Goal: Task Accomplishment & Management: Manage account settings

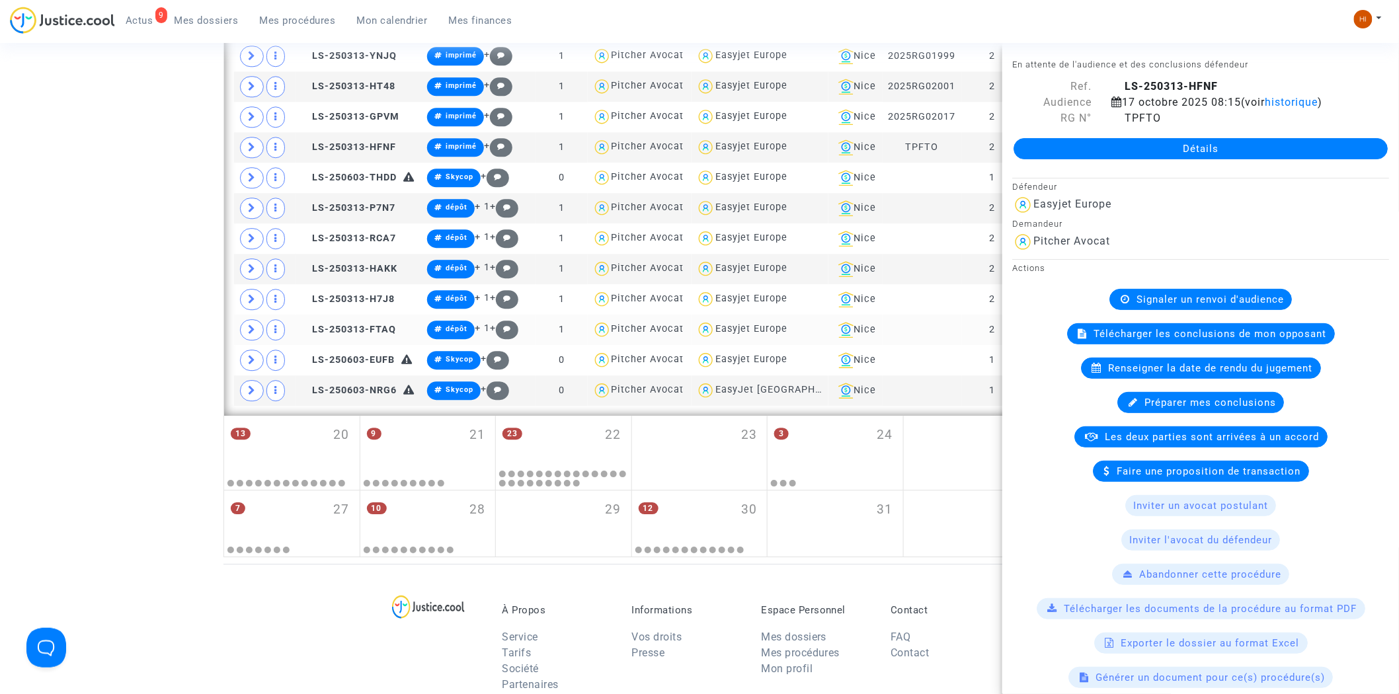
scroll to position [1384, 0]
click at [359, 208] on span "LS-250313-P7N7" at bounding box center [347, 207] width 95 height 11
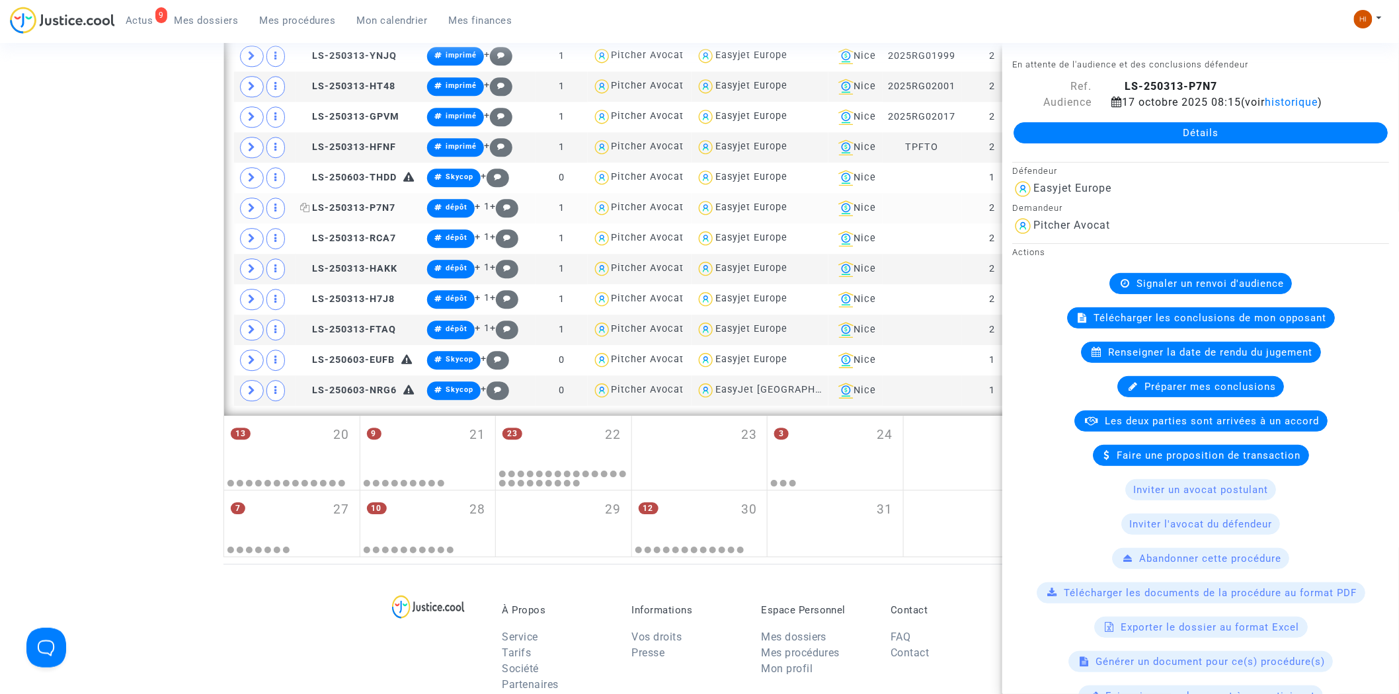
click at [378, 208] on span "LS-250313-P7N7" at bounding box center [347, 207] width 95 height 11
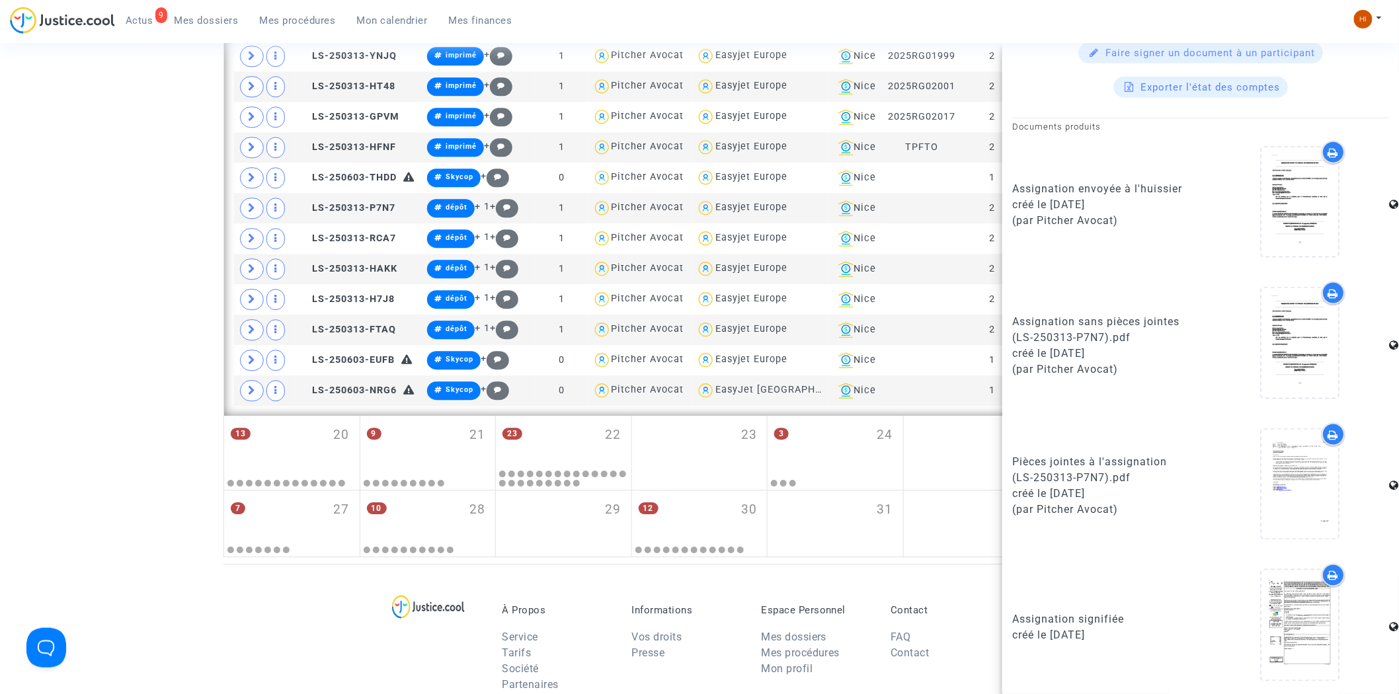
scroll to position [644, 0]
click at [1297, 633] on icon at bounding box center [1299, 624] width 43 height 42
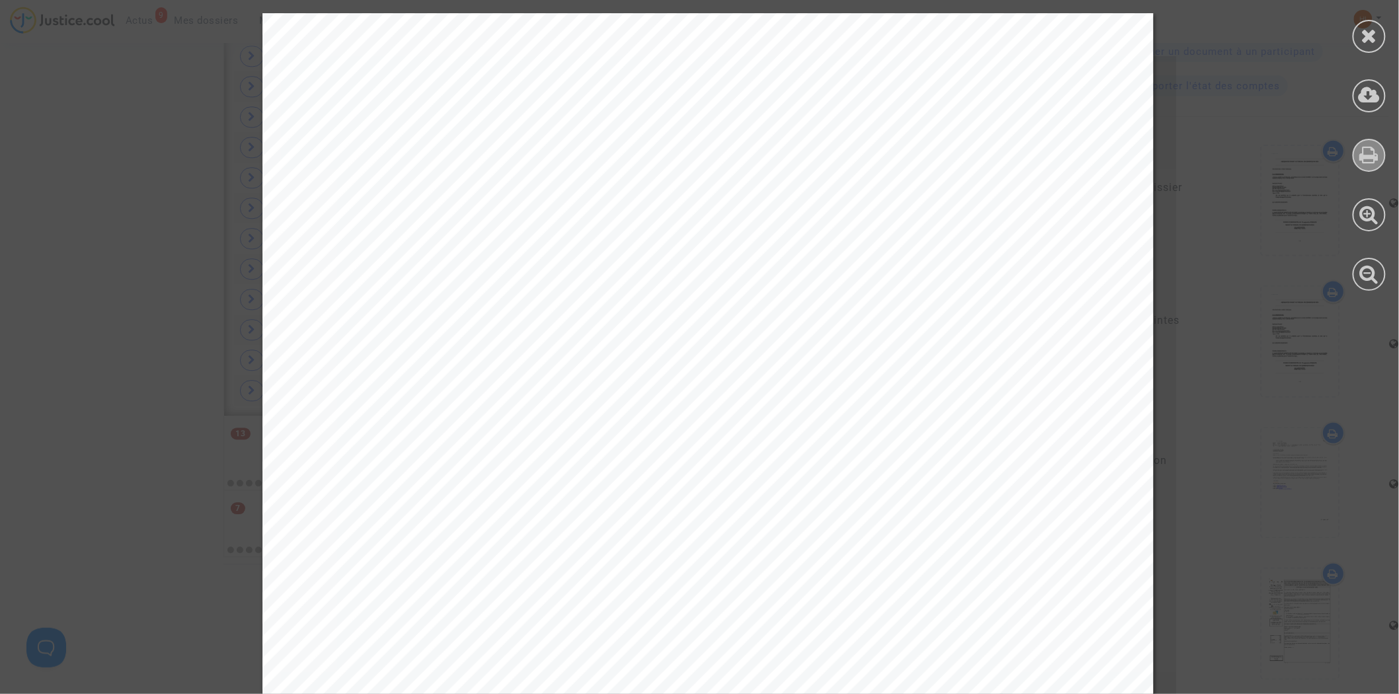
click at [1381, 148] on div at bounding box center [1368, 155] width 33 height 33
click at [1377, 31] on div at bounding box center [1368, 36] width 33 height 33
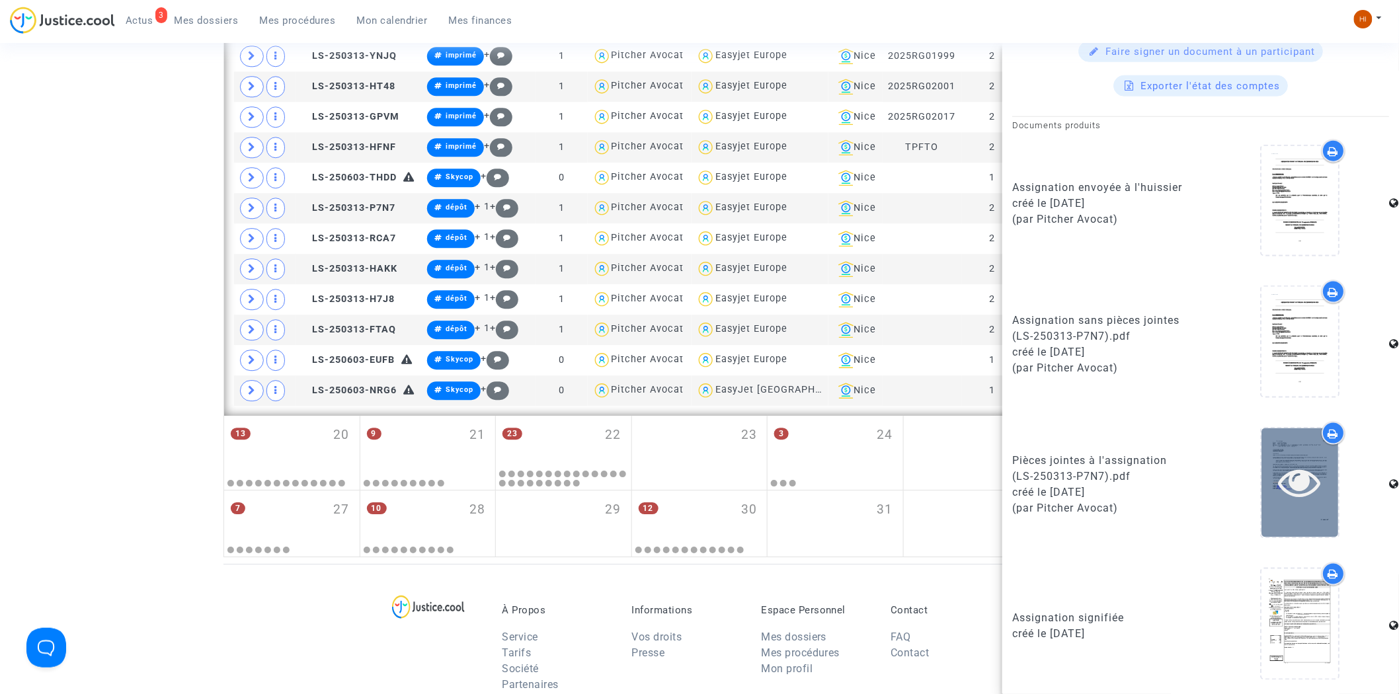
click at [1302, 479] on icon at bounding box center [1299, 482] width 43 height 42
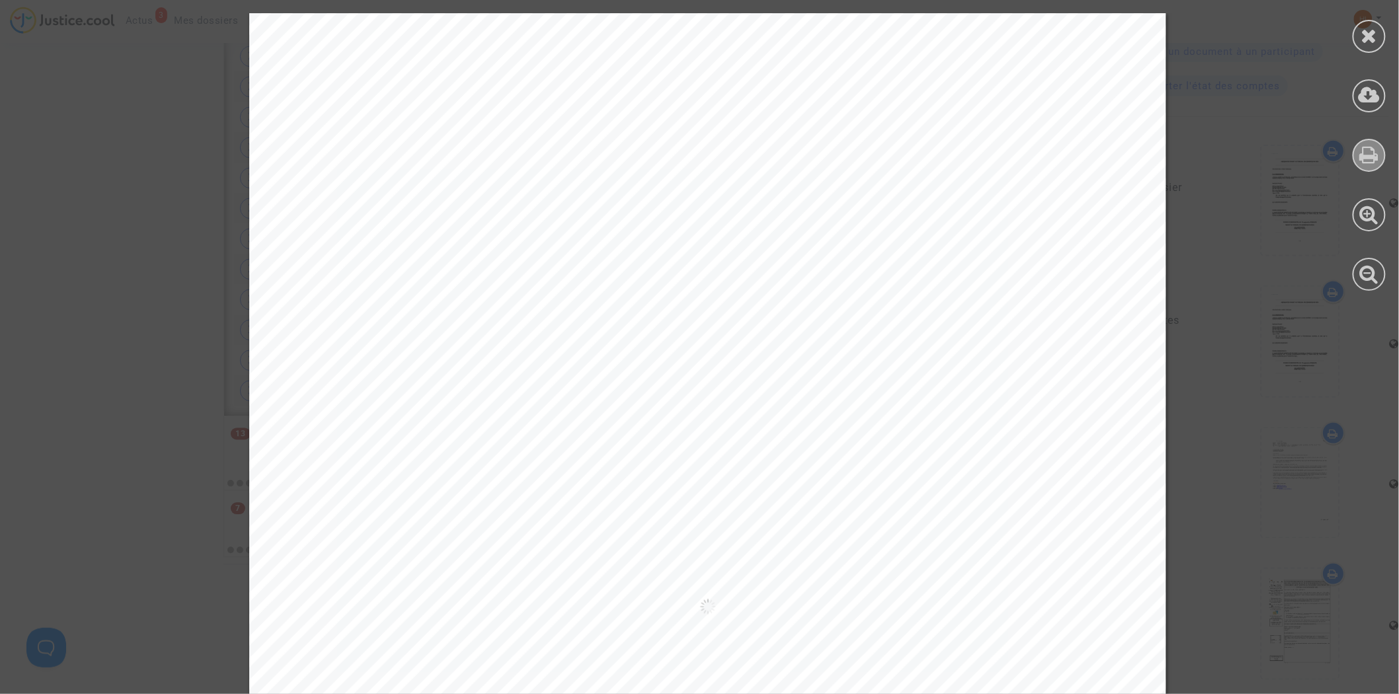
click at [1360, 153] on icon at bounding box center [1369, 155] width 19 height 20
click at [1370, 26] on icon at bounding box center [1369, 36] width 17 height 20
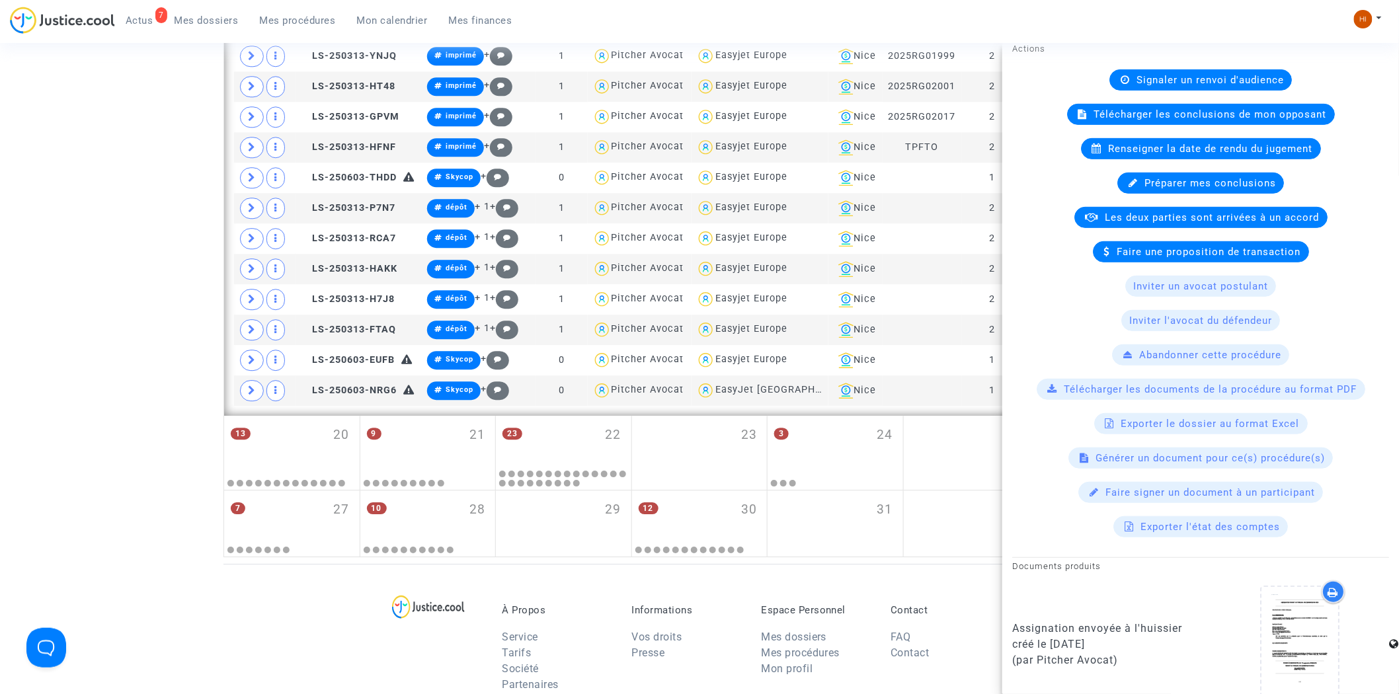
scroll to position [0, 0]
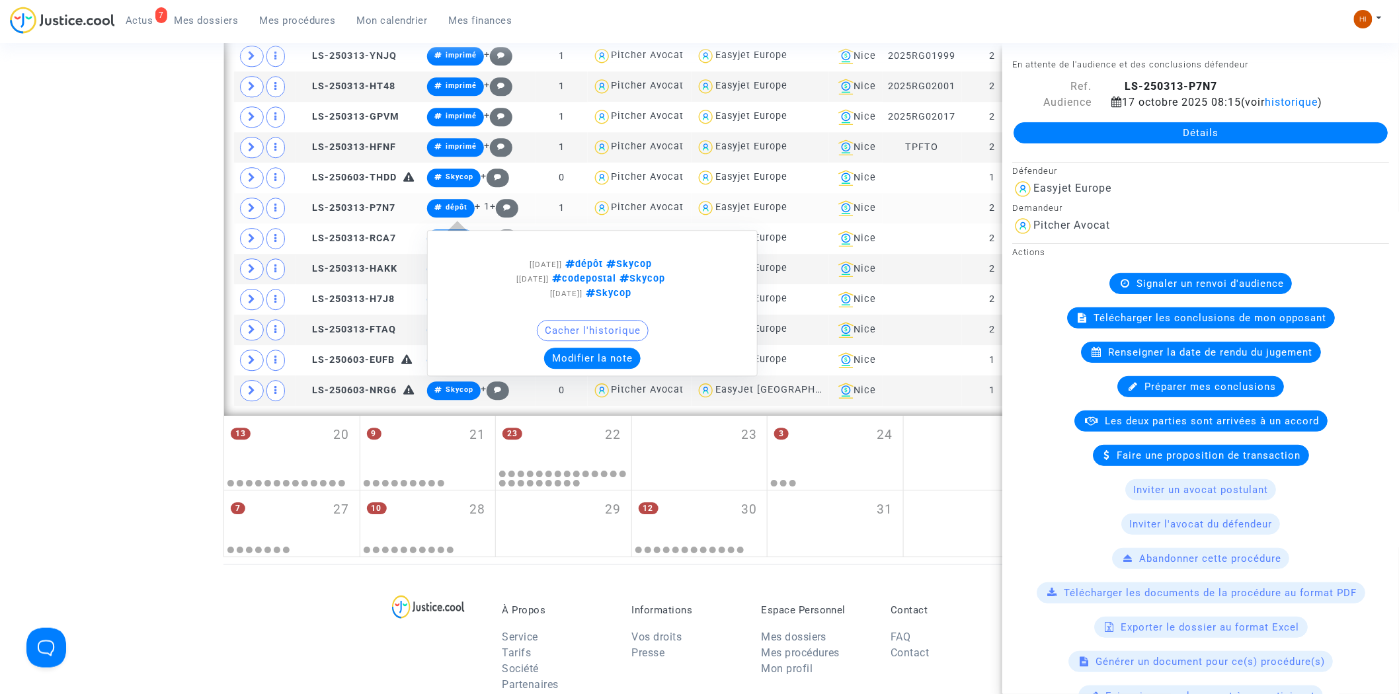
click at [441, 205] on span "dépôt" at bounding box center [451, 208] width 48 height 19
drag, startPoint x: 440, startPoint y: 207, endPoint x: 516, endPoint y: 265, distance: 96.2
click at [440, 206] on icon at bounding box center [438, 207] width 8 height 7
click at [570, 356] on button "Modifier la note" at bounding box center [592, 358] width 97 height 21
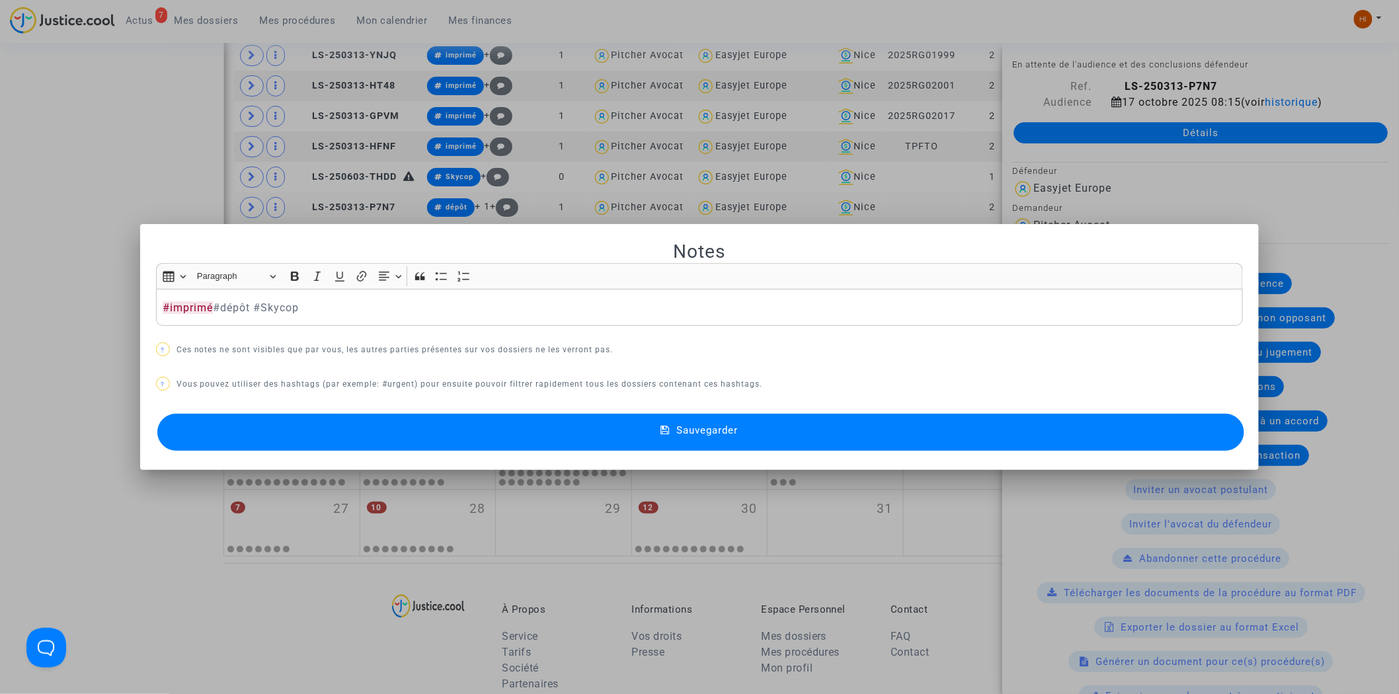
click at [560, 418] on button "Sauvegarder" at bounding box center [700, 432] width 1087 height 37
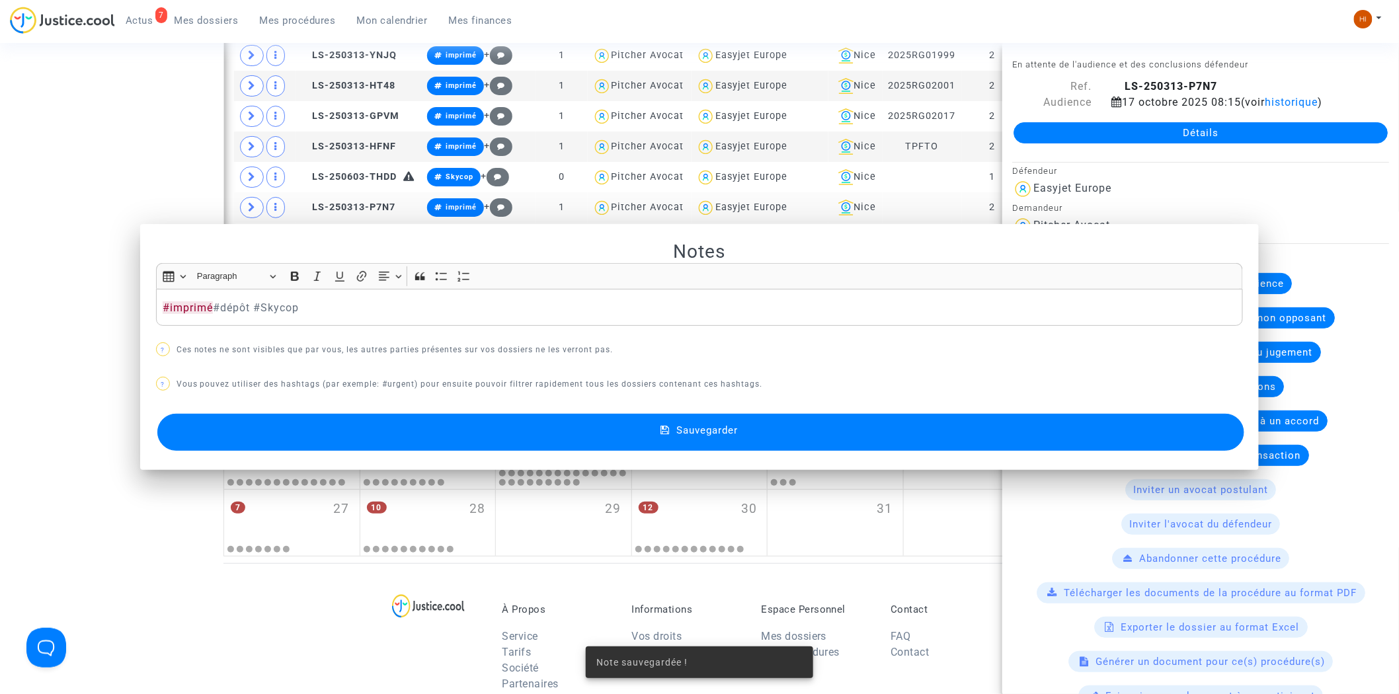
scroll to position [1384, 0]
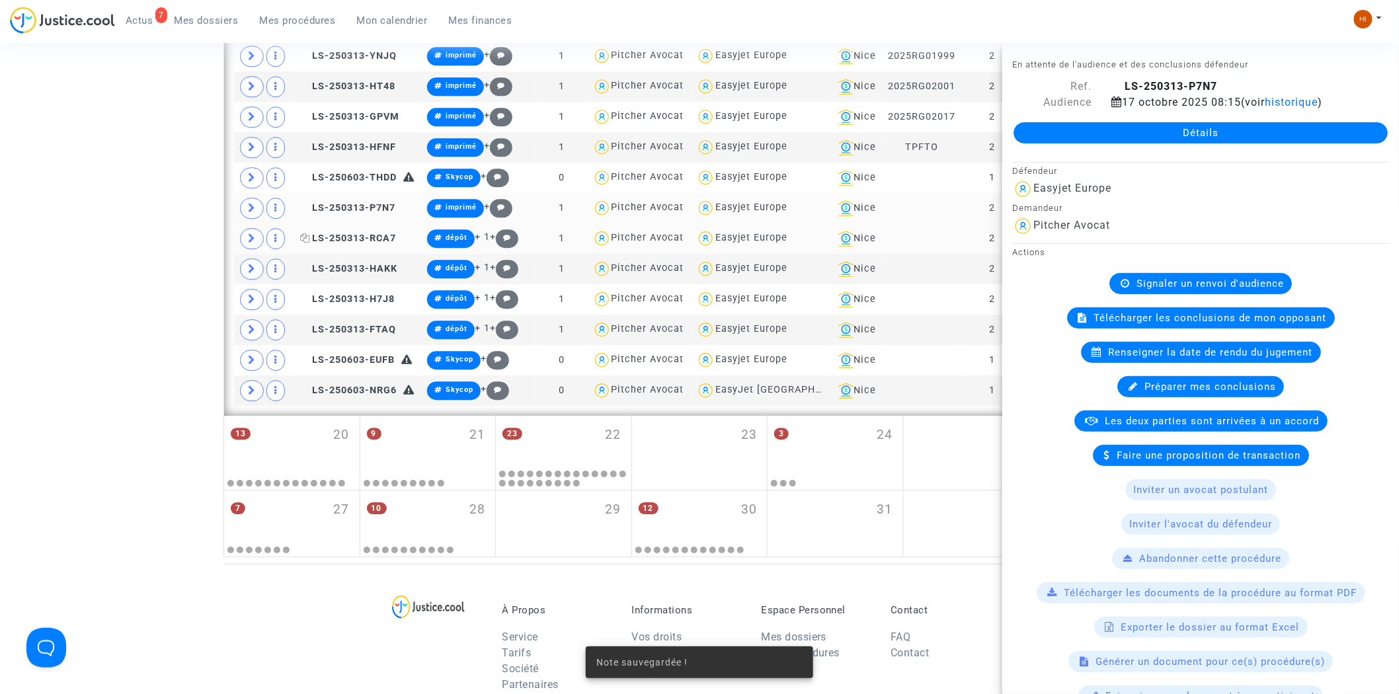
click at [379, 241] on span "LS-250313-RCA7" at bounding box center [348, 238] width 96 height 11
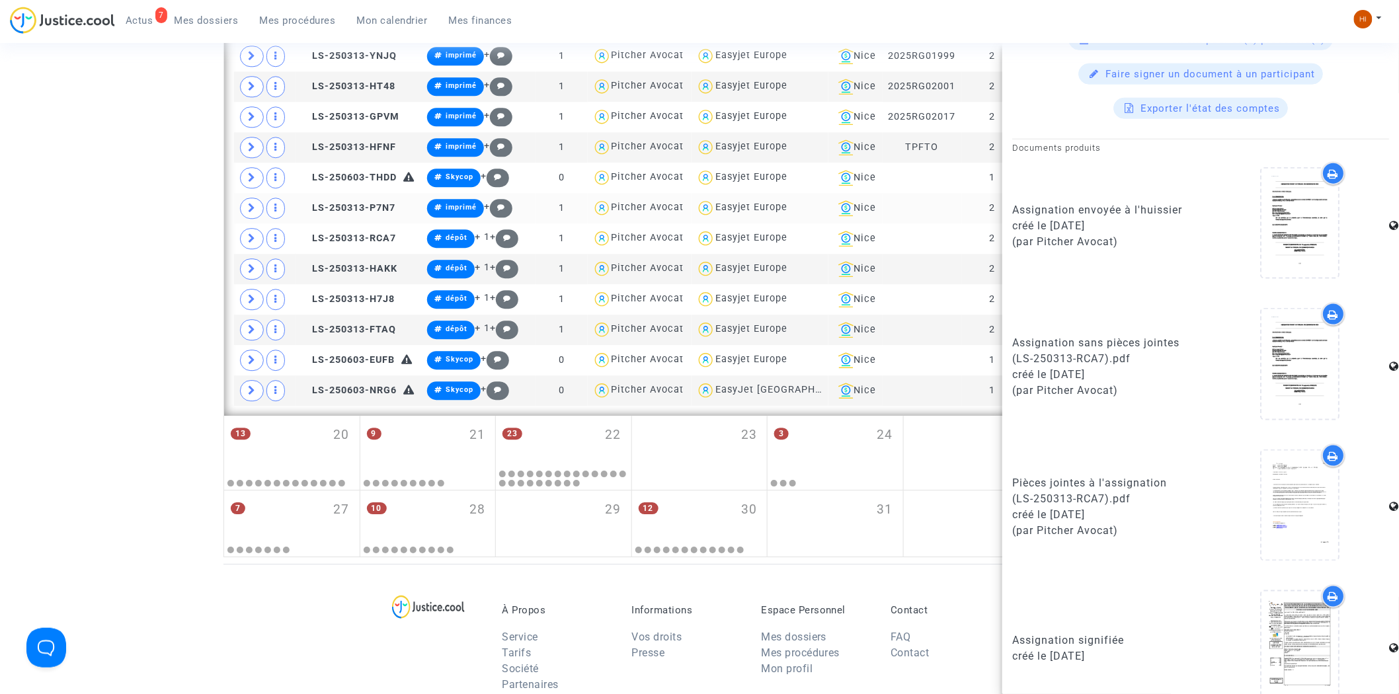
scroll to position [644, 0]
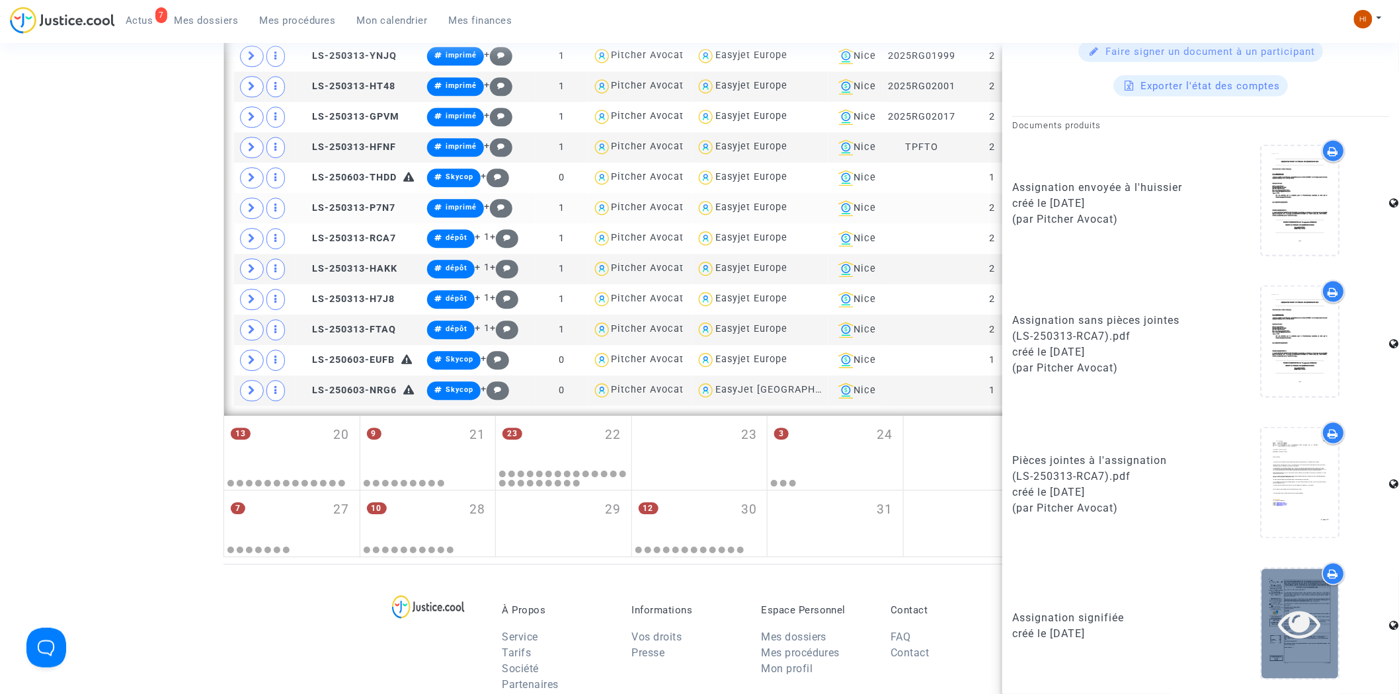
click at [1264, 608] on div at bounding box center [1299, 624] width 77 height 42
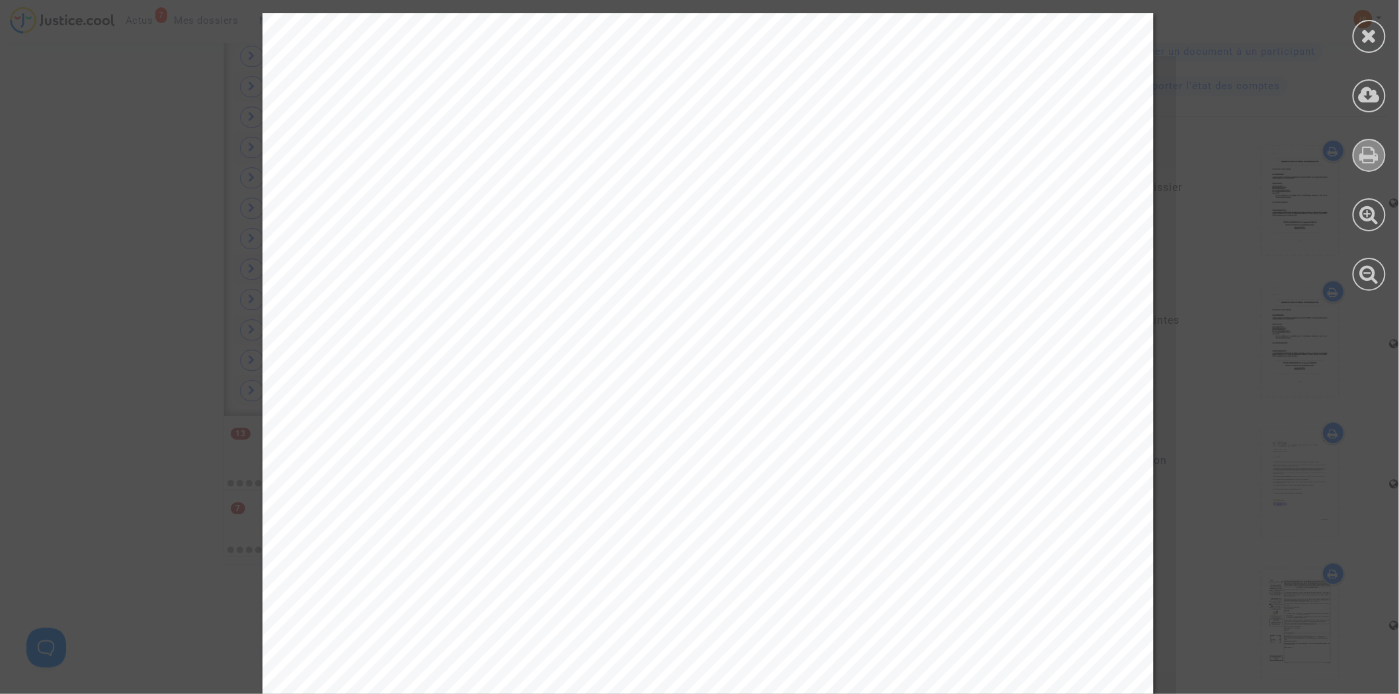
click at [1371, 149] on icon at bounding box center [1369, 155] width 19 height 20
click at [1378, 147] on icon at bounding box center [1369, 155] width 19 height 20
click at [1372, 30] on icon at bounding box center [1369, 36] width 17 height 20
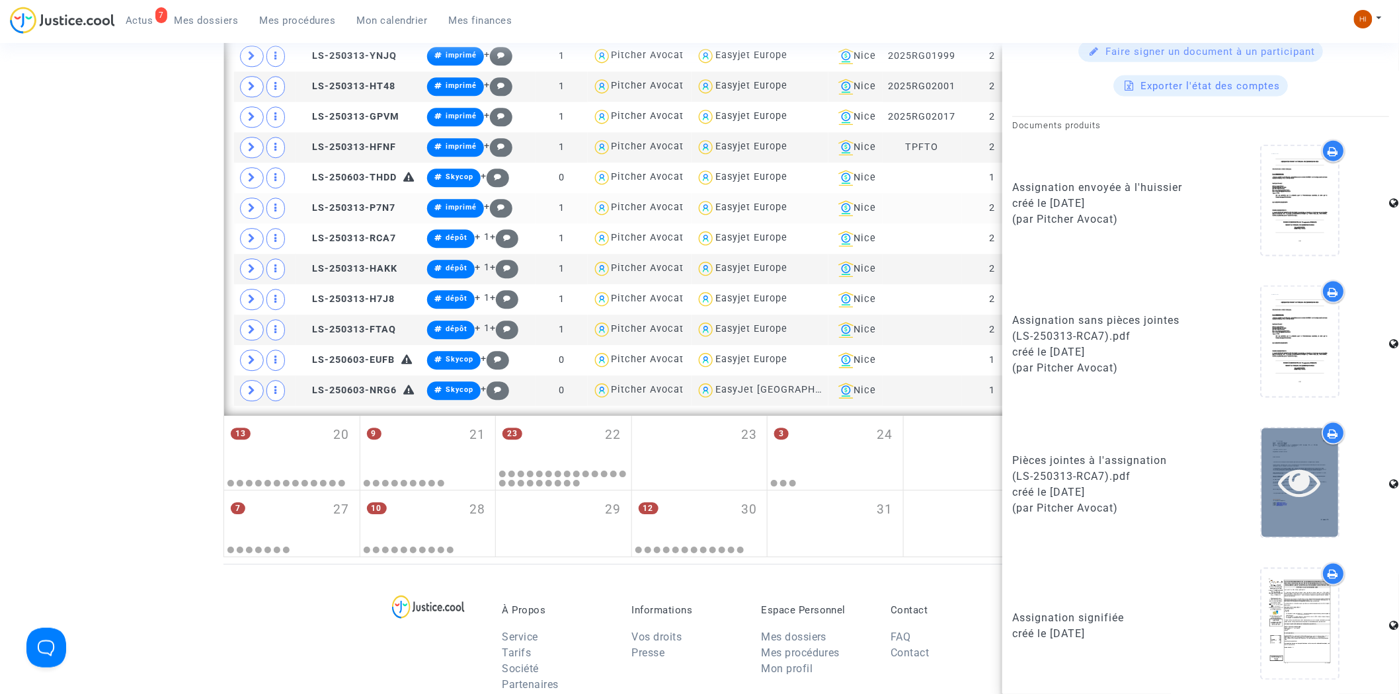
click at [1288, 480] on icon at bounding box center [1299, 482] width 43 height 42
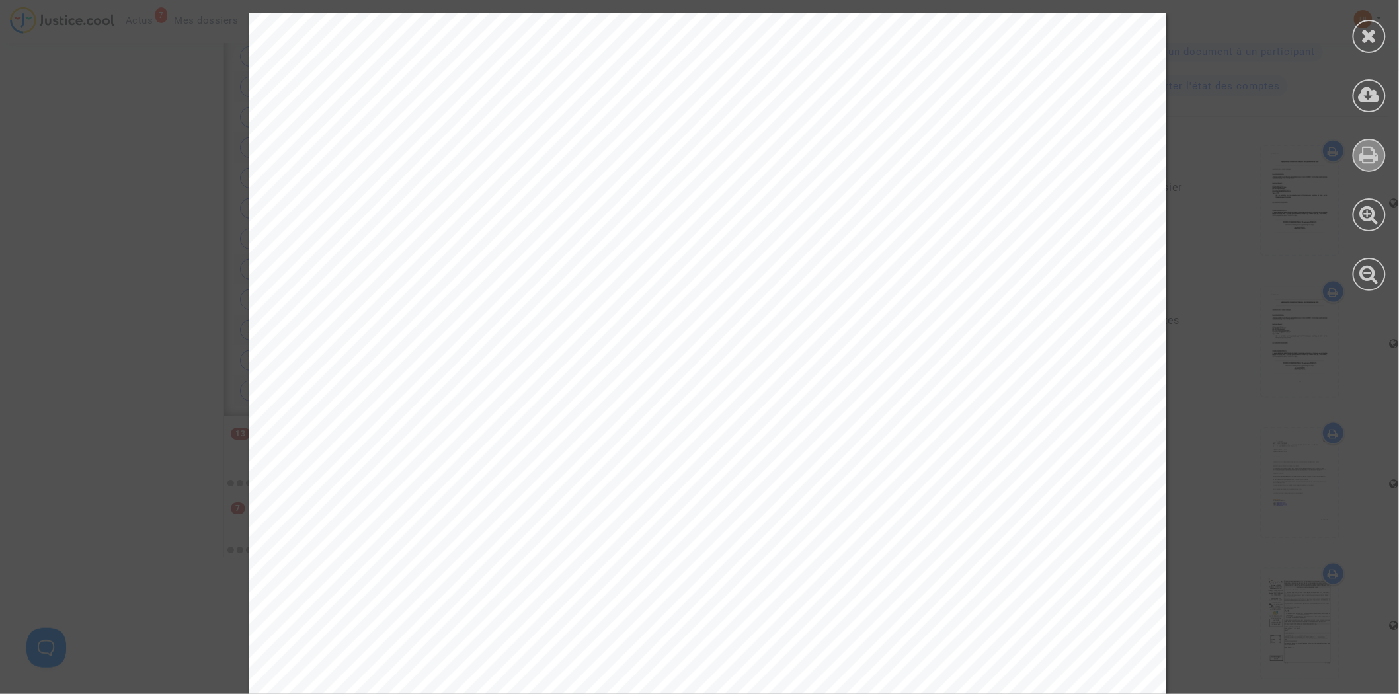
click at [1374, 162] on icon at bounding box center [1369, 155] width 19 height 20
click at [1369, 31] on icon at bounding box center [1369, 36] width 17 height 20
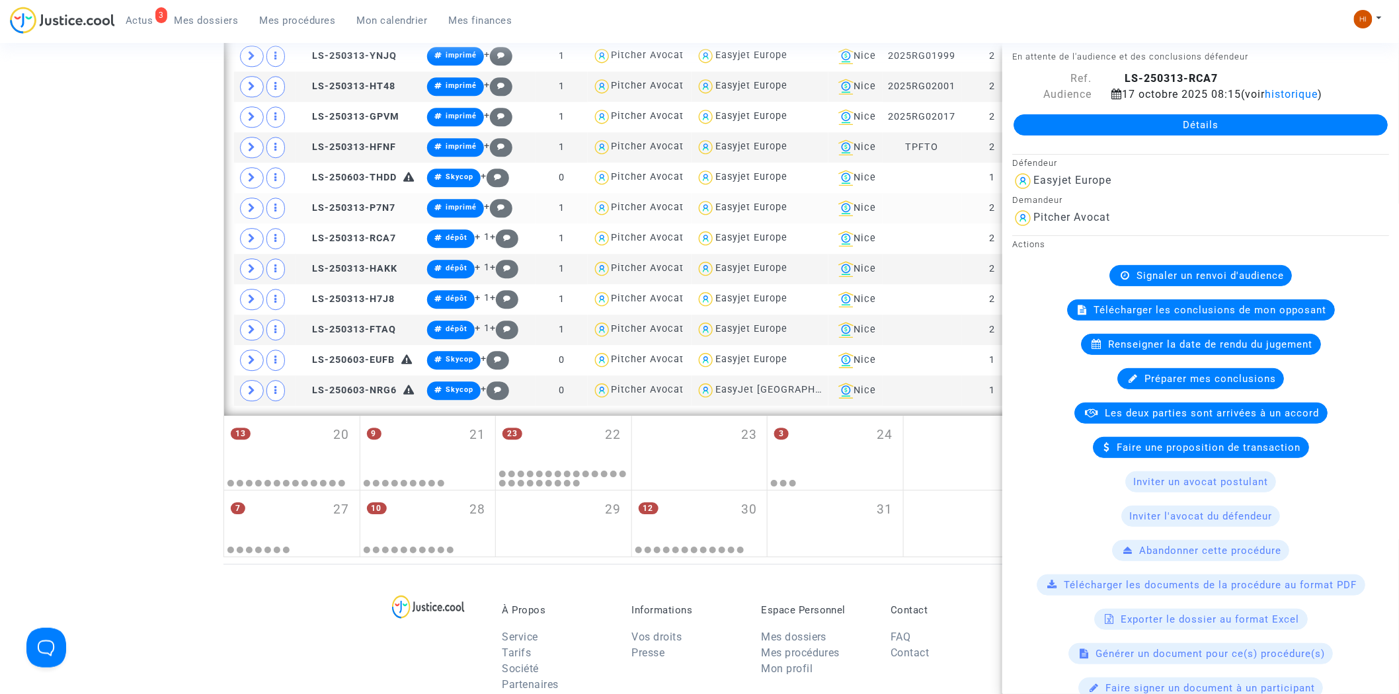
scroll to position [0, 0]
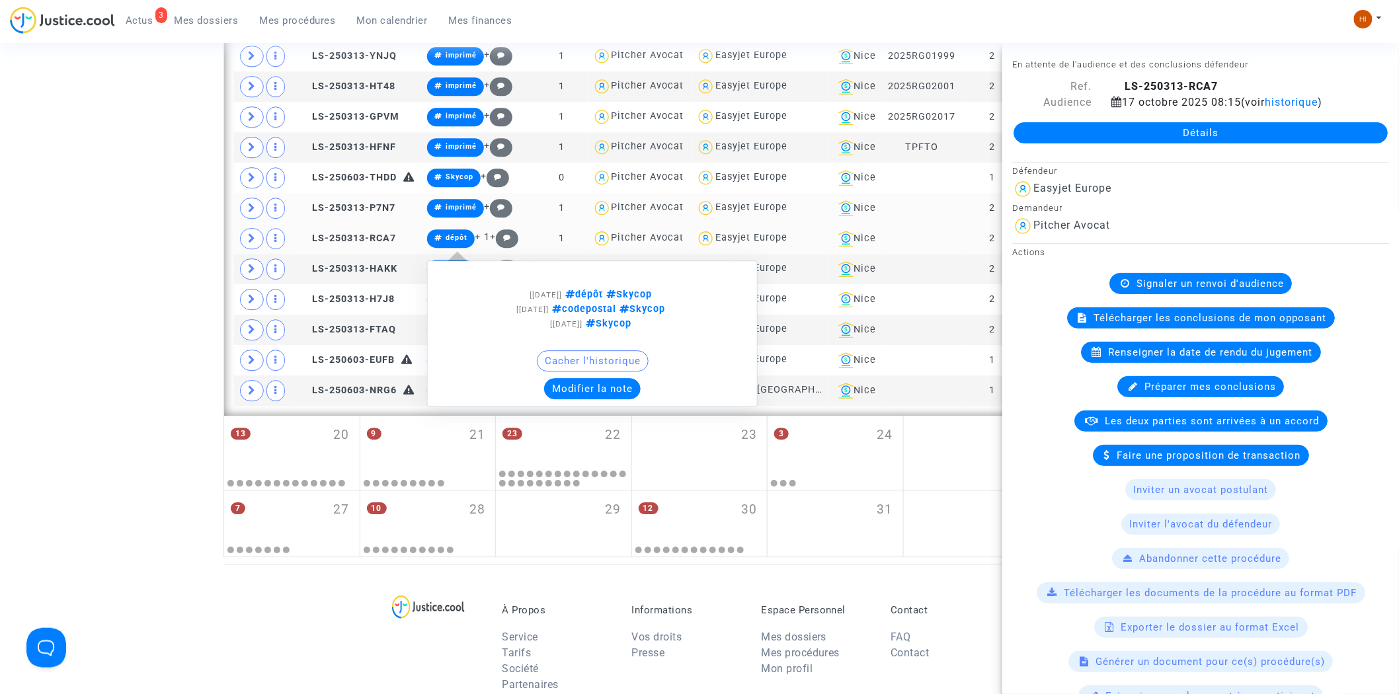
click at [447, 235] on span "dépôt" at bounding box center [451, 238] width 48 height 19
click at [586, 387] on button "Modifier la note" at bounding box center [592, 388] width 97 height 21
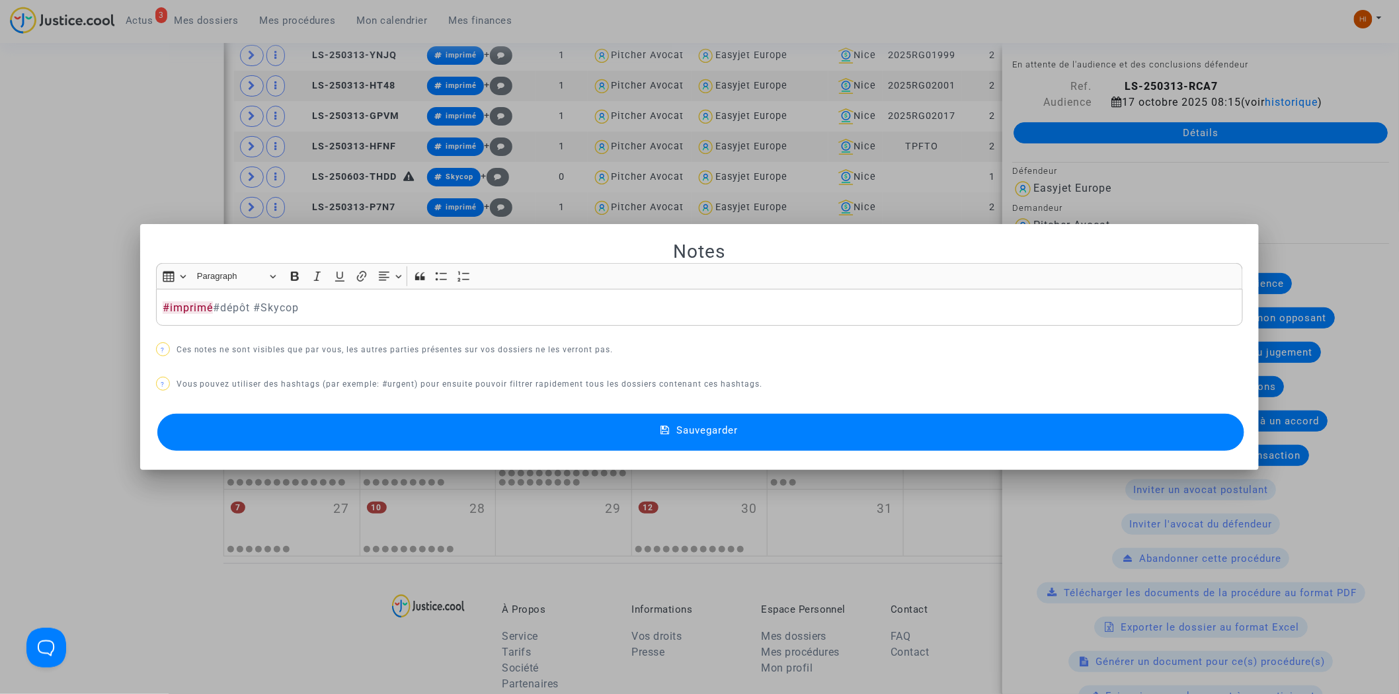
click at [628, 438] on button "Sauvegarder" at bounding box center [700, 432] width 1087 height 37
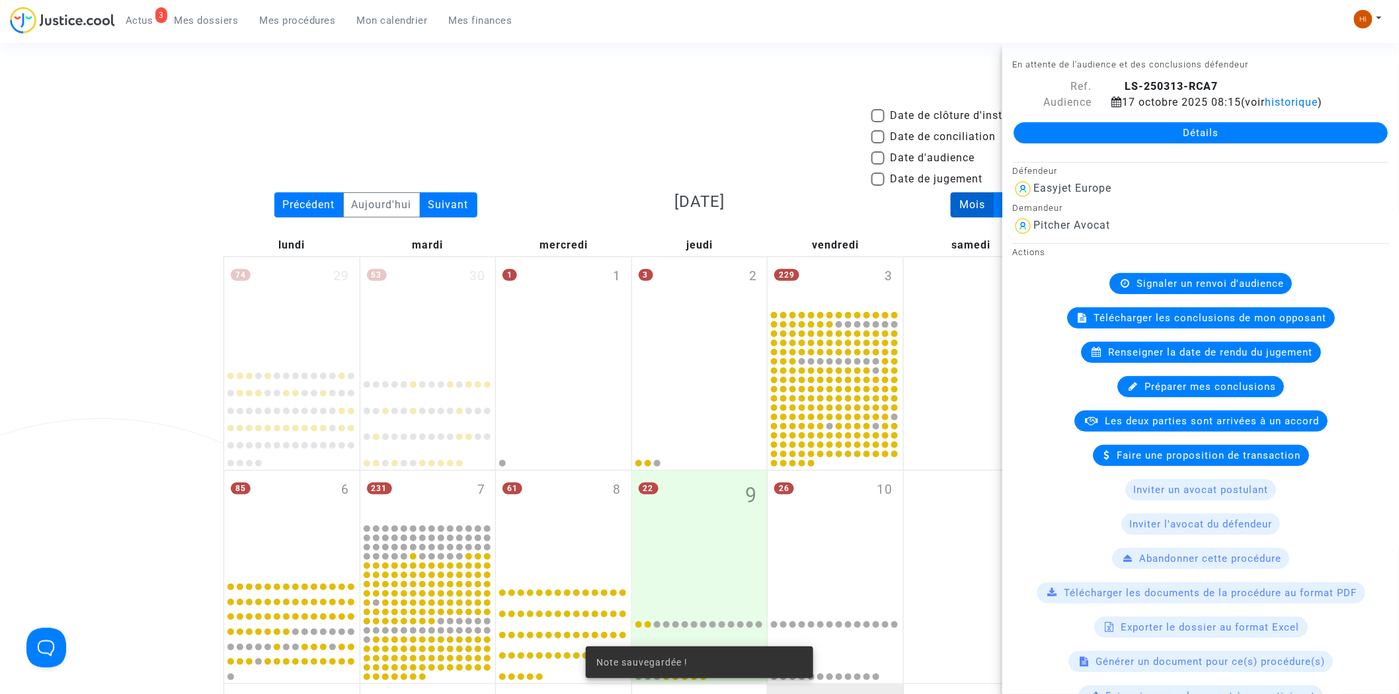
scroll to position [1384, 0]
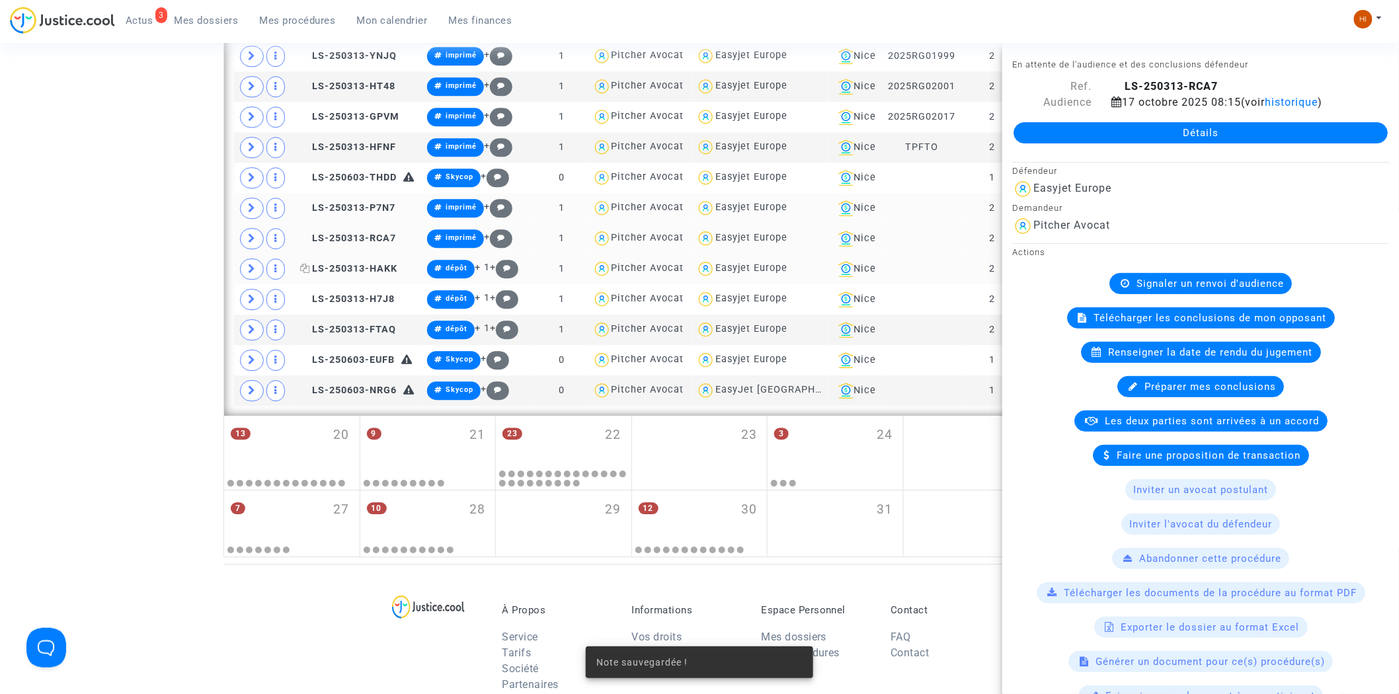
click at [375, 267] on span "LS-250313-HAKK" at bounding box center [348, 268] width 97 height 11
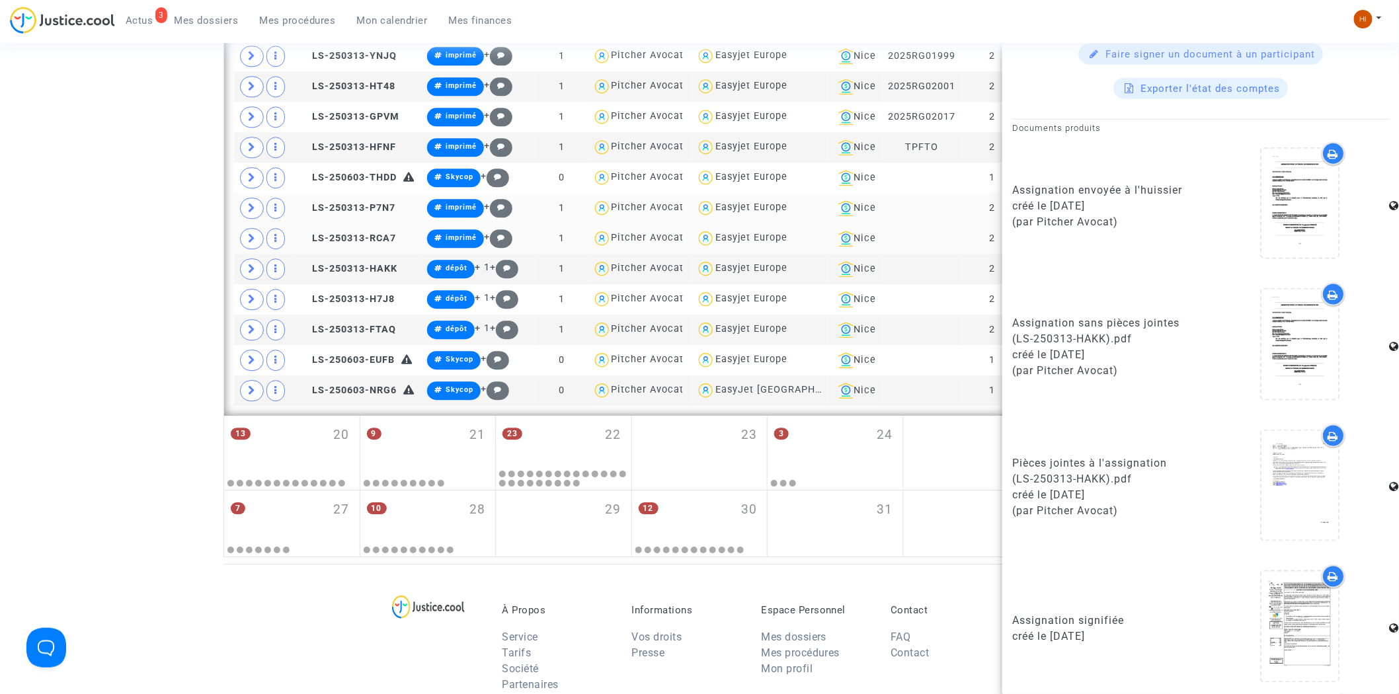
scroll to position [644, 0]
click at [1300, 623] on icon at bounding box center [1299, 624] width 43 height 42
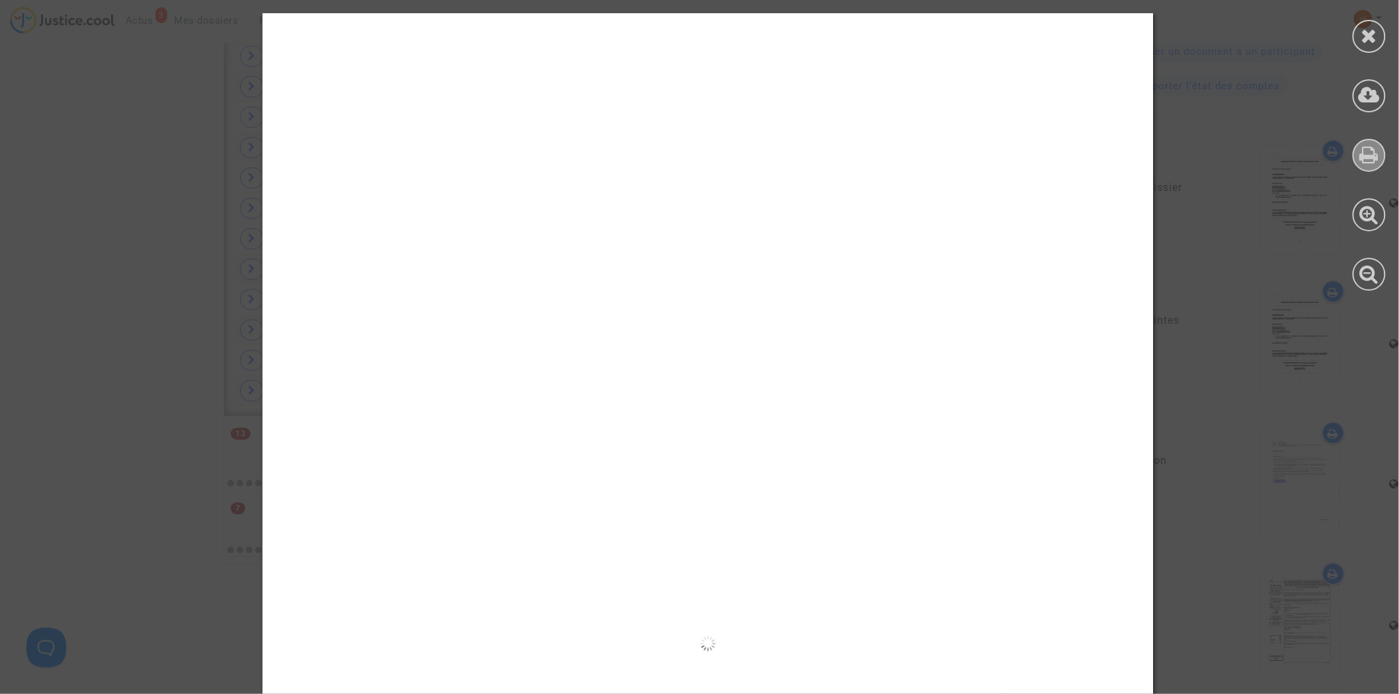
click at [1371, 146] on icon at bounding box center [1369, 155] width 19 height 20
click at [1366, 26] on icon at bounding box center [1369, 36] width 17 height 20
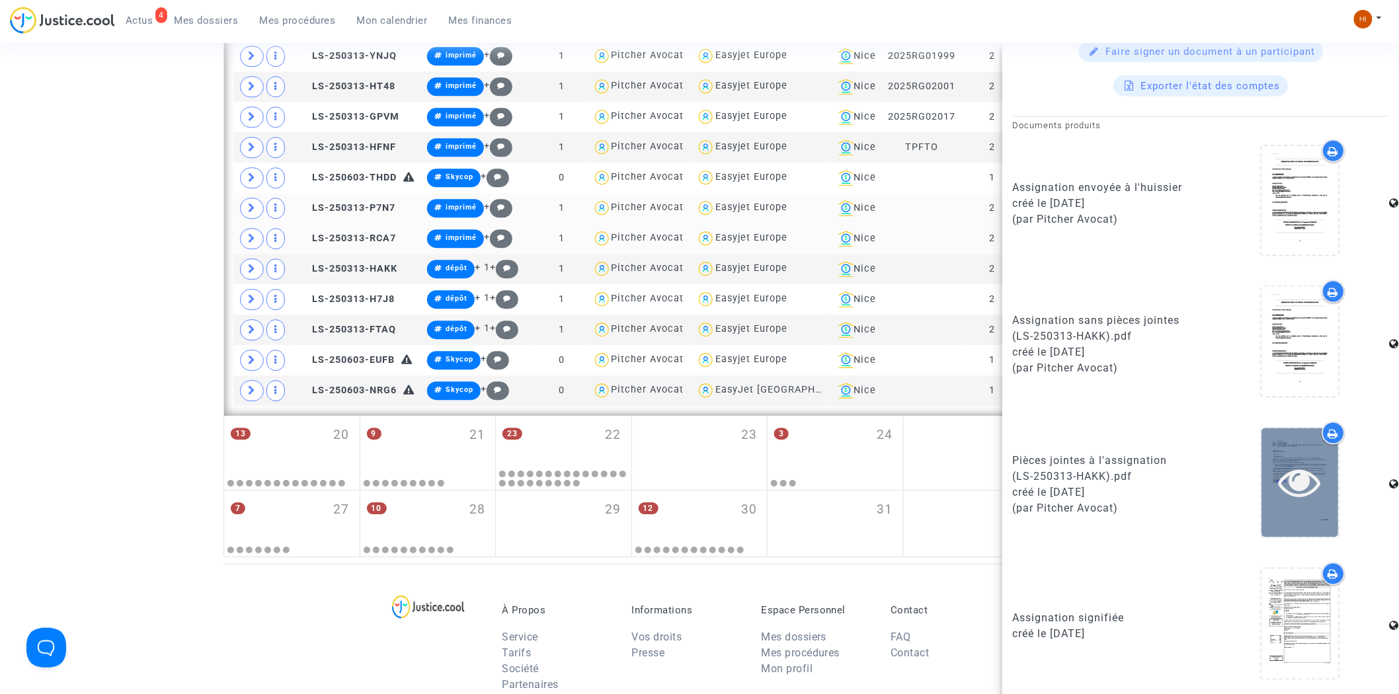
click at [1286, 484] on icon at bounding box center [1299, 482] width 43 height 42
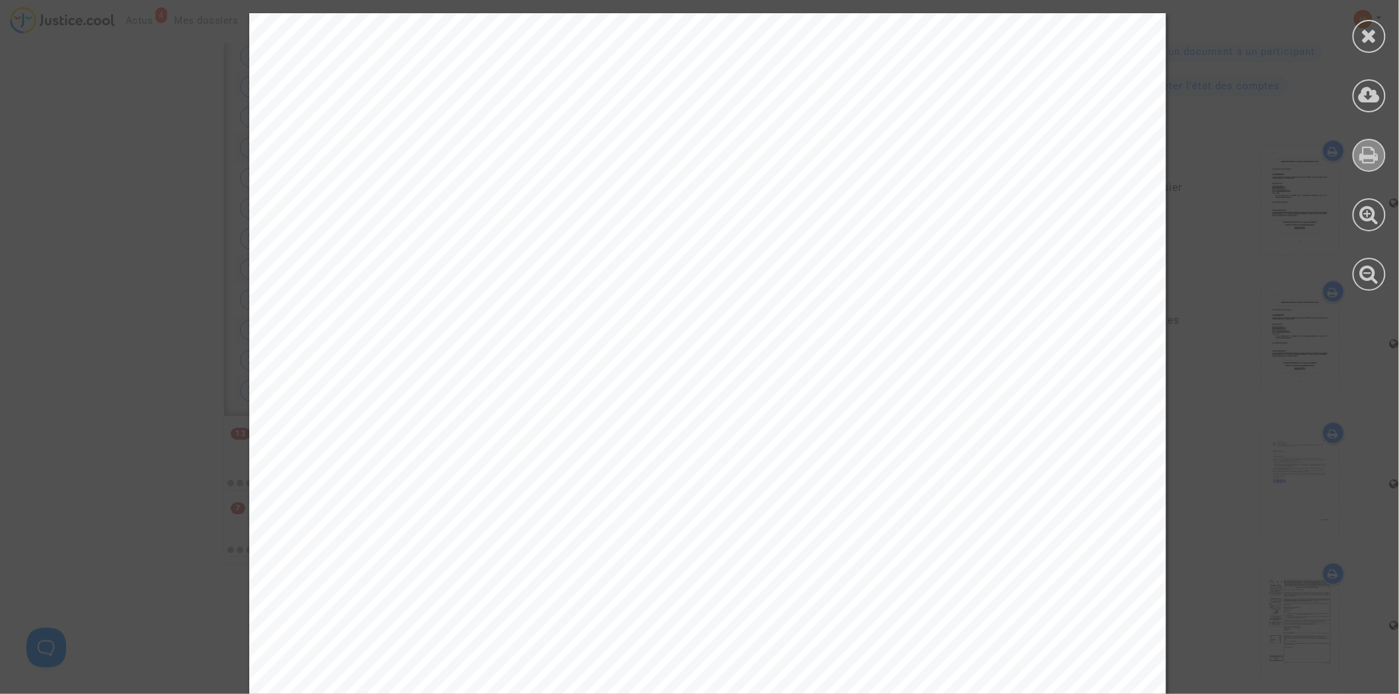
click at [1362, 152] on icon at bounding box center [1369, 155] width 19 height 20
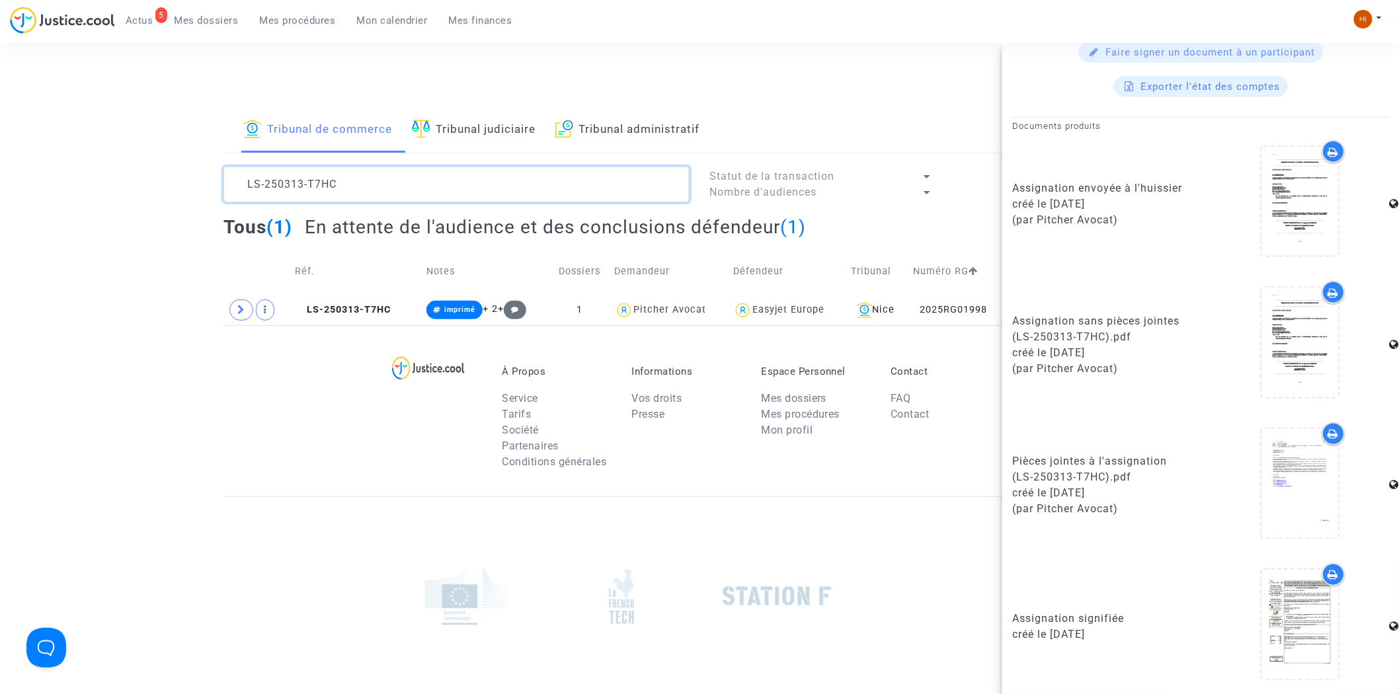
drag, startPoint x: 0, startPoint y: 0, endPoint x: 24, endPoint y: 152, distance: 153.9
click at [24, 154] on div "Tribunal de commerce Tribunal judiciaire Tribunal administratif LS-250313-T7HC …" at bounding box center [699, 216] width 1399 height 217
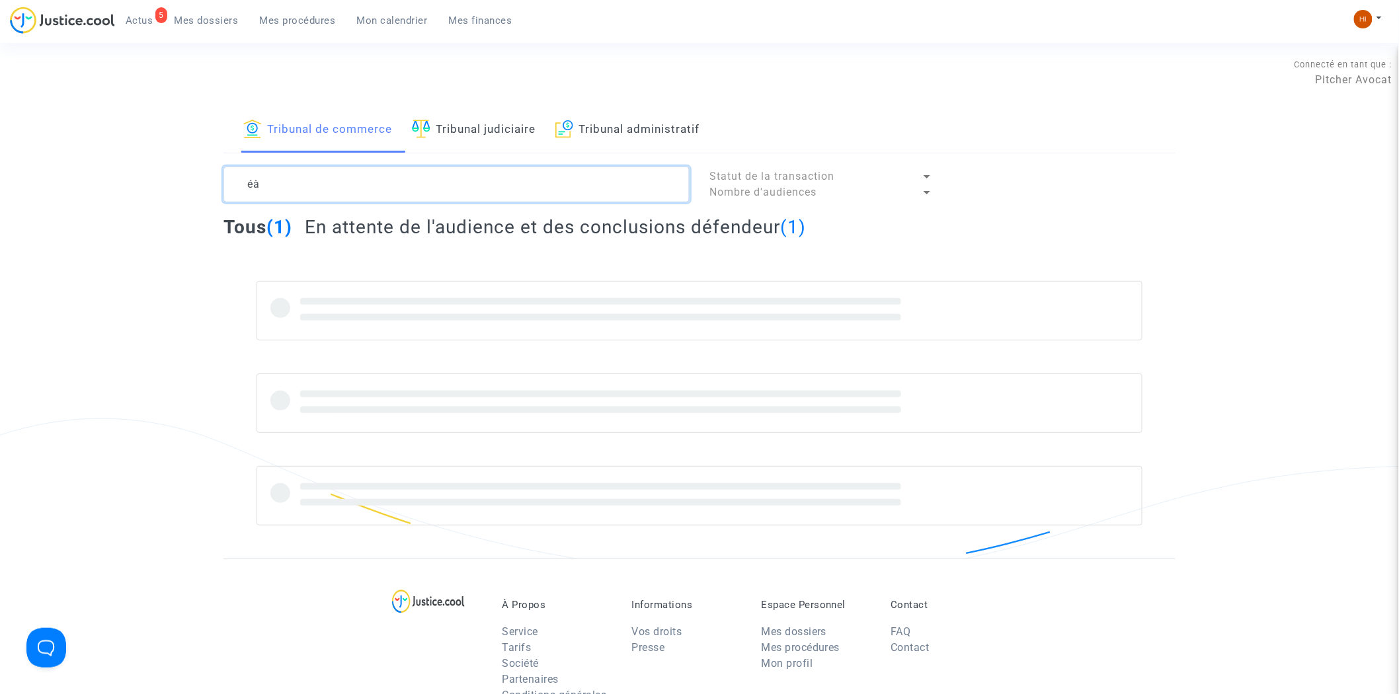
type textarea "é"
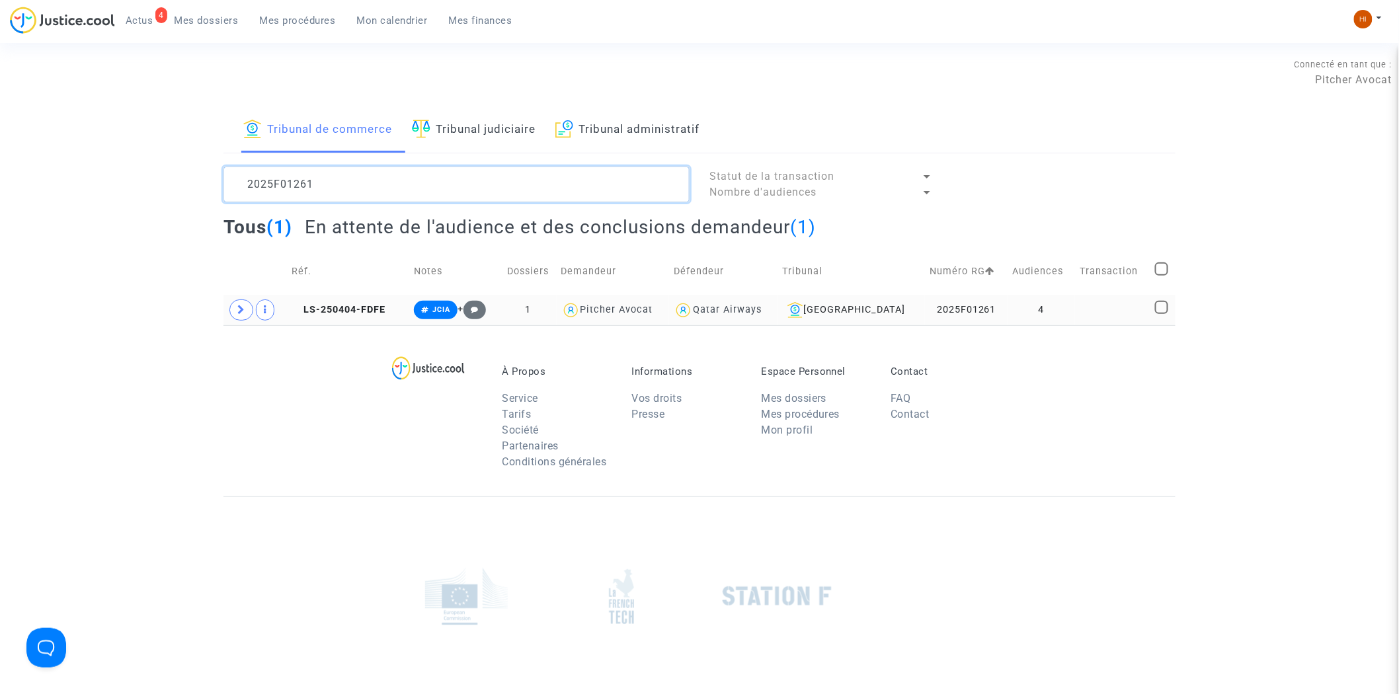
type textarea "2025F01261"
click at [1120, 312] on td at bounding box center [1112, 310] width 75 height 30
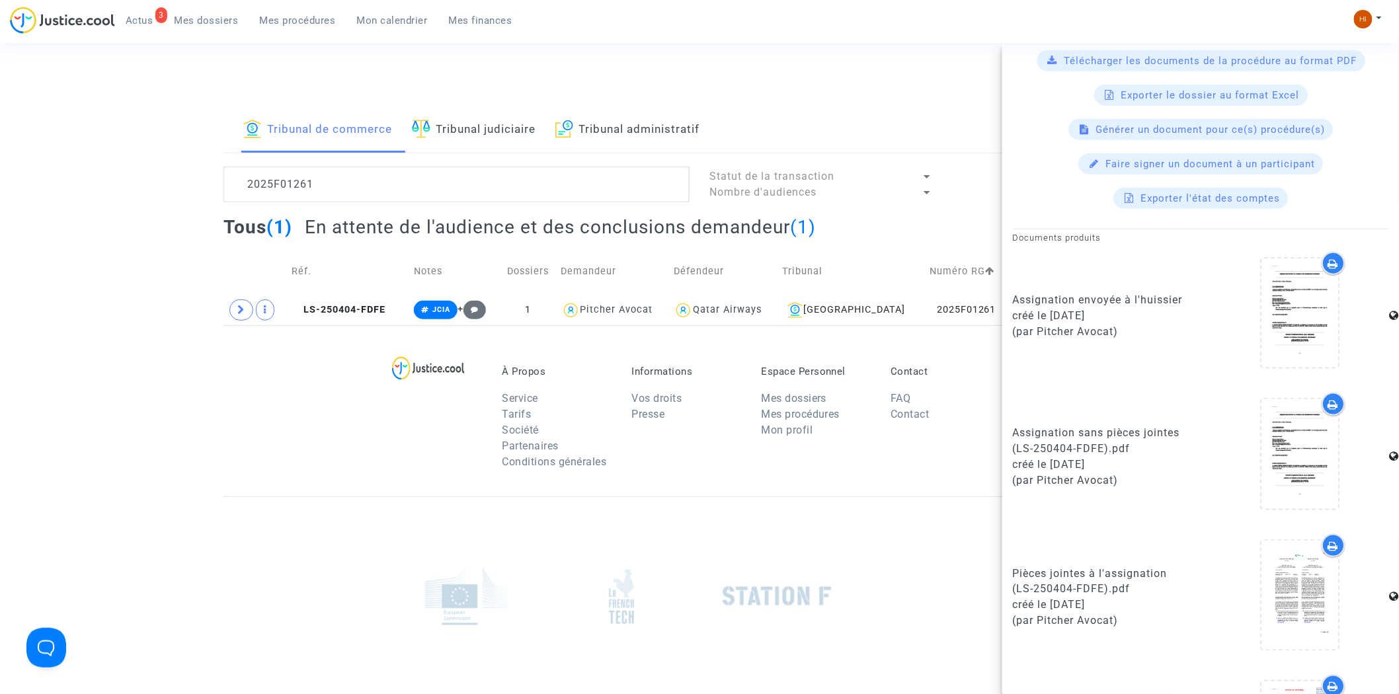
scroll to position [906, 0]
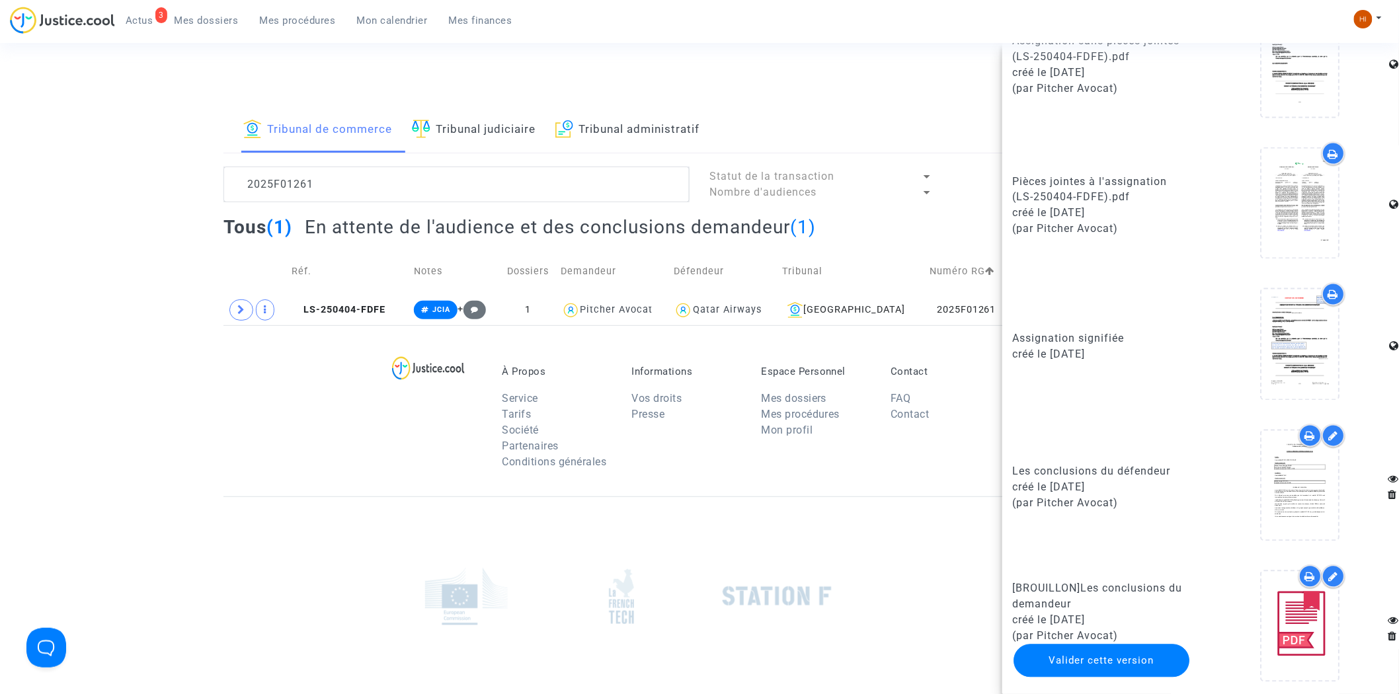
click at [380, 431] on div "À Propos Service Tarifs Société Partenaires Conditions générales Informations V…" at bounding box center [699, 410] width 952 height 171
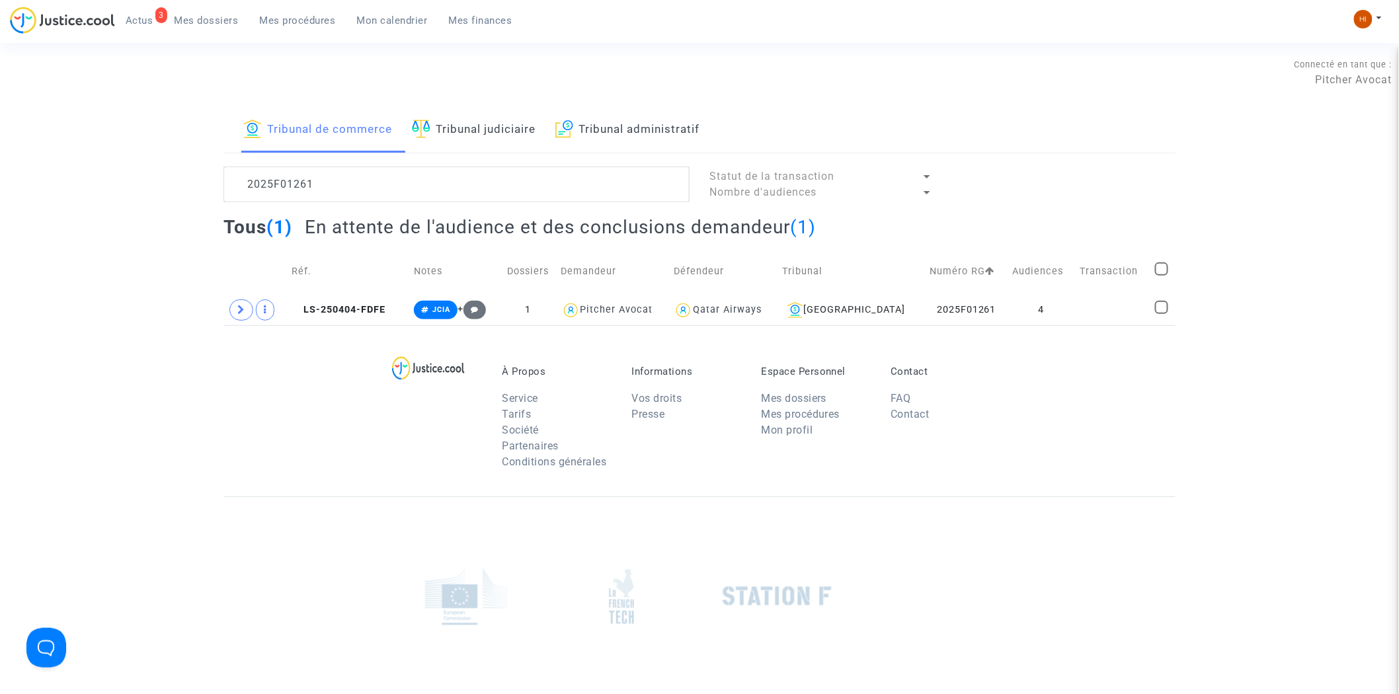
scroll to position [0, 0]
click at [1067, 299] on td "4" at bounding box center [1040, 310] width 67 height 30
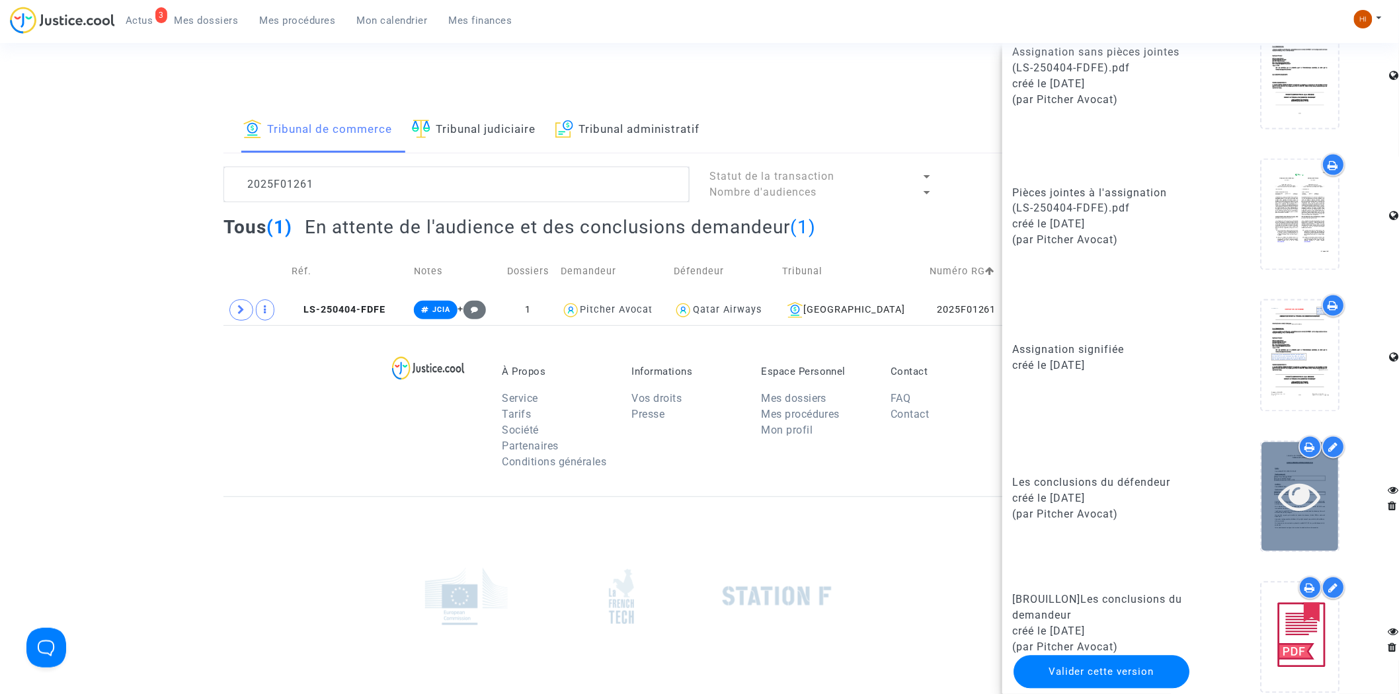
scroll to position [906, 0]
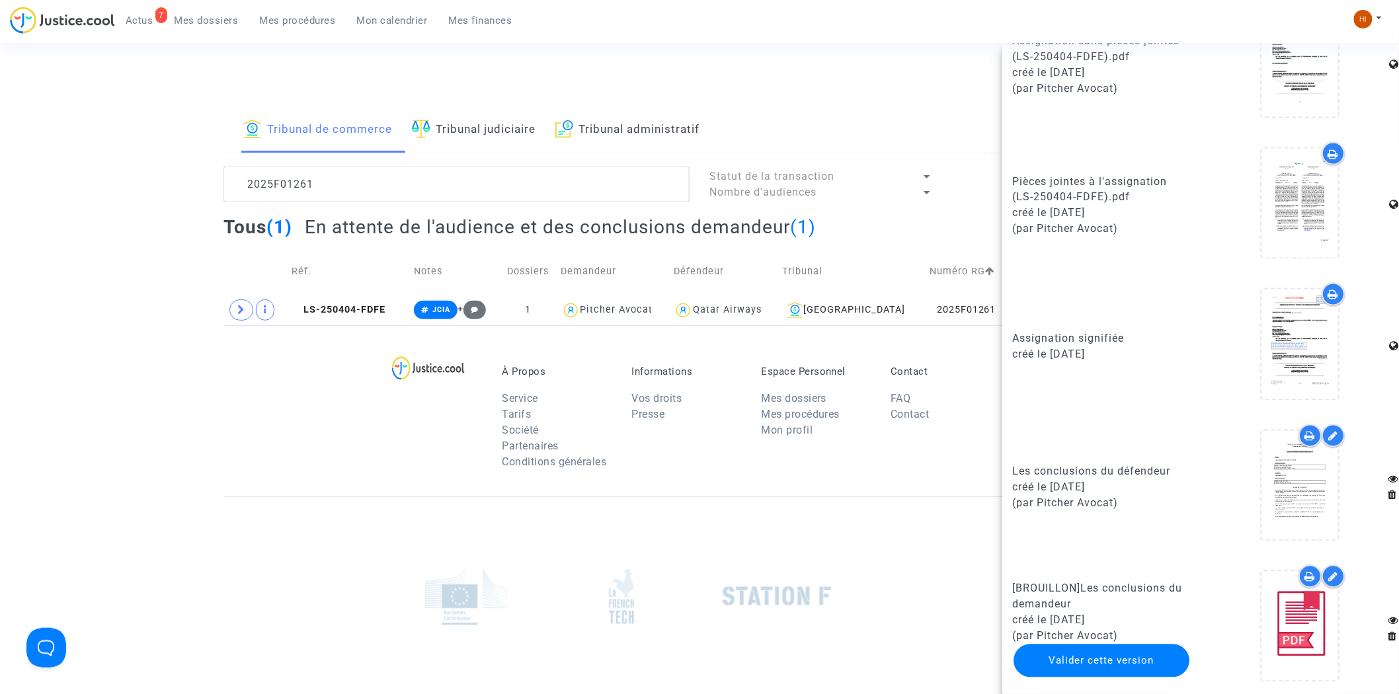
click at [275, 455] on div "À Propos Service Tarifs Société Partenaires Conditions générales Informations V…" at bounding box center [699, 410] width 952 height 171
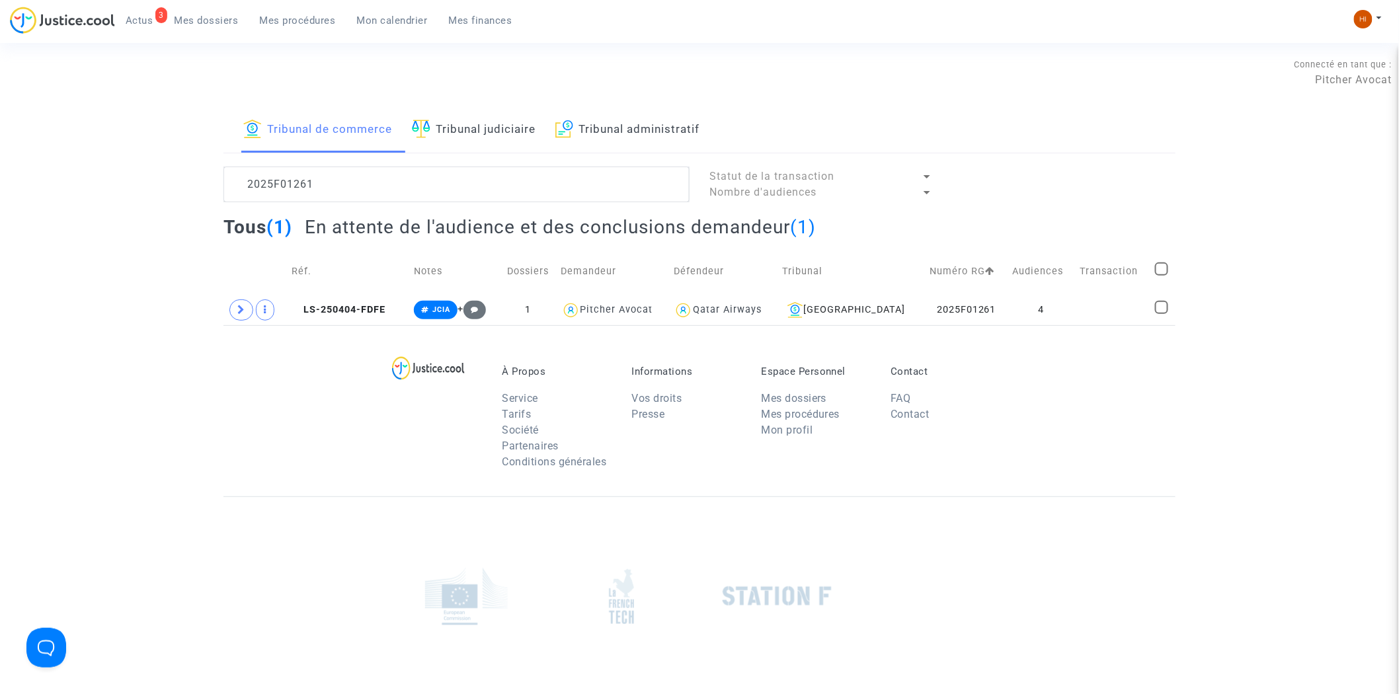
drag, startPoint x: 437, startPoint y: 129, endPoint x: 438, endPoint y: 151, distance: 21.8
click at [437, 129] on link "Tribunal judiciaire" at bounding box center [474, 130] width 124 height 45
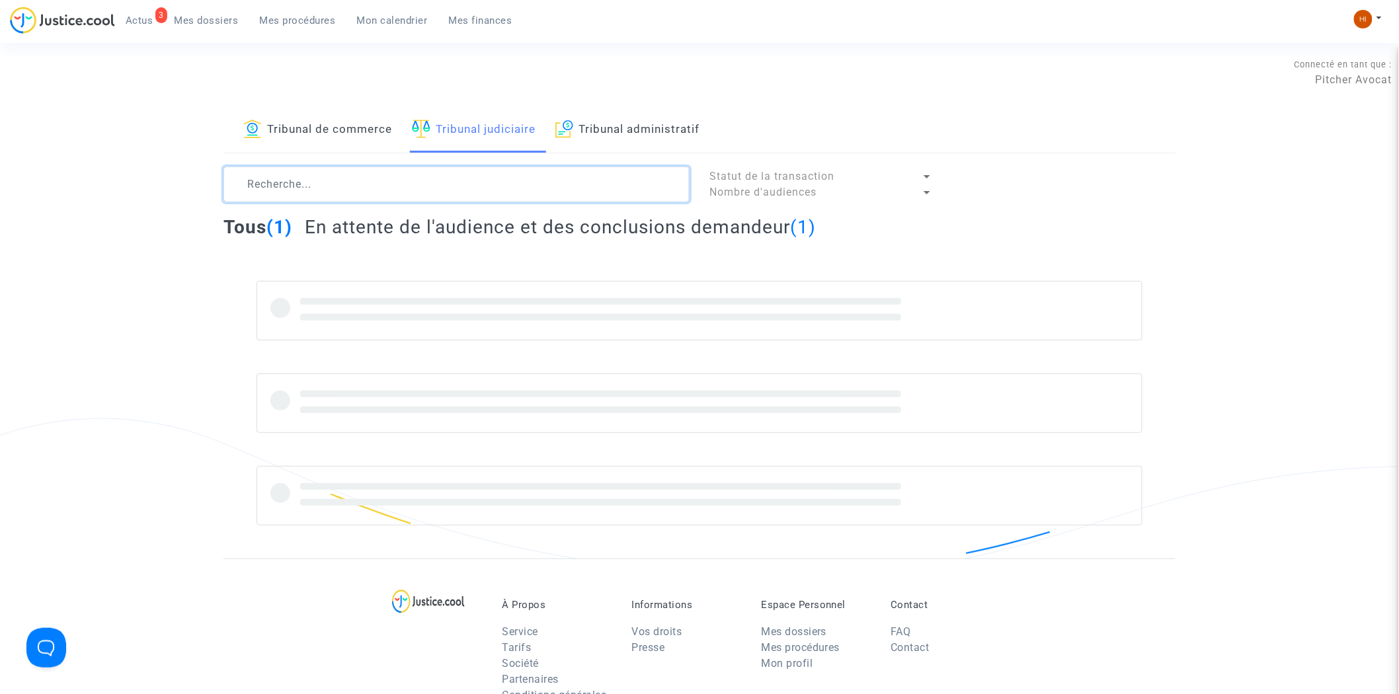
click at [418, 186] on textarea at bounding box center [456, 185] width 466 height 36
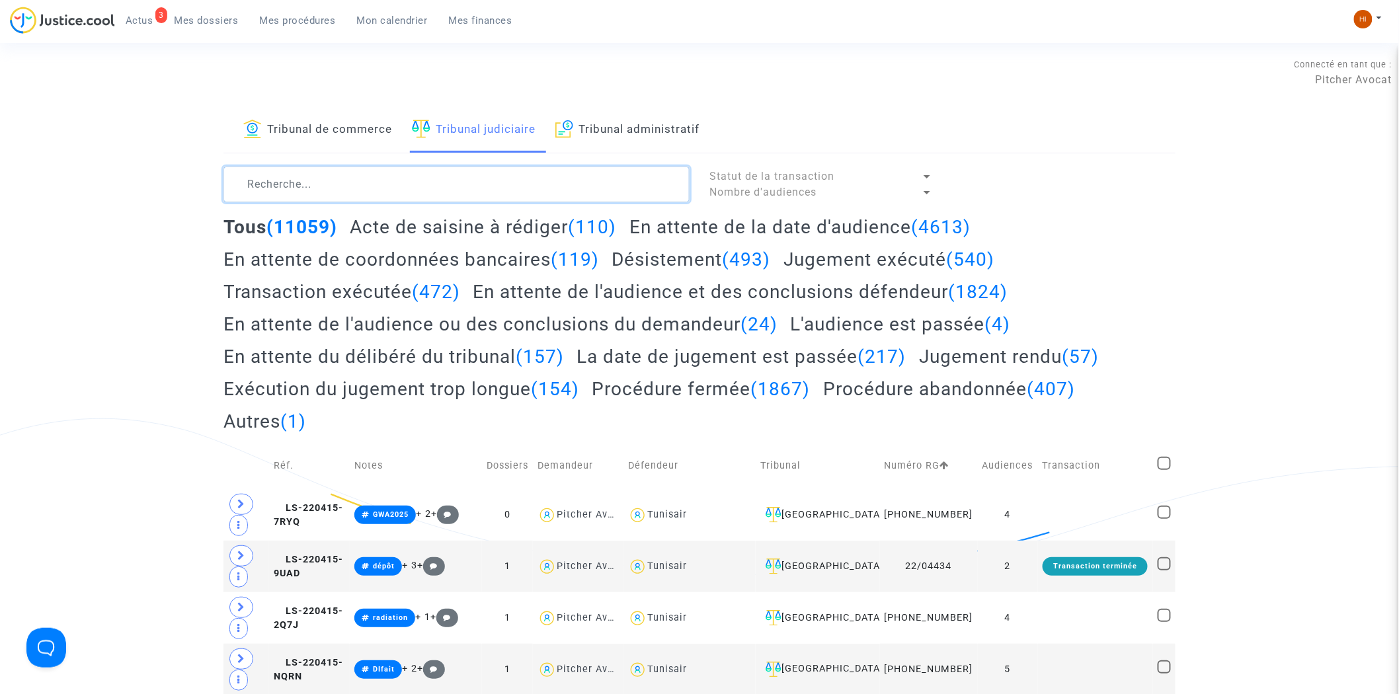
click at [390, 196] on textarea at bounding box center [456, 185] width 466 height 36
click at [389, 194] on textarea at bounding box center [456, 185] width 466 height 36
click at [391, 190] on textarea at bounding box center [456, 185] width 466 height 36
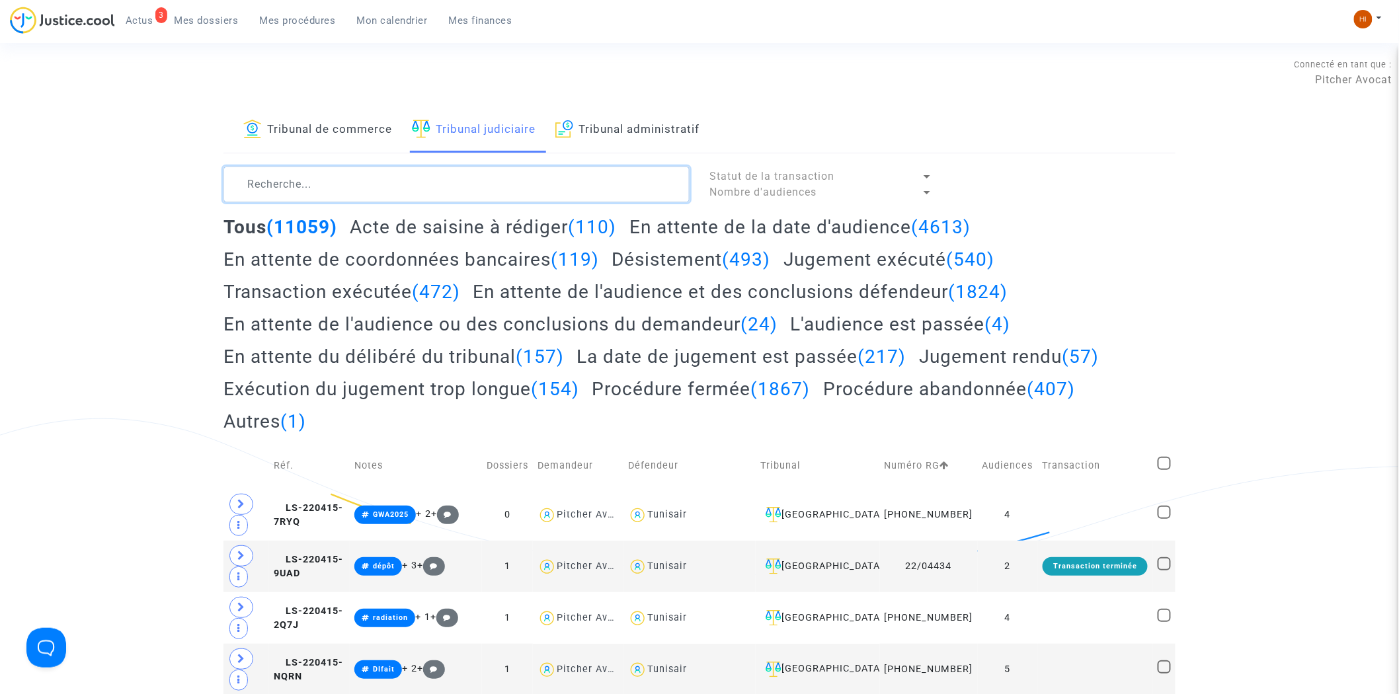
click at [381, 180] on textarea at bounding box center [456, 185] width 466 height 36
paste textarea "LS-230301-MJPM"
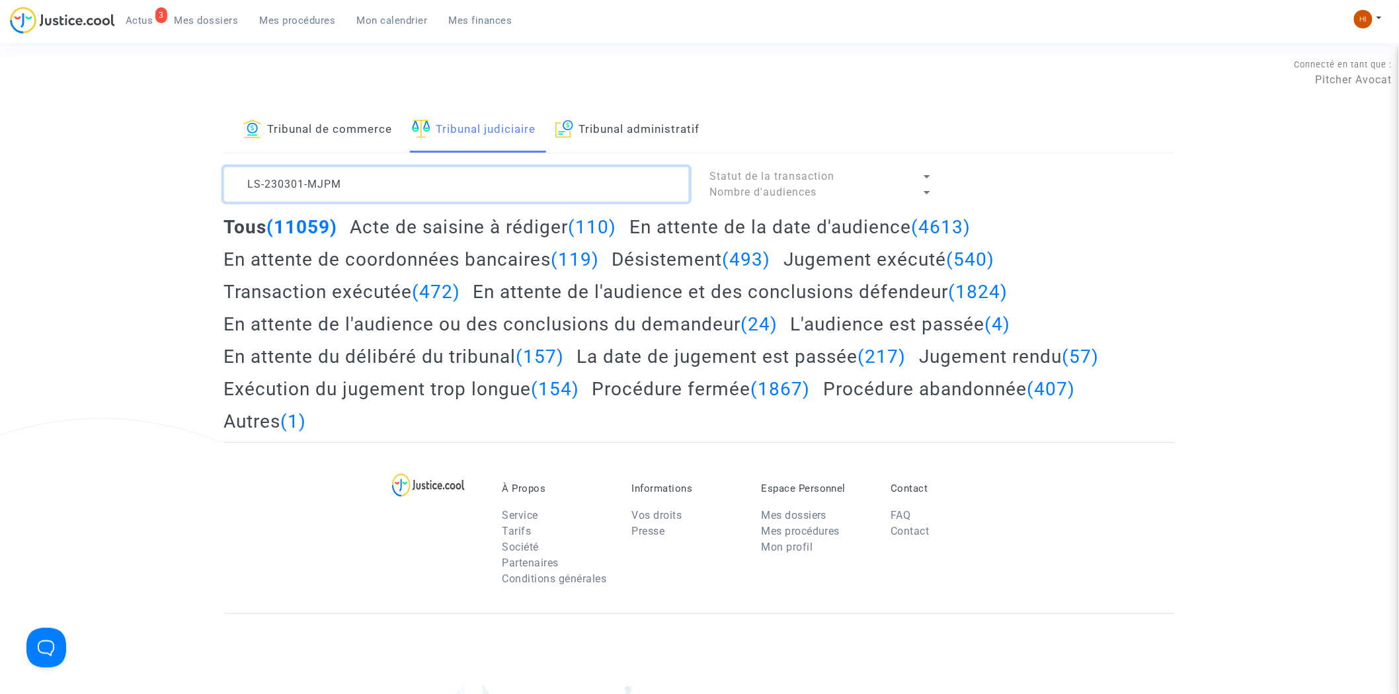
type textarea "LS-230301-MJPM"
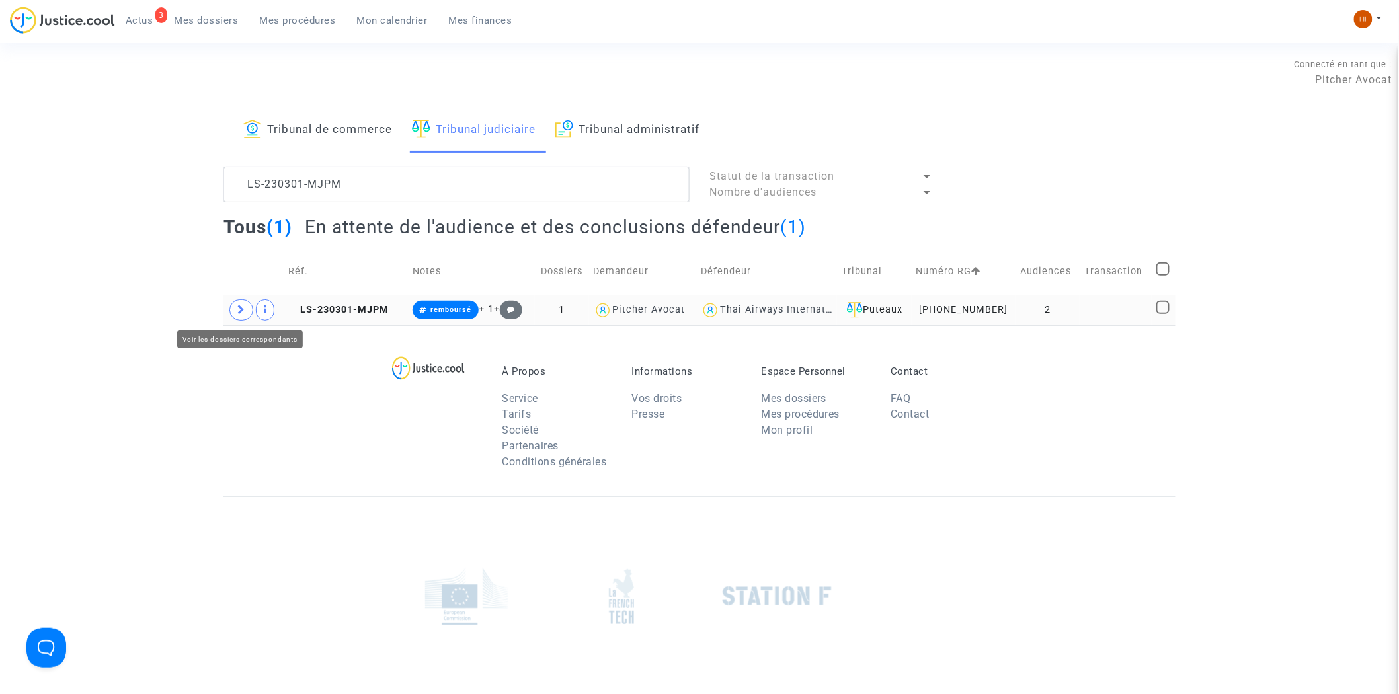
click at [239, 315] on icon at bounding box center [241, 310] width 8 height 10
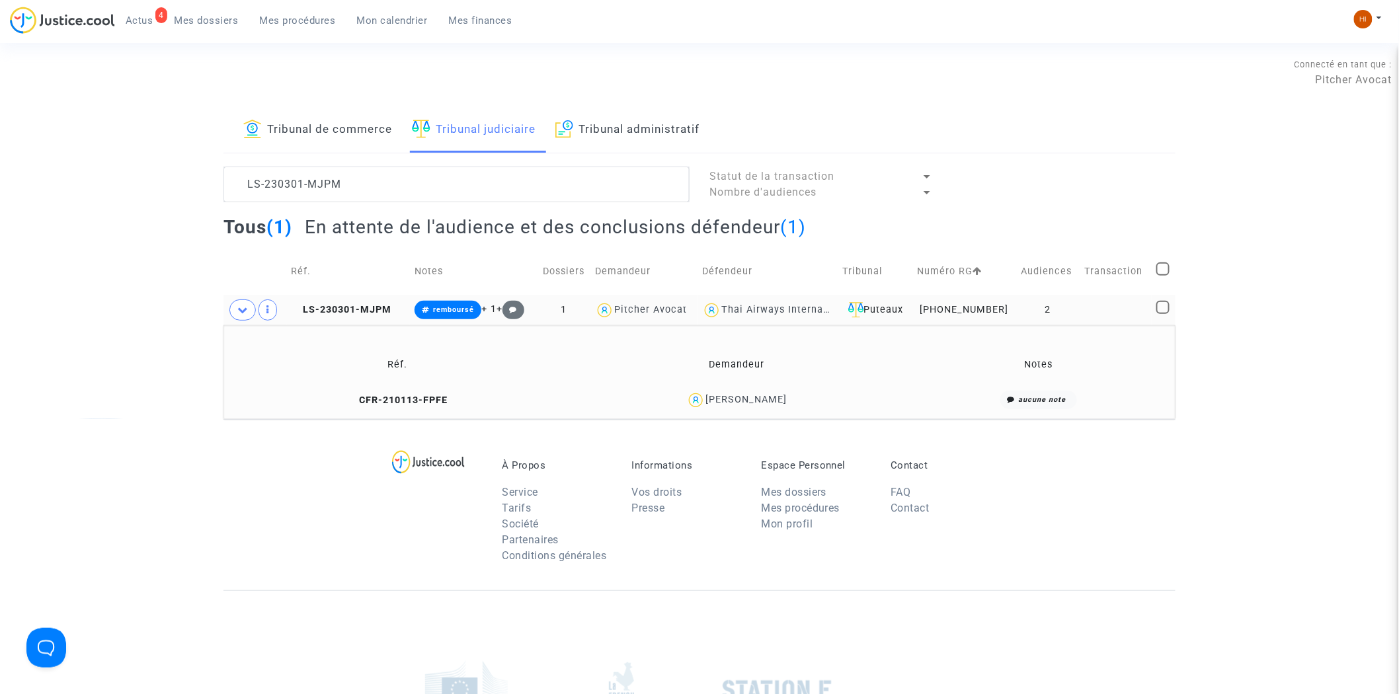
drag, startPoint x: 405, startPoint y: 403, endPoint x: 470, endPoint y: 375, distance: 70.7
click at [405, 403] on span "CFR-210113-FPFE" at bounding box center [398, 400] width 100 height 11
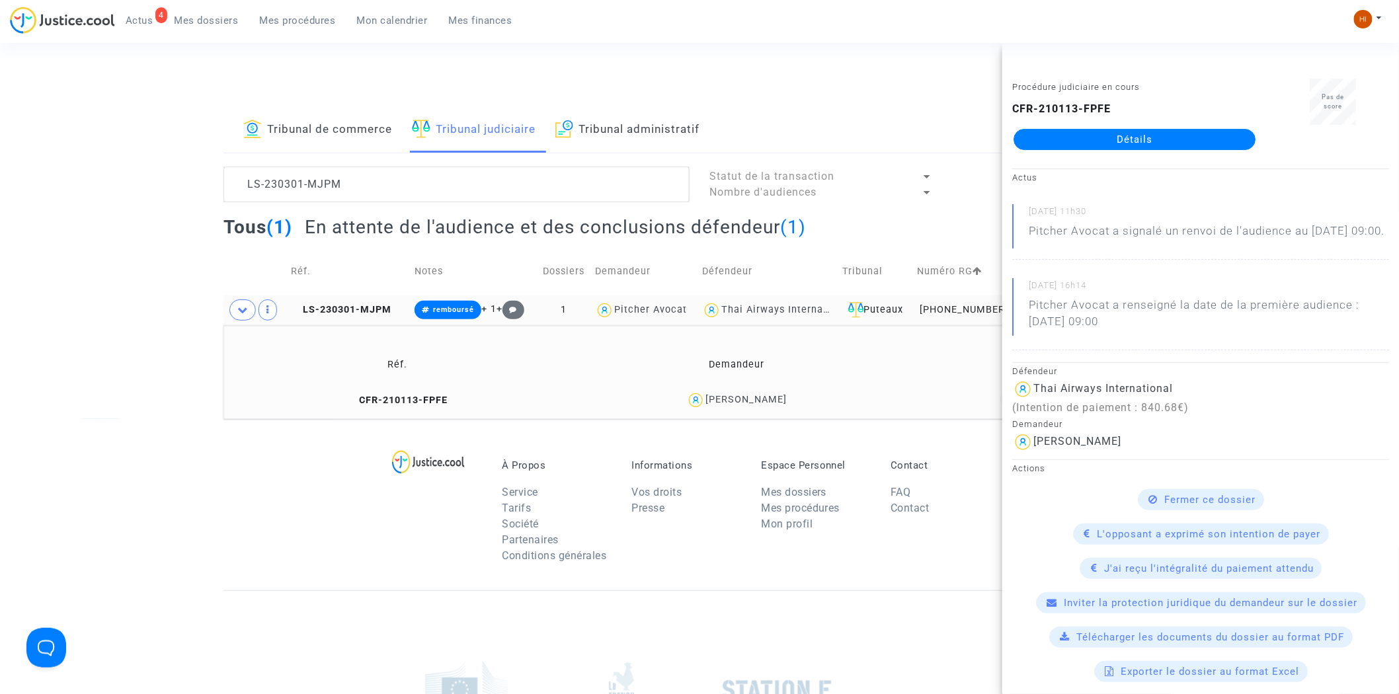
click at [1202, 136] on link "Détails" at bounding box center [1134, 139] width 242 height 21
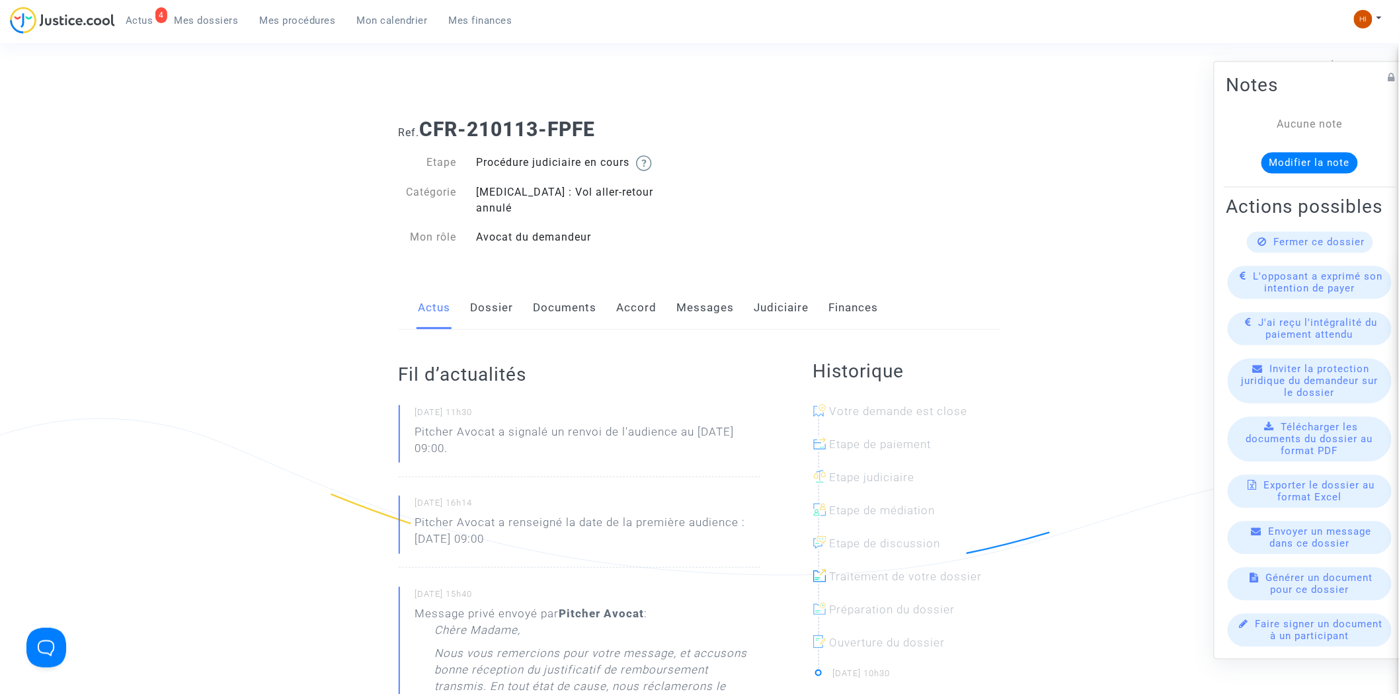
click at [713, 293] on link "Messages" at bounding box center [706, 308] width 58 height 44
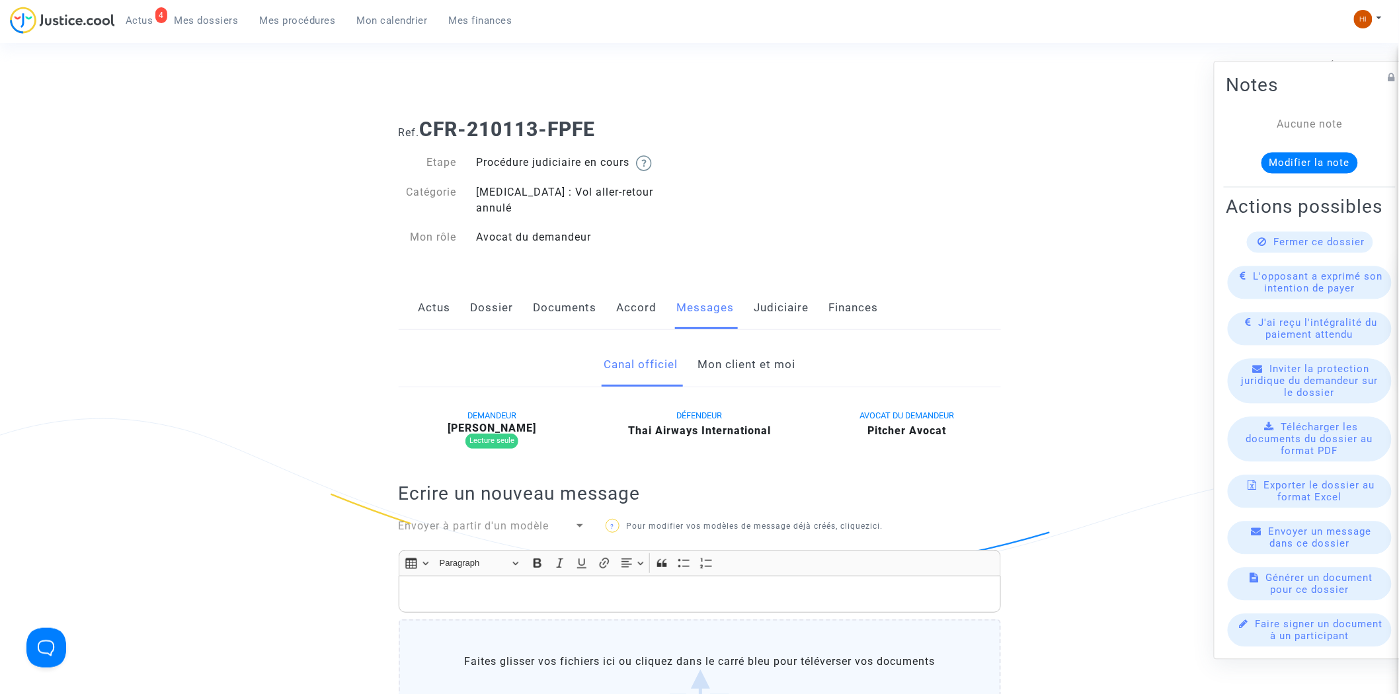
click at [744, 345] on link "Mon client et moi" at bounding box center [746, 365] width 98 height 44
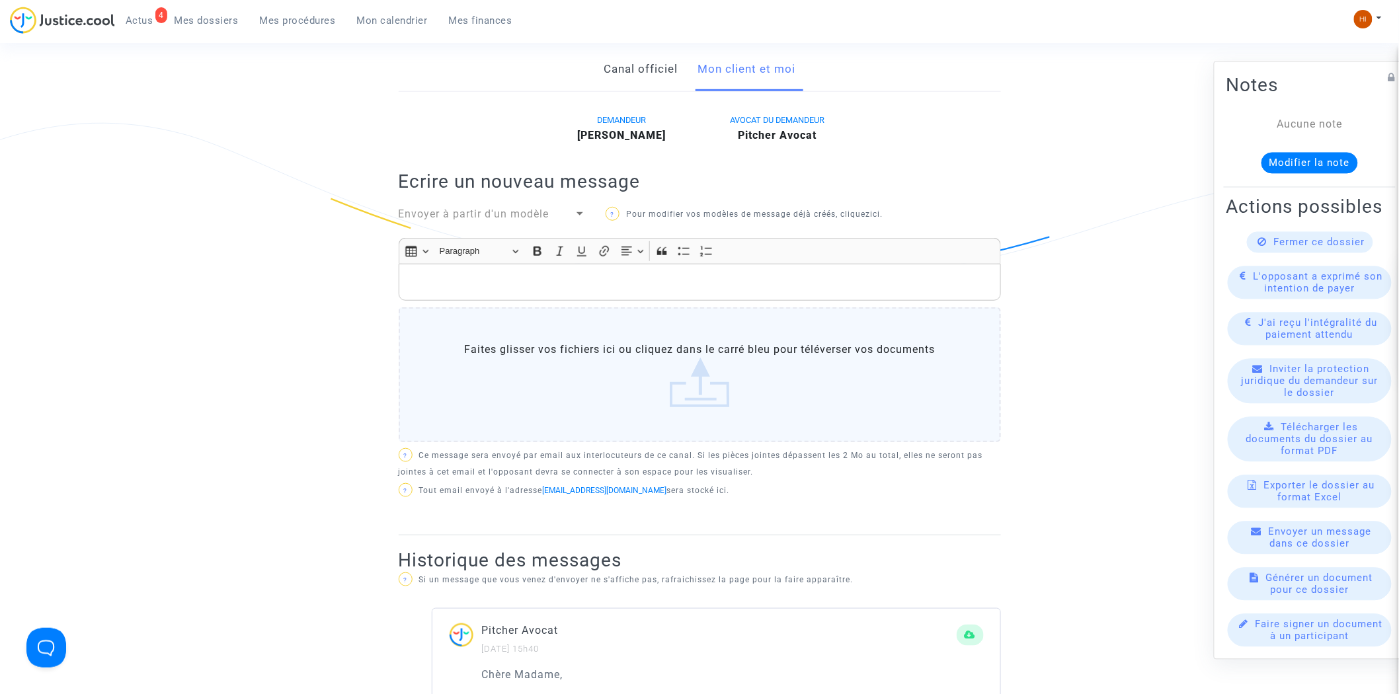
scroll to position [293, 0]
click at [533, 276] on p "Rich Text Editor, main" at bounding box center [699, 284] width 588 height 17
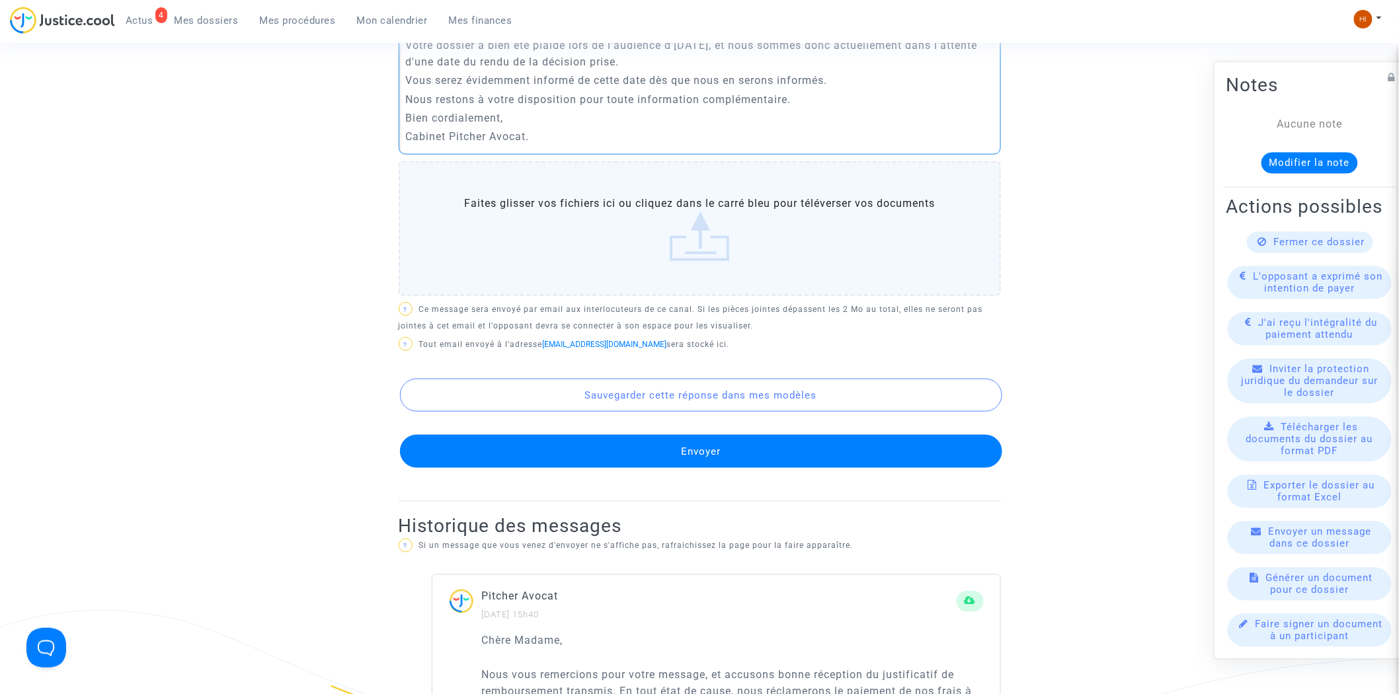
scroll to position [587, 0]
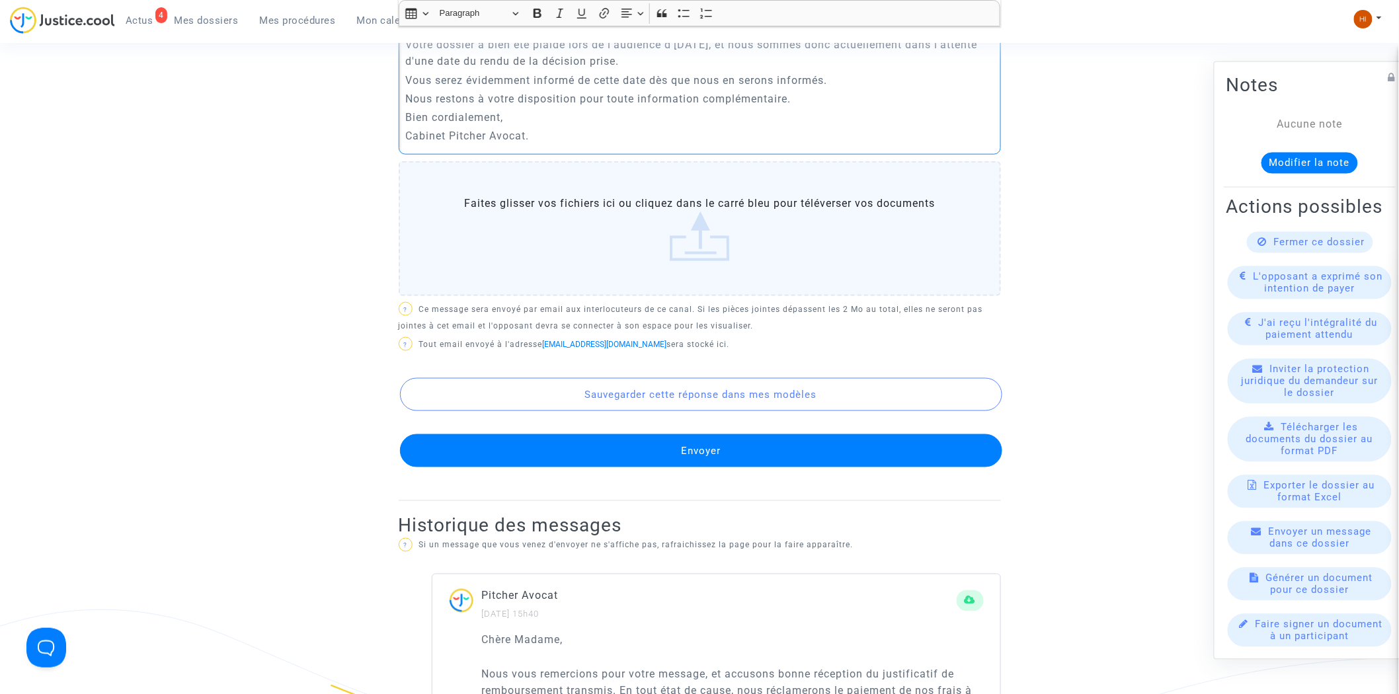
click at [527, 441] on button "Envoyer" at bounding box center [701, 450] width 602 height 33
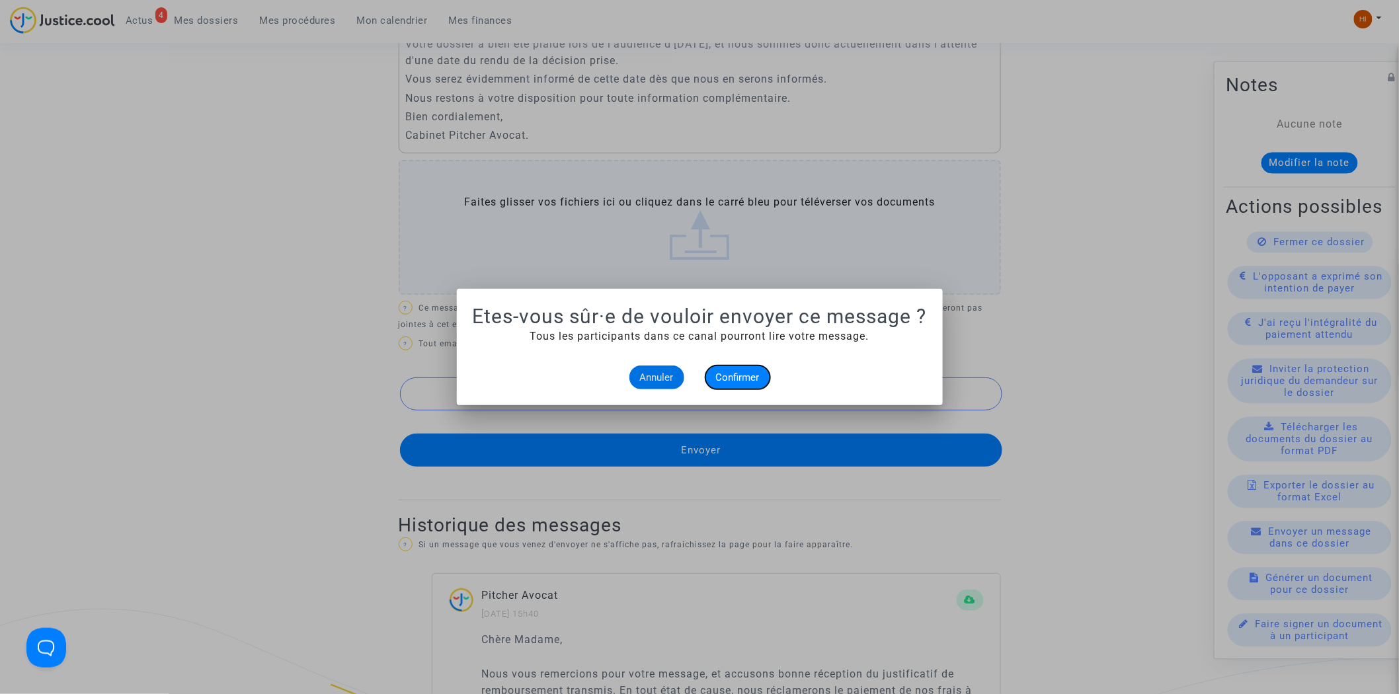
click at [741, 366] on button "Confirmer" at bounding box center [737, 378] width 65 height 24
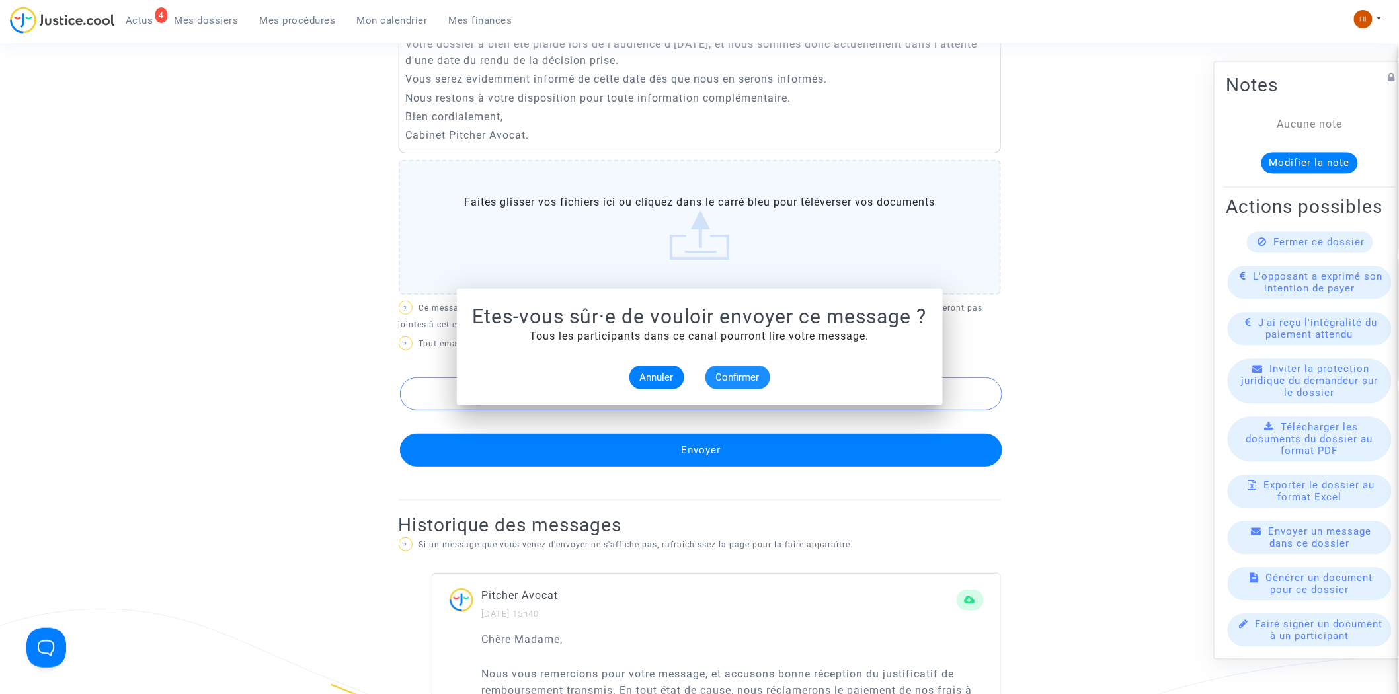
scroll to position [587, 0]
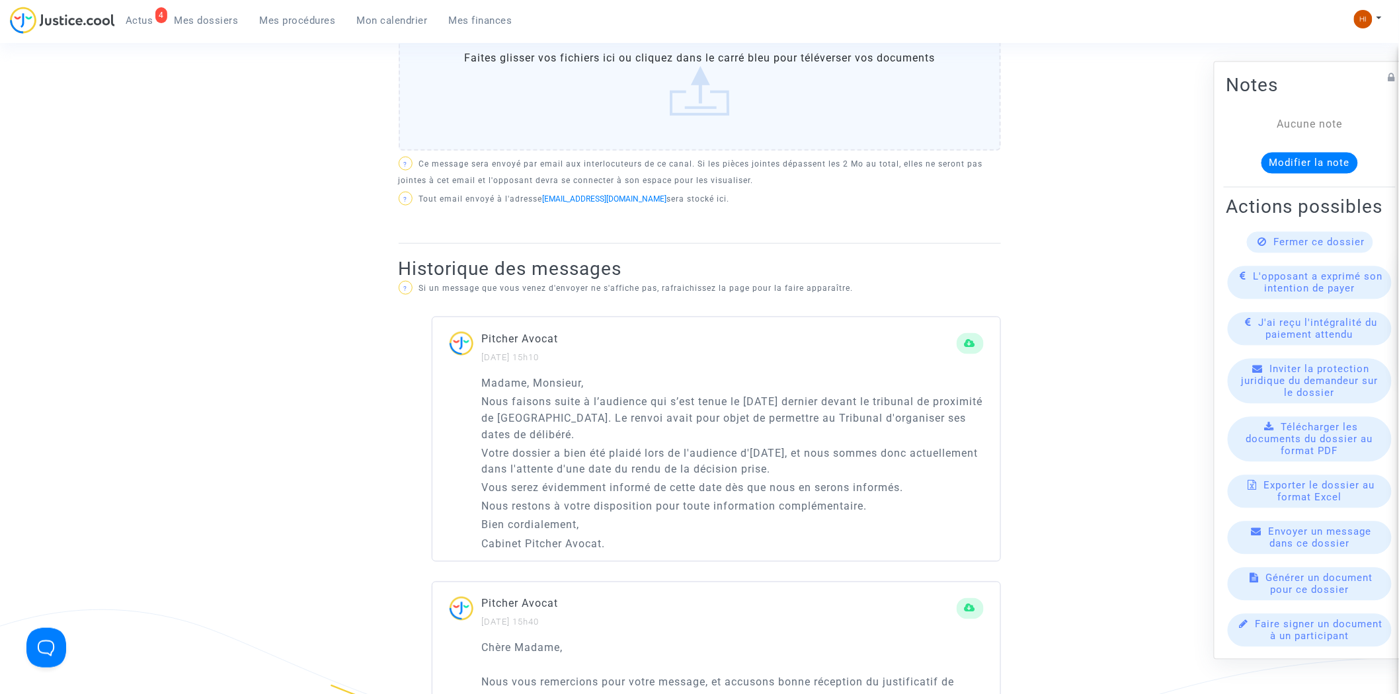
drag, startPoint x: 212, startPoint y: 29, endPoint x: 280, endPoint y: 34, distance: 67.6
click at [212, 29] on link "Mes dossiers" at bounding box center [206, 21] width 85 height 20
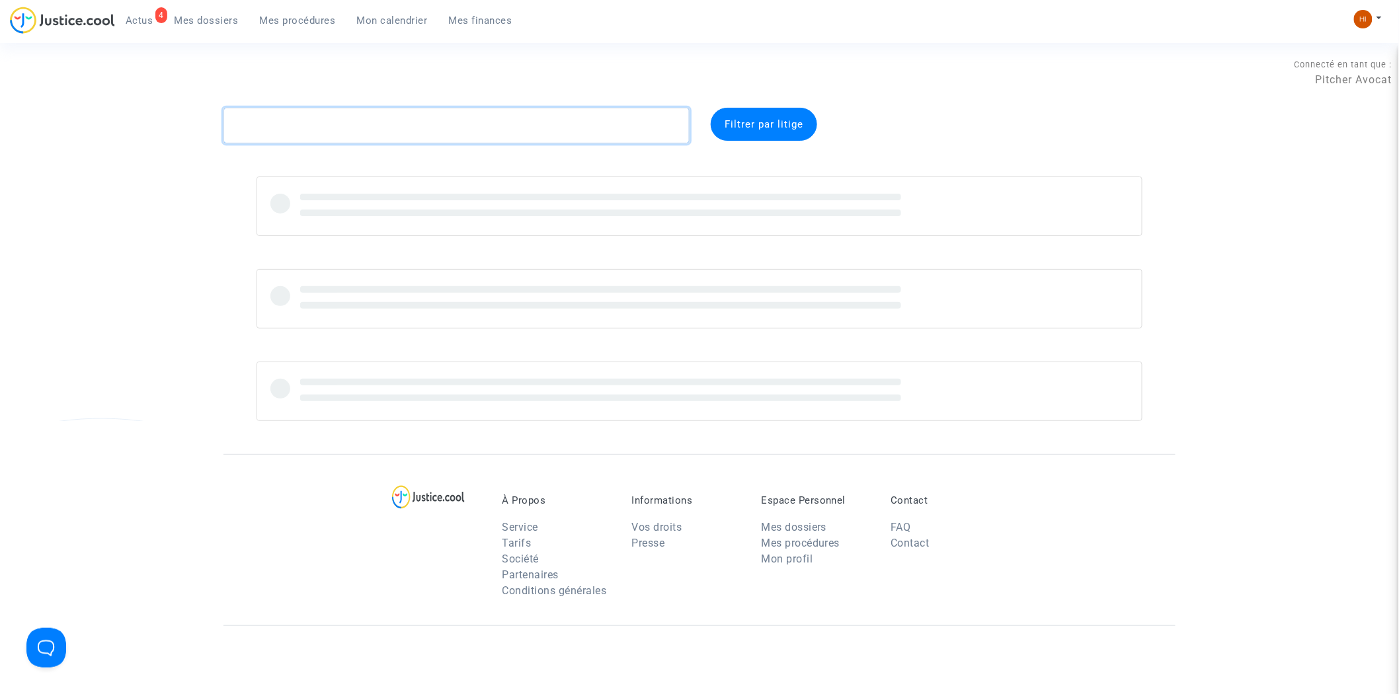
click at [395, 130] on textarea at bounding box center [456, 126] width 466 height 36
paste textarea "LS-230301-Q3AQ"
type textarea "LS-230301-Q3AQ"
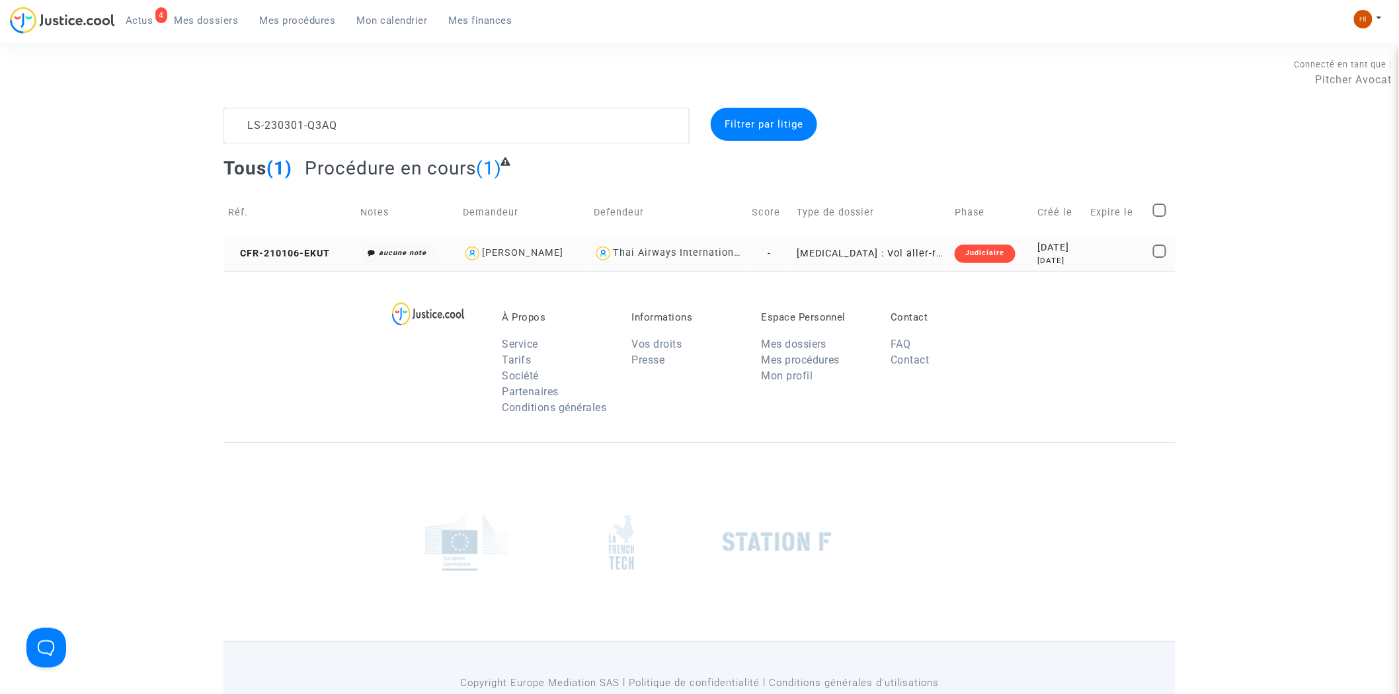
drag, startPoint x: 291, startPoint y: 256, endPoint x: 385, endPoint y: 240, distance: 95.3
click at [291, 256] on span "CFR-210106-EKUT" at bounding box center [279, 253] width 102 height 11
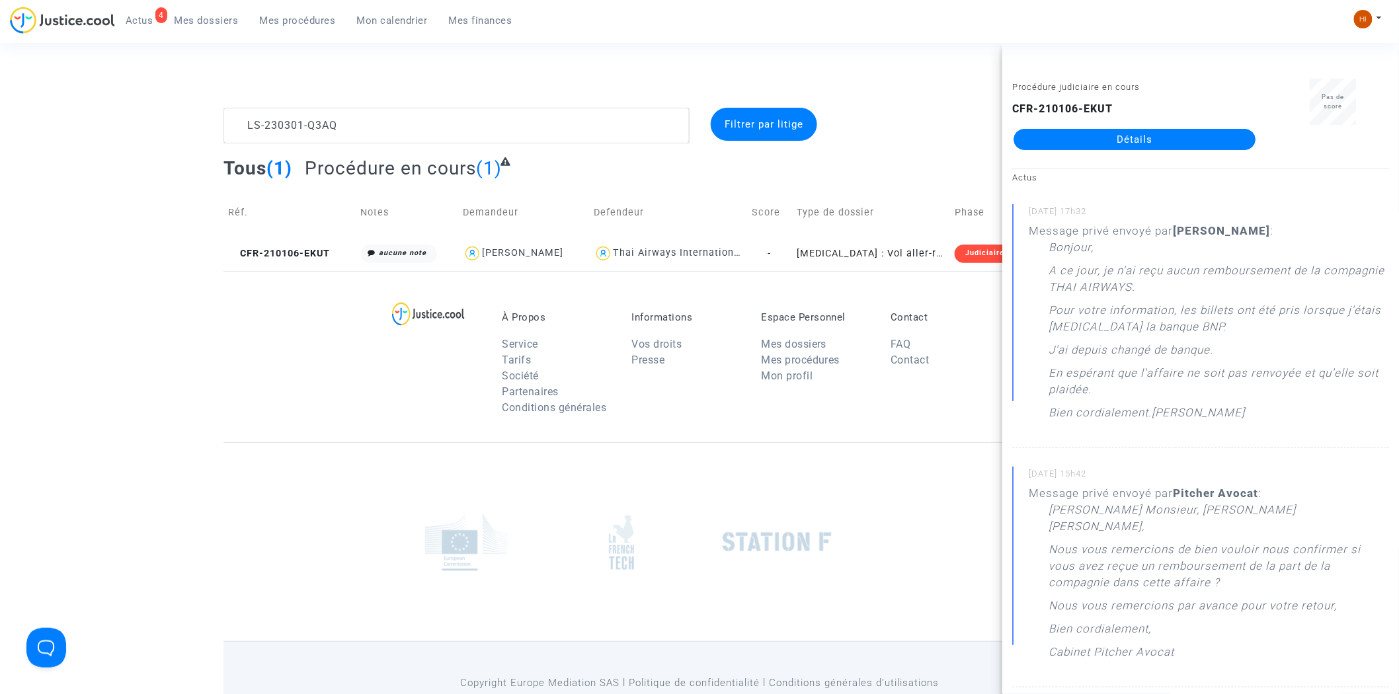
click at [1167, 131] on link "Détails" at bounding box center [1134, 139] width 242 height 21
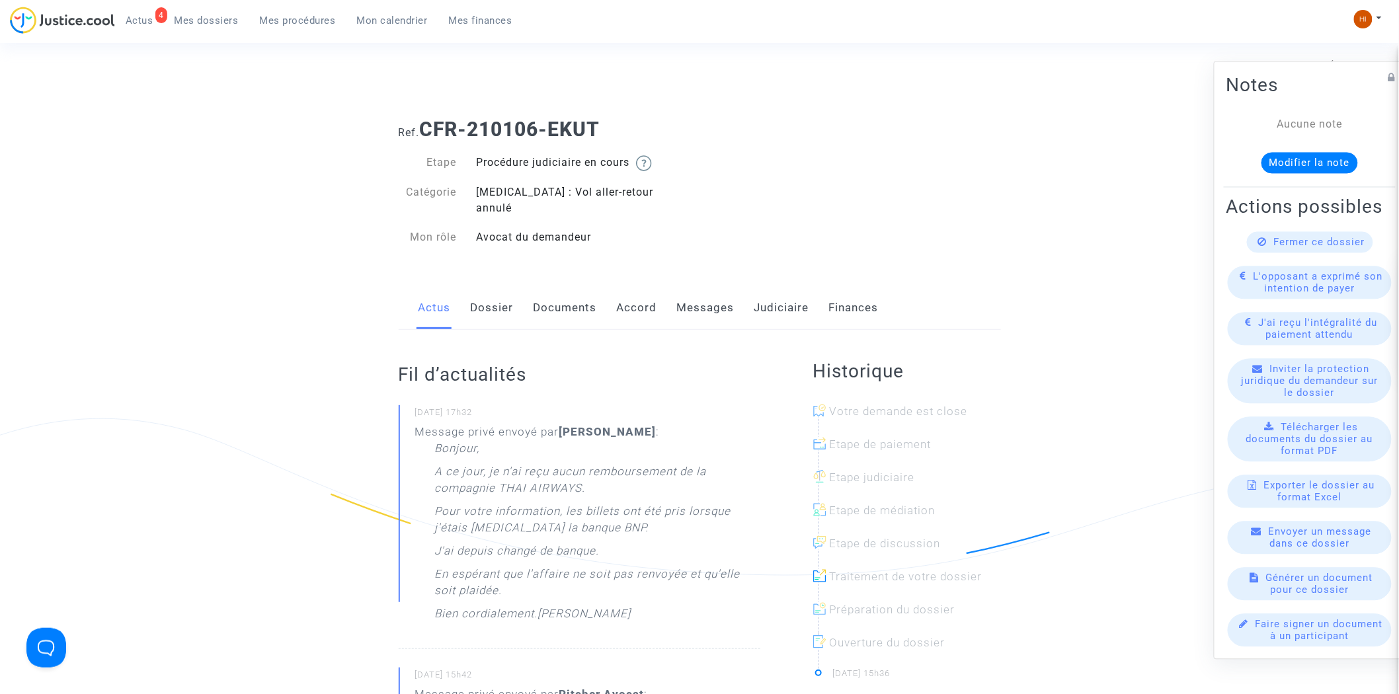
click at [698, 286] on link "Messages" at bounding box center [706, 308] width 58 height 44
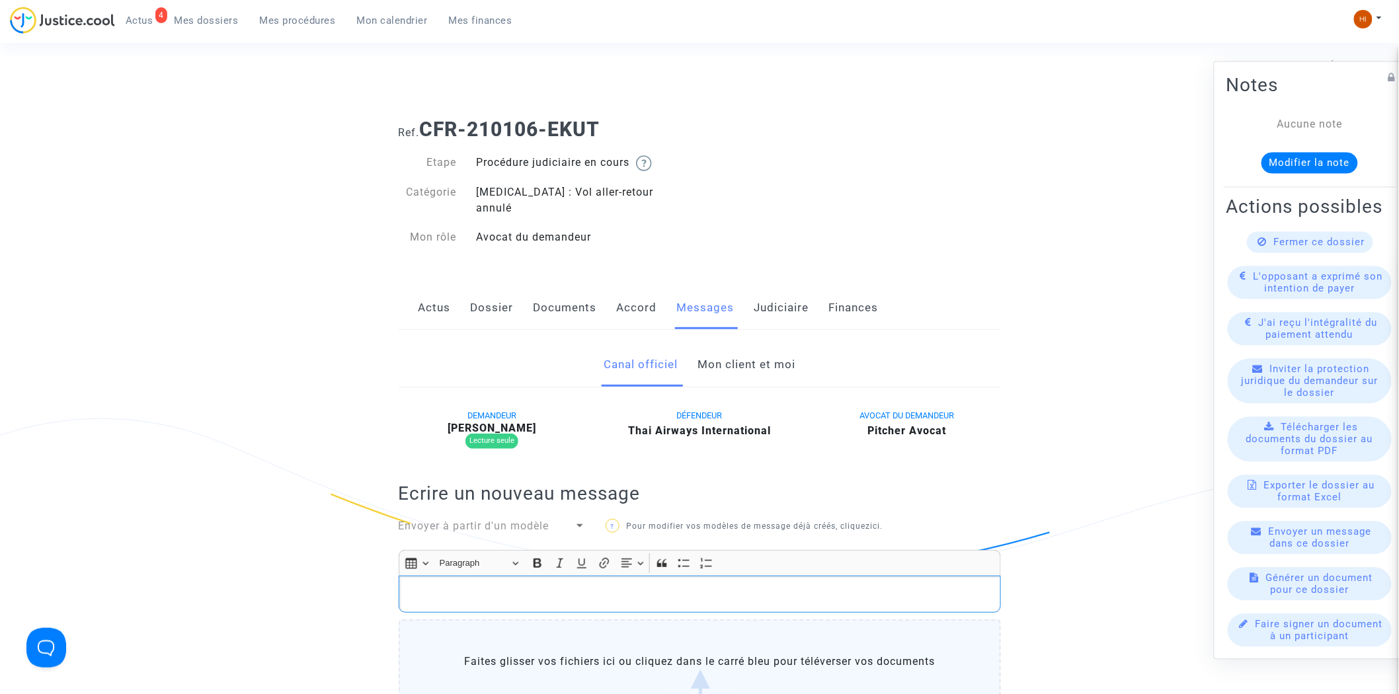
click at [710, 586] on p "Rich Text Editor, main" at bounding box center [699, 594] width 588 height 17
drag, startPoint x: 742, startPoint y: 344, endPoint x: 732, endPoint y: 377, distance: 34.5
click at [742, 344] on link "Mon client et moi" at bounding box center [746, 365] width 98 height 44
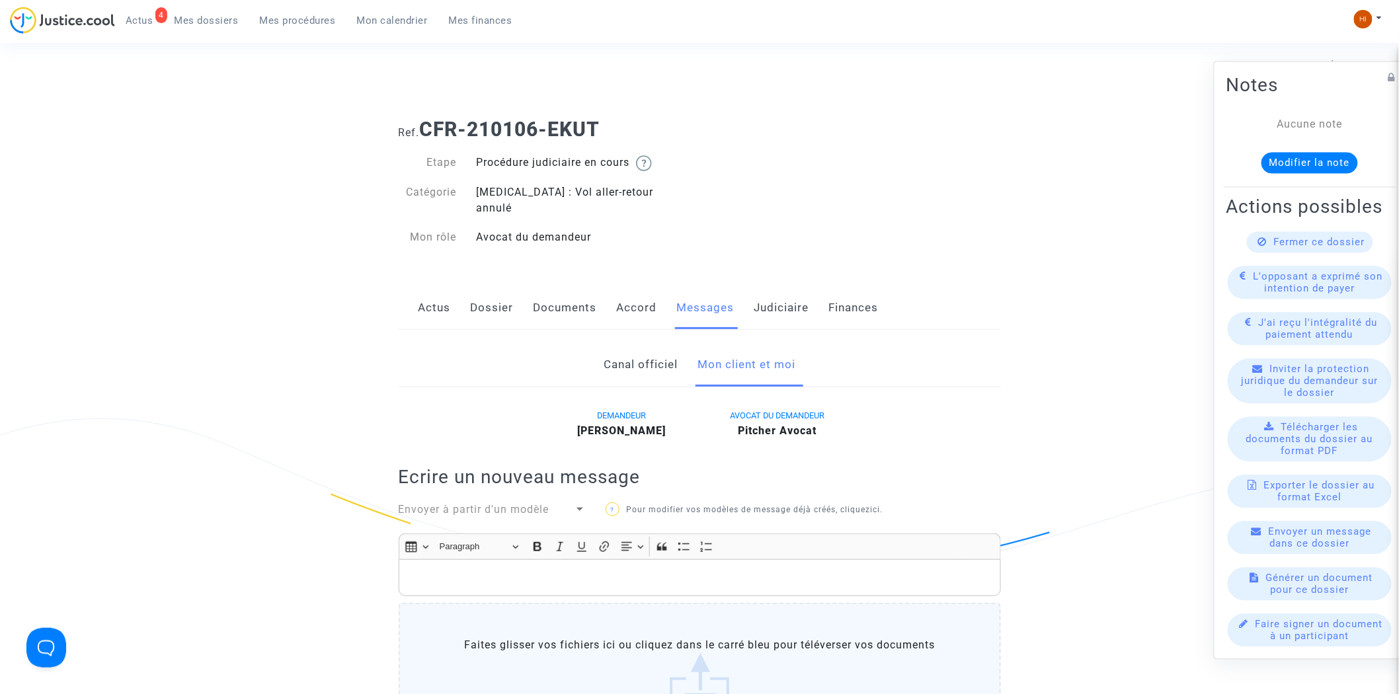
scroll to position [367, 0]
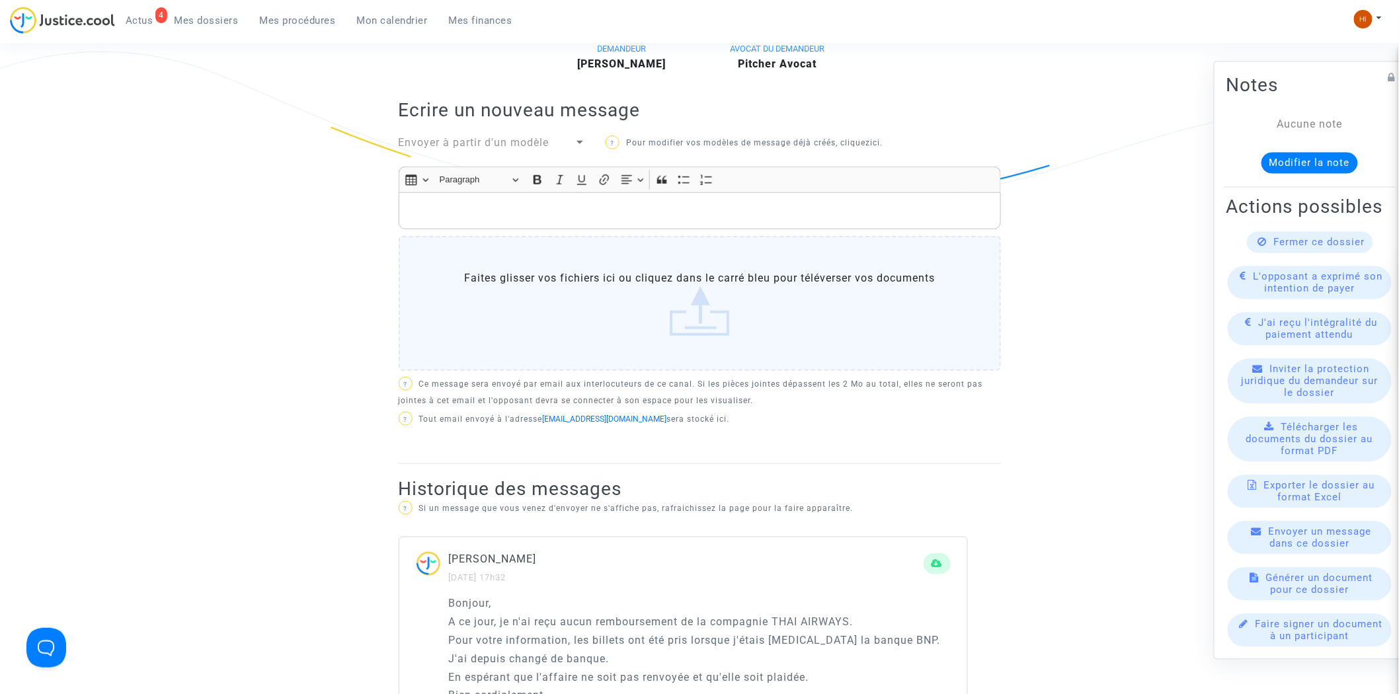
click at [640, 203] on p "Rich Text Editor, main" at bounding box center [699, 211] width 588 height 17
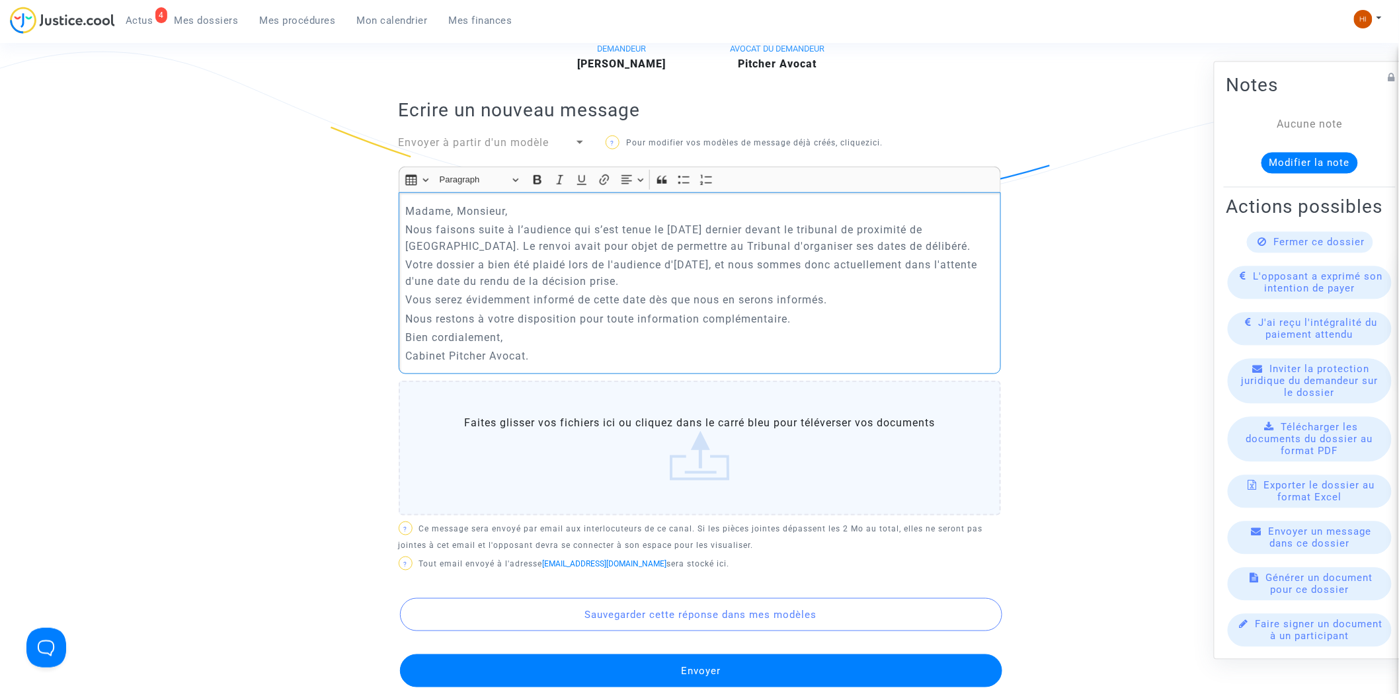
click at [763, 654] on button "Envoyer" at bounding box center [701, 670] width 602 height 33
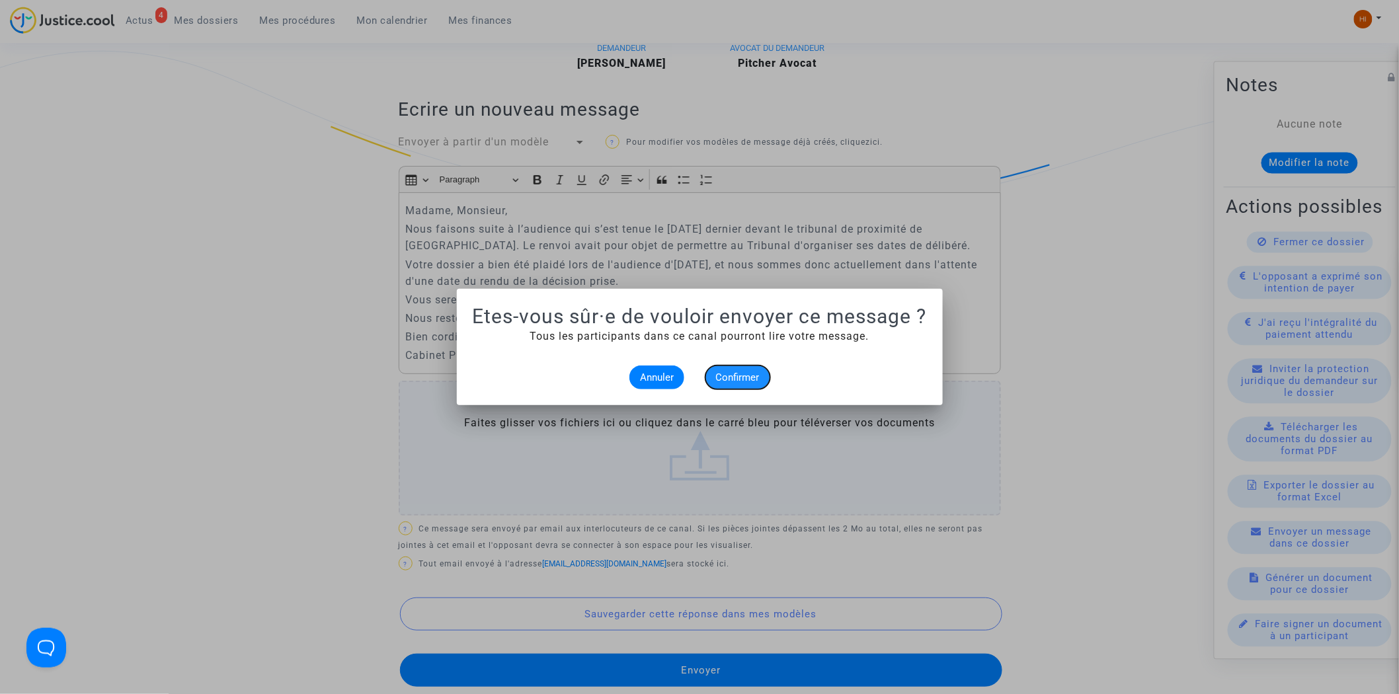
click at [741, 379] on span "Confirmer" at bounding box center [738, 377] width 44 height 12
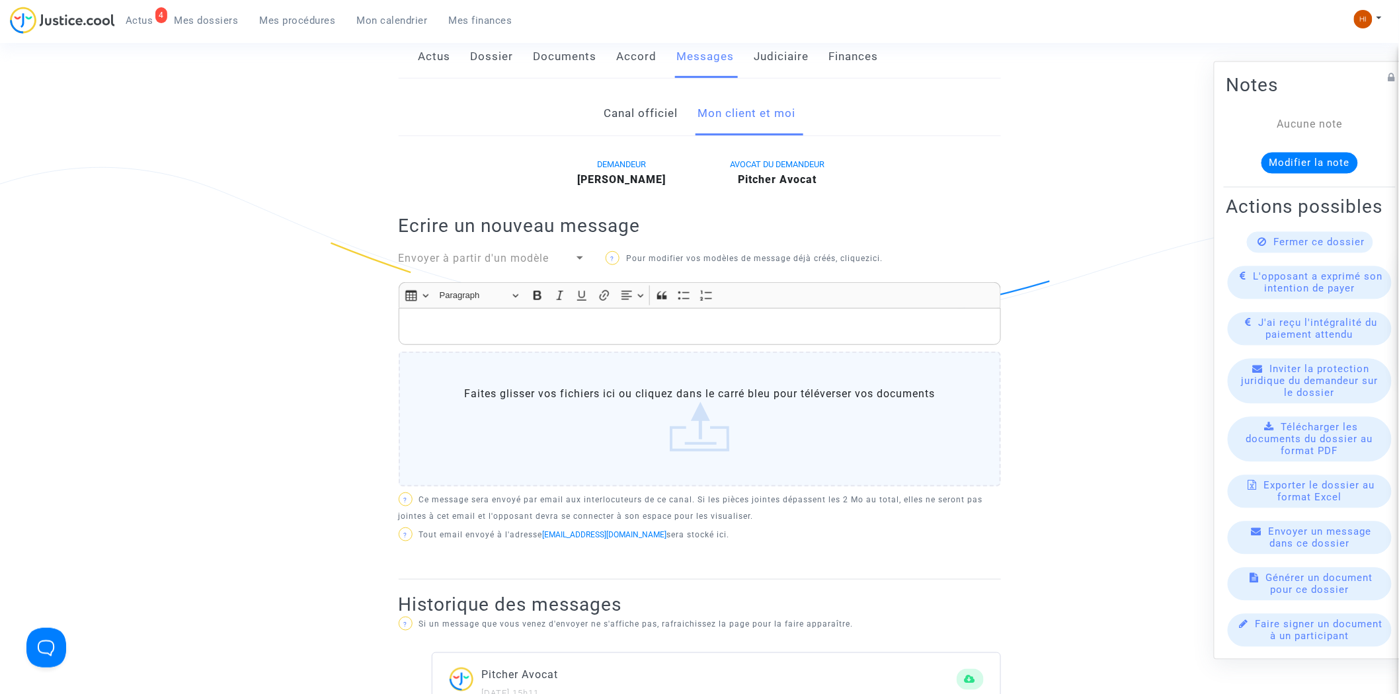
scroll to position [220, 0]
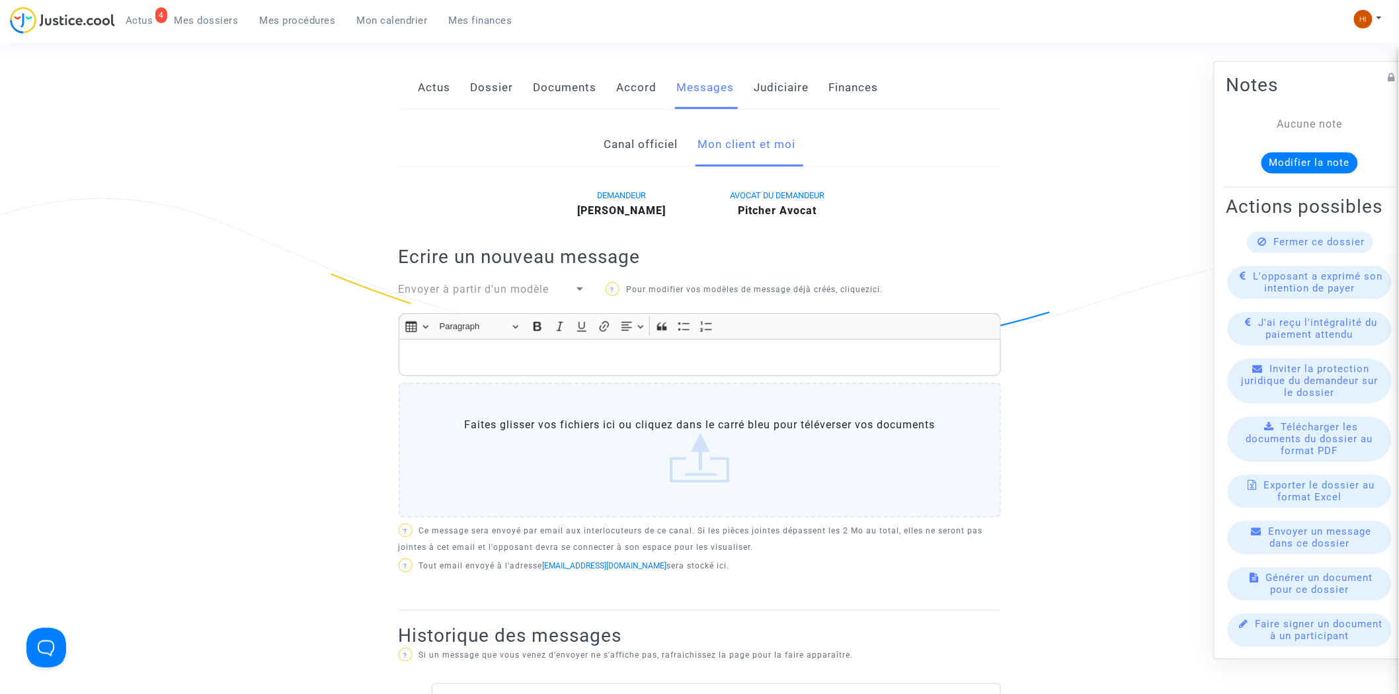
click at [801, 66] on link "Judiciaire" at bounding box center [781, 88] width 55 height 44
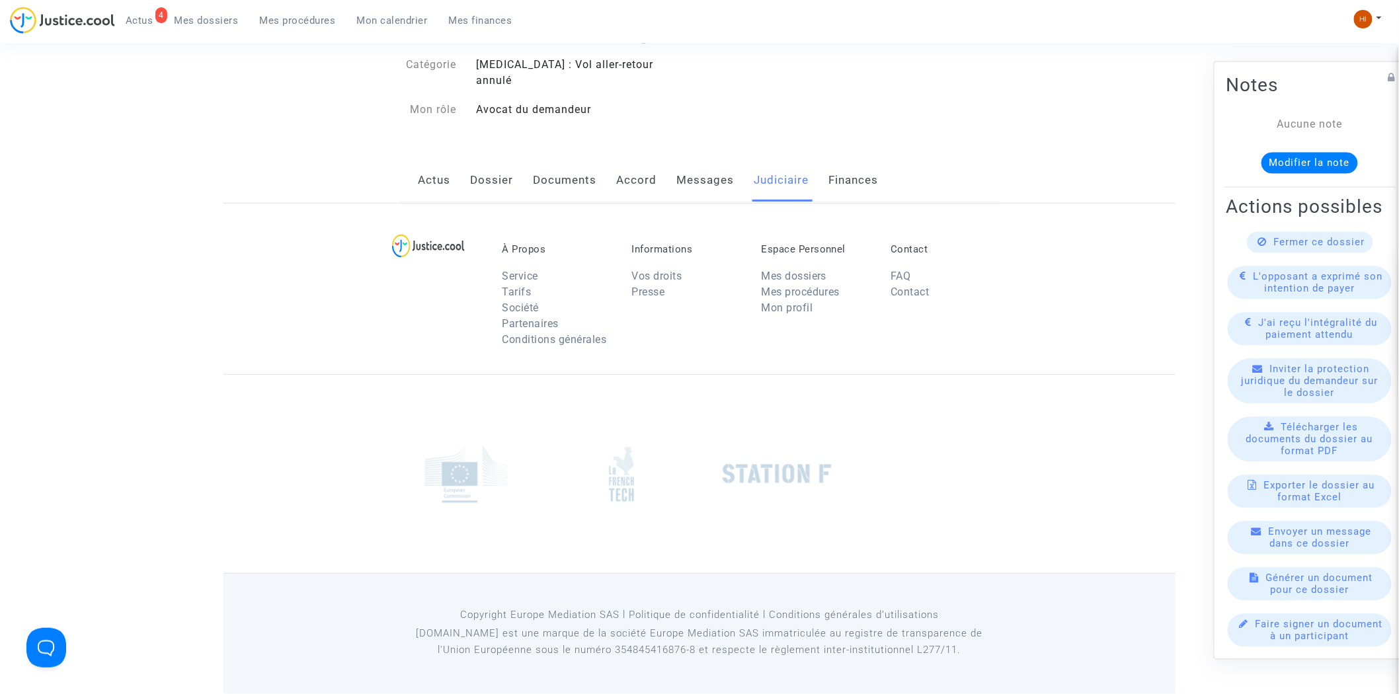
scroll to position [220, 0]
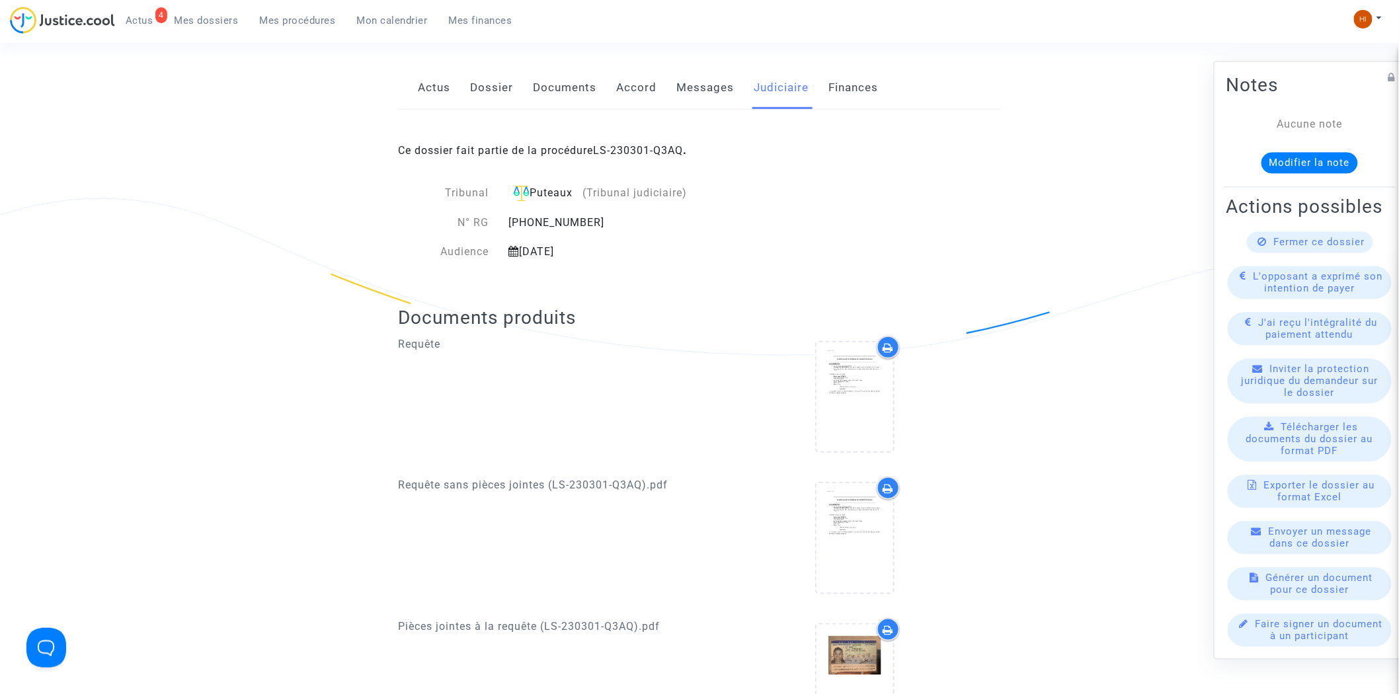
click at [288, 27] on link "Mes procédures" at bounding box center [297, 21] width 97 height 20
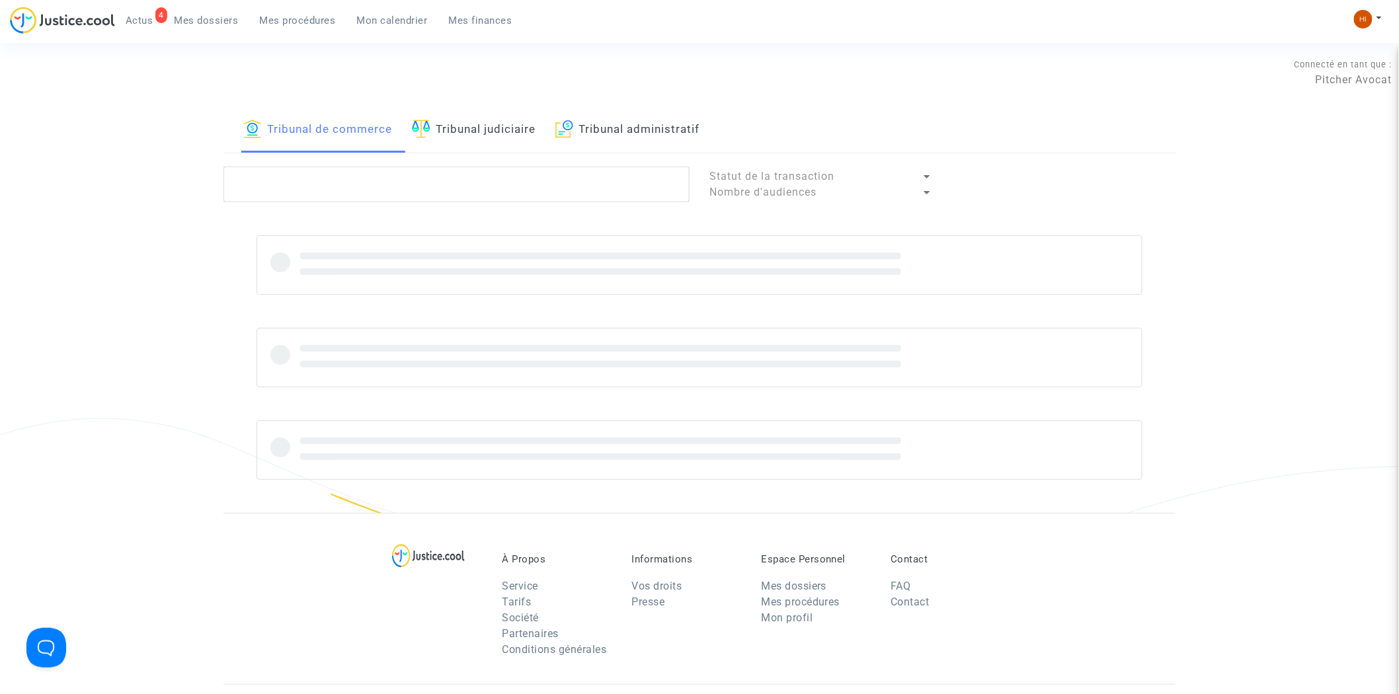
click at [481, 131] on link "Tribunal judiciaire" at bounding box center [474, 130] width 124 height 45
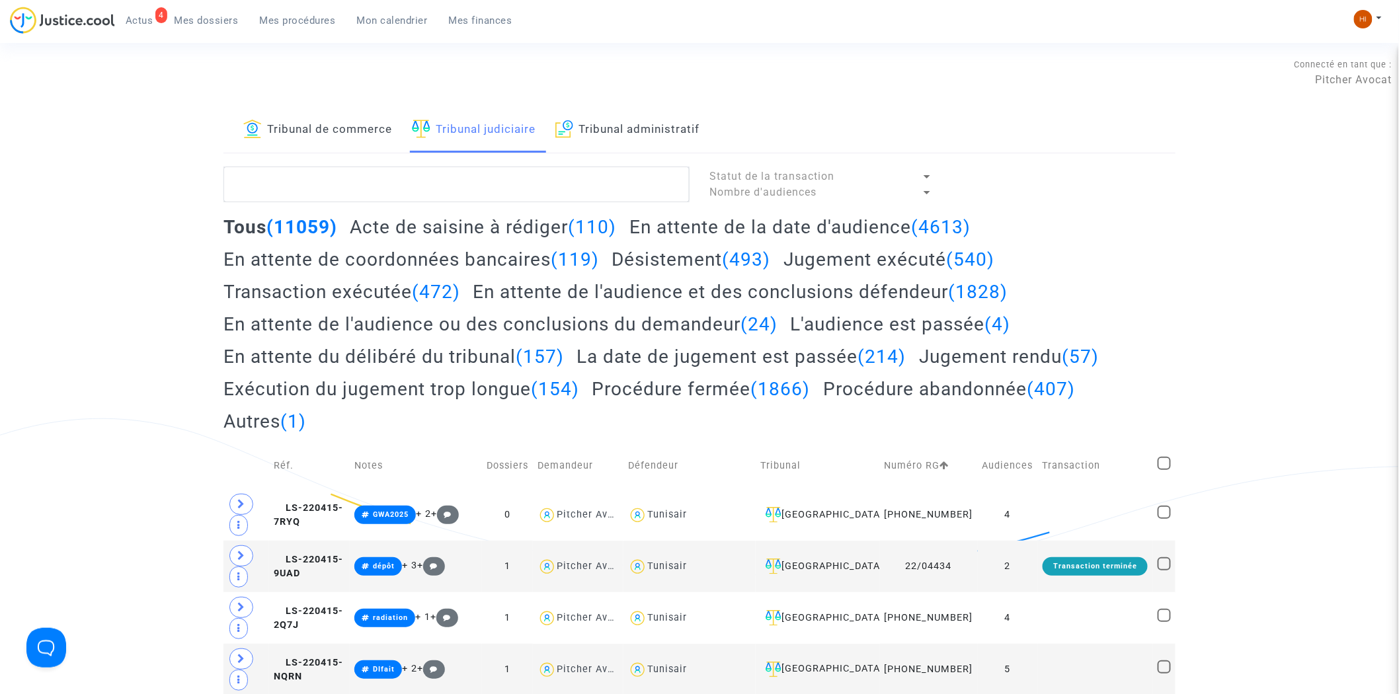
click at [341, 130] on link "Tribunal de commerce" at bounding box center [317, 130] width 149 height 45
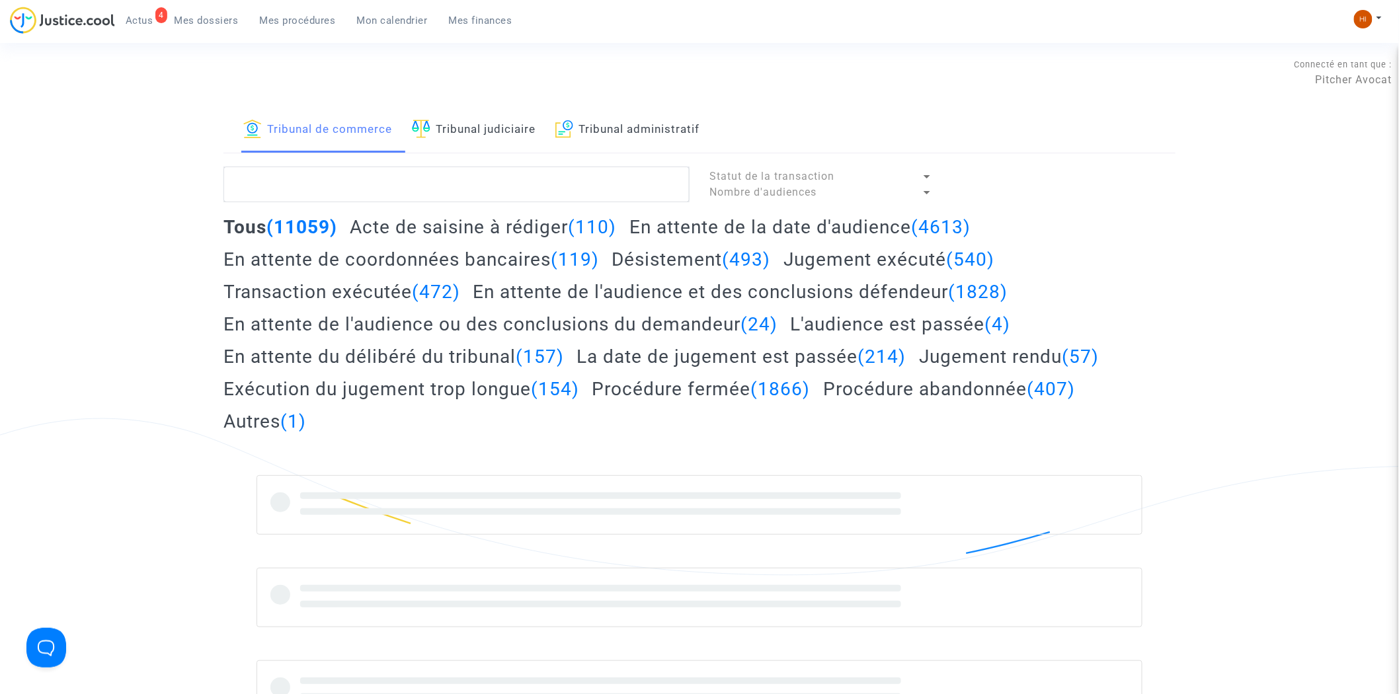
click at [198, 17] on span "Mes dossiers" at bounding box center [206, 21] width 64 height 12
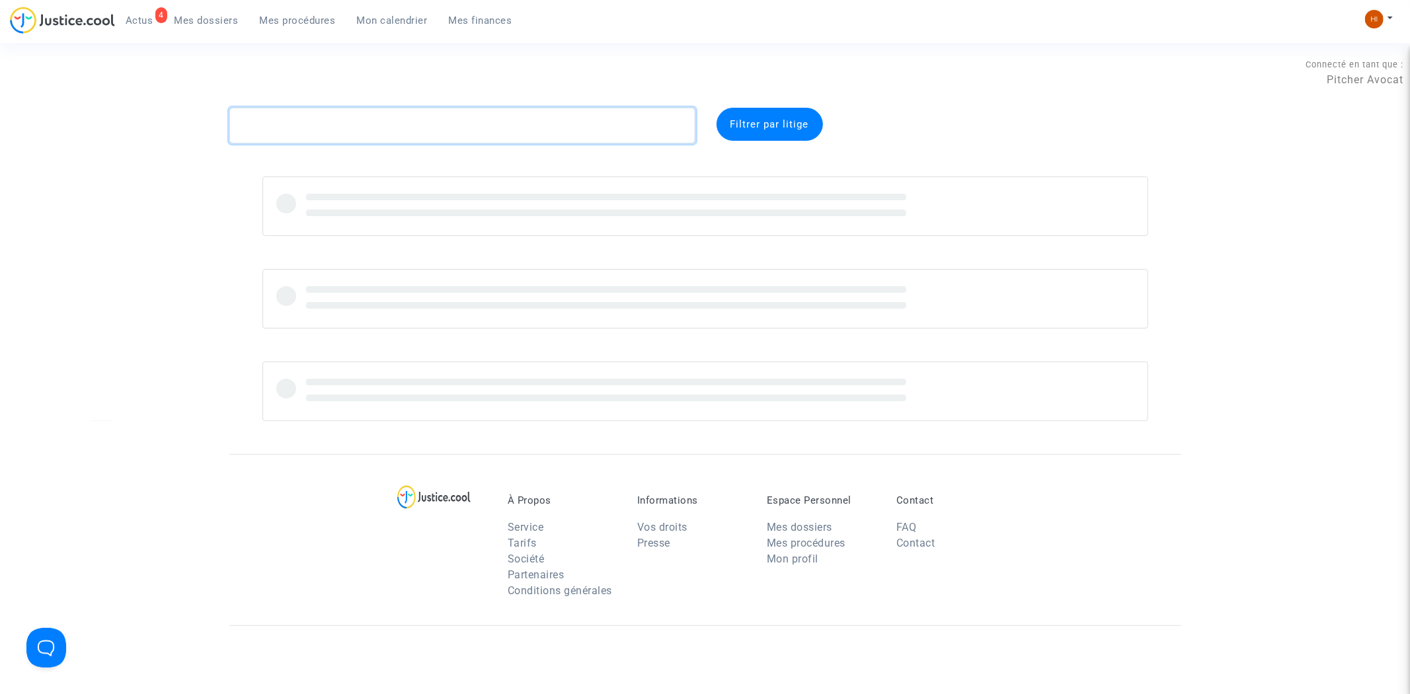
click at [319, 139] on textarea at bounding box center [462, 126] width 466 height 36
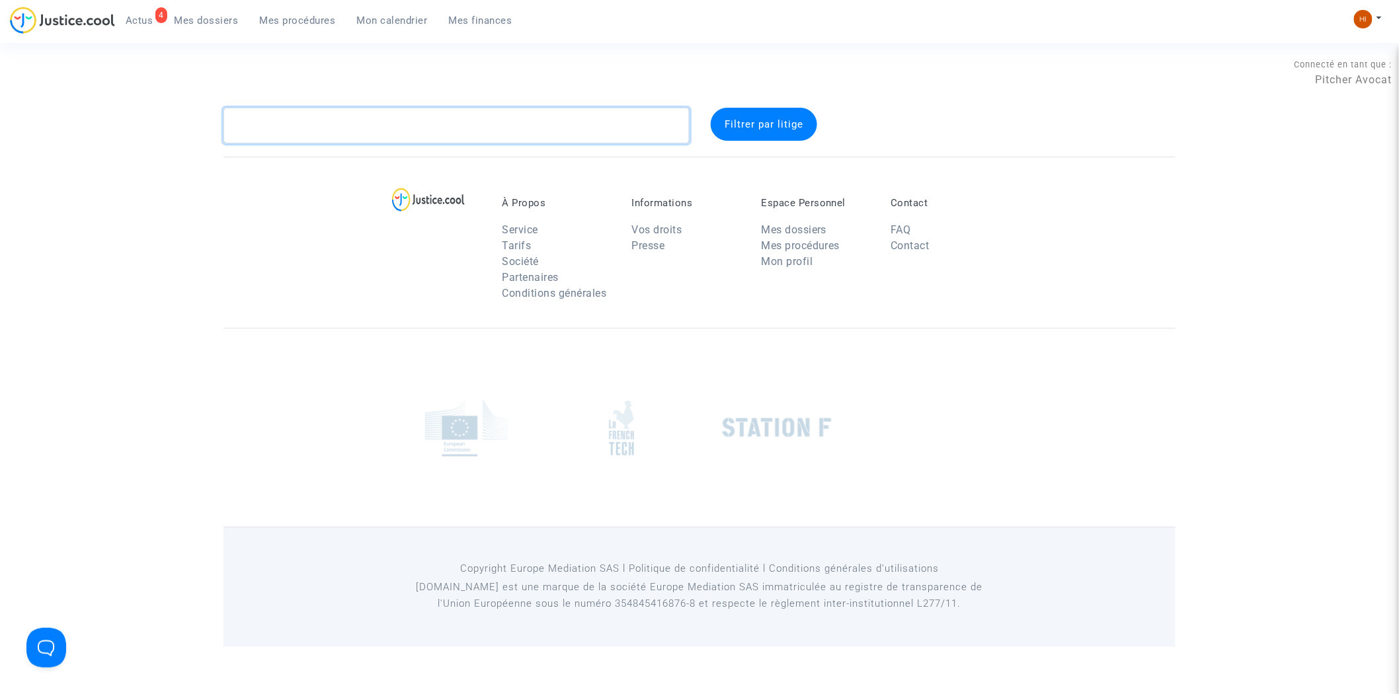
click at [326, 132] on textarea at bounding box center [456, 126] width 466 height 36
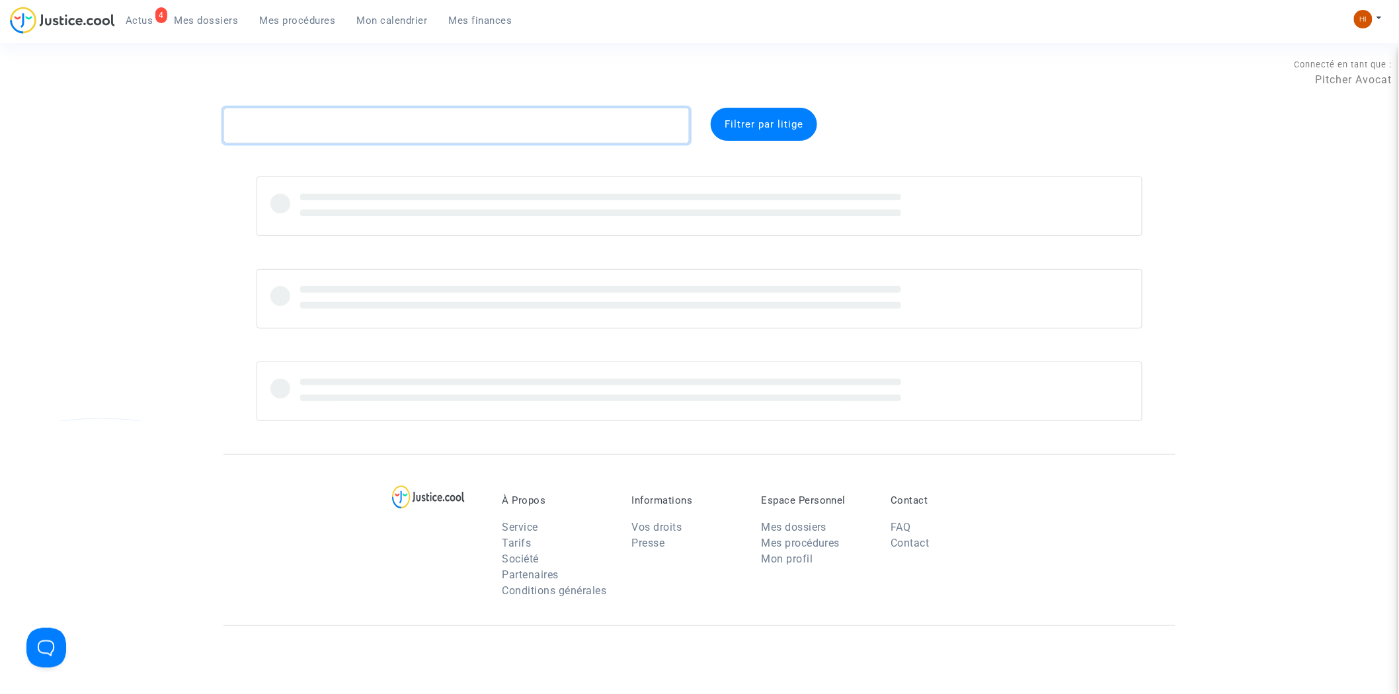
paste textarea "LS-230306-YHKU"
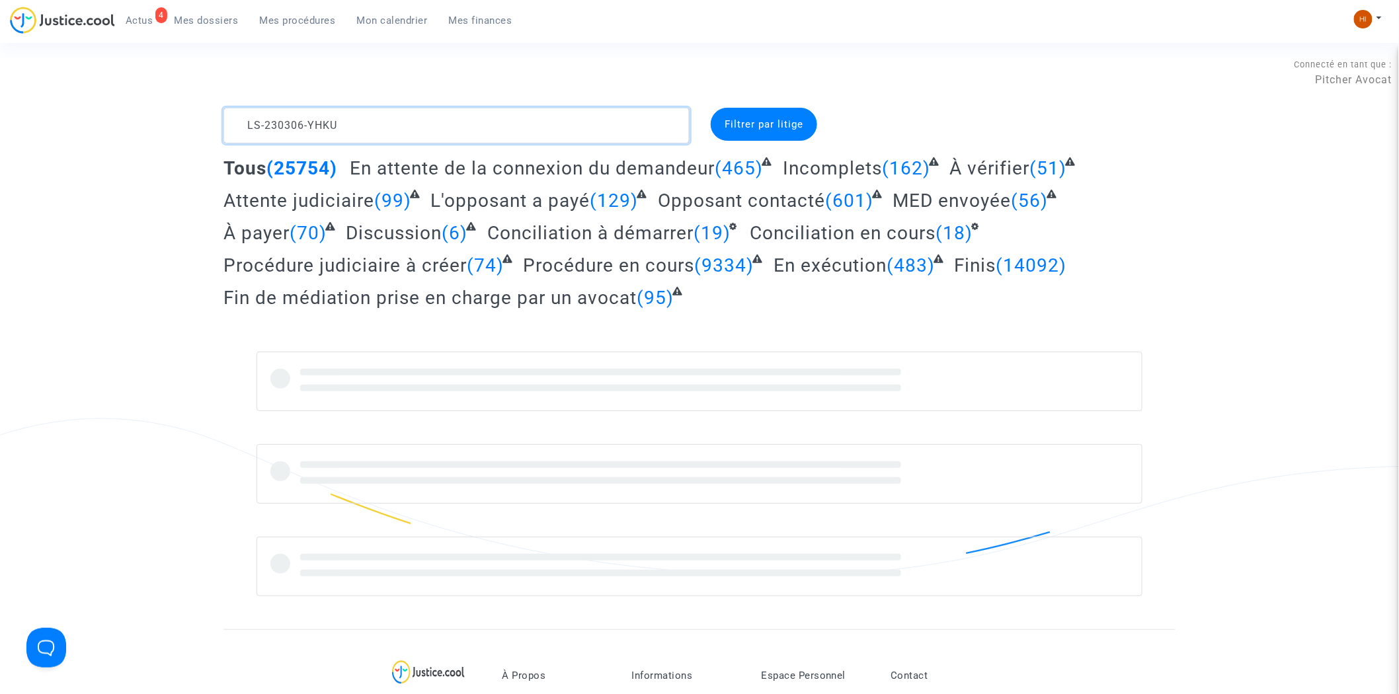
type textarea "LS-230306-YHKU"
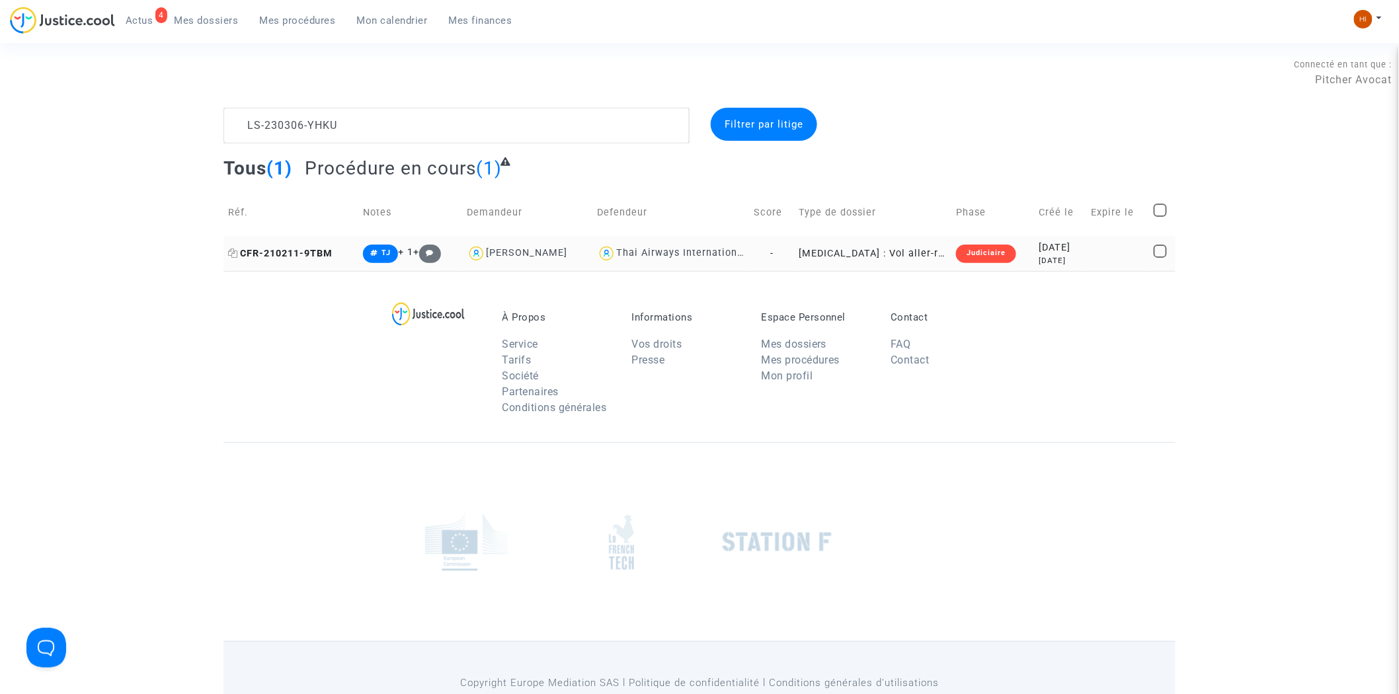
click at [256, 249] on span "CFR-210211-9TBM" at bounding box center [280, 253] width 104 height 11
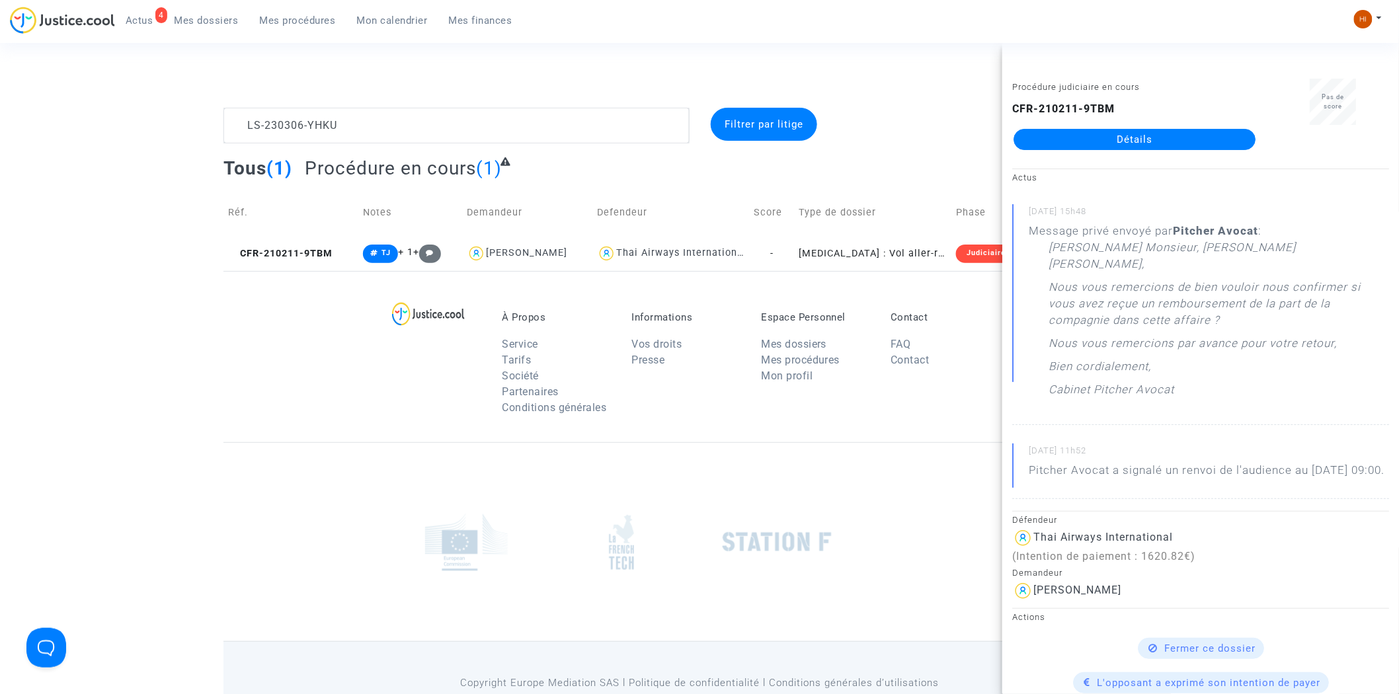
click at [1157, 137] on link "Détails" at bounding box center [1134, 139] width 242 height 21
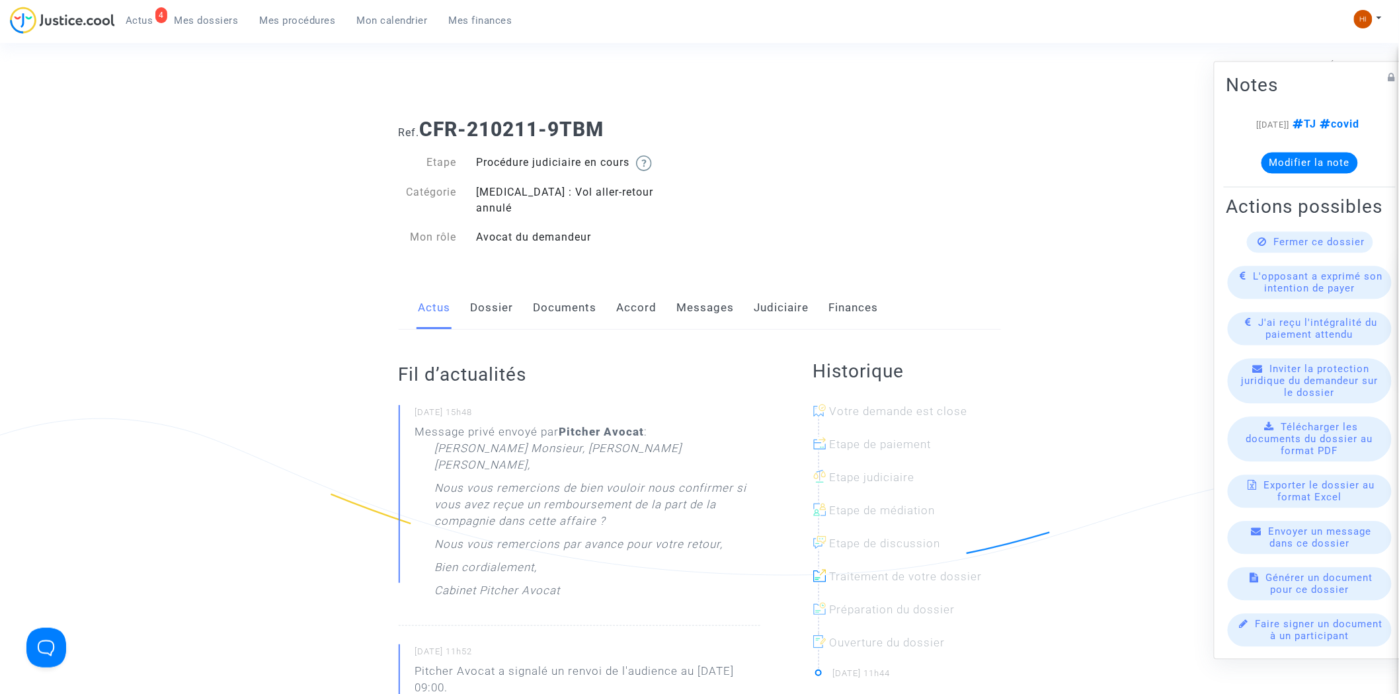
click at [695, 307] on link "Messages" at bounding box center [706, 308] width 58 height 44
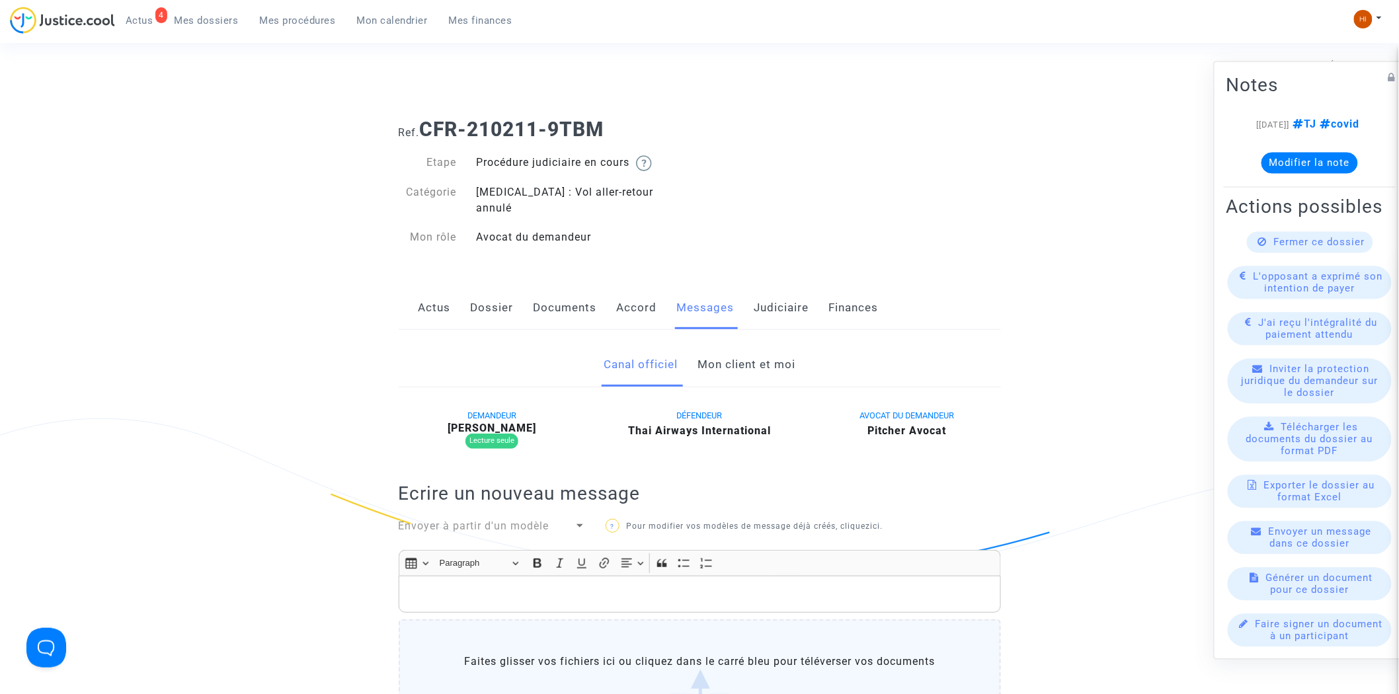
click at [769, 369] on link "Mon client et moi" at bounding box center [746, 365] width 98 height 44
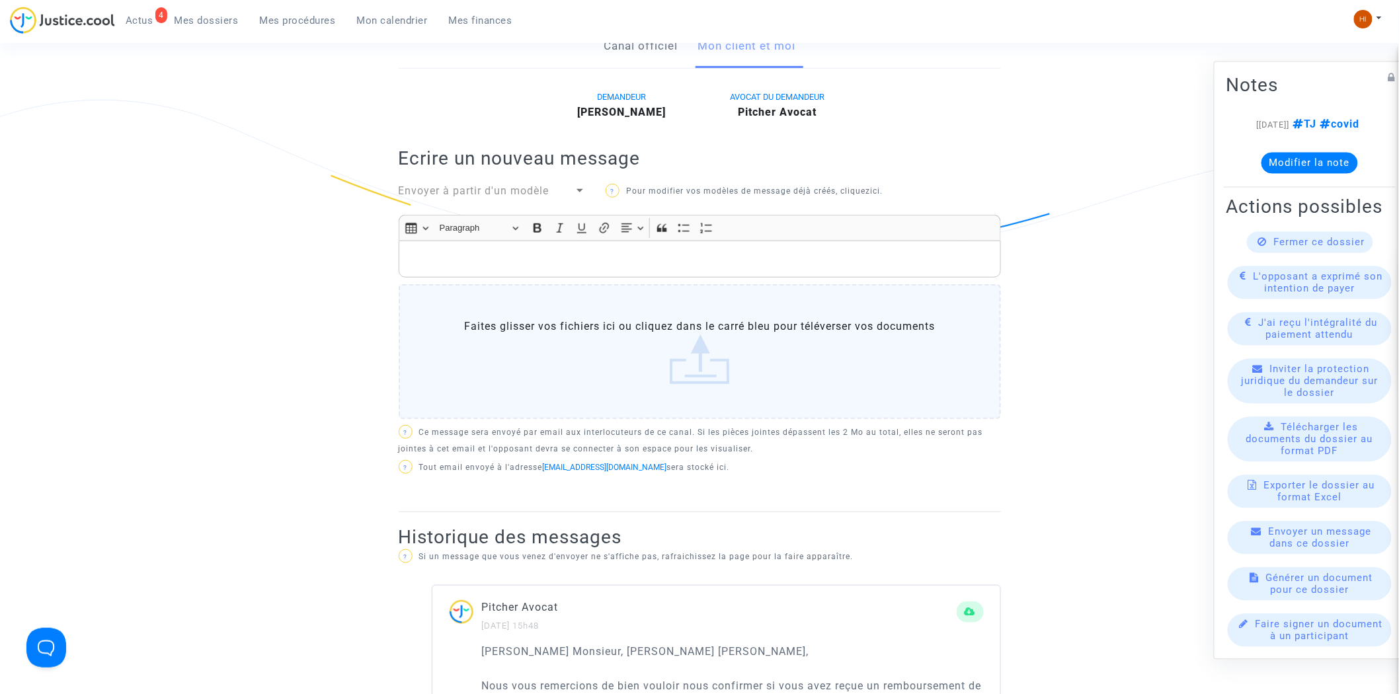
scroll to position [293, 0]
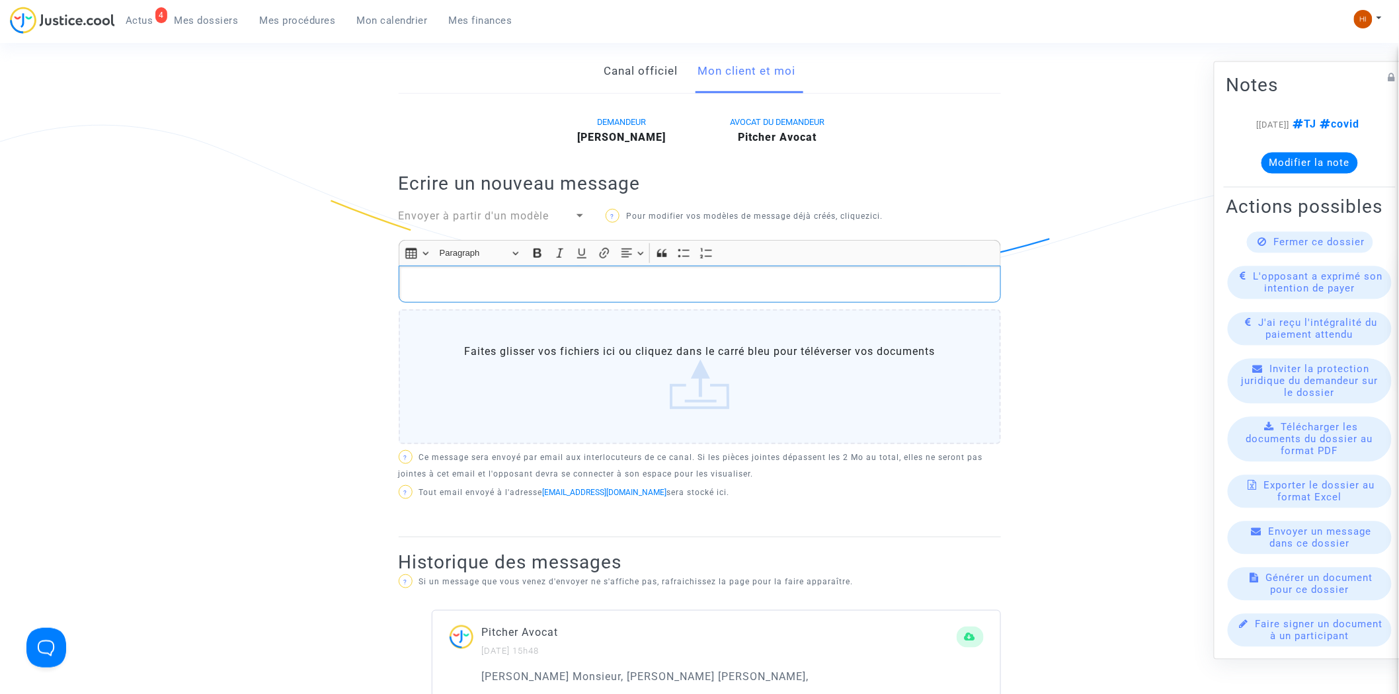
click at [662, 266] on div "Rich Text Editor, main" at bounding box center [700, 284] width 602 height 37
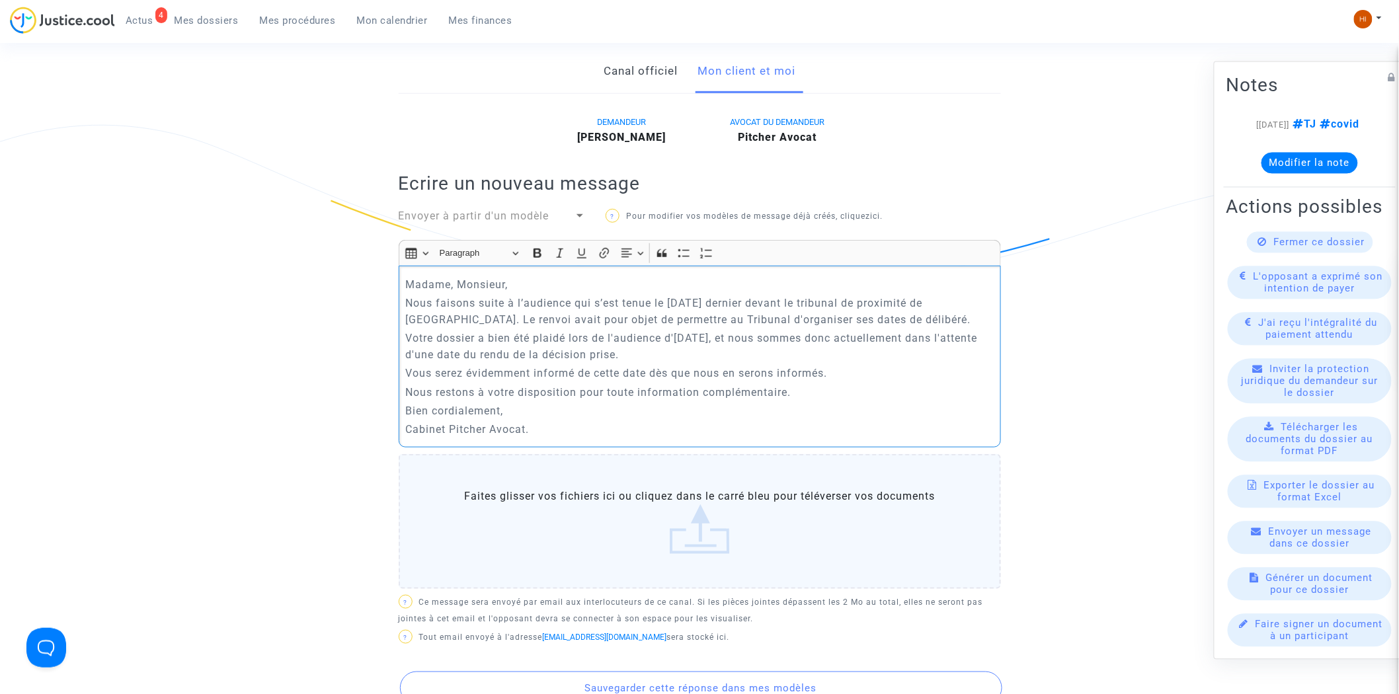
scroll to position [587, 0]
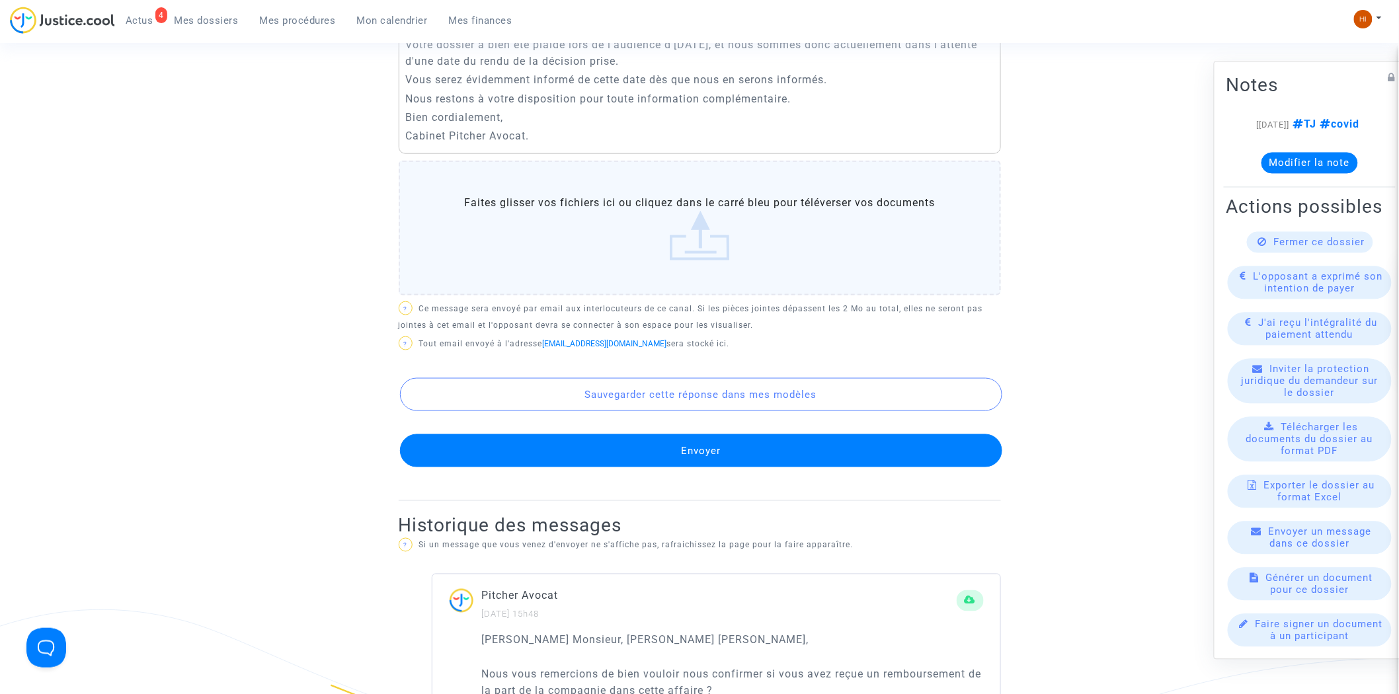
click at [627, 434] on button "Envoyer" at bounding box center [701, 450] width 602 height 33
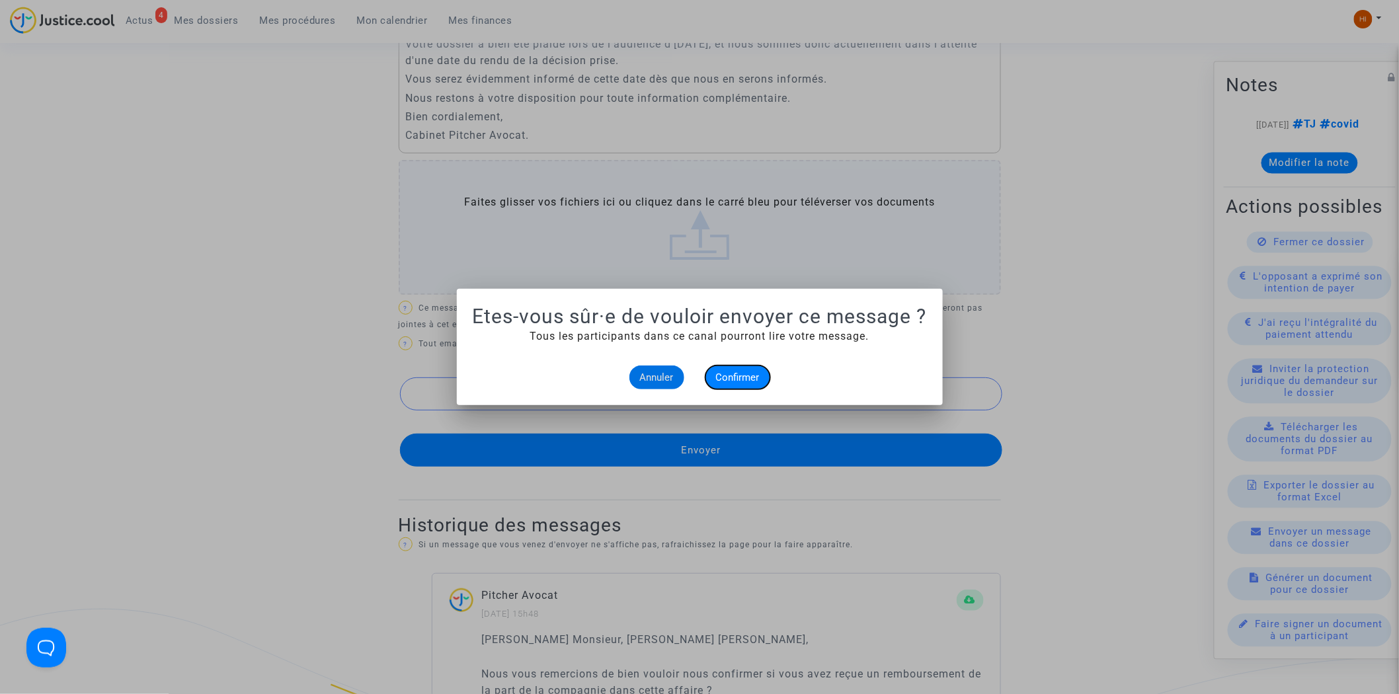
click at [739, 372] on span "Confirmer" at bounding box center [738, 377] width 44 height 12
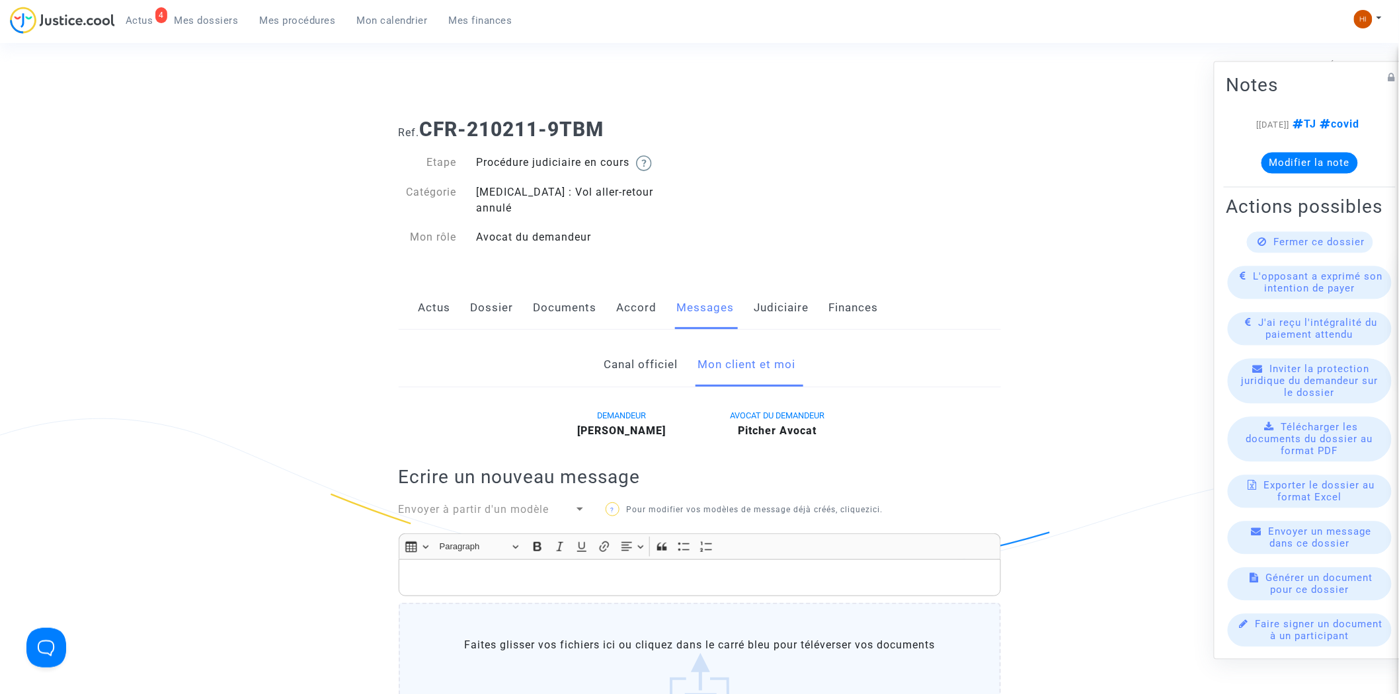
click at [773, 286] on link "Judiciaire" at bounding box center [781, 308] width 55 height 44
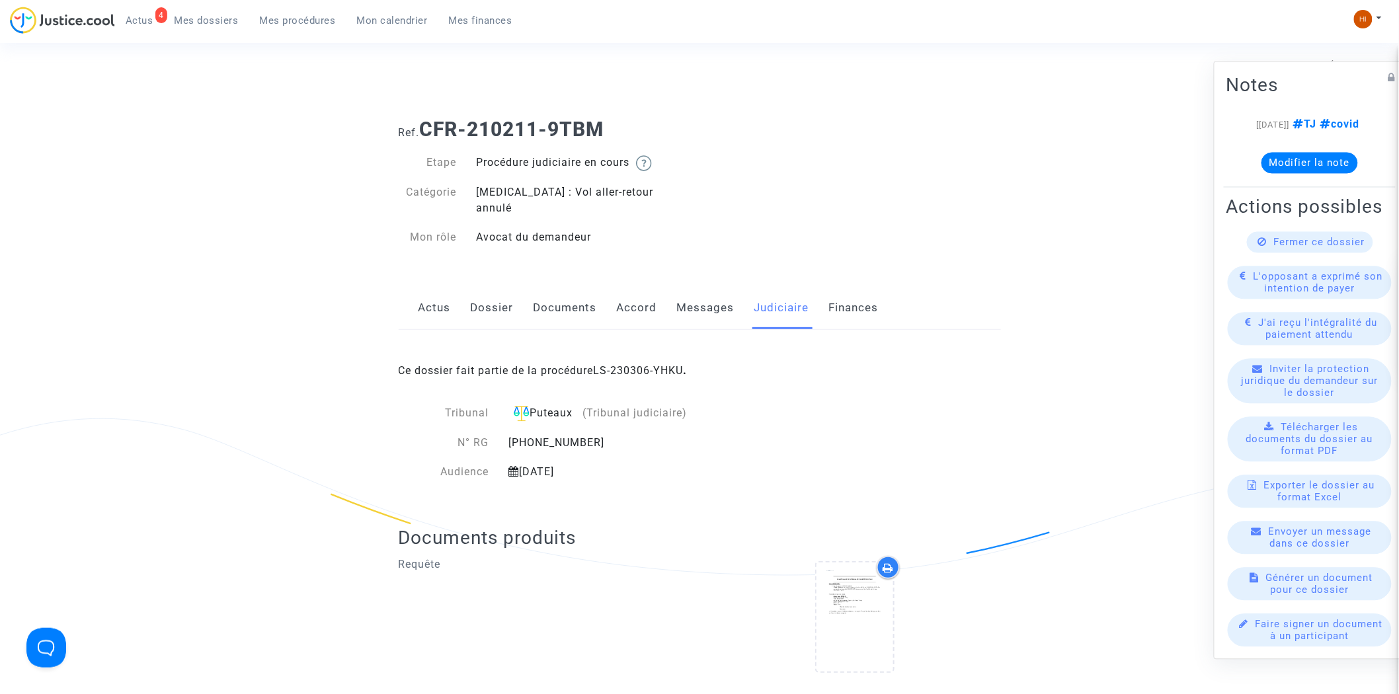
click at [217, 17] on span "Mes dossiers" at bounding box center [206, 21] width 64 height 12
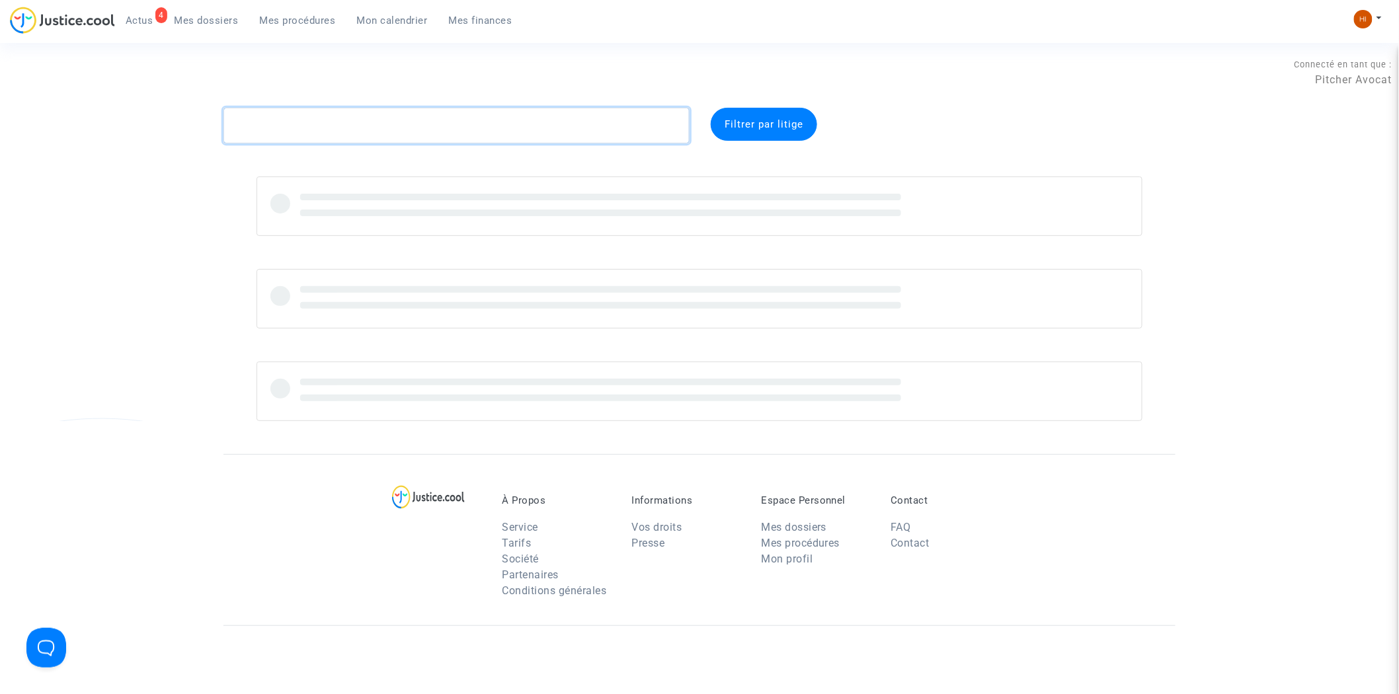
click at [596, 132] on textarea at bounding box center [456, 126] width 466 height 36
paste textarea "LS-230307-R8RV"
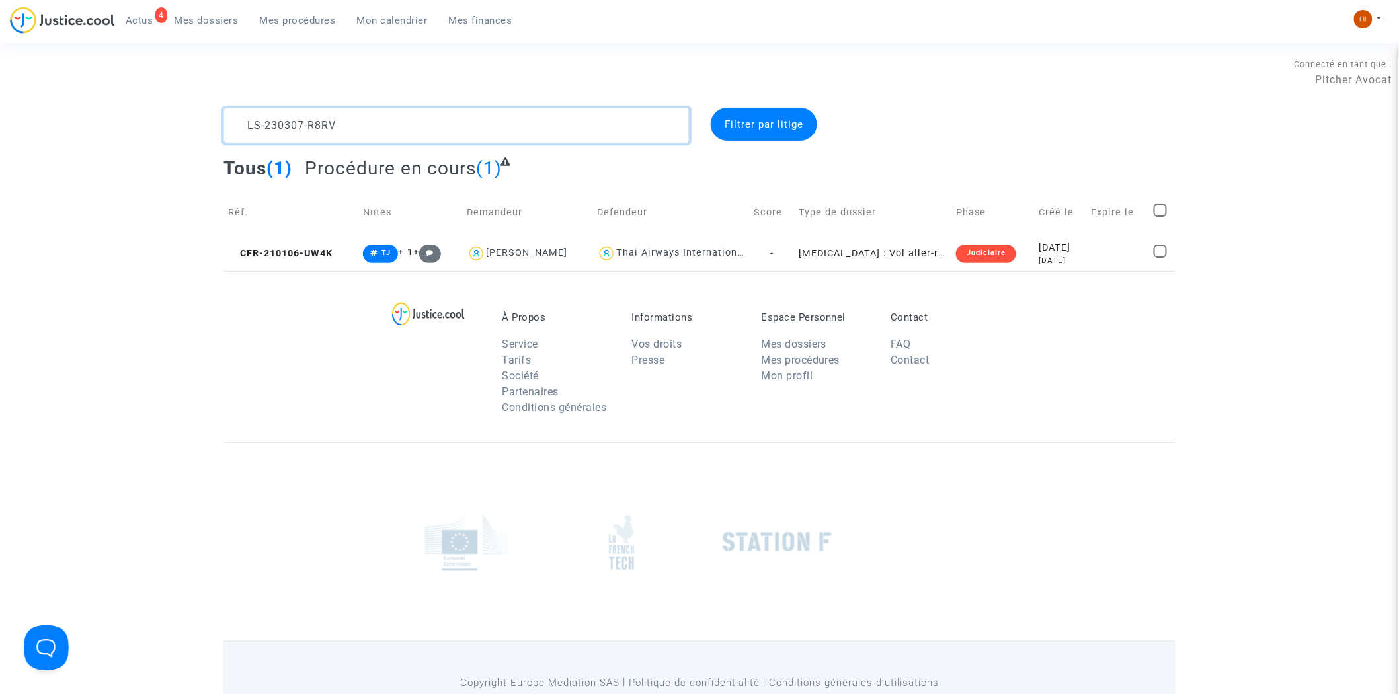
type textarea "LS-230307-R8RV"
click at [321, 242] on td "CFR-210106-UW4K" at bounding box center [290, 253] width 135 height 35
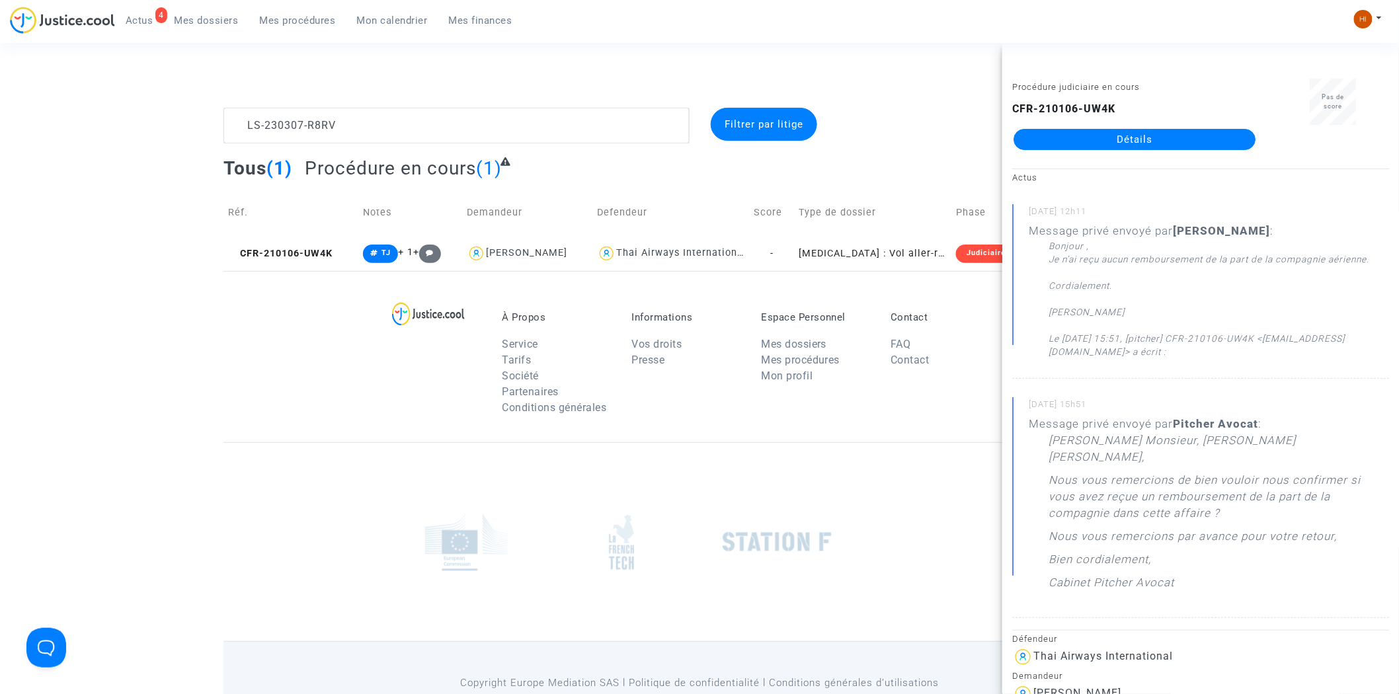
click at [1162, 114] on div "CFR-210106-UW4K Détails" at bounding box center [1134, 125] width 245 height 49
click at [1162, 119] on div "CFR-210106-UW4K Détails" at bounding box center [1134, 125] width 245 height 49
click at [1158, 122] on div "CFR-210106-UW4K Détails" at bounding box center [1134, 125] width 245 height 49
click at [1151, 130] on link "Détails" at bounding box center [1134, 139] width 242 height 21
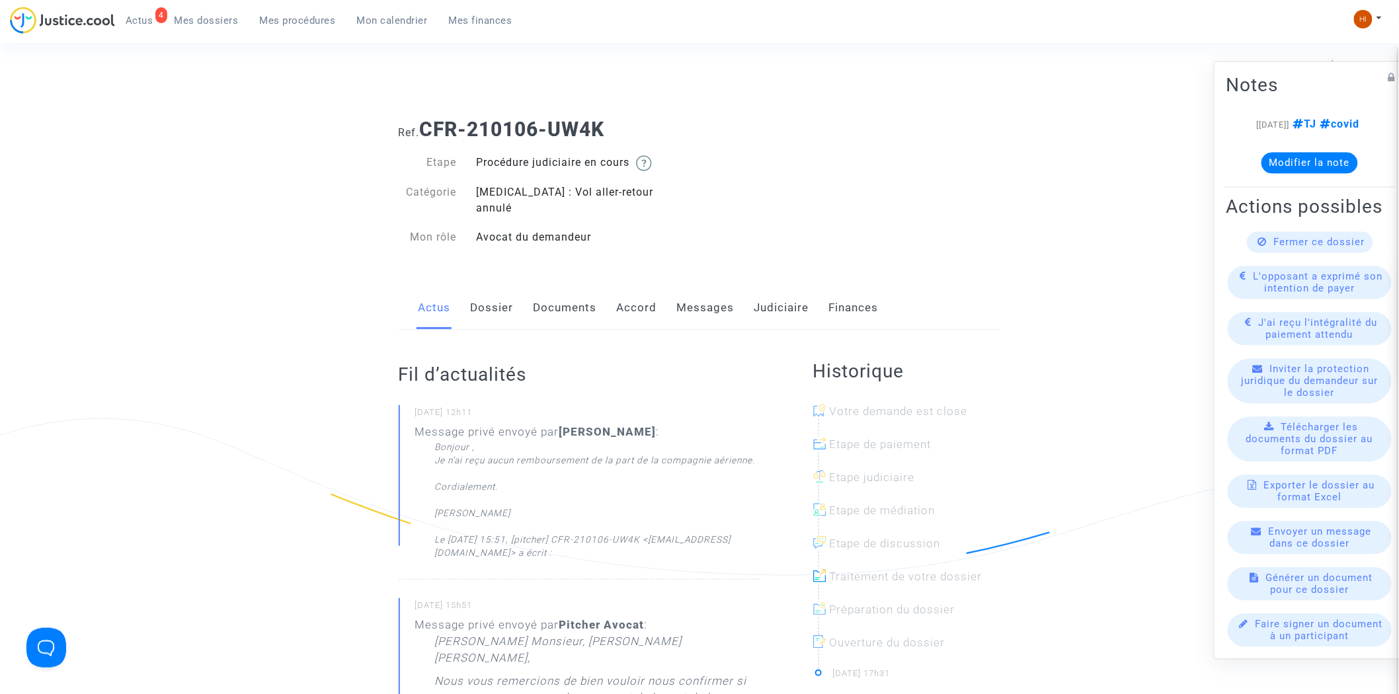
click at [726, 298] on link "Messages" at bounding box center [706, 308] width 58 height 44
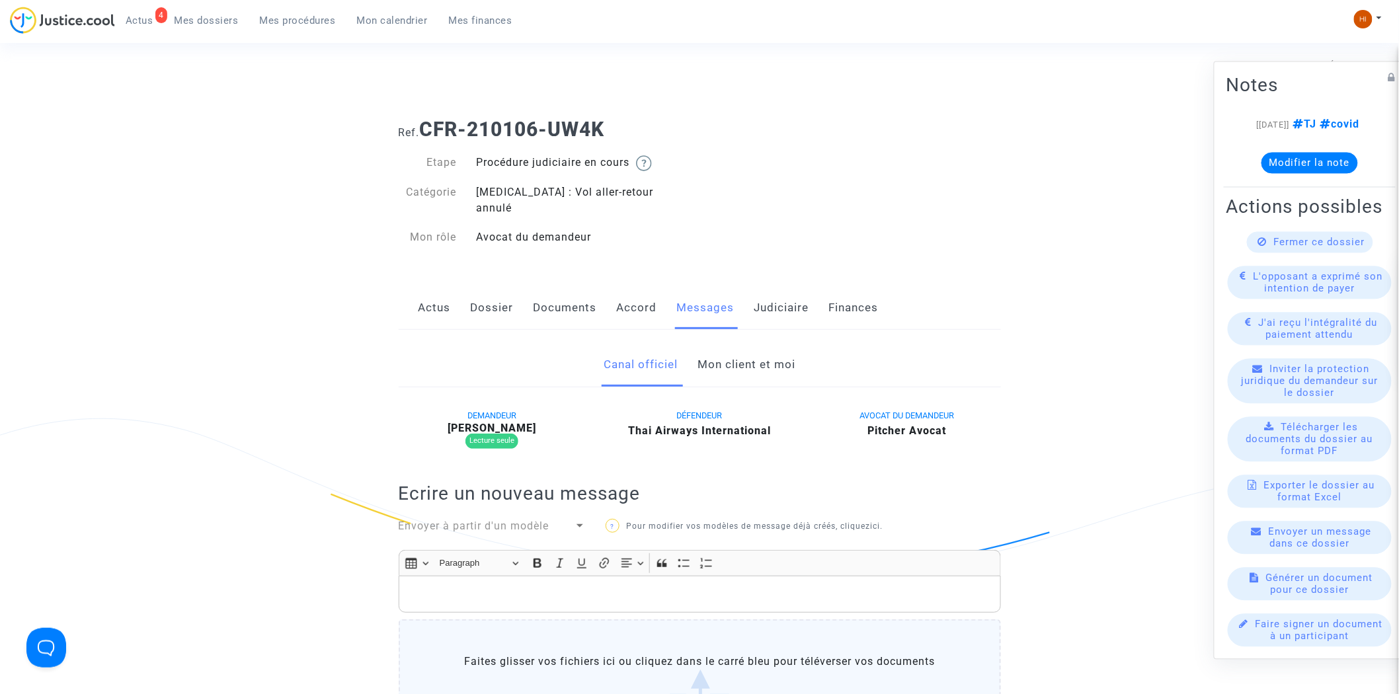
click at [782, 356] on link "Mon client et moi" at bounding box center [746, 365] width 98 height 44
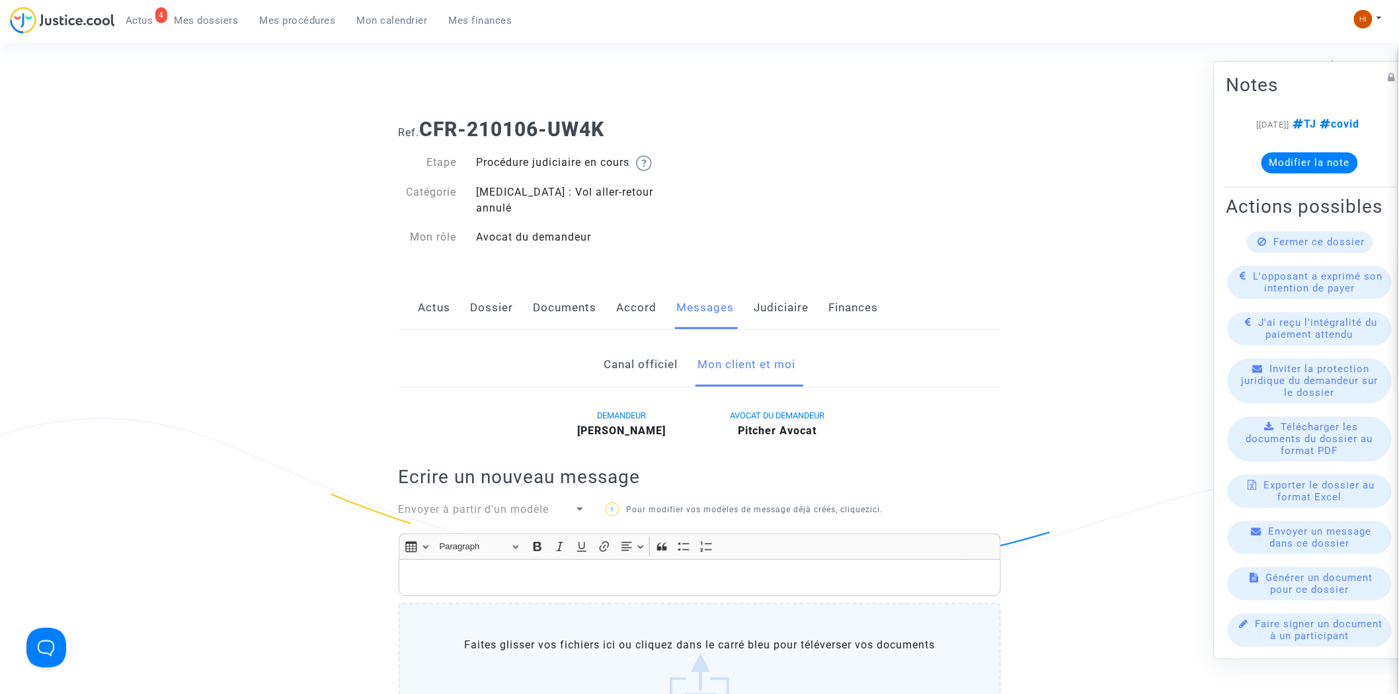
click at [665, 570] on p "Rich Text Editor, main" at bounding box center [699, 578] width 588 height 17
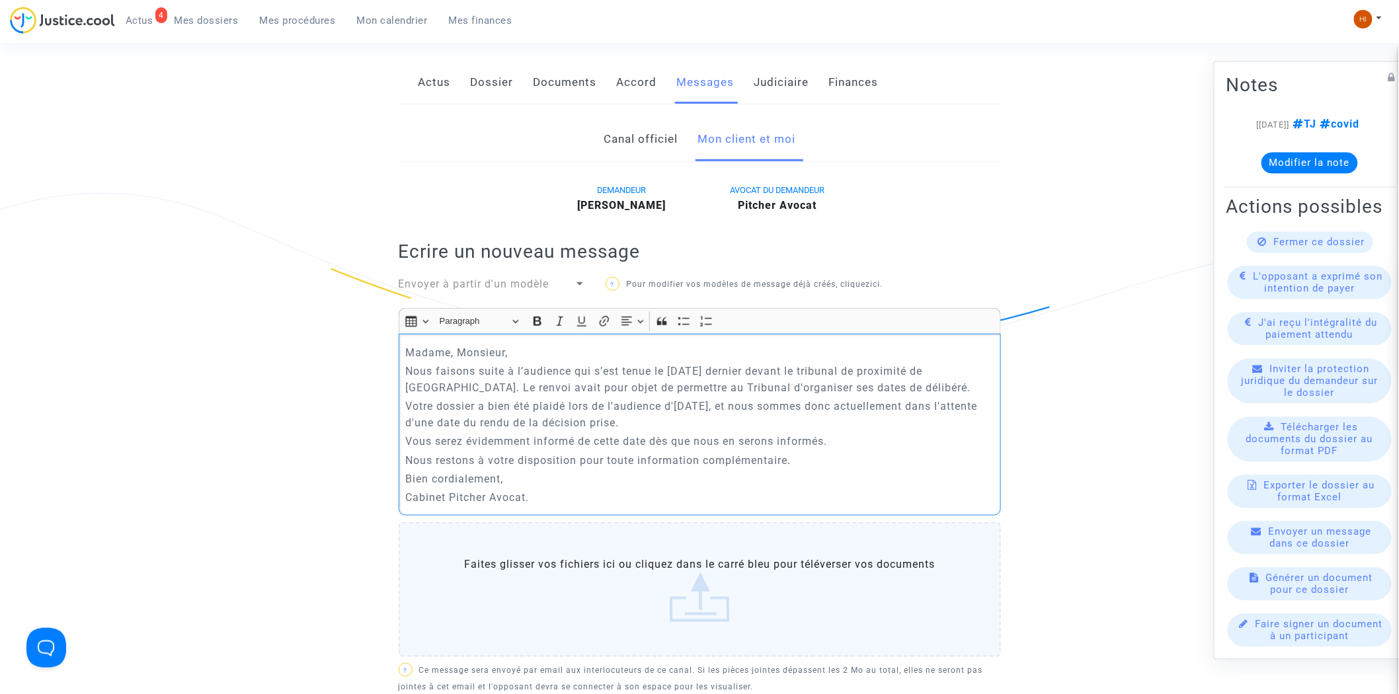
scroll to position [473, 0]
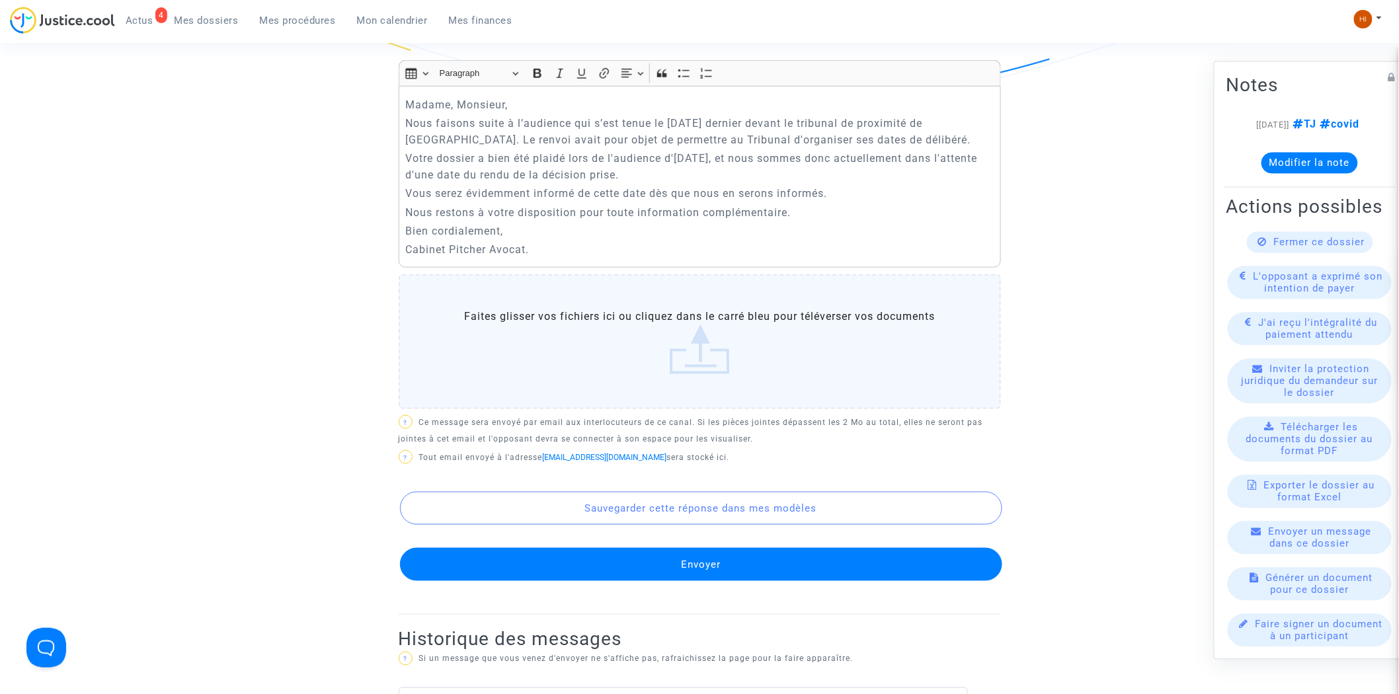
click at [609, 548] on button "Envoyer" at bounding box center [701, 564] width 602 height 33
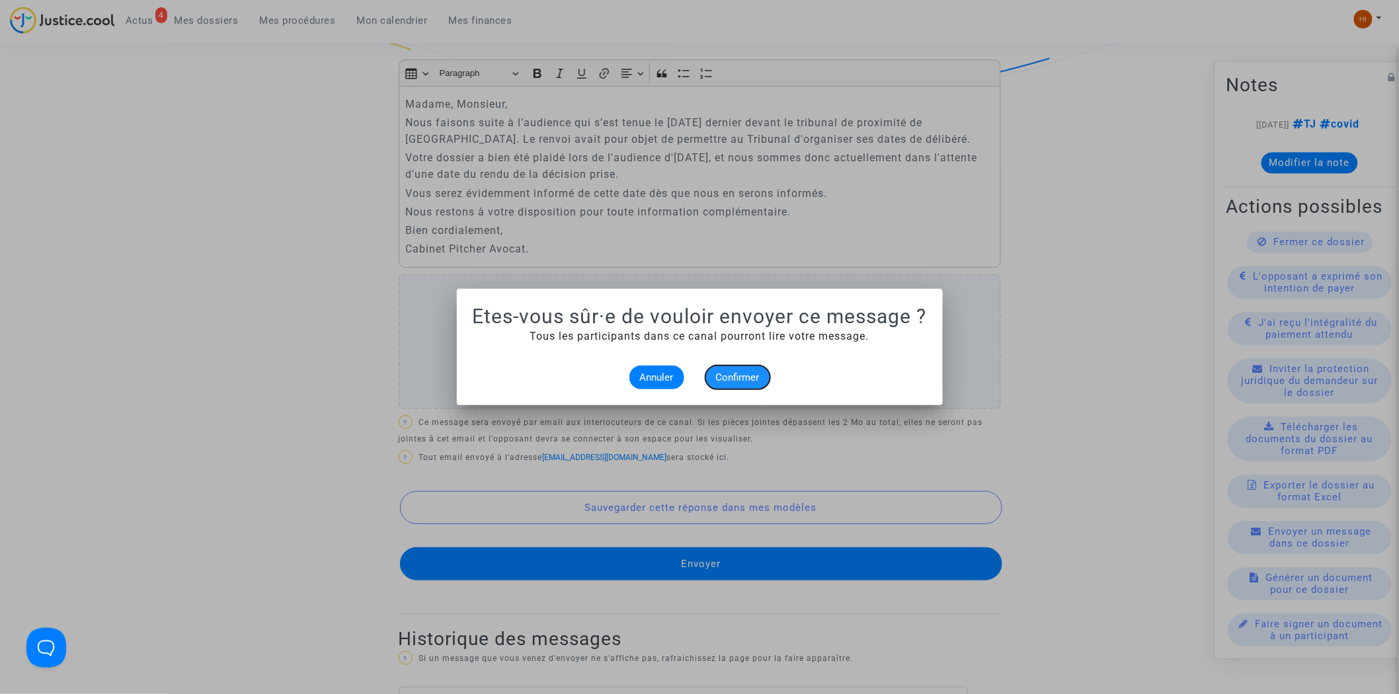
click at [760, 374] on button "Confirmer" at bounding box center [737, 378] width 65 height 24
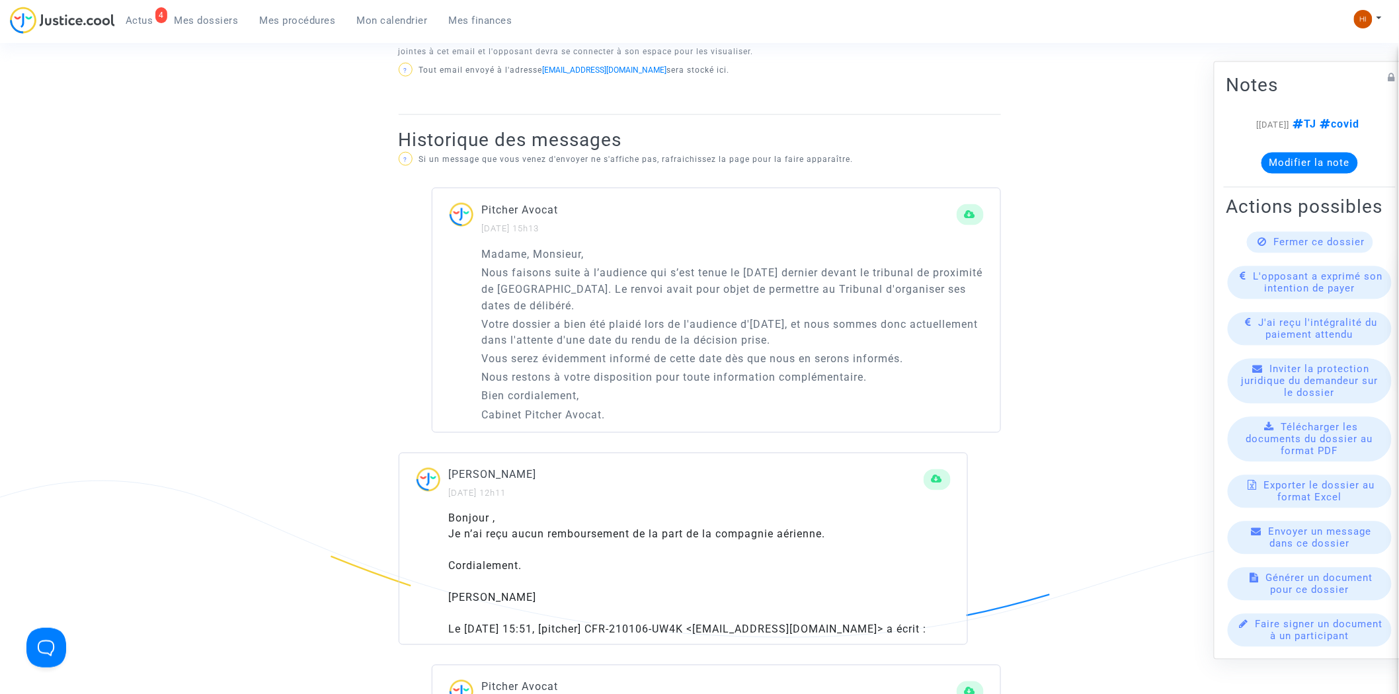
scroll to position [987, 0]
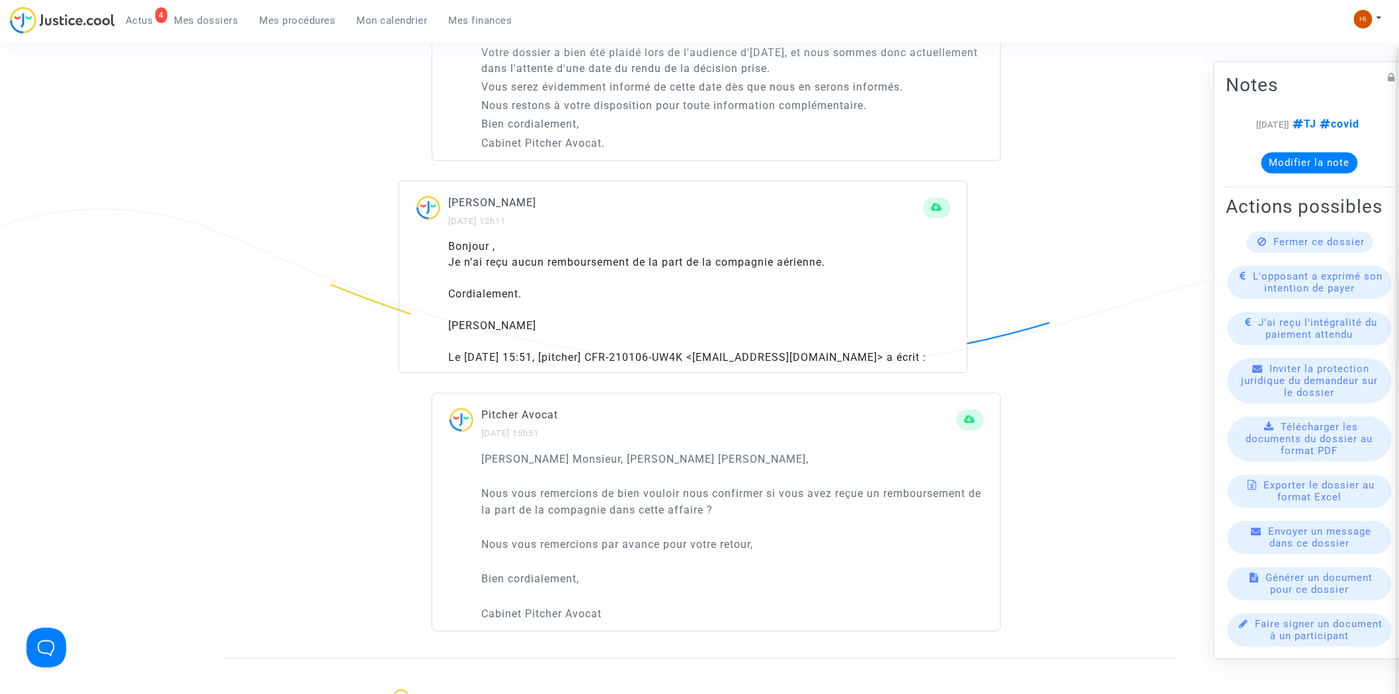
drag, startPoint x: 291, startPoint y: 18, endPoint x: 331, endPoint y: 23, distance: 40.7
click at [291, 20] on span "Mes procédures" at bounding box center [298, 21] width 76 height 12
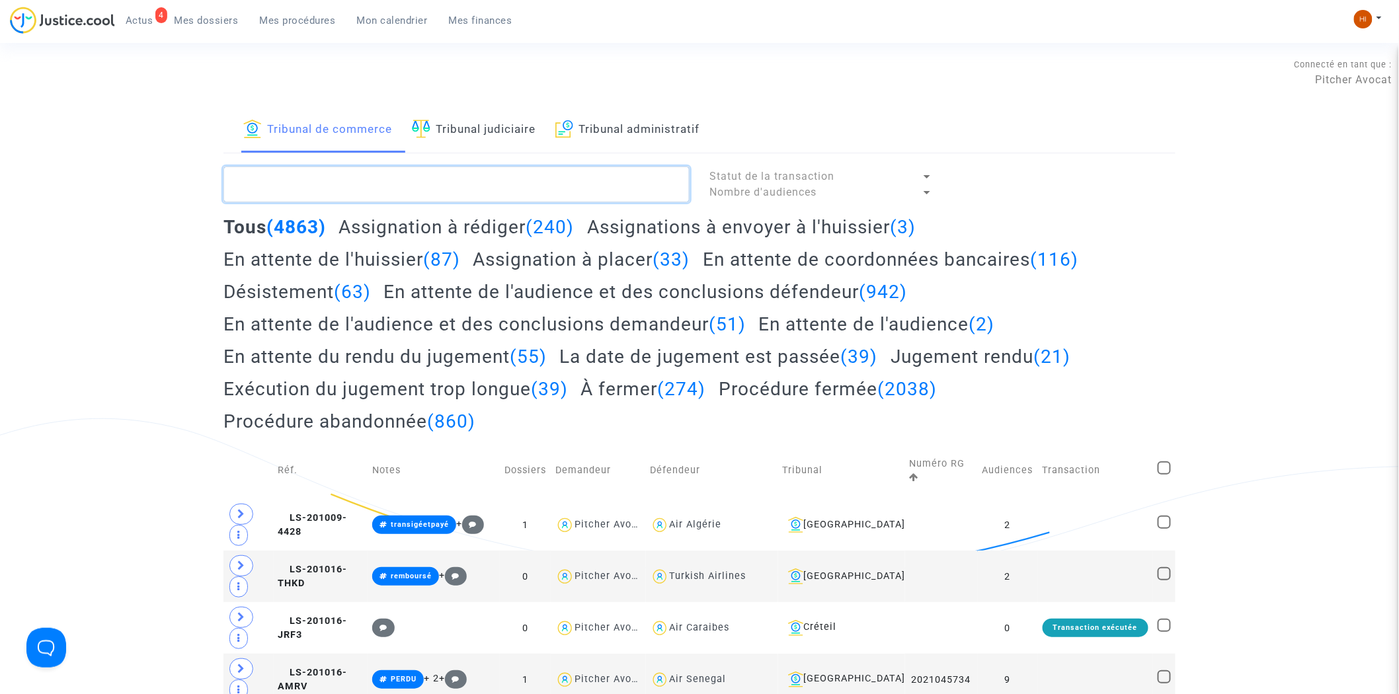
click at [350, 174] on textarea at bounding box center [456, 185] width 466 height 36
paste textarea "LS-250313-G8J6"
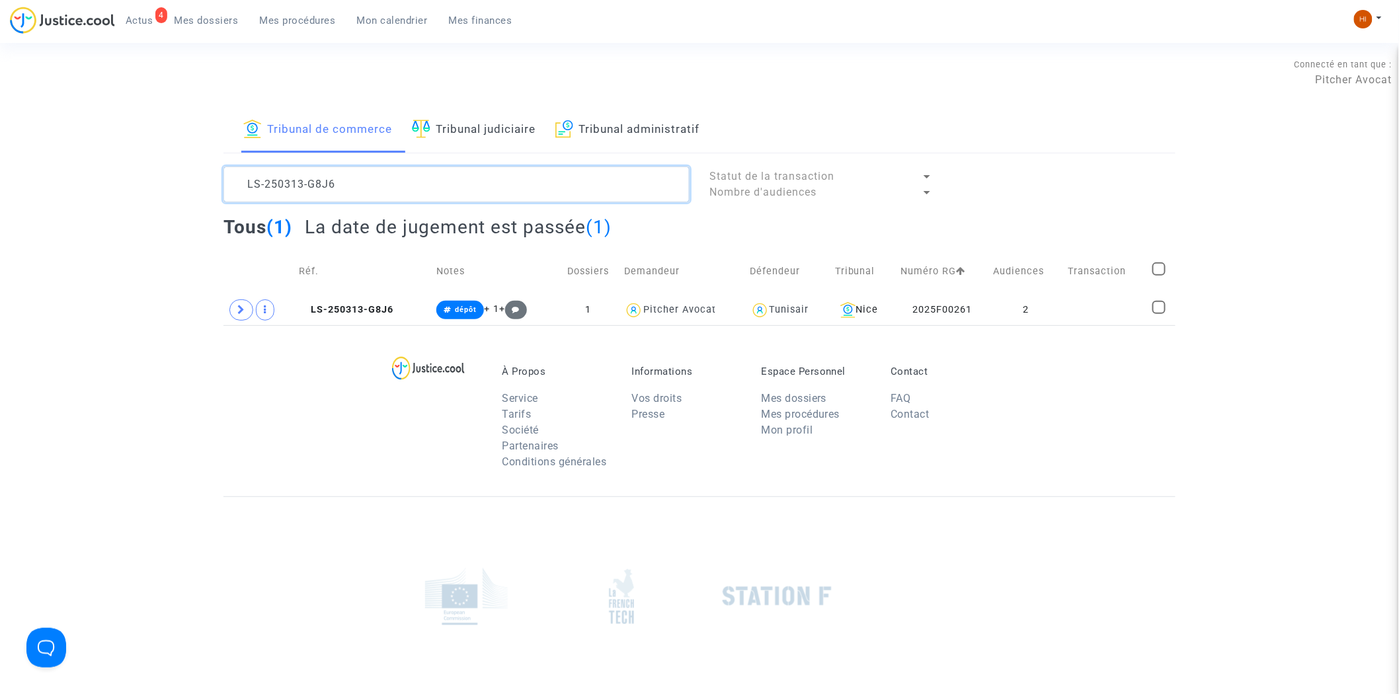
type textarea "LS-250313-G8J6"
click at [1049, 309] on td "2" at bounding box center [1025, 310] width 75 height 30
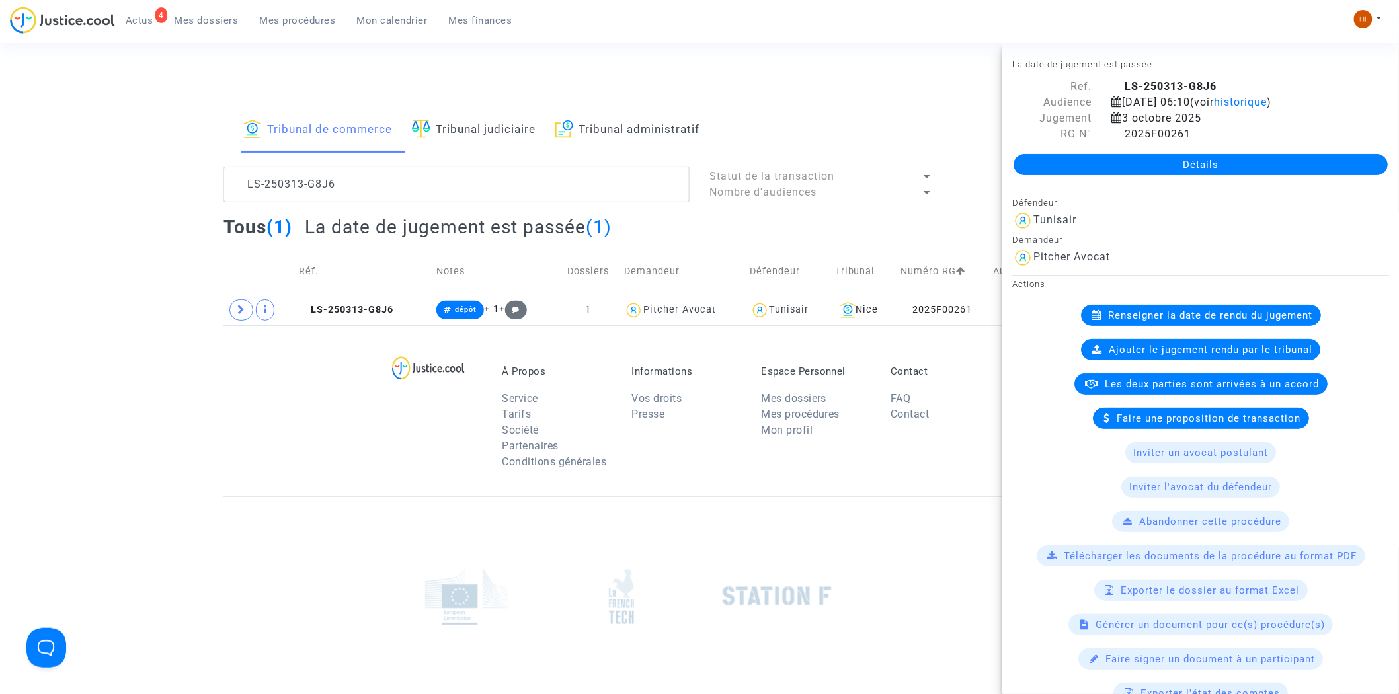
click at [1165, 162] on div "Détails" at bounding box center [1200, 164] width 397 height 45
click at [1159, 175] on link "Détails" at bounding box center [1200, 164] width 374 height 21
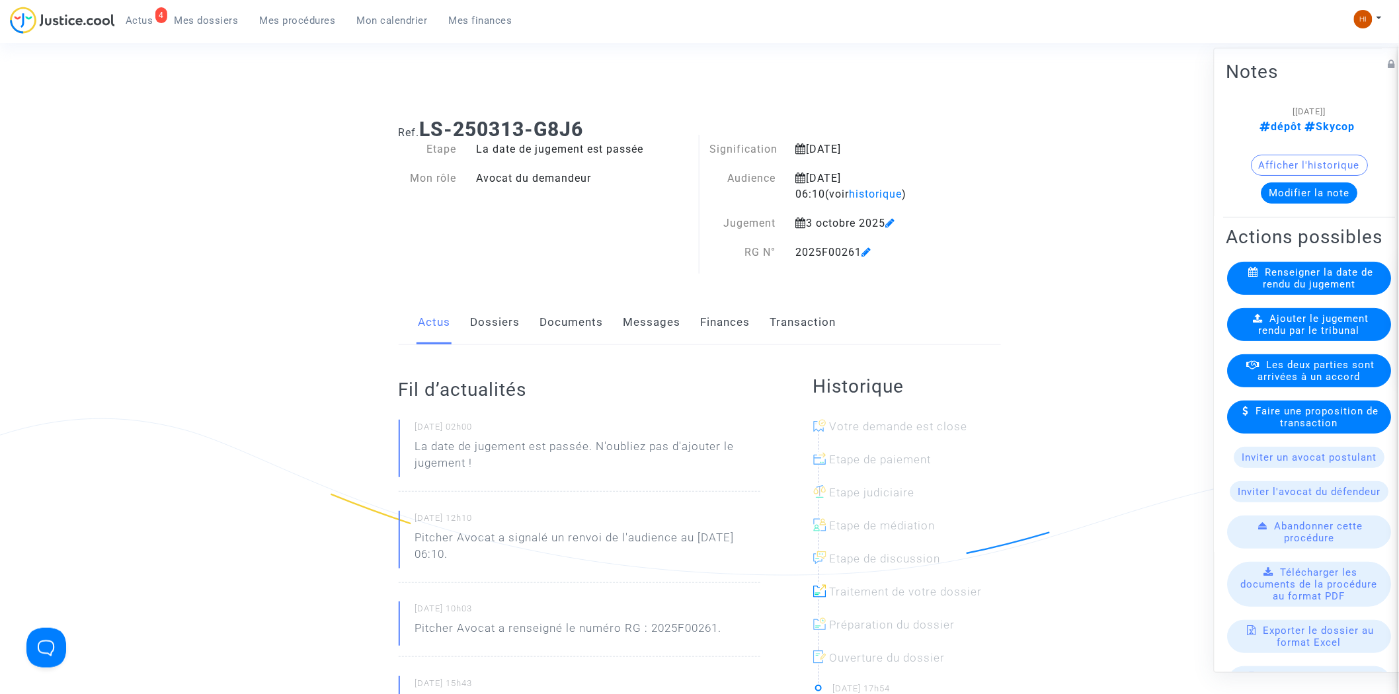
click at [1304, 335] on div "Ajouter le jugement rendu par le tribunal" at bounding box center [1309, 325] width 164 height 33
click at [1253, 324] on icon at bounding box center [1258, 319] width 10 height 10
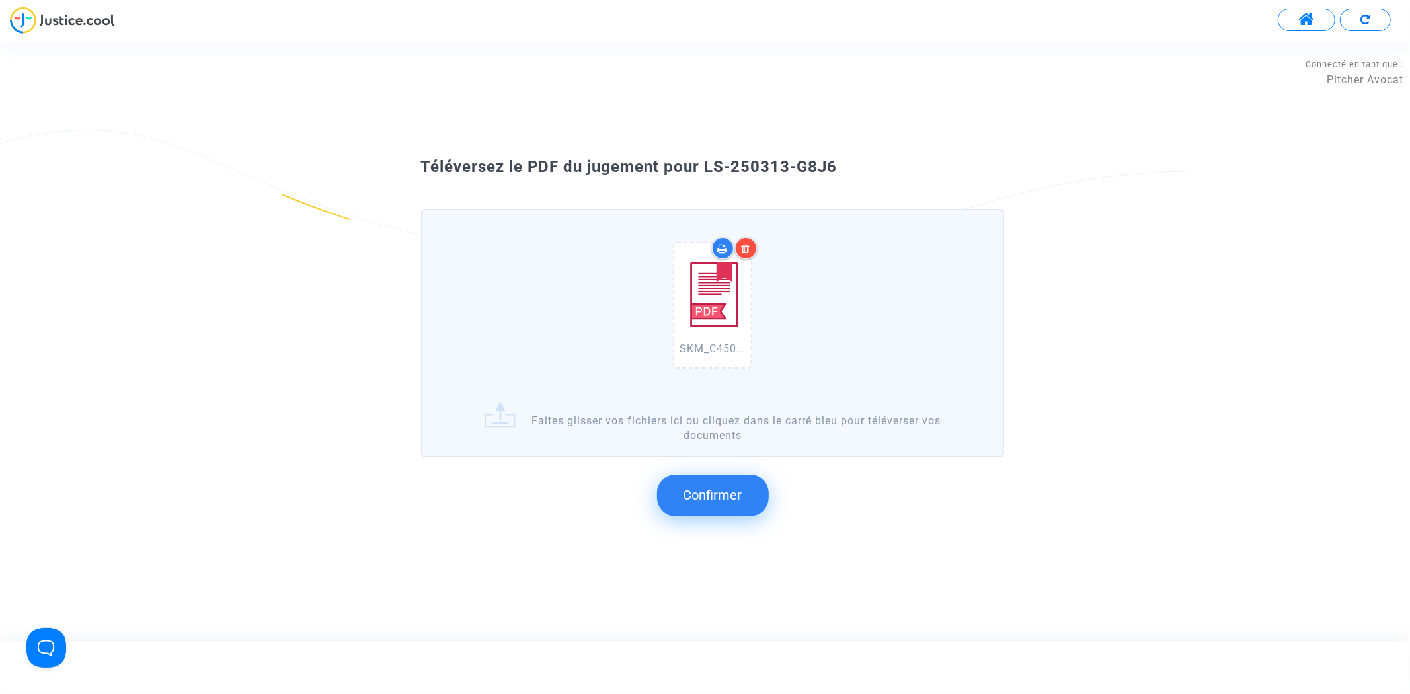
drag, startPoint x: 777, startPoint y: 212, endPoint x: 705, endPoint y: 176, distance: 79.8
click at [705, 176] on div "Téléversez le PDF du jugement pour LS-250313-G8J6" at bounding box center [705, 167] width 635 height 22
copy span "LS-250313-G8J6"
click at [711, 504] on button "Confirmer" at bounding box center [713, 495] width 112 height 41
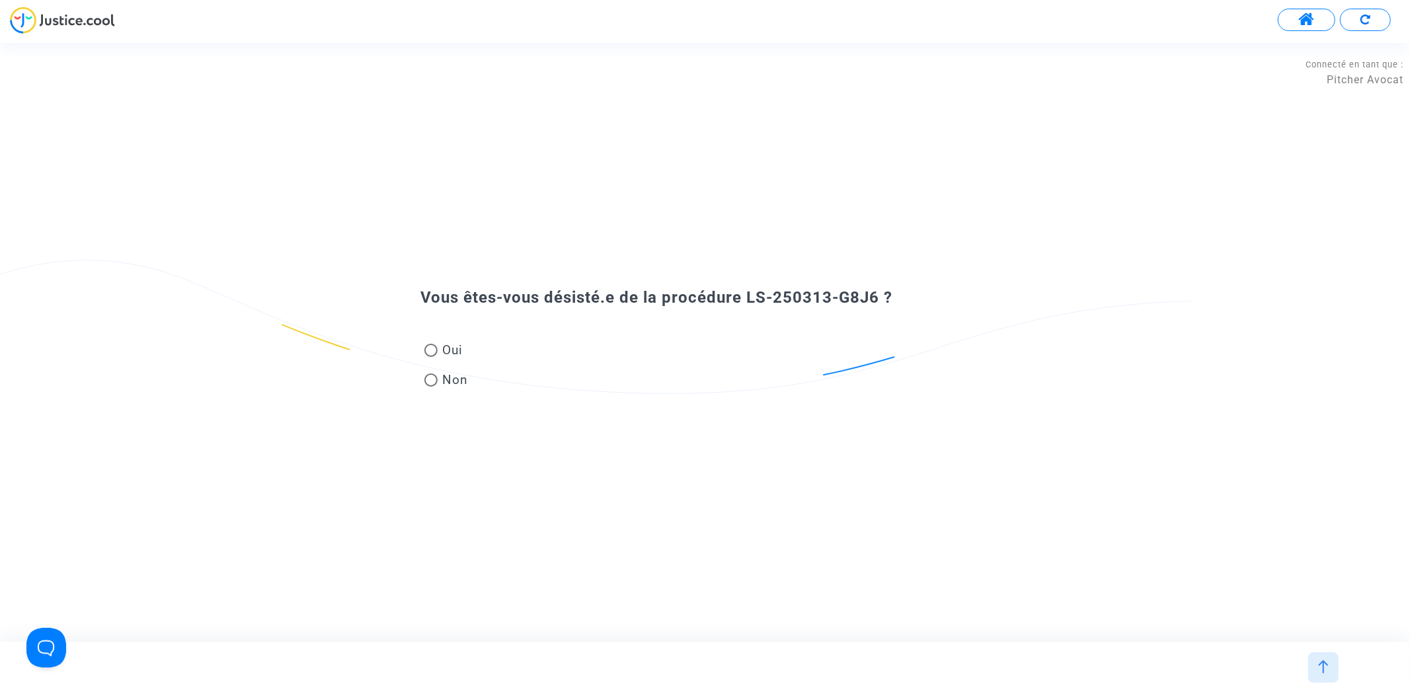
click at [438, 373] on span "Non" at bounding box center [453, 380] width 31 height 18
click at [431, 387] on input "Non" at bounding box center [430, 387] width 1 height 1
radio input "true"
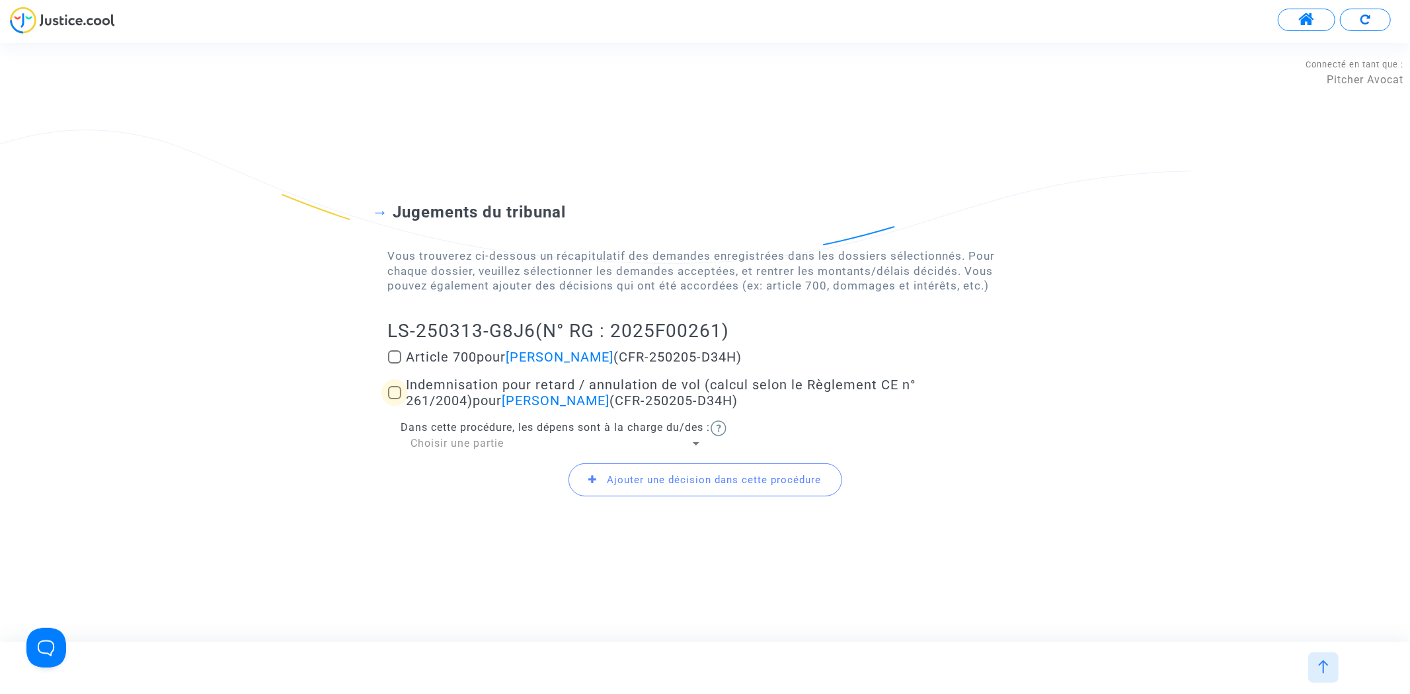
click at [393, 393] on span at bounding box center [394, 392] width 13 height 13
click at [394, 399] on input "Indemnisation pour retard / annulation de vol (calcul selon le Règlement CE n° …" at bounding box center [394, 399] width 1 height 1
checkbox input "true"
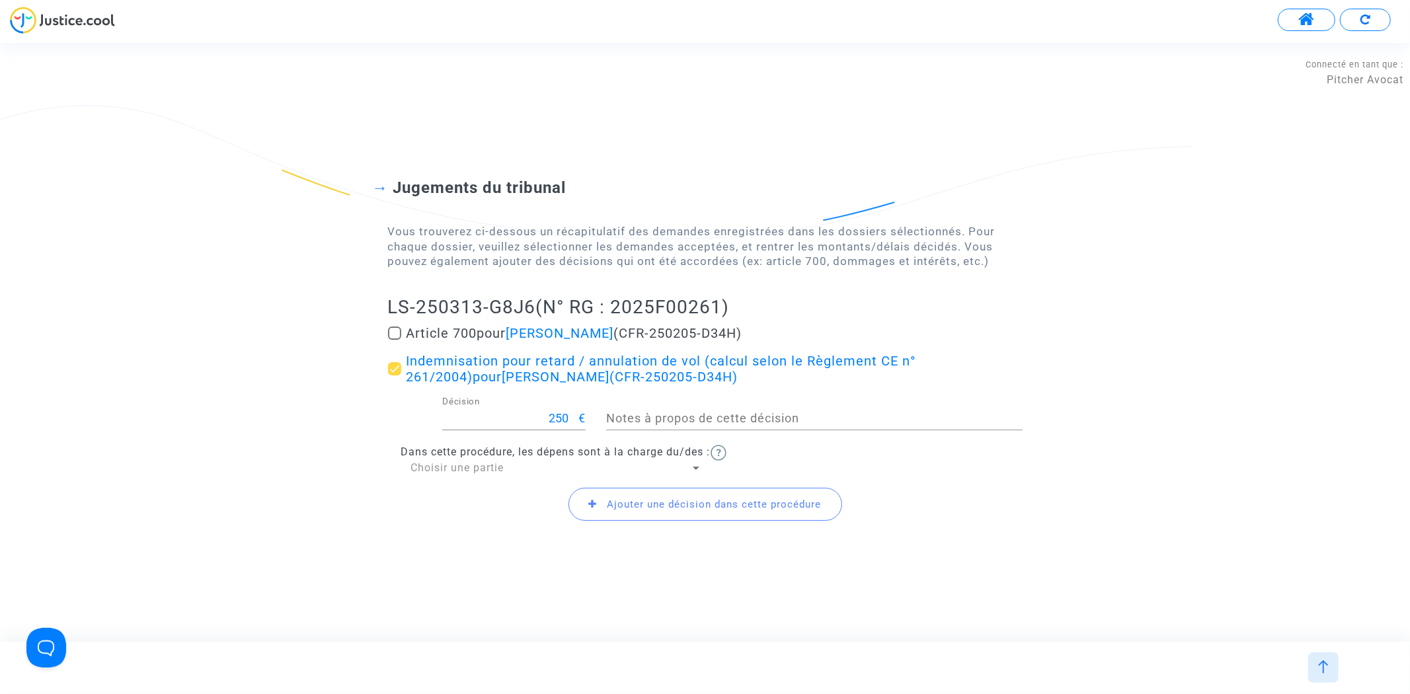
click at [390, 334] on span at bounding box center [394, 333] width 13 height 13
click at [394, 340] on input "Article 700 pour Habib MAhjoub (CFR-250205-D34H)" at bounding box center [394, 340] width 1 height 1
checkbox input "true"
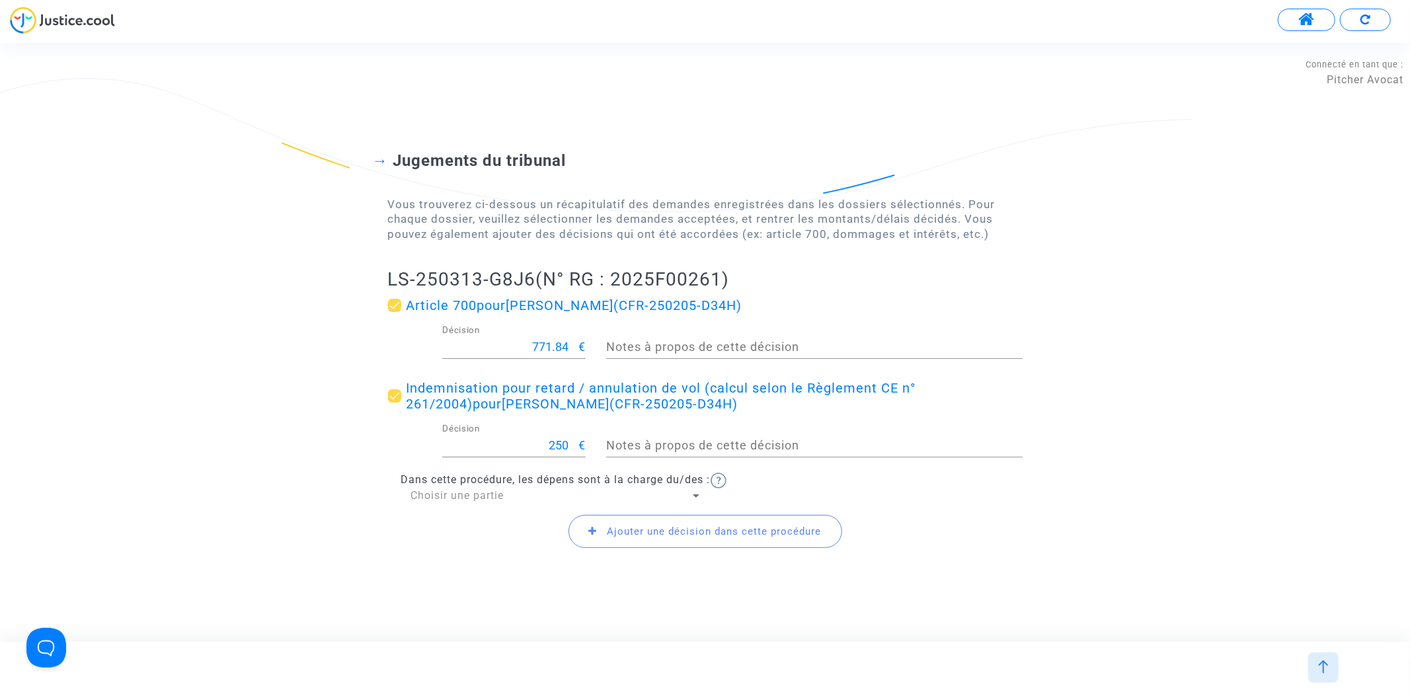
click at [611, 531] on span "Ajouter une décision dans cette procédure" at bounding box center [714, 531] width 214 height 12
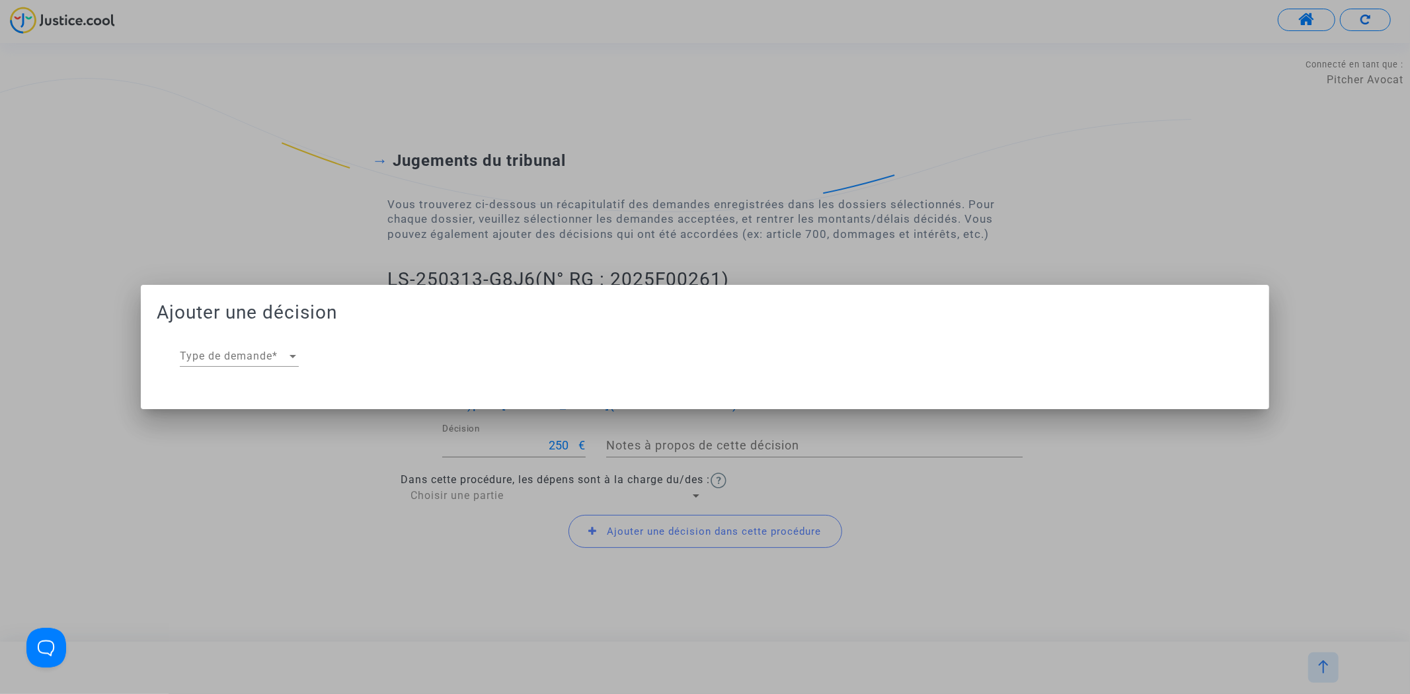
click at [249, 346] on div "Type de demande Type de demande *" at bounding box center [239, 352] width 119 height 30
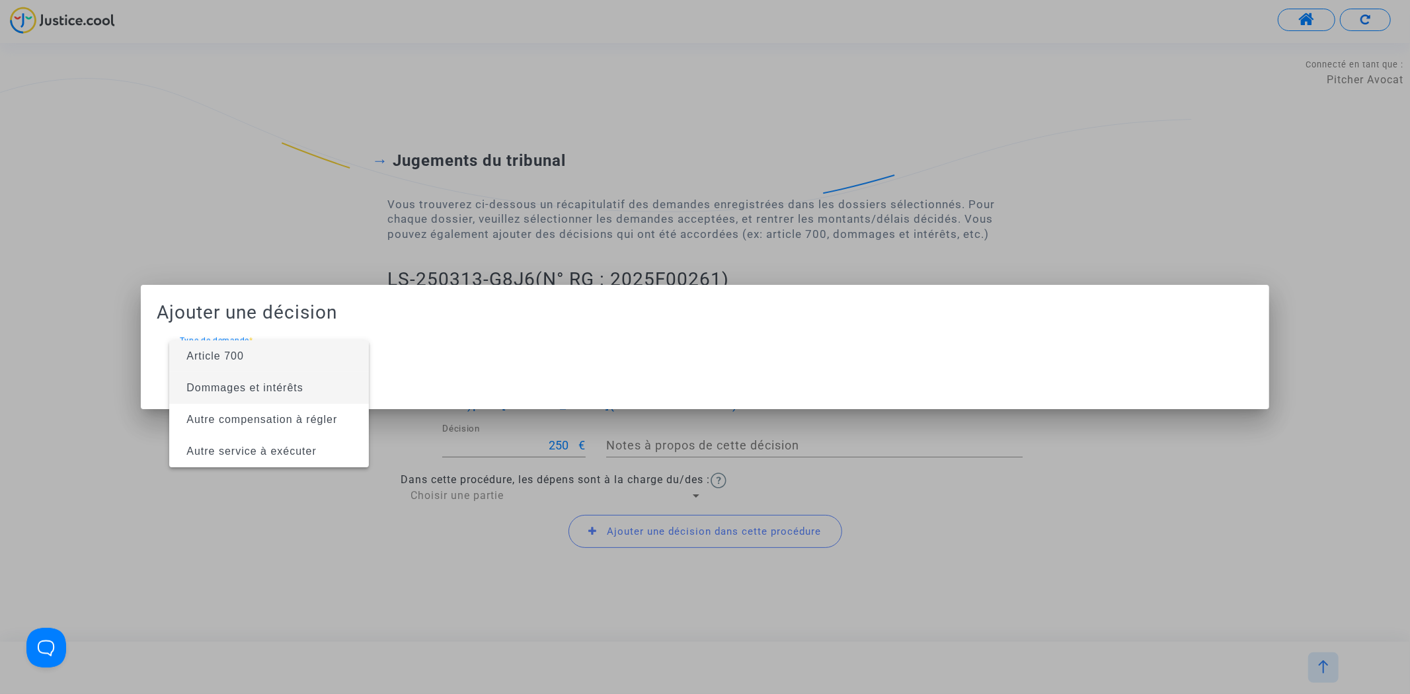
click at [245, 390] on span "Dommages et intérêts" at bounding box center [244, 387] width 117 height 11
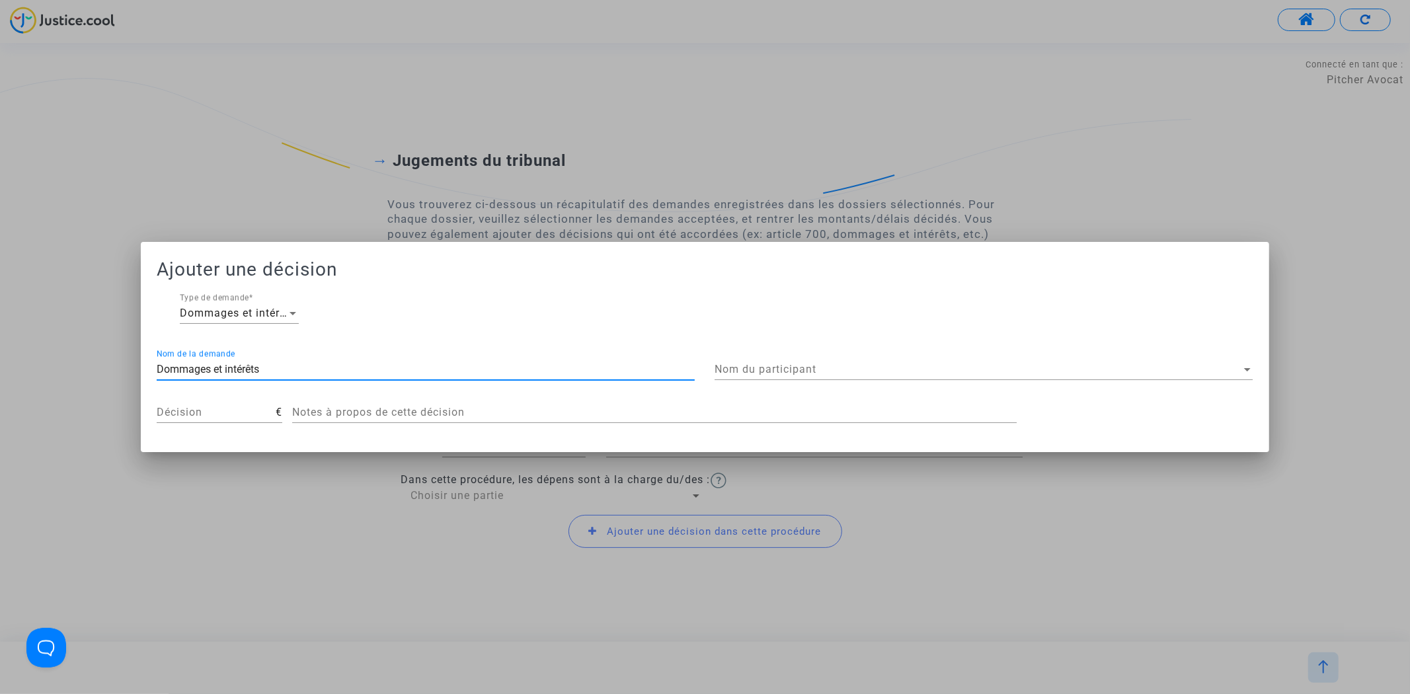
drag, startPoint x: 395, startPoint y: 369, endPoint x: -249, endPoint y: 355, distance: 643.3
click at [0, 108] on html "Connecté en tant que : Pitcher Avocat Transmission de votre réponse... Vous ête…" at bounding box center [705, 54] width 1410 height 108
type input "ARTICLE 14"
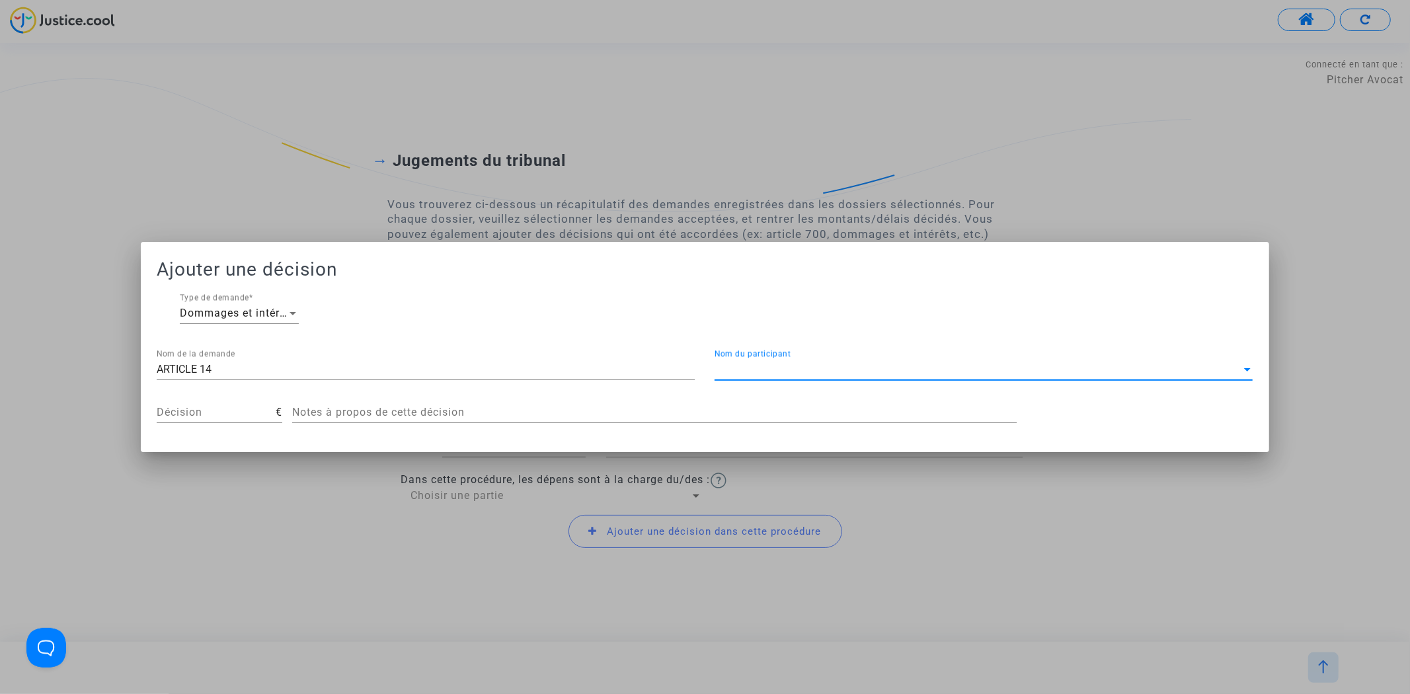
click at [754, 375] on span "Nom du participant" at bounding box center [978, 370] width 526 height 12
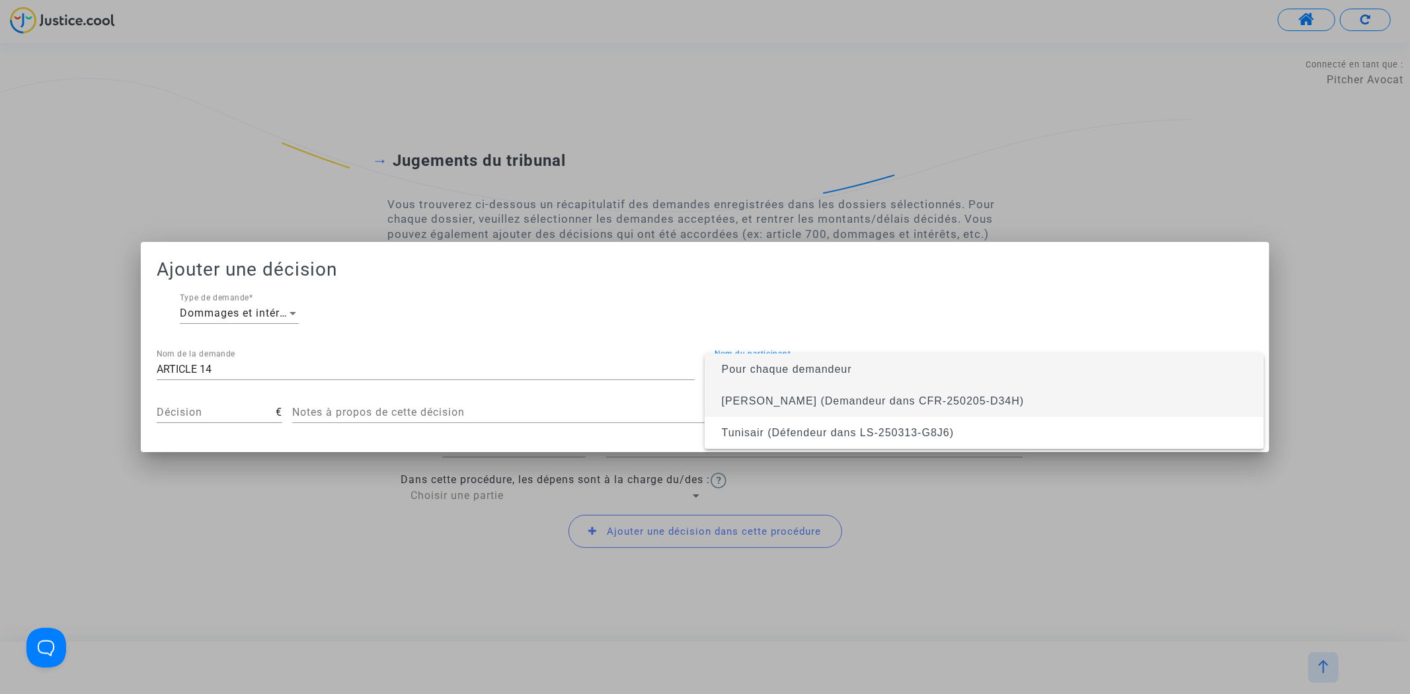
drag, startPoint x: 768, startPoint y: 395, endPoint x: 759, endPoint y: 400, distance: 10.7
click at [768, 395] on span "Habib MAhjoub (Demandeur dans CFR-250205-D34H)" at bounding box center [873, 400] width 303 height 11
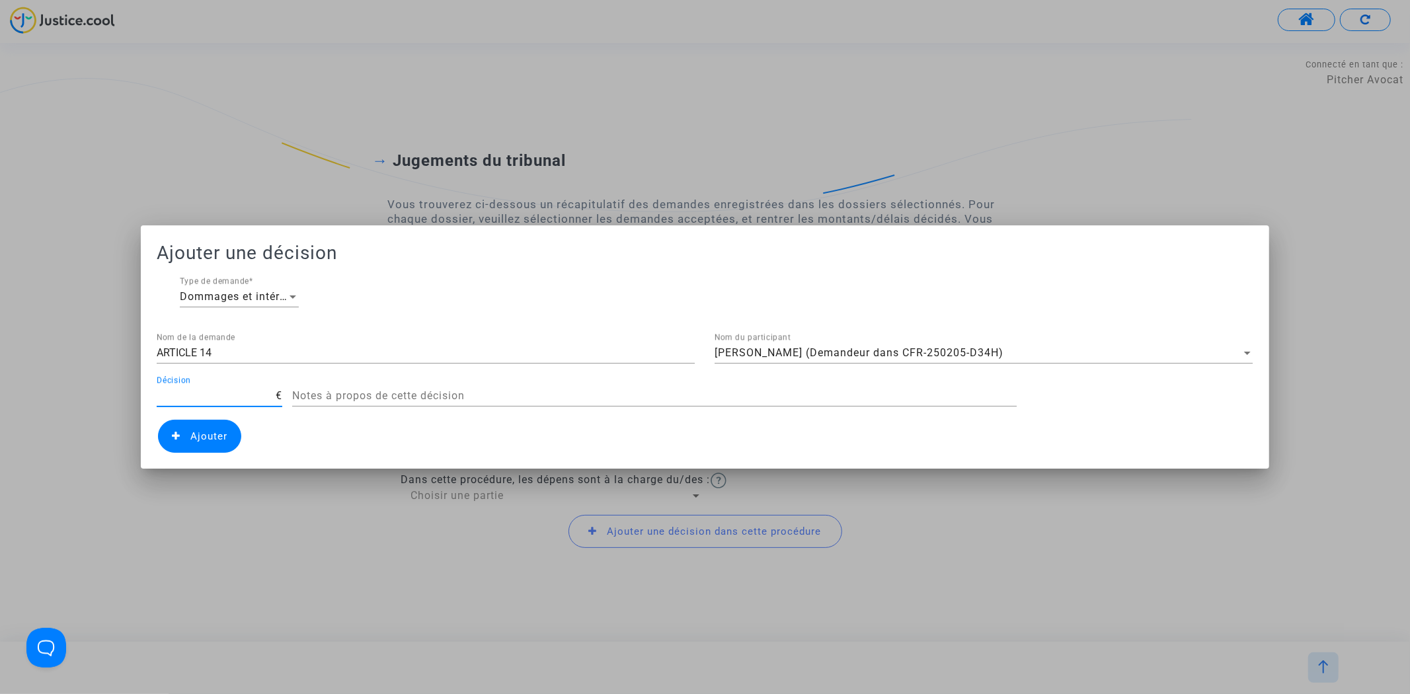
click at [243, 397] on input "Décision" at bounding box center [216, 396] width 119 height 12
type input "400"
click at [183, 436] on span "Ajouter" at bounding box center [199, 436] width 83 height 33
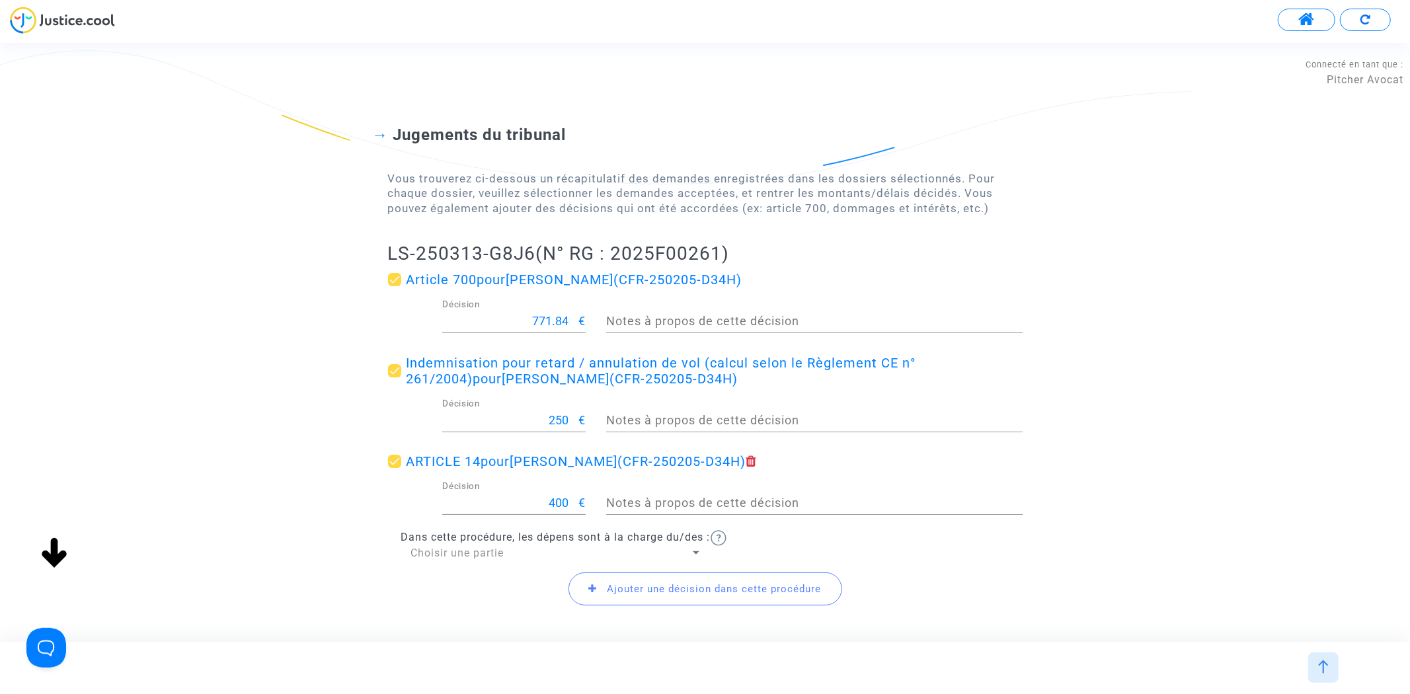
scroll to position [116, 0]
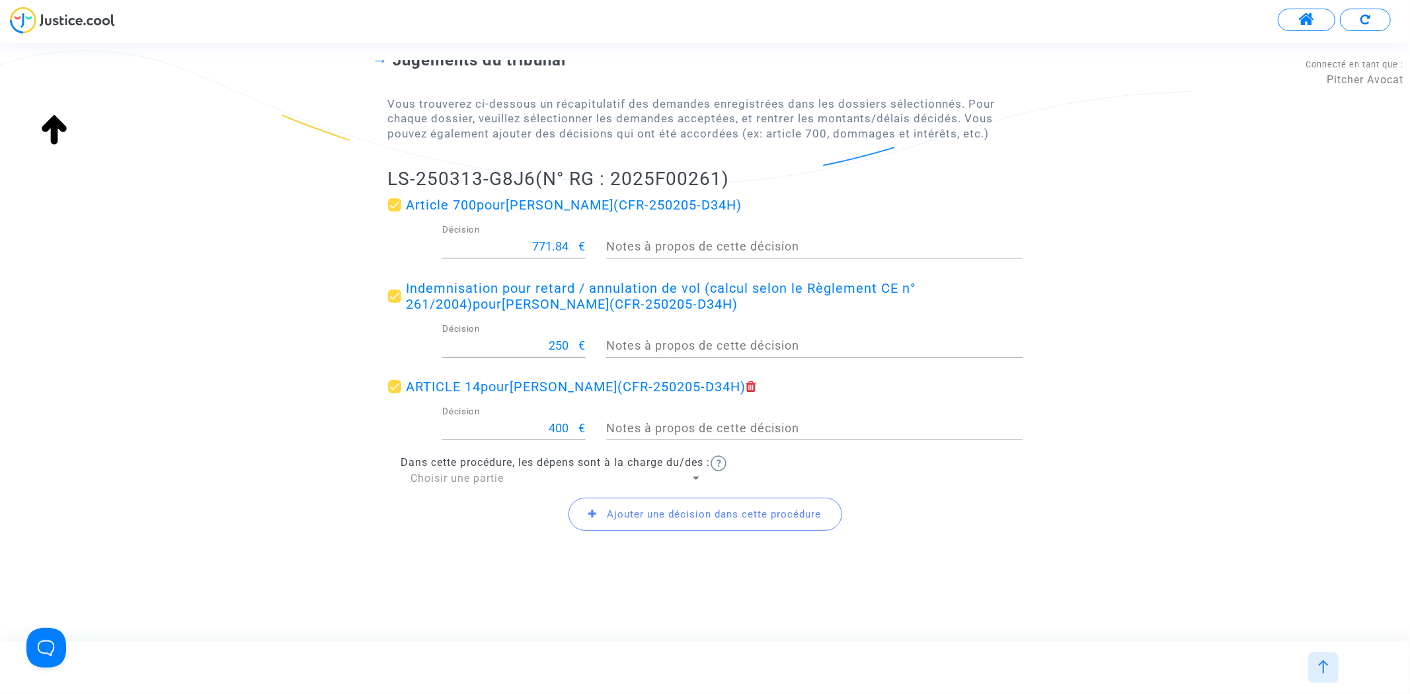
click at [641, 498] on span "Ajouter une décision dans cette procédure" at bounding box center [705, 514] width 274 height 33
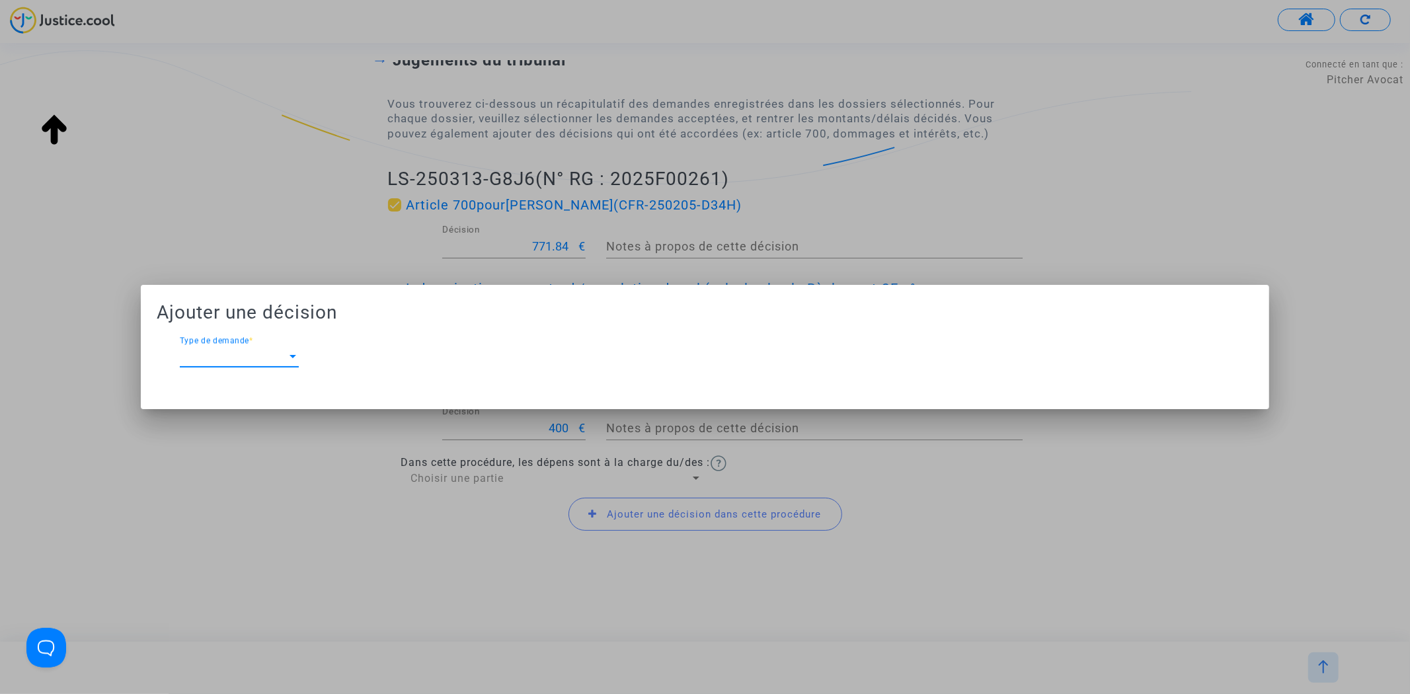
click at [221, 359] on span "Type de demande" at bounding box center [233, 356] width 107 height 12
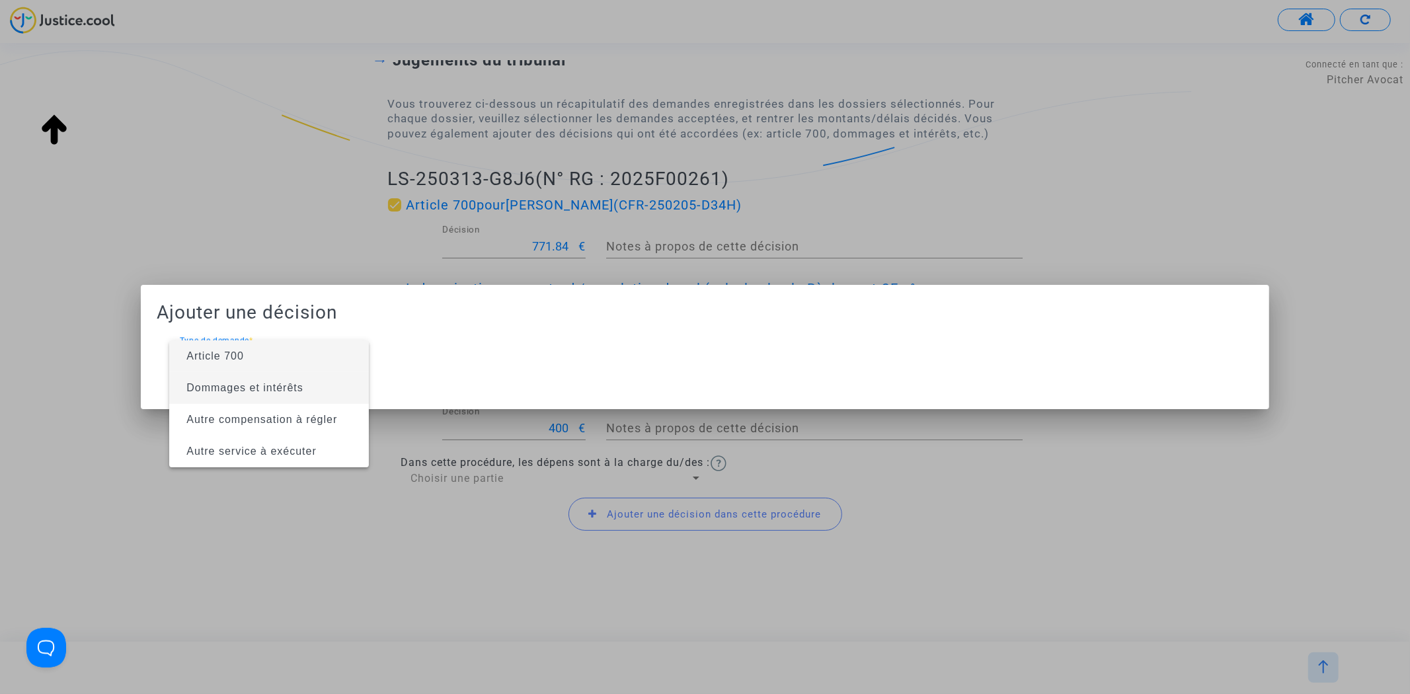
click at [237, 388] on span "Dommages et intérêts" at bounding box center [244, 387] width 117 height 11
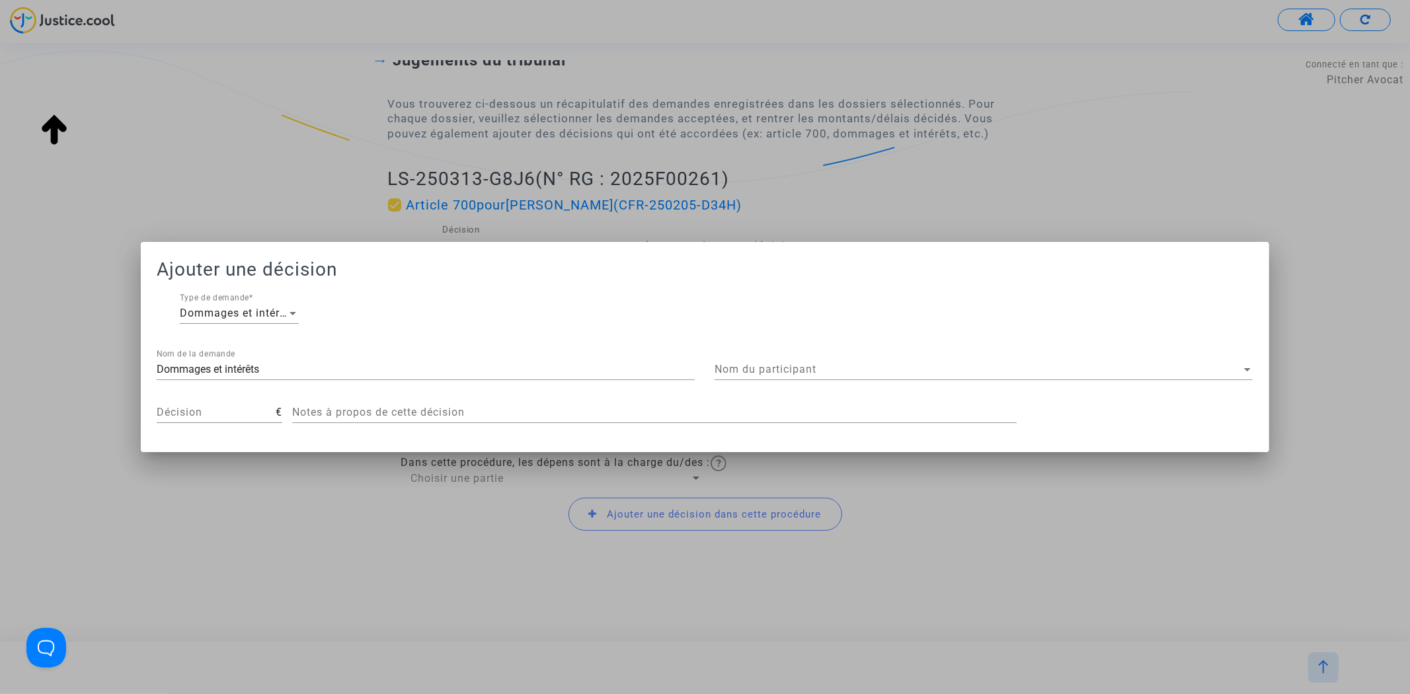
click at [830, 384] on div "Nom du participant Nom du participant" at bounding box center [984, 371] width 538 height 43
click at [838, 371] on span "Nom du participant" at bounding box center [978, 370] width 526 height 12
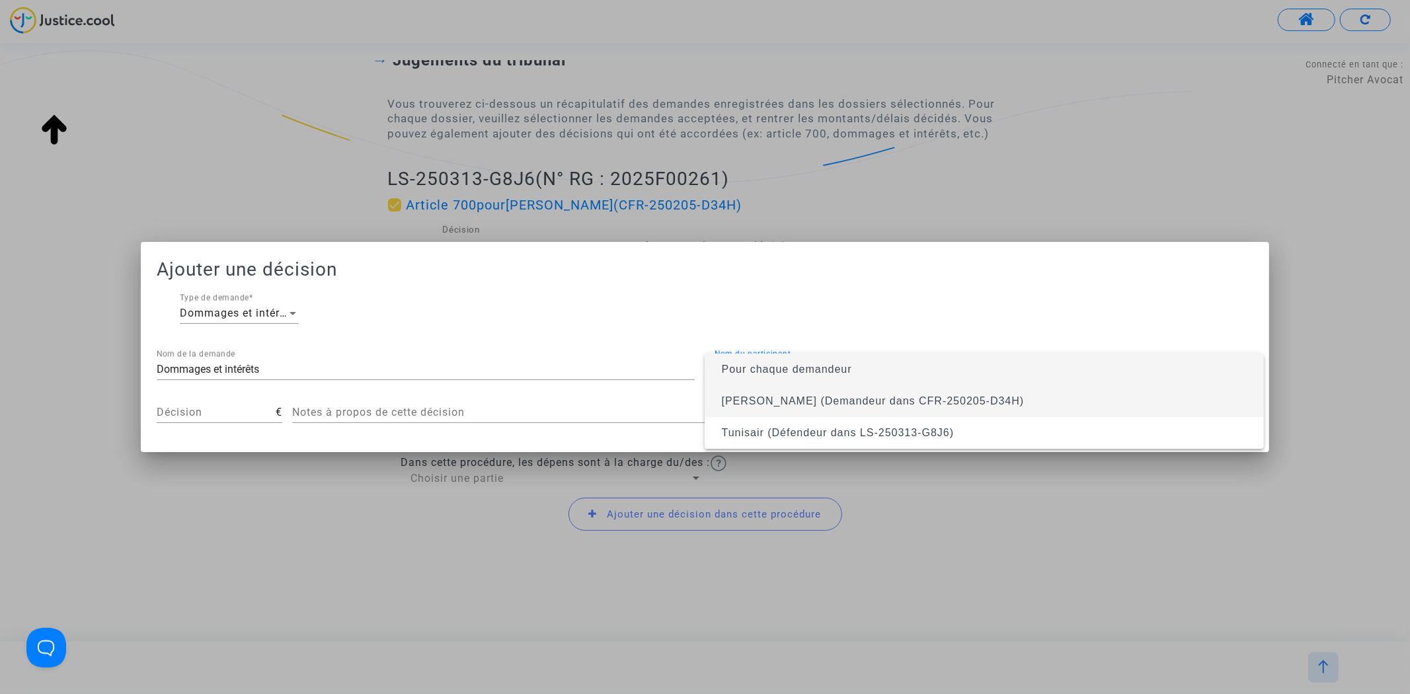
click at [841, 400] on span "Habib MAhjoub (Demandeur dans CFR-250205-D34H)" at bounding box center [873, 400] width 303 height 11
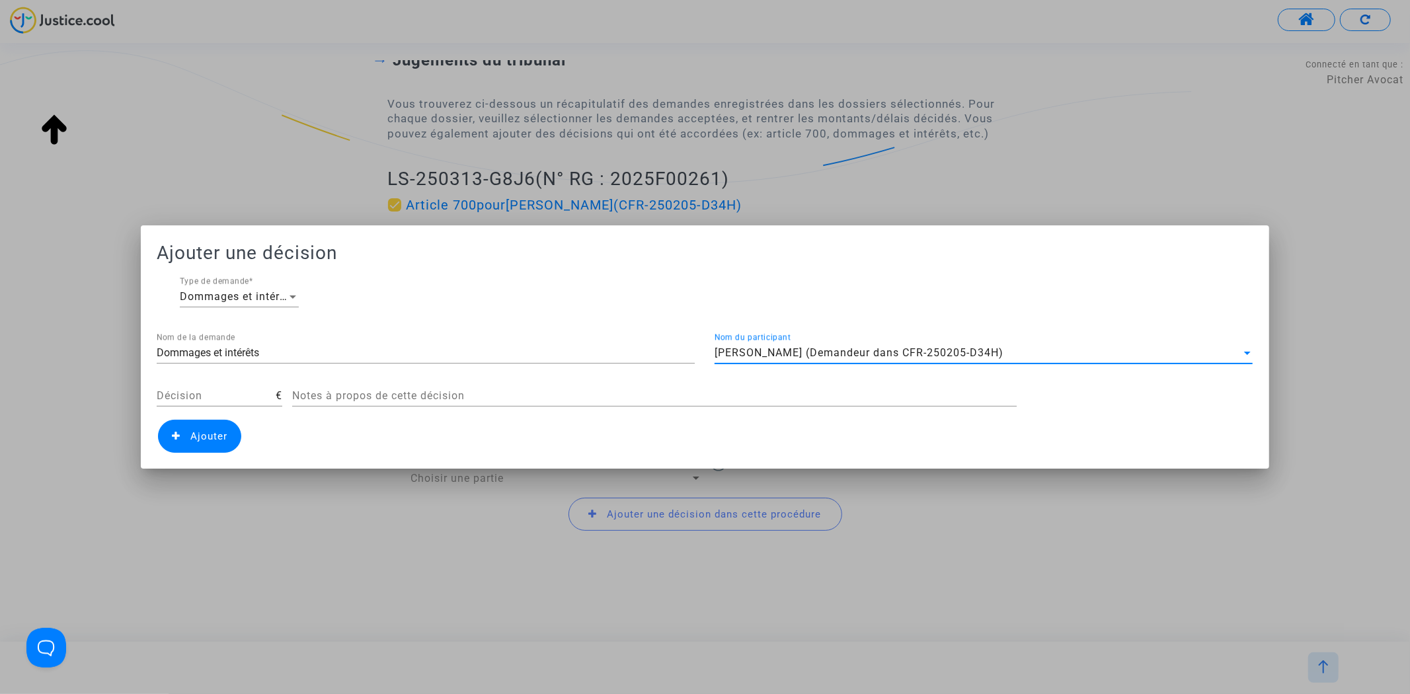
click at [264, 393] on input "Décision" at bounding box center [216, 396] width 119 height 12
type input "400"
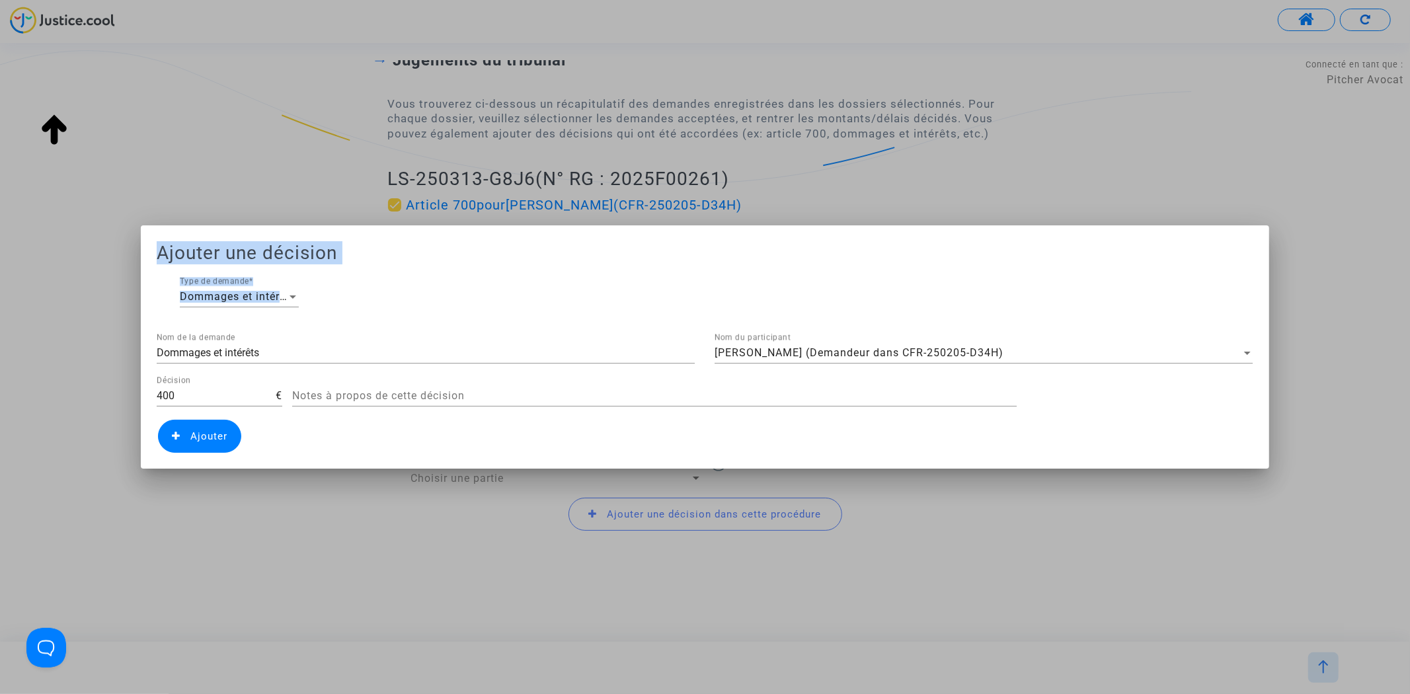
drag, startPoint x: 306, startPoint y: 359, endPoint x: -17, endPoint y: 345, distance: 323.5
click at [0, 108] on html "Connecté en tant que : Pitcher Avocat Transmission de votre réponse... Vous ête…" at bounding box center [705, 54] width 1410 height 108
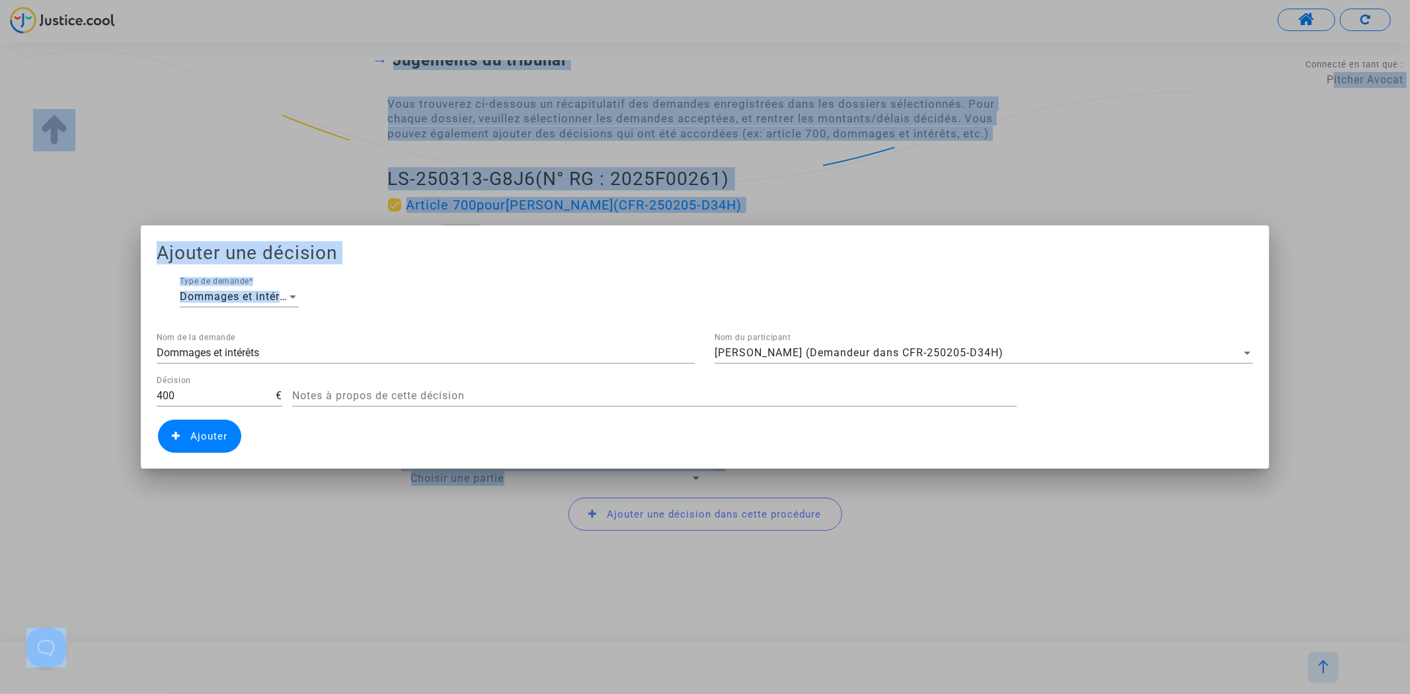
click at [268, 358] on input "Dommages et intérêts" at bounding box center [426, 353] width 538 height 12
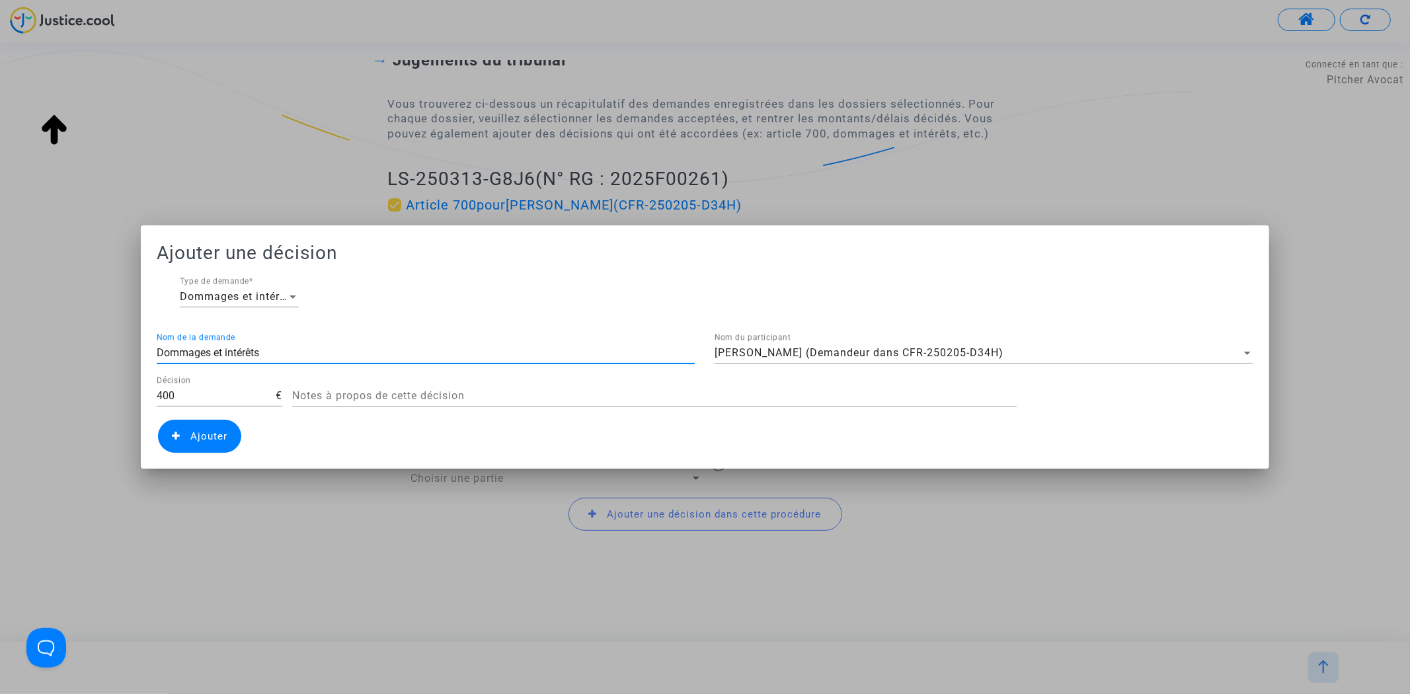
click at [268, 358] on input "Dommages et intérêts" at bounding box center [426, 353] width 538 height 12
type input "Résistance abusive"
click at [195, 439] on span "Ajouter" at bounding box center [208, 436] width 37 height 12
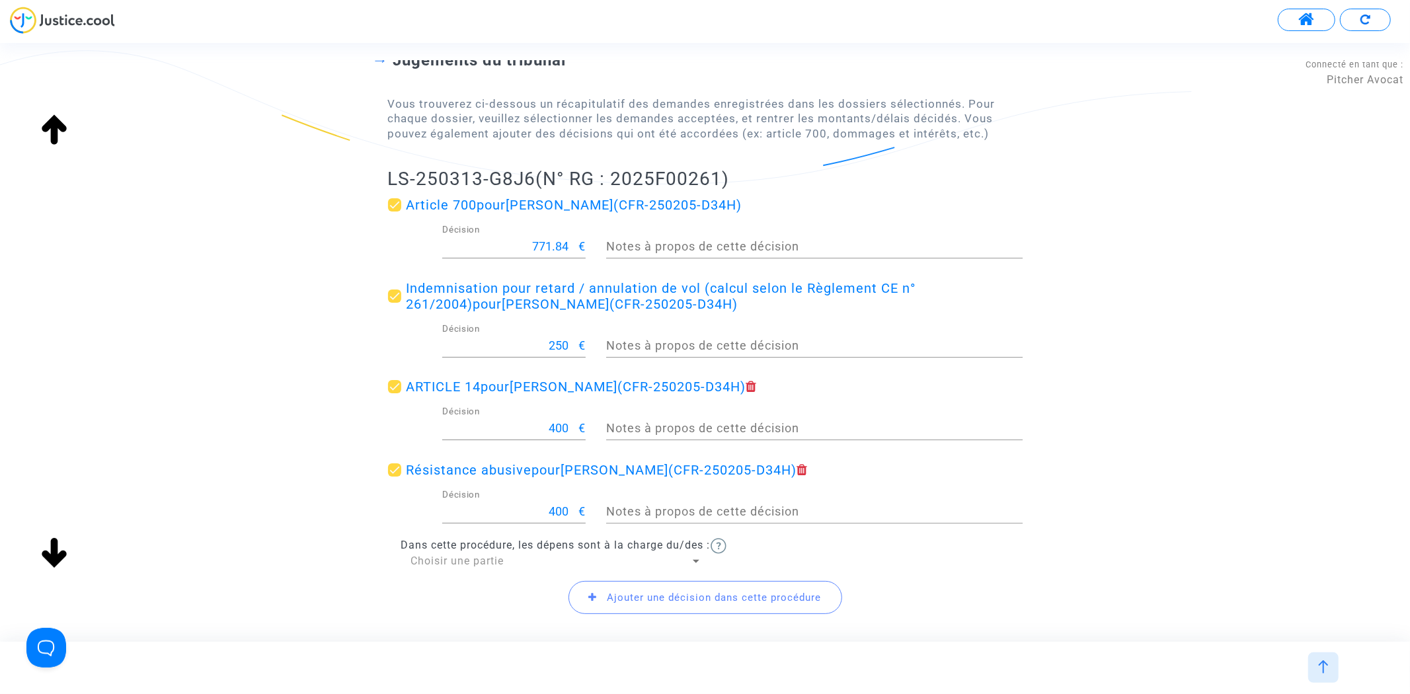
click at [523, 562] on div "Choisir une partie" at bounding box center [550, 561] width 279 height 15
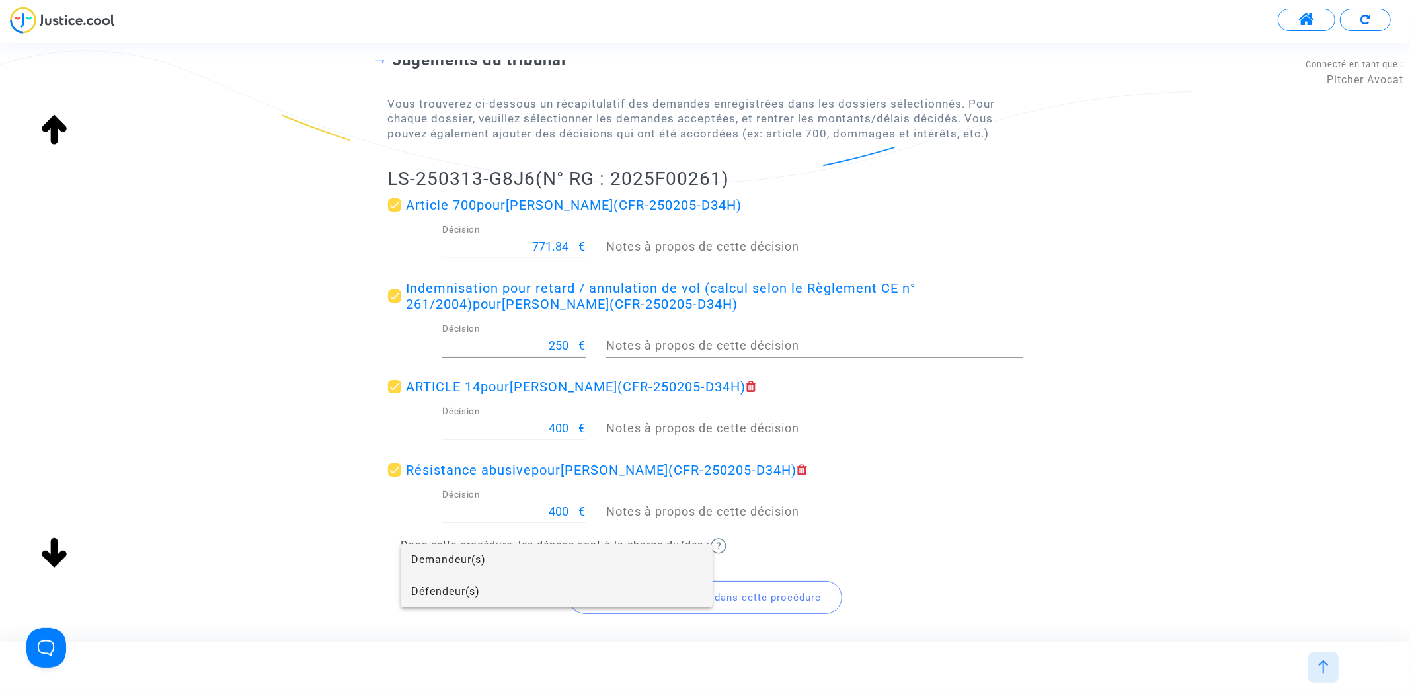
click at [512, 587] on span "Défendeur(s)" at bounding box center [556, 592] width 291 height 32
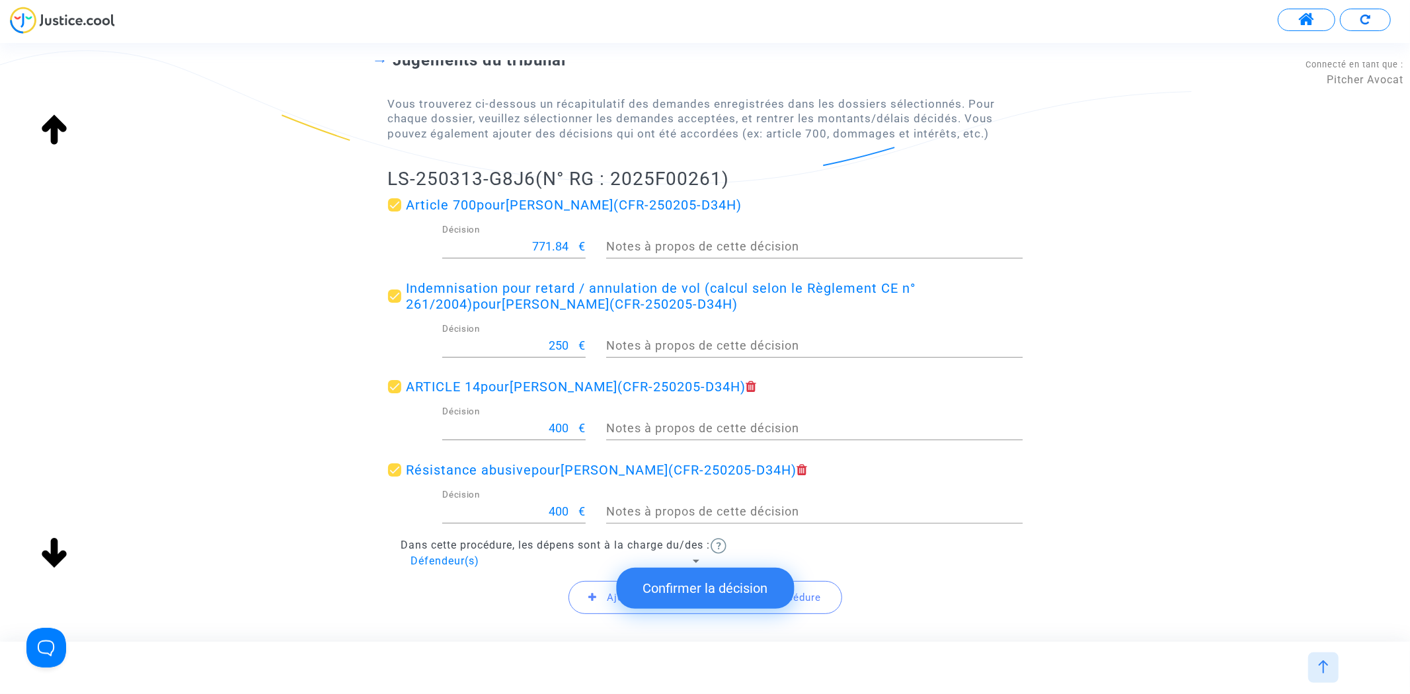
click at [676, 599] on button "Confirmer la décision" at bounding box center [705, 588] width 178 height 41
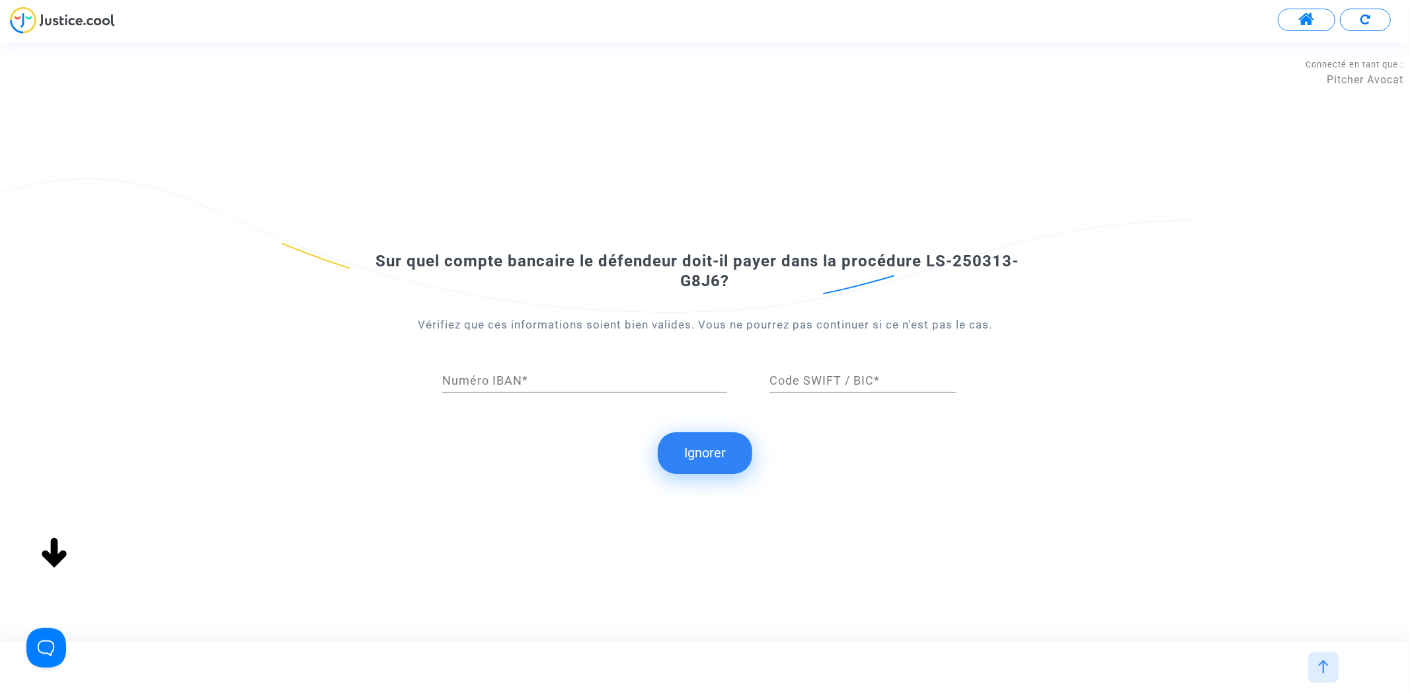
click at [704, 463] on button "Ignorer" at bounding box center [705, 452] width 95 height 41
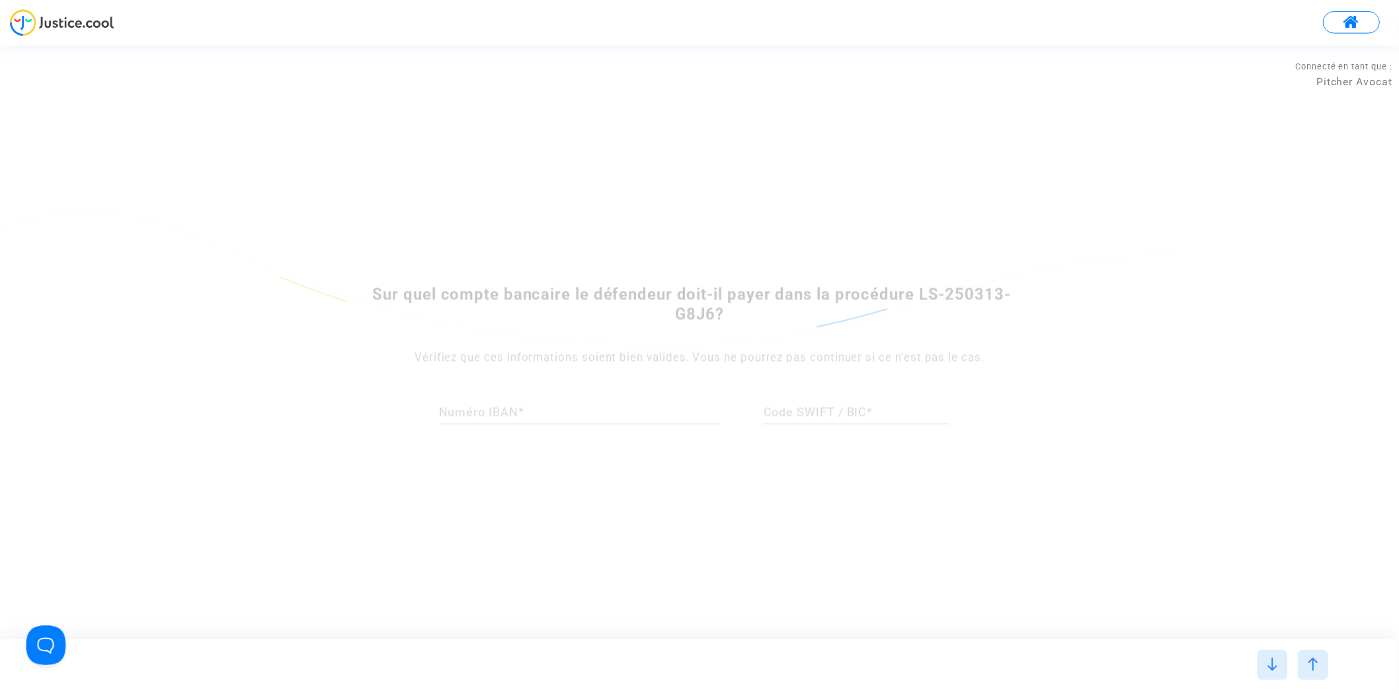
scroll to position [0, 0]
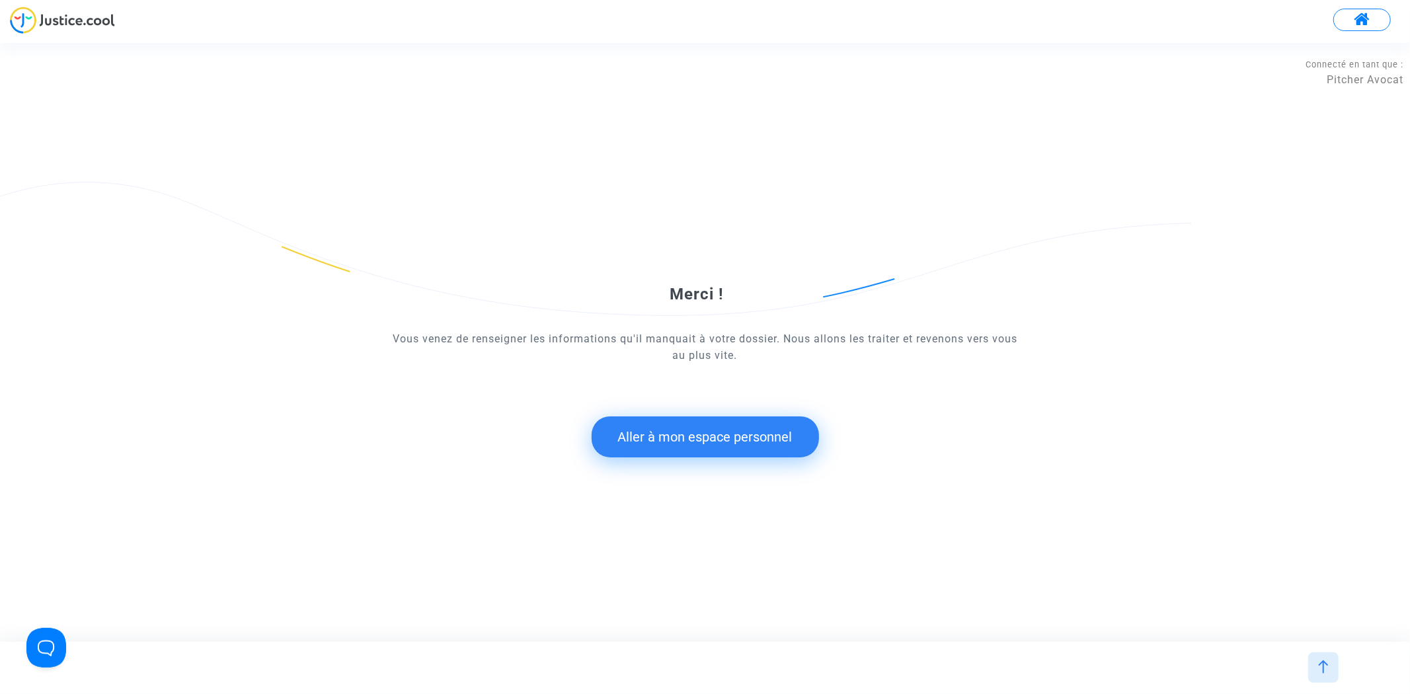
click at [693, 420] on button "Aller à mon espace personnel" at bounding box center [705, 436] width 227 height 41
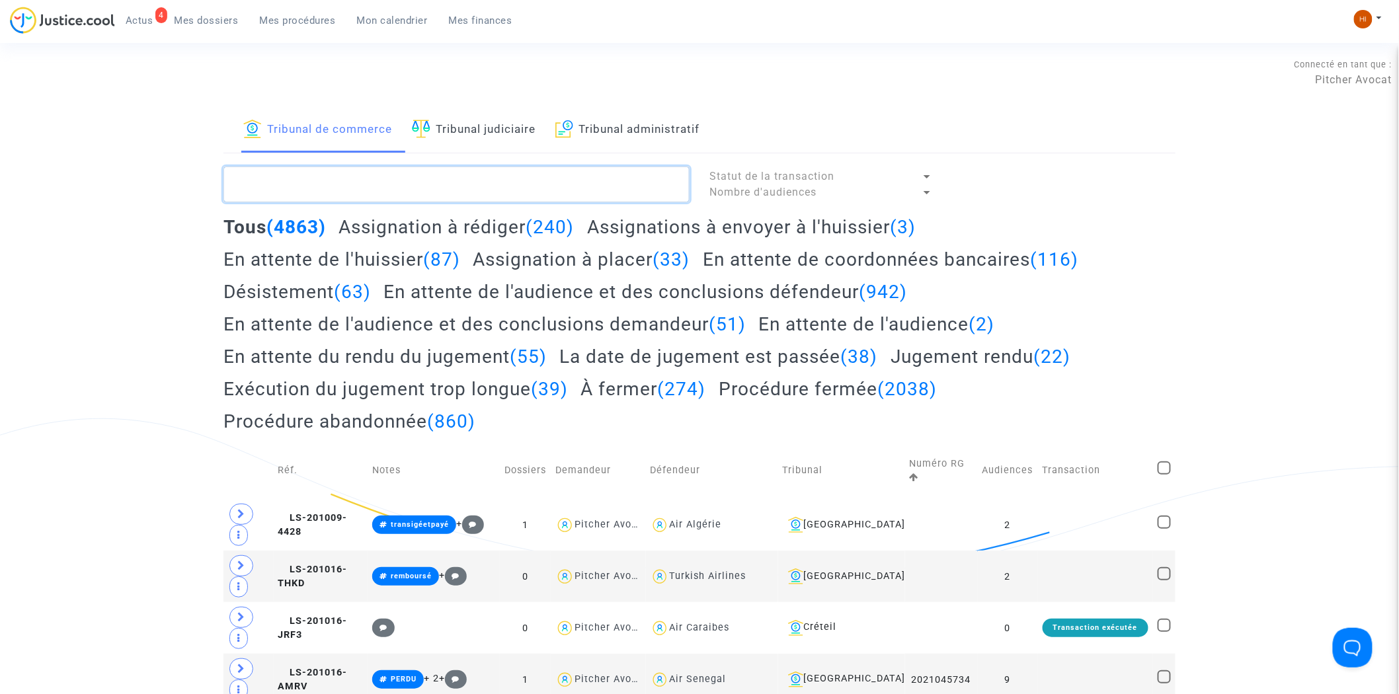
click at [467, 193] on textarea at bounding box center [456, 185] width 466 height 36
paste textarea "LS-250313-G8J6"
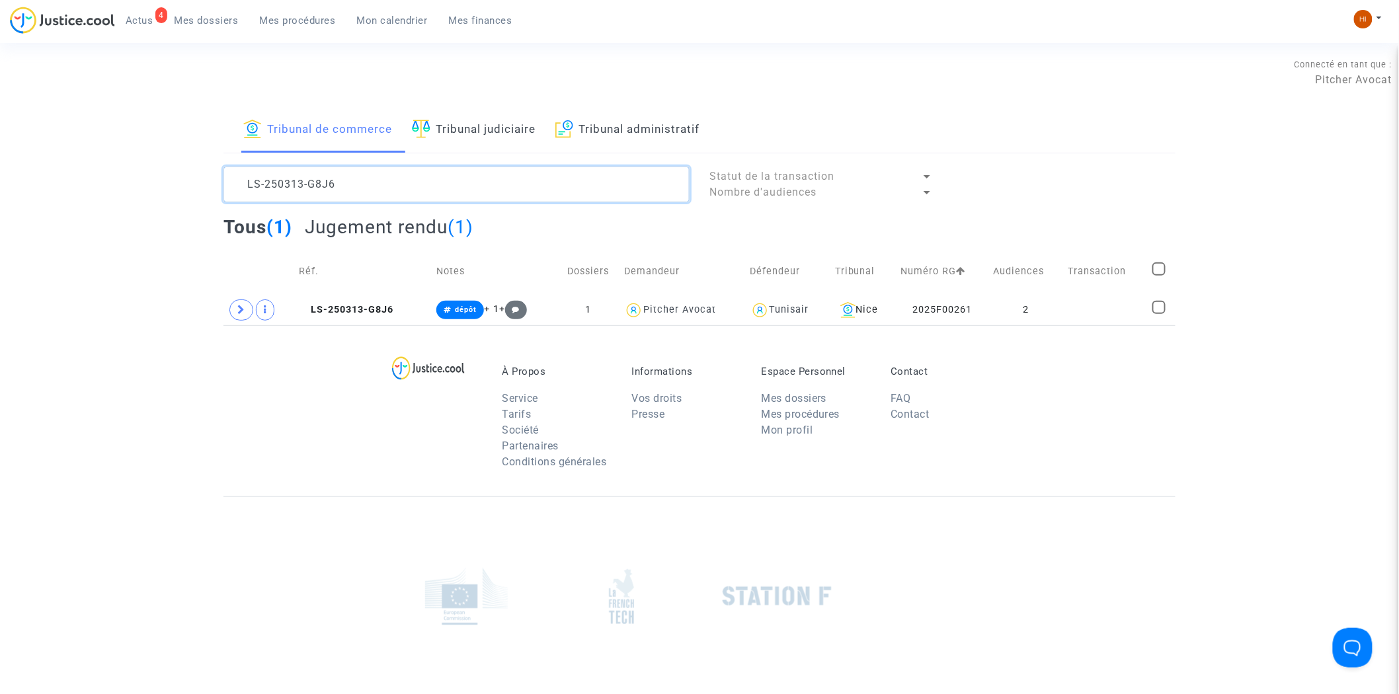
type textarea "LS-250313-G8J6"
click at [352, 309] on span "LS-250313-G8J6" at bounding box center [346, 309] width 95 height 11
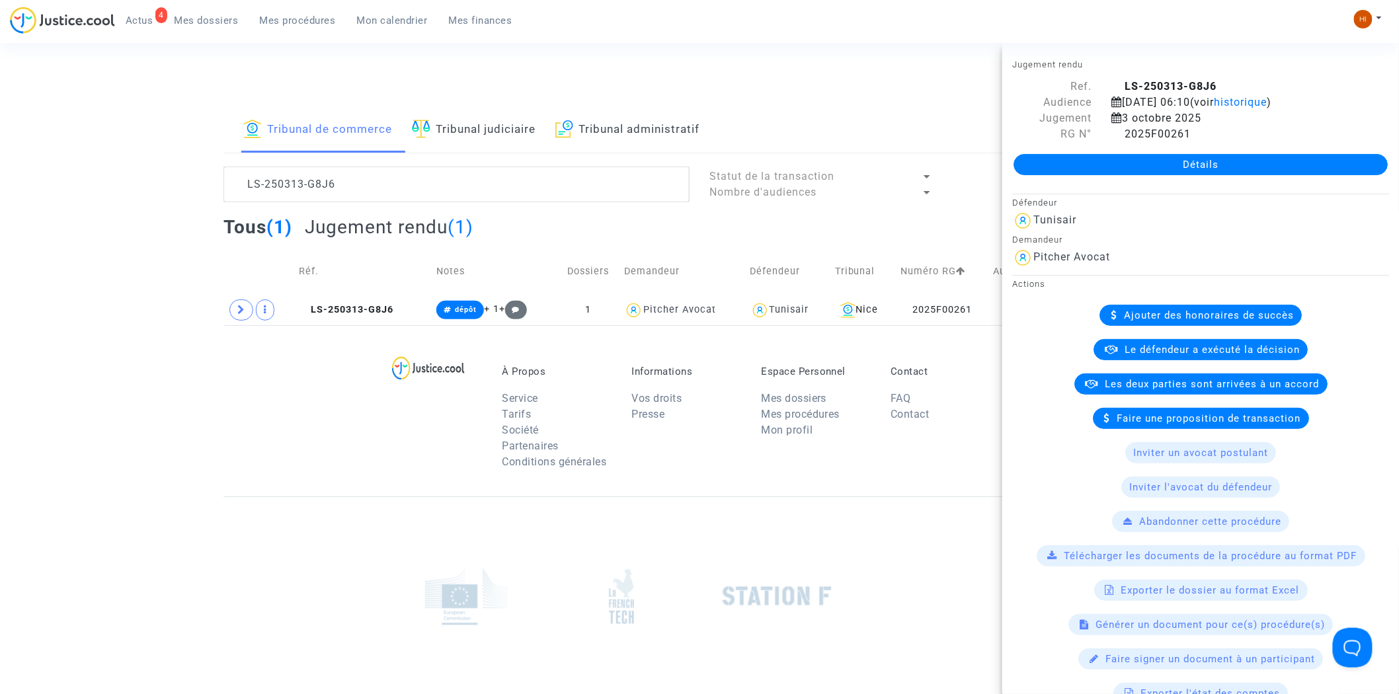
click at [1137, 175] on link "Détails" at bounding box center [1200, 164] width 374 height 21
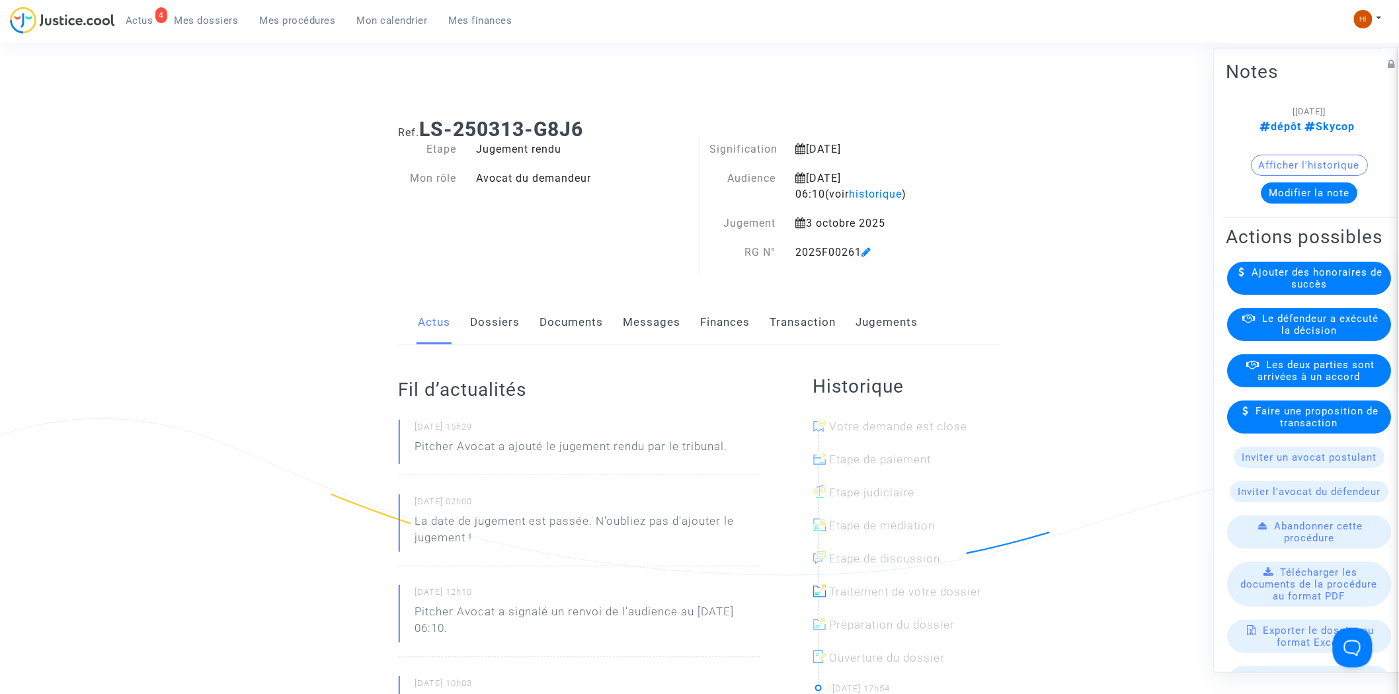
click at [727, 322] on link "Finances" at bounding box center [726, 323] width 50 height 44
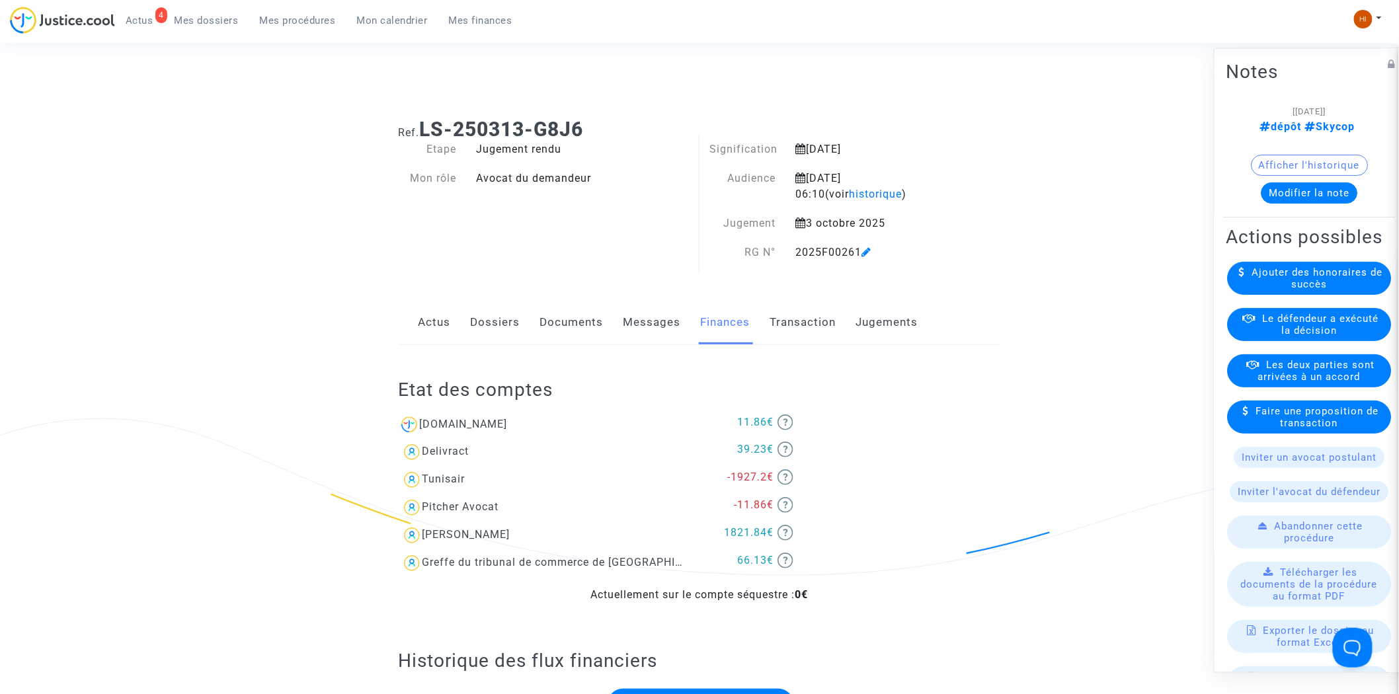
click at [493, 302] on link "Dossiers" at bounding box center [496, 323] width 50 height 44
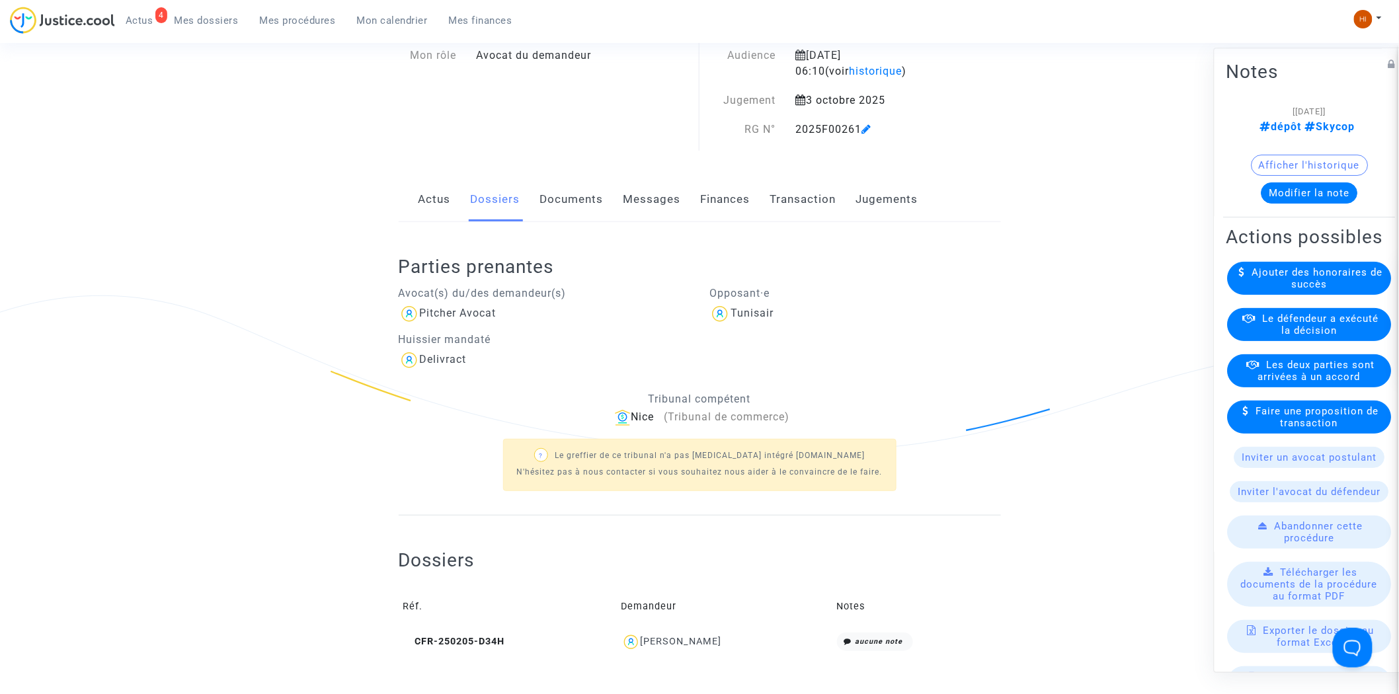
scroll to position [367, 0]
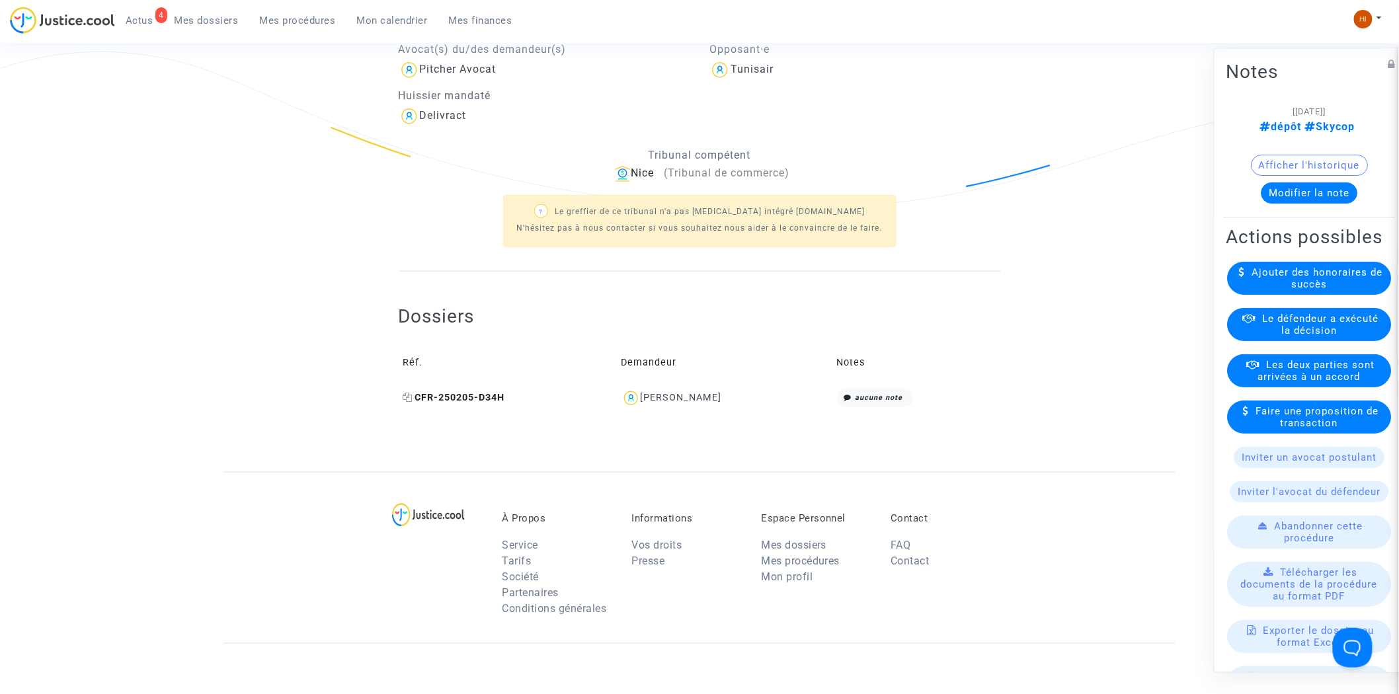
click at [406, 399] on icon at bounding box center [408, 397] width 10 height 9
drag, startPoint x: 752, startPoint y: 399, endPoint x: 645, endPoint y: 405, distance: 107.3
click at [645, 405] on div "Habib MAhjoub" at bounding box center [724, 398] width 206 height 19
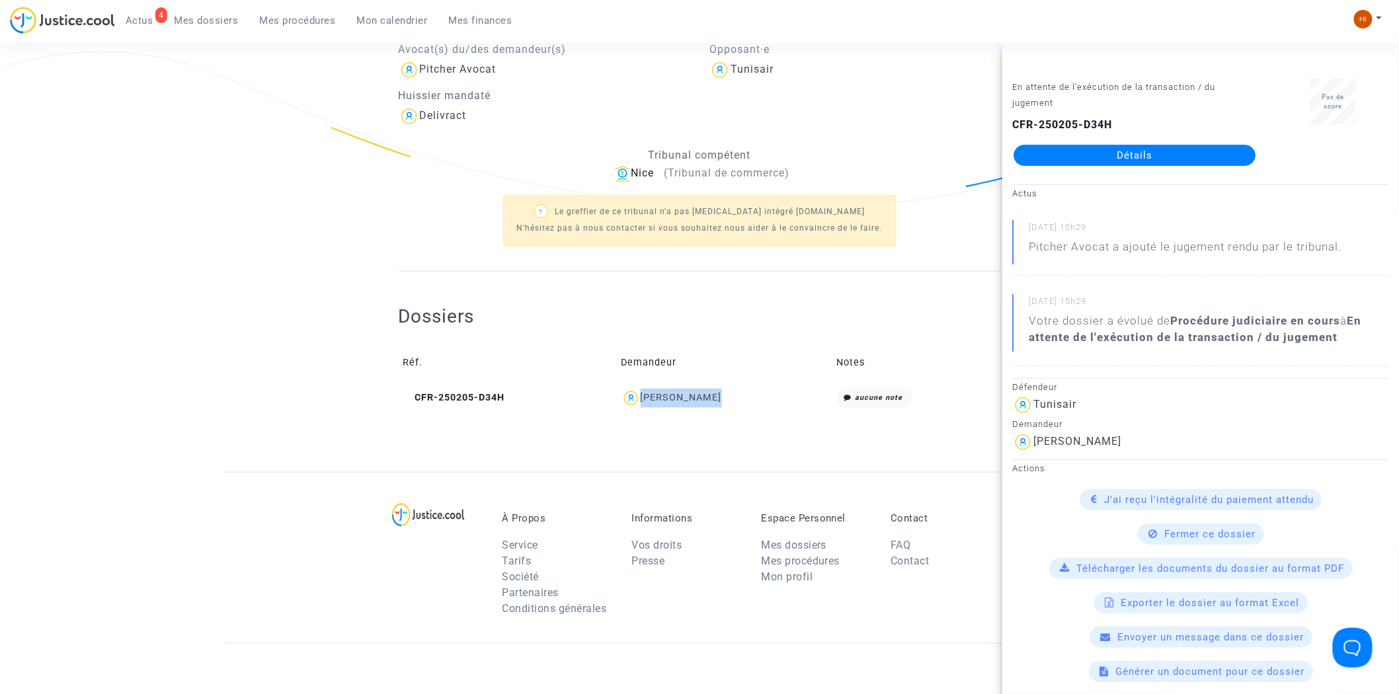
copy div "Habib MAhjoub"
click at [408, 284] on div "Dossiers Réf. Demandeur Notes CFR-250205-D34H Habib MAhjoub aucune note" at bounding box center [700, 349] width 602 height 154
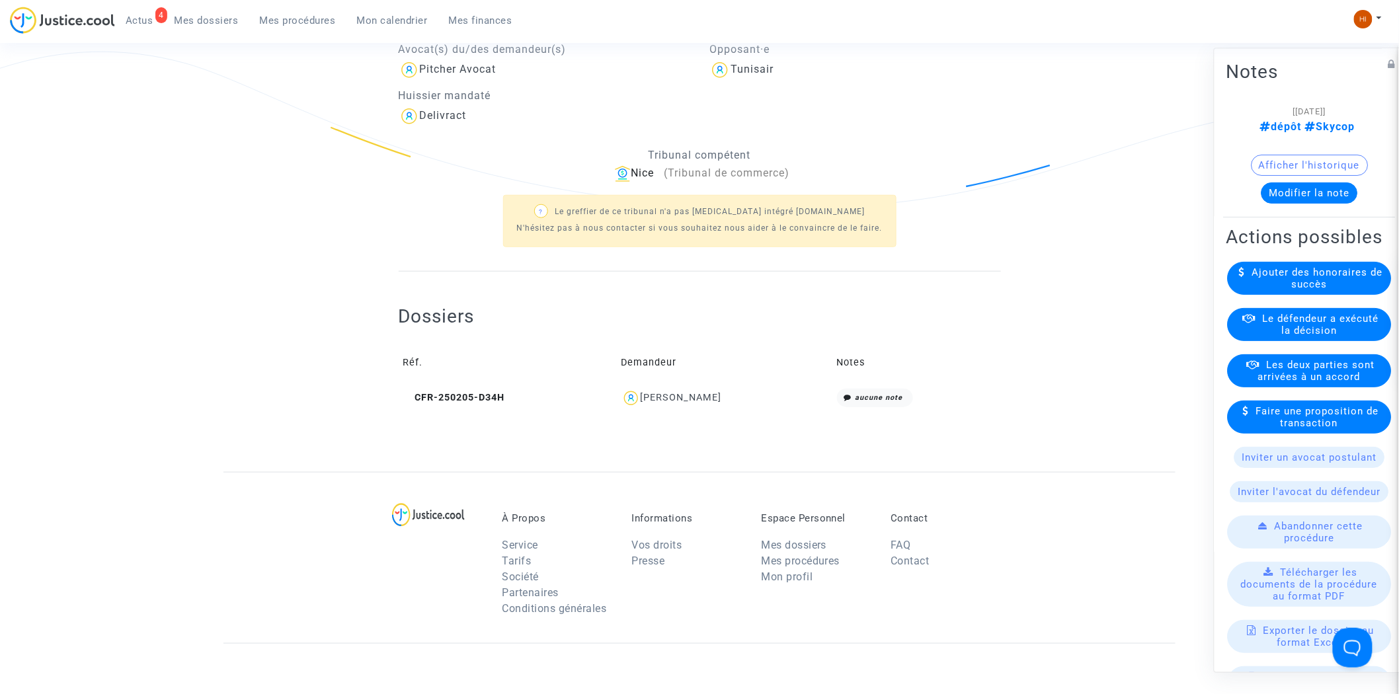
scroll to position [0, 0]
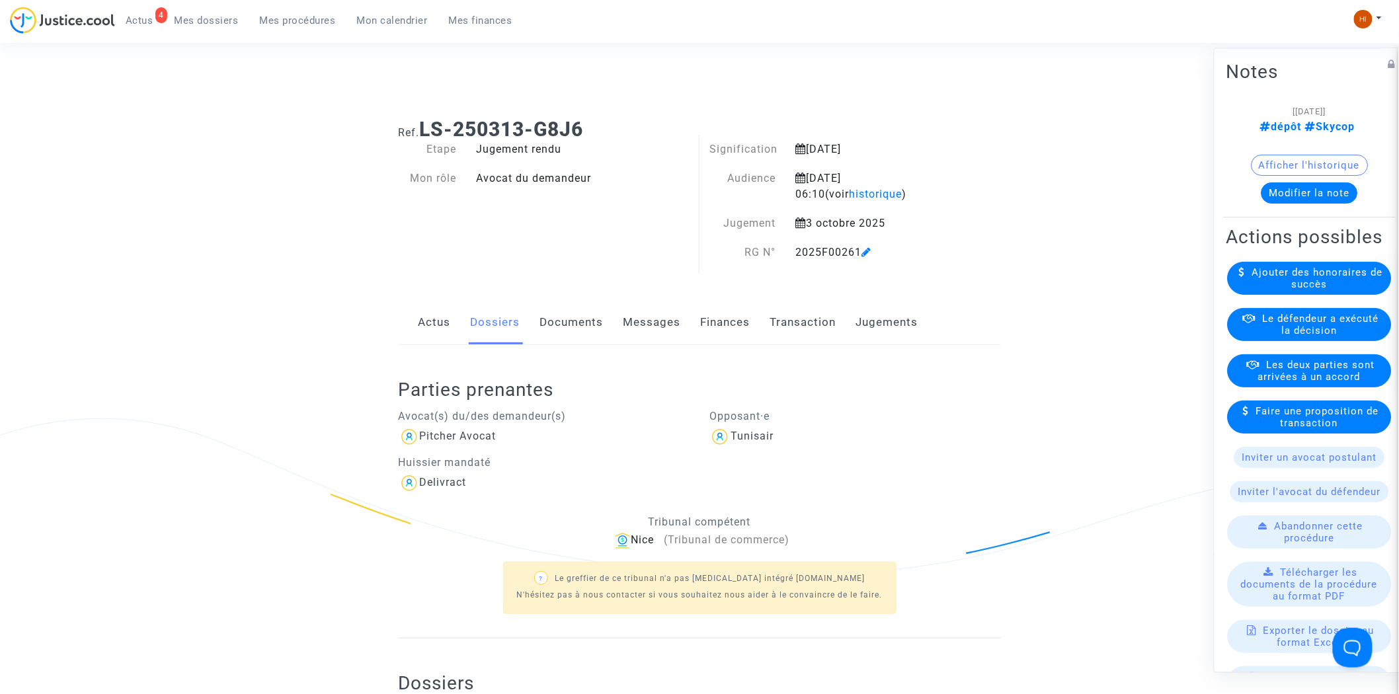
click at [1319, 202] on button "Modifier la note" at bounding box center [1309, 193] width 97 height 21
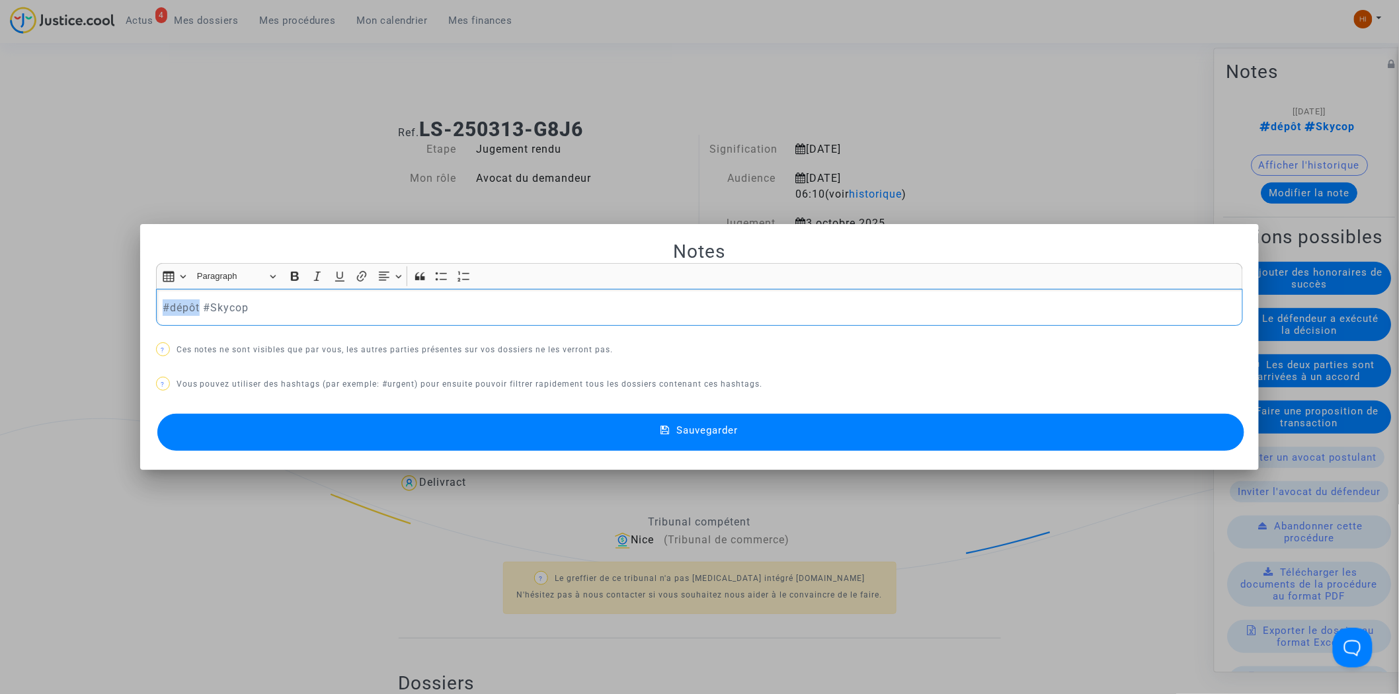
drag, startPoint x: 194, startPoint y: 309, endPoint x: -142, endPoint y: 267, distance: 339.1
click at [0, 267] on html "4 Actus Mes dossiers Mes procédures Mon calendrier Mes finances Mon profil Chan…" at bounding box center [699, 664] width 1399 height 1329
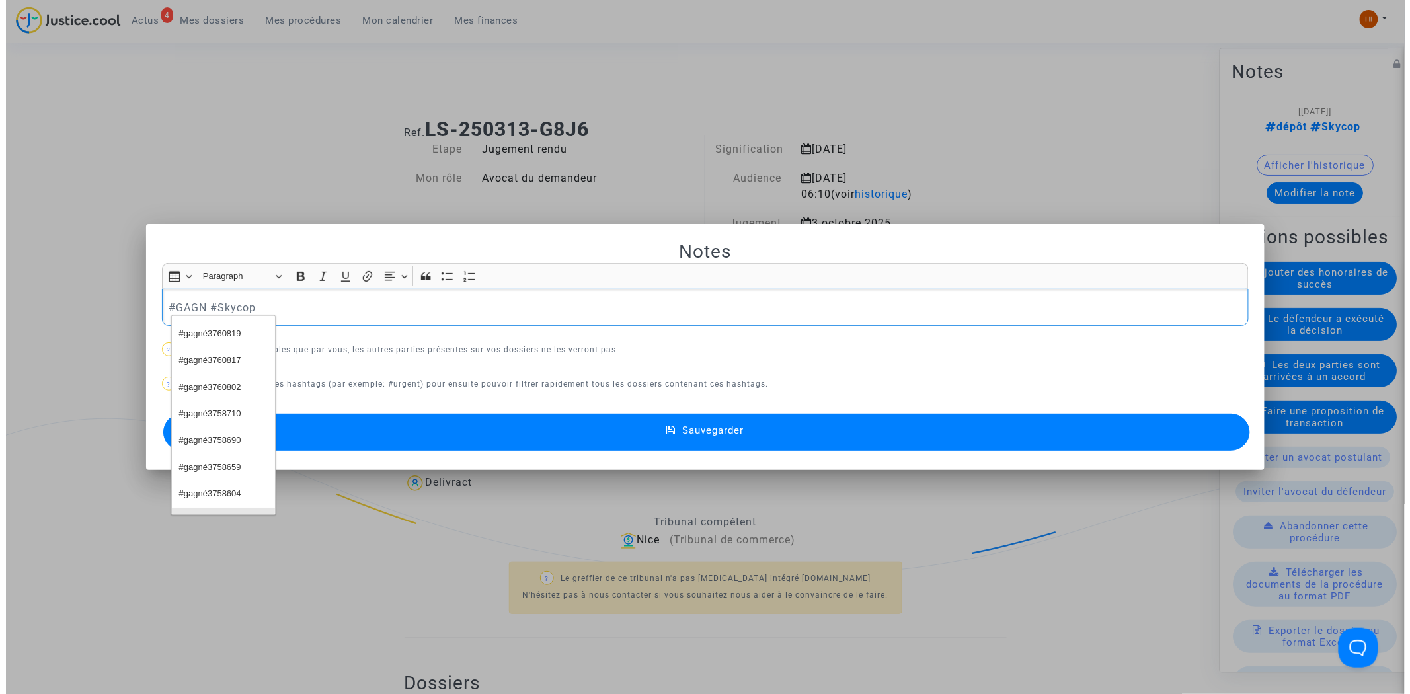
scroll to position [44, 0]
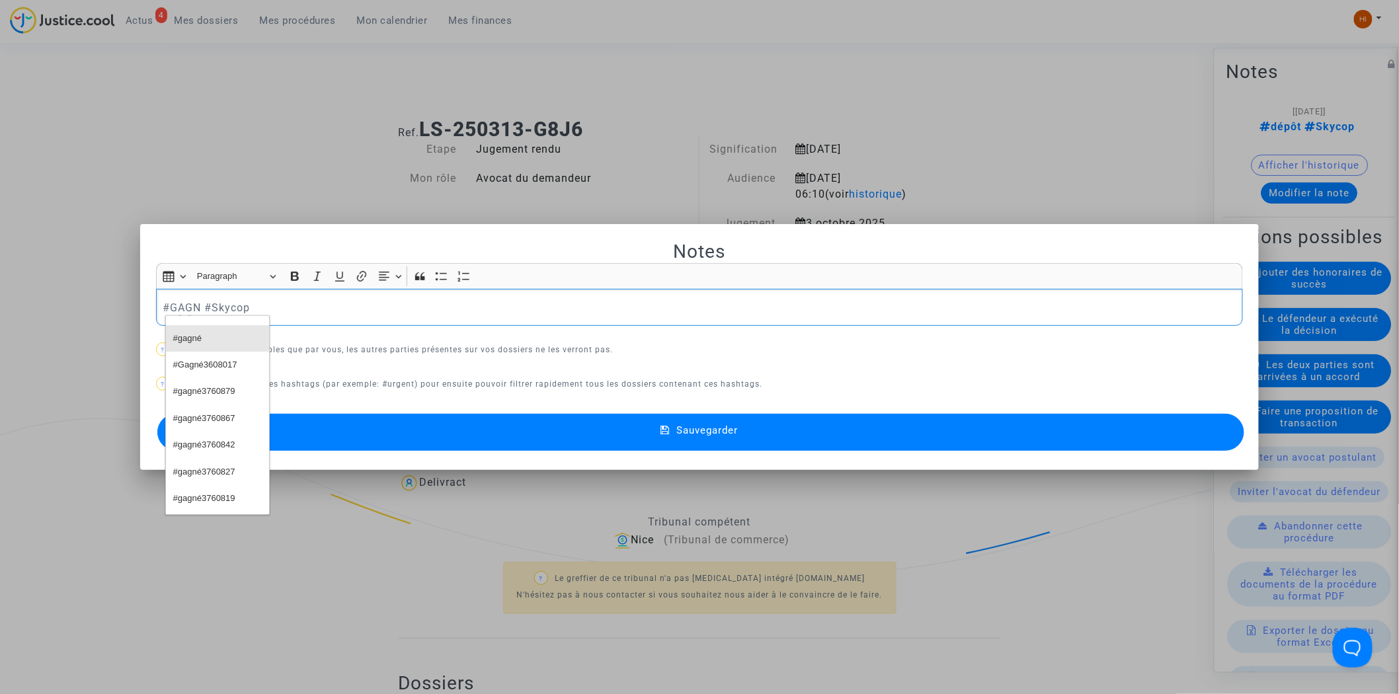
click at [234, 332] on button "#gagné" at bounding box center [217, 338] width 103 height 26
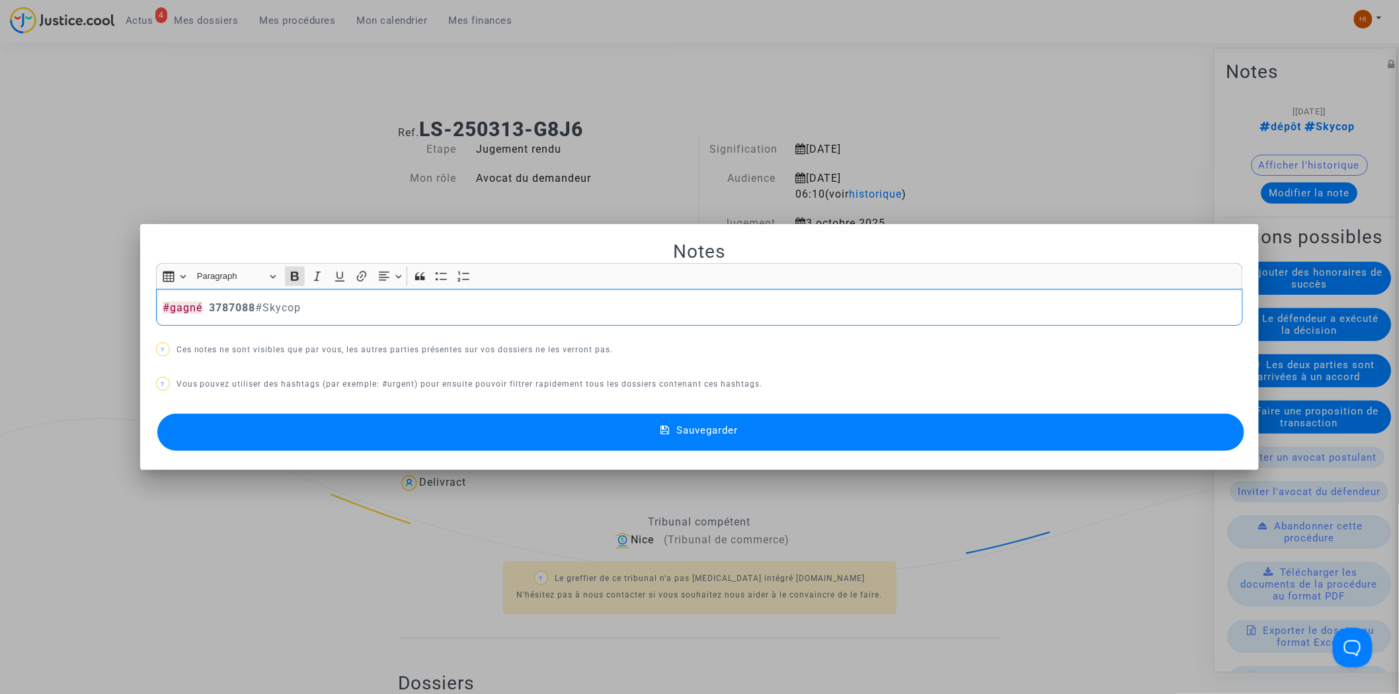
click at [414, 438] on button "Sauvegarder" at bounding box center [700, 432] width 1087 height 37
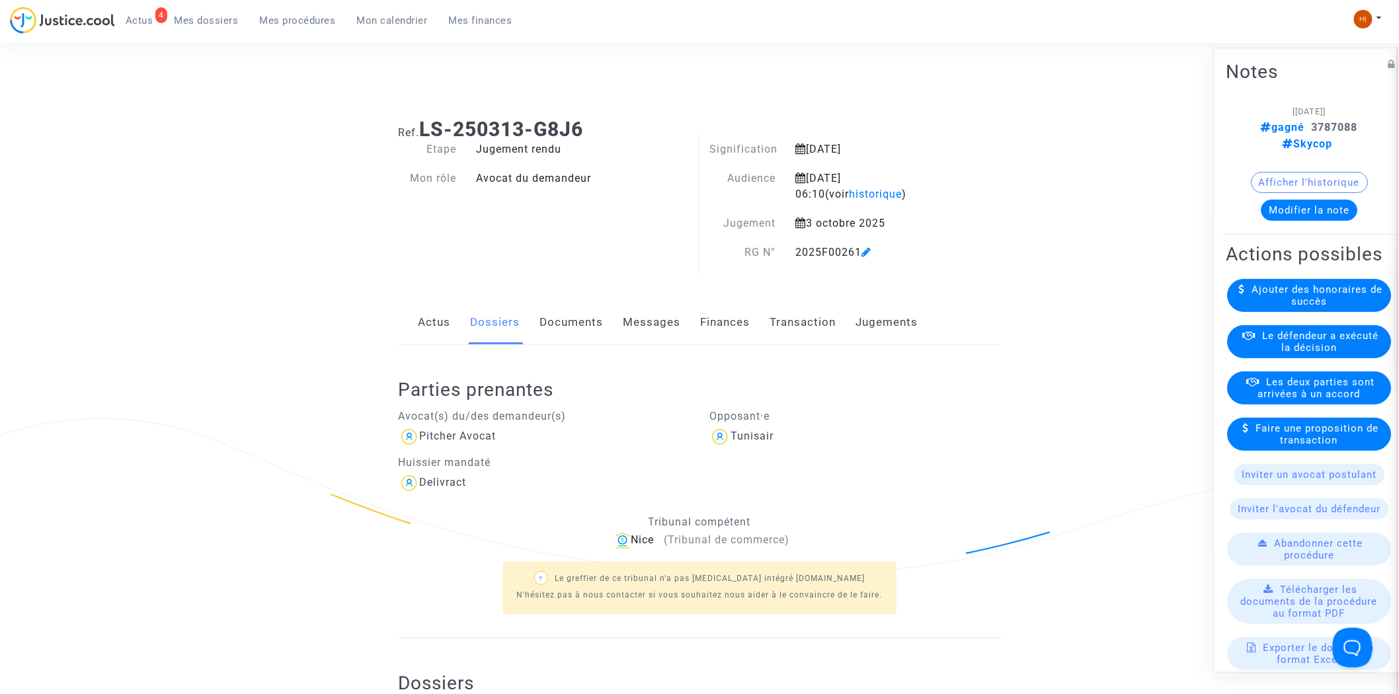
drag, startPoint x: 785, startPoint y: 252, endPoint x: 858, endPoint y: 248, distance: 72.9
click at [858, 248] on div "2025F00261" at bounding box center [872, 253] width 173 height 16
copy div "2025F00261"
click at [293, 13] on link "Mes procédures" at bounding box center [297, 21] width 97 height 20
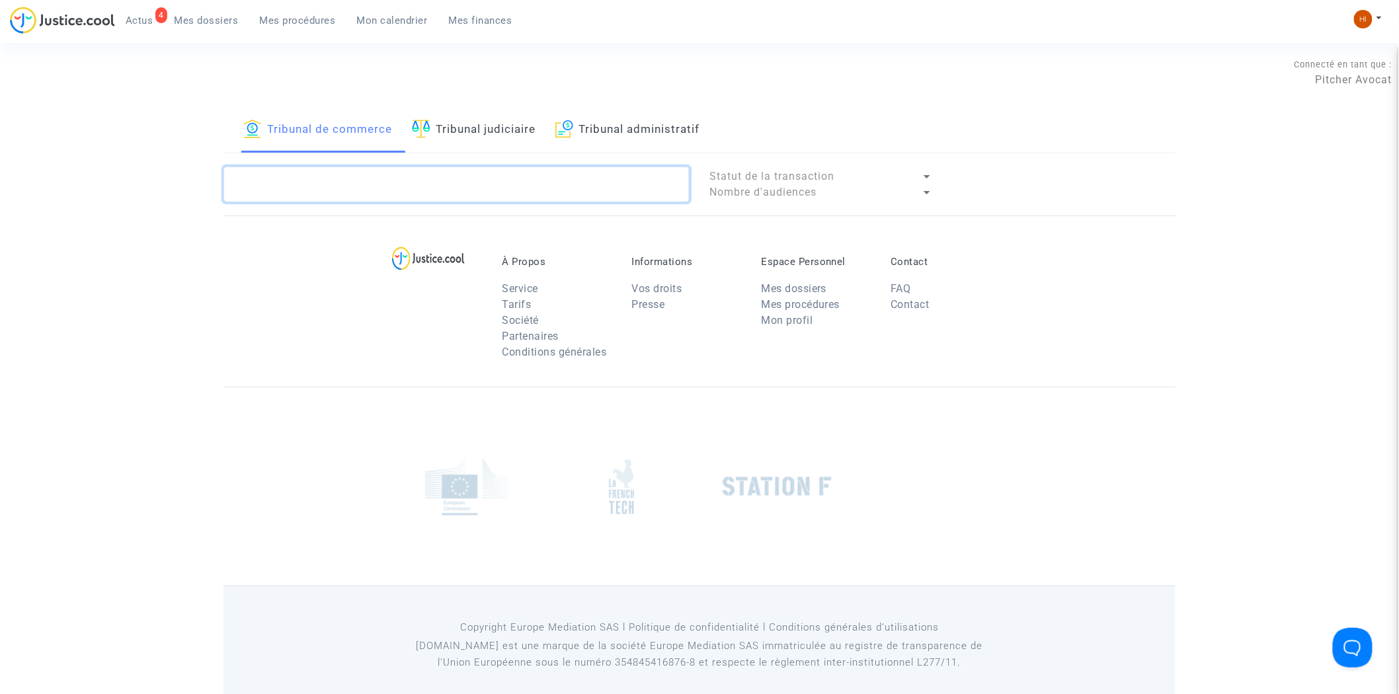
click at [406, 190] on textarea at bounding box center [456, 185] width 466 height 36
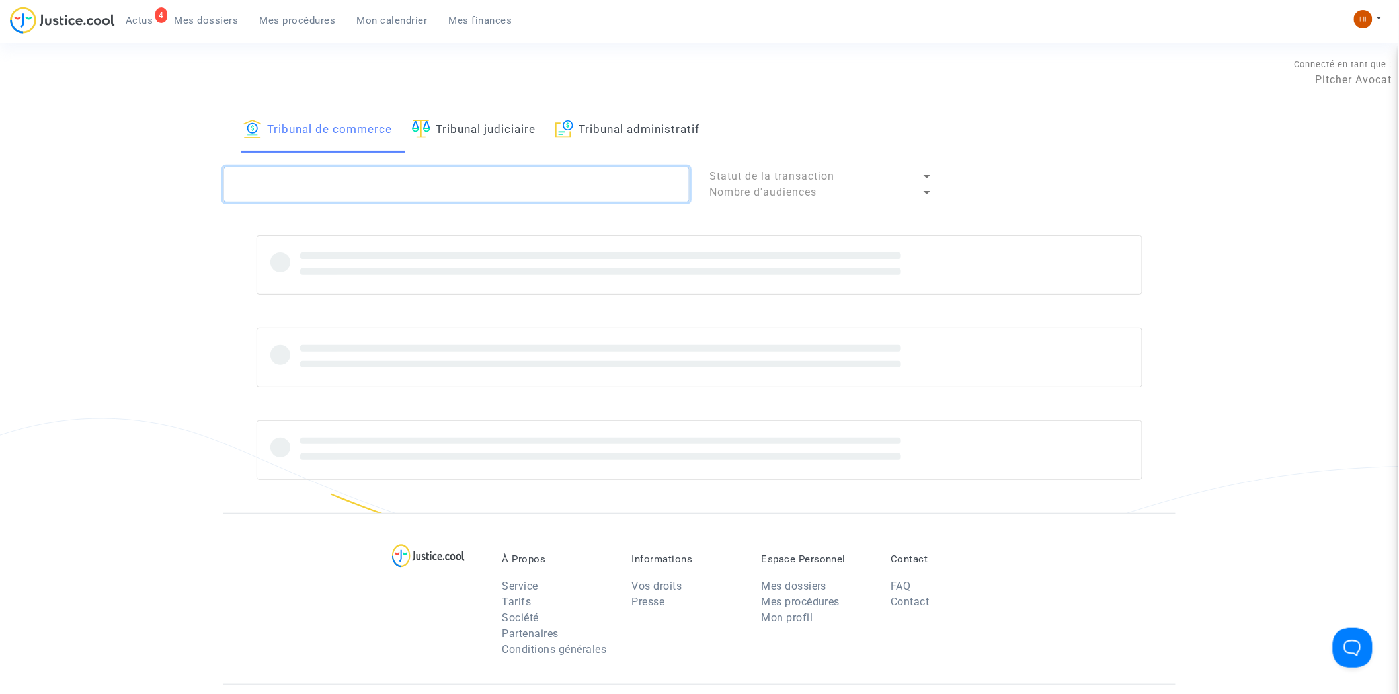
paste textarea "2025F00261"
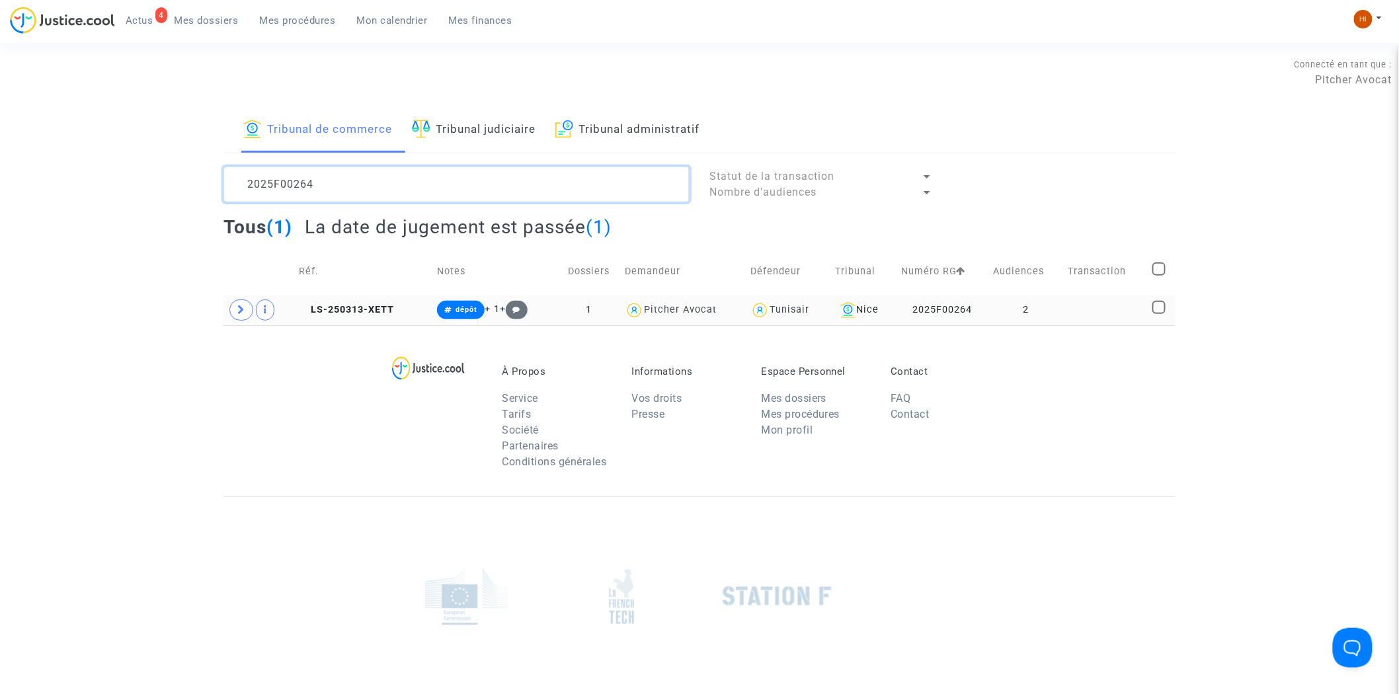
type textarea "2025F00264"
drag, startPoint x: 1074, startPoint y: 309, endPoint x: 1181, endPoint y: 161, distance: 182.7
click at [1075, 299] on td at bounding box center [1106, 310] width 84 height 30
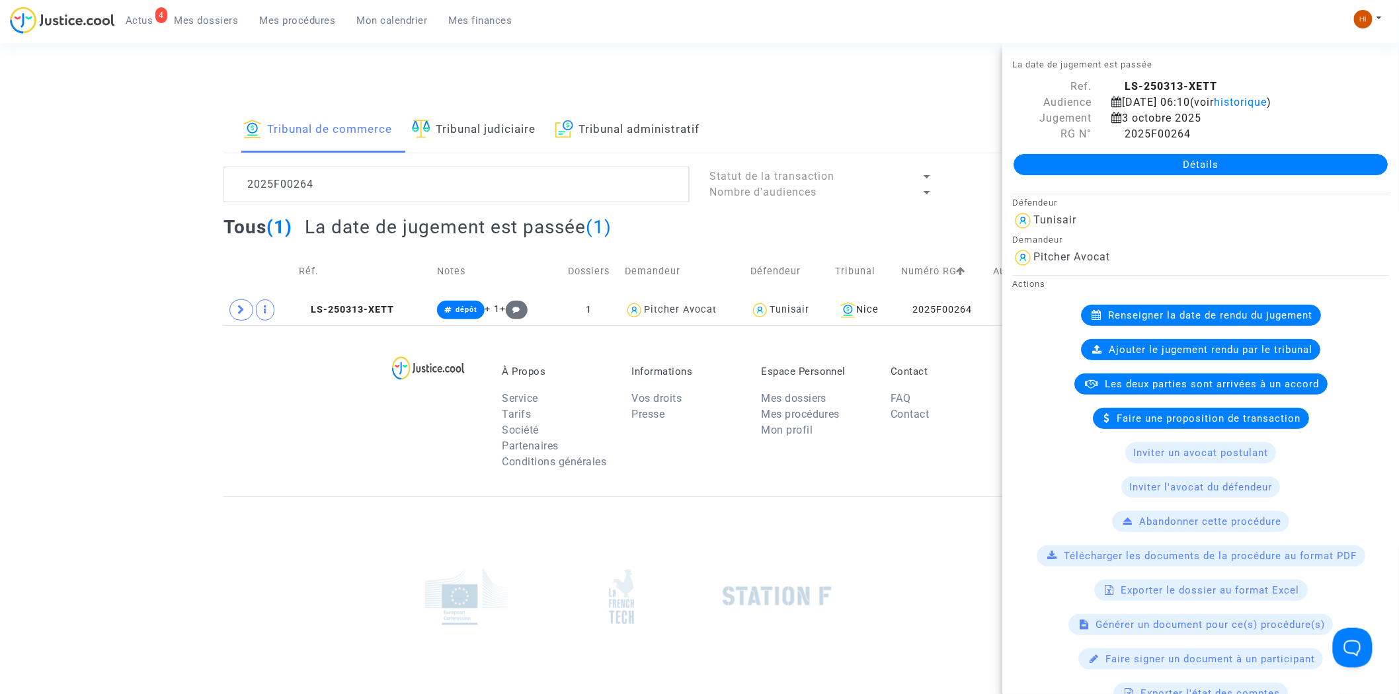
click at [1203, 172] on link "Détails" at bounding box center [1200, 164] width 374 height 21
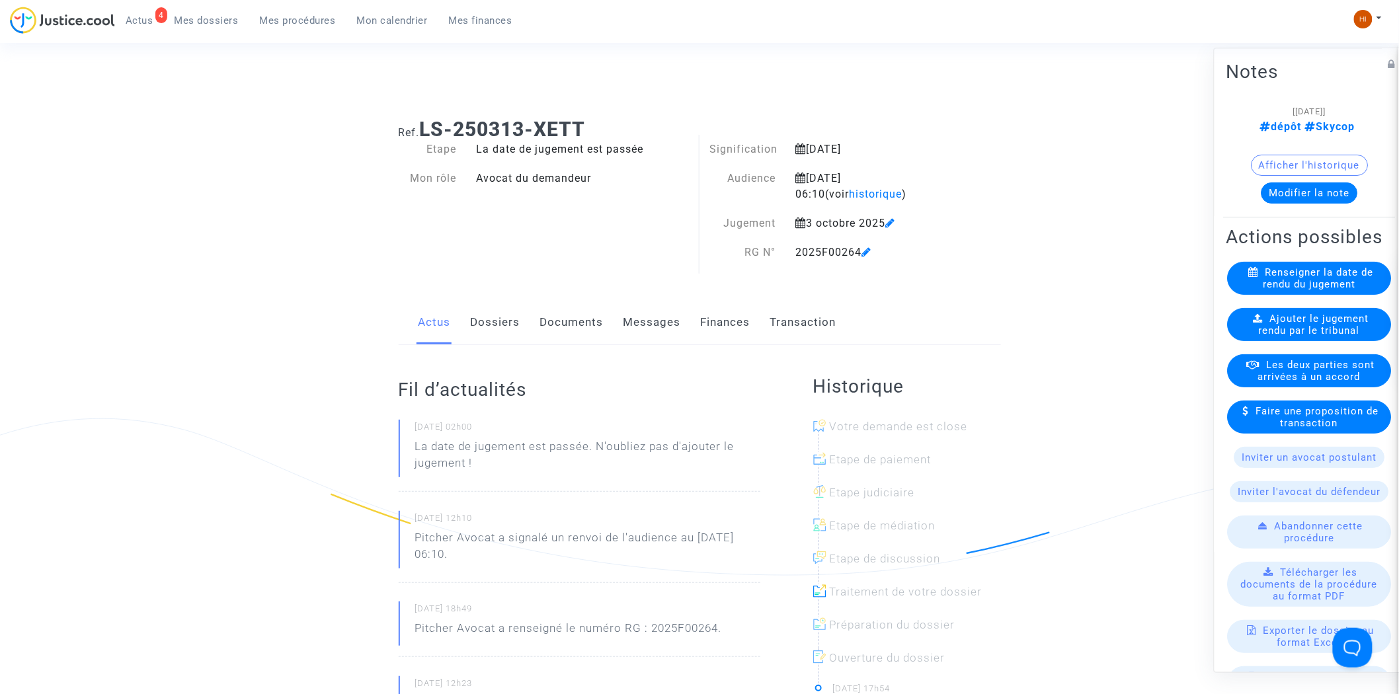
click at [1303, 337] on span "Ajouter le jugement rendu par le tribunal" at bounding box center [1314, 325] width 110 height 24
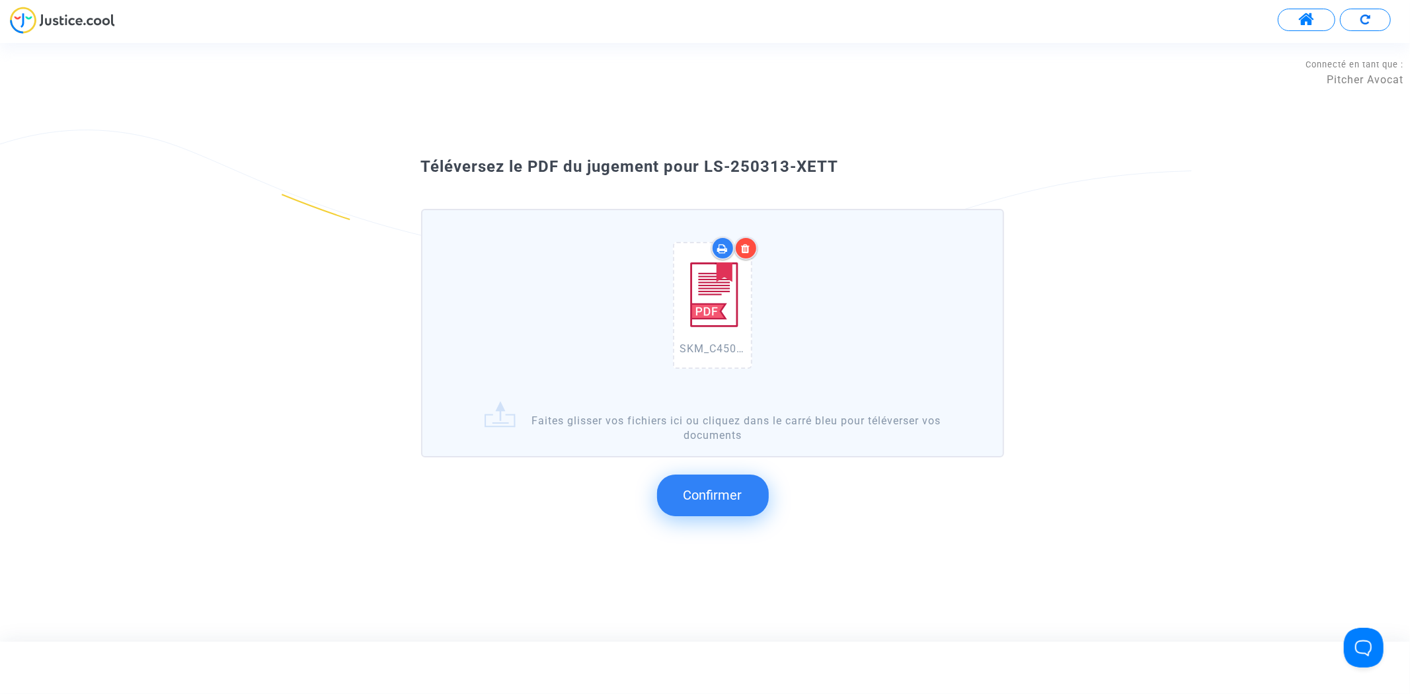
drag, startPoint x: 867, startPoint y: 209, endPoint x: 854, endPoint y: 186, distance: 26.1
click at [837, 198] on div "Téléversez le PDF du jugement pour LS-250313-XETT SKM_C450i25100914562.pdf Fait…" at bounding box center [705, 342] width 635 height 372
drag, startPoint x: 867, startPoint y: 165, endPoint x: 699, endPoint y: 172, distance: 168.7
click at [699, 172] on div "Téléversez le PDF du jugement pour LS-250313-XETT" at bounding box center [705, 167] width 635 height 22
copy span "LS-250313-XETT"
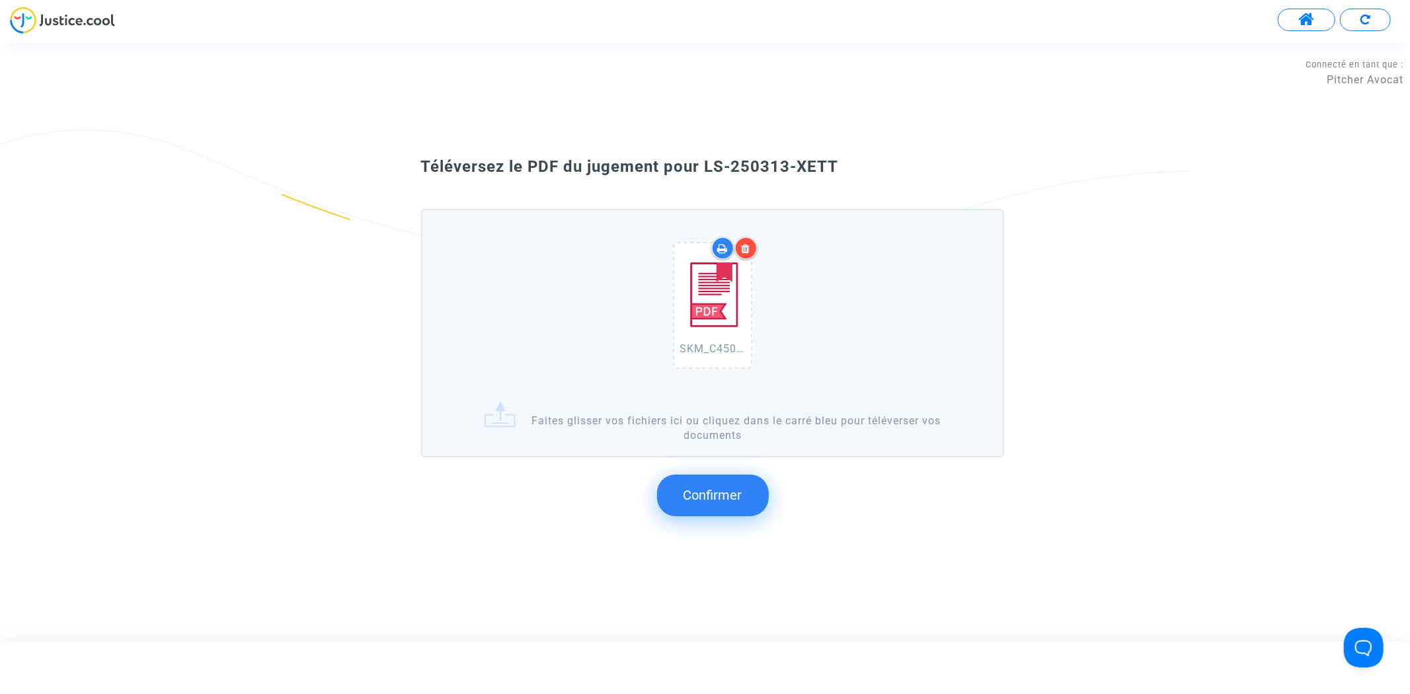
click at [704, 498] on span "Confirmer" at bounding box center [712, 495] width 59 height 16
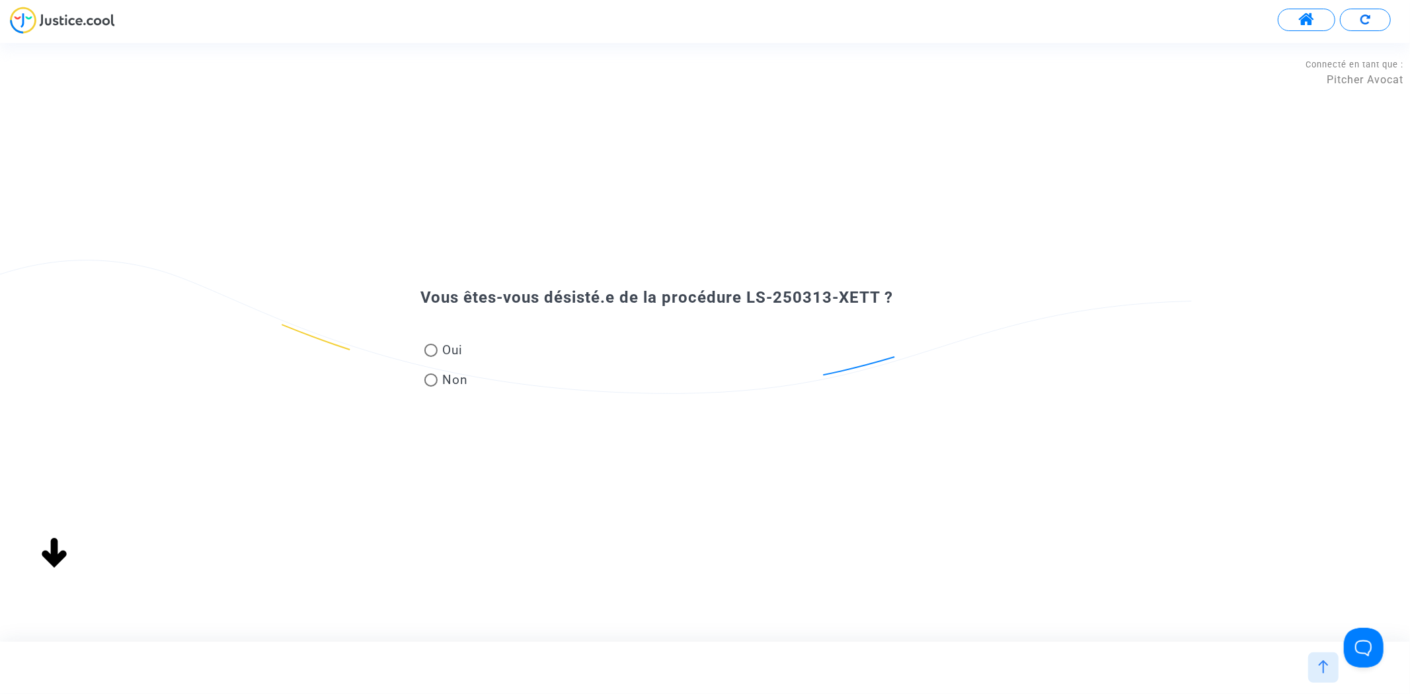
click at [447, 373] on span "Non" at bounding box center [453, 380] width 31 height 18
click at [431, 387] on input "Non" at bounding box center [430, 387] width 1 height 1
radio input "true"
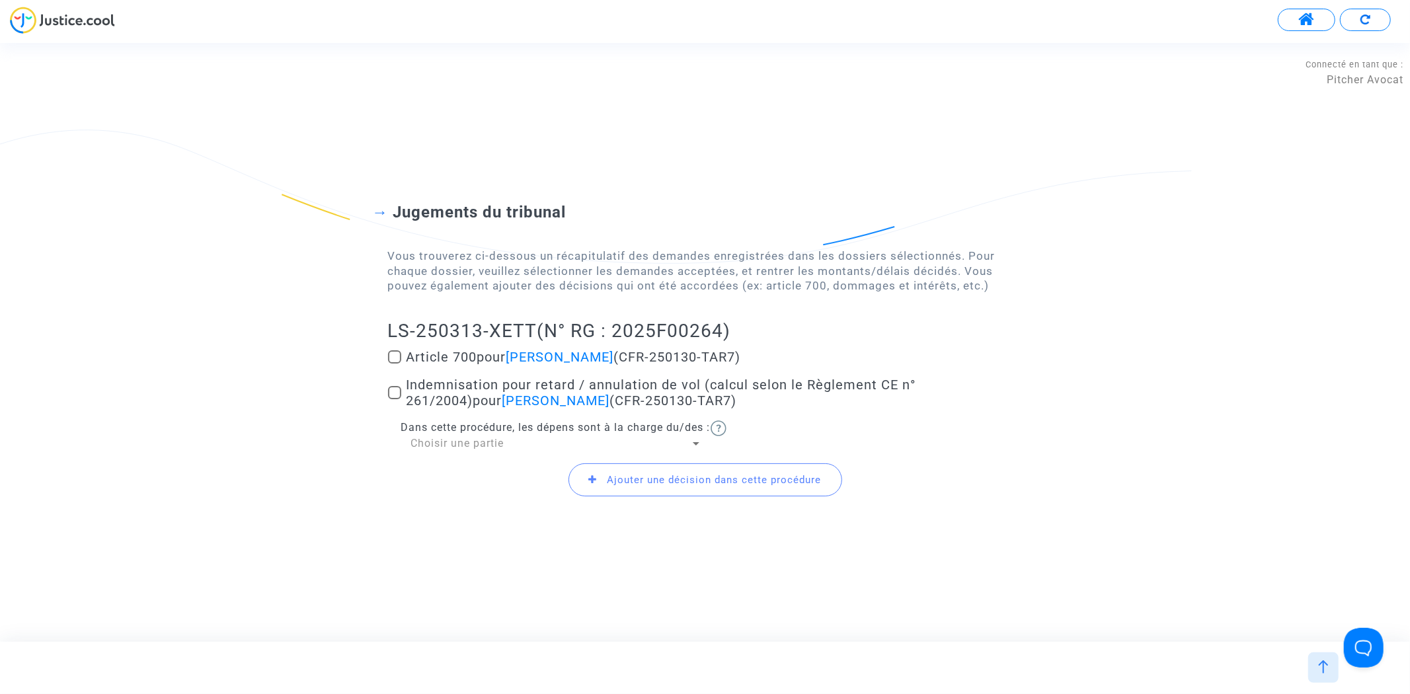
click at [395, 360] on span at bounding box center [394, 356] width 13 height 13
click at [395, 364] on input "Article 700 pour Mohamed Gourar (CFR-250130-TAR7)" at bounding box center [394, 364] width 1 height 1
checkbox input "true"
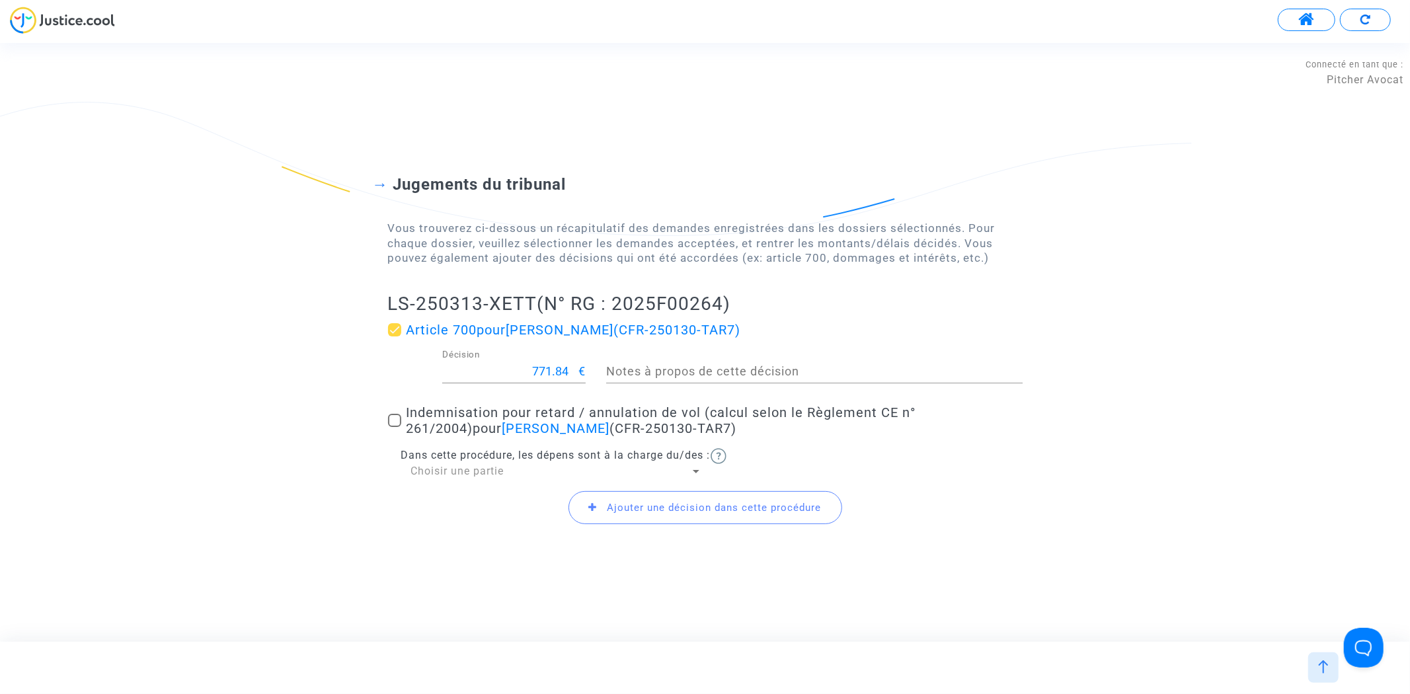
click at [393, 421] on span at bounding box center [394, 420] width 13 height 13
click at [394, 427] on input "Indemnisation pour retard / annulation de vol (calcul selon le Règlement CE n° …" at bounding box center [394, 427] width 1 height 1
checkbox input "true"
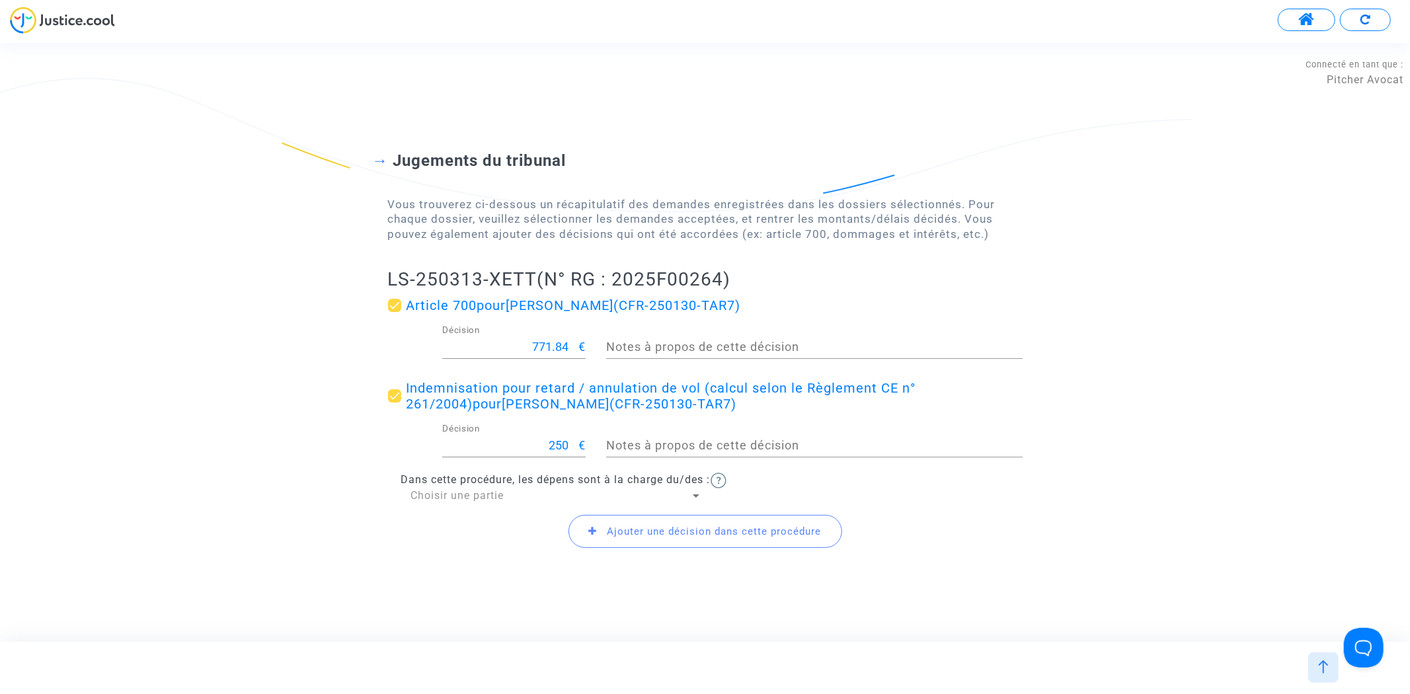
click at [644, 530] on span "Ajouter une décision dans cette procédure" at bounding box center [714, 531] width 214 height 12
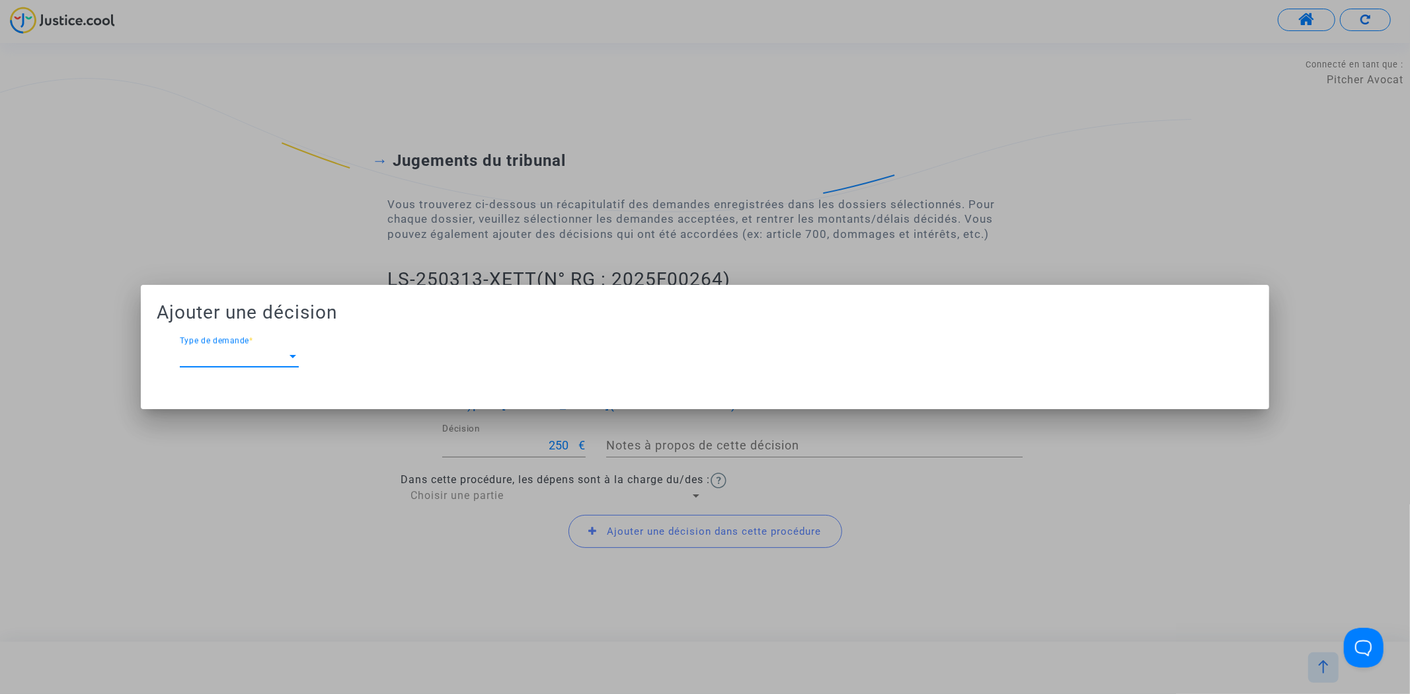
click at [293, 348] on div "Type de demande Type de demande *" at bounding box center [239, 352] width 119 height 30
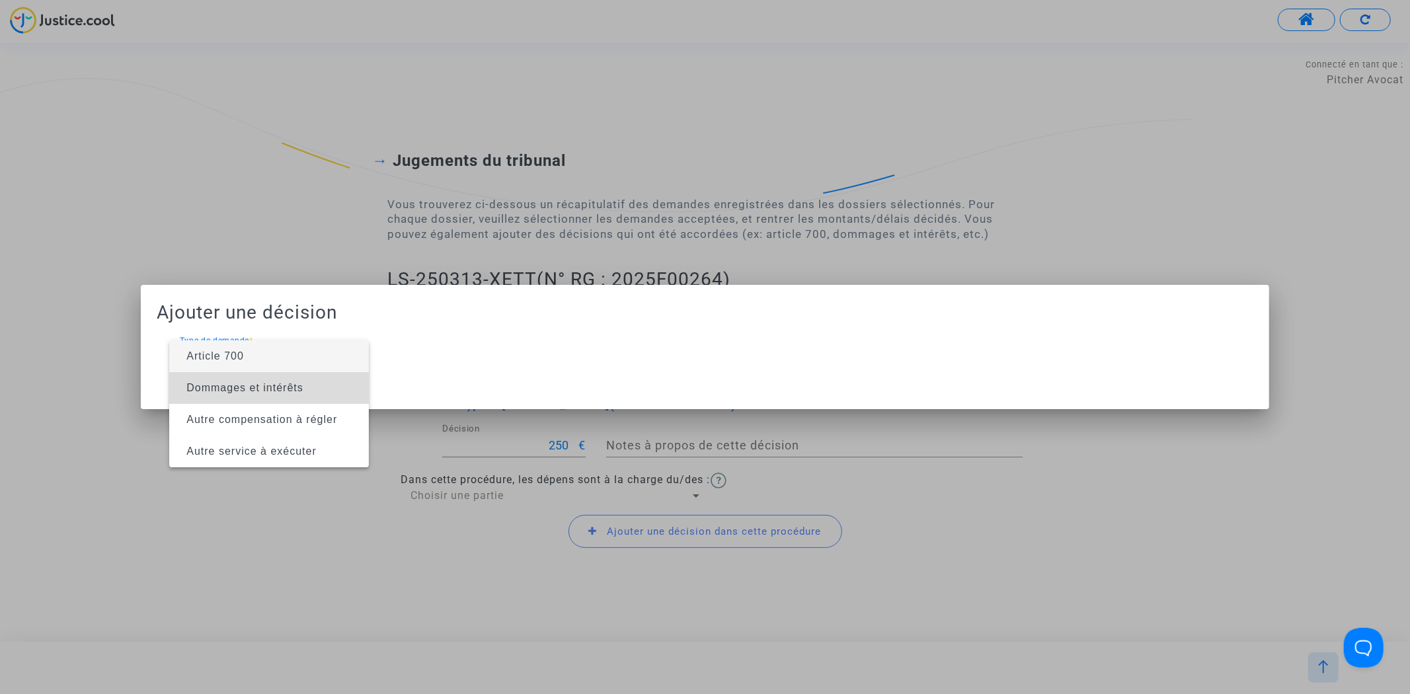
drag, startPoint x: 270, startPoint y: 389, endPoint x: 276, endPoint y: 393, distance: 7.1
click at [276, 393] on span "Dommages et intérêts" at bounding box center [244, 387] width 117 height 11
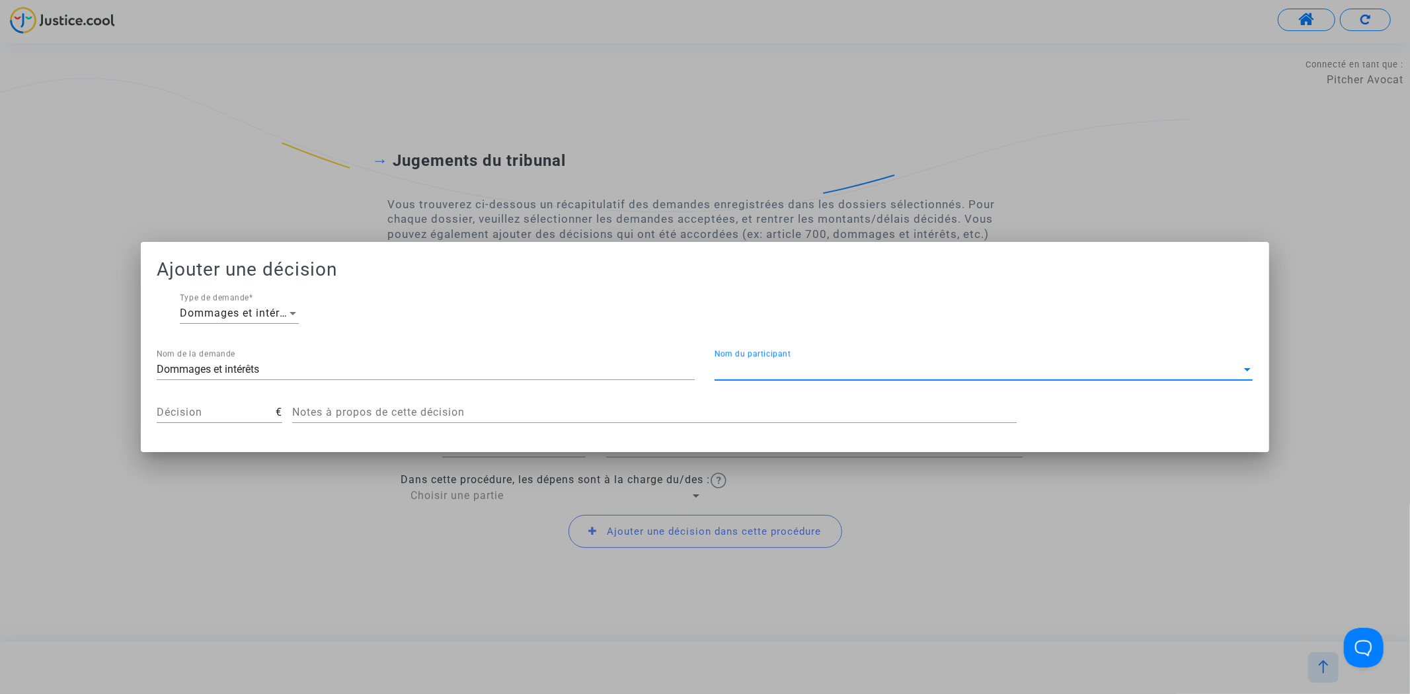
click at [871, 365] on span "Nom du participant" at bounding box center [978, 370] width 526 height 12
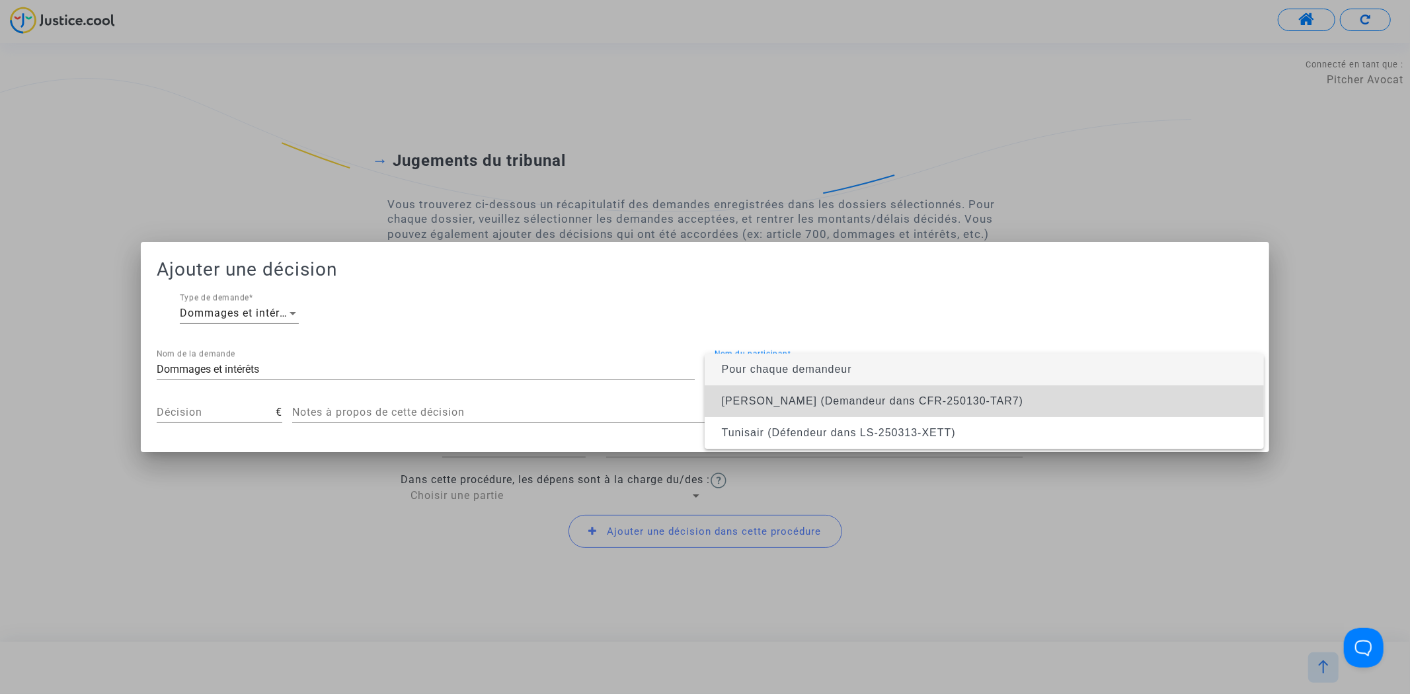
click at [871, 397] on span "Mohamed Gourar (Demandeur dans CFR-250130-TAR7)" at bounding box center [873, 400] width 302 height 11
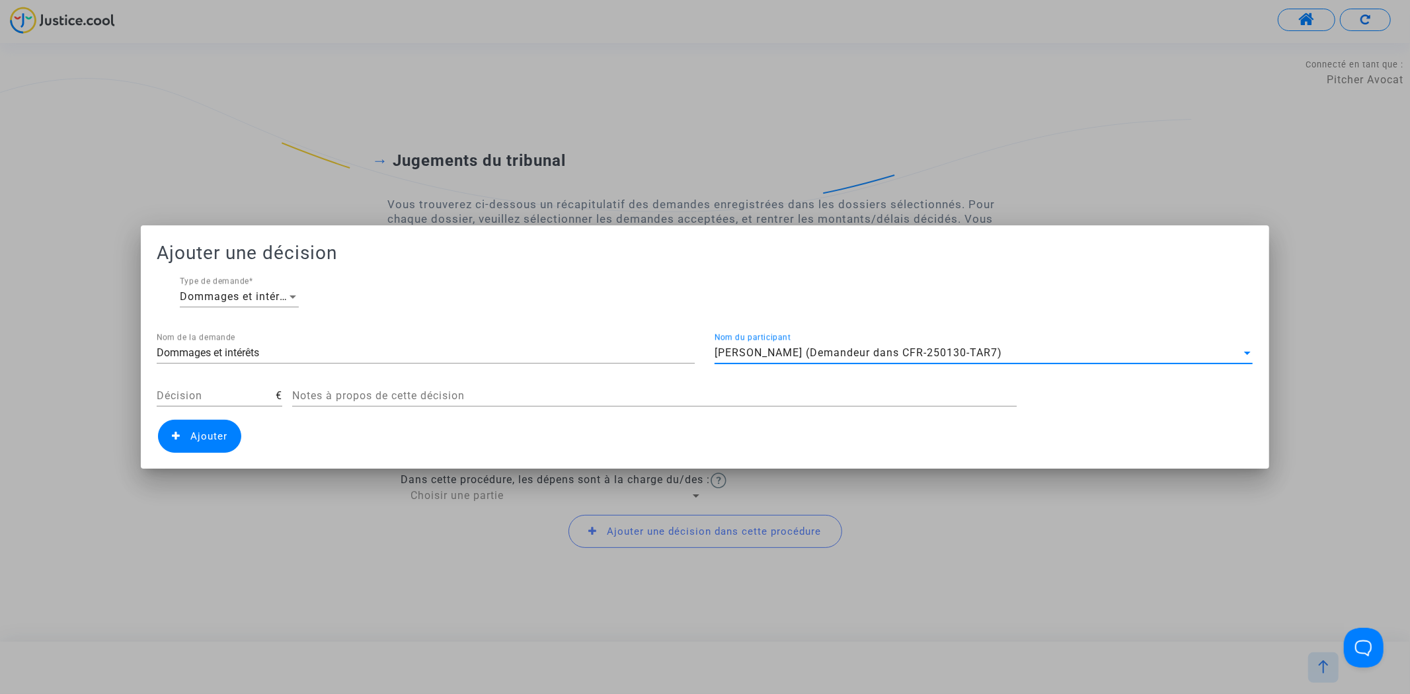
click at [215, 390] on input "Décision" at bounding box center [216, 396] width 119 height 12
type input "400"
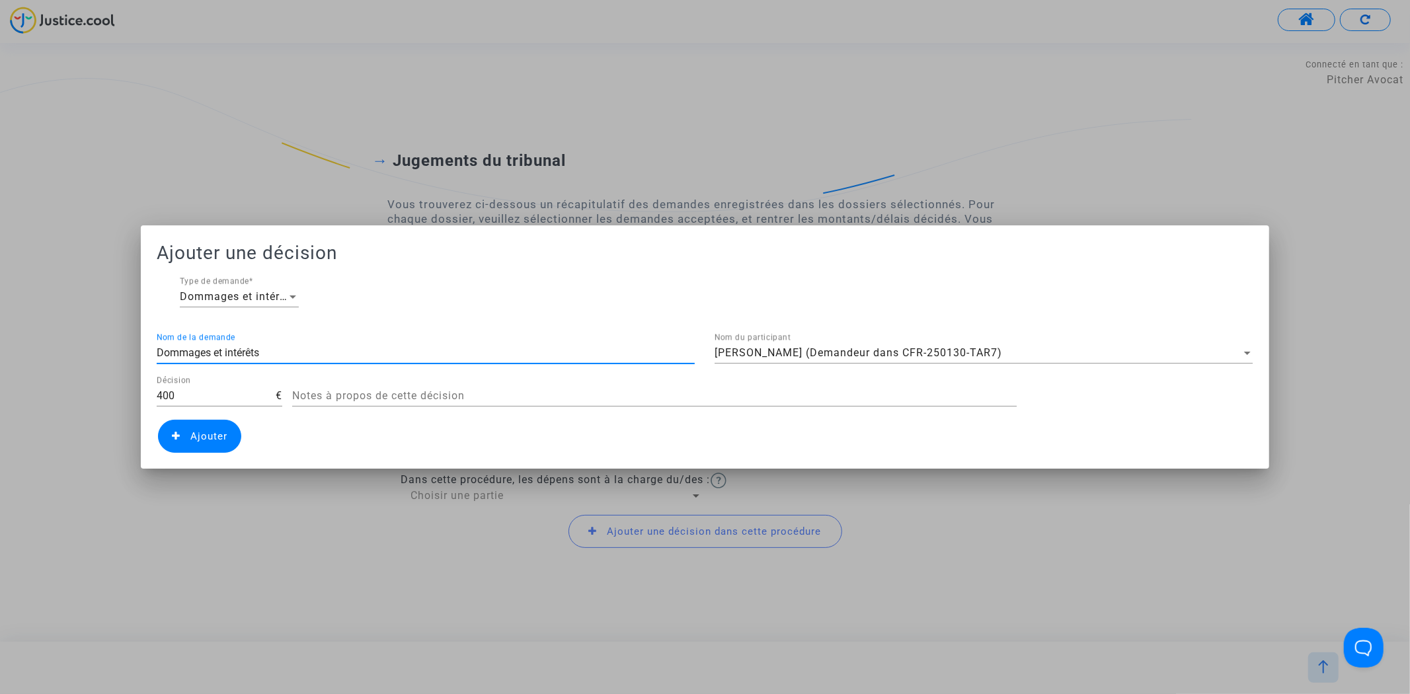
drag, startPoint x: 309, startPoint y: 351, endPoint x: 132, endPoint y: 352, distance: 176.5
click at [132, 352] on div "Ajouter une décision Dommages et intérêts Type de demande * Dommages et intérêt…" at bounding box center [705, 347] width 1410 height 694
type input "e"
type input "r"
type input "résistance abusive"
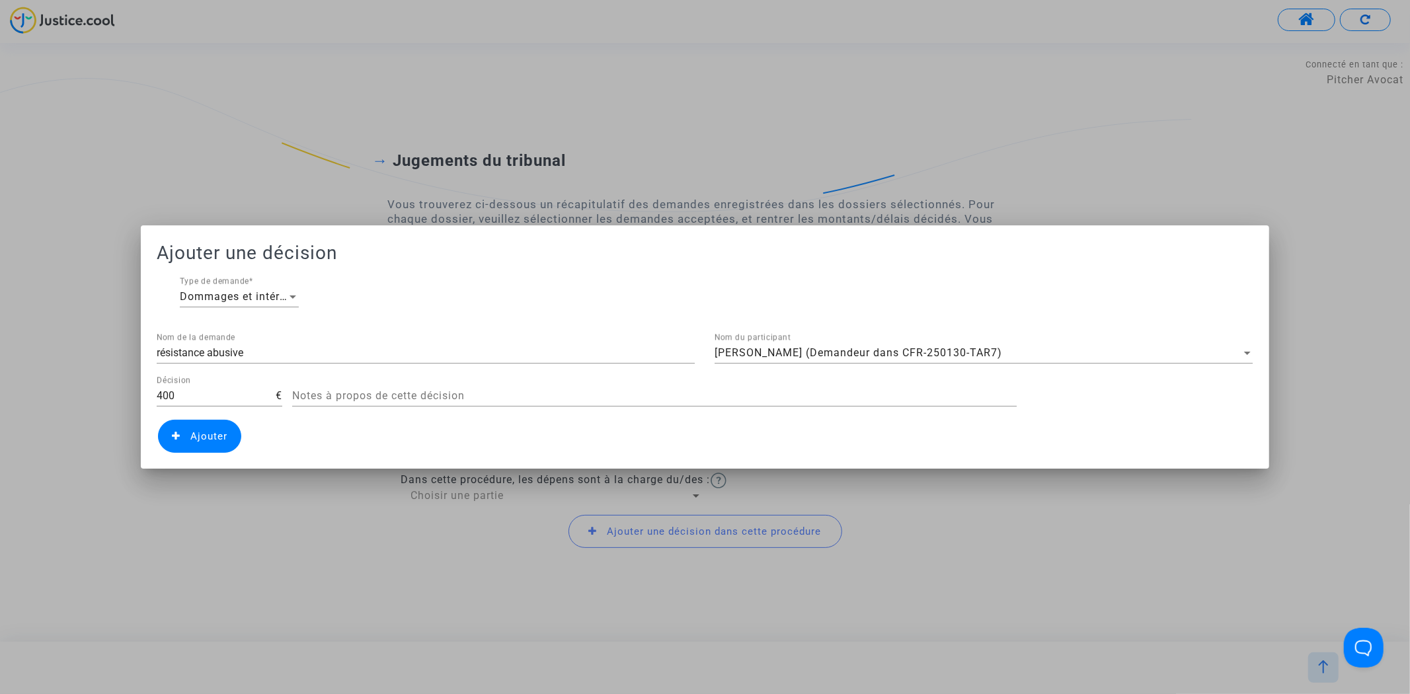
click at [220, 442] on span "Ajouter" at bounding box center [208, 436] width 37 height 12
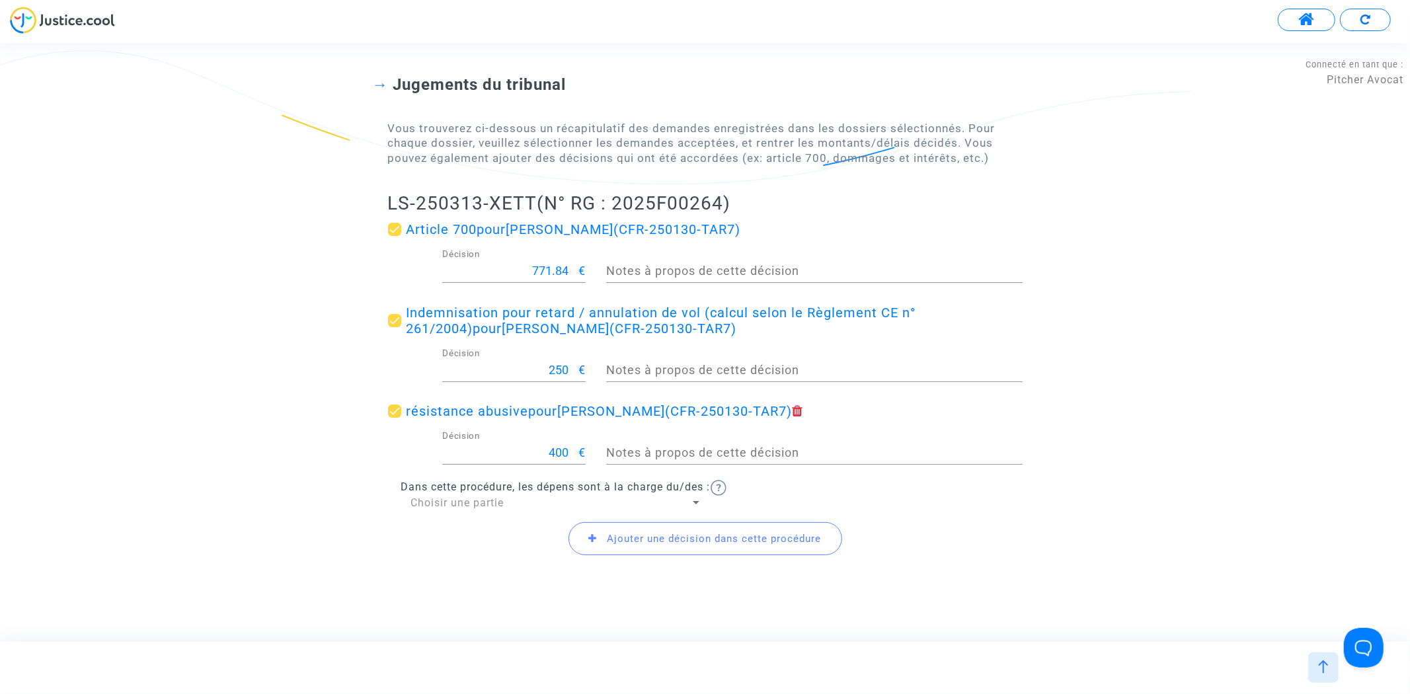
scroll to position [116, 0]
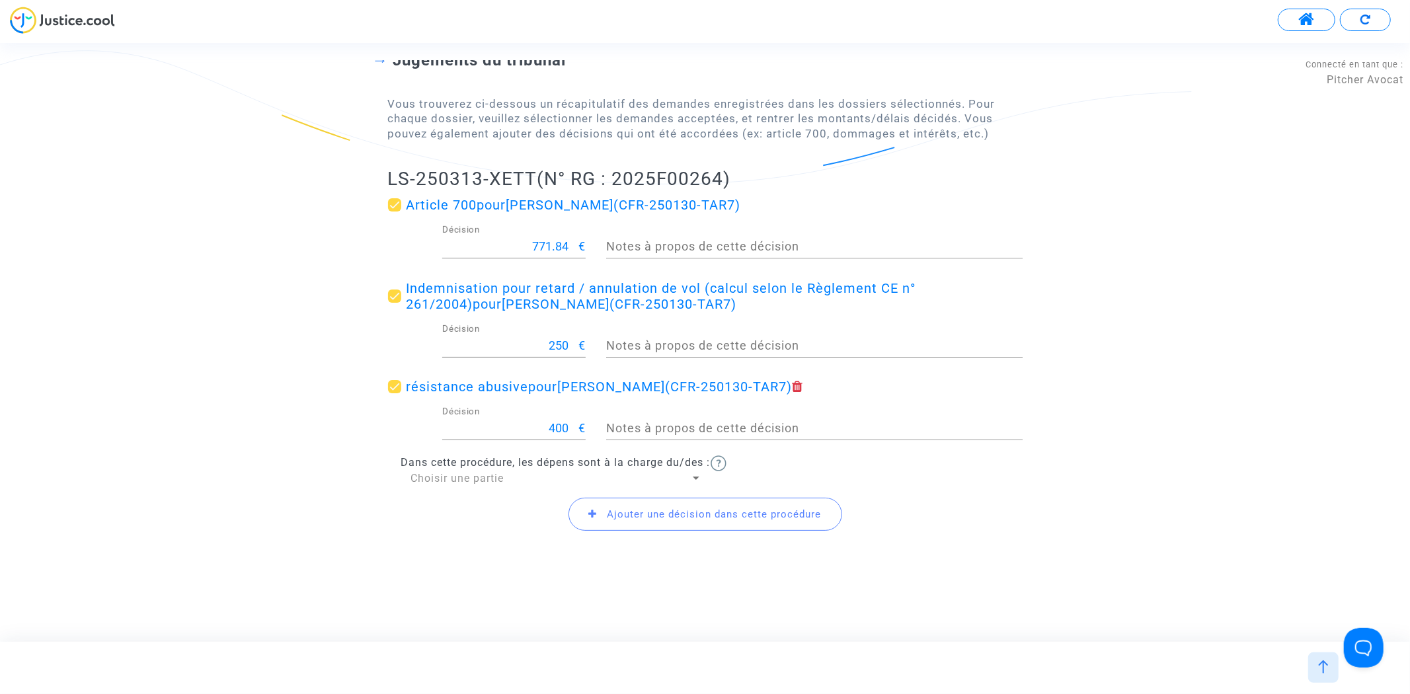
click at [726, 516] on span "Ajouter une décision dans cette procédure" at bounding box center [714, 514] width 214 height 12
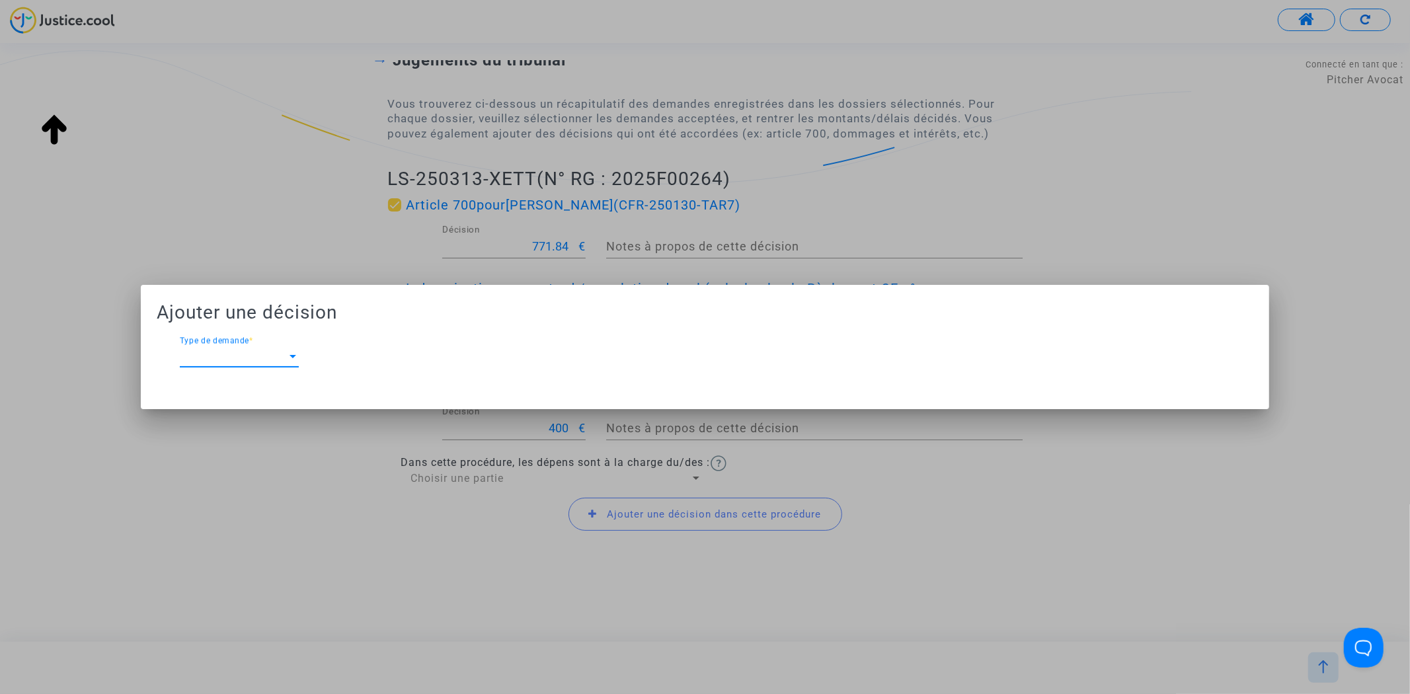
click at [247, 352] on span "Type de demande" at bounding box center [233, 356] width 107 height 12
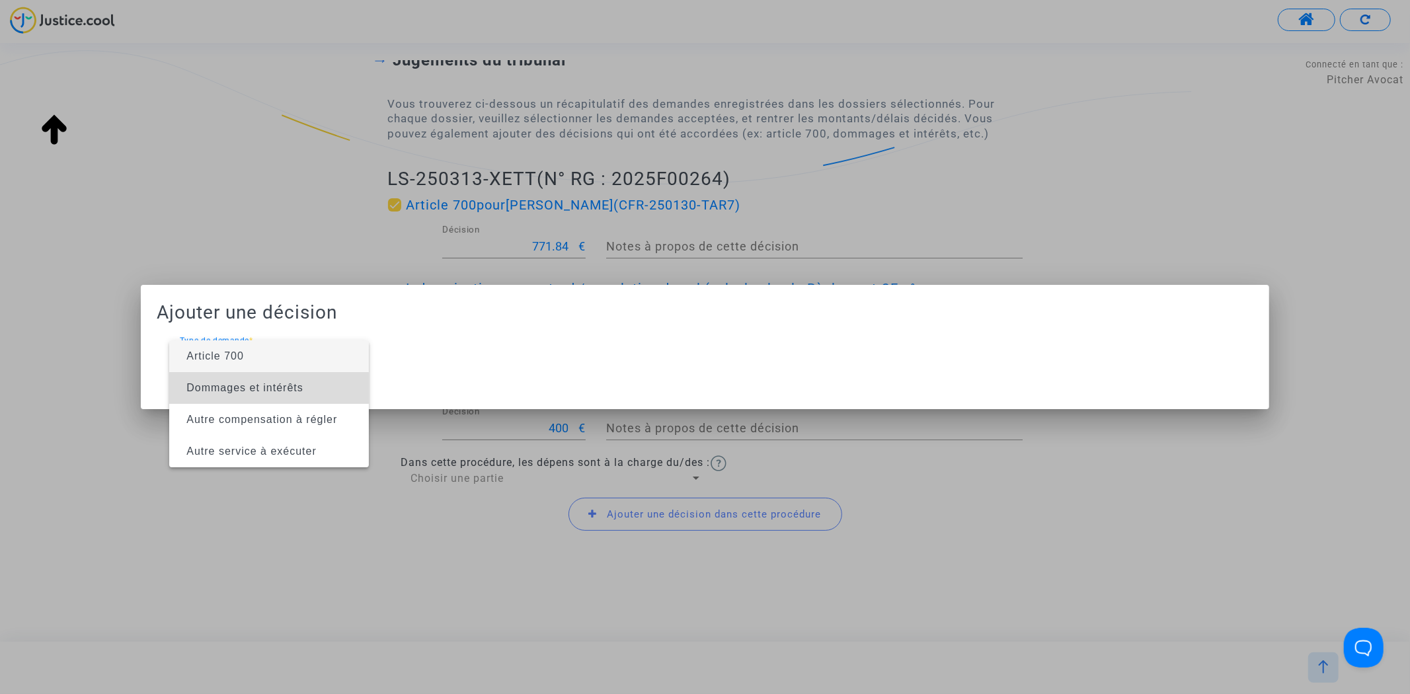
click at [249, 390] on span "Dommages et intérêts" at bounding box center [244, 387] width 117 height 11
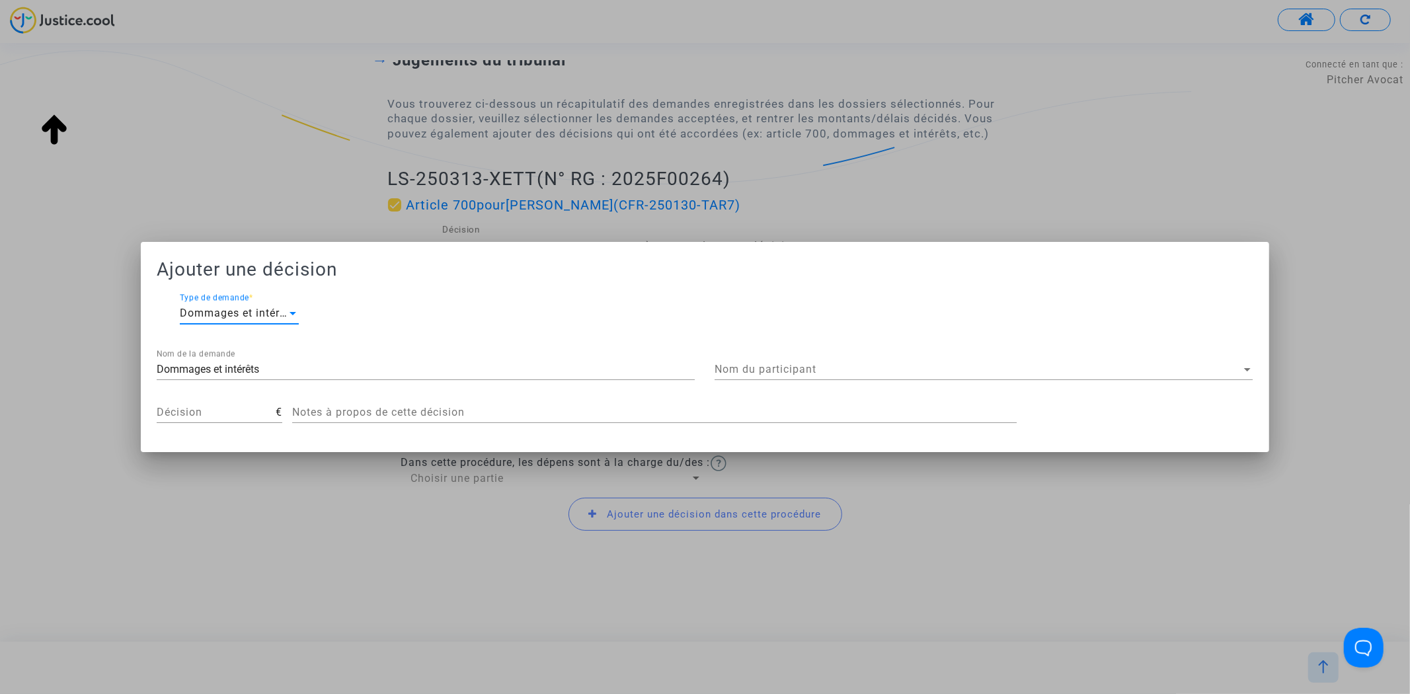
drag, startPoint x: 995, startPoint y: 340, endPoint x: 980, endPoint y: 361, distance: 25.7
click at [992, 342] on div "Ajouter une décision Dommages et intérêts Type de demande * Dommages et intérêt…" at bounding box center [705, 347] width 1096 height 178
click at [980, 362] on div "Nom du participant Nom du participant" at bounding box center [984, 365] width 538 height 30
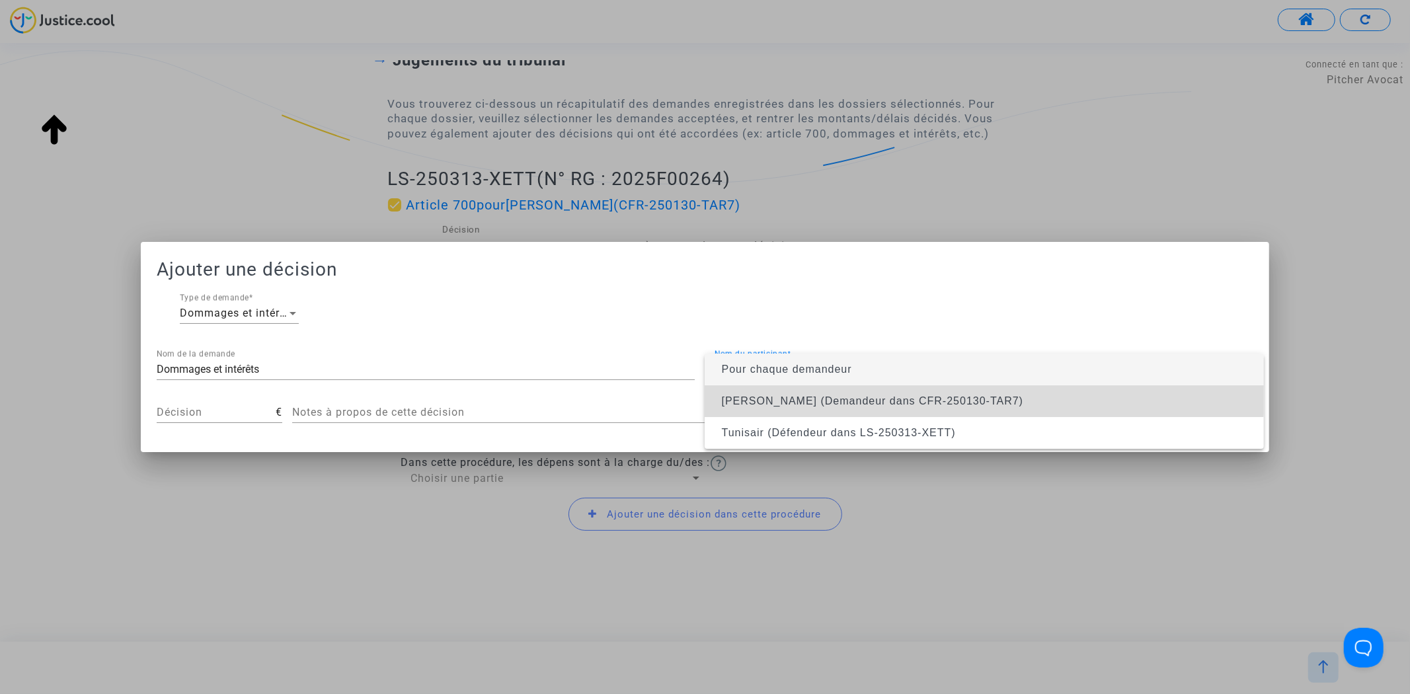
click at [980, 388] on span "Mohamed Gourar (Demandeur dans CFR-250130-TAR7)" at bounding box center [984, 401] width 538 height 32
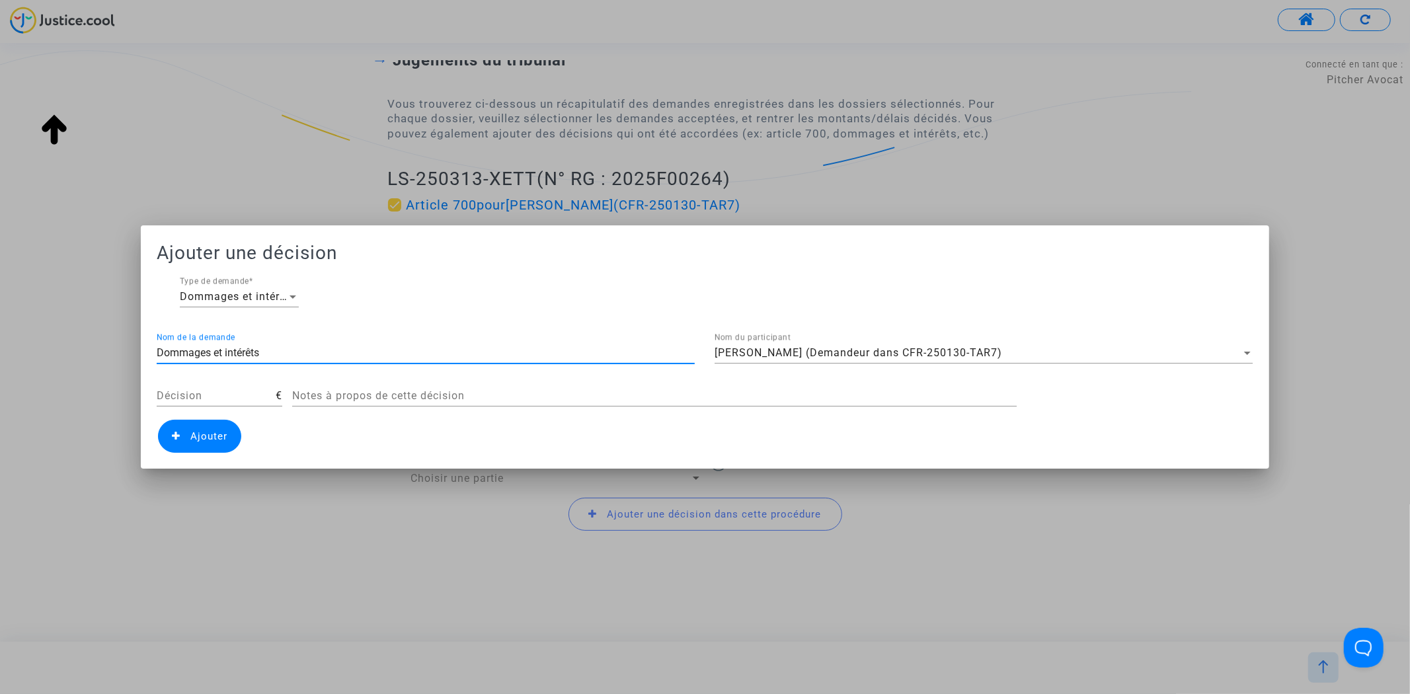
click at [360, 358] on input "Dommages et intérêts" at bounding box center [426, 353] width 538 height 12
type input "a"
type input "Article 14"
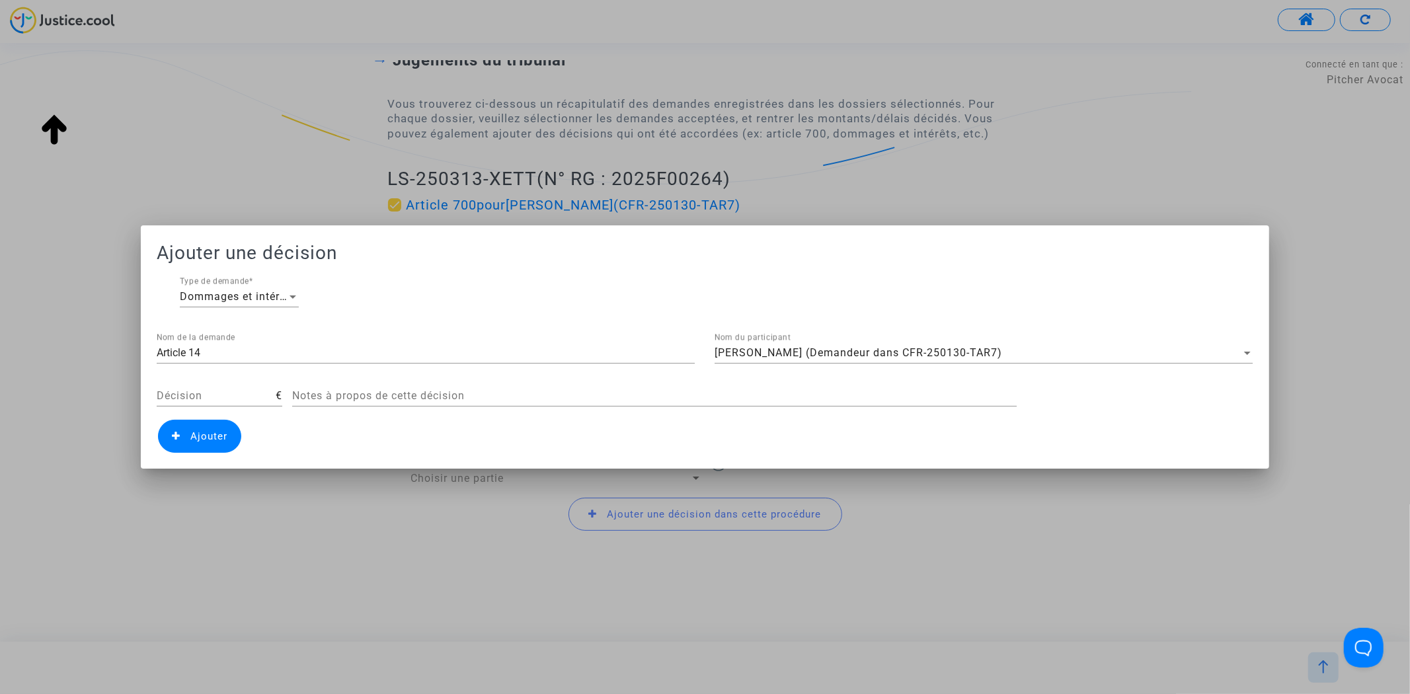
click at [227, 403] on div "Décision" at bounding box center [216, 392] width 119 height 30
type input "400"
click at [206, 442] on span "Ajouter" at bounding box center [208, 436] width 37 height 12
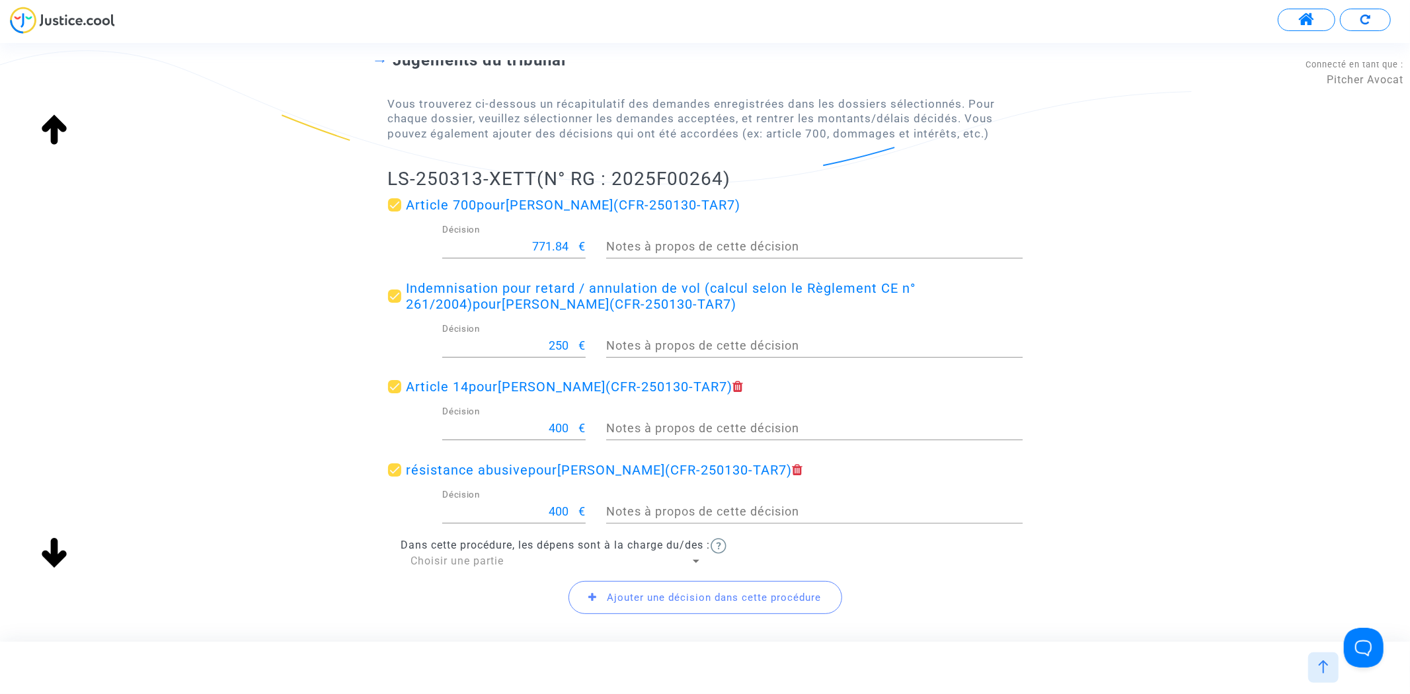
click at [445, 559] on span "Choisir une partie" at bounding box center [457, 561] width 93 height 13
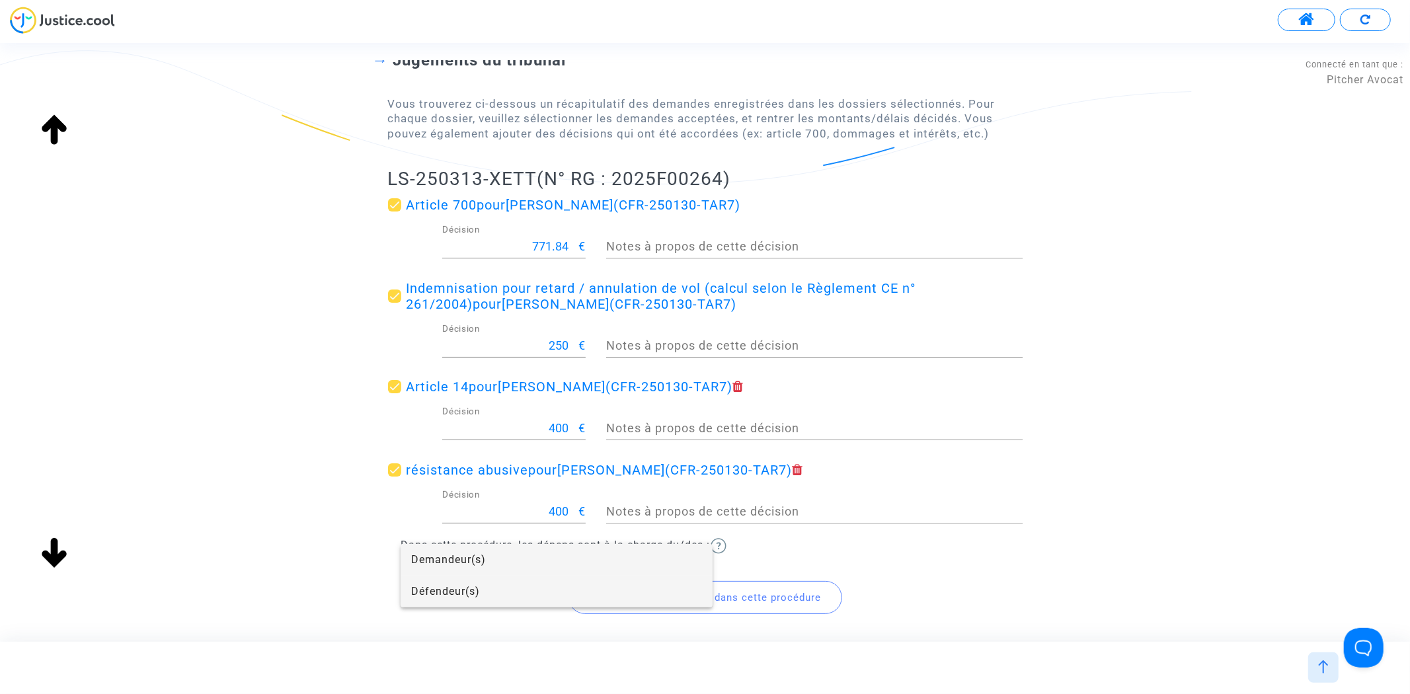
click at [447, 580] on span "Défendeur(s)" at bounding box center [556, 592] width 291 height 32
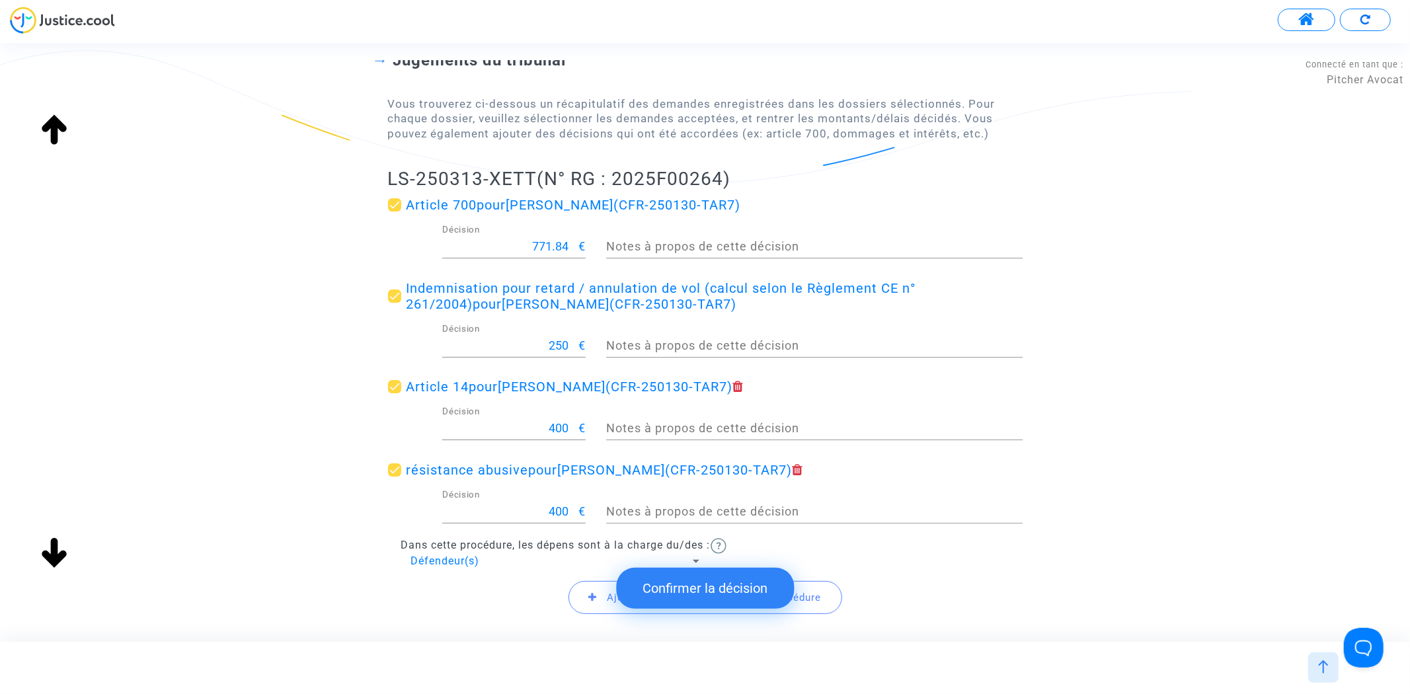
click at [767, 562] on submit-question "Confirmer la décision" at bounding box center [705, 588] width 178 height 65
click at [763, 590] on button "Confirmer la décision" at bounding box center [705, 588] width 178 height 41
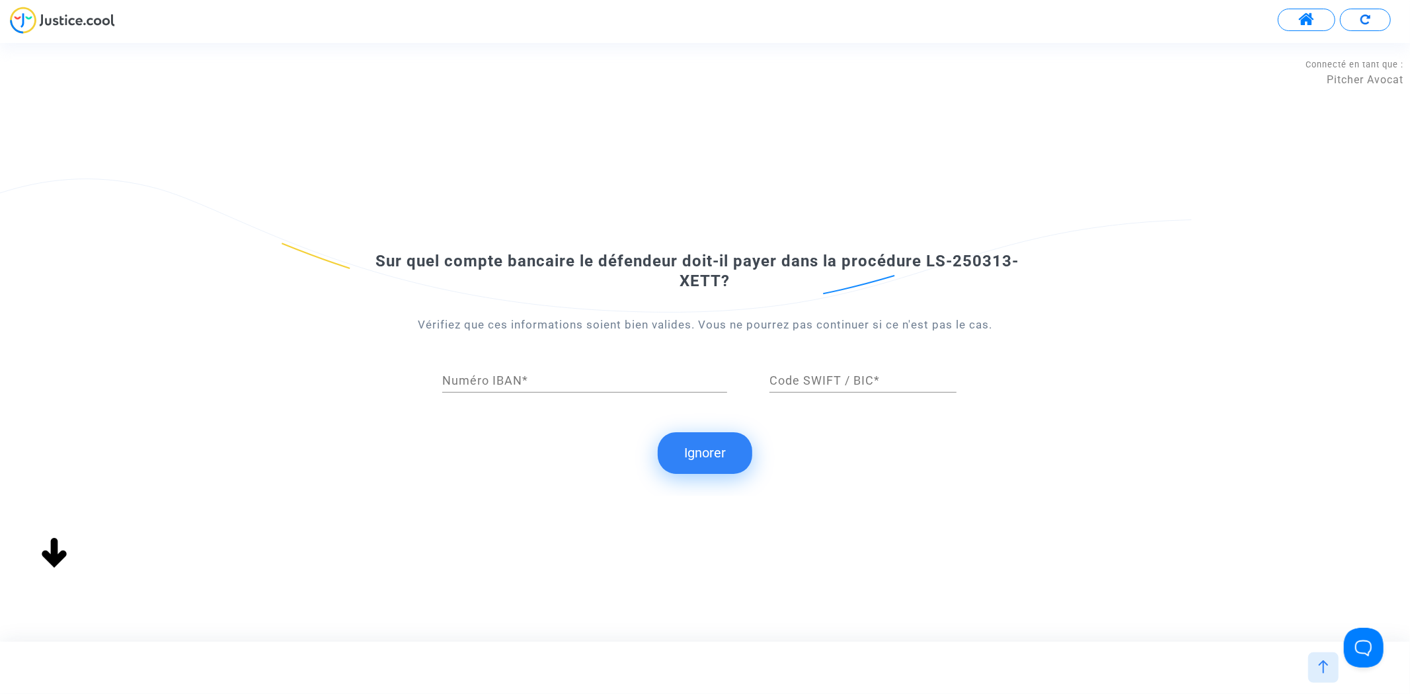
click at [732, 447] on button "Ignorer" at bounding box center [705, 452] width 95 height 41
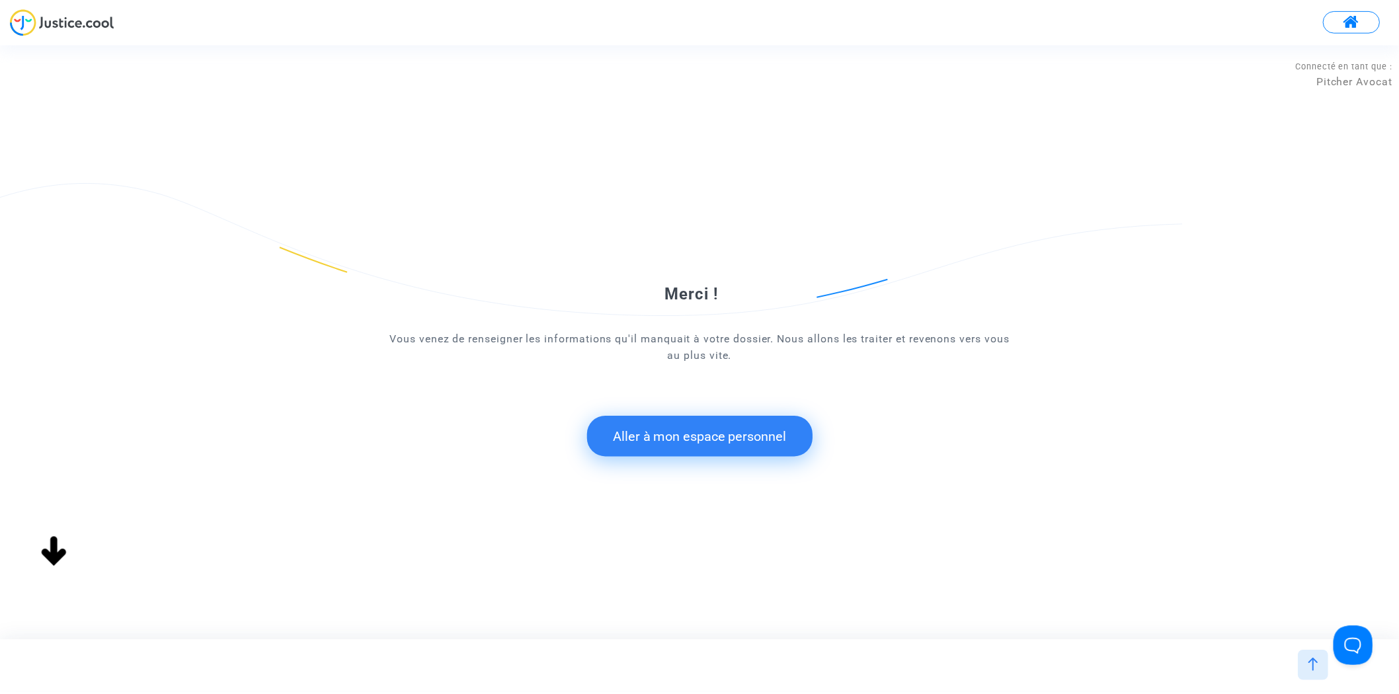
scroll to position [0, 0]
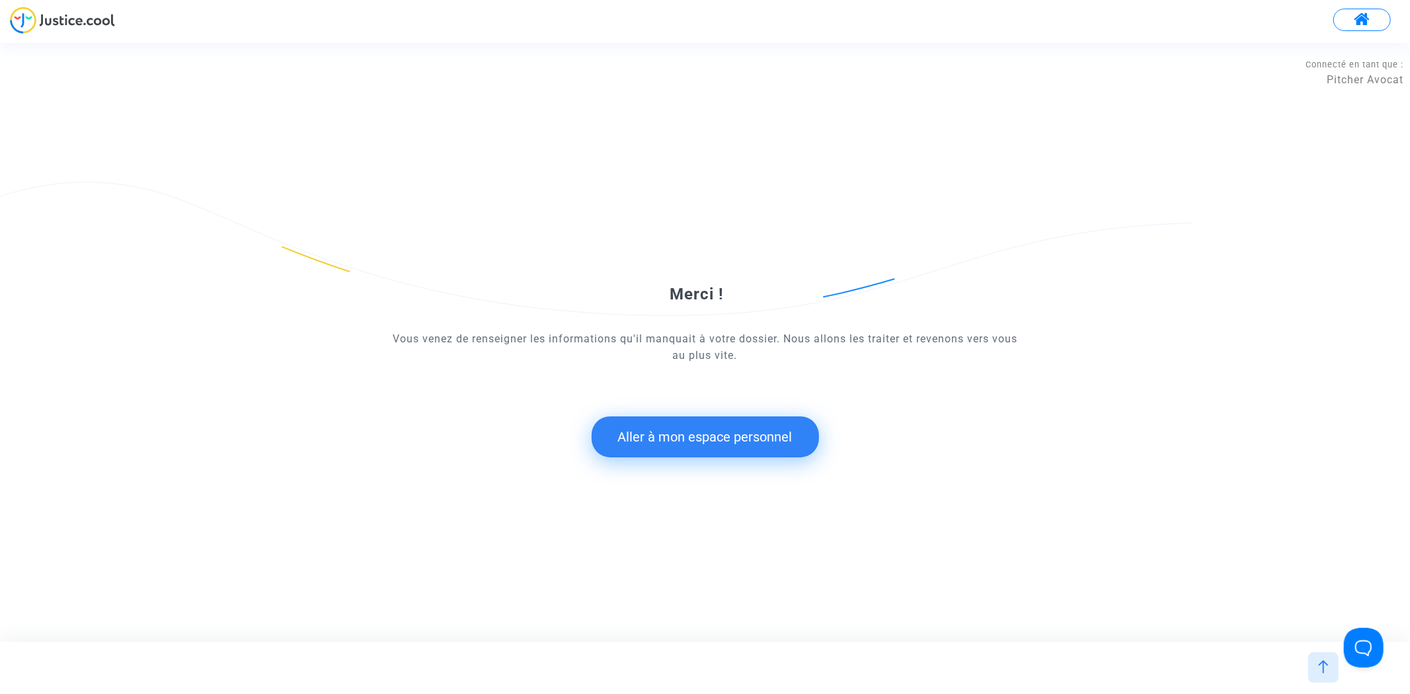
click at [723, 445] on button "Aller à mon espace personnel" at bounding box center [705, 436] width 227 height 41
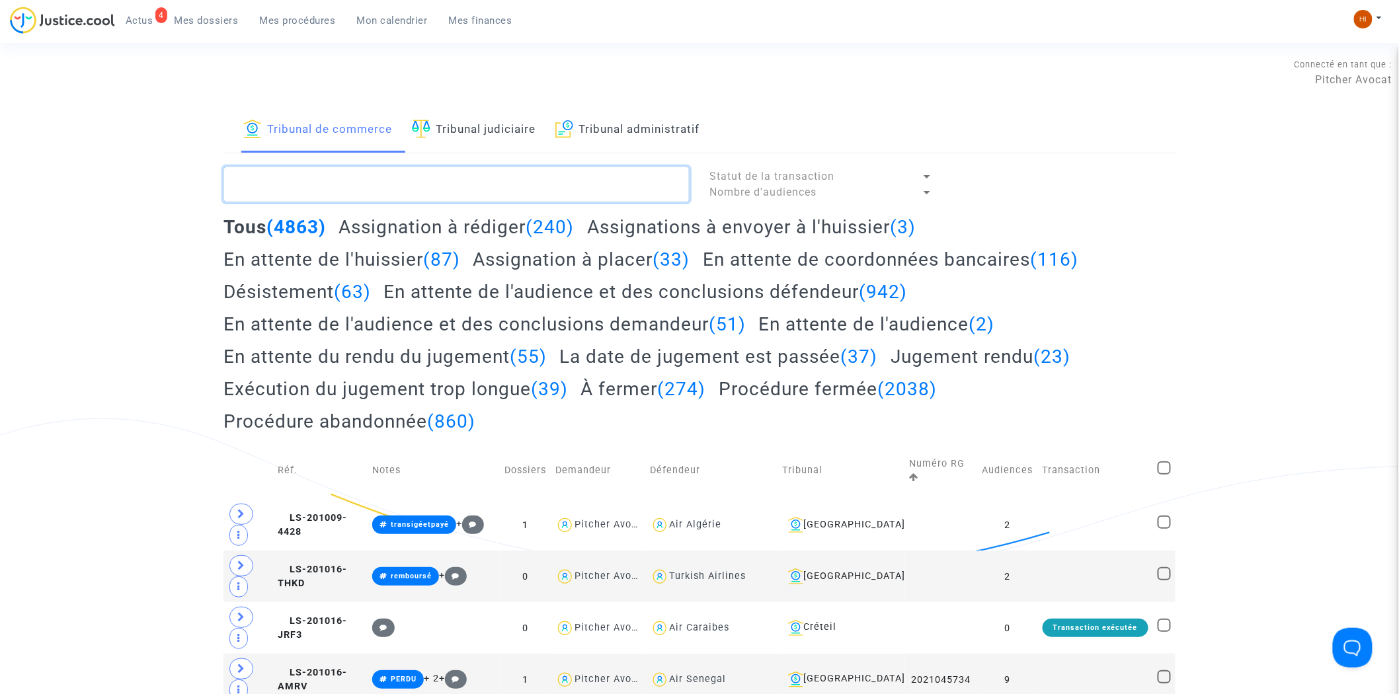
click at [342, 180] on textarea at bounding box center [456, 185] width 466 height 36
paste textarea "LS-250313-XETT"
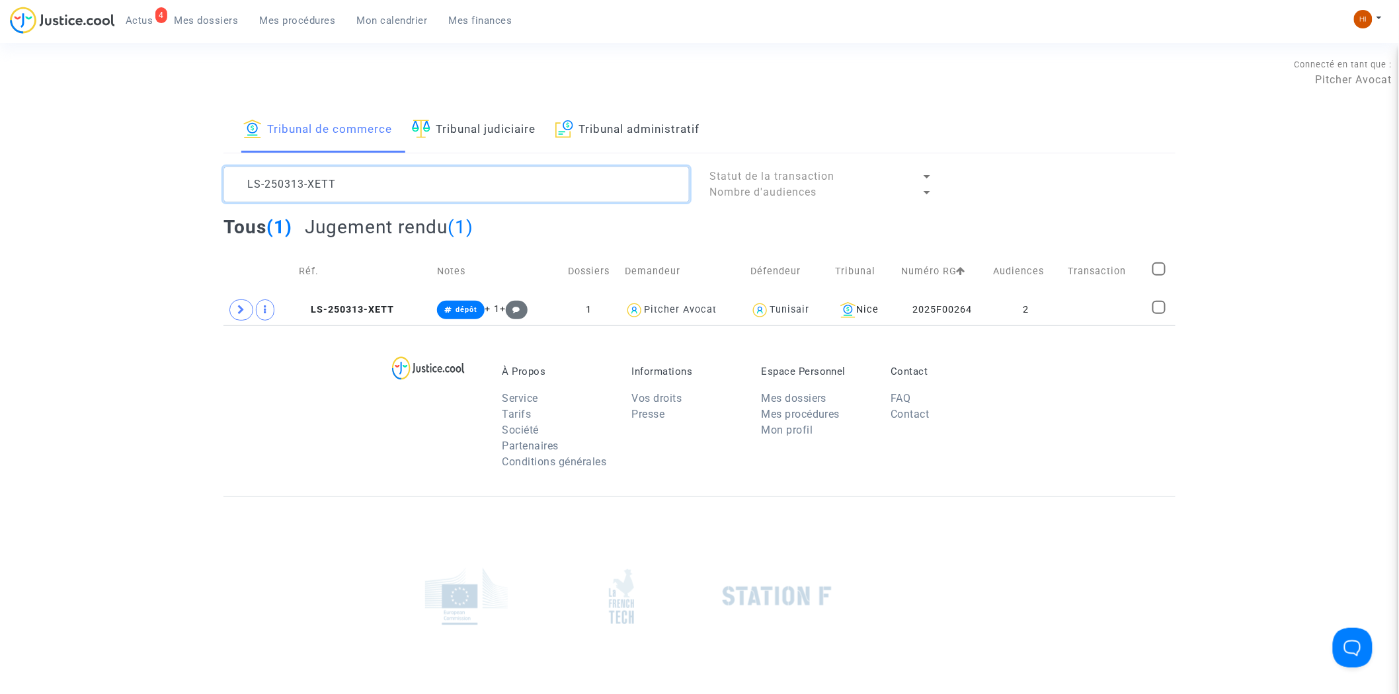
type textarea "LS-250313-XETT"
click at [1140, 304] on td at bounding box center [1106, 310] width 84 height 30
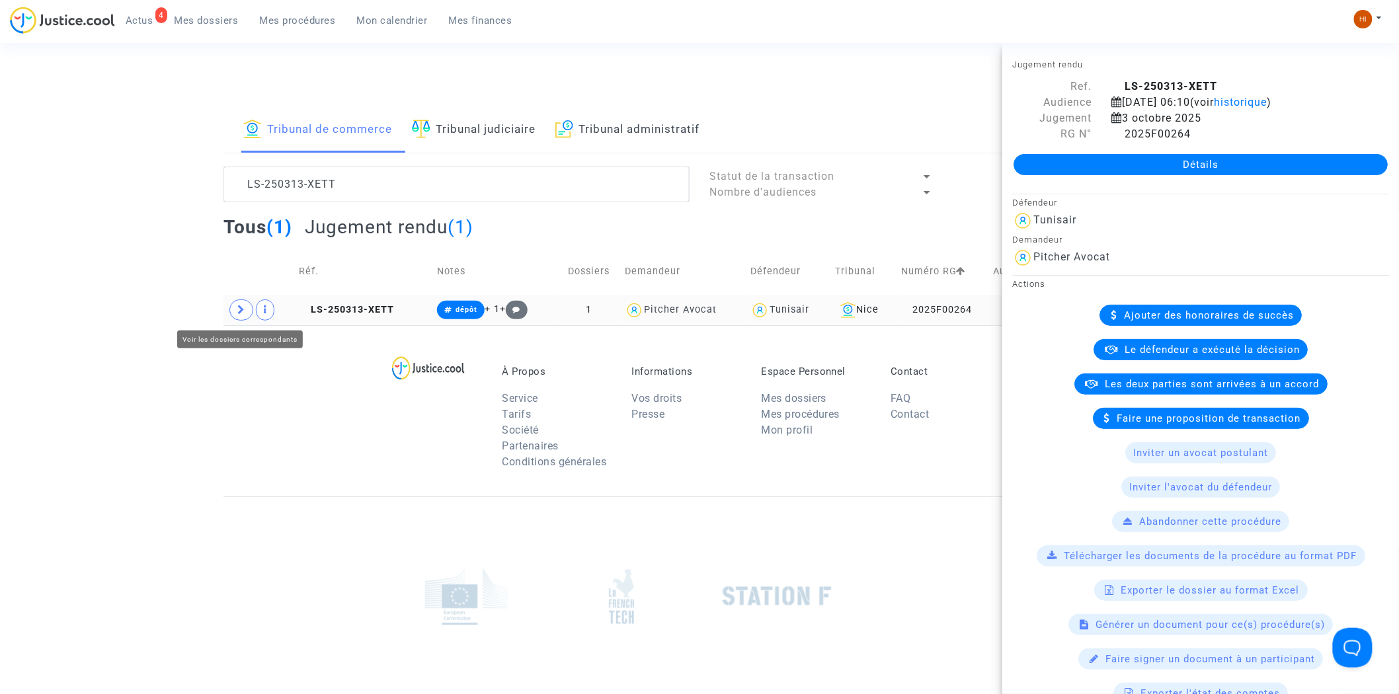
click at [239, 311] on icon at bounding box center [241, 310] width 8 height 10
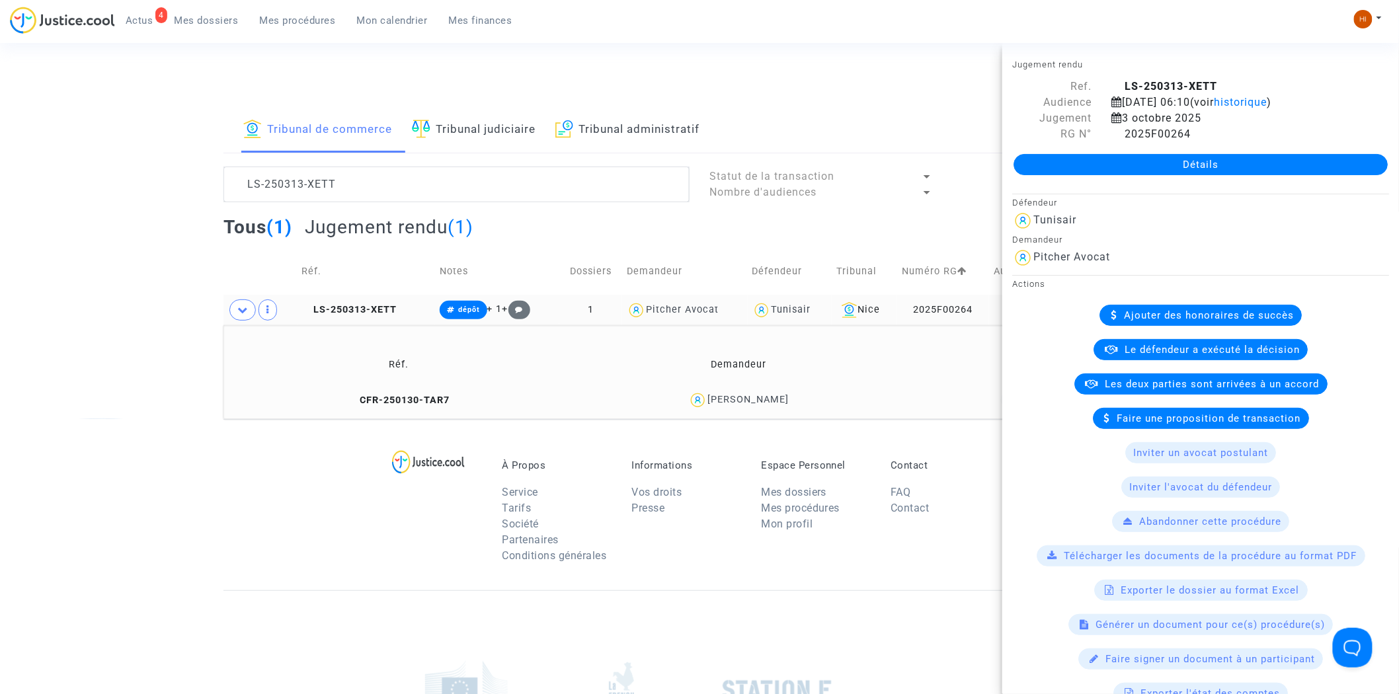
click at [1147, 175] on link "Détails" at bounding box center [1200, 164] width 374 height 21
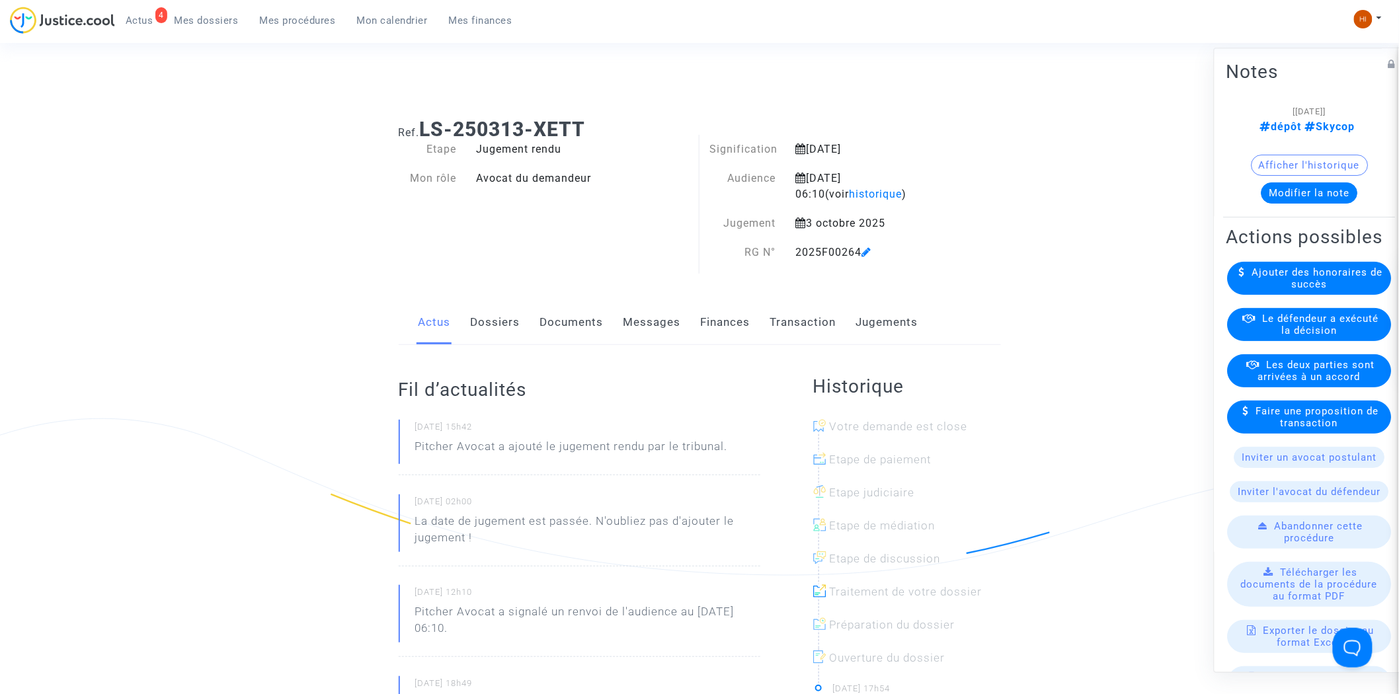
click at [712, 326] on link "Finances" at bounding box center [726, 323] width 50 height 44
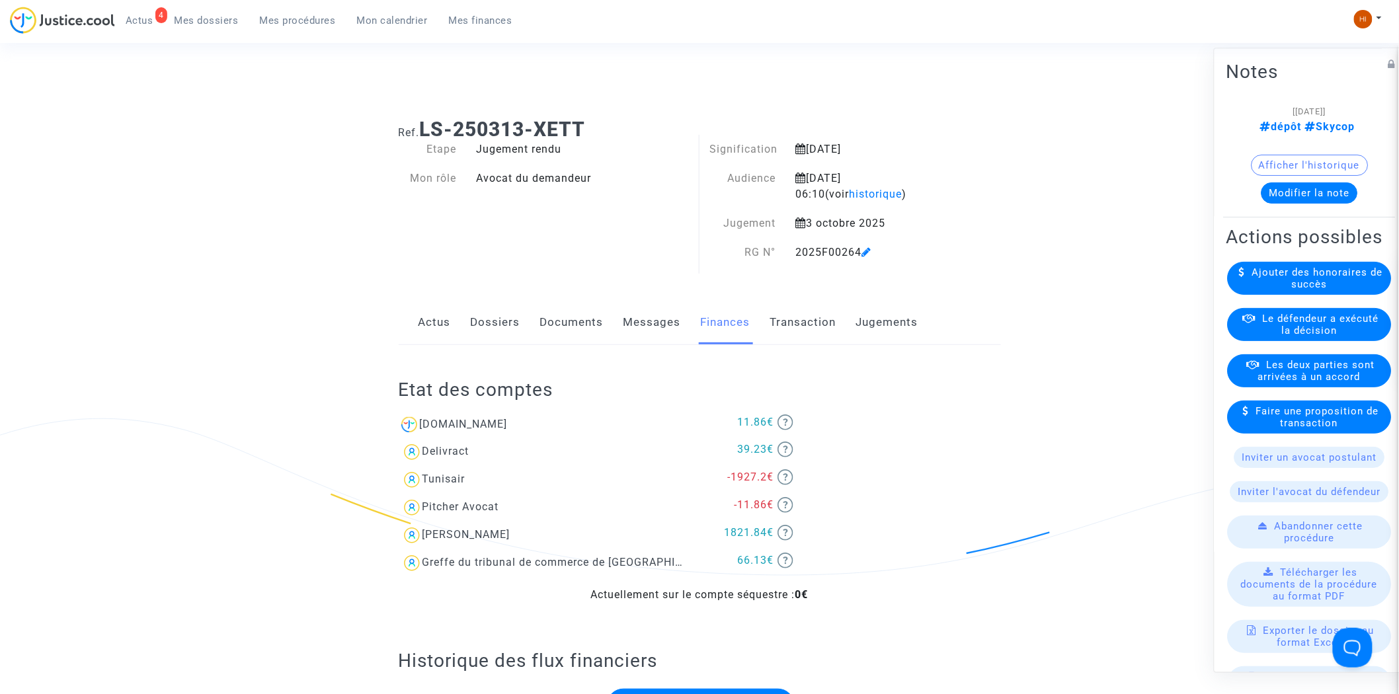
click at [493, 314] on link "Dossiers" at bounding box center [496, 323] width 50 height 44
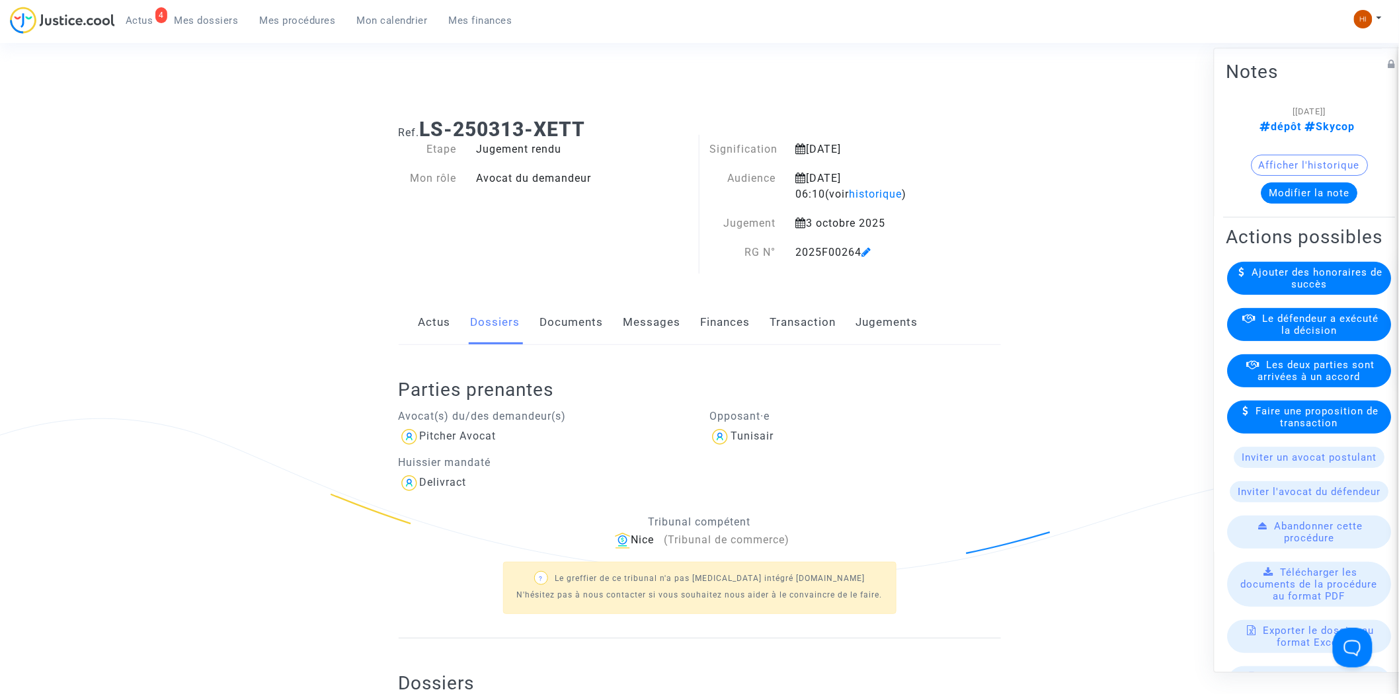
scroll to position [514, 0]
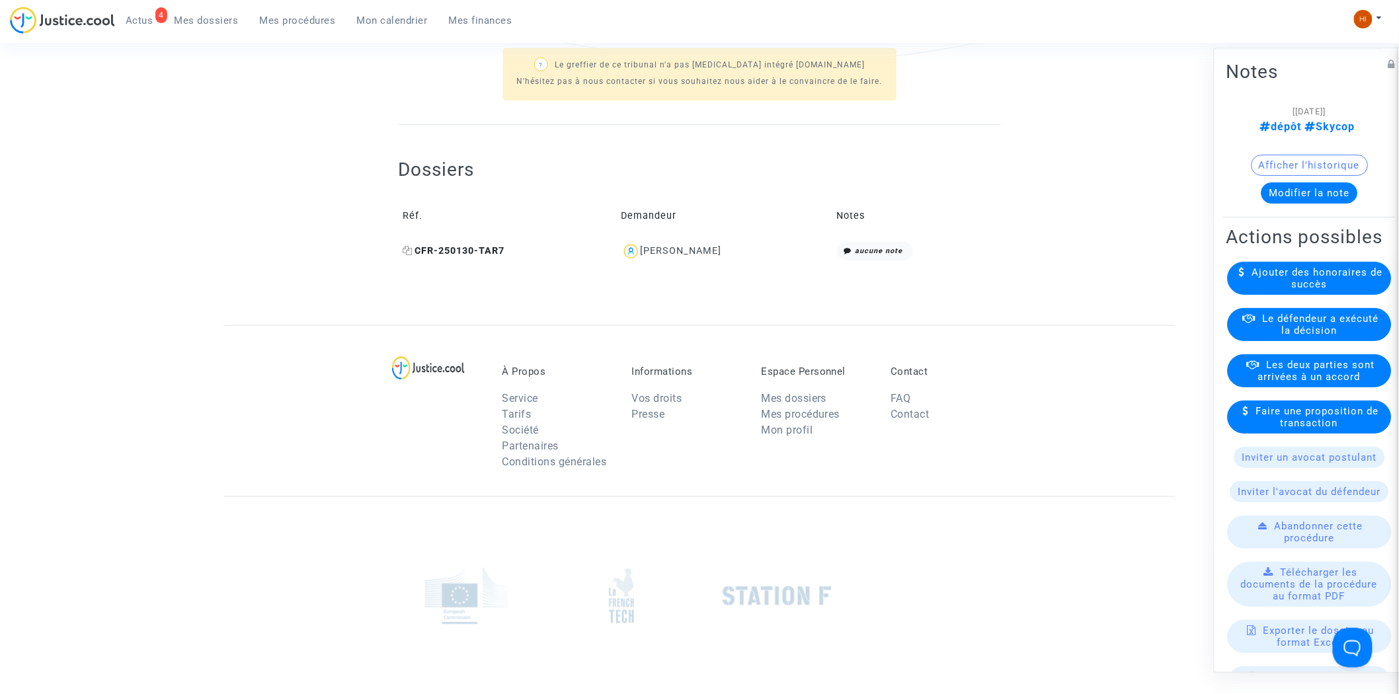
click at [406, 247] on icon at bounding box center [408, 250] width 10 height 9
drag, startPoint x: 740, startPoint y: 256, endPoint x: 693, endPoint y: 263, distance: 48.1
click at [693, 263] on td "Mohamed Gourar" at bounding box center [724, 251] width 215 height 28
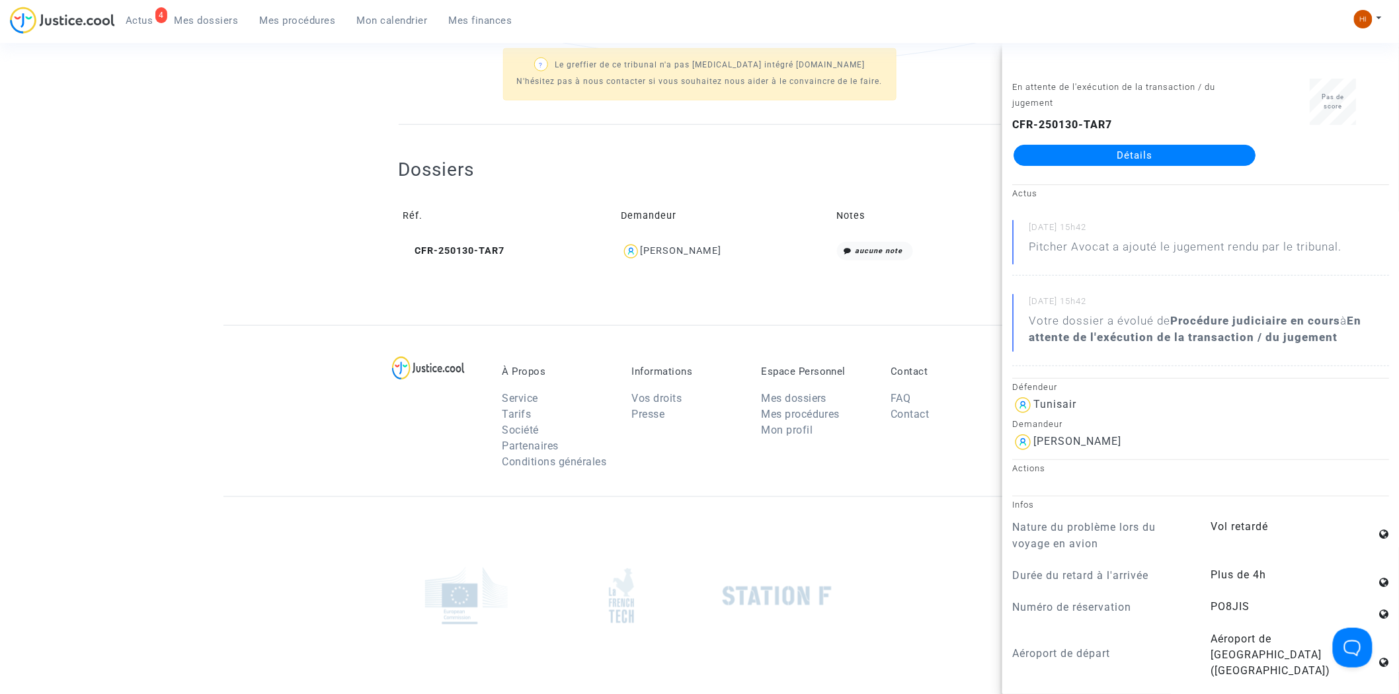
copy div "Gourar"
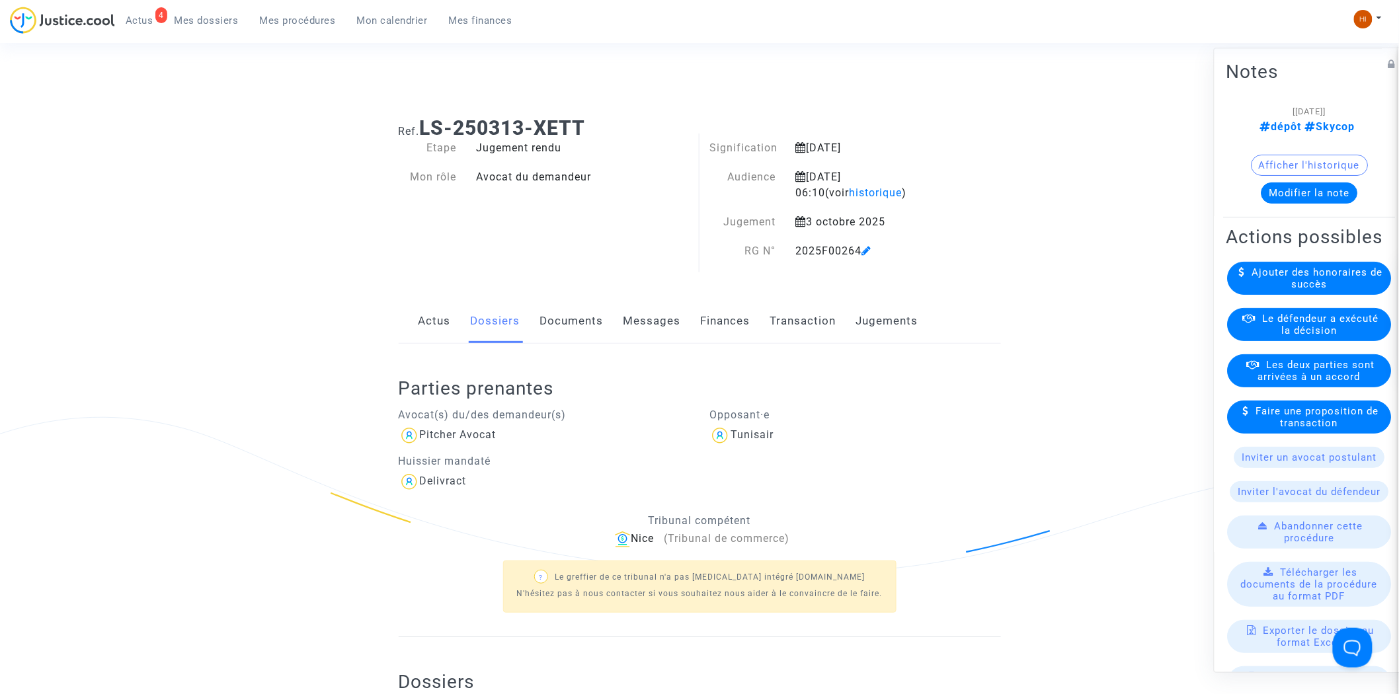
scroll to position [0, 0]
click at [1312, 196] on button "Modifier la note" at bounding box center [1309, 193] width 97 height 21
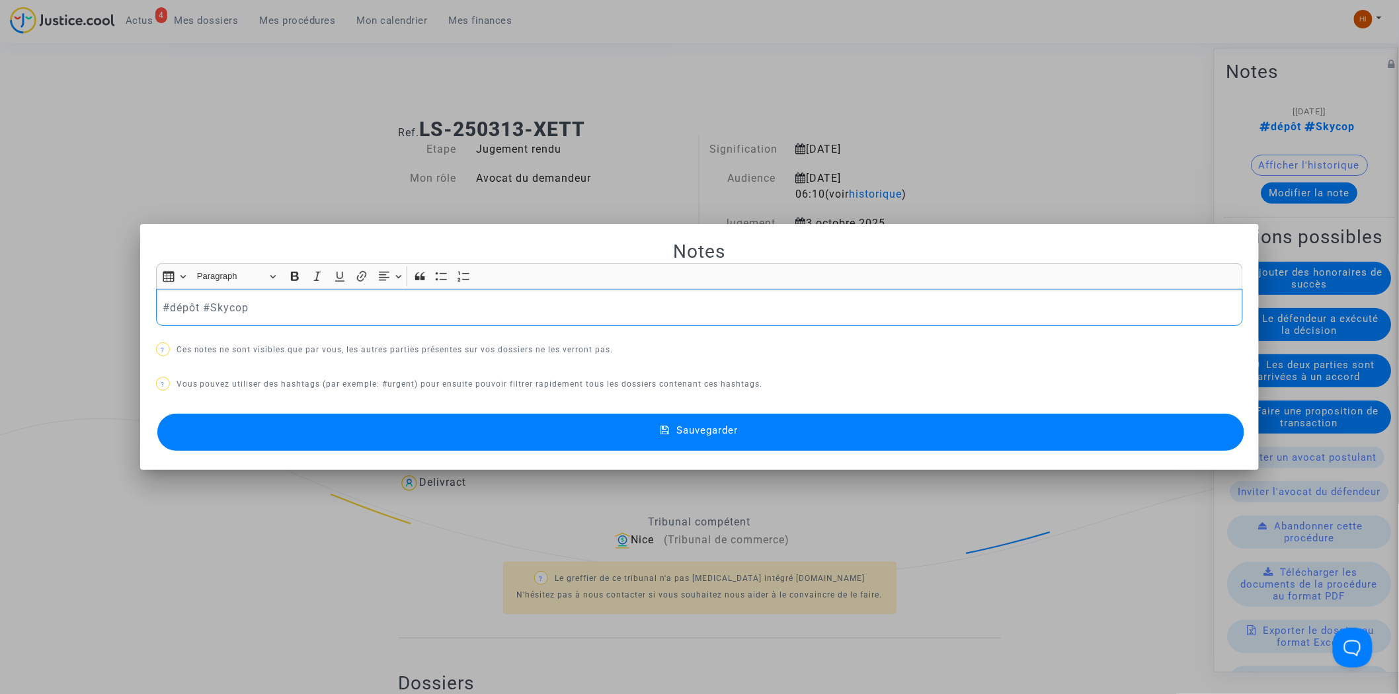
drag, startPoint x: 199, startPoint y: 309, endPoint x: -122, endPoint y: 275, distance: 323.0
click at [0, 275] on html "4 Actus Mes dossiers Mes procédures Mon calendrier Mes finances Mon profil Chan…" at bounding box center [699, 664] width 1399 height 1329
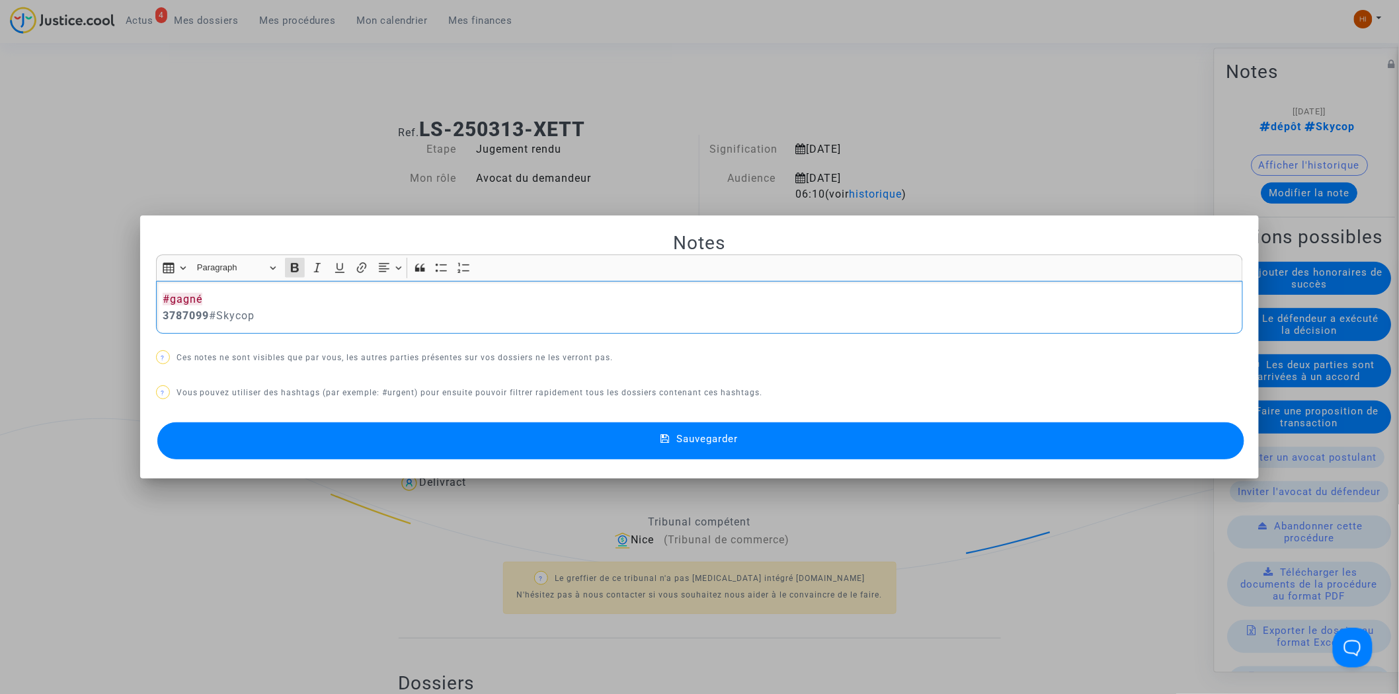
click at [156, 316] on div "#gagné 3787099 #Skycop" at bounding box center [699, 308] width 1087 height 54
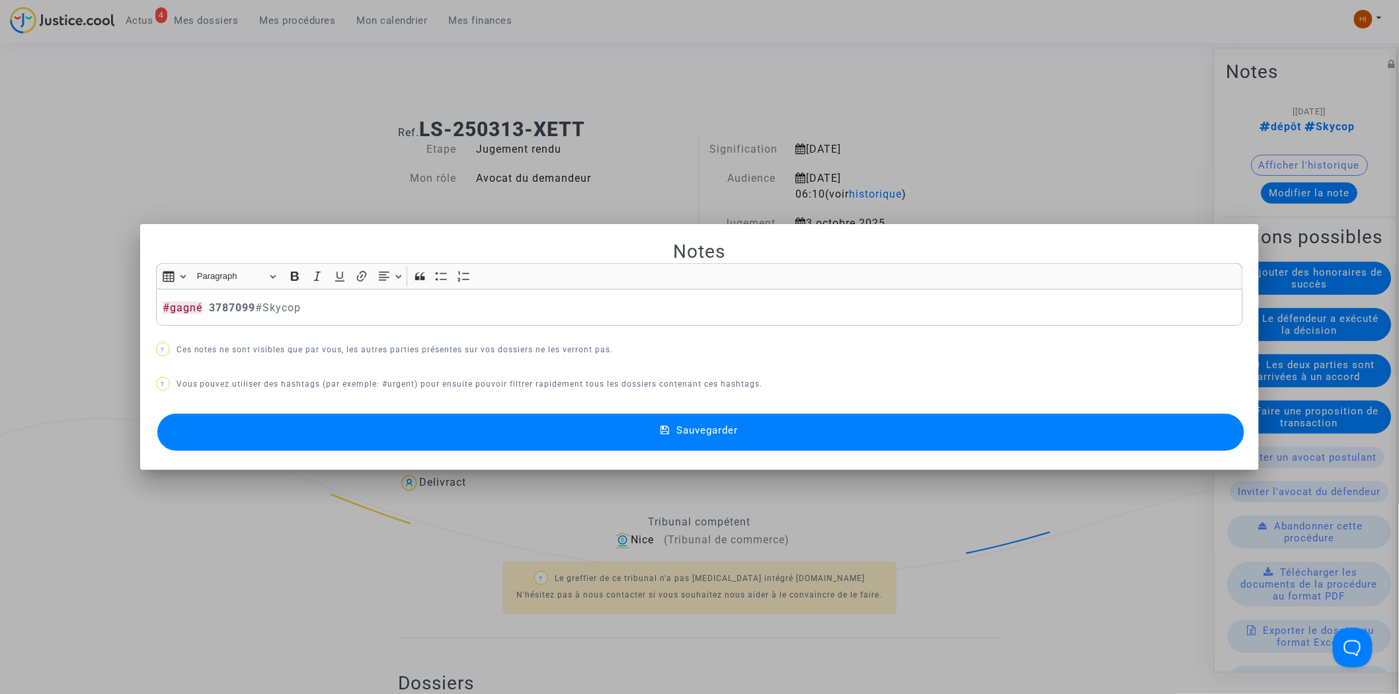
click at [478, 425] on button "Sauvegarder" at bounding box center [700, 432] width 1087 height 37
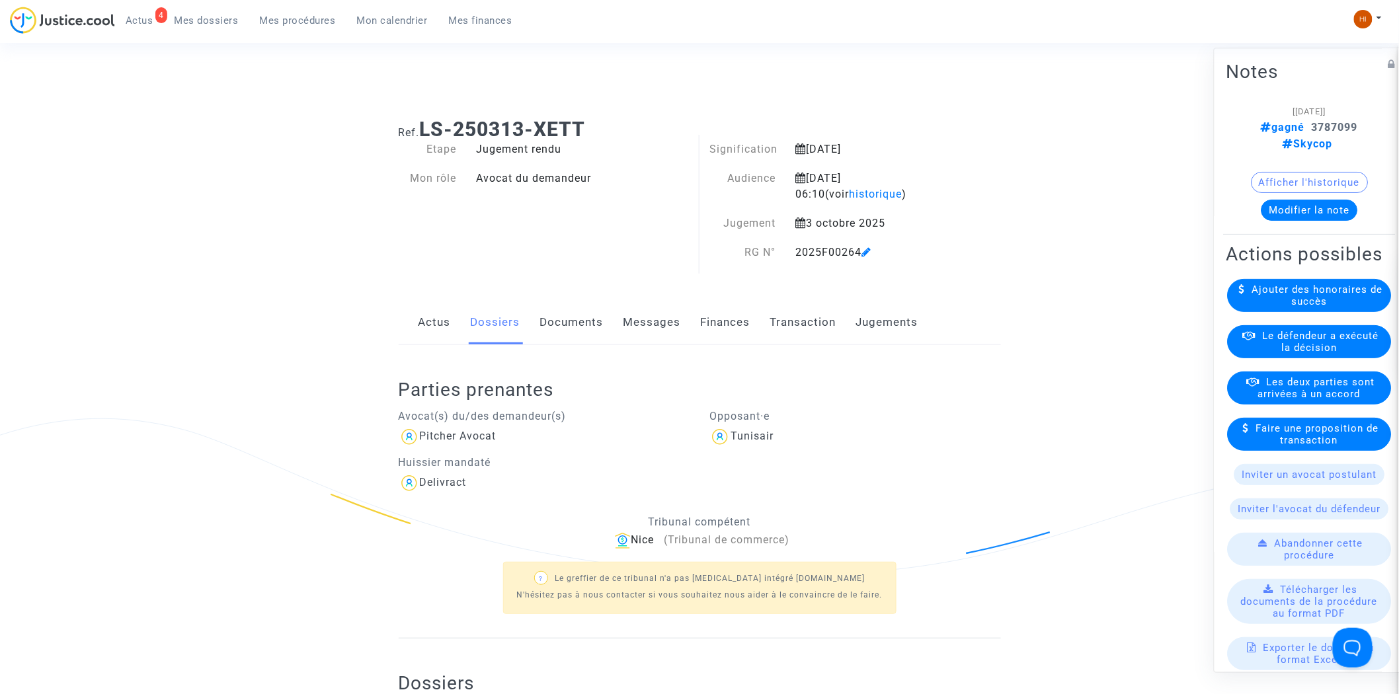
drag, startPoint x: 789, startPoint y: 250, endPoint x: 863, endPoint y: 252, distance: 74.1
click at [863, 252] on div "2025F00264" at bounding box center [872, 253] width 173 height 16
copy div "2025F00264"
click at [307, 17] on span "Mes procédures" at bounding box center [298, 21] width 76 height 12
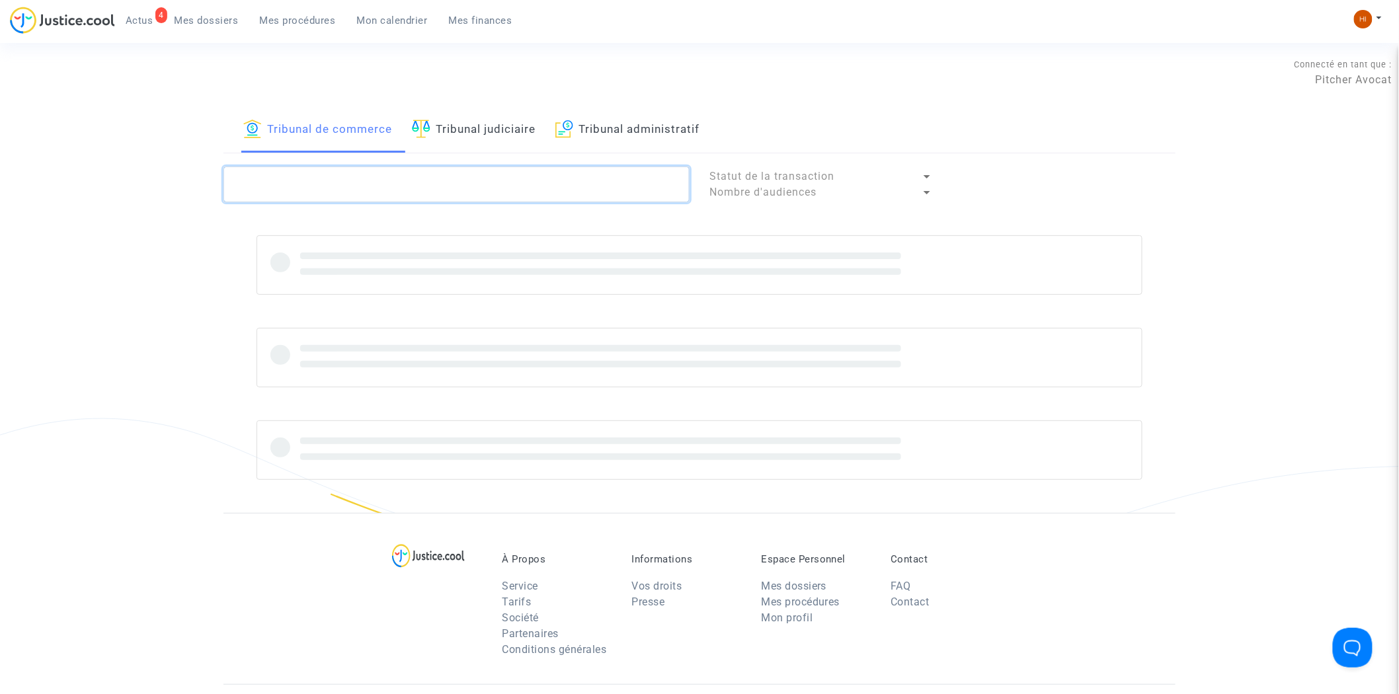
click at [427, 194] on textarea at bounding box center [456, 185] width 466 height 36
paste textarea "2025F00264"
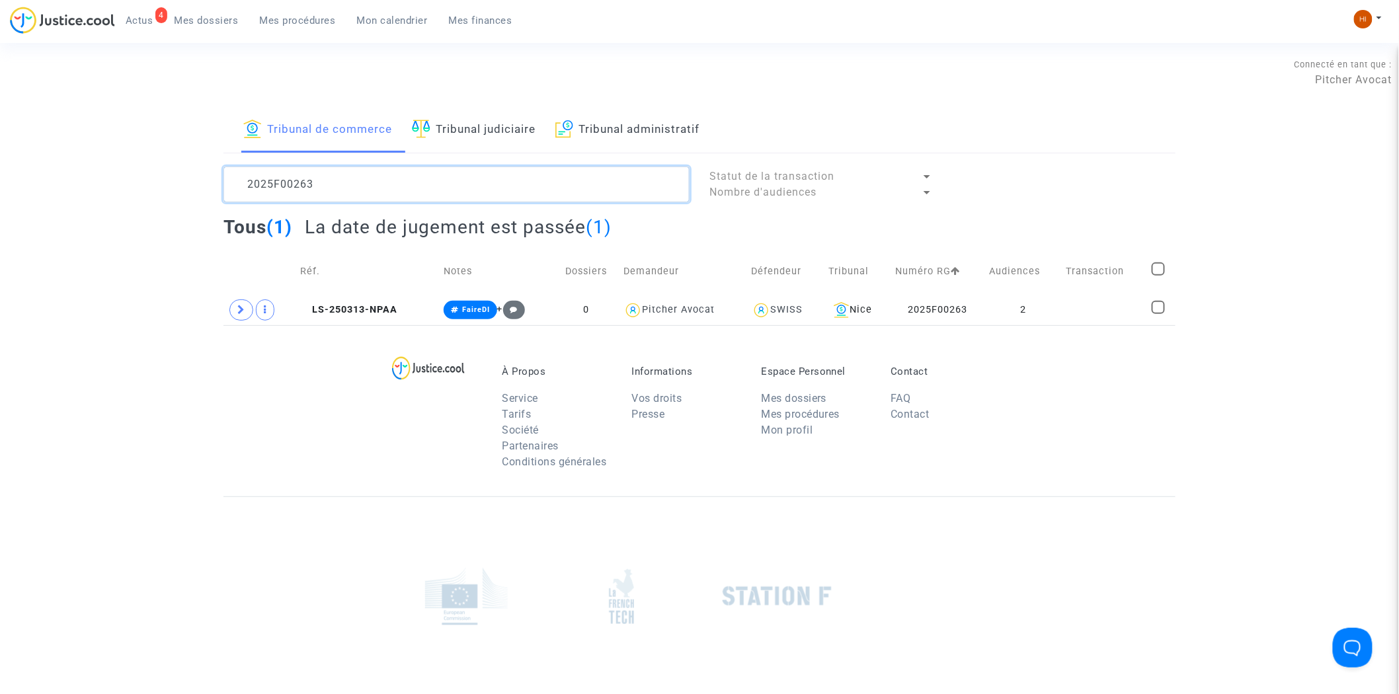
type textarea "2025F00263"
drag, startPoint x: 1009, startPoint y: 308, endPoint x: 1077, endPoint y: 287, distance: 71.9
click at [1009, 308] on td "2" at bounding box center [1023, 310] width 76 height 30
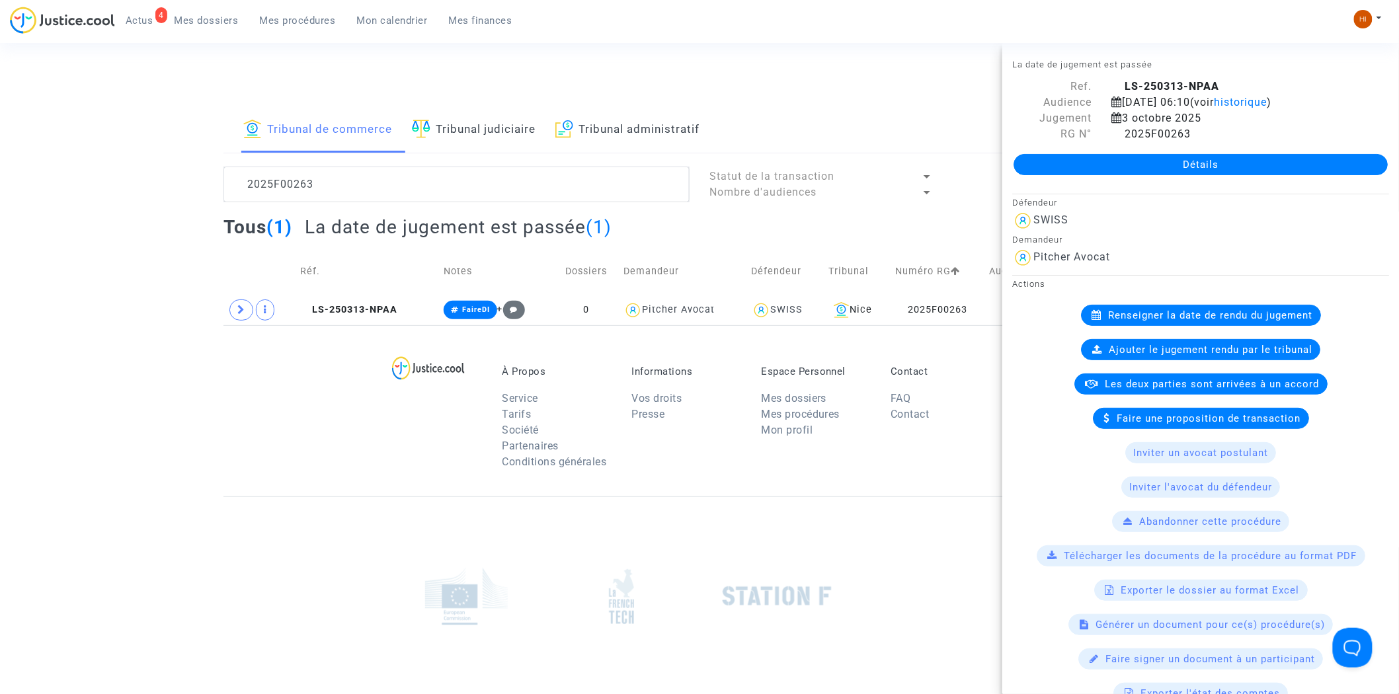
click at [1248, 175] on link "Détails" at bounding box center [1200, 164] width 374 height 21
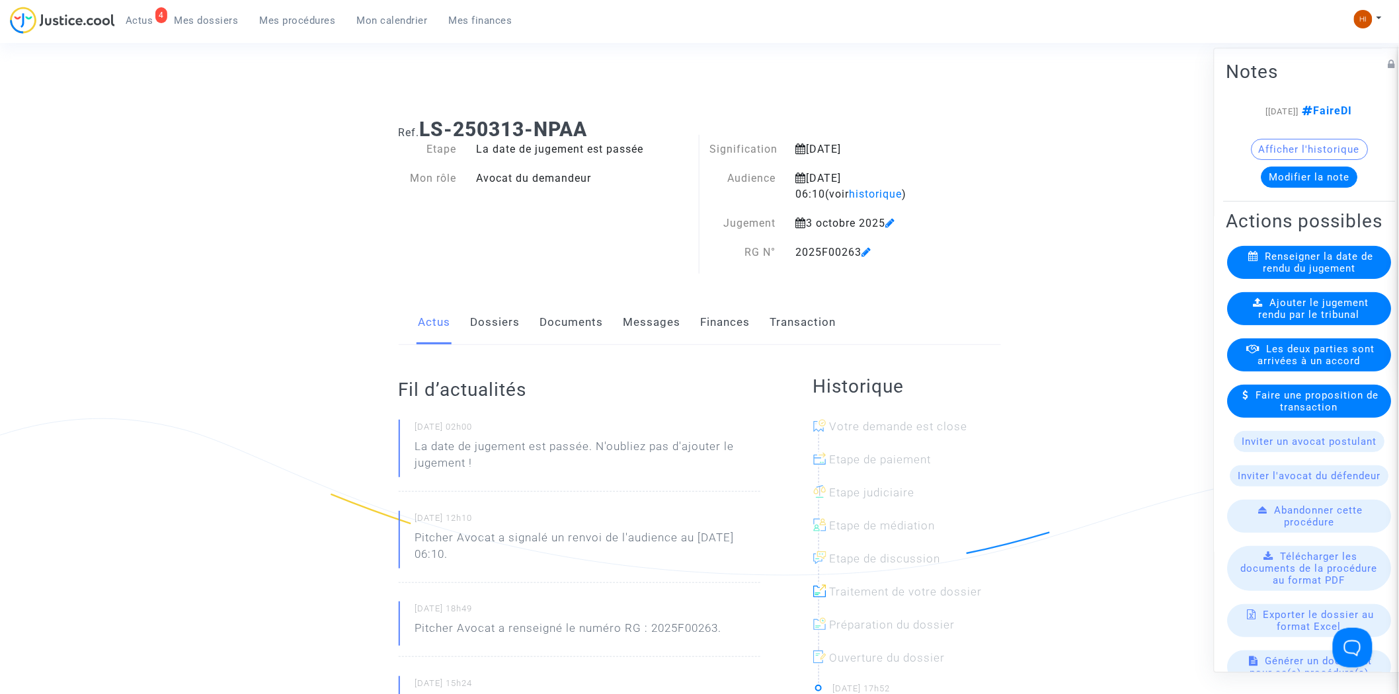
click at [1336, 321] on span "Ajouter le jugement rendu par le tribunal" at bounding box center [1314, 309] width 110 height 24
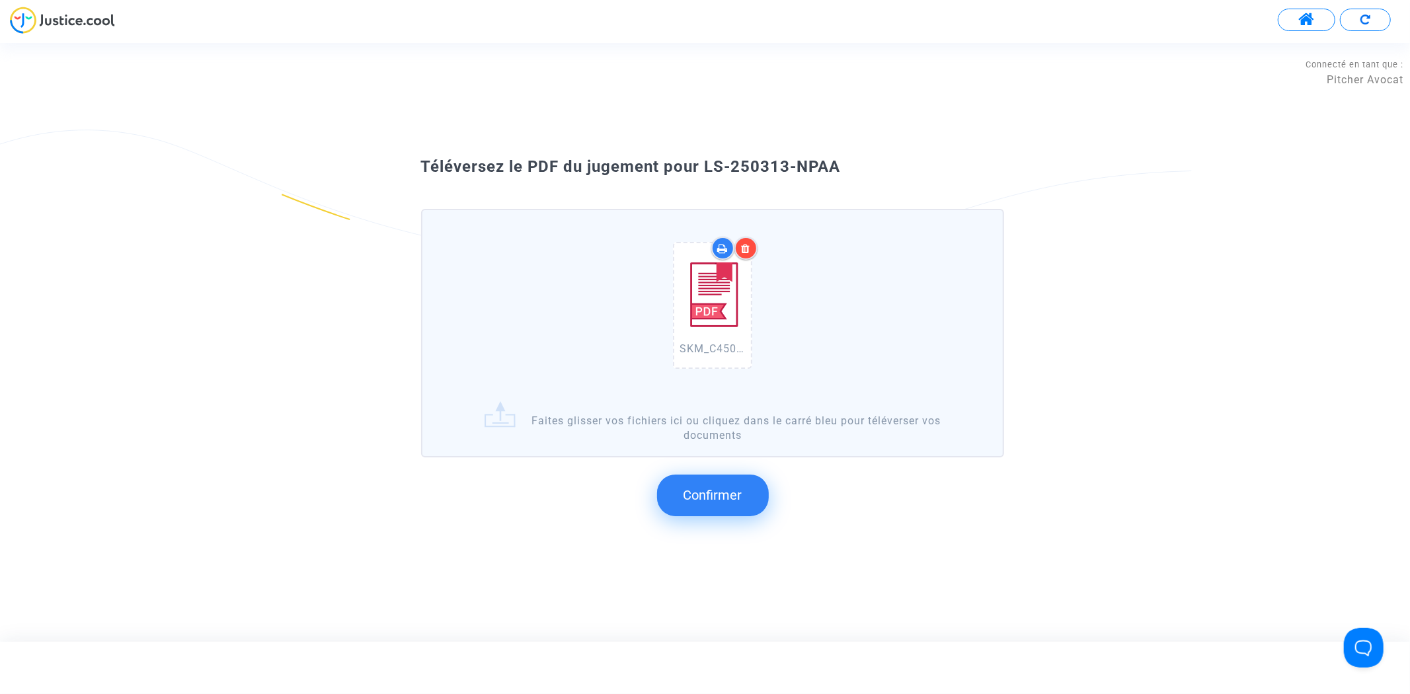
drag, startPoint x: 740, startPoint y: 206, endPoint x: 706, endPoint y: 175, distance: 46.3
click at [706, 175] on div "Téléversez le PDF du jugement pour LS-250313-NPAA" at bounding box center [705, 167] width 635 height 22
copy span "LS-250313-NPAA"
click at [732, 487] on span "Confirmer" at bounding box center [712, 495] width 59 height 16
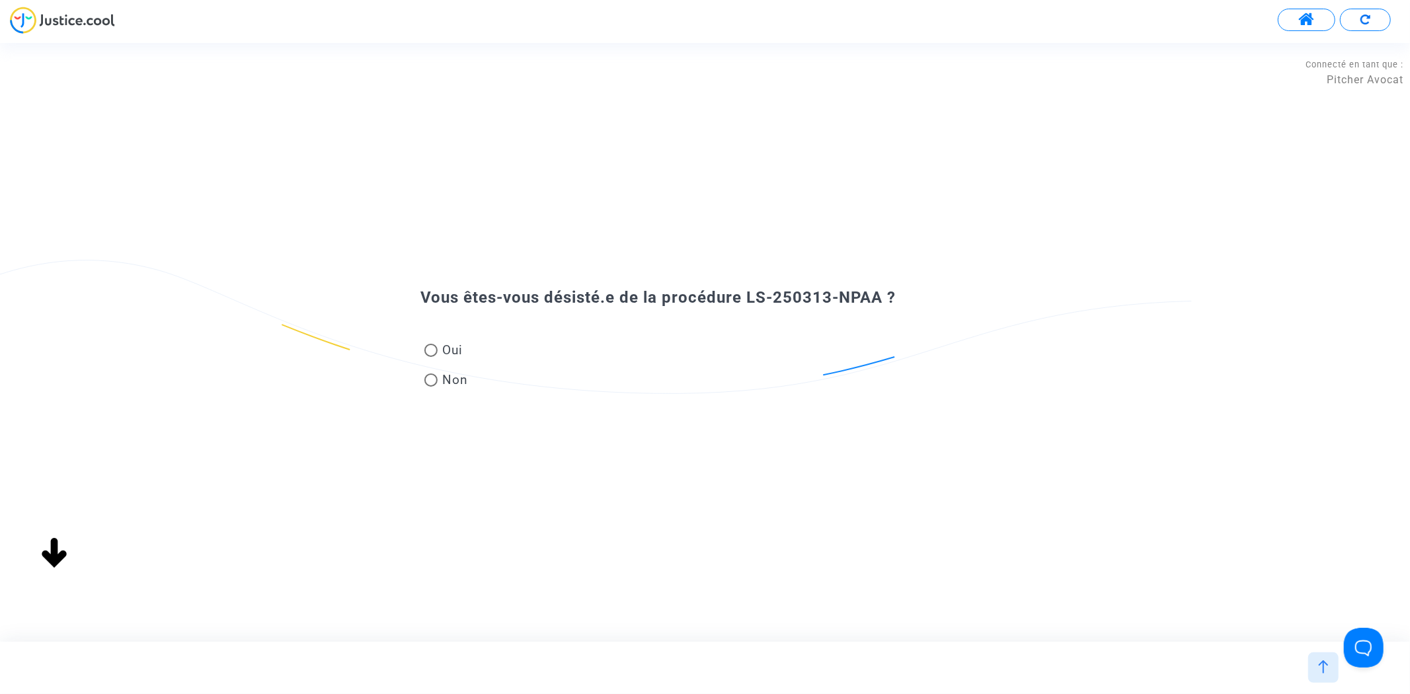
click at [444, 355] on span "Oui" at bounding box center [451, 350] width 26 height 18
click at [431, 357] on input "Oui" at bounding box center [430, 357] width 1 height 1
radio input "true"
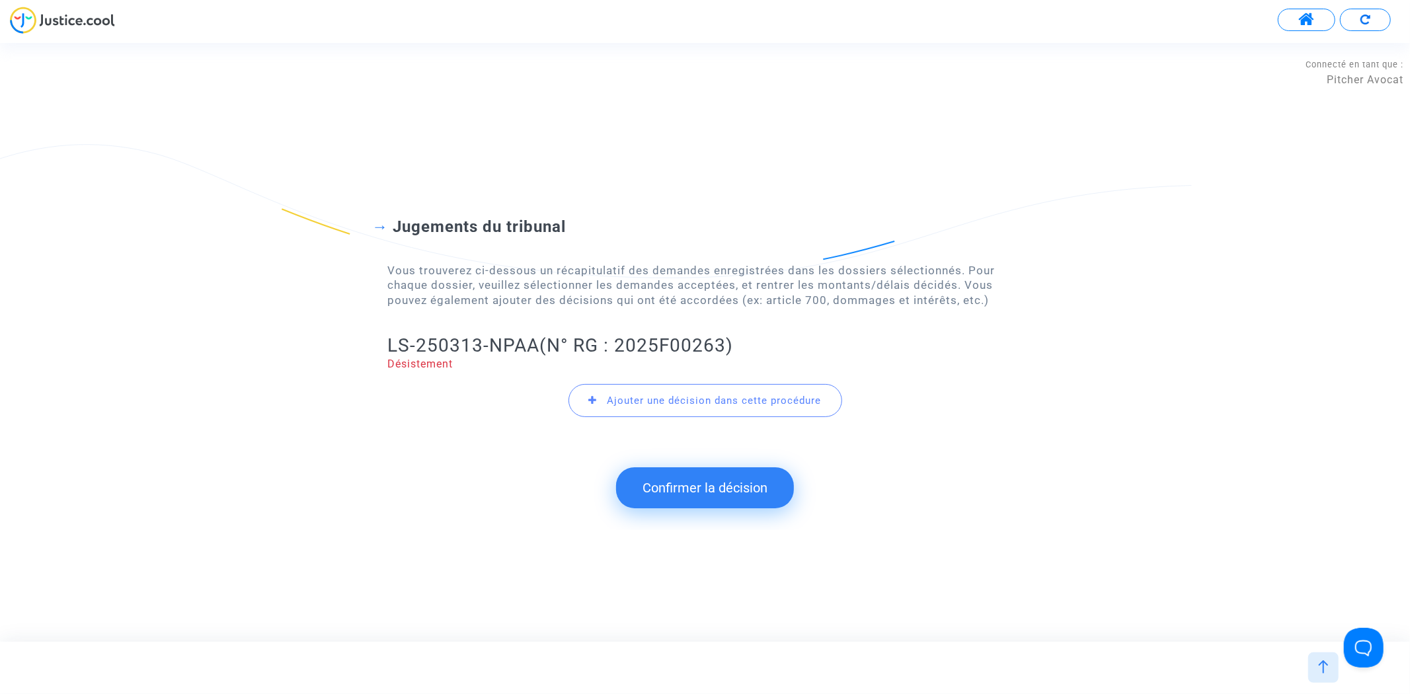
click at [679, 500] on button "Confirmer la décision" at bounding box center [705, 487] width 178 height 41
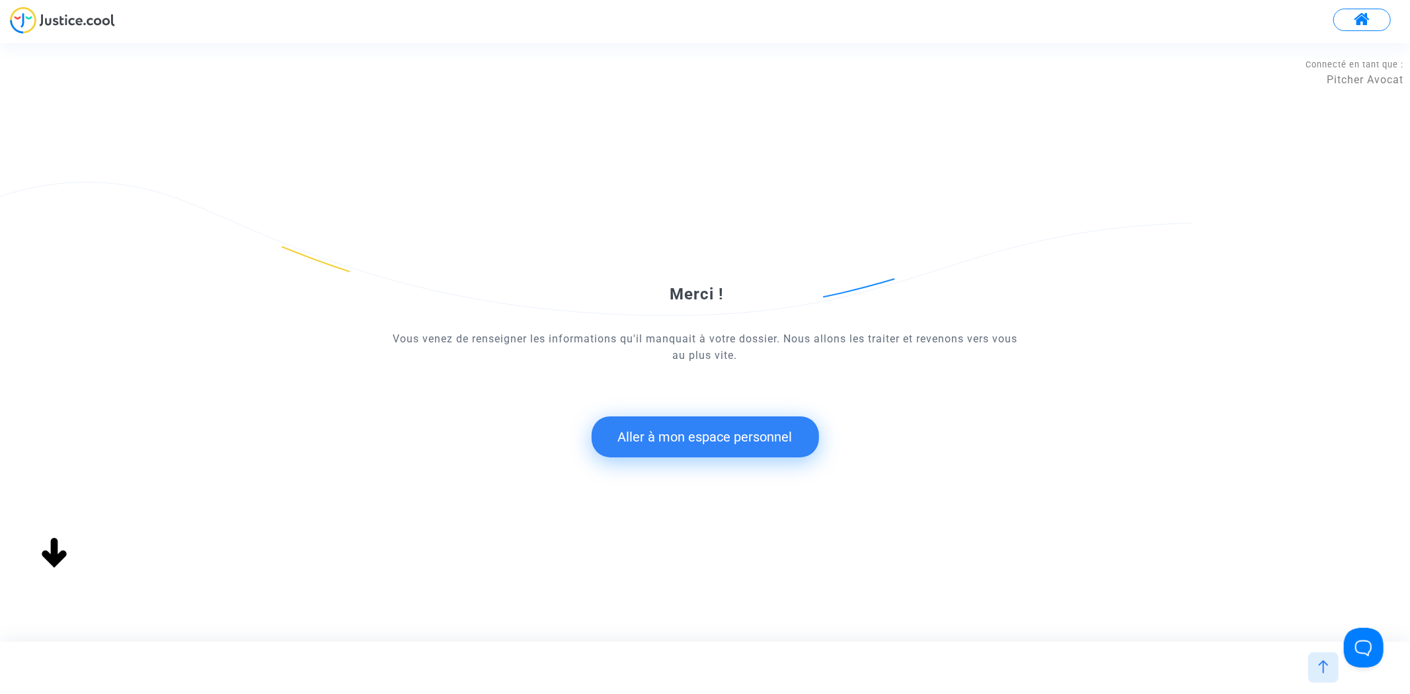
click at [698, 444] on button "Aller à mon espace personnel" at bounding box center [705, 436] width 227 height 41
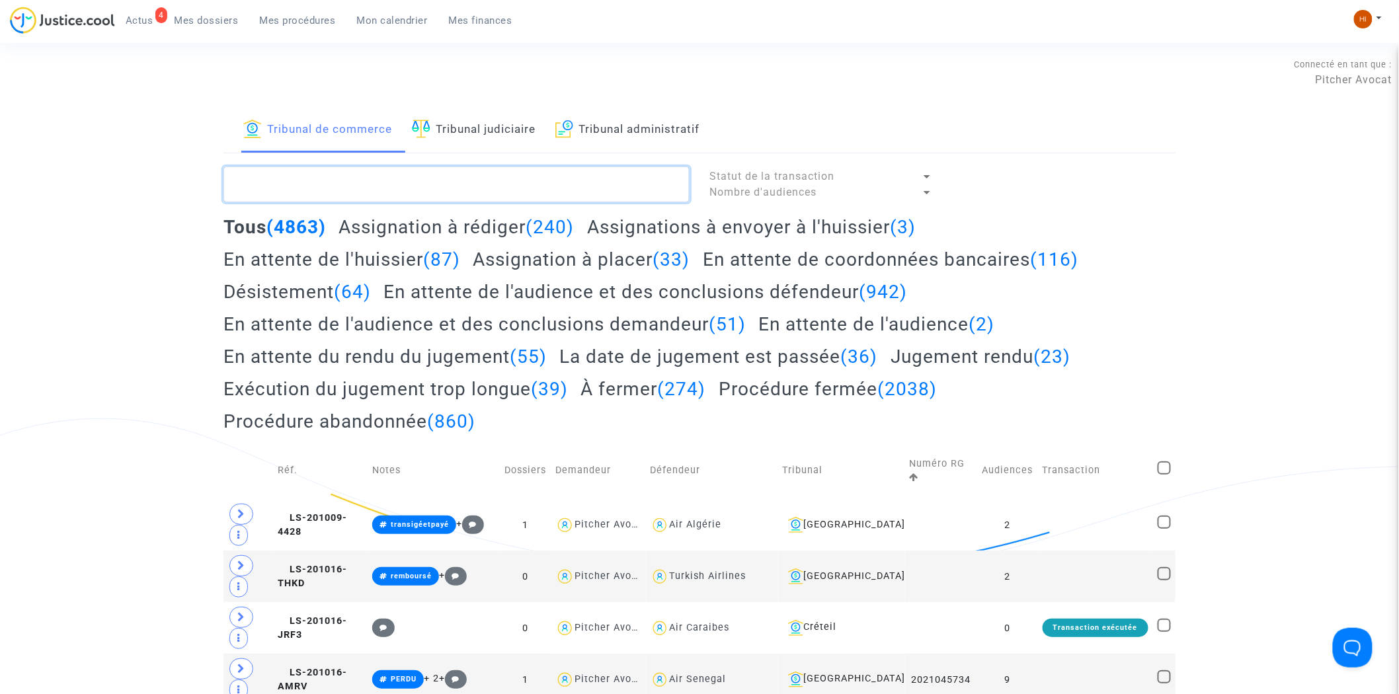
click at [430, 188] on textarea at bounding box center [456, 185] width 466 height 36
paste textarea "LS-250313-NPAA"
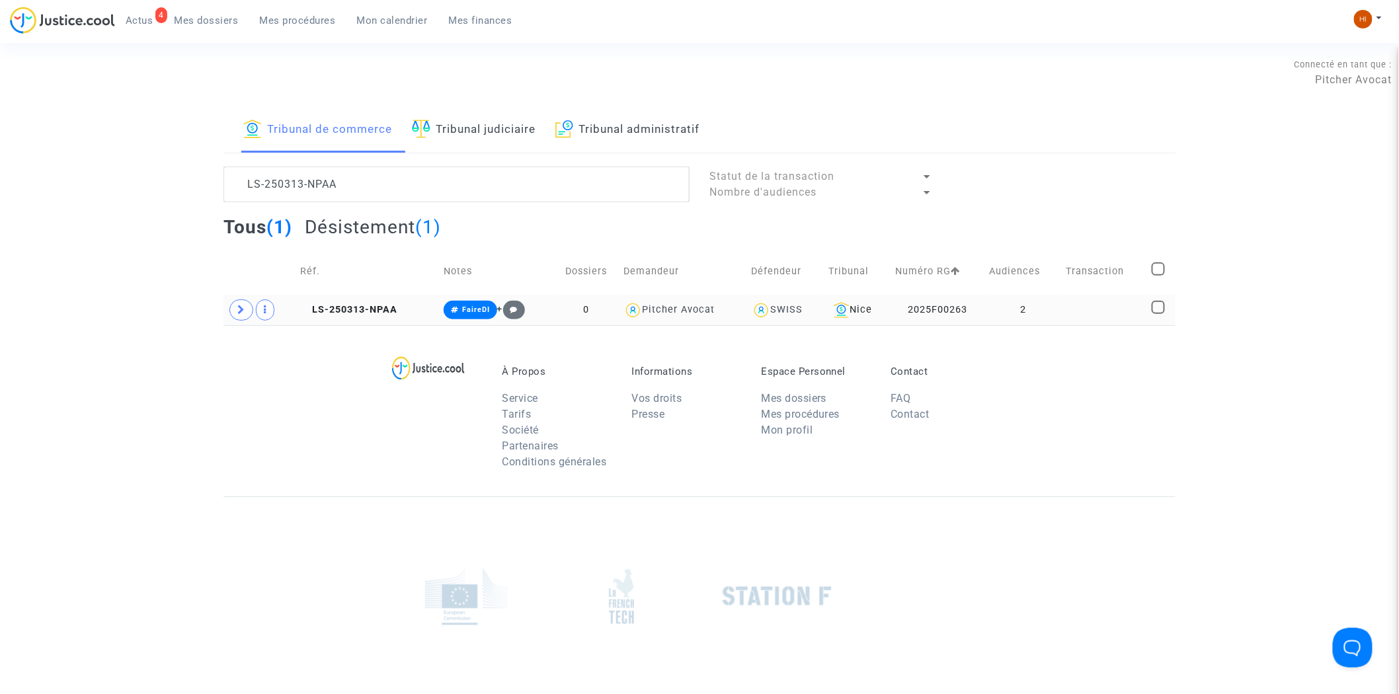
click at [993, 313] on td "2" at bounding box center [1023, 310] width 76 height 30
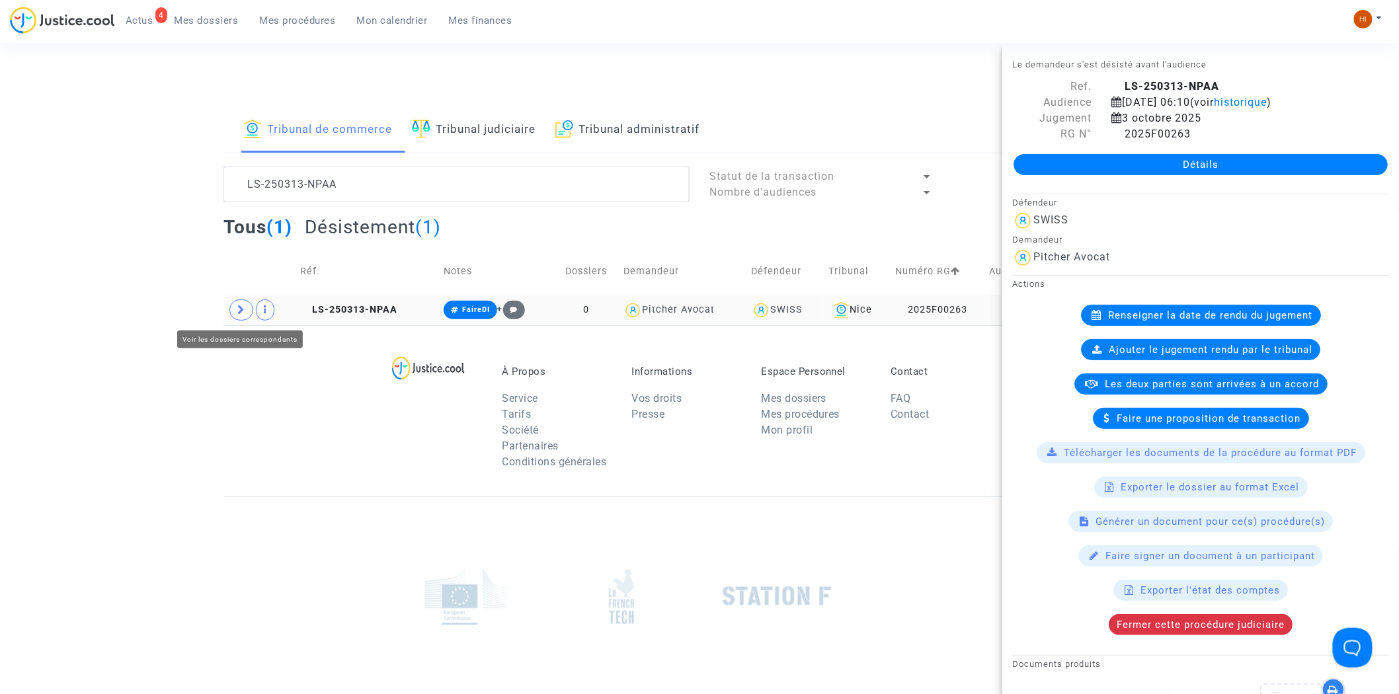
click at [241, 313] on icon at bounding box center [241, 310] width 8 height 10
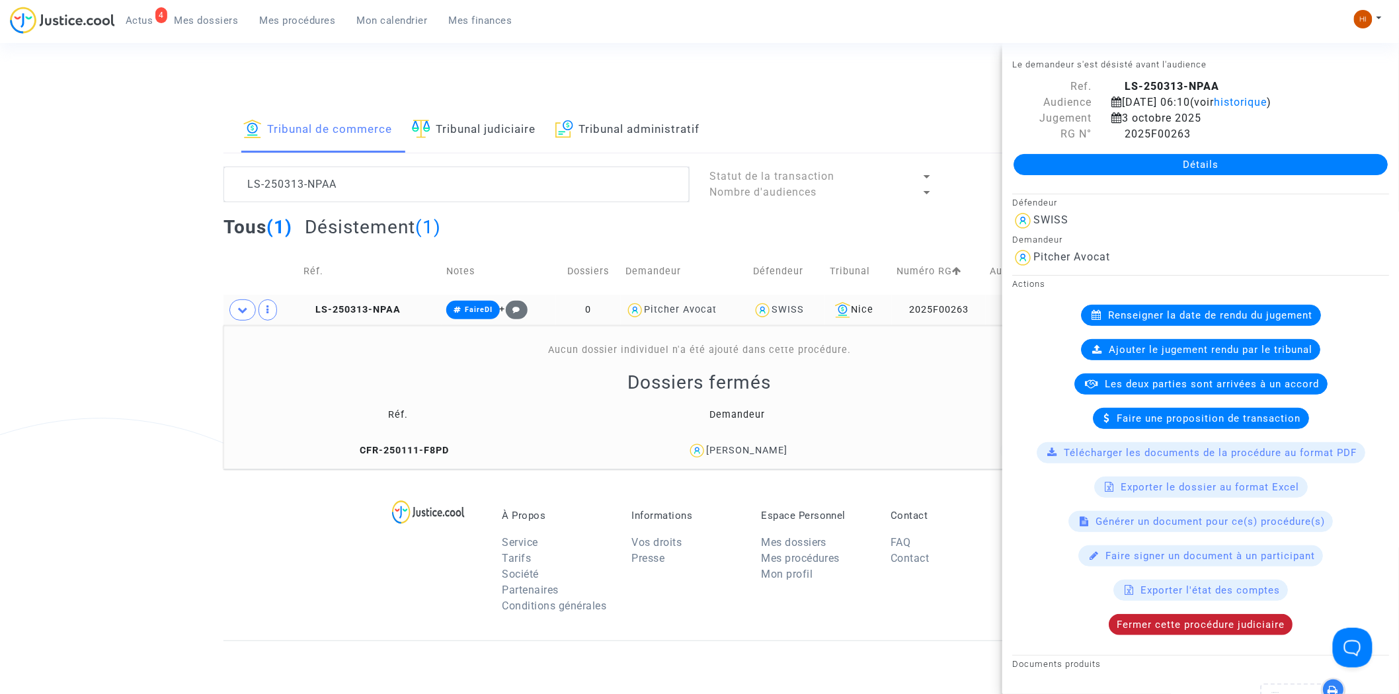
click at [1249, 631] on span "Fermer cette procédure judiciaire" at bounding box center [1200, 625] width 168 height 12
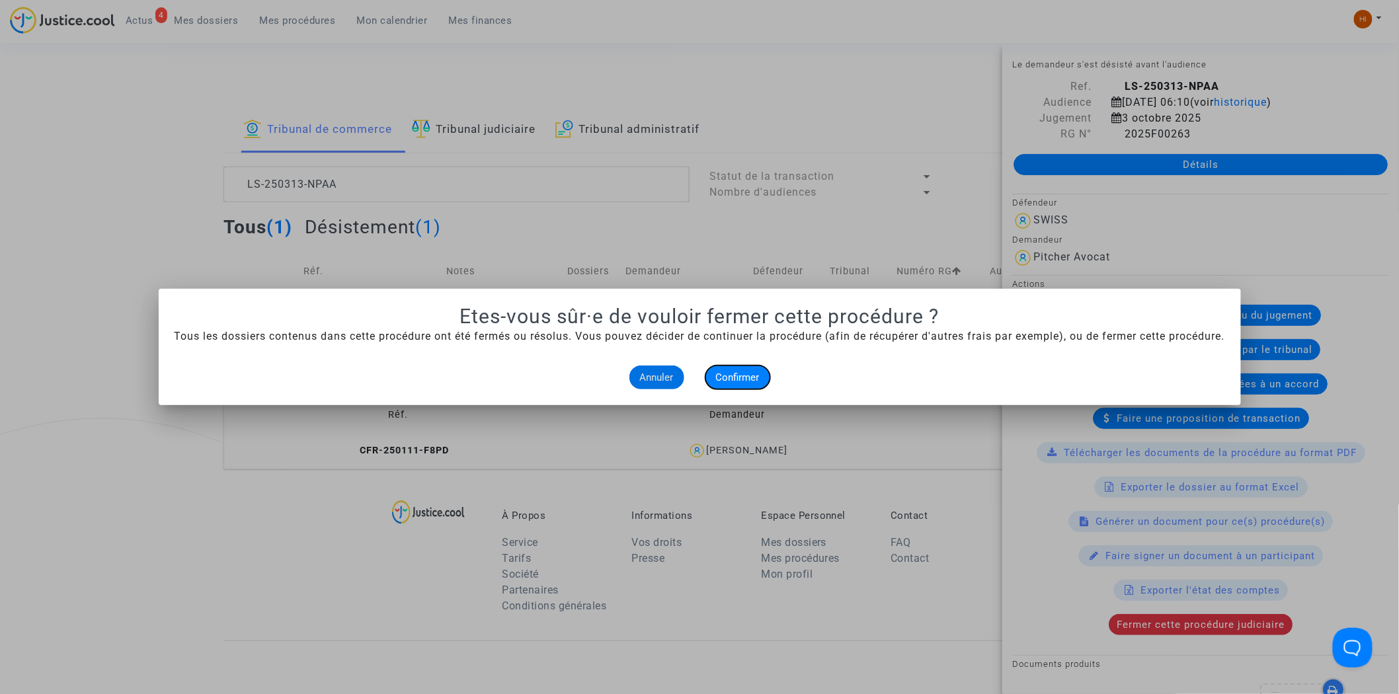
click at [724, 382] on span "Confirmer" at bounding box center [738, 377] width 44 height 12
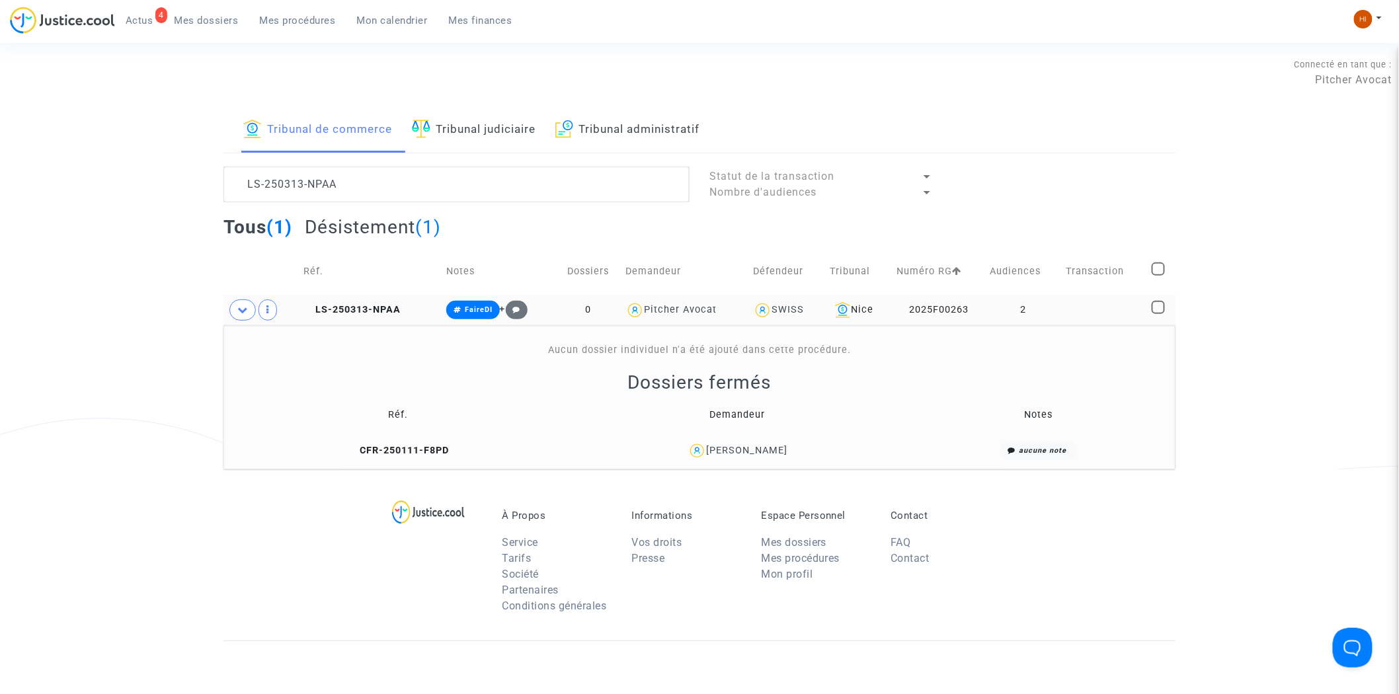
click at [1055, 305] on td "2" at bounding box center [1024, 310] width 76 height 30
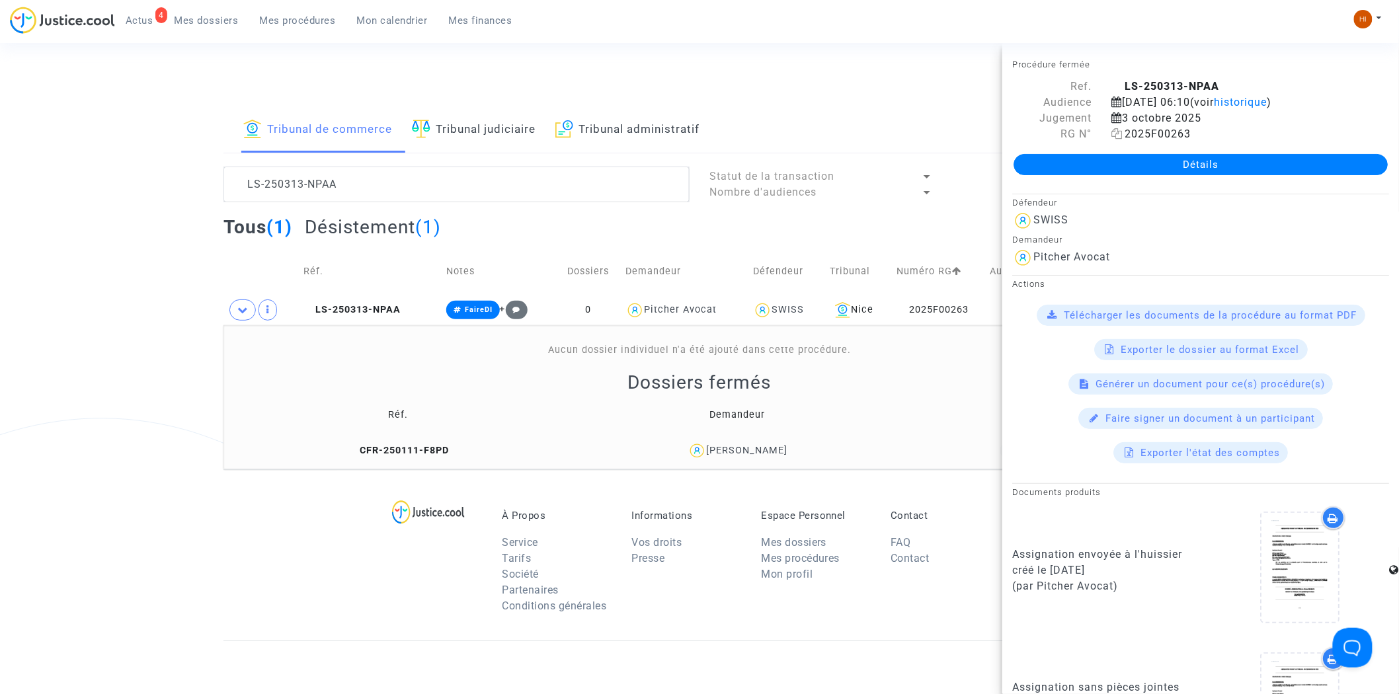
drag, startPoint x: 1117, startPoint y: 150, endPoint x: 1112, endPoint y: 143, distance: 9.0
click at [1116, 139] on icon at bounding box center [1116, 133] width 11 height 11
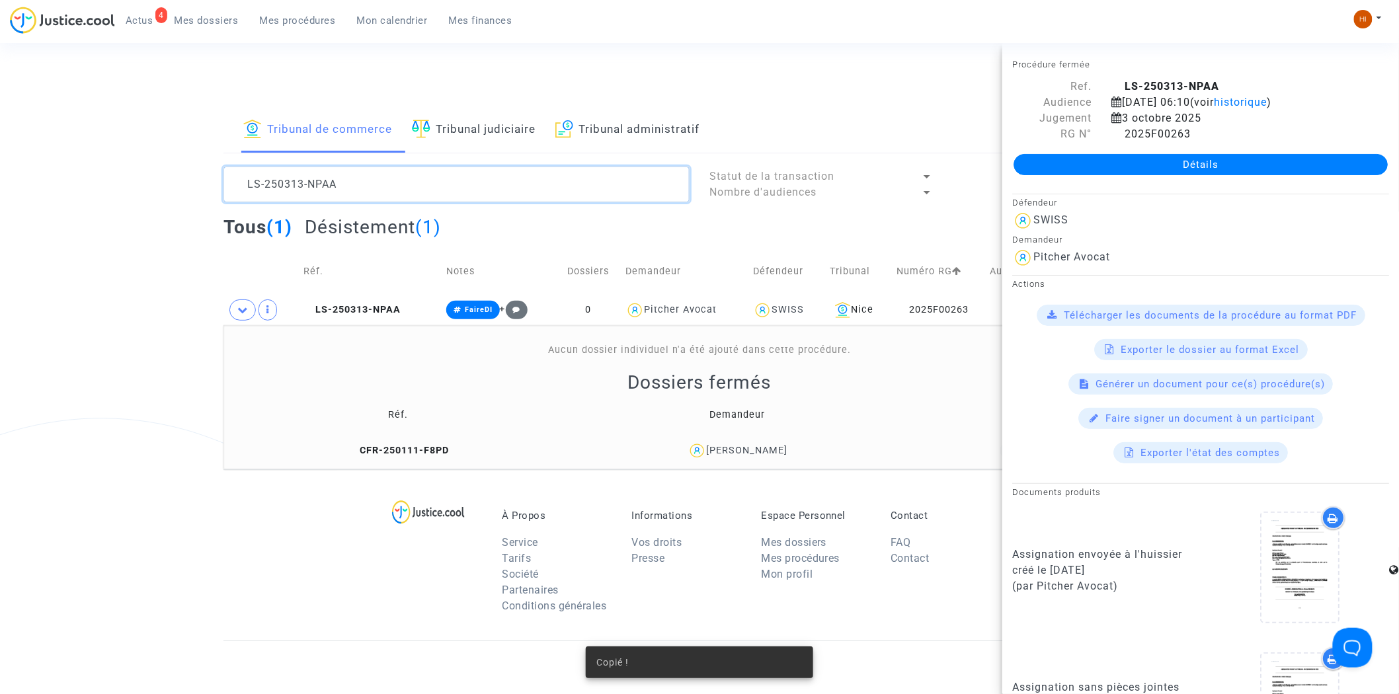
click at [485, 181] on textarea at bounding box center [456, 185] width 466 height 36
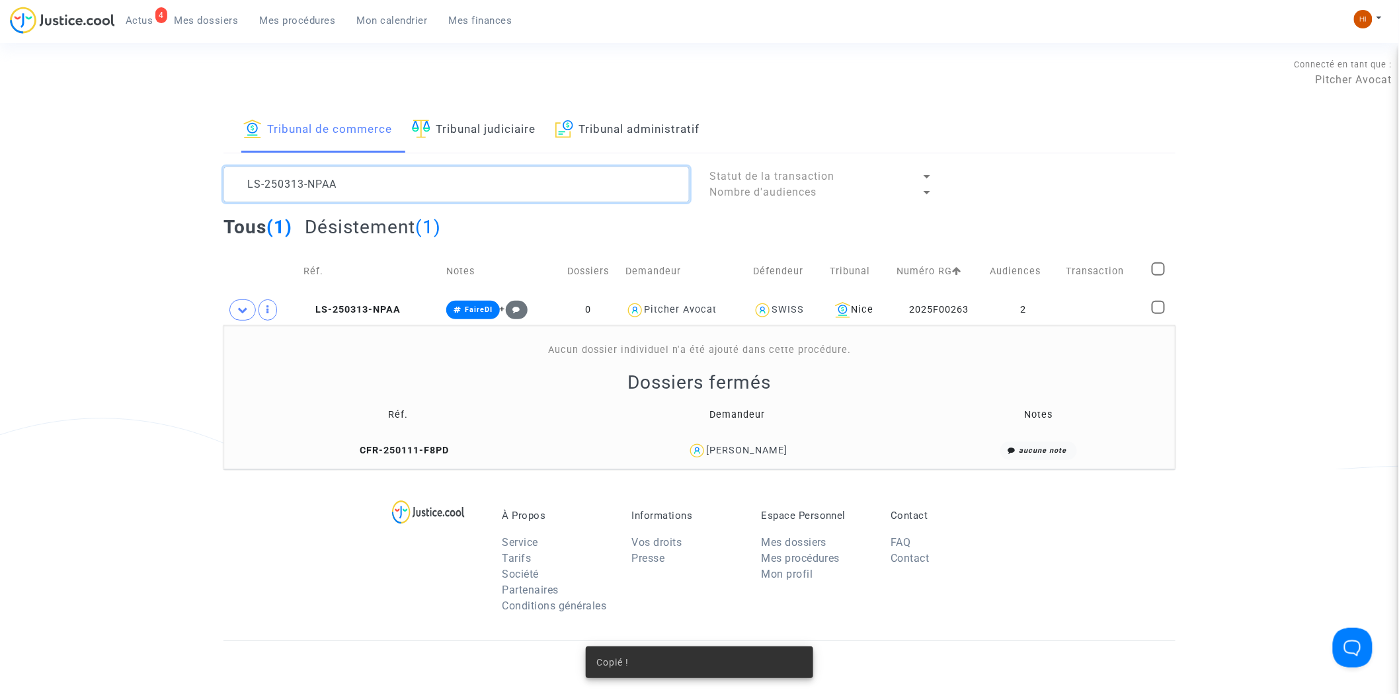
click at [485, 181] on textarea at bounding box center [456, 185] width 466 height 36
paste textarea "2025F00263"
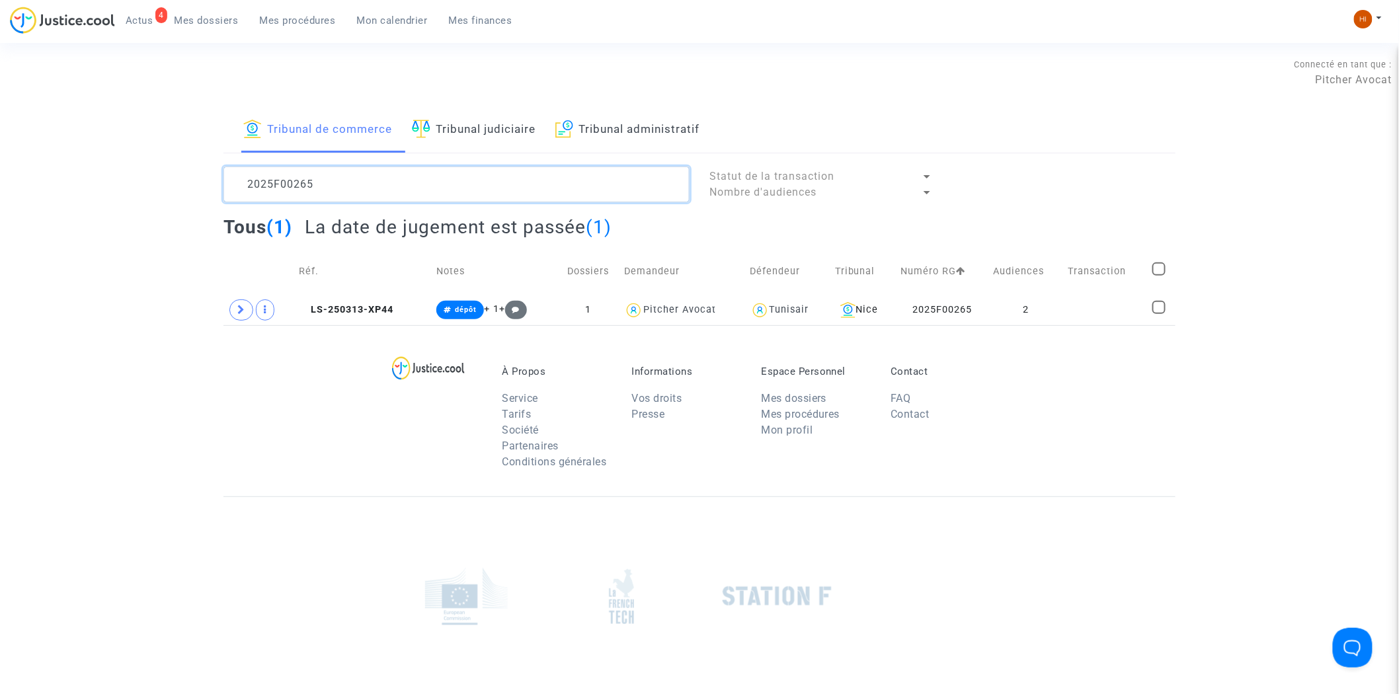
type textarea "2025F00265"
drag, startPoint x: 1116, startPoint y: 312, endPoint x: 1210, endPoint y: 206, distance: 141.4
click at [1116, 312] on td at bounding box center [1105, 310] width 84 height 30
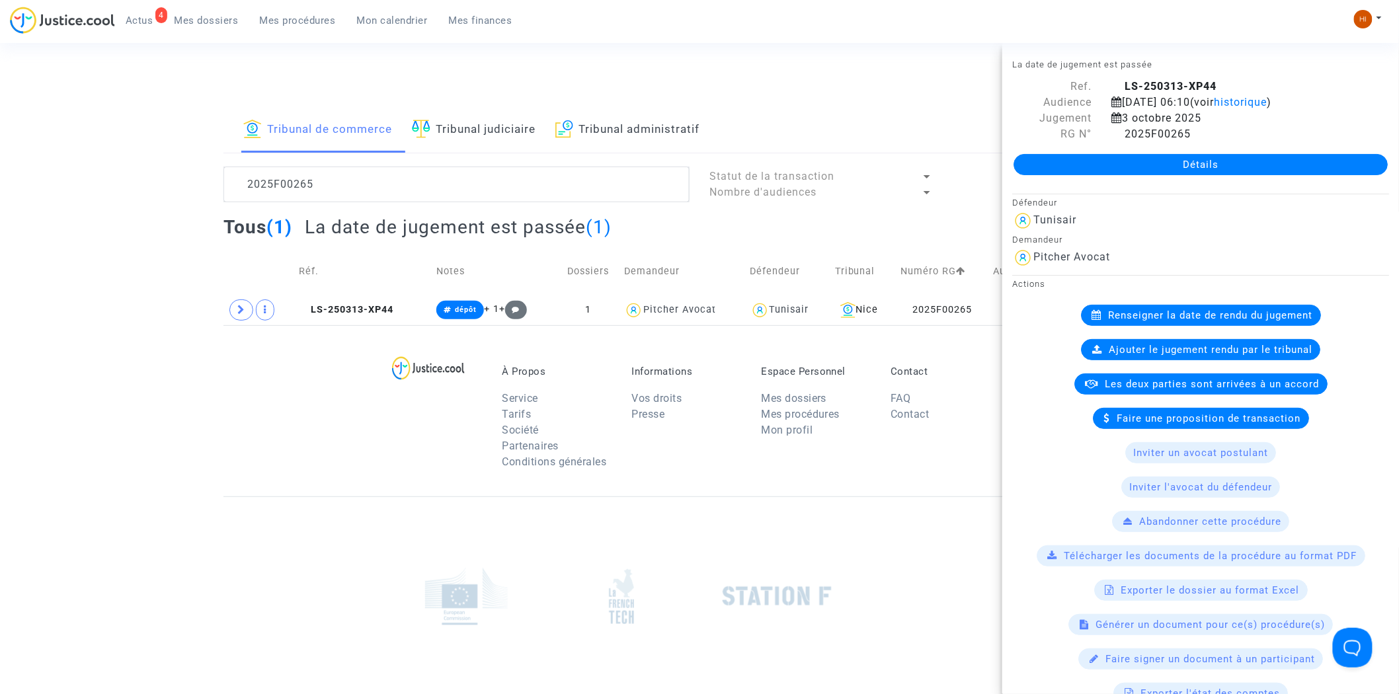
click at [1243, 163] on div "Détails" at bounding box center [1200, 164] width 397 height 45
click at [1244, 175] on link "Détails" at bounding box center [1200, 164] width 374 height 21
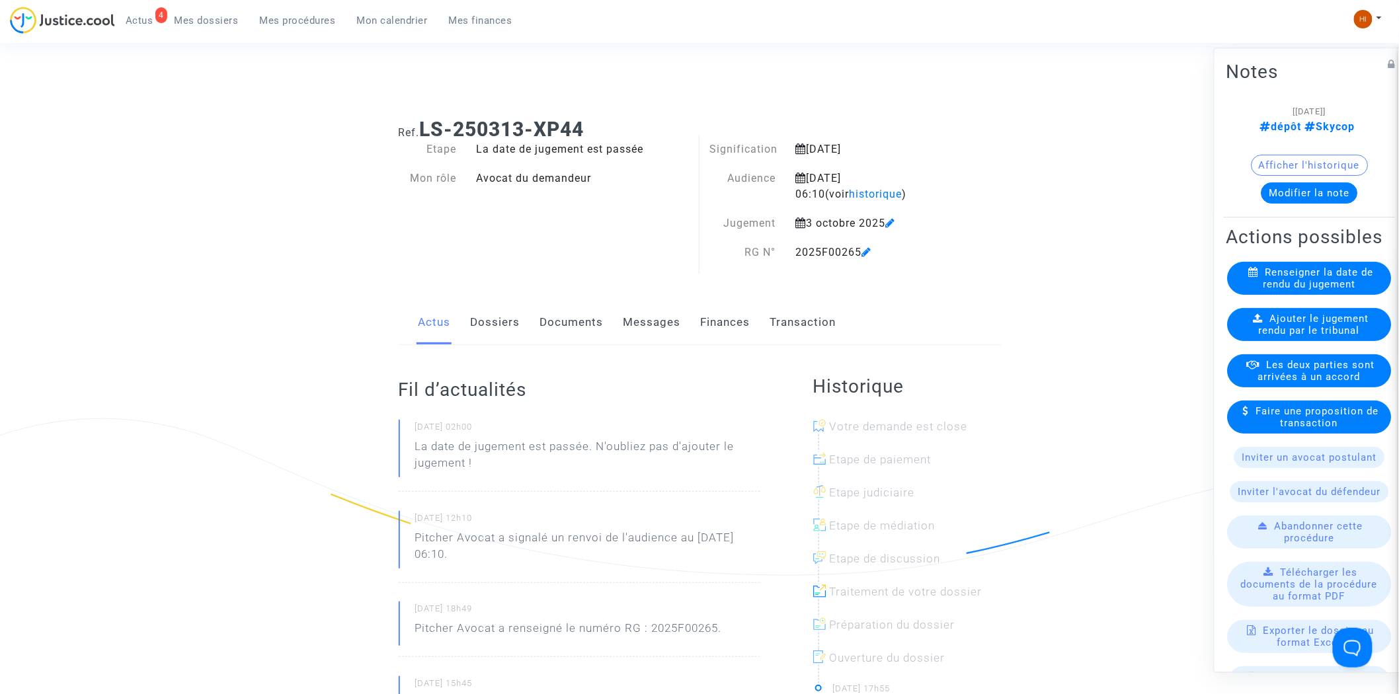
click at [1265, 337] on span "Ajouter le jugement rendu par le tribunal" at bounding box center [1314, 325] width 110 height 24
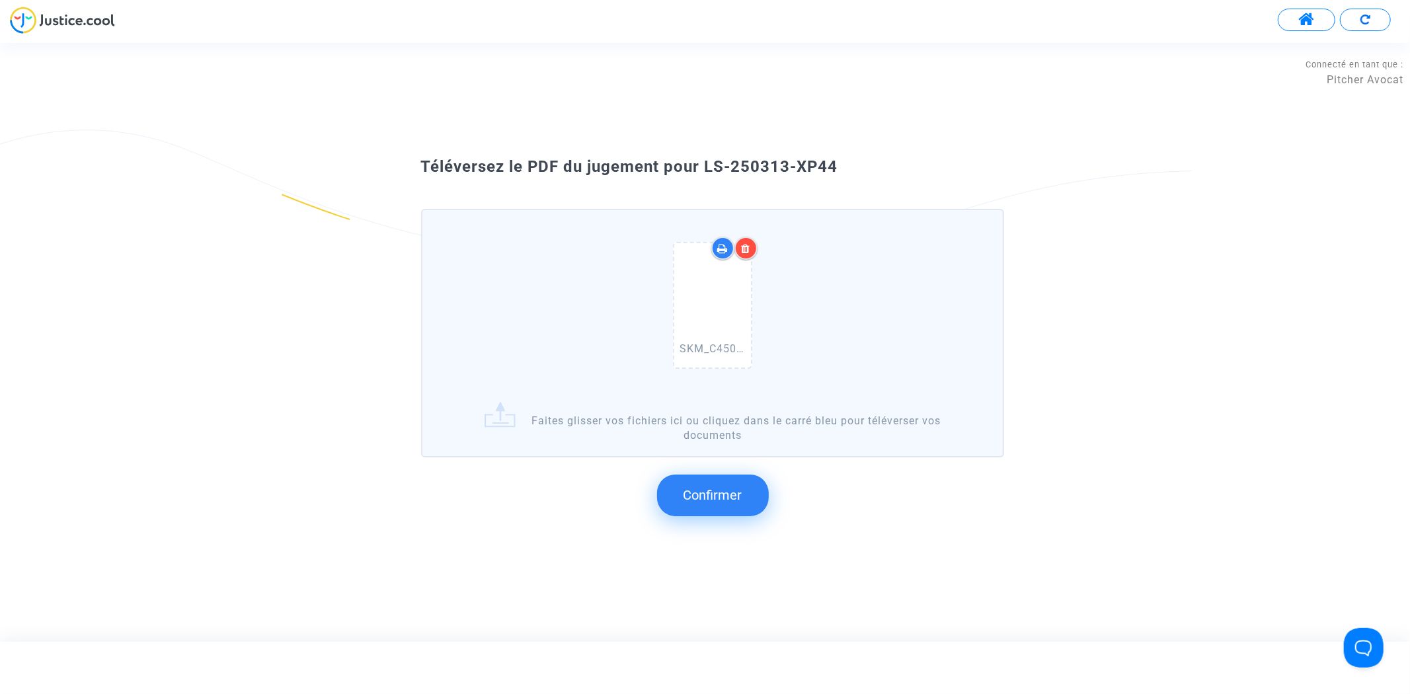
drag, startPoint x: 867, startPoint y: 201, endPoint x: 699, endPoint y: 170, distance: 170.7
click at [699, 170] on div "Téléversez le PDF du jugement pour LS-250313-XP44" at bounding box center [705, 167] width 635 height 22
copy span "LS-250313-XP44"
drag, startPoint x: 723, startPoint y: 485, endPoint x: 161, endPoint y: 397, distance: 569.4
click at [723, 487] on span "Confirmer" at bounding box center [712, 495] width 59 height 16
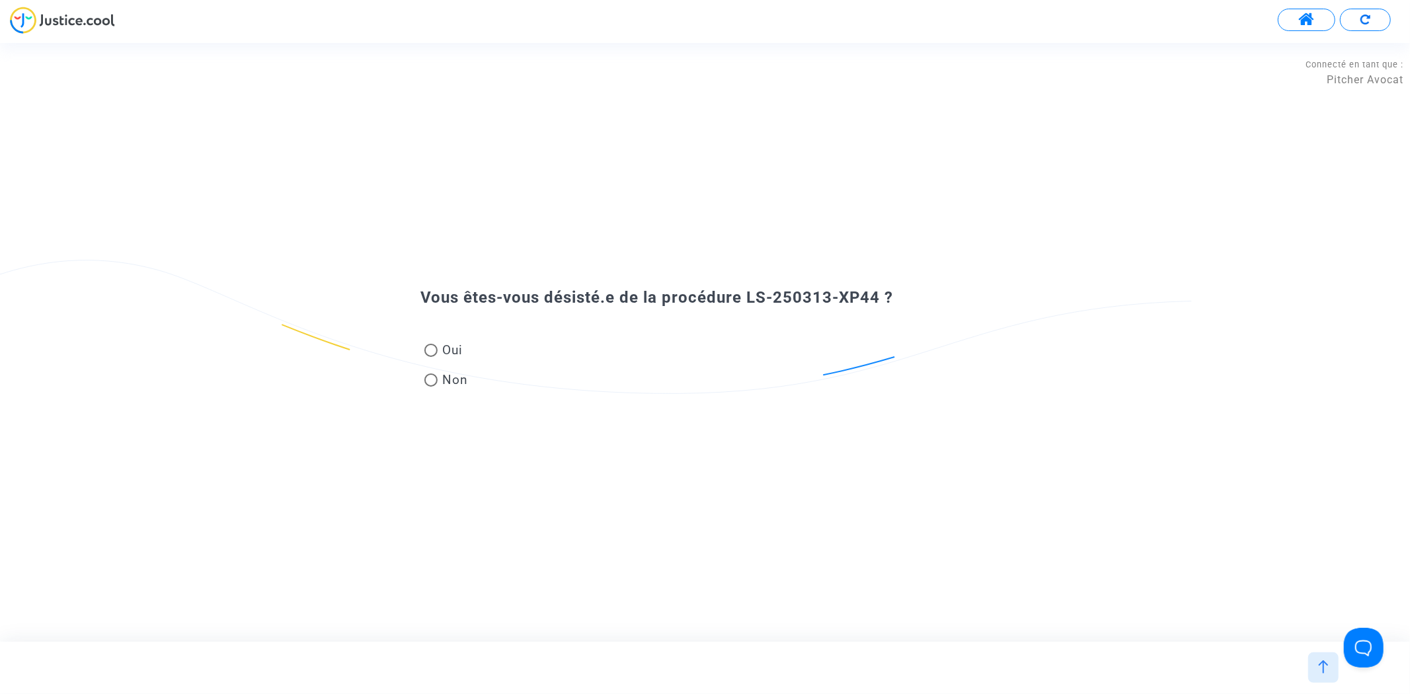
click at [457, 381] on span "Non" at bounding box center [453, 380] width 31 height 18
click at [431, 387] on input "Non" at bounding box center [430, 387] width 1 height 1
radio input "true"
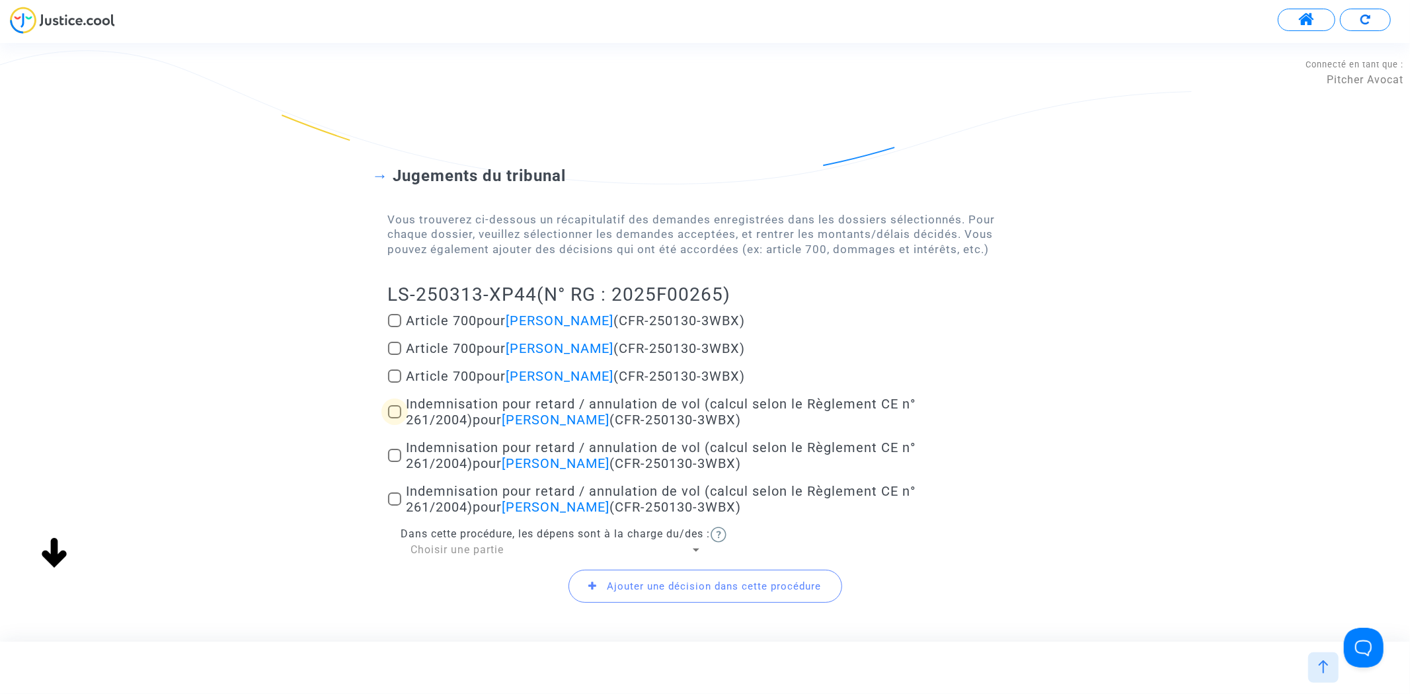
click at [397, 415] on span at bounding box center [394, 411] width 13 height 13
click at [395, 418] on input "Indemnisation pour retard / annulation de vol (calcul selon le Règlement CE n° …" at bounding box center [394, 418] width 1 height 1
checkbox input "true"
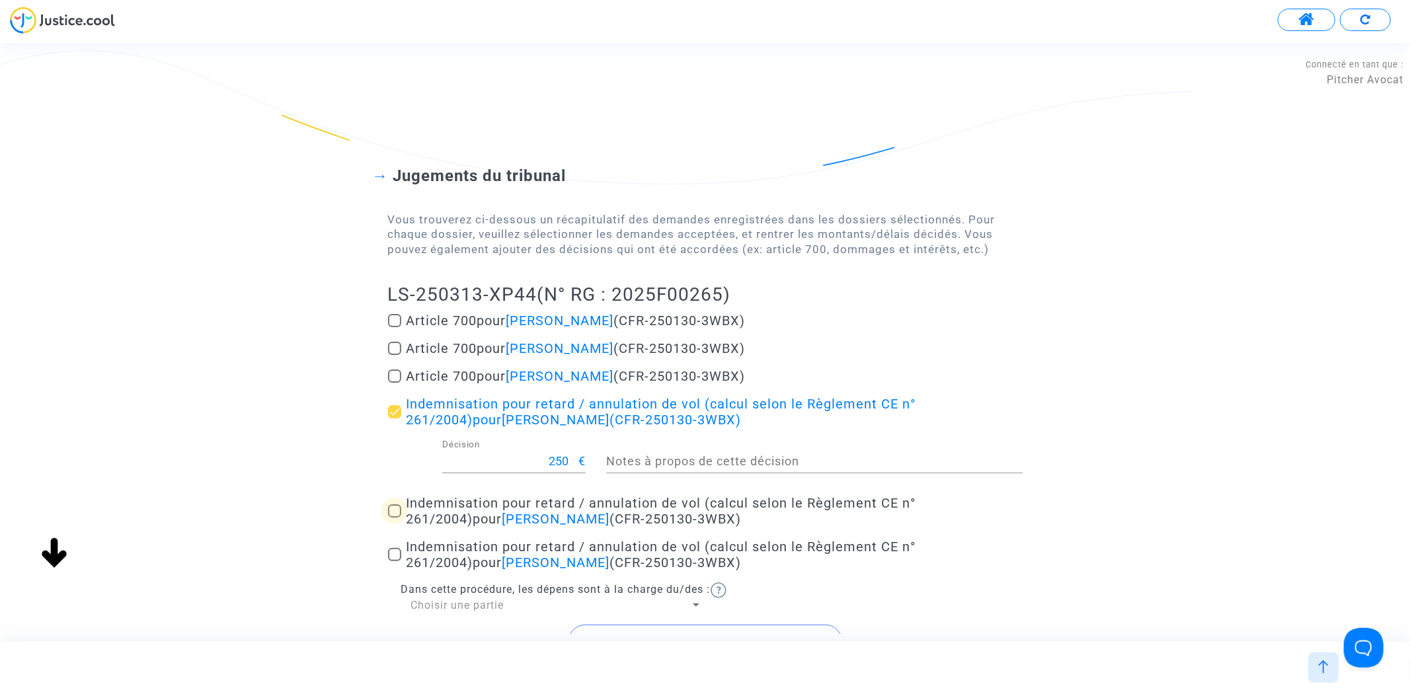
click at [398, 504] on span at bounding box center [394, 510] width 13 height 13
click at [395, 518] on input "Indemnisation pour retard / annulation de vol (calcul selon le Règlement CE n° …" at bounding box center [394, 518] width 1 height 1
checkbox input "true"
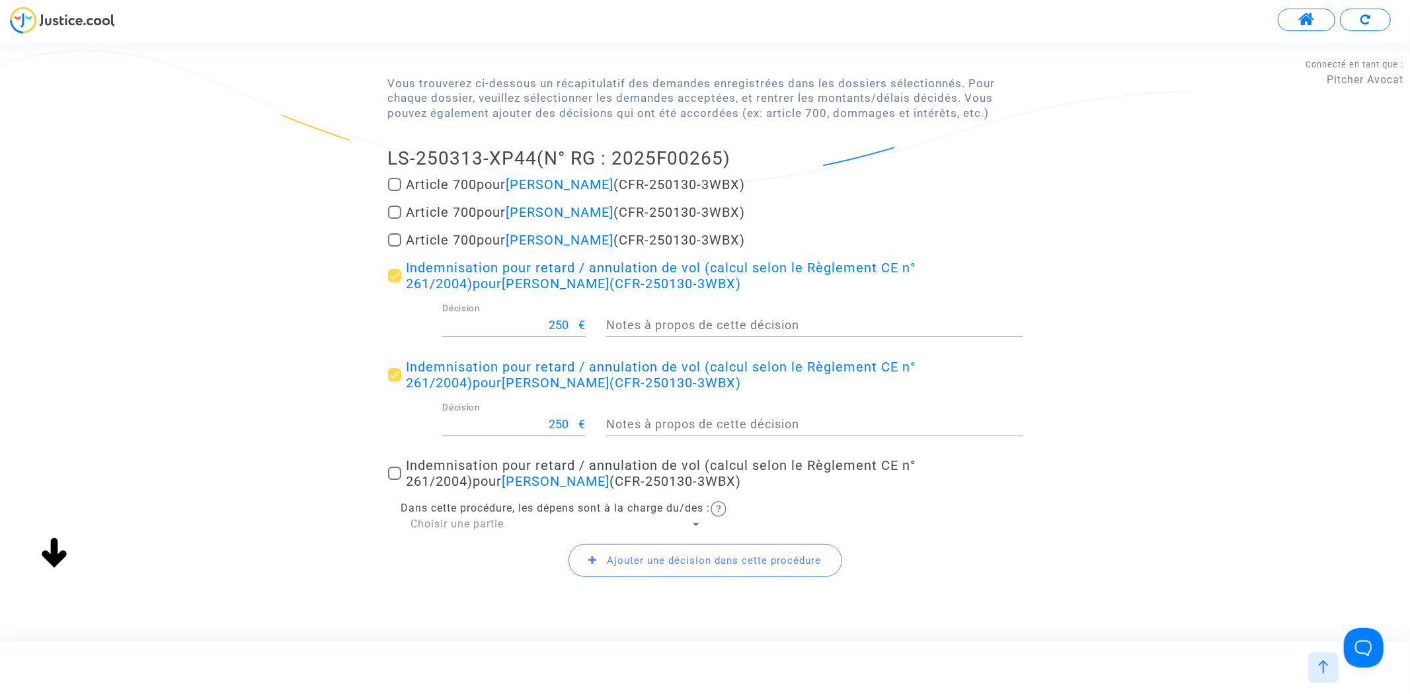
scroll to position [147, 0]
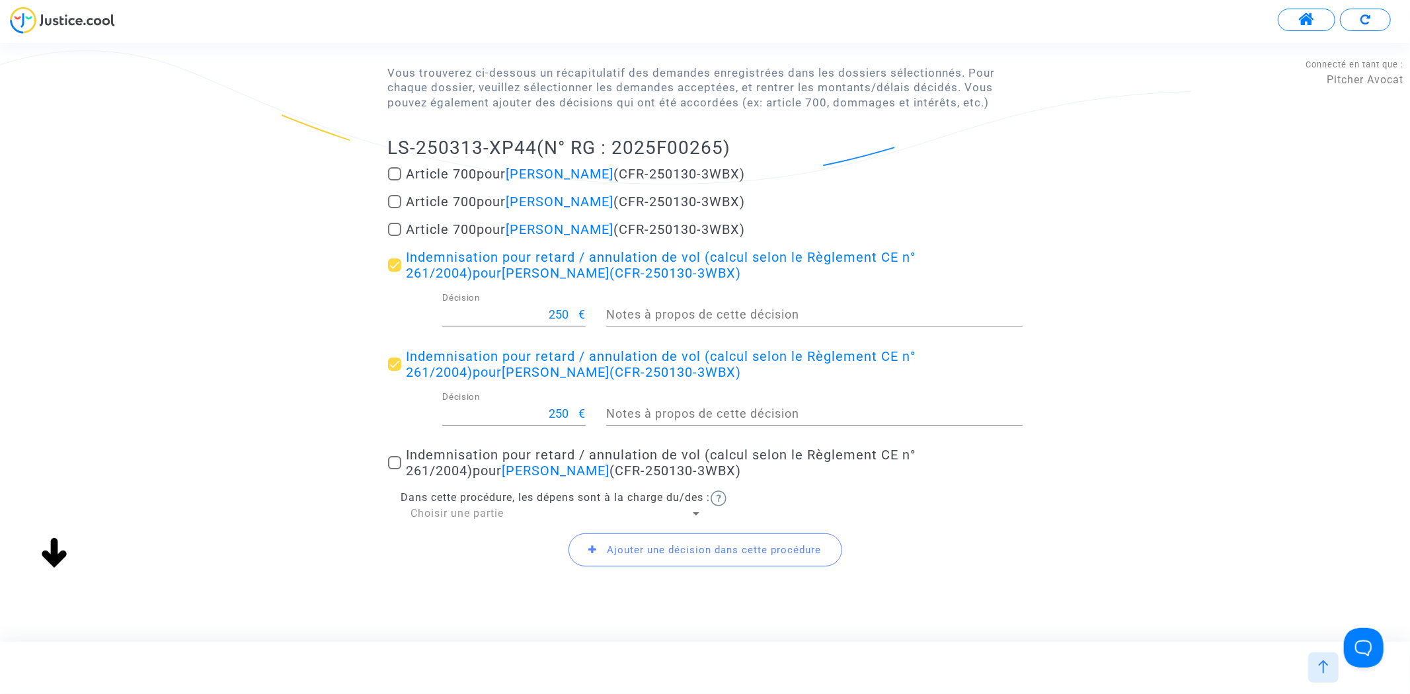
click at [392, 459] on span at bounding box center [394, 462] width 13 height 13
click at [394, 469] on input "Indemnisation pour retard / annulation de vol (calcul selon le Règlement CE n° …" at bounding box center [394, 469] width 1 height 1
checkbox input "true"
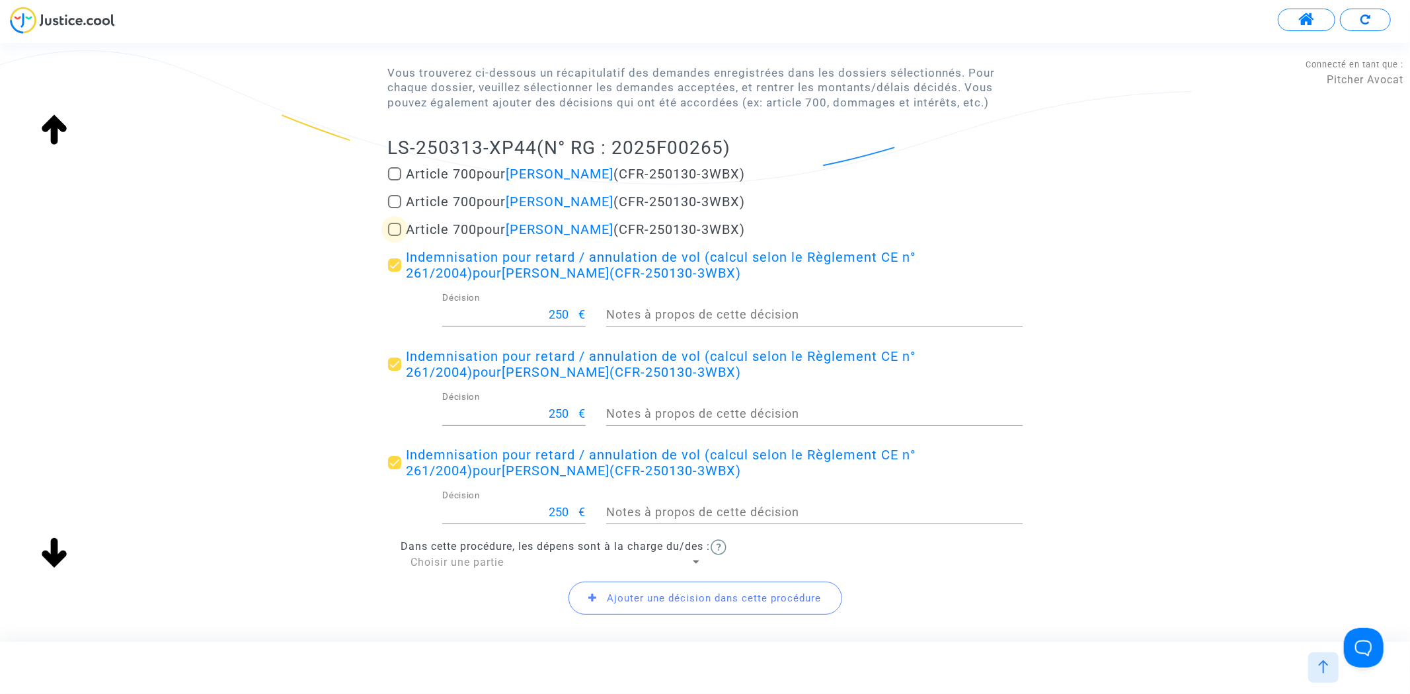
click at [393, 223] on span at bounding box center [394, 229] width 13 height 13
click at [394, 236] on input "Article 700 pour Dragana Jerkovic (CFR-250130-3WBX)" at bounding box center [394, 236] width 1 height 1
checkbox input "true"
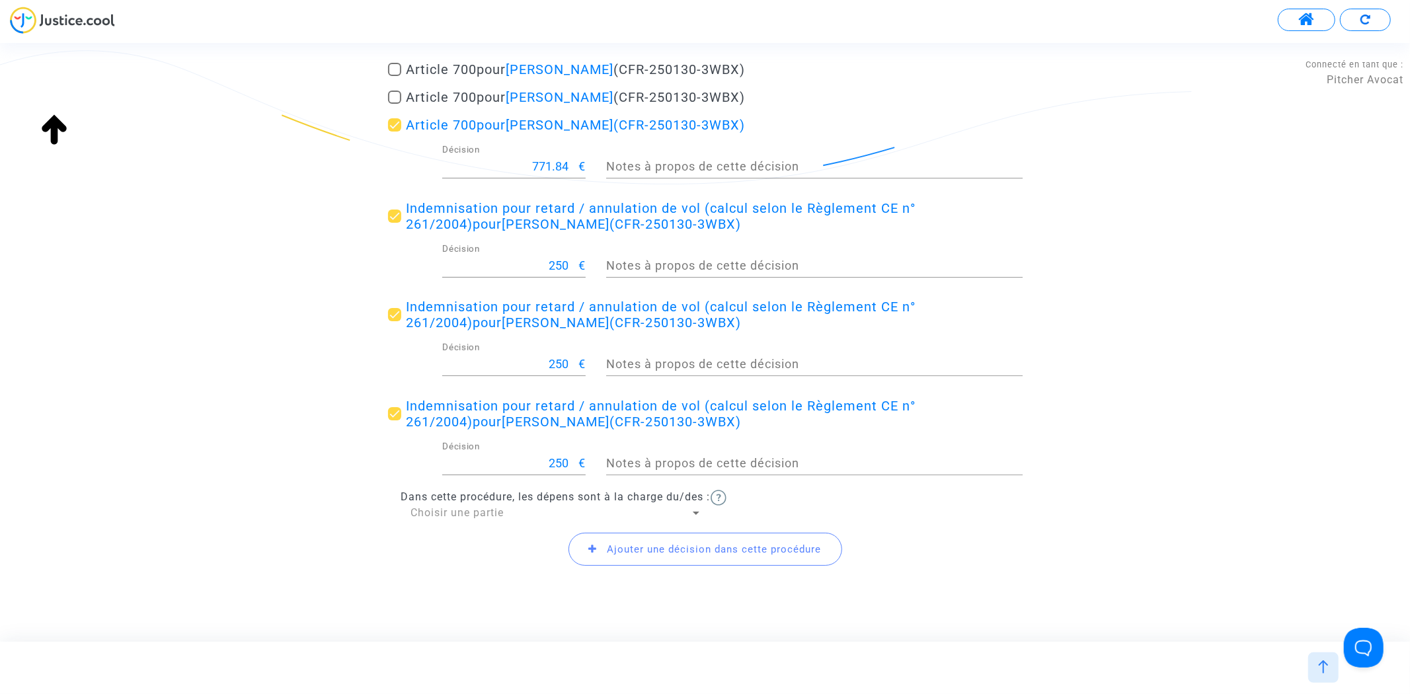
scroll to position [286, 0]
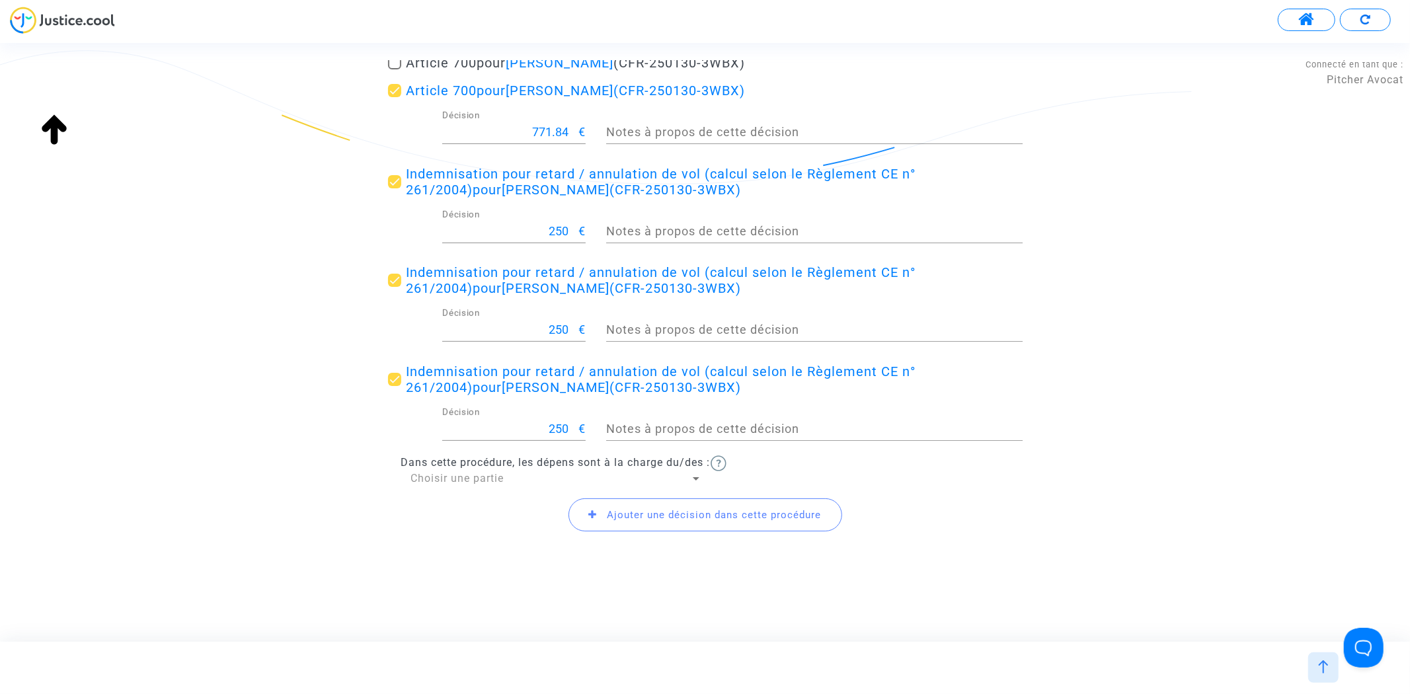
click at [666, 518] on span "Ajouter une décision dans cette procédure" at bounding box center [714, 515] width 214 height 12
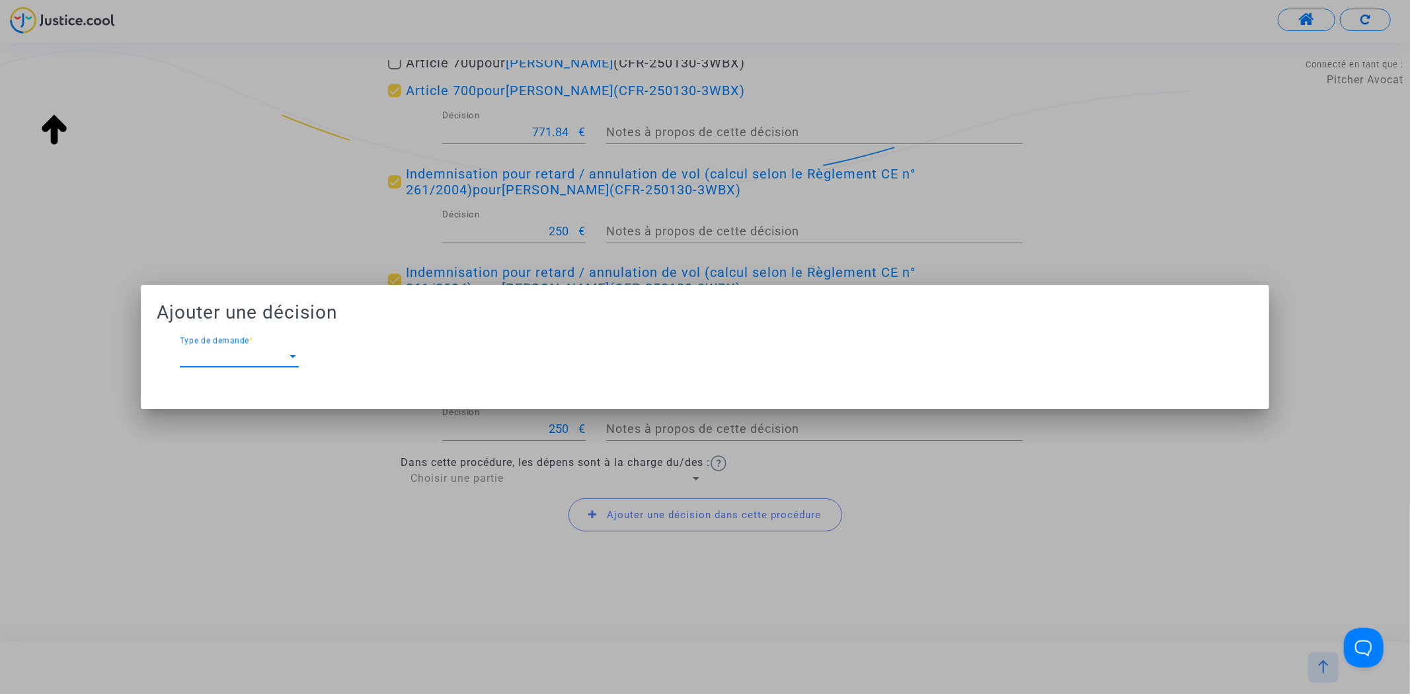
click at [289, 354] on div at bounding box center [293, 356] width 12 height 12
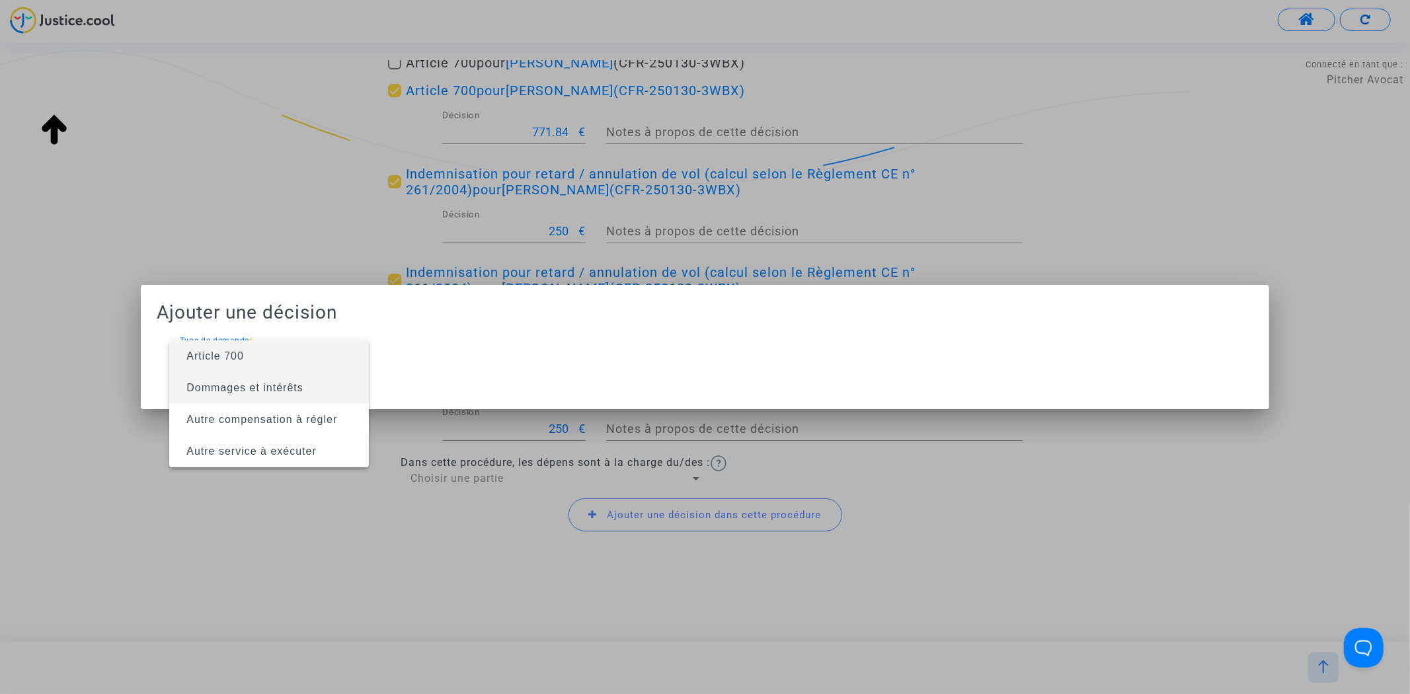
click at [286, 385] on span "Dommages et intérêts" at bounding box center [244, 387] width 117 height 11
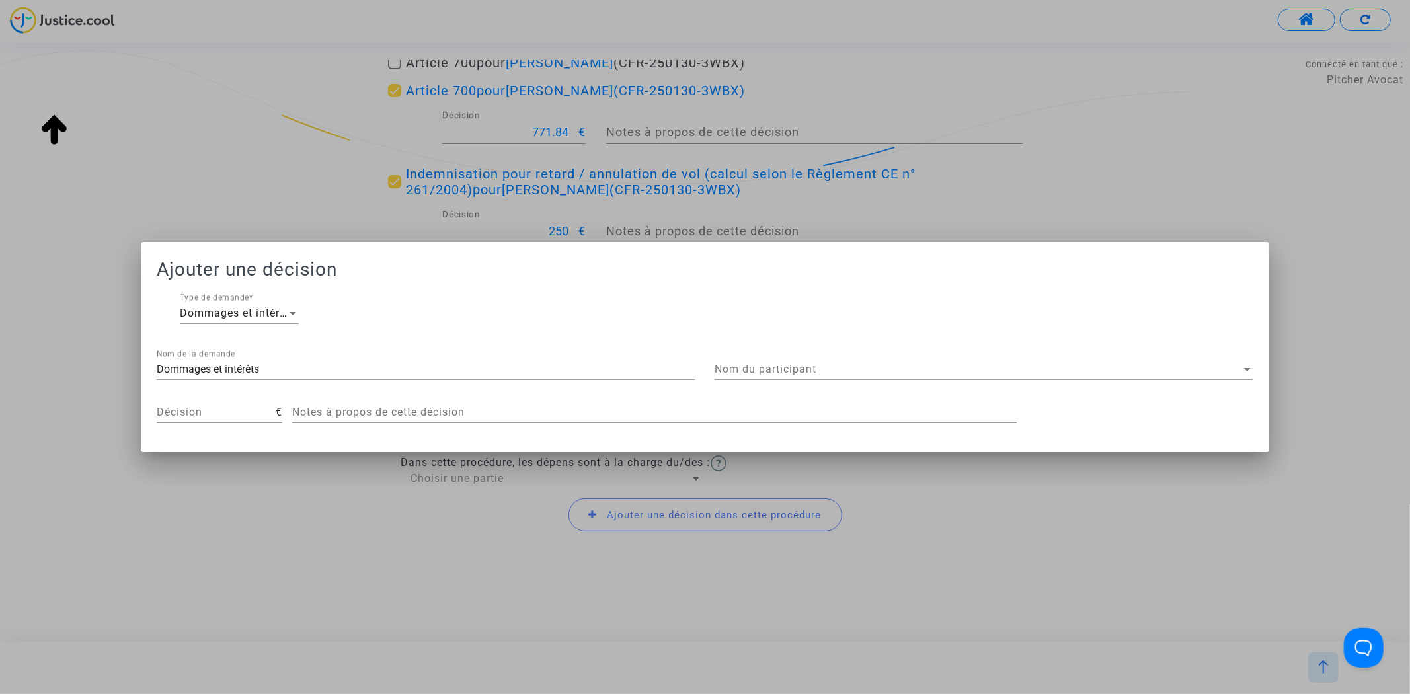
click at [869, 379] on div "Nom du participant Nom du participant" at bounding box center [984, 365] width 538 height 30
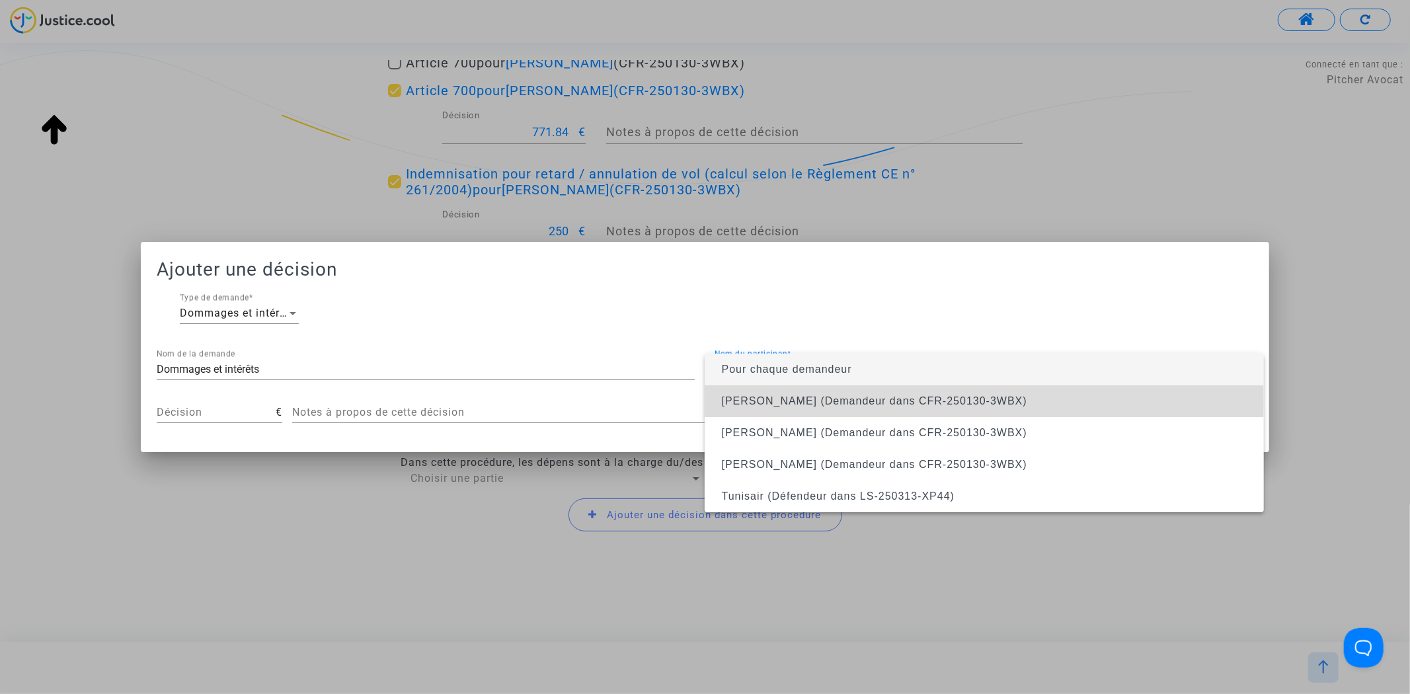
click at [869, 401] on span "Mato Jerkovic (Demandeur dans CFR-250130-3WBX)" at bounding box center [874, 400] width 305 height 11
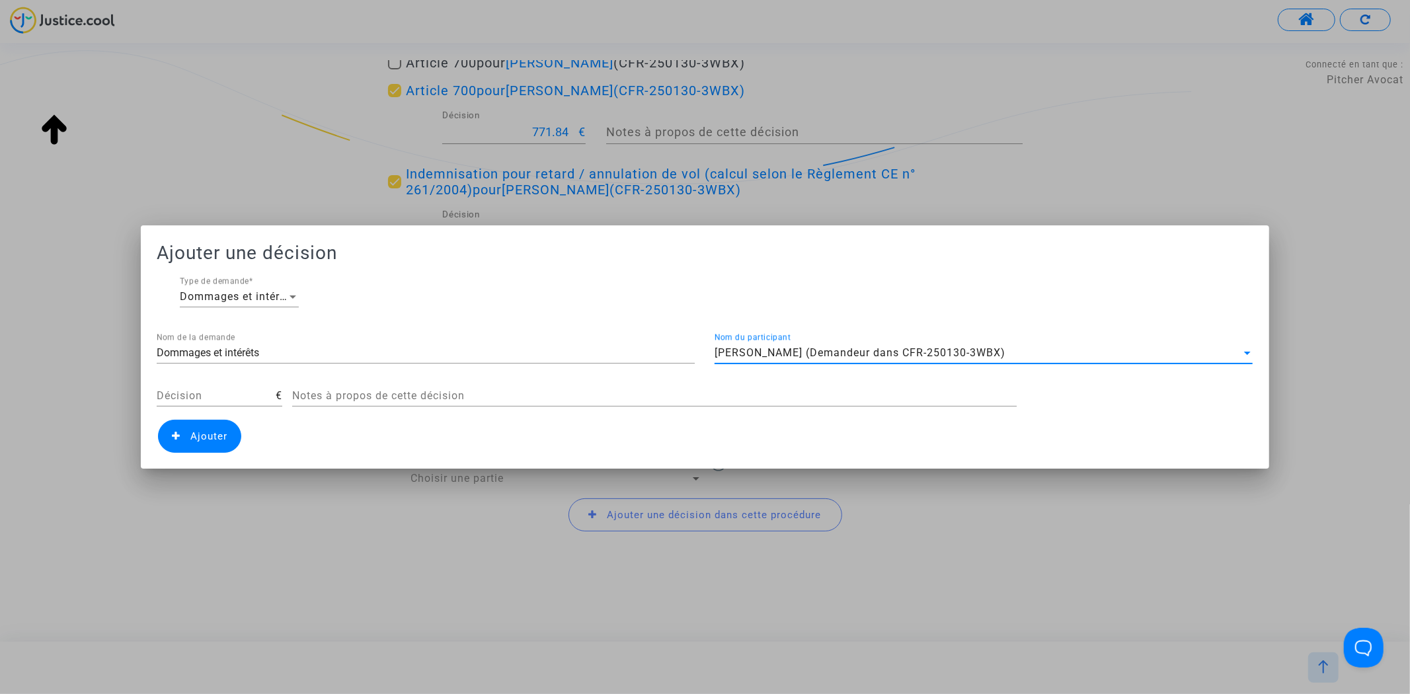
click at [243, 394] on input "Décision" at bounding box center [216, 396] width 119 height 12
type input "400"
drag, startPoint x: 309, startPoint y: 353, endPoint x: 178, endPoint y: 349, distance: 130.3
click at [179, 349] on input "Dommages et intérêts" at bounding box center [426, 353] width 538 height 12
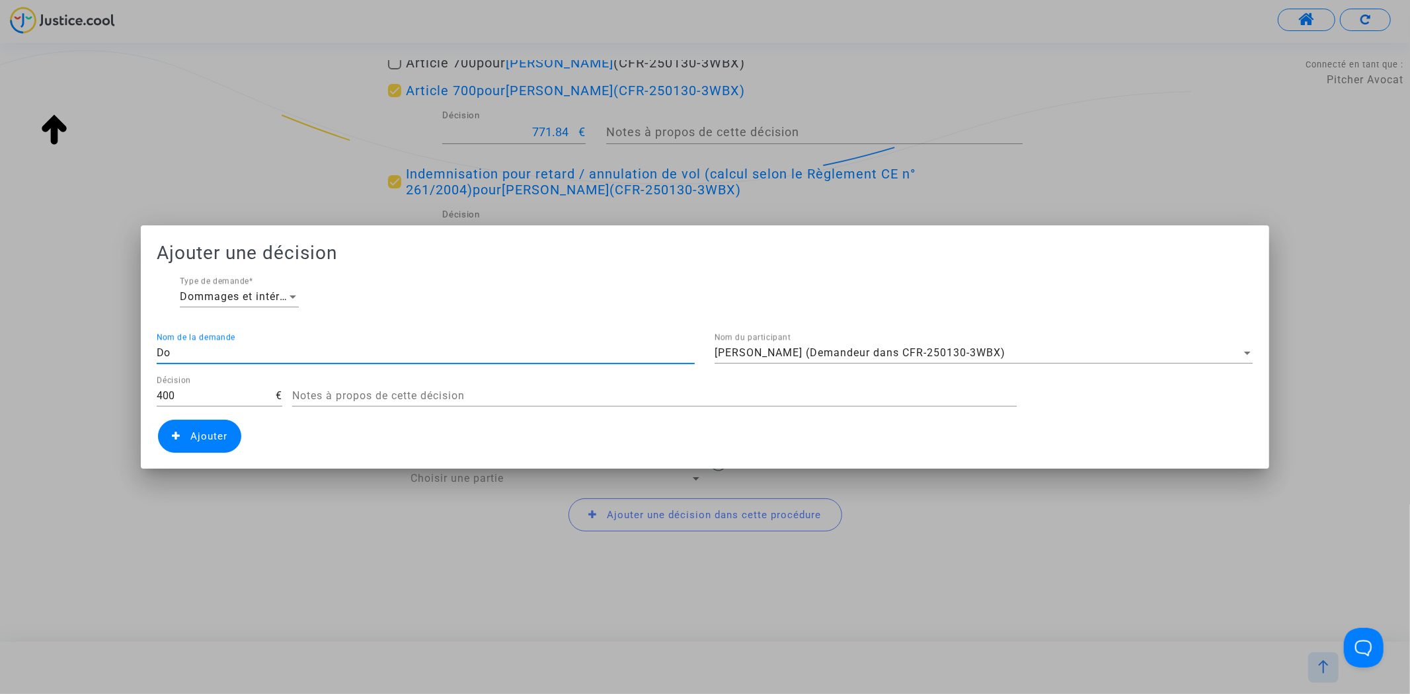
type input "D"
type input "R"
type input "Article 14"
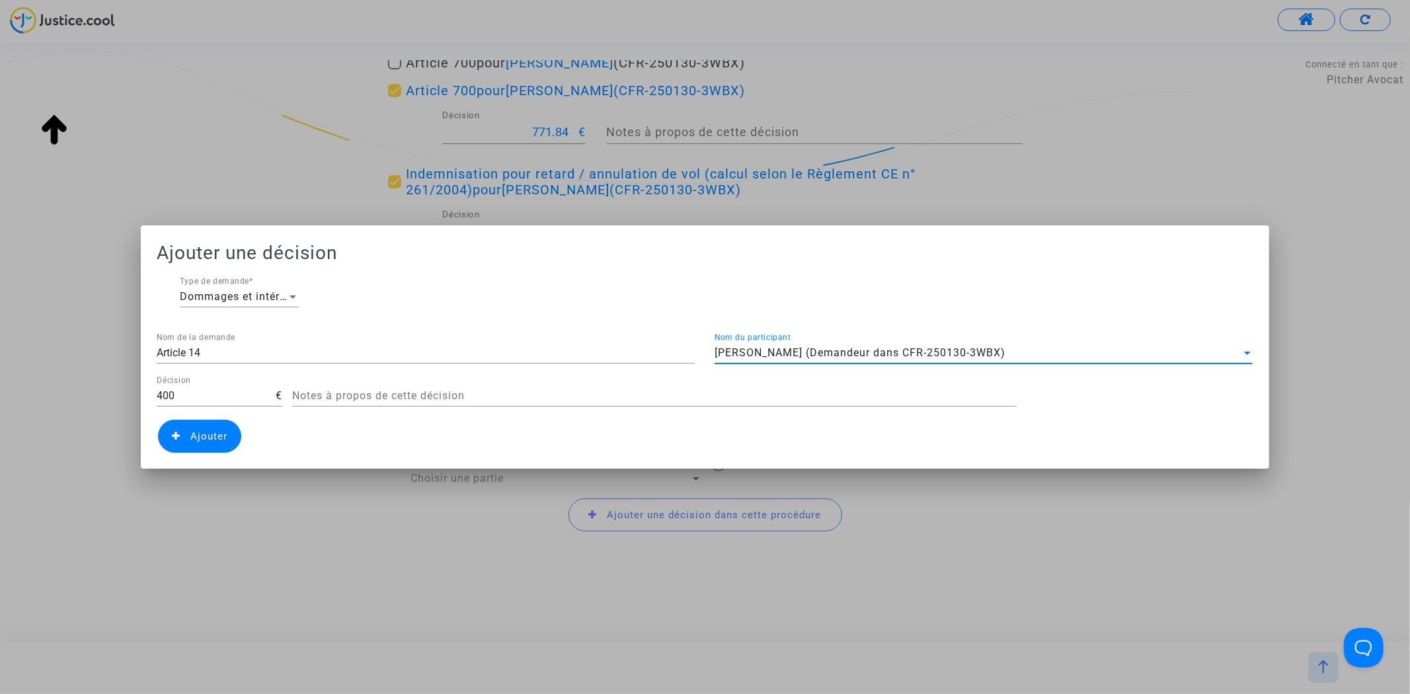
click at [762, 351] on span "Mato Jerkovic (Demandeur dans CFR-250130-3WBX)" at bounding box center [860, 352] width 291 height 13
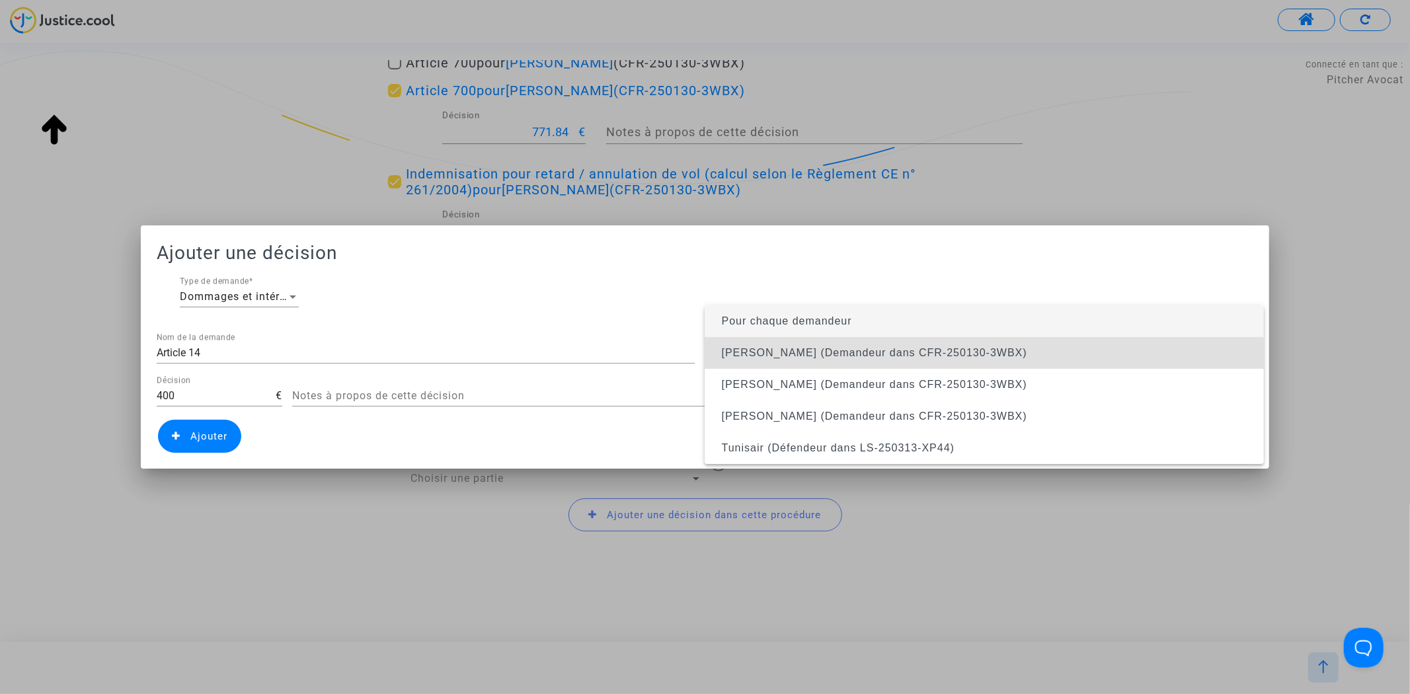
click at [787, 317] on span "Pour chaque demandeur" at bounding box center [787, 320] width 130 height 11
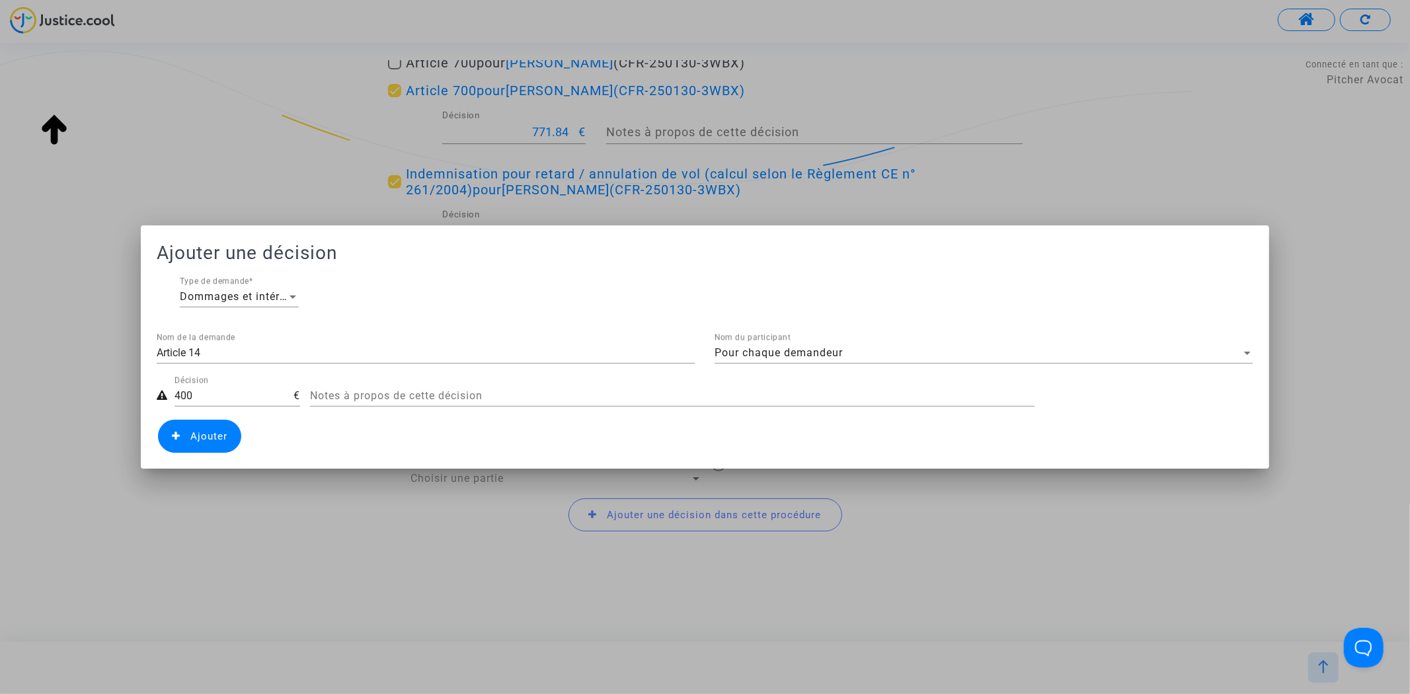
click at [225, 444] on span "Ajouter" at bounding box center [199, 436] width 83 height 33
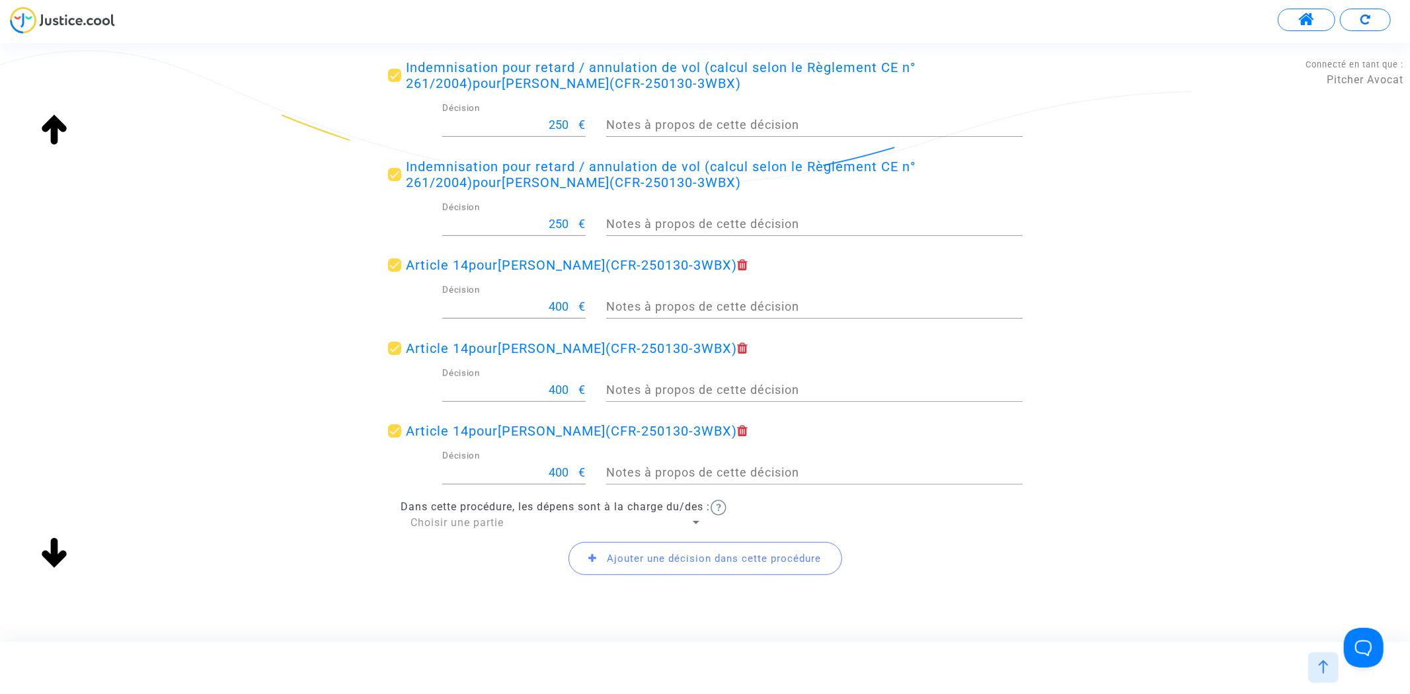
scroll to position [533, 0]
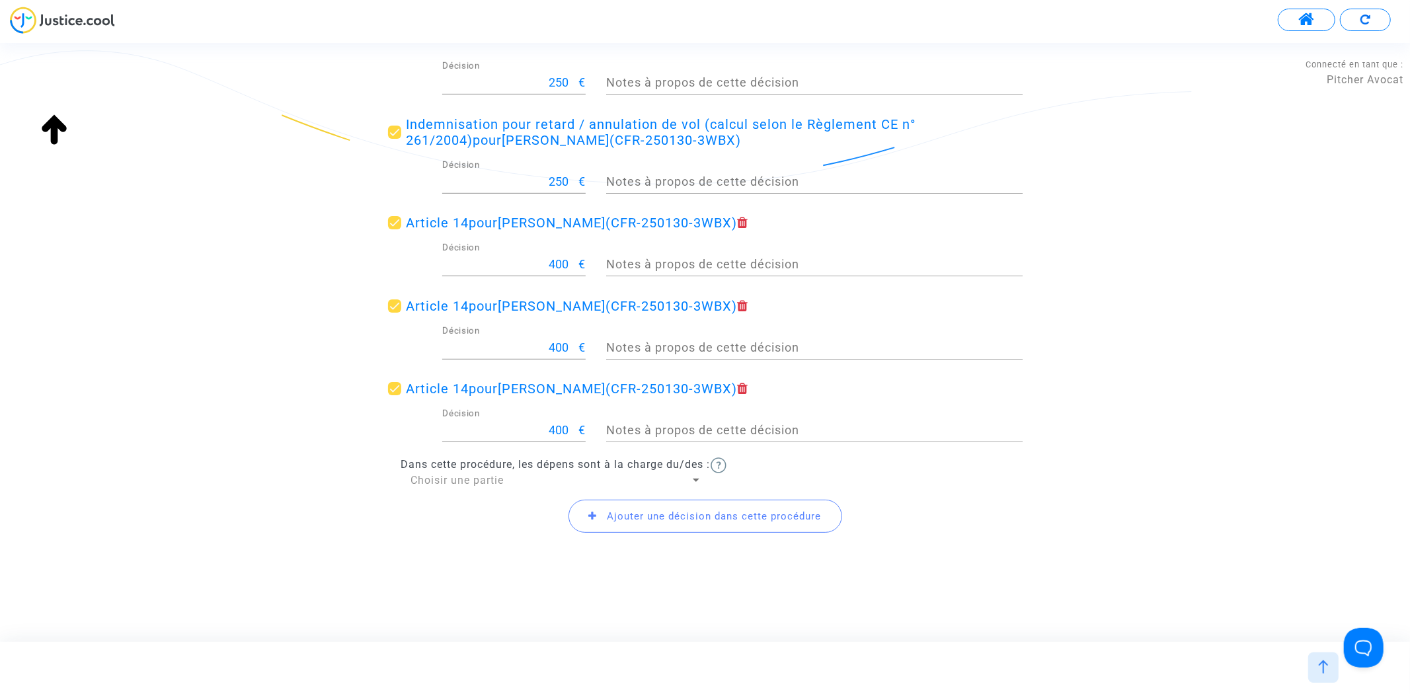
click at [685, 518] on span "Ajouter une décision dans cette procédure" at bounding box center [714, 516] width 214 height 12
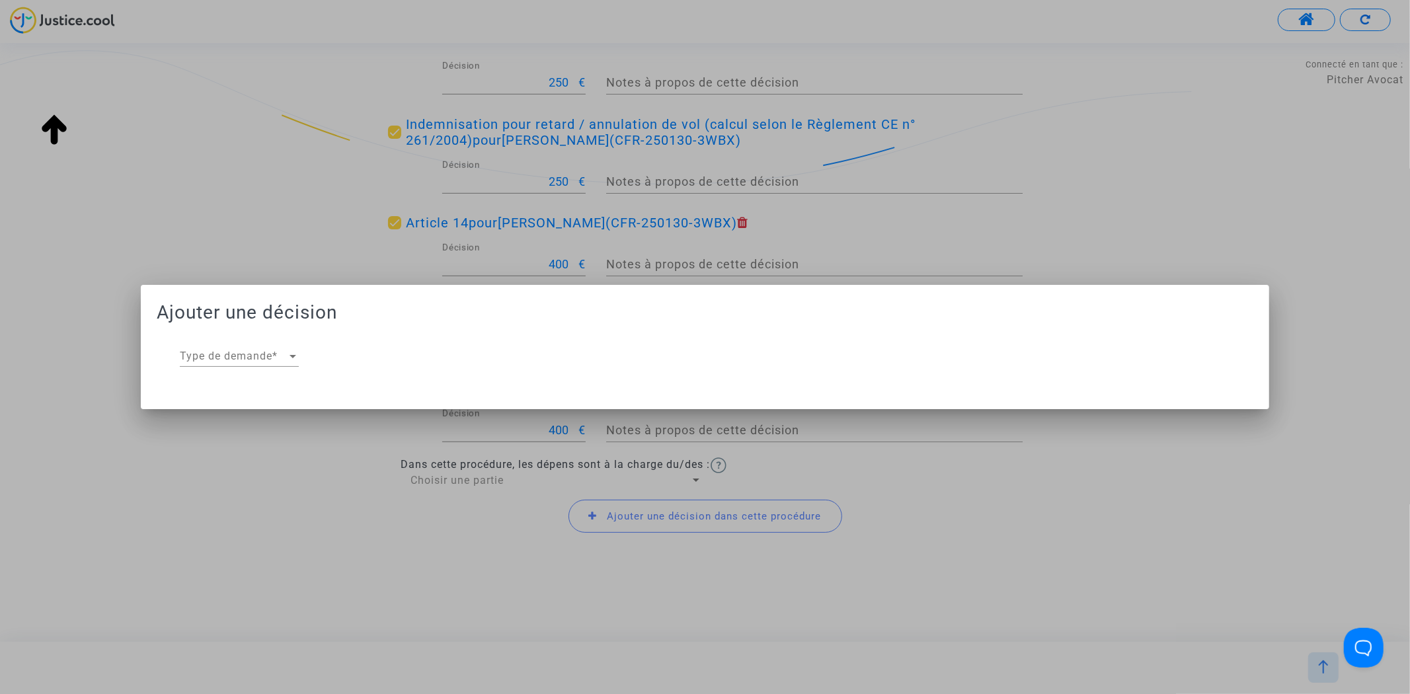
click at [236, 368] on div "Type de demande Type de demande *" at bounding box center [239, 358] width 119 height 43
click at [269, 357] on span "Type de demande" at bounding box center [233, 356] width 107 height 12
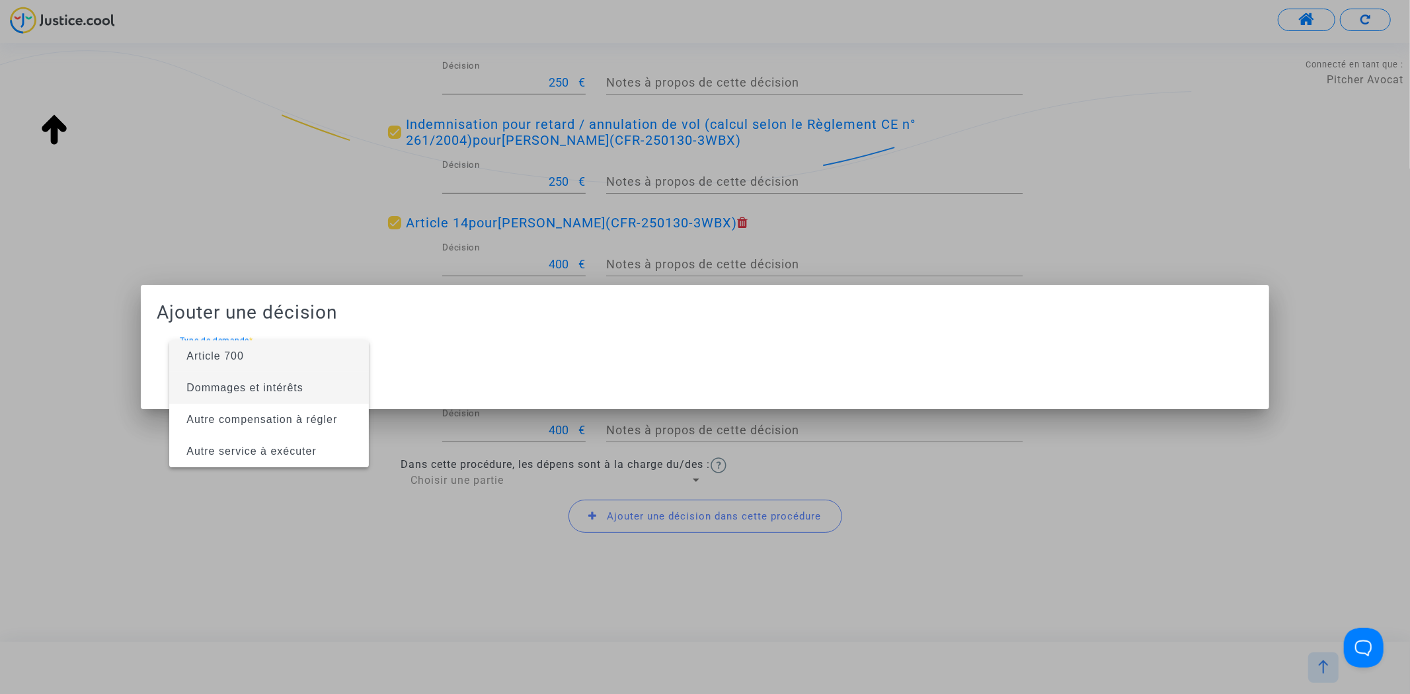
drag, startPoint x: 276, startPoint y: 391, endPoint x: 292, endPoint y: 390, distance: 16.5
click at [292, 390] on span "Dommages et intérêts" at bounding box center [244, 387] width 117 height 11
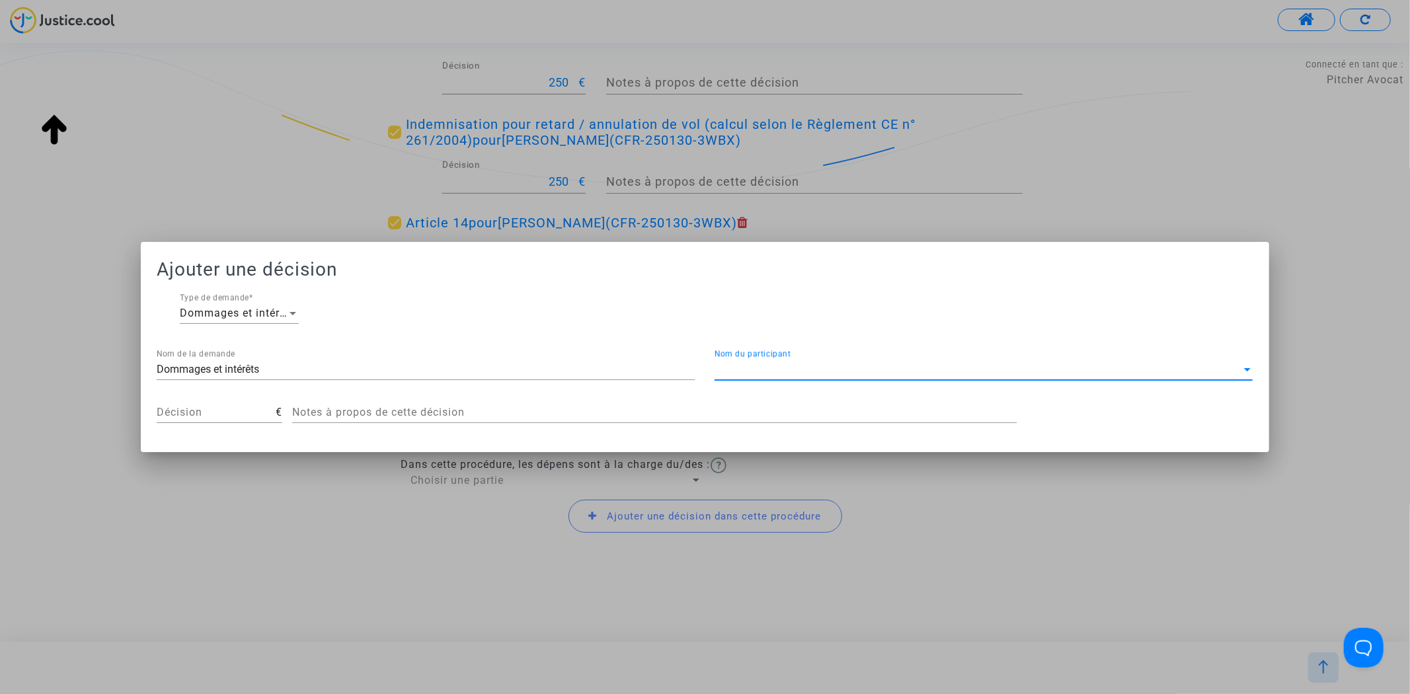
click at [881, 371] on span "Nom du participant" at bounding box center [978, 370] width 526 height 12
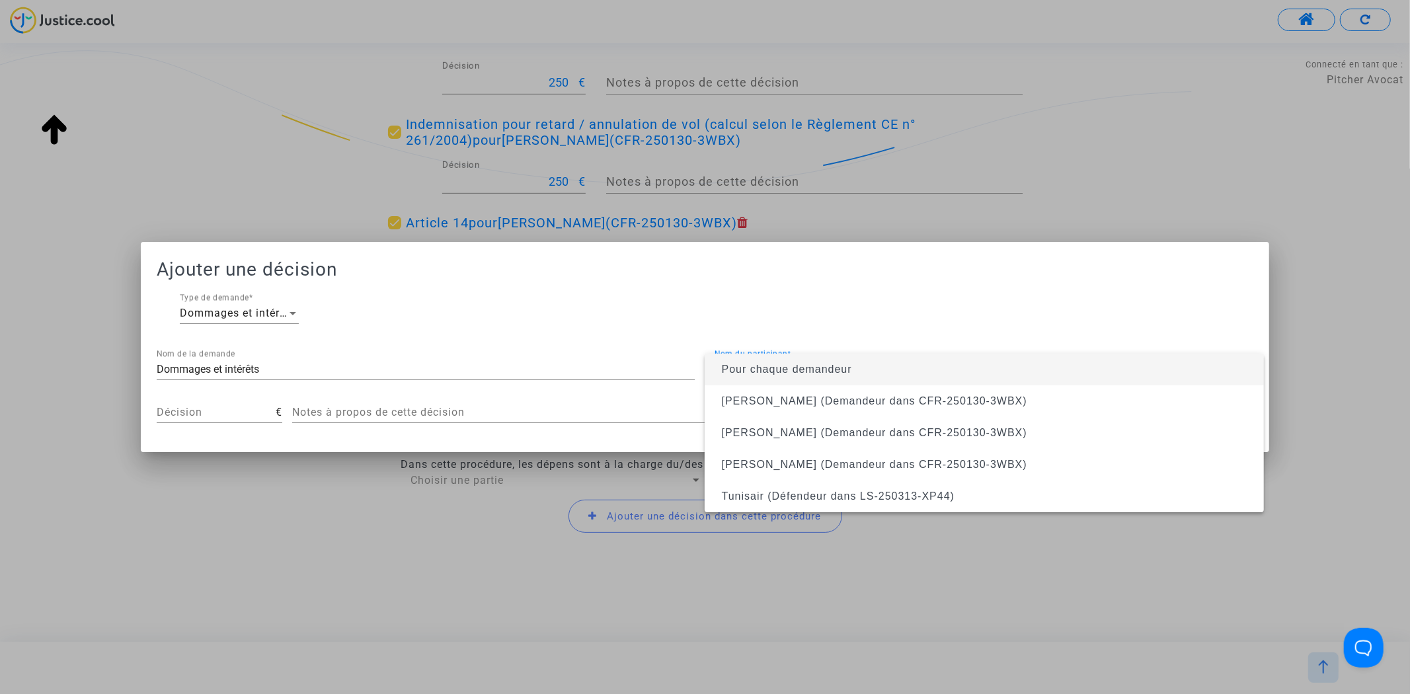
click at [876, 371] on span "Pour chaque demandeur" at bounding box center [984, 370] width 538 height 32
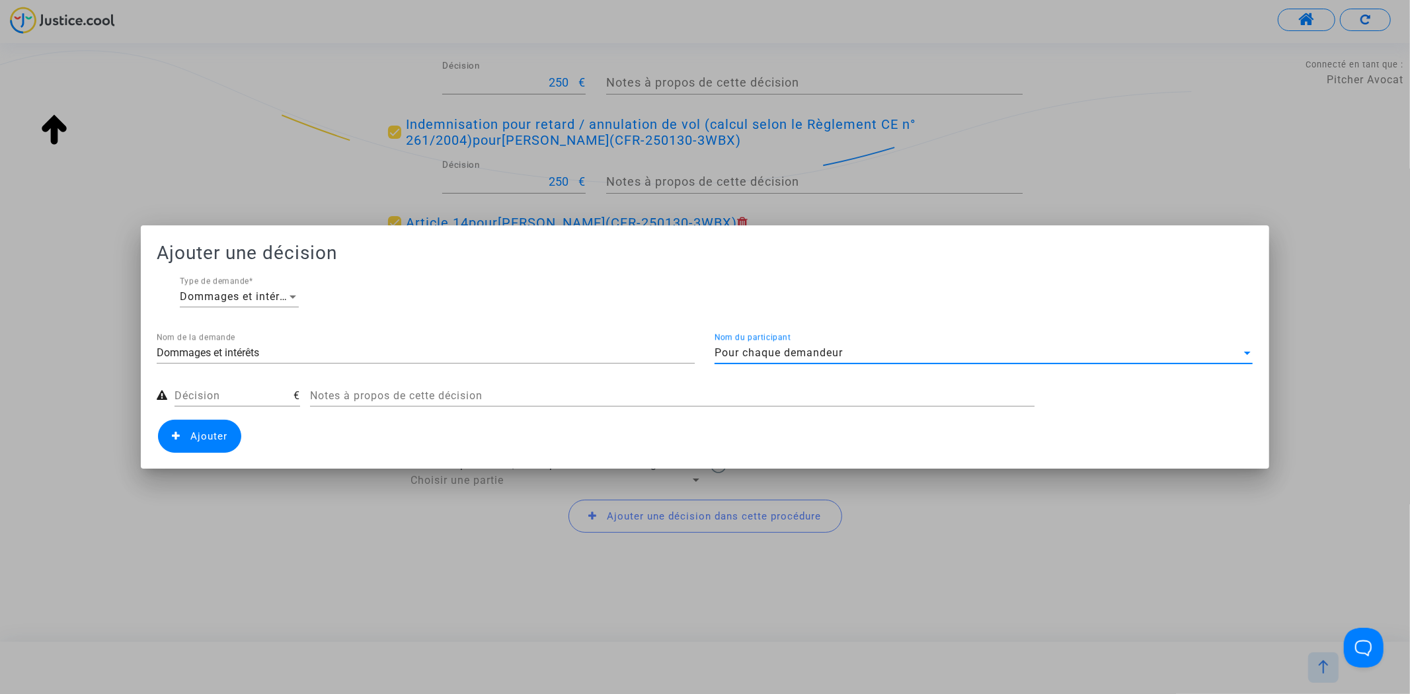
click at [235, 403] on div "Décision" at bounding box center [233, 392] width 119 height 30
type input "400"
click at [226, 428] on span "Ajouter" at bounding box center [199, 436] width 83 height 33
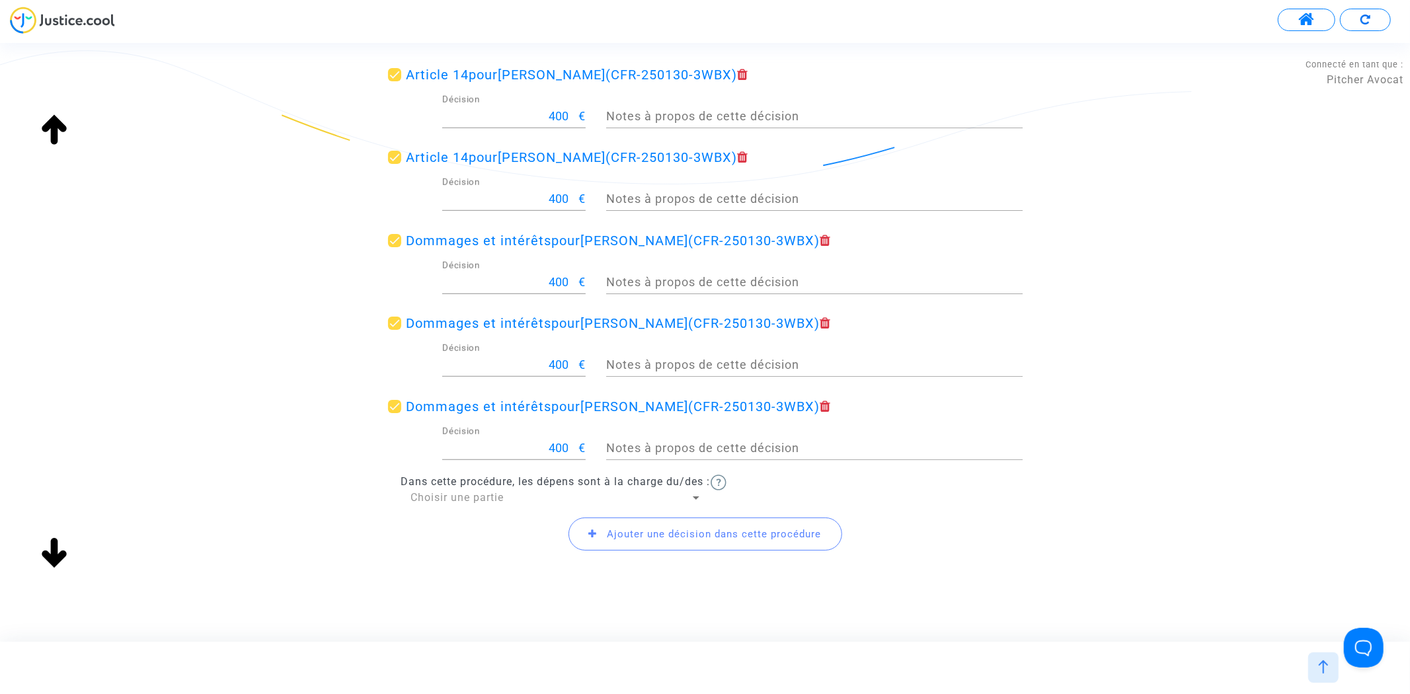
scroll to position [781, 0]
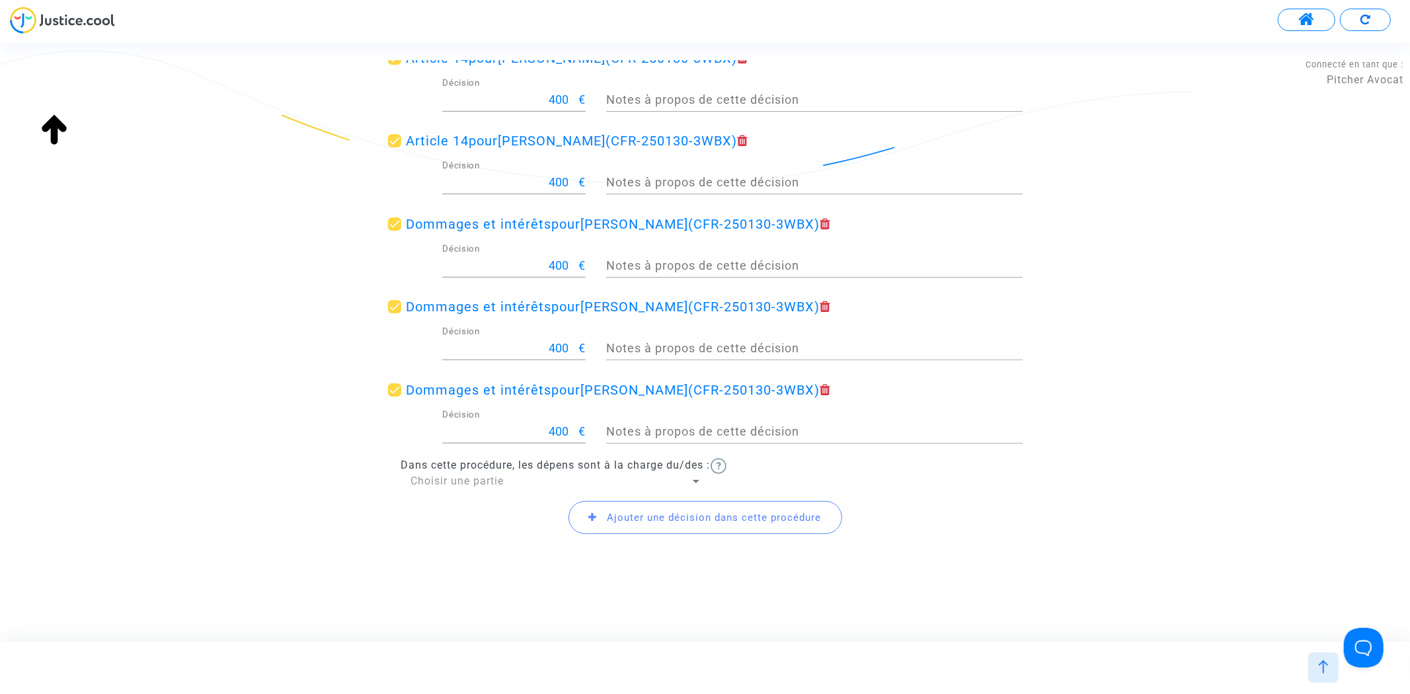
click at [484, 481] on span "Choisir une partie" at bounding box center [457, 481] width 93 height 13
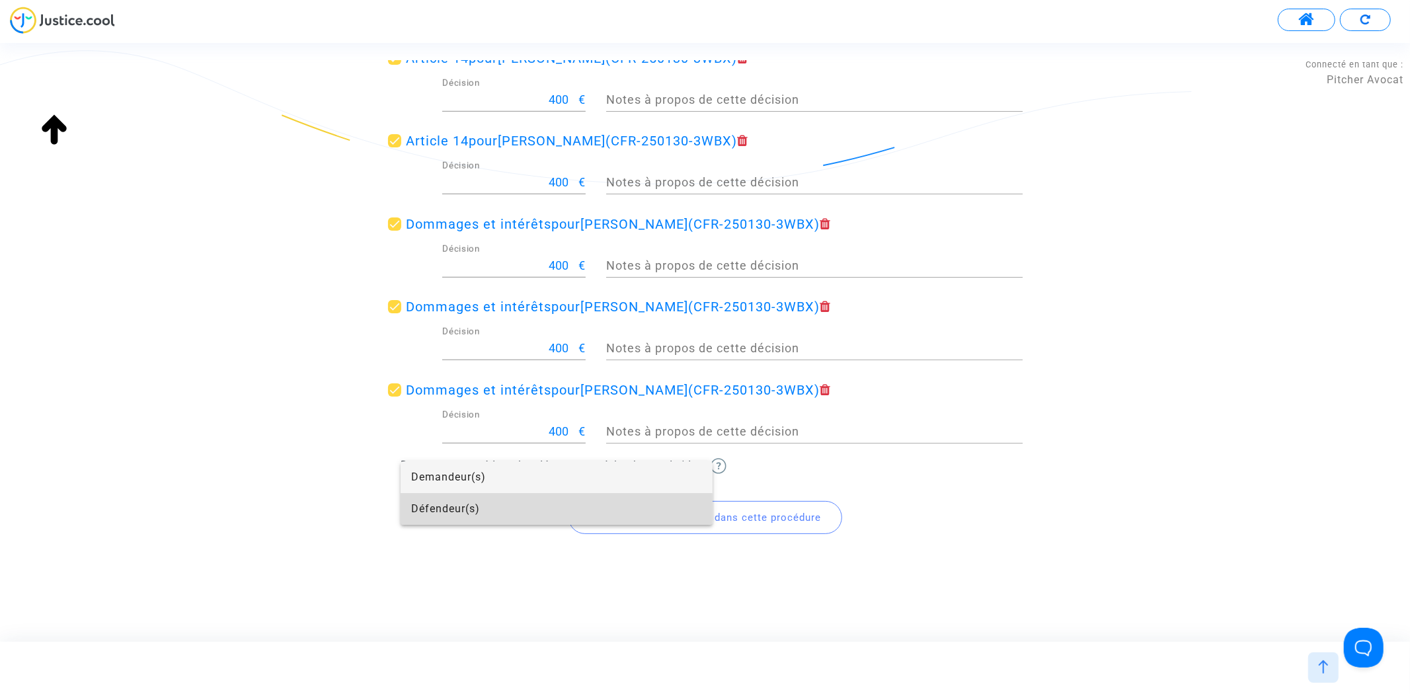
click at [490, 504] on span "Défendeur(s)" at bounding box center [556, 509] width 291 height 32
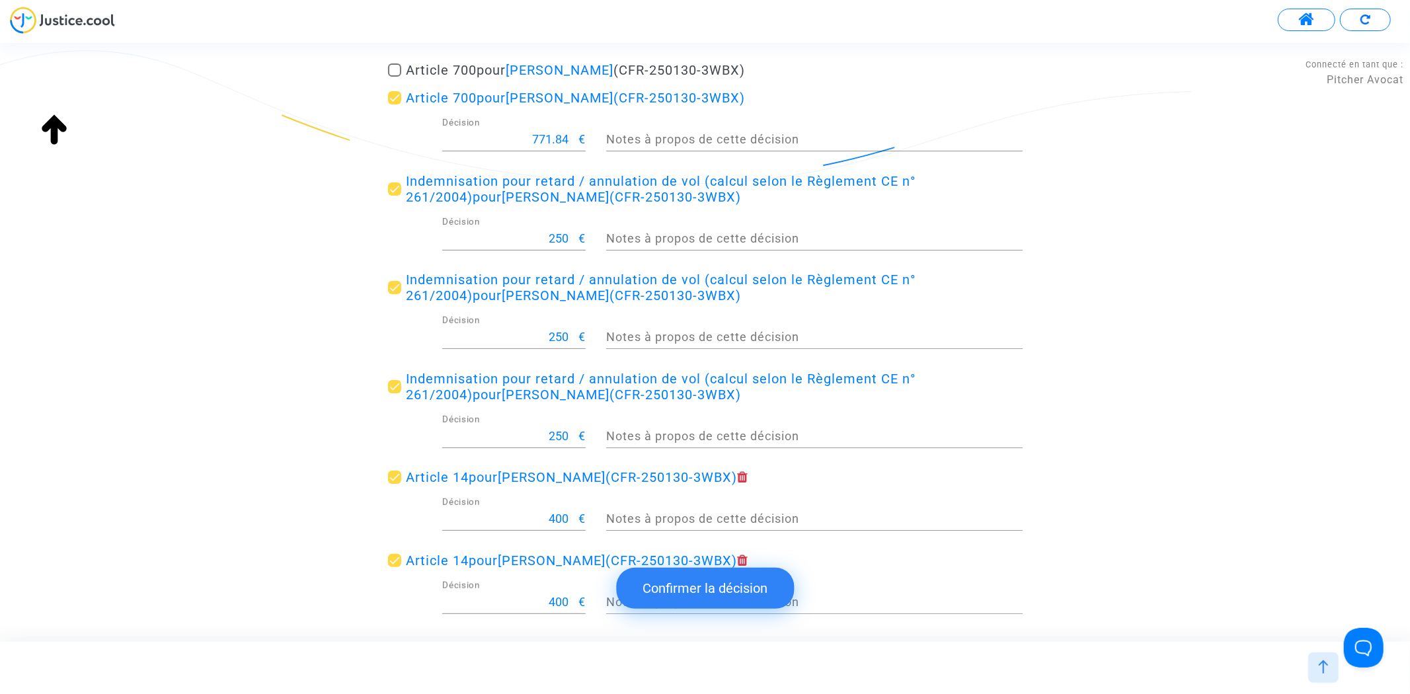
scroll to position [266, 0]
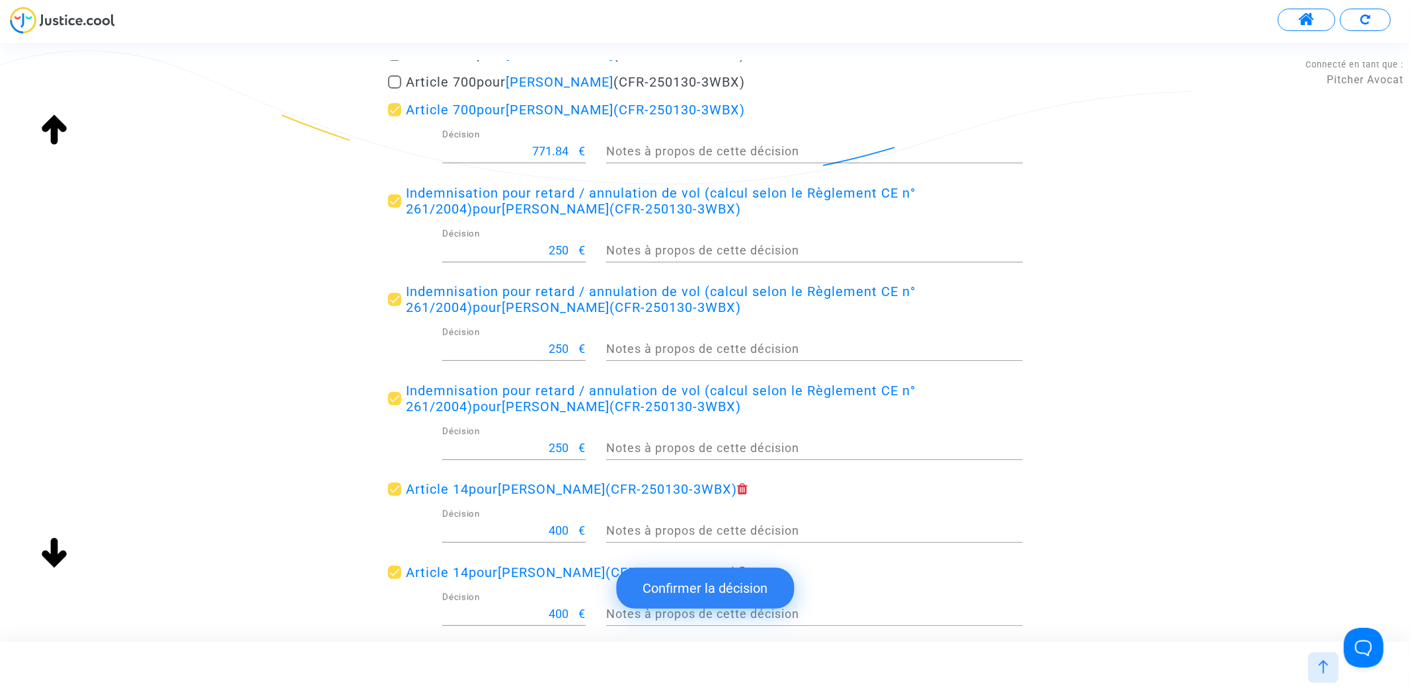
click at [709, 590] on button "Confirmer la décision" at bounding box center [705, 588] width 178 height 41
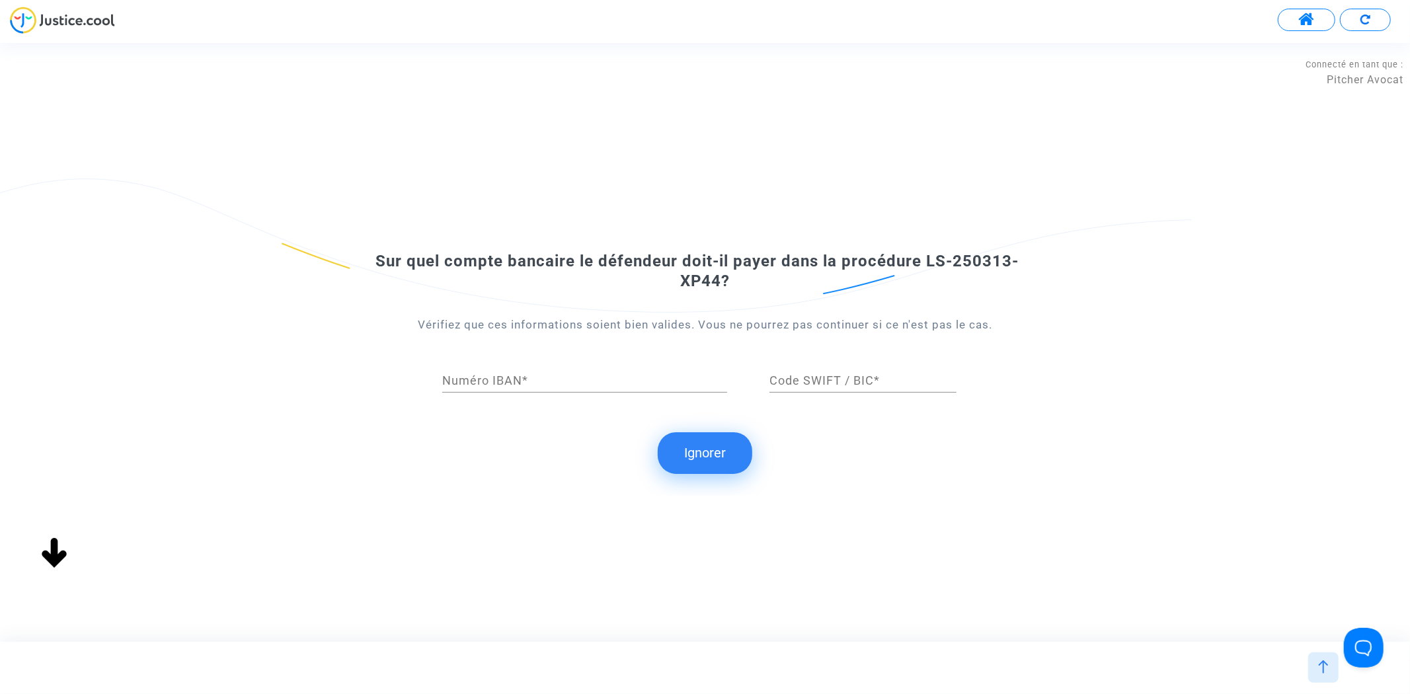
click at [730, 453] on button "Ignorer" at bounding box center [705, 452] width 95 height 41
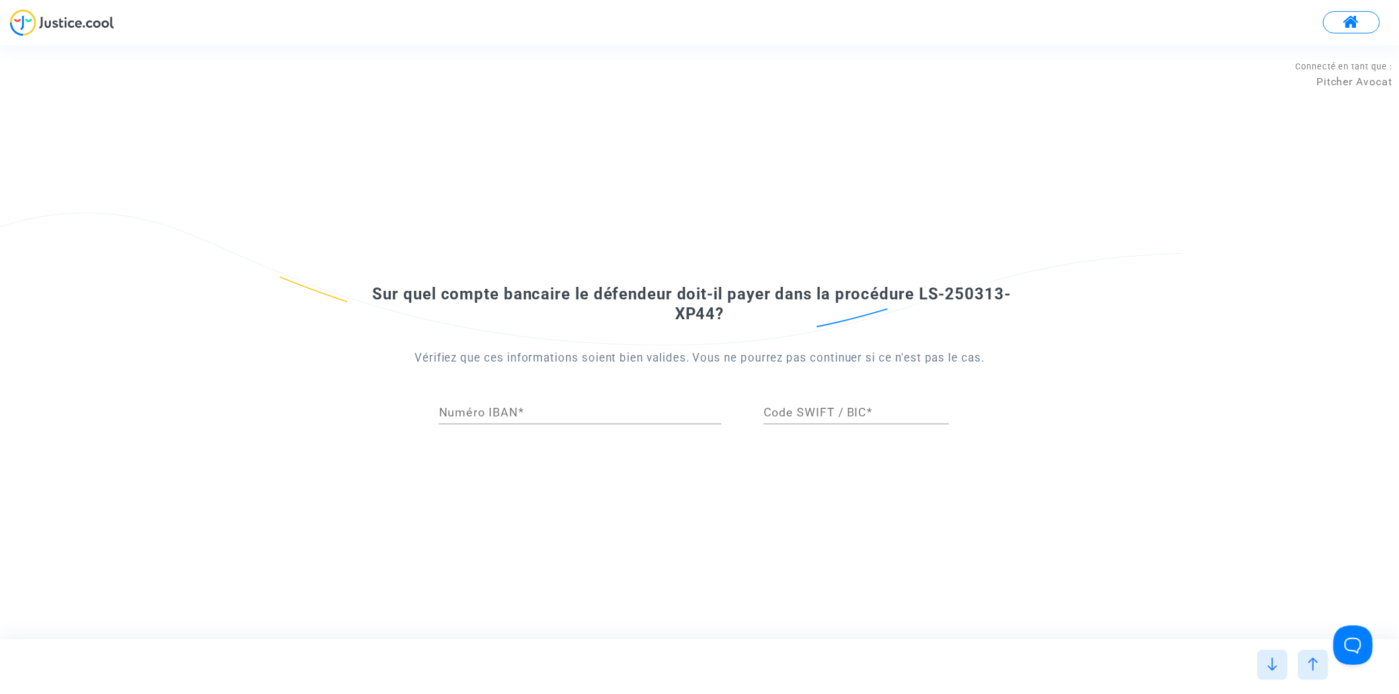
scroll to position [0, 0]
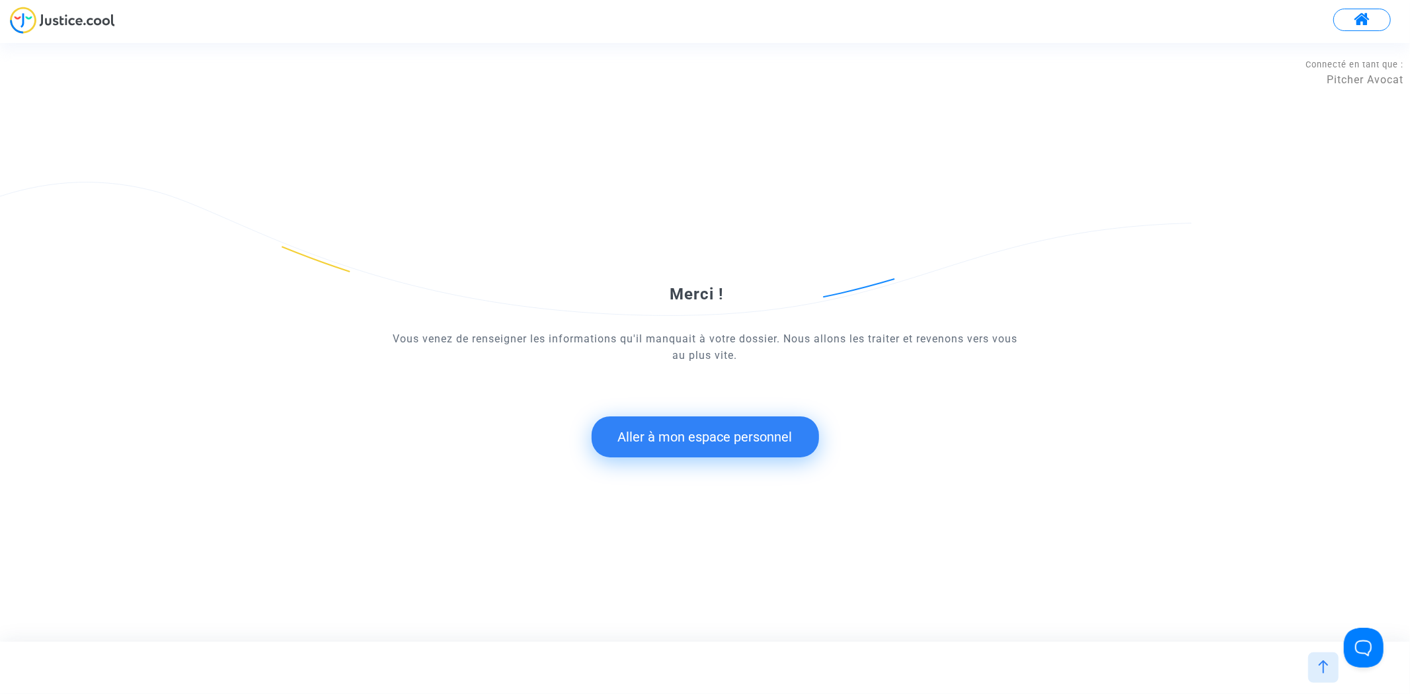
click at [728, 453] on button "Aller à mon espace personnel" at bounding box center [705, 436] width 227 height 41
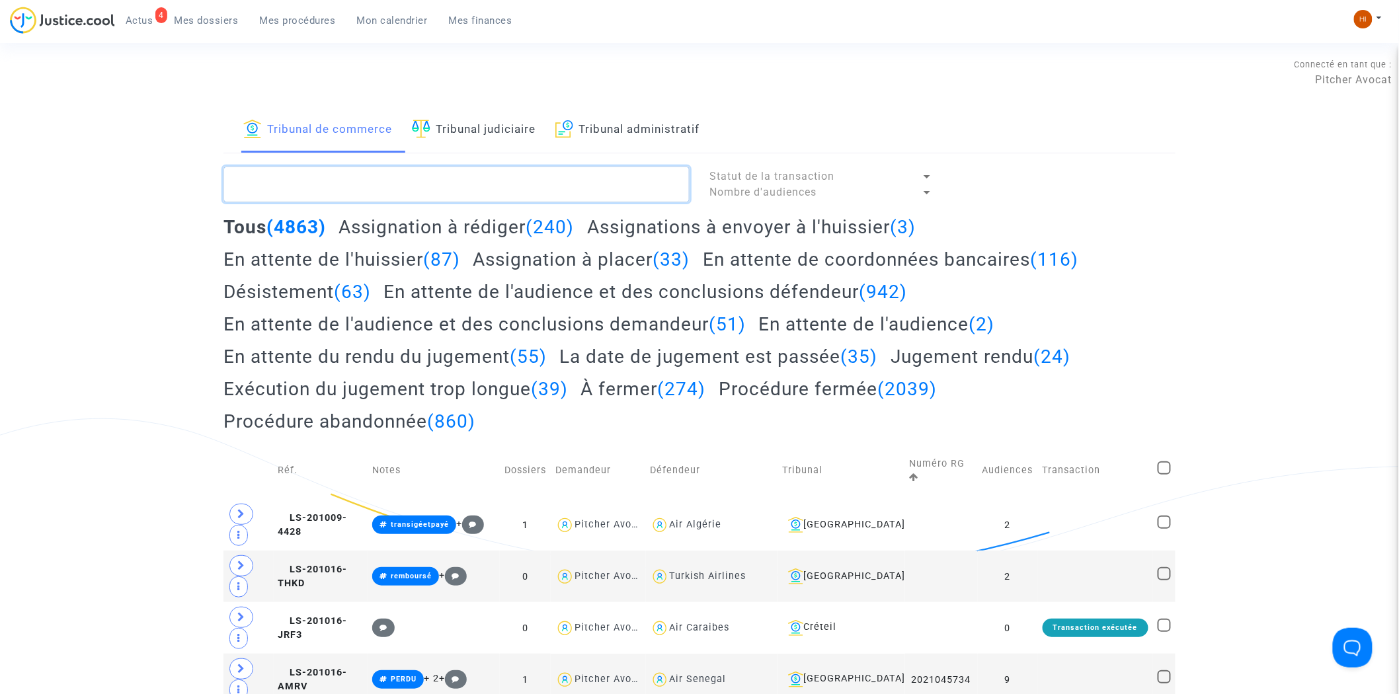
click at [411, 201] on textarea at bounding box center [456, 185] width 466 height 36
paste textarea "LS-250313-XP44"
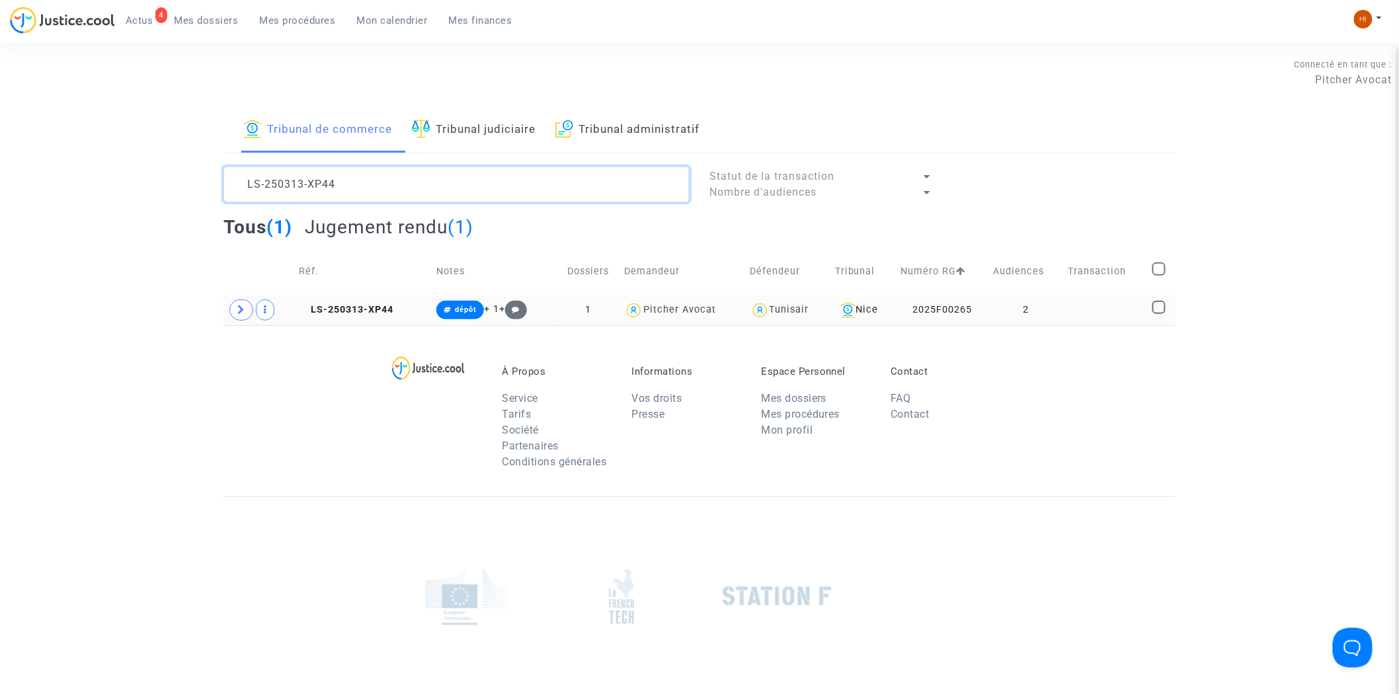
type textarea "LS-250313-XP44"
click at [381, 303] on td "LS-250313-XP44" at bounding box center [362, 310] width 137 height 30
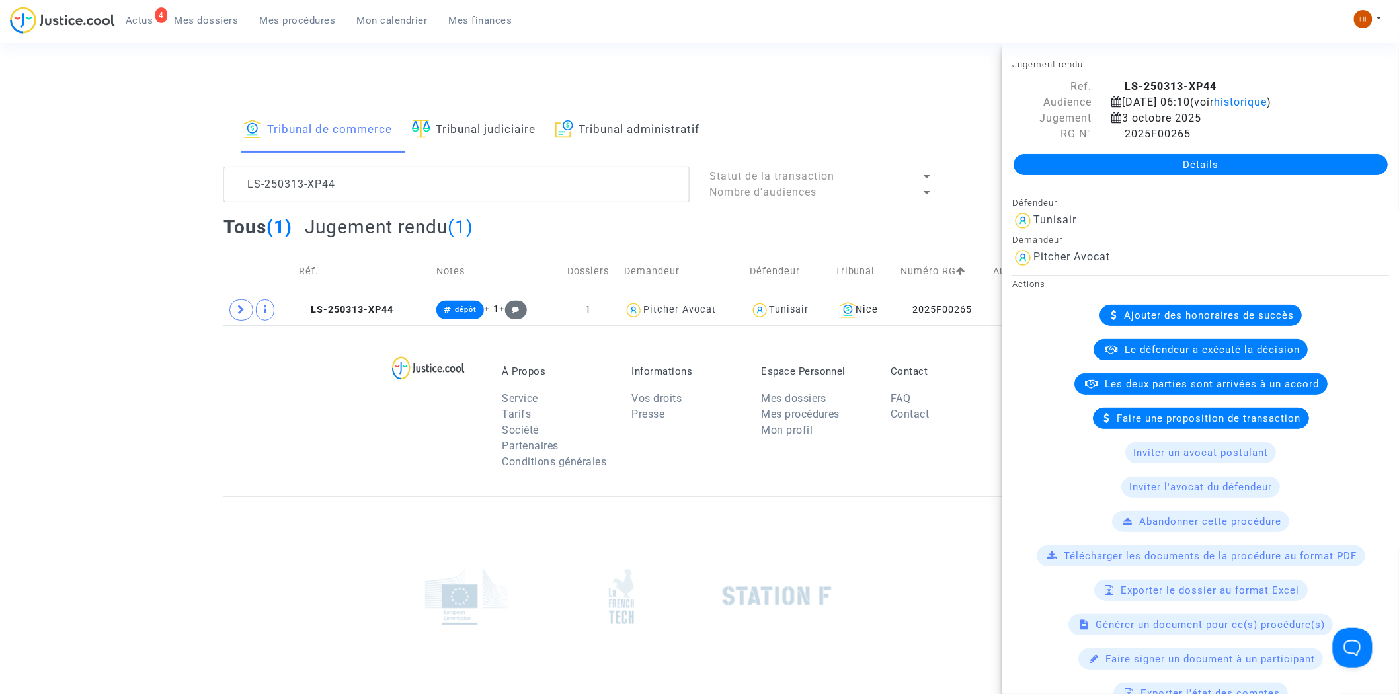
click at [1171, 175] on link "Détails" at bounding box center [1200, 164] width 374 height 21
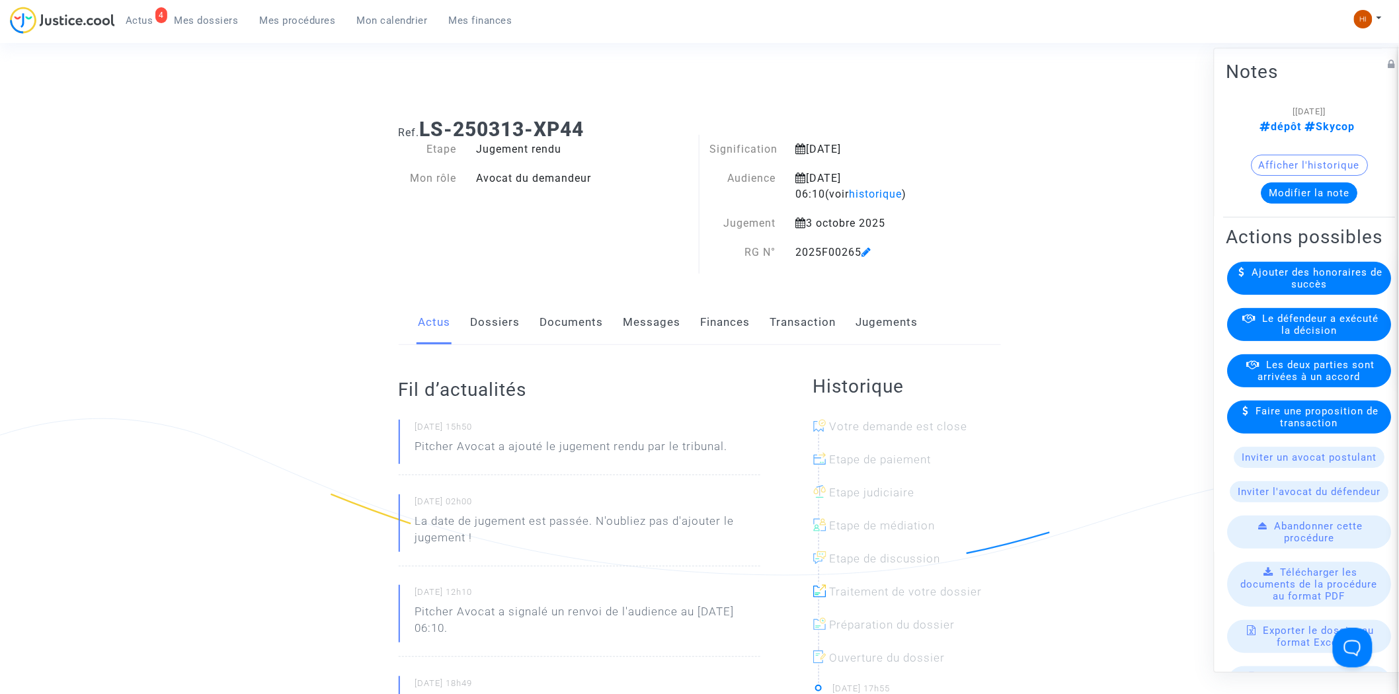
click at [711, 324] on link "Finances" at bounding box center [726, 323] width 50 height 44
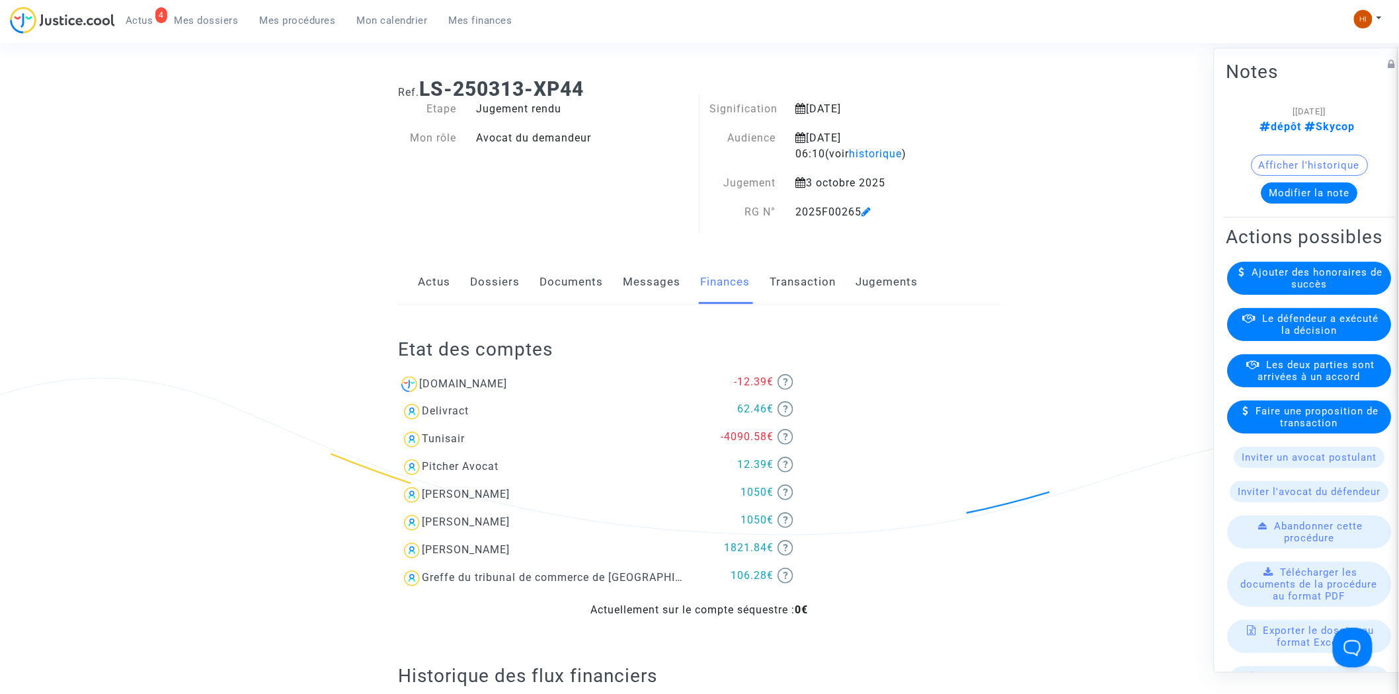
scroll to position [73, 0]
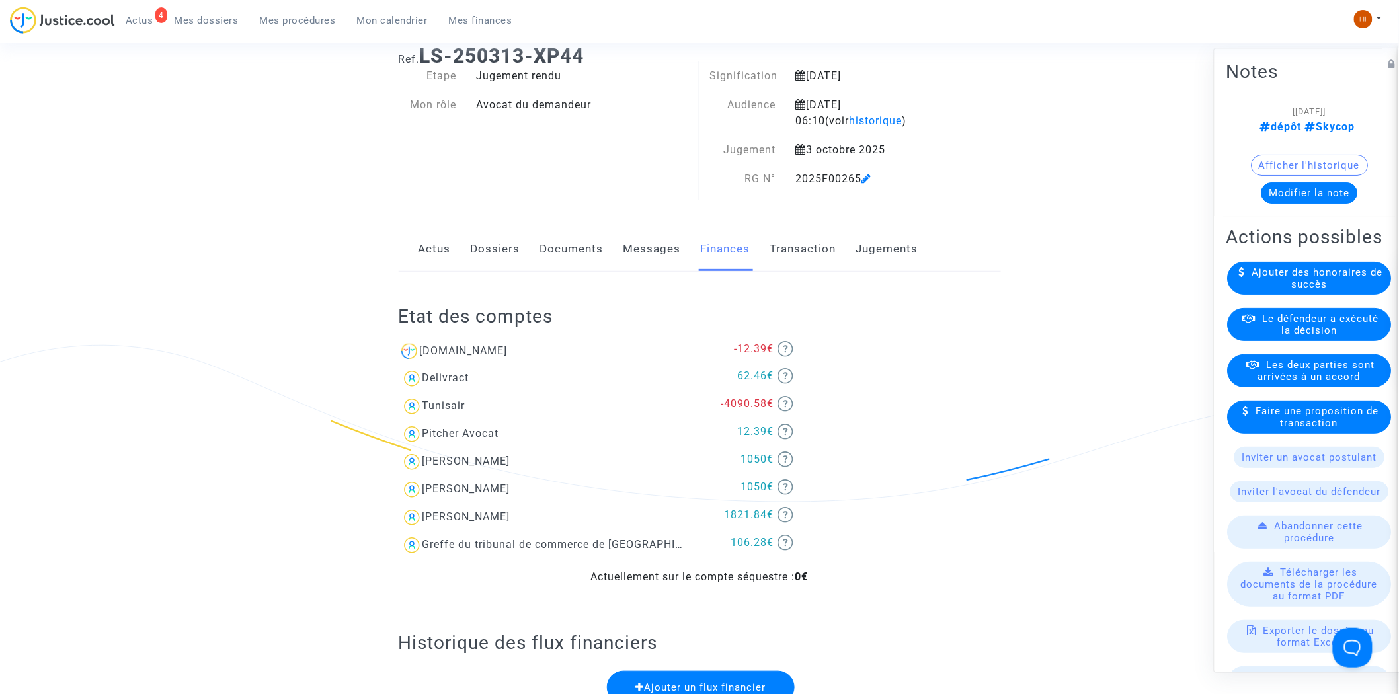
click at [496, 240] on link "Dossiers" at bounding box center [496, 249] width 50 height 44
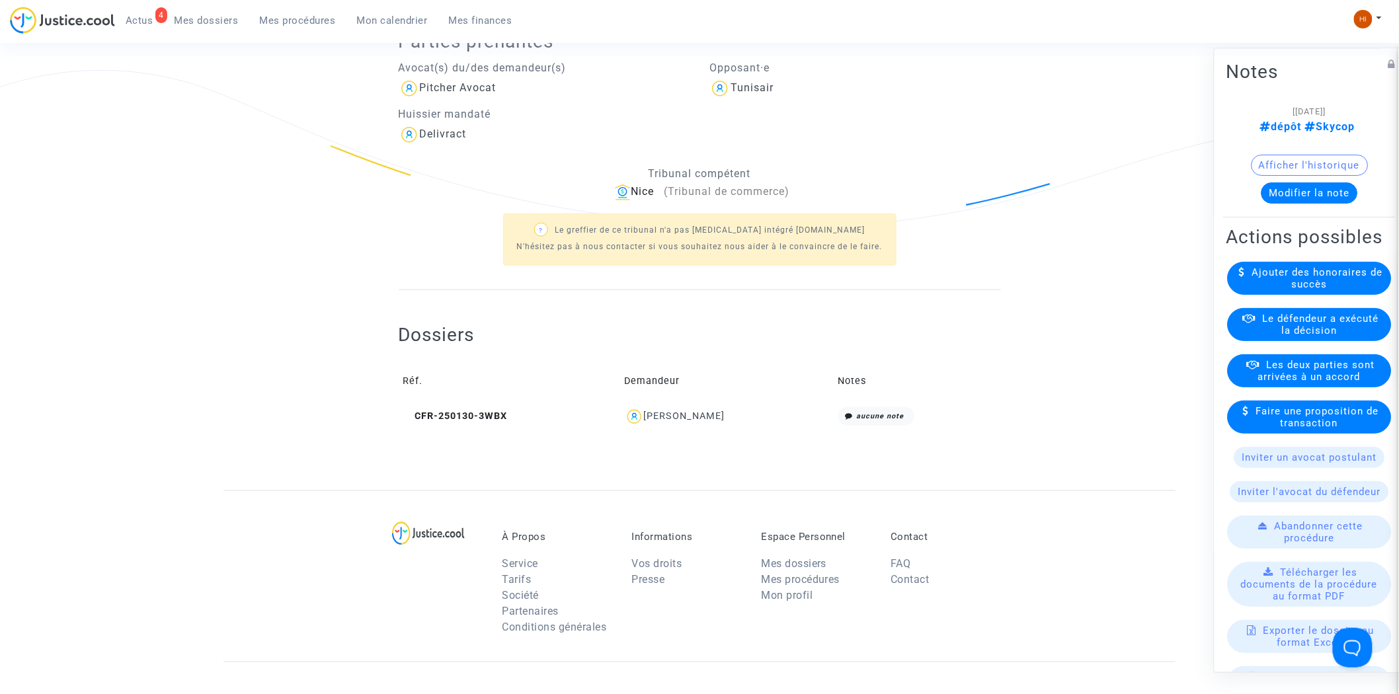
scroll to position [587, 0]
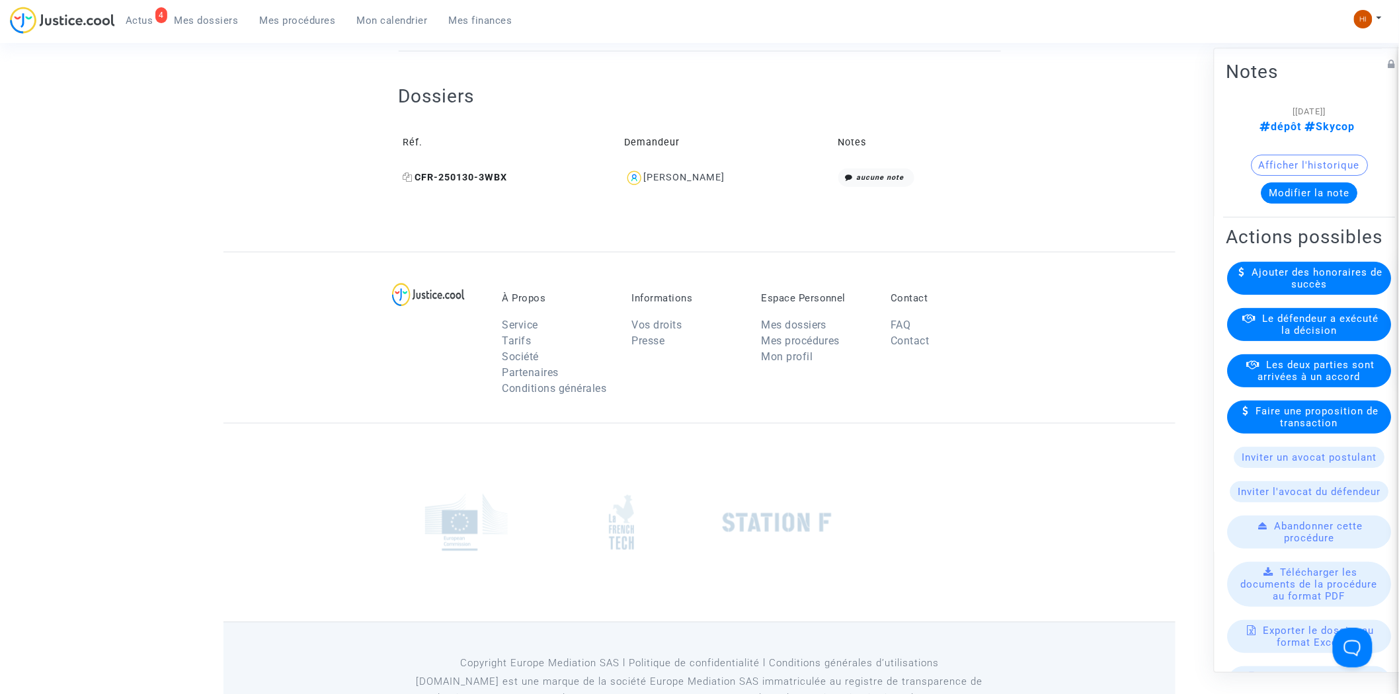
click at [404, 173] on icon at bounding box center [408, 177] width 10 height 9
drag, startPoint x: 744, startPoint y: 183, endPoint x: 681, endPoint y: 186, distance: 62.8
click at [681, 186] on div "Mato Jerkovic" at bounding box center [727, 178] width 204 height 19
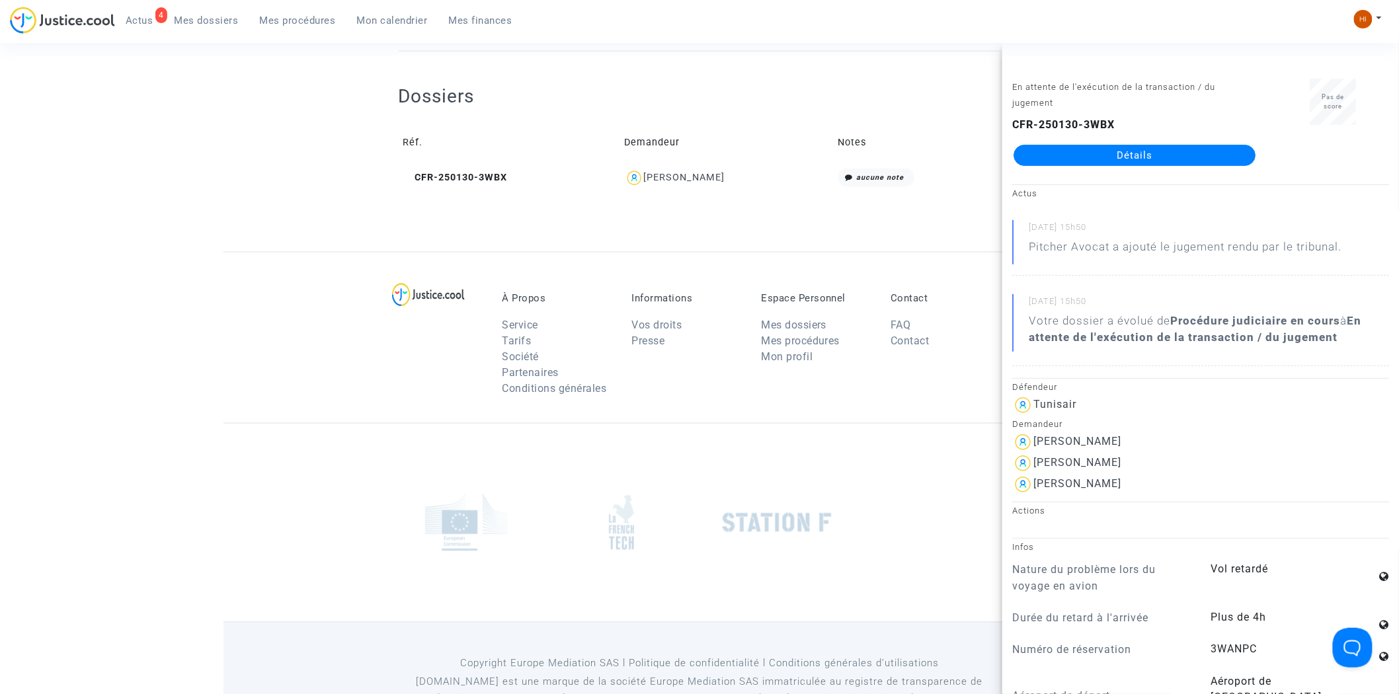
copy div "Jerkovic"
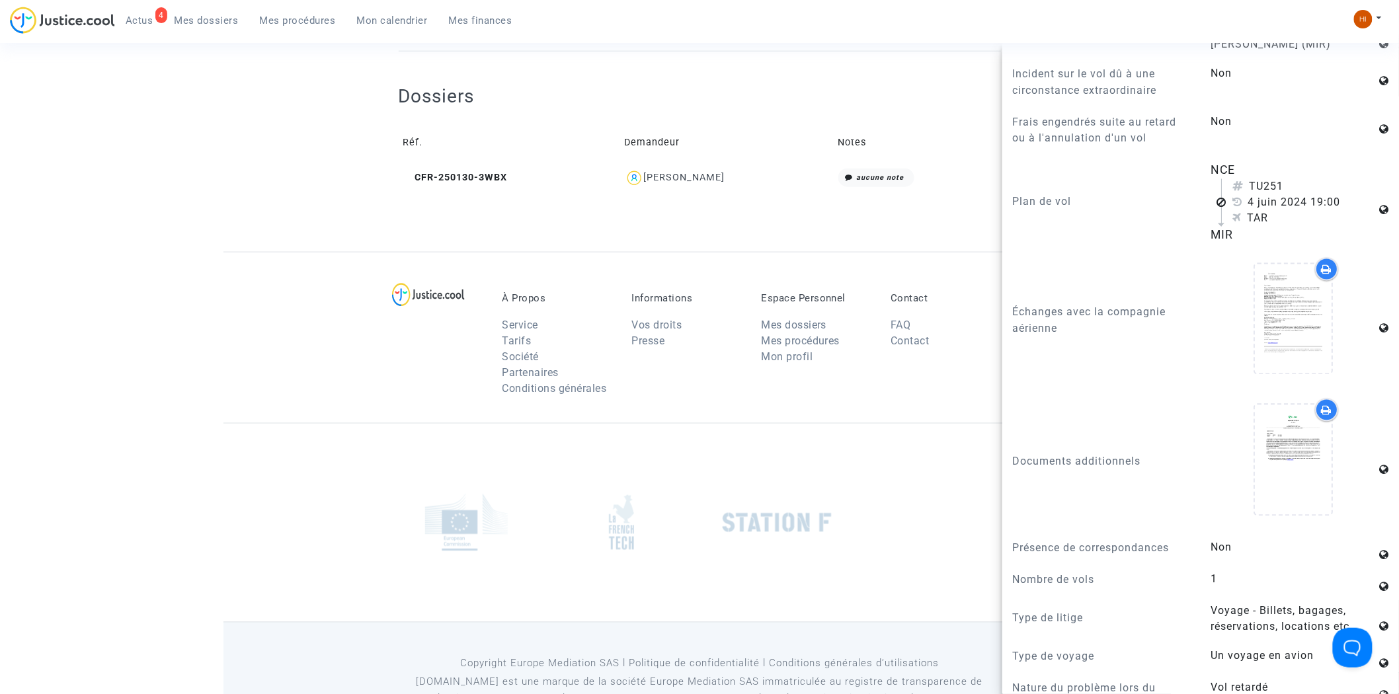
scroll to position [1322, 0]
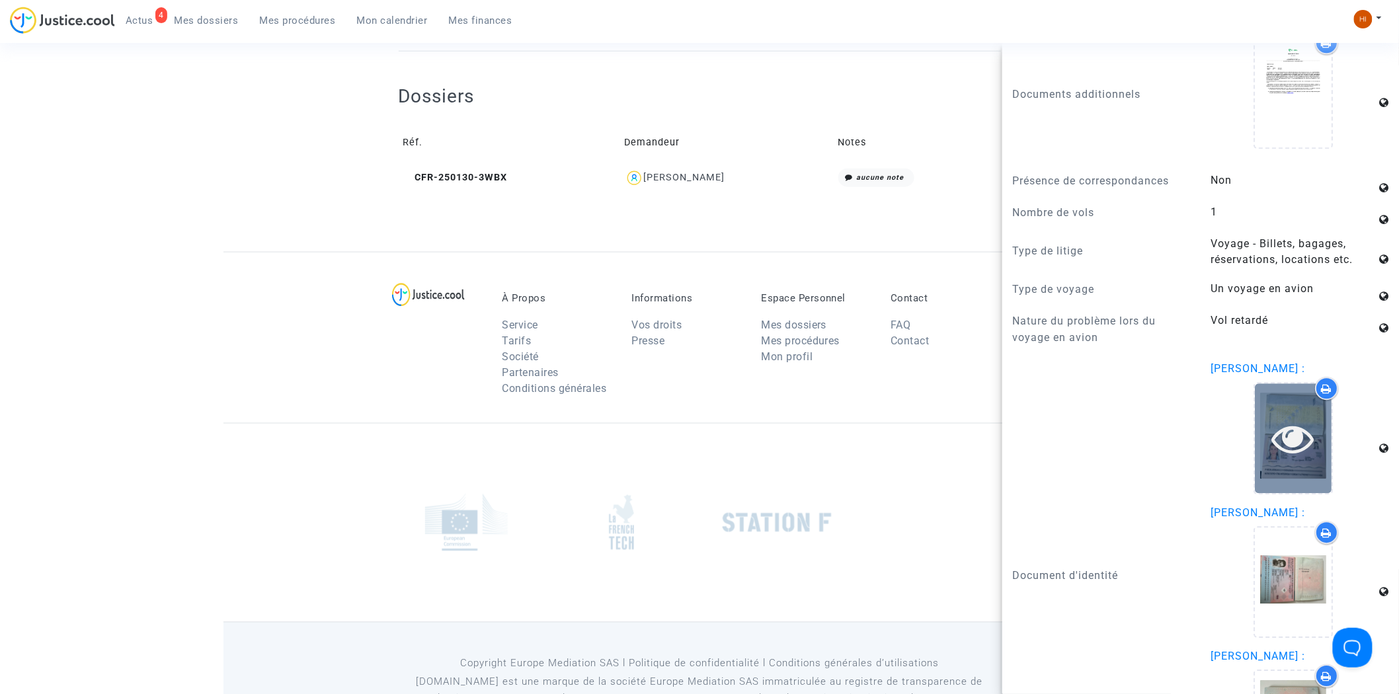
click at [1272, 418] on icon at bounding box center [1293, 438] width 43 height 42
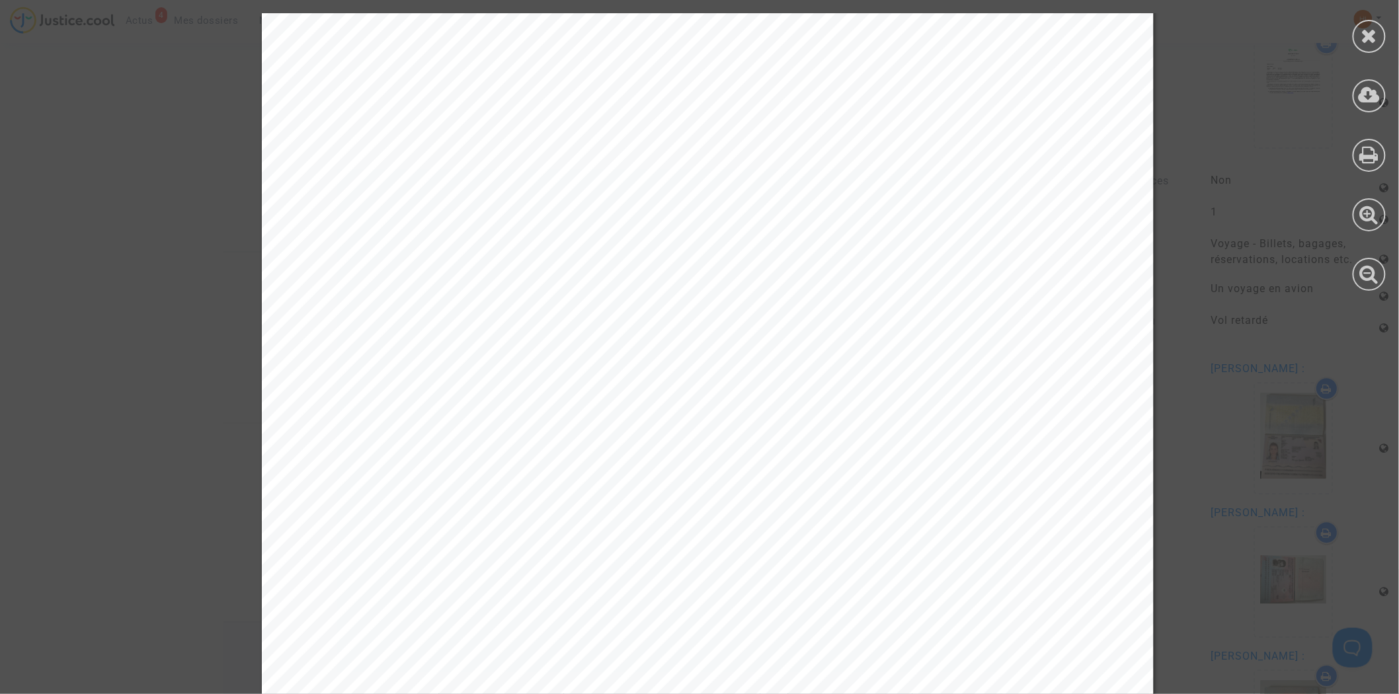
scroll to position [440, 0]
drag, startPoint x: 1382, startPoint y: 28, endPoint x: 1375, endPoint y: 58, distance: 30.6
click at [1383, 28] on div at bounding box center [1368, 36] width 33 height 33
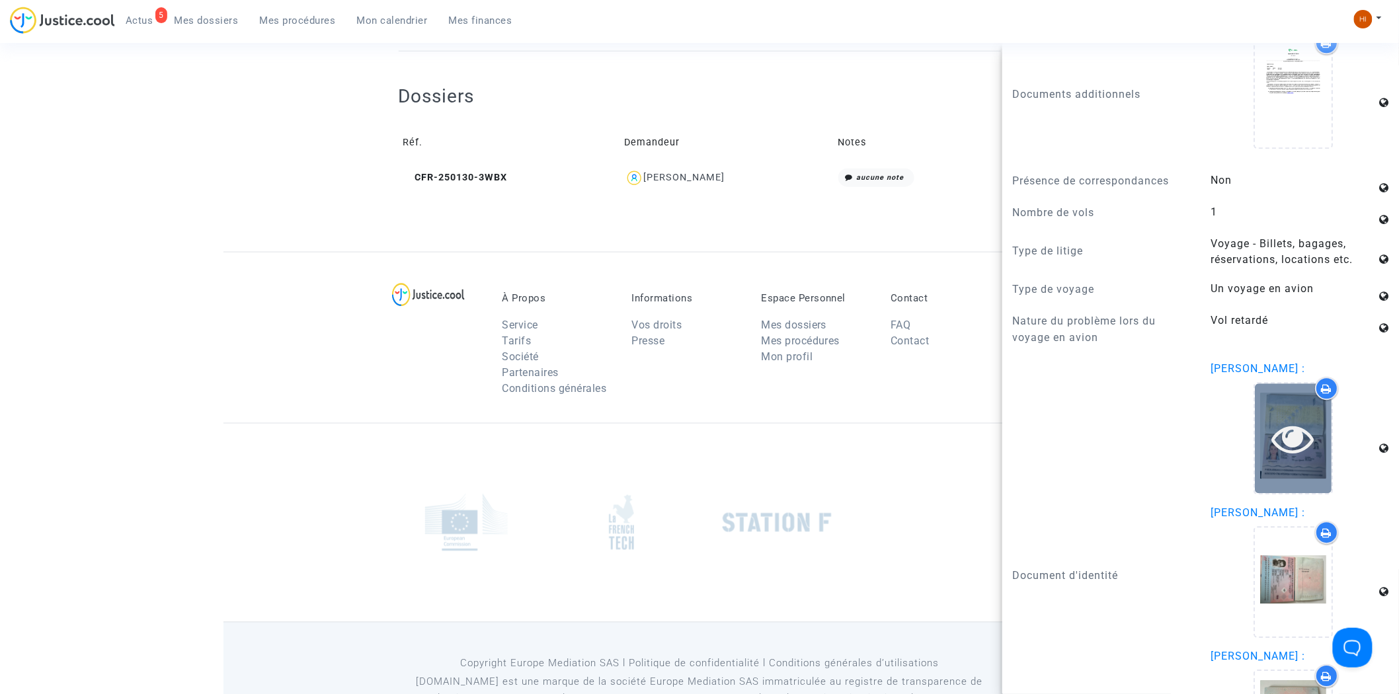
click at [1285, 417] on icon at bounding box center [1293, 438] width 43 height 42
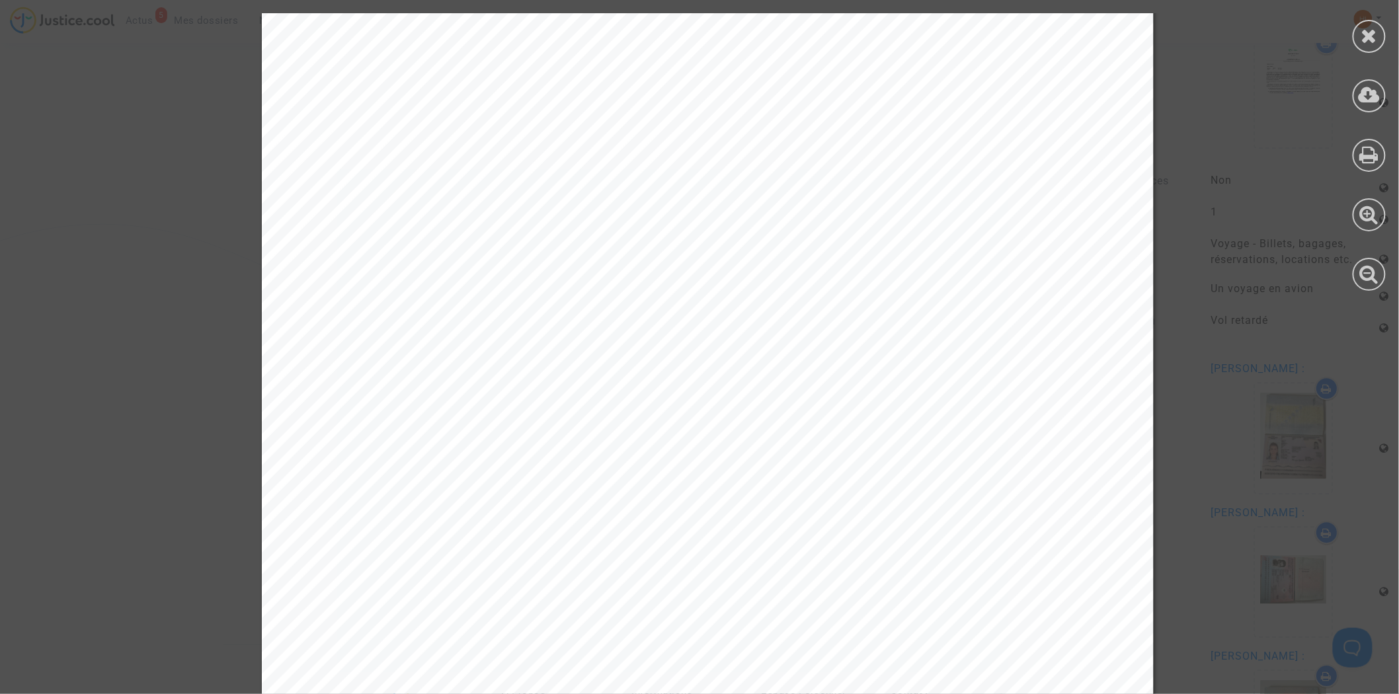
scroll to position [157, 0]
click at [1364, 38] on icon at bounding box center [1369, 36] width 17 height 20
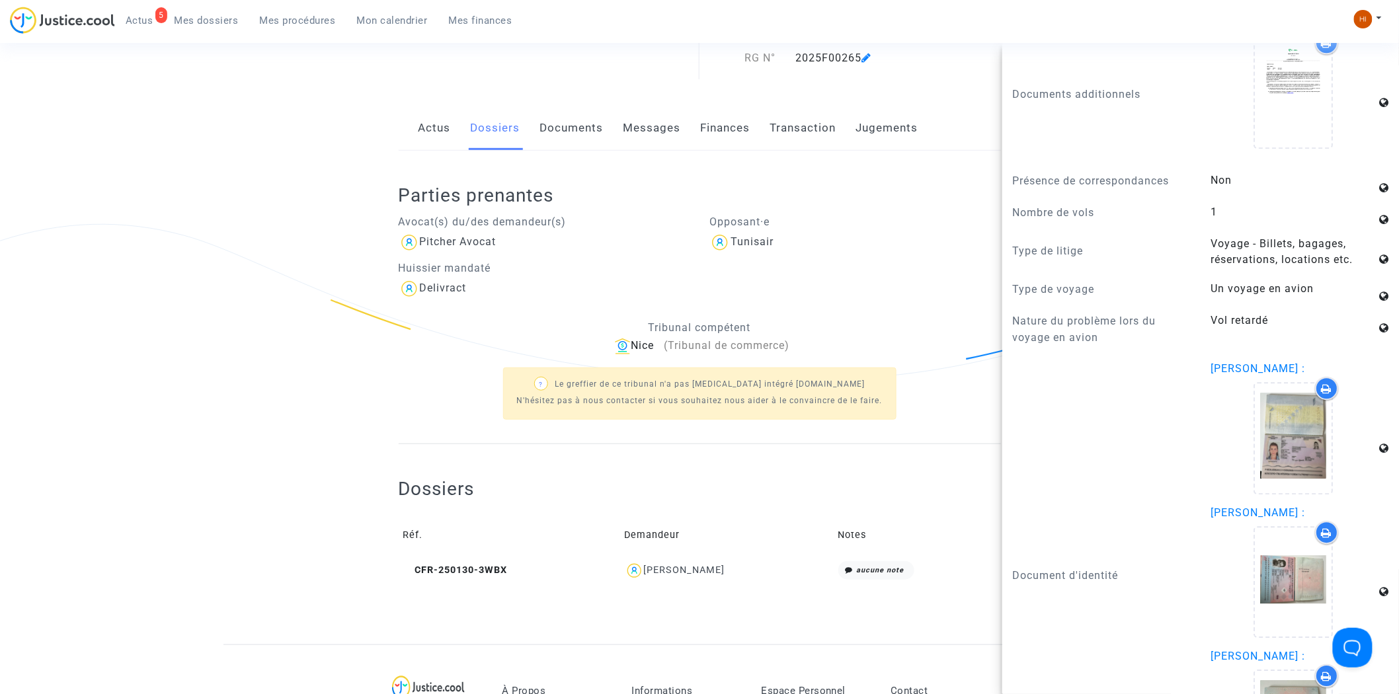
drag, startPoint x: 624, startPoint y: 246, endPoint x: 699, endPoint y: 174, distance: 104.3
click at [624, 246] on div "Pitcher Avocat" at bounding box center [544, 242] width 291 height 21
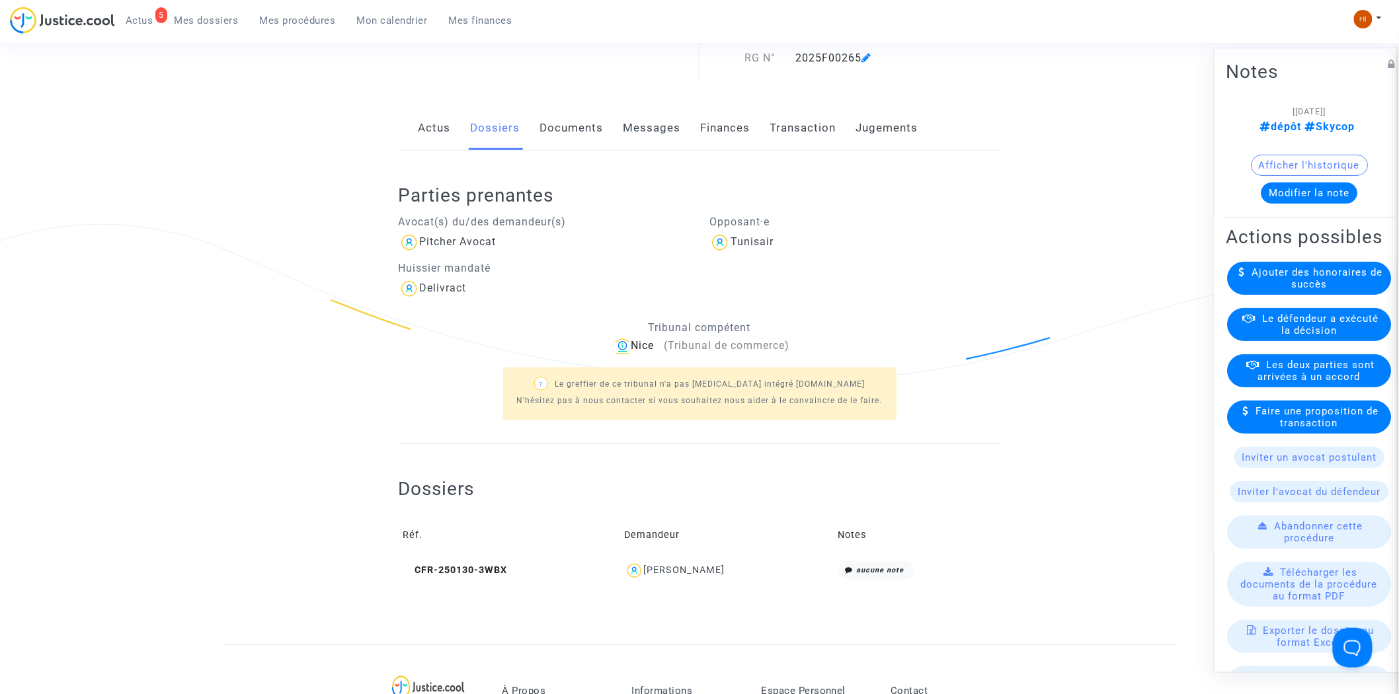
click at [1323, 192] on button "Modifier la note" at bounding box center [1309, 193] width 97 height 21
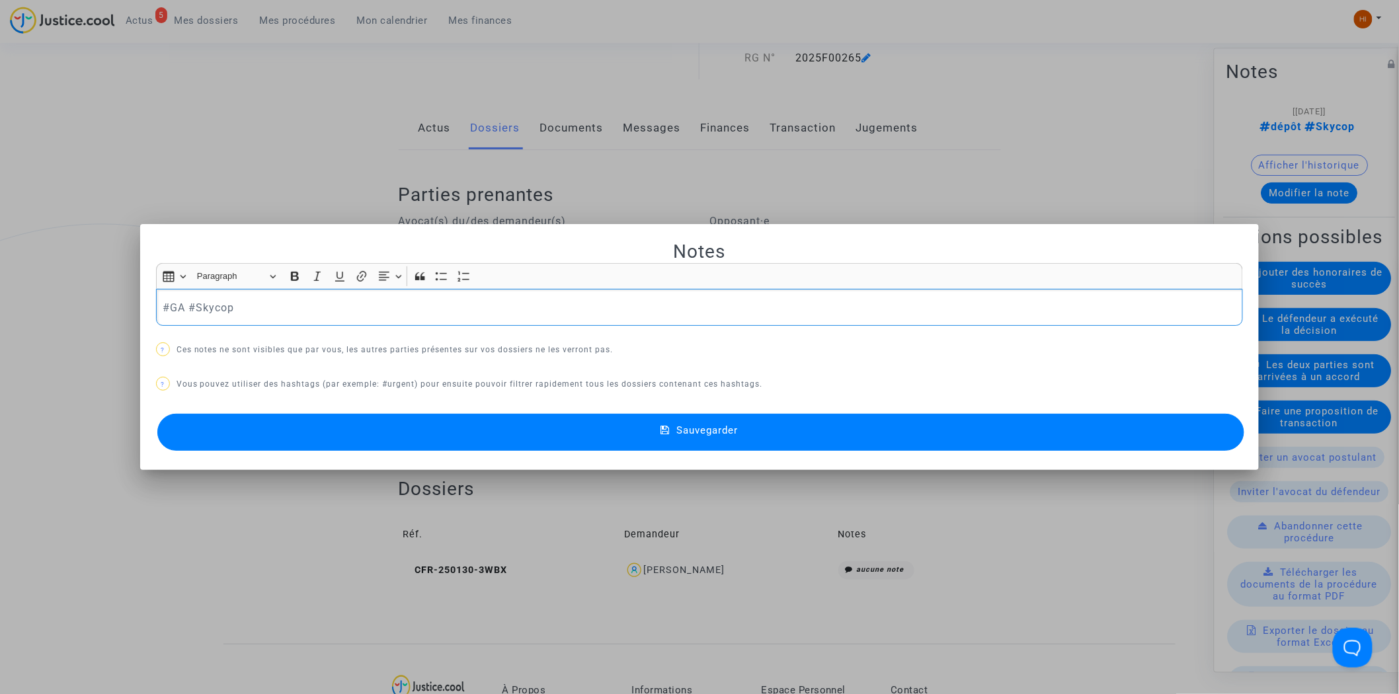
click at [182, 308] on p "#GA #Skycop" at bounding box center [699, 307] width 1073 height 17
click at [182, 309] on p "#GA #Skycop" at bounding box center [699, 307] width 1073 height 17
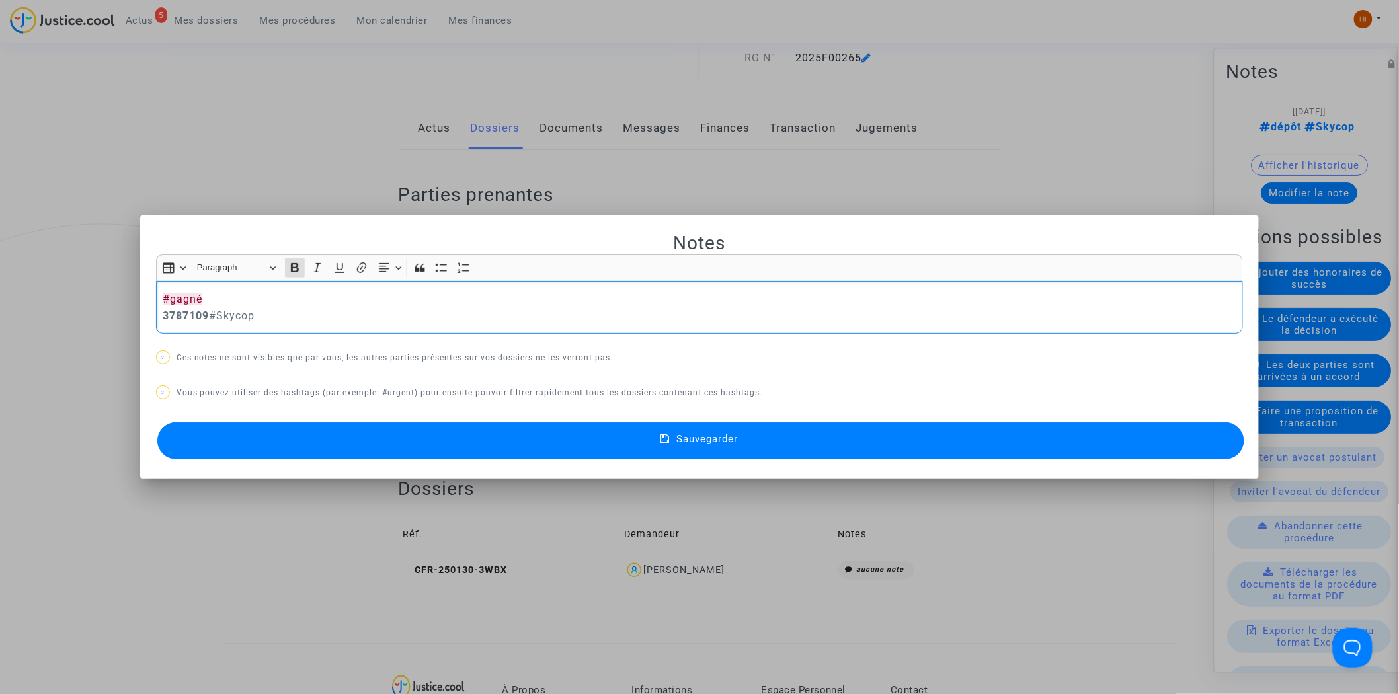
click at [156, 313] on div "#gagné 3787109 #Skycop" at bounding box center [699, 308] width 1087 height 54
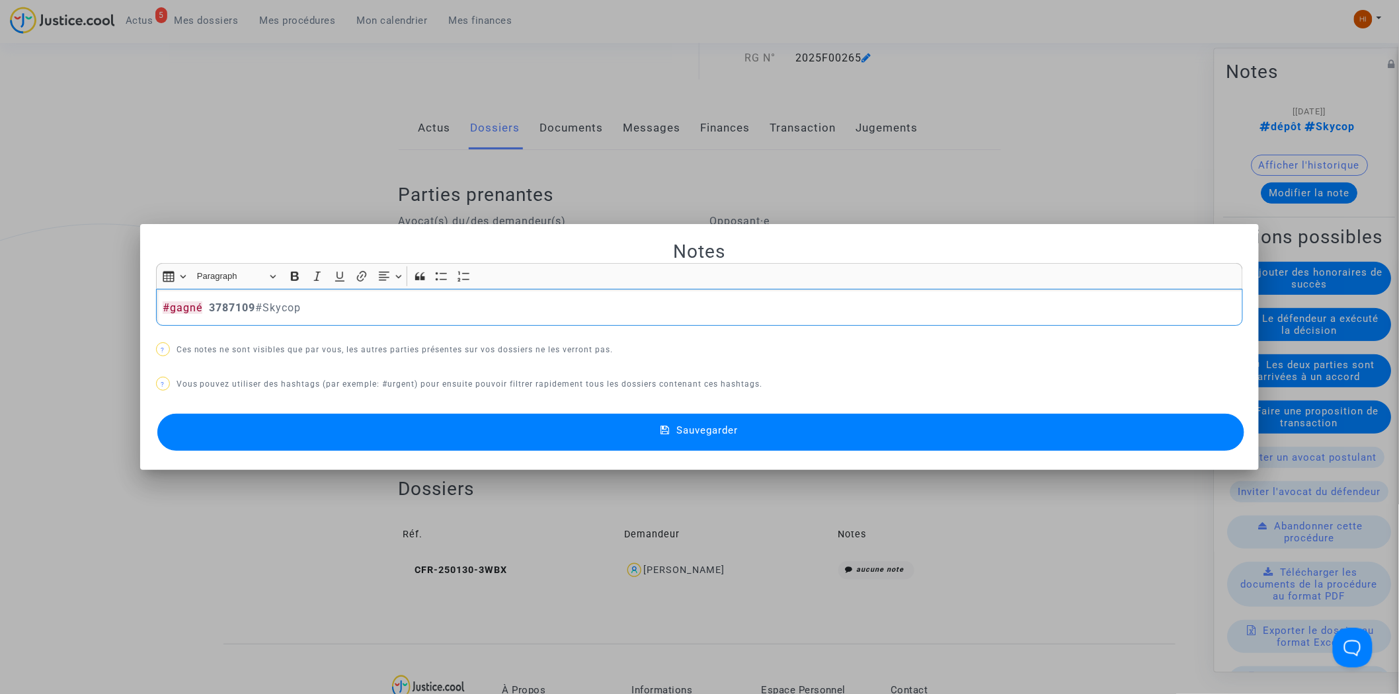
click at [465, 430] on button "Sauvegarder" at bounding box center [700, 432] width 1087 height 37
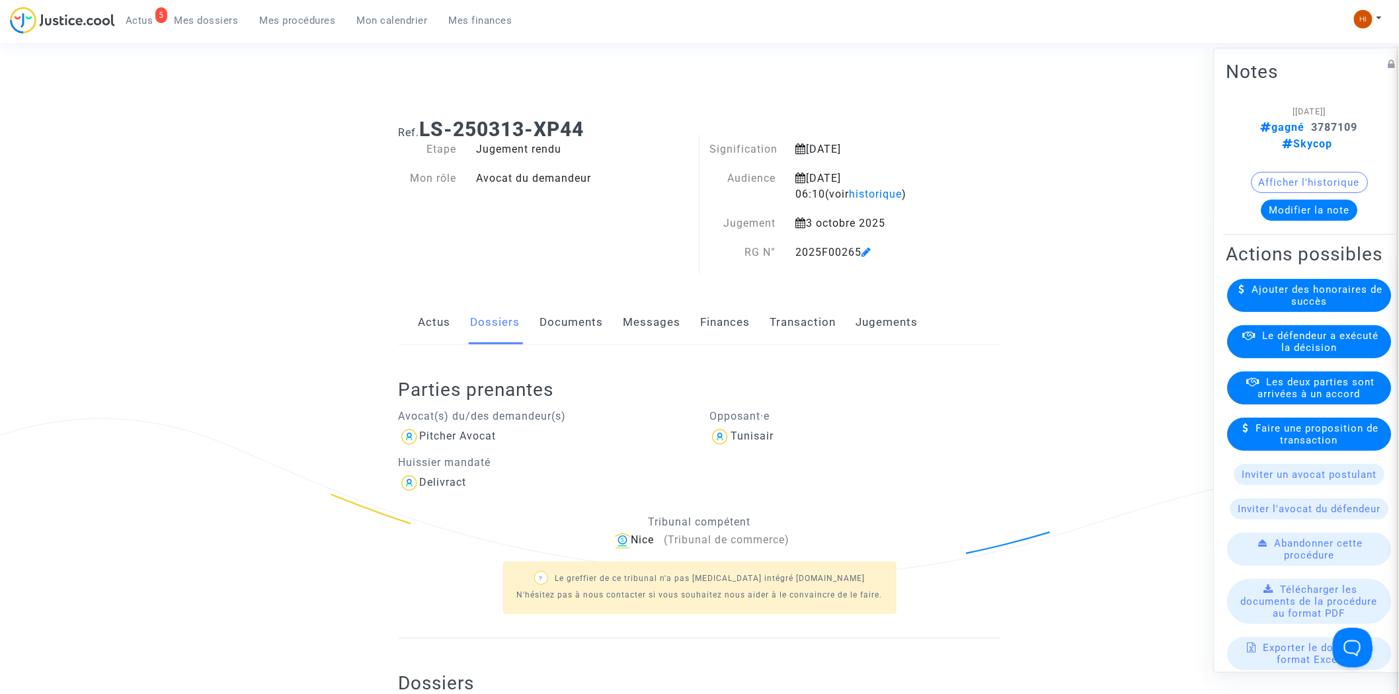
drag, startPoint x: 794, startPoint y: 254, endPoint x: 869, endPoint y: 260, distance: 74.9
click at [869, 260] on div "2025F00265" at bounding box center [872, 253] width 173 height 16
copy div "2025F00265"
drag, startPoint x: 286, startPoint y: 25, endPoint x: 414, endPoint y: 101, distance: 149.6
click at [286, 27] on link "Mes procédures" at bounding box center [297, 21] width 97 height 20
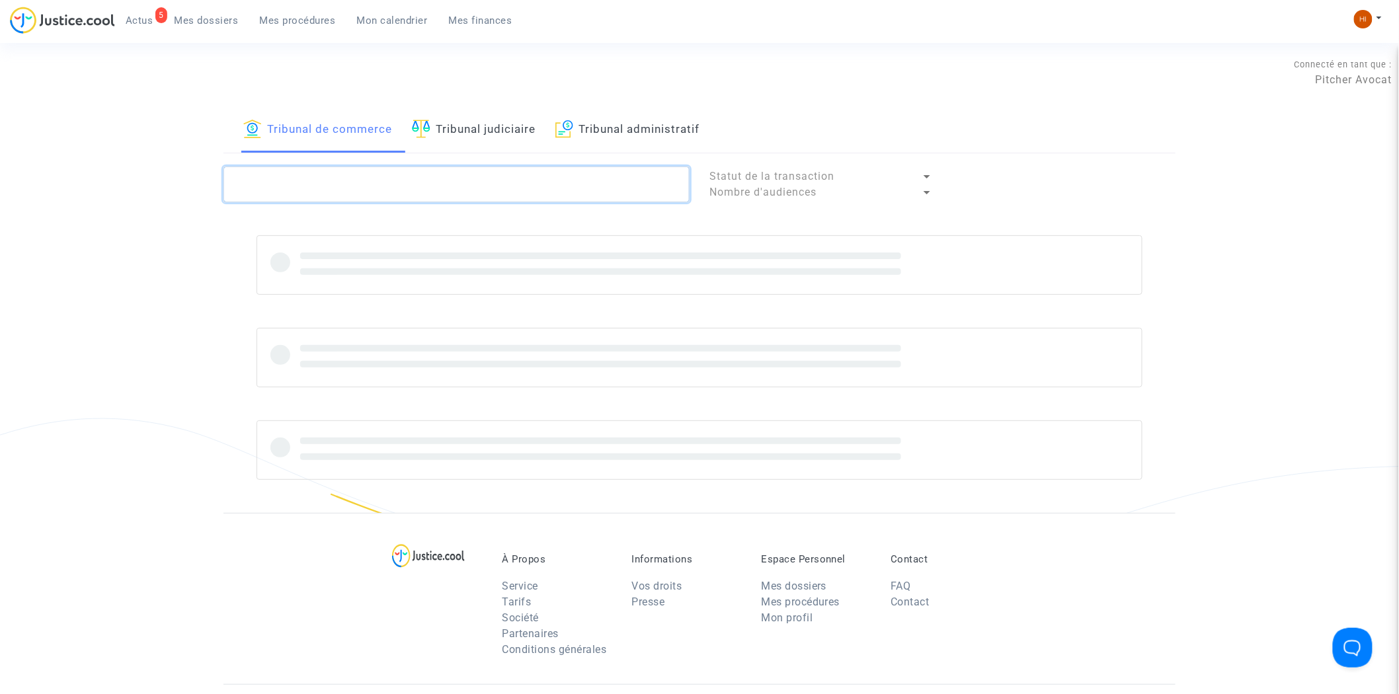
click at [445, 176] on textarea at bounding box center [456, 185] width 466 height 36
paste textarea "2025F00265"
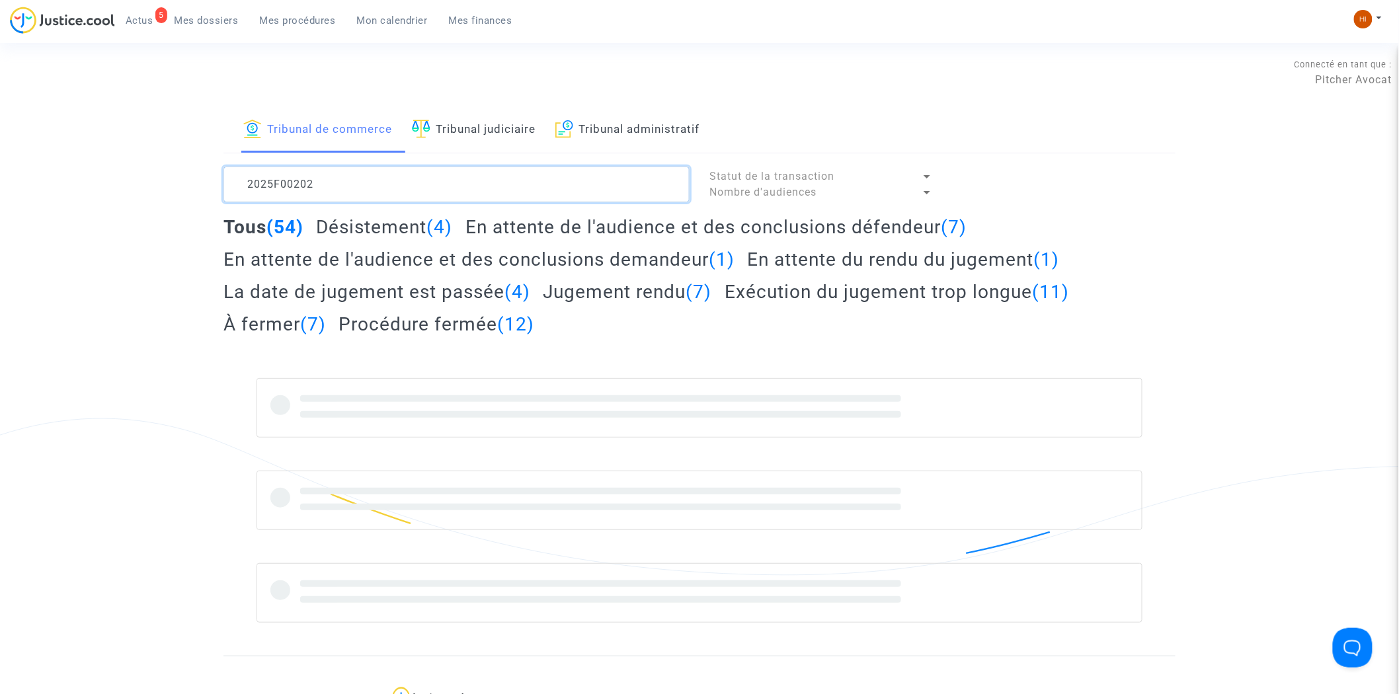
type textarea "2025F00202"
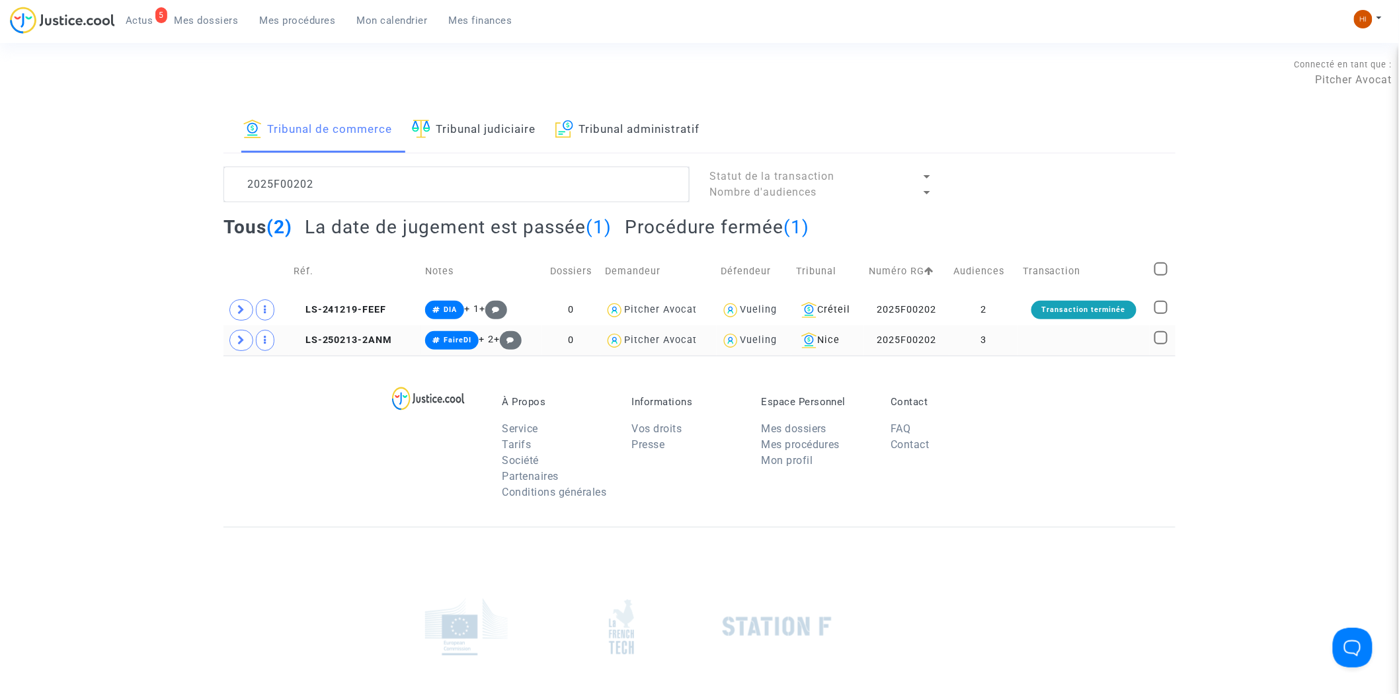
click at [362, 329] on td "LS-250213-2ANM" at bounding box center [355, 340] width 132 height 30
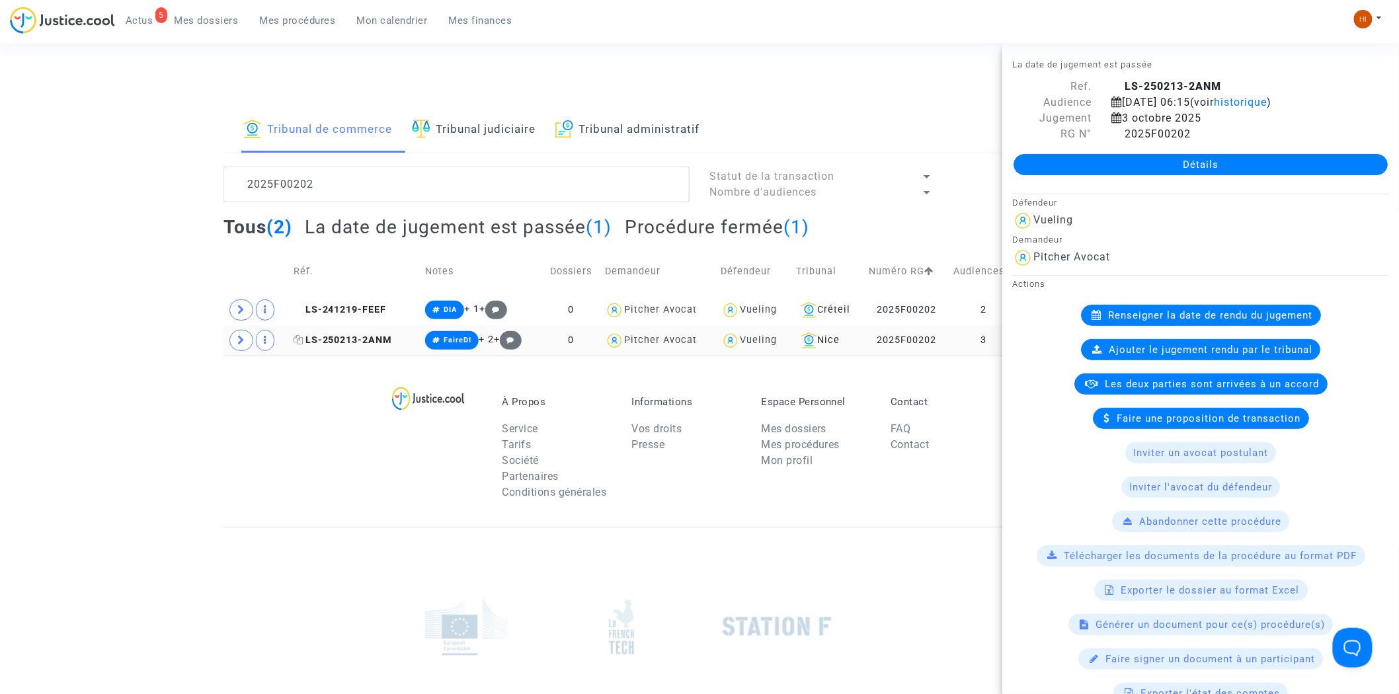
click at [362, 338] on span "LS-250213-2ANM" at bounding box center [342, 339] width 99 height 11
click at [238, 344] on icon at bounding box center [241, 340] width 8 height 10
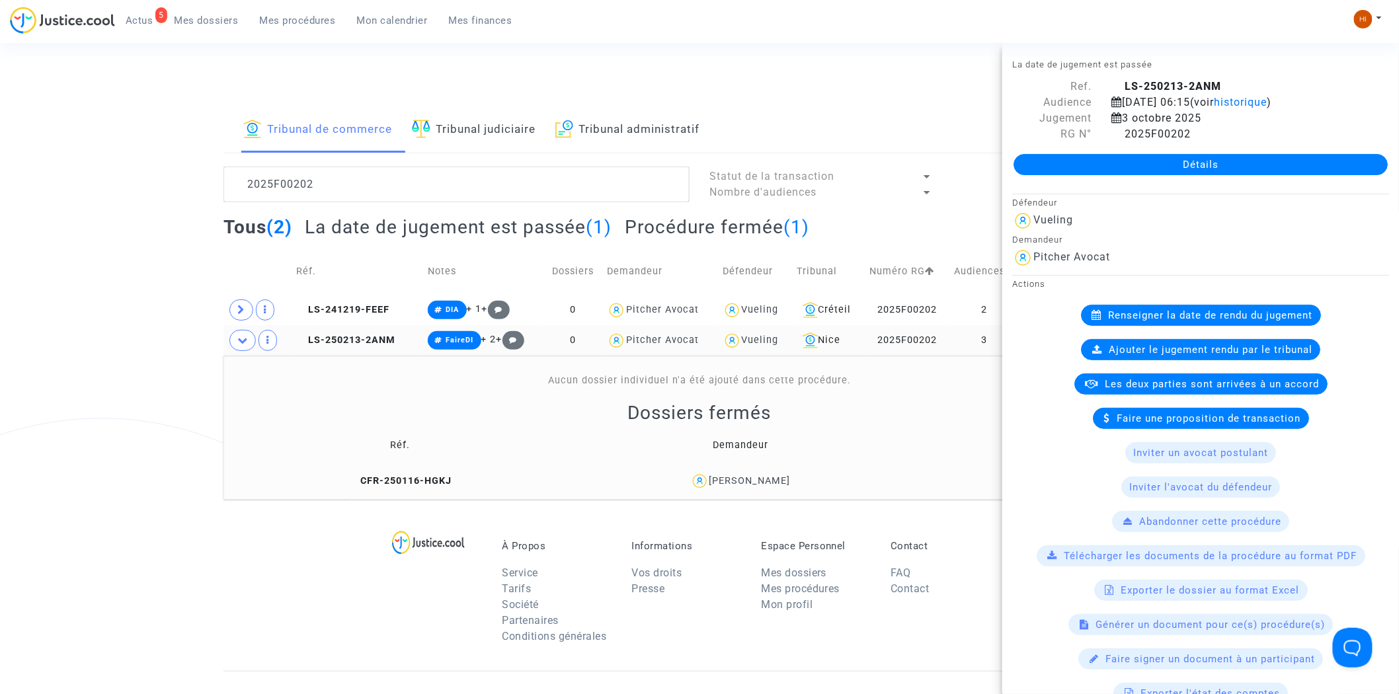
click at [1157, 175] on link "Détails" at bounding box center [1200, 164] width 374 height 21
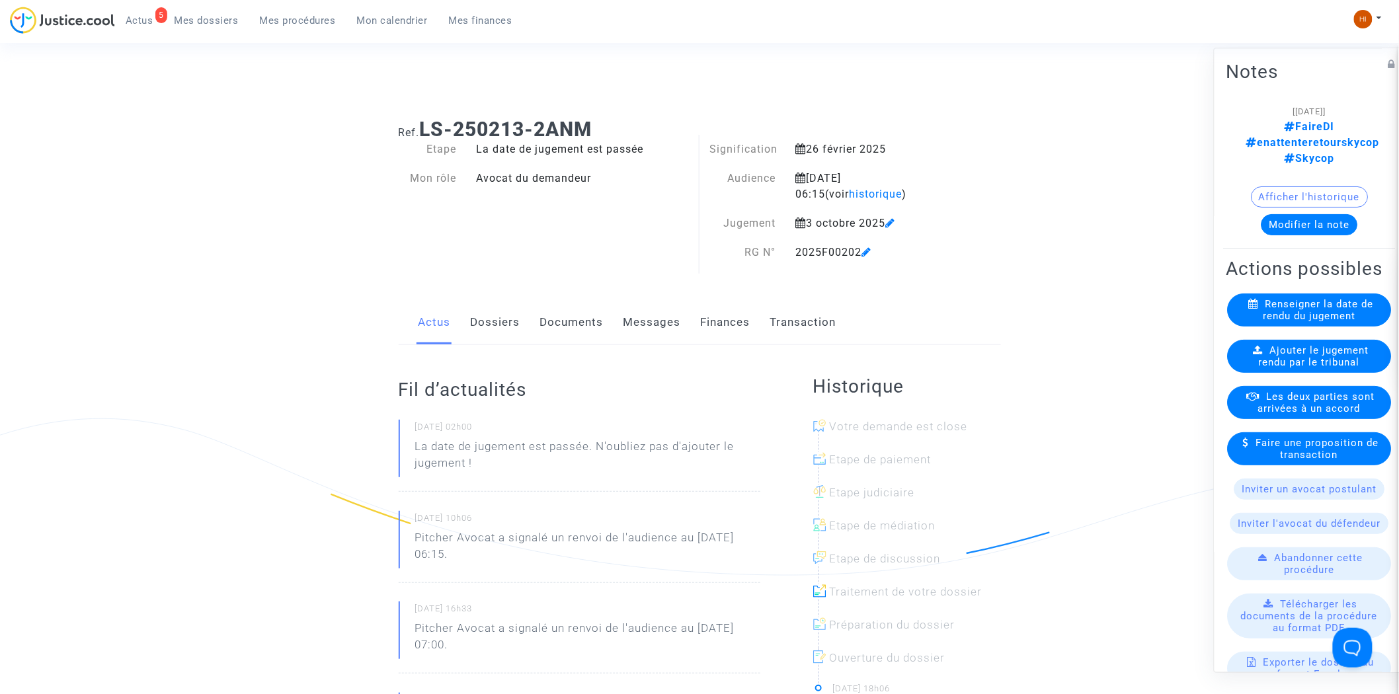
click at [1227, 371] on div "Ajouter le jugement rendu par le tribunal" at bounding box center [1309, 356] width 167 height 33
click at [1270, 369] on span "Ajouter le jugement rendu par le tribunal" at bounding box center [1314, 357] width 110 height 24
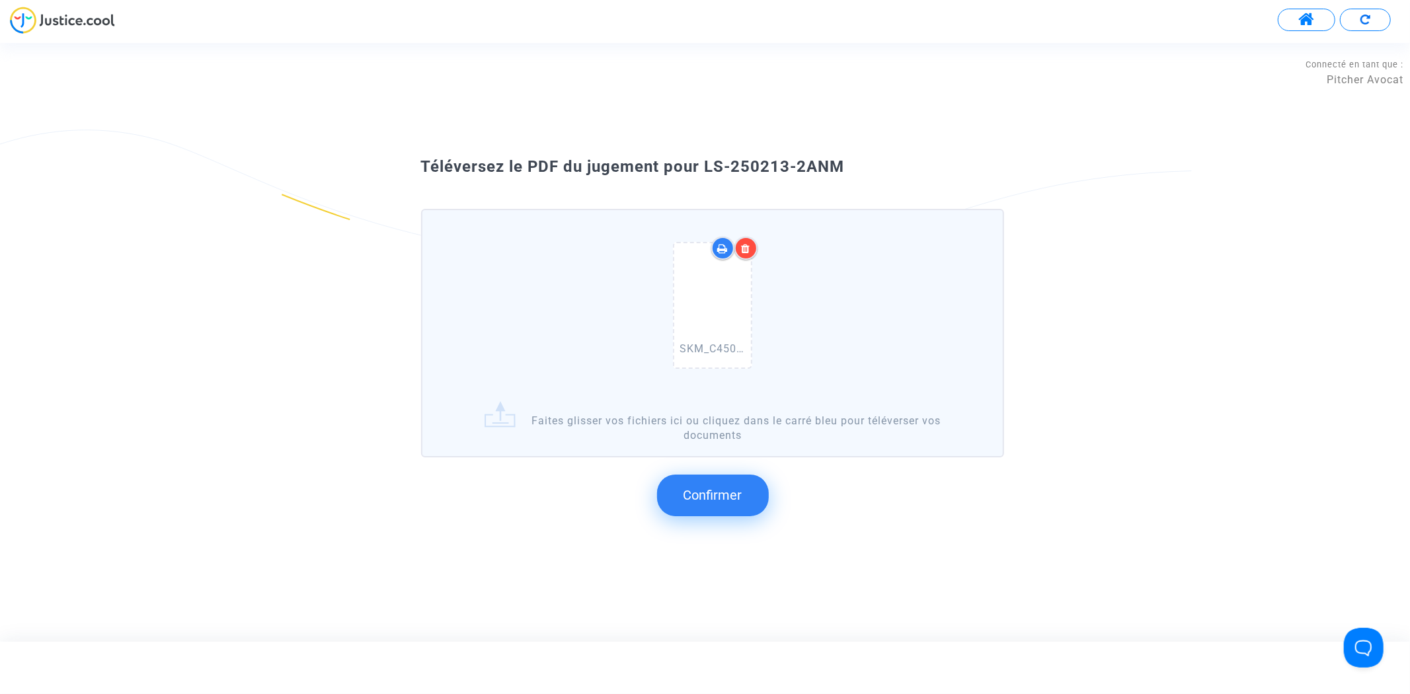
drag, startPoint x: 880, startPoint y: 171, endPoint x: 704, endPoint y: 163, distance: 176.6
click at [704, 163] on div "Téléversez le PDF du jugement pour LS-250213-2ANM" at bounding box center [705, 167] width 635 height 22
click at [732, 487] on span "Confirmer" at bounding box center [712, 495] width 59 height 16
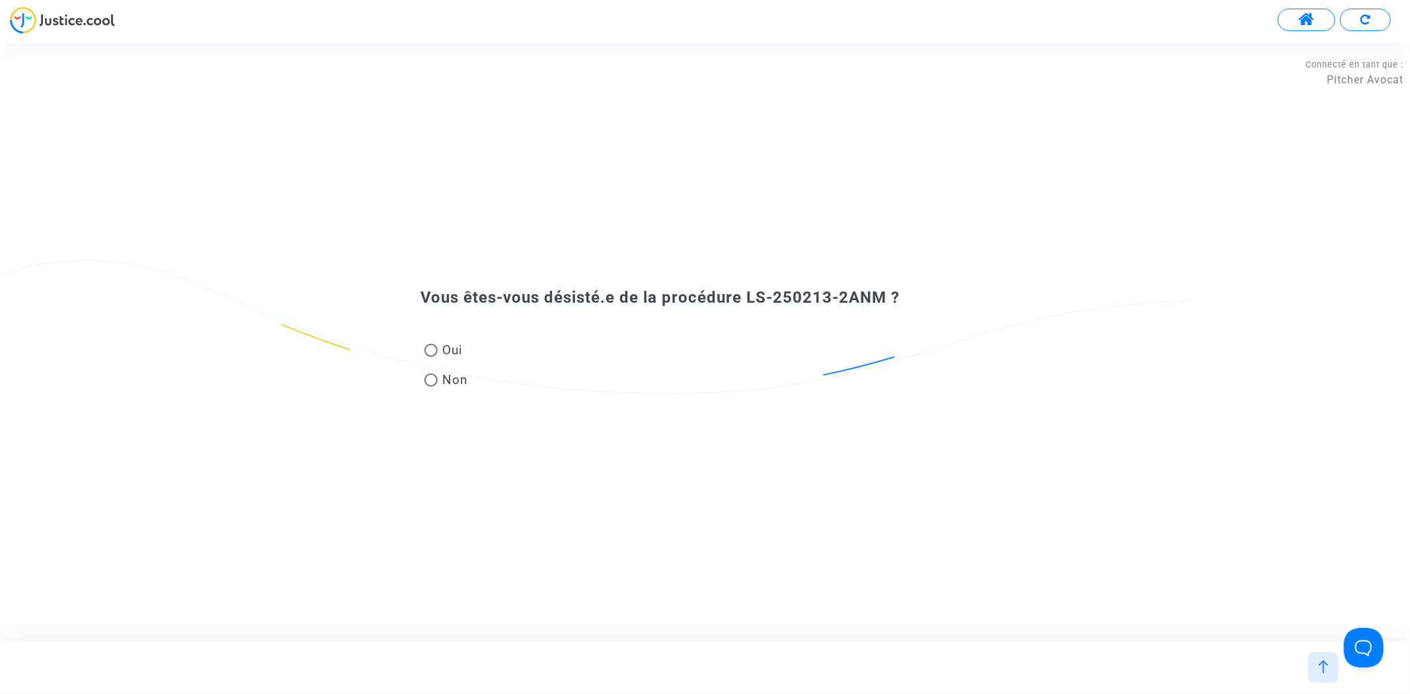
click at [447, 342] on span "Oui" at bounding box center [451, 350] width 26 height 18
click at [431, 357] on input "Oui" at bounding box center [430, 357] width 1 height 1
radio input "true"
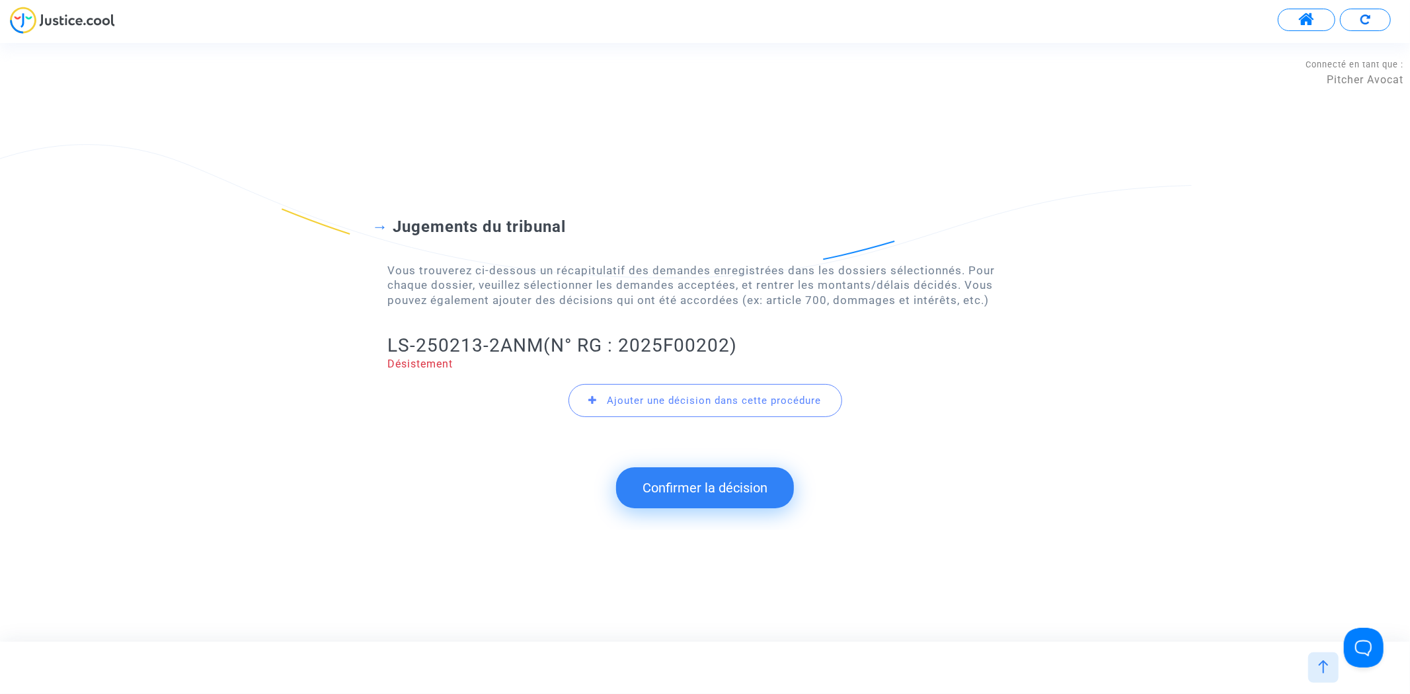
click at [631, 476] on button "Confirmer la décision" at bounding box center [705, 487] width 178 height 41
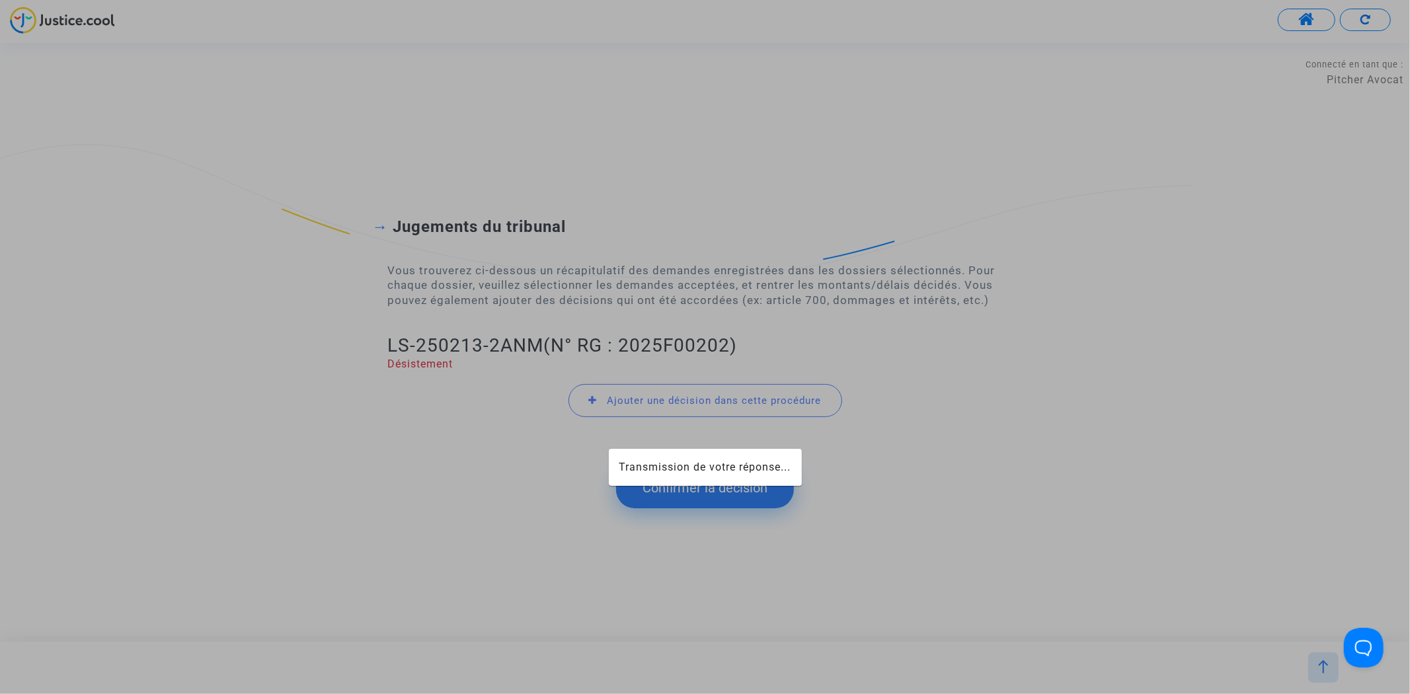
click at [643, 485] on mat-card "Transmission de votre réponse..." at bounding box center [705, 467] width 193 height 37
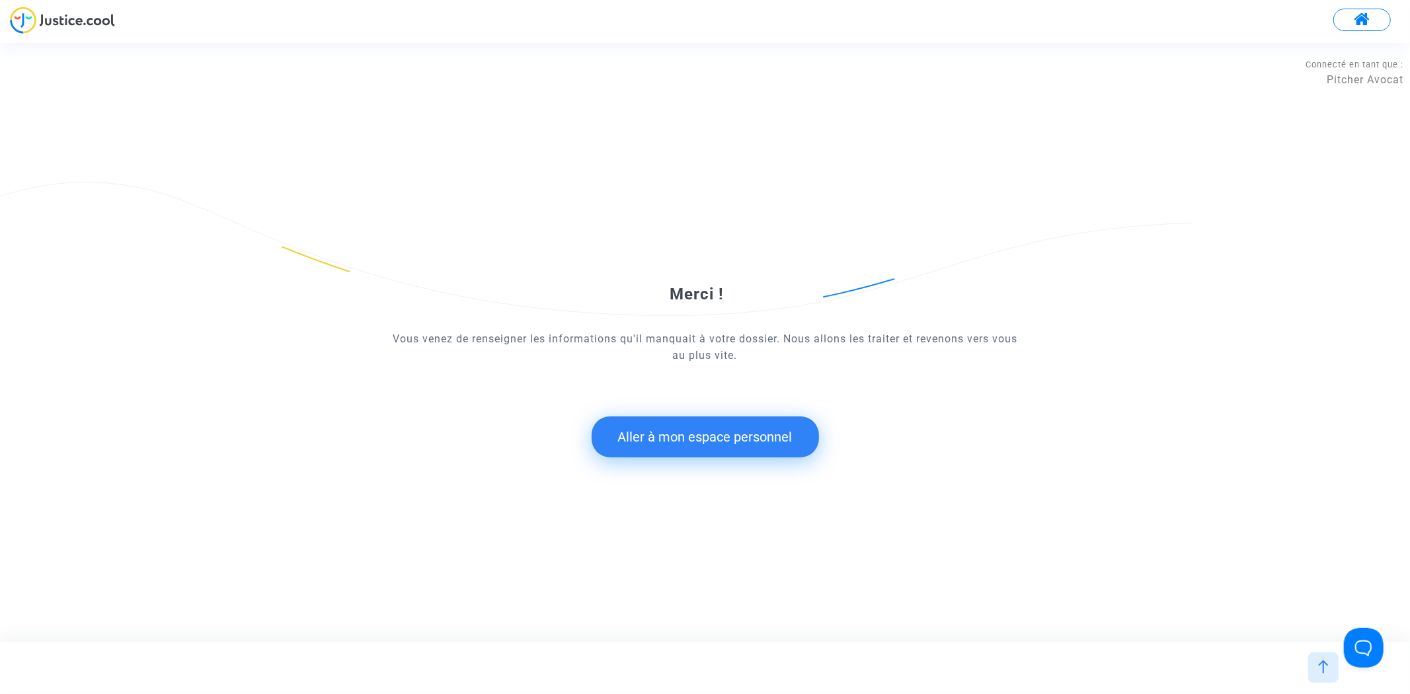
click at [670, 431] on button "Aller à mon espace personnel" at bounding box center [705, 436] width 227 height 41
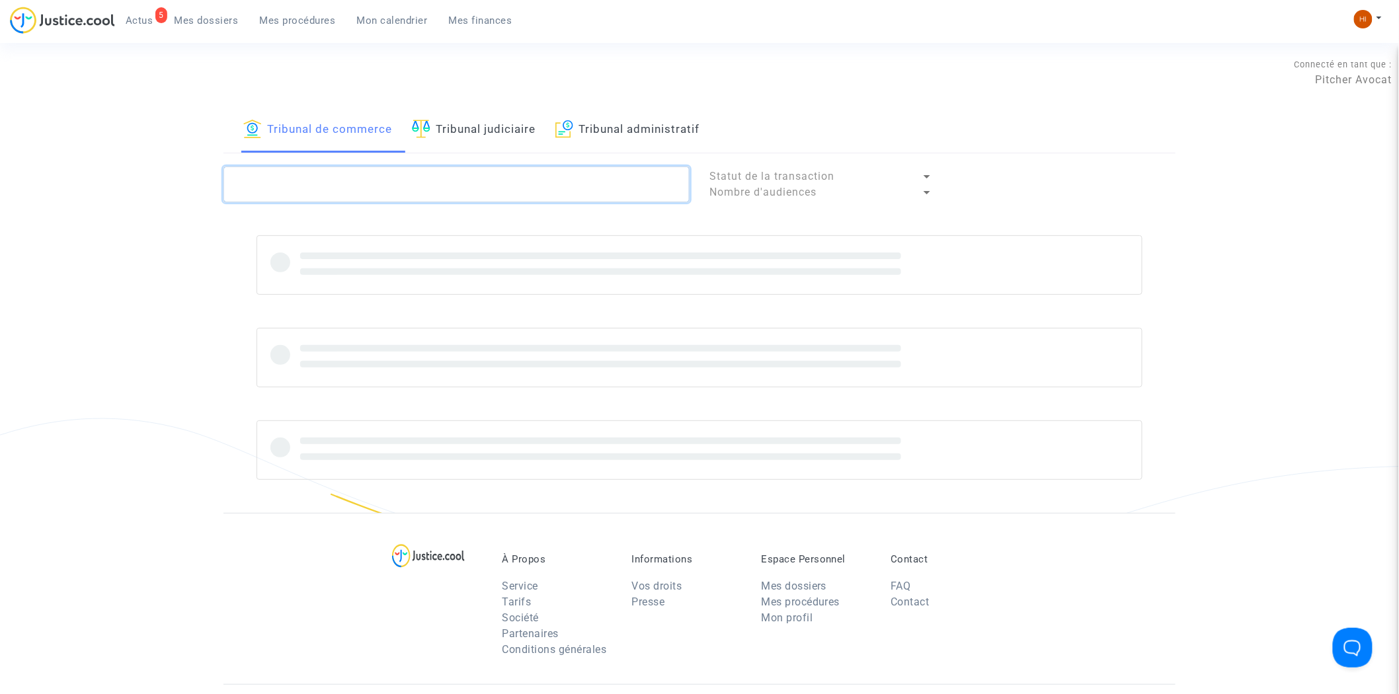
click at [485, 182] on textarea at bounding box center [456, 185] width 466 height 36
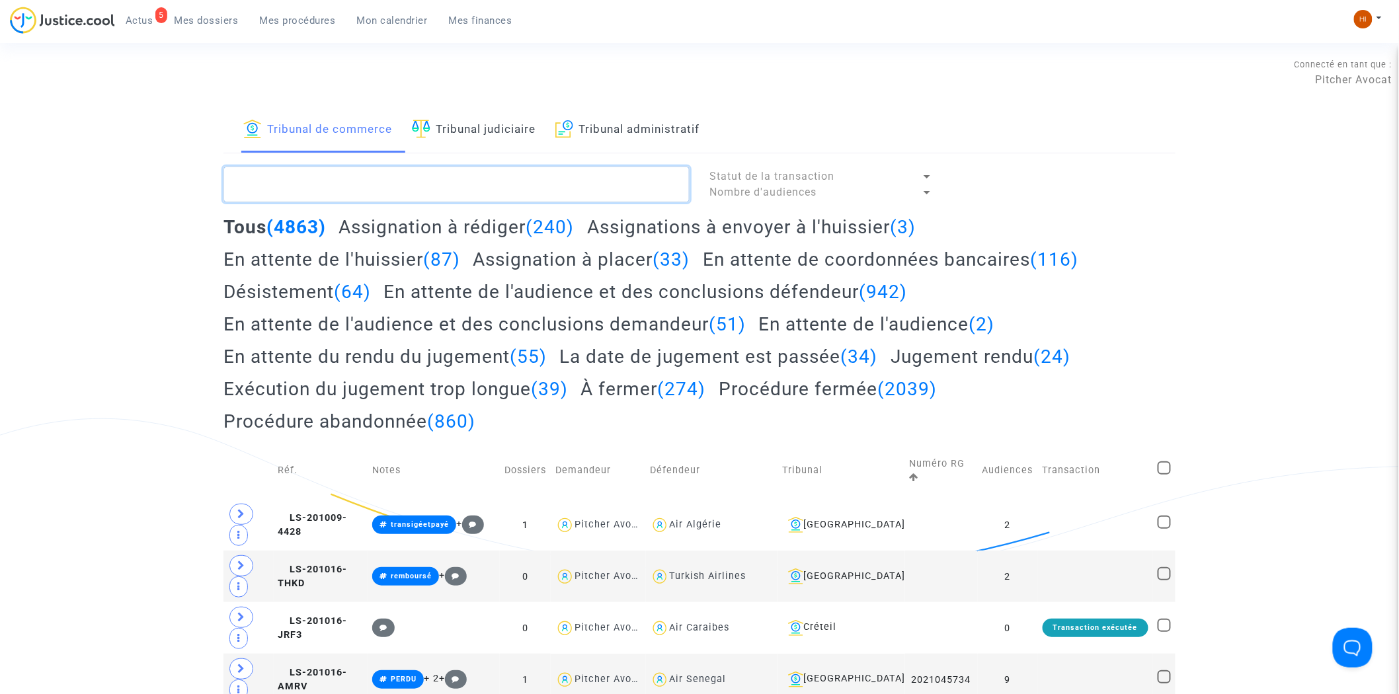
paste textarea "LS-250213-2ANM"
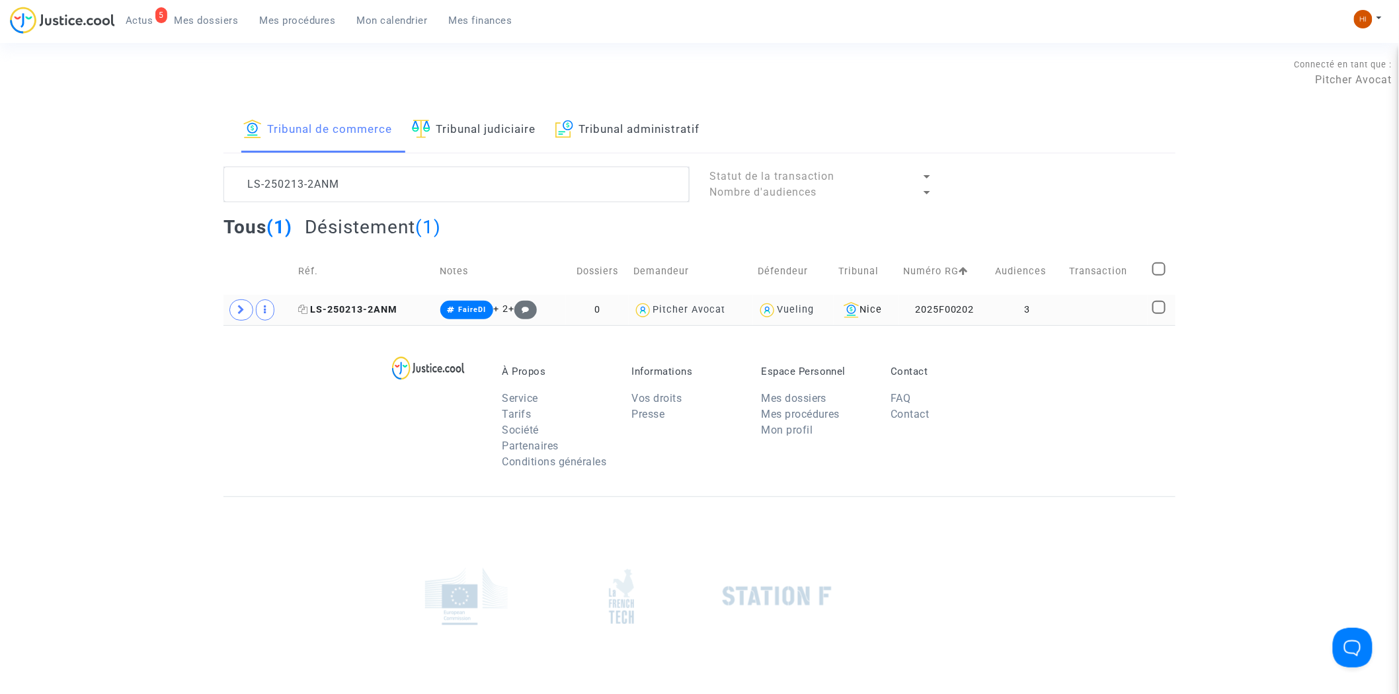
click at [305, 305] on span "LS-250213-2ANM" at bounding box center [347, 309] width 99 height 11
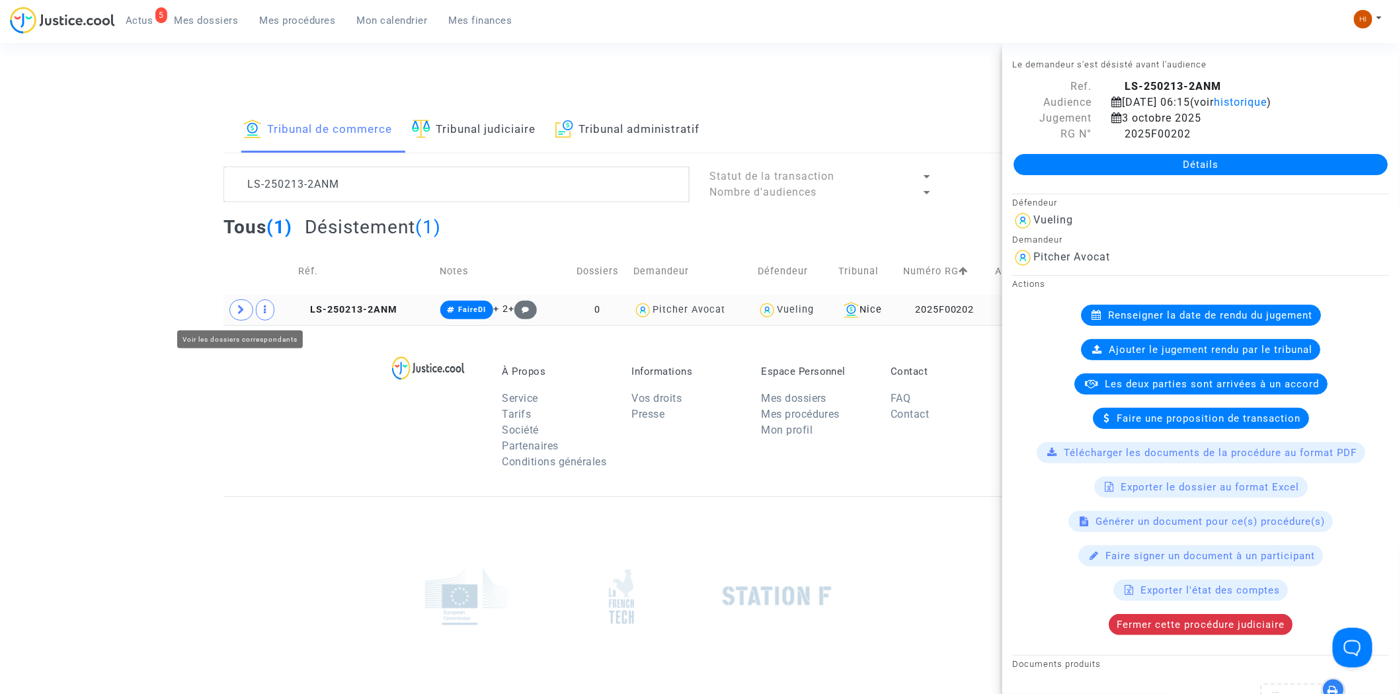
click at [232, 309] on span at bounding box center [241, 309] width 24 height 21
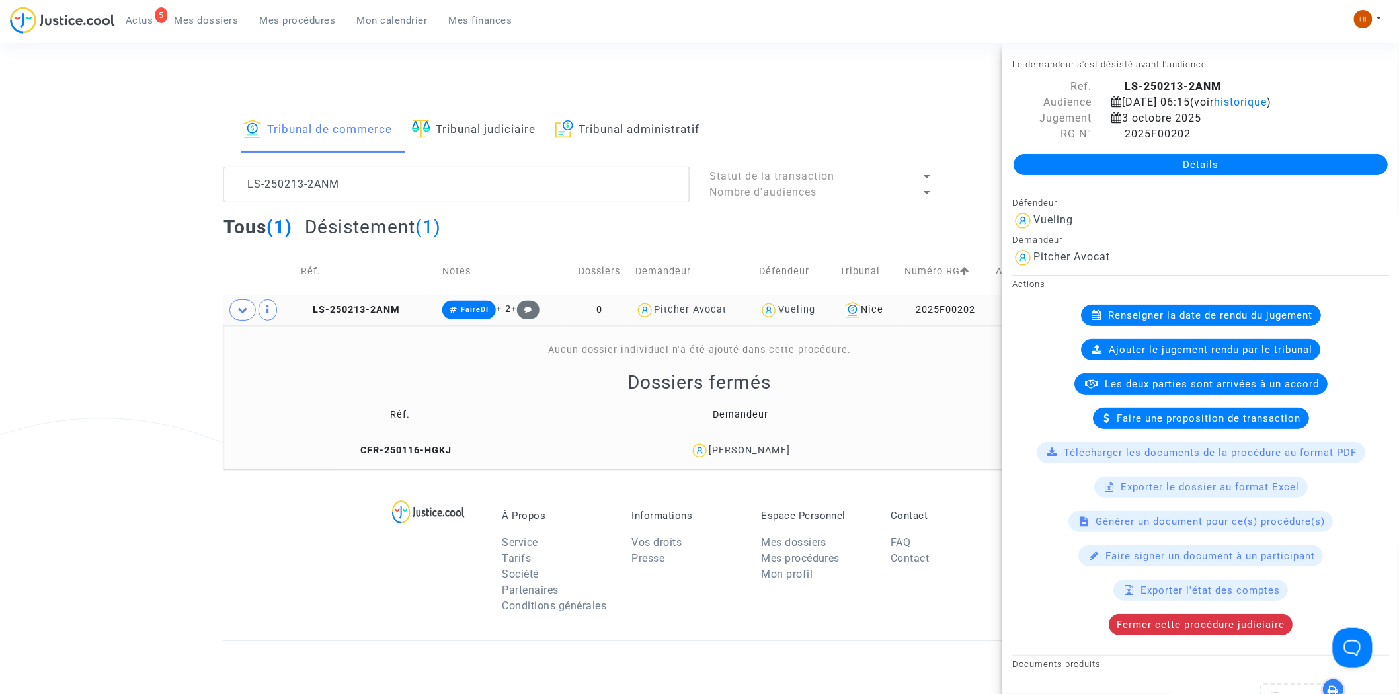
click at [1142, 625] on available-action-list "Renseigner la date de rendu du jugement Ajouter le jugement rendu par le tribun…" at bounding box center [1200, 470] width 377 height 330
click at [1138, 635] on div "Fermer cette procédure judiciaire" at bounding box center [1200, 624] width 184 height 21
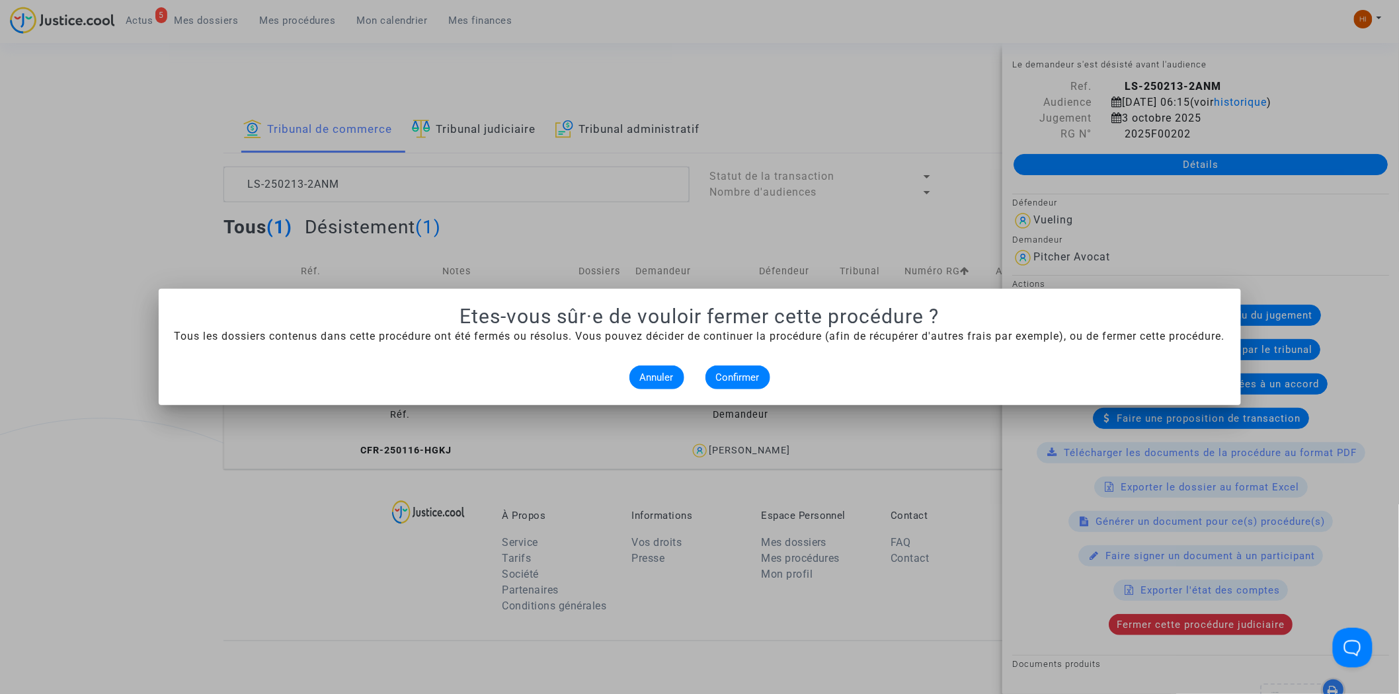
click at [739, 361] on alert-dialogs "Etes-vous sûr·e de vouloir fermer cette procédure ? Tous les dossiers contenus …" at bounding box center [699, 347] width 1050 height 85
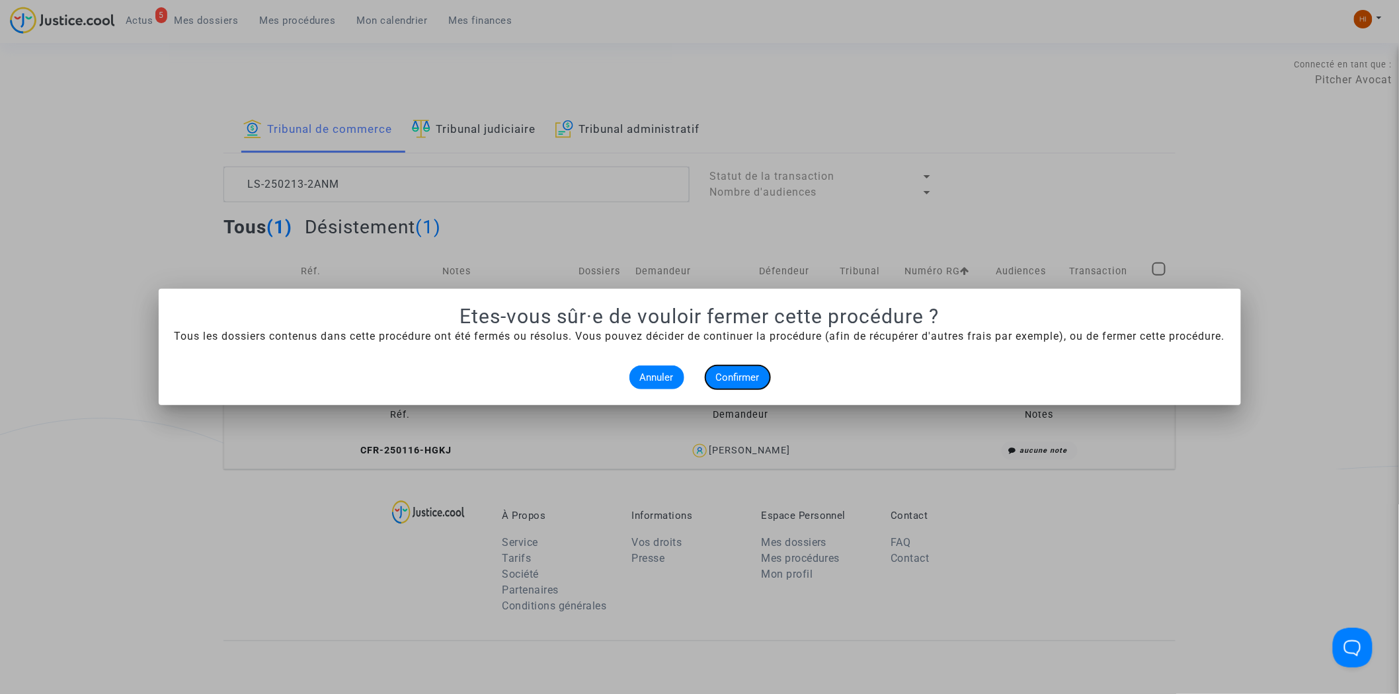
click at [740, 375] on span "Confirmer" at bounding box center [738, 377] width 44 height 12
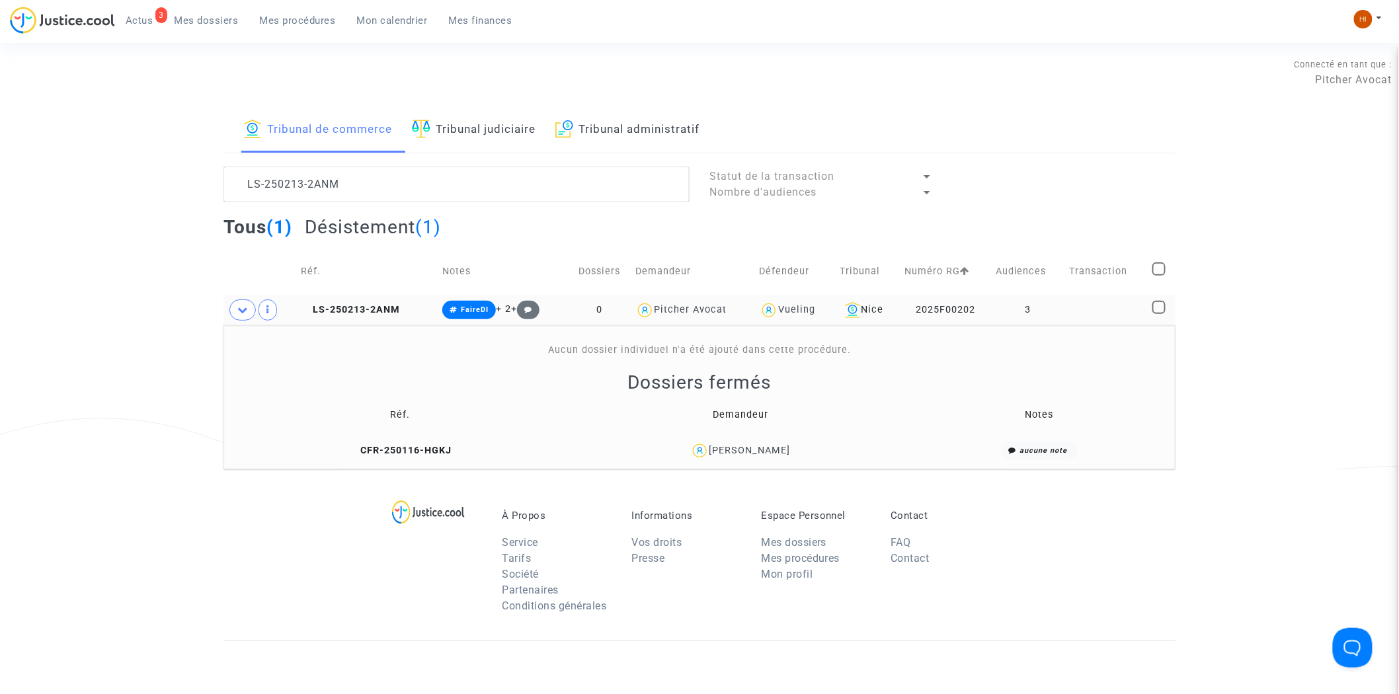
click at [368, 300] on td "LS-250213-2ANM" at bounding box center [367, 310] width 141 height 30
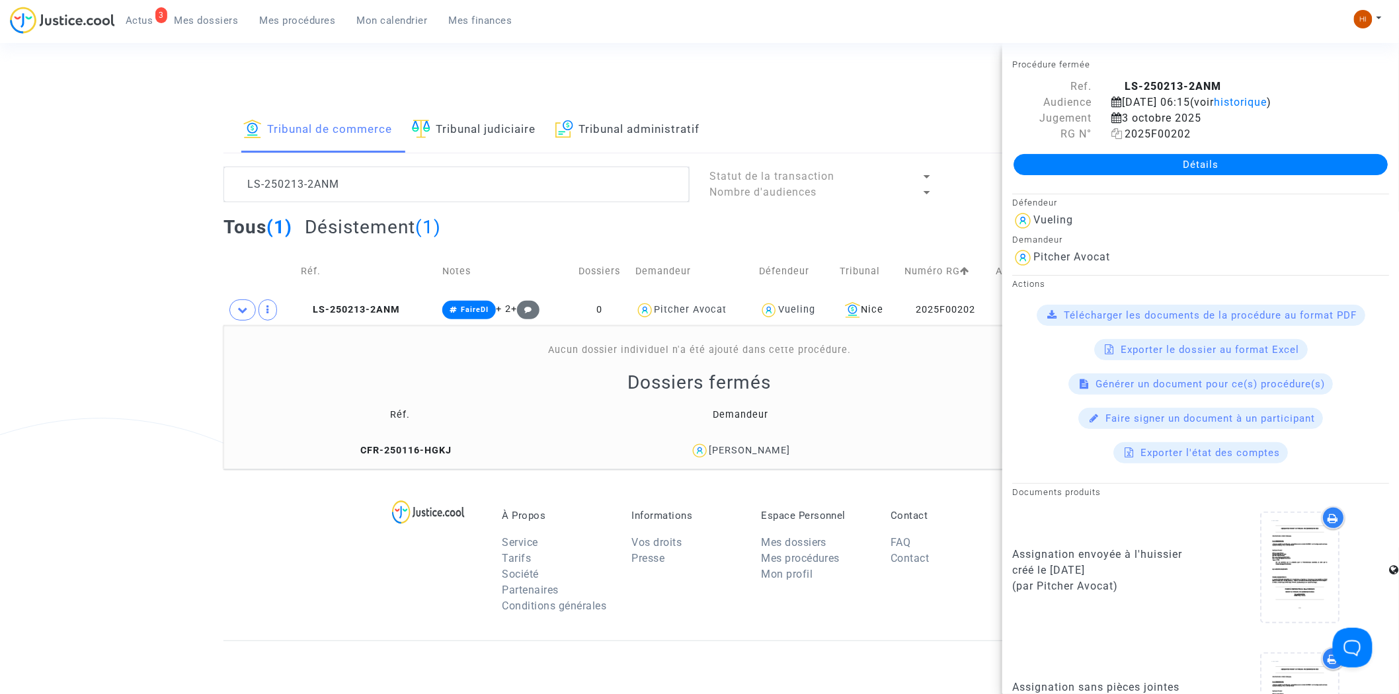
click at [1114, 139] on icon at bounding box center [1116, 133] width 11 height 11
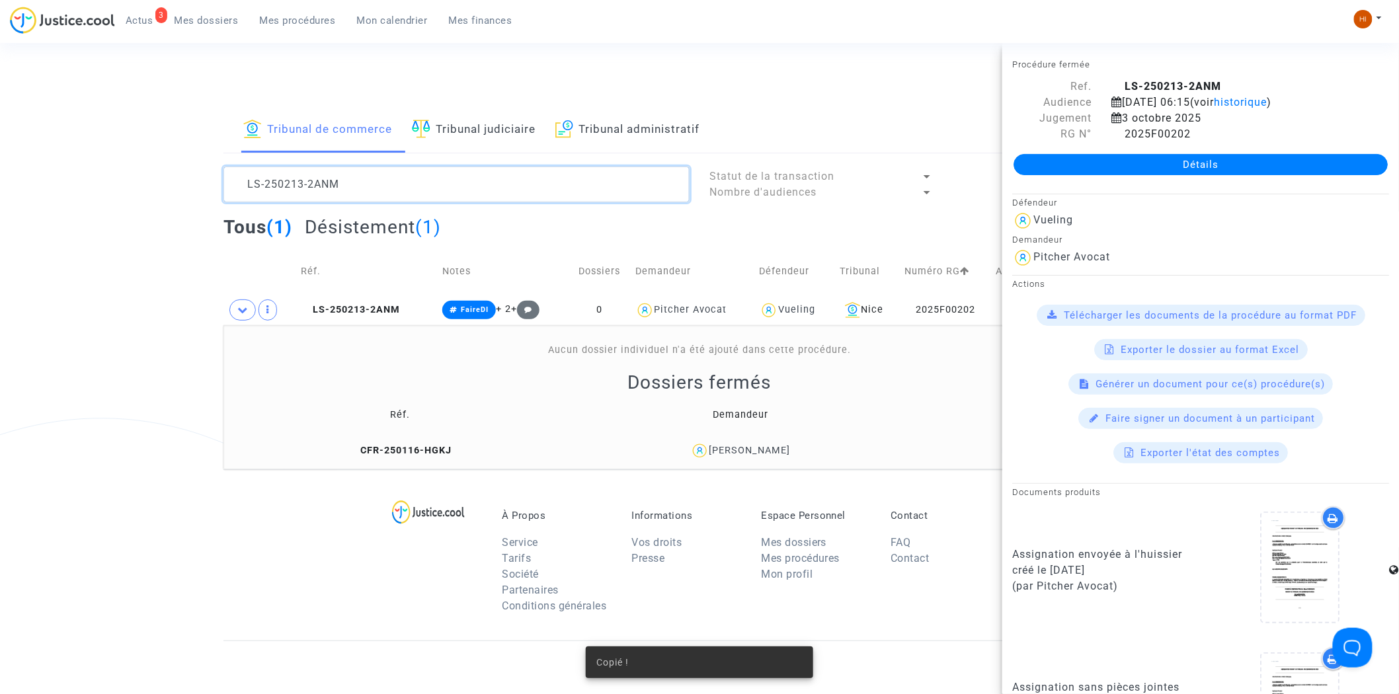
click at [484, 176] on textarea at bounding box center [456, 185] width 466 height 36
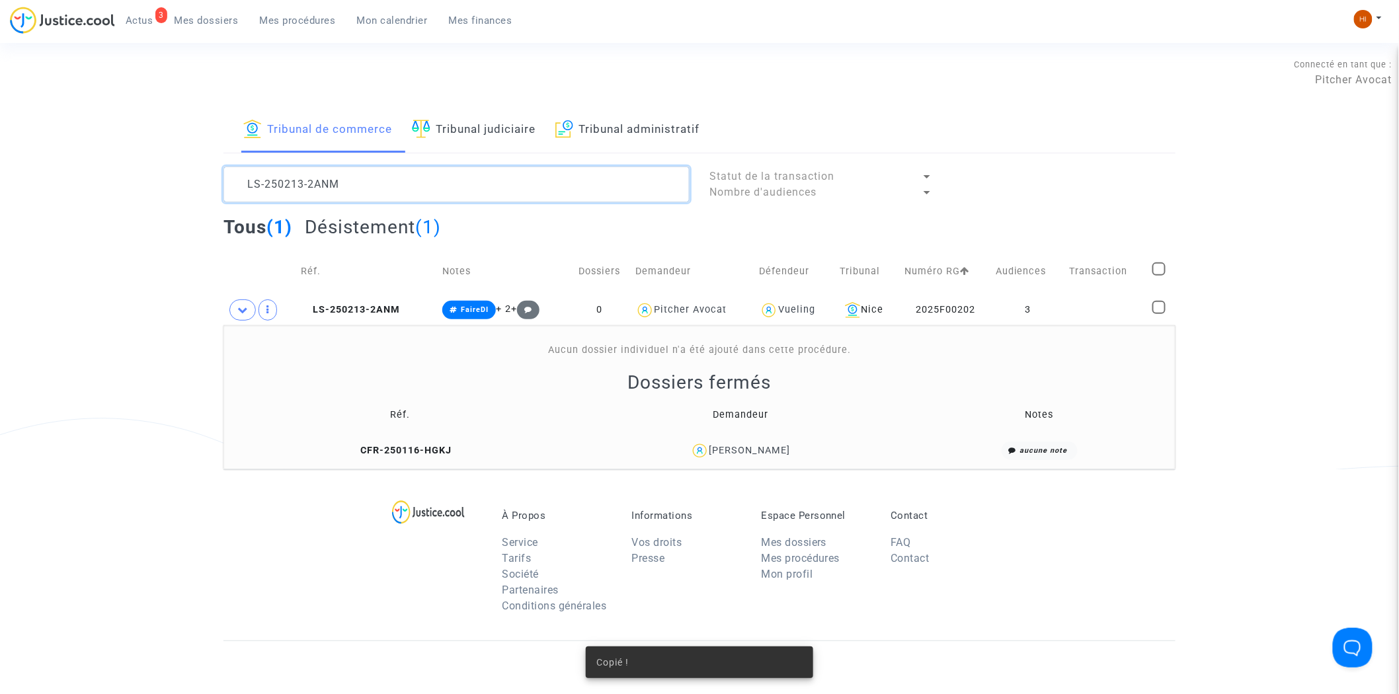
click at [484, 176] on textarea at bounding box center [456, 185] width 466 height 36
paste textarea "2025F00202"
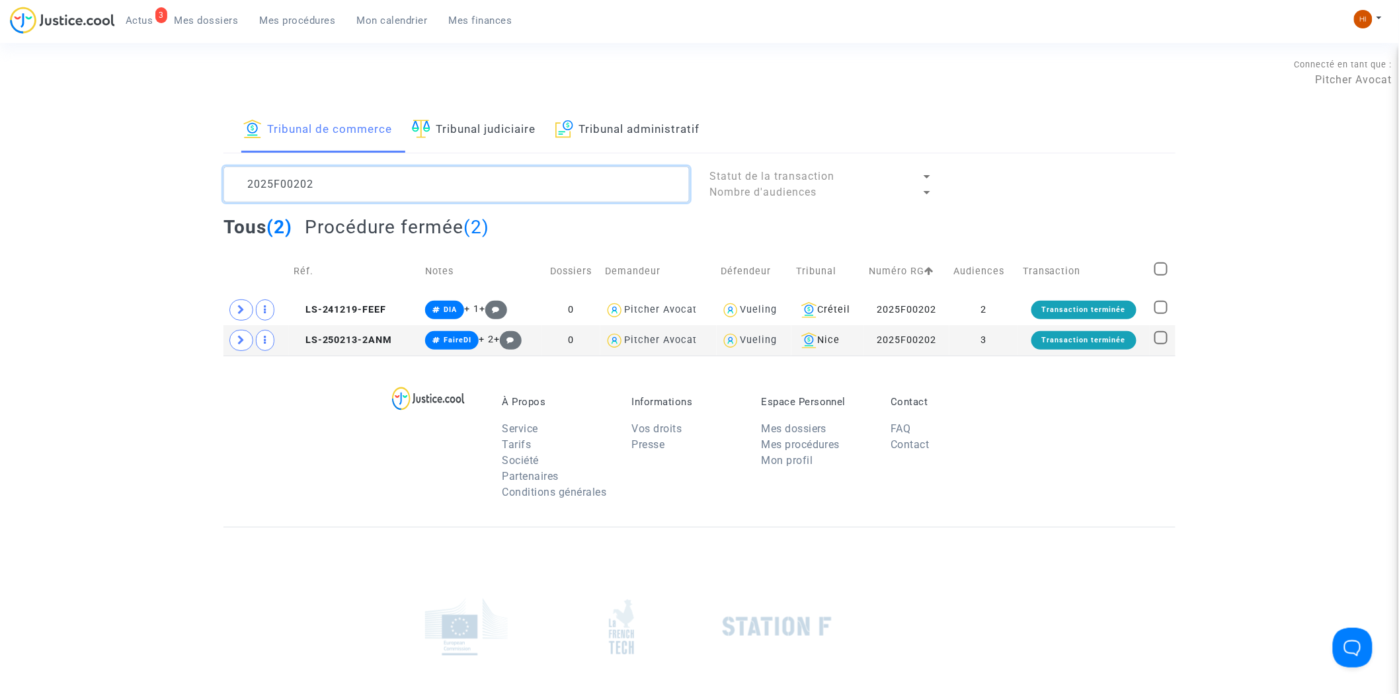
click at [391, 182] on textarea at bounding box center [456, 185] width 466 height 36
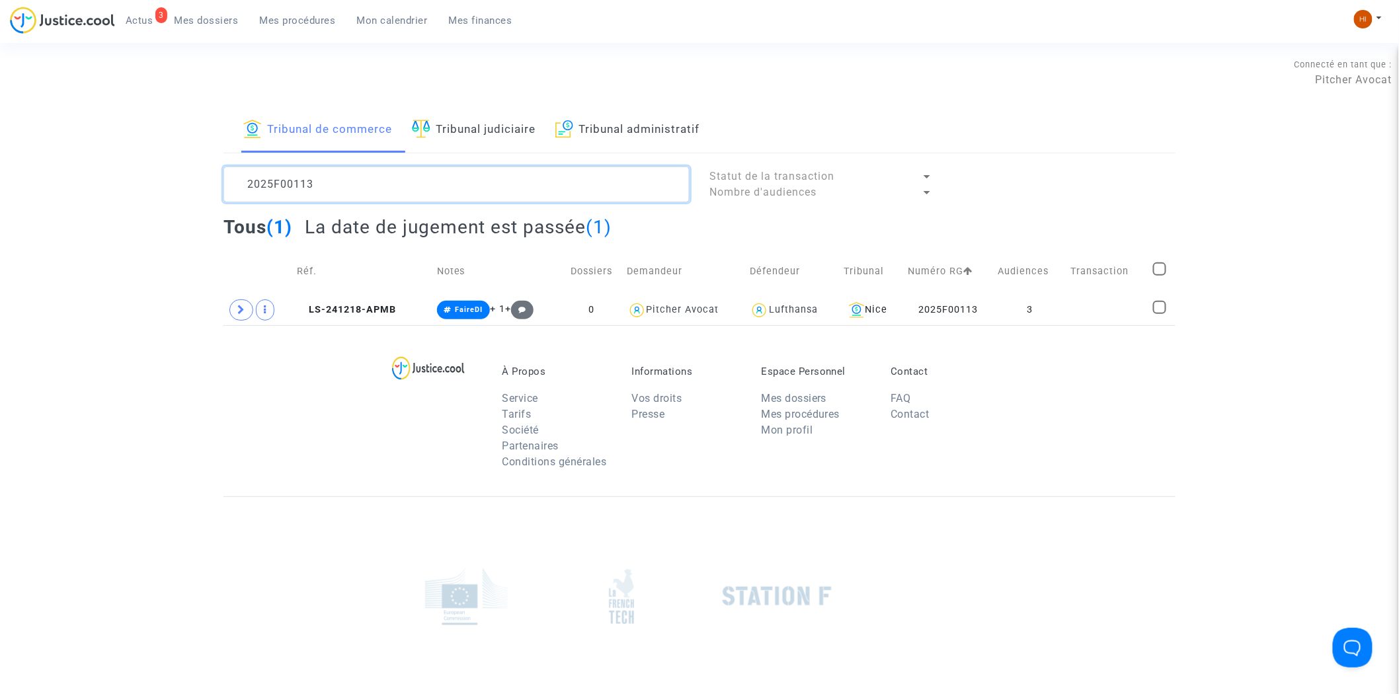
type textarea "2025F00113"
click at [393, 306] on span "LS-241218-APMB" at bounding box center [346, 309] width 99 height 11
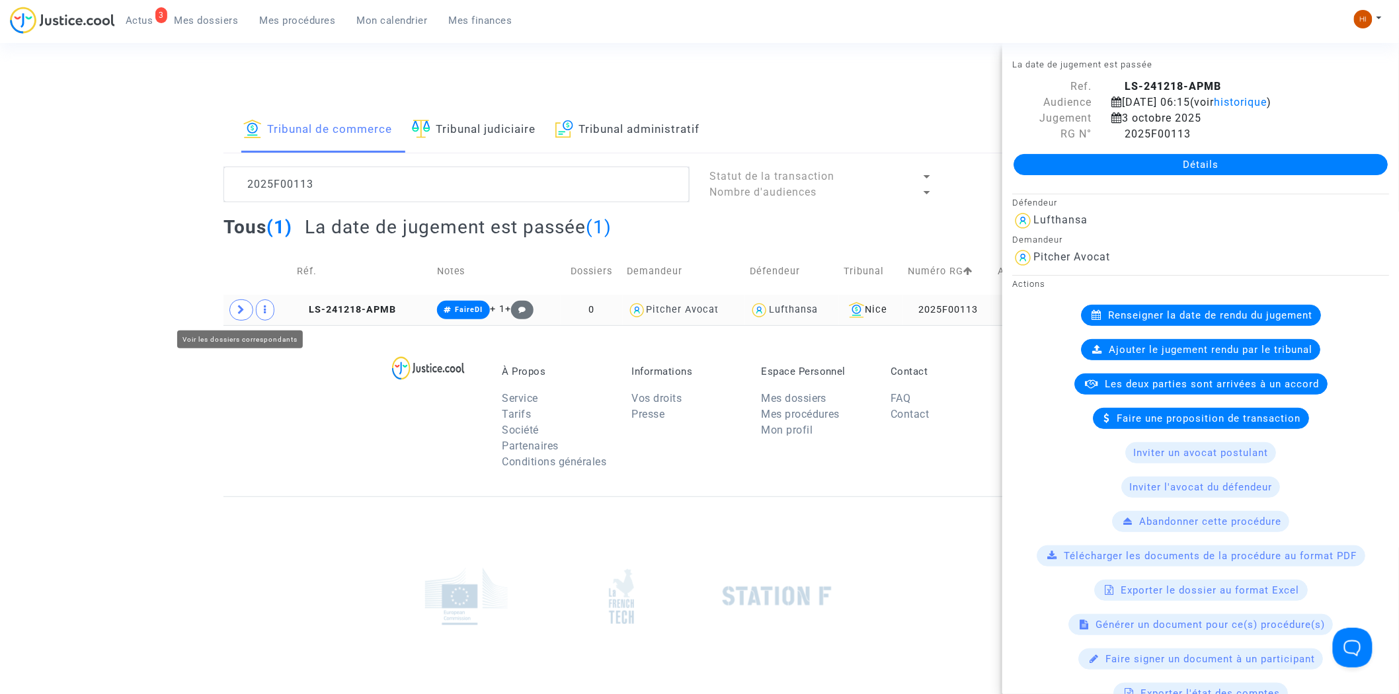
click at [241, 307] on icon at bounding box center [241, 310] width 8 height 10
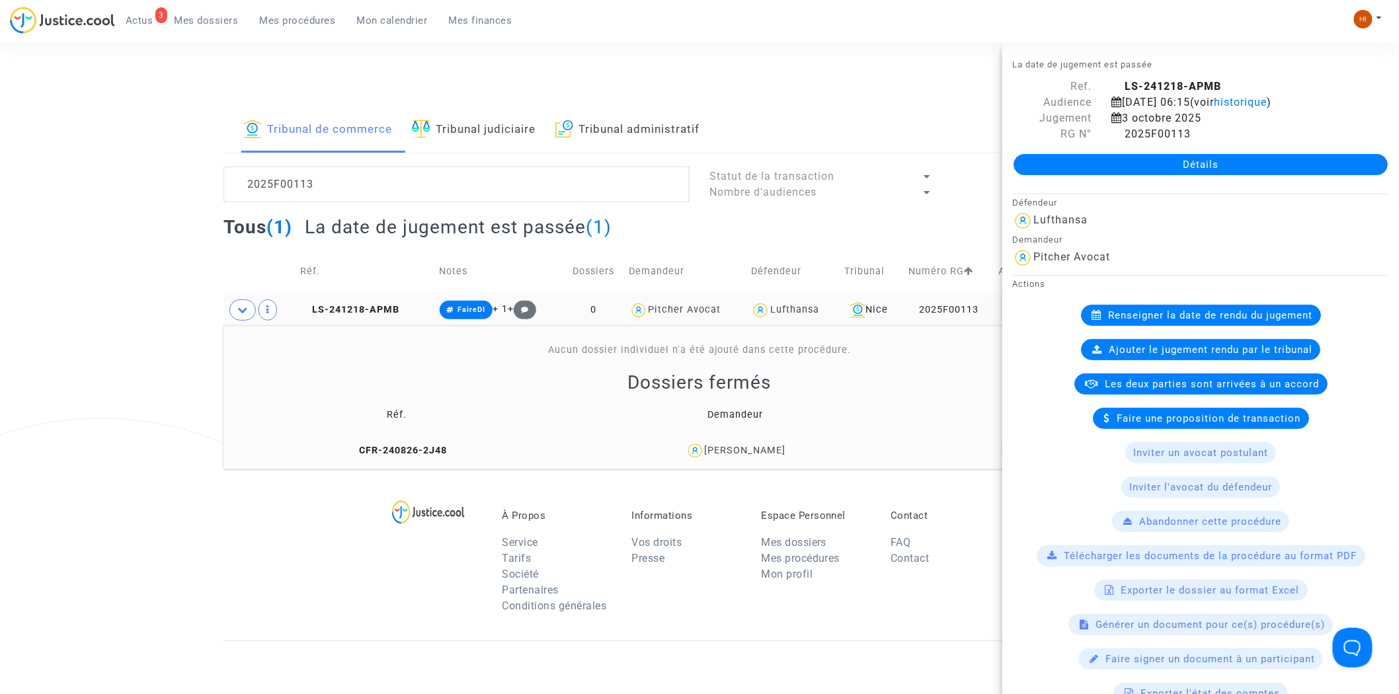
click at [1218, 175] on link "Détails" at bounding box center [1200, 164] width 374 height 21
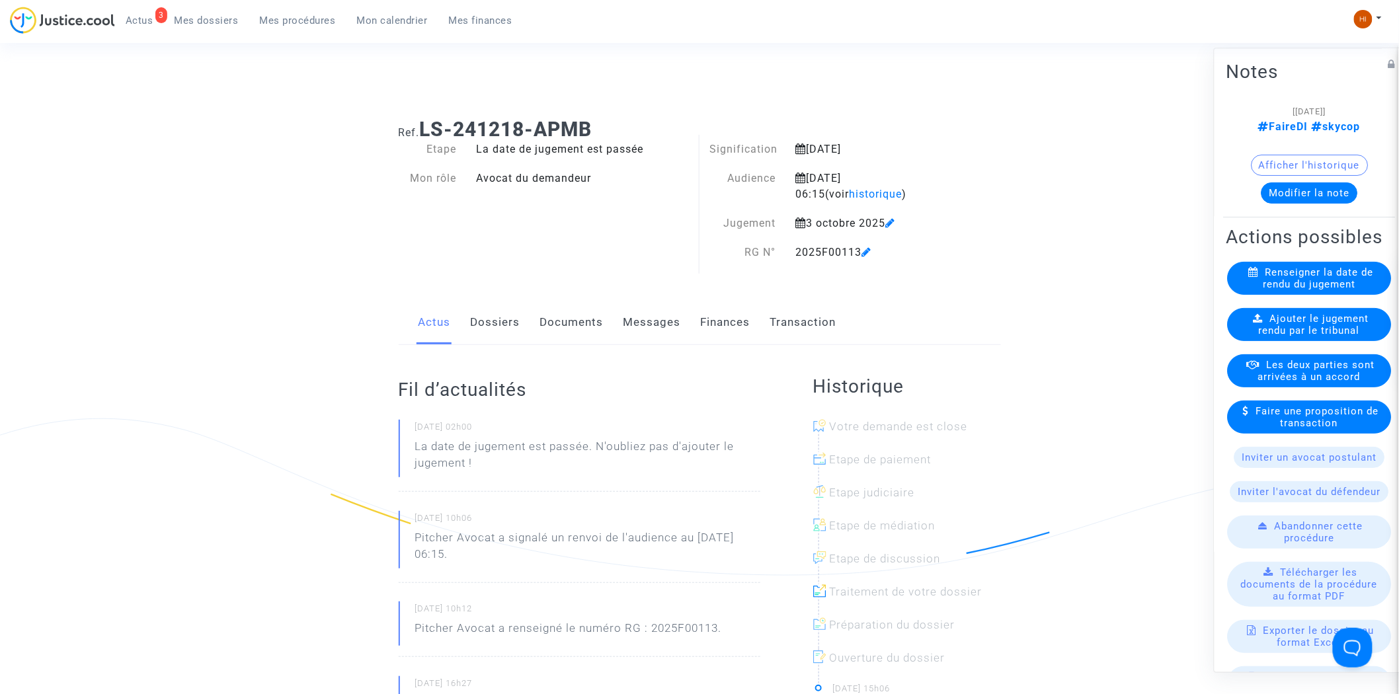
click at [1309, 337] on span "Ajouter le jugement rendu par le tribunal" at bounding box center [1314, 325] width 110 height 24
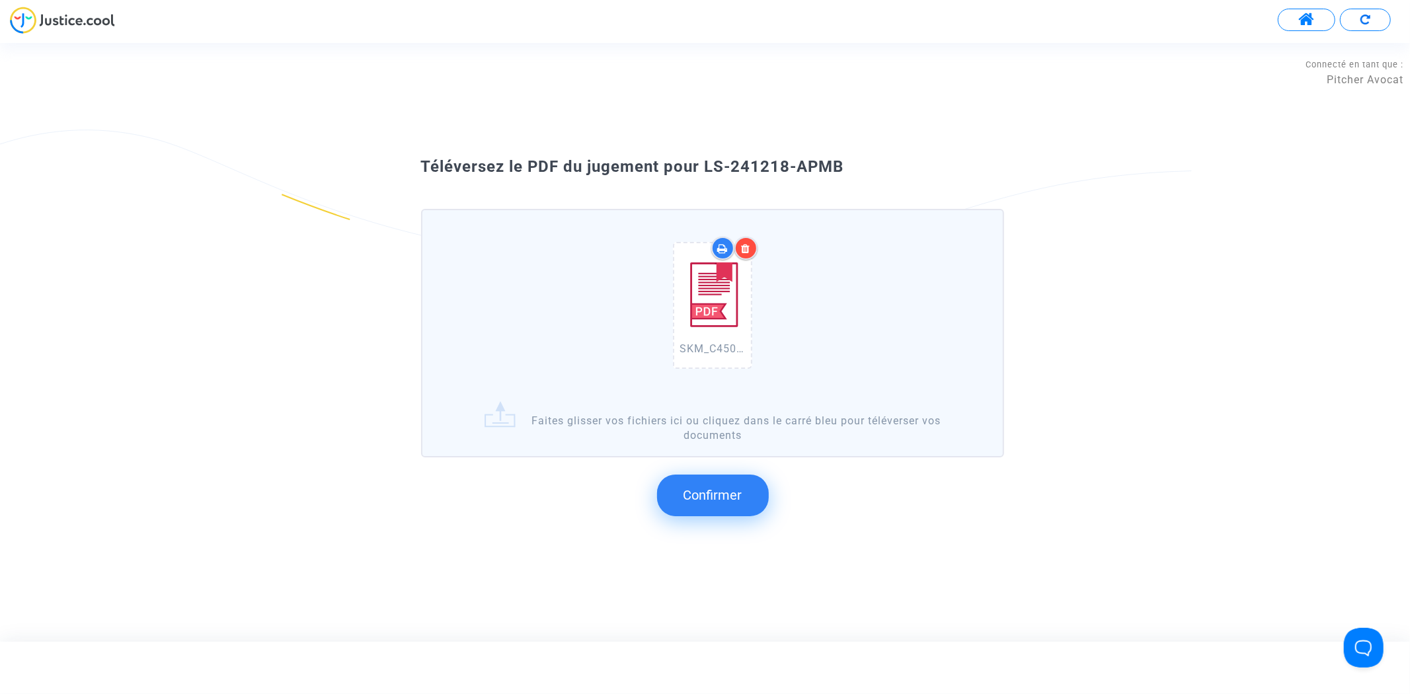
drag, startPoint x: 851, startPoint y: 196, endPoint x: 709, endPoint y: 168, distance: 144.9
click at [709, 168] on div "Téléversez le PDF du jugement pour LS-241218-APMB" at bounding box center [705, 167] width 635 height 22
click at [725, 491] on span "Confirmer" at bounding box center [712, 495] width 59 height 16
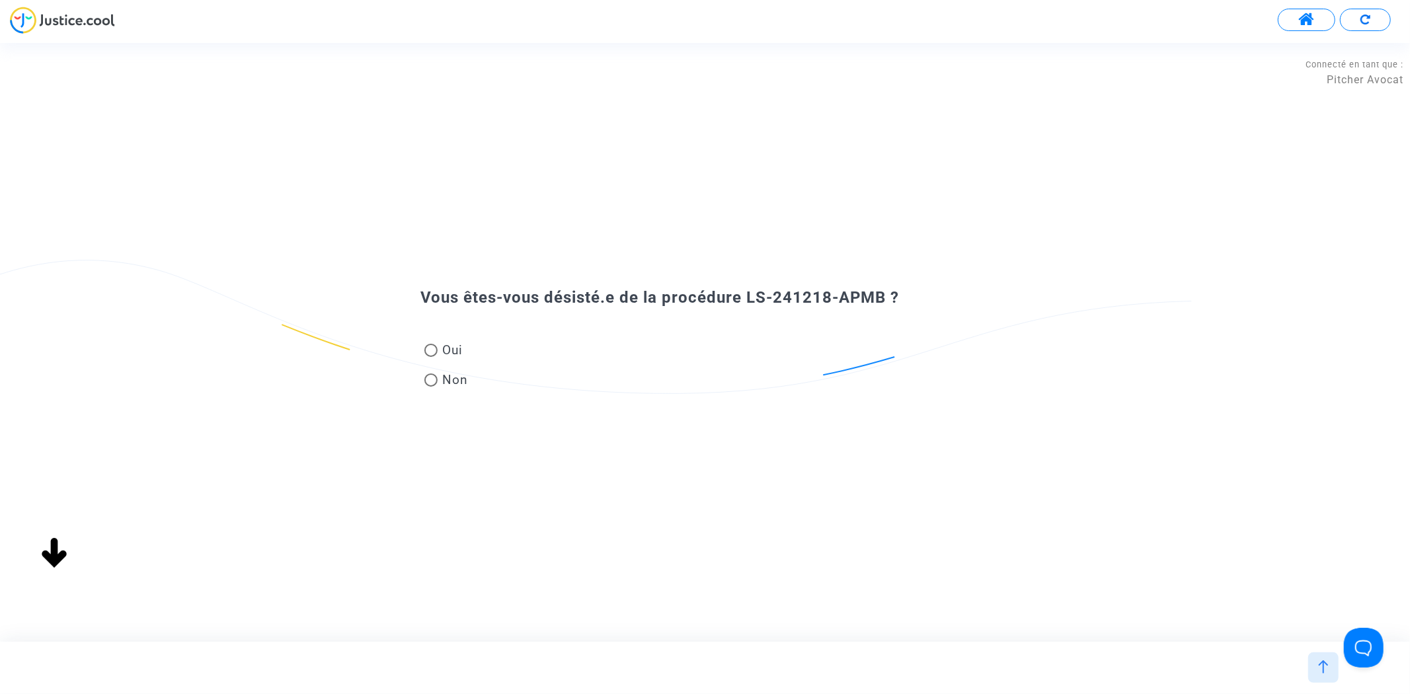
click at [440, 346] on span "Oui" at bounding box center [451, 350] width 26 height 18
click at [431, 357] on input "Oui" at bounding box center [430, 357] width 1 height 1
radio input "true"
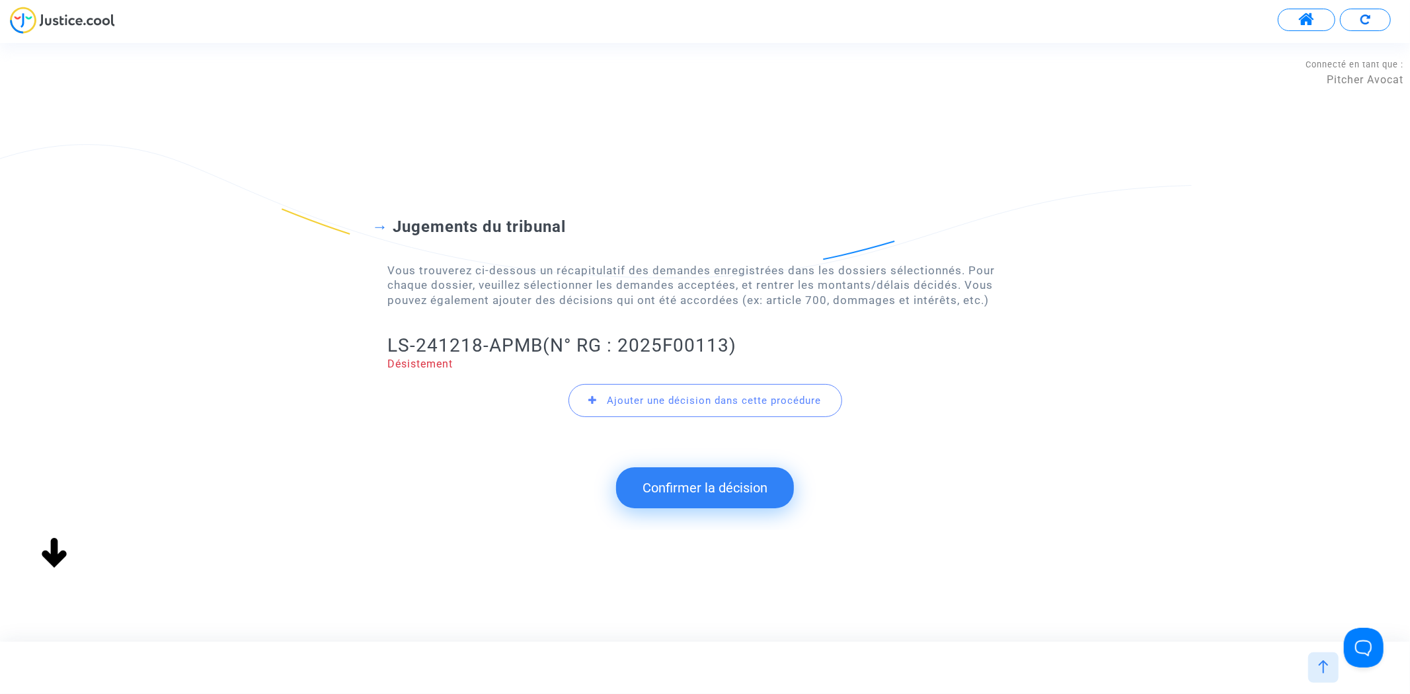
click at [672, 501] on button "Confirmer la décision" at bounding box center [705, 487] width 178 height 41
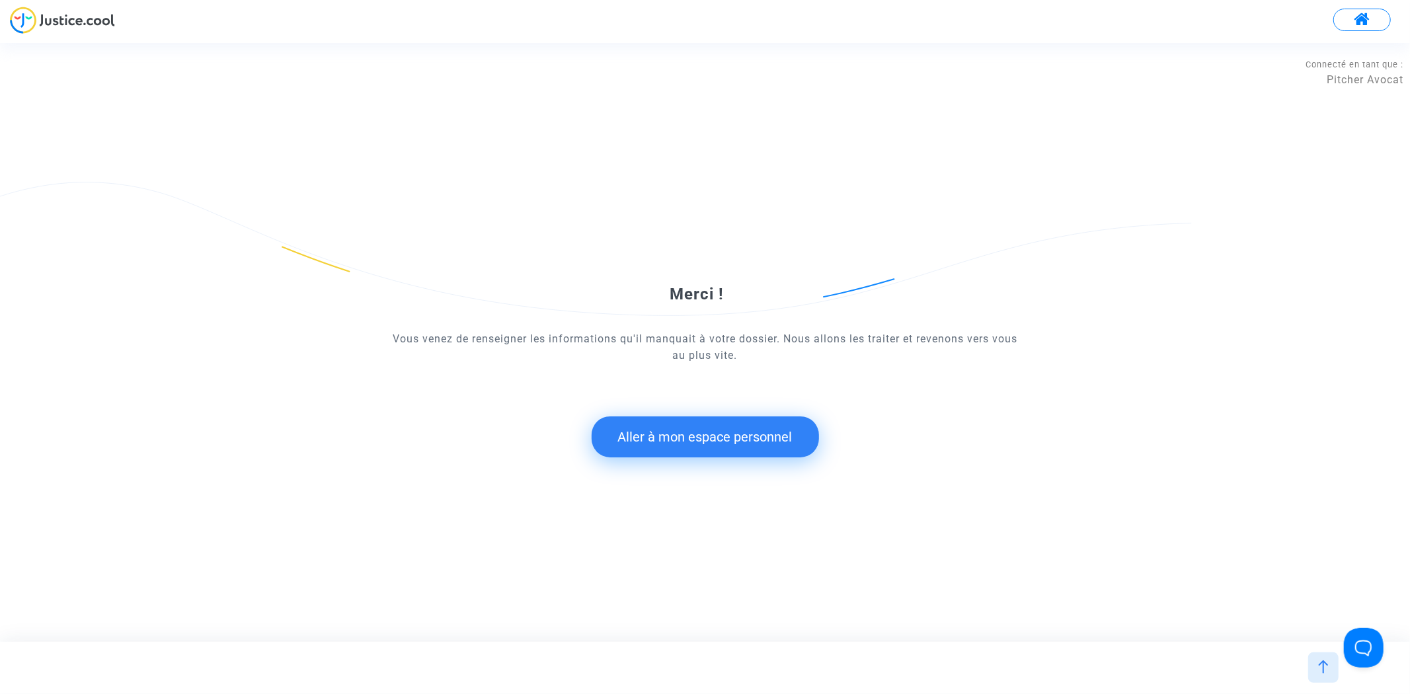
click at [681, 437] on button "Aller à mon espace personnel" at bounding box center [705, 436] width 227 height 41
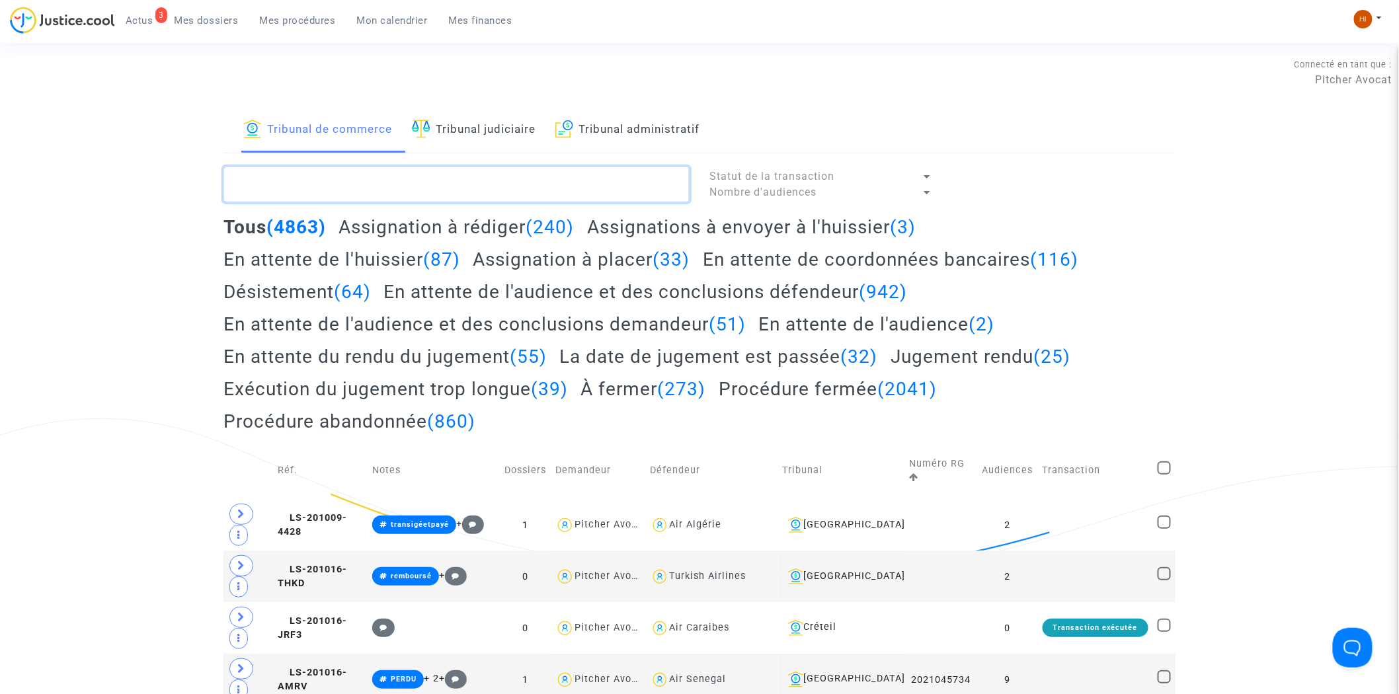
click at [450, 182] on textarea at bounding box center [456, 185] width 466 height 36
paste textarea "LS-241218-APMB"
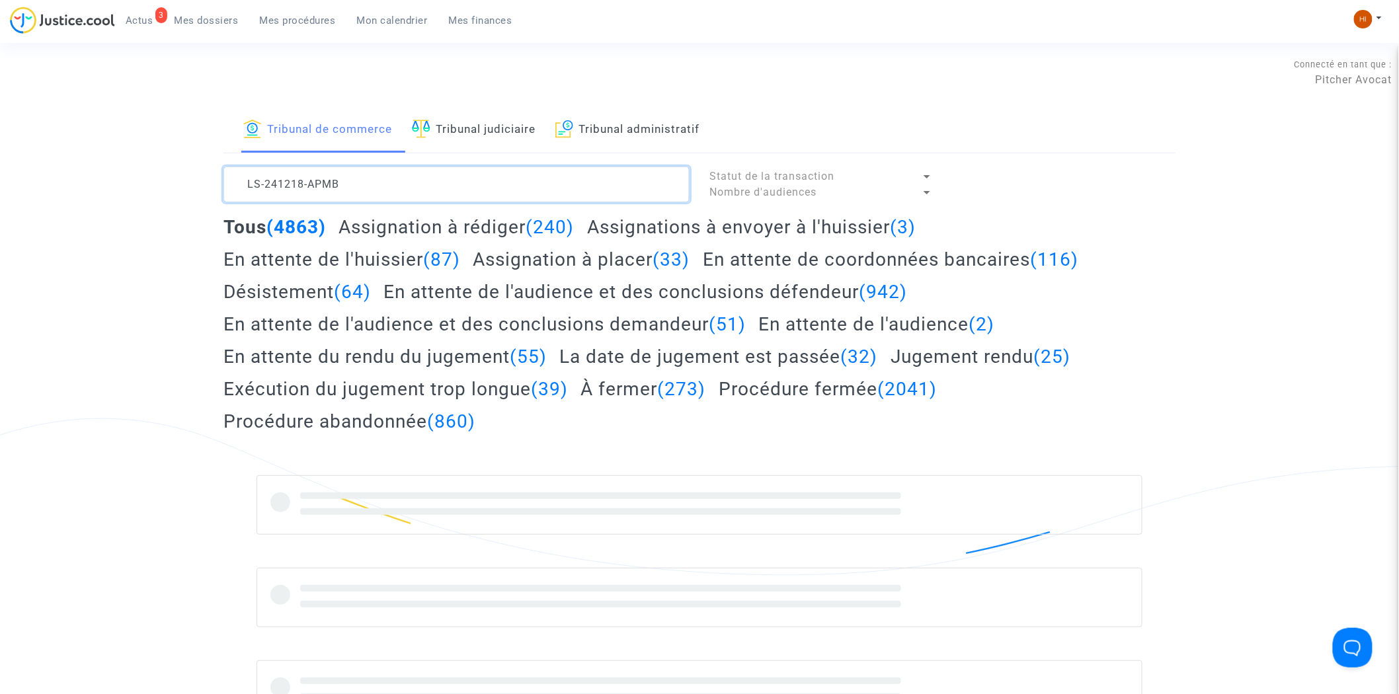
type textarea "LS-241218-APMB"
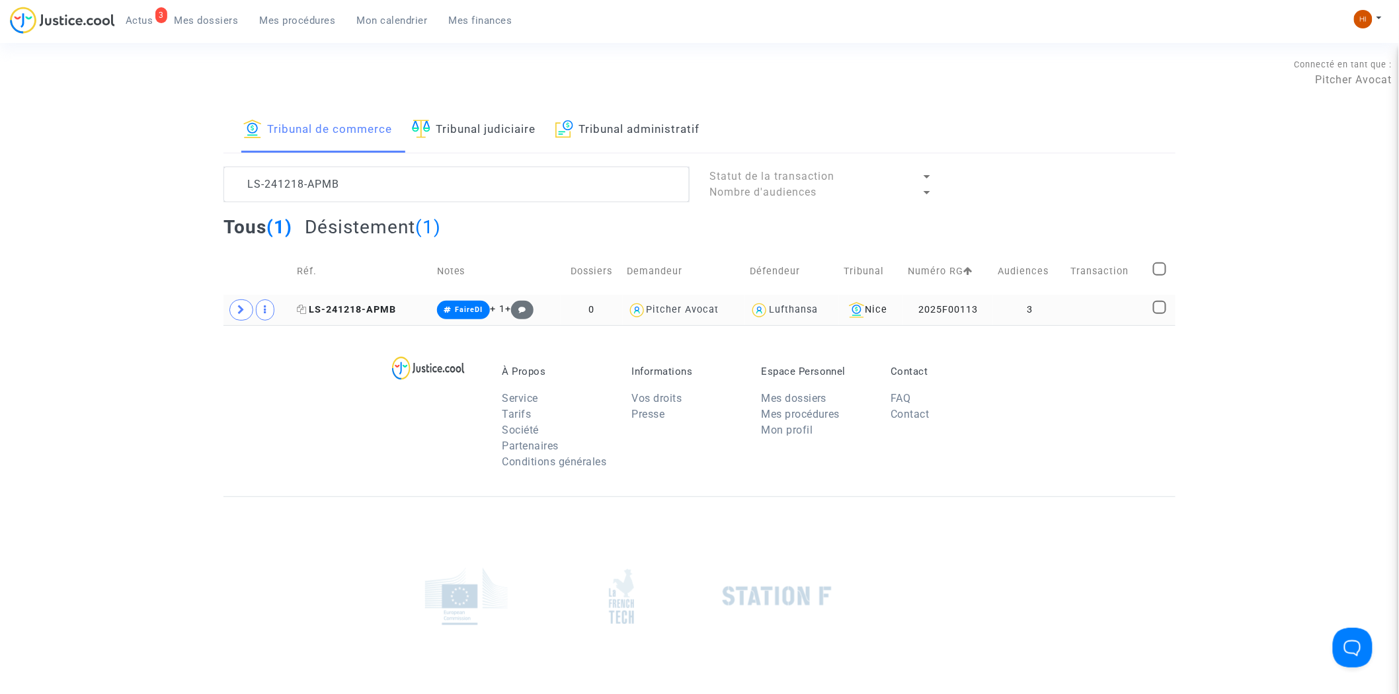
click at [371, 305] on span "LS-241218-APMB" at bounding box center [346, 309] width 99 height 11
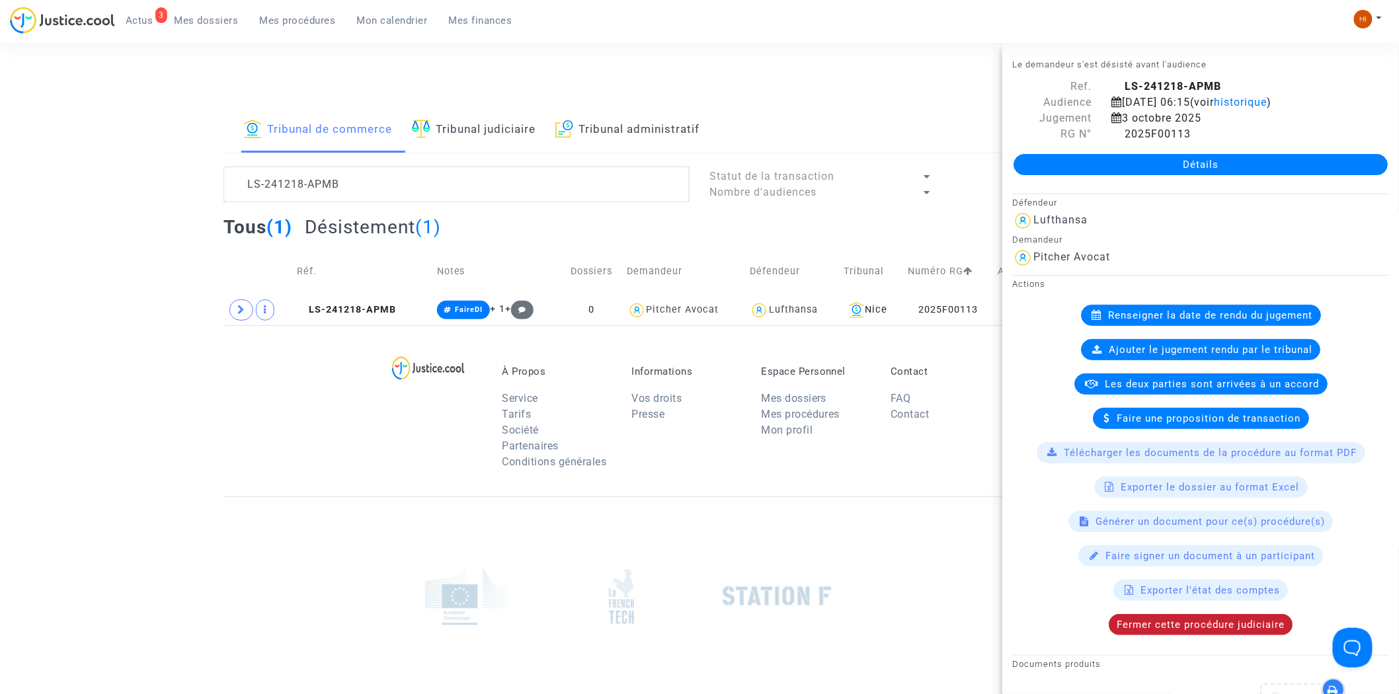
click at [1191, 631] on span "Fermer cette procédure judiciaire" at bounding box center [1200, 625] width 168 height 12
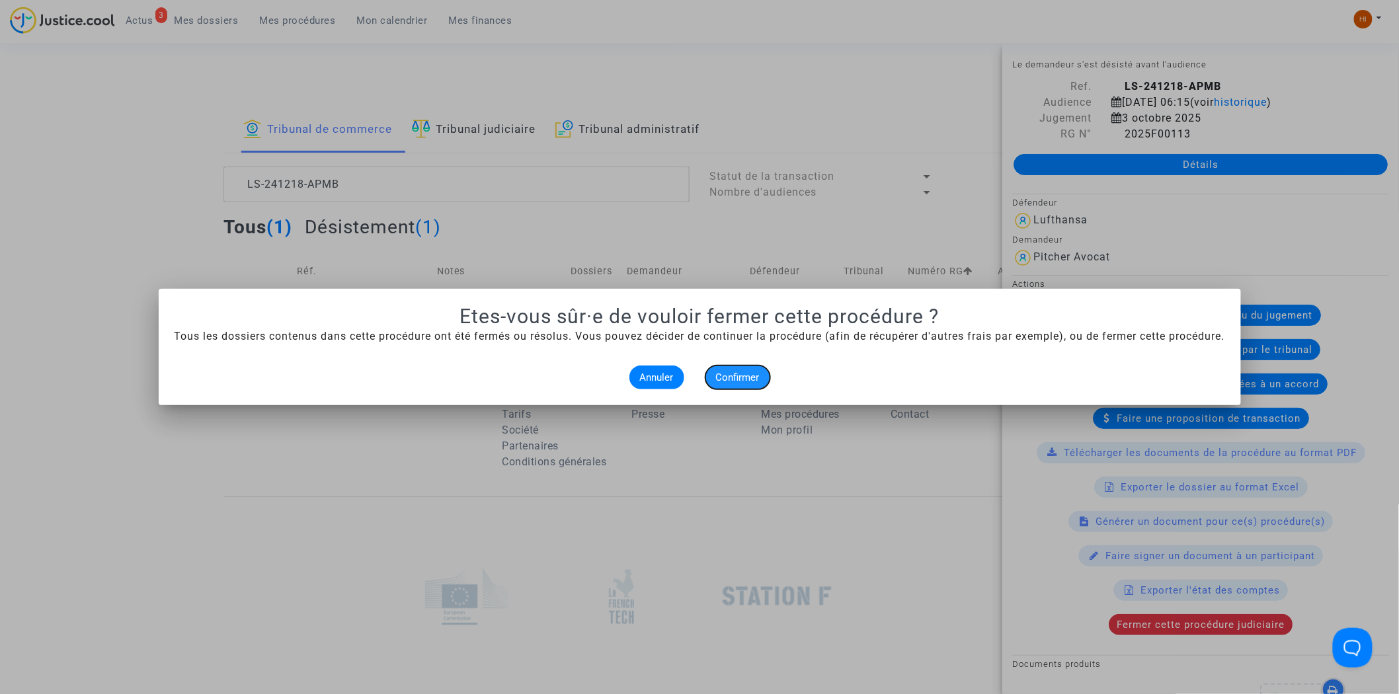
click at [757, 385] on button "Confirmer" at bounding box center [737, 378] width 65 height 24
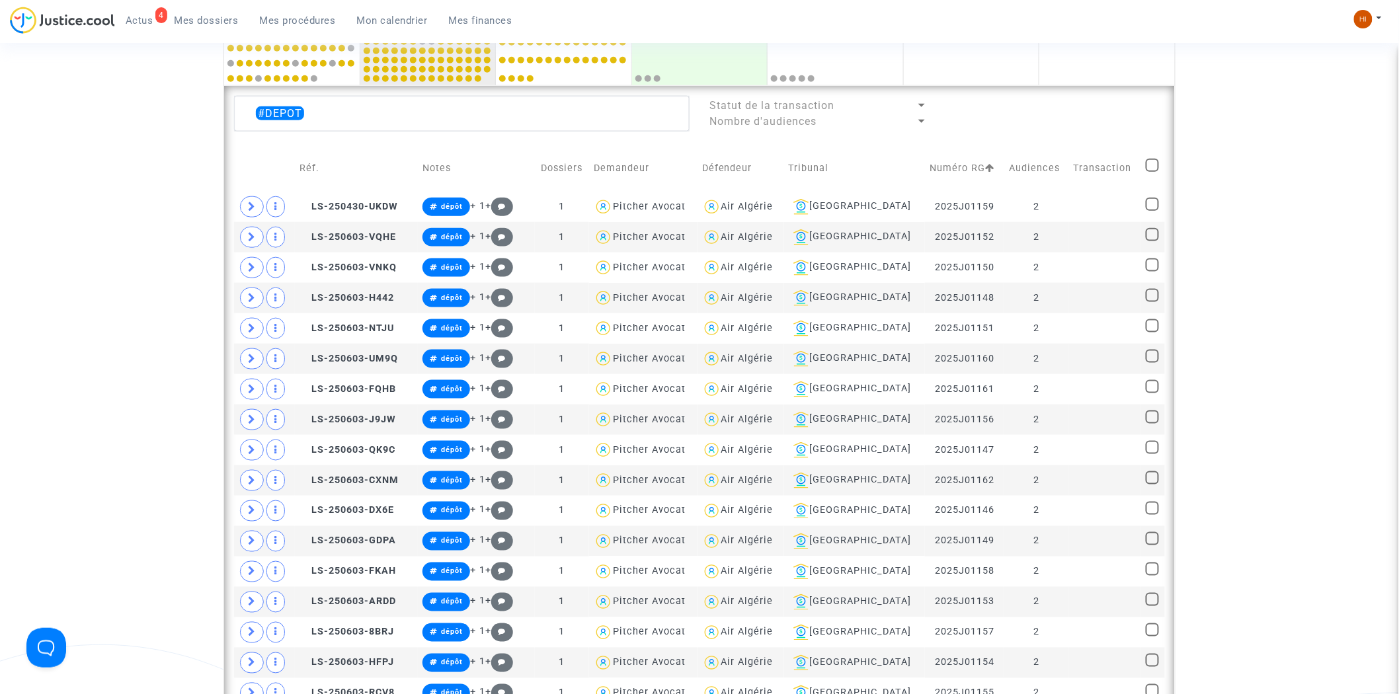
click at [286, 15] on span "Mes procédures" at bounding box center [298, 21] width 76 height 12
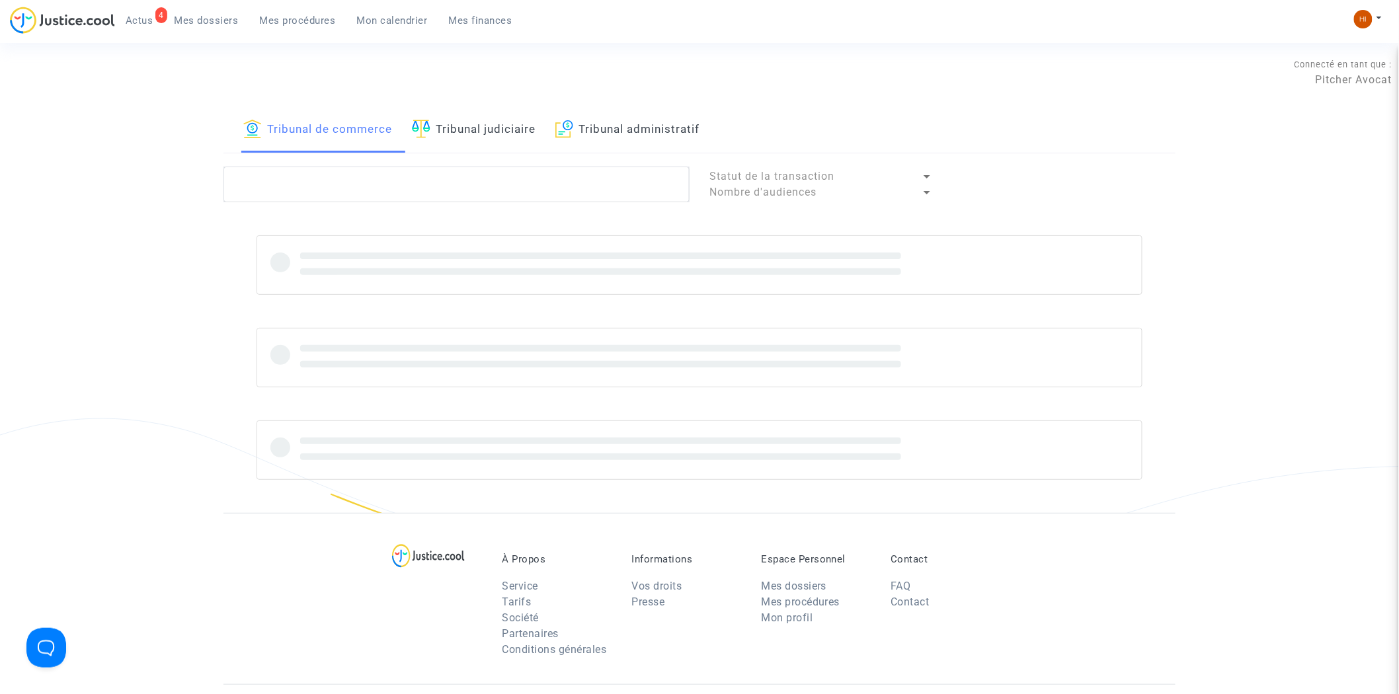
click at [642, 127] on link "Tribunal administratif" at bounding box center [627, 130] width 144 height 45
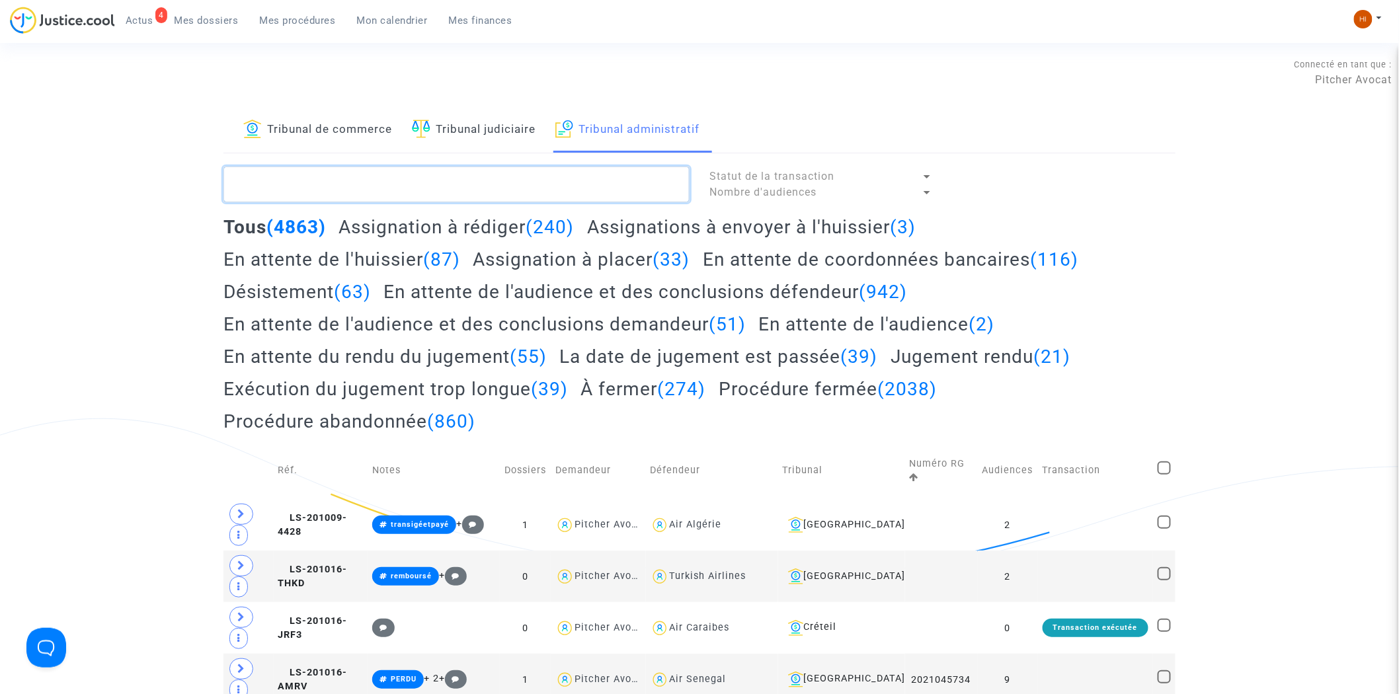
click at [549, 190] on textarea at bounding box center [456, 185] width 466 height 36
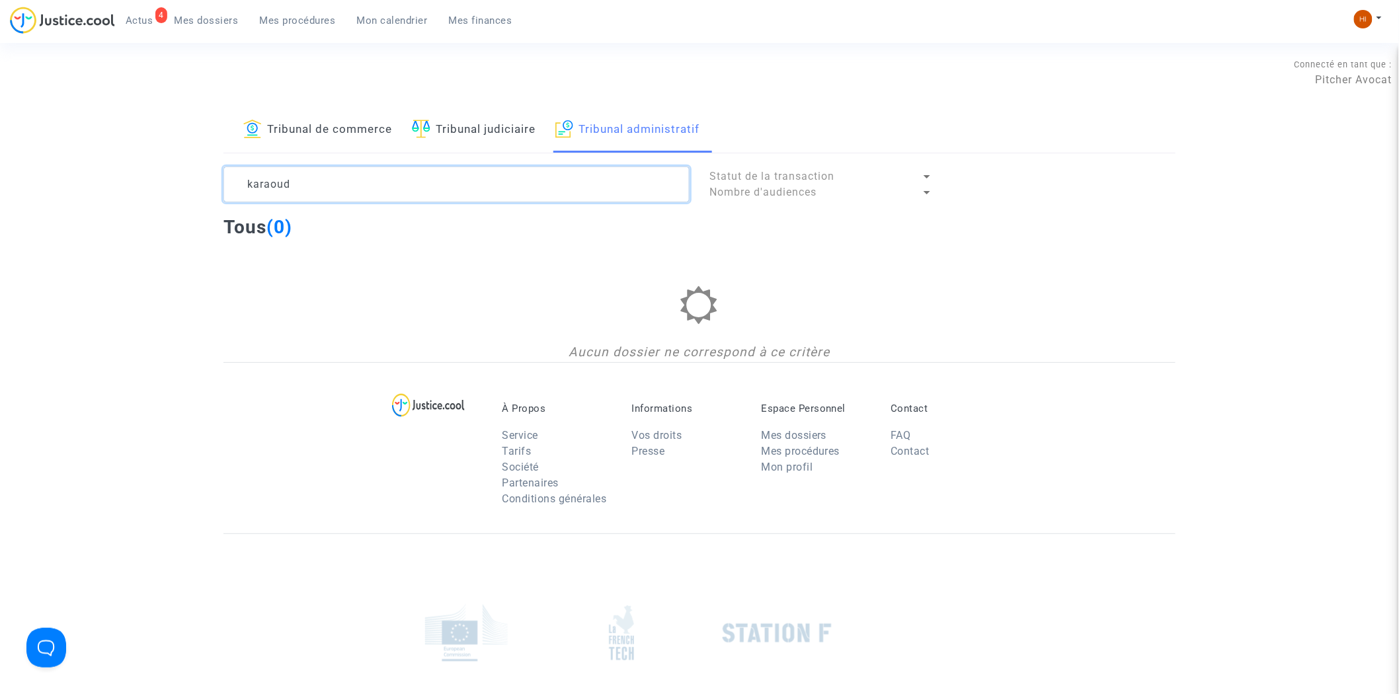
click at [411, 180] on textarea at bounding box center [456, 185] width 466 height 36
type textarea "k"
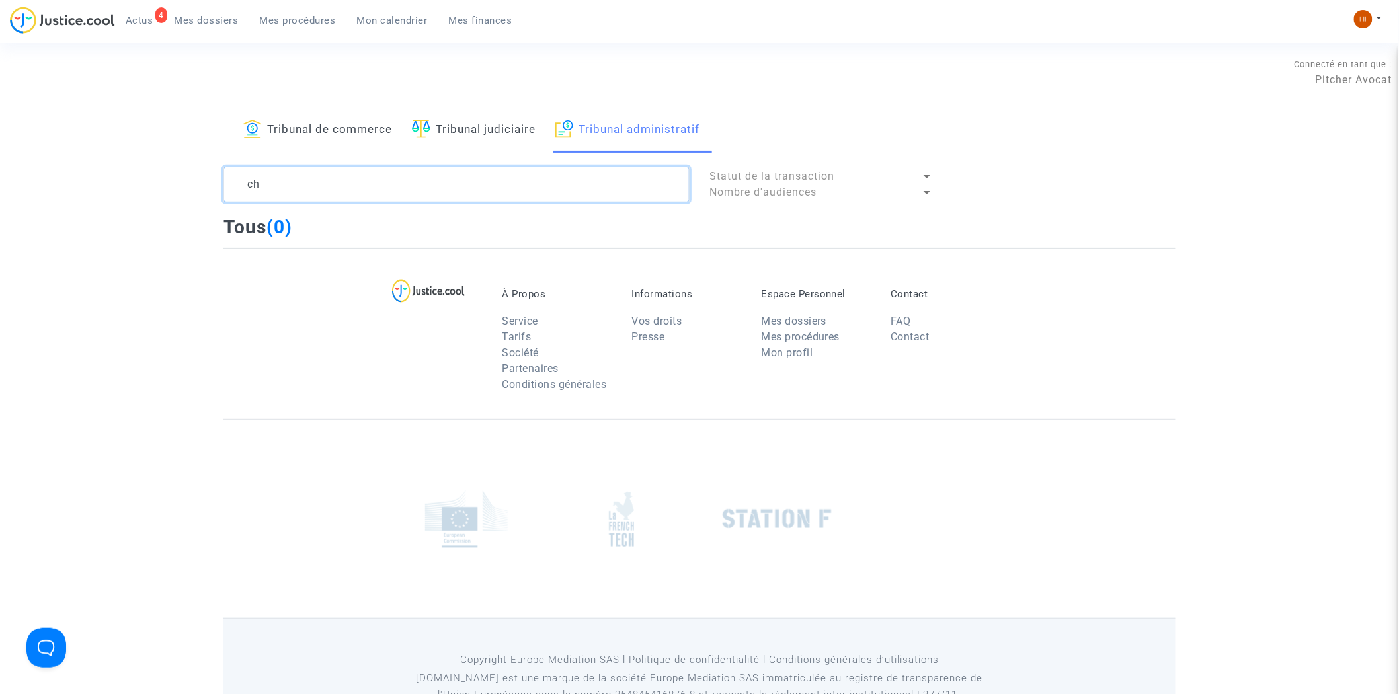
type textarea "c"
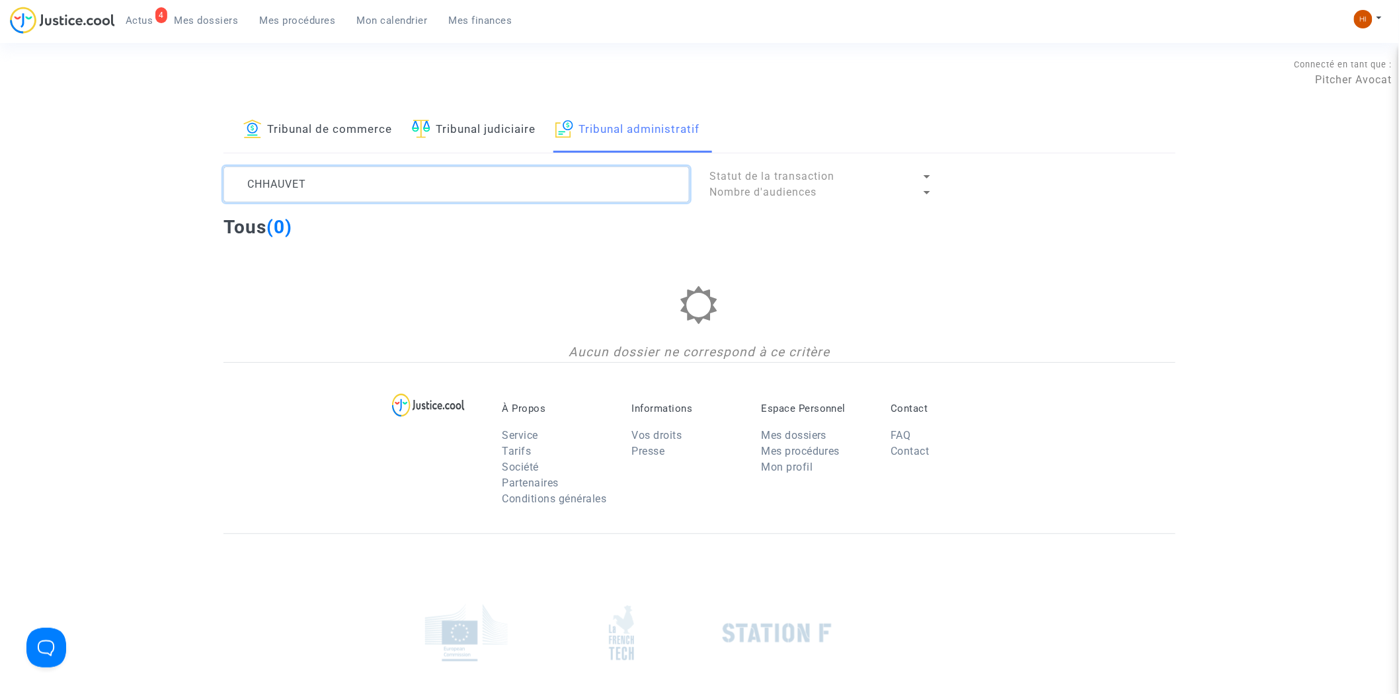
click at [262, 181] on textarea at bounding box center [456, 185] width 466 height 36
type textarea "CHAUVET"
click at [397, 163] on div "Tribunal de commerce Tribunal judiciaire Tribunal administratif CHAUVET Statut …" at bounding box center [699, 235] width 952 height 254
click at [387, 180] on textarea at bounding box center [456, 185] width 466 height 36
drag, startPoint x: 387, startPoint y: 180, endPoint x: 81, endPoint y: 1, distance: 354.0
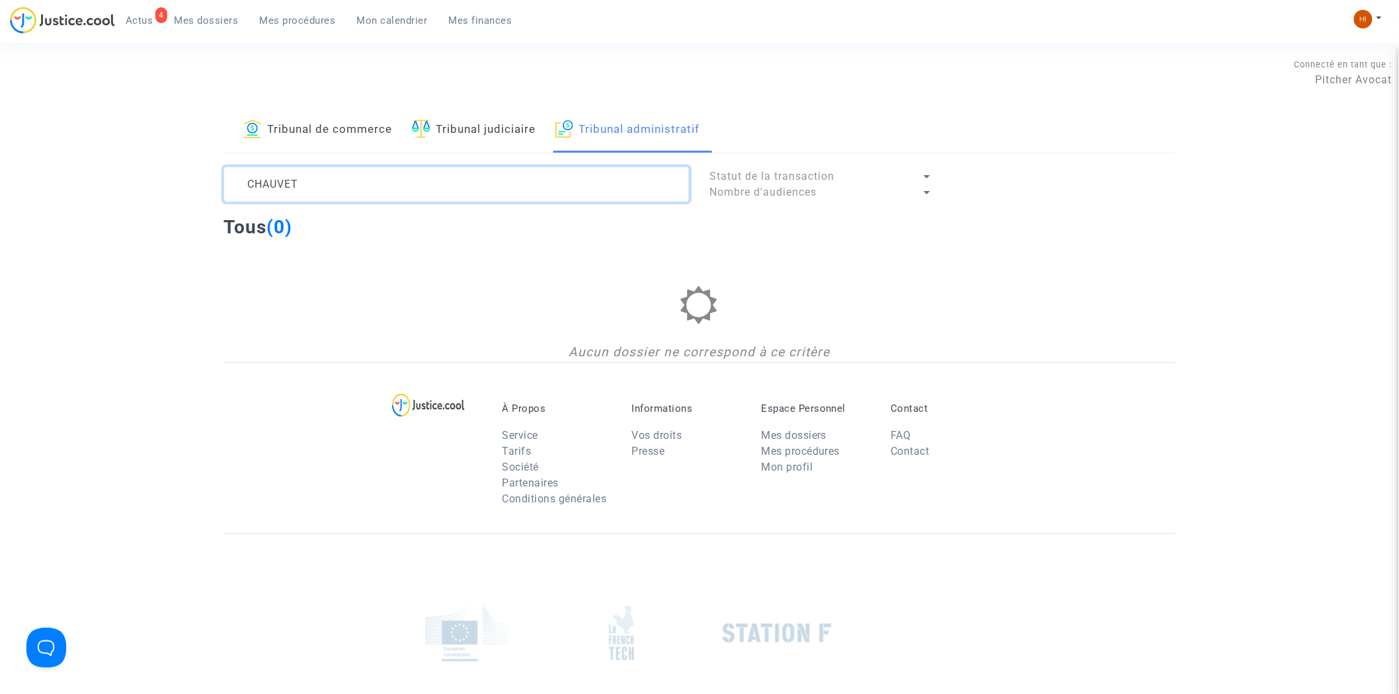
click at [40, 62] on section "Connecté en tant que : Pitcher Avocat Tribunal de commerce Tribunal judiciaire …" at bounding box center [699, 426] width 1399 height 853
click at [186, 24] on span "Mes dossiers" at bounding box center [206, 21] width 64 height 12
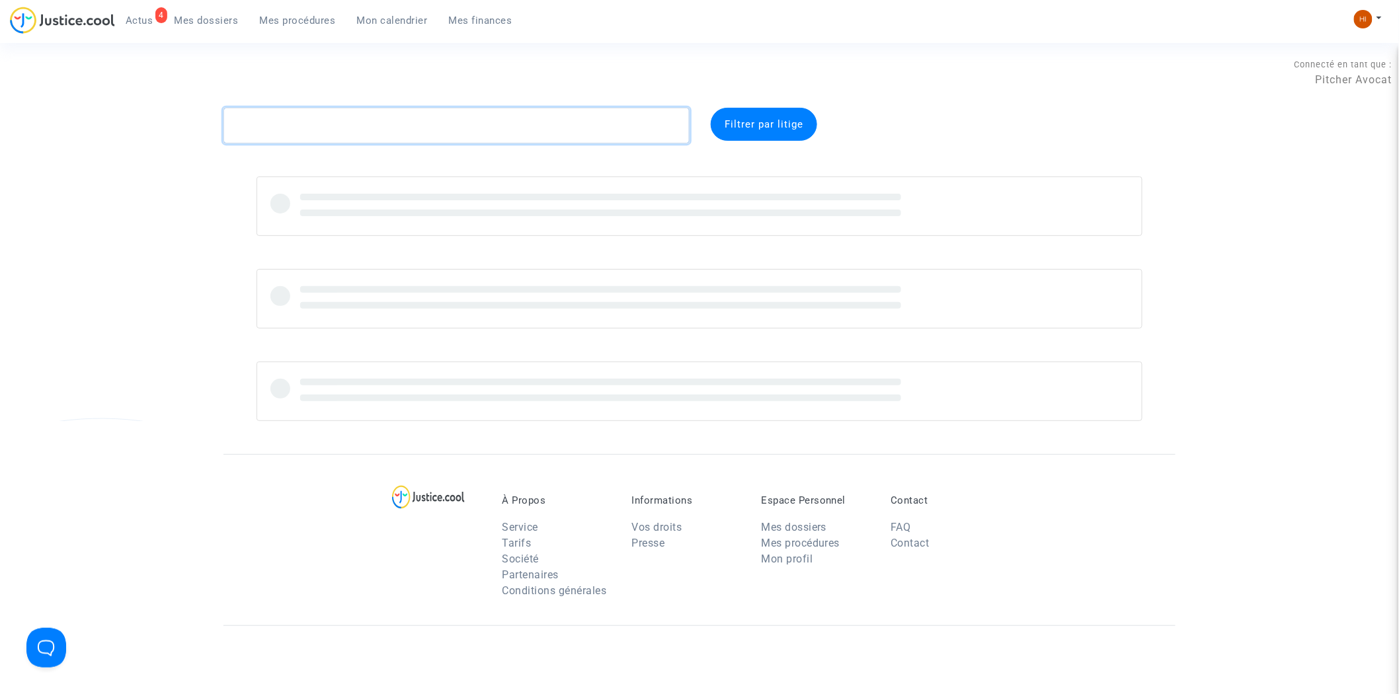
click at [403, 137] on textarea at bounding box center [456, 126] width 466 height 36
paste textarea "Madame, Monsieur, Nous faisons suite à l’audience qui s’est tenue le 8 octobre …"
type textarea "Madame, Monsieur, Nous faisons suite à l’audience qui s’est tenue le 8 octobre …"
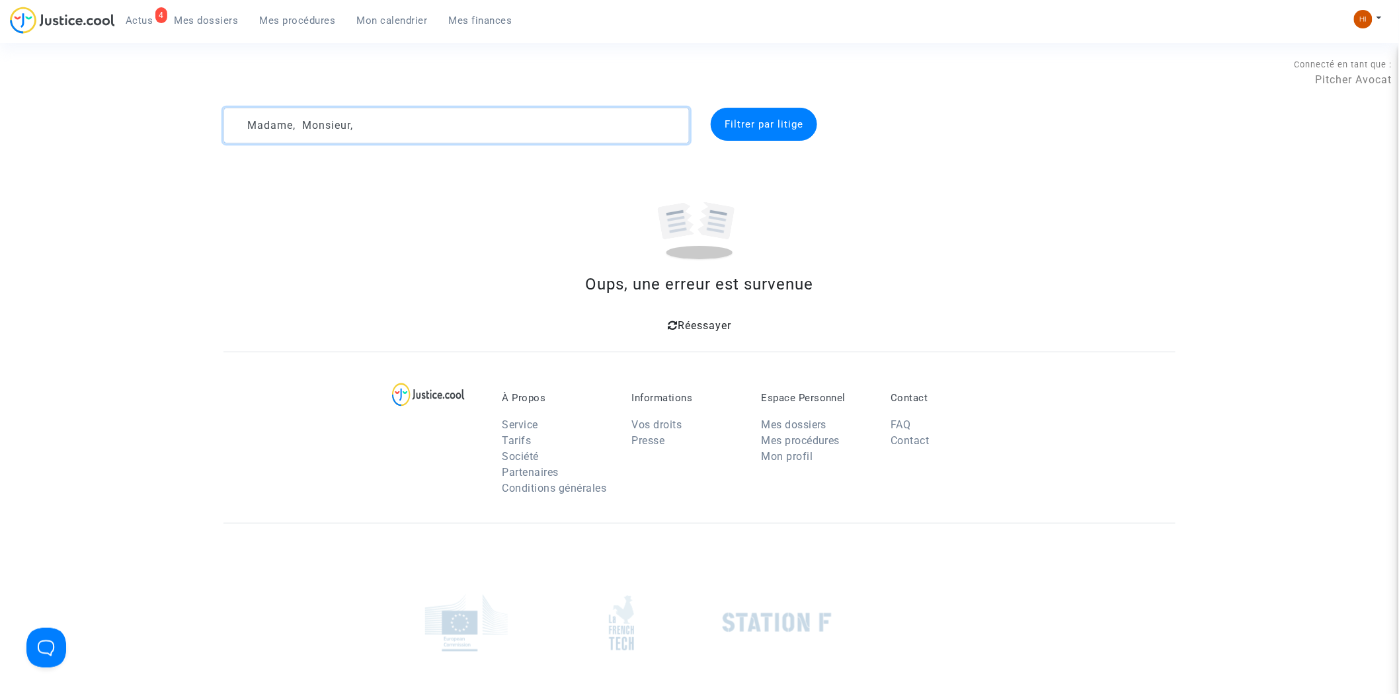
click at [402, 136] on textarea at bounding box center [456, 126] width 466 height 36
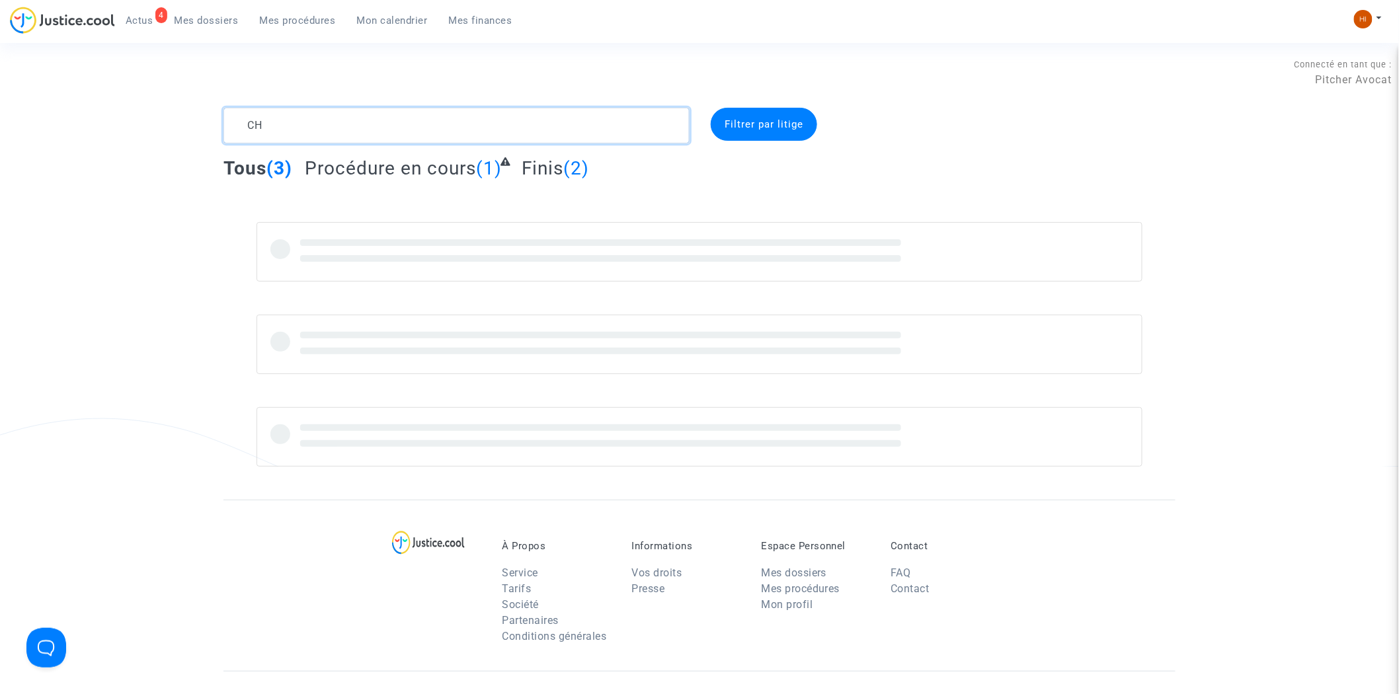
type textarea "C"
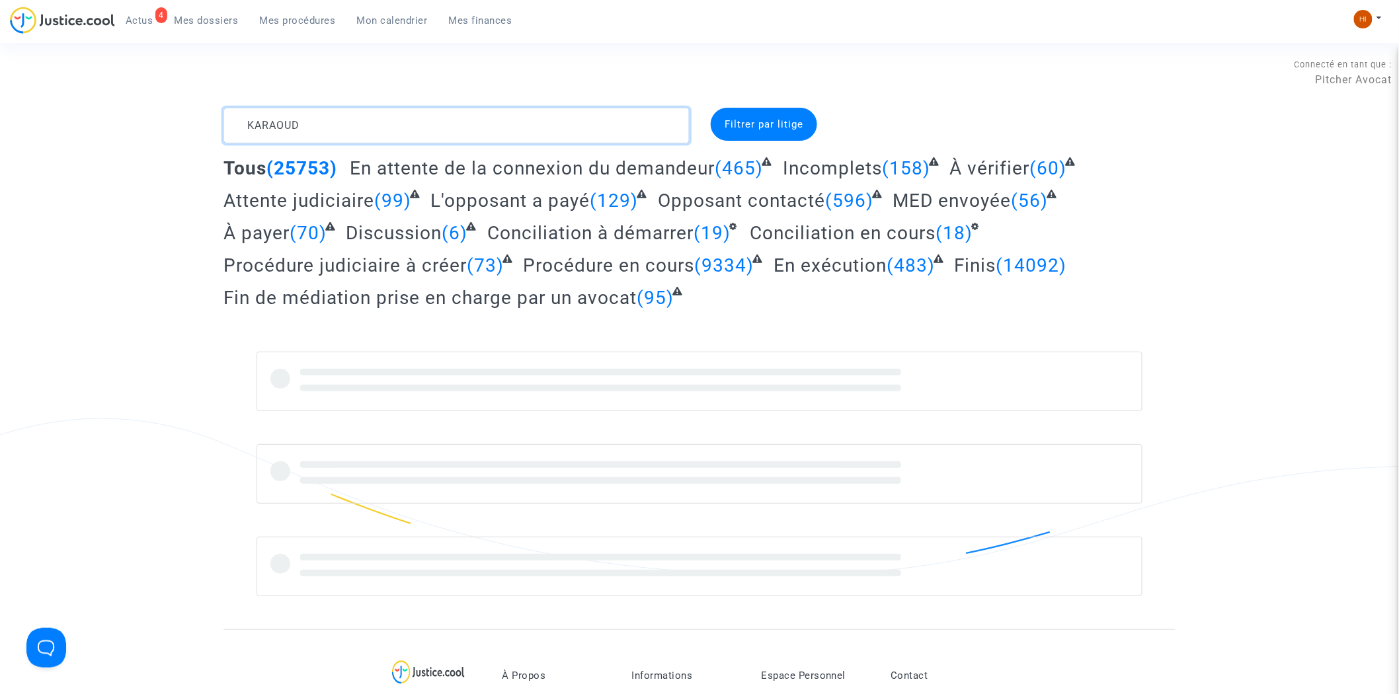
type textarea "KARAOUD"
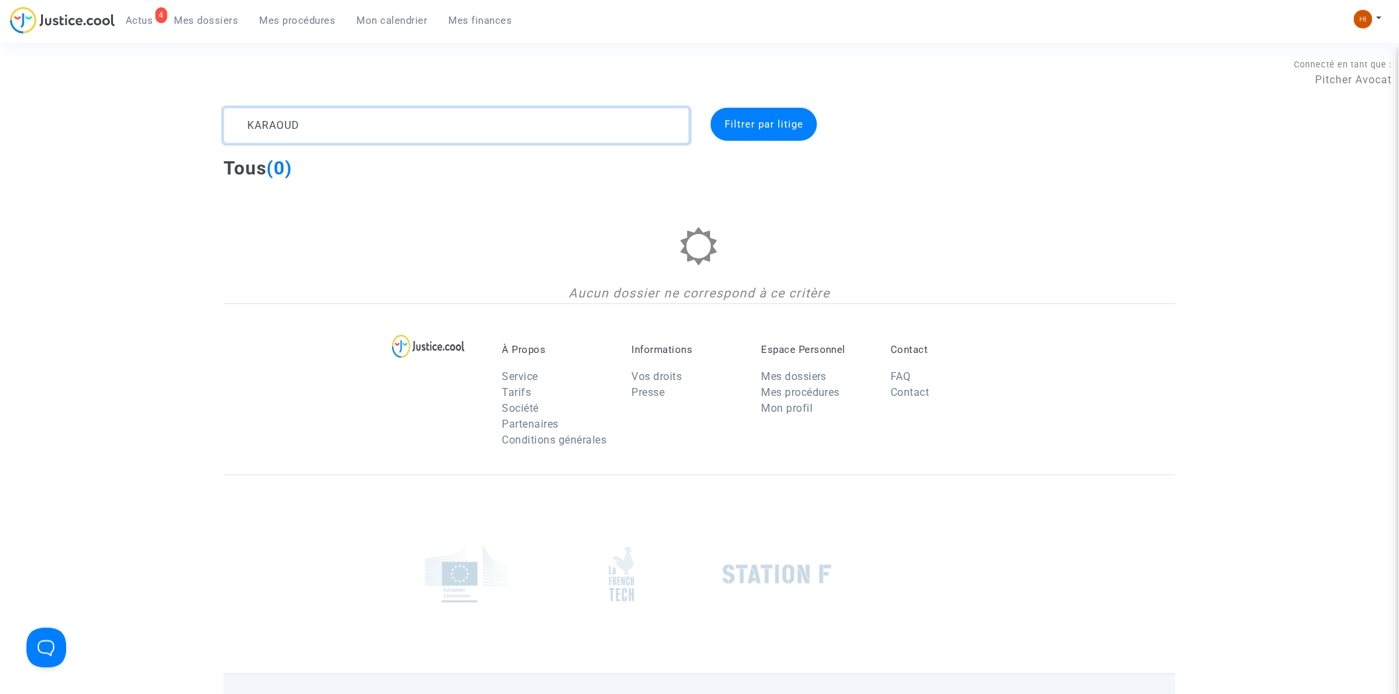
drag, startPoint x: 415, startPoint y: 116, endPoint x: 4, endPoint y: 41, distance: 418.0
click at [9, 42] on main-root "4 Actus Mes dossiers Mes procédures Mon calendrier Mes finances Mon profil Chan…" at bounding box center [699, 397] width 1399 height 794
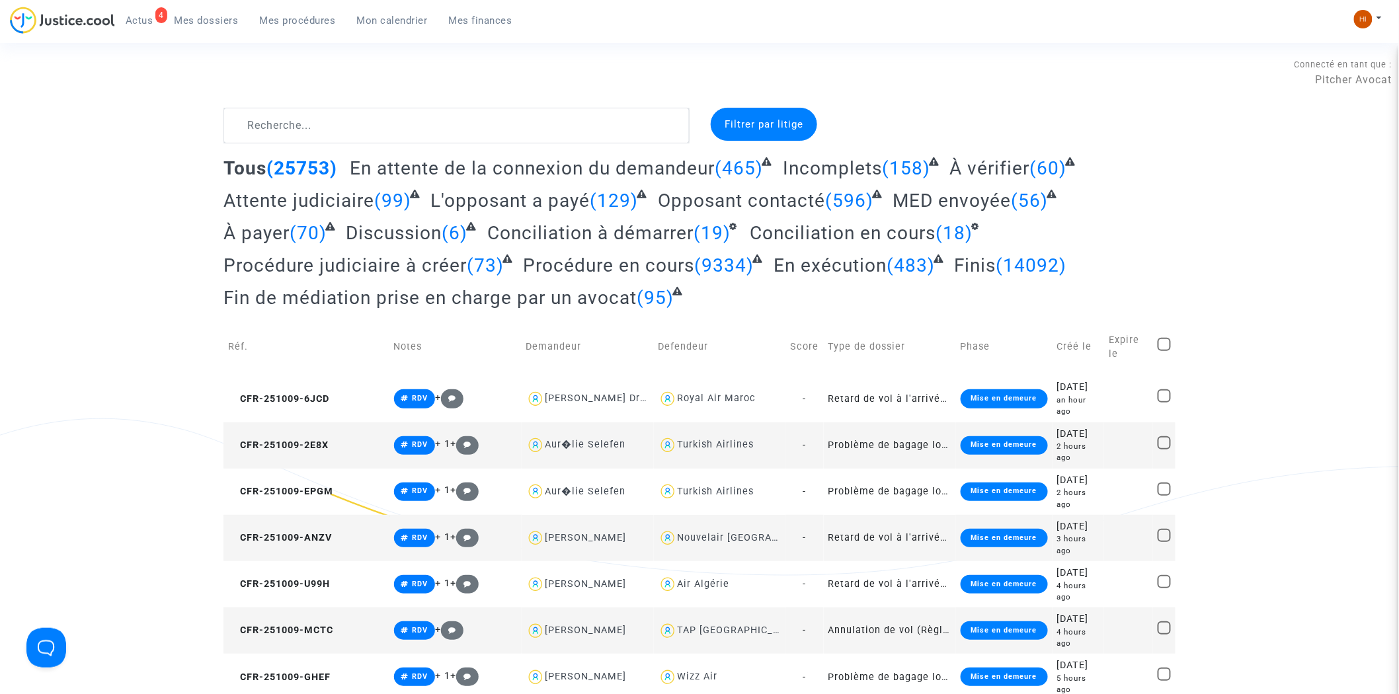
click at [316, 21] on span "Mes procédures" at bounding box center [298, 21] width 76 height 12
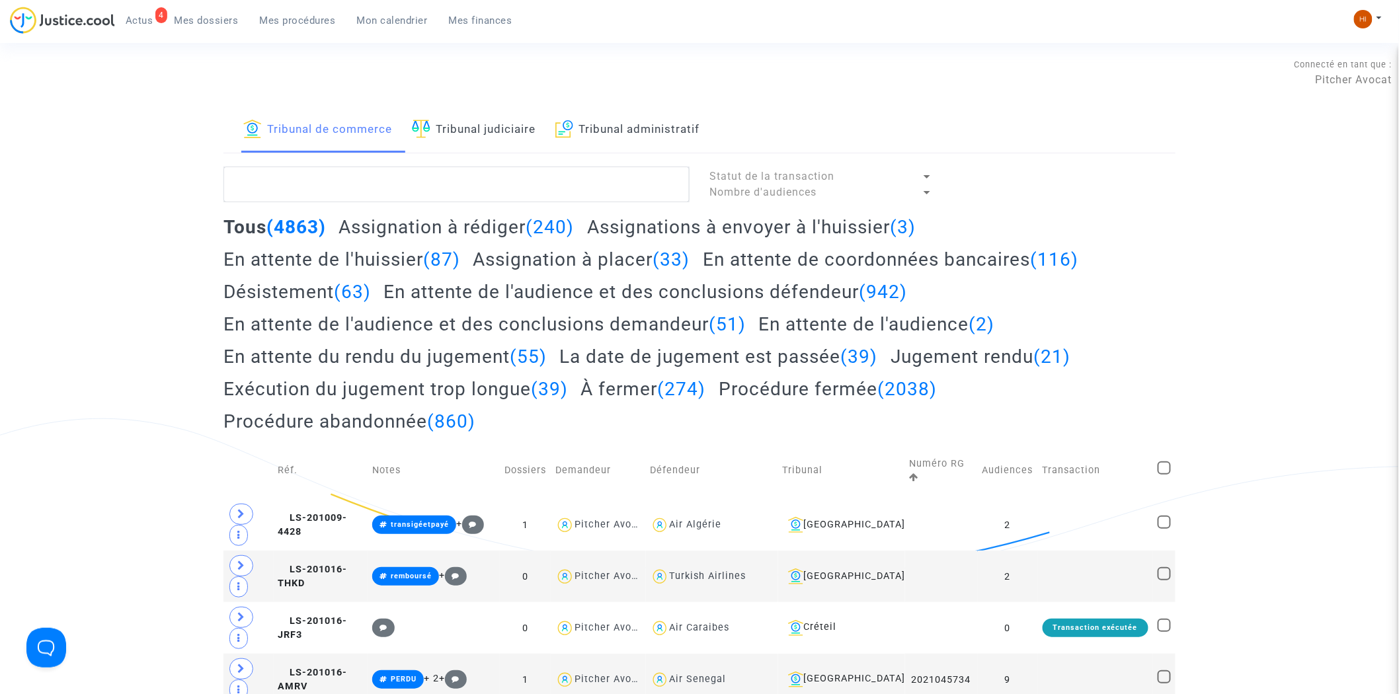
click at [456, 137] on link "Tribunal judiciaire" at bounding box center [474, 130] width 124 height 45
click at [440, 179] on textarea at bounding box center [456, 185] width 466 height 36
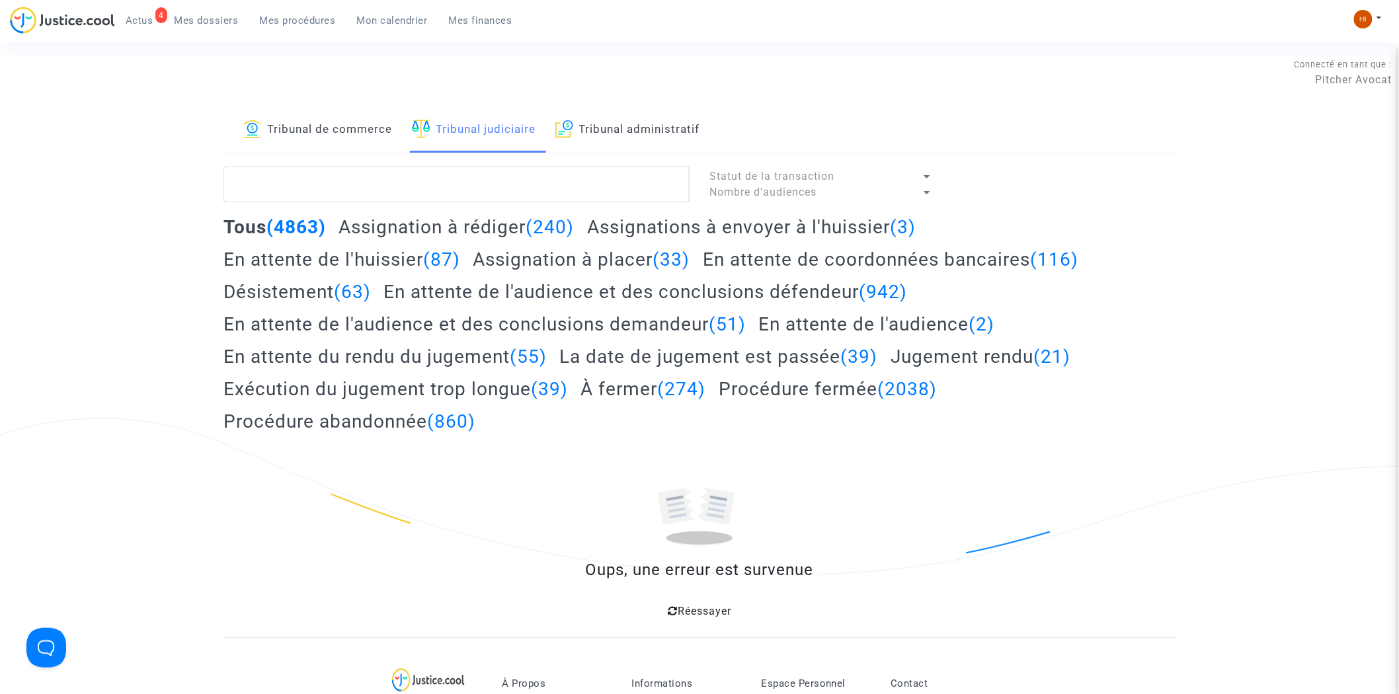
click at [669, 605] on div "Réessayer" at bounding box center [699, 610] width 920 height 24
click at [681, 608] on link "Réessayer" at bounding box center [699, 611] width 63 height 13
click at [681, 608] on section "Connecté en tant que : Pitcher Avocat Tribunal de commerce Tribunal judiciaire …" at bounding box center [699, 621] width 1399 height 1243
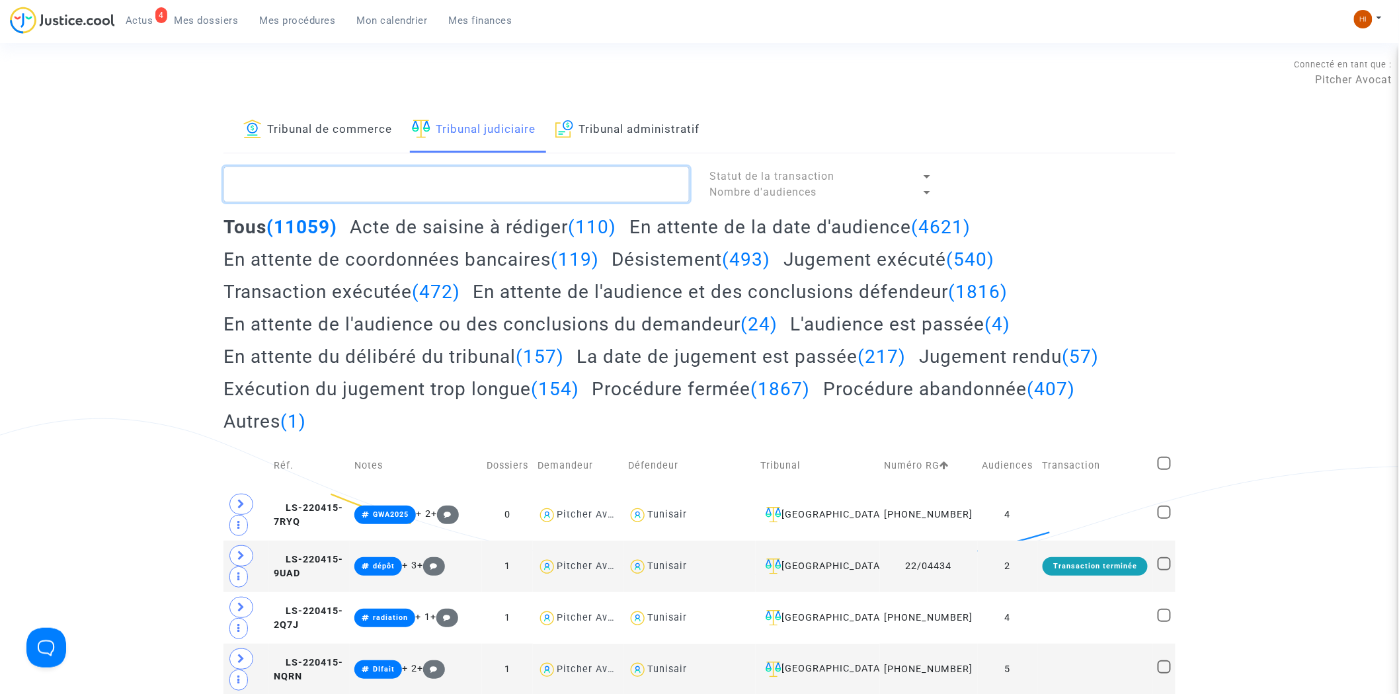
click at [533, 183] on textarea at bounding box center [456, 185] width 466 height 36
click at [276, 189] on textarea at bounding box center [456, 185] width 466 height 36
click at [497, 179] on textarea at bounding box center [456, 185] width 466 height 36
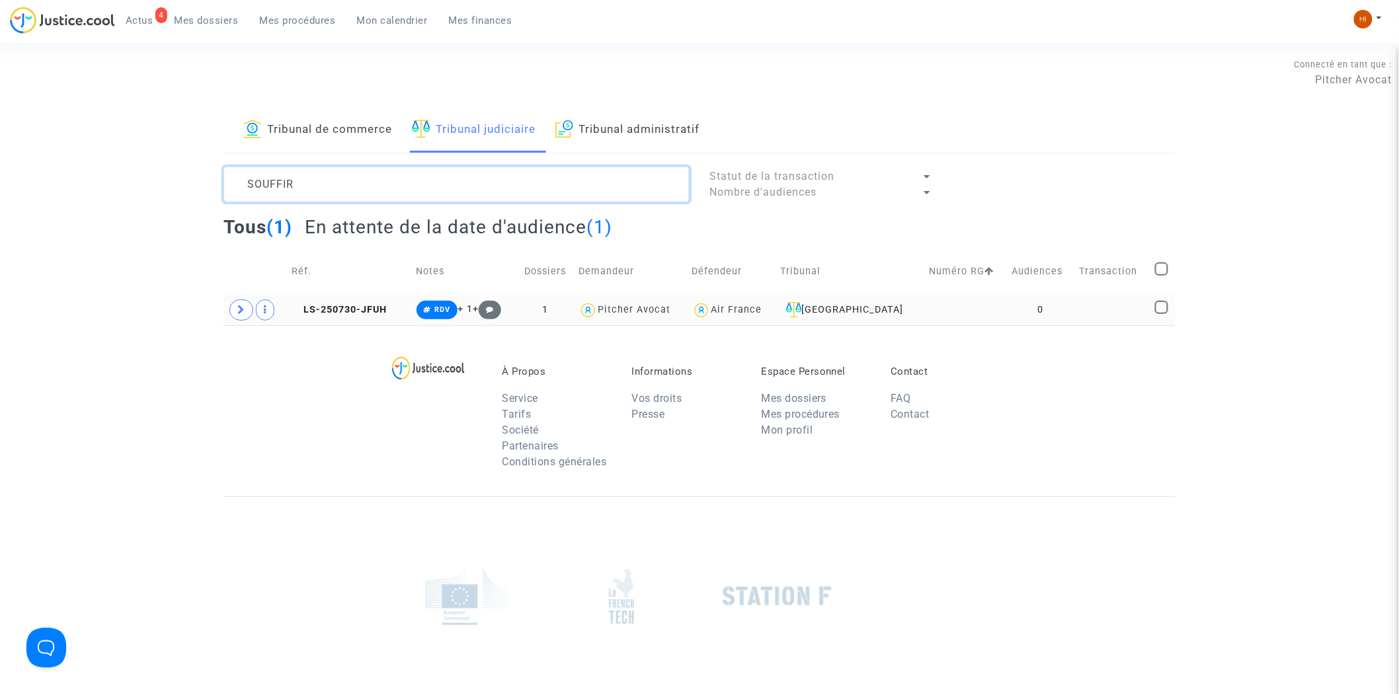
type textarea "SOUFFIR"
click at [1036, 305] on td "0" at bounding box center [1040, 310] width 67 height 30
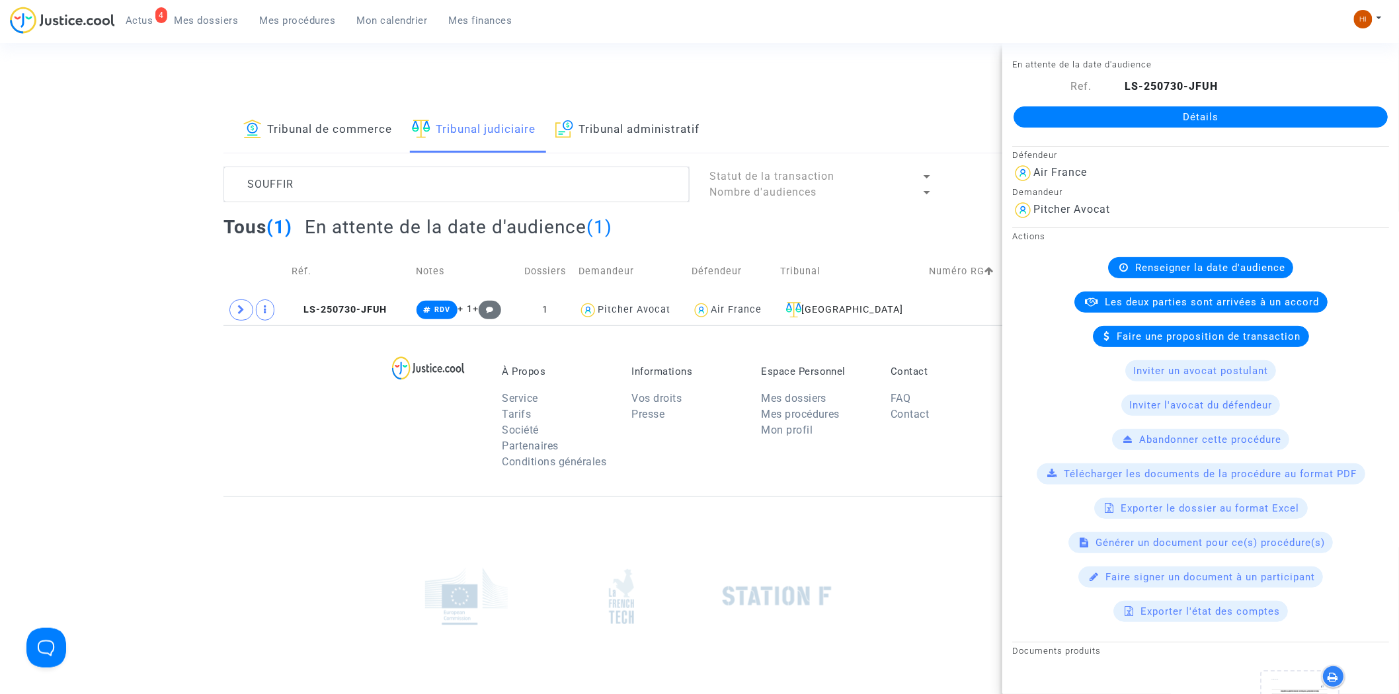
click at [1221, 104] on div "Détails" at bounding box center [1200, 117] width 397 height 45
click at [1218, 117] on link "Détails" at bounding box center [1200, 116] width 374 height 21
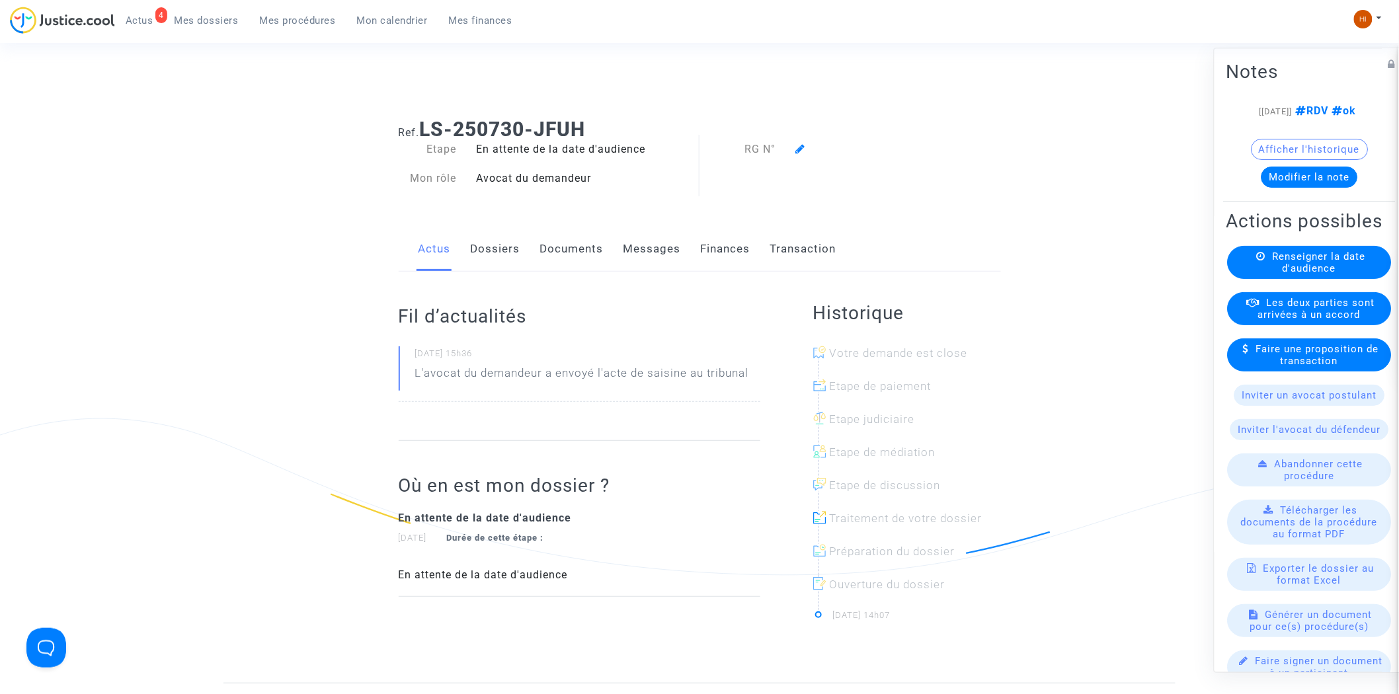
click at [1309, 275] on span "Renseigner la date d'audience" at bounding box center [1318, 263] width 93 height 24
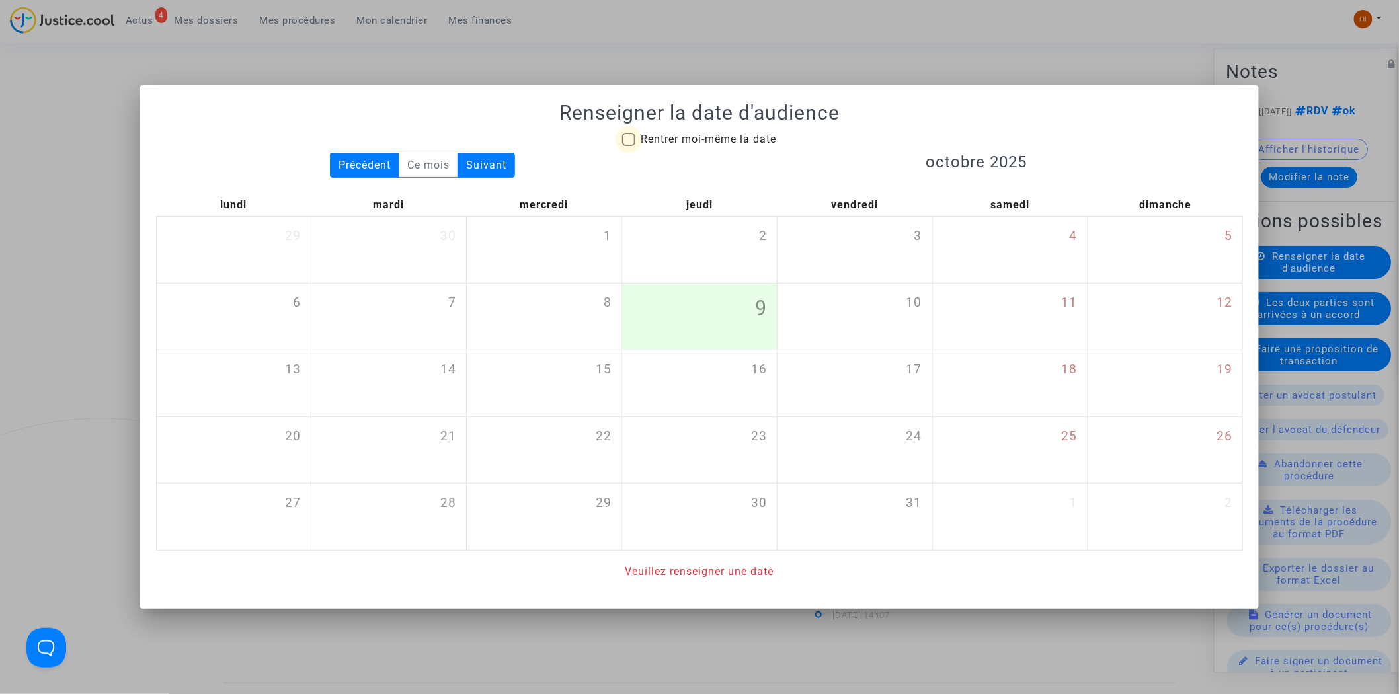
click at [681, 137] on span "Rentrer moi-même la date" at bounding box center [707, 139] width 135 height 13
click at [629, 146] on input "Rentrer moi-même la date" at bounding box center [628, 146] width 1 height 1
checkbox input "true"
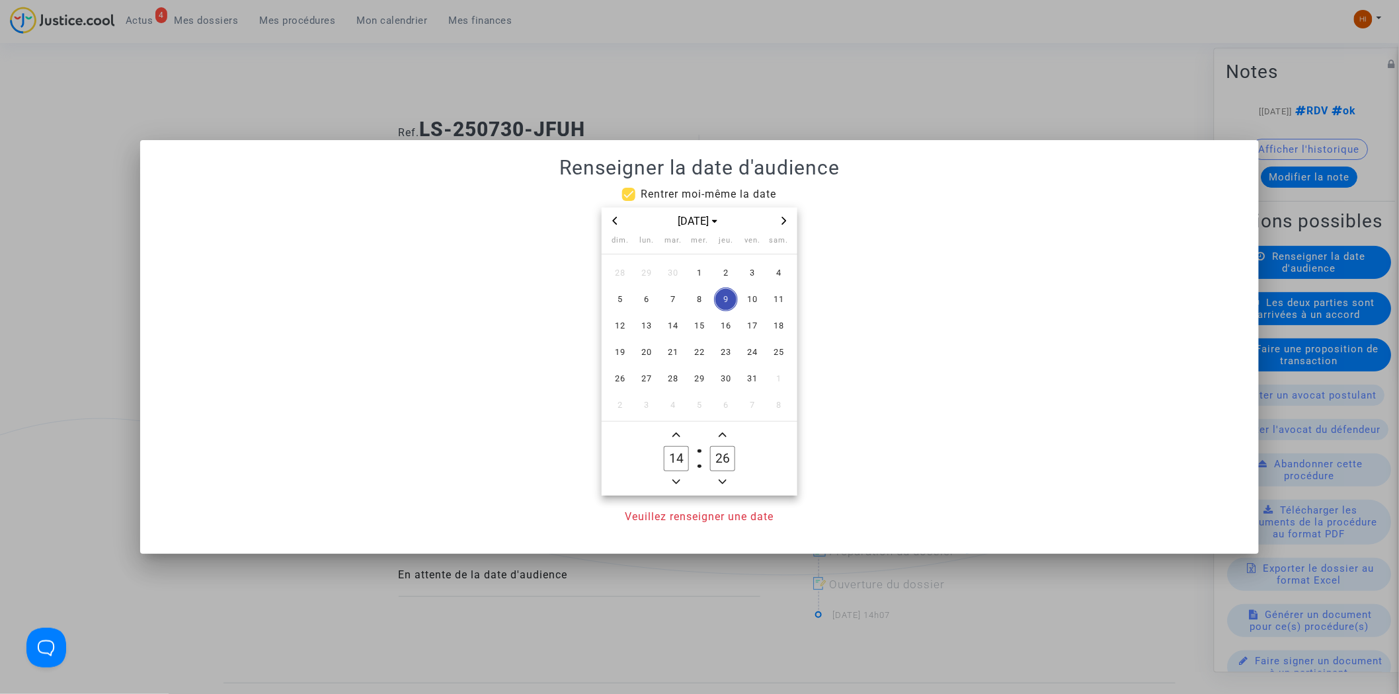
click at [787, 219] on icon "Next month" at bounding box center [784, 221] width 8 height 8
click at [732, 381] on span "27" at bounding box center [726, 379] width 24 height 24
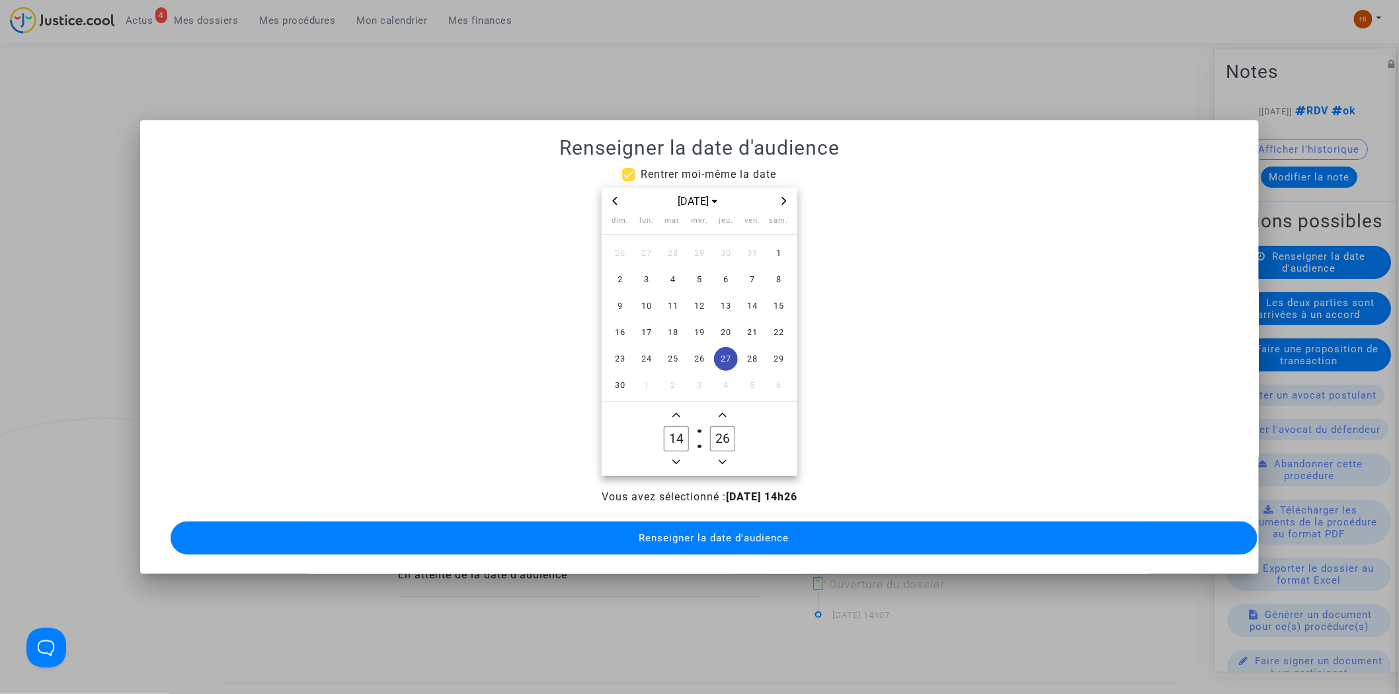
click at [730, 433] on input "26" at bounding box center [722, 438] width 25 height 25
type input "00"
click at [689, 532] on span "Renseigner la date d'audience" at bounding box center [714, 538] width 150 height 12
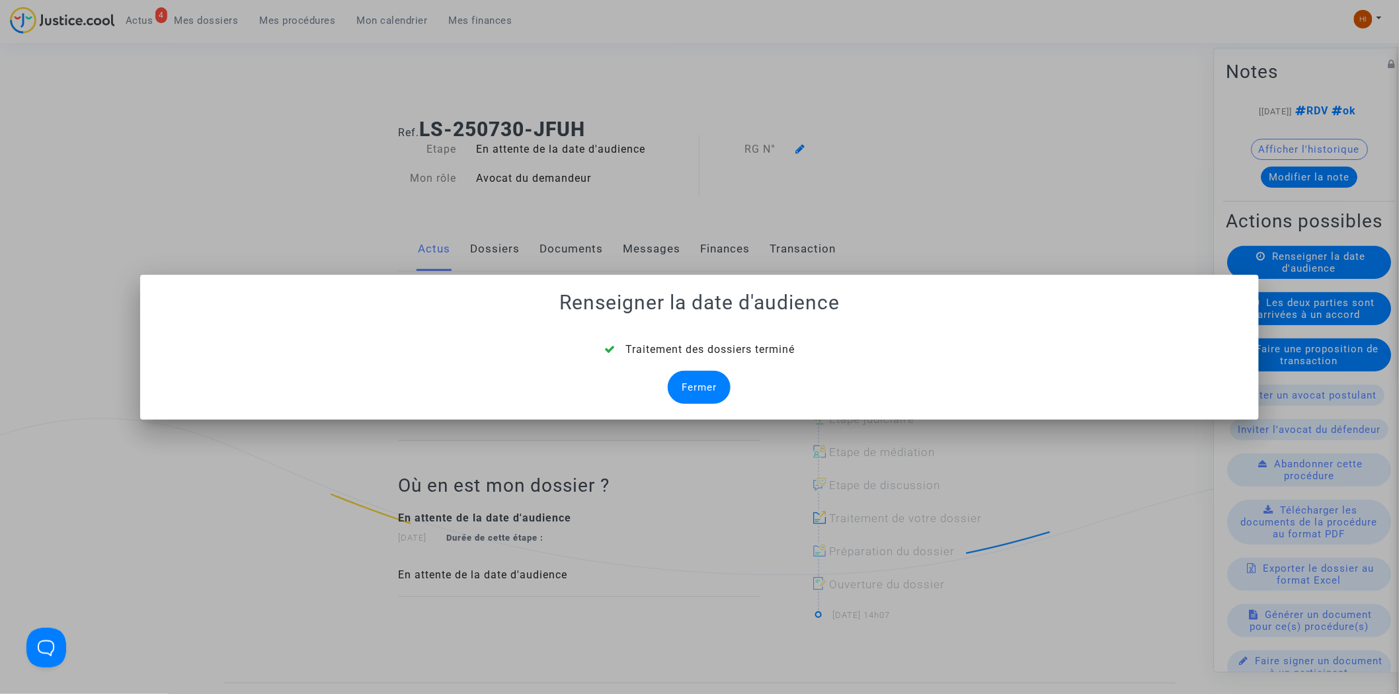
click at [713, 387] on div "Fermer" at bounding box center [699, 387] width 63 height 33
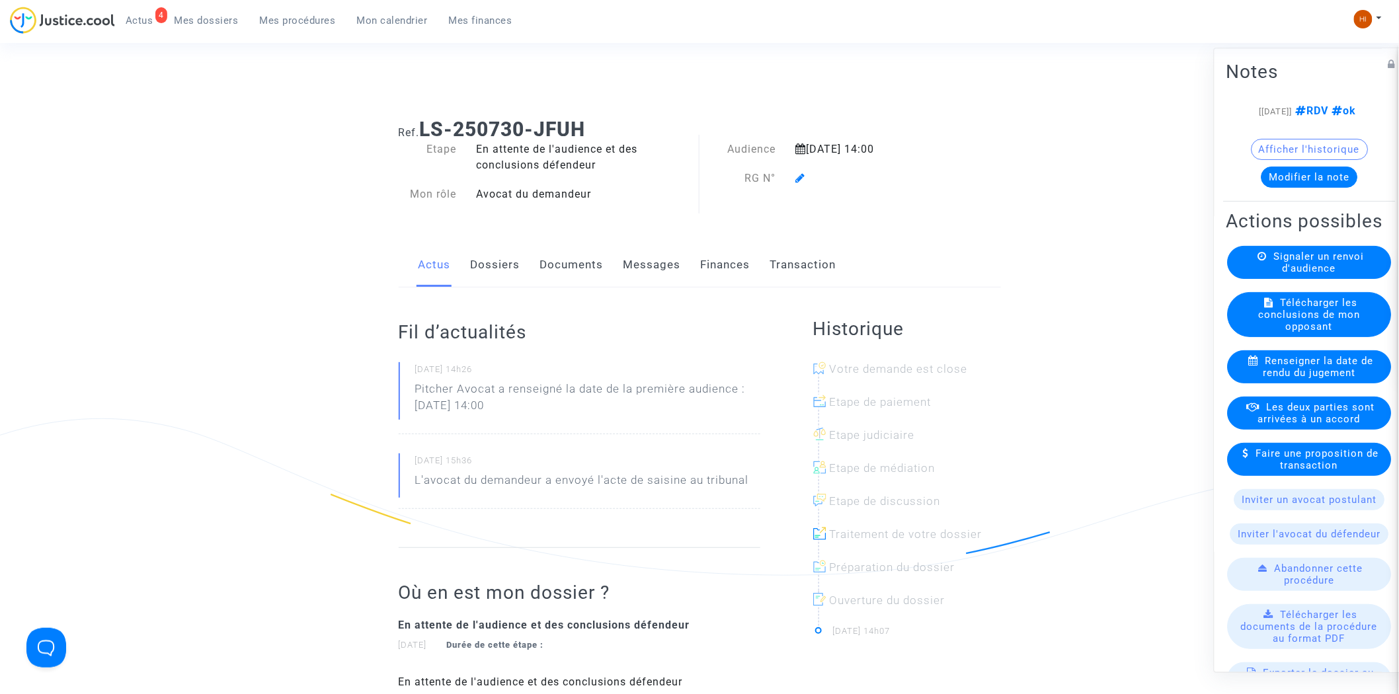
click at [802, 169] on span at bounding box center [801, 140] width 10 height 89
click at [801, 182] on icon at bounding box center [801, 178] width 10 height 11
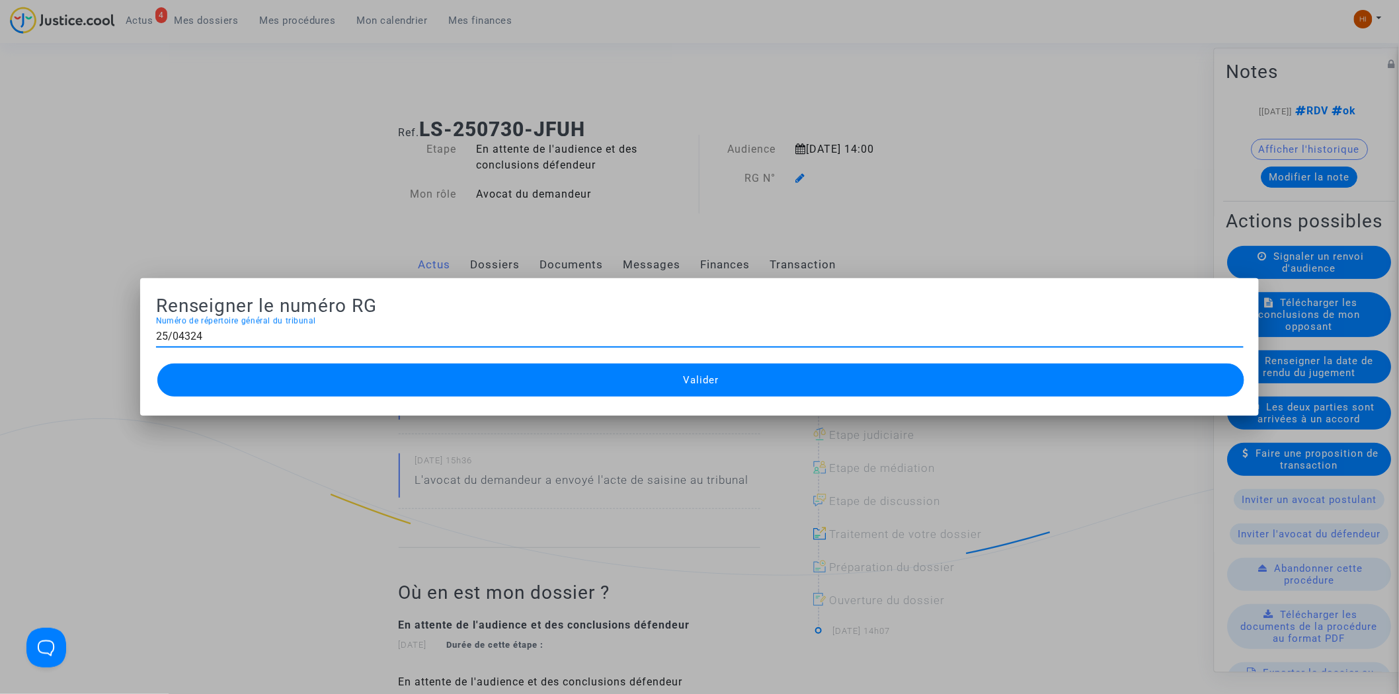
type input "25/04324"
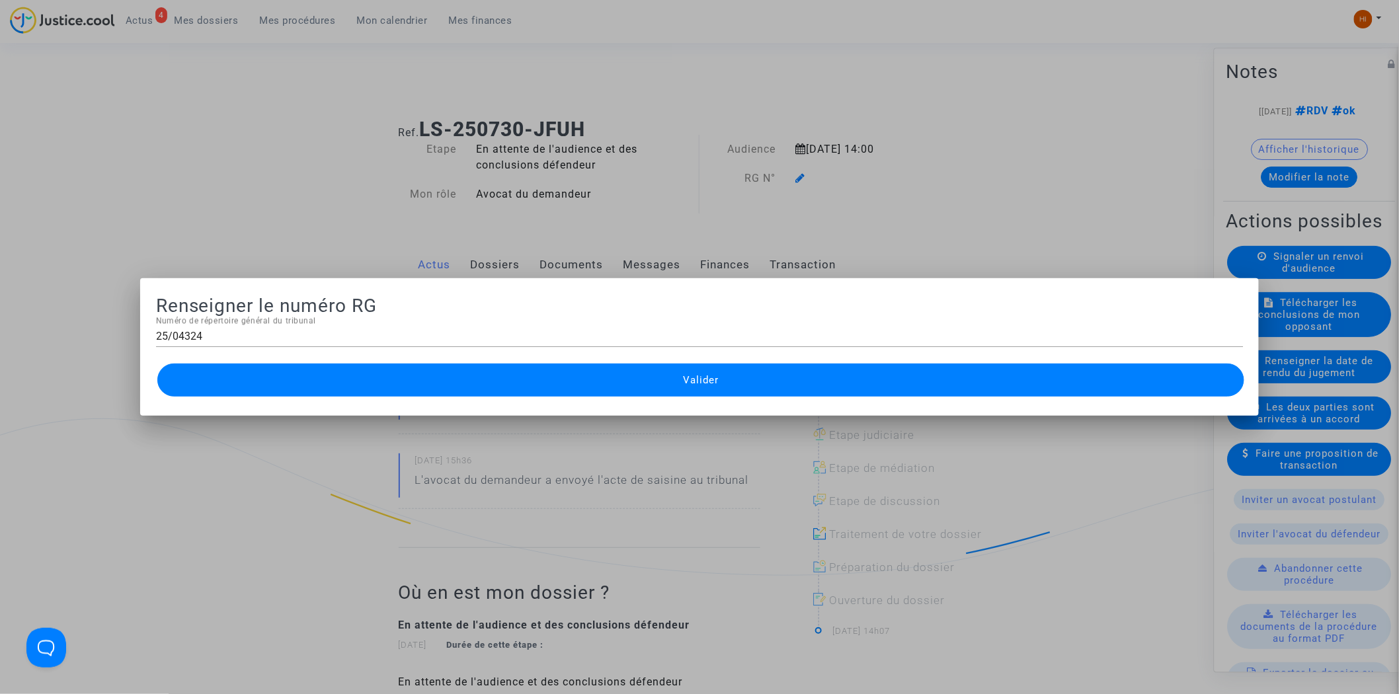
click at [653, 382] on button "Valider" at bounding box center [700, 380] width 1087 height 33
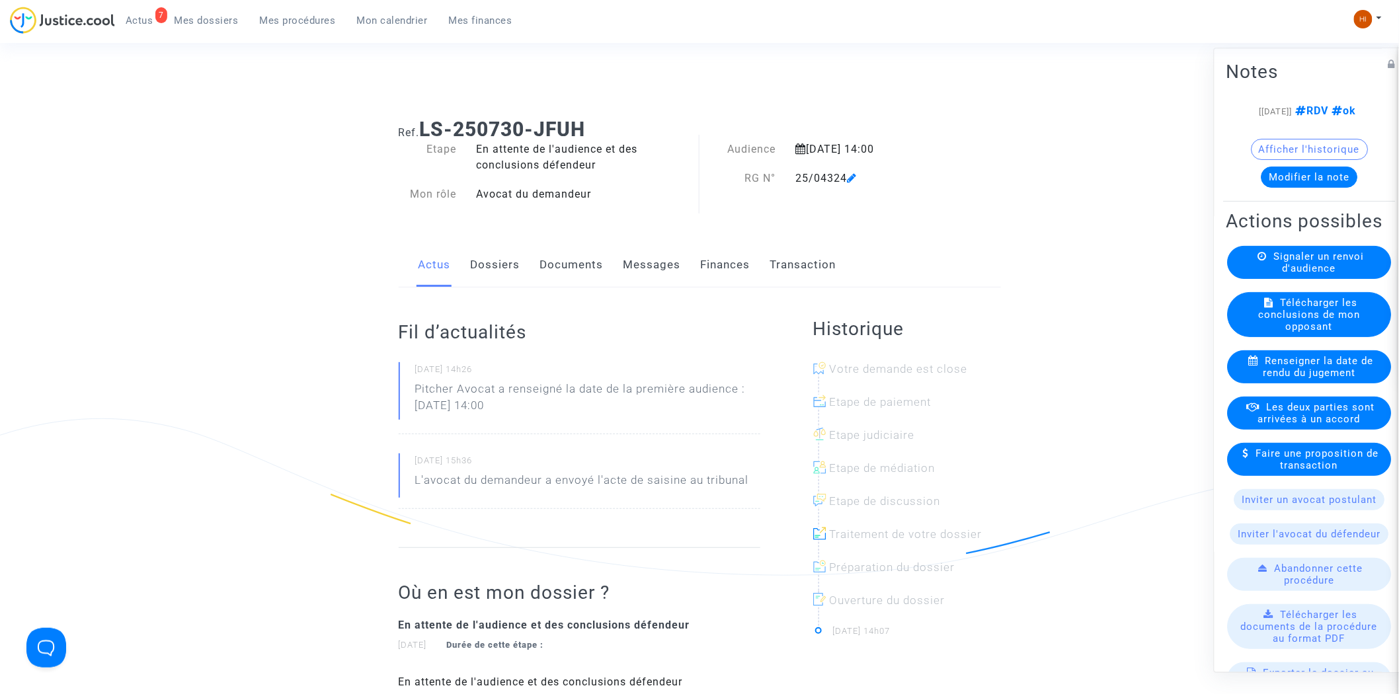
drag, startPoint x: 582, startPoint y: 274, endPoint x: 575, endPoint y: 274, distance: 6.6
click at [580, 274] on link "Documents" at bounding box center [571, 265] width 63 height 44
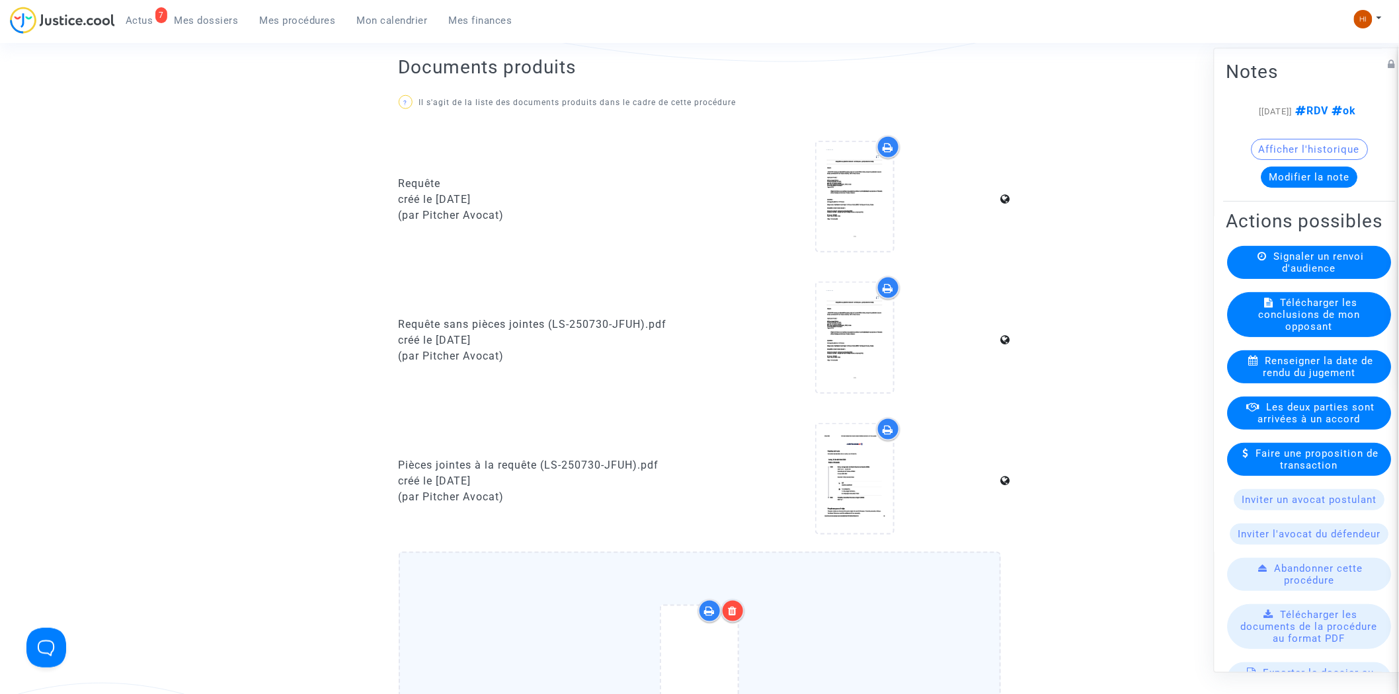
scroll to position [1101, 0]
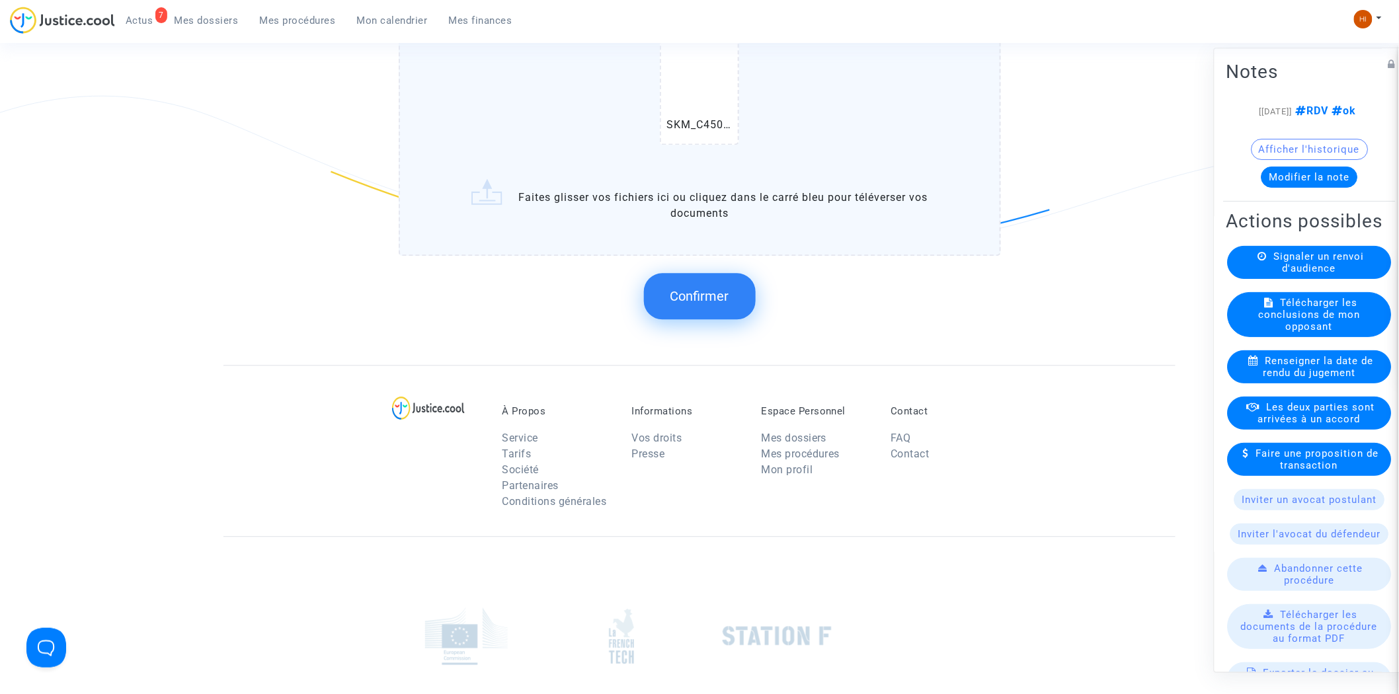
click at [689, 292] on span "Confirmer" at bounding box center [699, 296] width 59 height 16
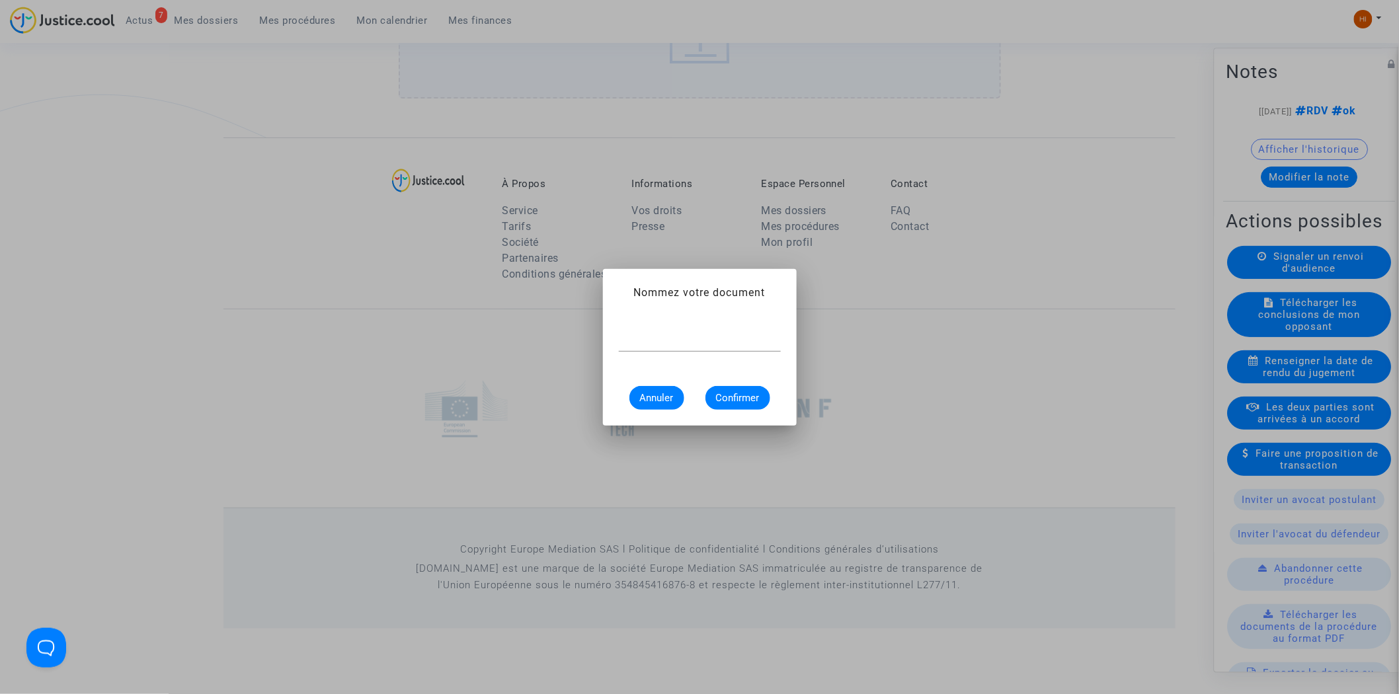
scroll to position [0, 0]
type input "CONVOCATION"
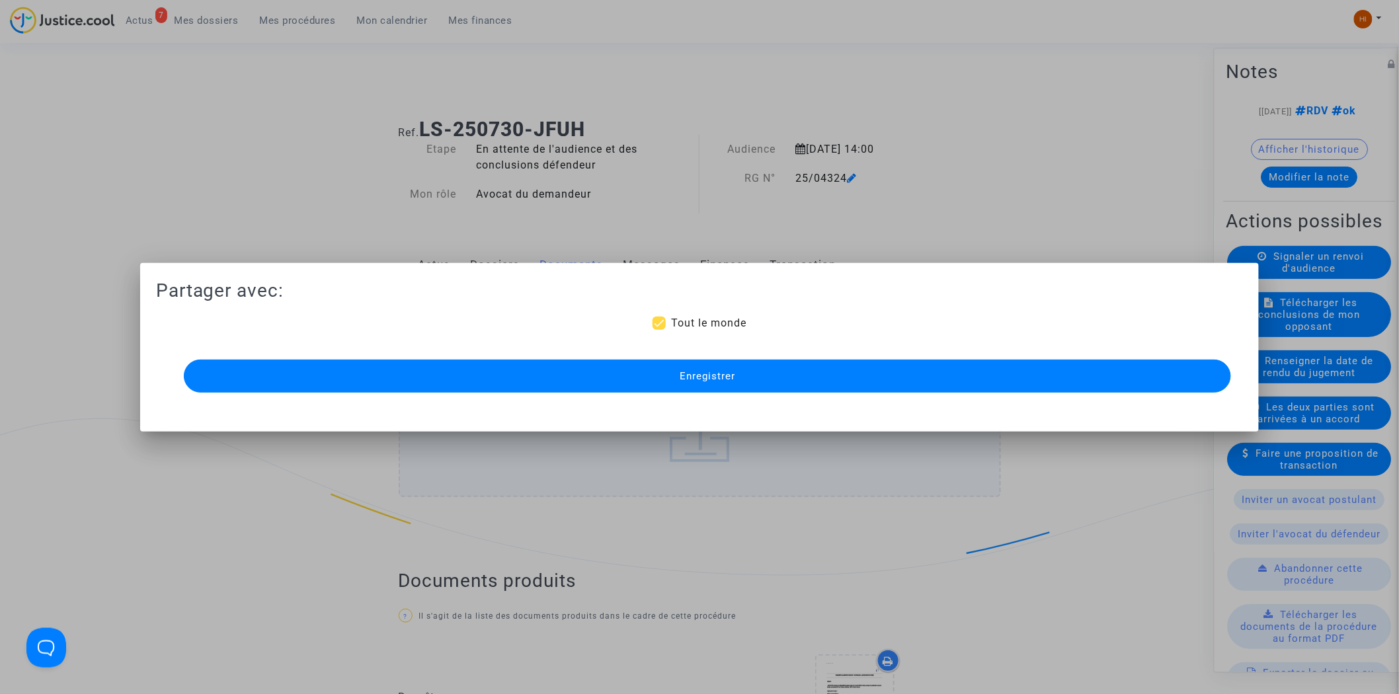
scroll to position [1030, 0]
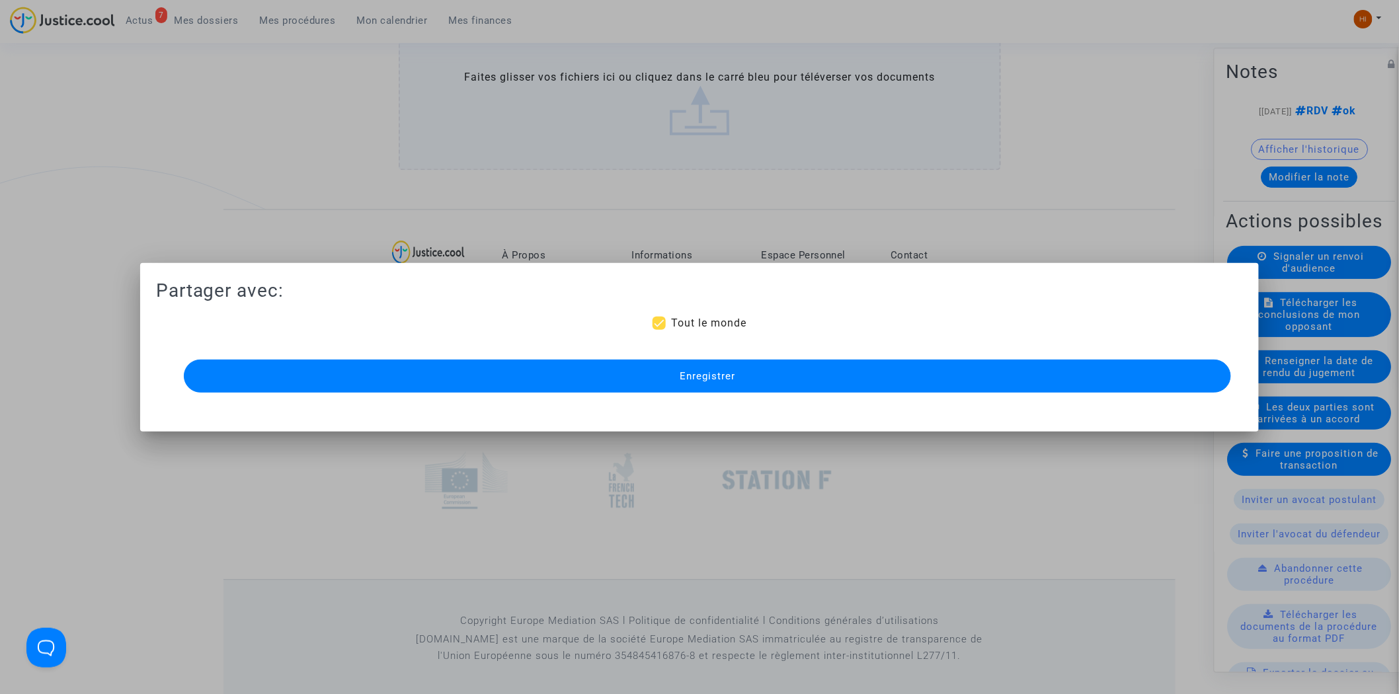
click at [631, 369] on button "Enregistrer" at bounding box center [708, 376] width 1048 height 33
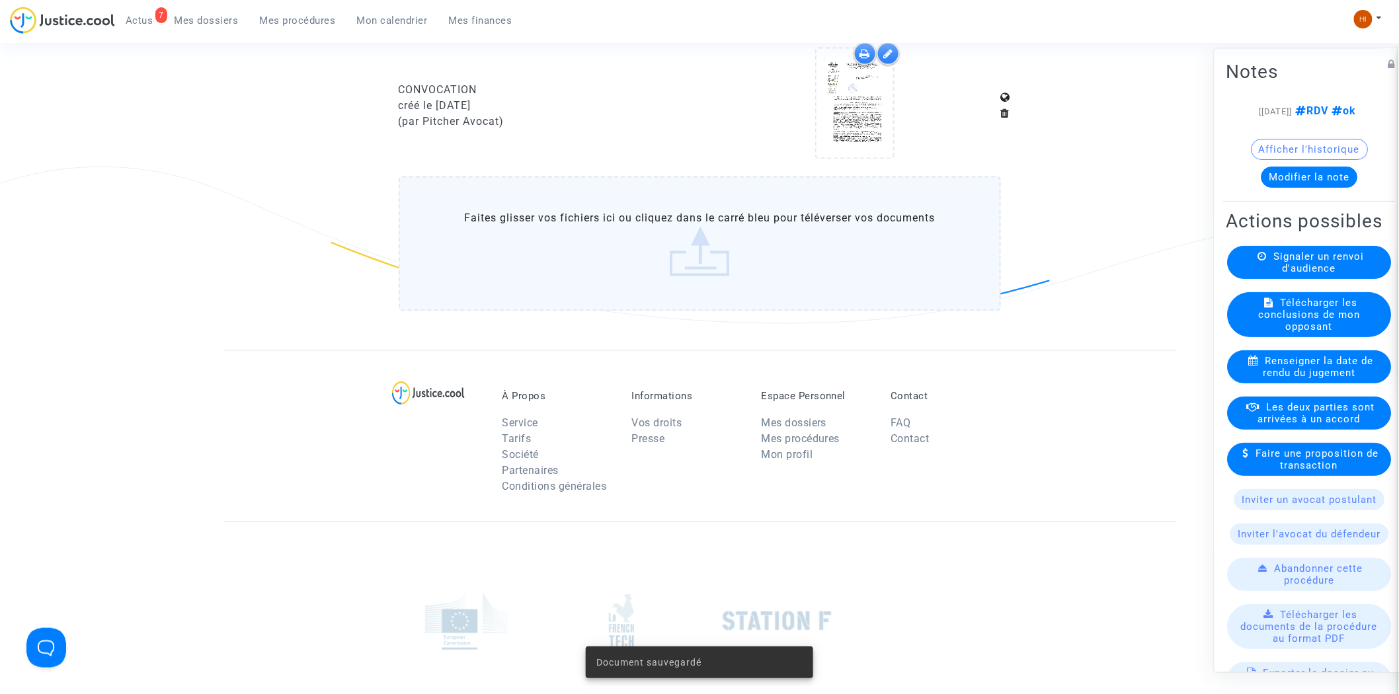
drag, startPoint x: 298, startPoint y: 21, endPoint x: 401, endPoint y: 73, distance: 114.7
click at [298, 21] on span "Mes procédures" at bounding box center [298, 21] width 76 height 12
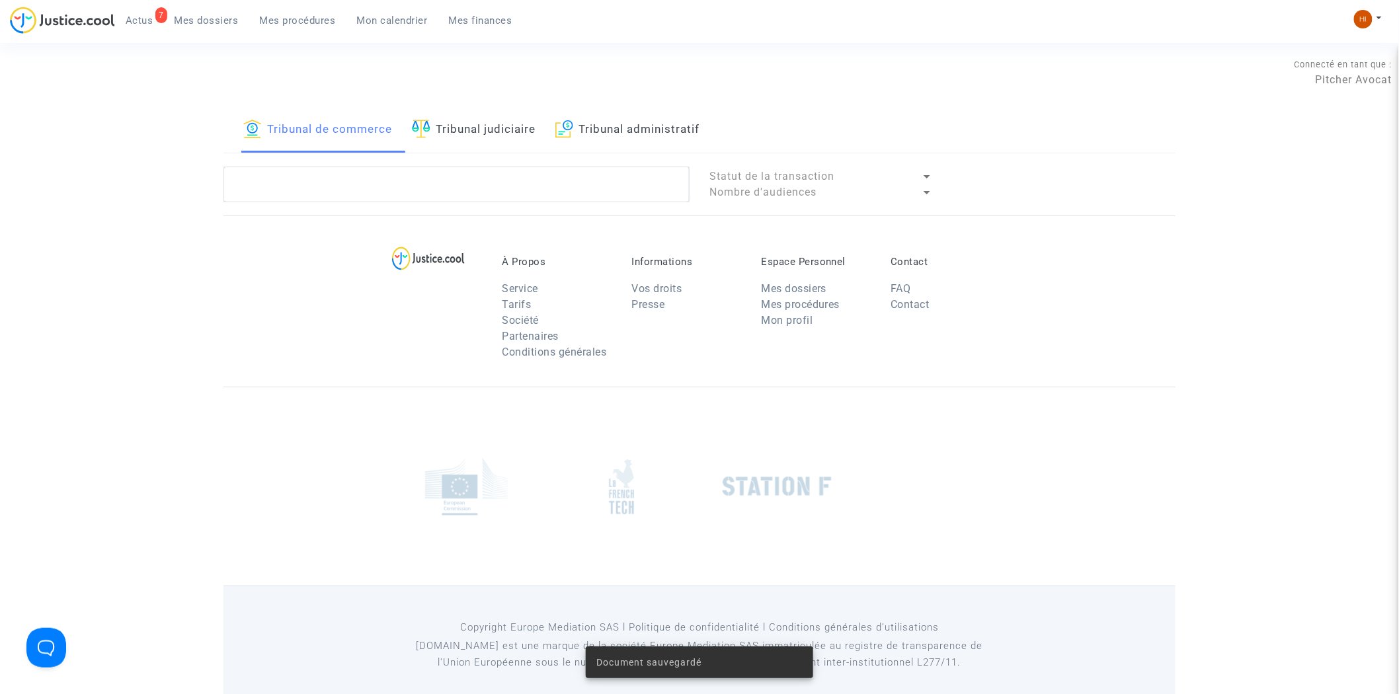
click at [506, 130] on link "Tribunal judiciaire" at bounding box center [474, 130] width 124 height 45
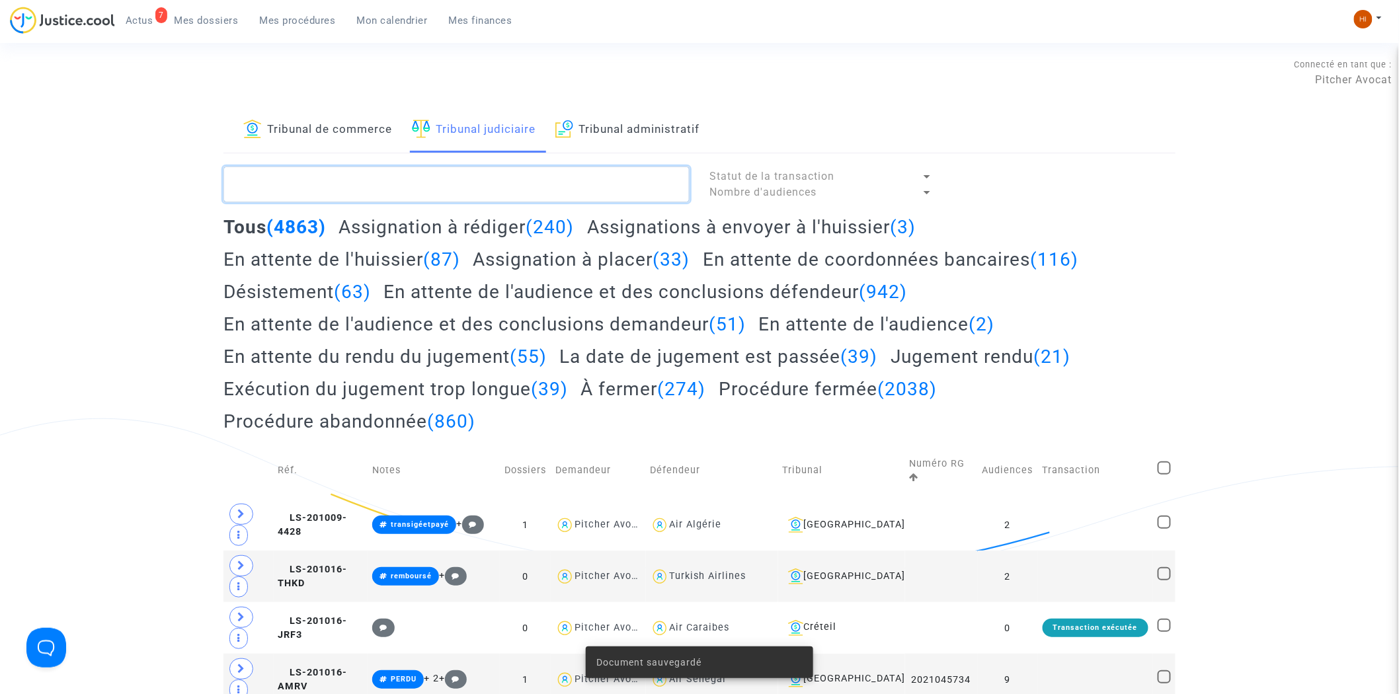
click at [467, 178] on textarea at bounding box center [456, 185] width 466 height 36
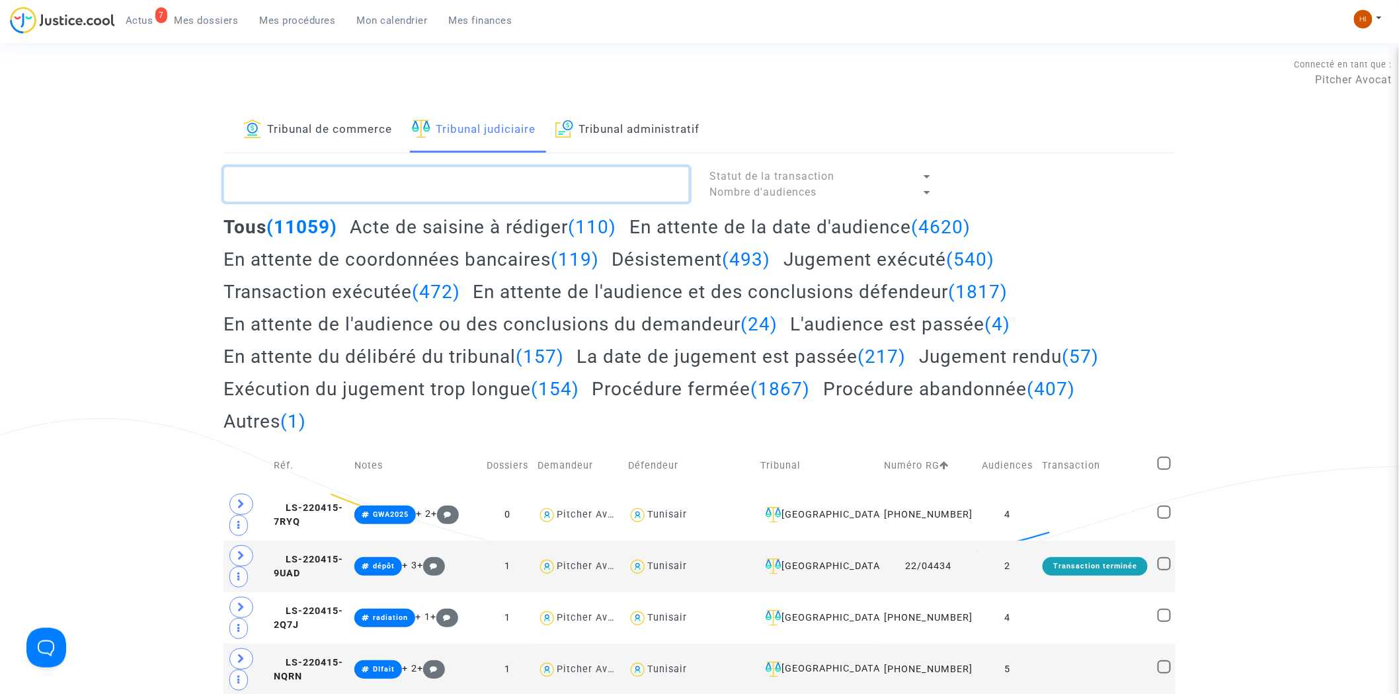
click at [378, 182] on textarea at bounding box center [456, 185] width 466 height 36
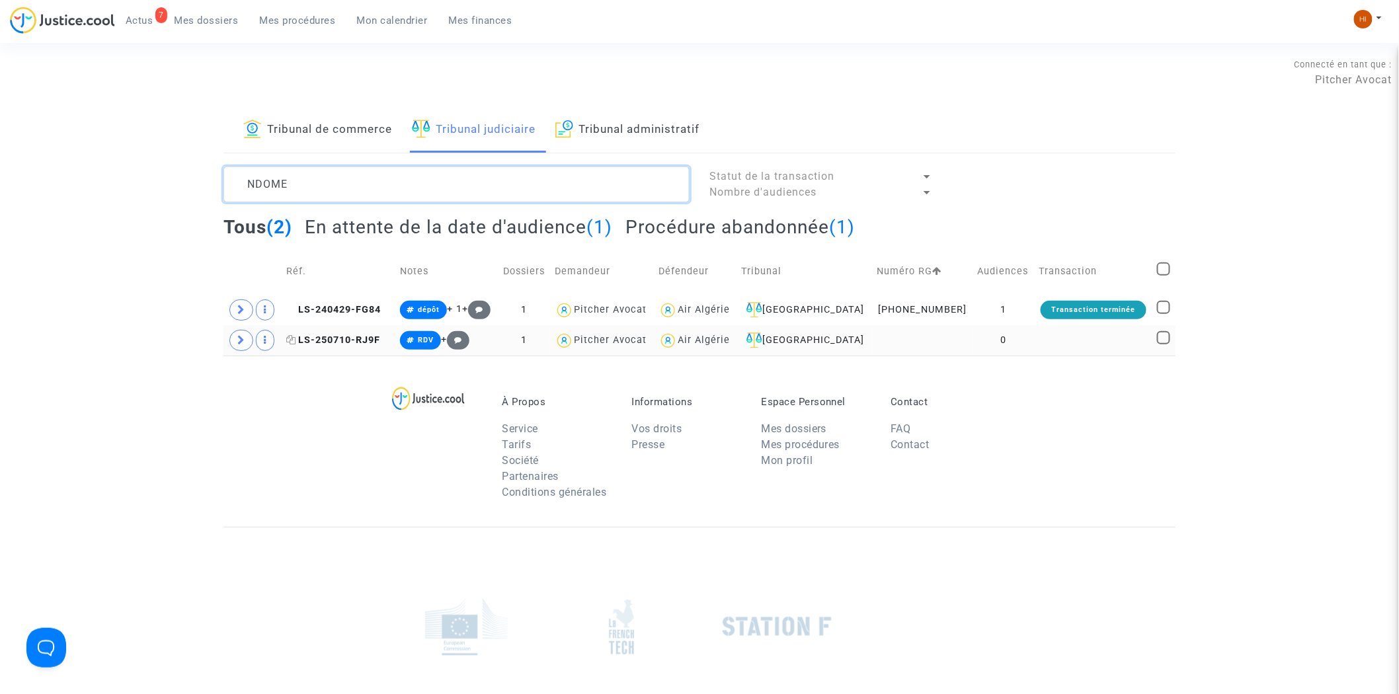
type textarea "NDOME"
click at [371, 342] on span "LS-250710-RJ9F" at bounding box center [333, 339] width 94 height 11
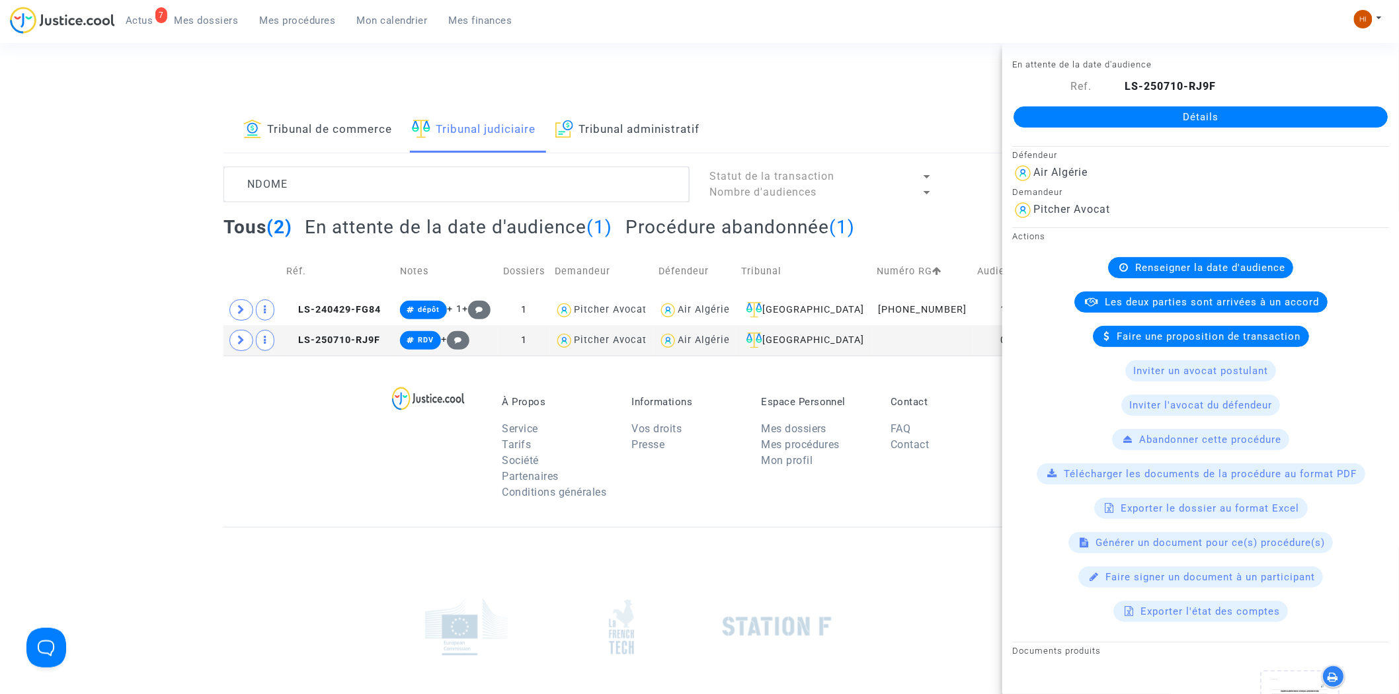
click at [1166, 114] on link "Détails" at bounding box center [1200, 116] width 374 height 21
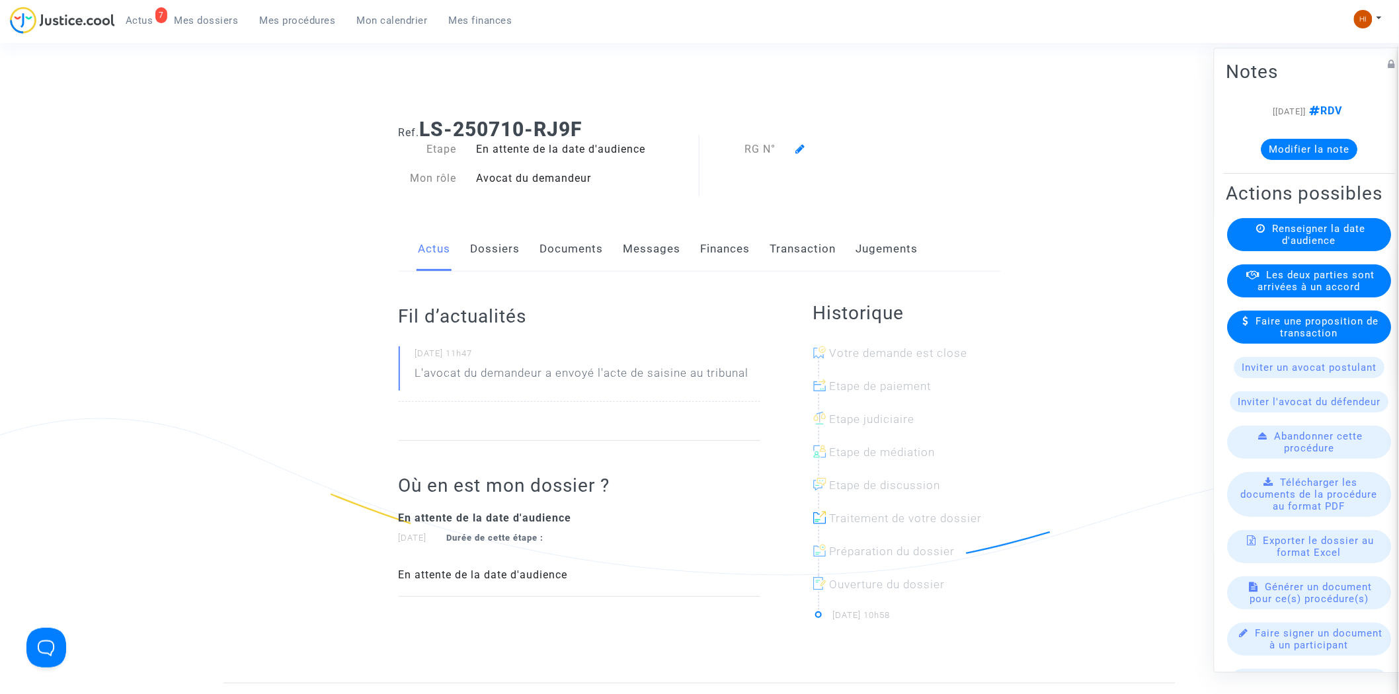
click at [1303, 252] on div "Renseigner la date d'audience" at bounding box center [1309, 235] width 164 height 33
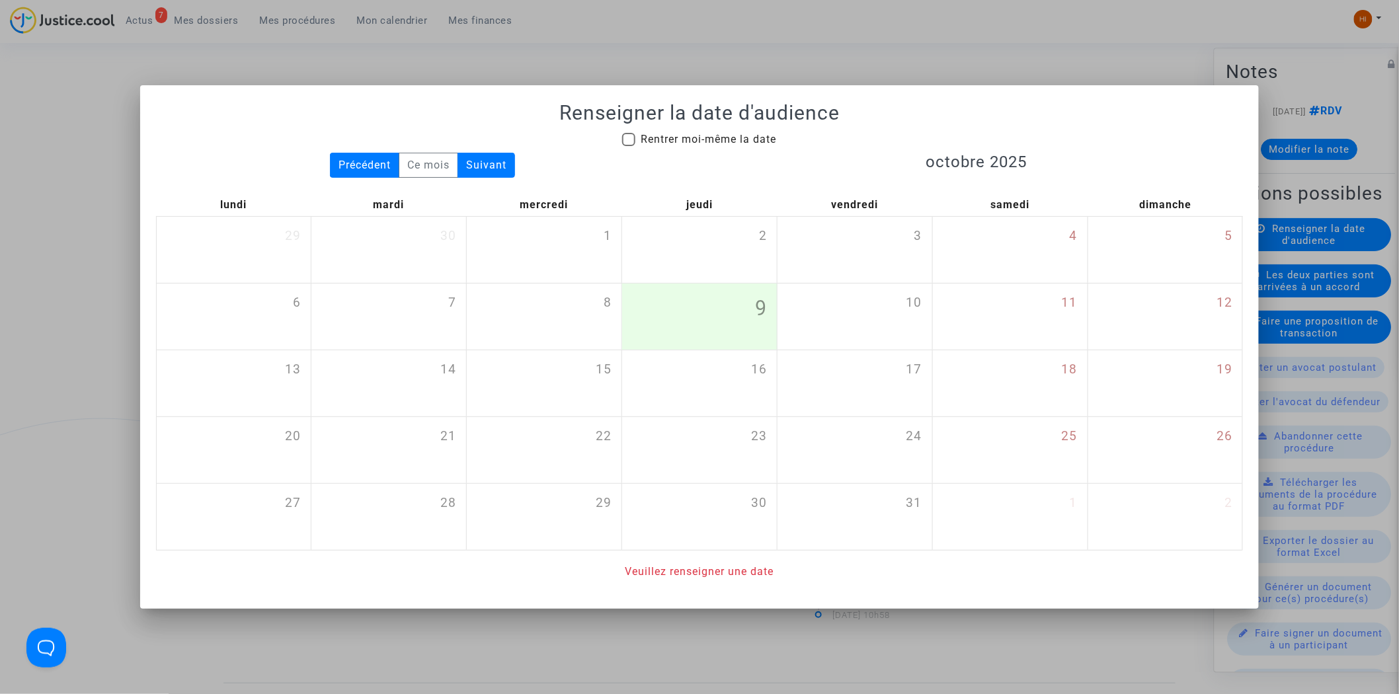
click at [741, 140] on span "Rentrer moi-même la date" at bounding box center [707, 139] width 135 height 13
click at [629, 146] on input "Rentrer moi-même la date" at bounding box center [628, 146] width 1 height 1
checkbox input "true"
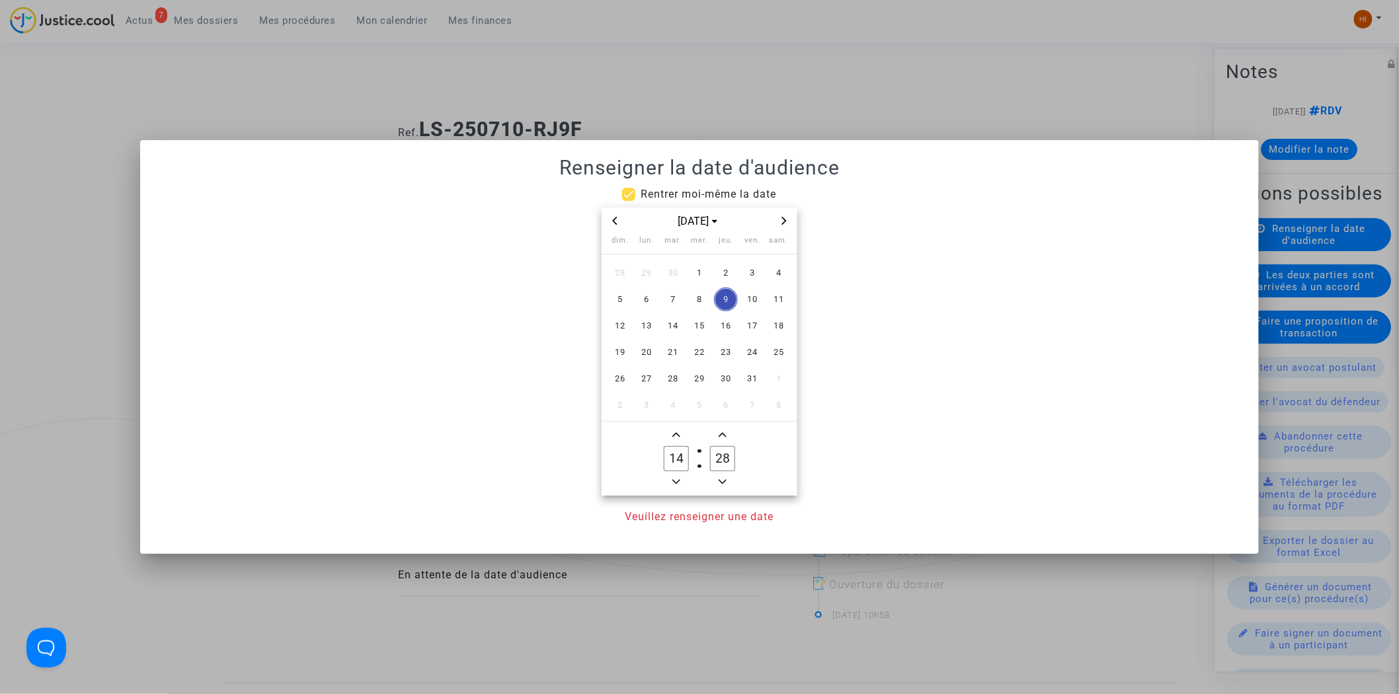
click at [787, 223] on icon "Next month" at bounding box center [784, 221] width 8 height 8
click at [727, 375] on span "27" at bounding box center [726, 379] width 24 height 24
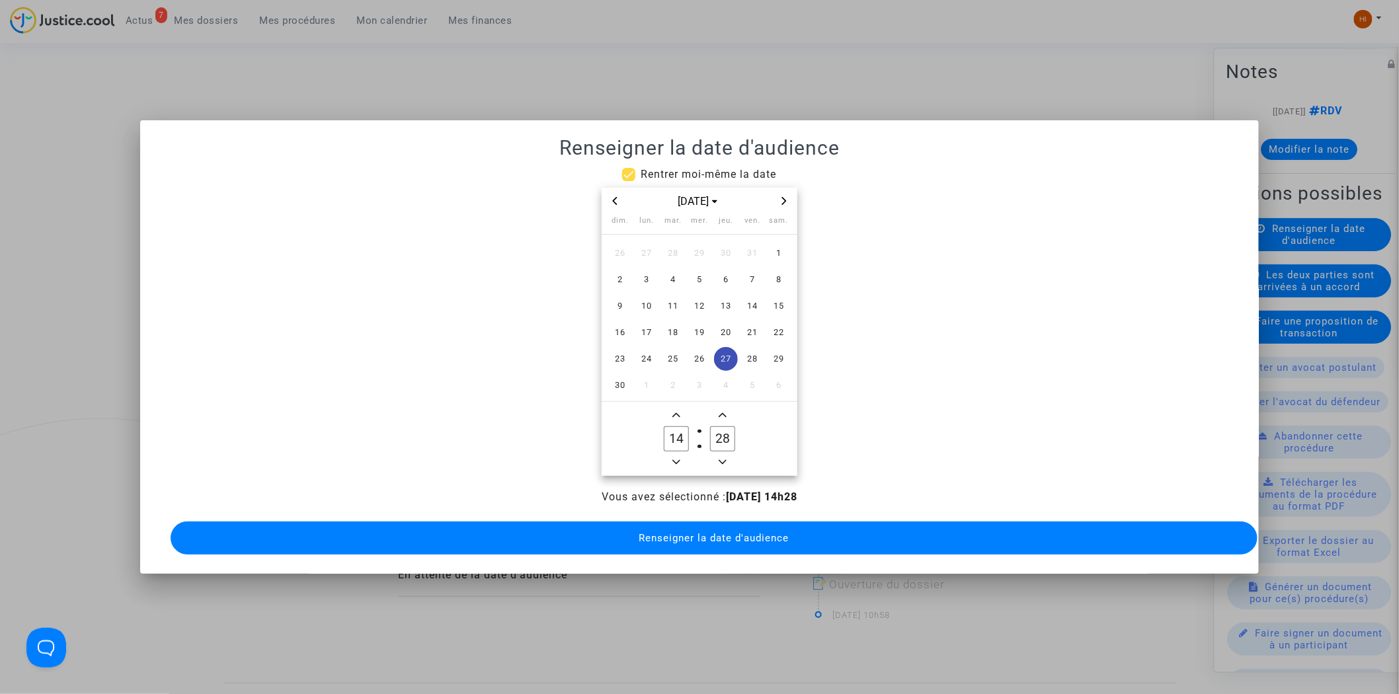
click at [728, 437] on input "28" at bounding box center [722, 438] width 25 height 25
type input "00"
click at [824, 531] on button "Renseigner la date d'audience" at bounding box center [714, 538] width 1087 height 33
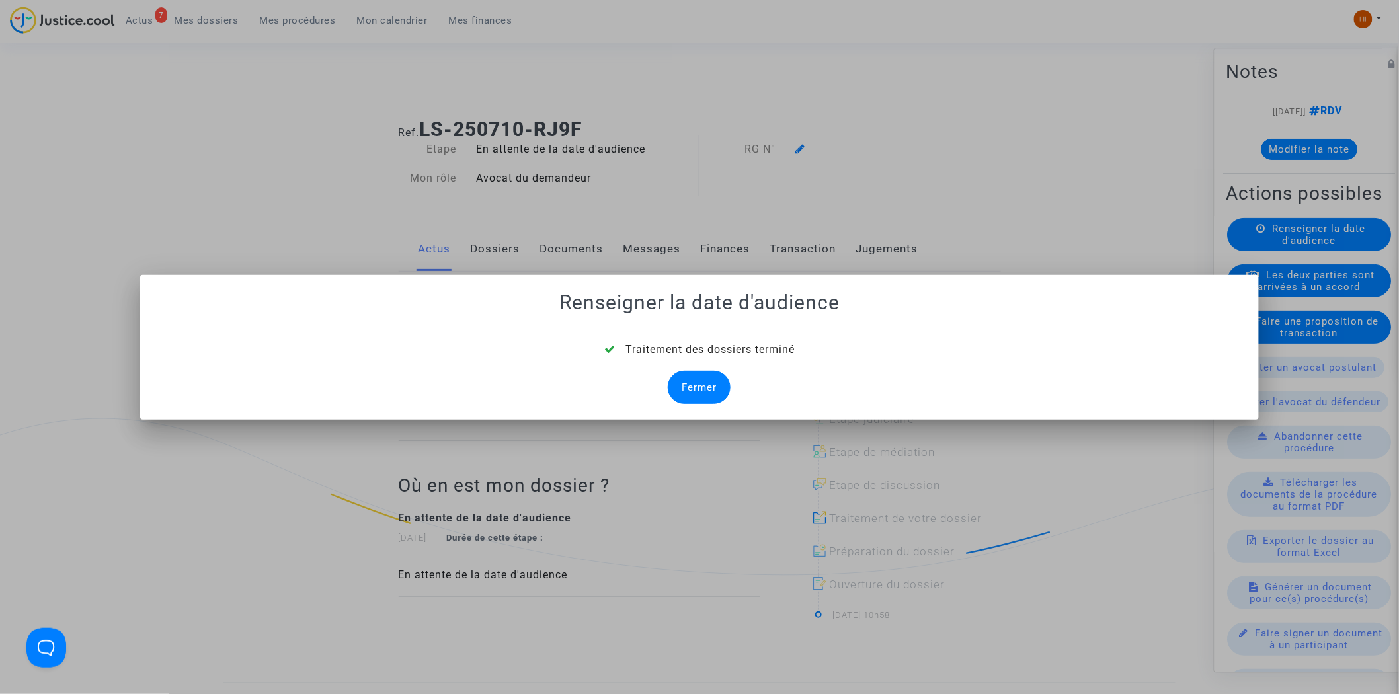
click at [709, 389] on div "Fermer" at bounding box center [699, 387] width 63 height 33
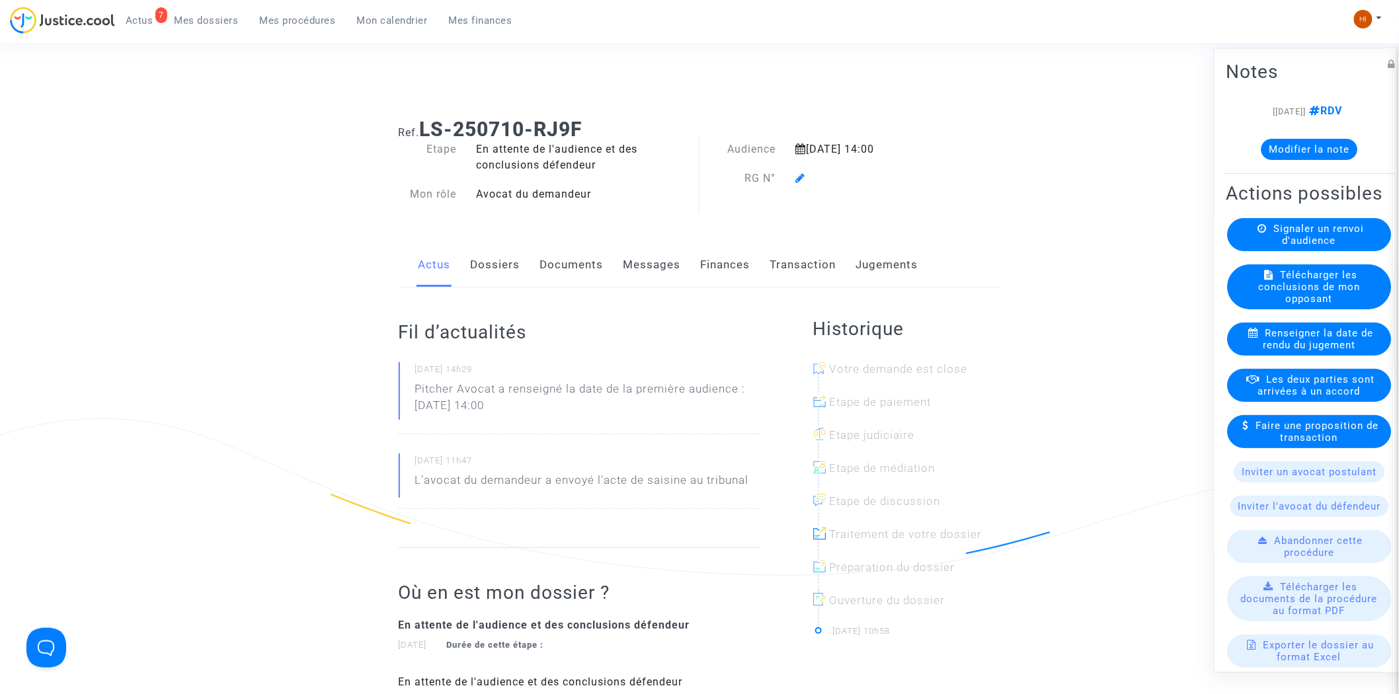
click at [800, 176] on icon at bounding box center [801, 178] width 10 height 11
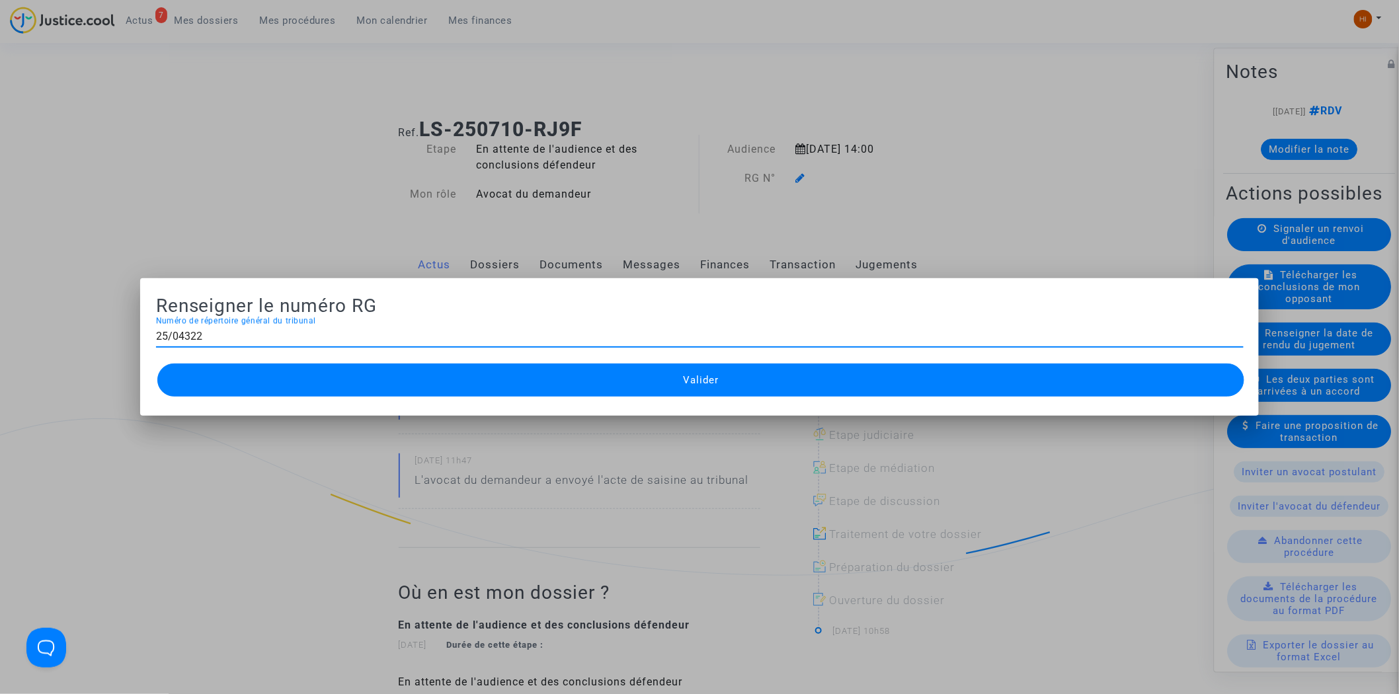
type input "25/04322"
click at [571, 381] on button "Valider" at bounding box center [700, 380] width 1087 height 33
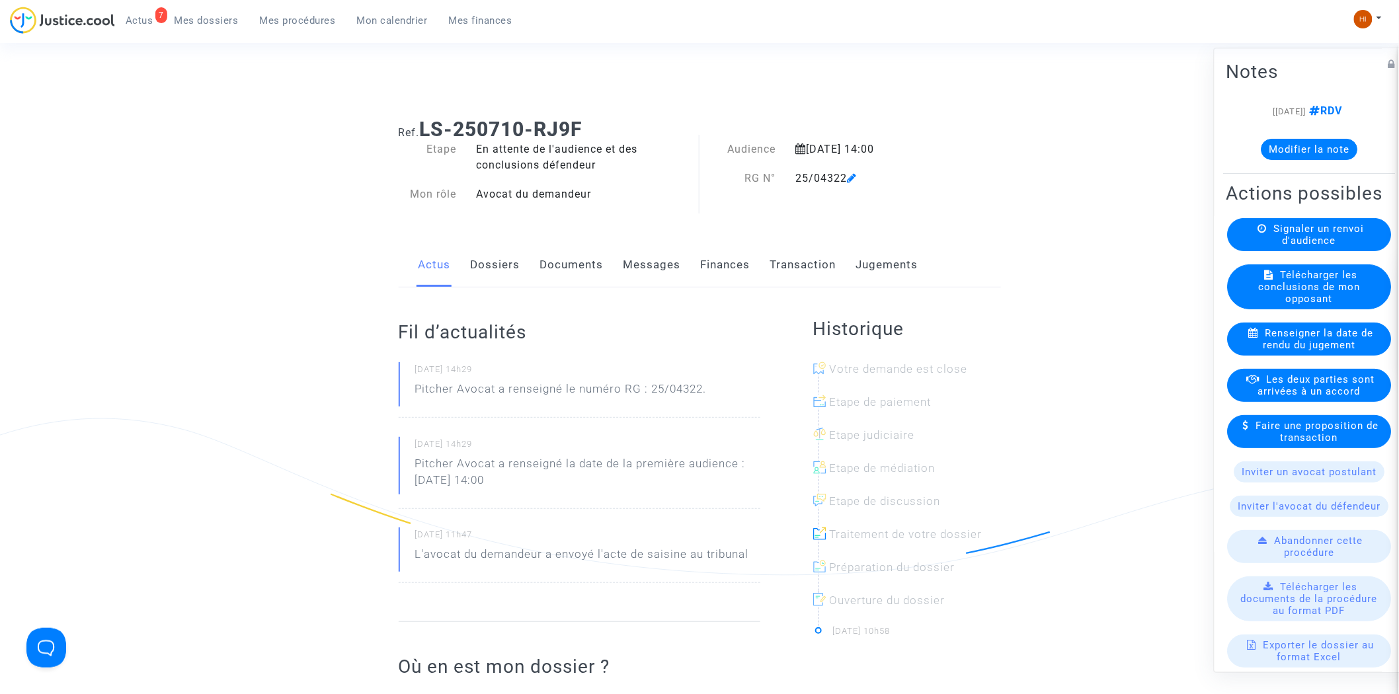
click at [933, 265] on div "Actus Dossiers Documents Messages Finances Transaction Jugements" at bounding box center [700, 265] width 602 height 44
click at [884, 260] on link "Jugements" at bounding box center [887, 265] width 62 height 44
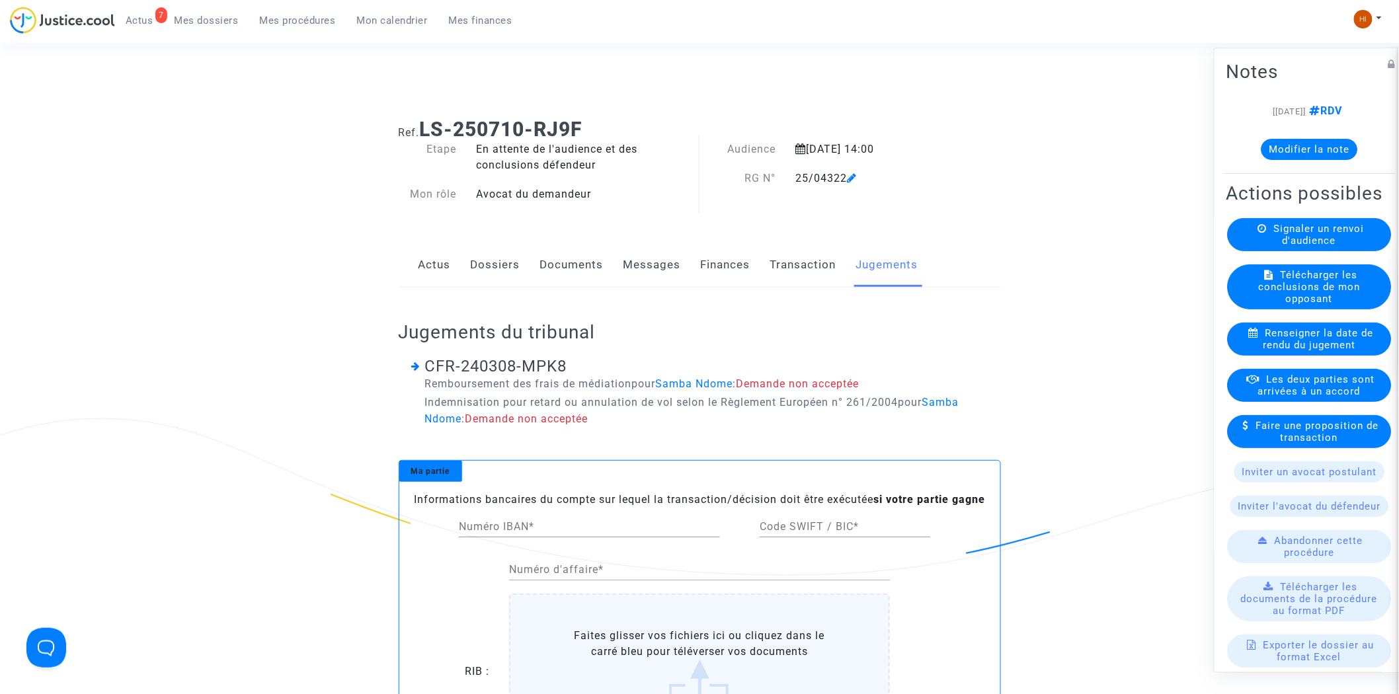
click at [573, 260] on link "Documents" at bounding box center [571, 265] width 63 height 44
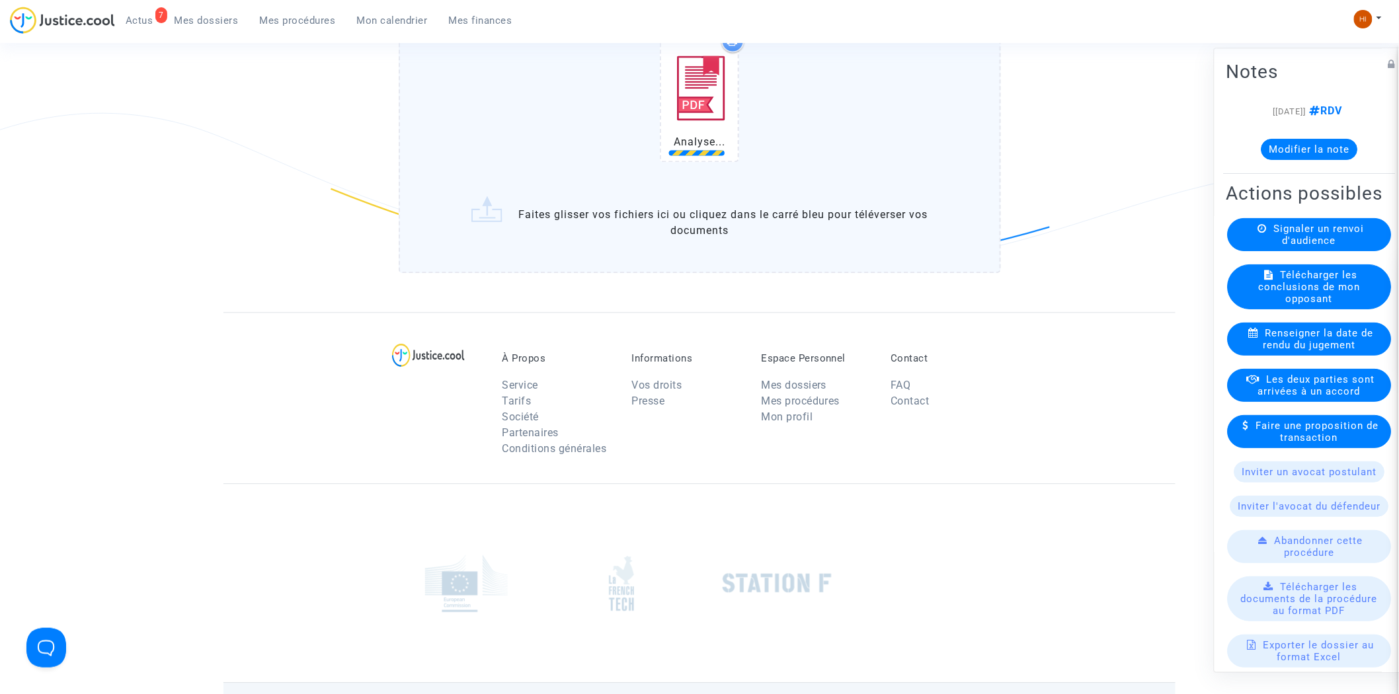
scroll to position [1101, 0]
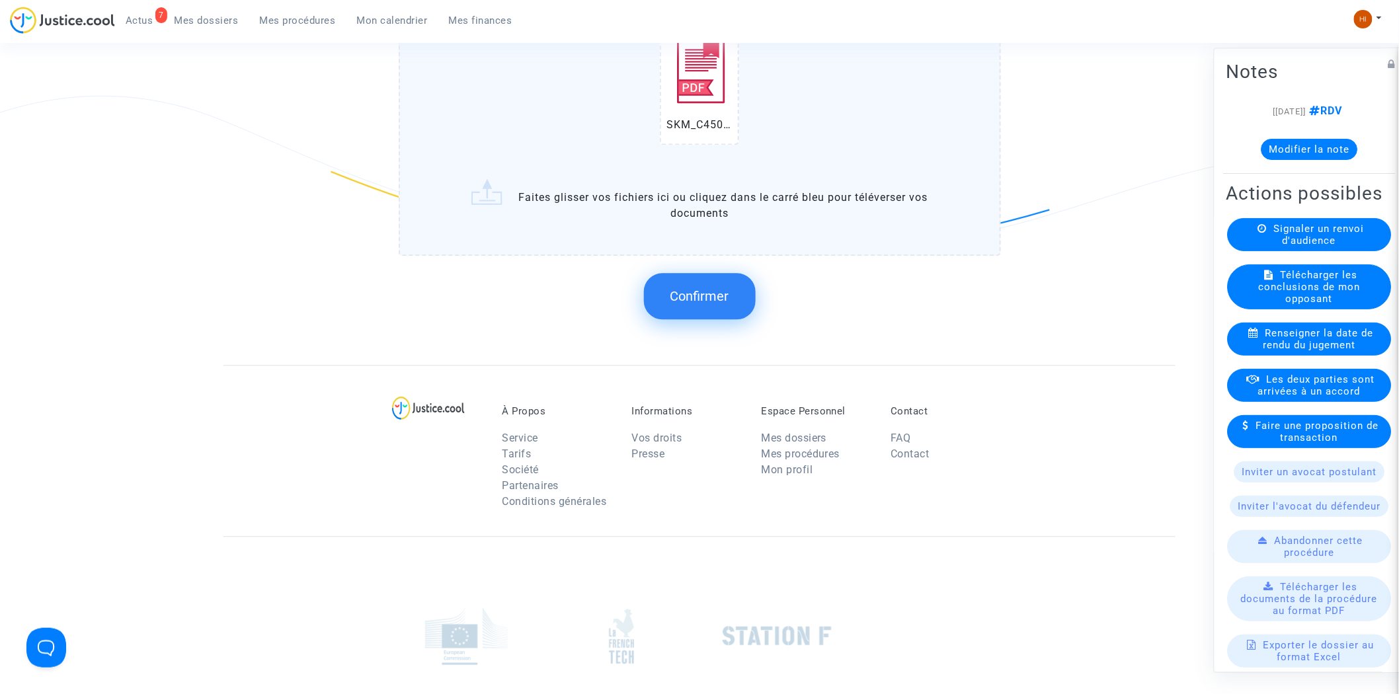
click at [715, 288] on span "Confirmer" at bounding box center [699, 296] width 59 height 16
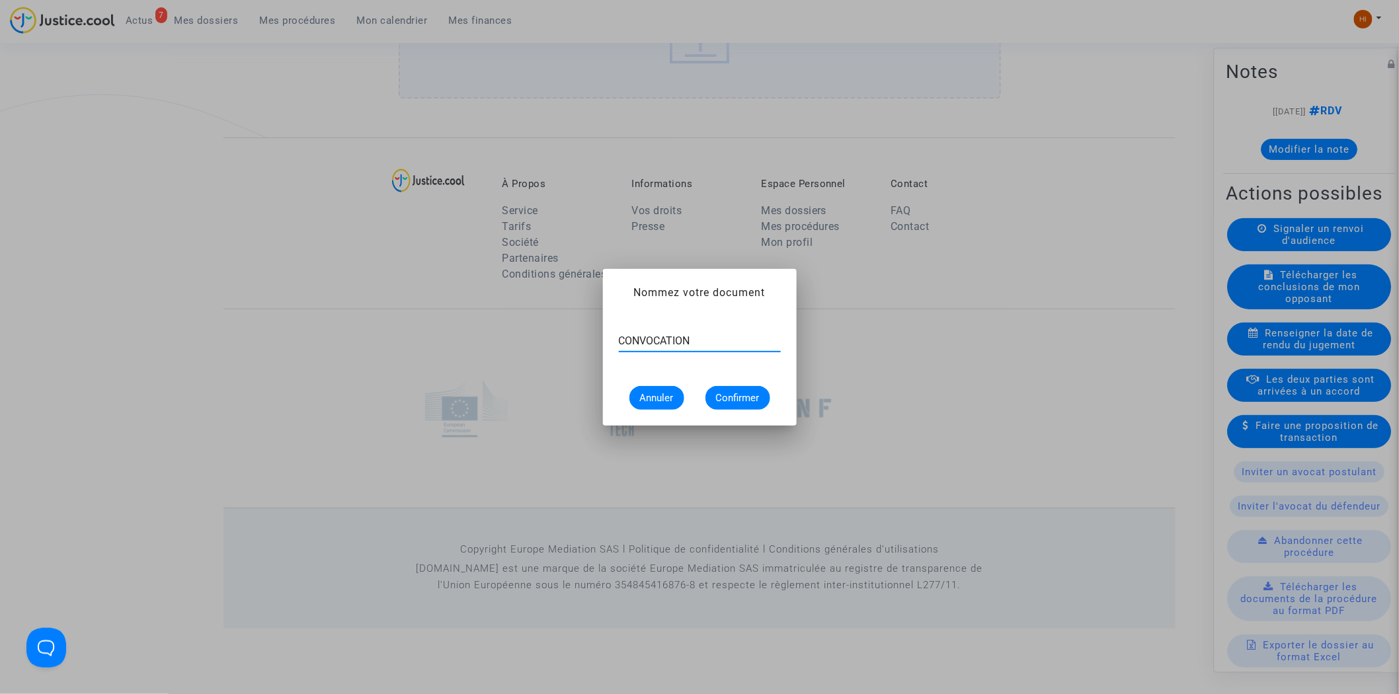
type input "CONVOCATION"
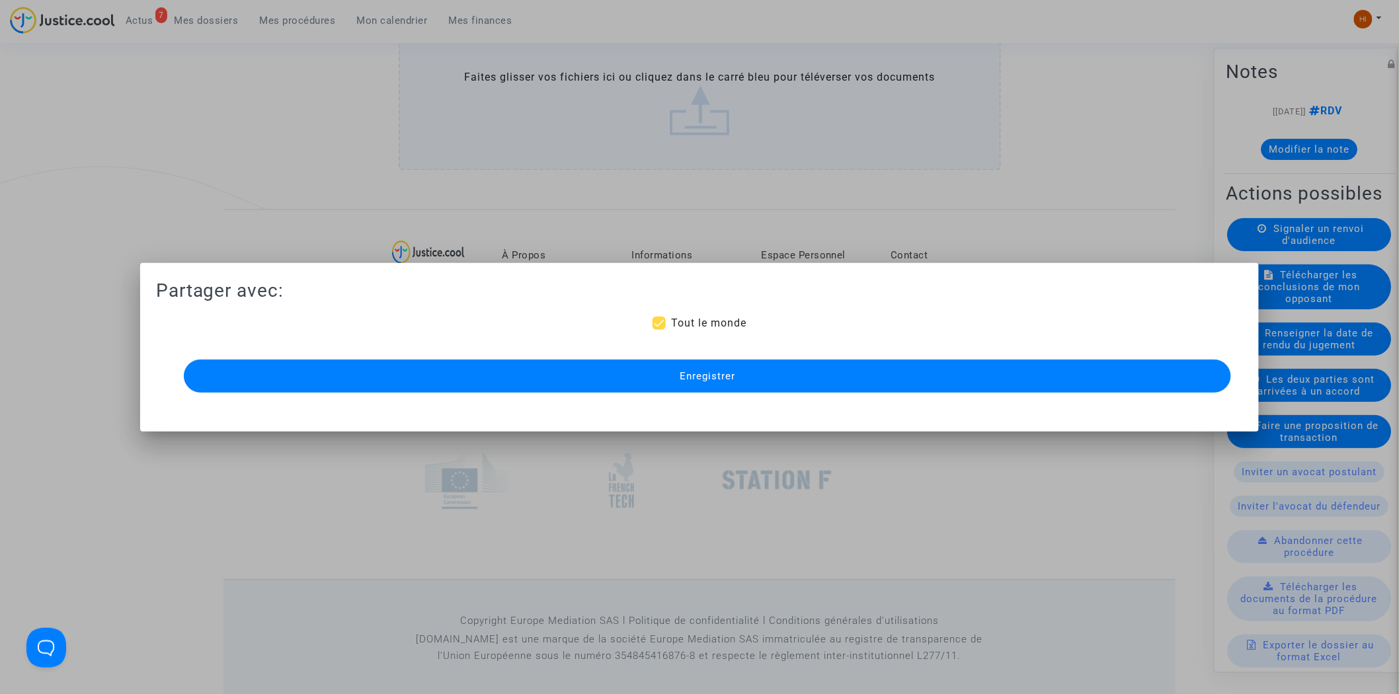
click at [695, 383] on button "Enregistrer" at bounding box center [708, 376] width 1048 height 33
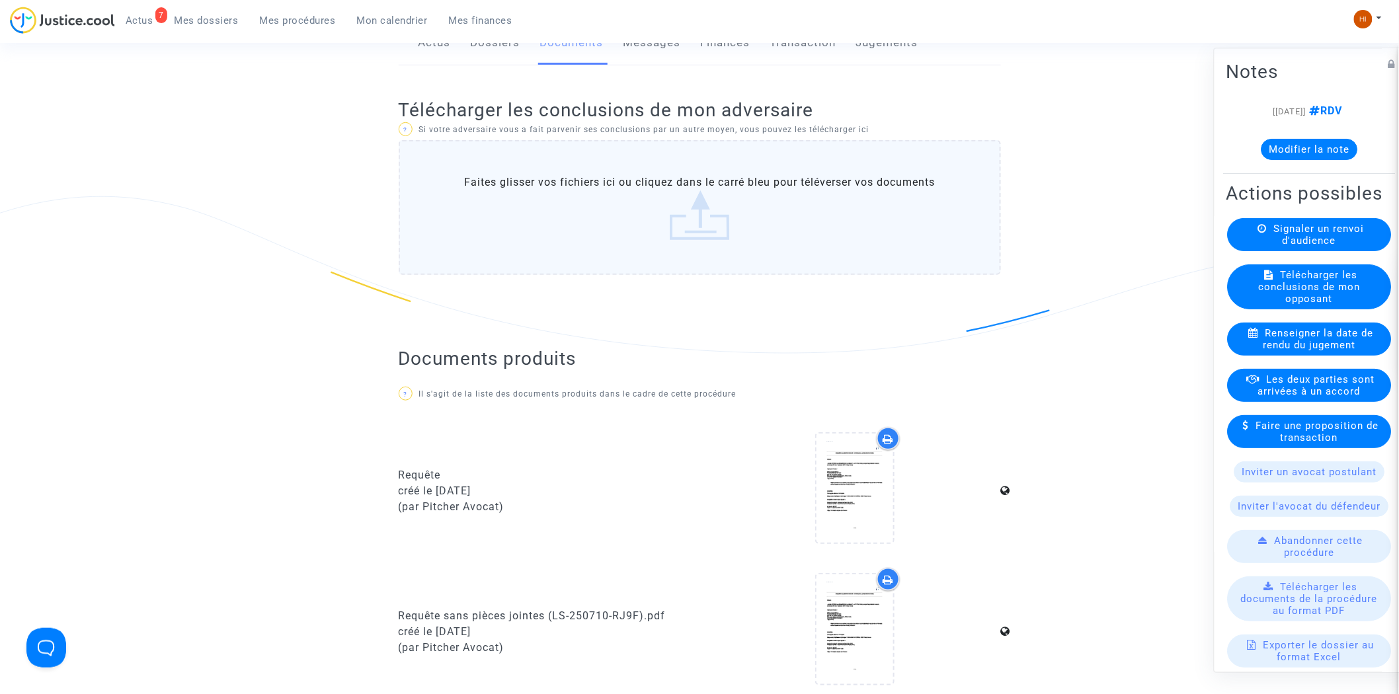
scroll to position [0, 0]
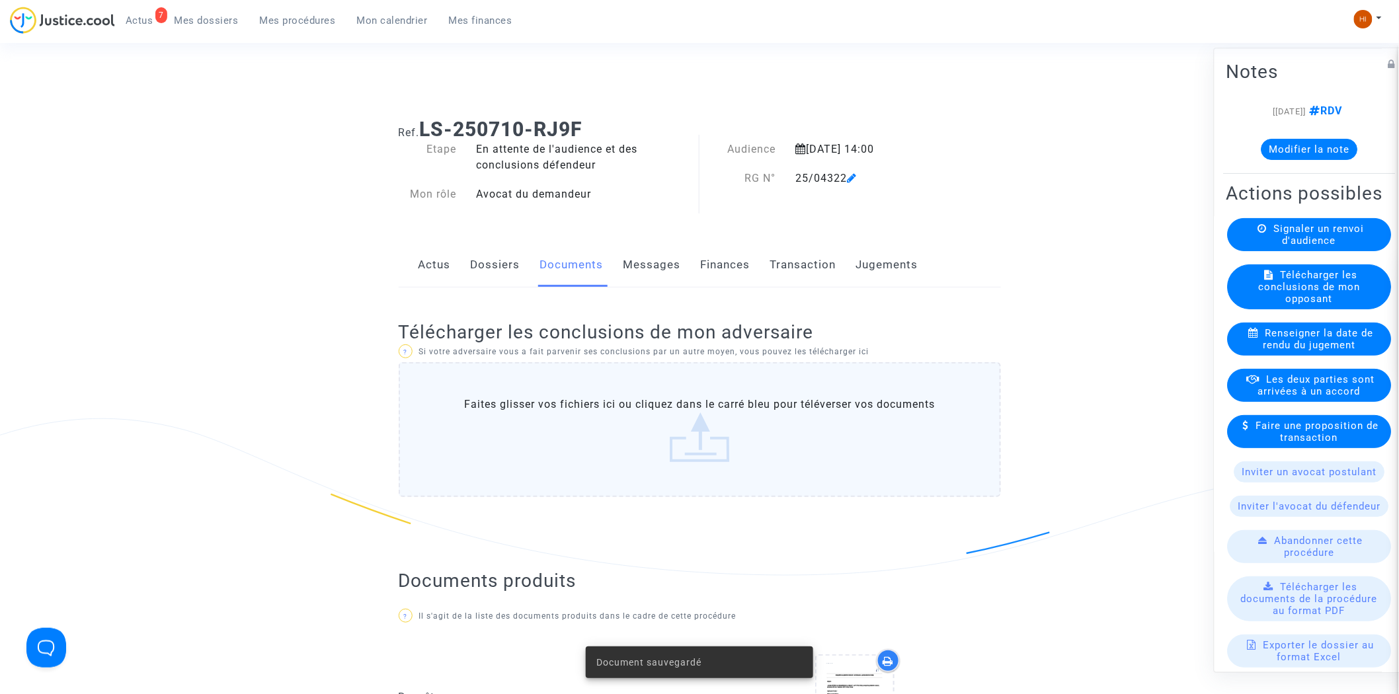
click at [296, 22] on span "Mes procédures" at bounding box center [298, 21] width 76 height 12
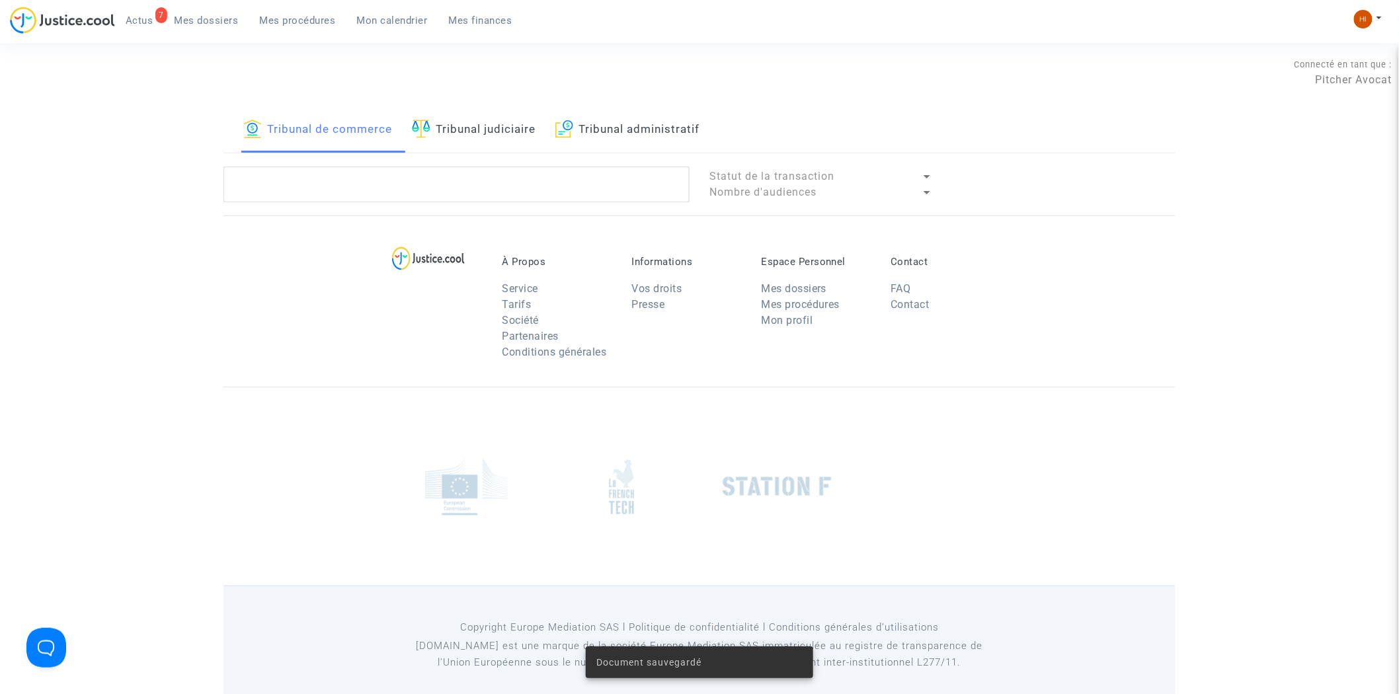
click at [481, 137] on link "Tribunal judiciaire" at bounding box center [474, 130] width 124 height 45
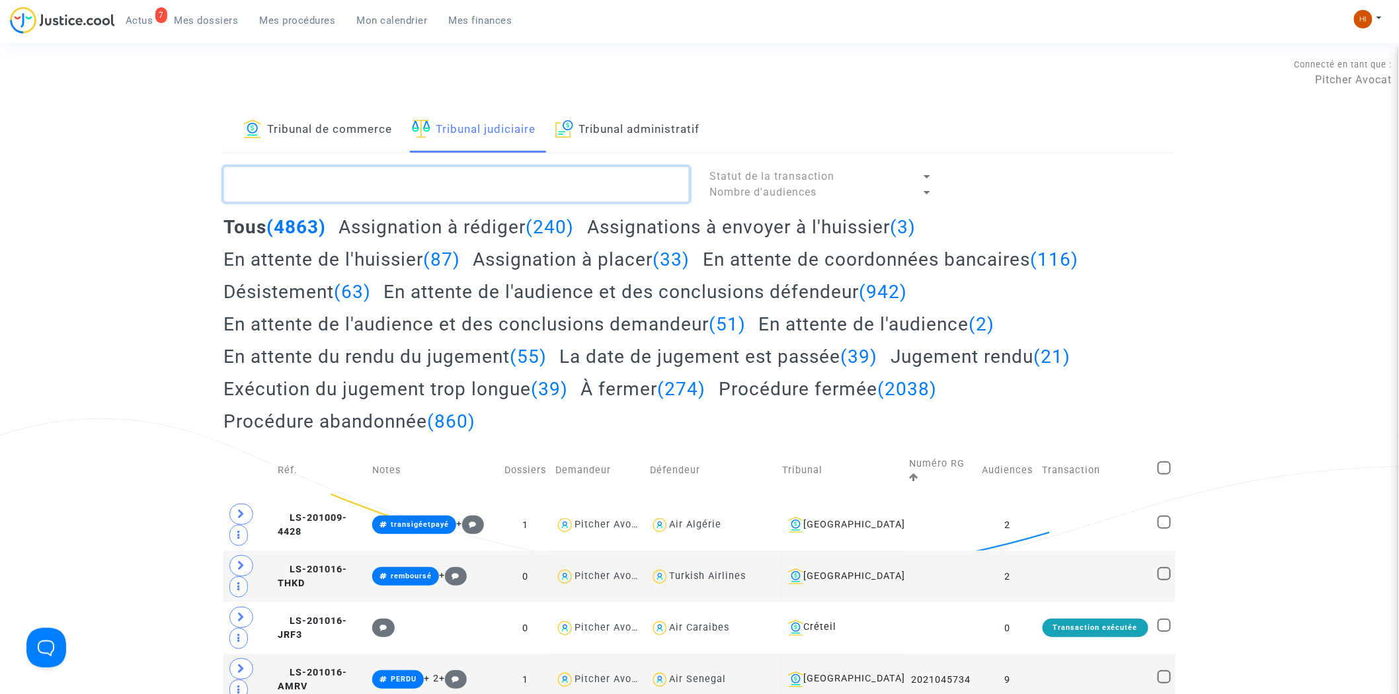
click at [485, 181] on textarea at bounding box center [456, 185] width 466 height 36
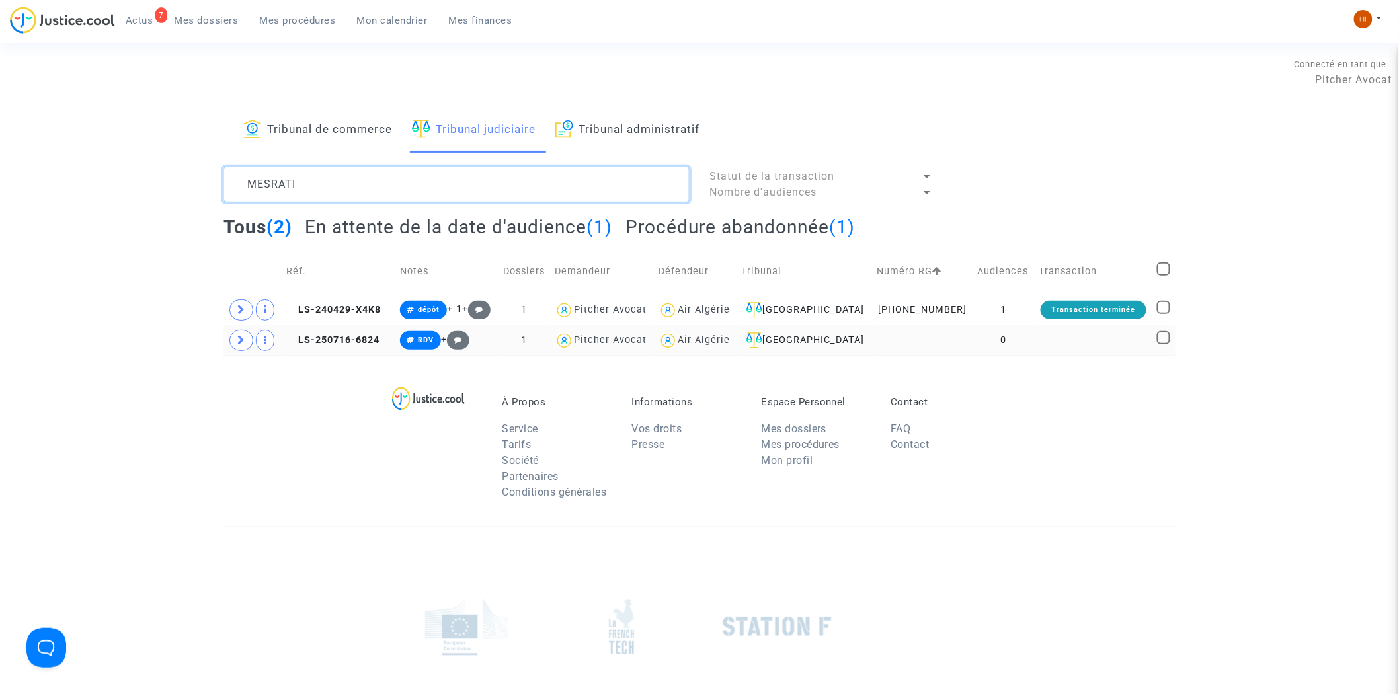
type textarea "MESRATI"
drag, startPoint x: 385, startPoint y: 340, endPoint x: 411, endPoint y: 324, distance: 30.6
click at [373, 334] on td "LS-250716-6824" at bounding box center [339, 340] width 114 height 30
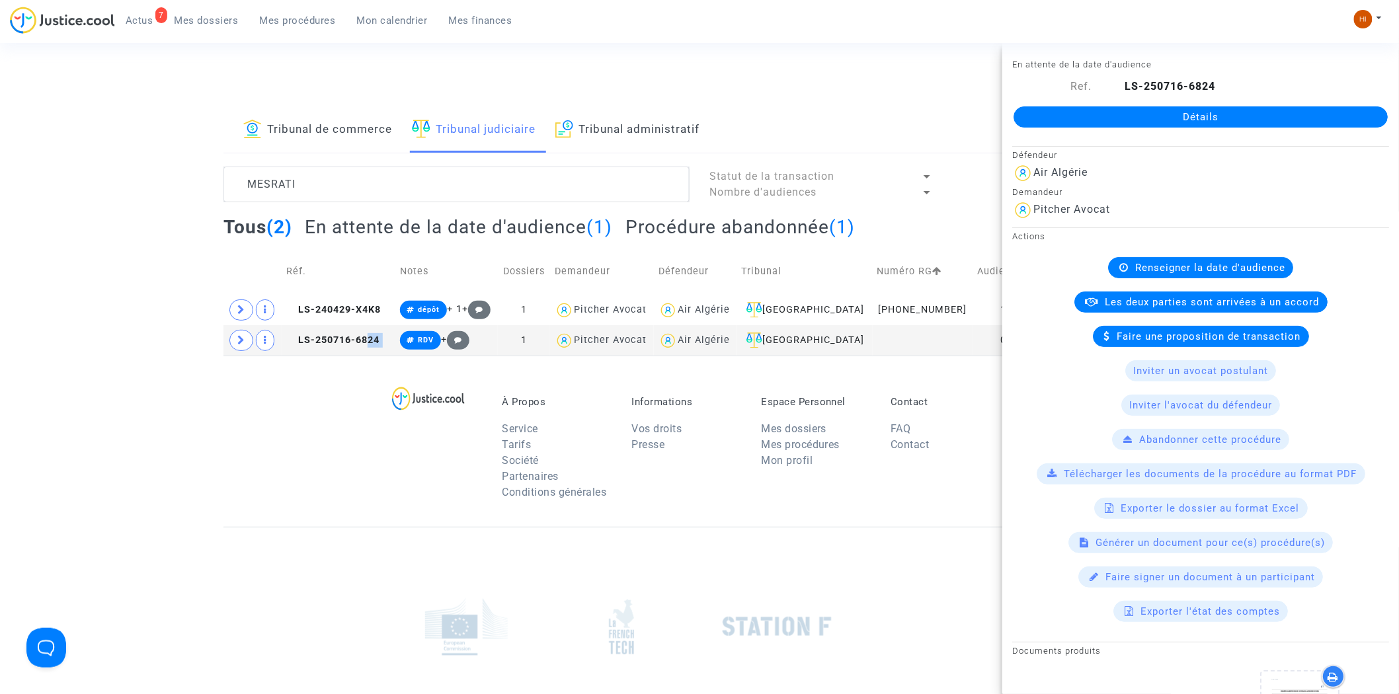
click at [1198, 124] on link "Détails" at bounding box center [1200, 116] width 374 height 21
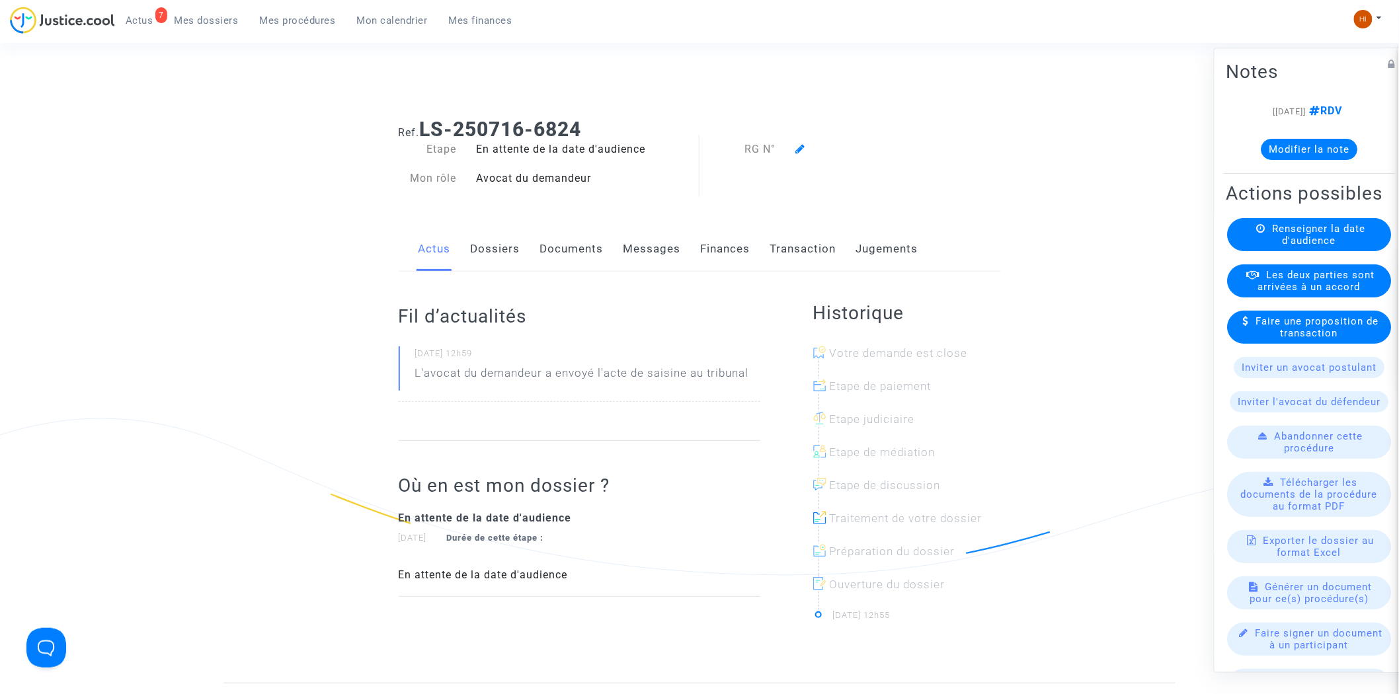
click at [1286, 247] on span "Renseigner la date d'audience" at bounding box center [1318, 235] width 93 height 24
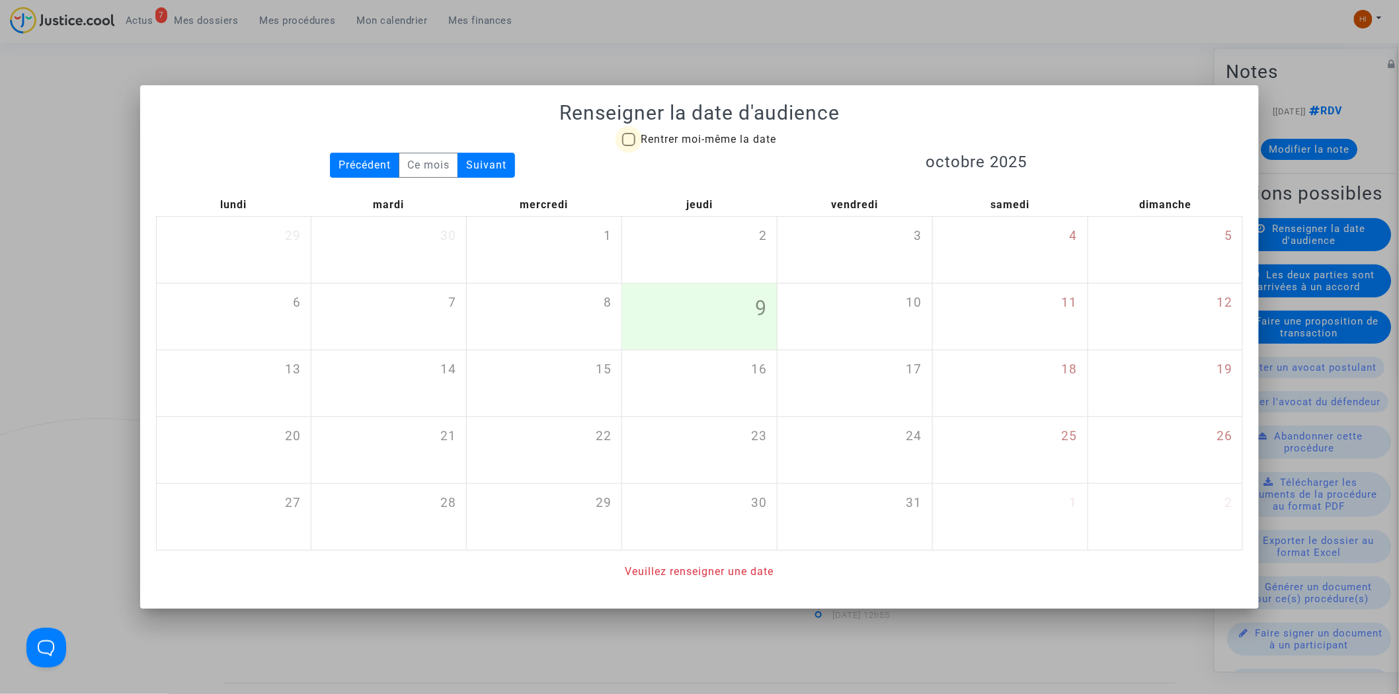
drag, startPoint x: 732, startPoint y: 139, endPoint x: 764, endPoint y: 157, distance: 37.3
click at [731, 137] on span "Rentrer moi-même la date" at bounding box center [707, 139] width 135 height 13
click at [629, 146] on input "Rentrer moi-même la date" at bounding box center [628, 146] width 1 height 1
checkbox input "true"
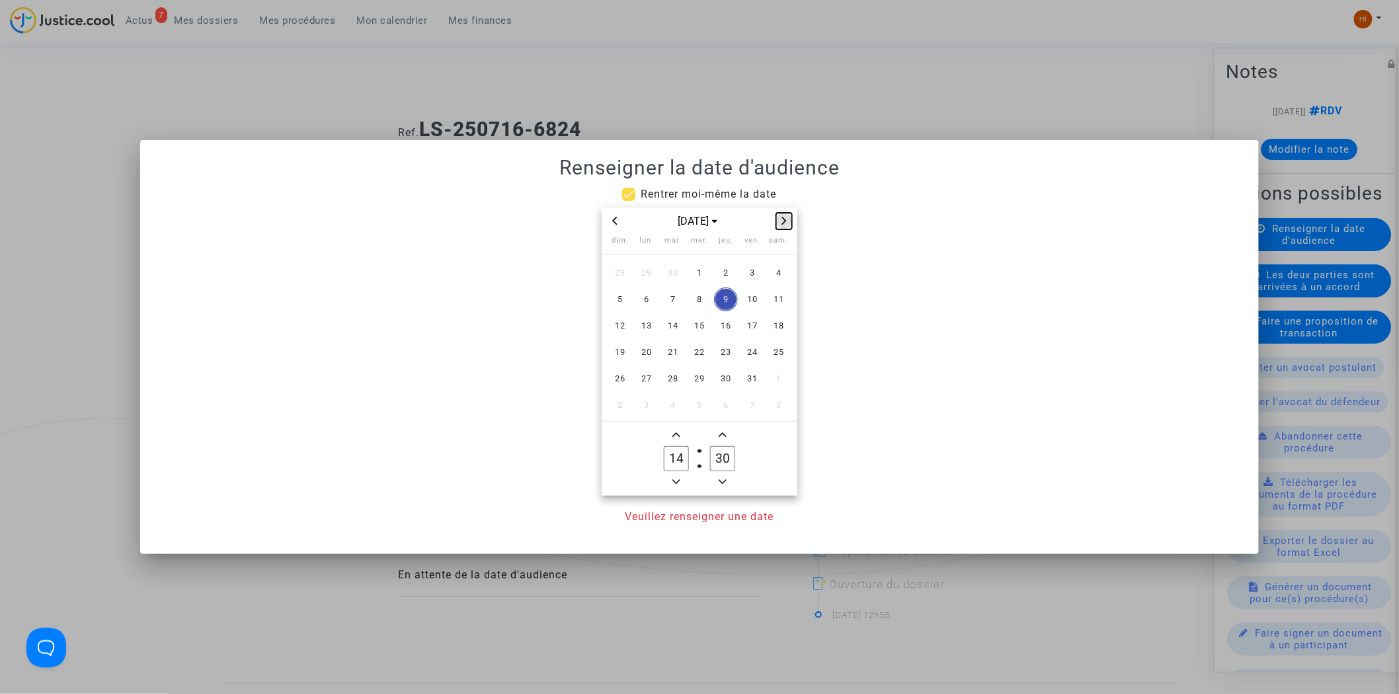
click at [778, 213] on button "Next month" at bounding box center [784, 221] width 16 height 17
drag, startPoint x: 728, startPoint y: 388, endPoint x: 709, endPoint y: 424, distance: 41.1
click at [727, 388] on span "27" at bounding box center [726, 379] width 24 height 24
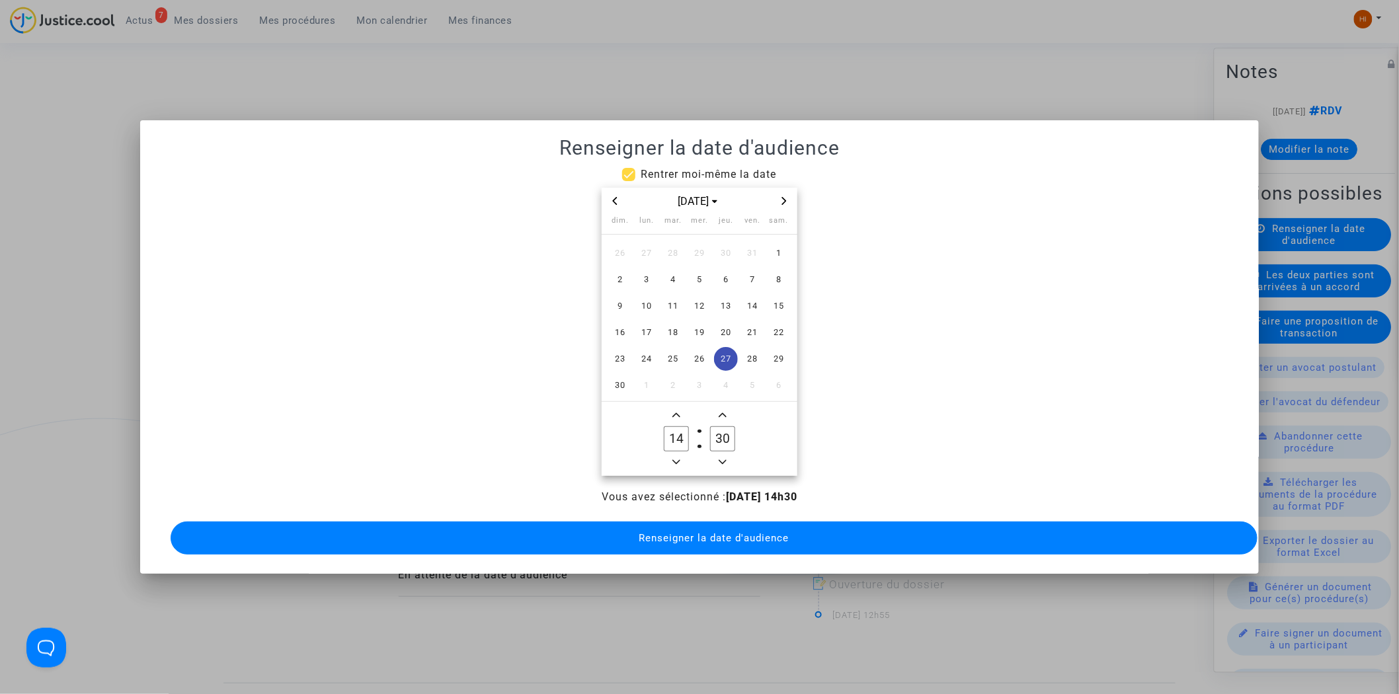
click at [718, 445] on input "30" at bounding box center [722, 438] width 25 height 25
type input "00"
click at [716, 536] on span "Renseigner la date d'audience" at bounding box center [714, 538] width 150 height 12
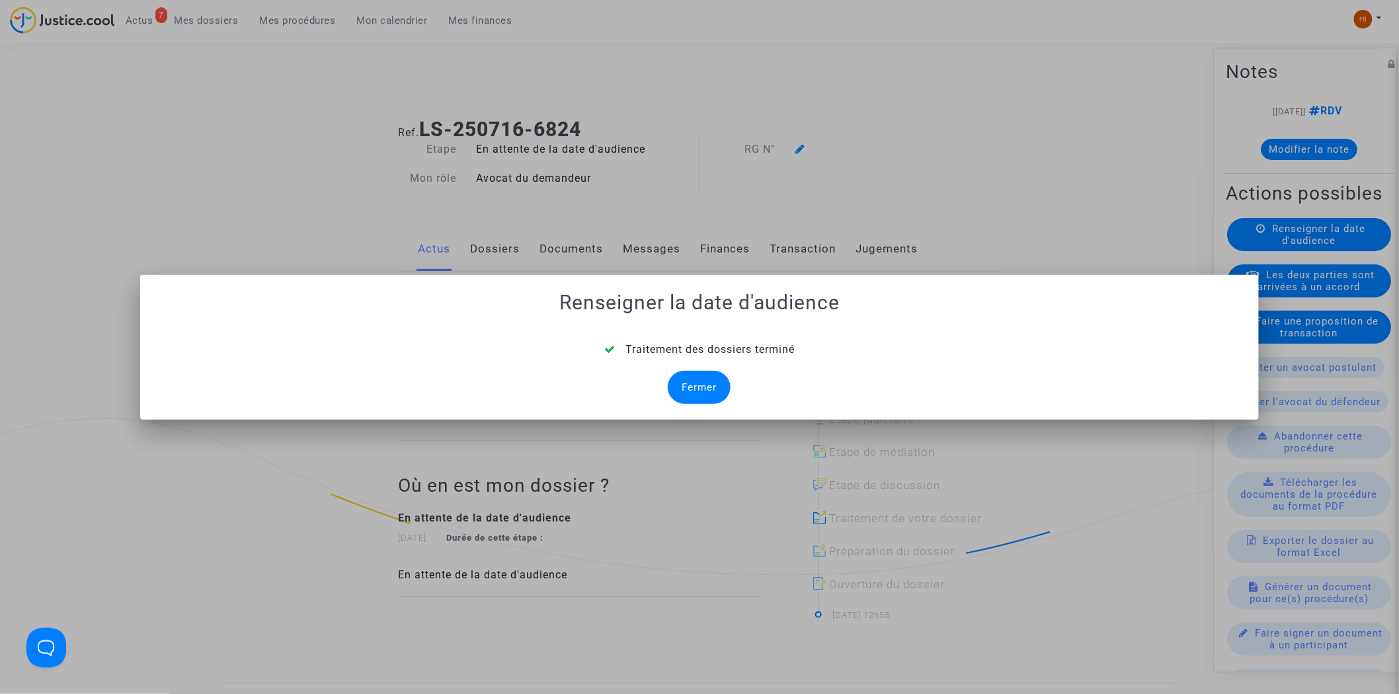
click at [703, 368] on div "Traitement des dossiers terminé Fermer" at bounding box center [699, 373] width 1087 height 62
click at [705, 386] on div "Fermer" at bounding box center [699, 387] width 63 height 33
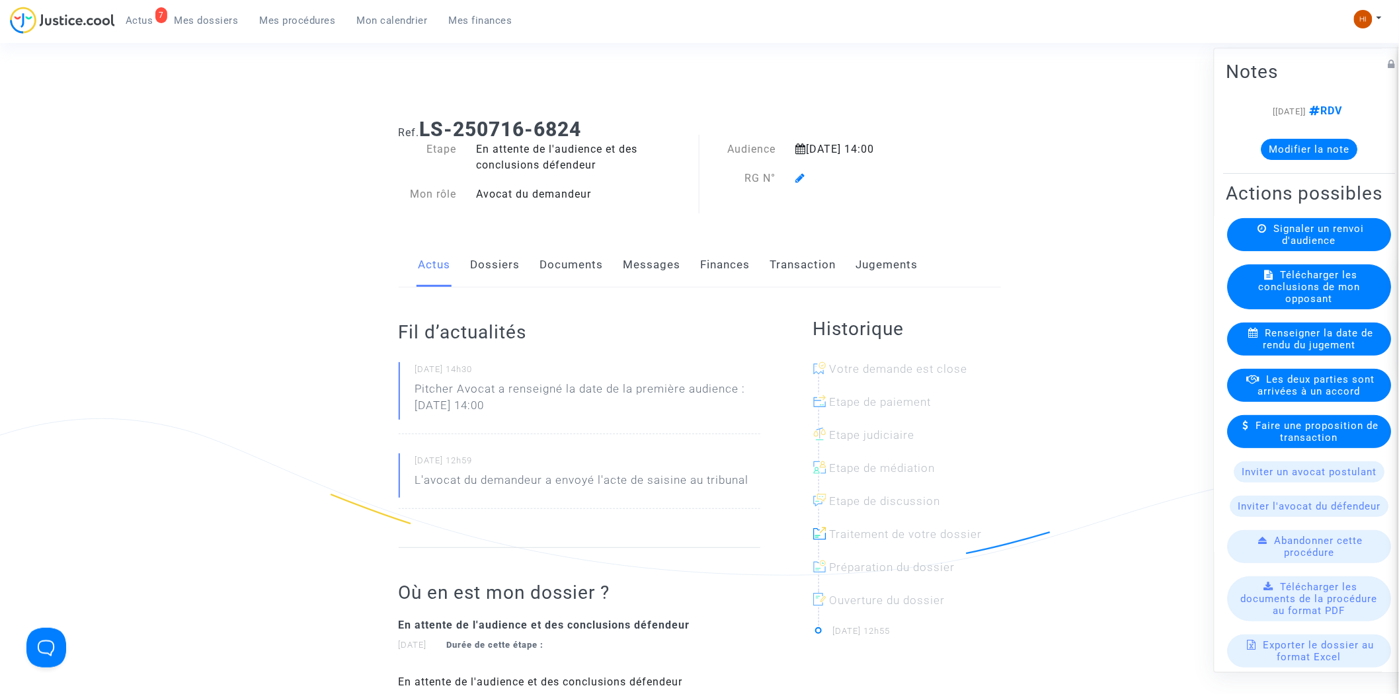
click at [800, 174] on icon at bounding box center [801, 178] width 10 height 11
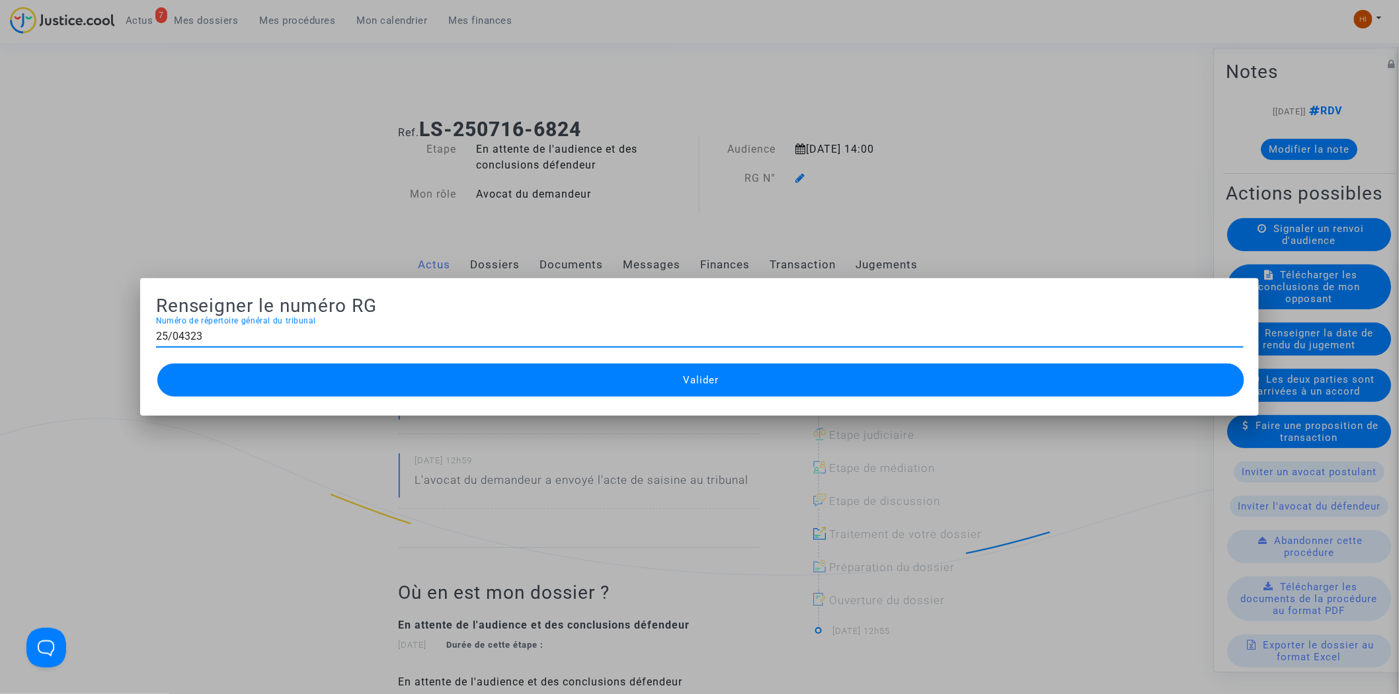
type input "25/04323"
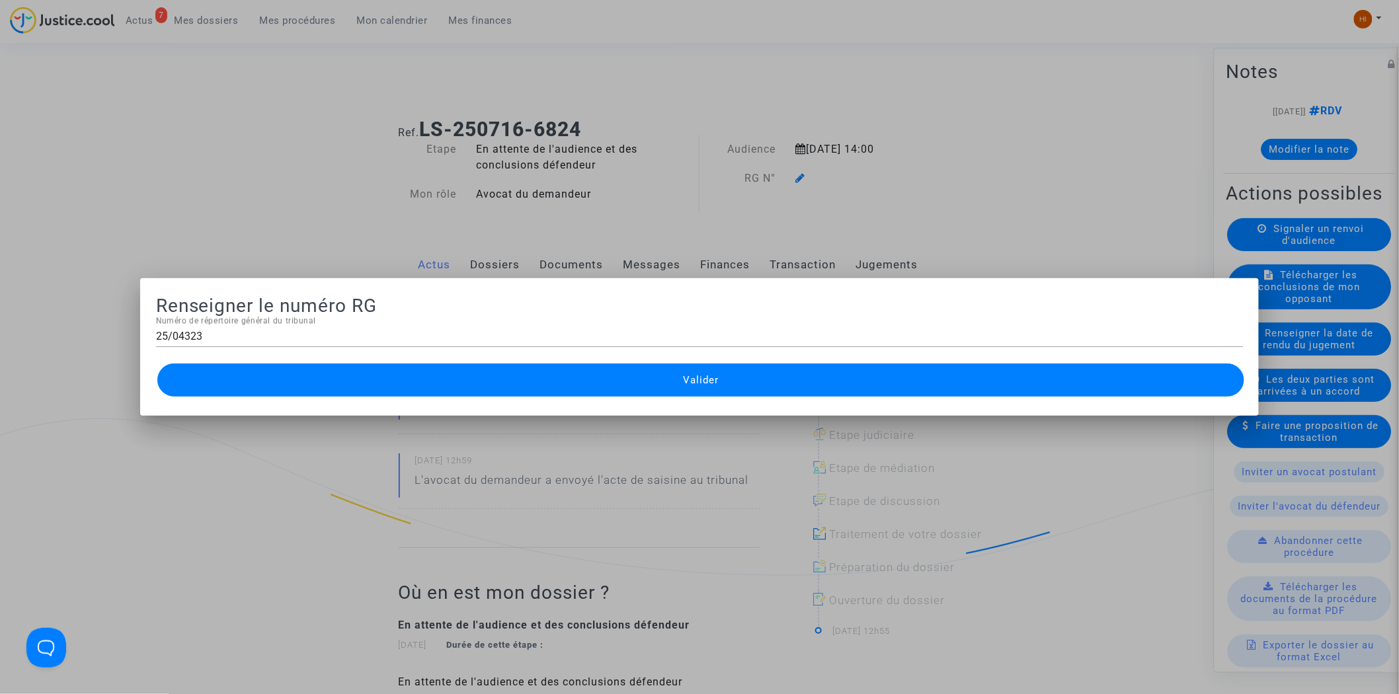
click at [674, 388] on button "Valider" at bounding box center [700, 380] width 1087 height 33
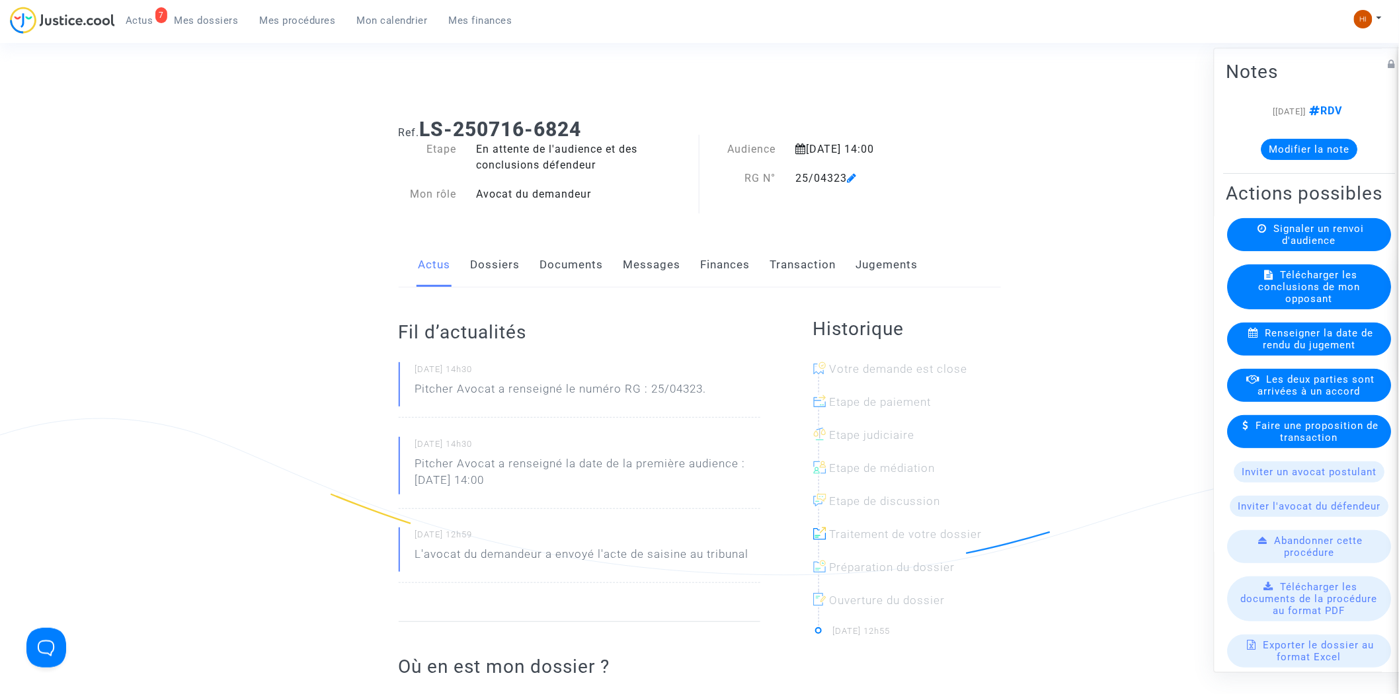
click at [543, 259] on link "Documents" at bounding box center [571, 265] width 63 height 44
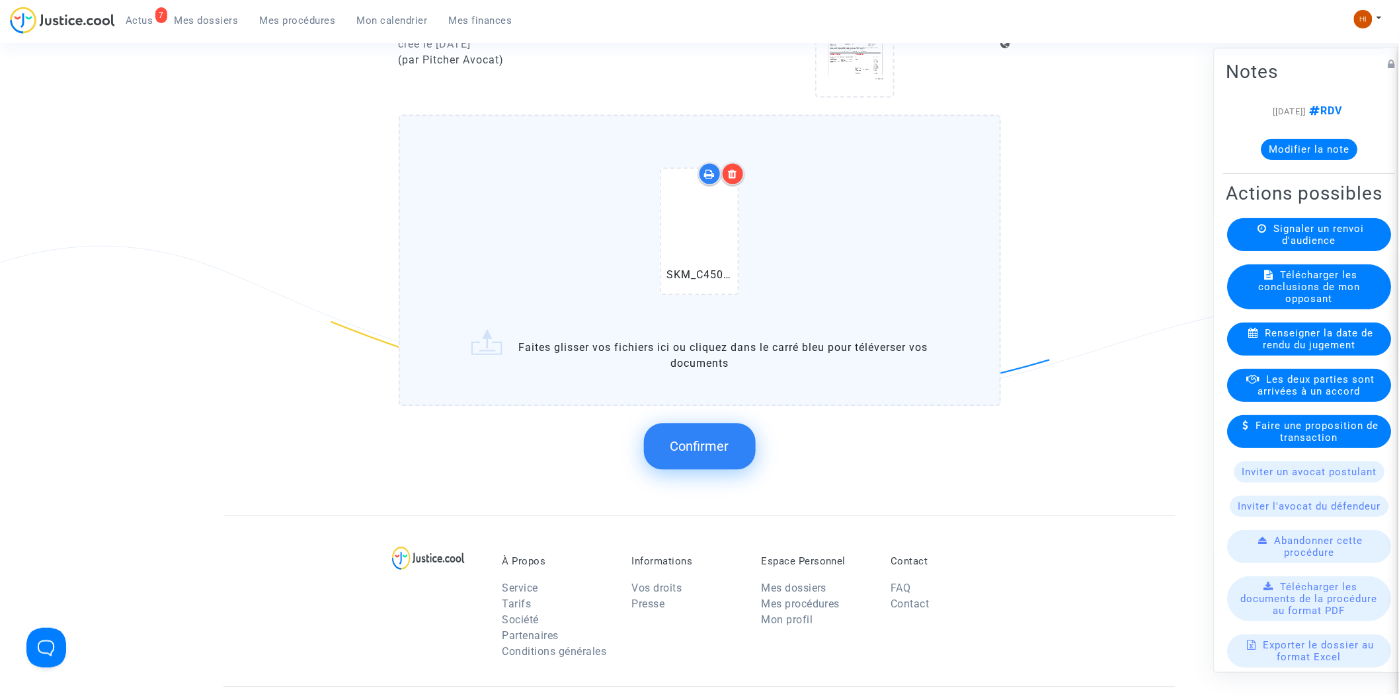
scroll to position [954, 0]
click at [725, 435] on span "Confirmer" at bounding box center [699, 443] width 59 height 16
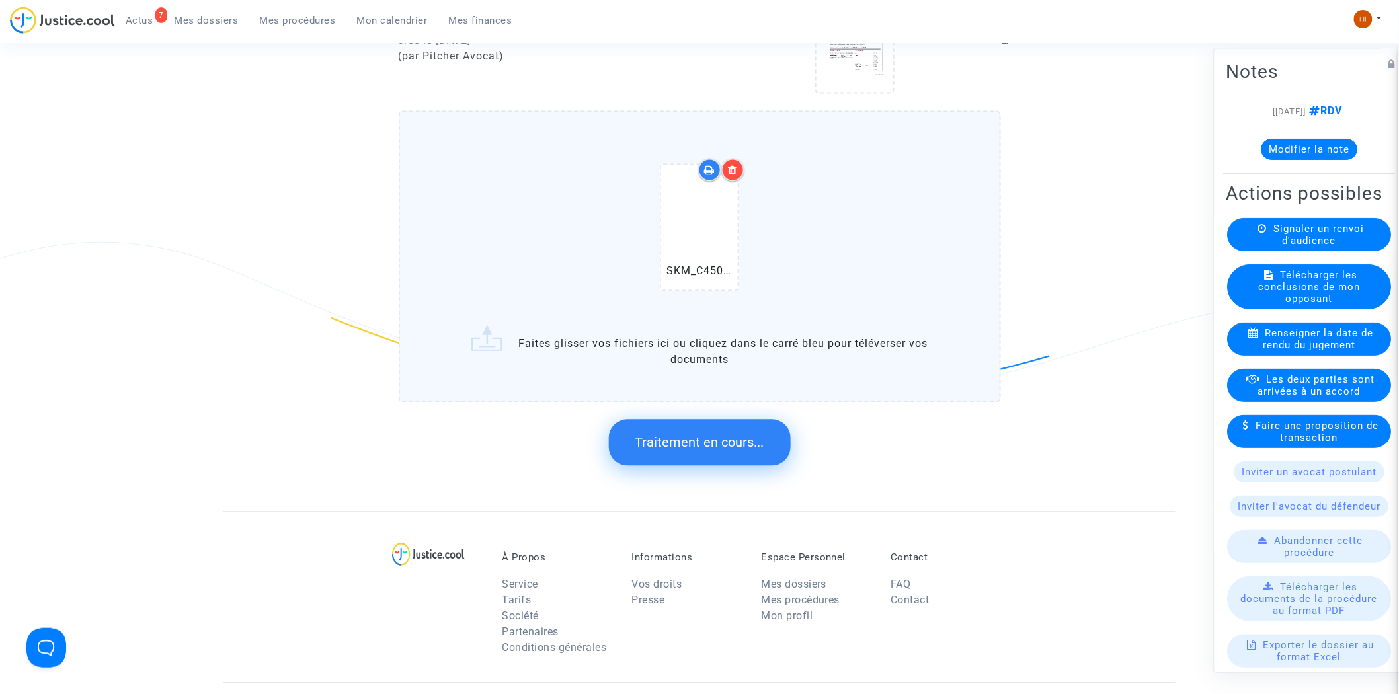
scroll to position [0, 0]
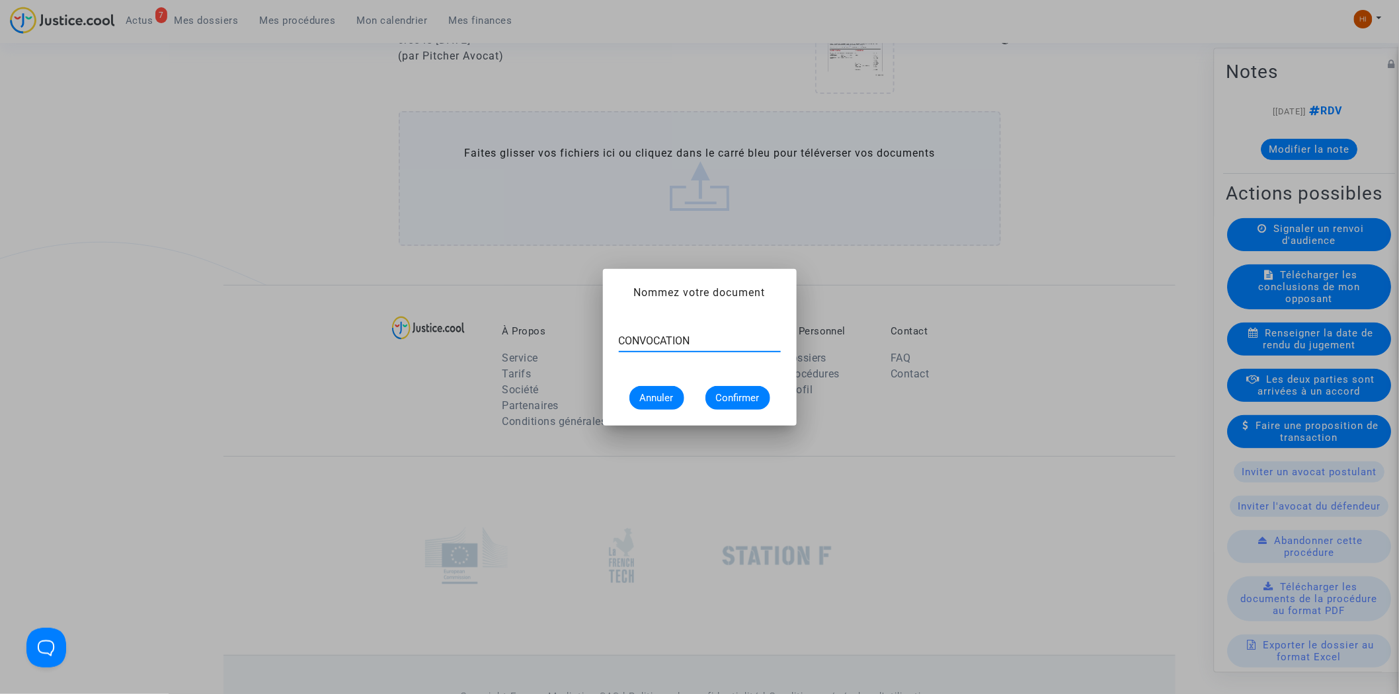
type input "CONVOCATION"
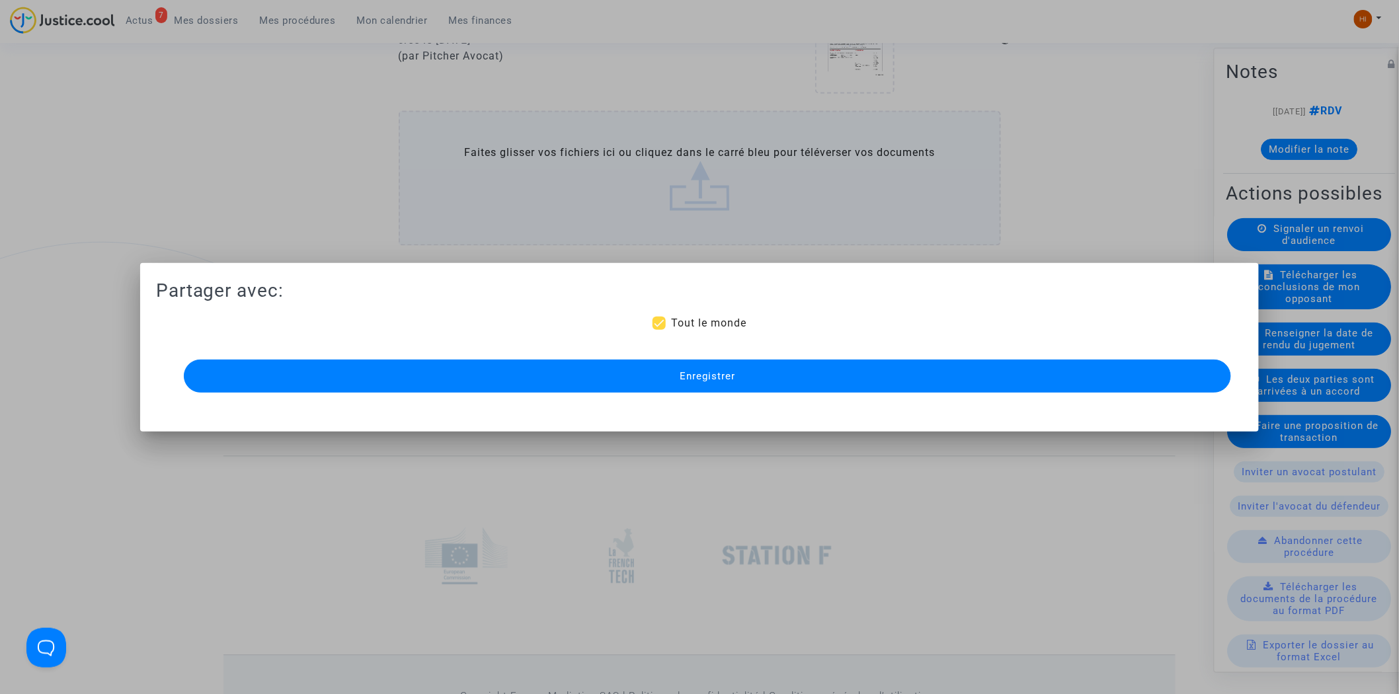
click at [725, 430] on mat-dialog-container "Partager avec: Tout le monde Enregistrer" at bounding box center [699, 347] width 1119 height 169
click at [666, 379] on button "Enregistrer" at bounding box center [708, 376] width 1048 height 33
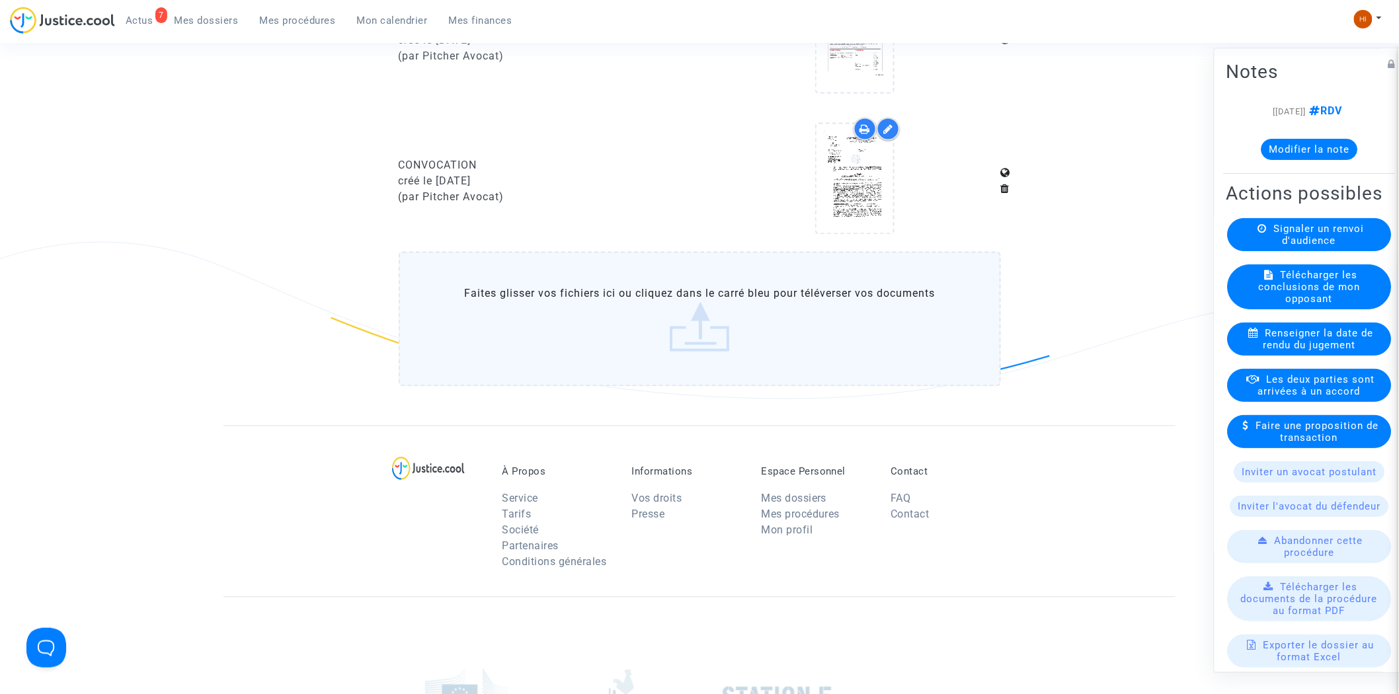
click at [319, 20] on span "Mes procédures" at bounding box center [298, 21] width 76 height 12
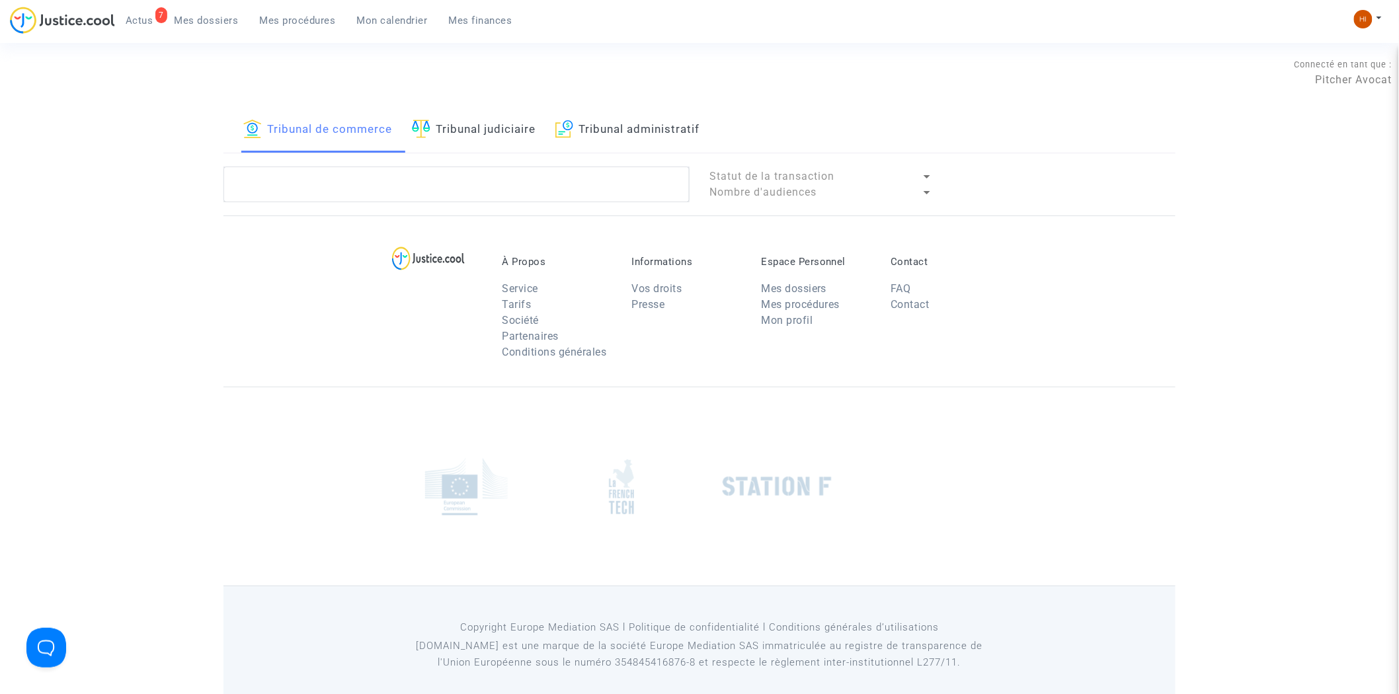
click at [516, 137] on link "Tribunal judiciaire" at bounding box center [474, 130] width 124 height 45
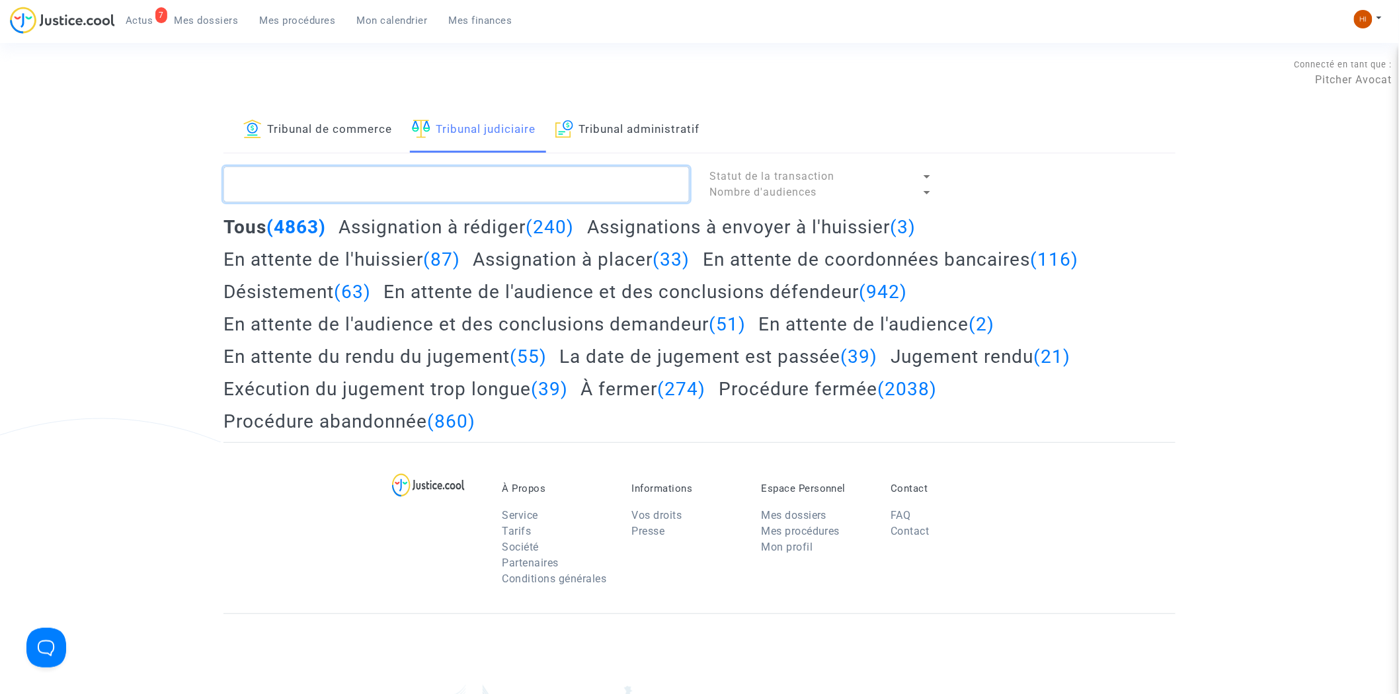
click at [522, 182] on textarea at bounding box center [456, 185] width 466 height 36
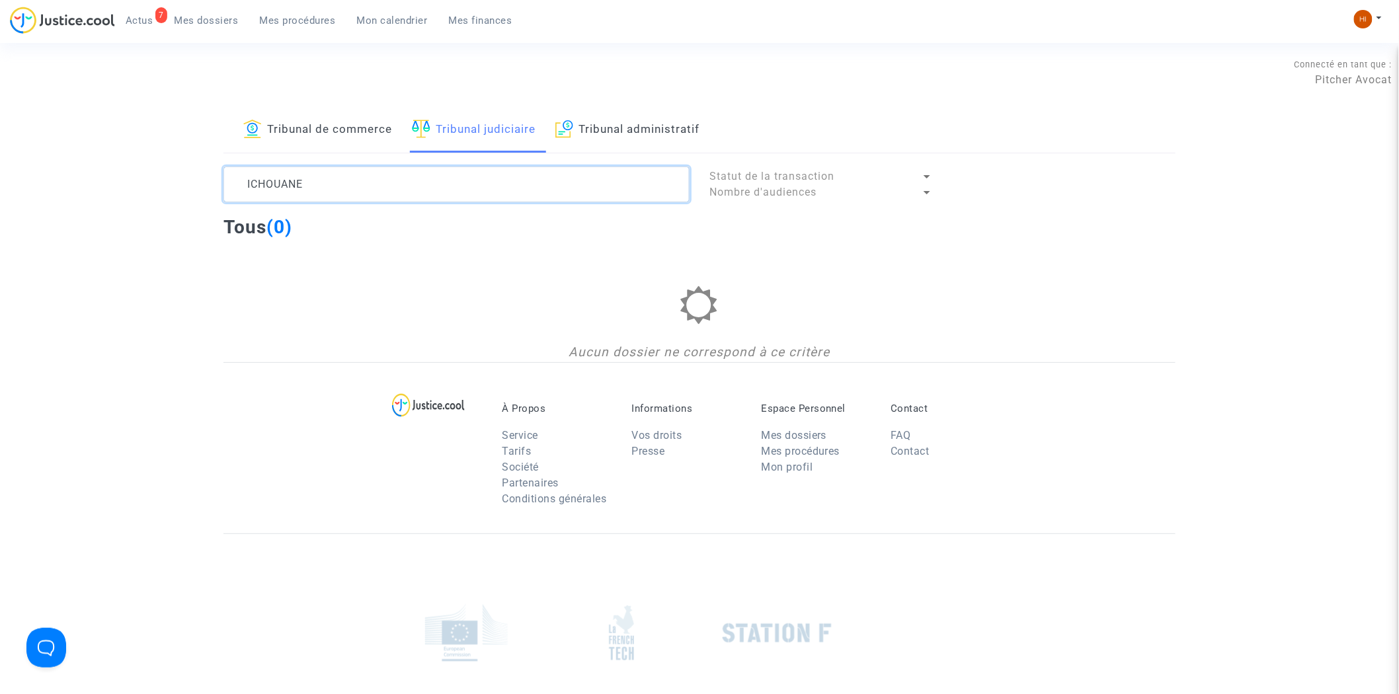
drag, startPoint x: 319, startPoint y: 201, endPoint x: 64, endPoint y: 166, distance: 256.9
click at [64, 166] on div "Tribunal de commerce Tribunal judiciaire Tribunal administratif ICHOUANE Statut…" at bounding box center [699, 235] width 1399 height 254
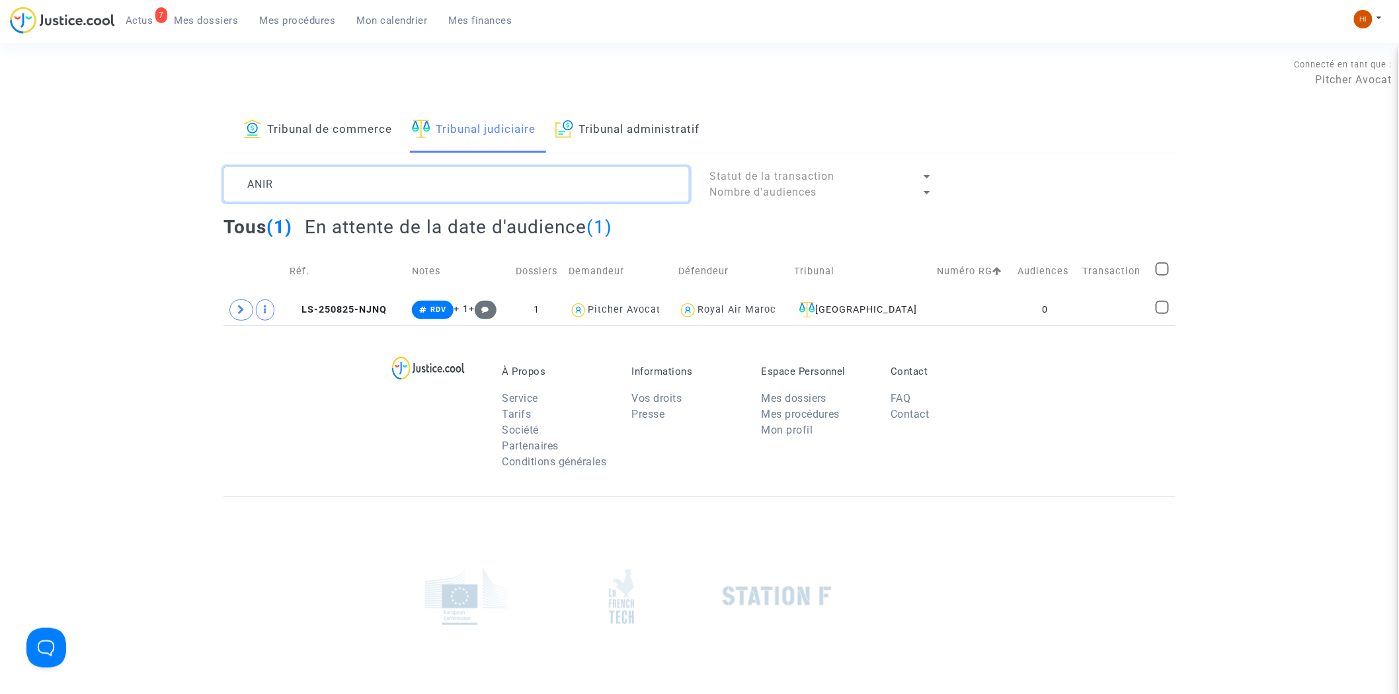
type textarea "ANIR"
click at [994, 293] on td "Numéro RG" at bounding box center [973, 271] width 80 height 47
click at [1043, 291] on td "Audiences" at bounding box center [1045, 271] width 65 height 47
click at [1059, 325] on td "0" at bounding box center [1045, 310] width 65 height 30
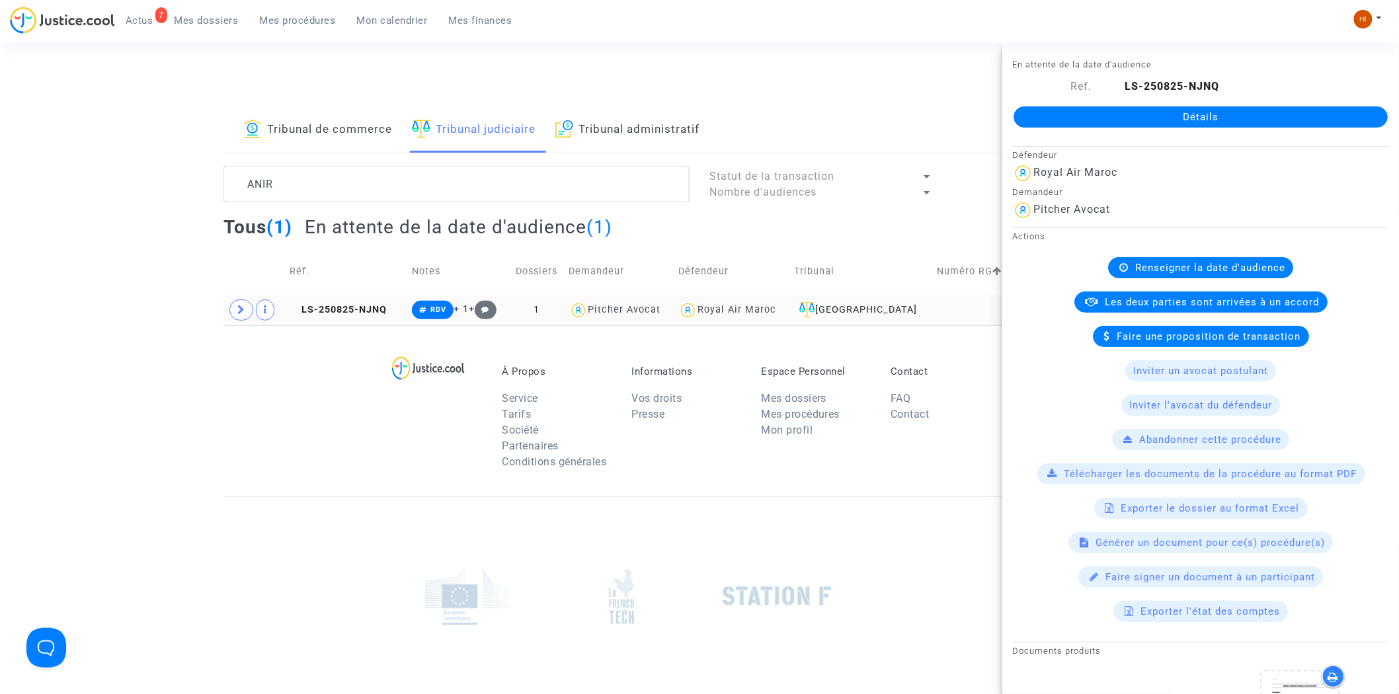
click at [1079, 307] on div "Les deux parties sont arrivées à un accord" at bounding box center [1200, 301] width 377 height 21
click at [1157, 116] on link "Détails" at bounding box center [1200, 116] width 374 height 21
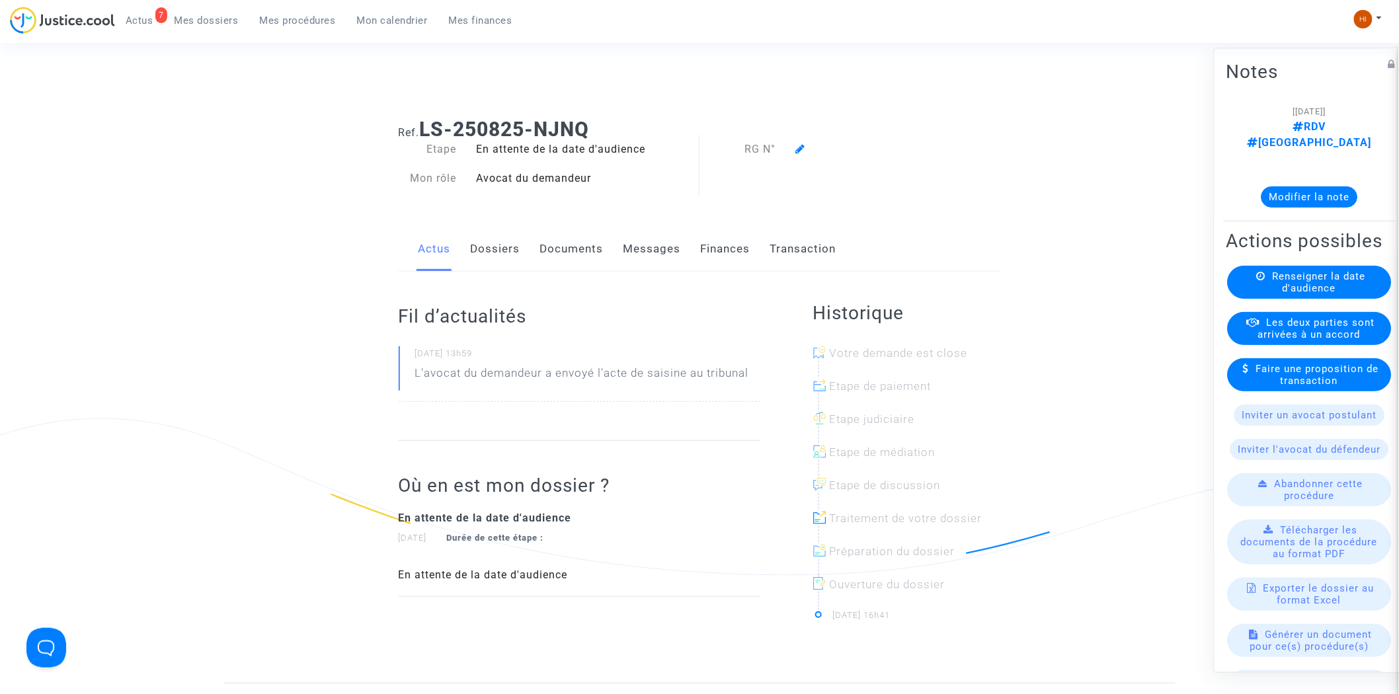
click at [1306, 279] on span "Renseigner la date d'audience" at bounding box center [1318, 283] width 93 height 24
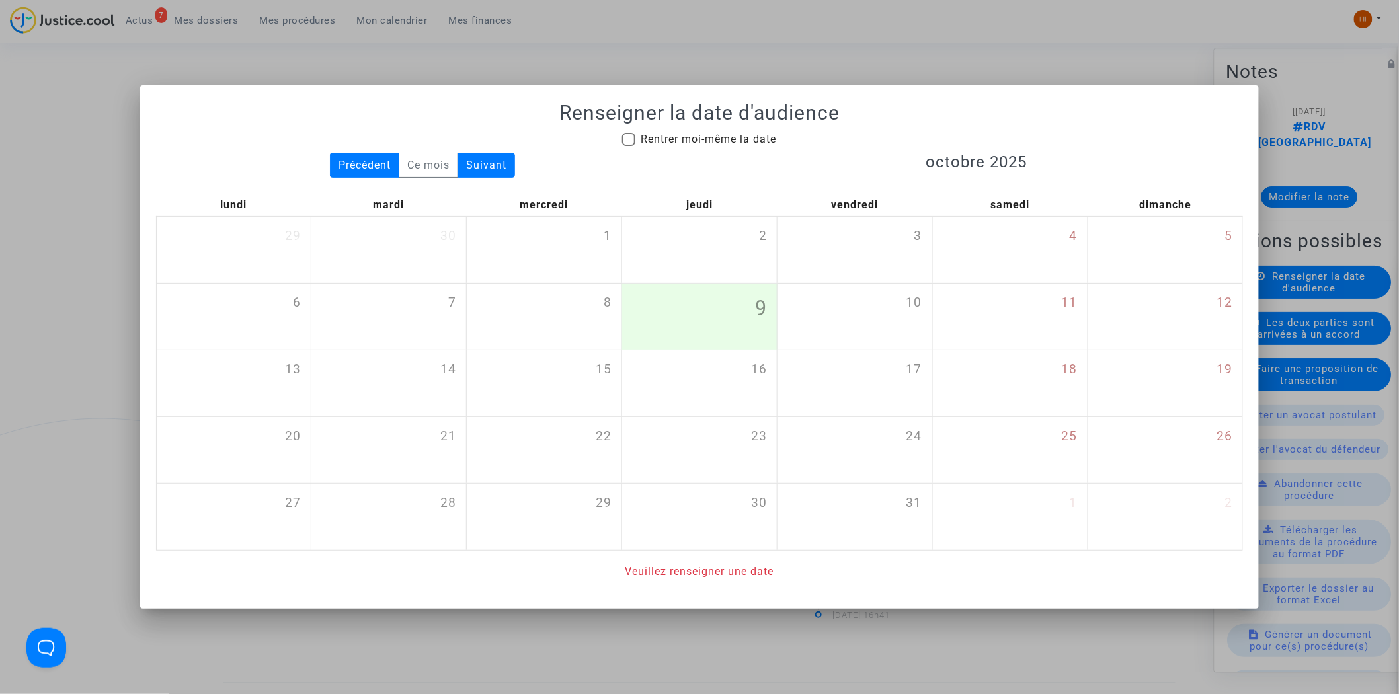
click at [674, 139] on span "Rentrer moi-même la date" at bounding box center [707, 139] width 135 height 13
click at [629, 146] on input "Rentrer moi-même la date" at bounding box center [628, 146] width 1 height 1
checkbox input "true"
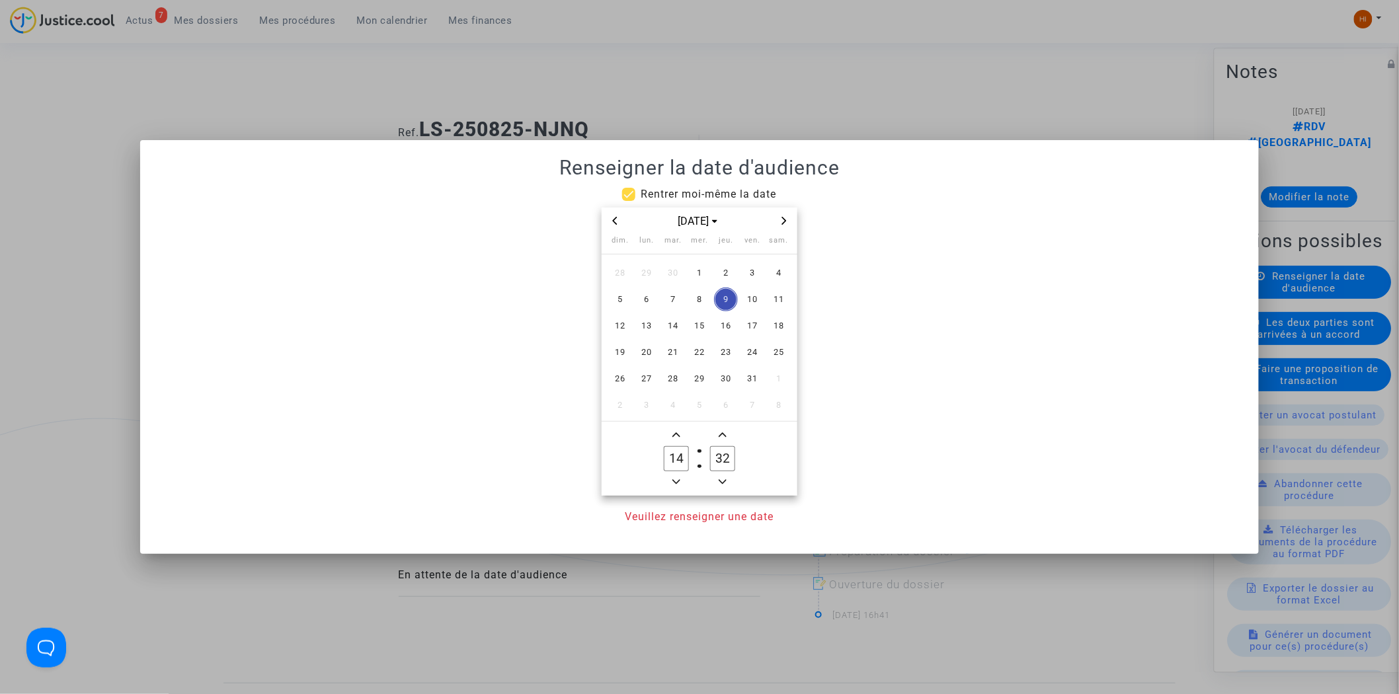
click at [787, 220] on icon "Next month" at bounding box center [784, 221] width 8 height 8
click at [720, 385] on span "27" at bounding box center [726, 379] width 24 height 24
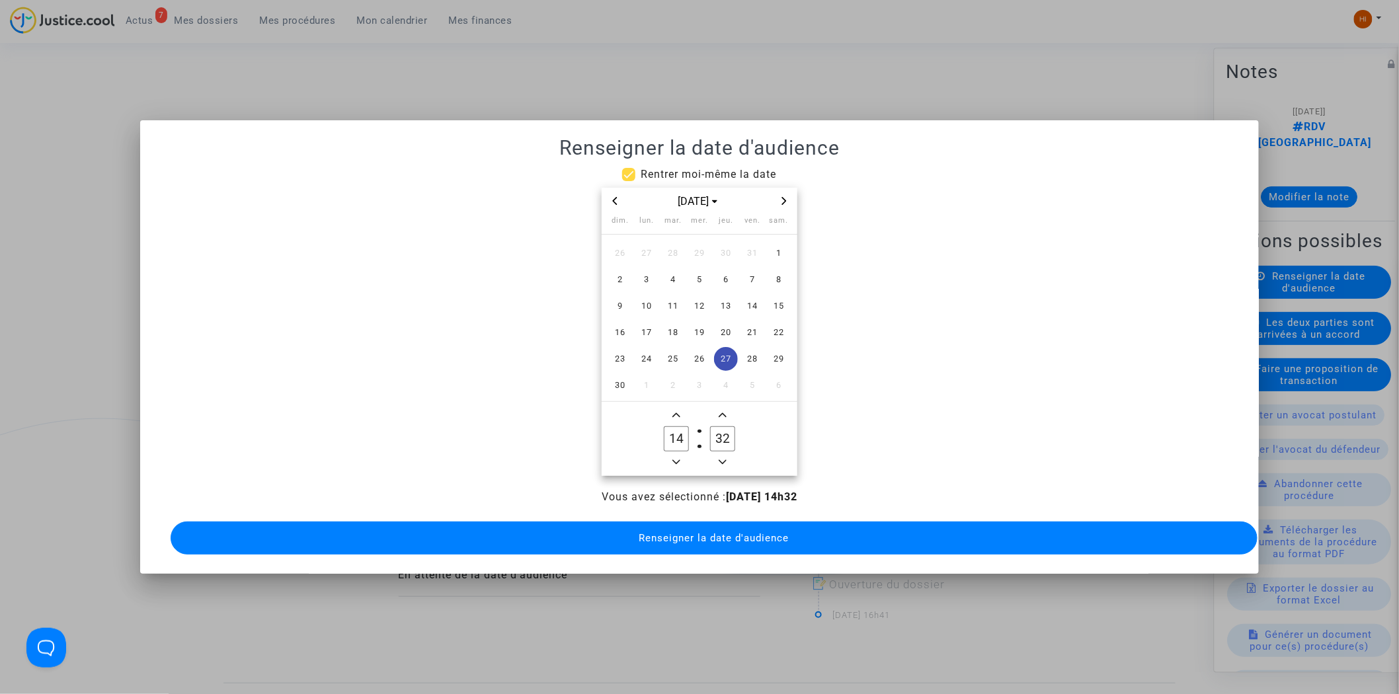
click at [718, 444] on input "32" at bounding box center [722, 438] width 25 height 25
click at [720, 444] on input "32" at bounding box center [722, 438] width 25 height 25
type input "00"
click at [722, 512] on div "Vous avez sélectionné : 27/11/2025 - 14h00 Renseigner la date d'audience" at bounding box center [699, 523] width 1087 height 69
click at [720, 522] on button "Renseigner la date d'audience" at bounding box center [714, 538] width 1087 height 33
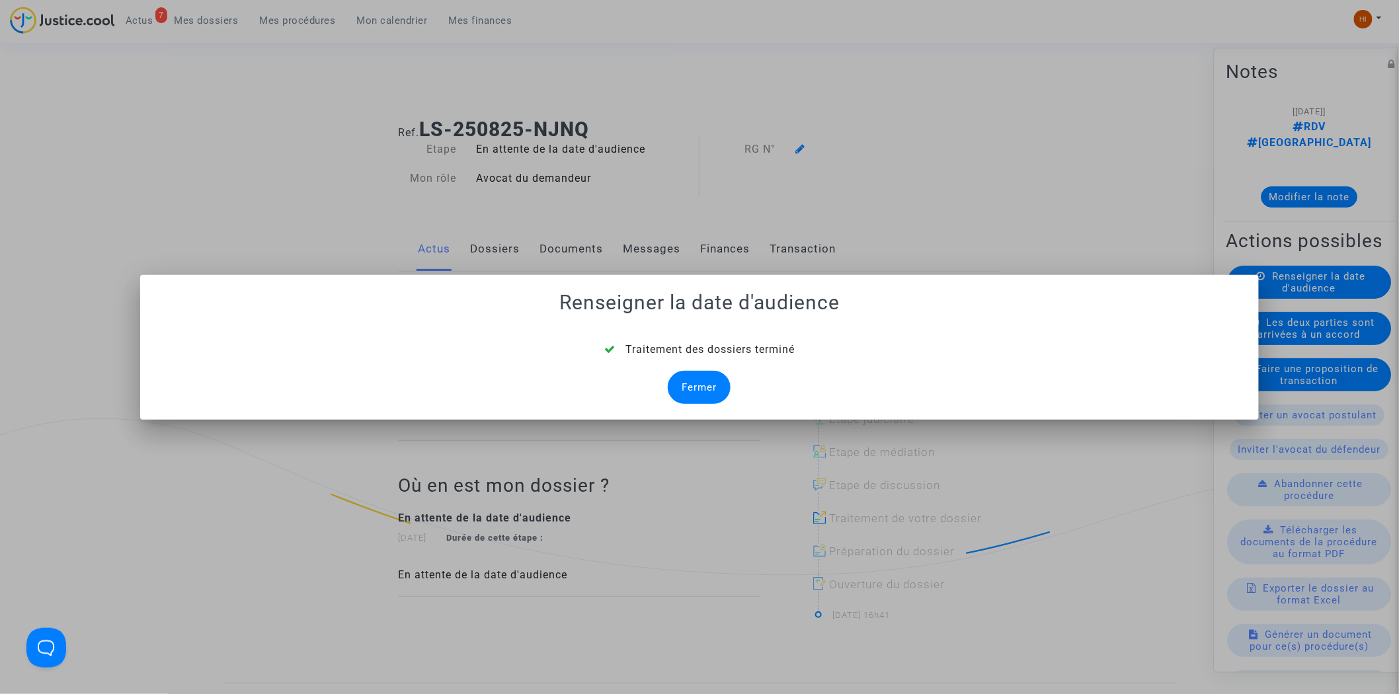
click at [704, 388] on div "Fermer" at bounding box center [699, 387] width 63 height 33
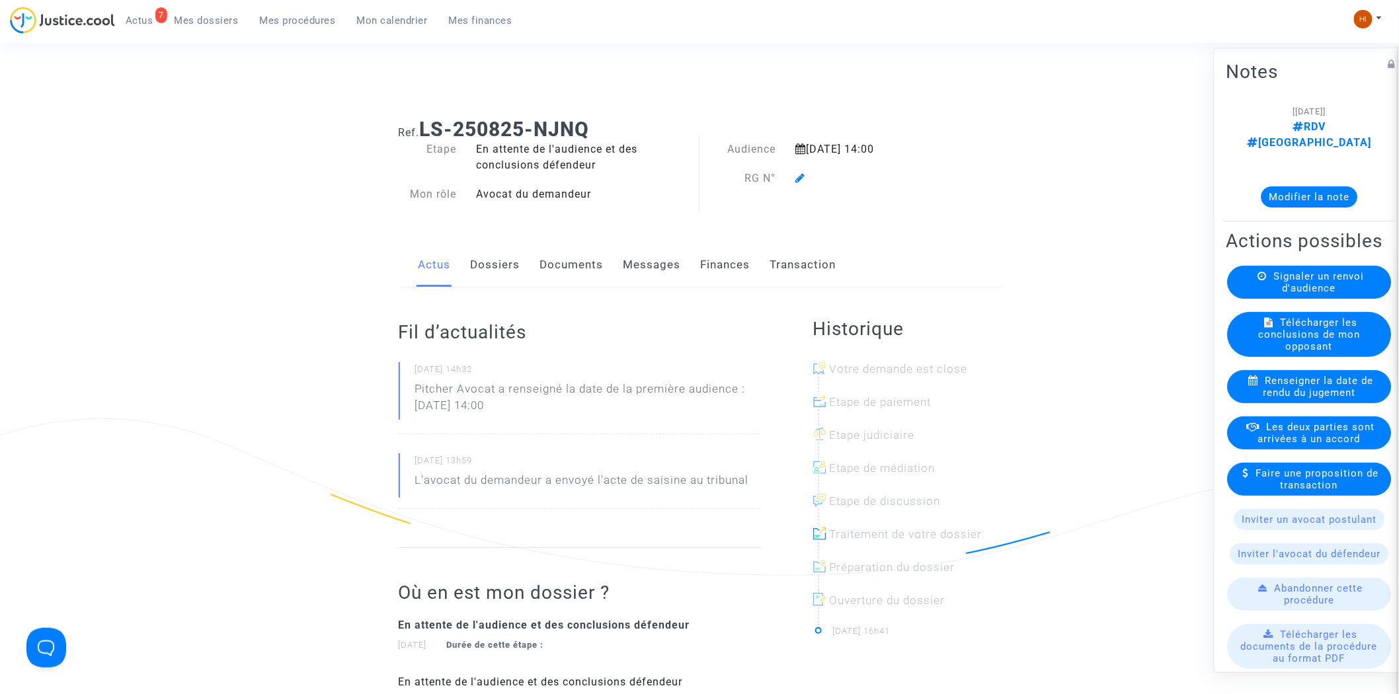
click at [800, 179] on icon at bounding box center [801, 178] width 10 height 11
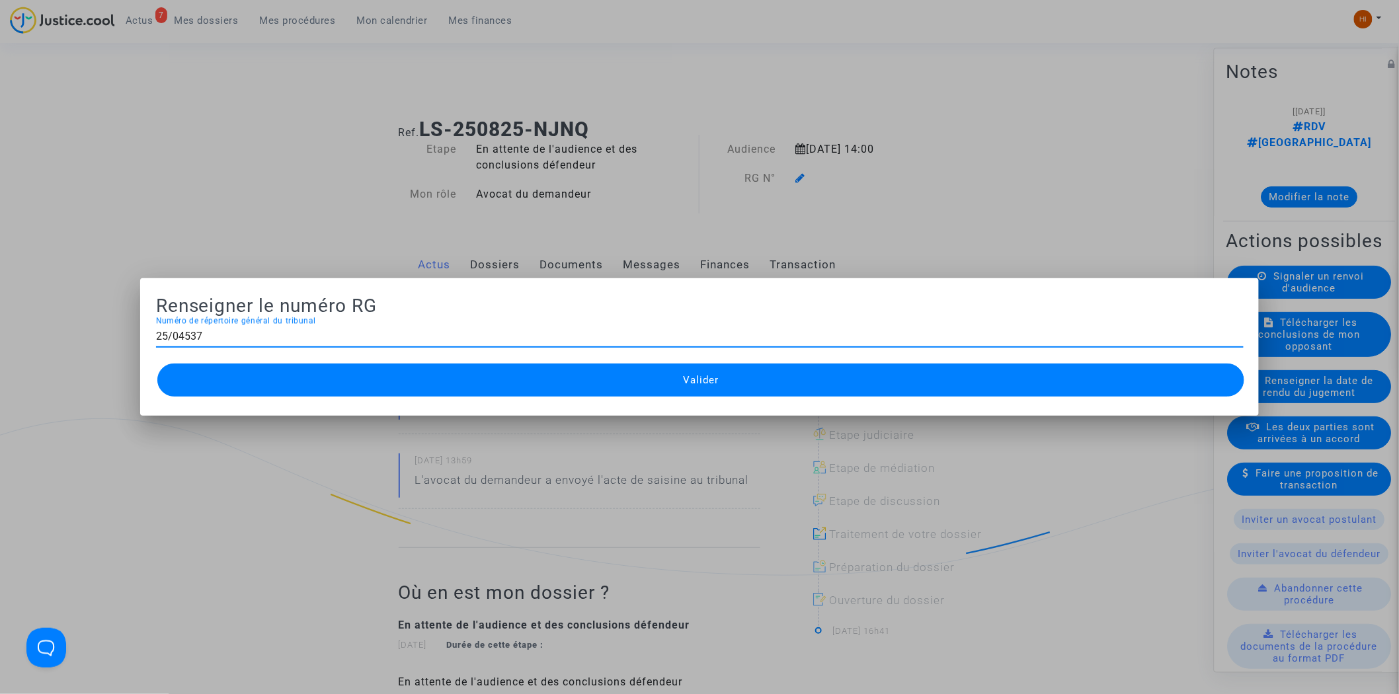
type input "25/04537"
click at [611, 379] on button "Valider" at bounding box center [700, 380] width 1087 height 33
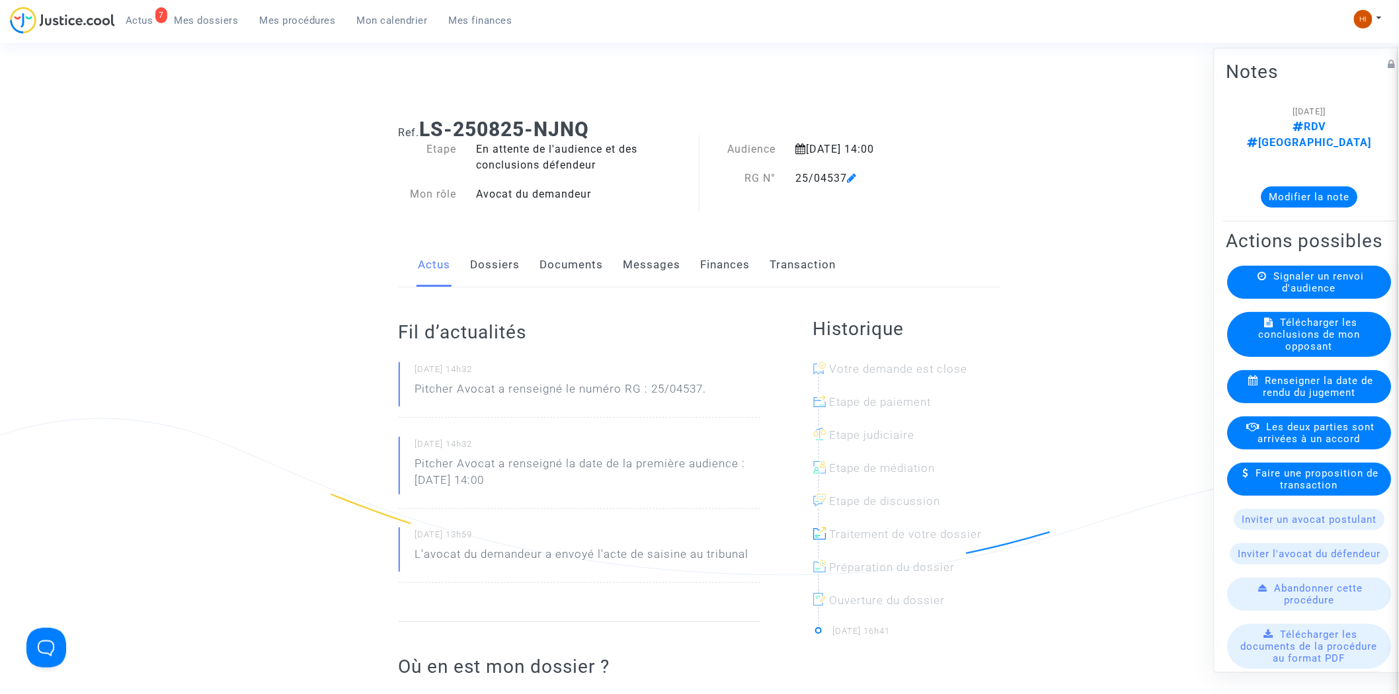
click at [579, 268] on link "Documents" at bounding box center [571, 265] width 63 height 44
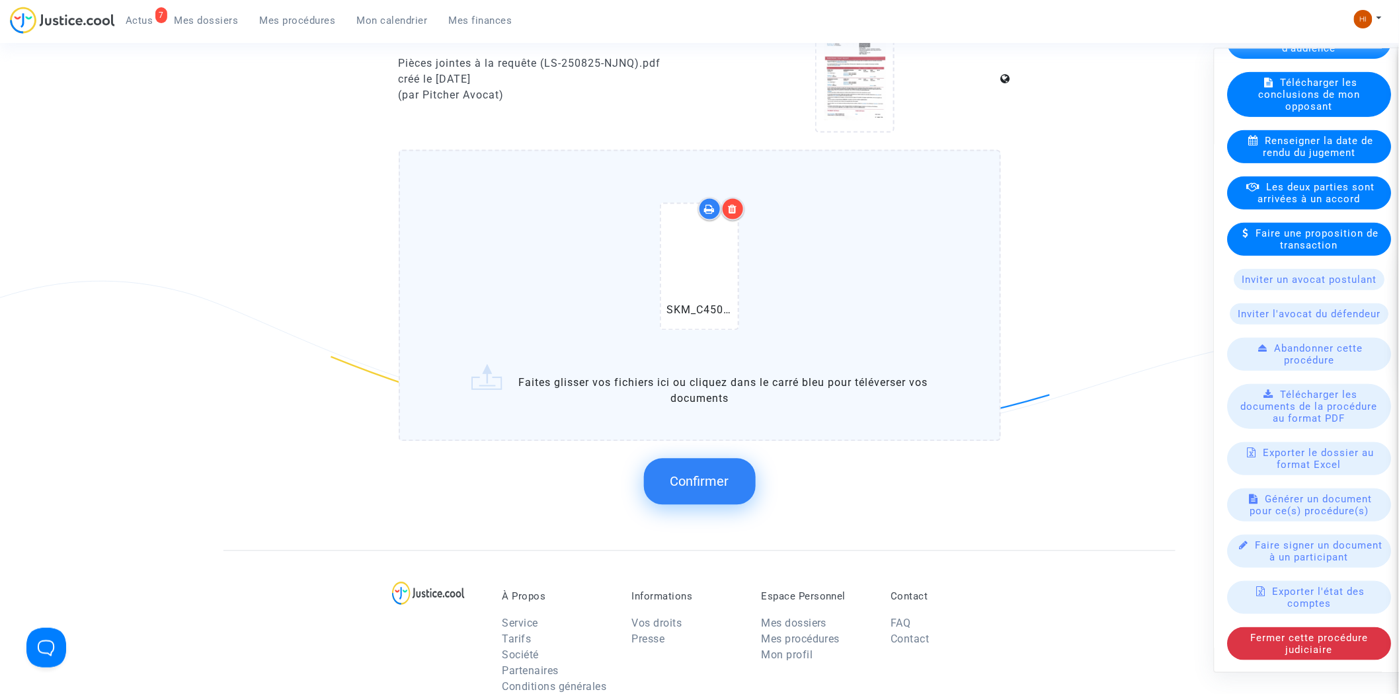
scroll to position [1028, 0]
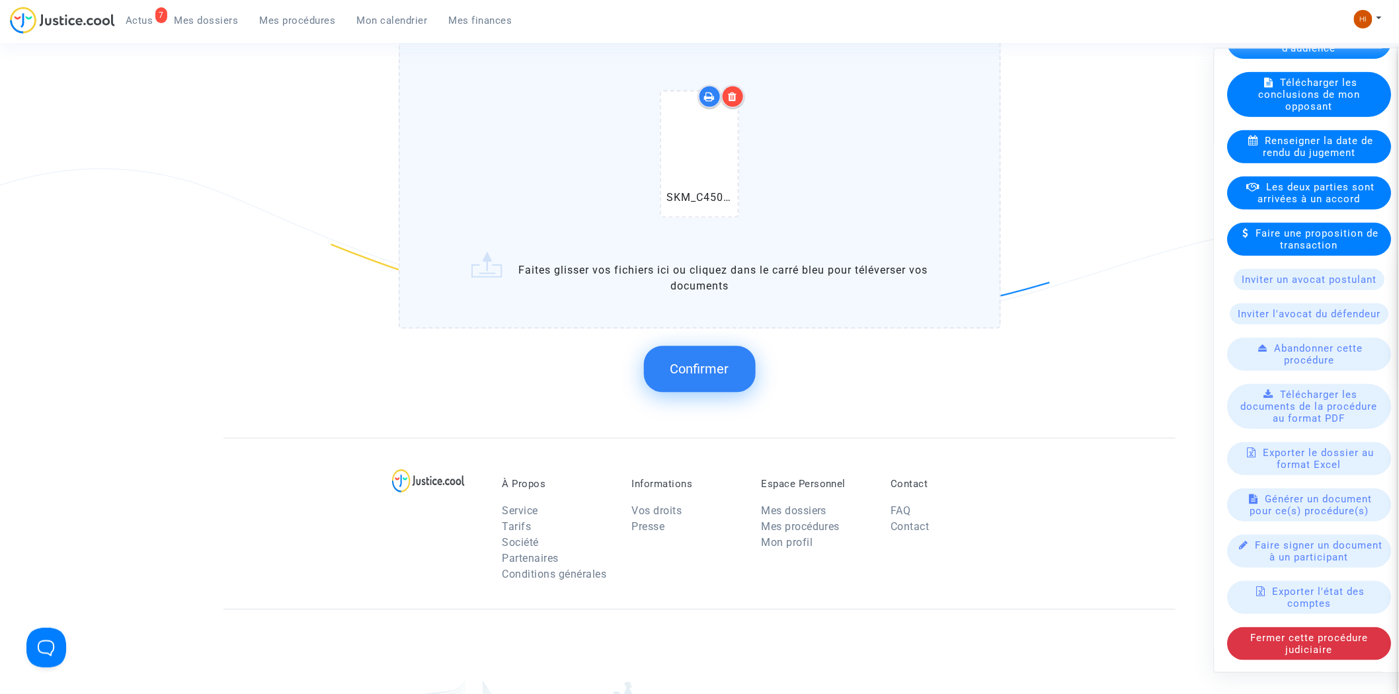
click at [715, 366] on span "Confirmer" at bounding box center [699, 370] width 59 height 16
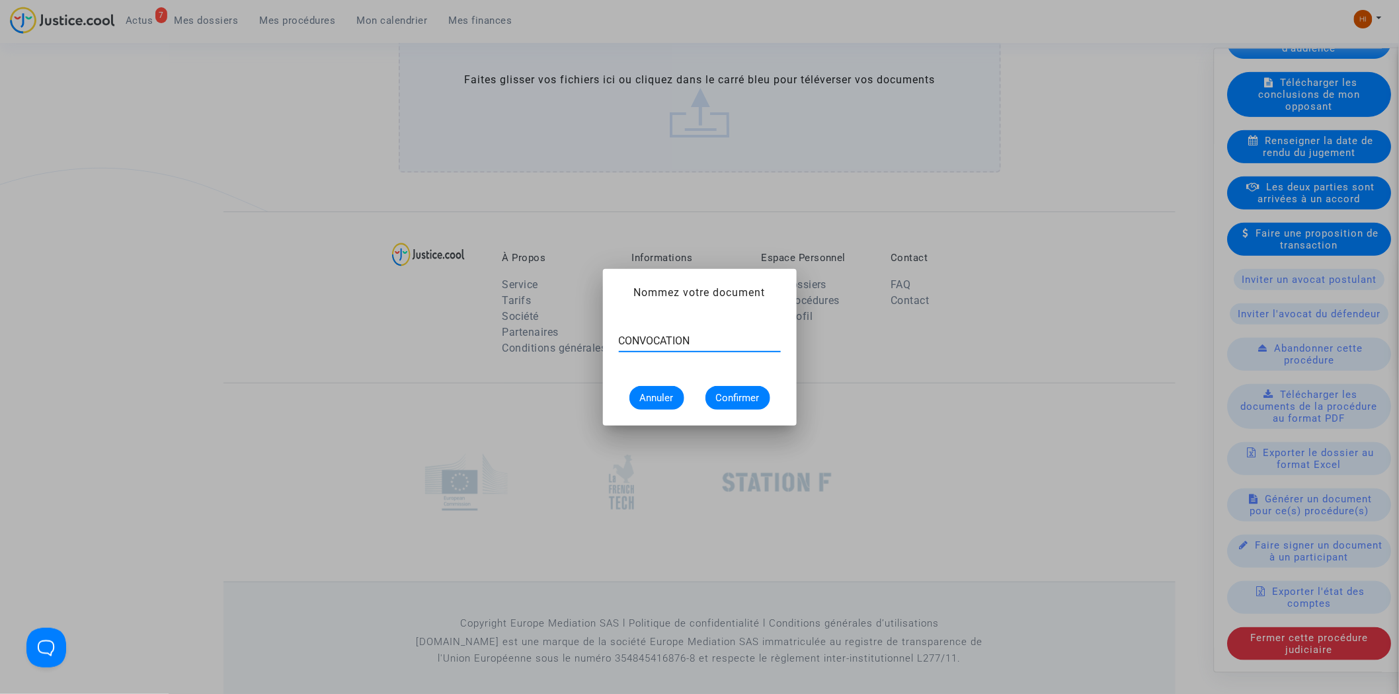
type input "CONVOCATION"
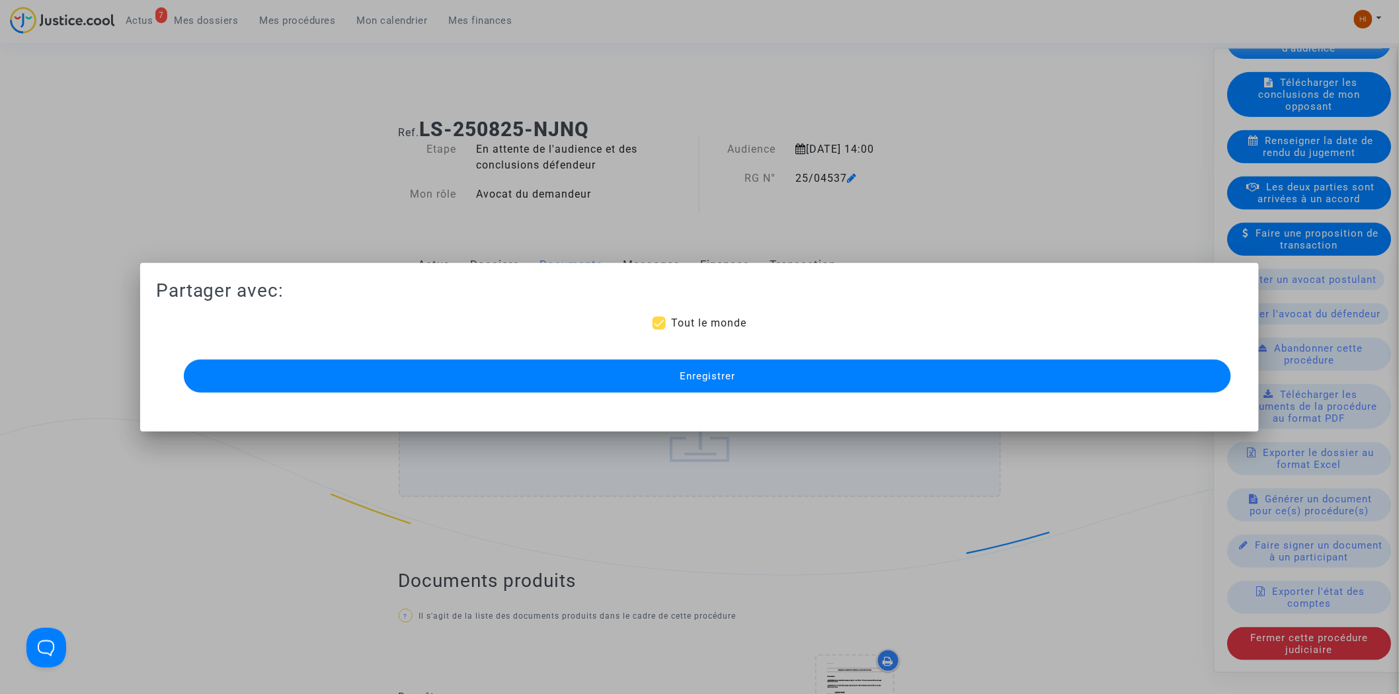
scroll to position [1028, 0]
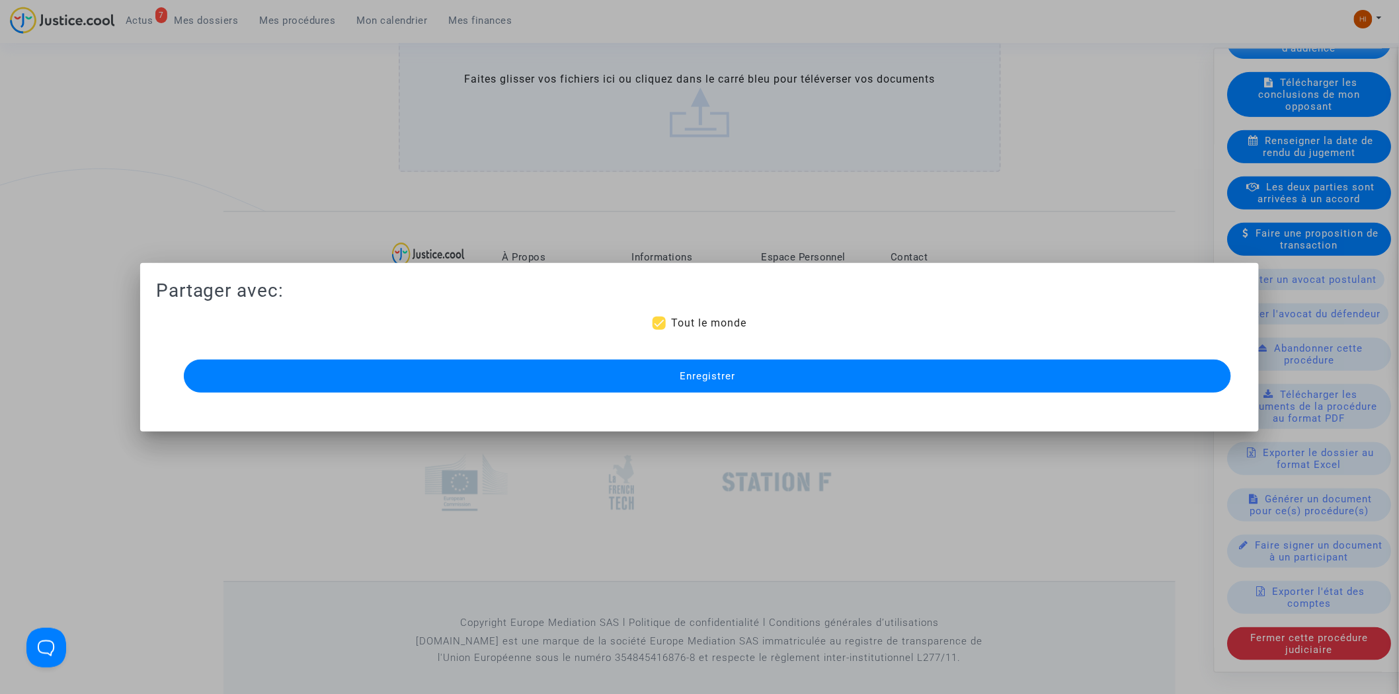
click at [715, 366] on button "Enregistrer" at bounding box center [708, 376] width 1048 height 33
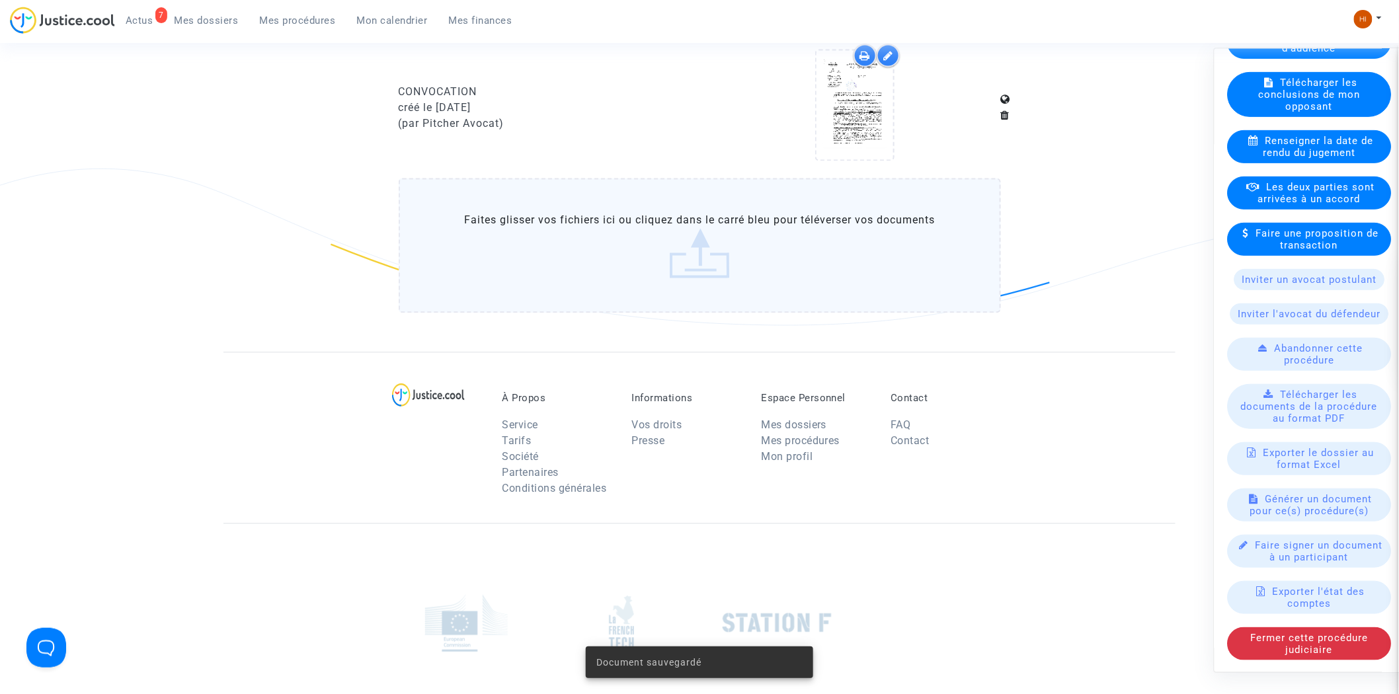
drag, startPoint x: 318, startPoint y: 24, endPoint x: 672, endPoint y: 97, distance: 361.0
click at [318, 24] on span "Mes procédures" at bounding box center [298, 21] width 76 height 12
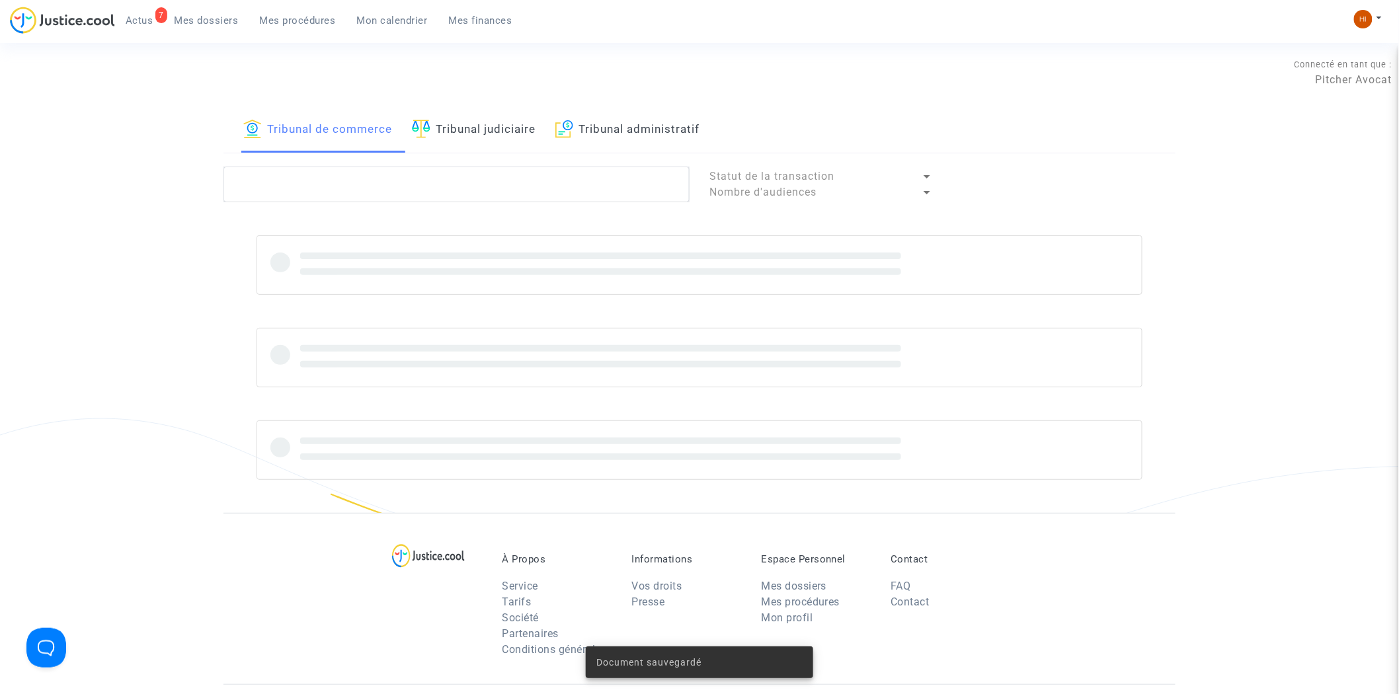
click at [479, 132] on link "Tribunal judiciaire" at bounding box center [474, 130] width 124 height 45
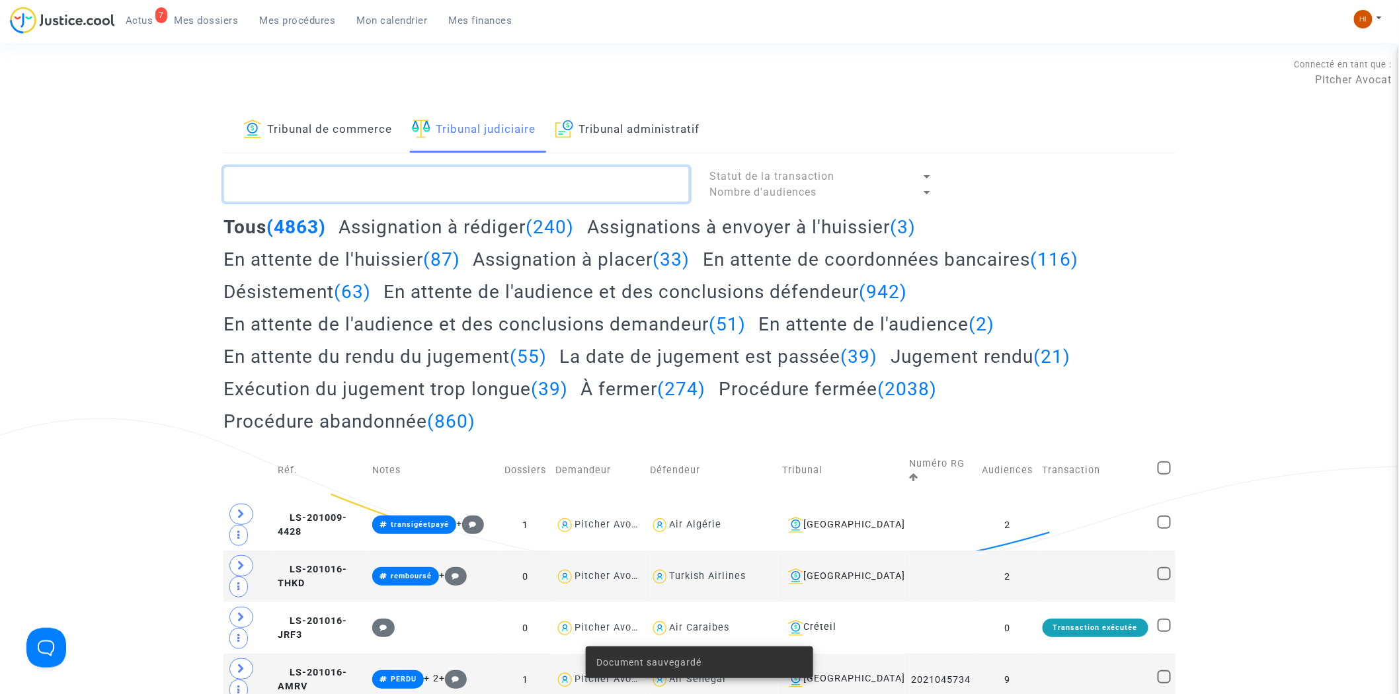
click at [493, 188] on textarea at bounding box center [456, 185] width 466 height 36
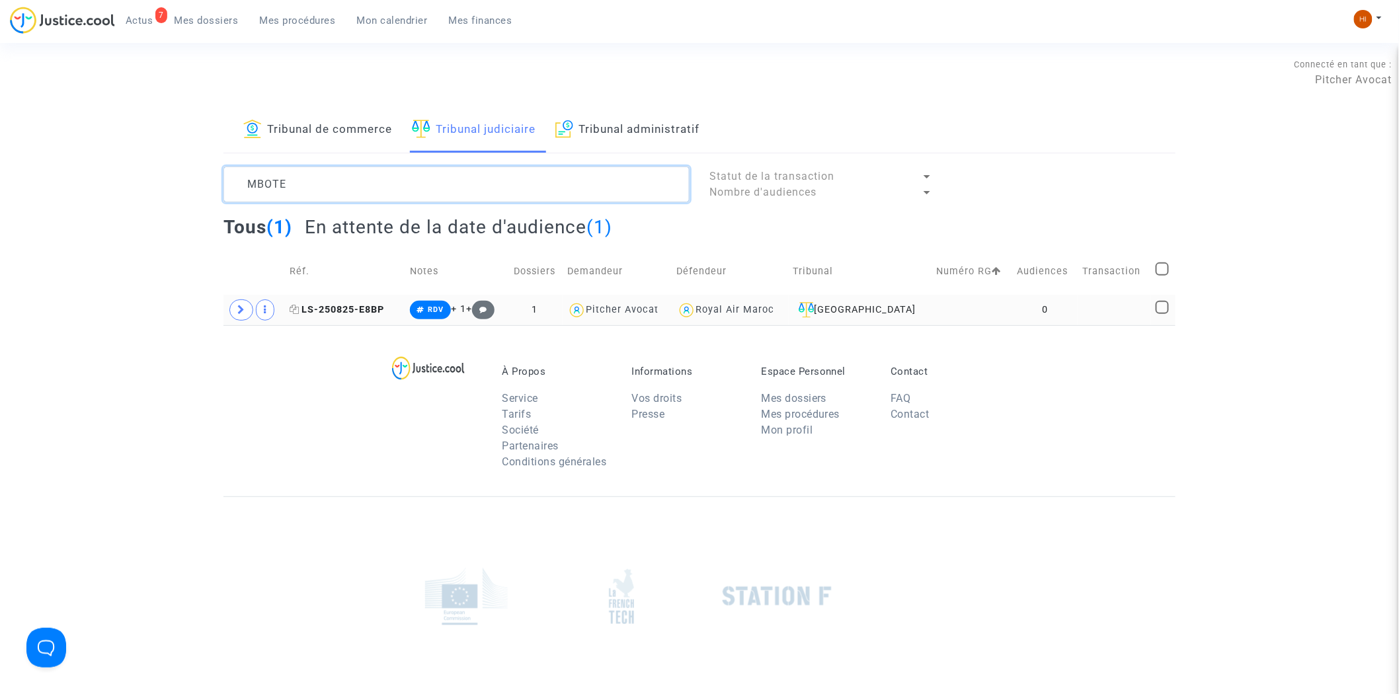
type textarea "MBOTE"
click at [380, 308] on span "LS-250825-E8BP" at bounding box center [337, 309] width 95 height 11
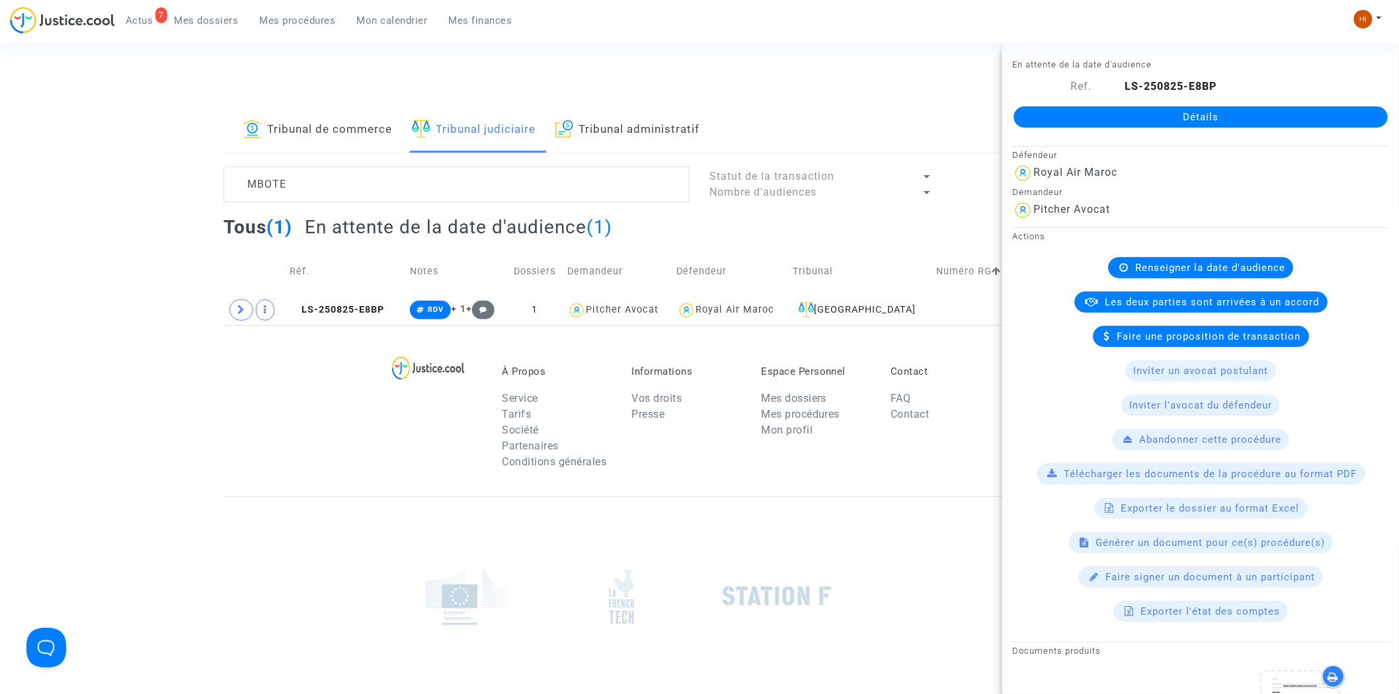
click at [1155, 104] on div "Détails" at bounding box center [1200, 117] width 397 height 45
click at [1155, 115] on link "Détails" at bounding box center [1200, 116] width 374 height 21
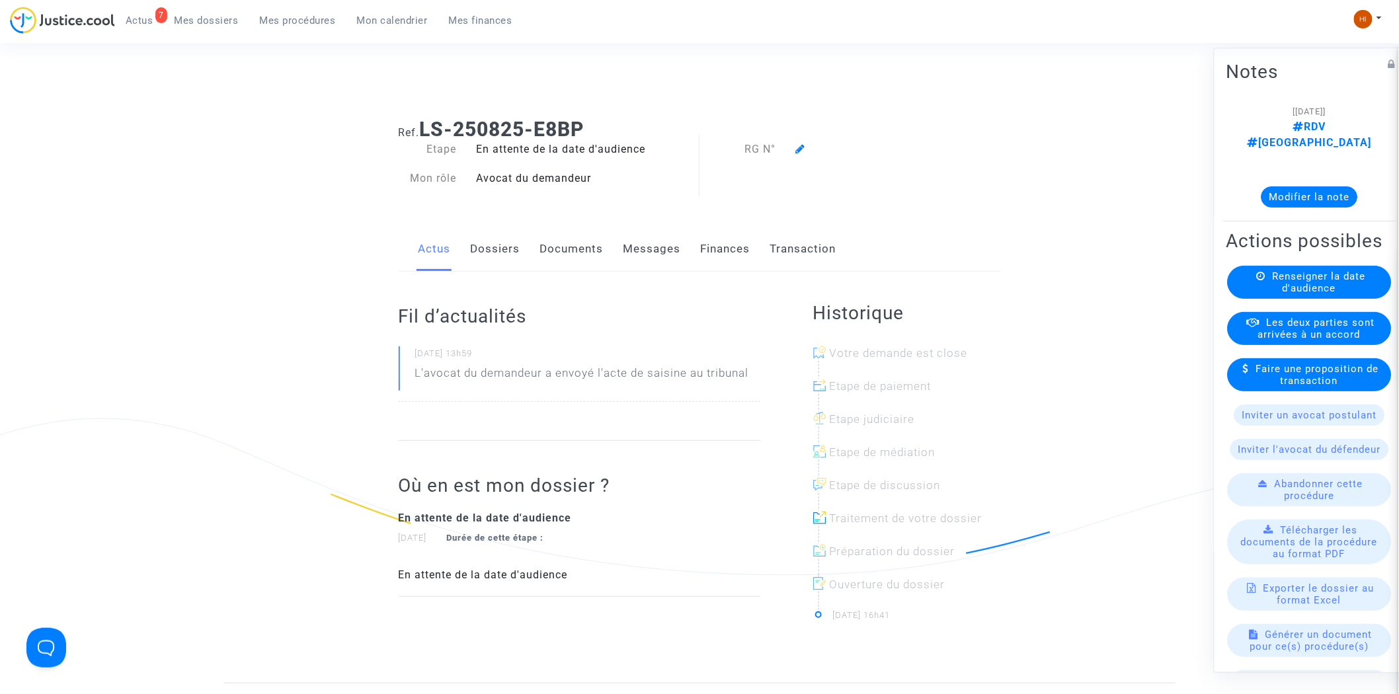
click at [1286, 278] on span "Renseigner la date d'audience" at bounding box center [1318, 283] width 93 height 24
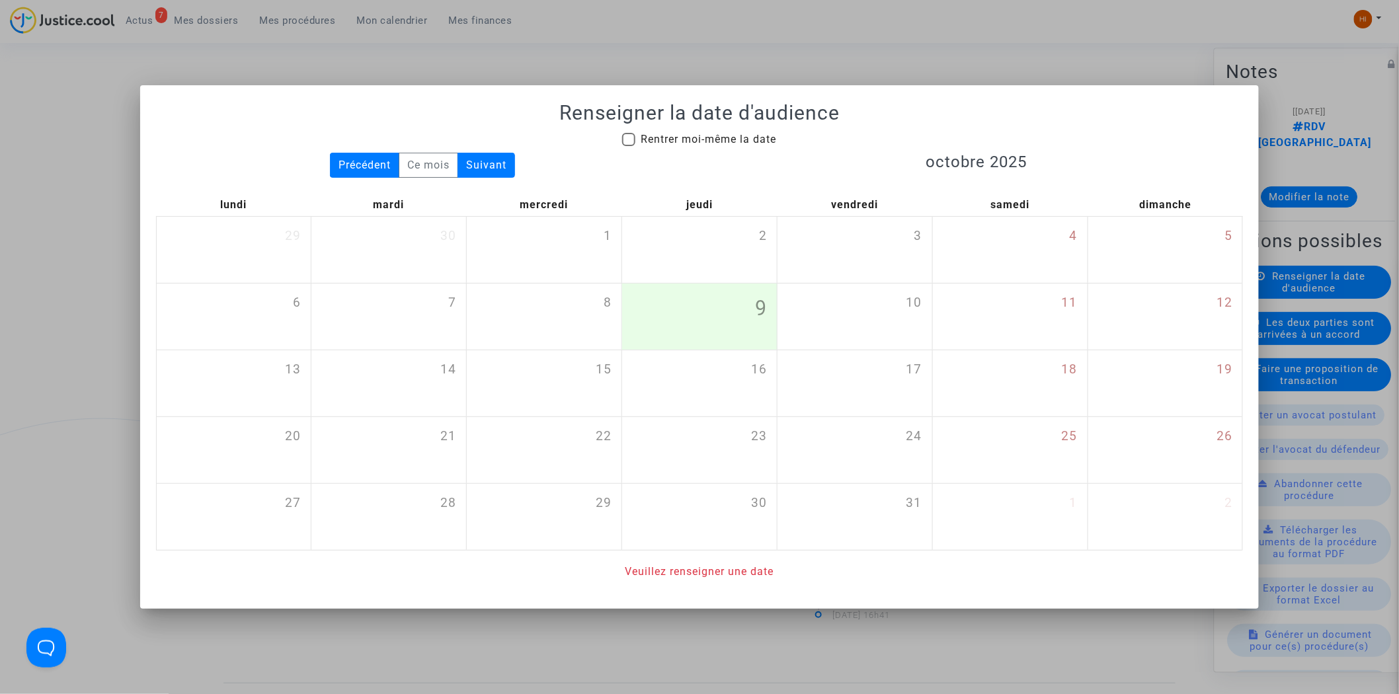
click at [681, 32] on div at bounding box center [699, 347] width 1399 height 694
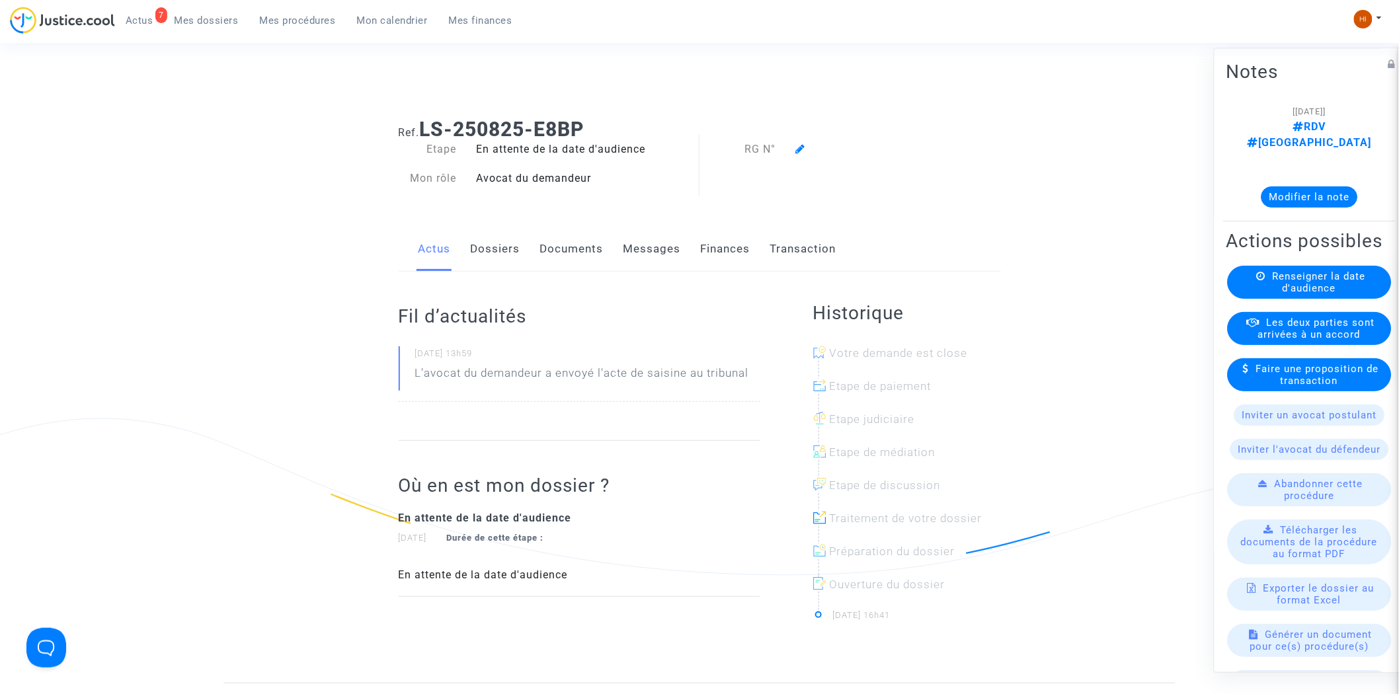
click at [492, 245] on link "Dossiers" at bounding box center [496, 249] width 50 height 44
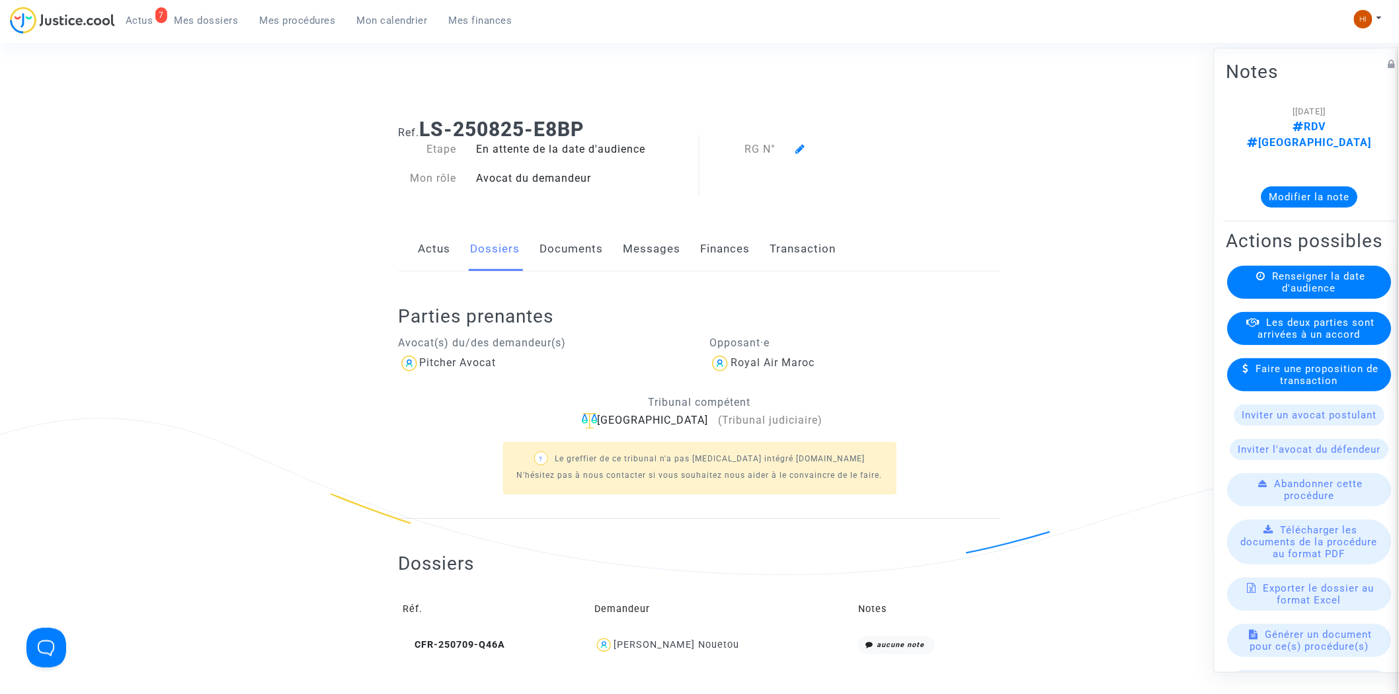
click at [1273, 286] on div "Renseigner la date d'audience" at bounding box center [1309, 282] width 164 height 33
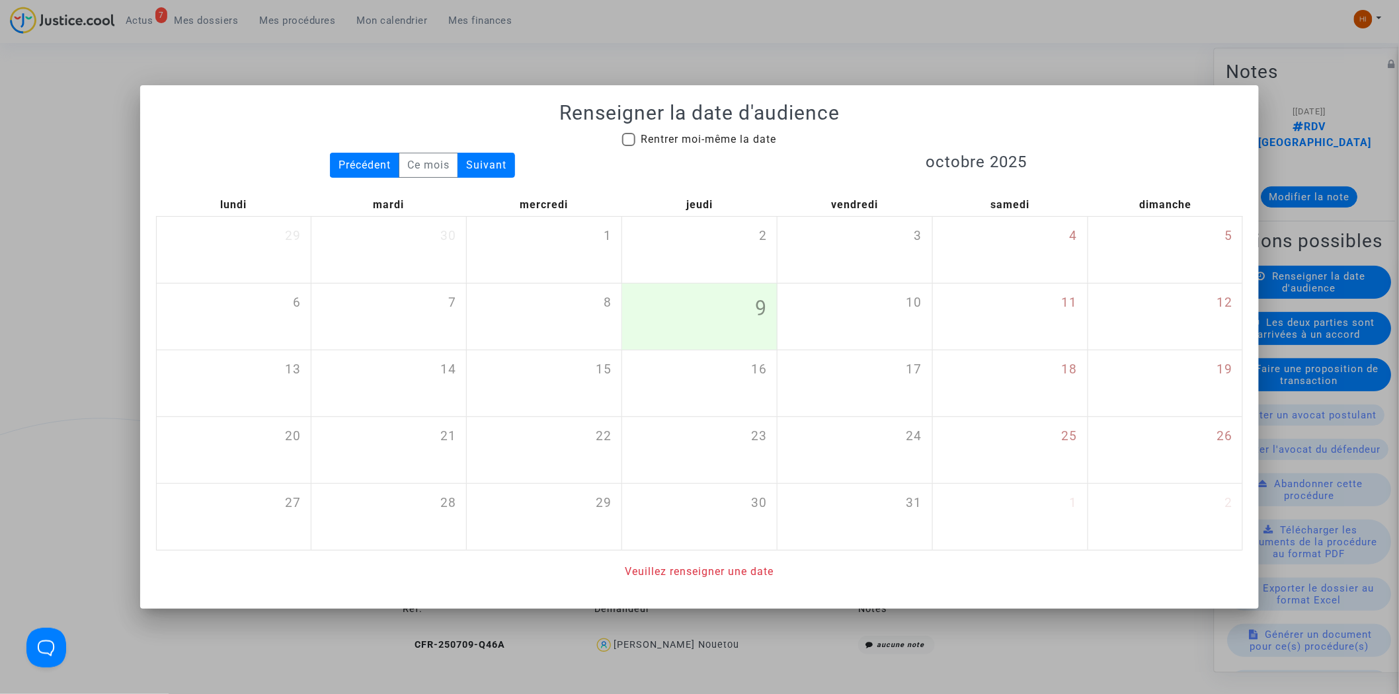
click at [683, 124] on h1 "Renseigner la date d'audience" at bounding box center [699, 113] width 1087 height 24
click at [687, 140] on span "Rentrer moi-même la date" at bounding box center [707, 139] width 135 height 13
click at [629, 146] on input "Rentrer moi-même la date" at bounding box center [628, 146] width 1 height 1
checkbox input "true"
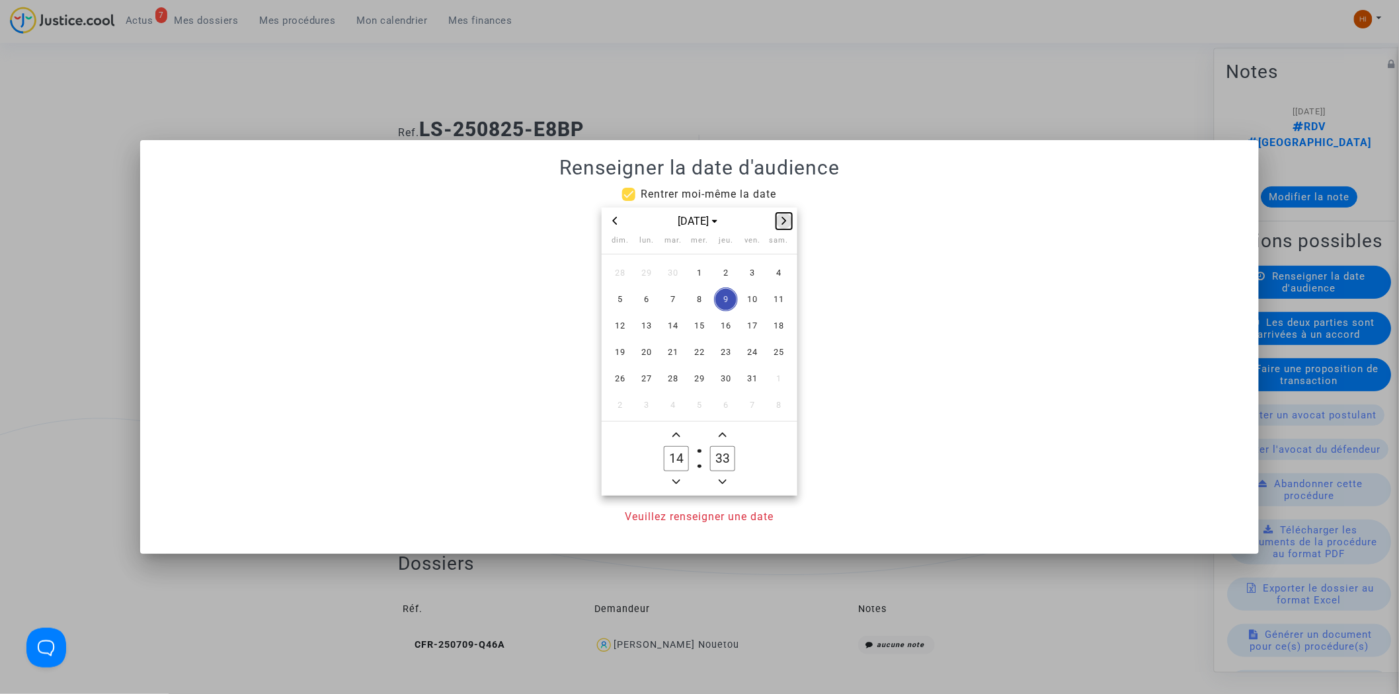
click at [780, 213] on button "Next month" at bounding box center [784, 221] width 16 height 17
drag, startPoint x: 732, startPoint y: 381, endPoint x: 710, endPoint y: 452, distance: 74.2
click at [727, 385] on span "27" at bounding box center [726, 379] width 24 height 24
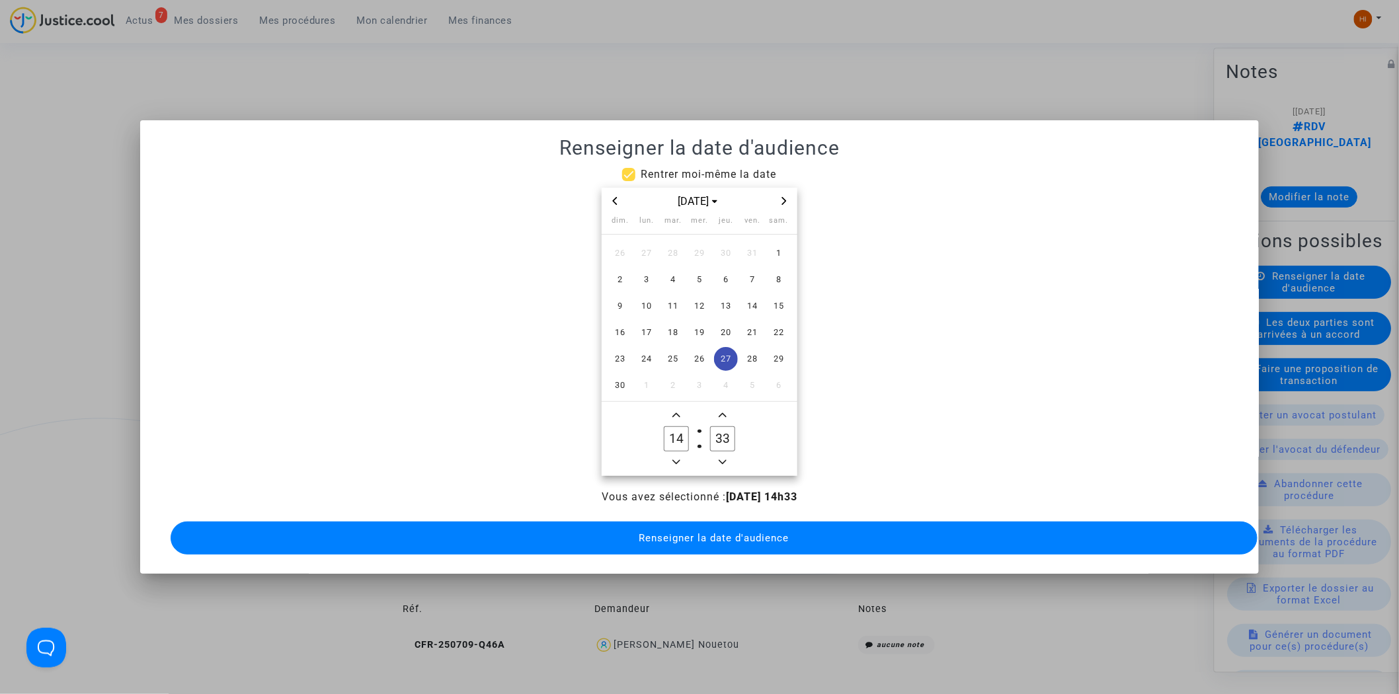
click at [730, 443] on input "33" at bounding box center [722, 438] width 25 height 25
click at [729, 443] on input "33" at bounding box center [722, 438] width 25 height 25
type input "00"
click at [714, 542] on button "Renseigner la date d'audience" at bounding box center [714, 538] width 1087 height 33
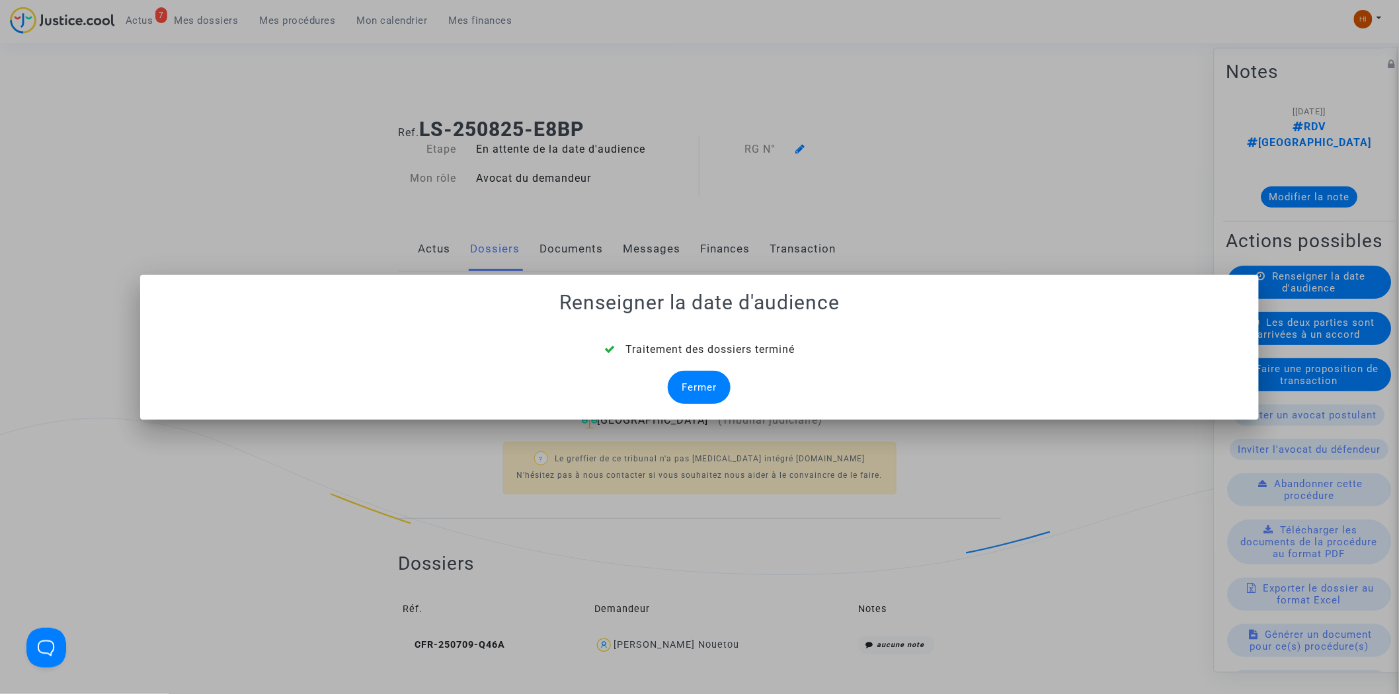
click at [715, 372] on div "Fermer" at bounding box center [699, 387] width 63 height 33
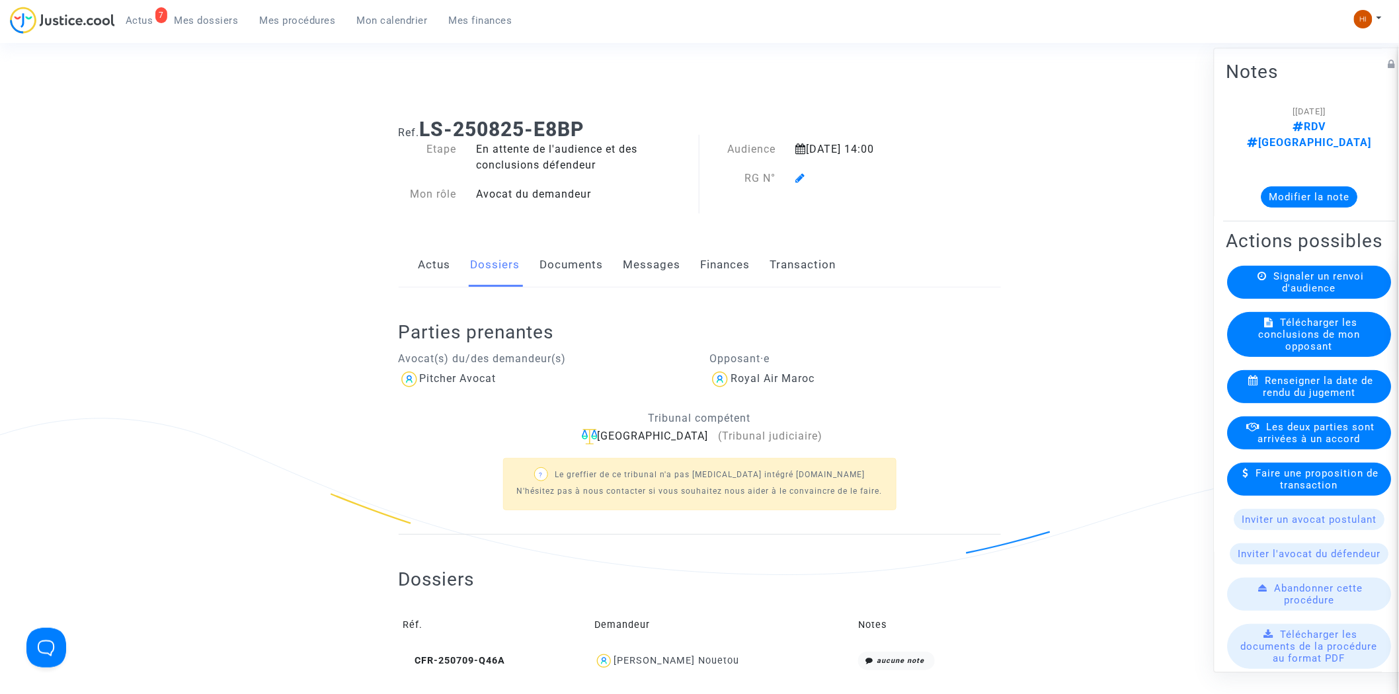
click at [802, 176] on icon at bounding box center [801, 178] width 10 height 11
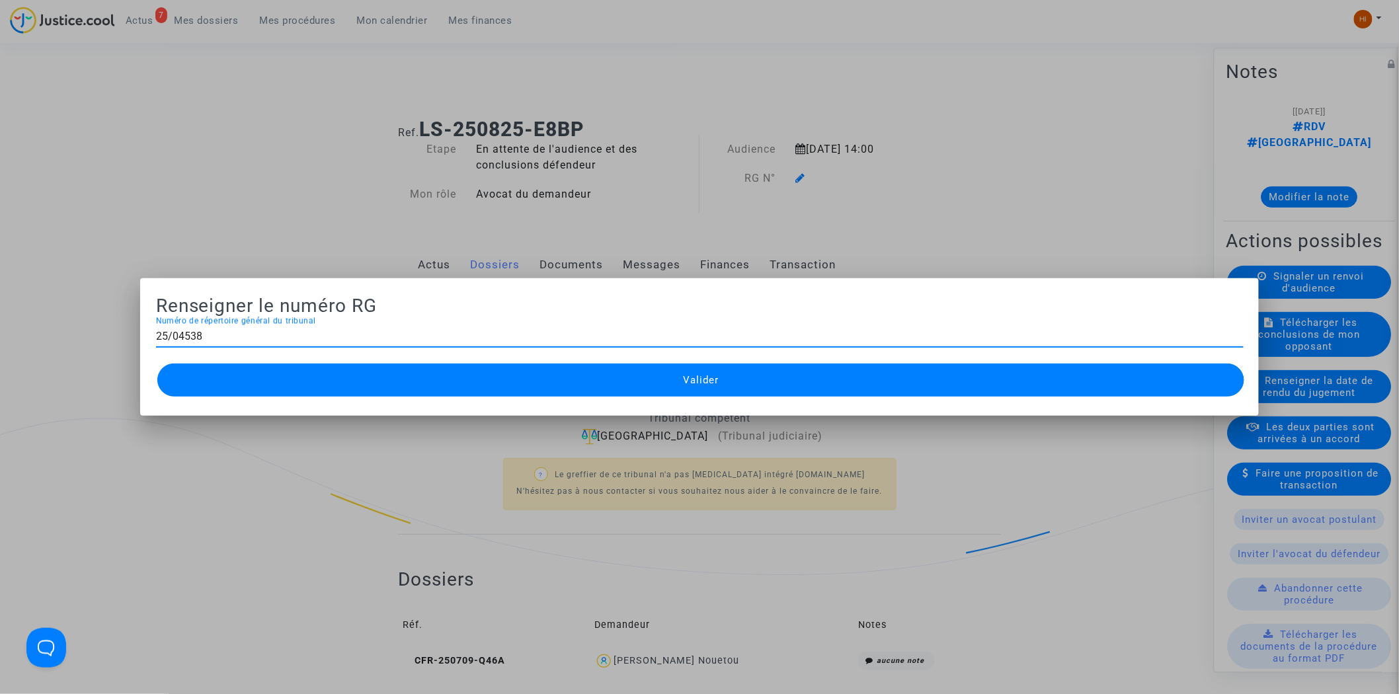
type input "25/04538"
click at [666, 390] on button "Valider" at bounding box center [700, 380] width 1087 height 33
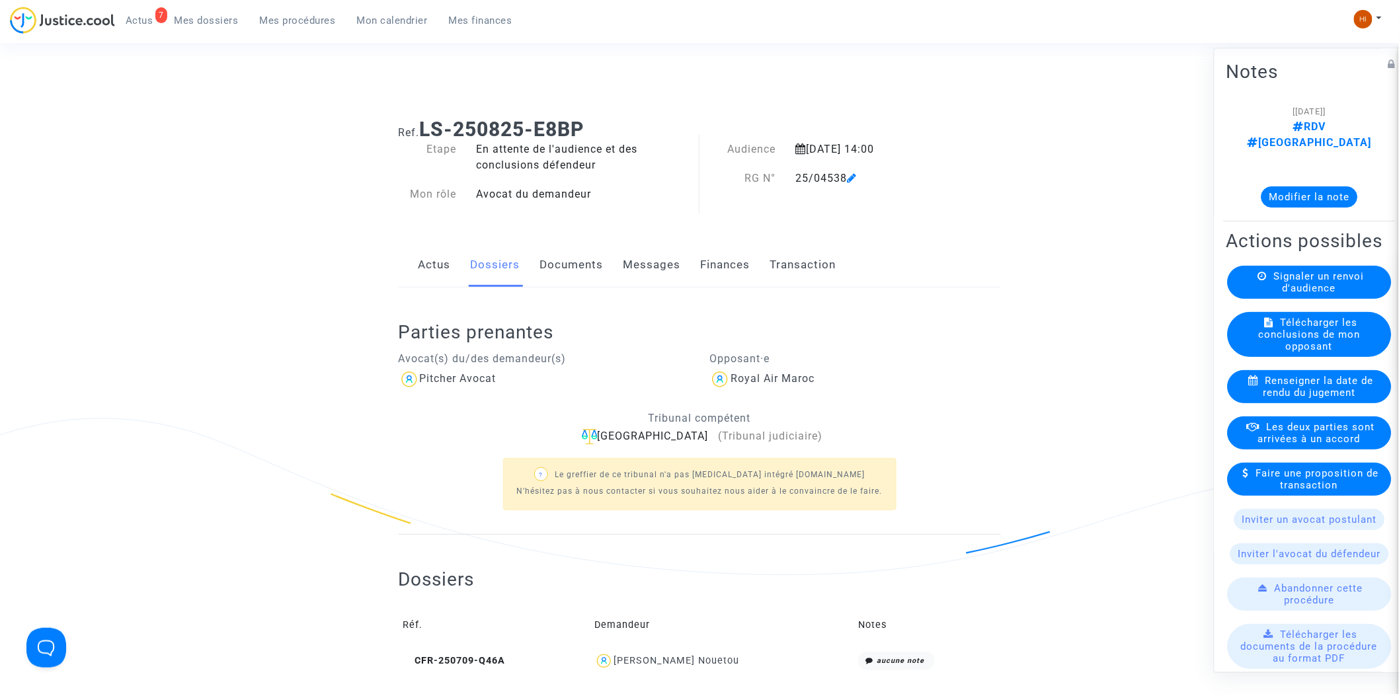
click at [588, 278] on link "Documents" at bounding box center [571, 265] width 63 height 44
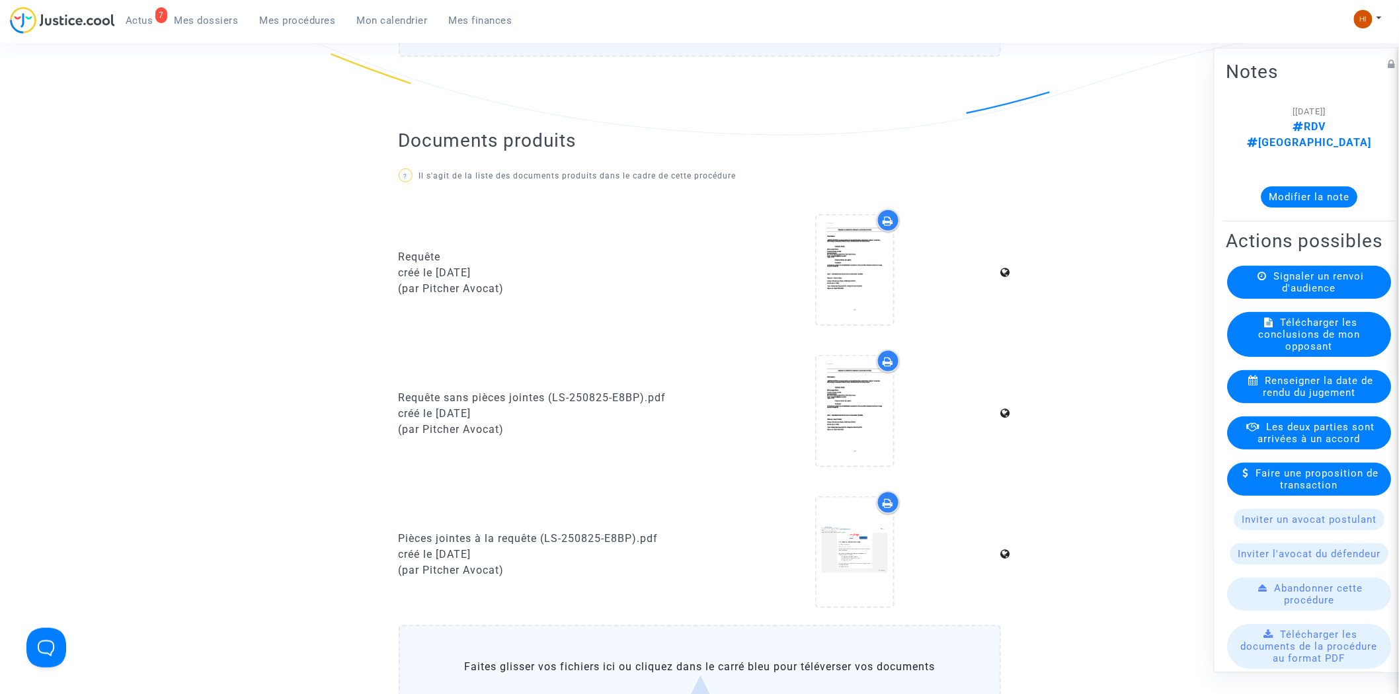
scroll to position [881, 0]
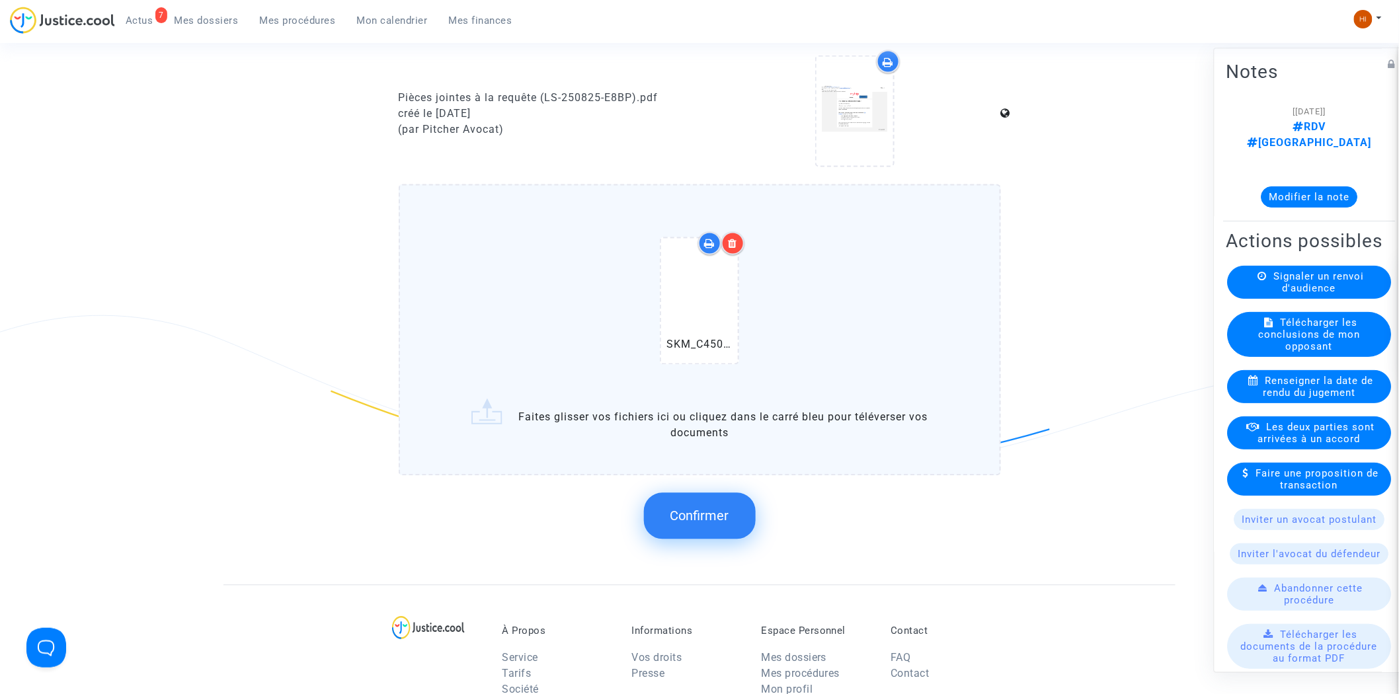
click at [716, 523] on button "Confirmer" at bounding box center [700, 516] width 112 height 46
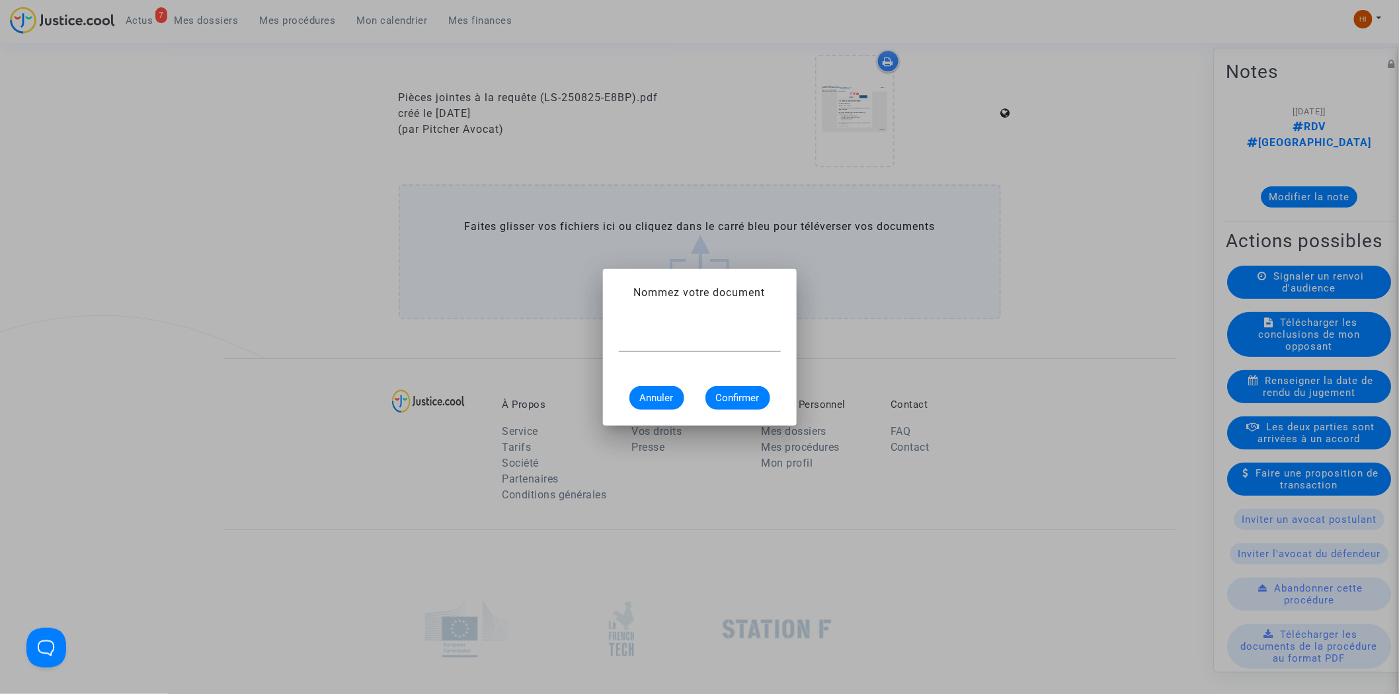
scroll to position [0, 0]
type input "CONVOCATION"
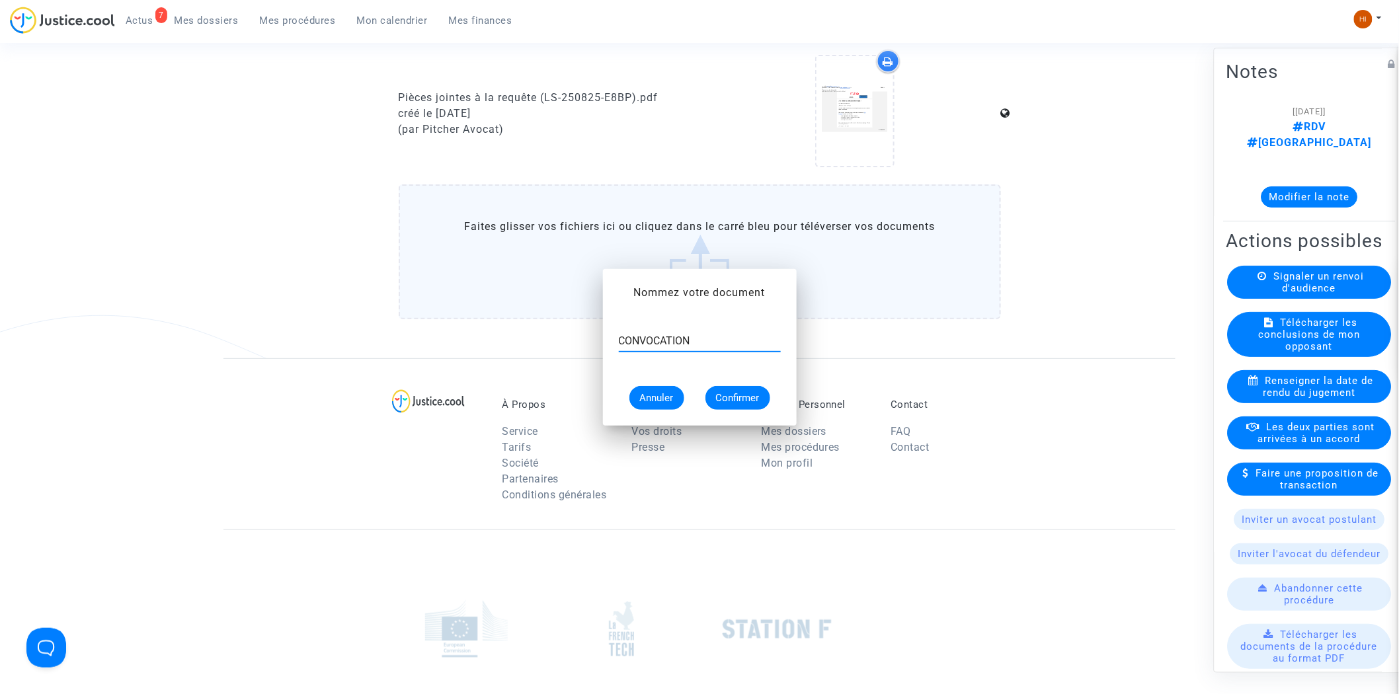
scroll to position [881, 0]
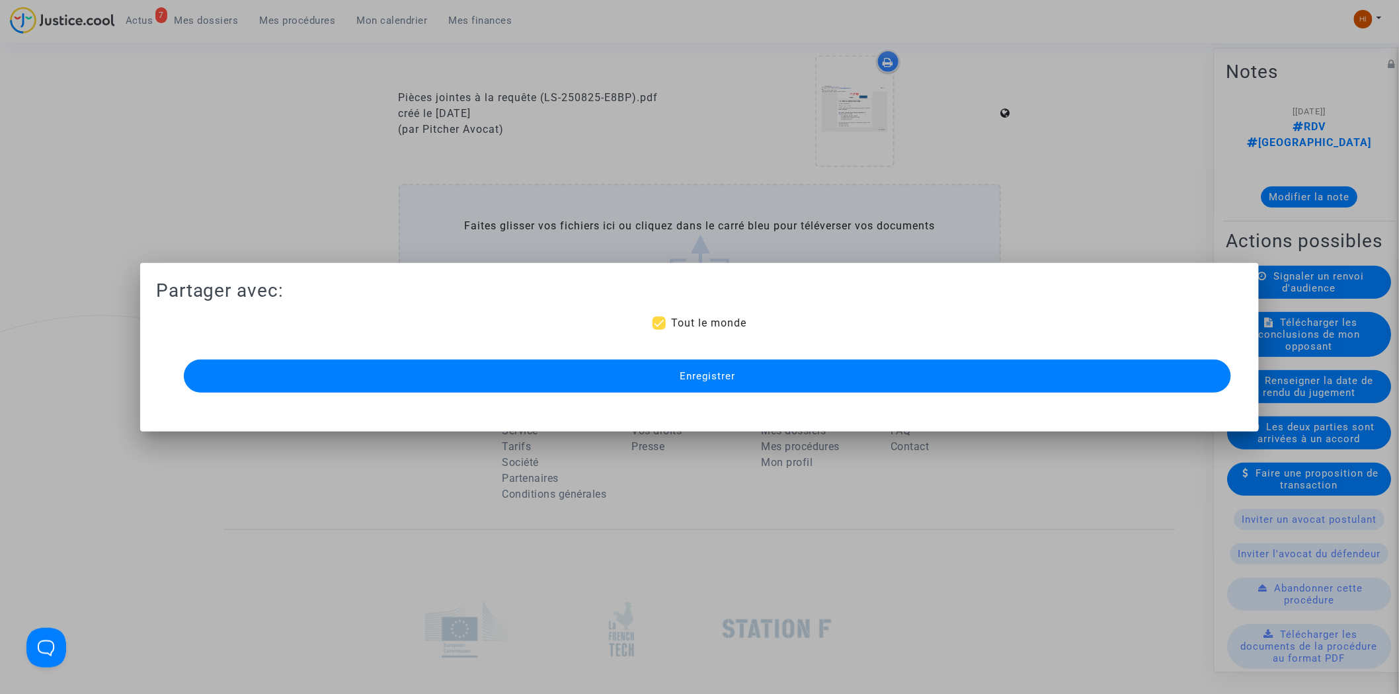
click at [863, 390] on button "Enregistrer" at bounding box center [708, 376] width 1048 height 33
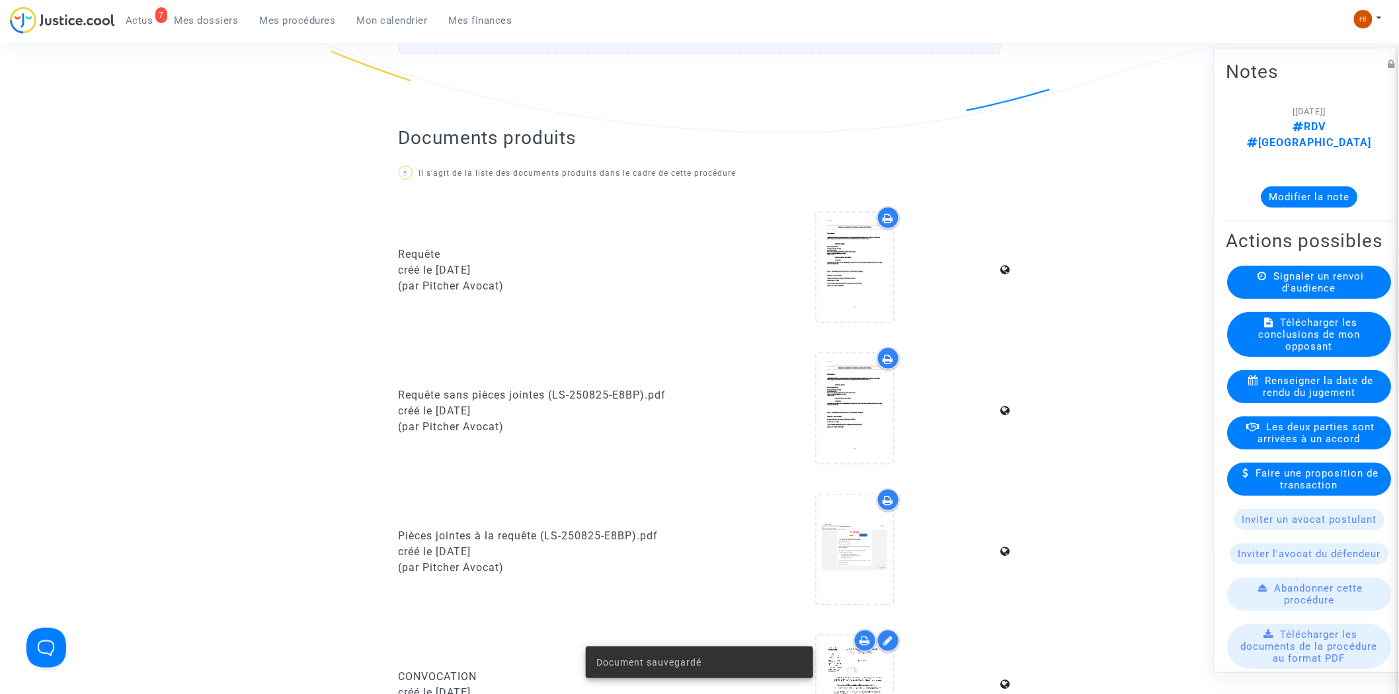
scroll to position [440, 0]
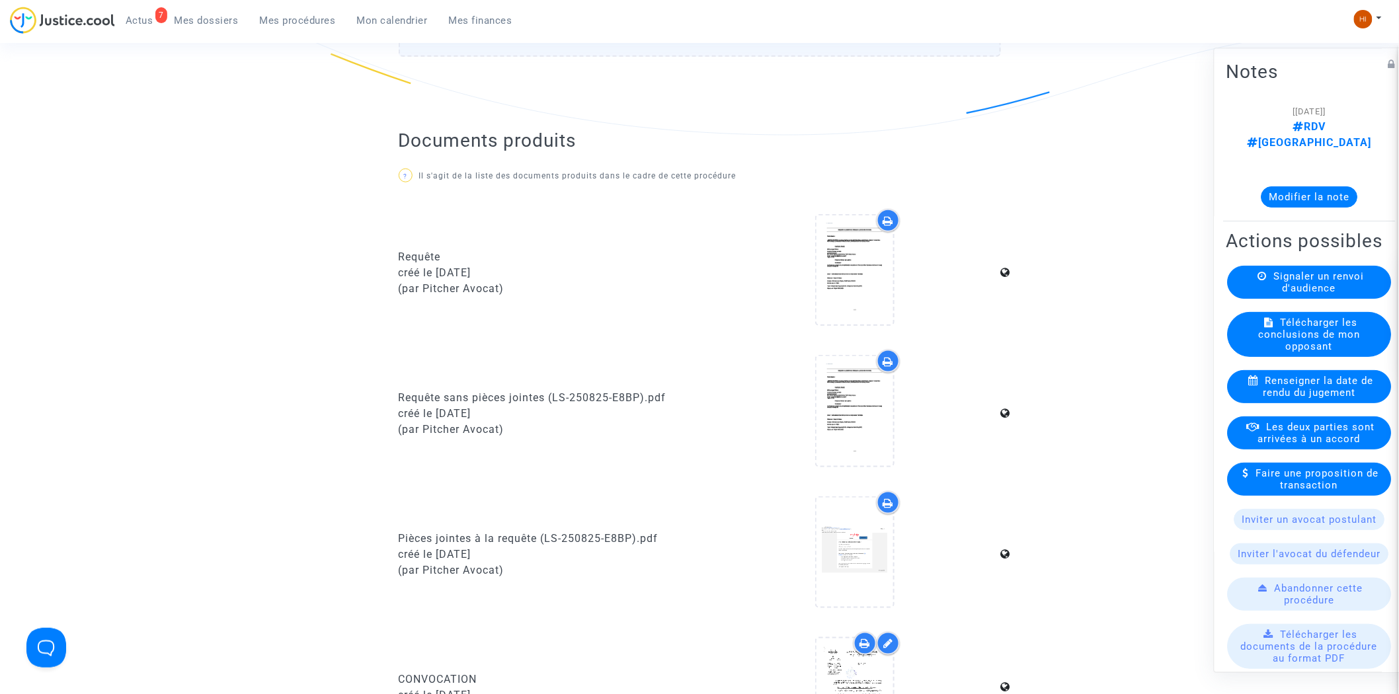
click at [298, 28] on link "Mes procédures" at bounding box center [297, 21] width 97 height 20
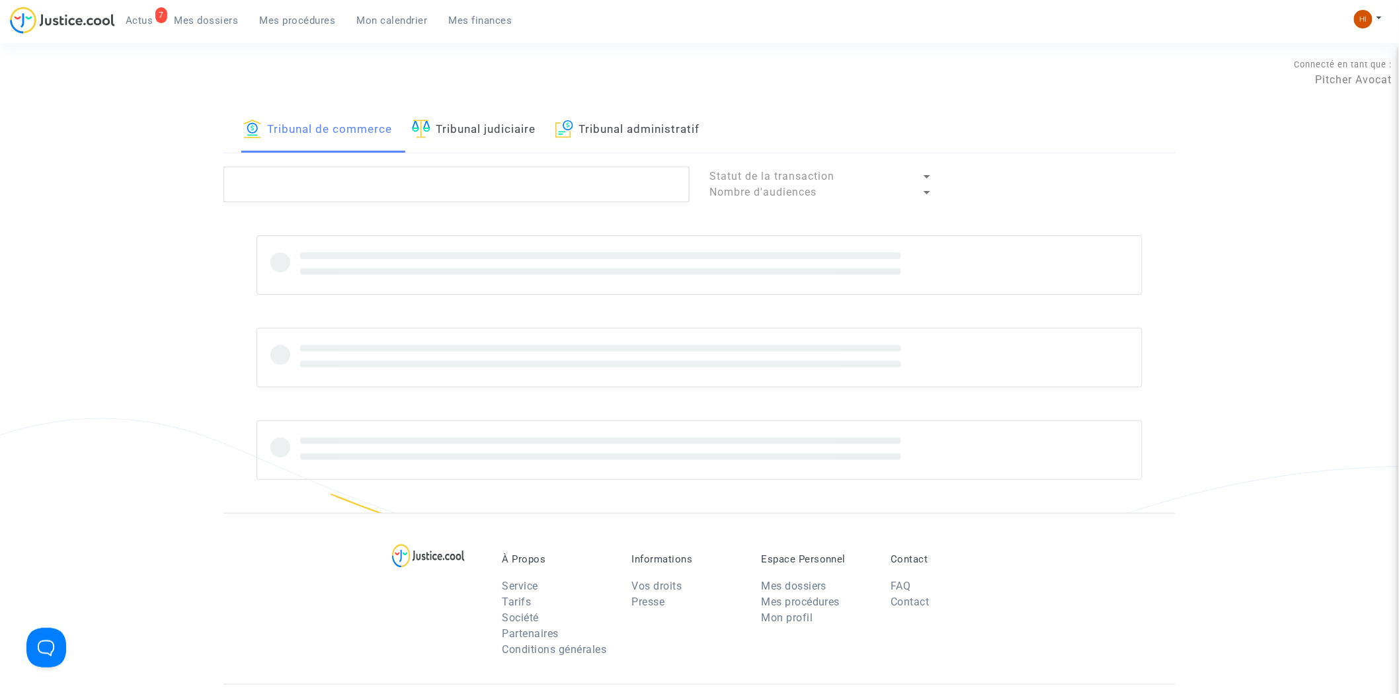
click at [518, 123] on link "Tribunal judiciaire" at bounding box center [474, 130] width 124 height 45
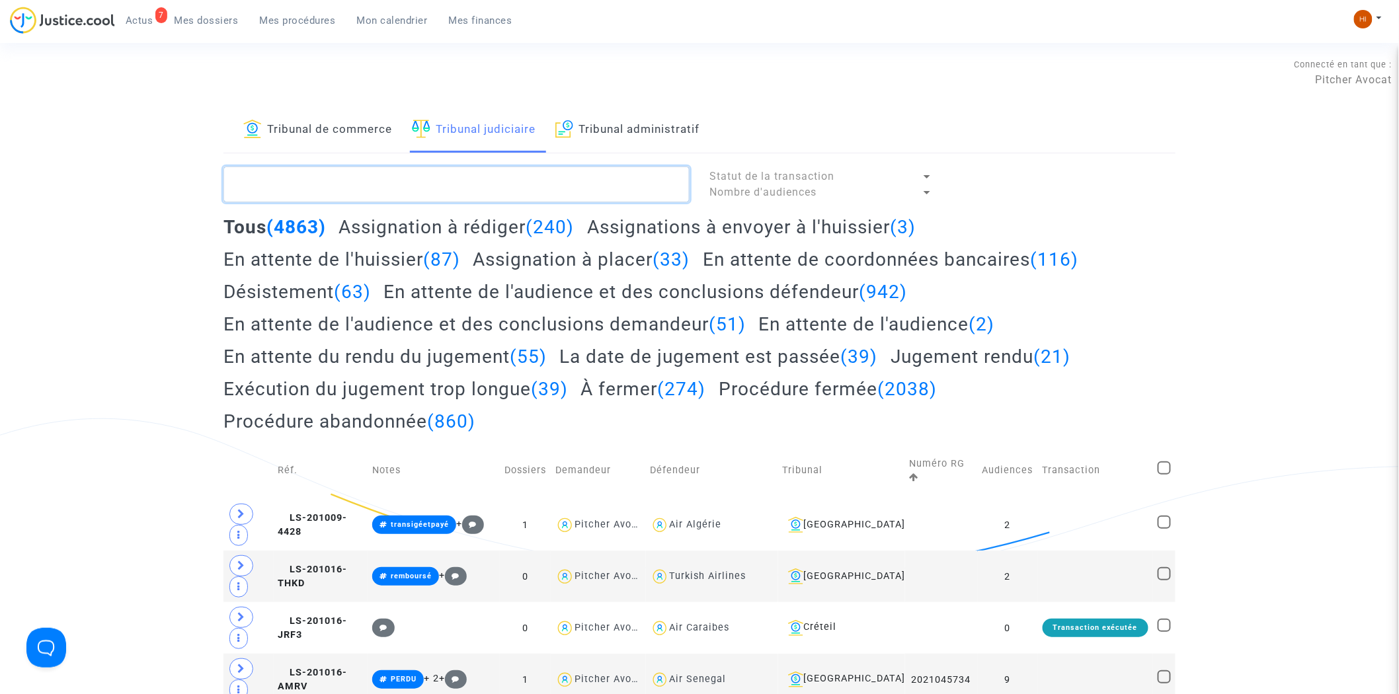
click at [503, 192] on textarea at bounding box center [456, 185] width 466 height 36
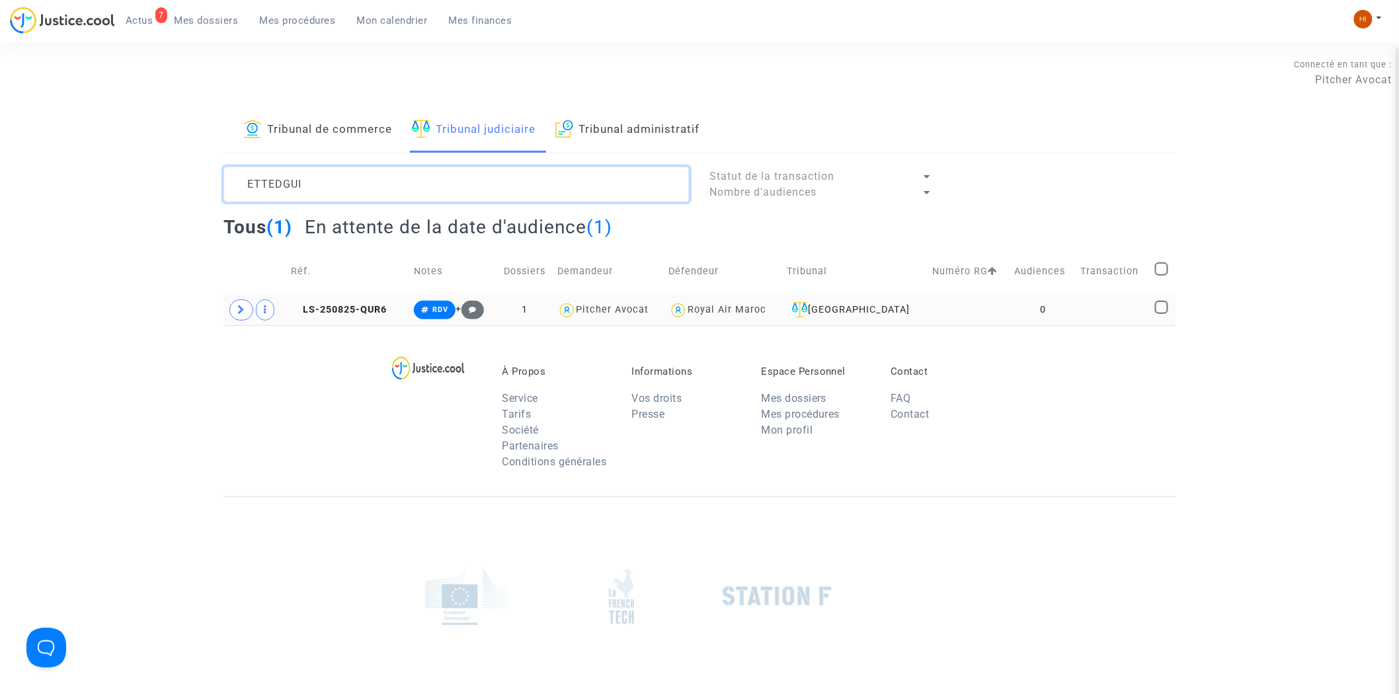
type textarea "ETTEDGUI"
click at [967, 300] on td at bounding box center [969, 310] width 82 height 30
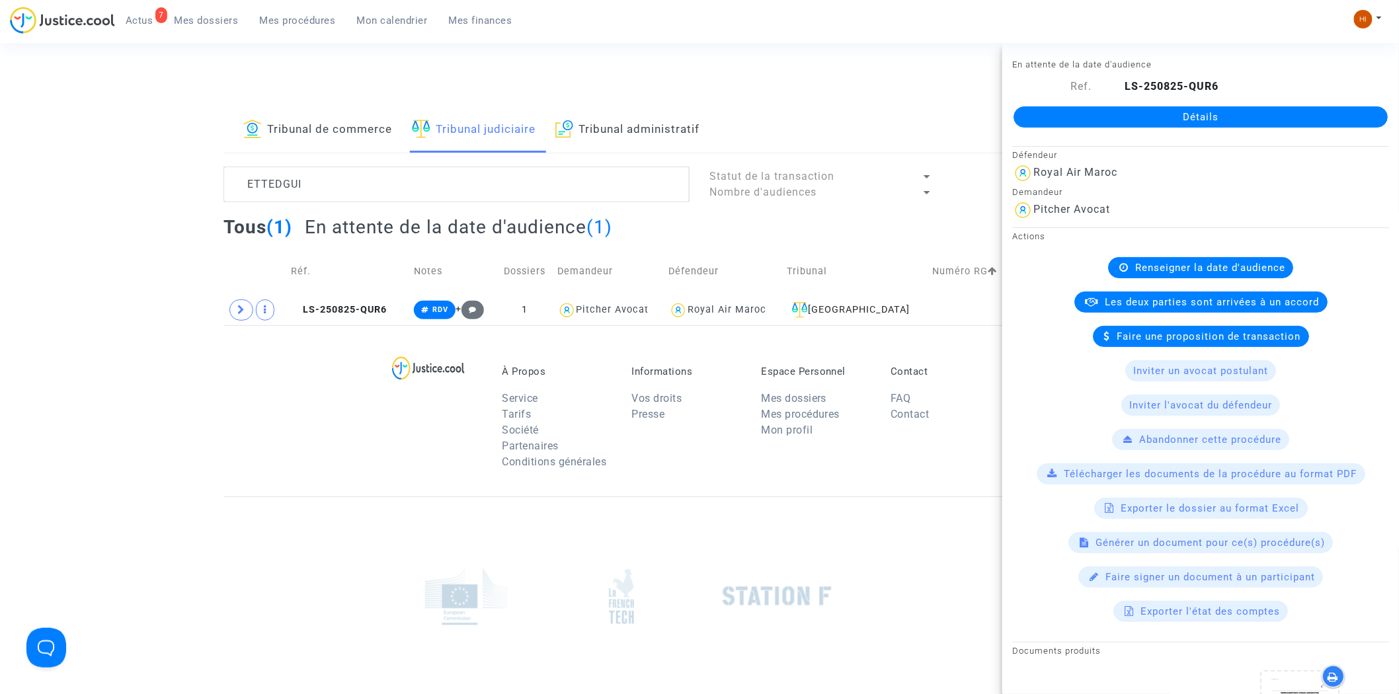
click at [1266, 126] on link "Détails" at bounding box center [1200, 116] width 374 height 21
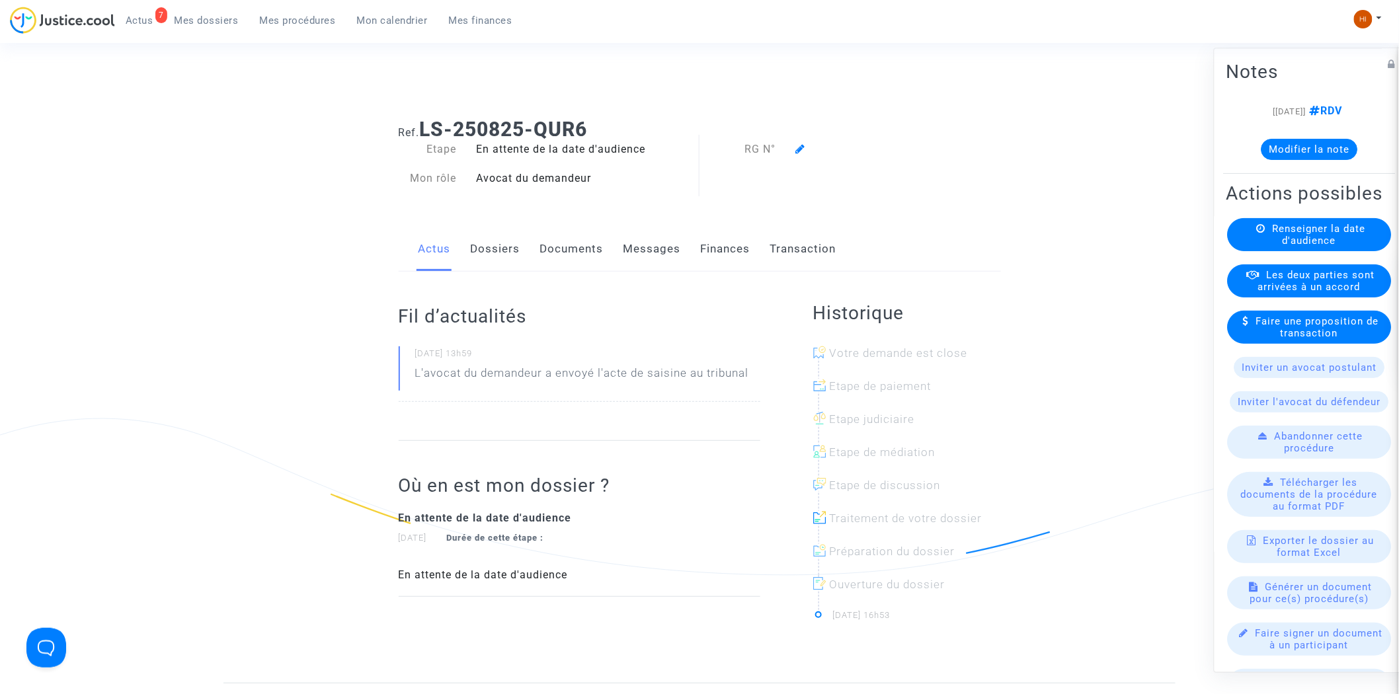
click at [1287, 247] on span "Renseigner la date d'audience" at bounding box center [1318, 235] width 93 height 24
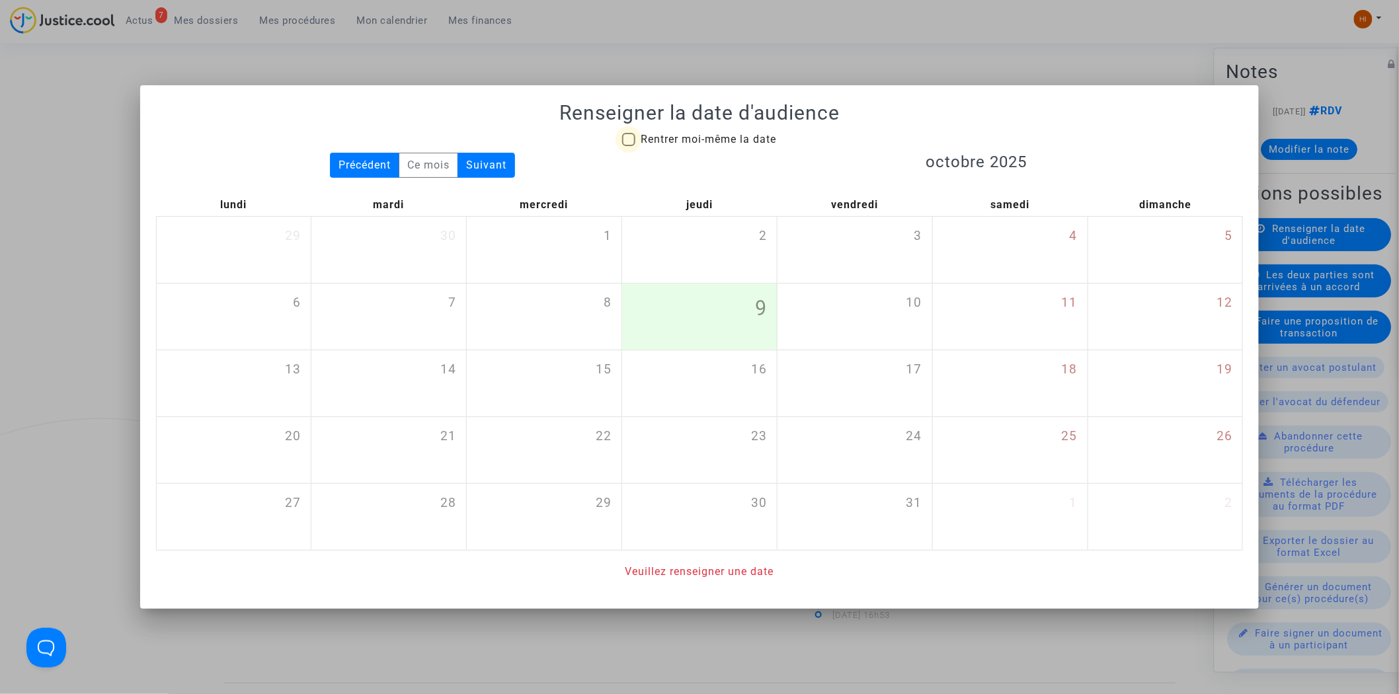
click at [747, 143] on span "Rentrer moi-même la date" at bounding box center [707, 139] width 135 height 13
click at [629, 146] on input "Rentrer moi-même la date" at bounding box center [628, 146] width 1 height 1
checkbox input "true"
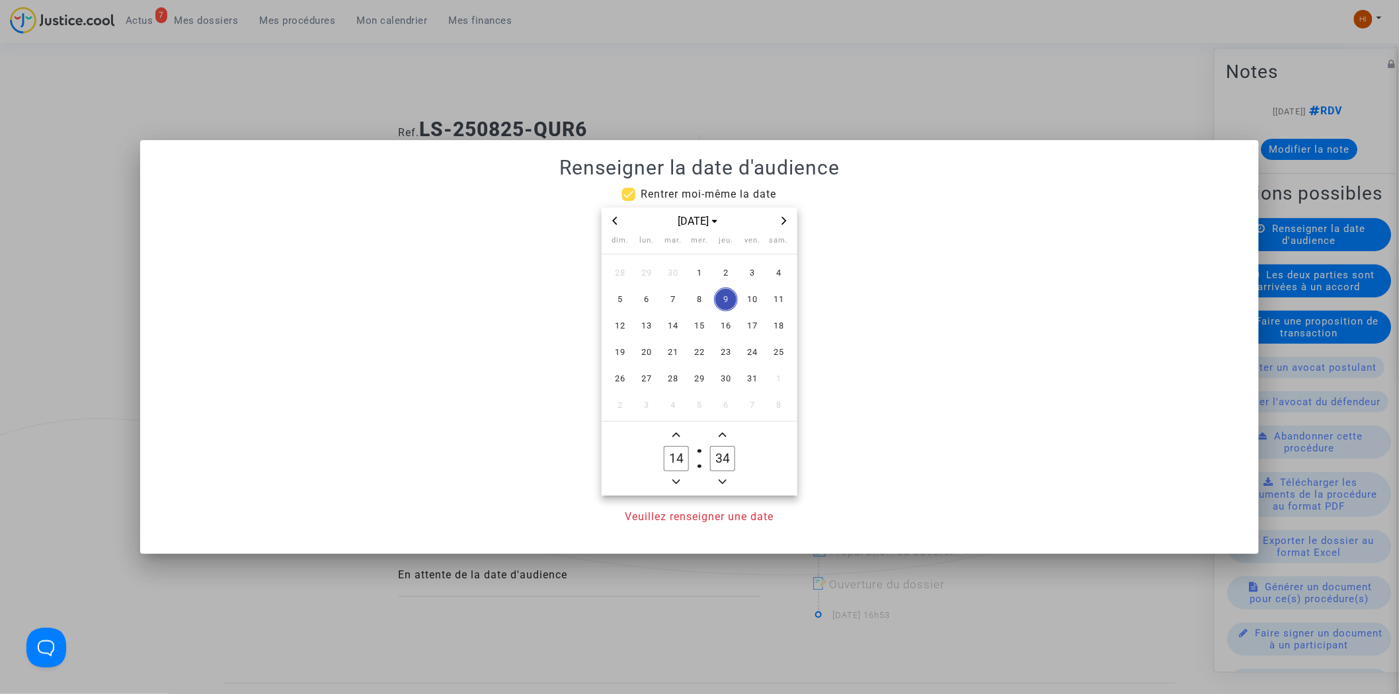
click at [781, 220] on icon "Next month" at bounding box center [784, 221] width 8 height 8
click at [727, 378] on span "27" at bounding box center [726, 379] width 24 height 24
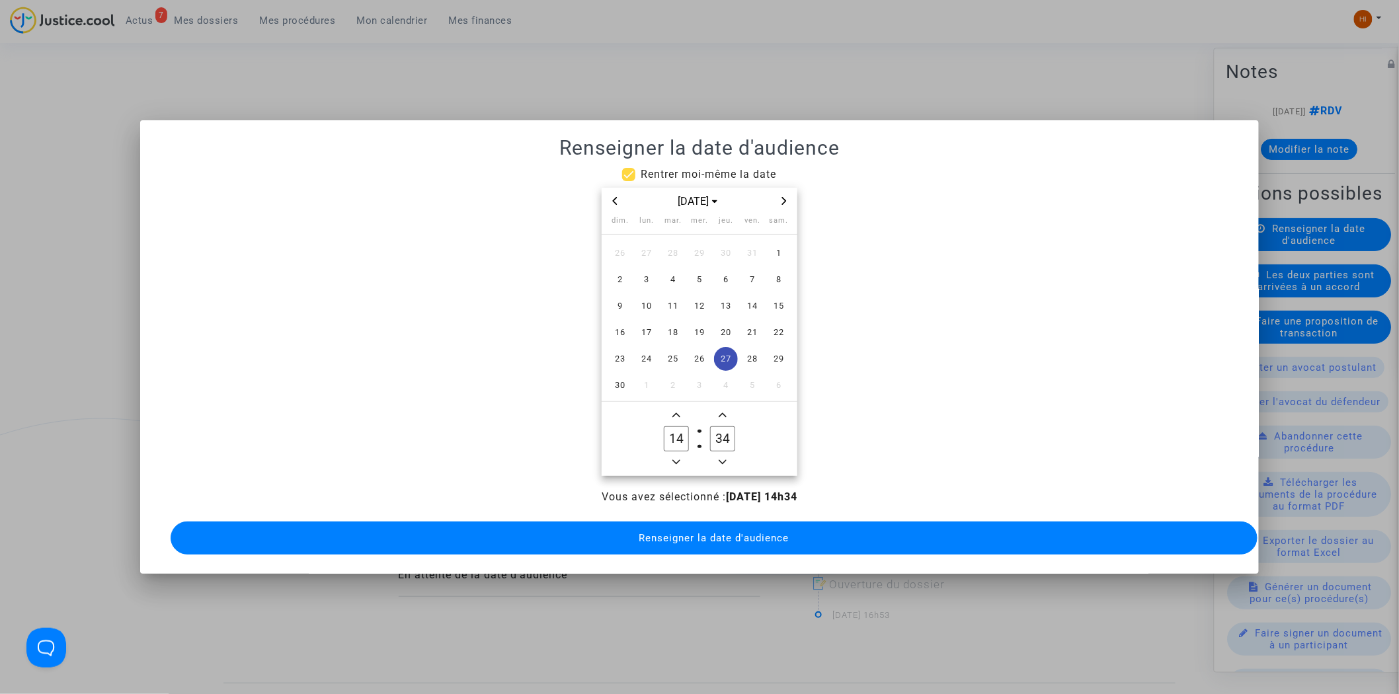
click at [724, 433] on input "34" at bounding box center [722, 438] width 25 height 25
type input "00"
click at [761, 498] on div "Vous avez sélectionné : 27/11/2025 - 14h00" at bounding box center [699, 497] width 1061 height 16
click at [764, 522] on button "Renseigner la date d'audience" at bounding box center [714, 538] width 1087 height 33
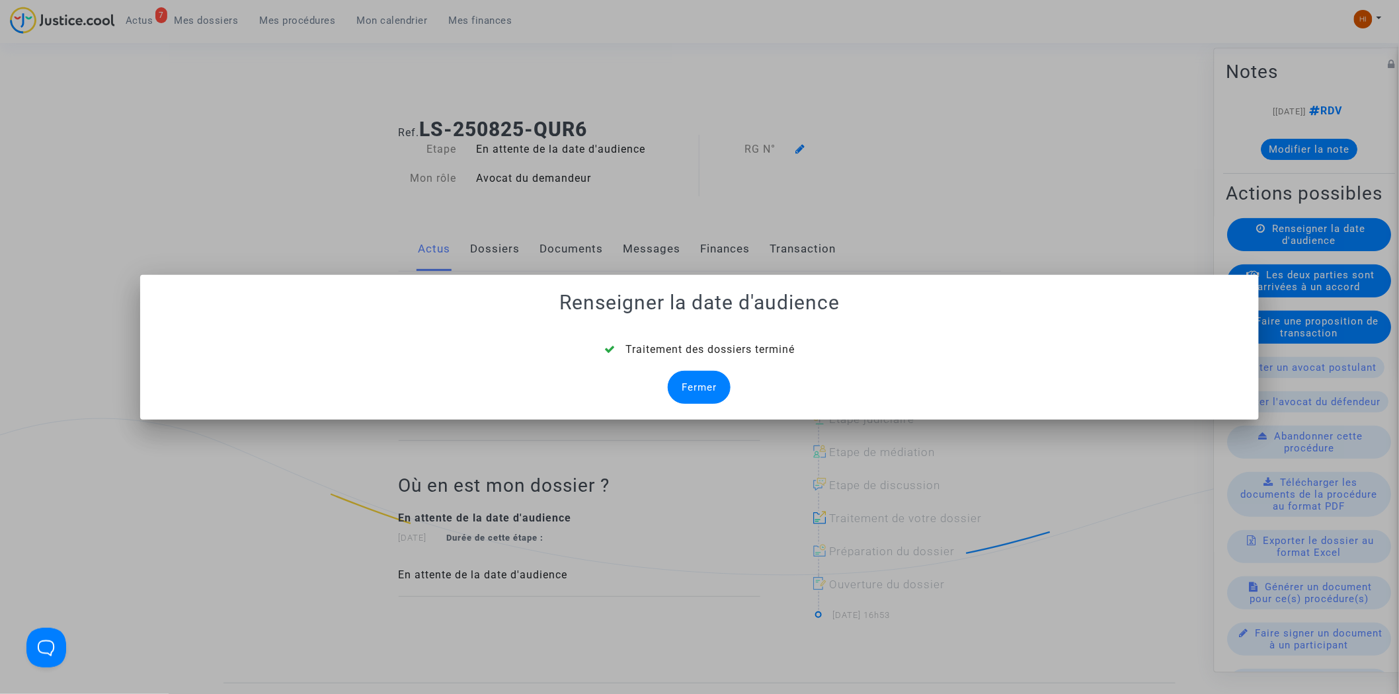
click at [699, 387] on div "Fermer" at bounding box center [699, 387] width 63 height 33
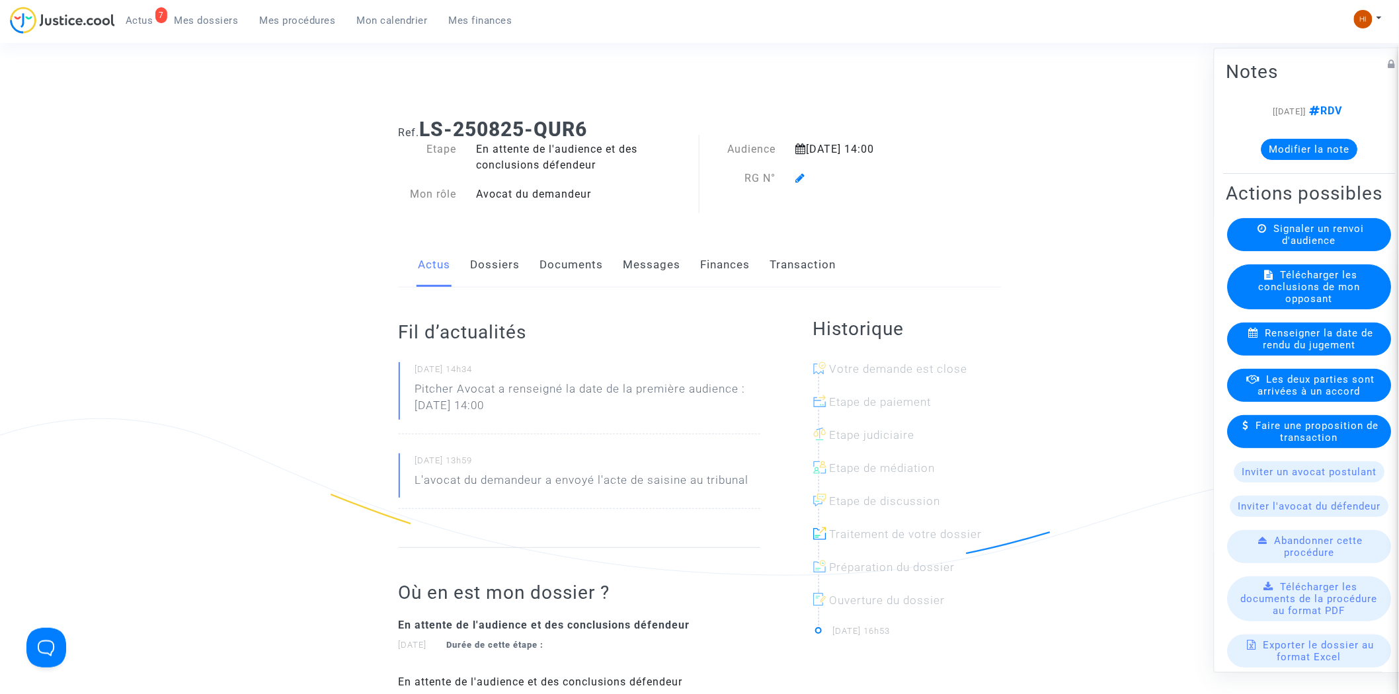
click at [797, 177] on icon at bounding box center [801, 178] width 10 height 11
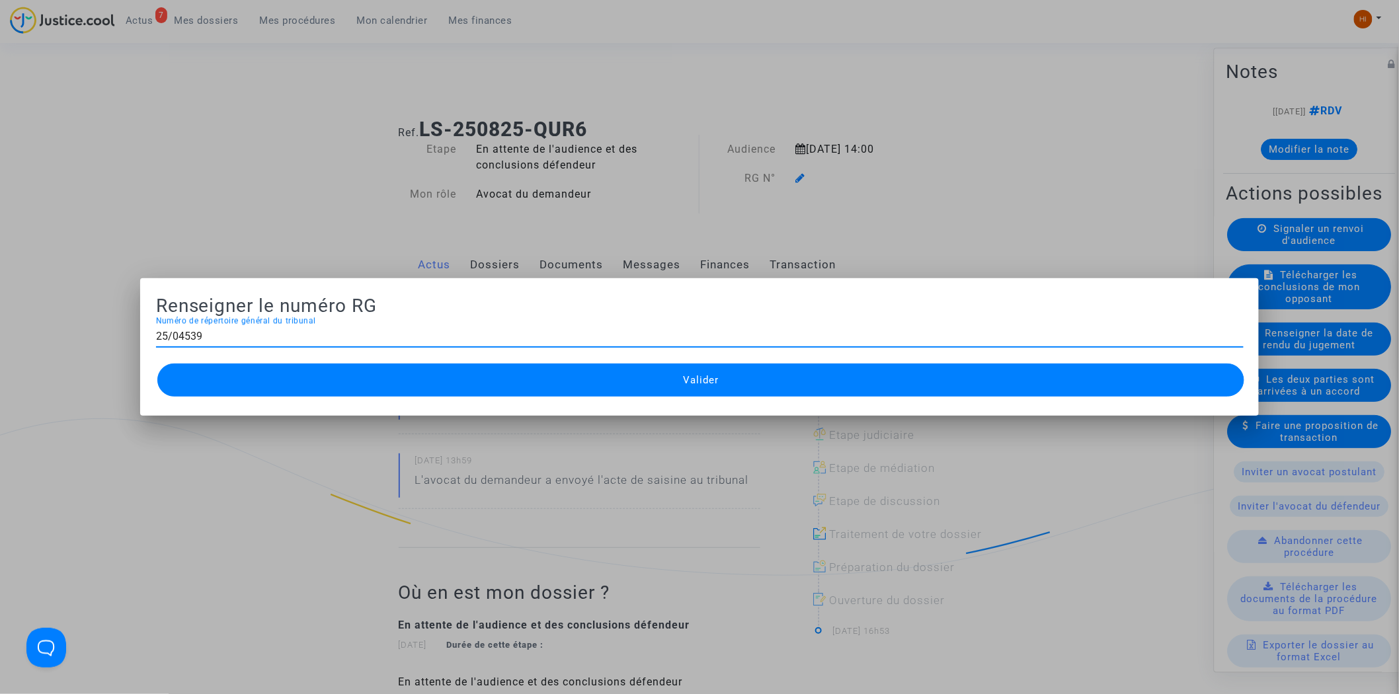
type input "25/04539"
click at [683, 414] on mat-dialog-container "Renseigner le numéro RG 25/04539 Numéro de répertoire général du tribunal Valid…" at bounding box center [699, 346] width 1119 height 137
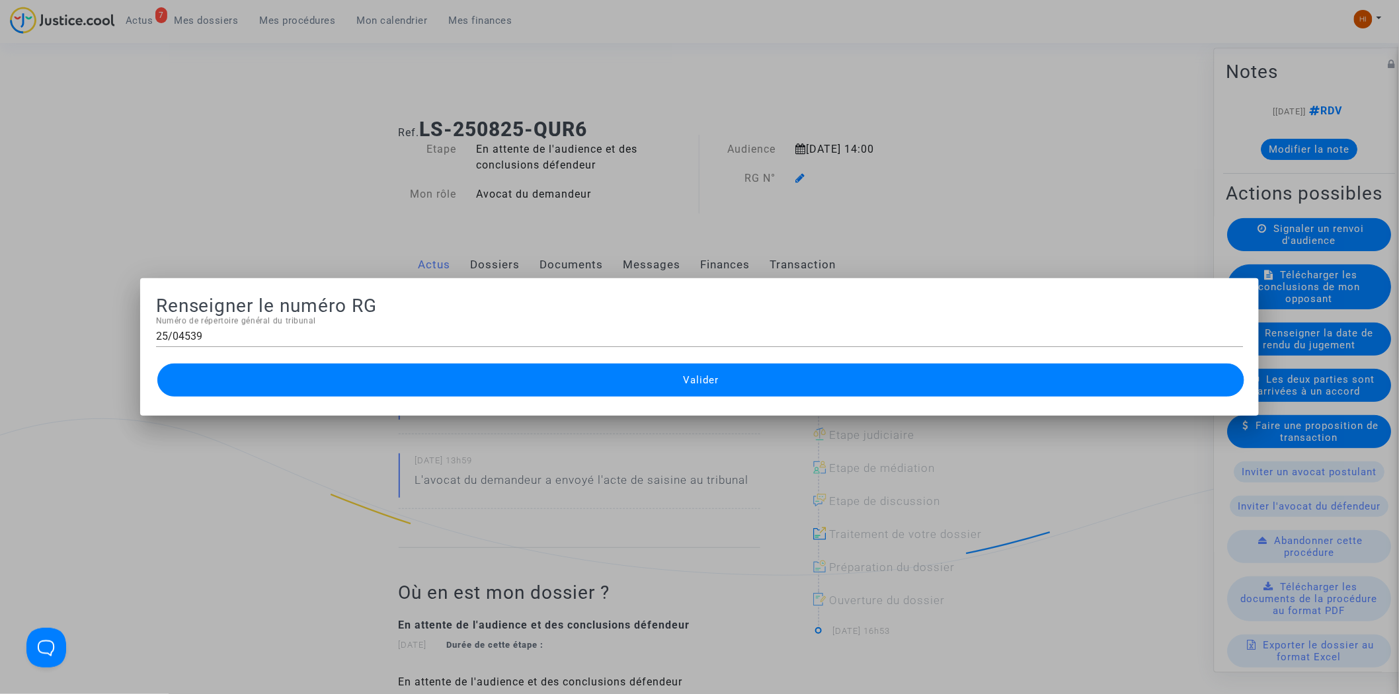
click at [689, 387] on button "Valider" at bounding box center [700, 380] width 1087 height 33
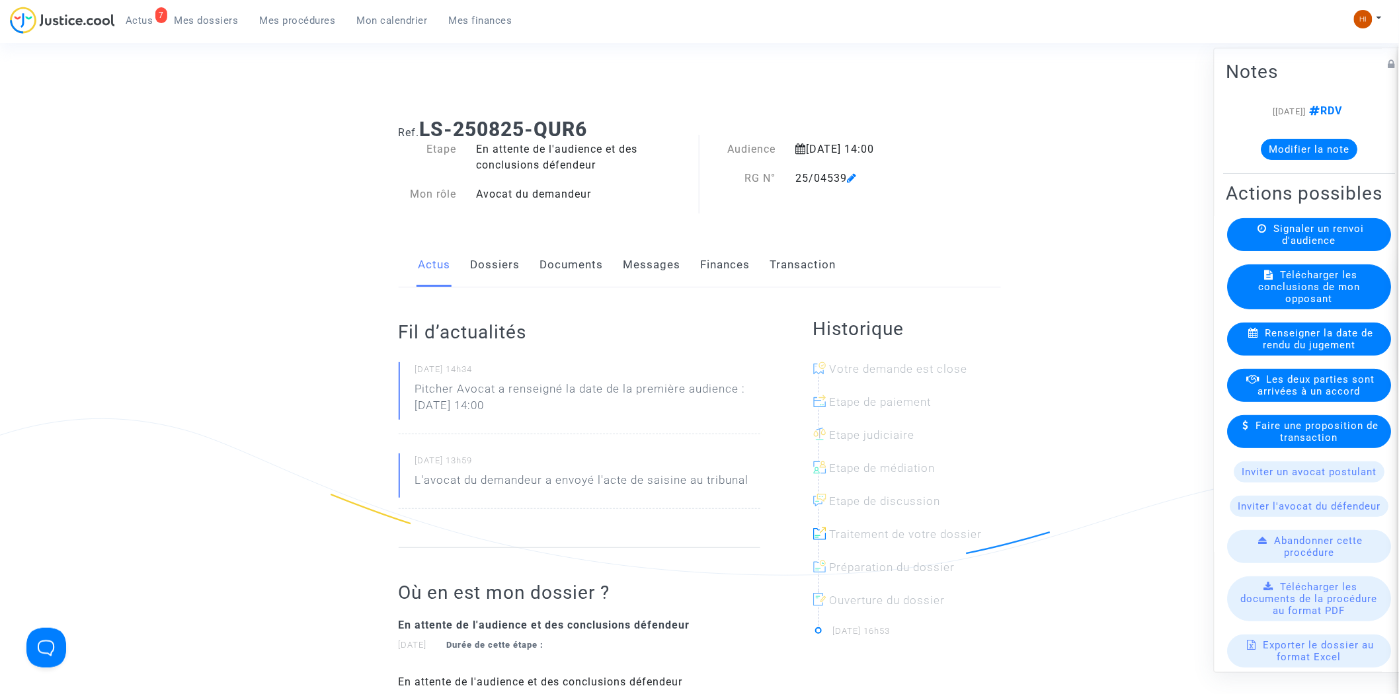
click at [567, 278] on link "Documents" at bounding box center [571, 265] width 63 height 44
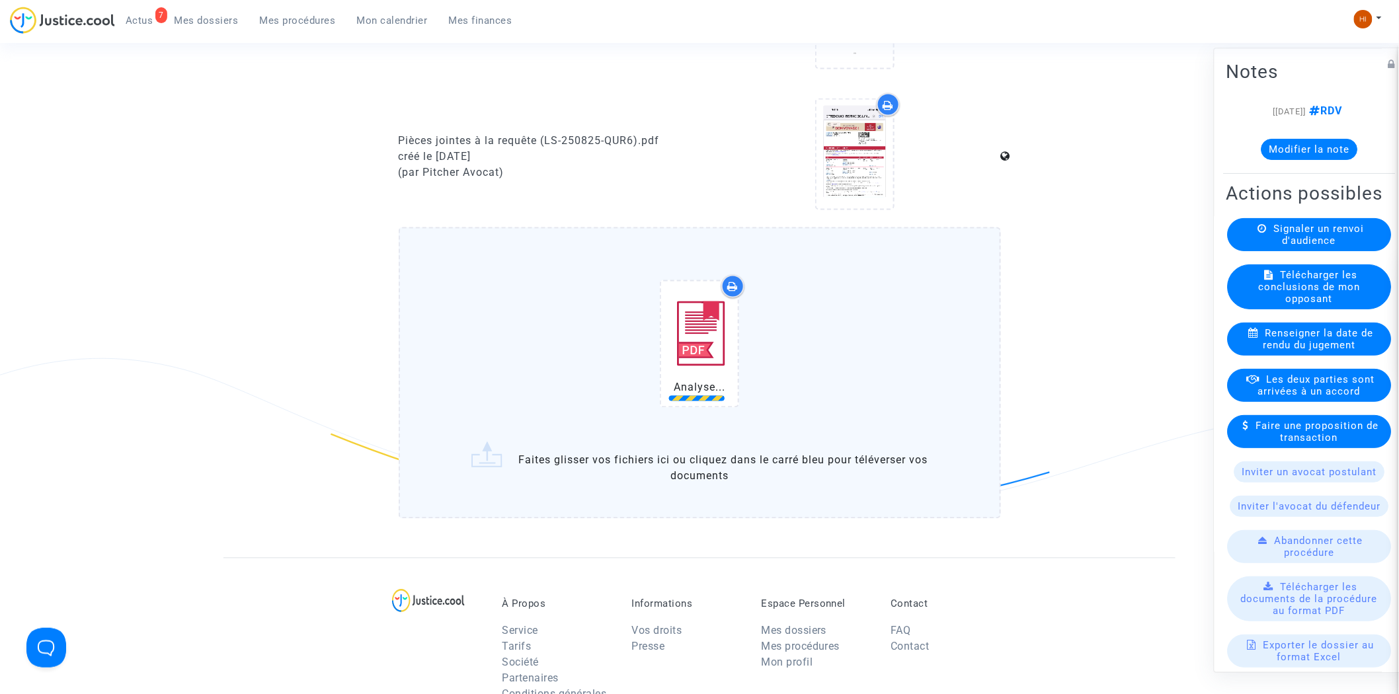
scroll to position [1175, 0]
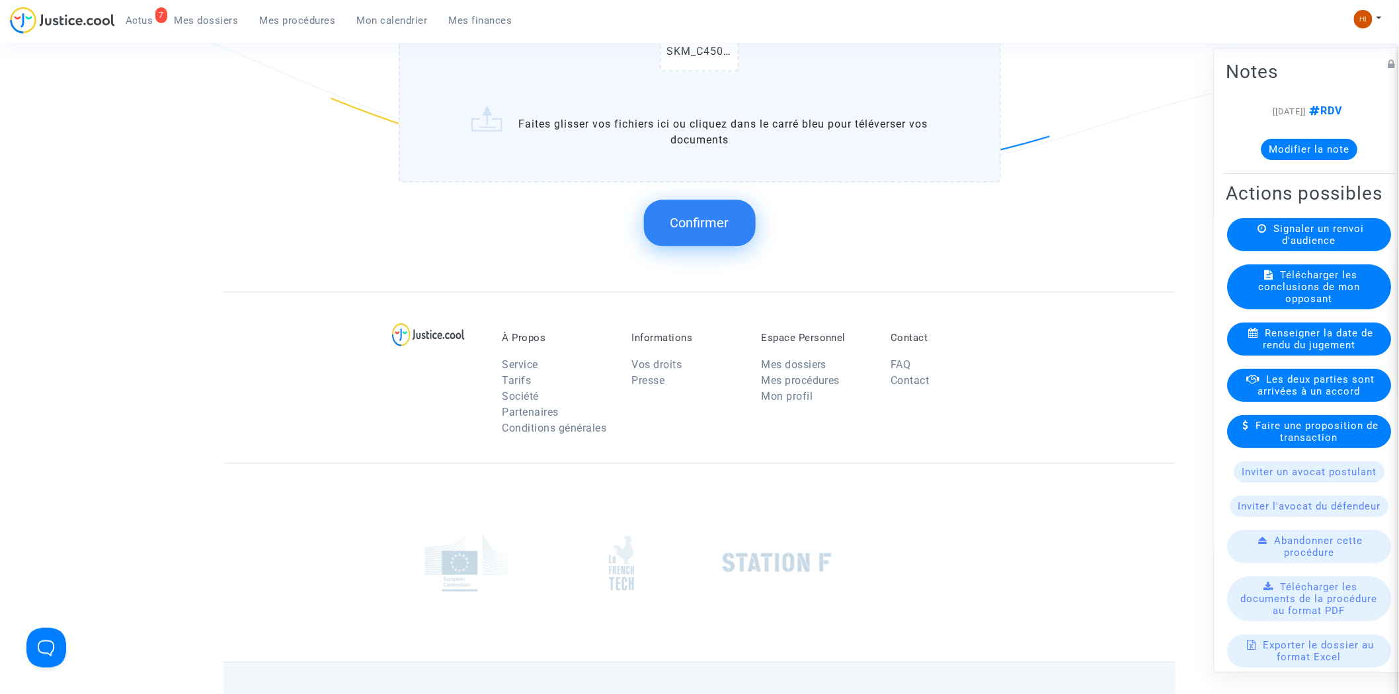
click at [726, 215] on span "Confirmer" at bounding box center [699, 223] width 59 height 16
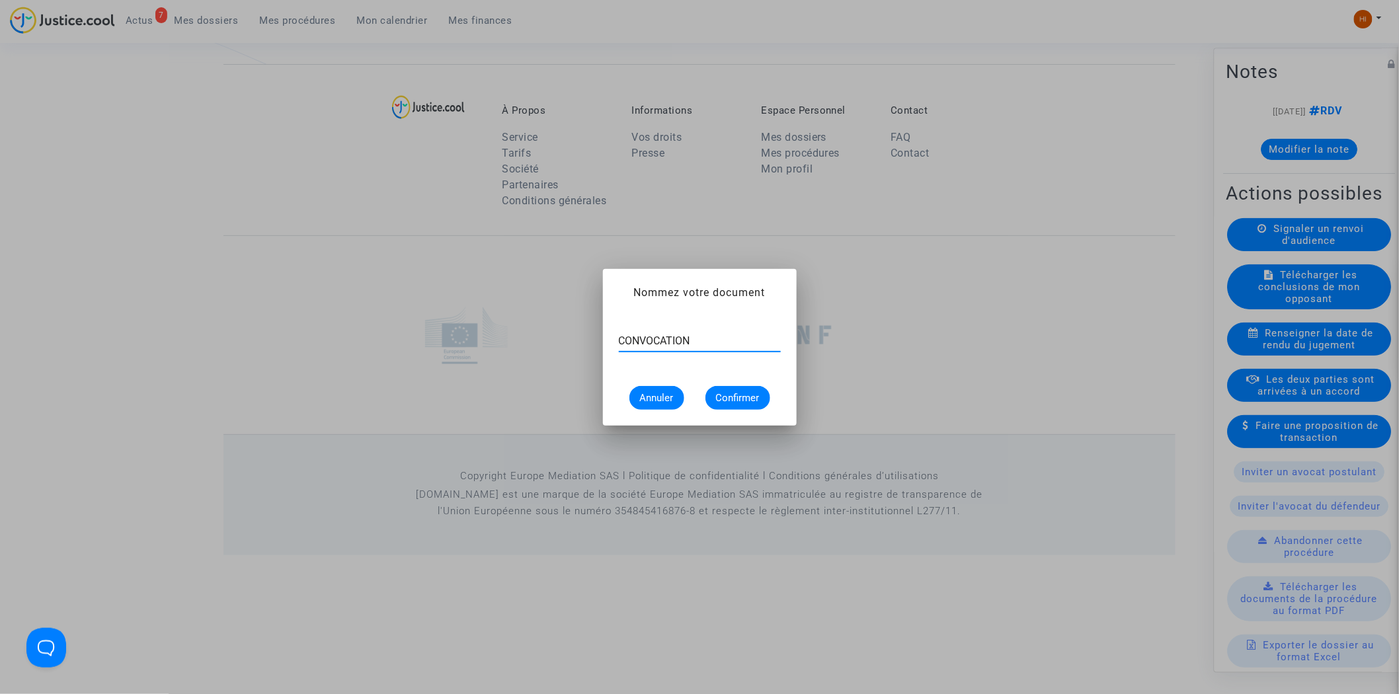
type input "CONVOCATION"
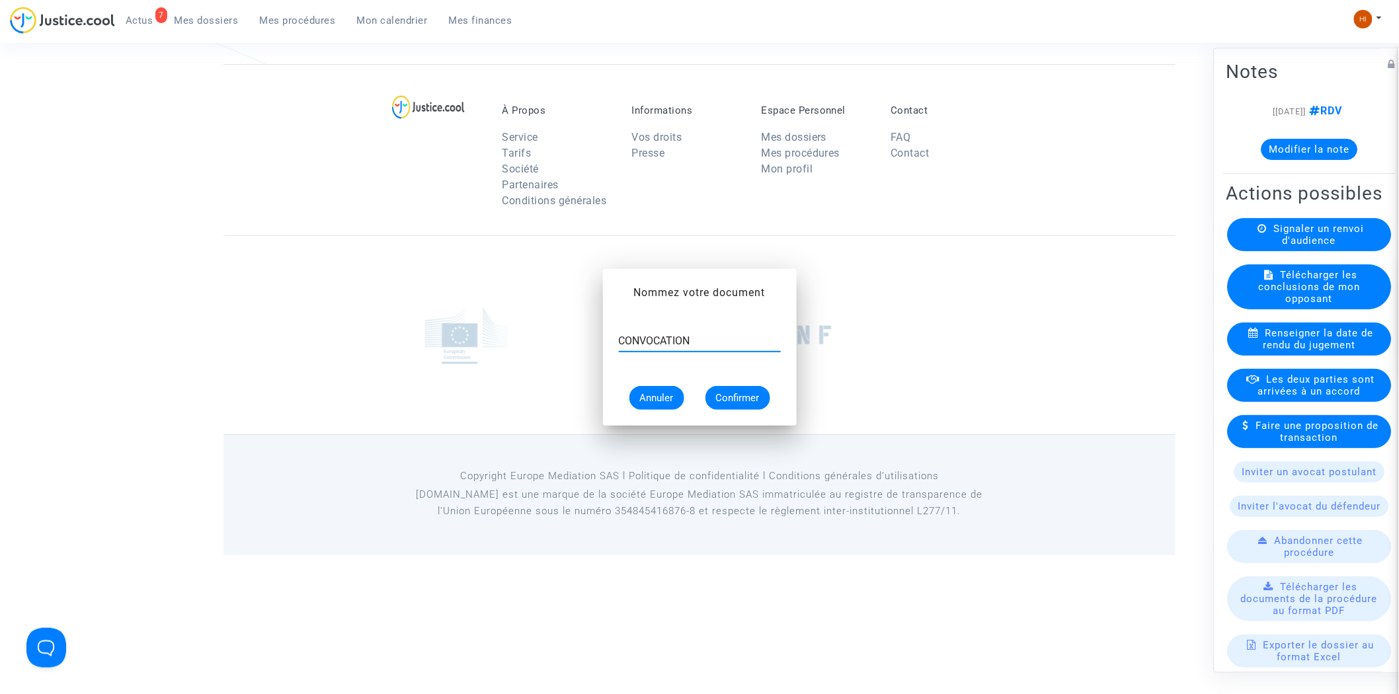
scroll to position [1030, 0]
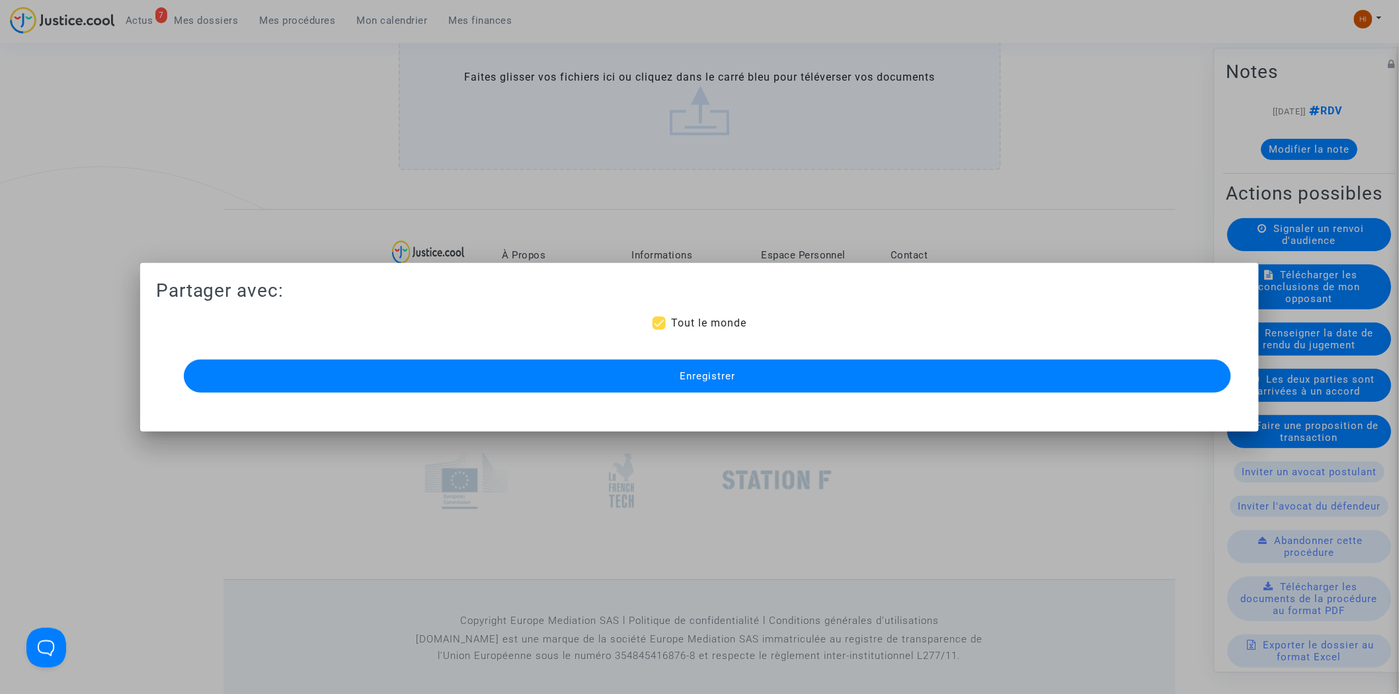
click at [687, 383] on button "Enregistrer" at bounding box center [708, 376] width 1048 height 33
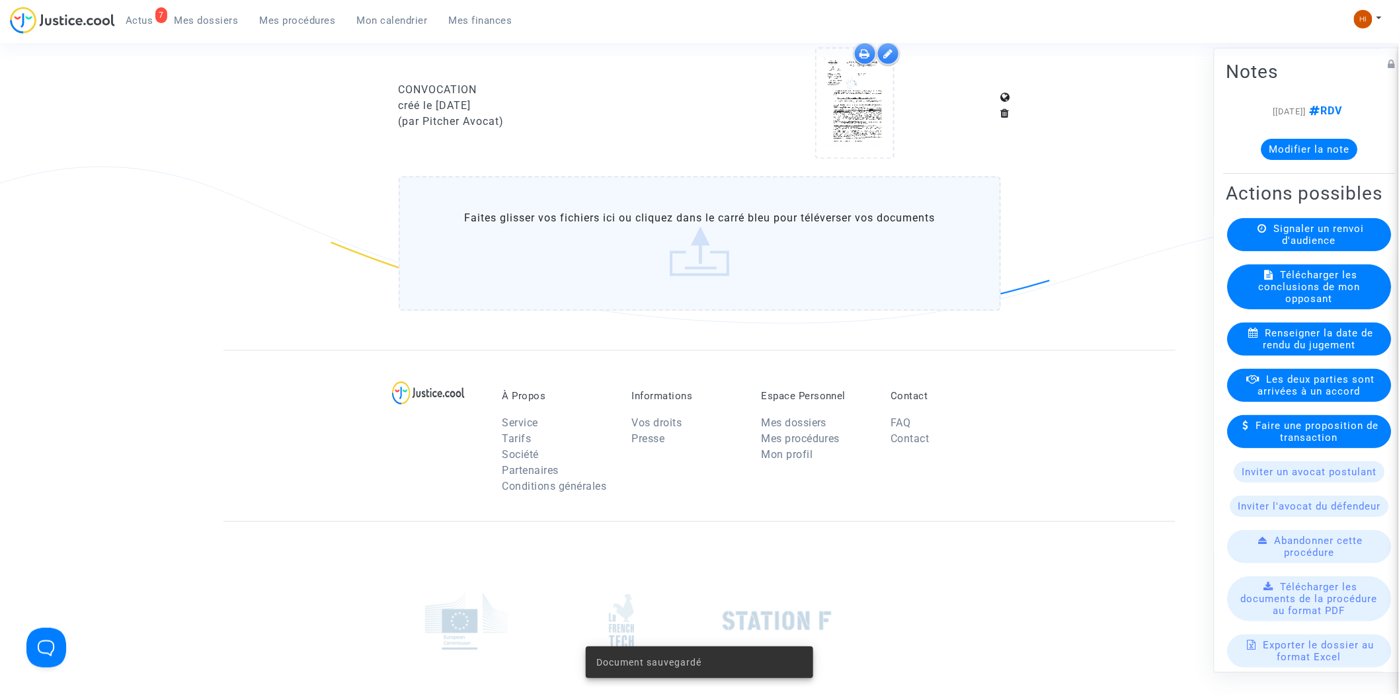
click at [293, 25] on span "Mes procédures" at bounding box center [298, 21] width 76 height 12
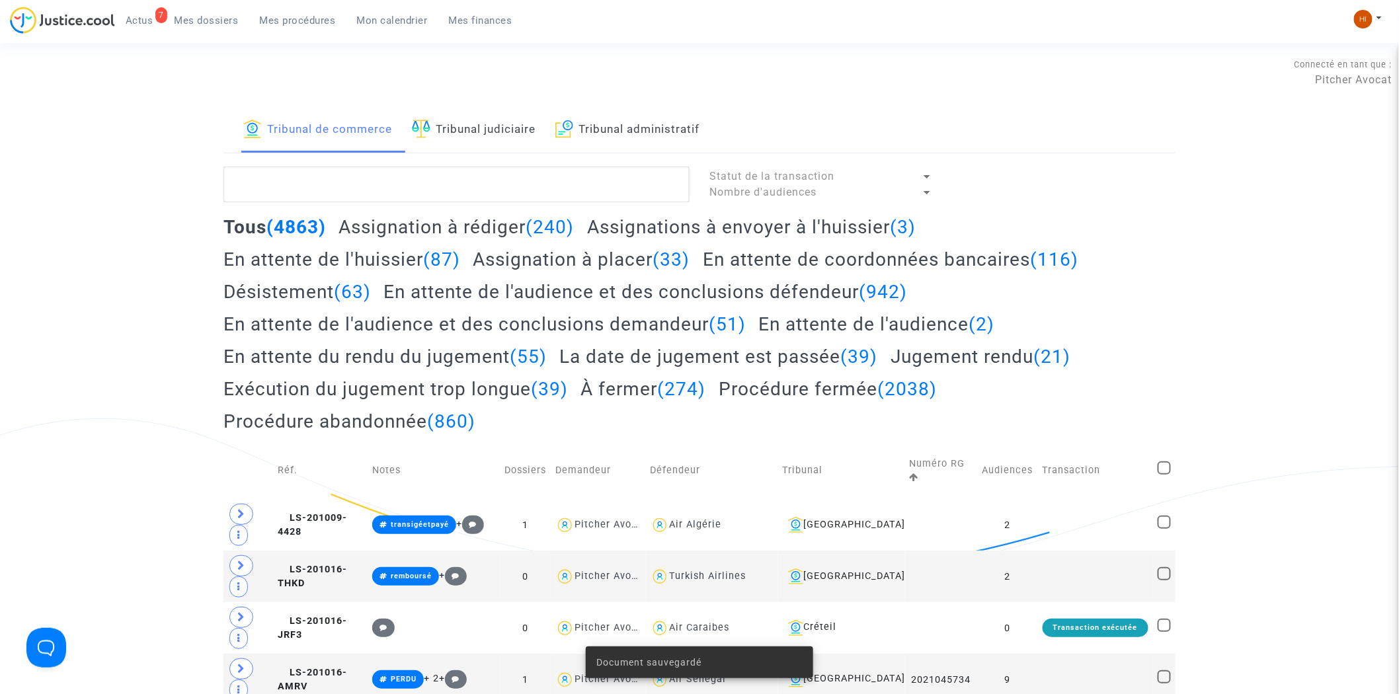
click at [498, 148] on link "Tribunal judiciaire" at bounding box center [474, 130] width 124 height 45
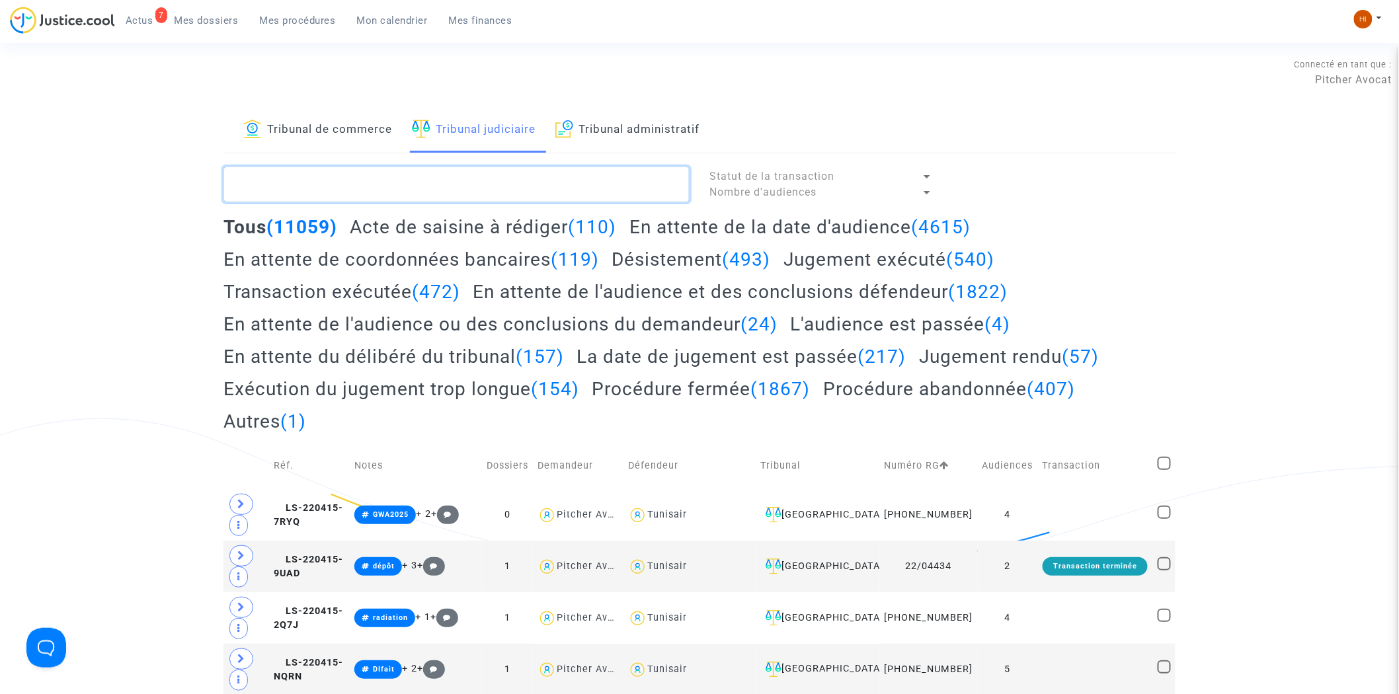
click at [498, 192] on textarea at bounding box center [456, 185] width 466 height 36
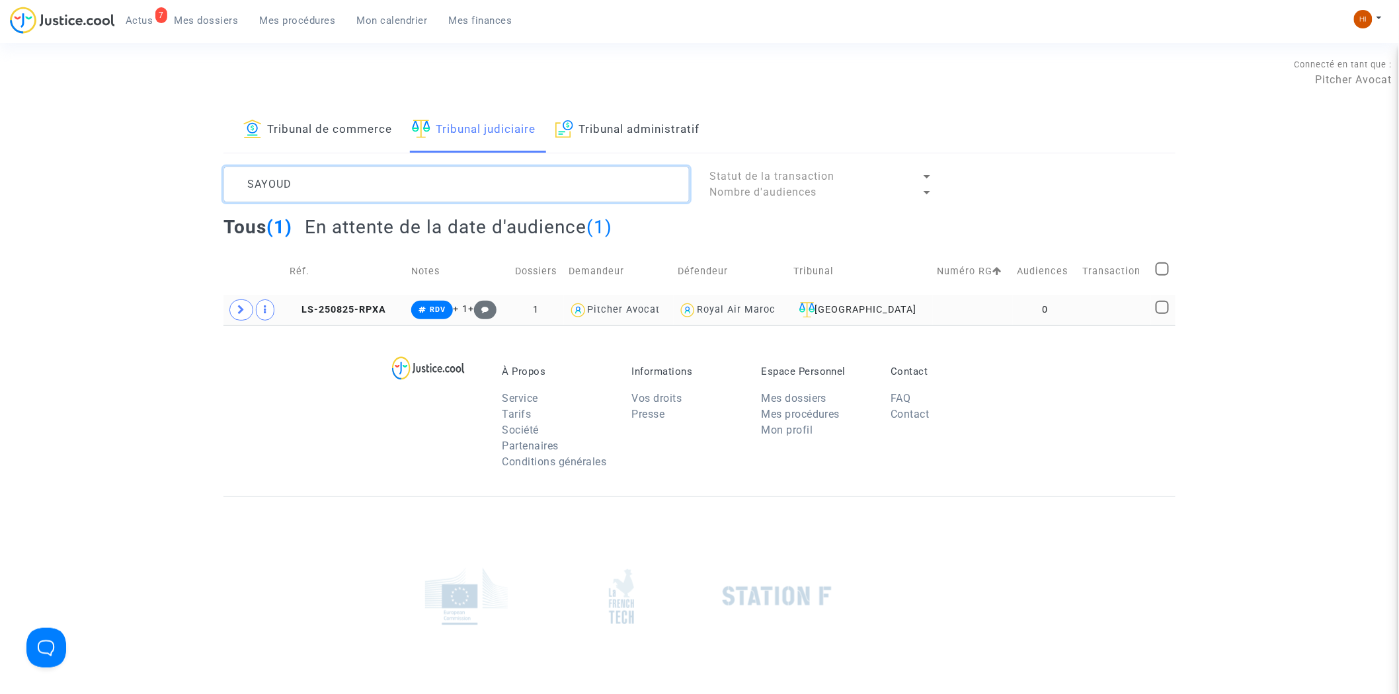
type textarea "SAYOUD"
click at [1155, 315] on mat-checkbox at bounding box center [1161, 310] width 13 height 19
click at [952, 313] on td at bounding box center [973, 310] width 80 height 30
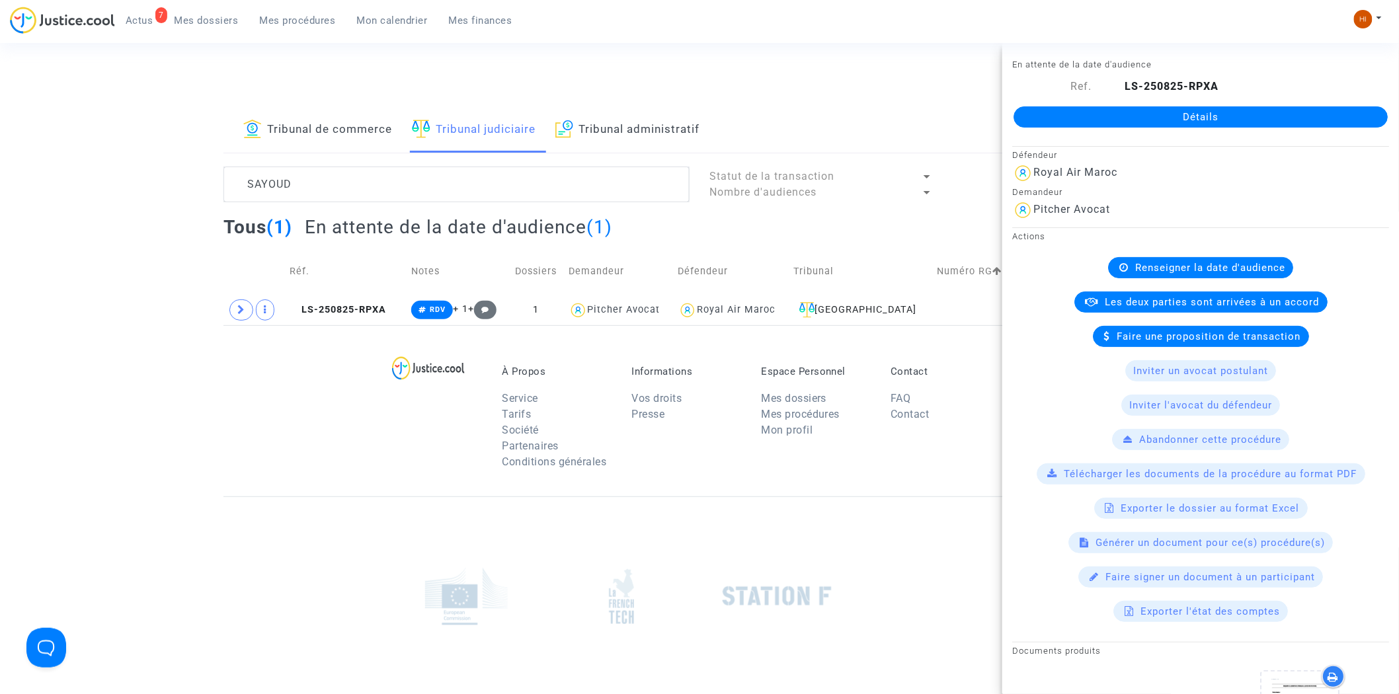
click at [1180, 114] on link "Détails" at bounding box center [1200, 116] width 374 height 21
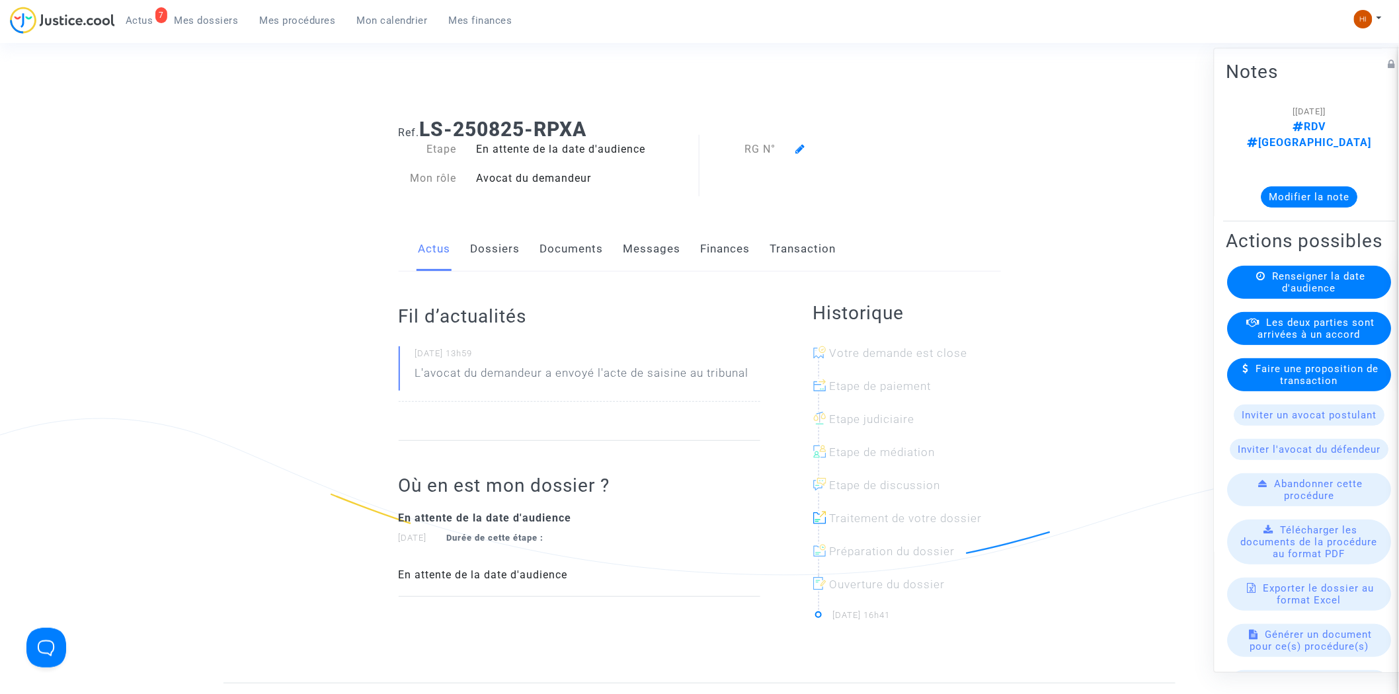
click at [1294, 284] on span "Renseigner la date d'audience" at bounding box center [1318, 283] width 93 height 24
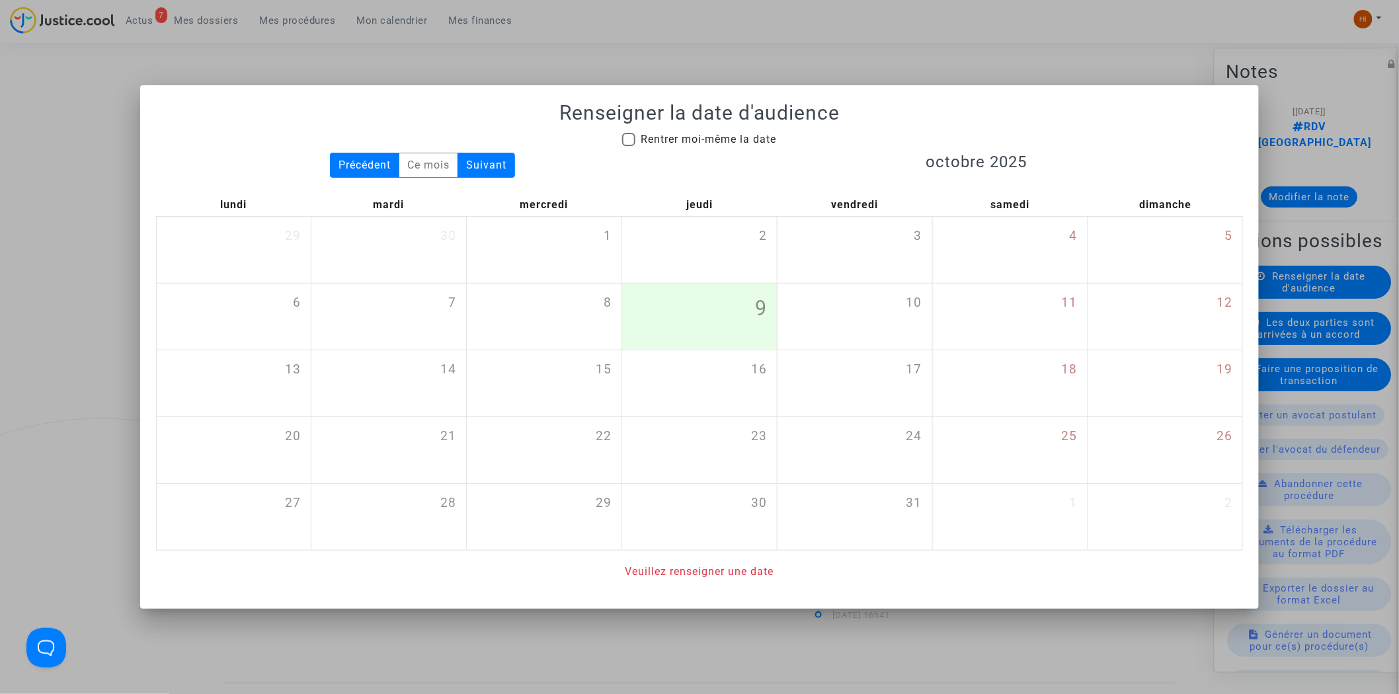
click at [693, 137] on span "Rentrer moi-même la date" at bounding box center [707, 139] width 135 height 13
click at [629, 146] on input "Rentrer moi-même la date" at bounding box center [628, 146] width 1 height 1
checkbox input "true"
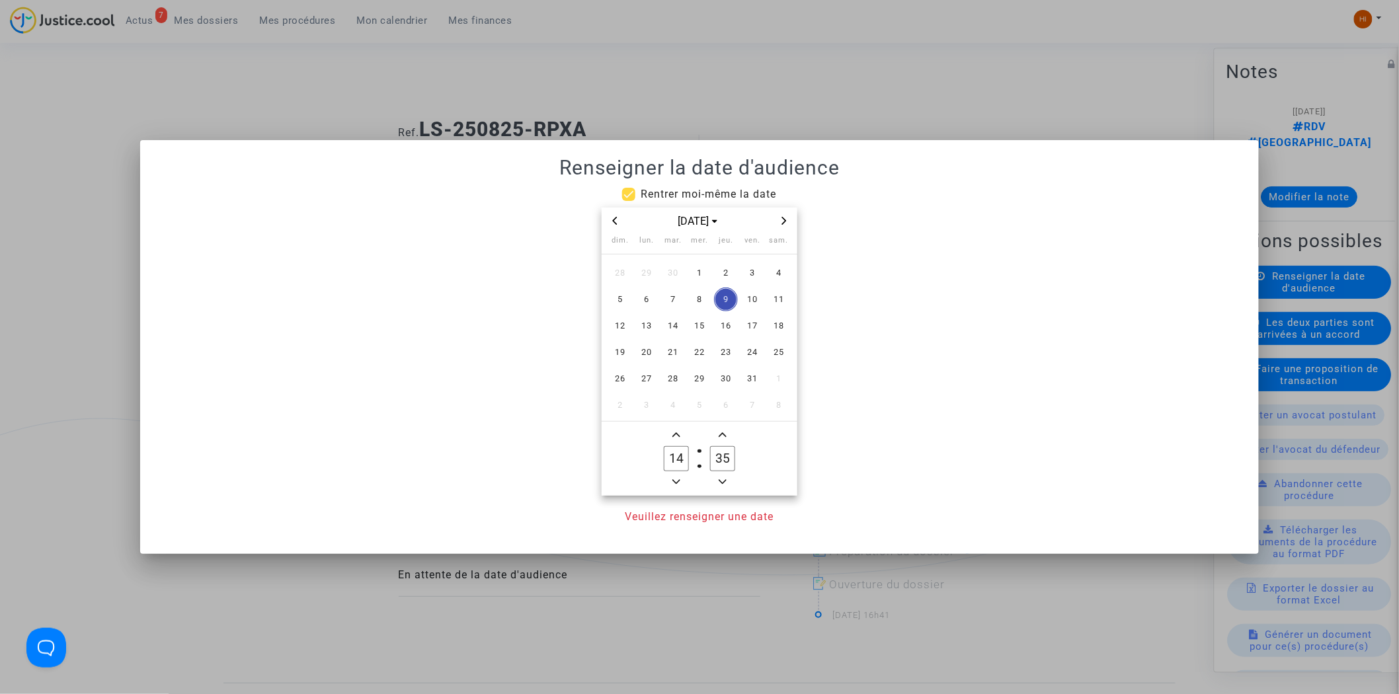
click at [787, 225] on span "Next month" at bounding box center [784, 221] width 16 height 16
click at [724, 384] on span "27" at bounding box center [726, 379] width 24 height 24
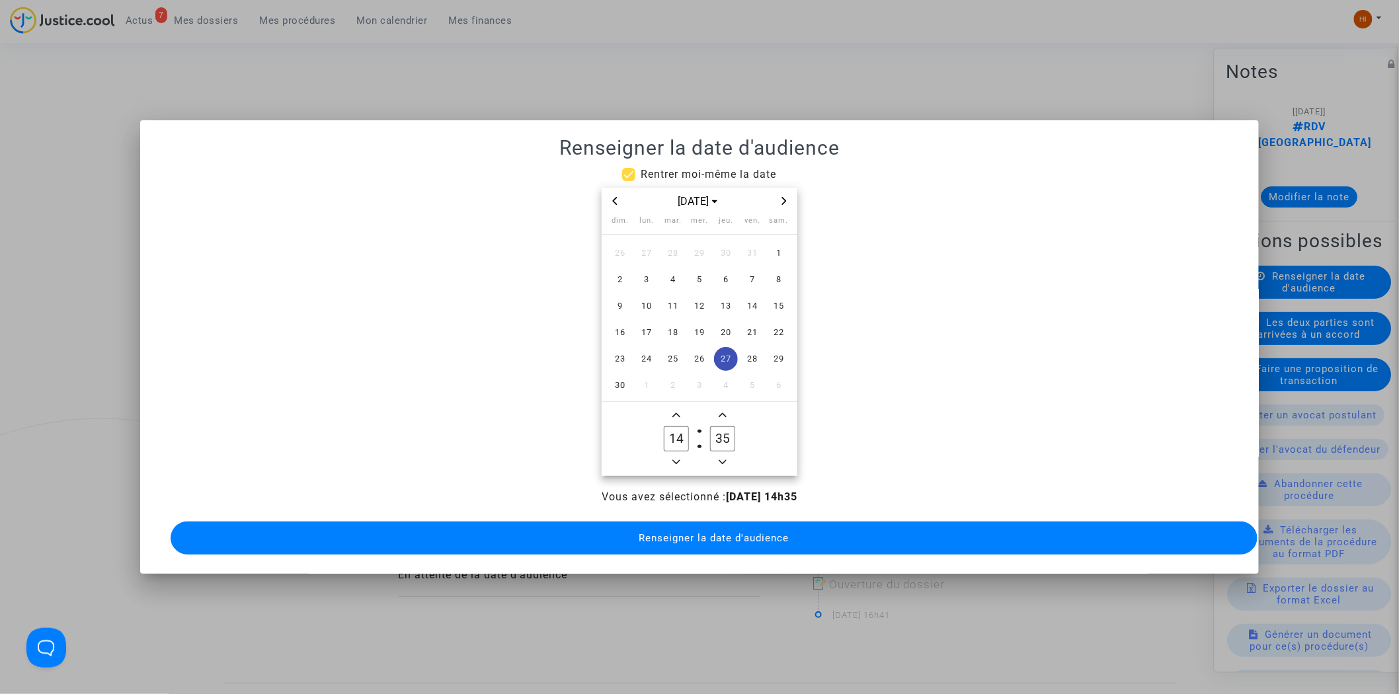
click at [728, 426] on input "35" at bounding box center [722, 438] width 25 height 25
click at [729, 428] on input "09" at bounding box center [722, 438] width 25 height 25
type input "00"
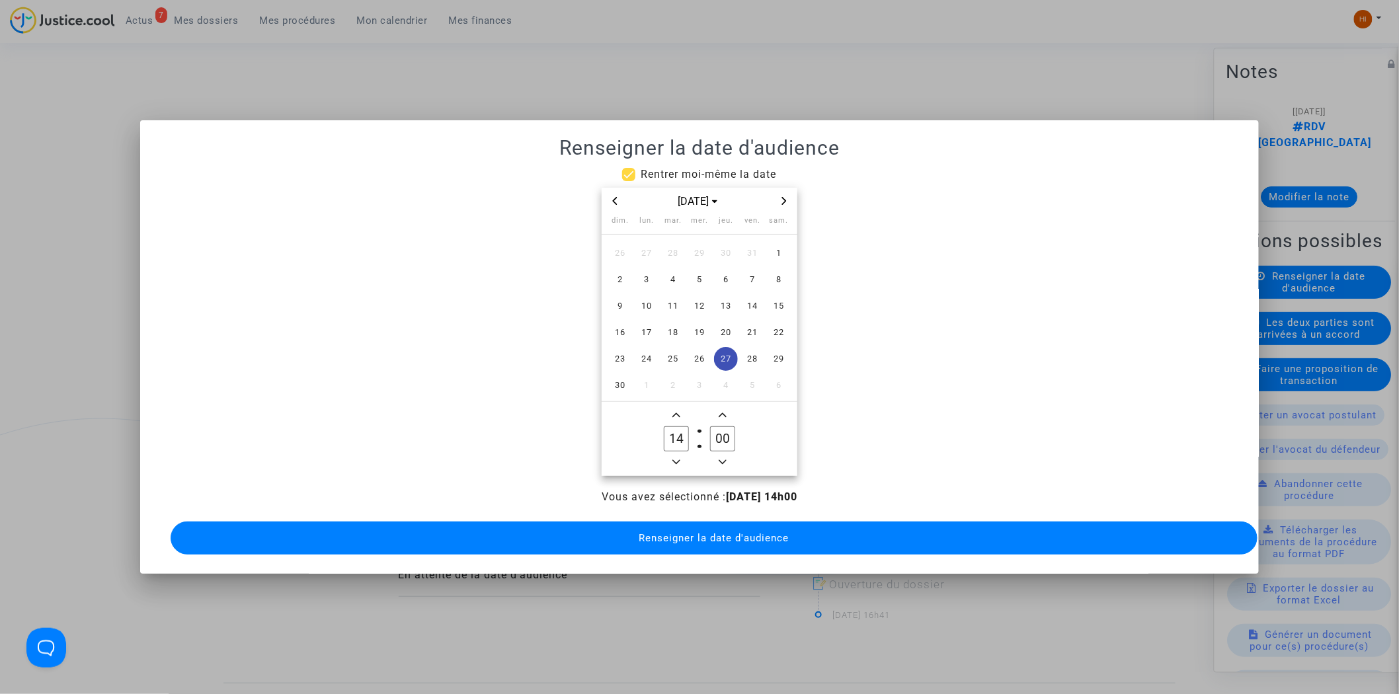
click at [728, 543] on button "Renseigner la date d'audience" at bounding box center [714, 538] width 1087 height 33
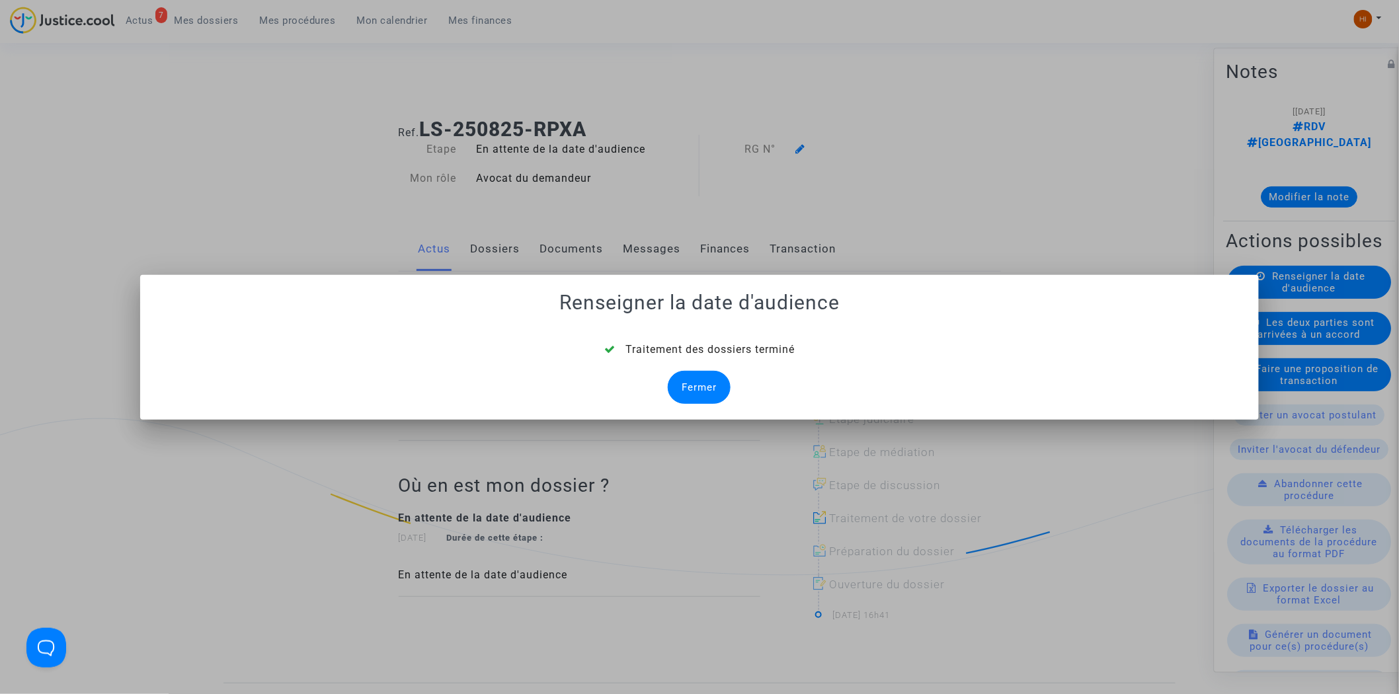
click at [702, 375] on div "Fermer" at bounding box center [699, 387] width 63 height 33
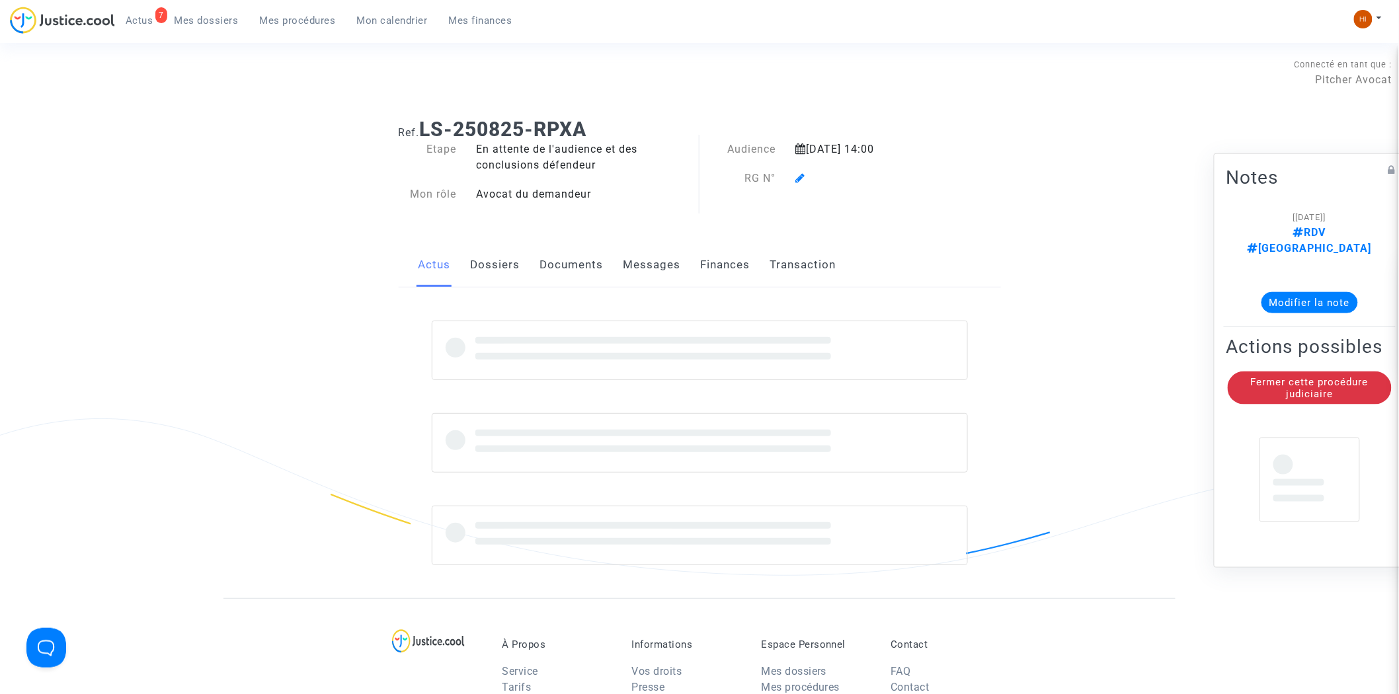
click at [800, 175] on icon at bounding box center [801, 178] width 10 height 11
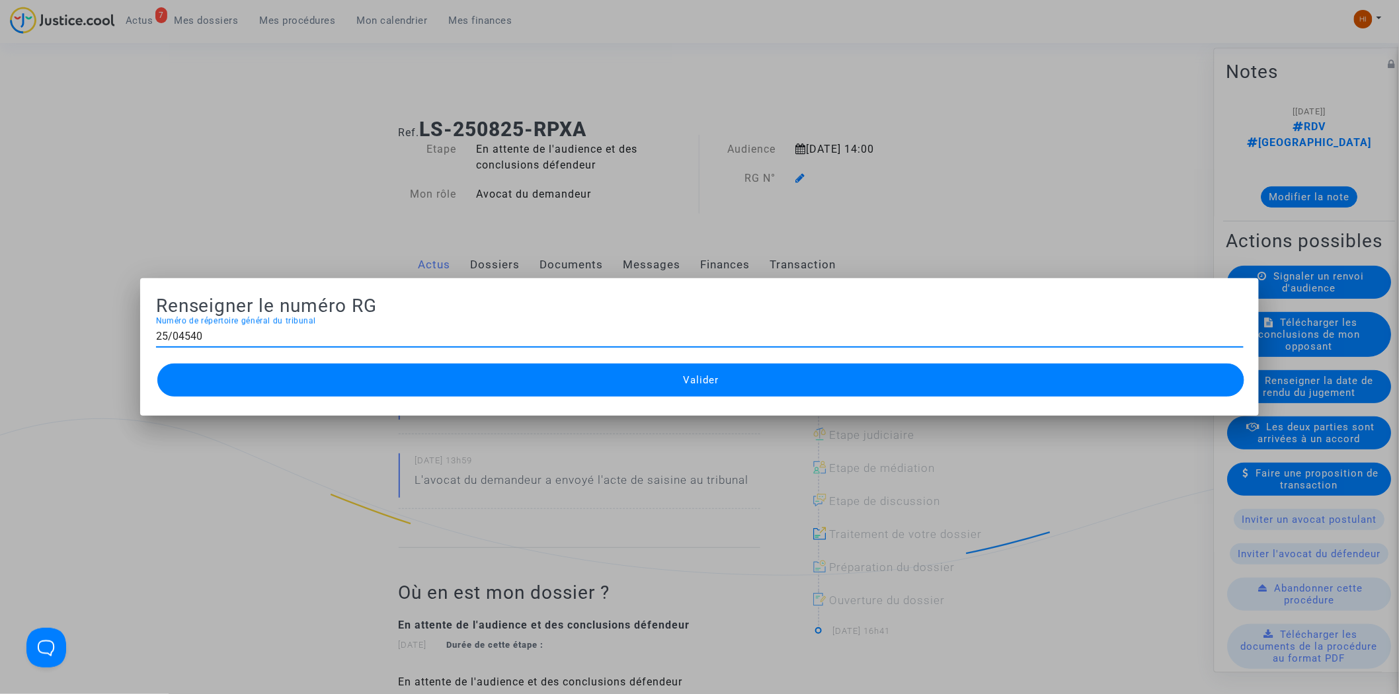
type input "25/04540"
click at [654, 375] on button "Valider" at bounding box center [700, 380] width 1087 height 33
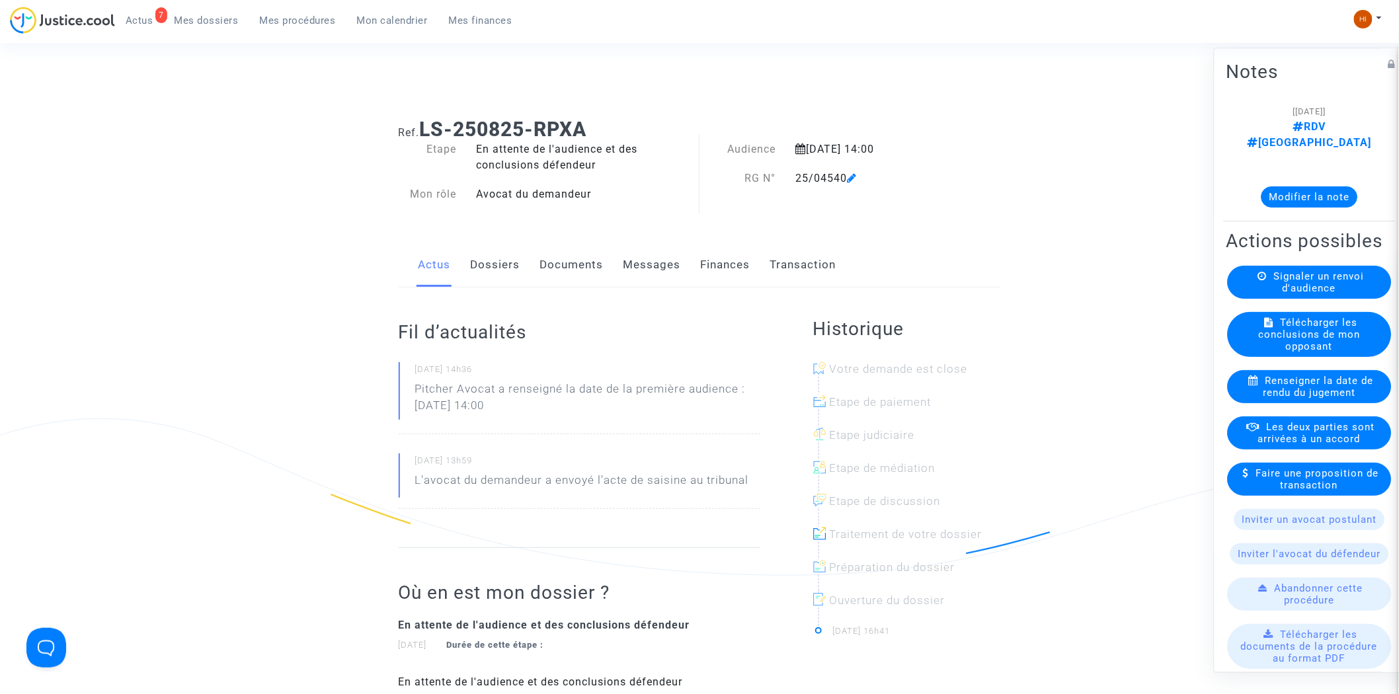
click at [572, 269] on link "Documents" at bounding box center [571, 265] width 63 height 44
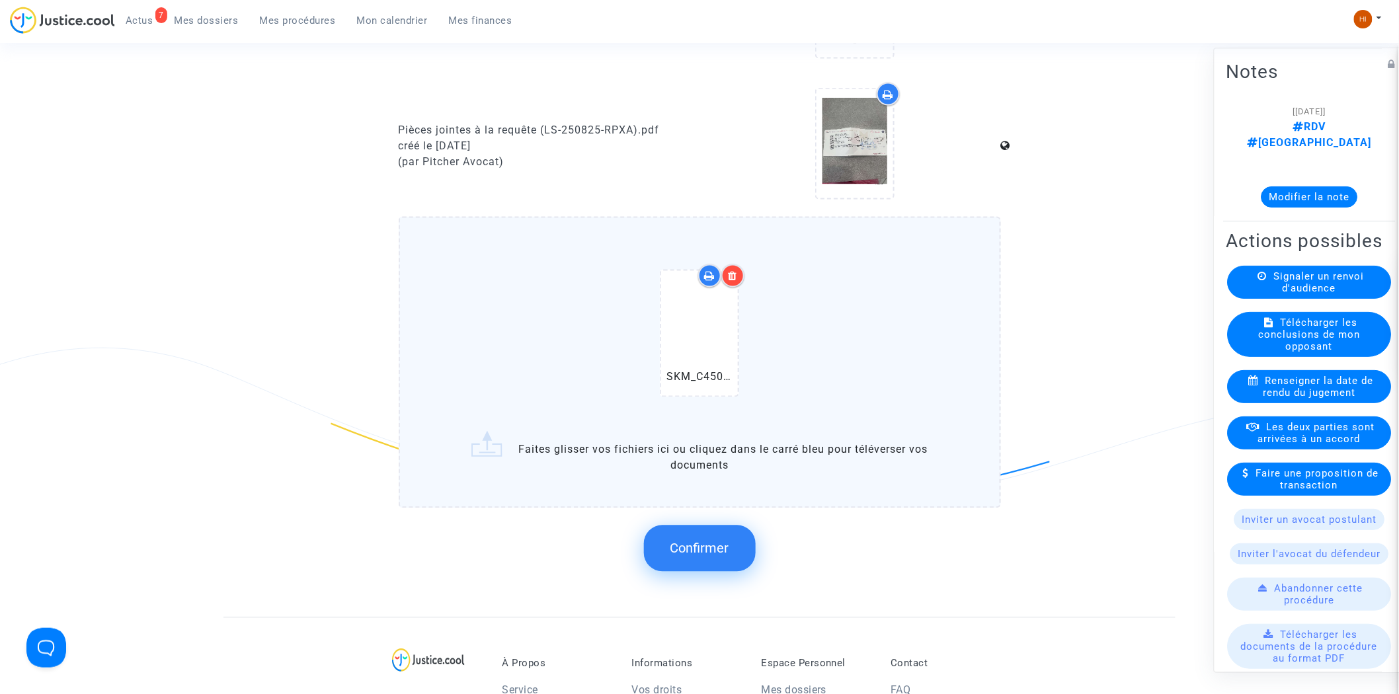
scroll to position [1101, 0]
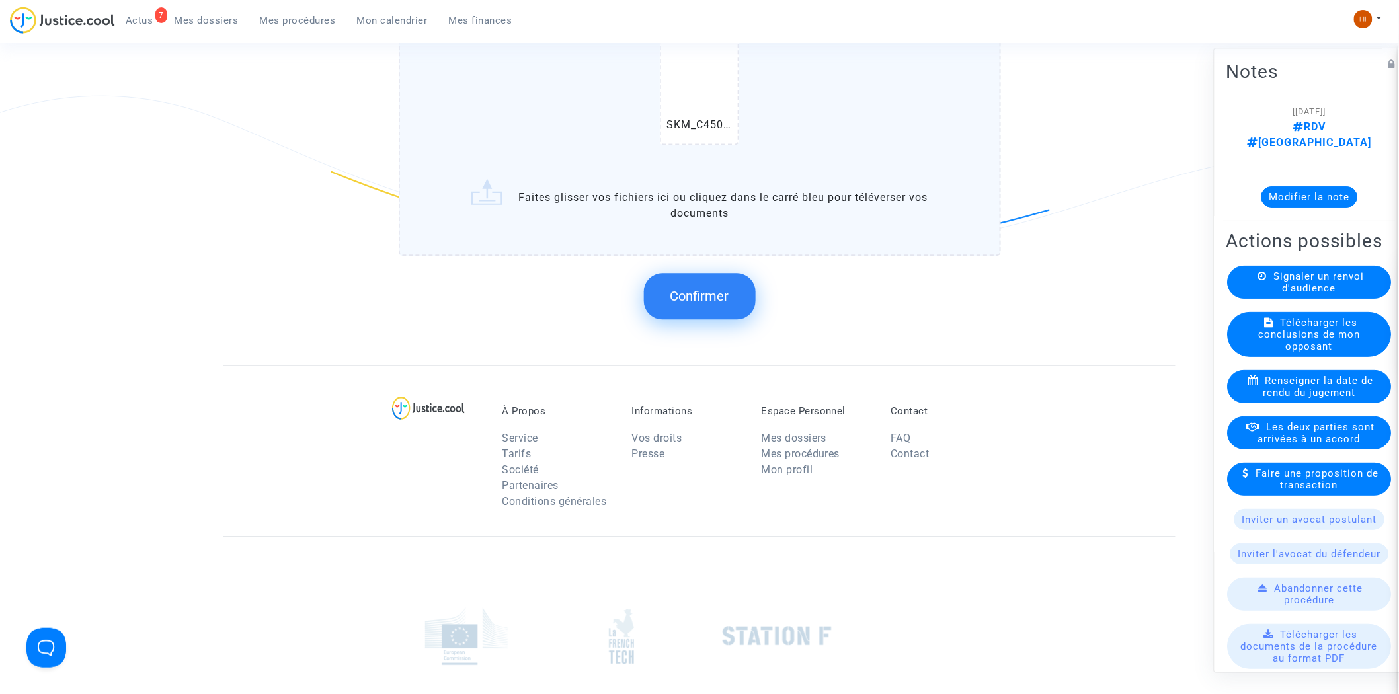
click at [722, 261] on div "Confirmer" at bounding box center [700, 296] width 602 height 70
click at [713, 288] on span "Confirmer" at bounding box center [699, 296] width 59 height 16
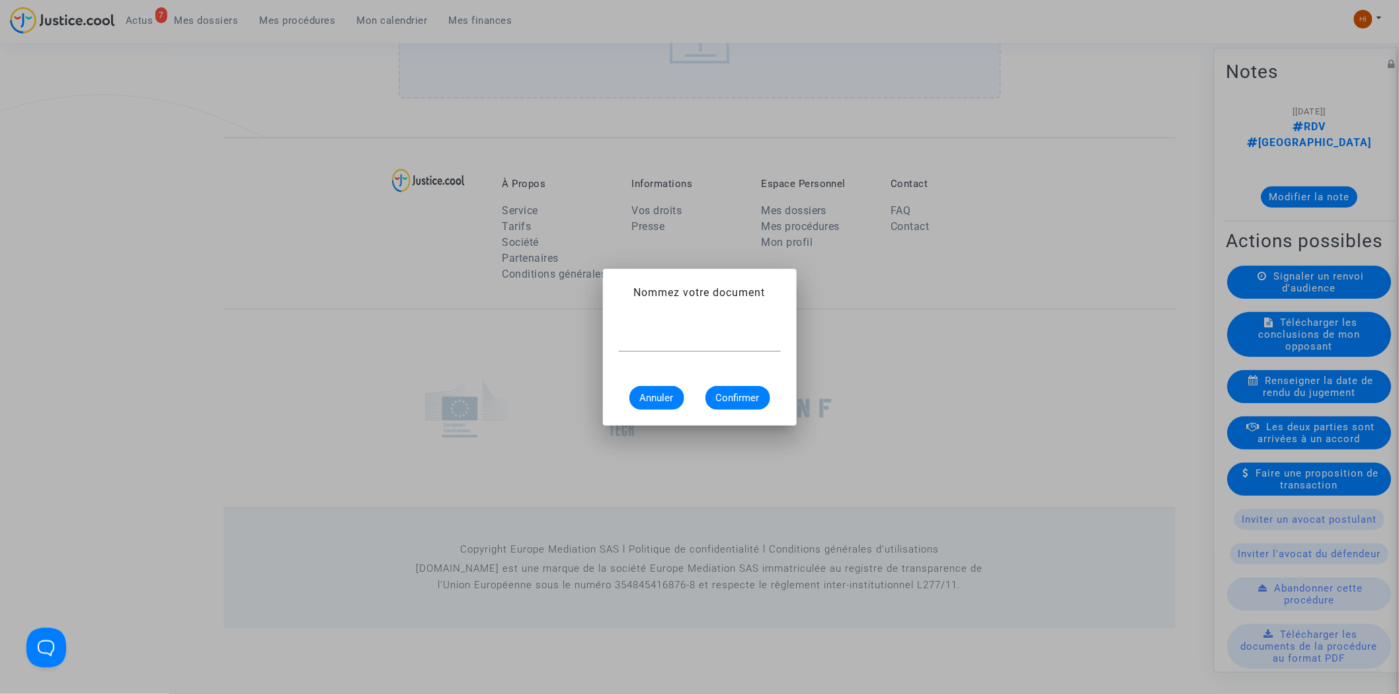
scroll to position [0, 0]
type input "CONVOCATION"
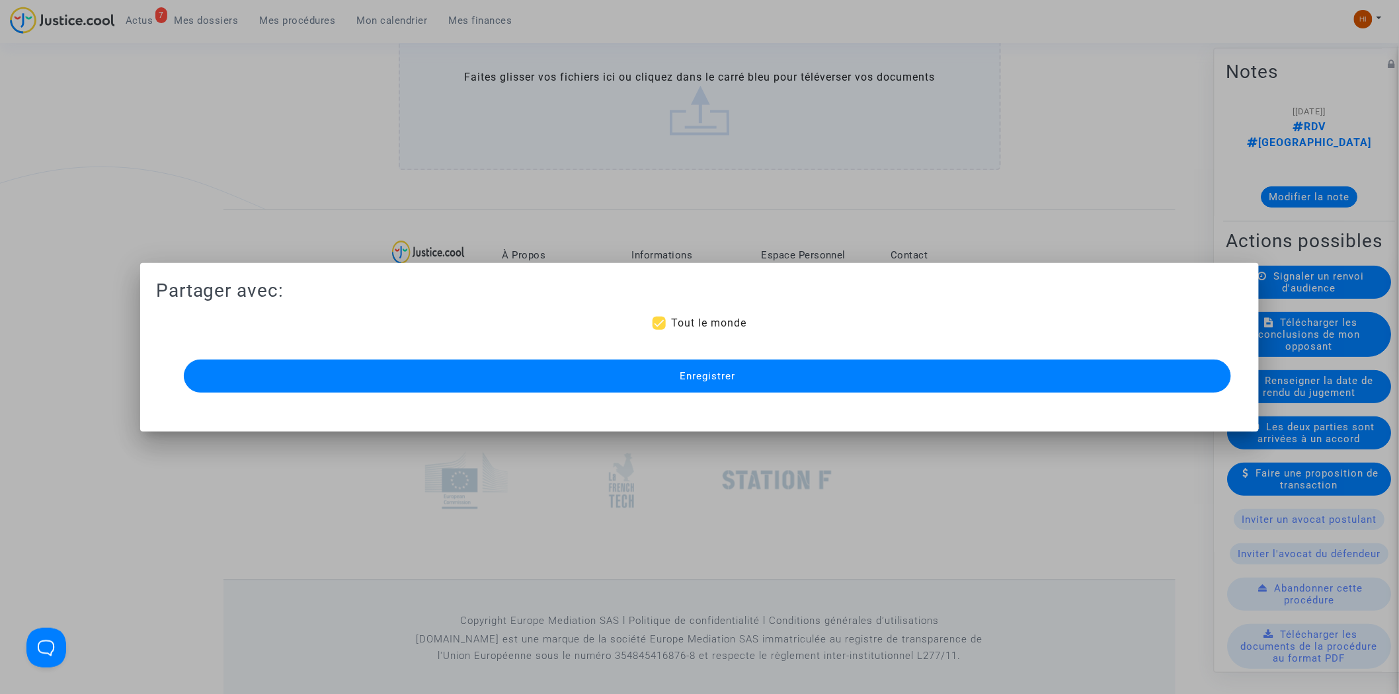
click at [702, 374] on span "Enregistrer" at bounding box center [707, 376] width 56 height 12
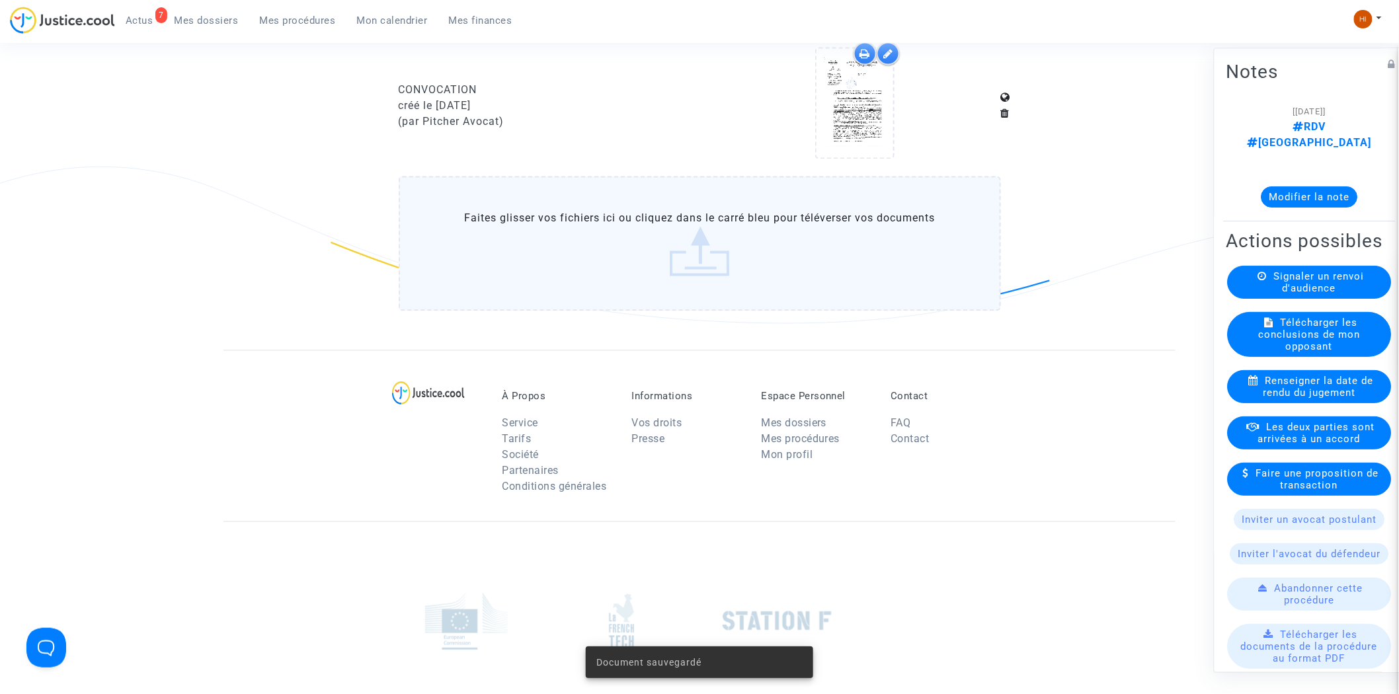
click at [302, 20] on span "Mes procédures" at bounding box center [298, 21] width 76 height 12
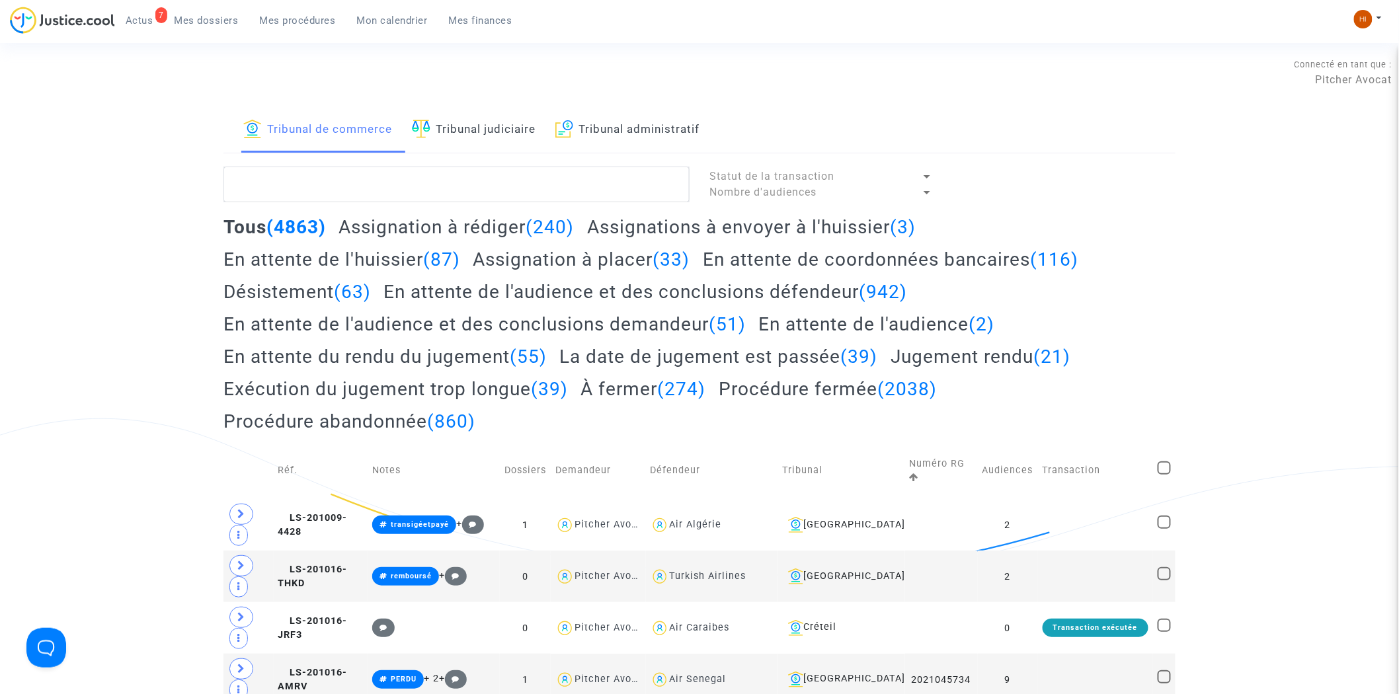
click at [497, 131] on link "Tribunal judiciaire" at bounding box center [474, 130] width 124 height 45
click at [484, 185] on textarea at bounding box center [456, 185] width 466 height 36
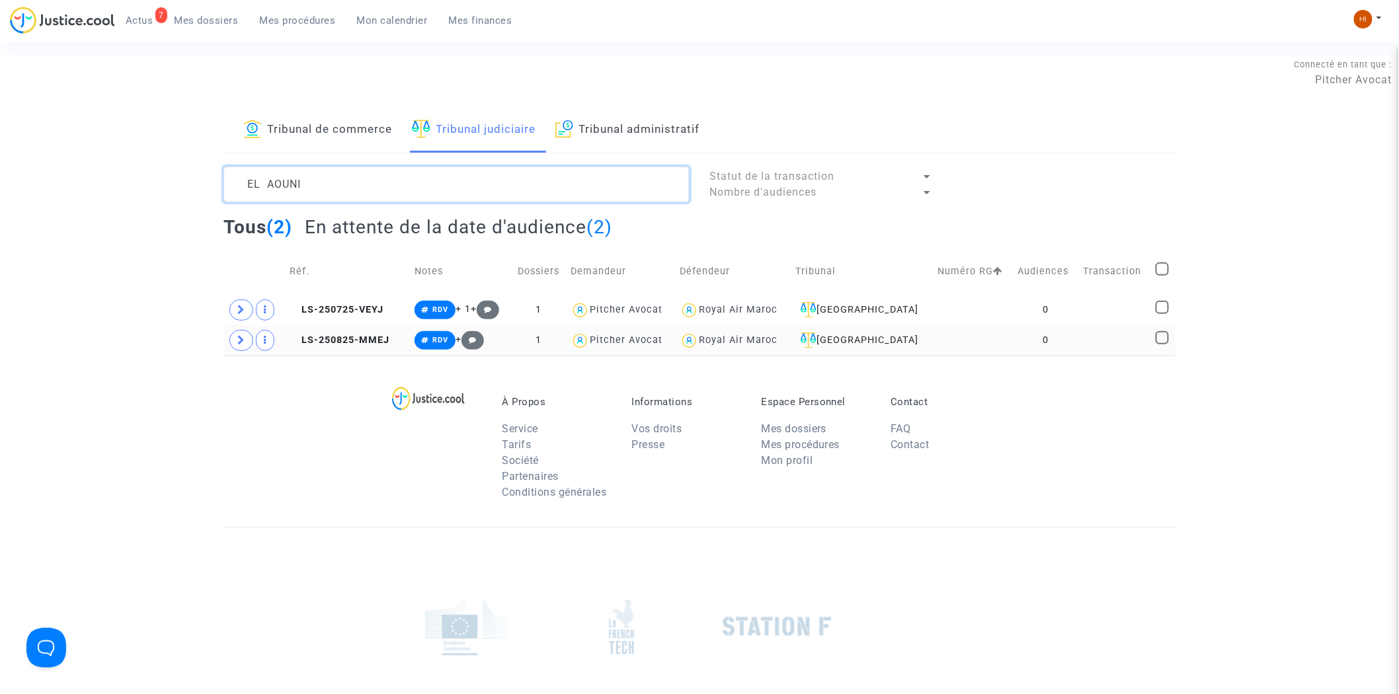
type textarea "EL AOUNI"
click at [1013, 342] on td "0" at bounding box center [1045, 340] width 65 height 30
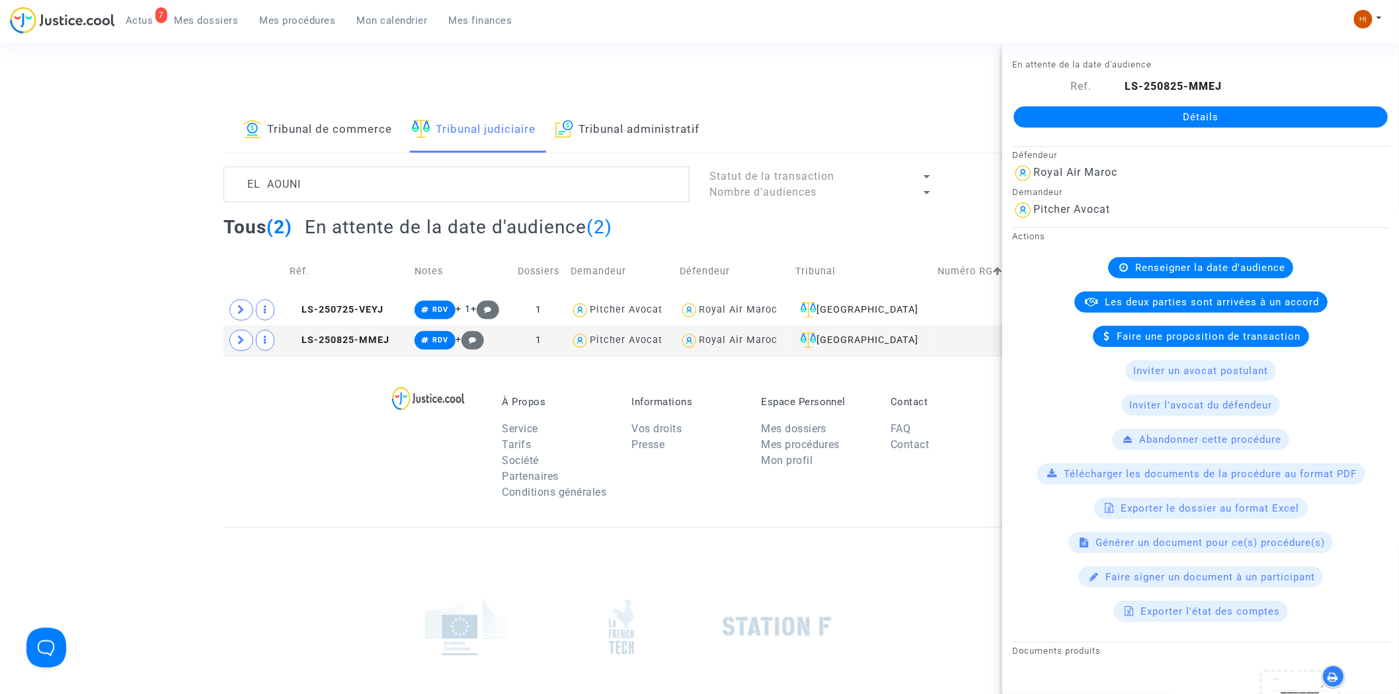
click at [1136, 116] on link "Détails" at bounding box center [1200, 116] width 374 height 21
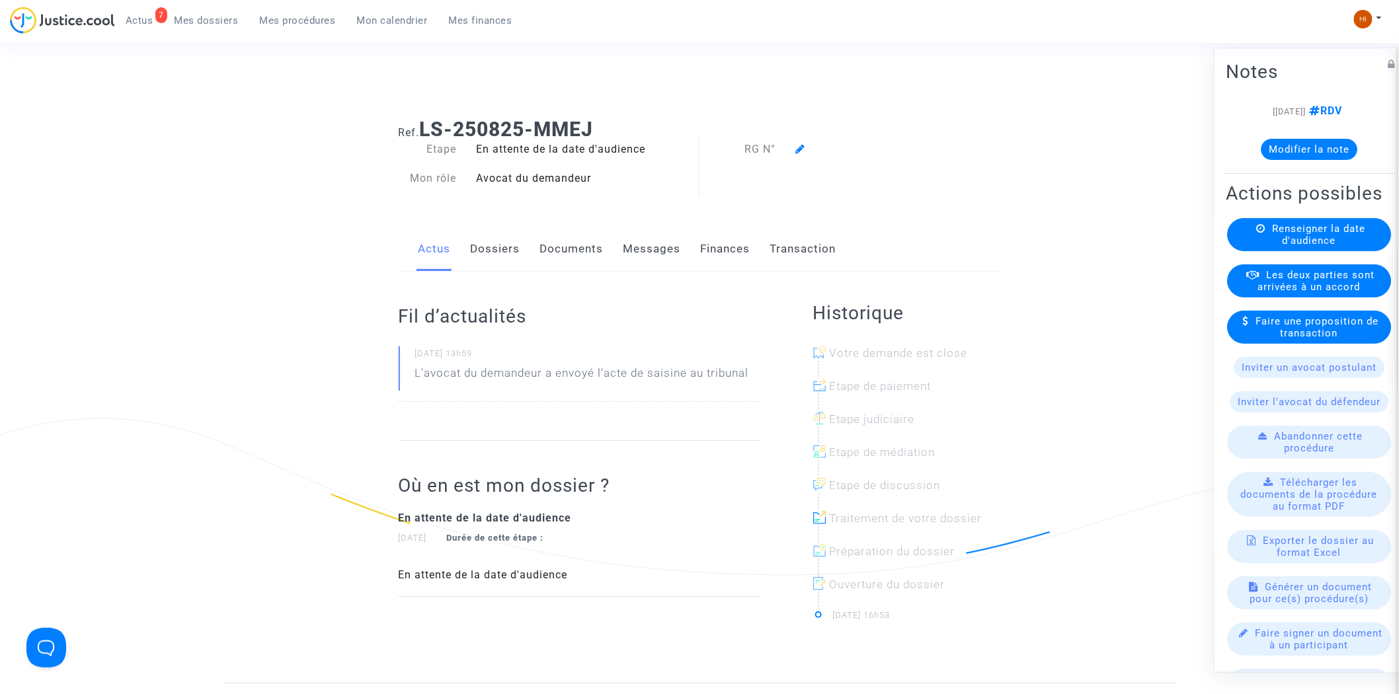
click at [1270, 252] on div "Renseigner la date d'audience" at bounding box center [1309, 235] width 164 height 33
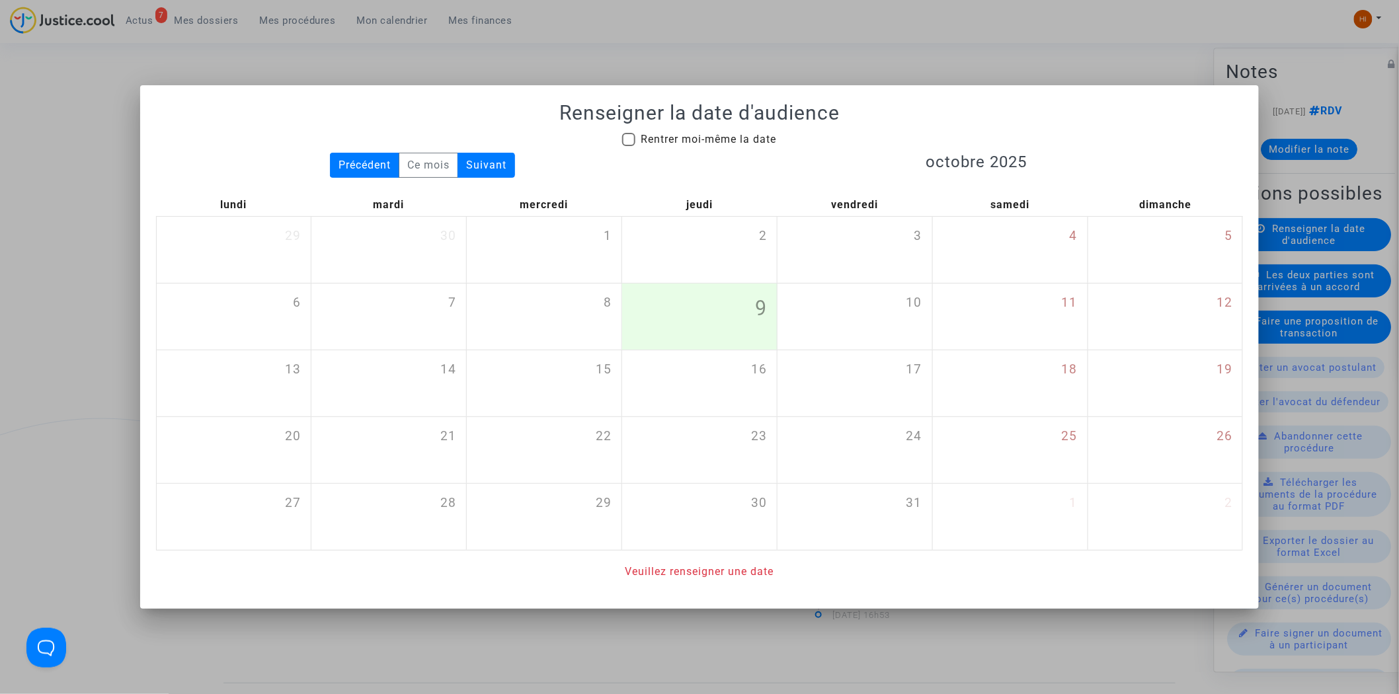
click at [640, 137] on span "Rentrer moi-même la date" at bounding box center [707, 139] width 135 height 13
click at [629, 146] on input "Rentrer moi-même la date" at bounding box center [628, 146] width 1 height 1
checkbox input "true"
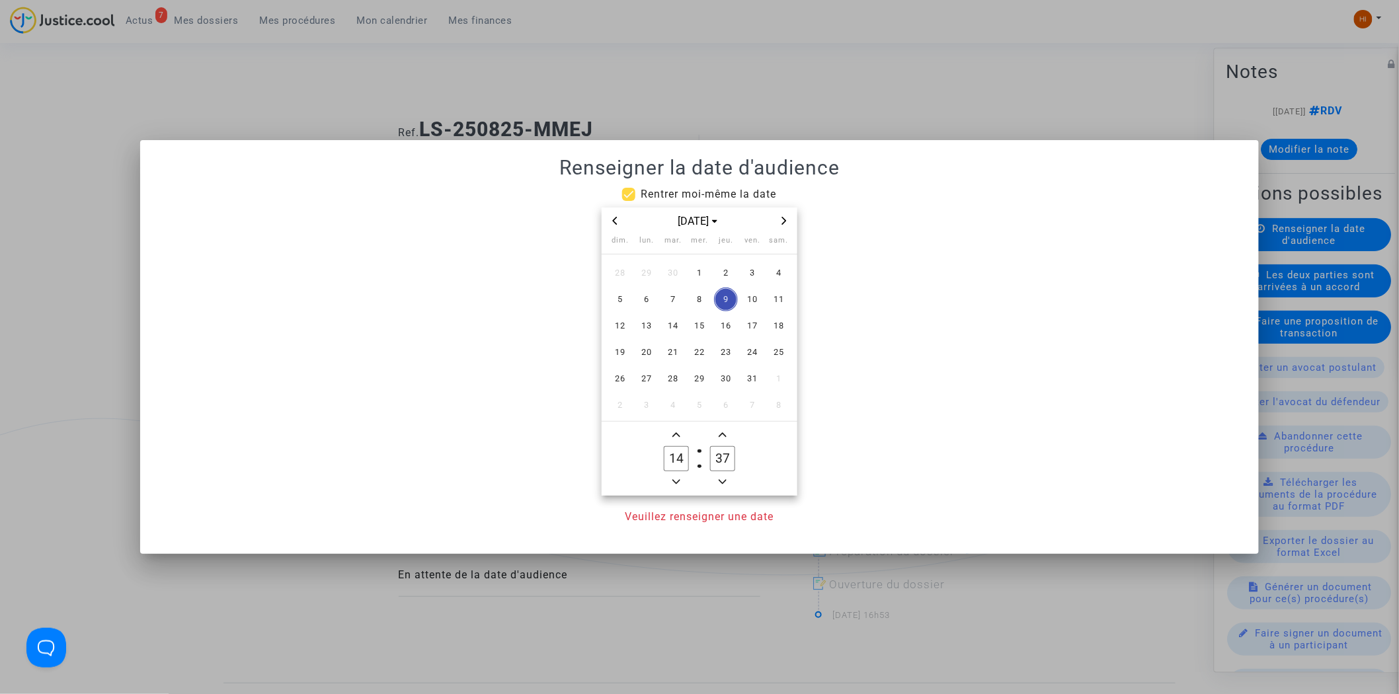
click at [785, 220] on icon "Next month" at bounding box center [784, 221] width 5 height 8
drag, startPoint x: 730, startPoint y: 378, endPoint x: 730, endPoint y: 399, distance: 21.2
click at [730, 381] on span "27" at bounding box center [726, 379] width 24 height 24
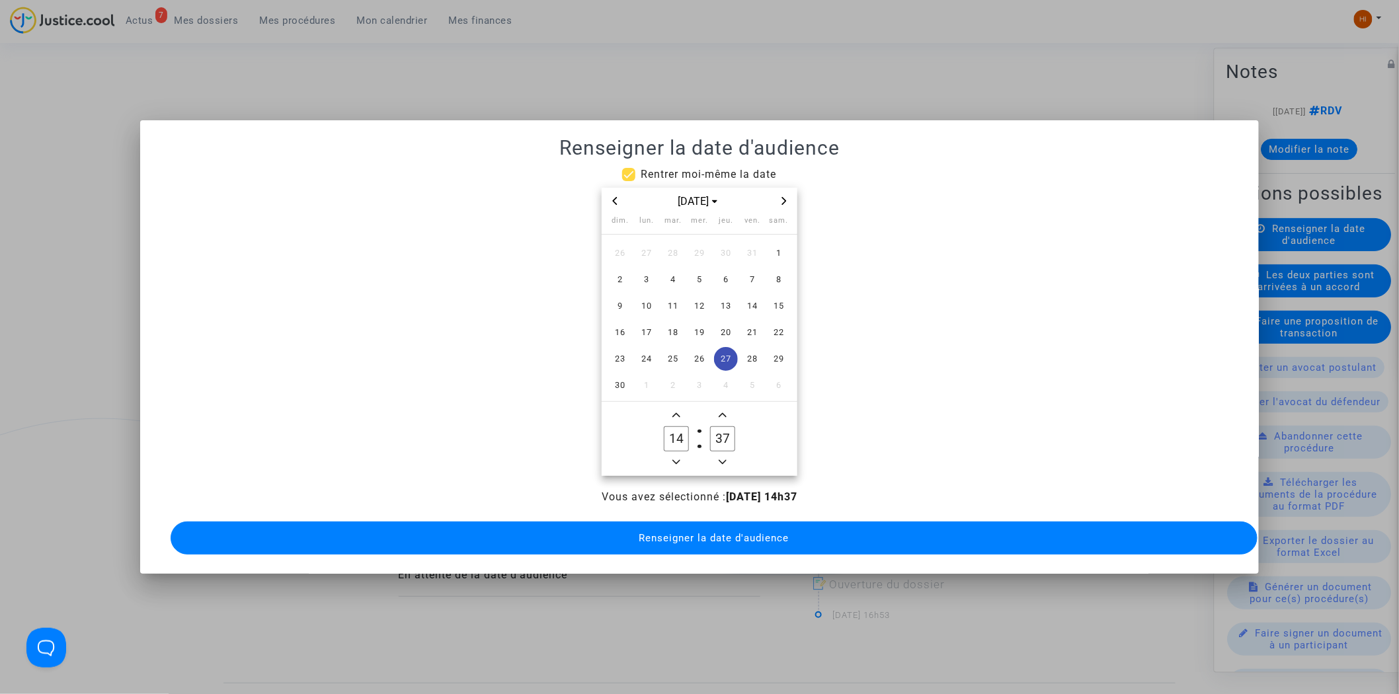
click at [730, 431] on input "37" at bounding box center [722, 438] width 25 height 25
type input "00"
click at [732, 535] on span "Renseigner la date d'audience" at bounding box center [714, 538] width 150 height 12
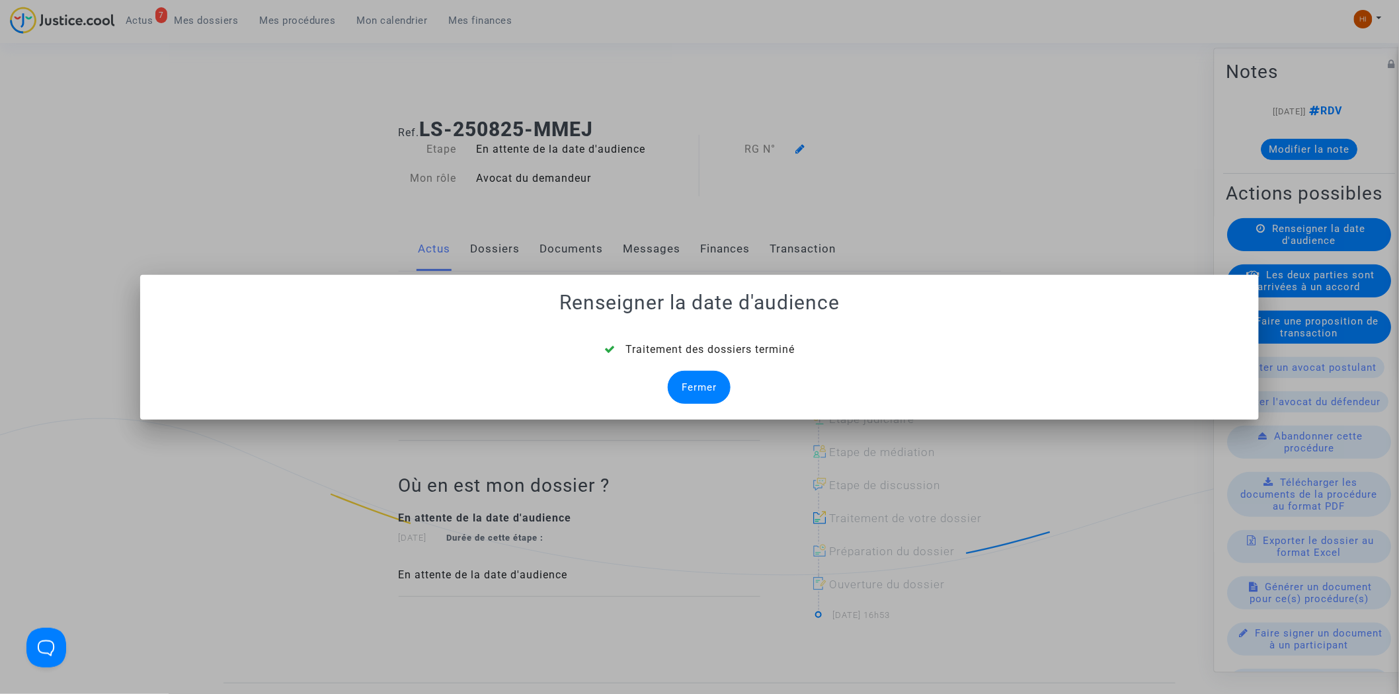
click at [721, 401] on div "Fermer" at bounding box center [699, 387] width 63 height 33
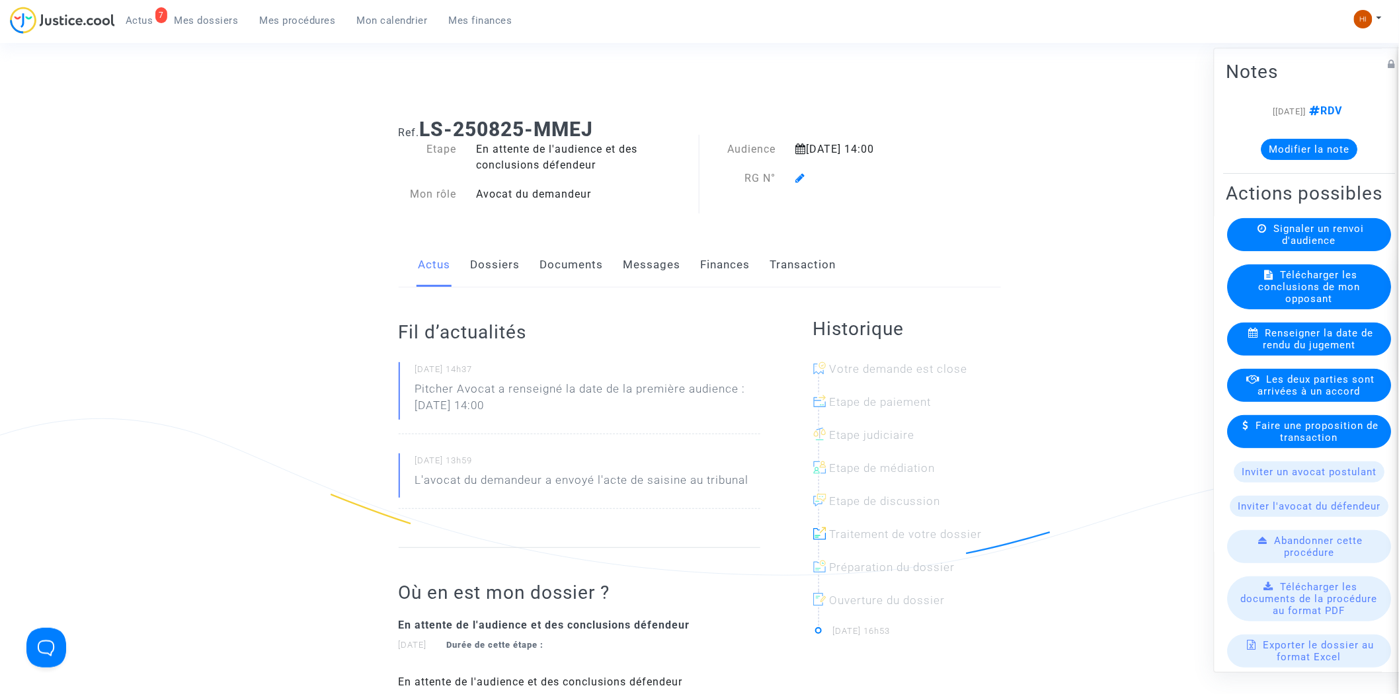
click at [796, 174] on icon at bounding box center [801, 178] width 10 height 11
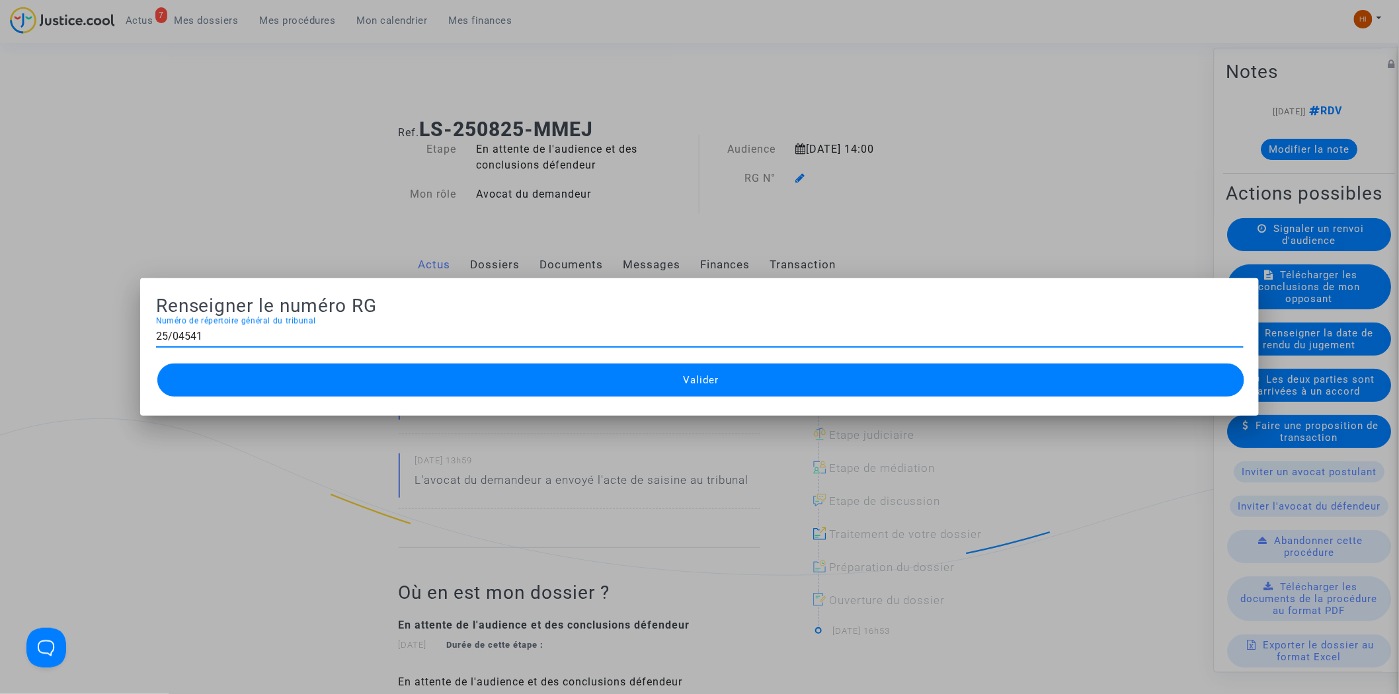
type input "25/04541"
click at [659, 377] on button "Valider" at bounding box center [700, 380] width 1087 height 33
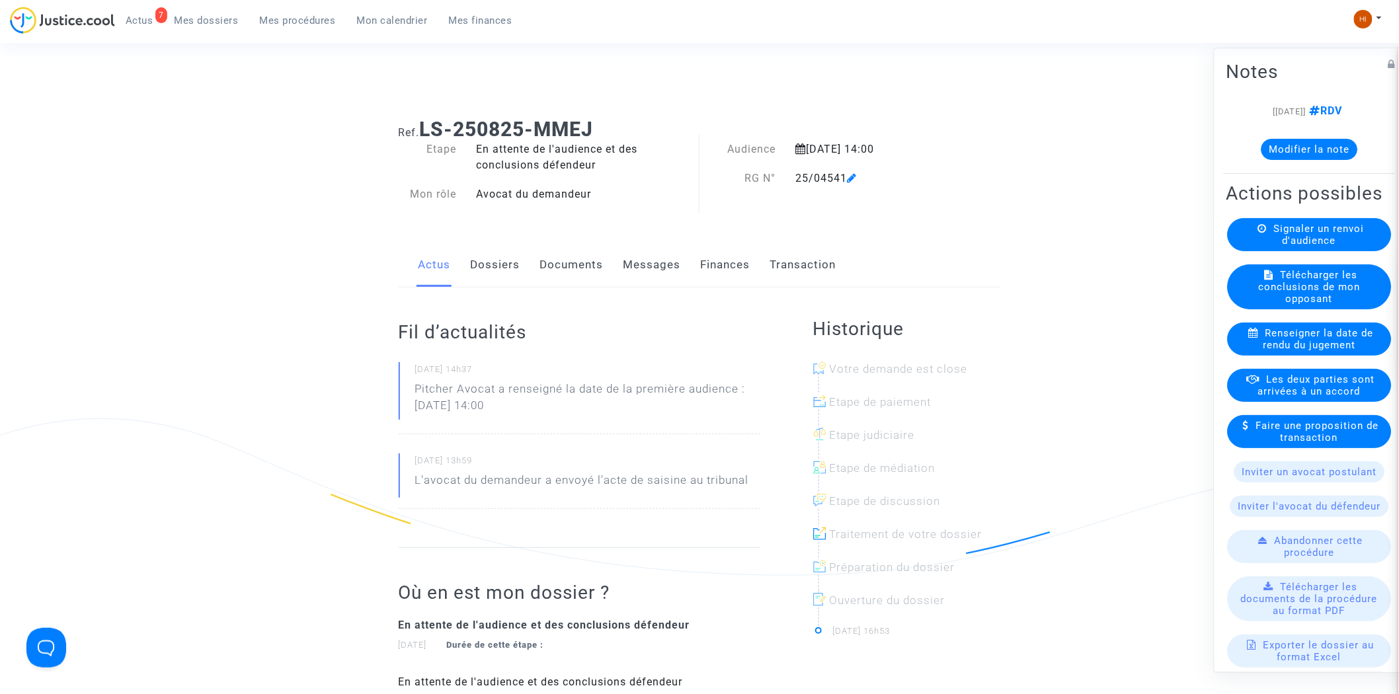
click at [593, 262] on link "Documents" at bounding box center [571, 265] width 63 height 44
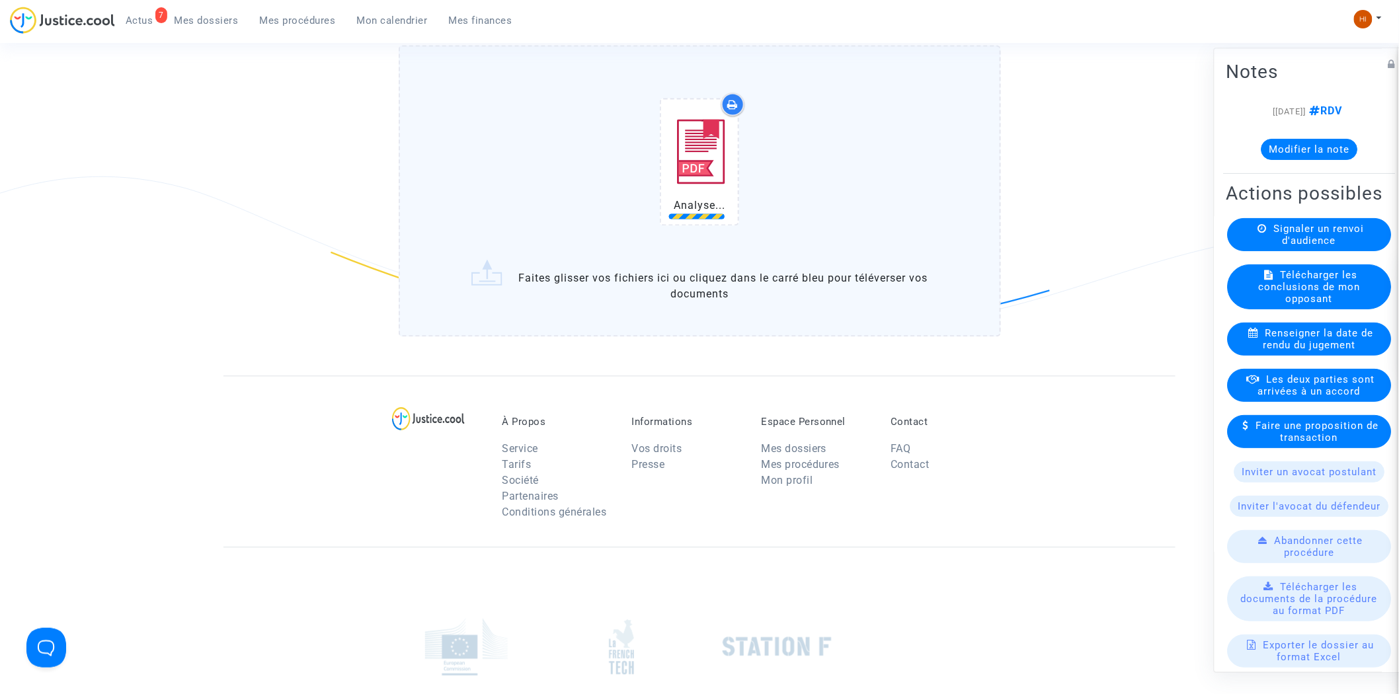
scroll to position [1101, 0]
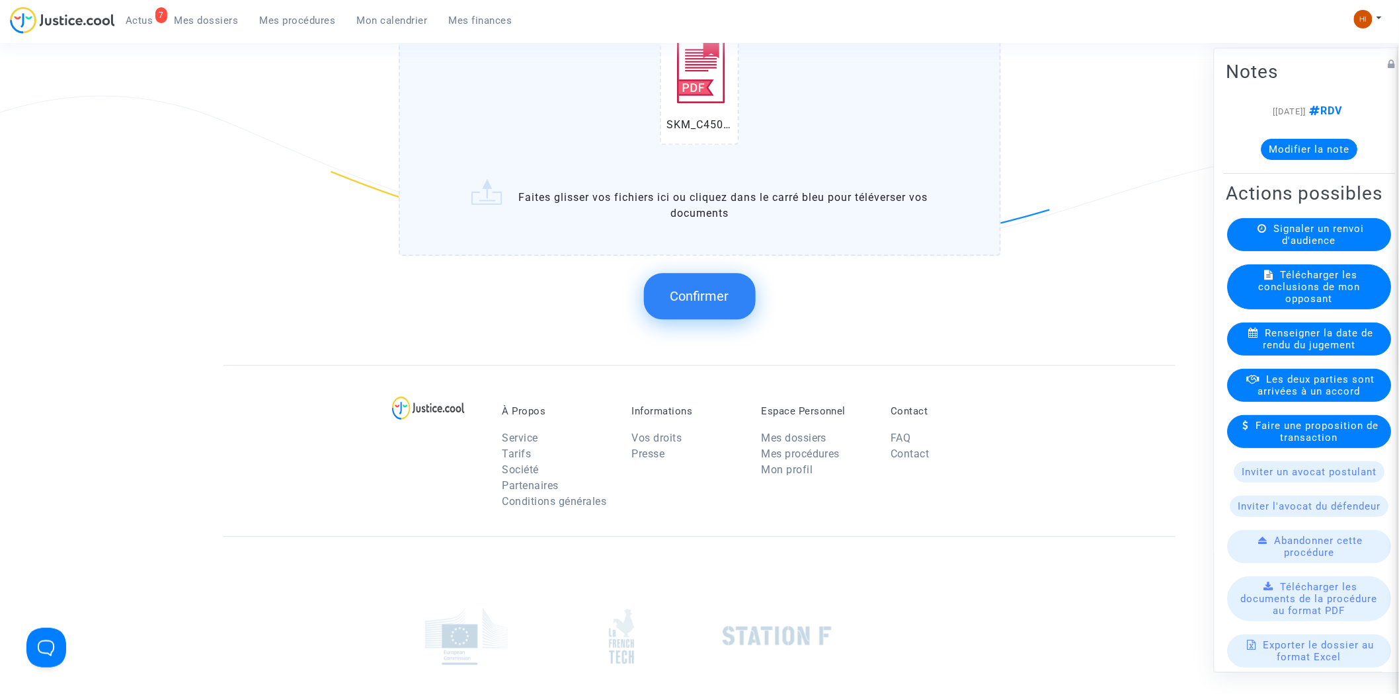
click at [716, 293] on span "Confirmer" at bounding box center [699, 296] width 59 height 16
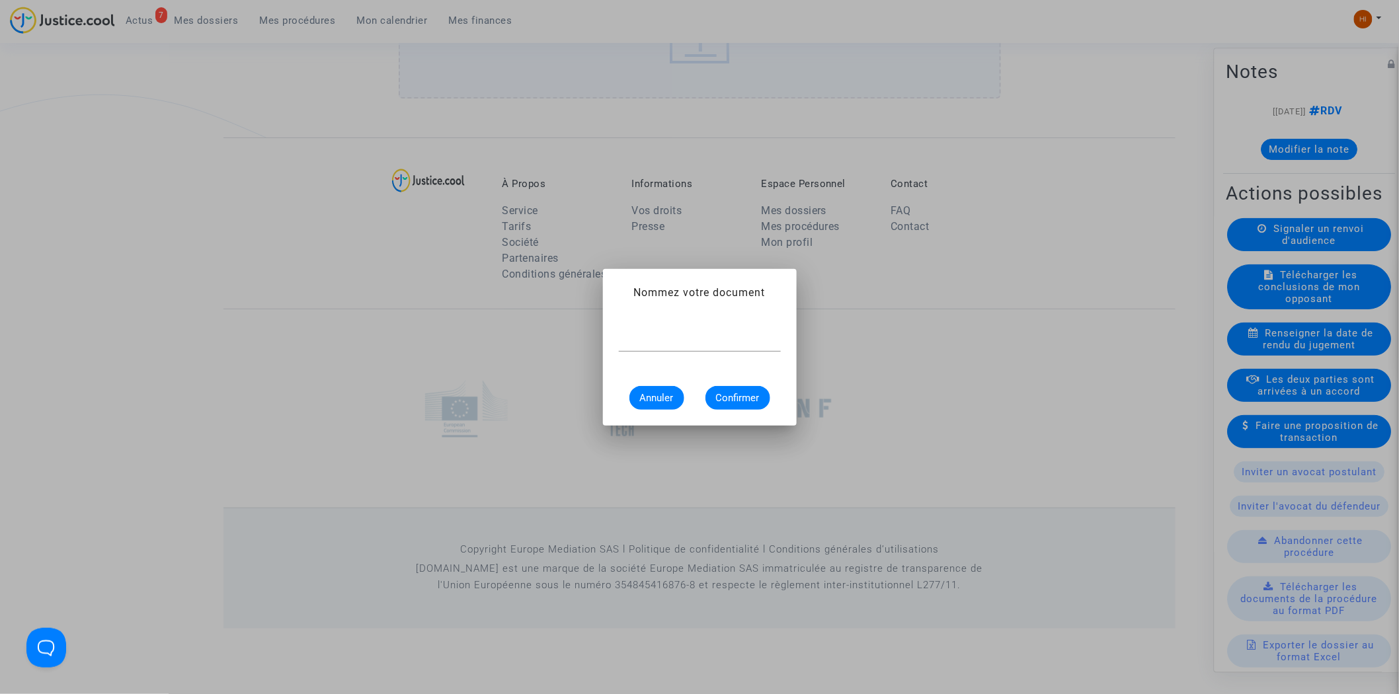
scroll to position [0, 0]
type input "CONVOCATION"
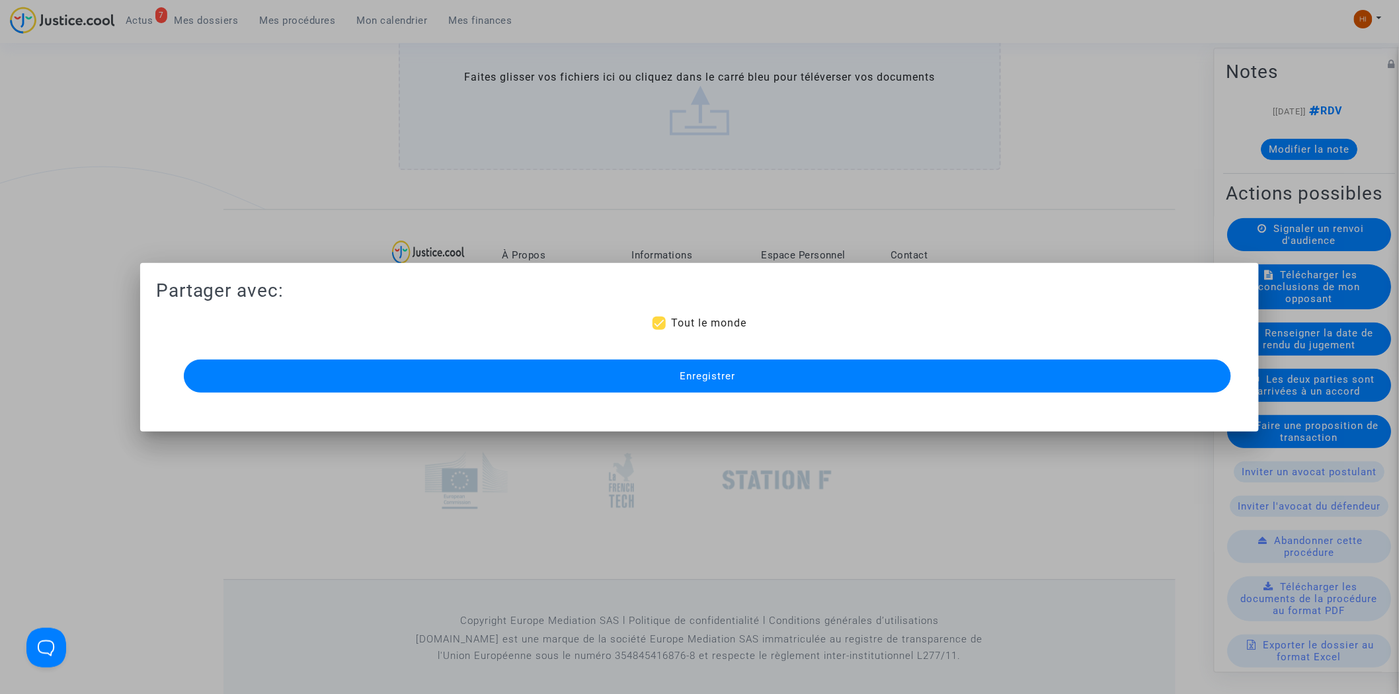
click at [675, 391] on button "Enregistrer" at bounding box center [708, 376] width 1048 height 33
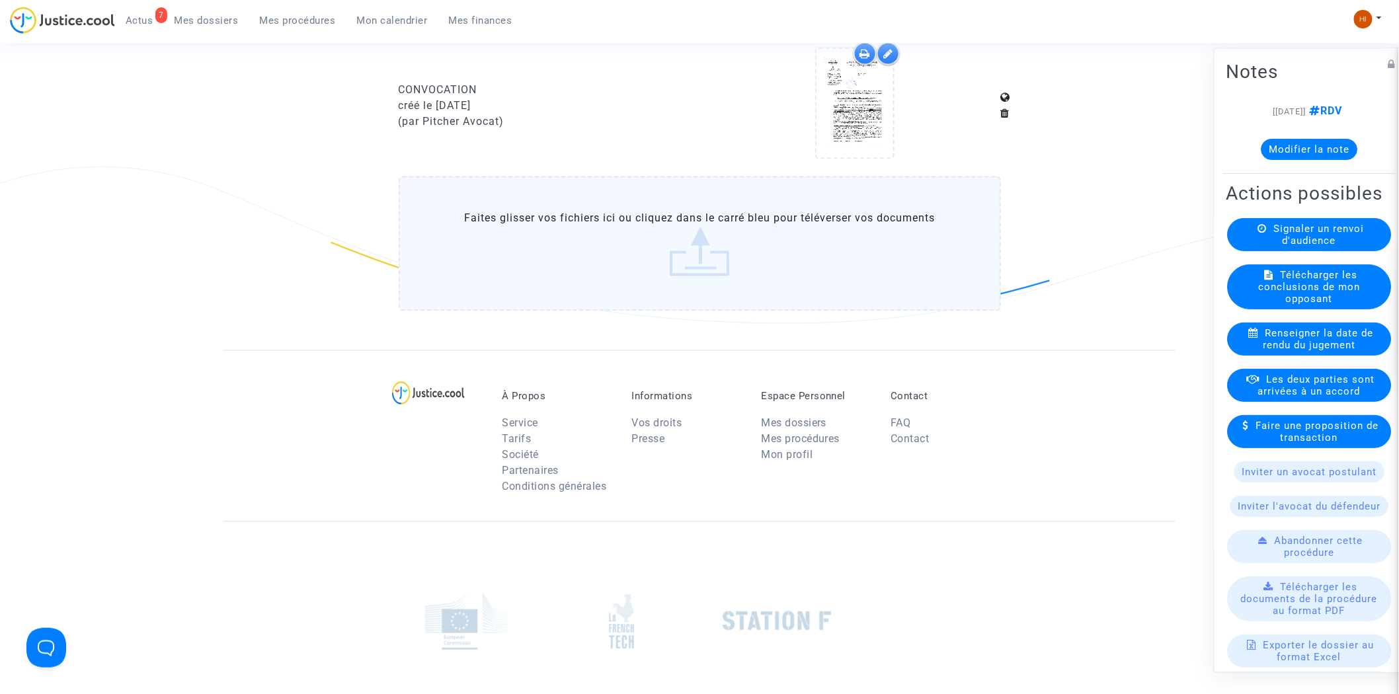
click at [307, 22] on span "Mes procédures" at bounding box center [298, 21] width 76 height 12
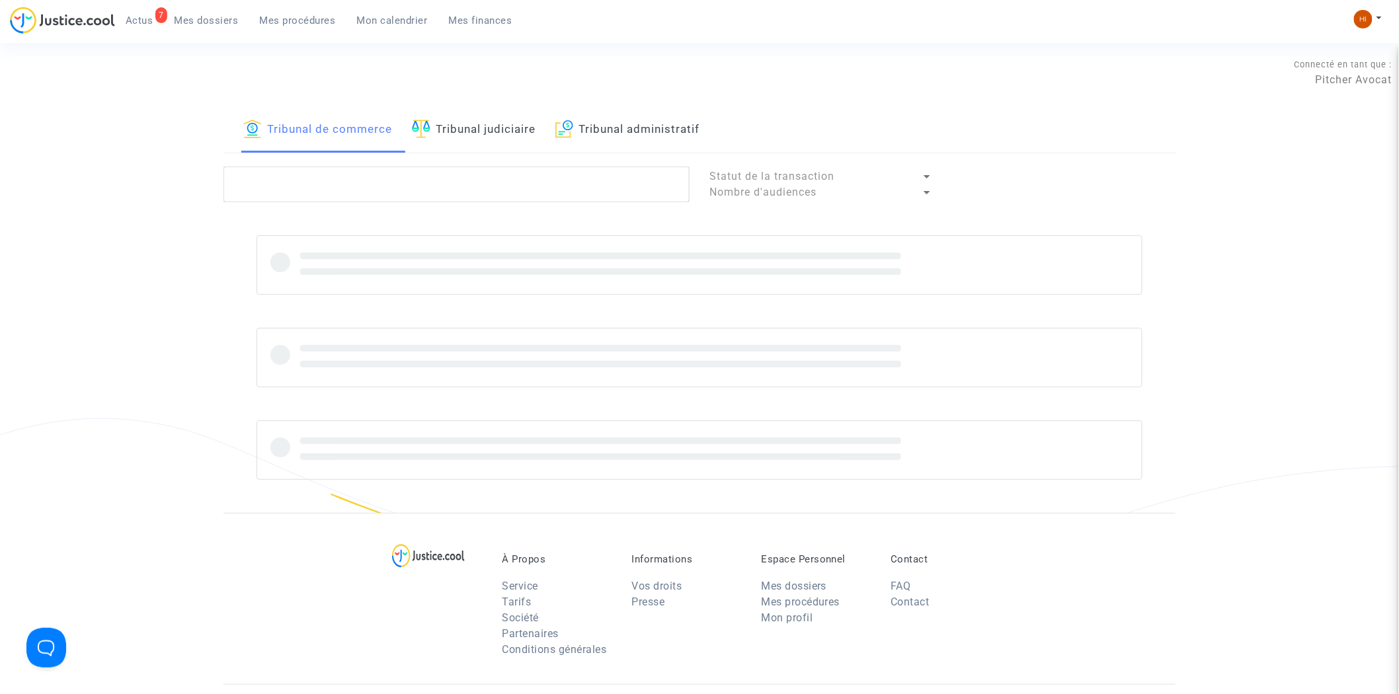
click at [506, 124] on link "Tribunal judiciaire" at bounding box center [474, 130] width 124 height 45
click at [468, 186] on textarea at bounding box center [456, 185] width 466 height 36
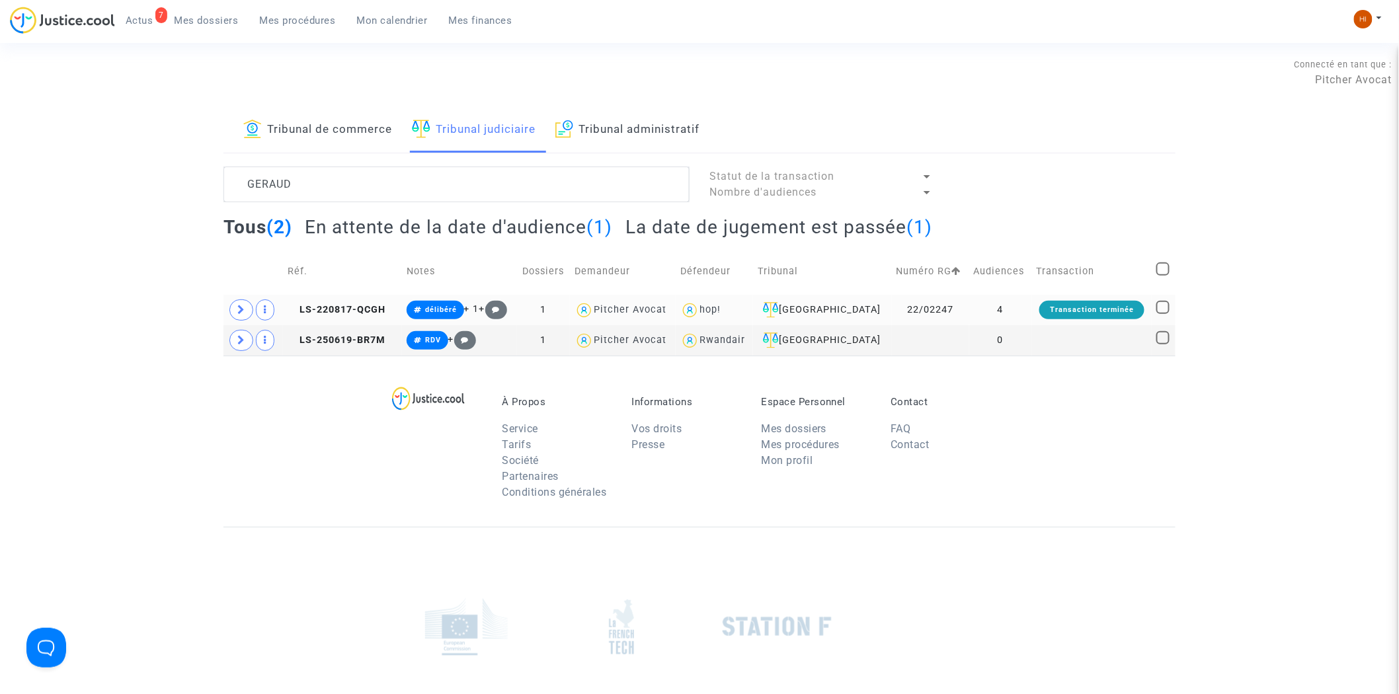
click at [1014, 303] on td "4" at bounding box center [1000, 310] width 63 height 30
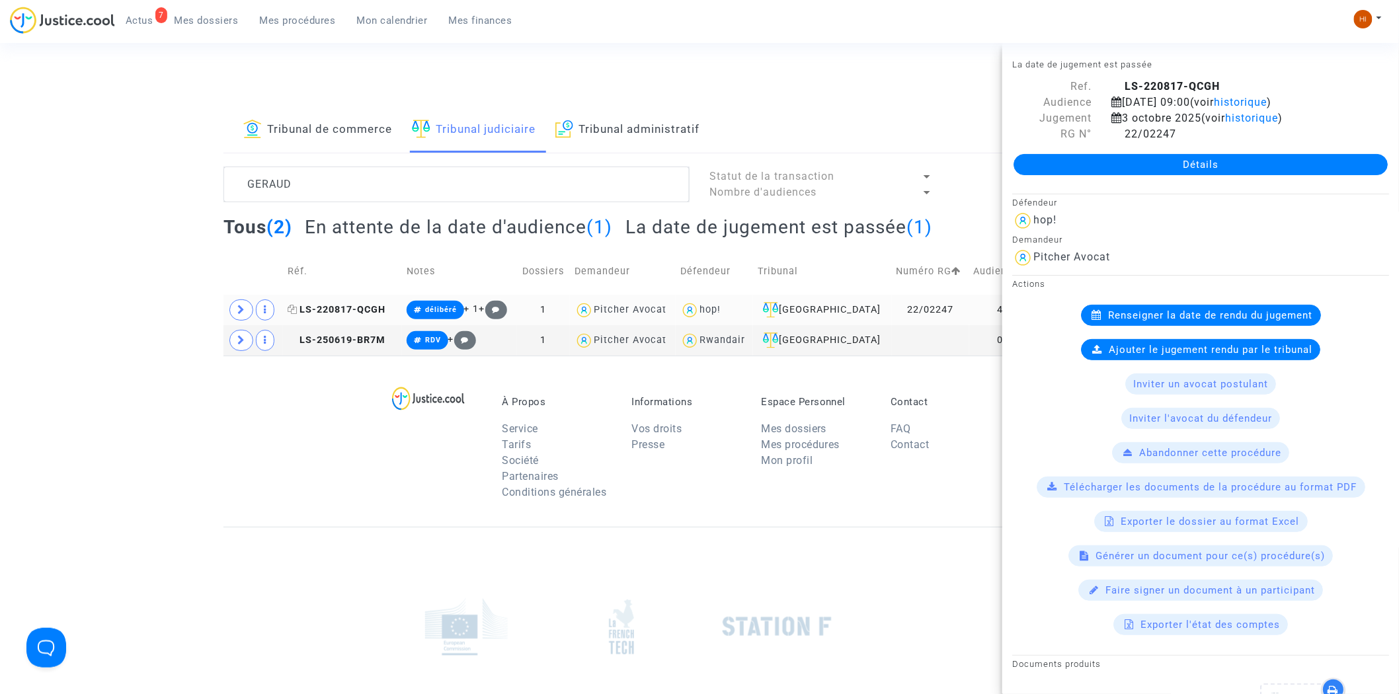
click at [291, 313] on icon at bounding box center [293, 309] width 10 height 9
drag, startPoint x: 402, startPoint y: 194, endPoint x: 91, endPoint y: 126, distance: 318.8
click at [98, 134] on div "Tribunal de commerce Tribunal judiciaire Tribunal administratif GERAUD Statut d…" at bounding box center [699, 232] width 1399 height 248
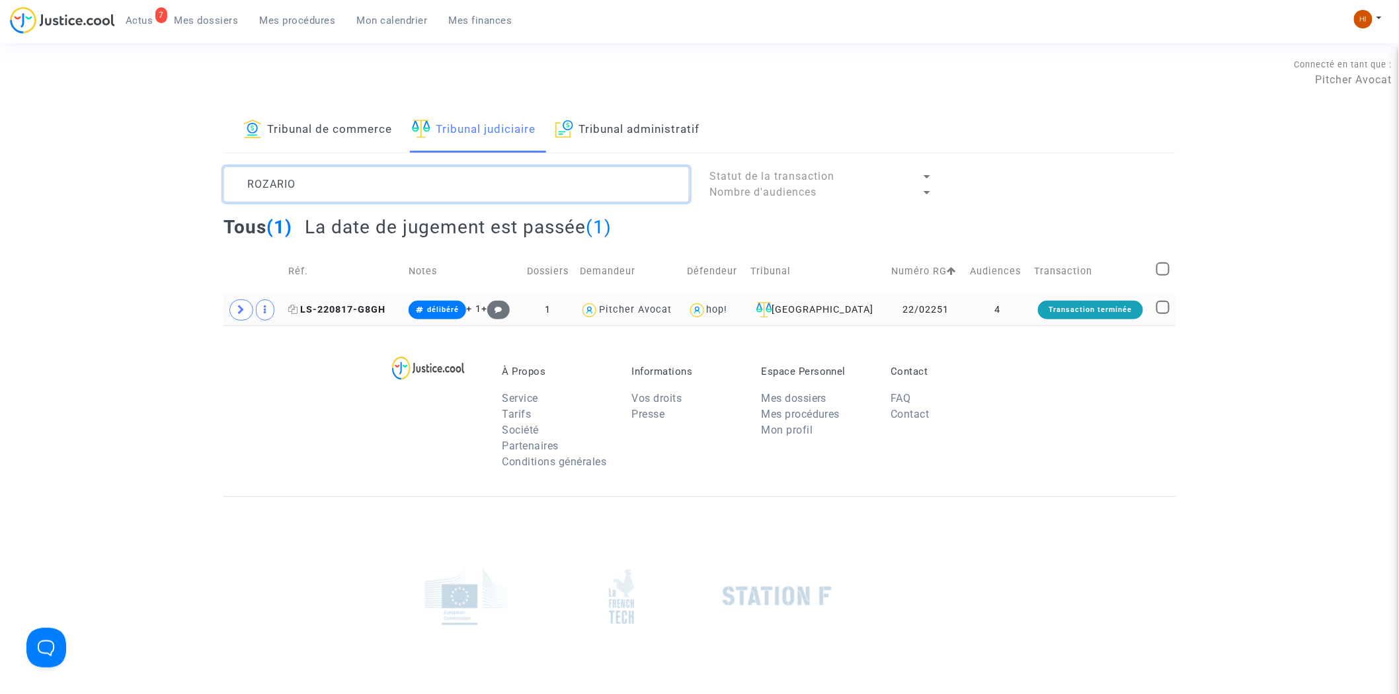
type textarea "ROZARIO"
click at [299, 309] on icon at bounding box center [294, 309] width 10 height 9
drag, startPoint x: 375, startPoint y: 190, endPoint x: 42, endPoint y: 128, distance: 339.5
click at [78, 152] on div "Tribunal de commerce Tribunal judiciaire Tribunal administratif ROZARIO Statut …" at bounding box center [699, 216] width 1399 height 217
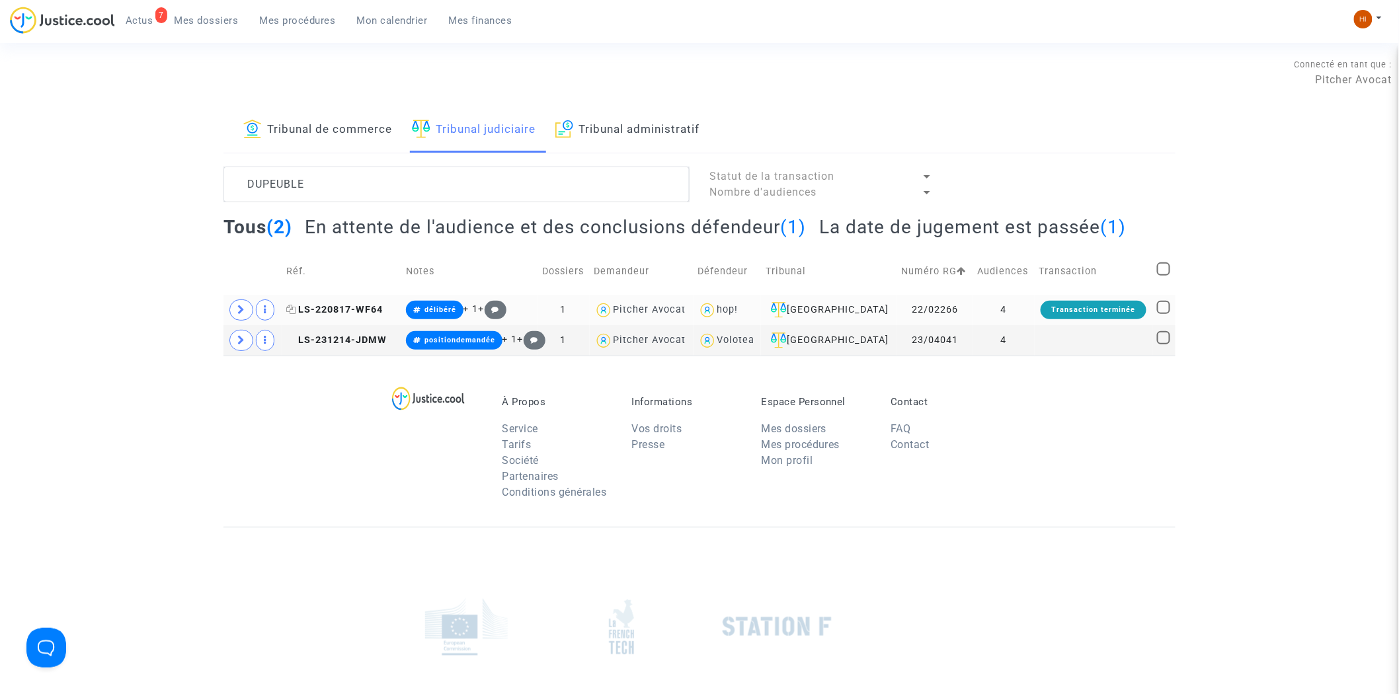
click at [296, 312] on icon at bounding box center [291, 309] width 10 height 9
drag, startPoint x: 332, startPoint y: 180, endPoint x: 171, endPoint y: 169, distance: 161.7
click at [171, 169] on div "Tribunal de commerce Tribunal judiciaire Tribunal administratif DUPEUBLE Statut…" at bounding box center [699, 232] width 1399 height 248
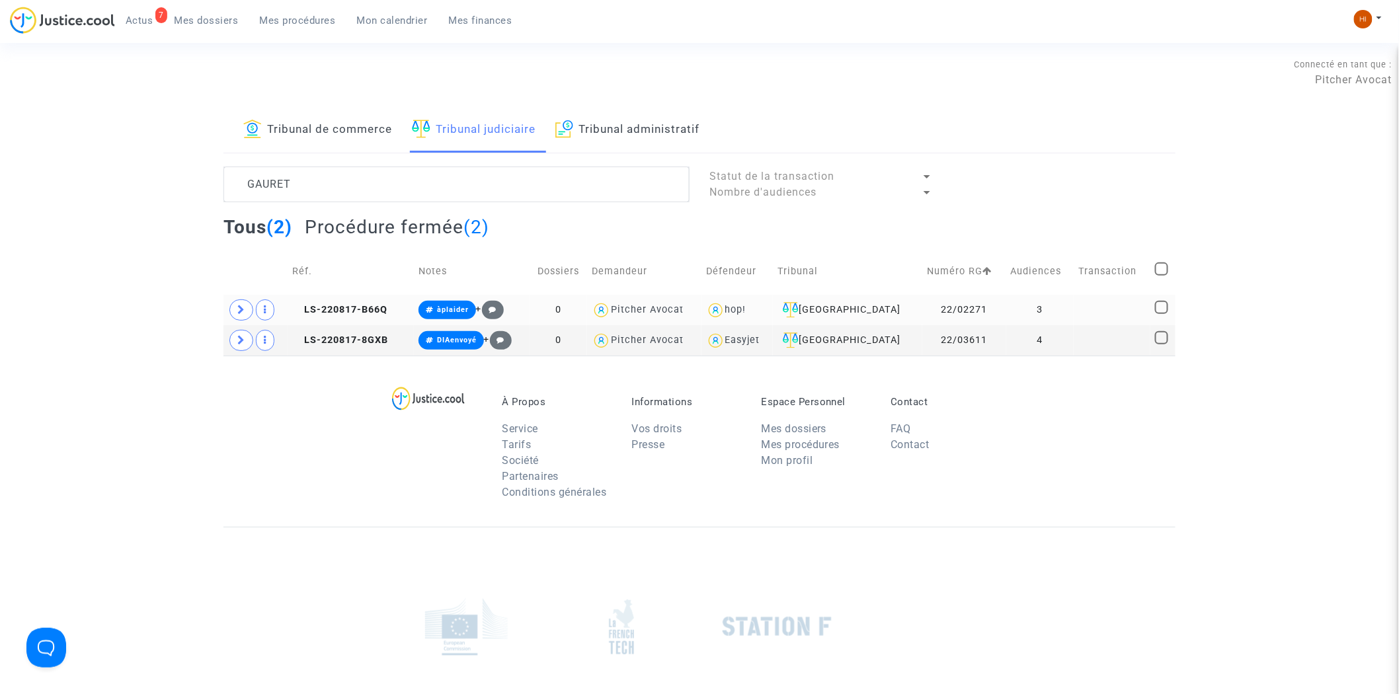
click at [358, 301] on td "LS-220817-B66Q" at bounding box center [351, 310] width 126 height 30
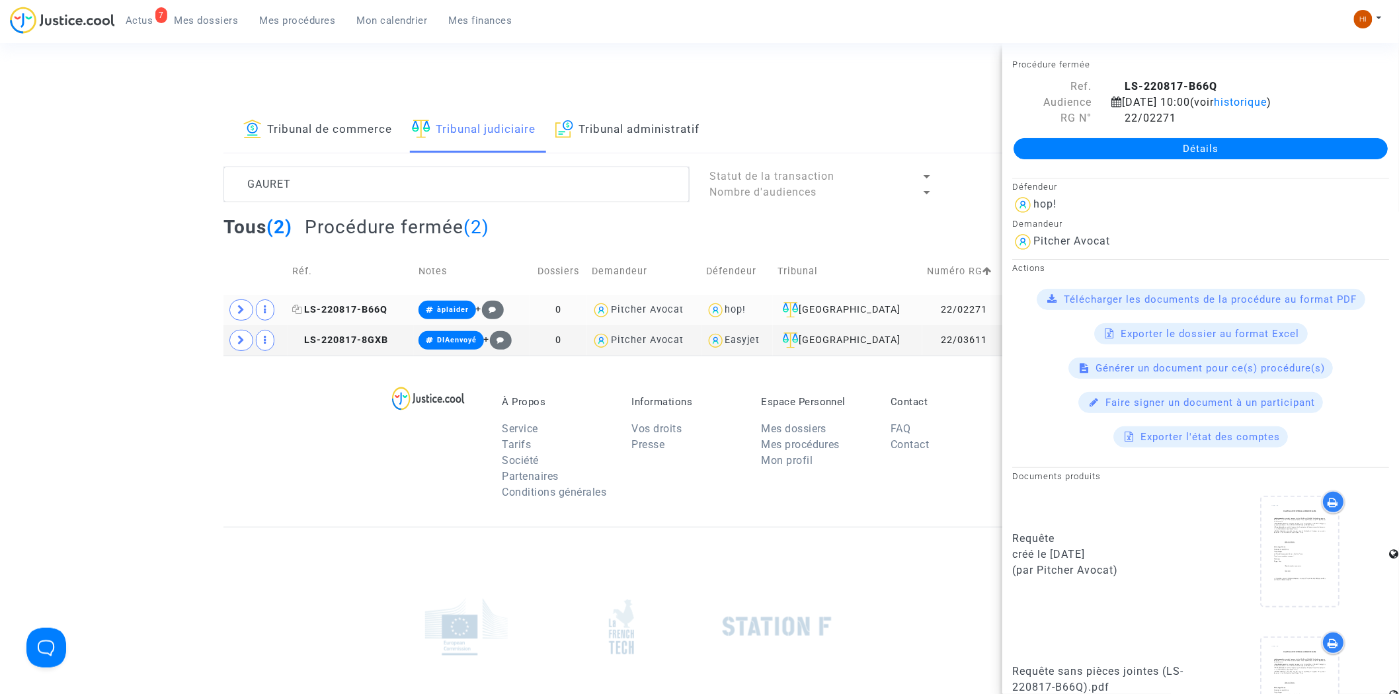
click at [342, 309] on span "LS-220817-B66Q" at bounding box center [339, 309] width 95 height 11
click at [239, 312] on icon at bounding box center [241, 310] width 8 height 10
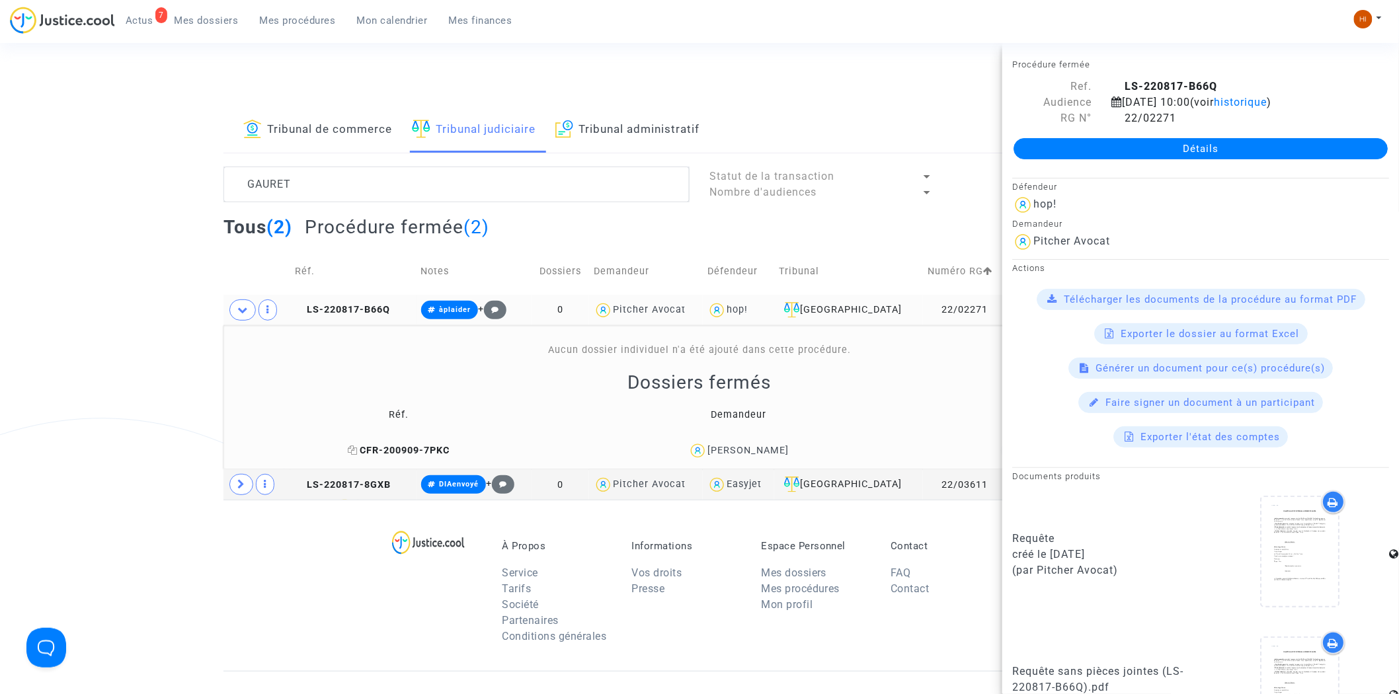
click at [424, 450] on span "CFR-200909-7PKC" at bounding box center [399, 450] width 102 height 11
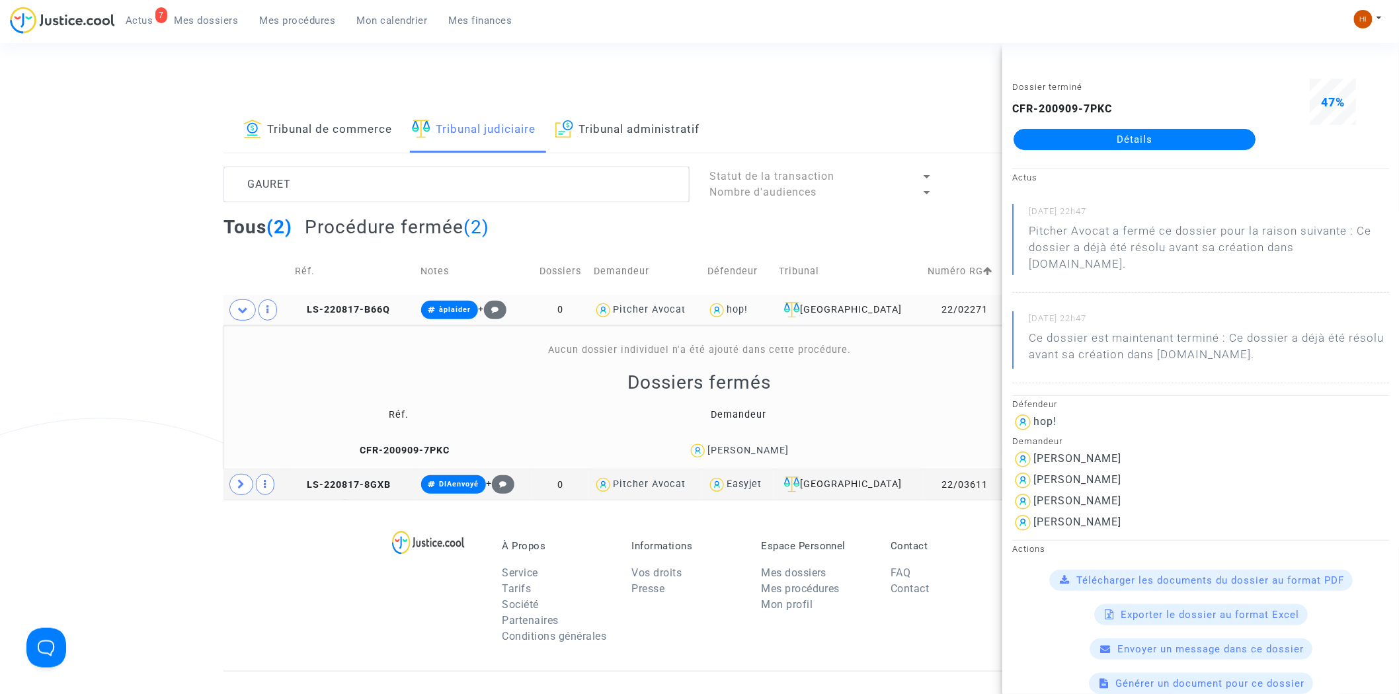
click at [321, 301] on td "LS-220817-B66Q" at bounding box center [353, 310] width 126 height 30
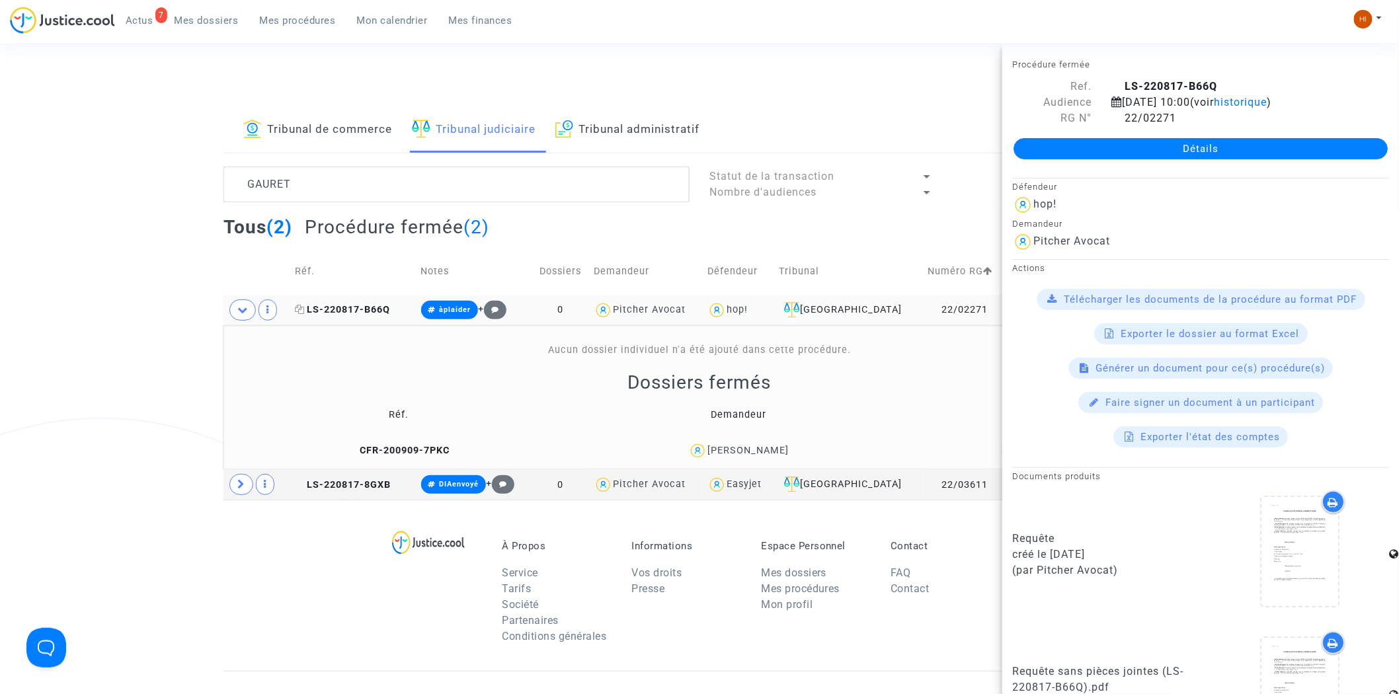
click at [305, 311] on icon at bounding box center [300, 309] width 10 height 9
drag, startPoint x: 368, startPoint y: 177, endPoint x: 23, endPoint y: 88, distance: 356.4
click at [27, 90] on section "Connecté en tant que : Pitcher Avocat Tribunal de commerce Tribunal judiciaire …" at bounding box center [699, 495] width 1399 height 991
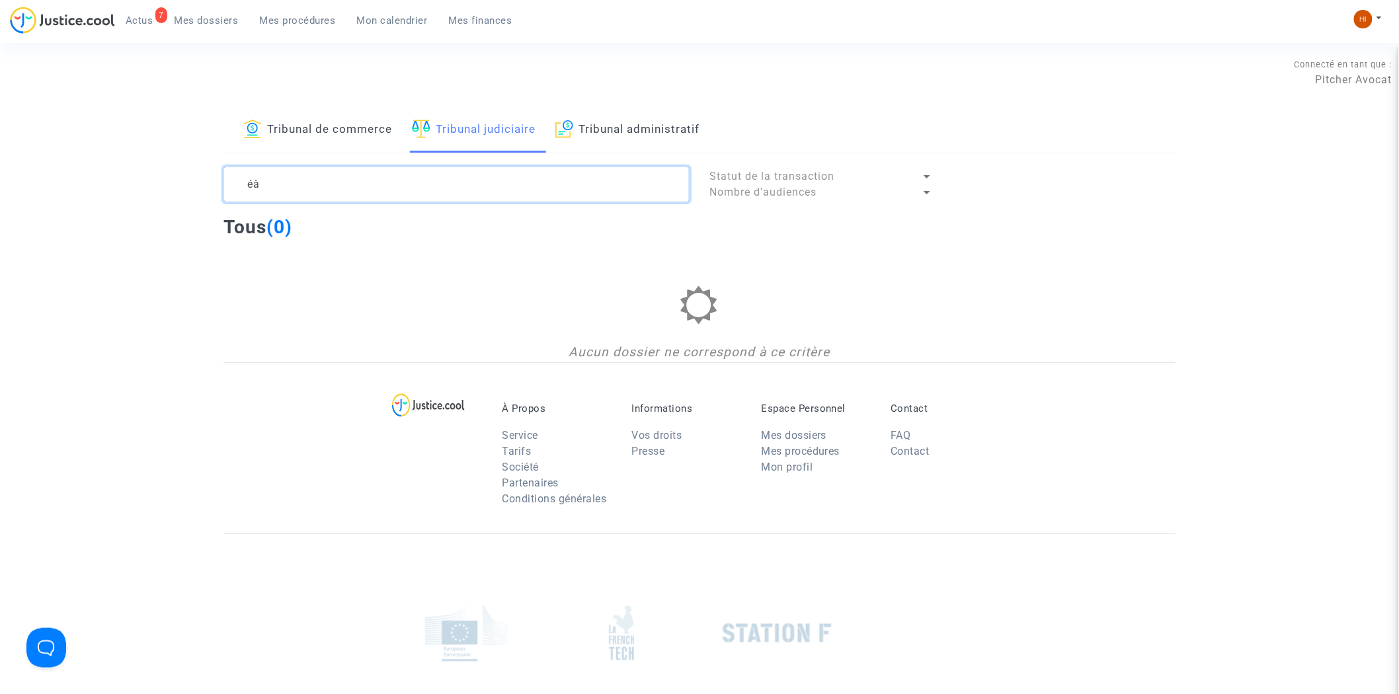
type textarea "é"
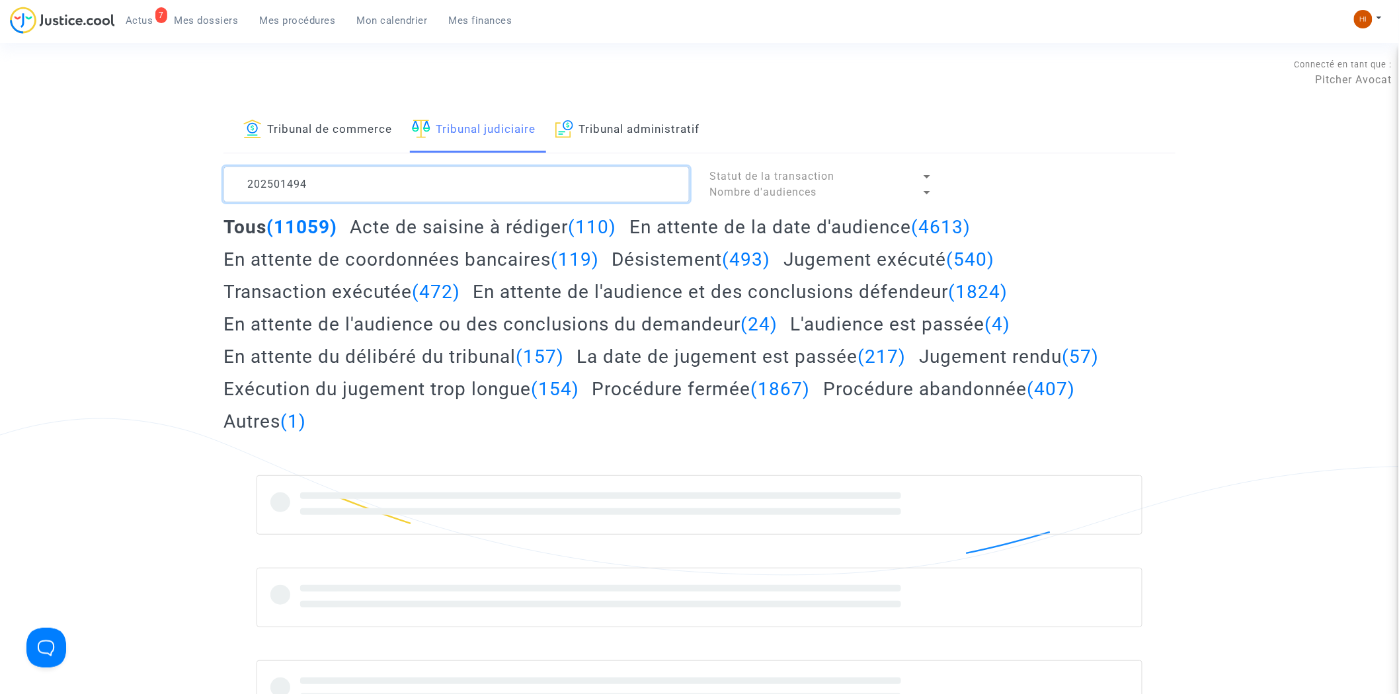
type textarea "2025014943"
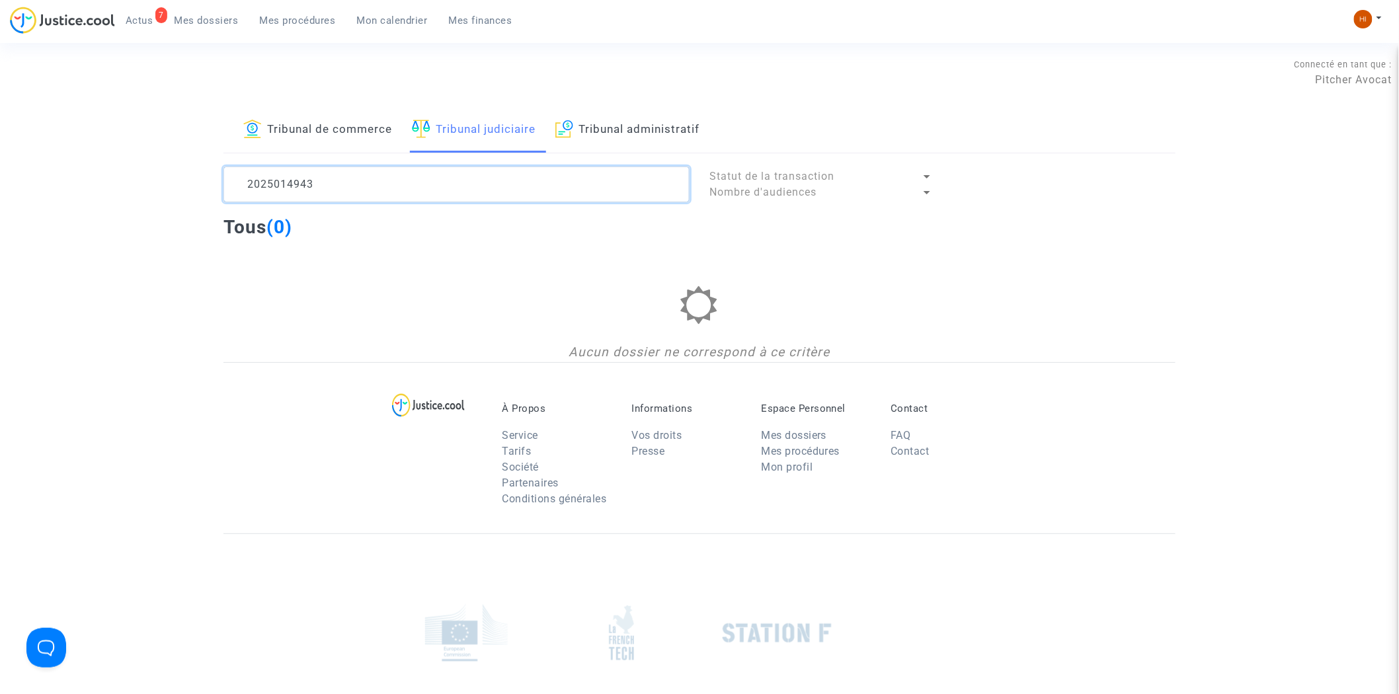
drag, startPoint x: 345, startPoint y: 182, endPoint x: 68, endPoint y: 174, distance: 277.0
click at [186, 199] on div "Tribunal de commerce Tribunal judiciaire Tribunal administratif 2025014943 Stat…" at bounding box center [699, 235] width 1399 height 254
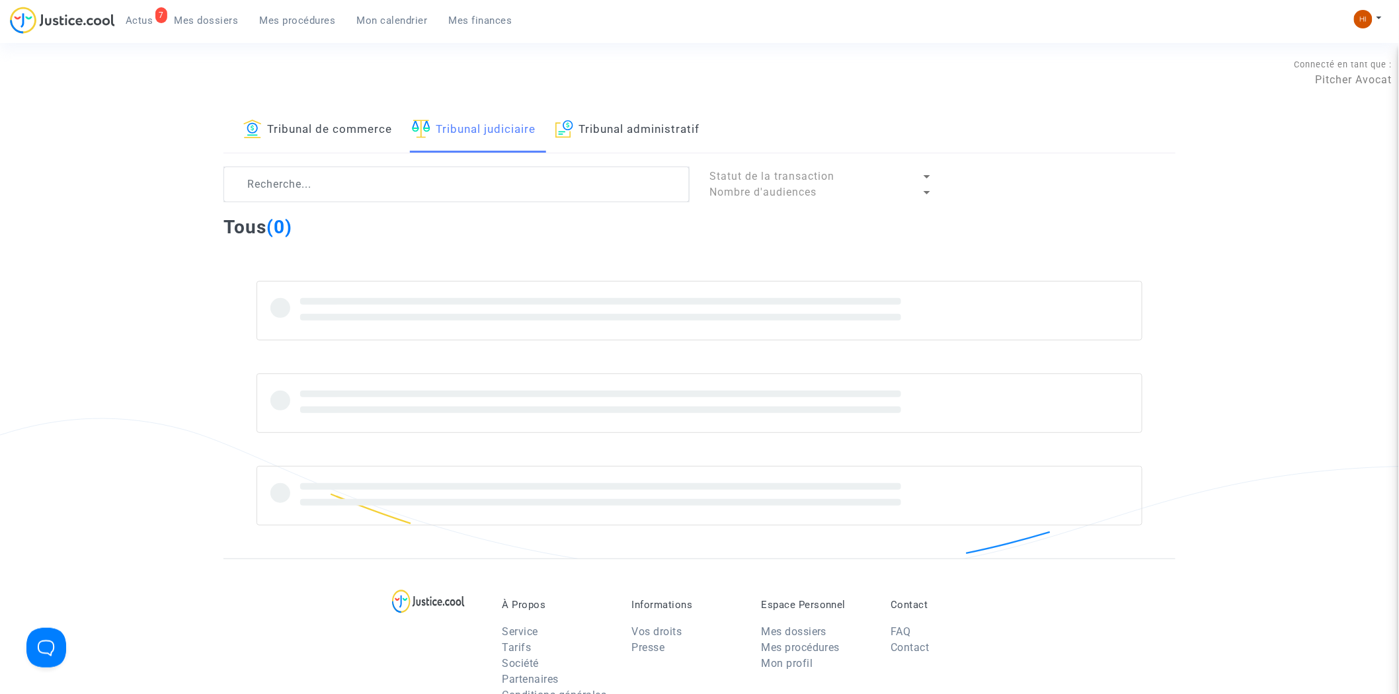
click at [314, 130] on link "Tribunal de commerce" at bounding box center [317, 130] width 149 height 45
click at [313, 194] on textarea at bounding box center [456, 185] width 466 height 36
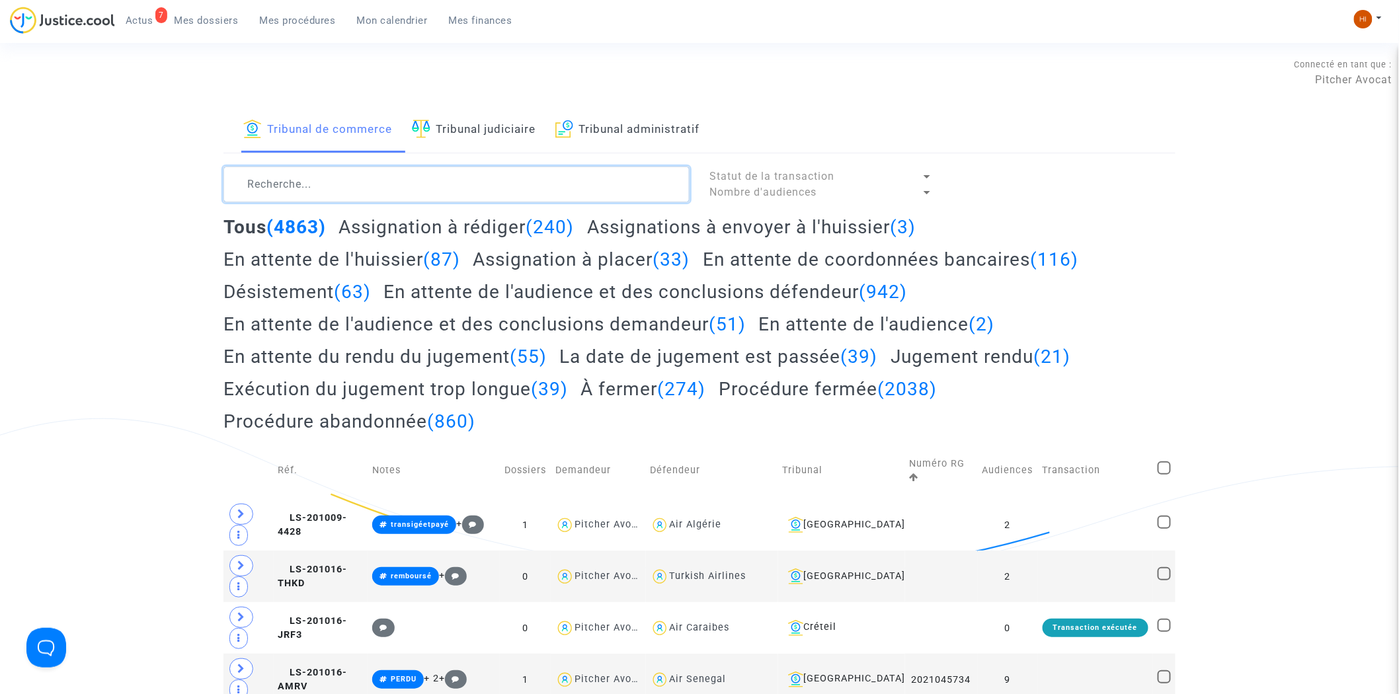
paste textarea "2025014943"
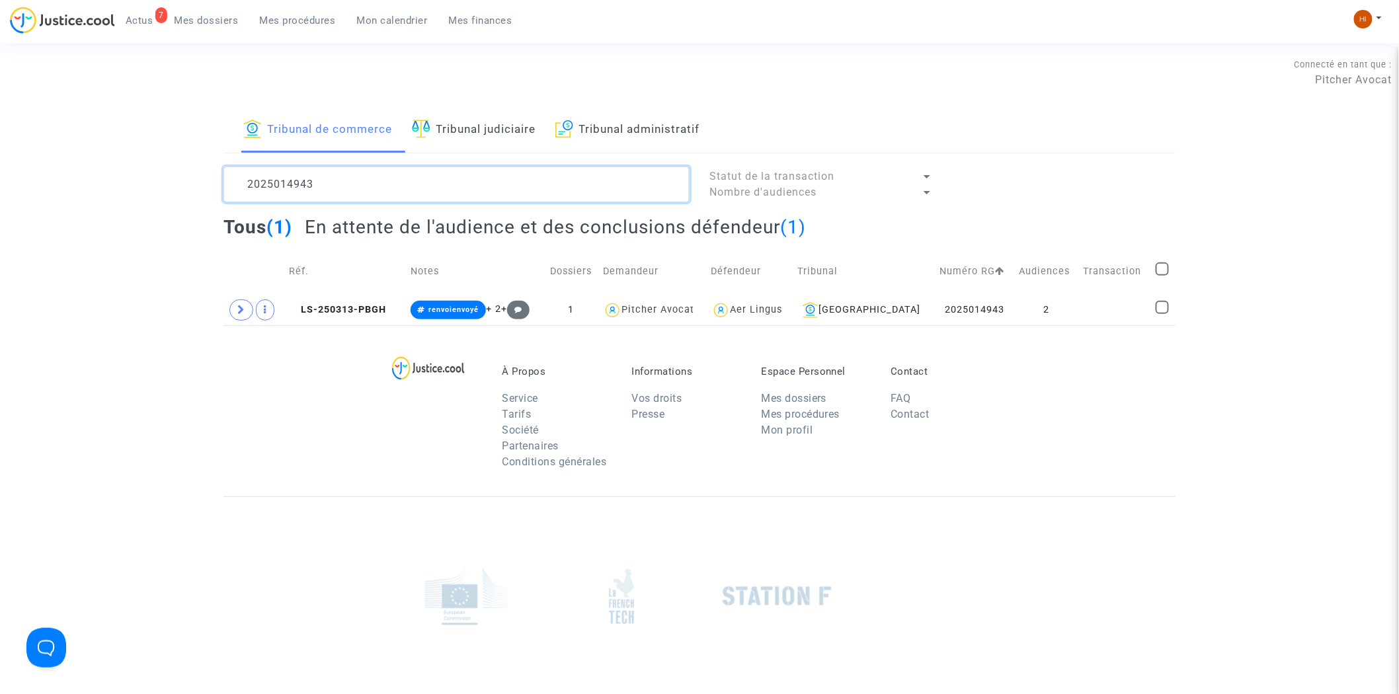
type textarea "2025014943"
click at [366, 313] on span "LS-250313-PBGH" at bounding box center [337, 309] width 97 height 11
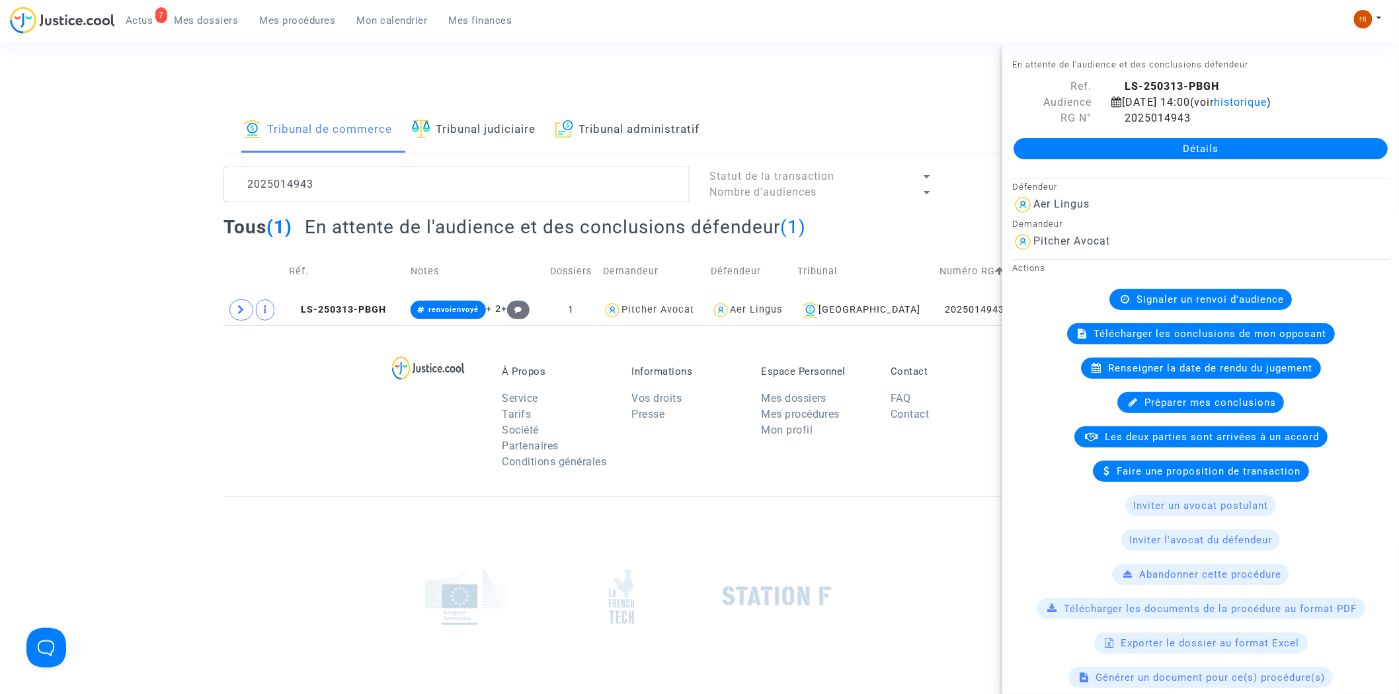
click at [1223, 299] on span "Signaler un renvoi d'audience" at bounding box center [1209, 299] width 147 height 12
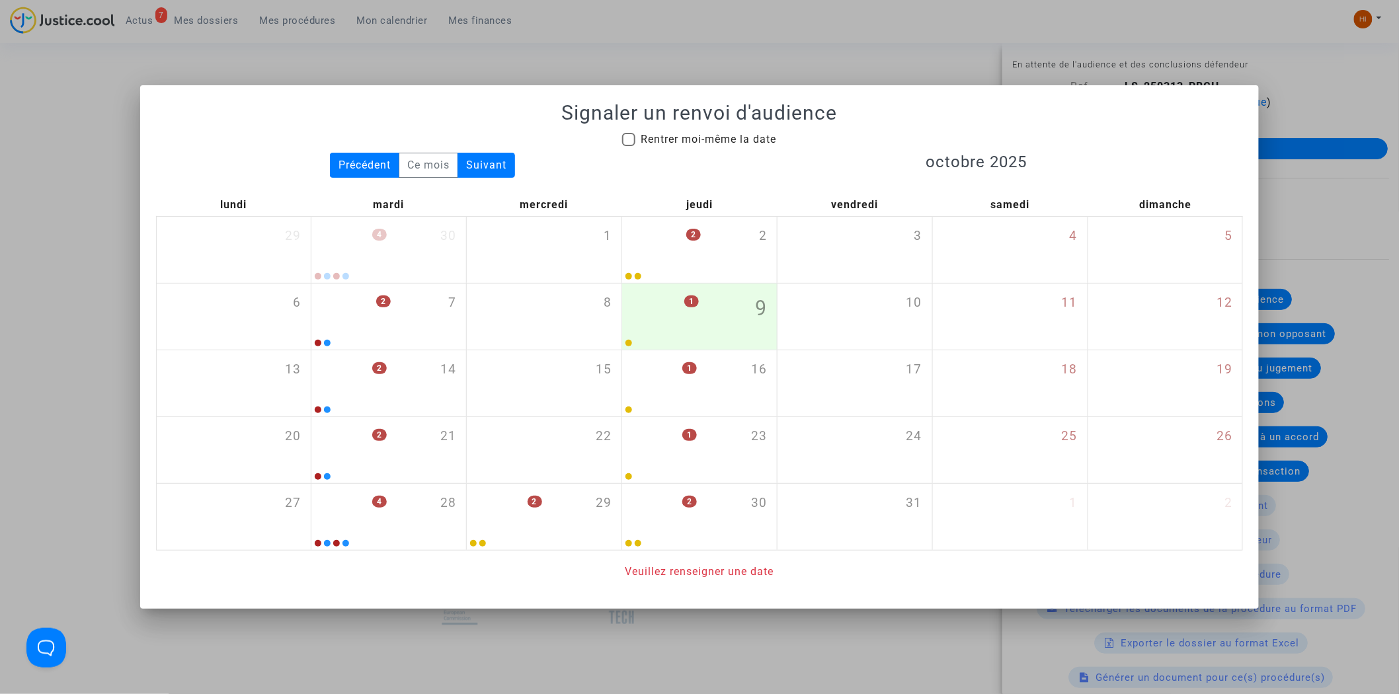
click at [666, 146] on span "Rentrer moi-même la date" at bounding box center [707, 140] width 135 height 16
click at [629, 146] on input "Rentrer moi-même la date" at bounding box center [628, 146] width 1 height 1
checkbox input "true"
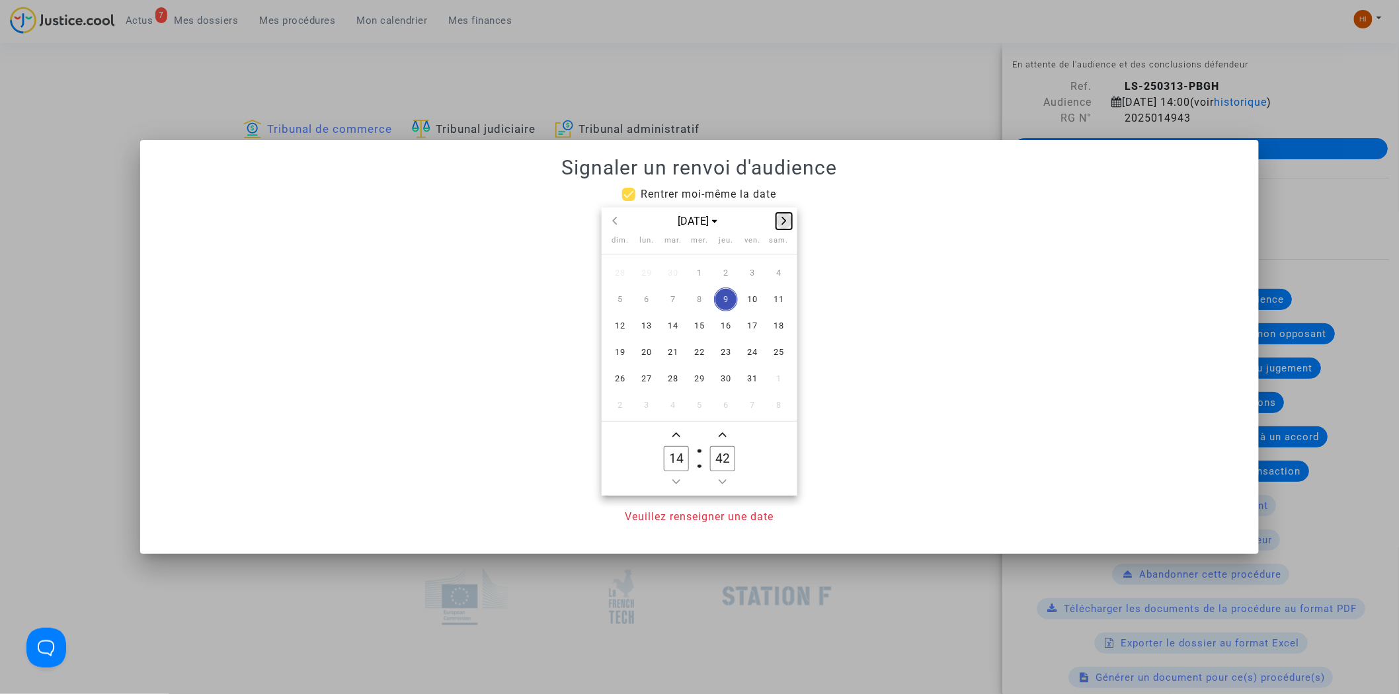
click at [789, 227] on button "Next month" at bounding box center [784, 221] width 16 height 17
click at [642, 303] on span "3" at bounding box center [647, 300] width 24 height 24
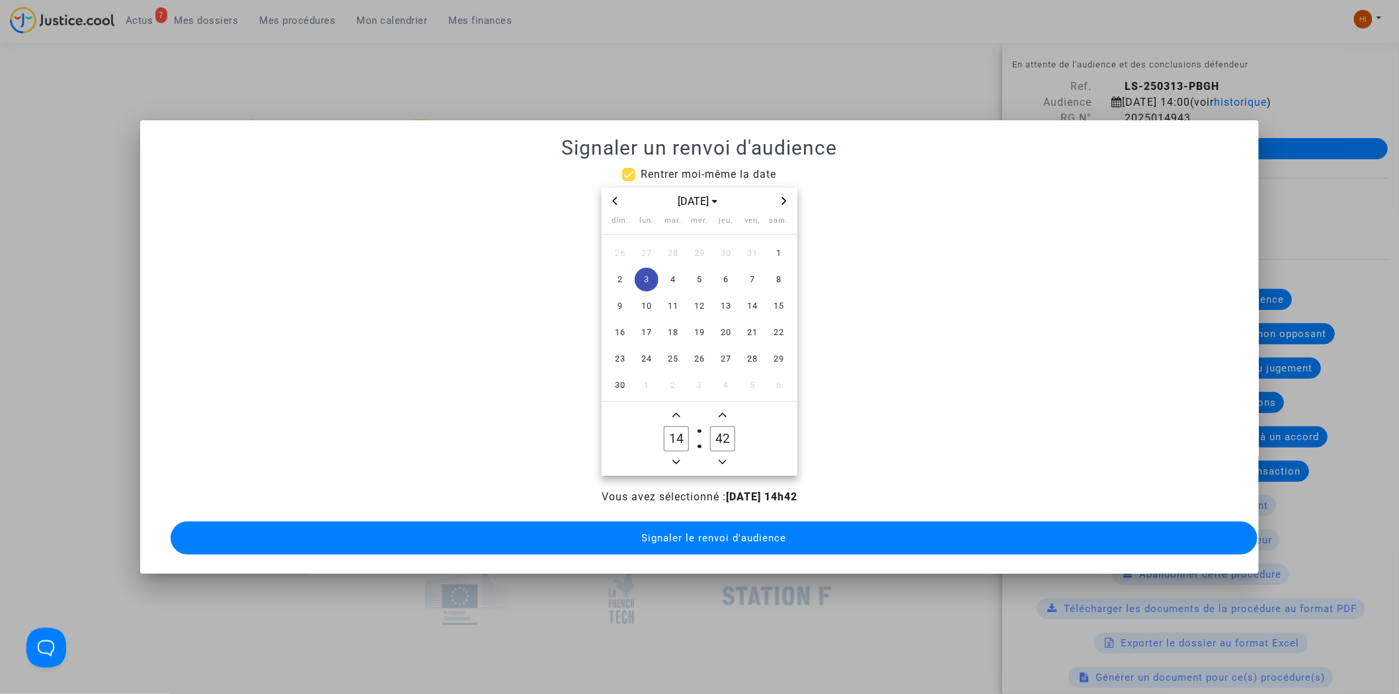
click at [724, 445] on input "42" at bounding box center [722, 438] width 25 height 25
click at [725, 438] on input "42" at bounding box center [722, 438] width 25 height 25
click at [726, 438] on input "42" at bounding box center [722, 438] width 25 height 25
type input "00"
drag, startPoint x: 710, startPoint y: 546, endPoint x: 737, endPoint y: 526, distance: 33.6
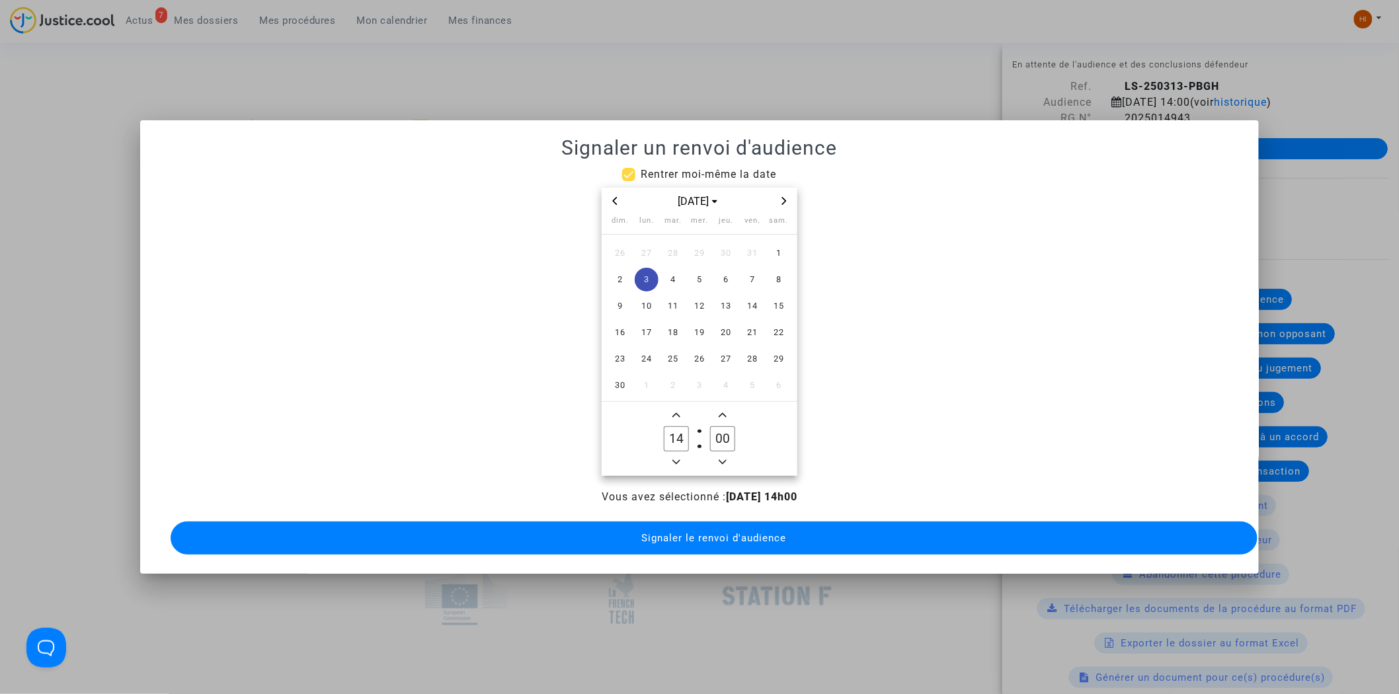
click at [710, 547] on button "Signaler le renvoi d'audience" at bounding box center [714, 538] width 1087 height 33
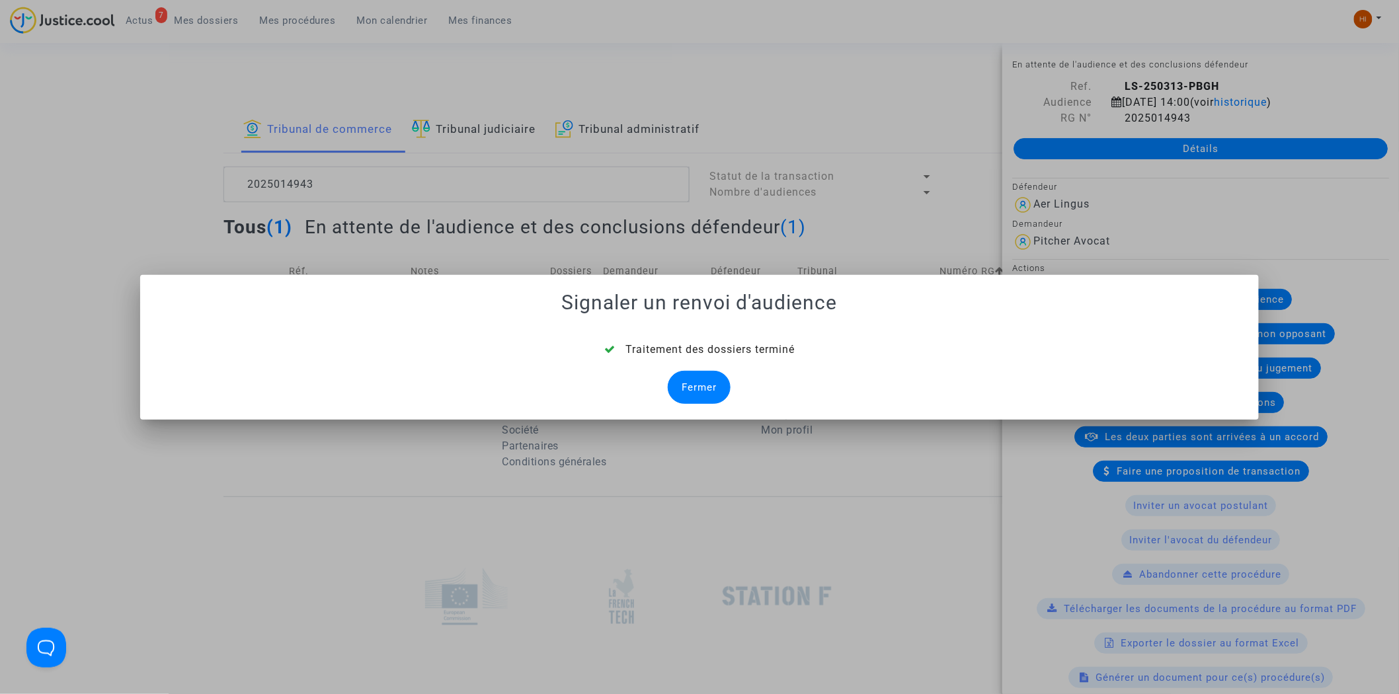
click at [701, 382] on div "Fermer" at bounding box center [699, 387] width 63 height 33
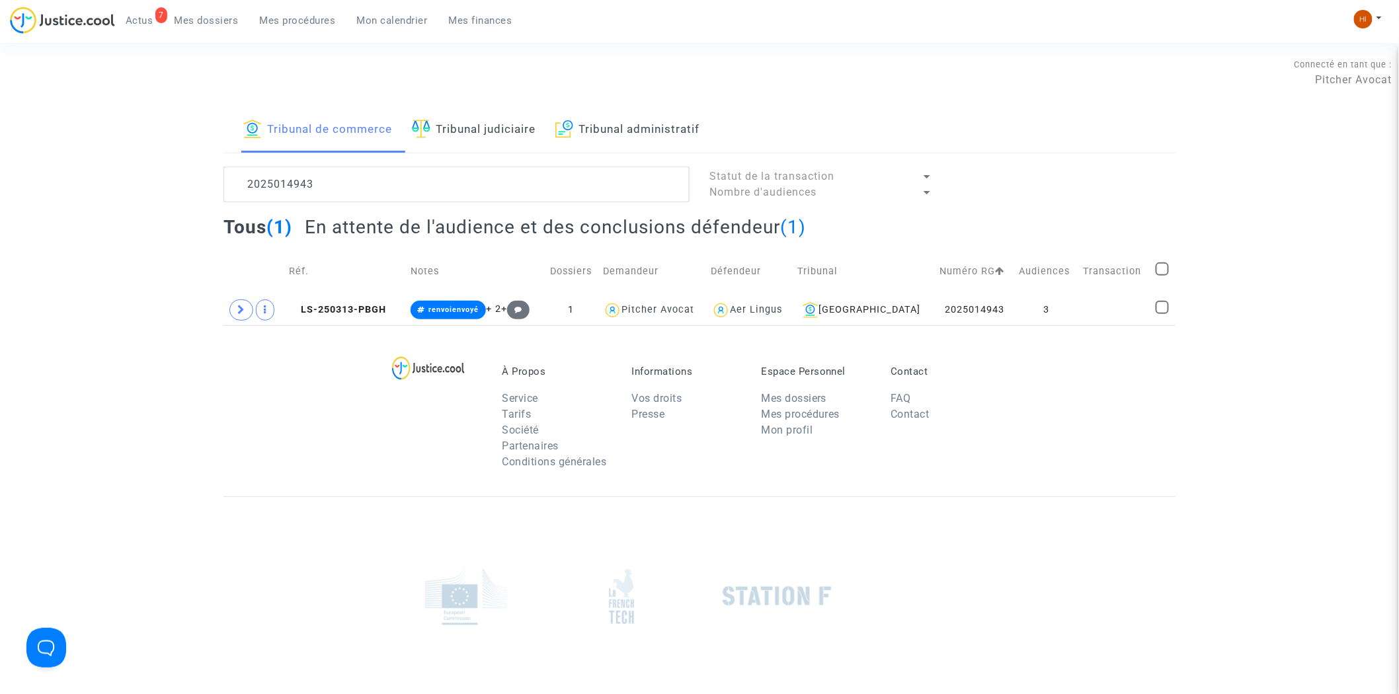
drag, startPoint x: 1020, startPoint y: 301, endPoint x: 1036, endPoint y: 276, distance: 30.3
click at [1020, 301] on td "3" at bounding box center [1046, 310] width 65 height 30
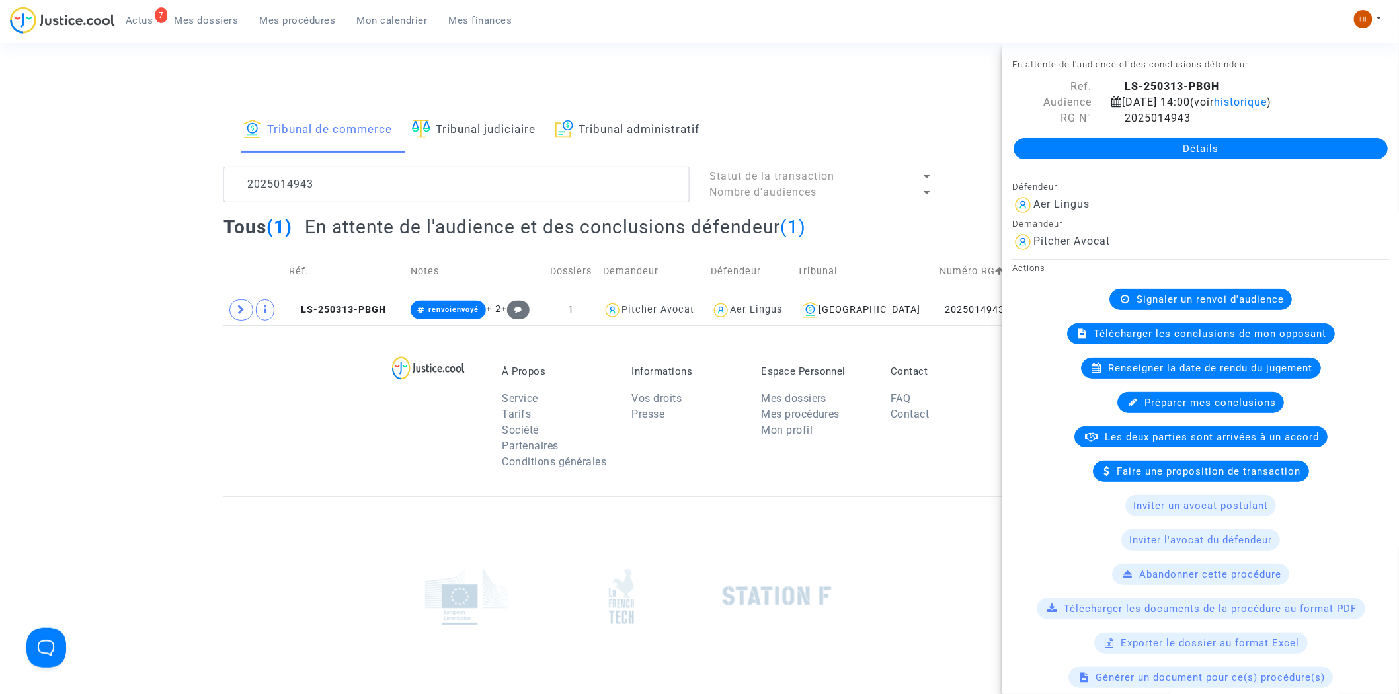
click at [1173, 141] on link "Détails" at bounding box center [1200, 148] width 374 height 21
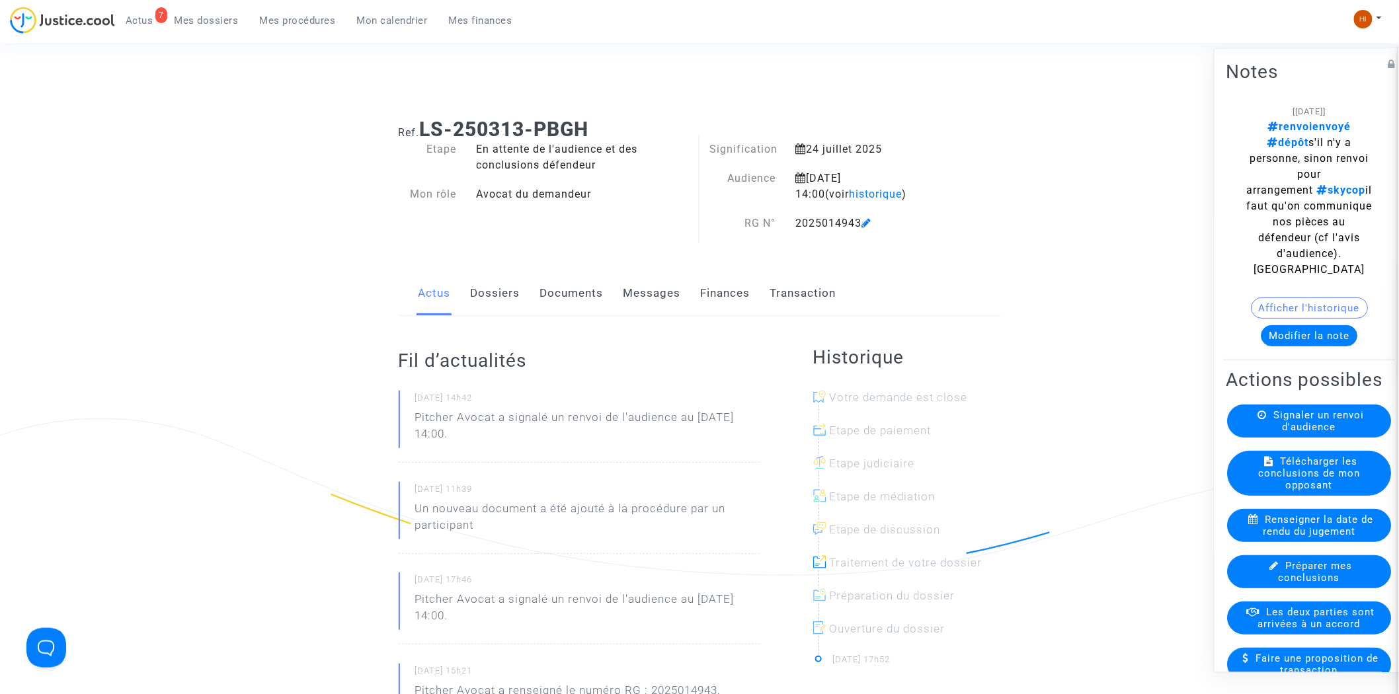
click at [547, 292] on link "Documents" at bounding box center [571, 294] width 63 height 44
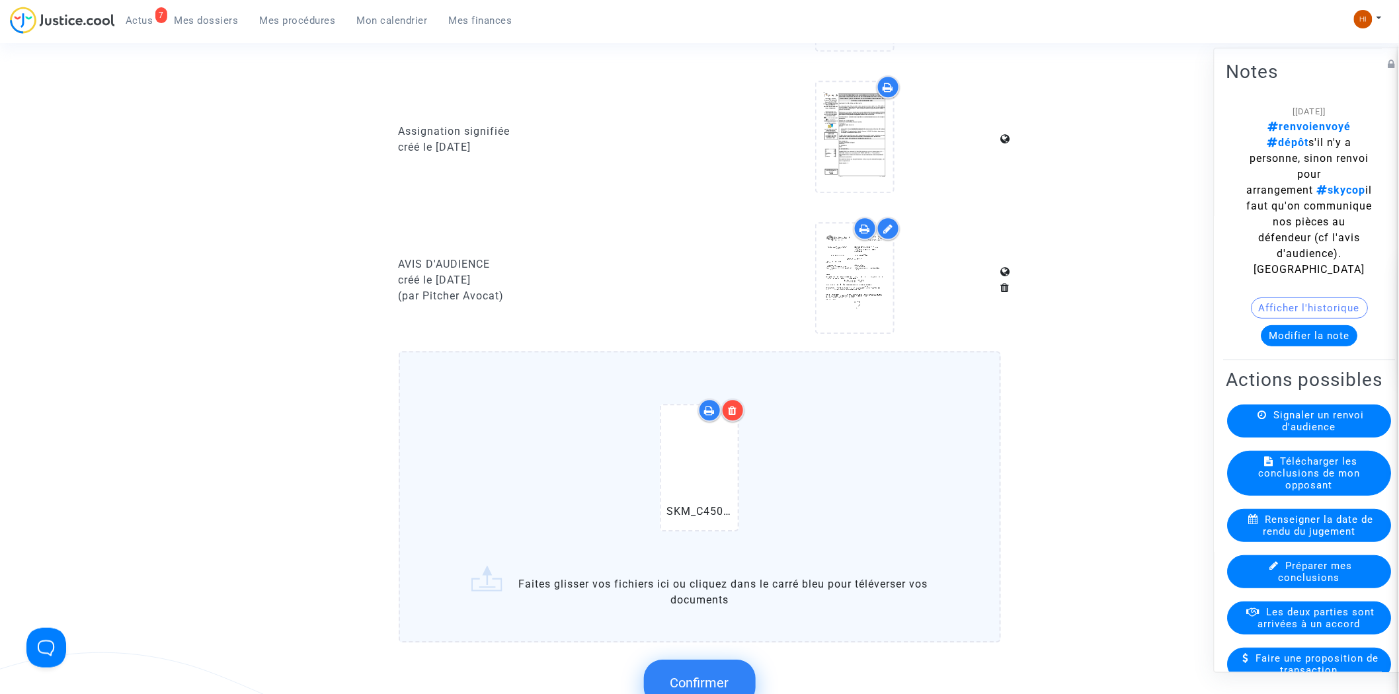
scroll to position [1762, 0]
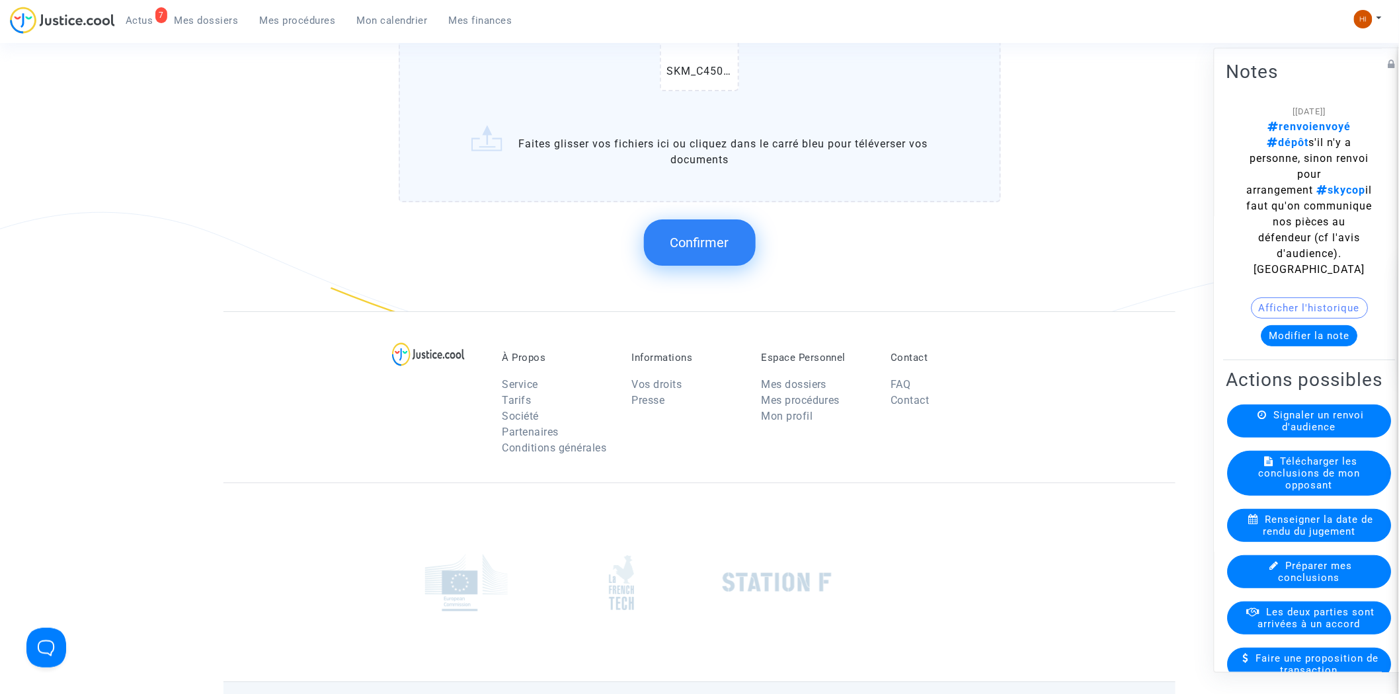
click at [701, 237] on span "Confirmer" at bounding box center [699, 243] width 59 height 16
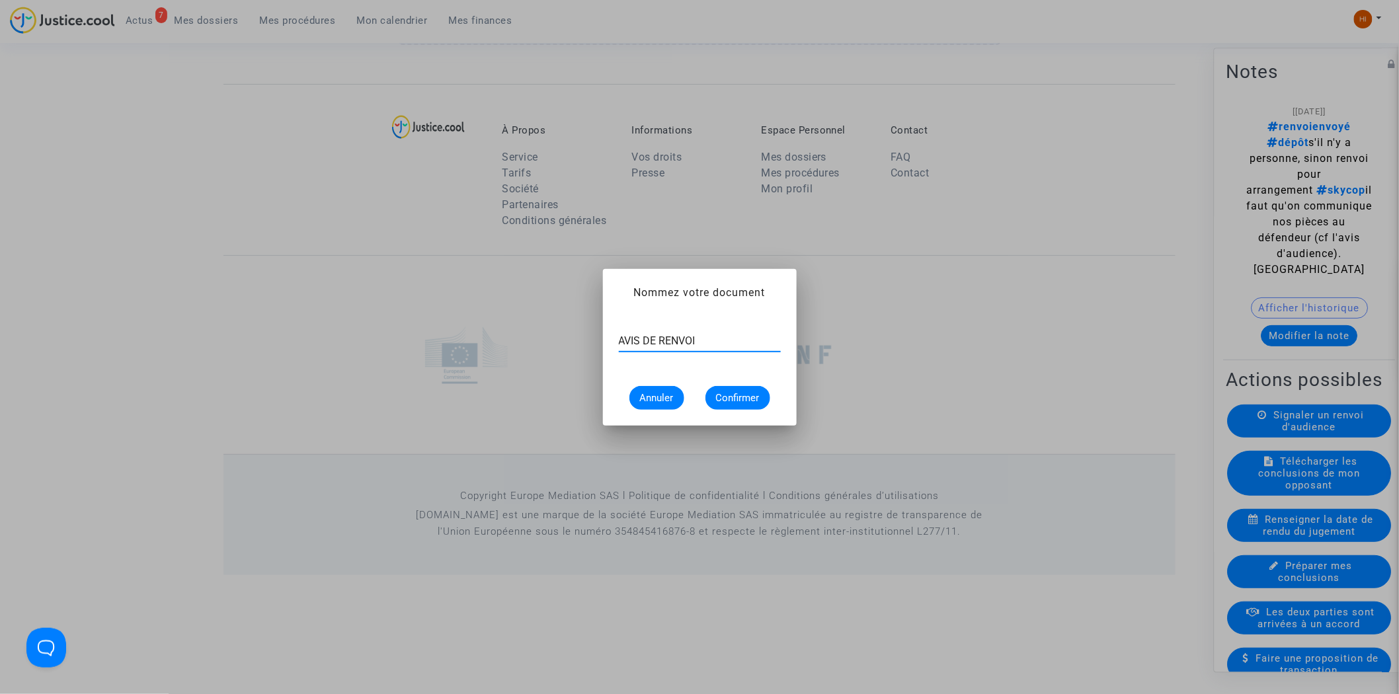
type input "AVIS DE RENVOI"
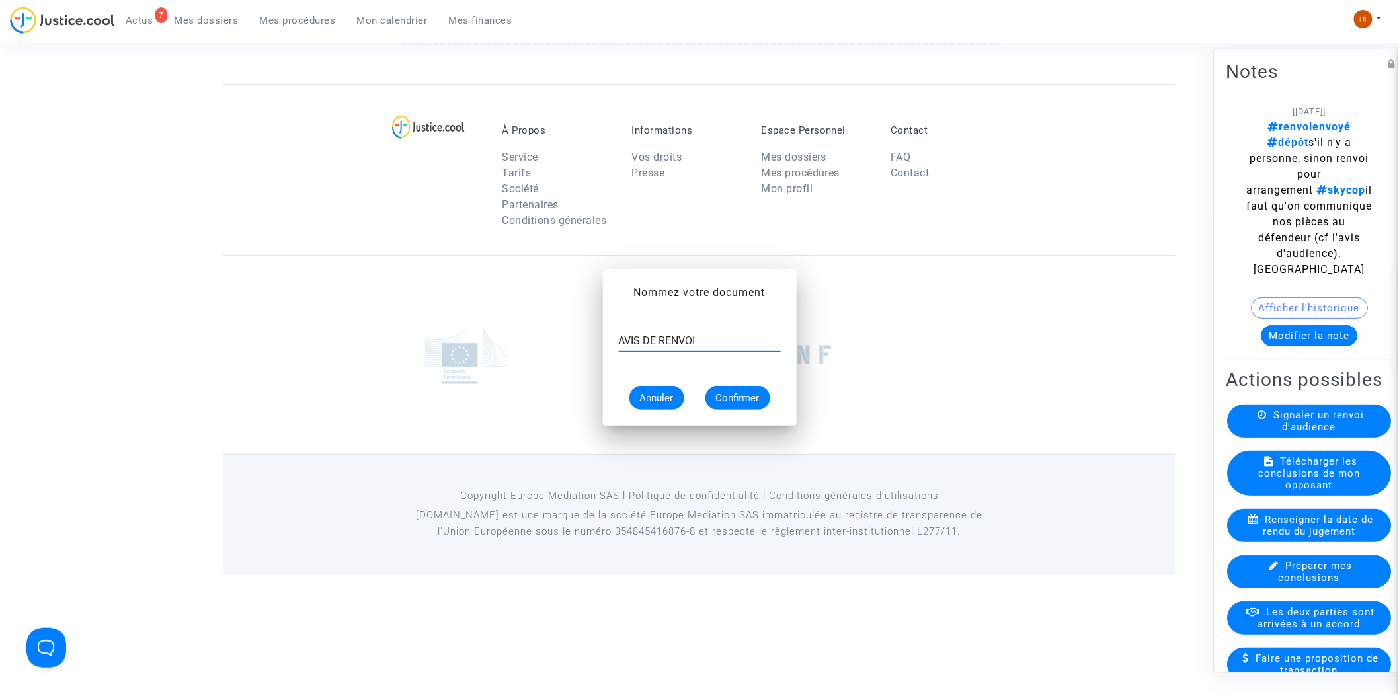
scroll to position [1634, 0]
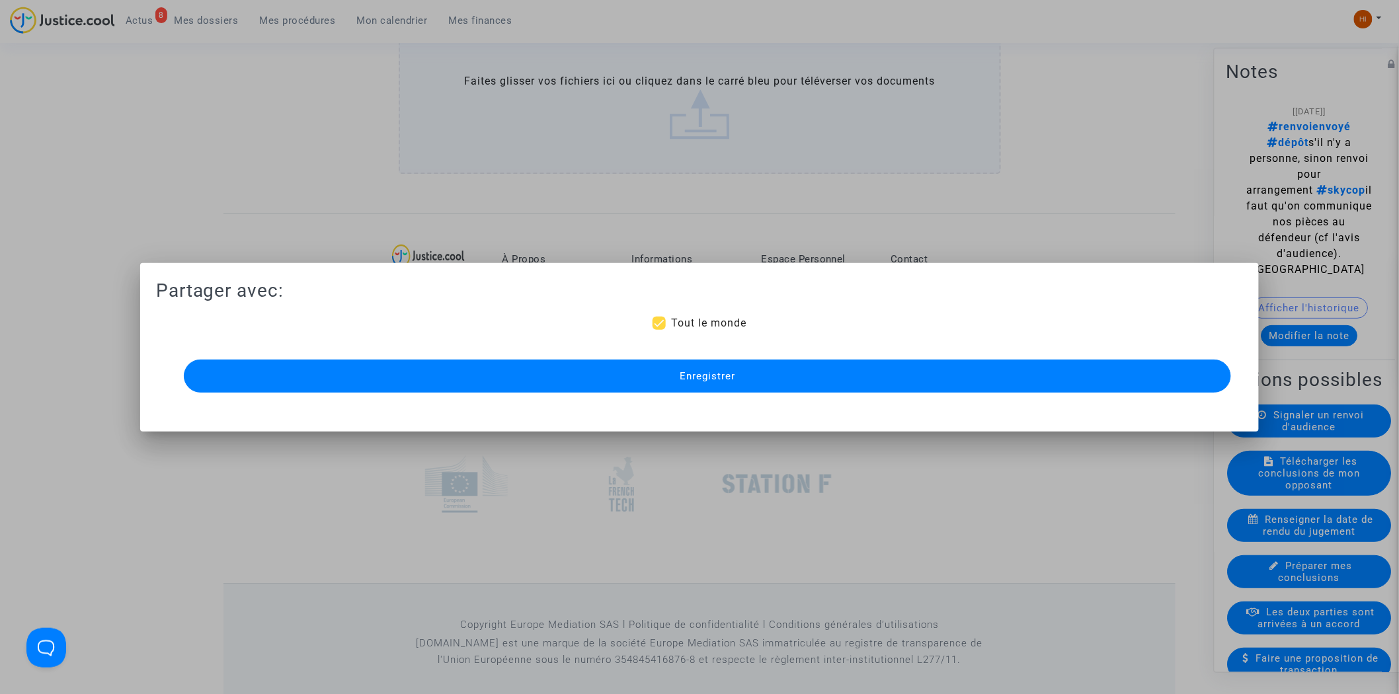
drag, startPoint x: 736, startPoint y: 379, endPoint x: 670, endPoint y: 375, distance: 66.2
click at [736, 379] on button "Enregistrer" at bounding box center [708, 376] width 1048 height 33
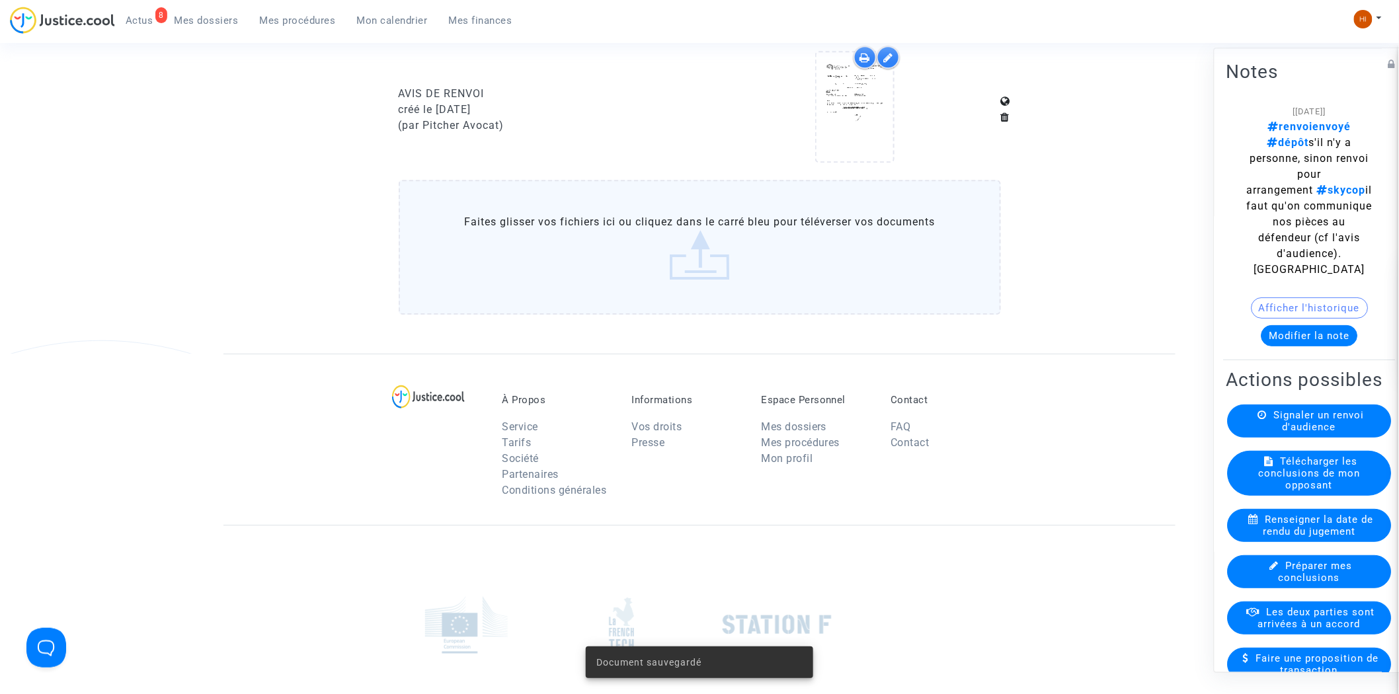
click at [214, 18] on span "Mes dossiers" at bounding box center [206, 21] width 64 height 12
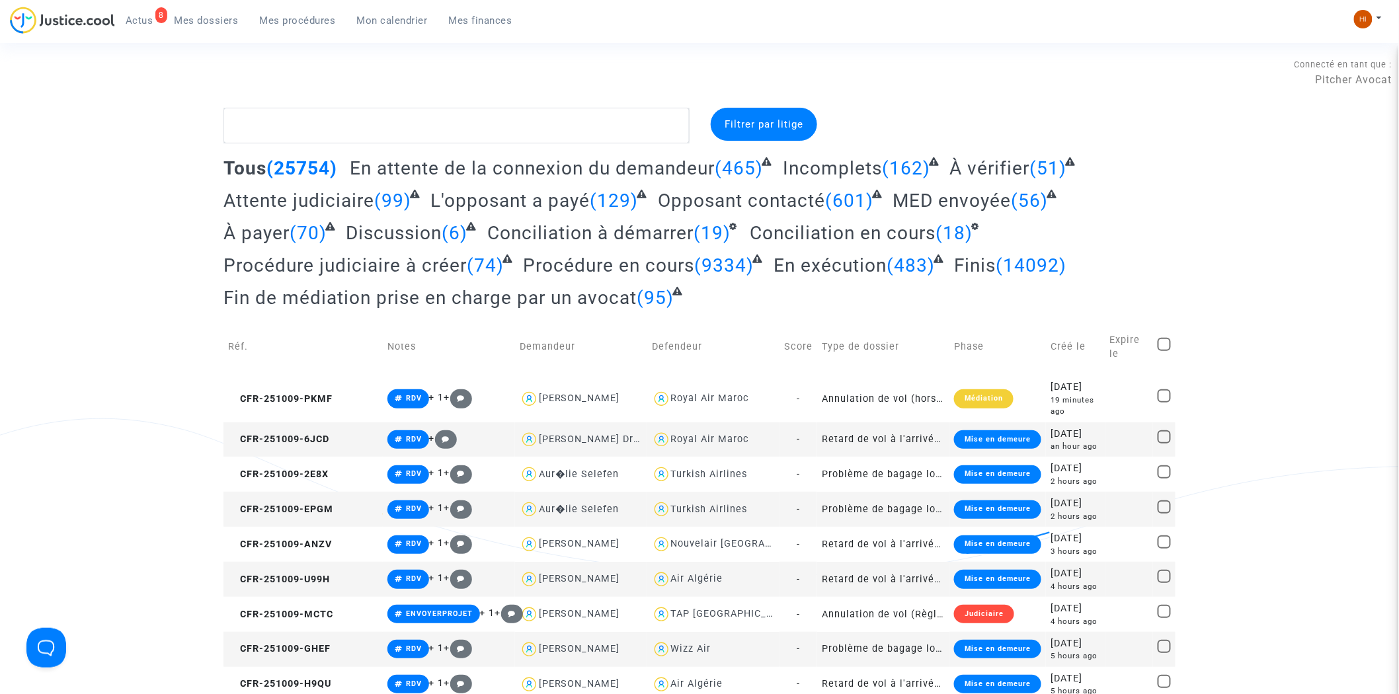
click at [292, 17] on span "Mes procédures" at bounding box center [298, 21] width 76 height 12
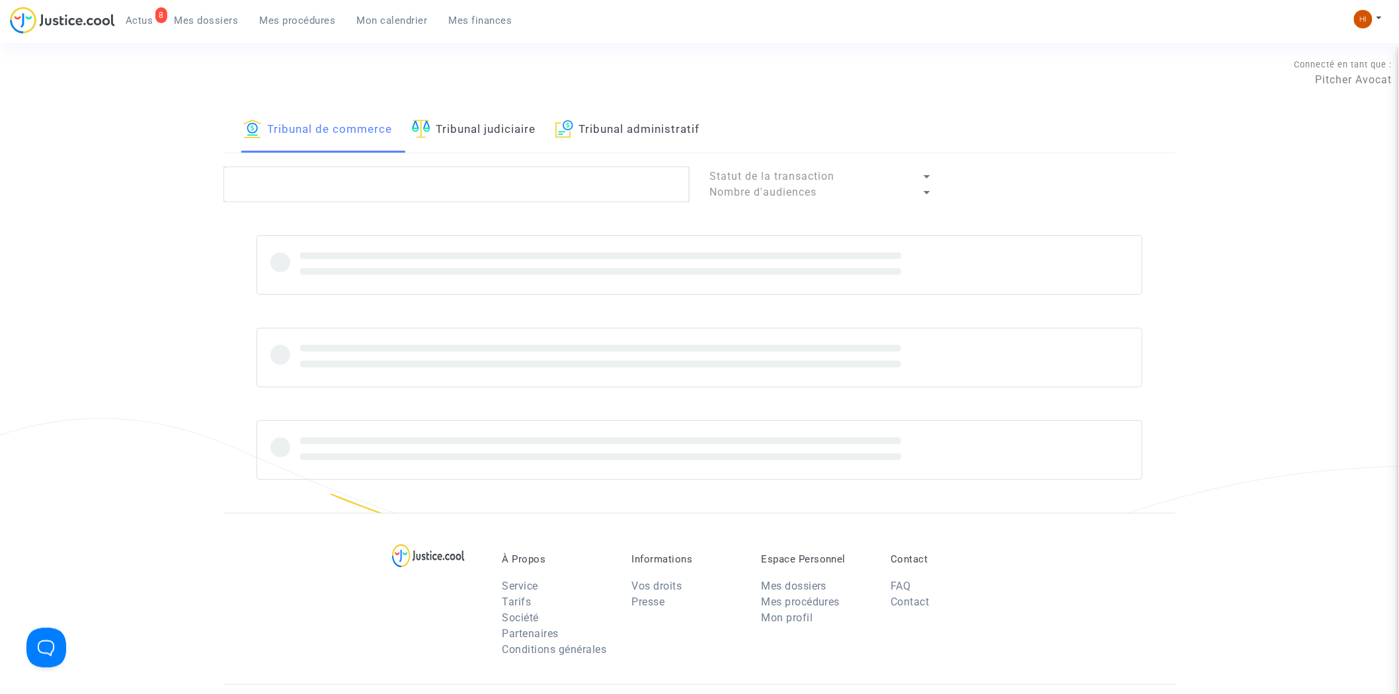
click at [662, 126] on link "Tribunal administratif" at bounding box center [627, 130] width 144 height 45
click at [594, 192] on textarea at bounding box center [456, 185] width 466 height 36
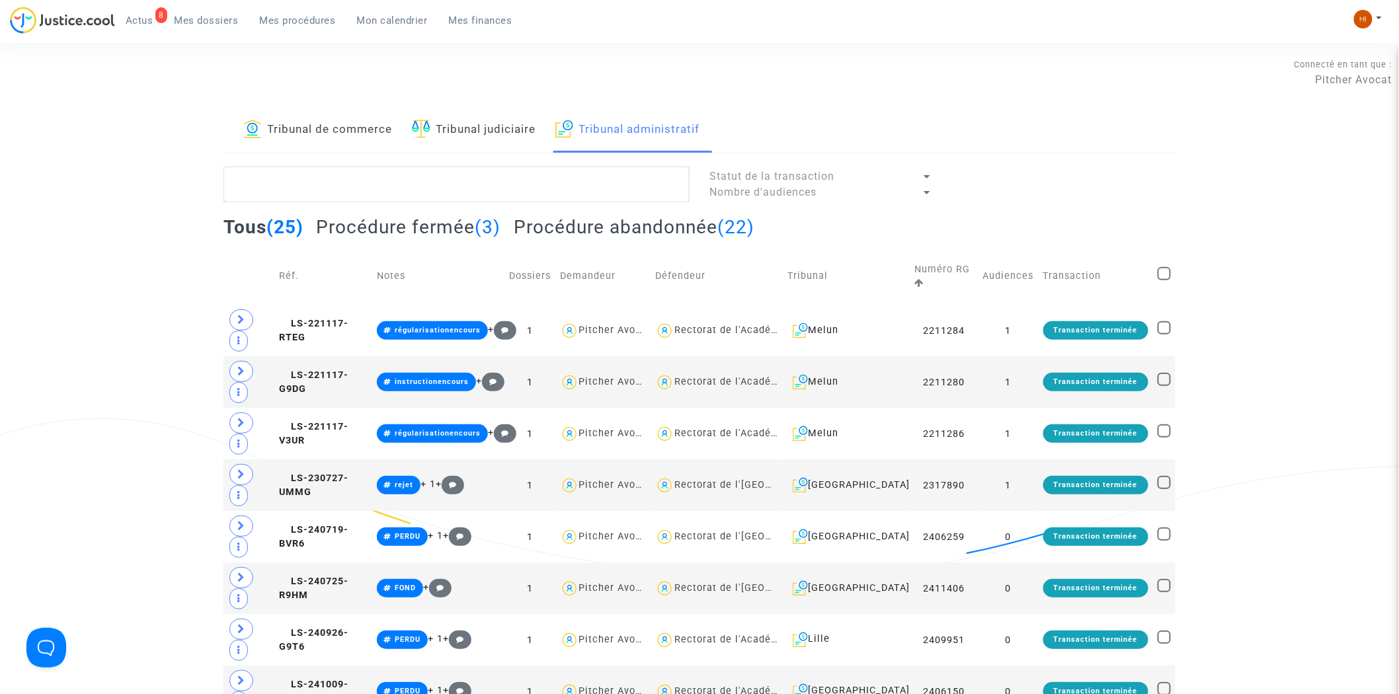
click at [187, 15] on span "Mes dossiers" at bounding box center [206, 21] width 64 height 12
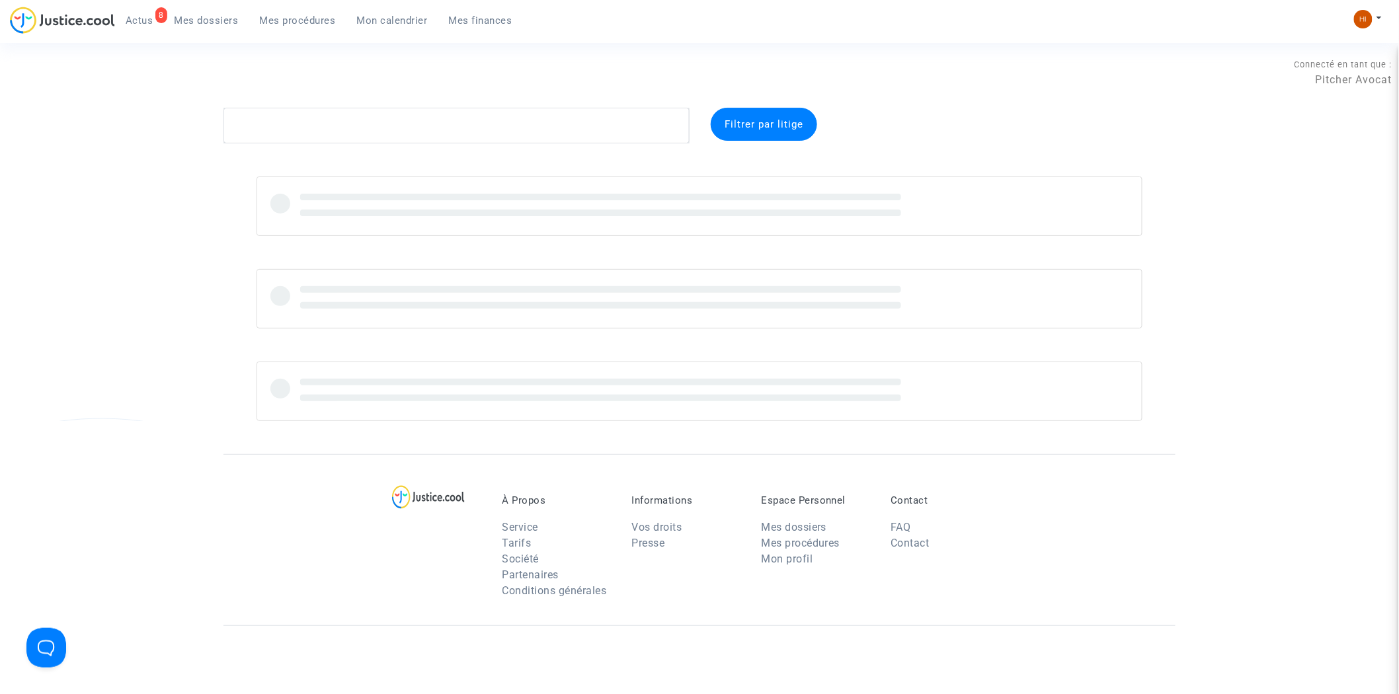
click at [463, 102] on div "Connecté en tant que : Pitcher Avocat" at bounding box center [696, 92] width 1392 height 32
click at [461, 128] on textarea at bounding box center [456, 126] width 466 height 36
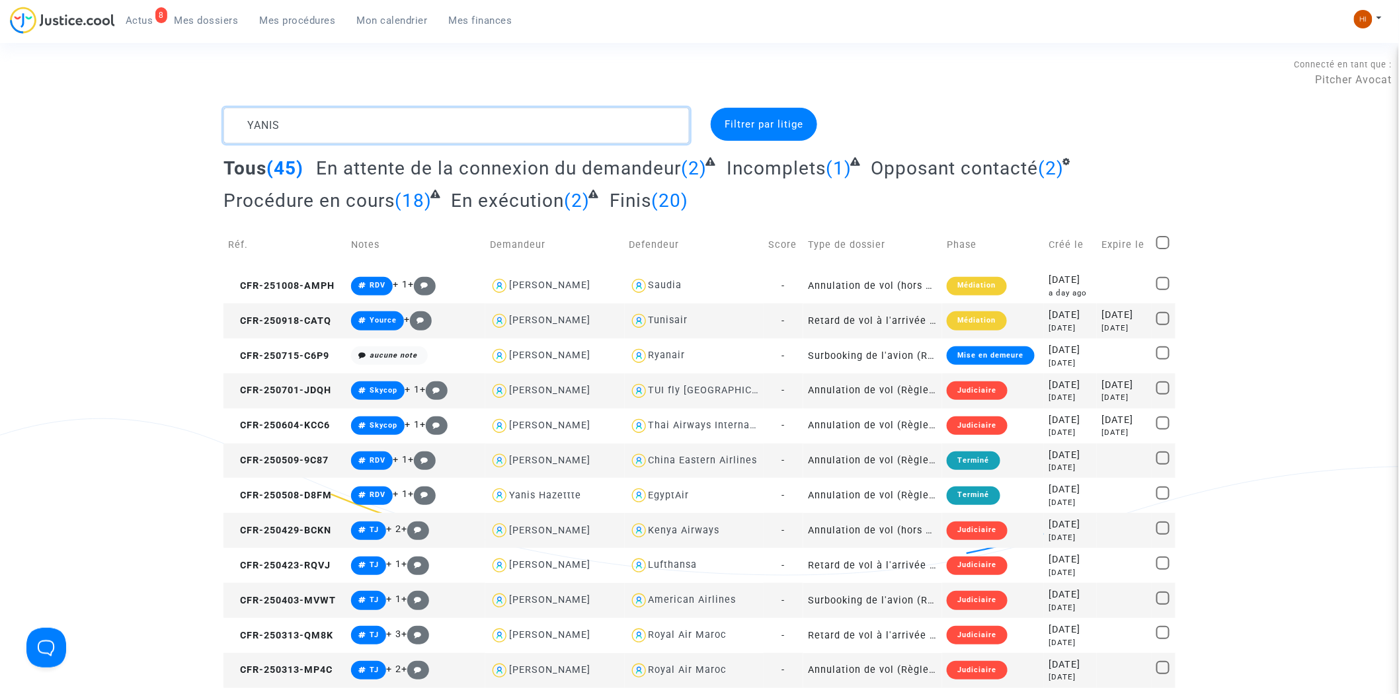
drag, startPoint x: 315, startPoint y: 128, endPoint x: 38, endPoint y: 97, distance: 278.8
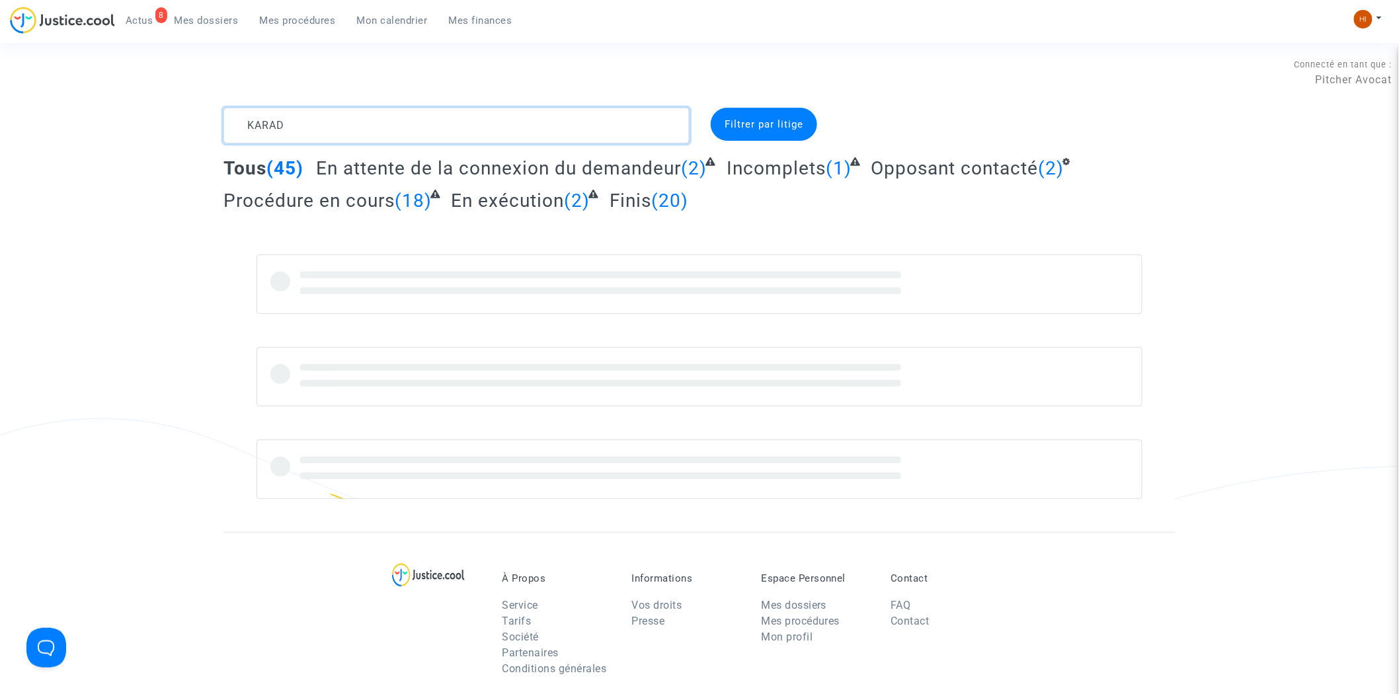
type textarea "KARAD"
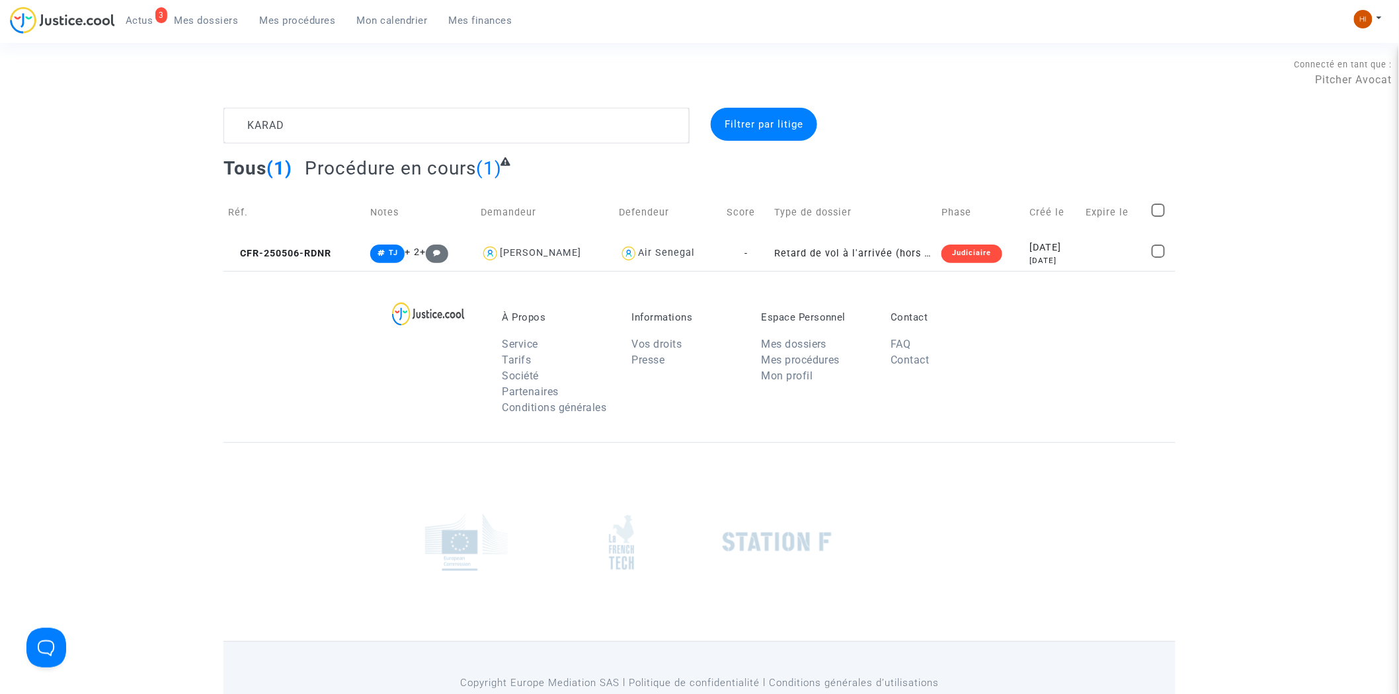
click at [262, 9] on ul "3 Actus Mes dossiers Mes procédures Mon calendrier Mes finances" at bounding box center [319, 19] width 408 height 24
click at [285, 19] on span "Mes procédures" at bounding box center [298, 21] width 76 height 12
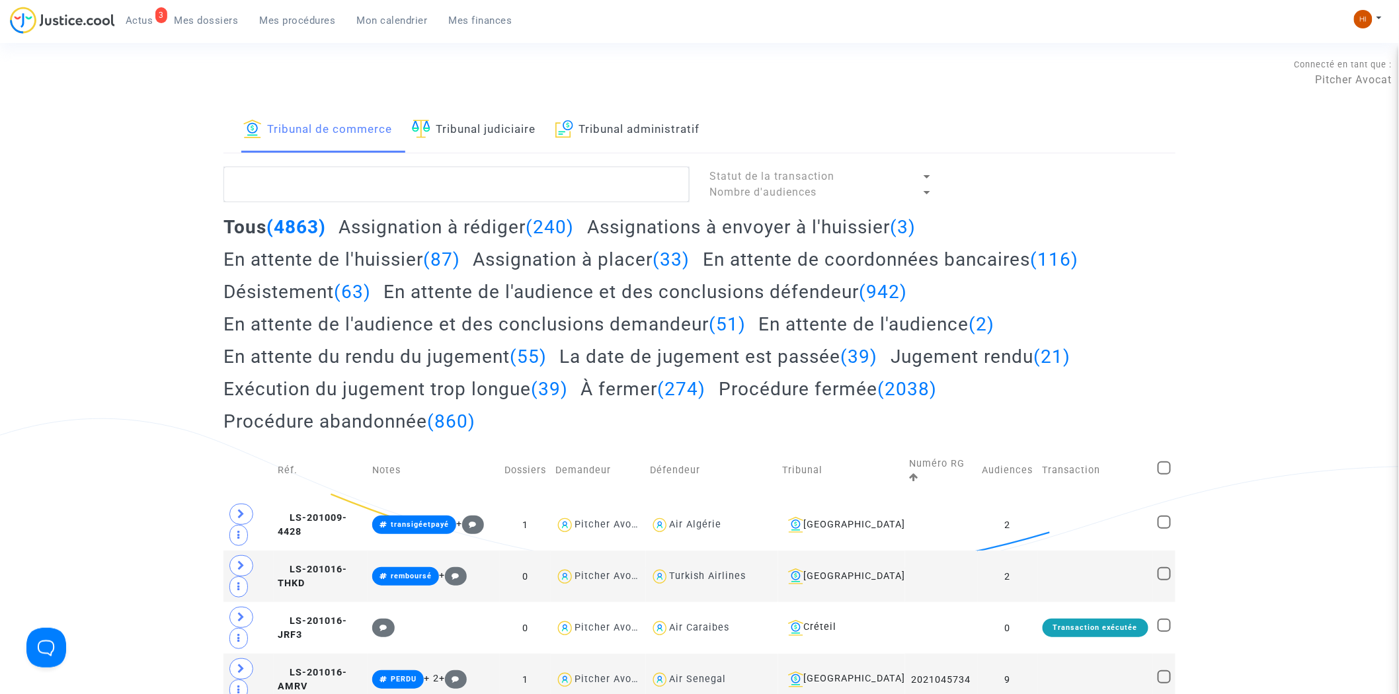
click at [405, 28] on link "Mon calendrier" at bounding box center [392, 21] width 92 height 20
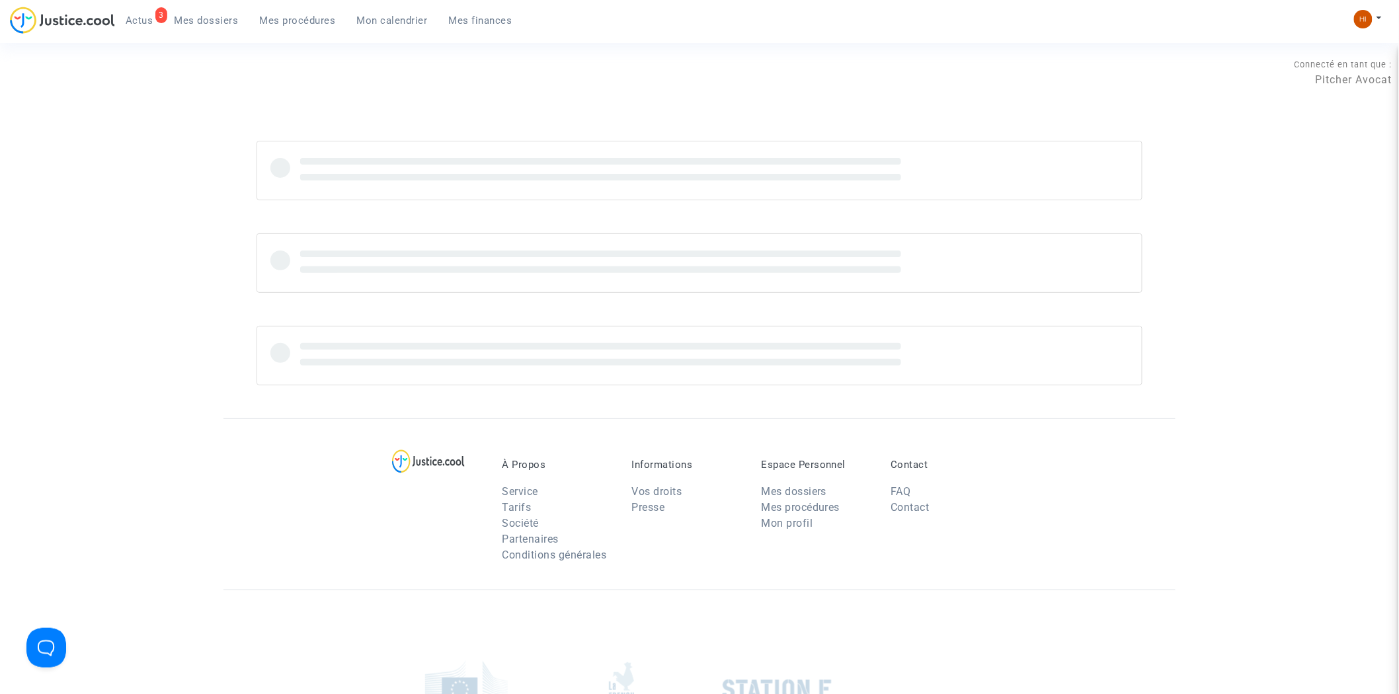
click at [215, 13] on link "Mes dossiers" at bounding box center [206, 21] width 85 height 20
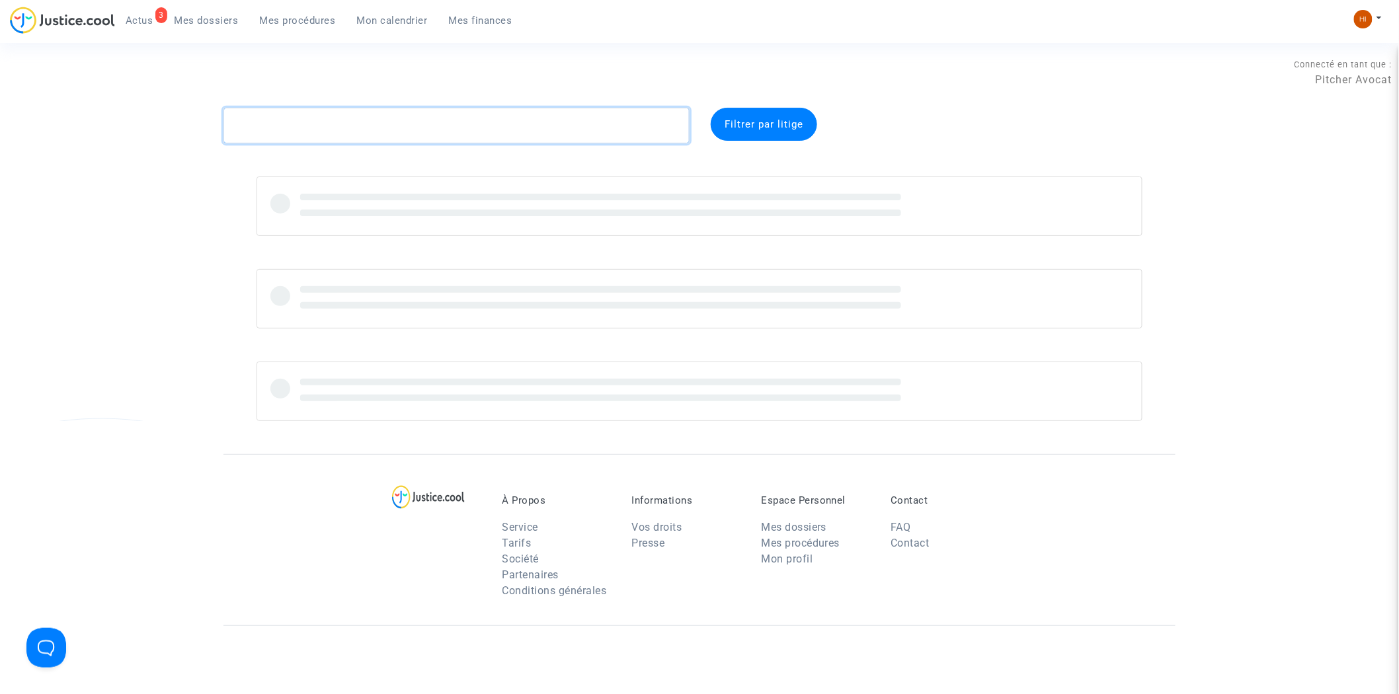
click at [451, 139] on textarea at bounding box center [456, 126] width 466 height 36
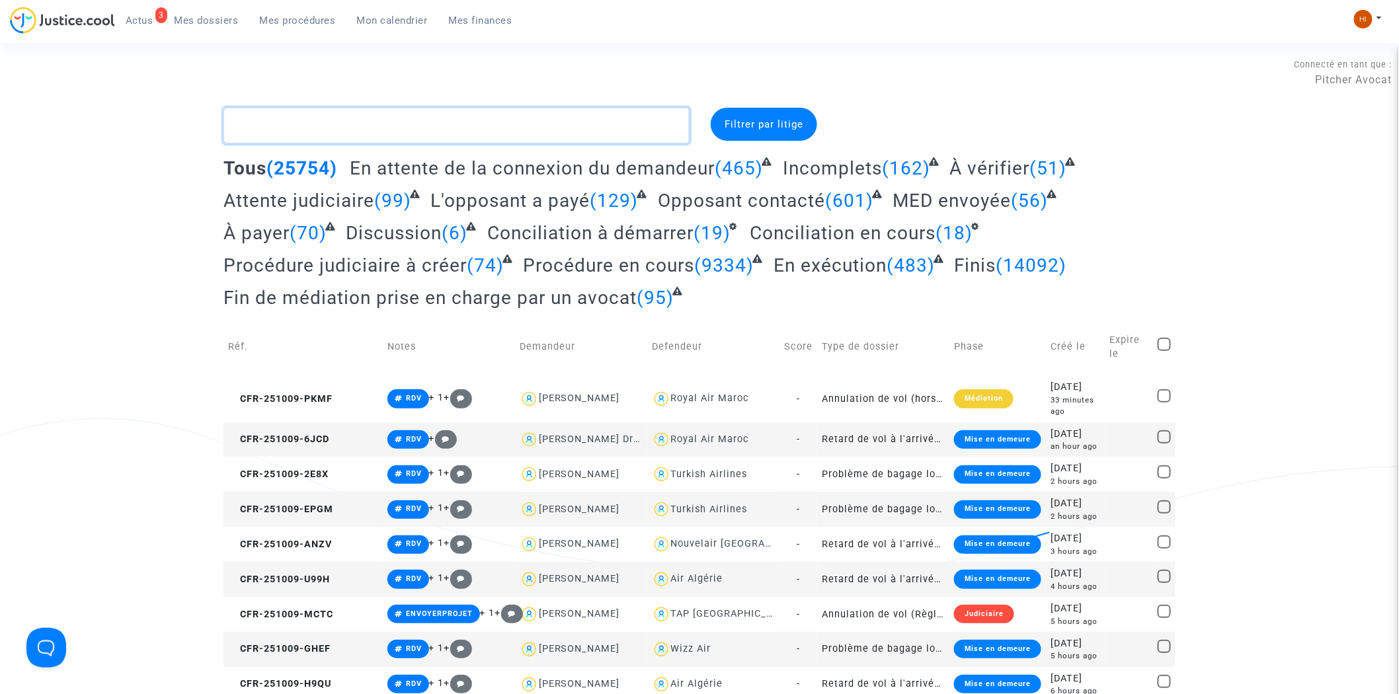
drag, startPoint x: 348, startPoint y: 139, endPoint x: 348, endPoint y: 126, distance: 12.6
click at [348, 139] on textarea at bounding box center [456, 126] width 466 height 36
click at [322, 135] on textarea at bounding box center [456, 126] width 466 height 36
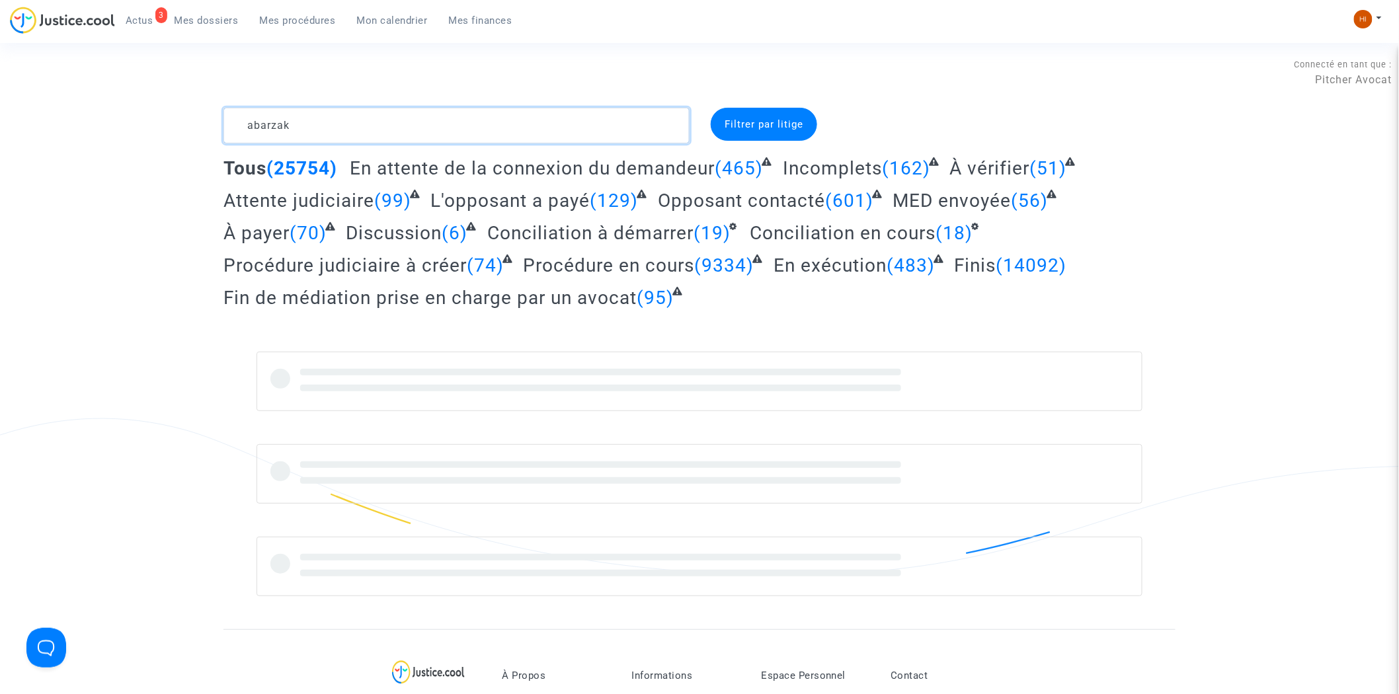
click at [293, 133] on textarea at bounding box center [456, 126] width 466 height 36
click at [305, 120] on textarea at bounding box center [456, 126] width 466 height 36
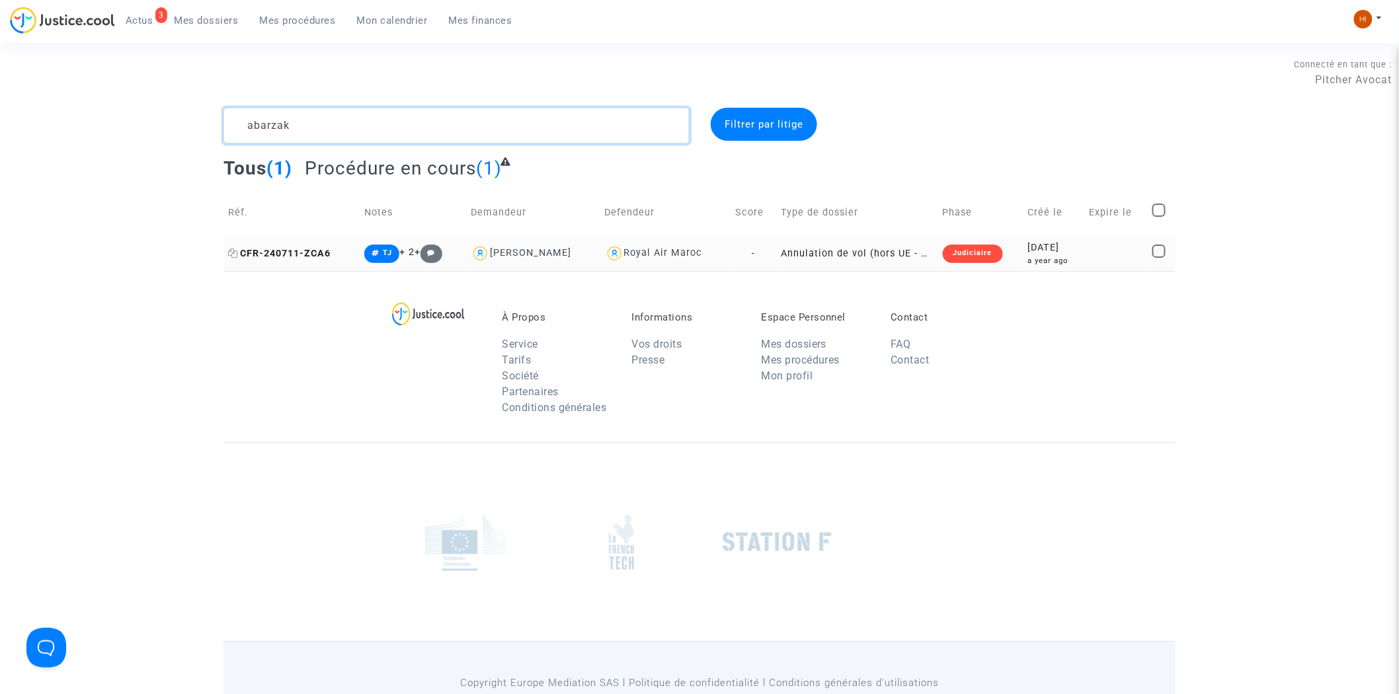
type textarea "abarzak"
click at [312, 258] on span "CFR-240711-ZCA6" at bounding box center [279, 253] width 102 height 11
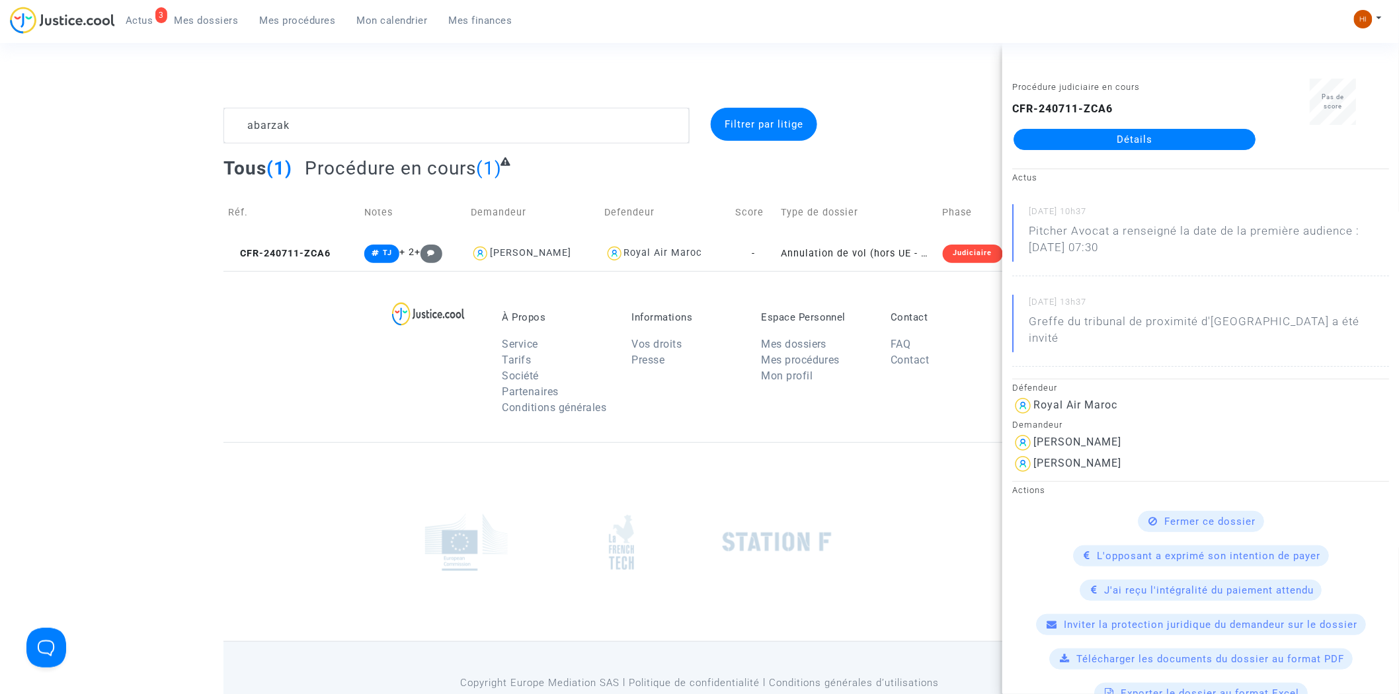
click at [1201, 143] on link "Détails" at bounding box center [1134, 139] width 242 height 21
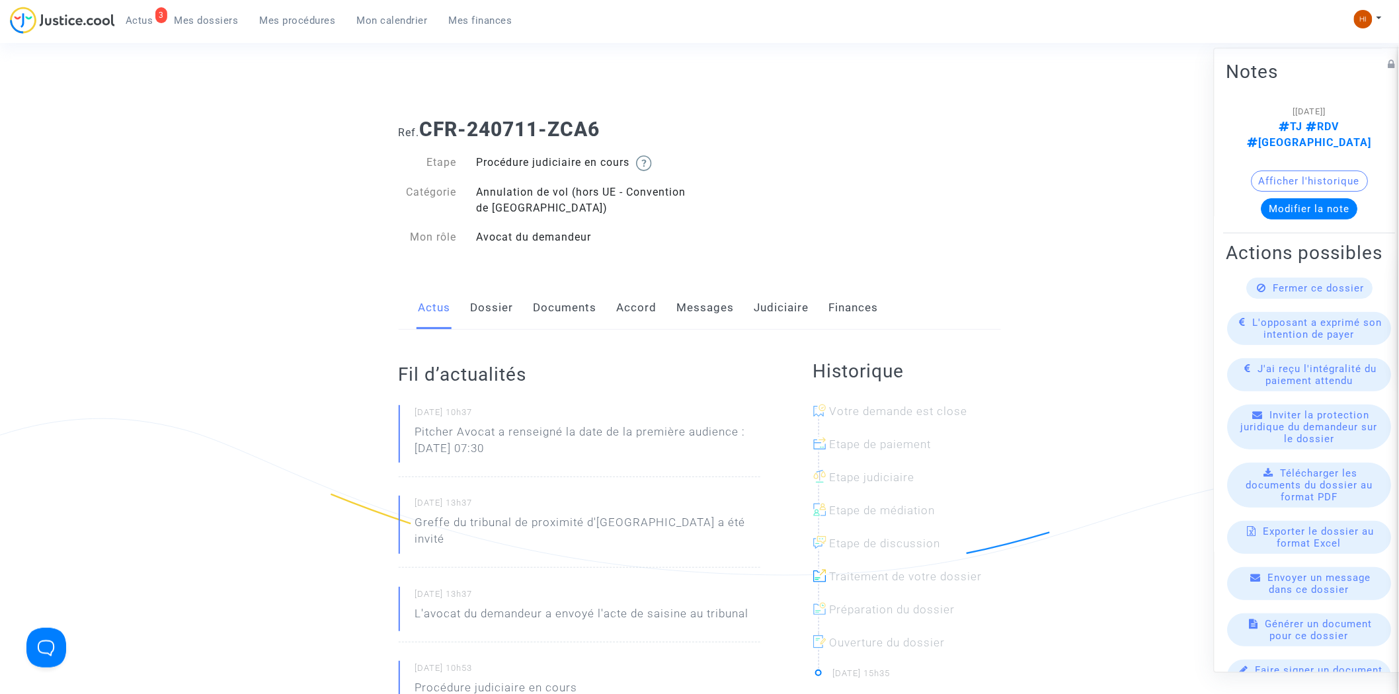
click at [781, 302] on link "Judiciaire" at bounding box center [781, 308] width 55 height 44
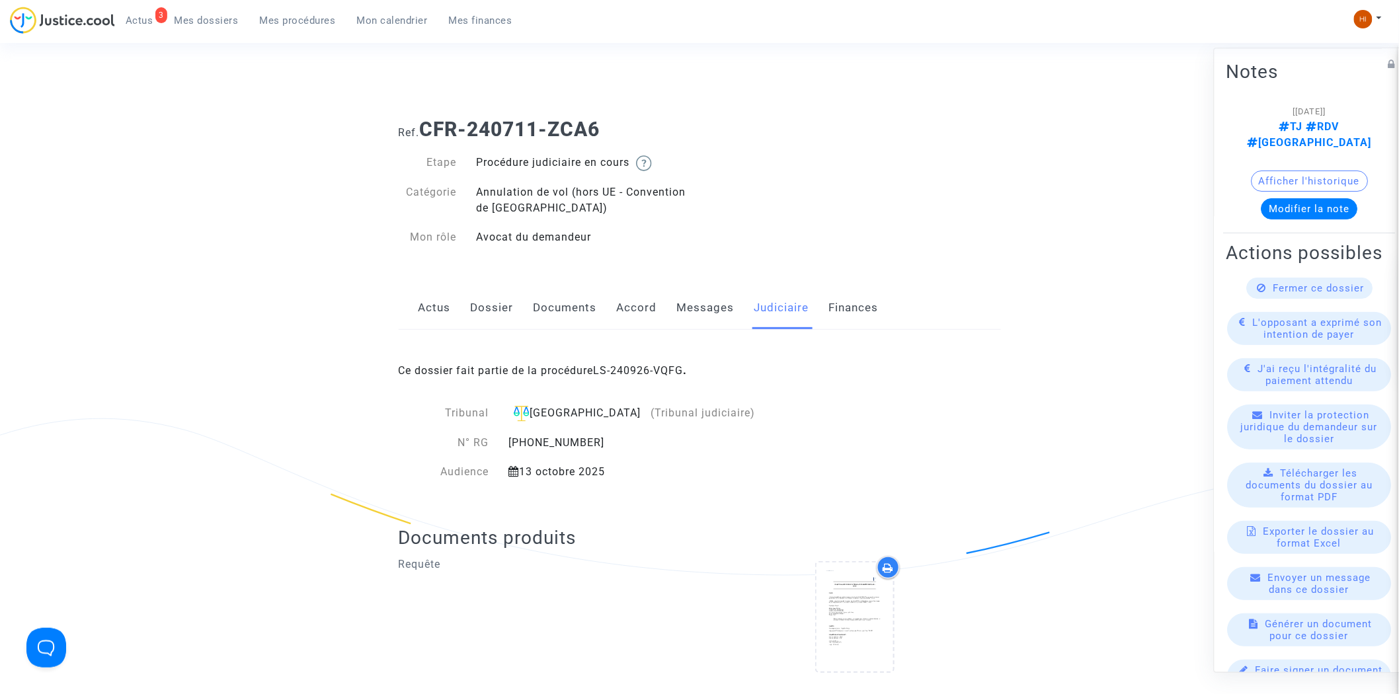
click at [499, 312] on link "Dossier" at bounding box center [492, 308] width 43 height 44
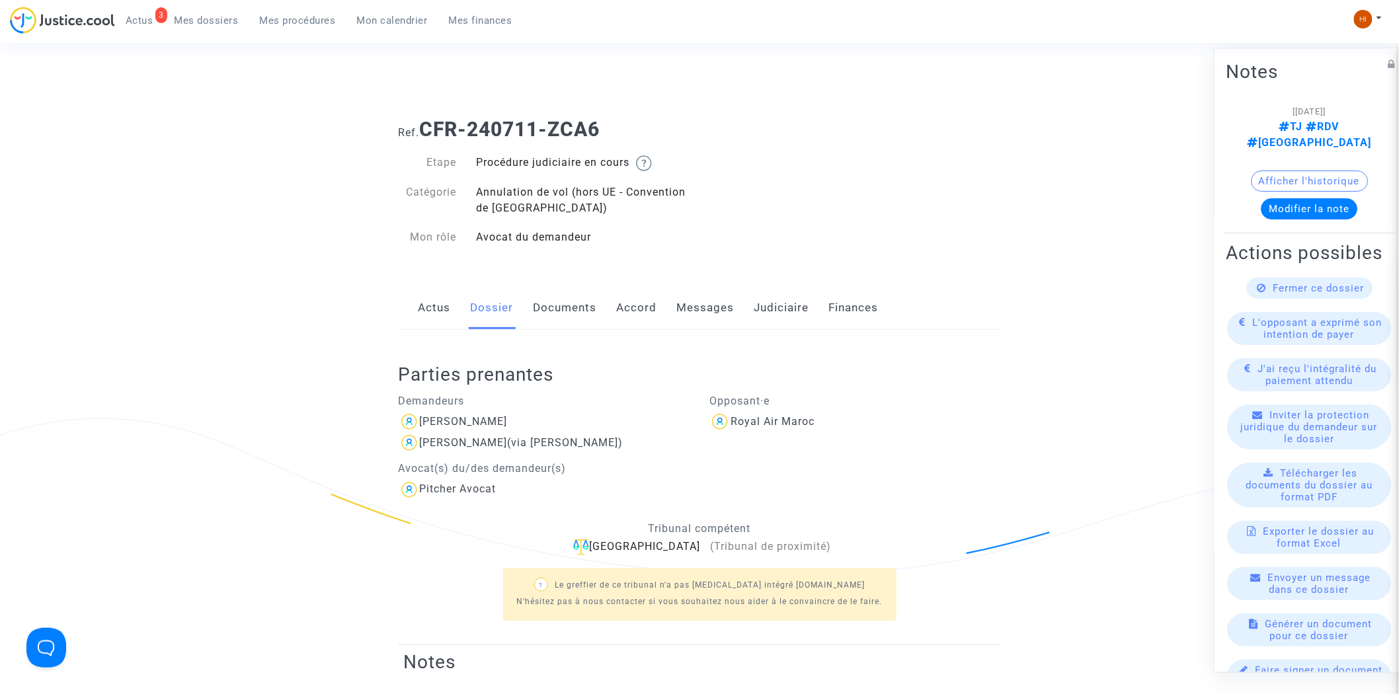
click at [767, 299] on link "Judiciaire" at bounding box center [781, 308] width 55 height 44
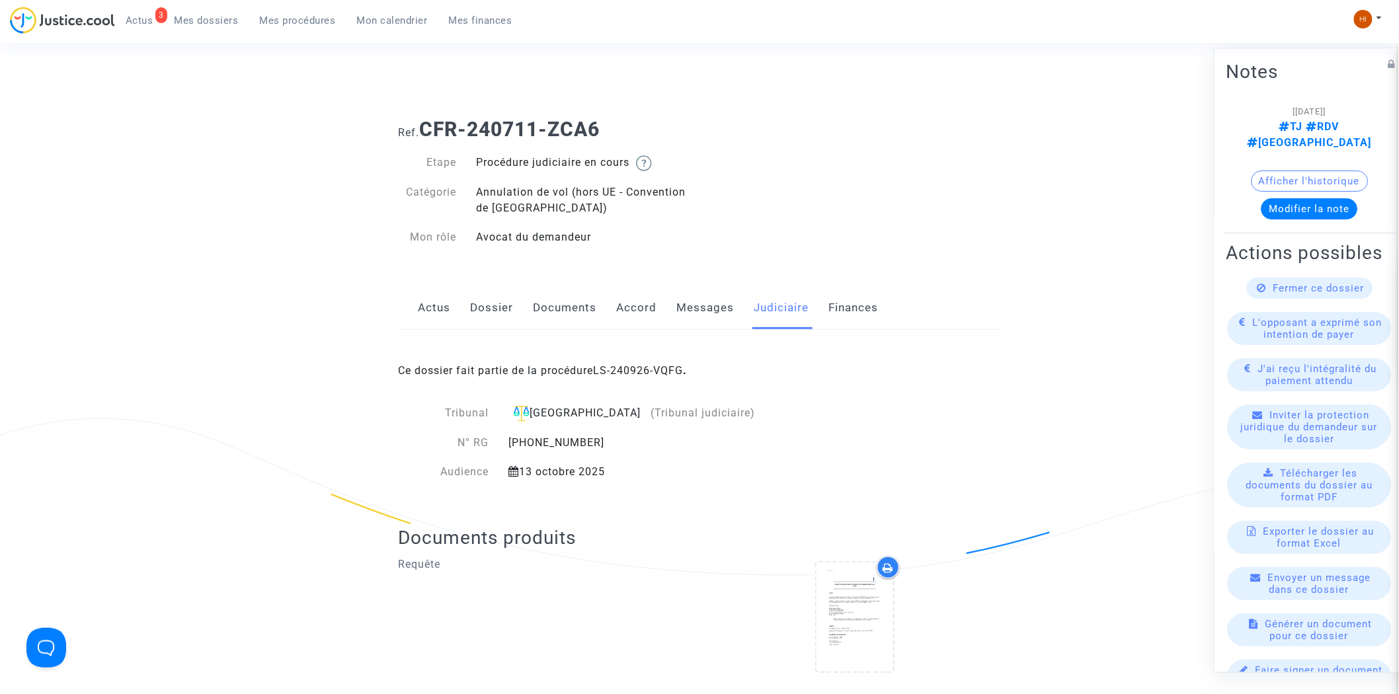
drag, startPoint x: 721, startPoint y: 378, endPoint x: 600, endPoint y: 382, distance: 121.0
click at [600, 382] on div "Ce dossier fait partie de la procédure LS-240926-VQFG ." at bounding box center [700, 361] width 602 height 62
copy b "LS-240926-VQFG ."
click at [477, 311] on link "Dossier" at bounding box center [492, 308] width 43 height 44
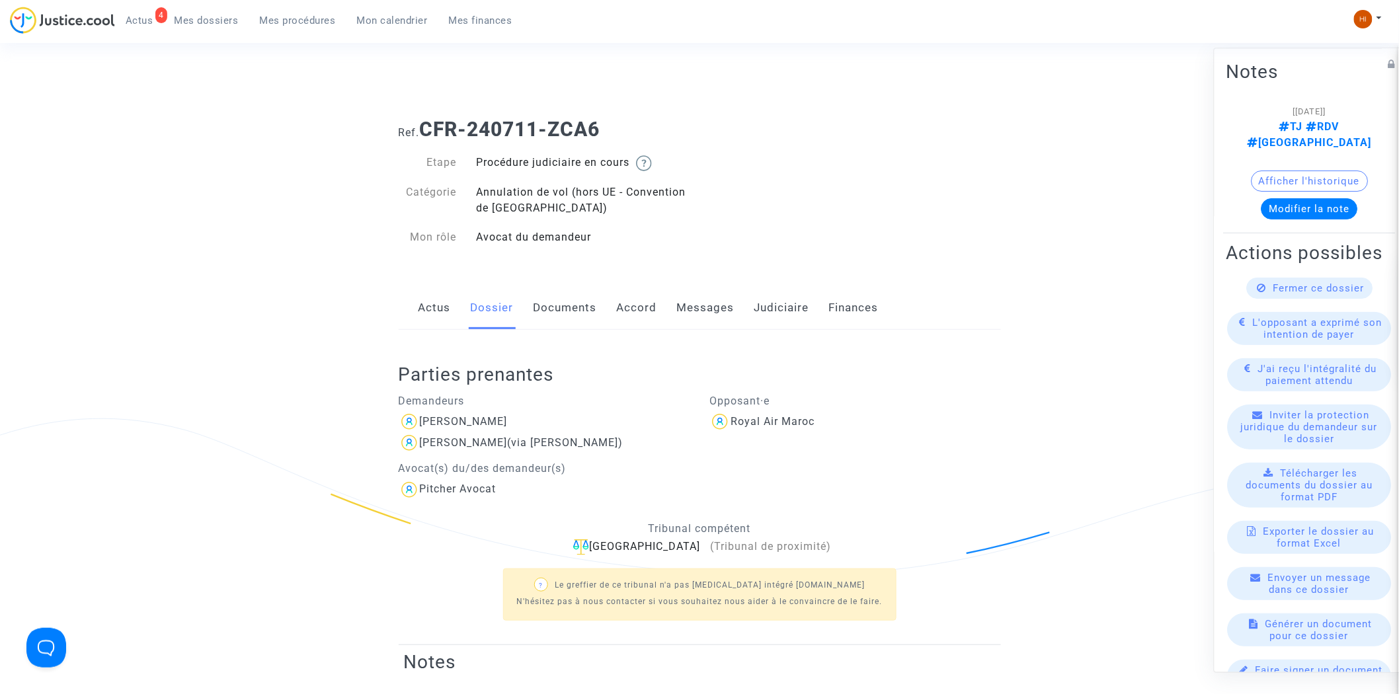
drag, startPoint x: 380, startPoint y: 20, endPoint x: 506, endPoint y: 66, distance: 134.2
click at [380, 20] on span "Mon calendrier" at bounding box center [392, 21] width 71 height 12
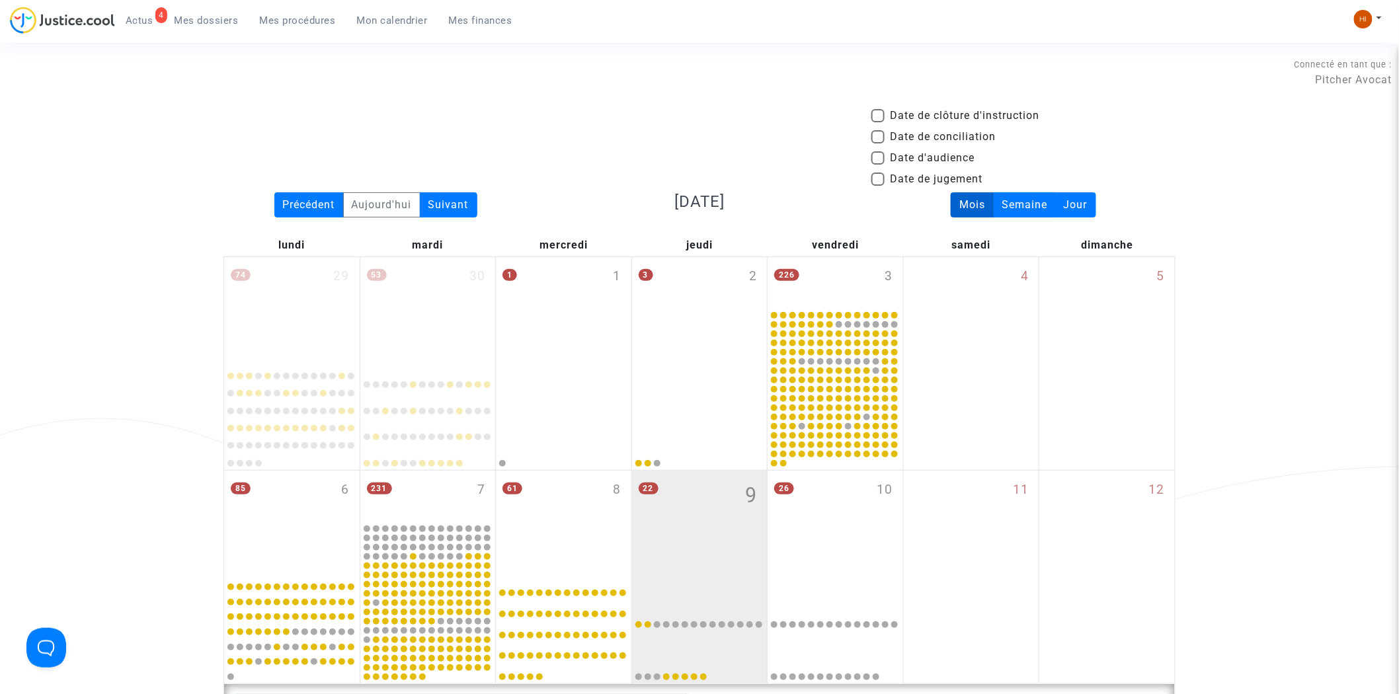
click at [913, 171] on div "Date de clôture d'instruction Date de conciliation Date d'audience Date de juge…" at bounding box center [1023, 150] width 324 height 85
click at [879, 174] on span at bounding box center [877, 179] width 13 height 13
click at [878, 186] on input "Date de jugement" at bounding box center [877, 186] width 1 height 1
checkbox input "true"
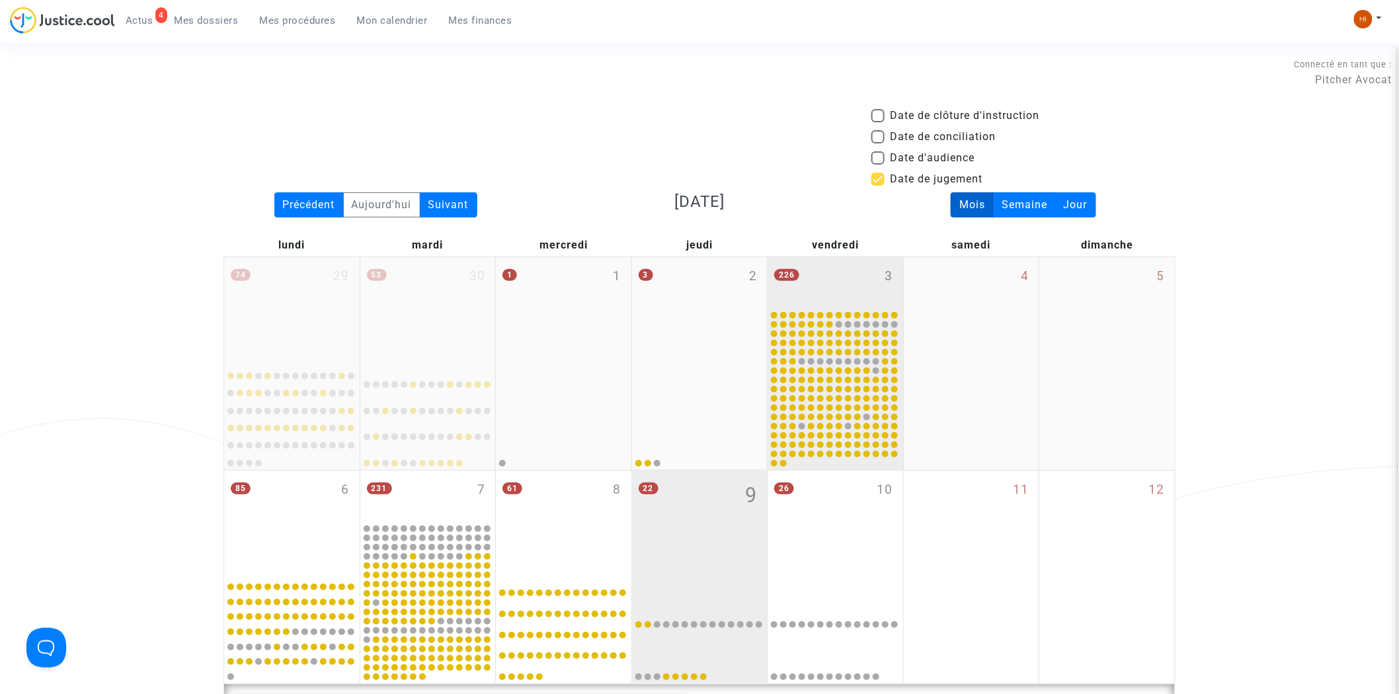
click at [829, 279] on div "226 3" at bounding box center [834, 283] width 135 height 52
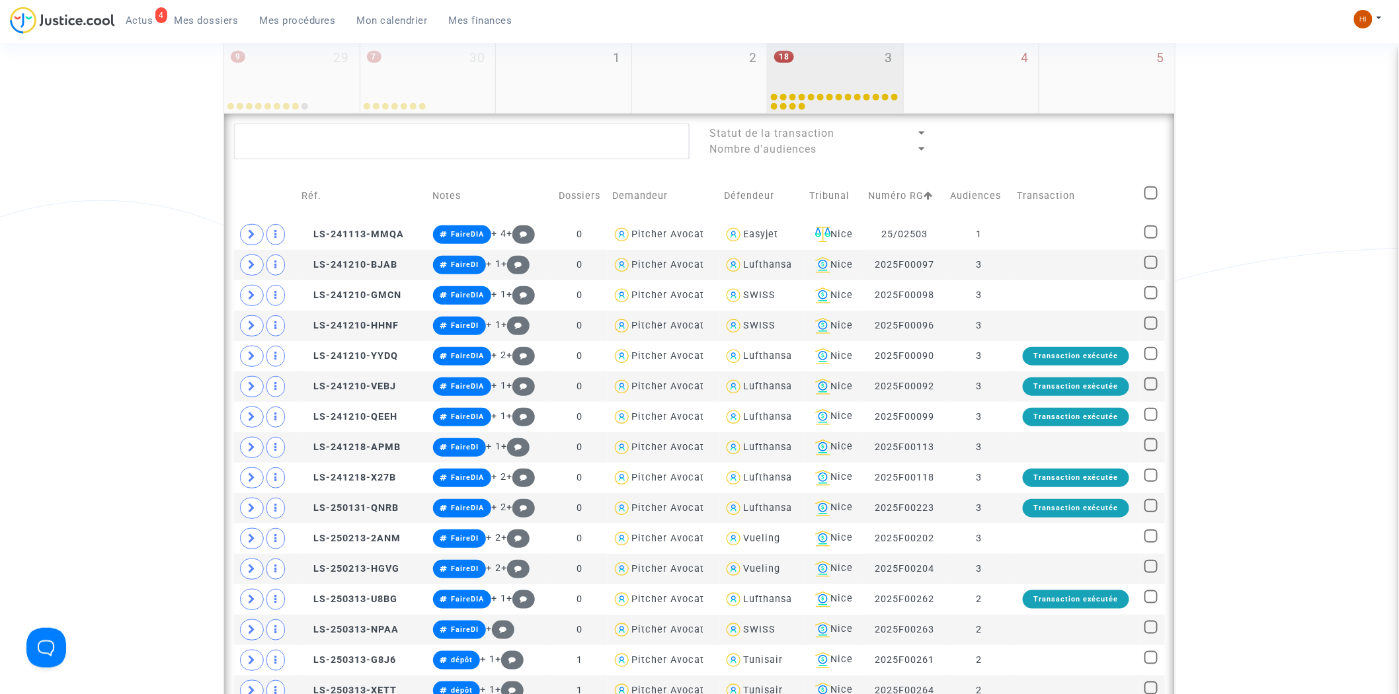
scroll to position [220, 0]
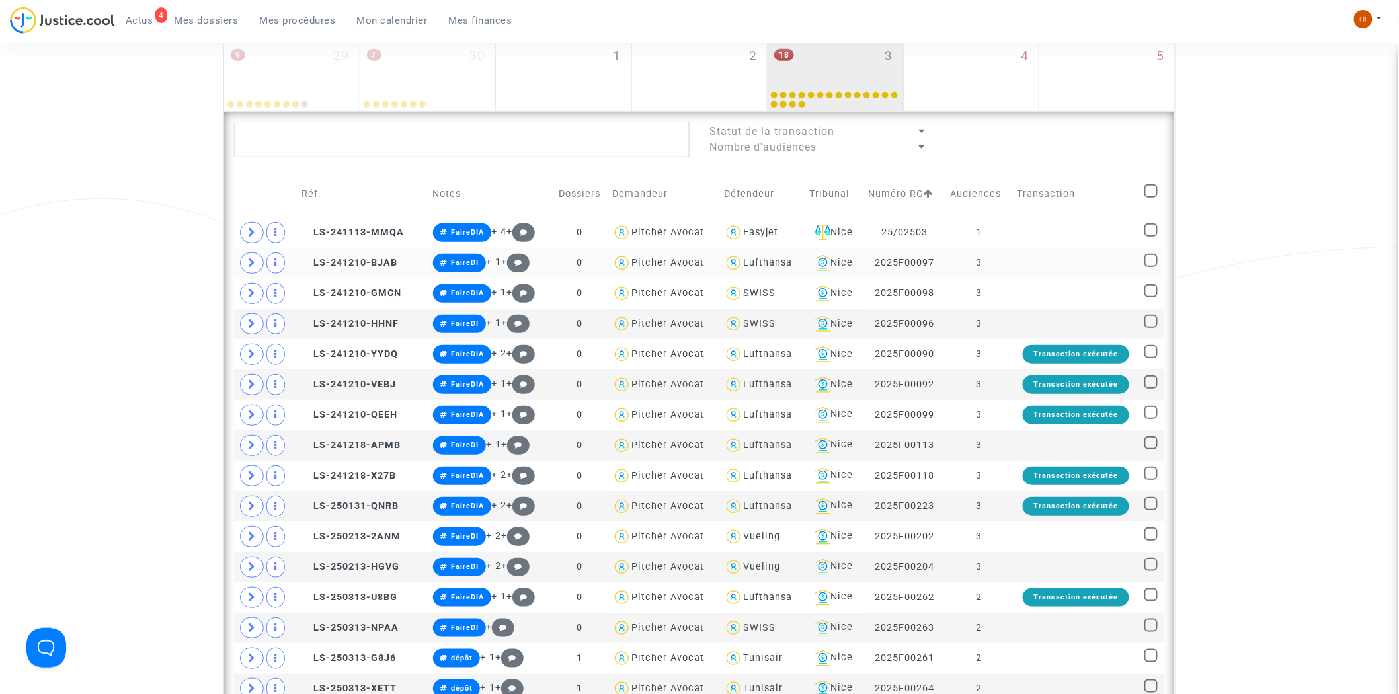
click at [1005, 261] on td "3" at bounding box center [978, 263] width 67 height 30
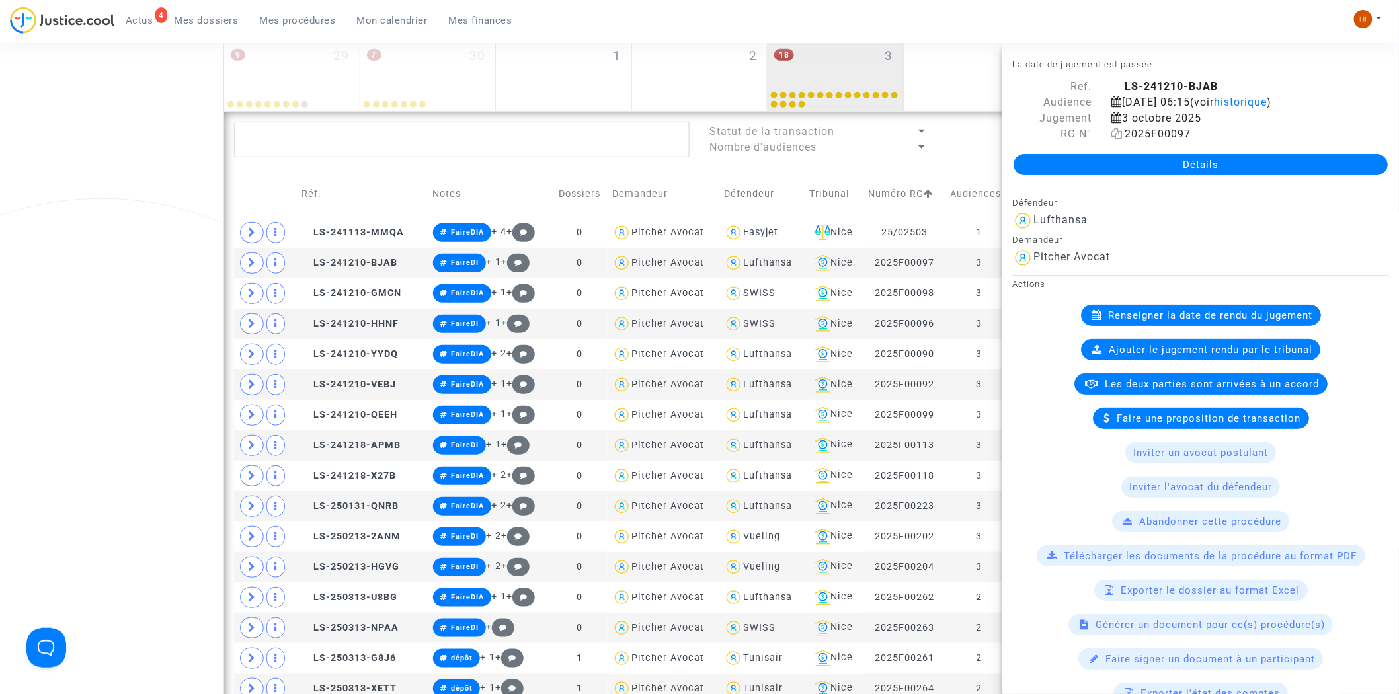
drag, startPoint x: 1118, startPoint y: 151, endPoint x: 1108, endPoint y: 151, distance: 9.3
click at [1118, 139] on icon at bounding box center [1116, 133] width 11 height 11
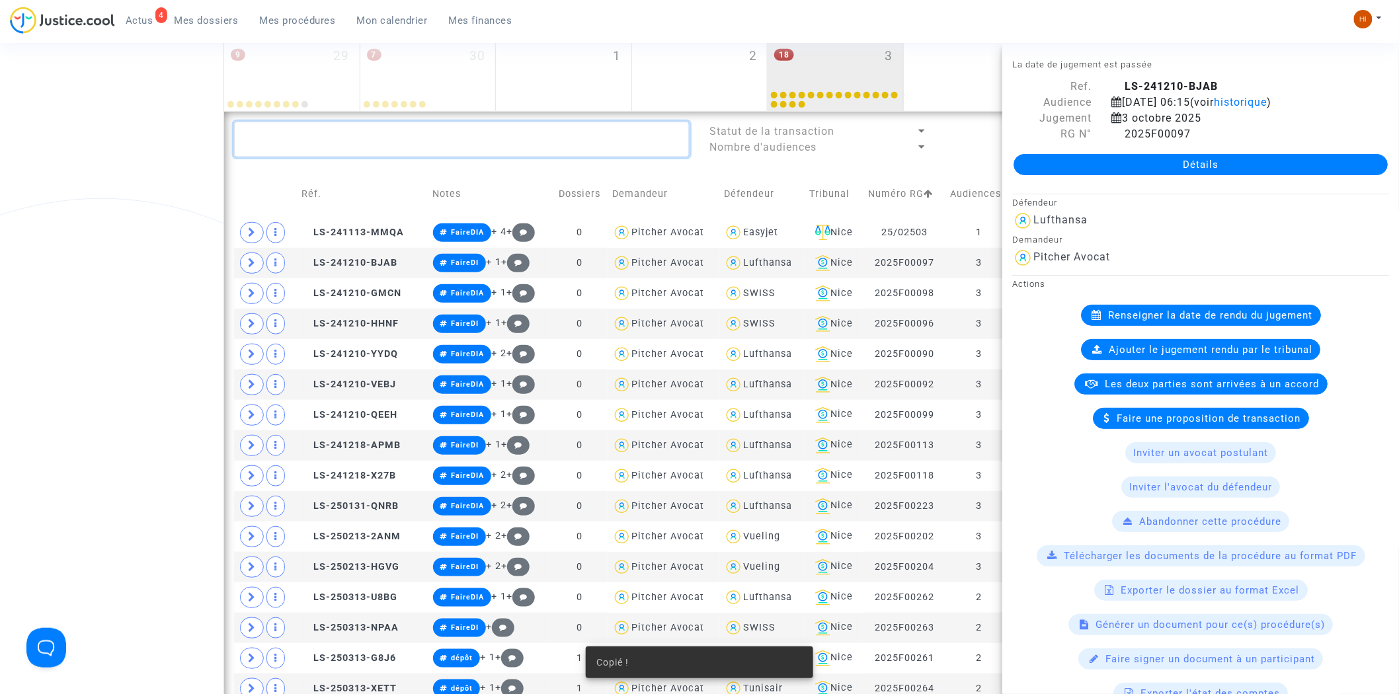
click at [395, 137] on textarea at bounding box center [461, 140] width 455 height 36
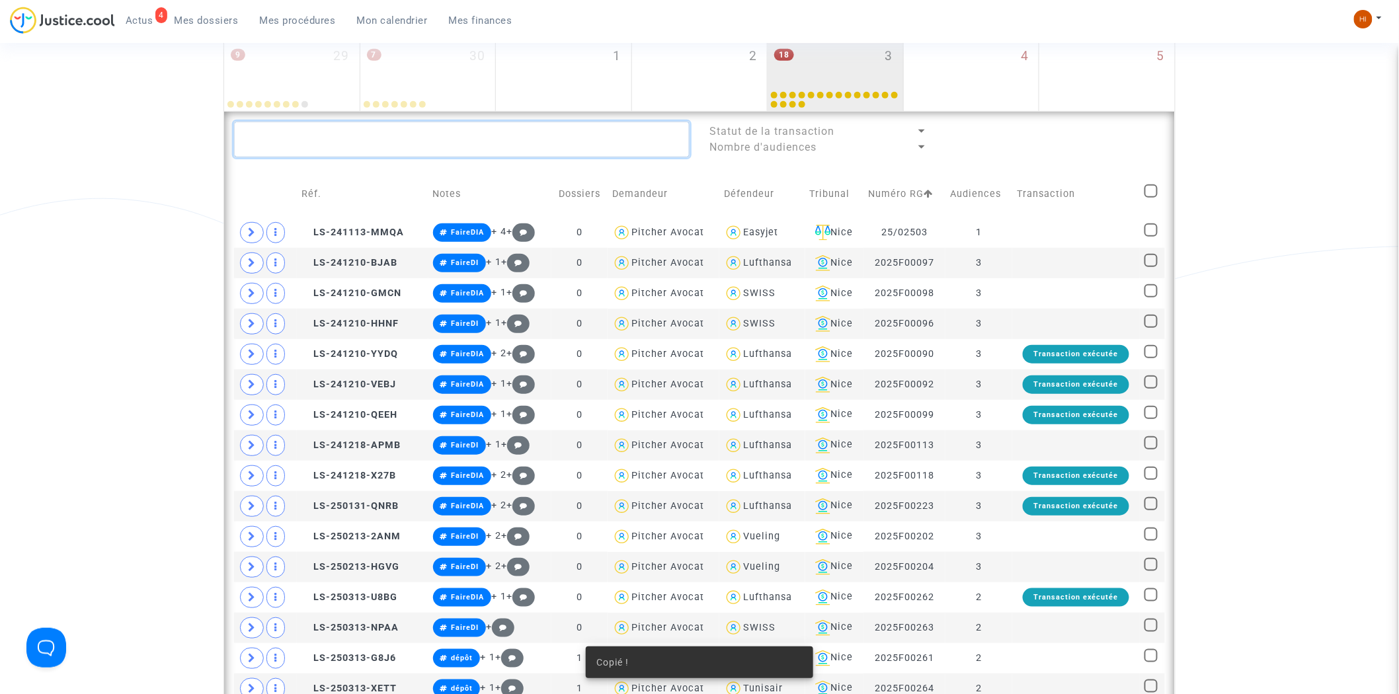
paste textarea "2025F00097"
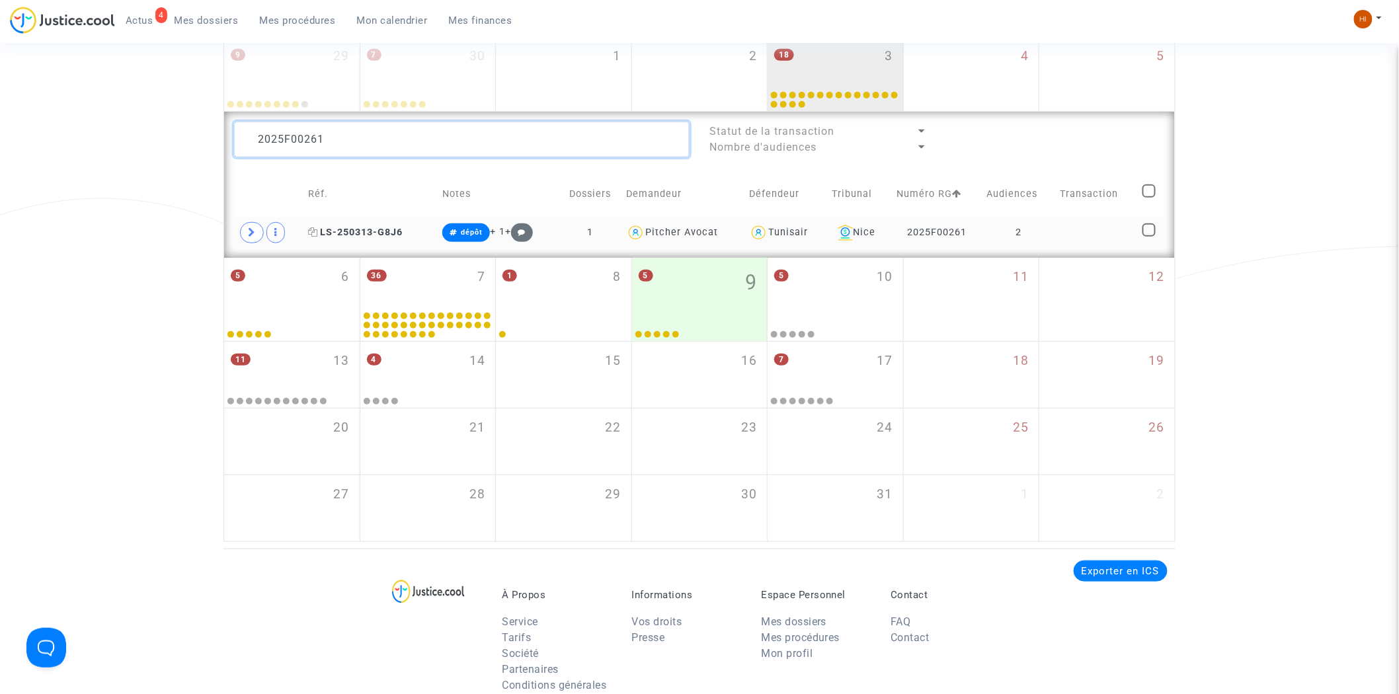
type textarea "2025F00261"
click at [311, 232] on icon at bounding box center [313, 231] width 10 height 9
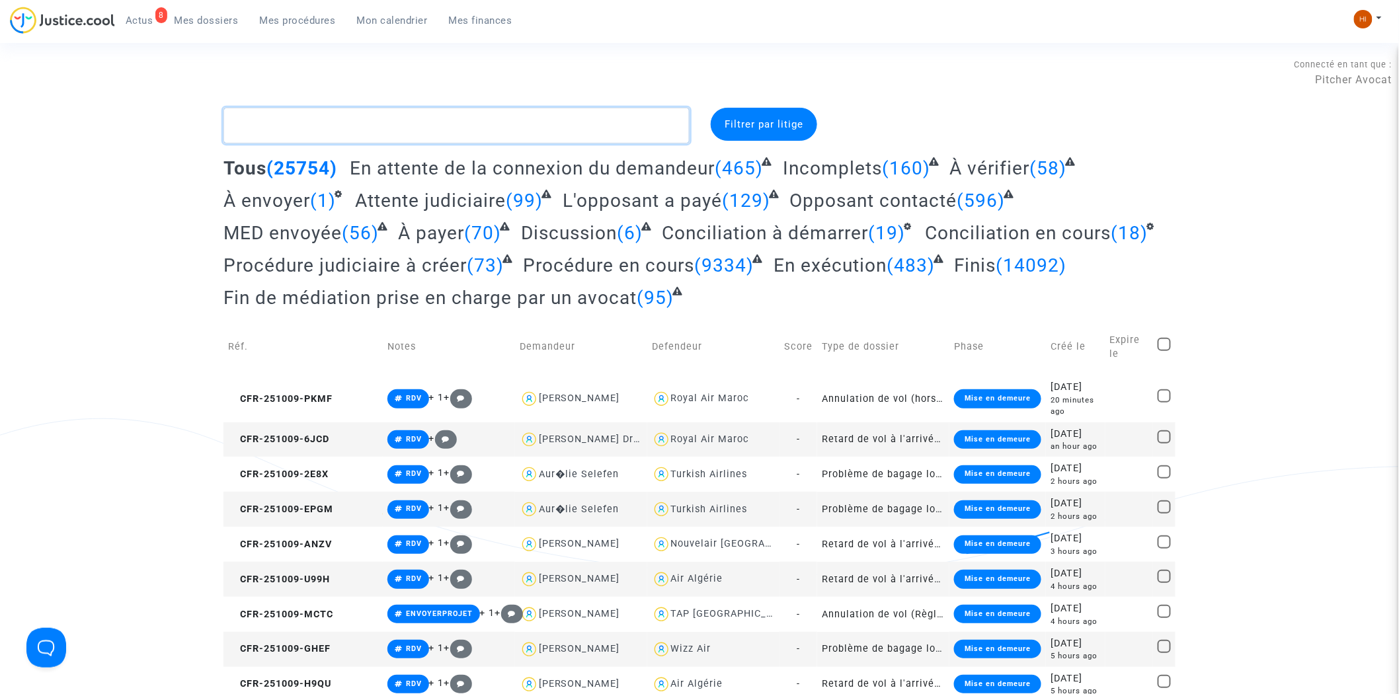
click at [341, 130] on textarea at bounding box center [456, 126] width 466 height 36
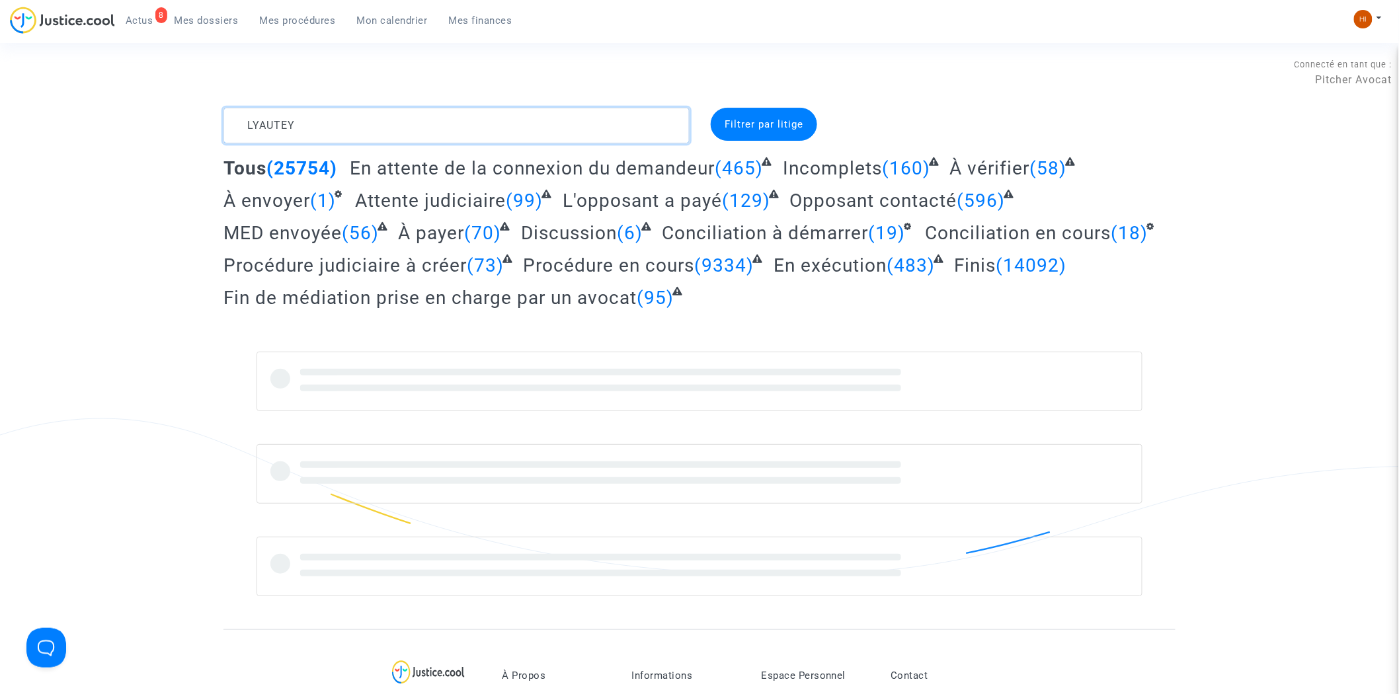
type textarea "LYAUTEY"
click at [371, 114] on textarea at bounding box center [456, 126] width 466 height 36
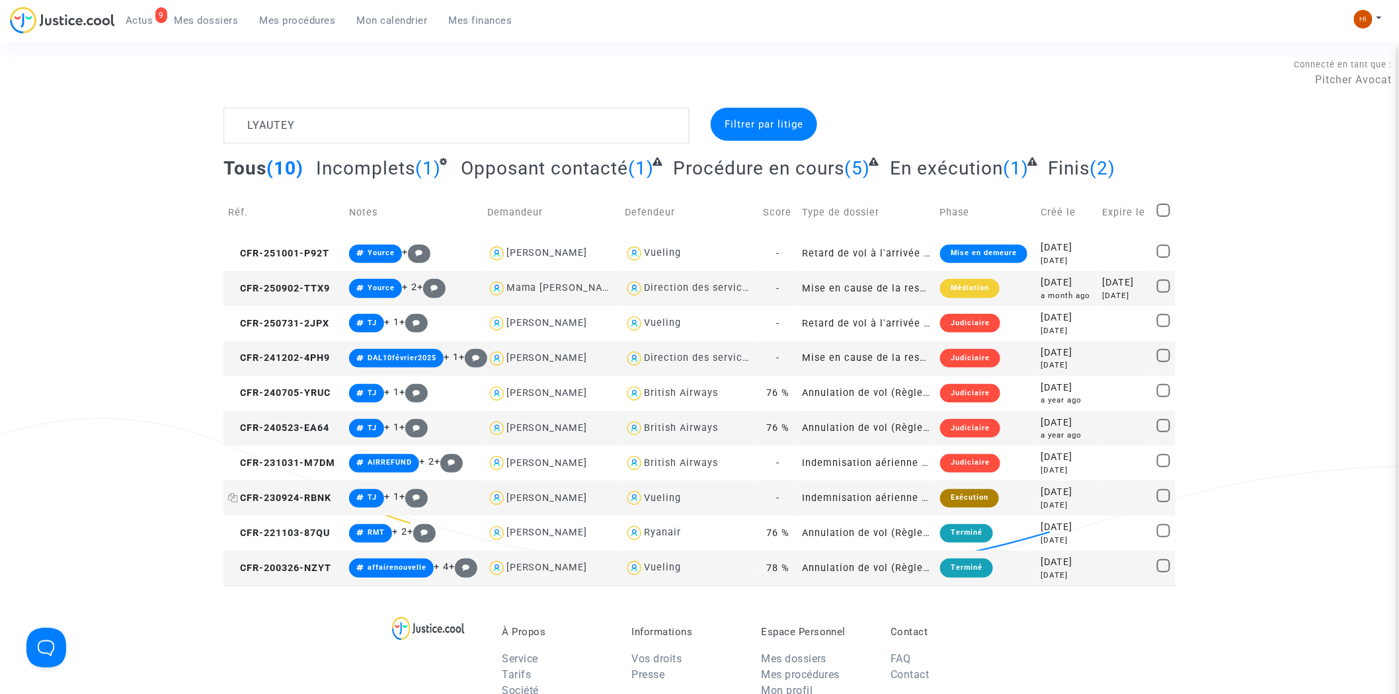
click at [307, 494] on span "CFR-230924-RBNK" at bounding box center [279, 497] width 103 height 11
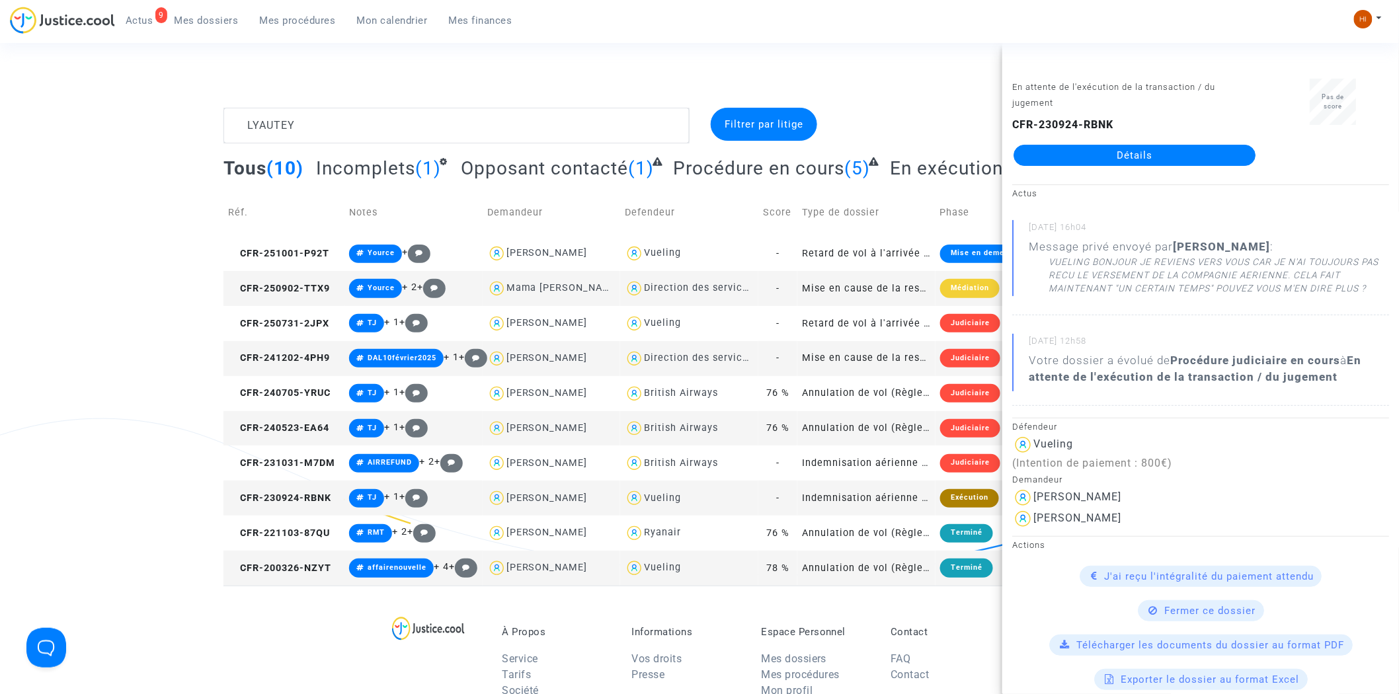
click at [1200, 139] on div "CFR-230924-RBNK Détails" at bounding box center [1134, 141] width 245 height 49
click at [1218, 149] on link "Détails" at bounding box center [1134, 155] width 242 height 21
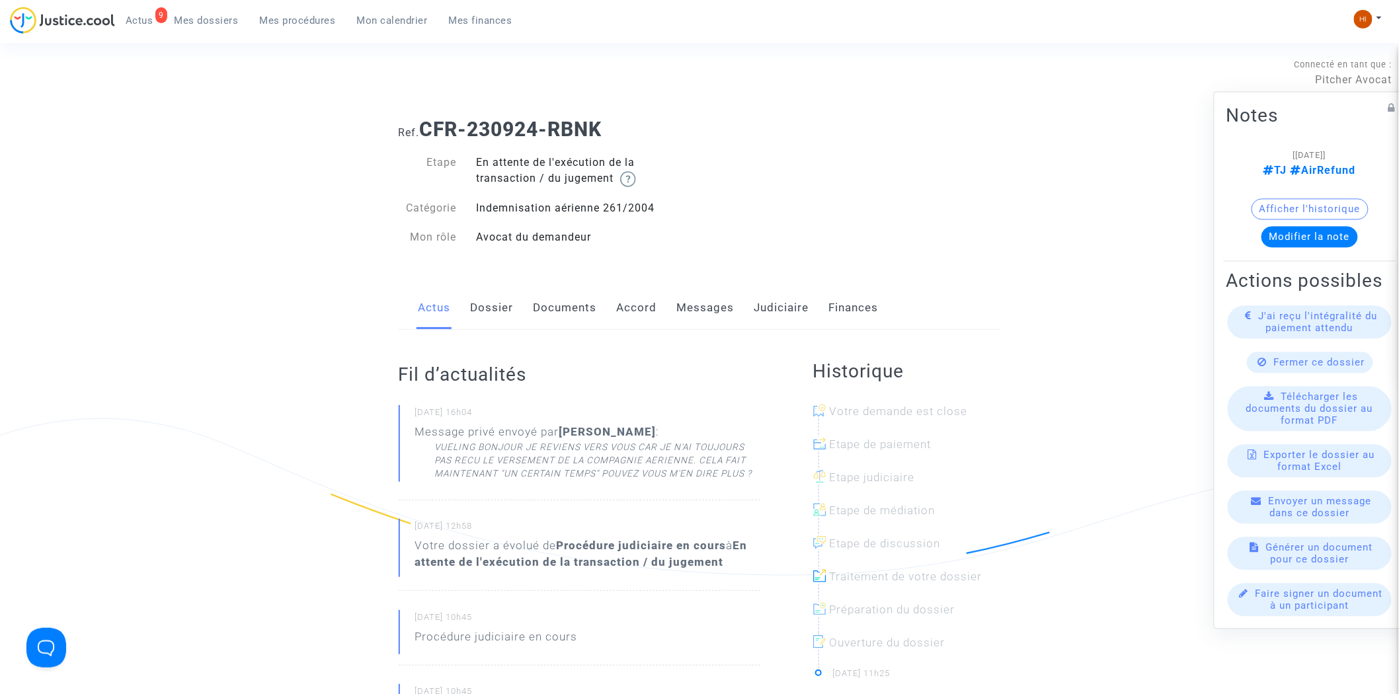
click at [787, 312] on link "Judiciaire" at bounding box center [781, 308] width 55 height 44
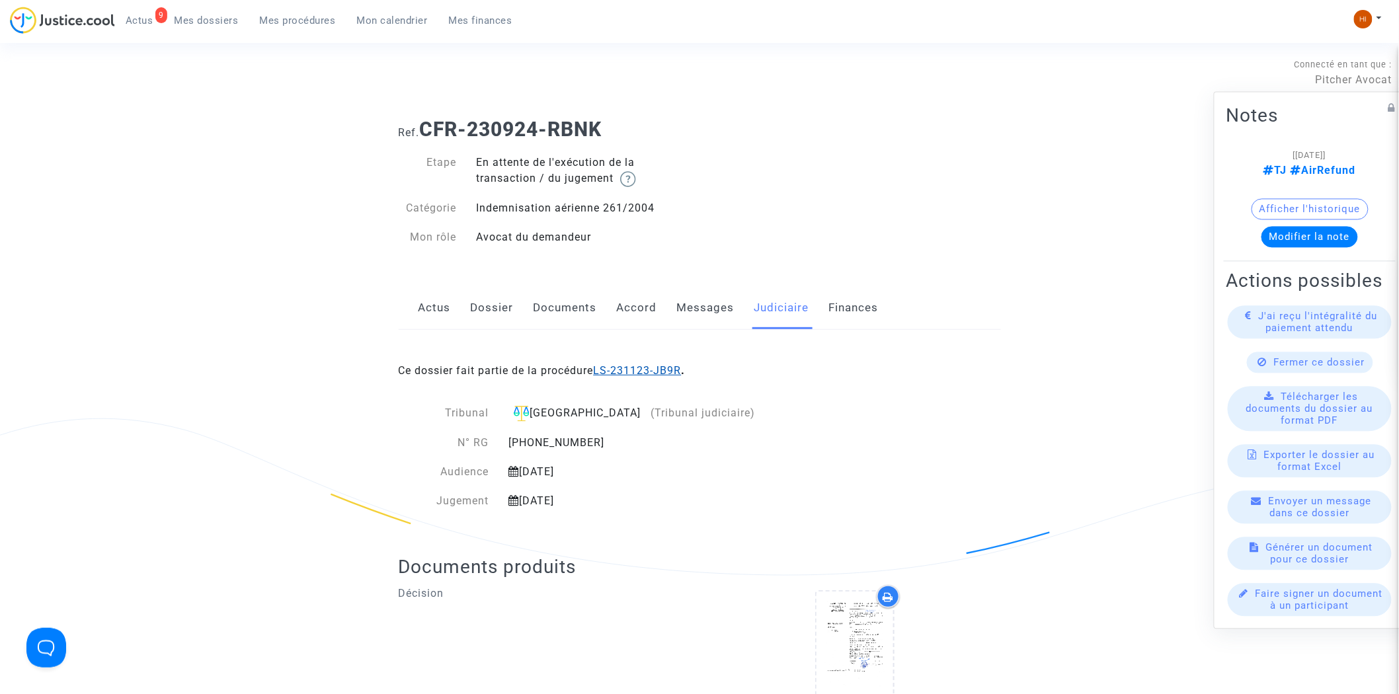
click at [681, 364] on link "LS-231123-JB9R" at bounding box center [638, 370] width 88 height 13
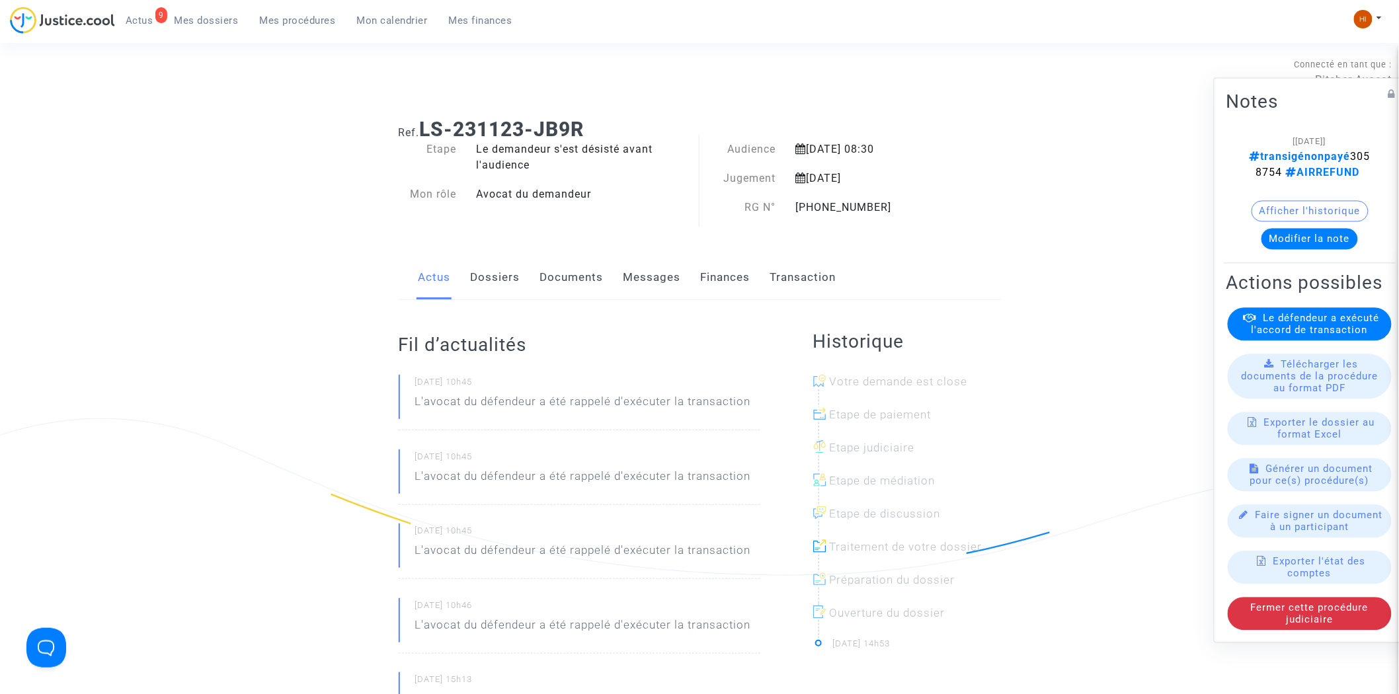
drag, startPoint x: 1350, startPoint y: 149, endPoint x: 1237, endPoint y: 149, distance: 113.0
click at [1237, 149] on note-viewer "[13/12/2024] transigénonpayé 3058754 AIRREFUND Afficher l'historique Modifier l…" at bounding box center [1309, 192] width 167 height 116
copy span "3058754"
click at [302, 31] on div "3 Actus Mes dossiers Mes procédures Mon calendrier Mes finances" at bounding box center [266, 25] width 513 height 36
click at [307, 21] on span "Mes procédures" at bounding box center [298, 21] width 76 height 12
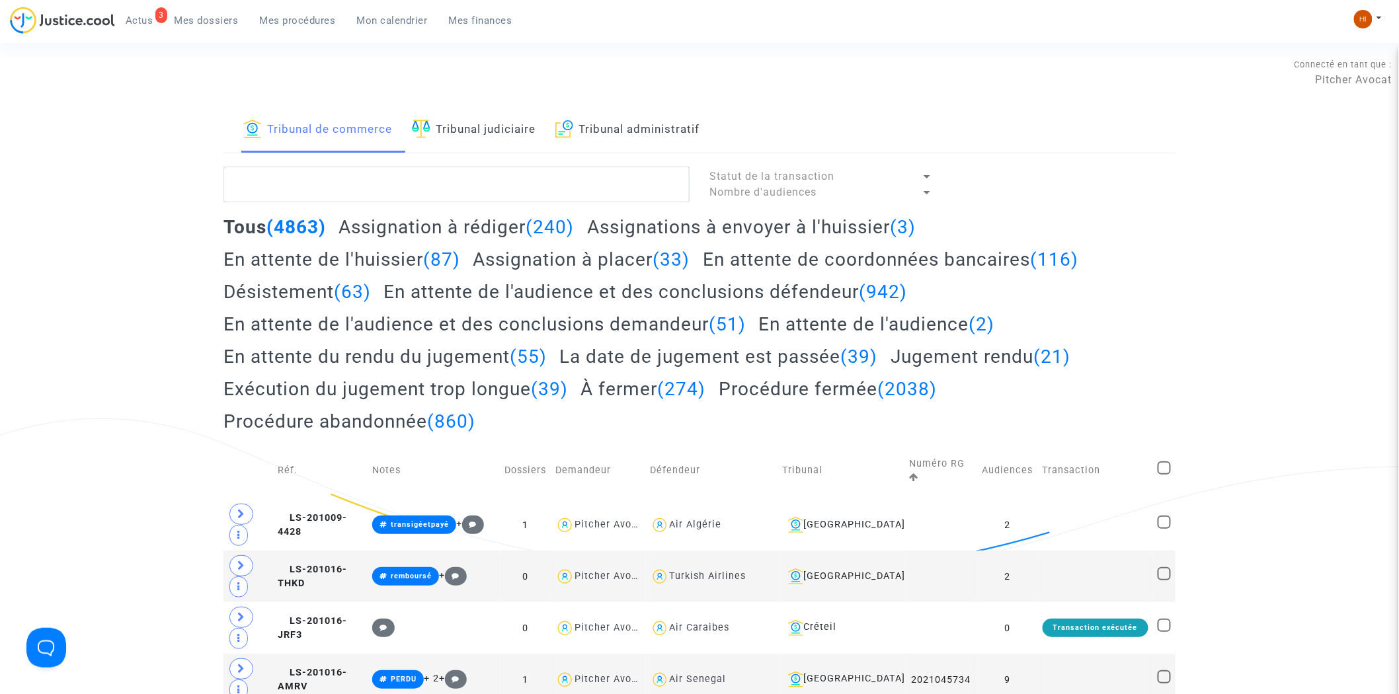
drag, startPoint x: 401, startPoint y: 17, endPoint x: 915, endPoint y: 260, distance: 569.7
click at [401, 17] on span "Mon calendrier" at bounding box center [392, 21] width 71 height 12
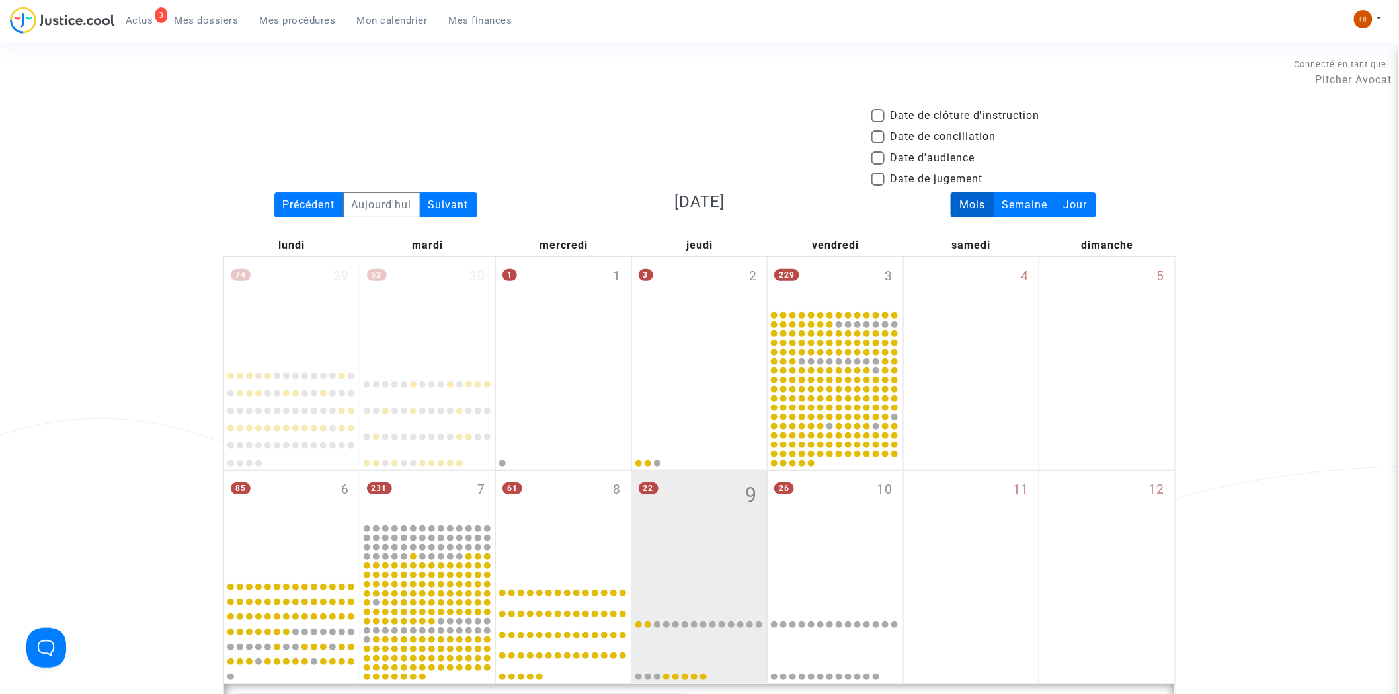
drag, startPoint x: 319, startPoint y: 510, endPoint x: 777, endPoint y: 355, distance: 482.8
click at [319, 510] on div "85 6" at bounding box center [291, 523] width 135 height 104
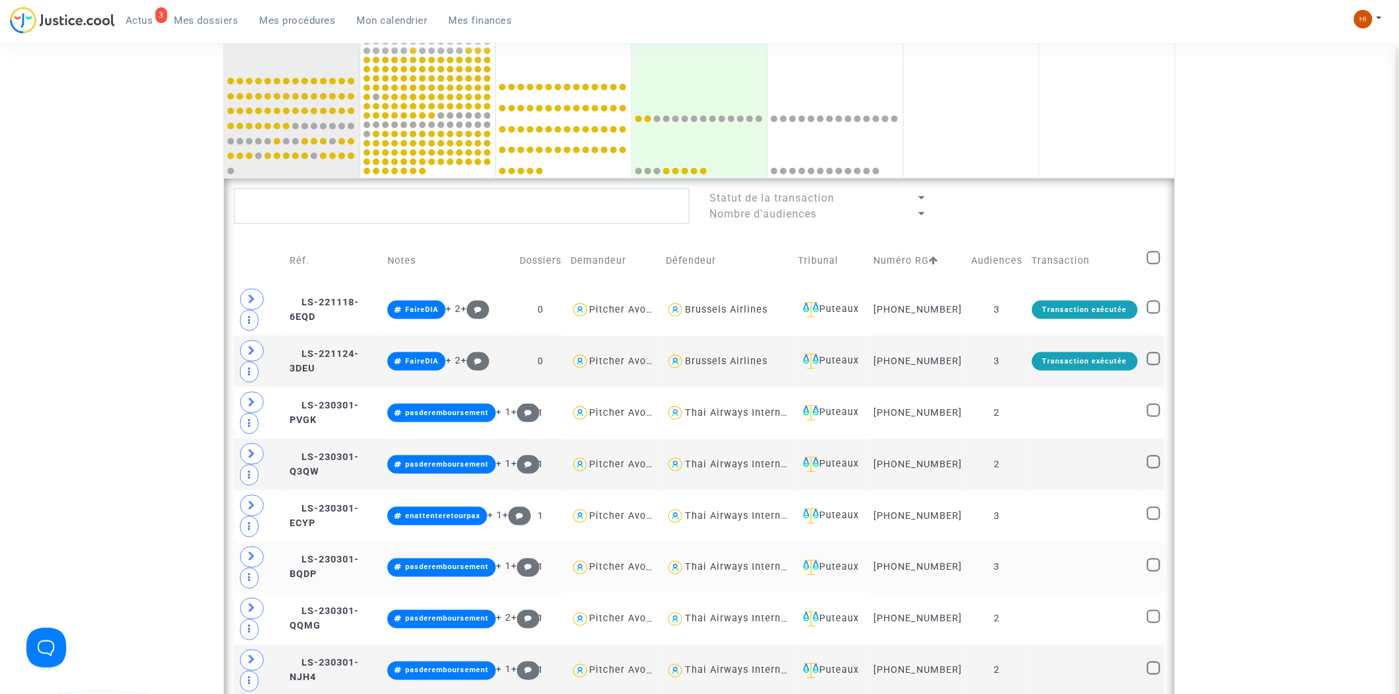
scroll to position [808, 0]
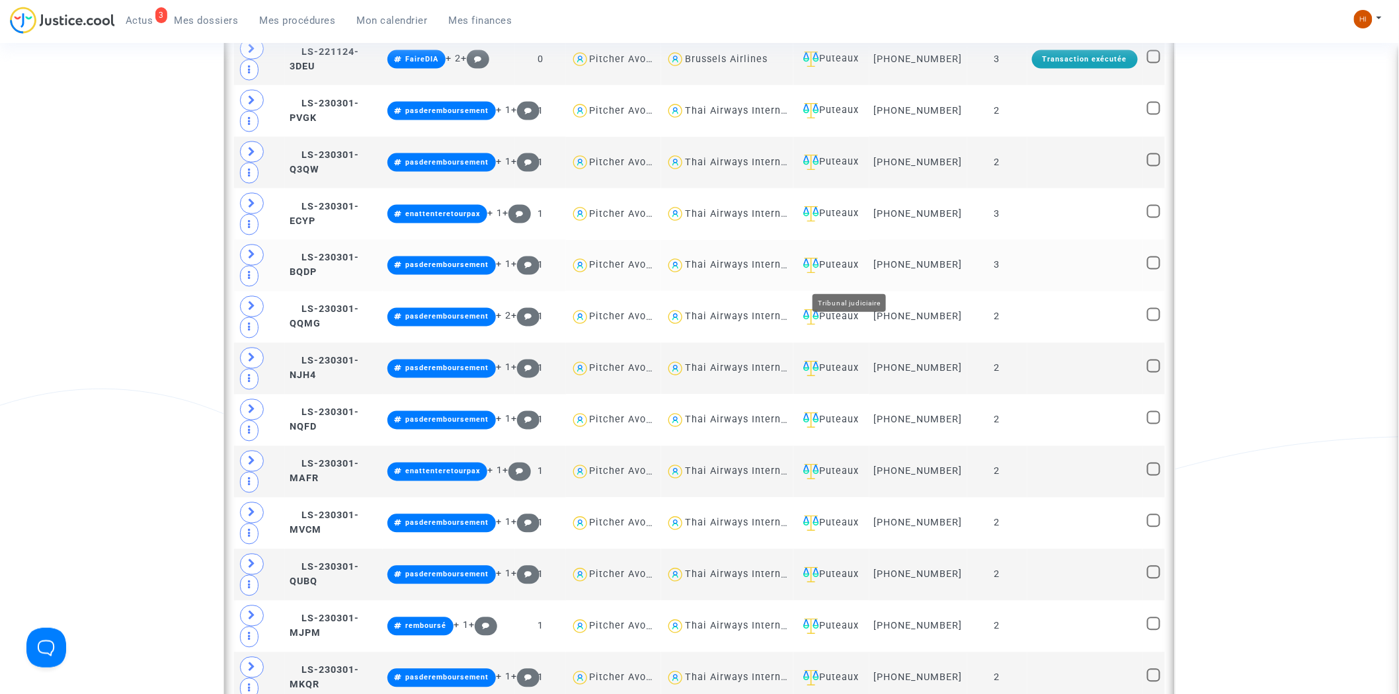
click at [864, 272] on div "Puteaux" at bounding box center [831, 266] width 66 height 16
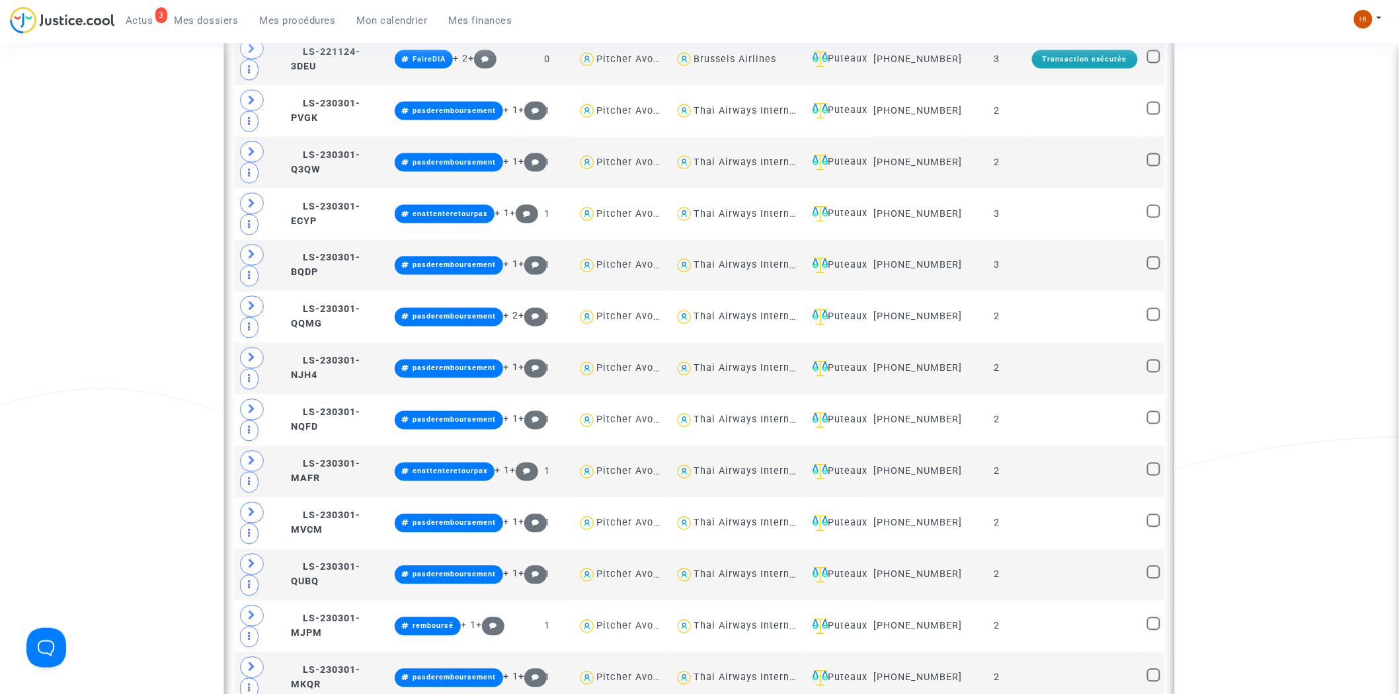
scroll to position [367, 0]
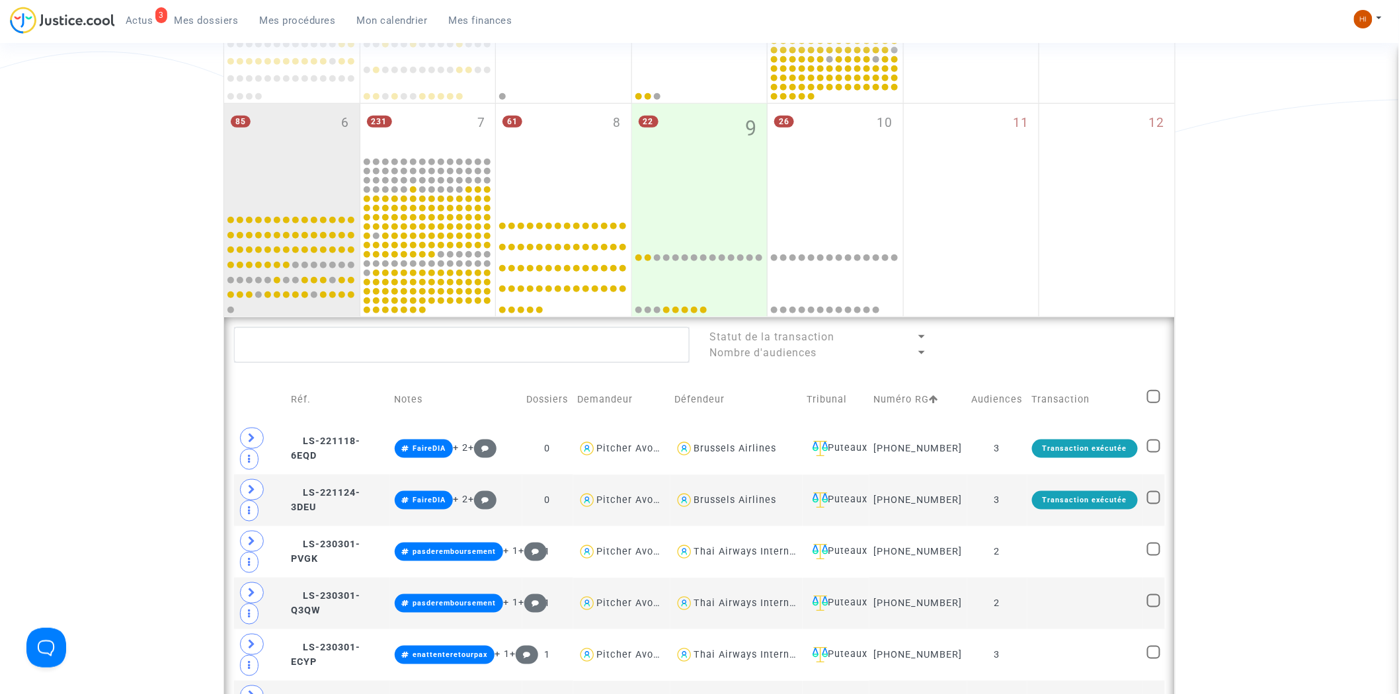
click at [1164, 395] on td at bounding box center [1153, 399] width 22 height 47
click at [1140, 405] on td "Transaction" at bounding box center [1084, 399] width 115 height 47
click at [1145, 404] on td at bounding box center [1153, 399] width 22 height 47
click at [1151, 403] on span at bounding box center [1153, 396] width 13 height 13
click at [1153, 404] on input "checkbox" at bounding box center [1153, 403] width 1 height 1
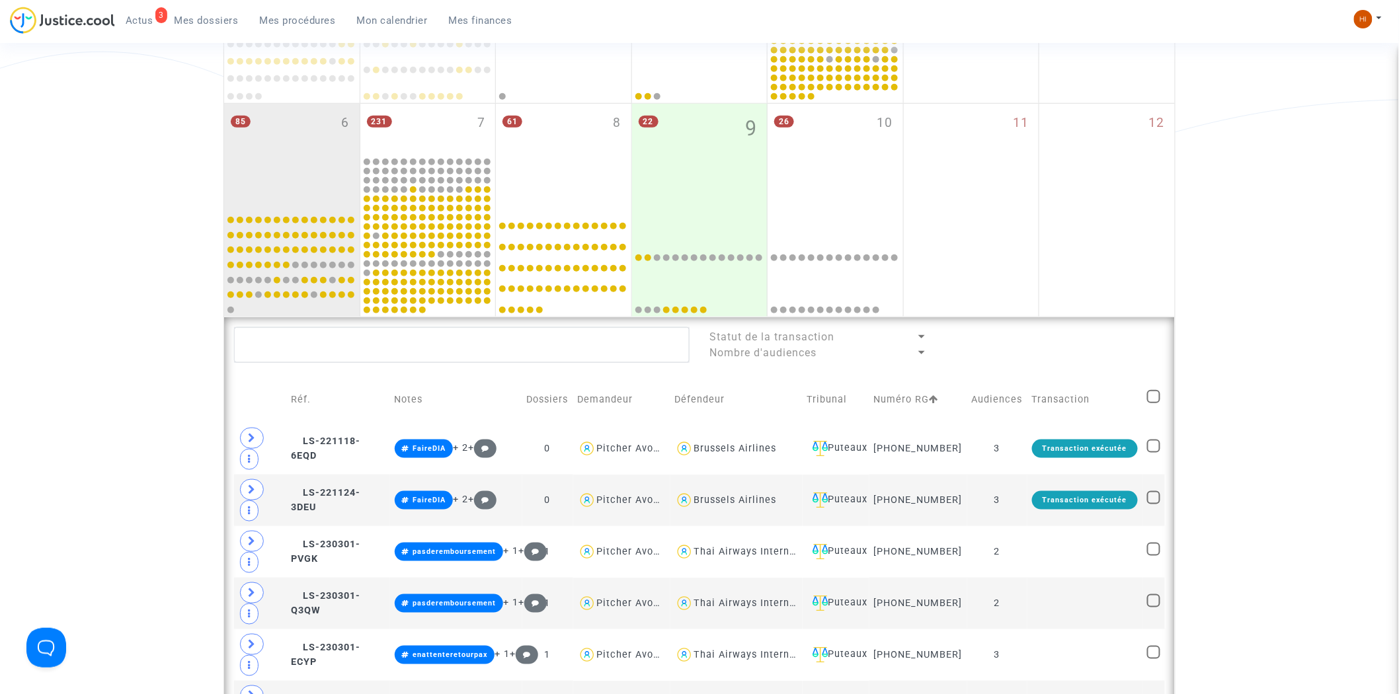
checkbox input "true"
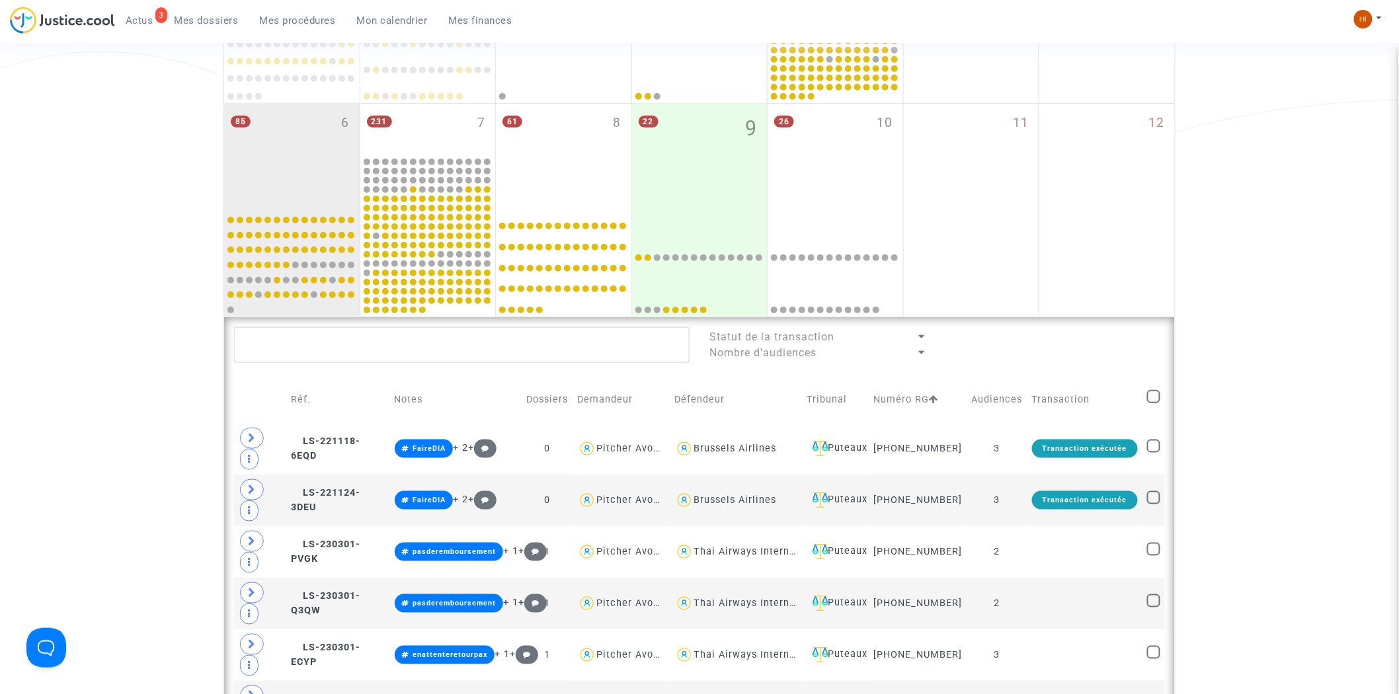
checkbox input "true"
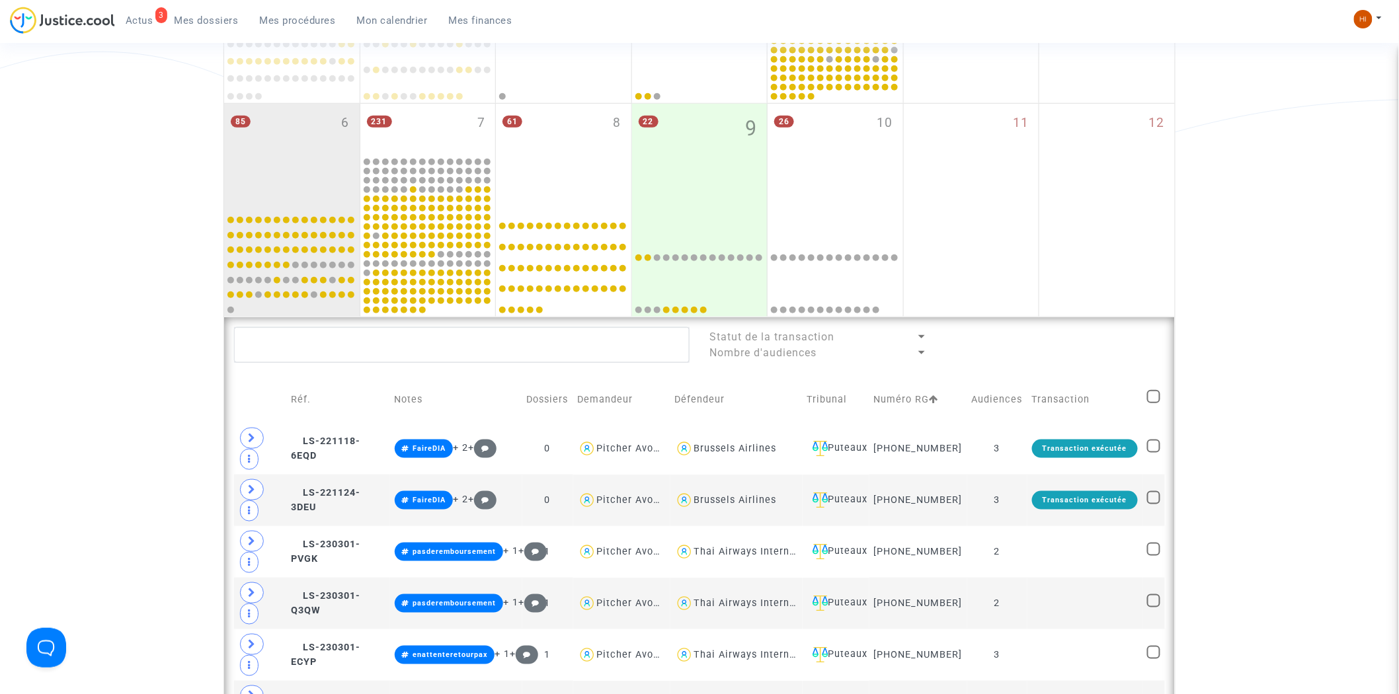
checkbox input "true"
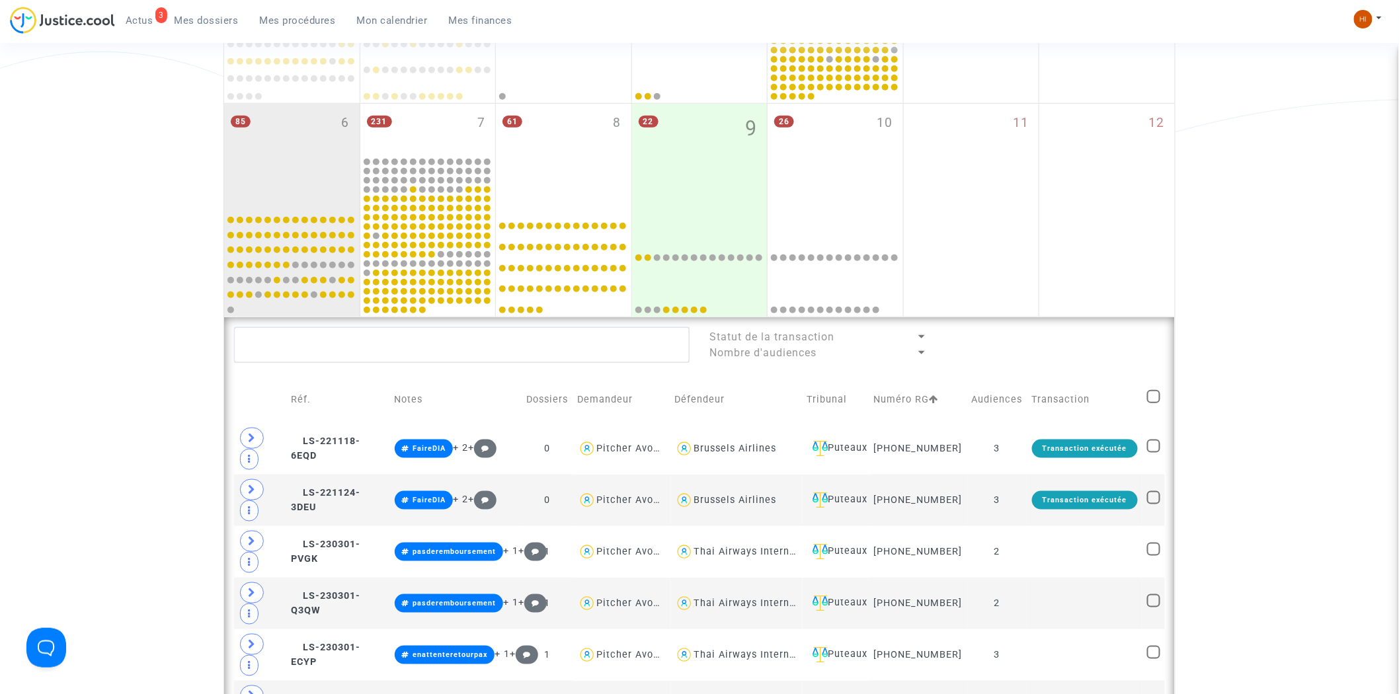
checkbox input "true"
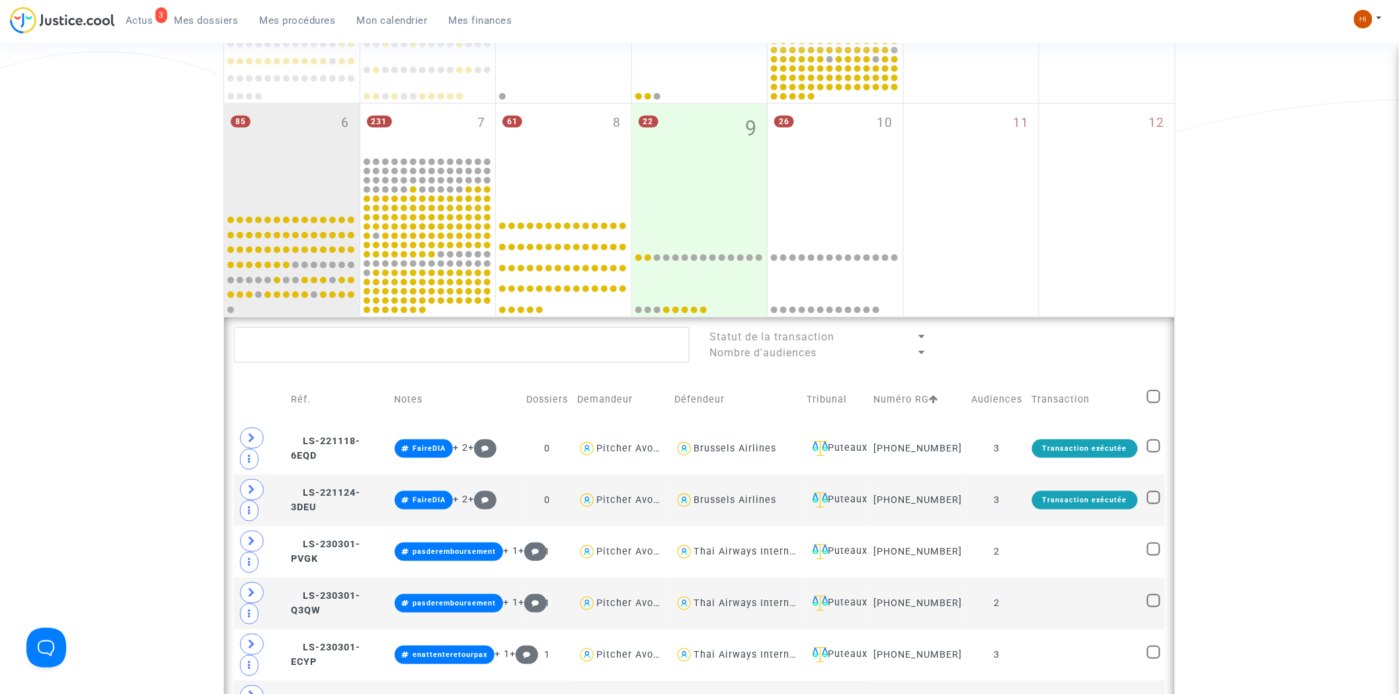
checkbox input "true"
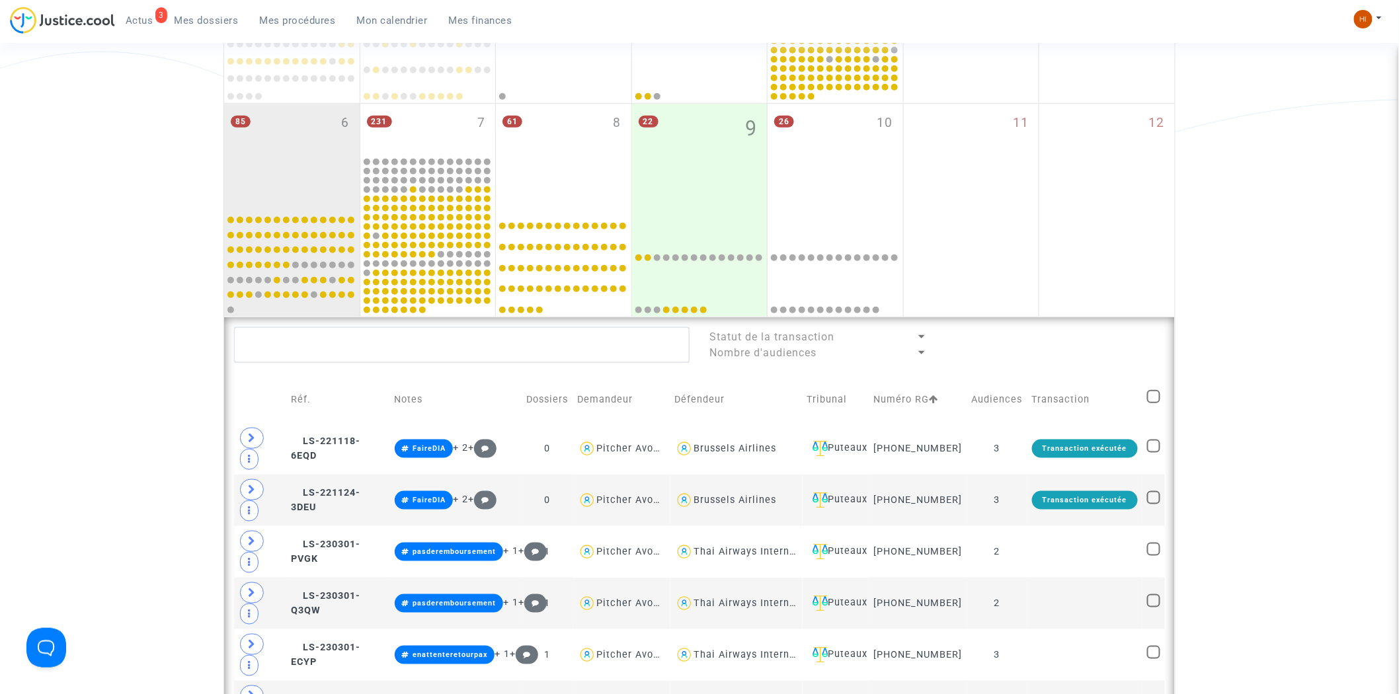
checkbox input "true"
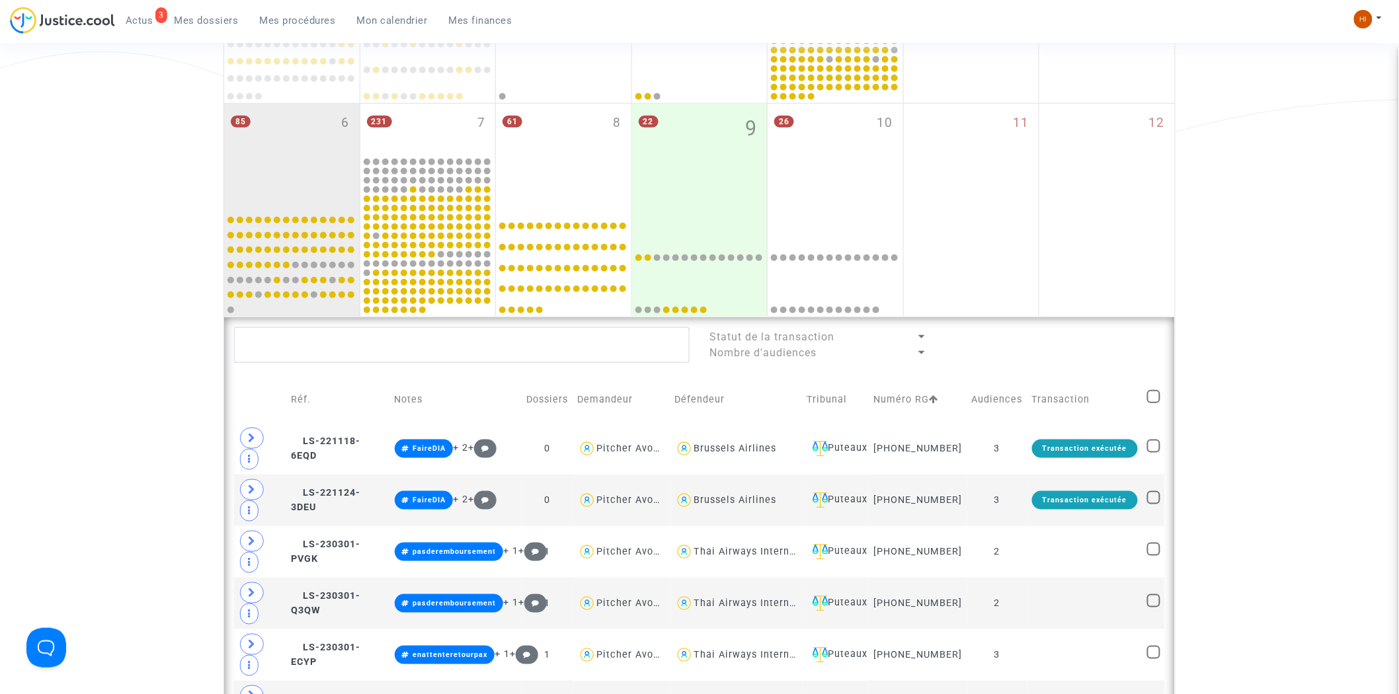
checkbox input "true"
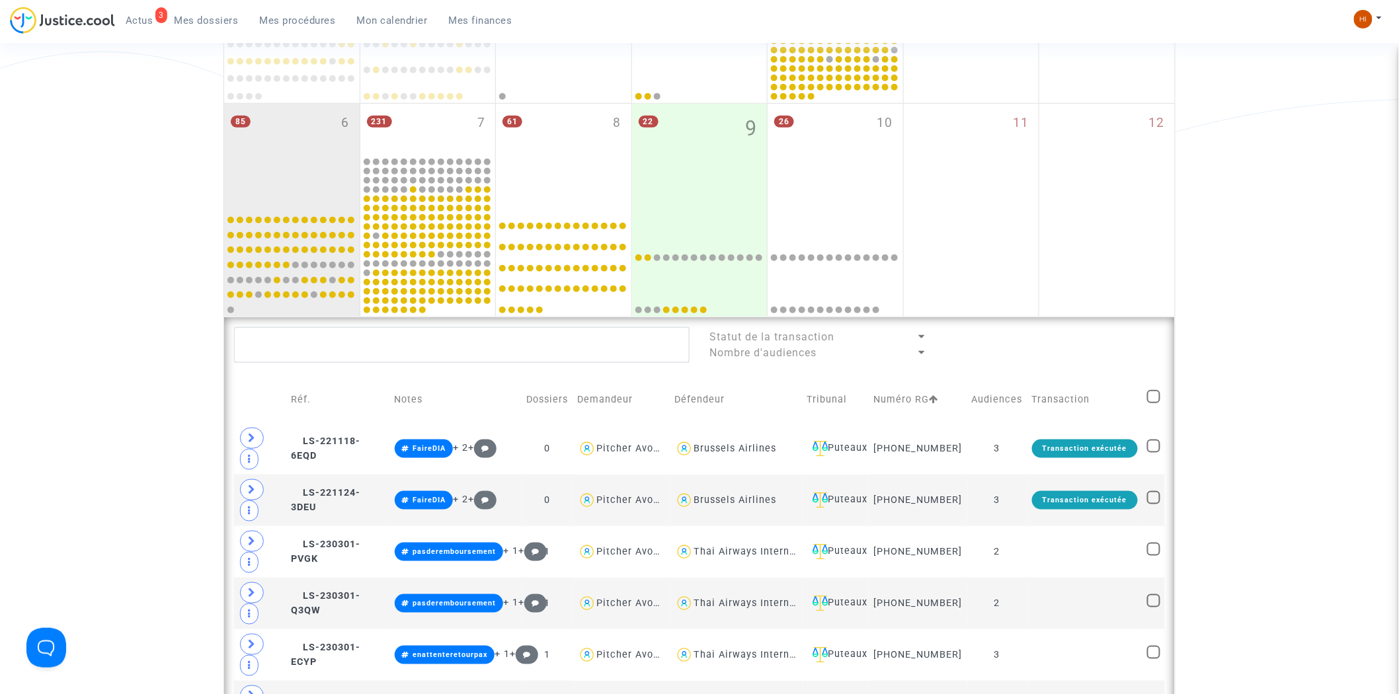
checkbox input "true"
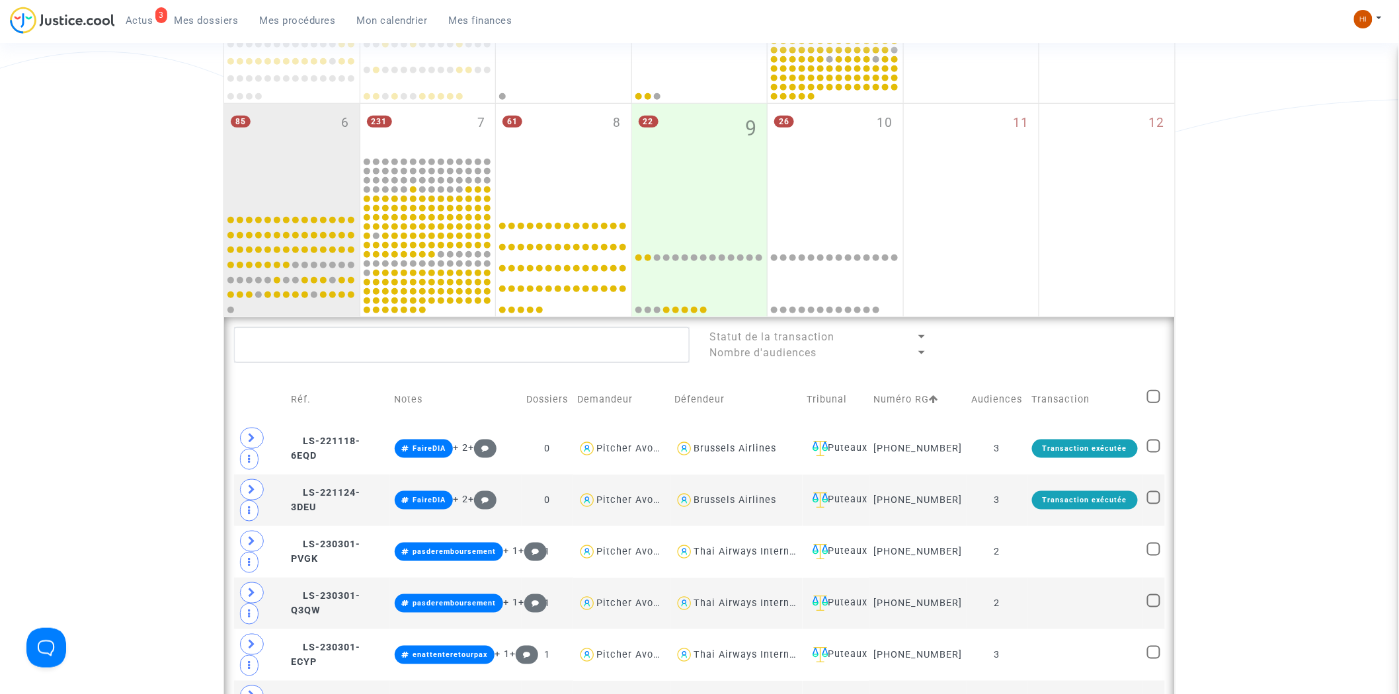
checkbox input "true"
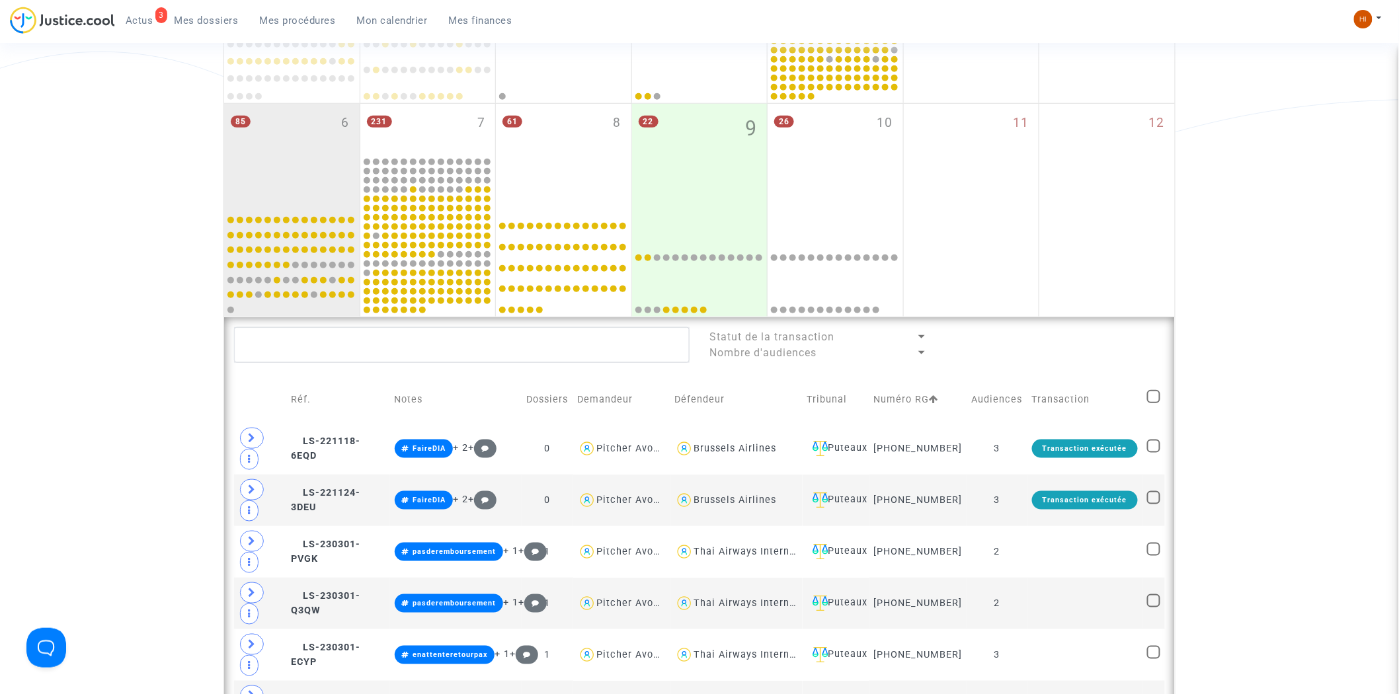
checkbox input "true"
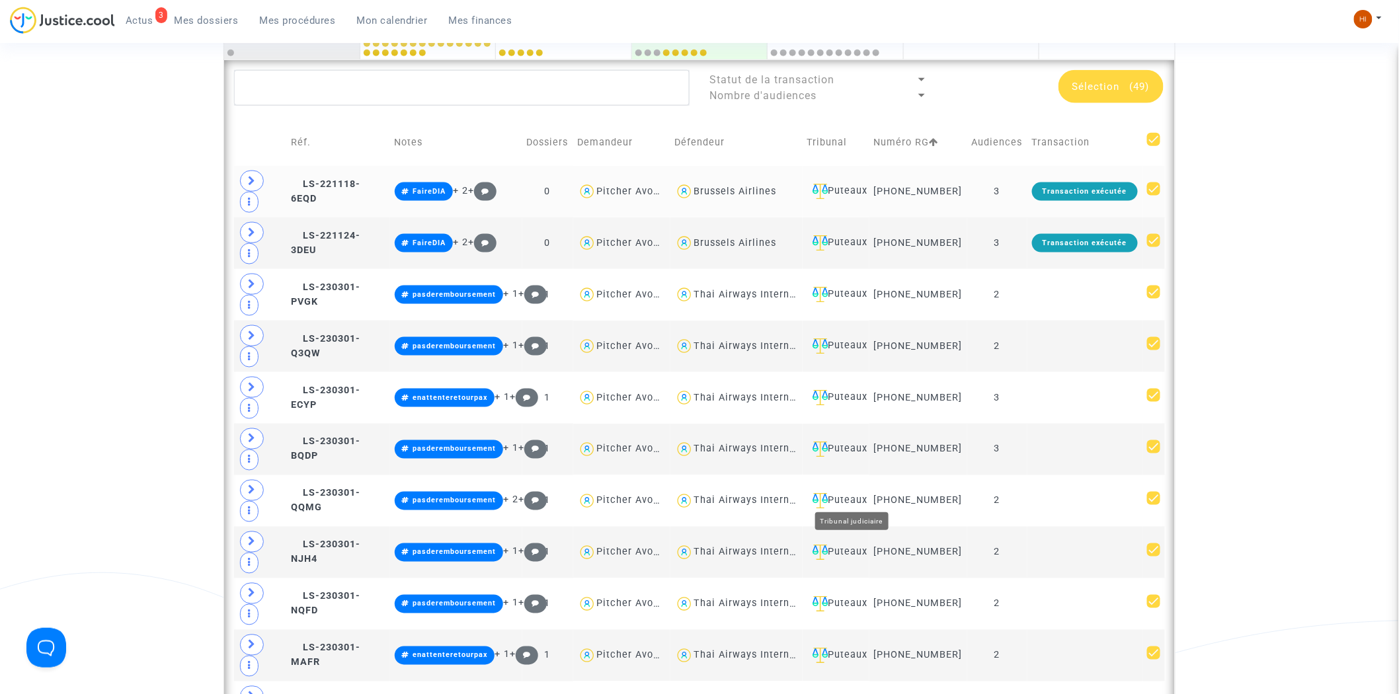
scroll to position [587, 0]
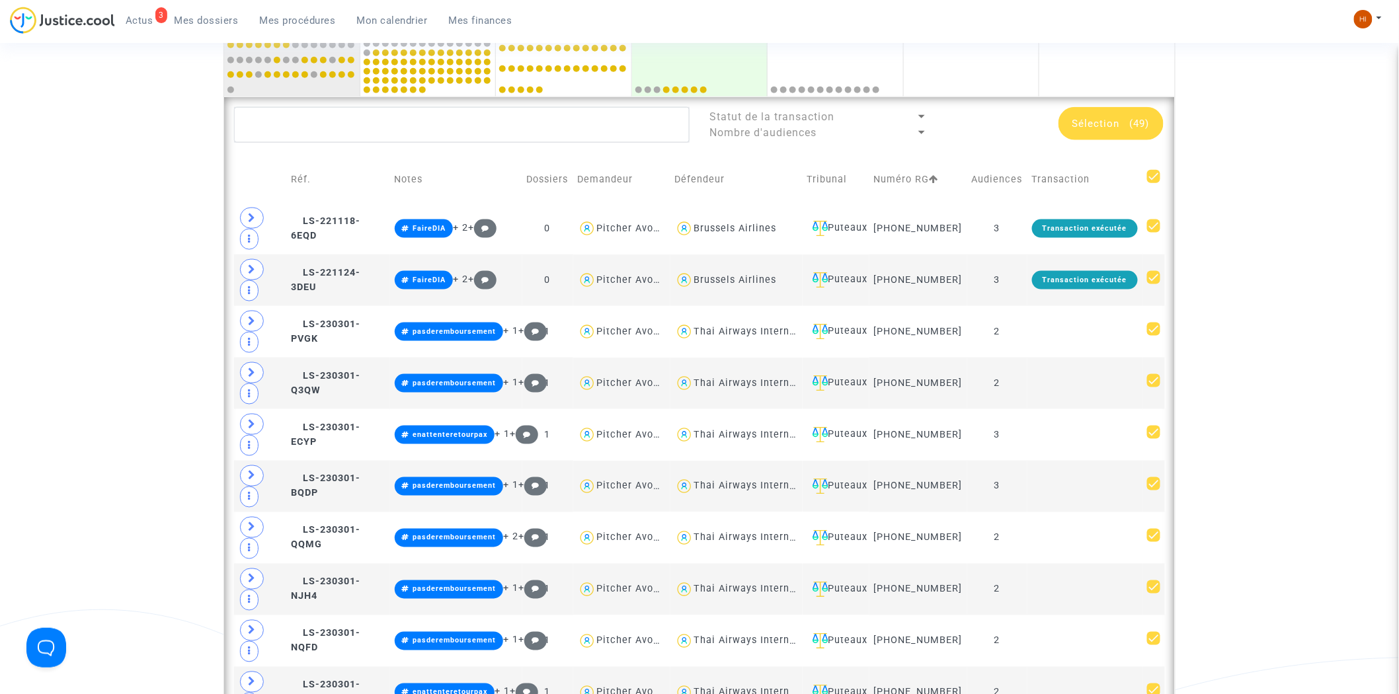
click at [1089, 111] on div "Sélection (49)" at bounding box center [1110, 123] width 105 height 33
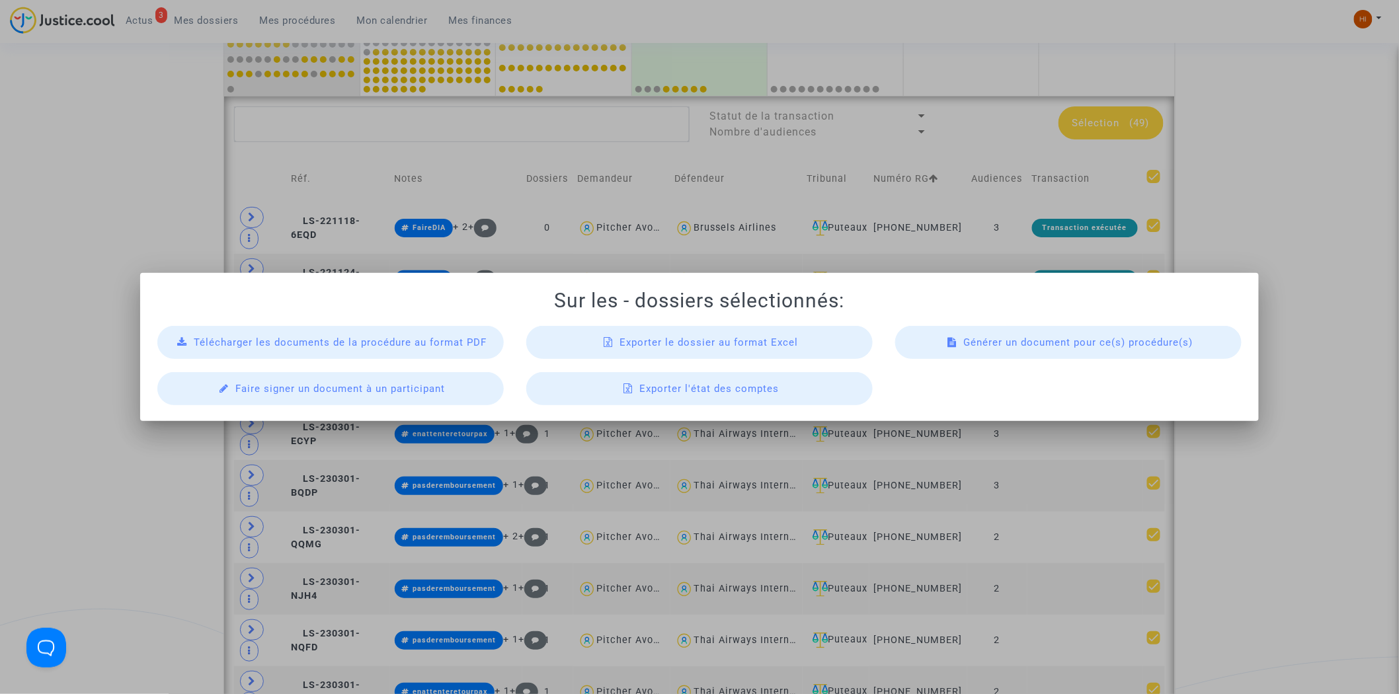
scroll to position [0, 0]
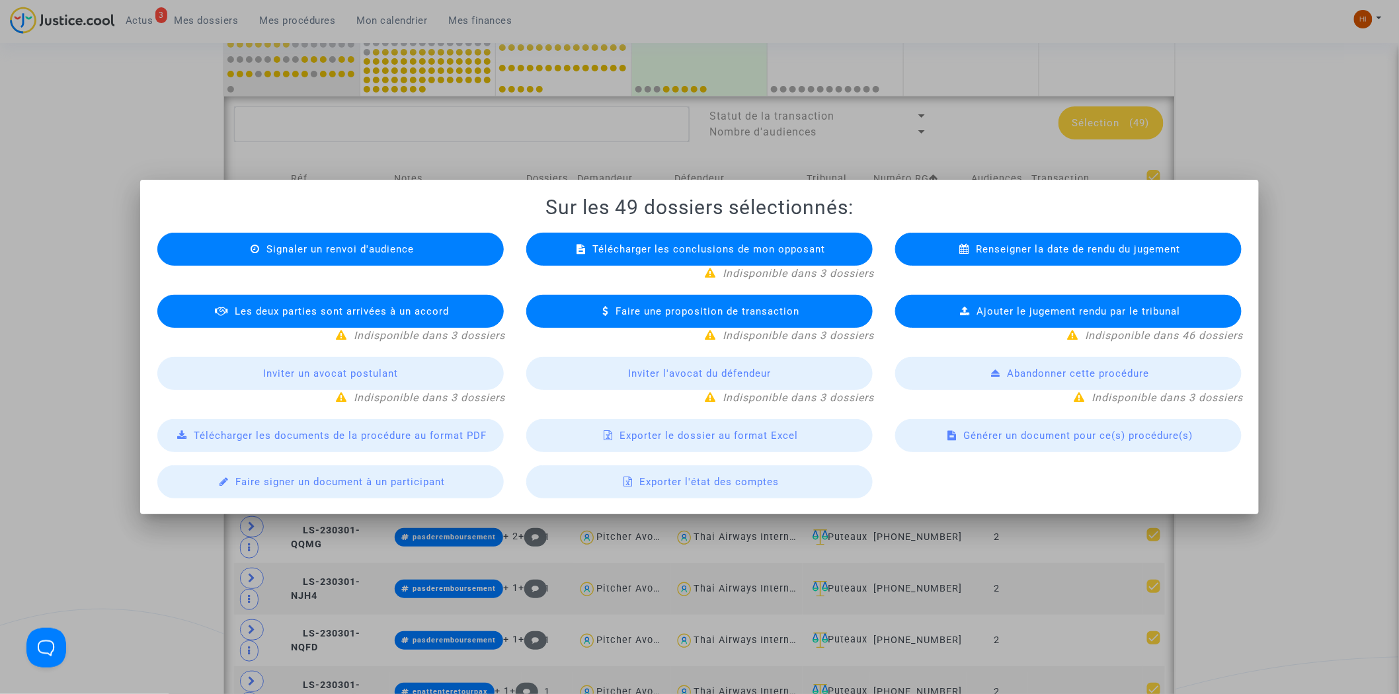
click at [114, 83] on div at bounding box center [699, 347] width 1399 height 694
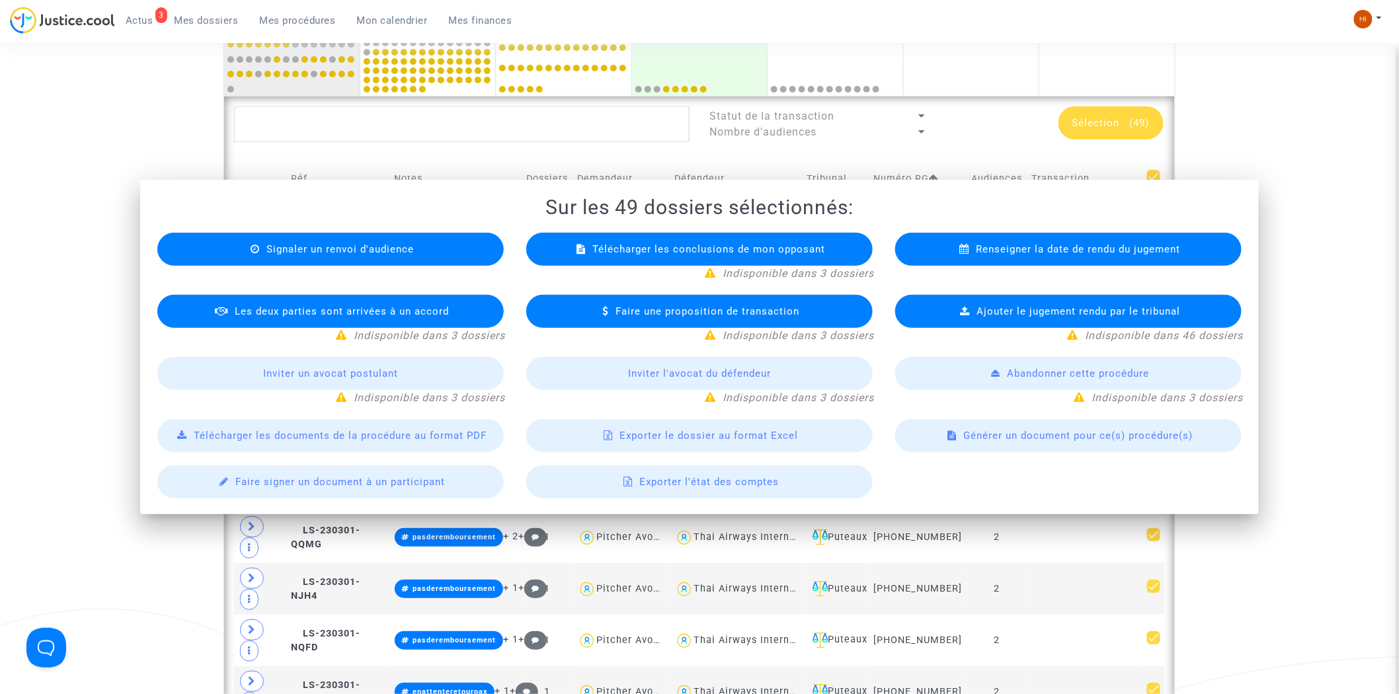
scroll to position [587, 0]
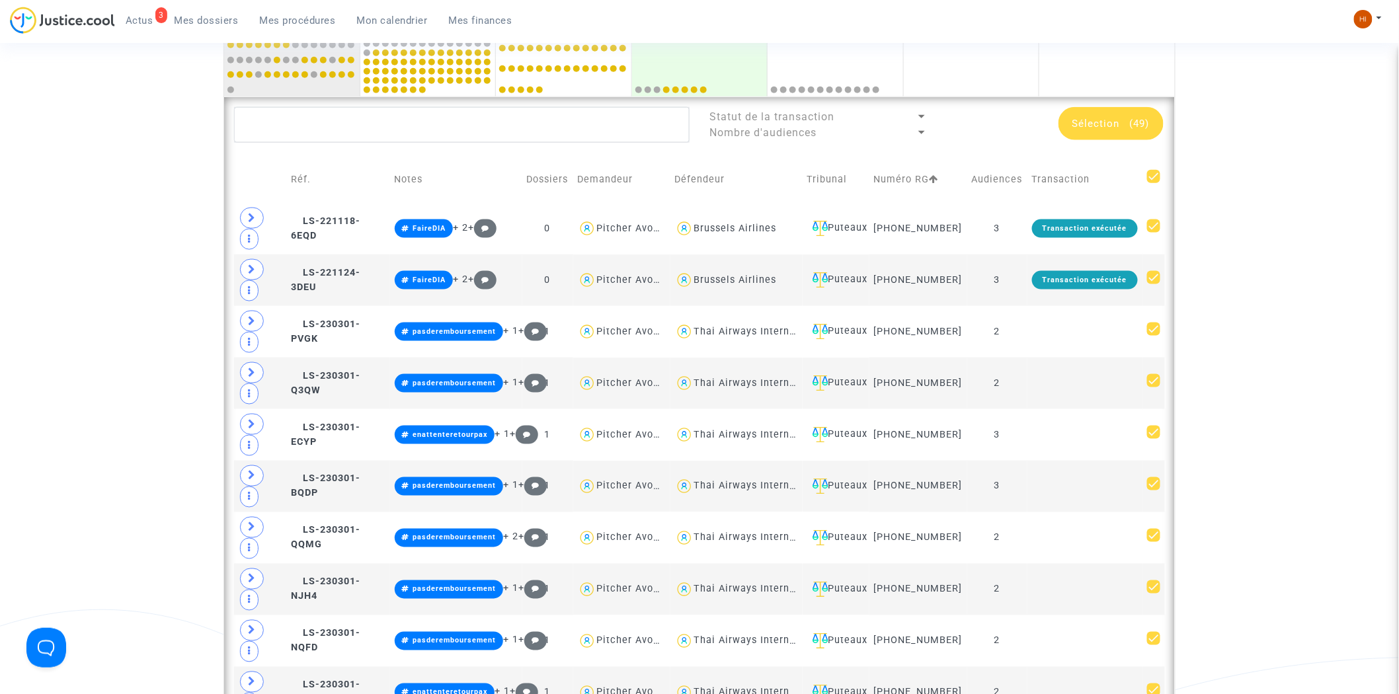
click at [1111, 127] on span "Sélection" at bounding box center [1096, 124] width 48 height 12
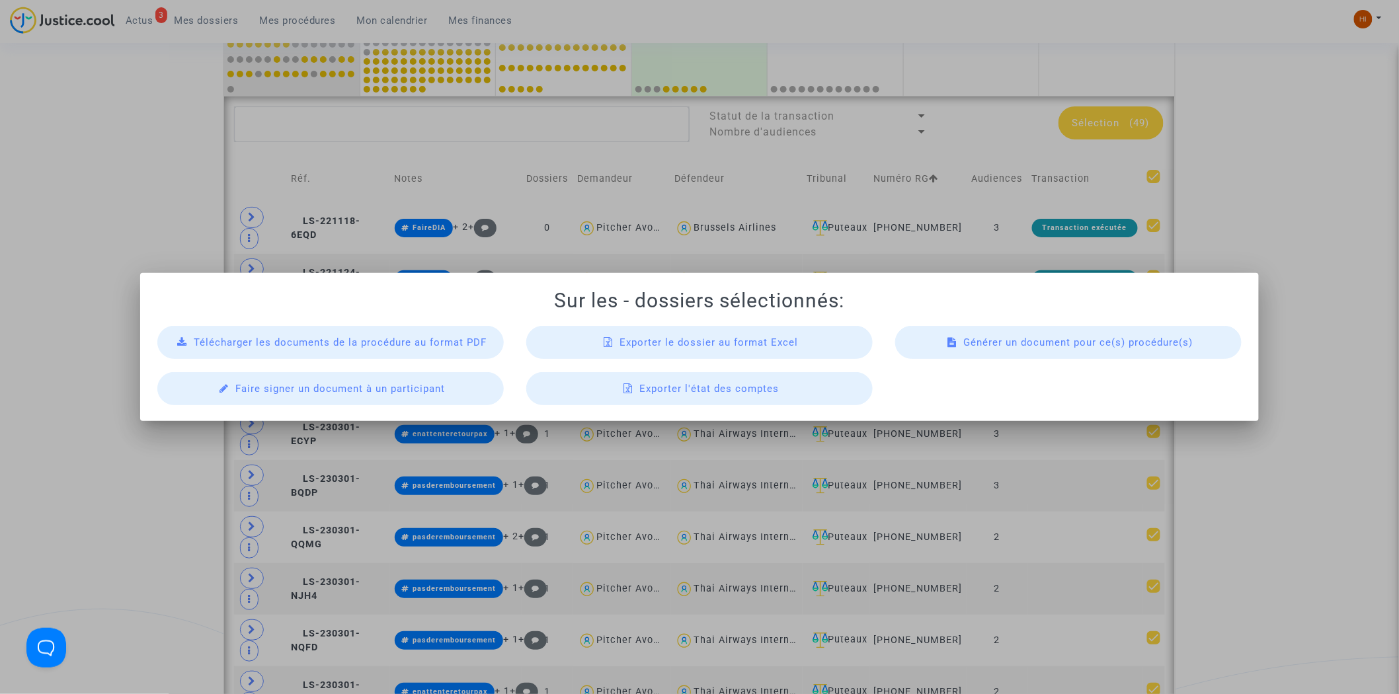
scroll to position [0, 0]
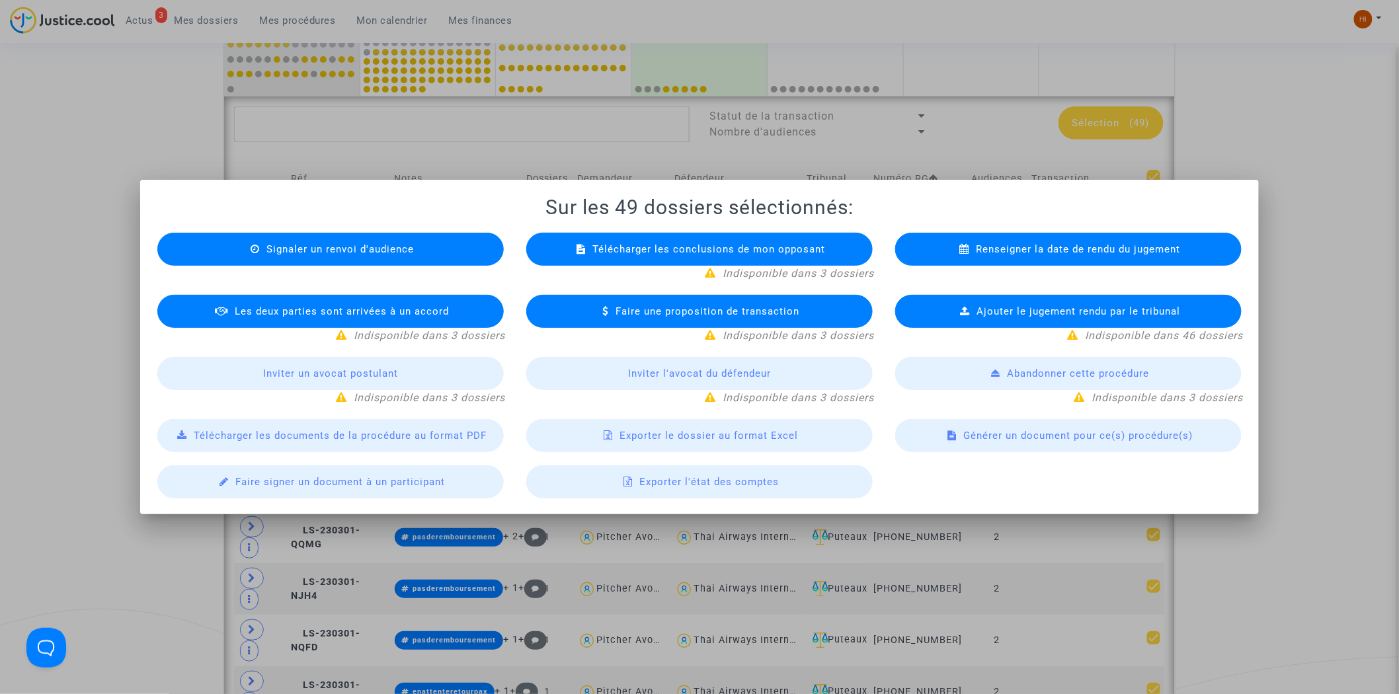
click at [730, 438] on span "Exporter le dossier au format Excel" at bounding box center [708, 436] width 178 height 12
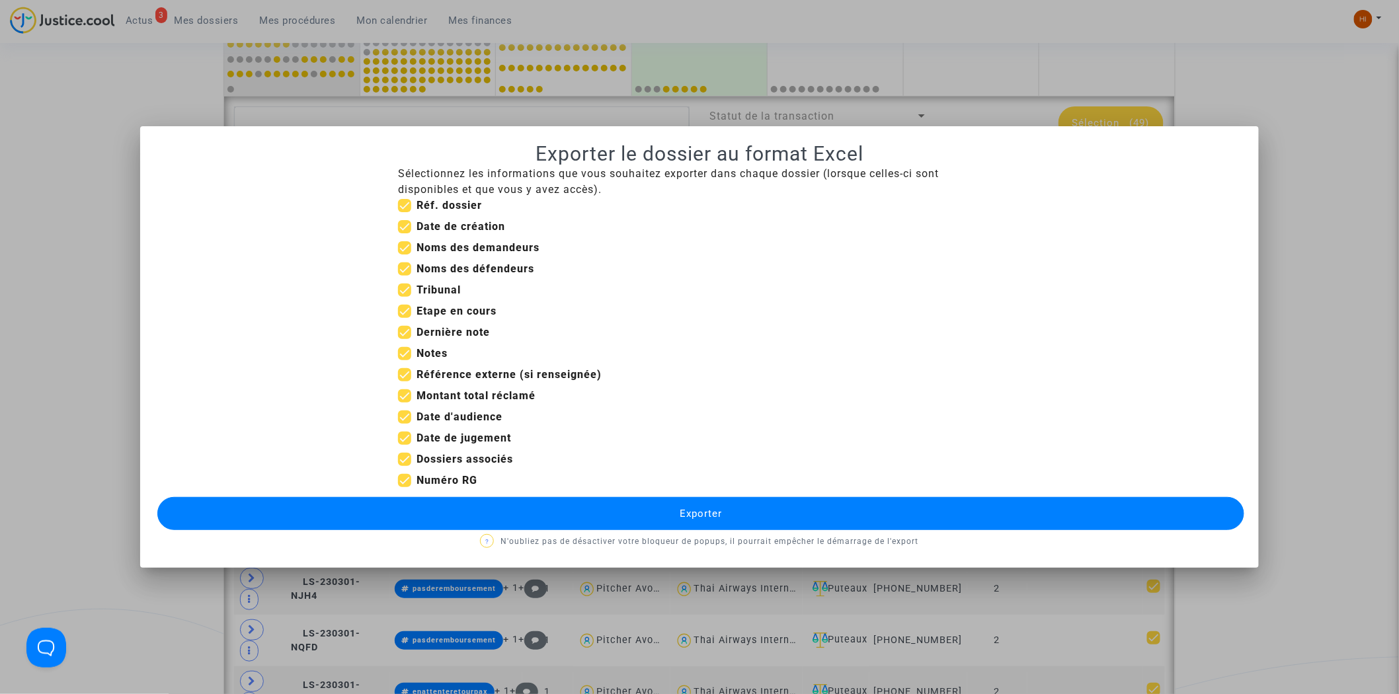
click at [461, 506] on button "Exporter" at bounding box center [700, 513] width 1087 height 33
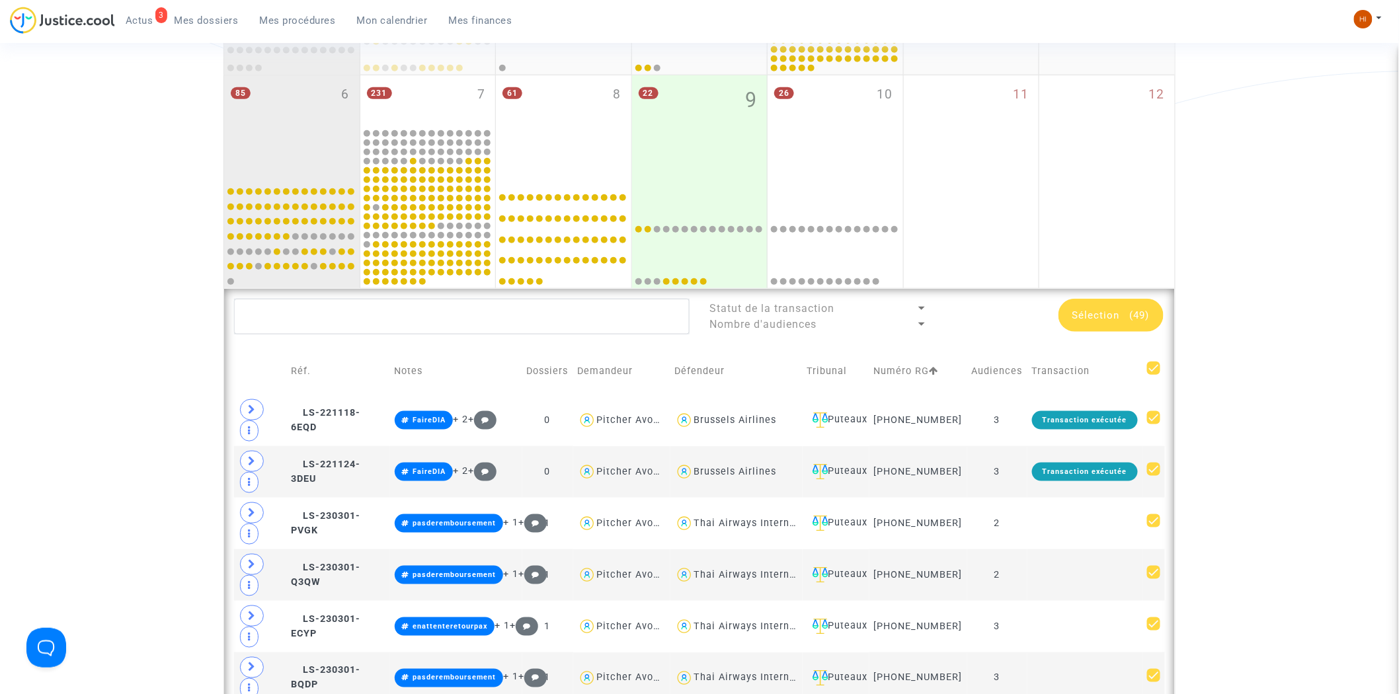
scroll to position [386, 0]
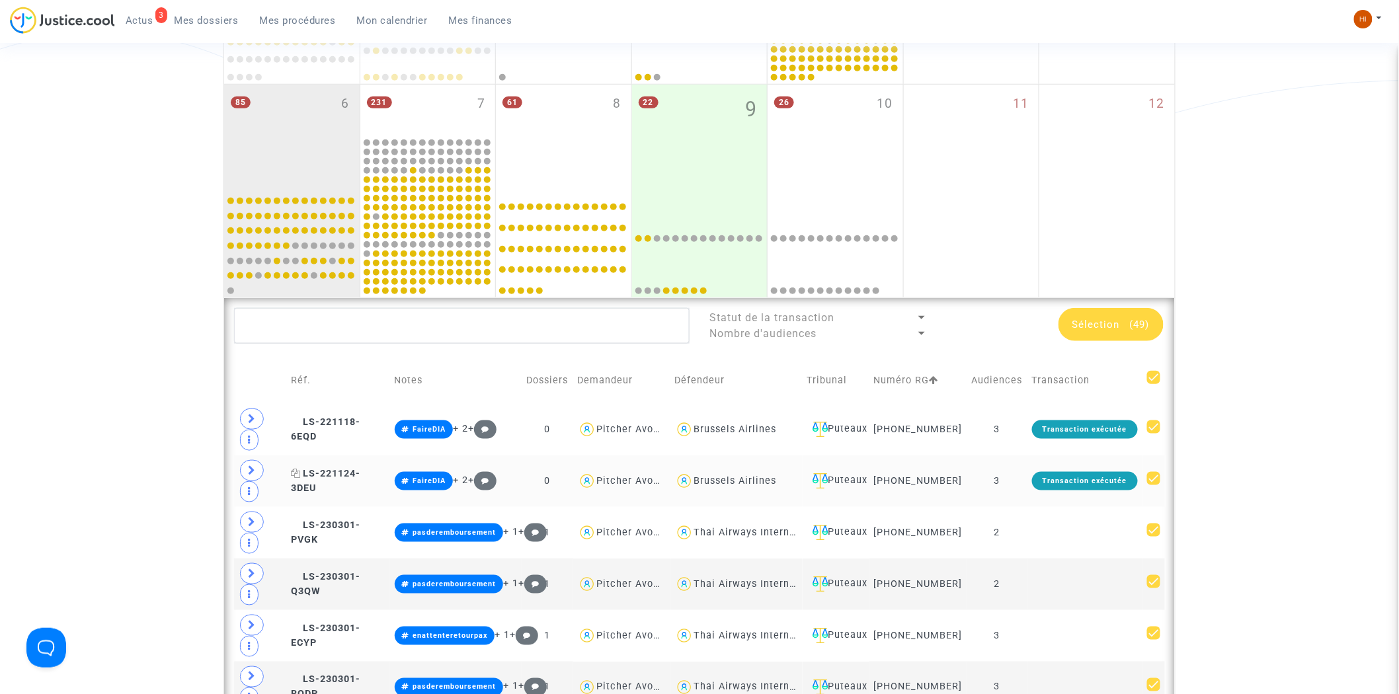
click at [360, 484] on span "LS-221124-3DEU" at bounding box center [325, 481] width 69 height 26
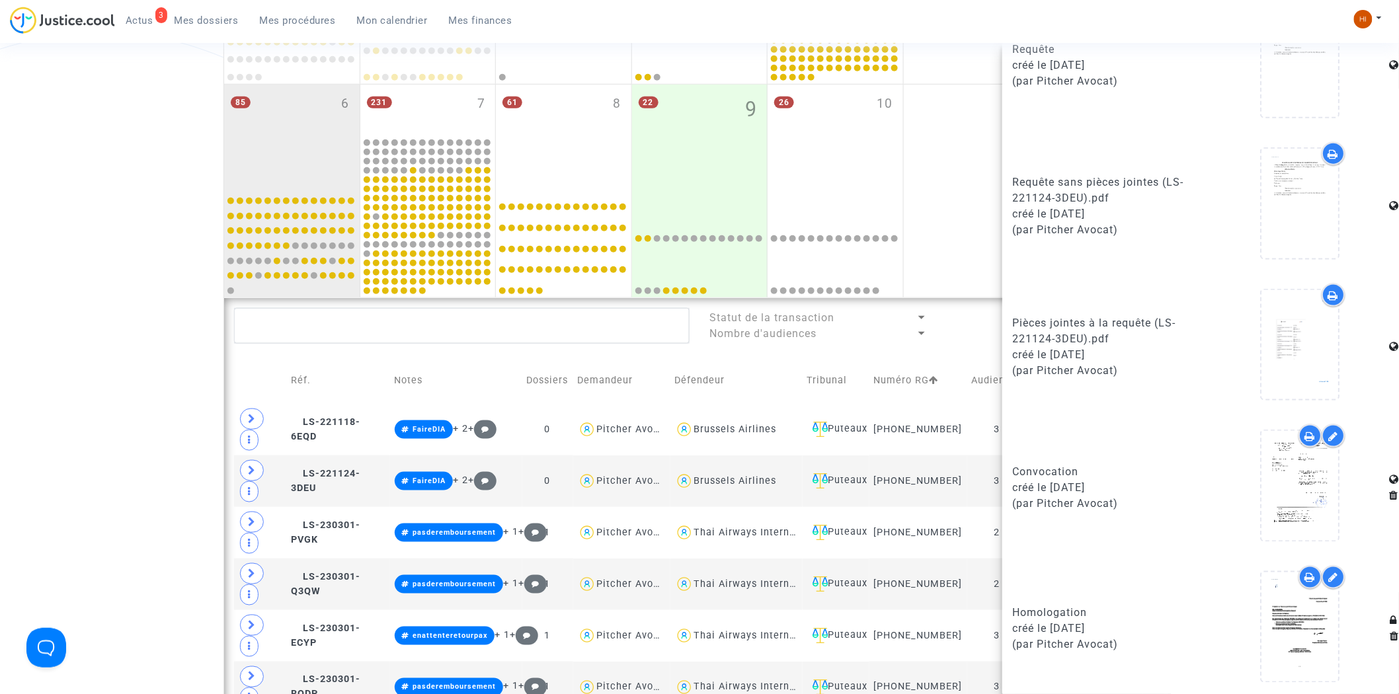
scroll to position [628, 0]
click at [350, 486] on span "LS-221124-3DEU" at bounding box center [325, 481] width 69 height 26
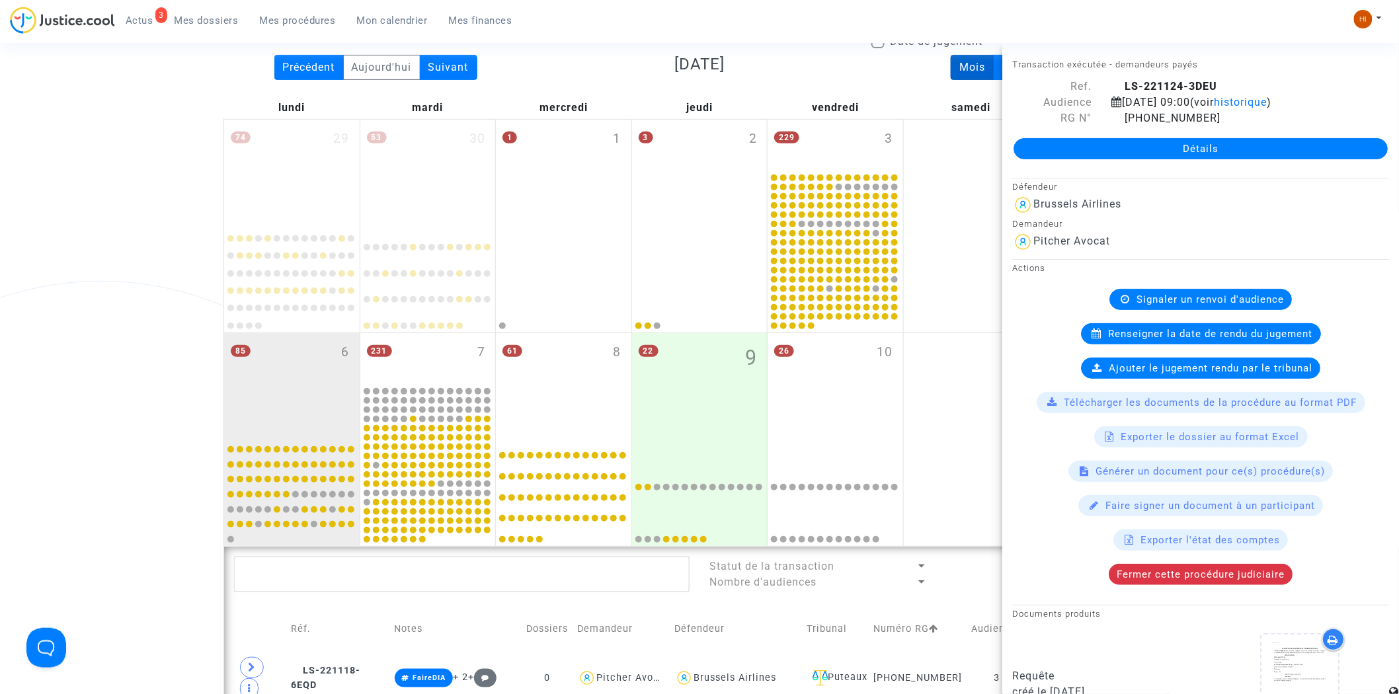
scroll to position [19, 0]
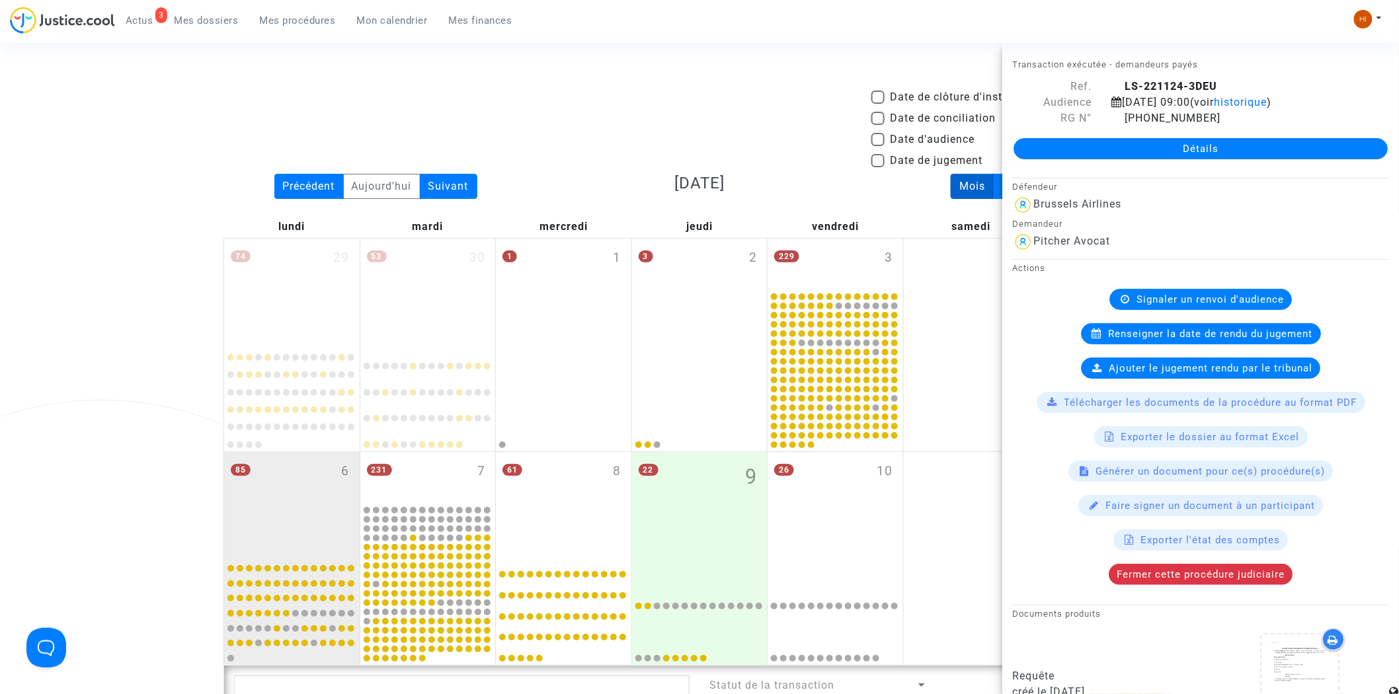
click at [1167, 153] on link "Détails" at bounding box center [1200, 148] width 374 height 21
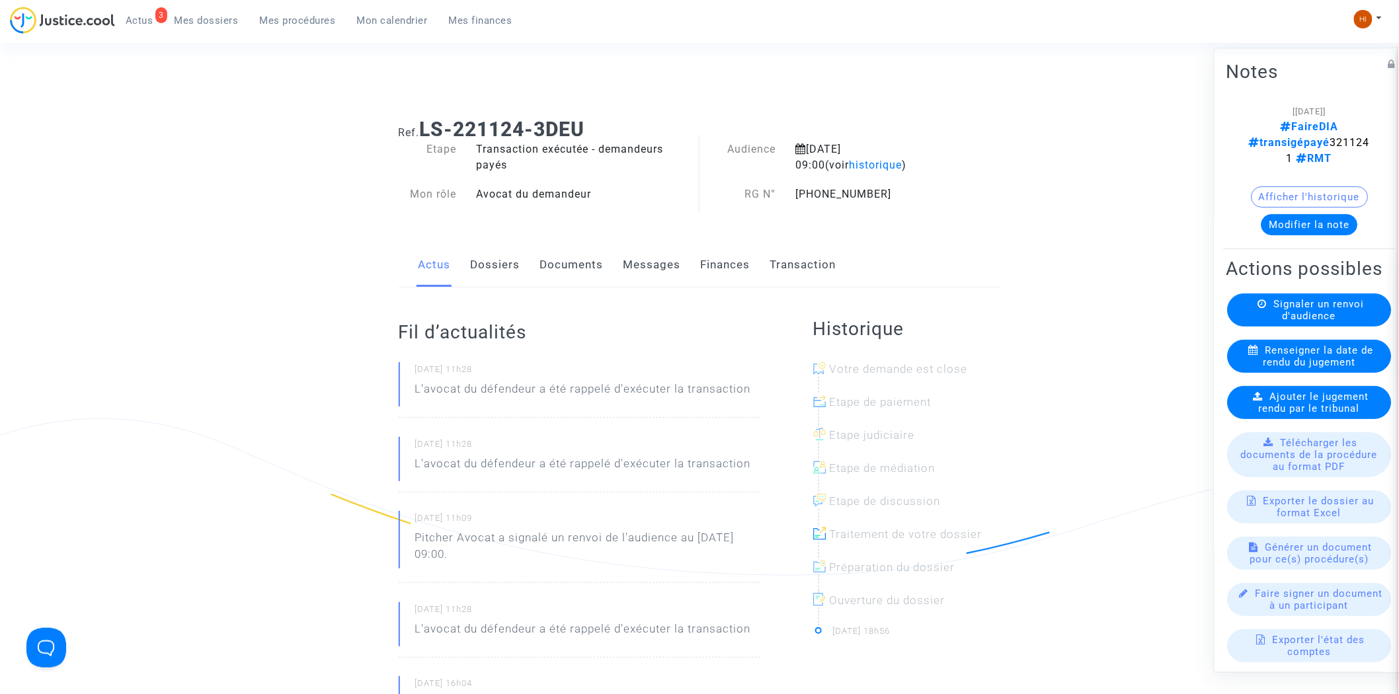
click at [477, 259] on link "Dossiers" at bounding box center [496, 265] width 50 height 44
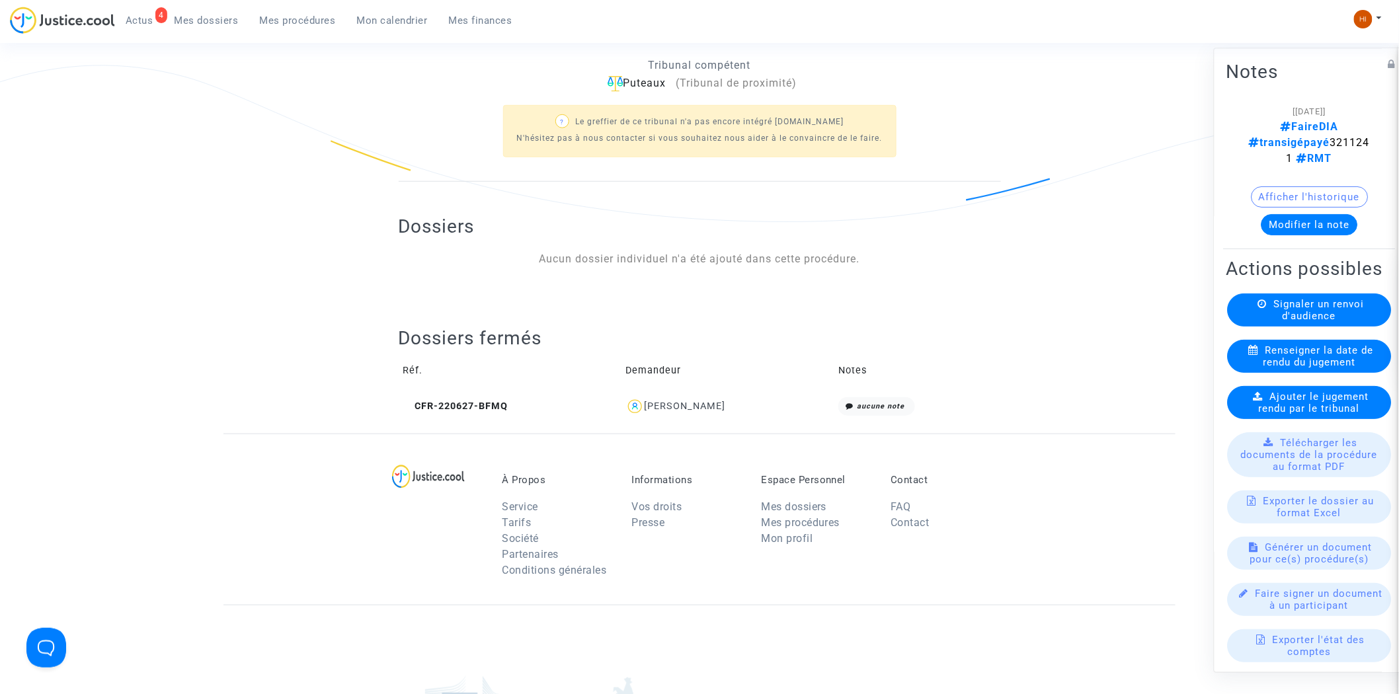
scroll to position [514, 0]
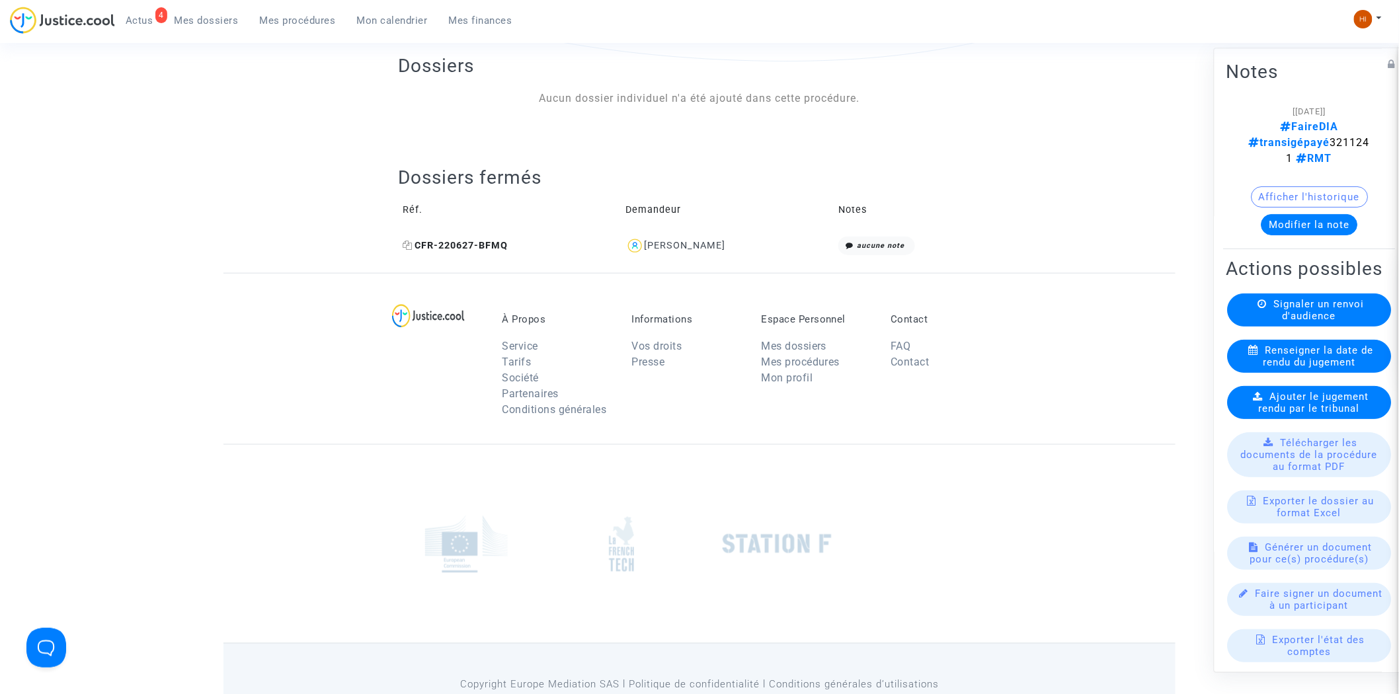
click at [483, 245] on span "CFR-220627-BFMQ" at bounding box center [455, 245] width 105 height 11
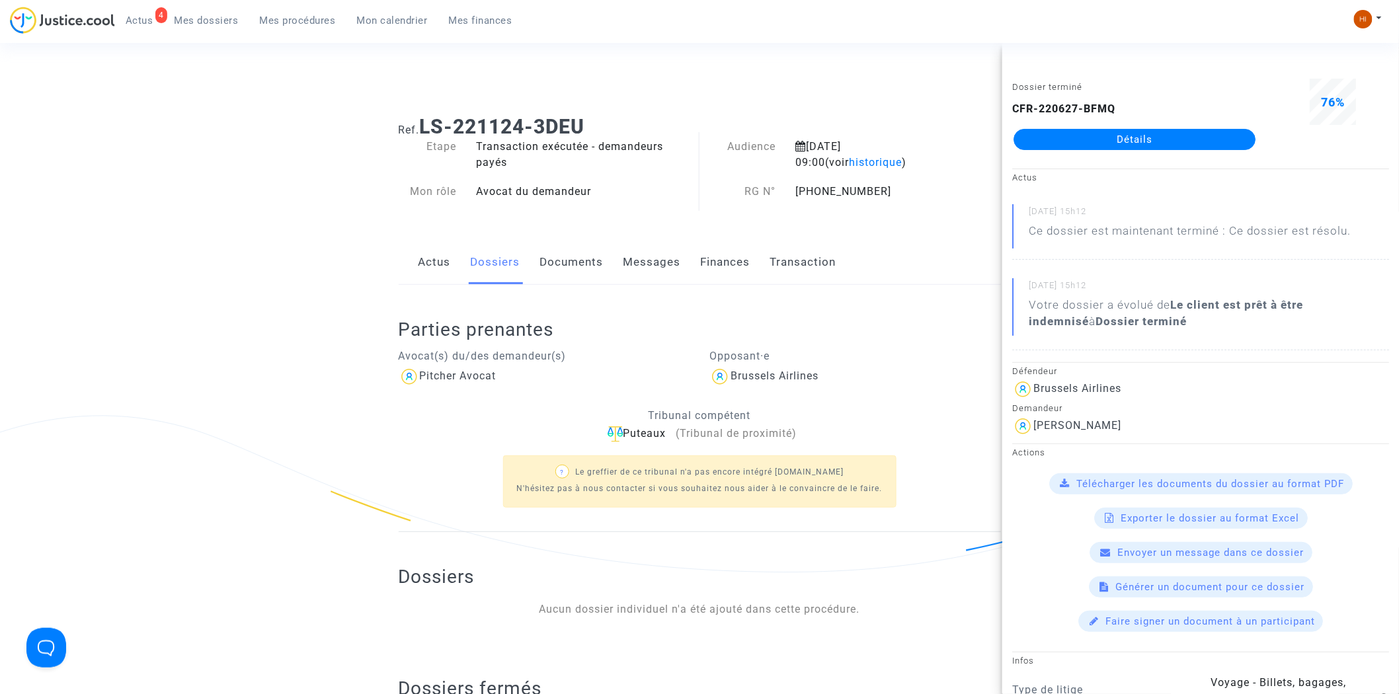
scroll to position [0, 0]
drag, startPoint x: 299, startPoint y: 15, endPoint x: 340, endPoint y: 53, distance: 55.7
click at [299, 15] on span "Mes procédures" at bounding box center [298, 21] width 76 height 12
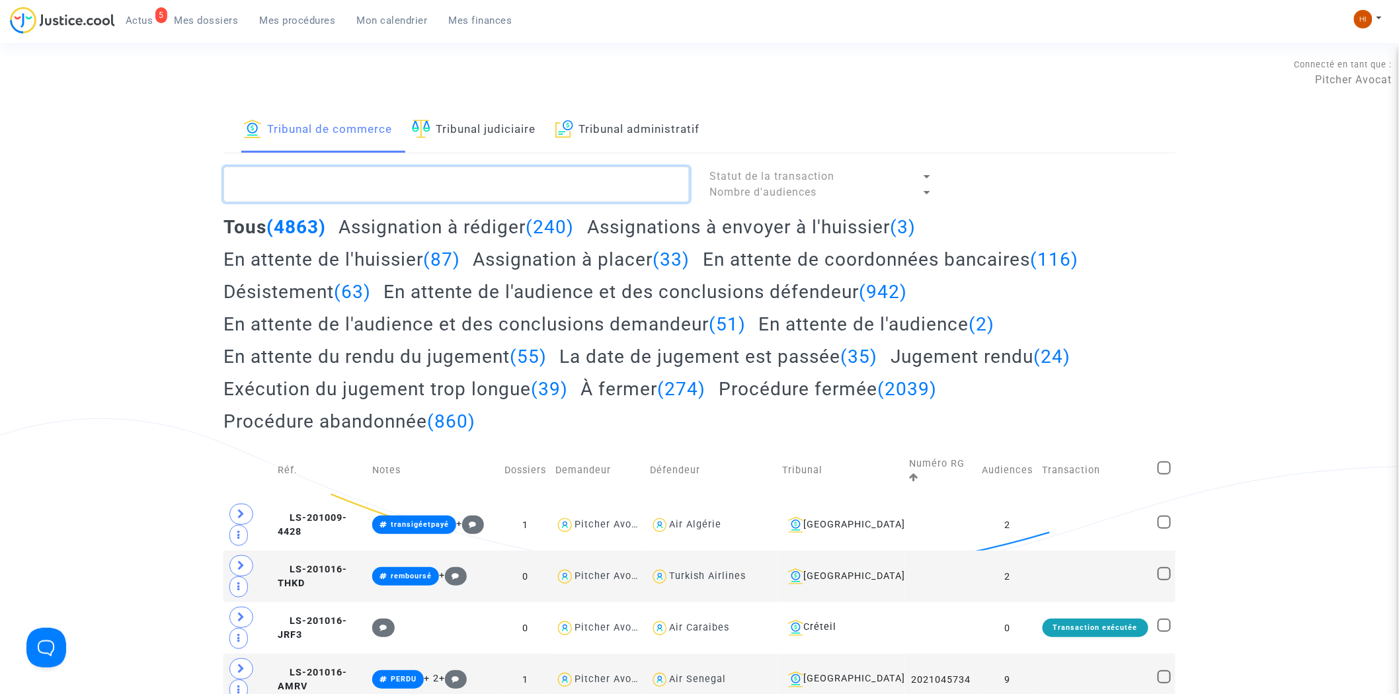
click at [415, 200] on textarea at bounding box center [456, 185] width 466 height 36
click at [414, 194] on textarea at bounding box center [456, 185] width 466 height 36
paste textarea "2025F00265"
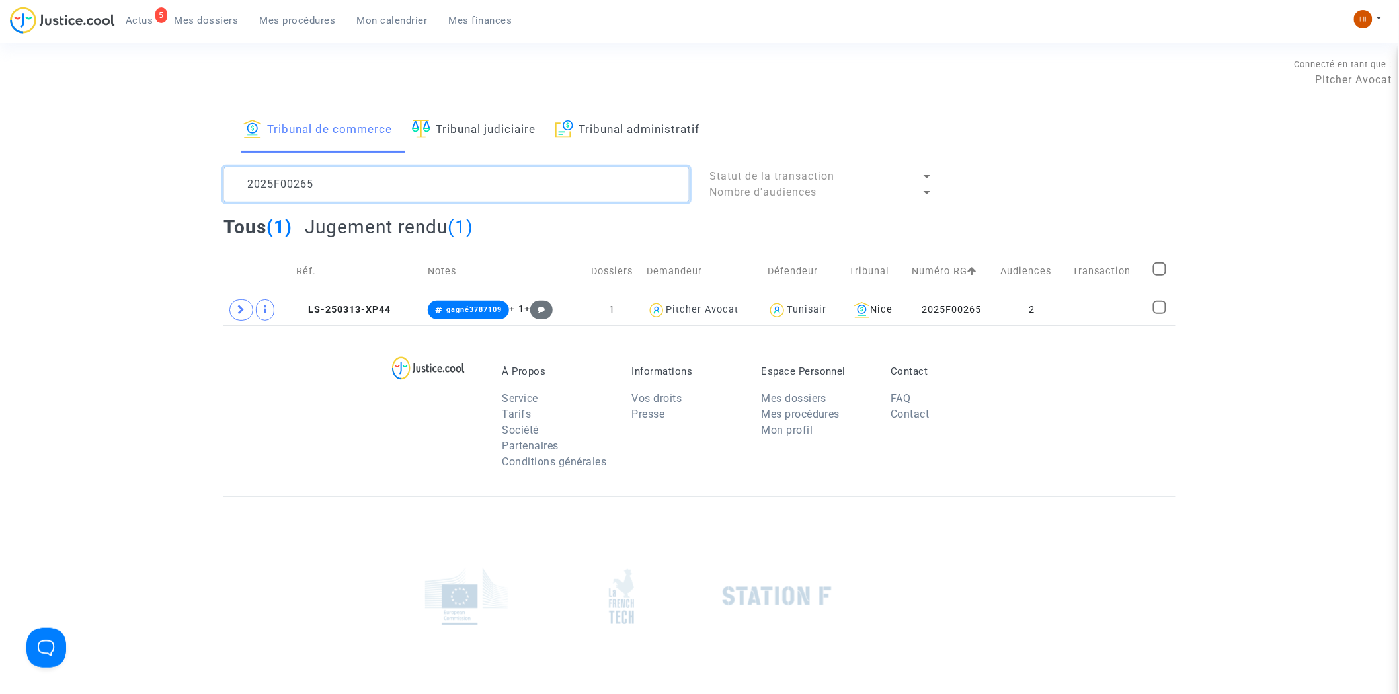
click at [321, 184] on textarea at bounding box center [456, 185] width 466 height 36
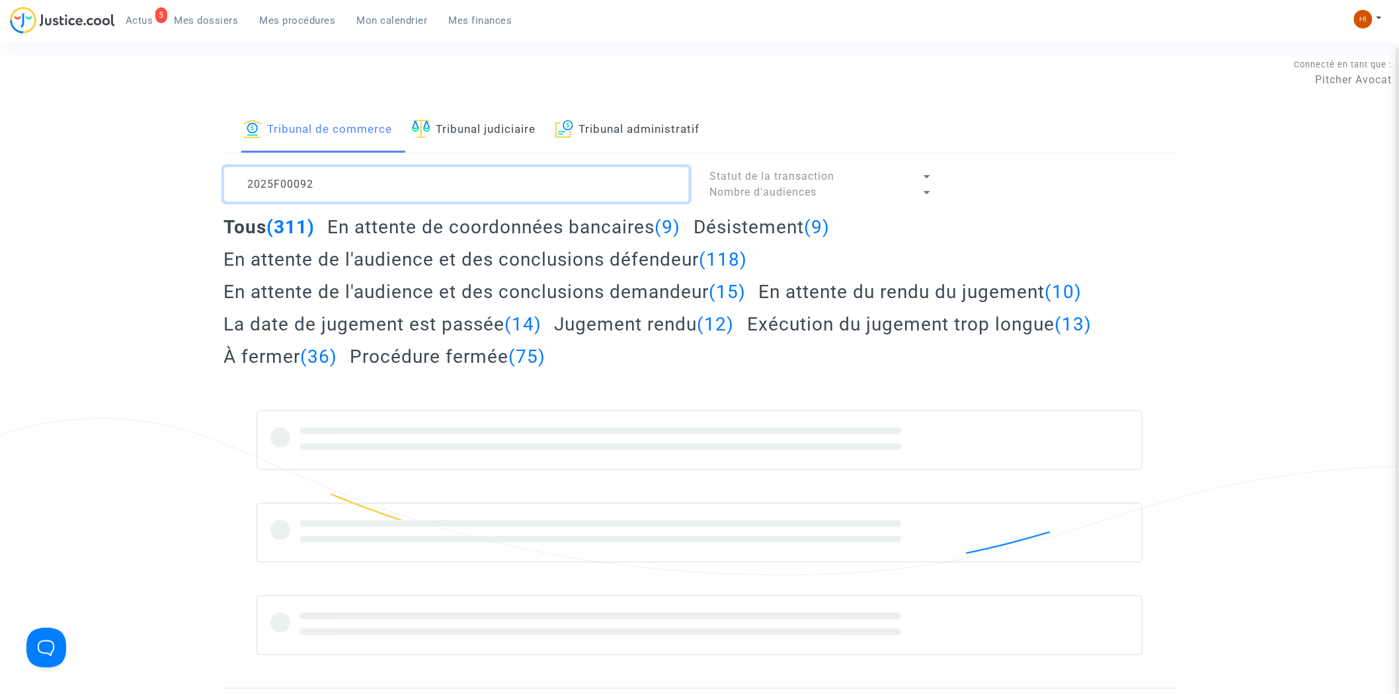
type textarea "2025F00092"
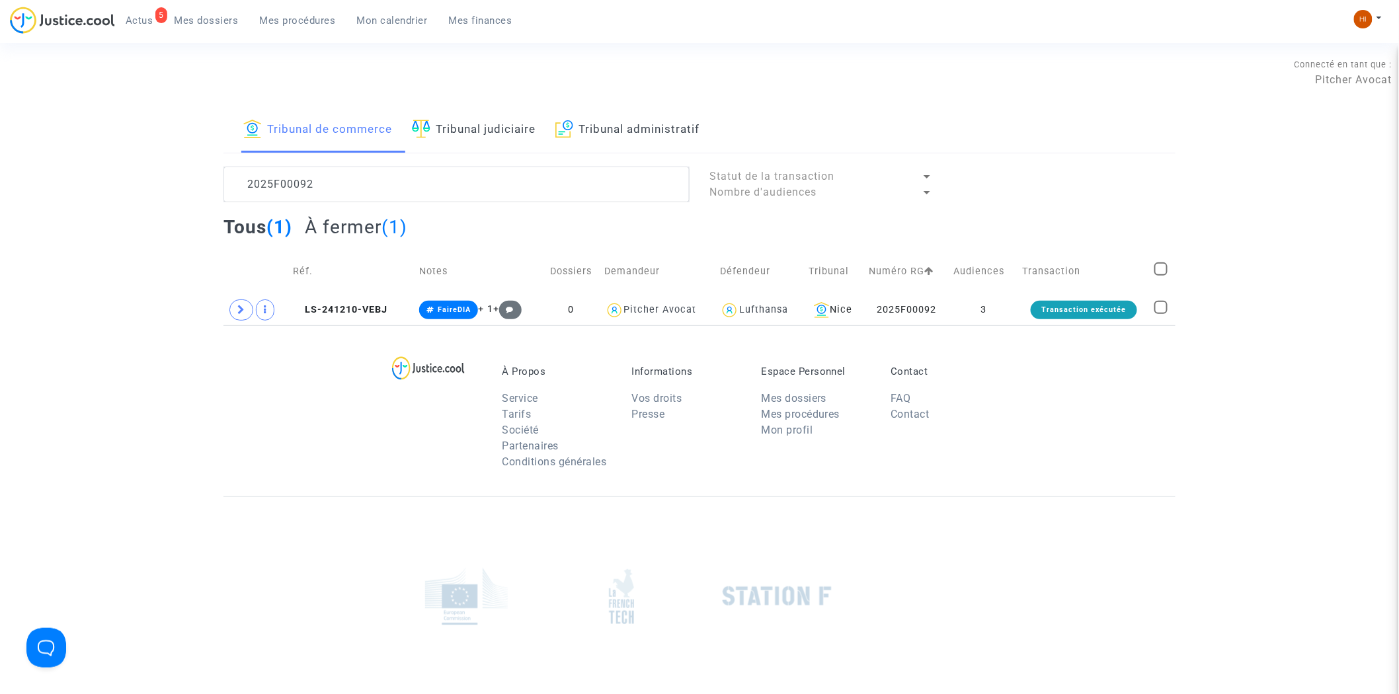
drag, startPoint x: 340, startPoint y: 305, endPoint x: 465, endPoint y: 265, distance: 131.3
click at [340, 305] on span "LS-241210-VEBJ" at bounding box center [340, 309] width 95 height 11
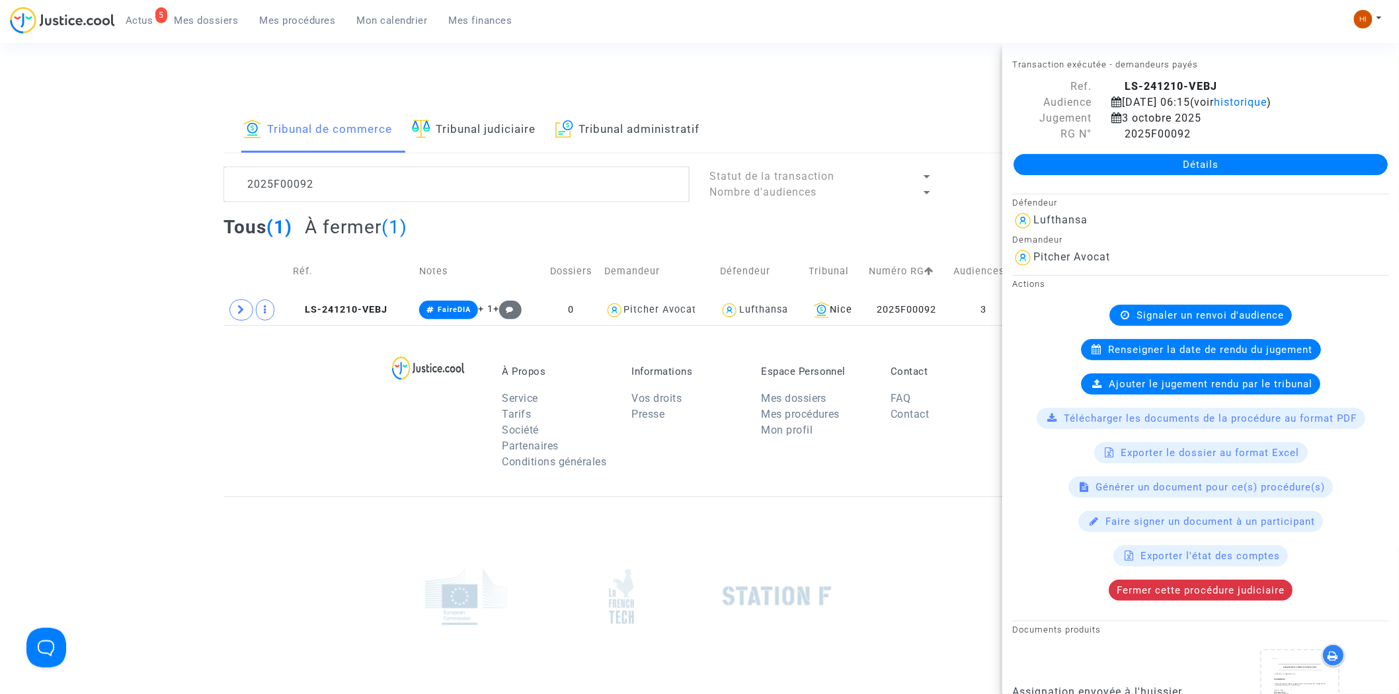
click at [1158, 174] on link "Détails" at bounding box center [1200, 164] width 374 height 21
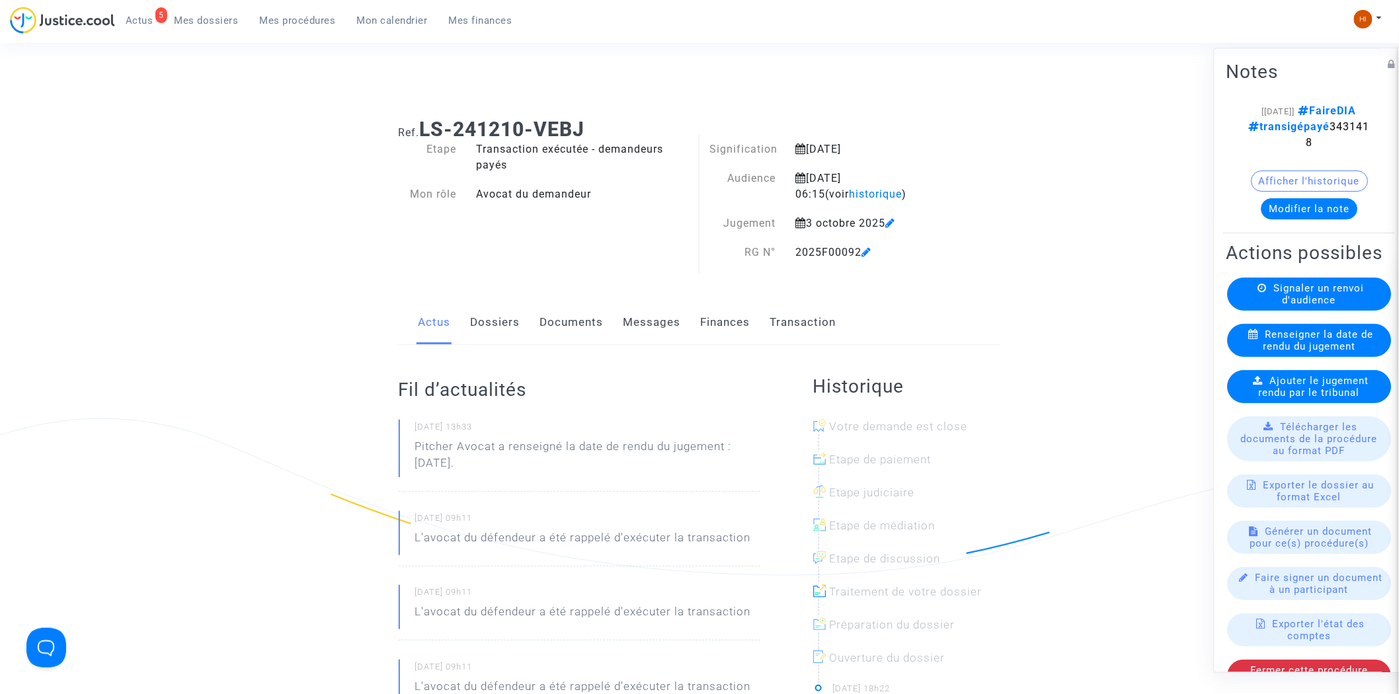
click at [1307, 399] on span "Ajouter le jugement rendu par le tribunal" at bounding box center [1314, 387] width 110 height 24
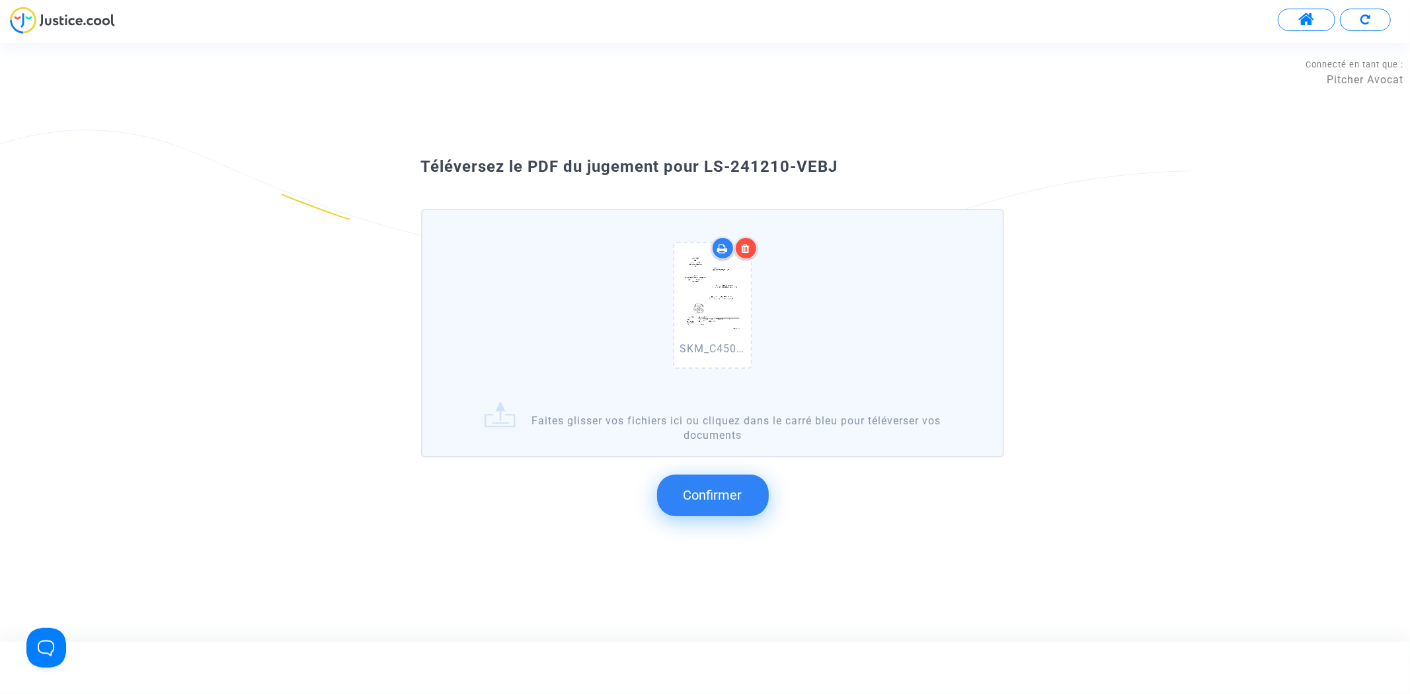
drag, startPoint x: 846, startPoint y: 163, endPoint x: 703, endPoint y: 163, distance: 143.4
click at [703, 163] on div "Téléversez le PDF du jugement pour LS-241210-VEBJ" at bounding box center [705, 167] width 635 height 22
copy span "LS-241210-VEBJ"
click at [695, 489] on span "Confirmer" at bounding box center [712, 495] width 59 height 16
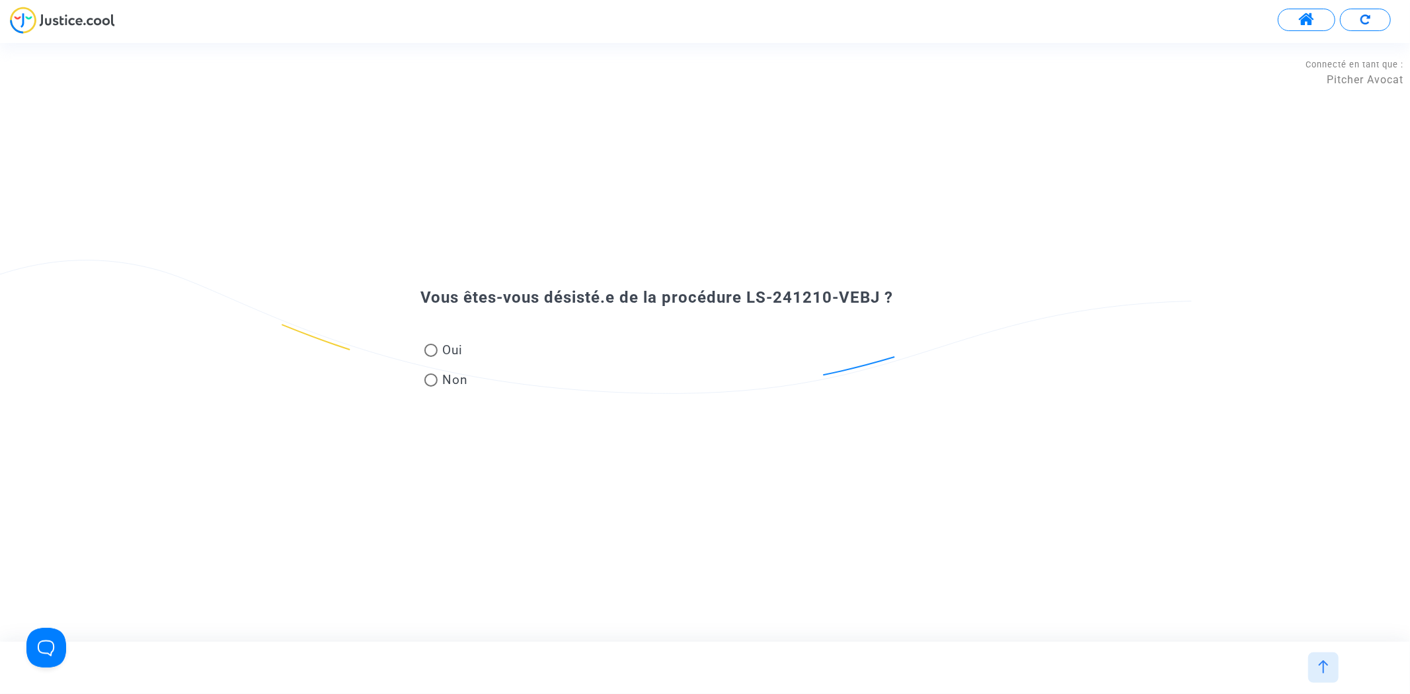
drag, startPoint x: 443, startPoint y: 339, endPoint x: 229, endPoint y: 492, distance: 263.4
click at [443, 339] on mat-radio-group "Oui Non" at bounding box center [446, 367] width 51 height 59
drag, startPoint x: 744, startPoint y: 298, endPoint x: 873, endPoint y: 288, distance: 129.3
click at [877, 287] on div "Vous êtes-vous désisté.e de la procédure LS-241210-VEBJ ?" at bounding box center [705, 298] width 635 height 22
copy span "LS-241210-VEBJ"
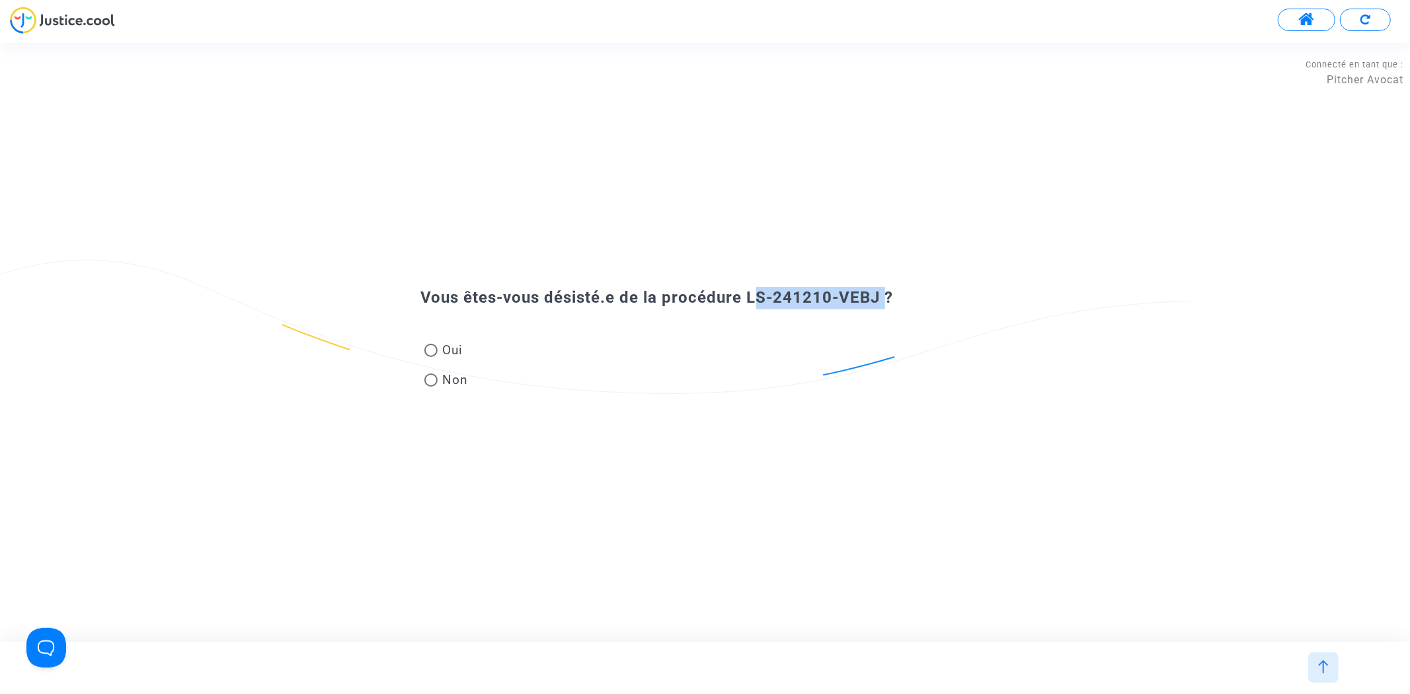
click at [459, 345] on span "Oui" at bounding box center [451, 350] width 26 height 18
click at [431, 357] on input "Oui" at bounding box center [430, 357] width 1 height 1
radio input "true"
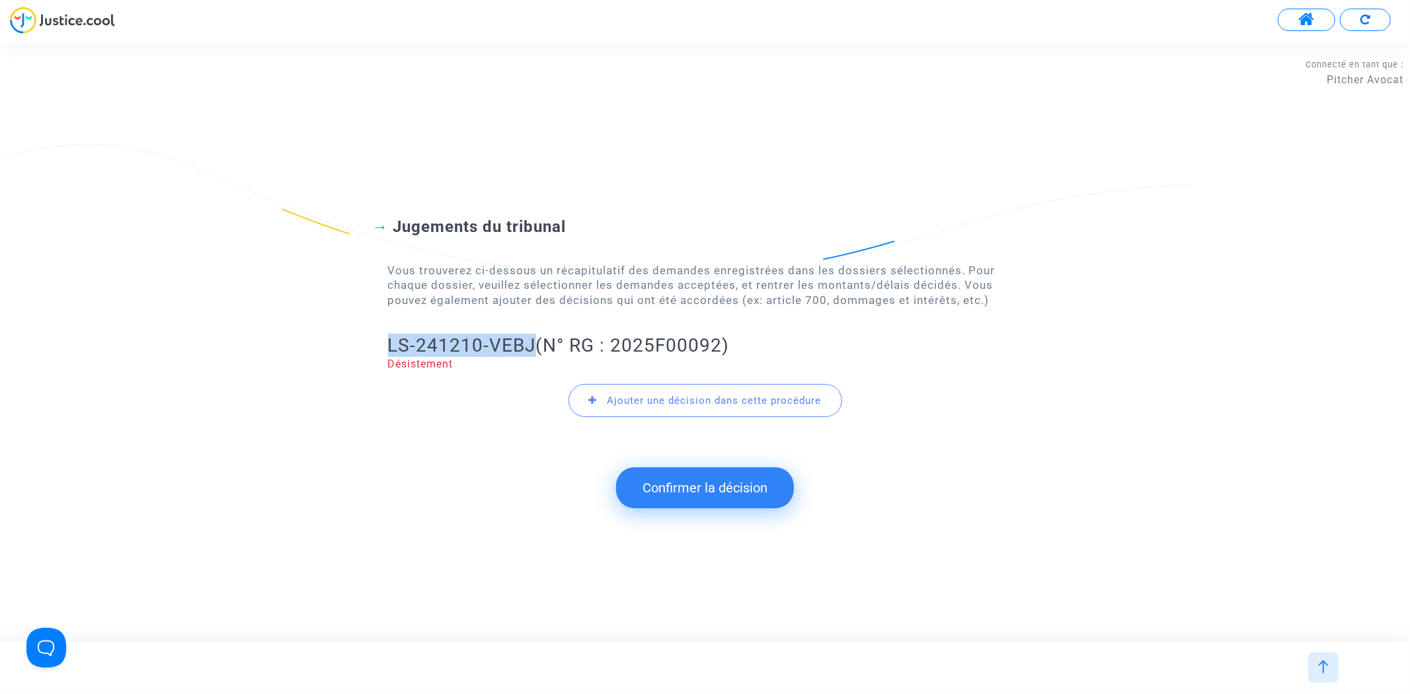
drag, startPoint x: 383, startPoint y: 345, endPoint x: 534, endPoint y: 340, distance: 150.8
click at [534, 340] on div "Jugements du tribunal Vous trouverez ci-dessous un récapitulatif des demandes e…" at bounding box center [705, 309] width 1410 height 291
copy h2 "LS-241210-VEBJ"
click at [711, 498] on button "Confirmer la décision" at bounding box center [705, 487] width 178 height 41
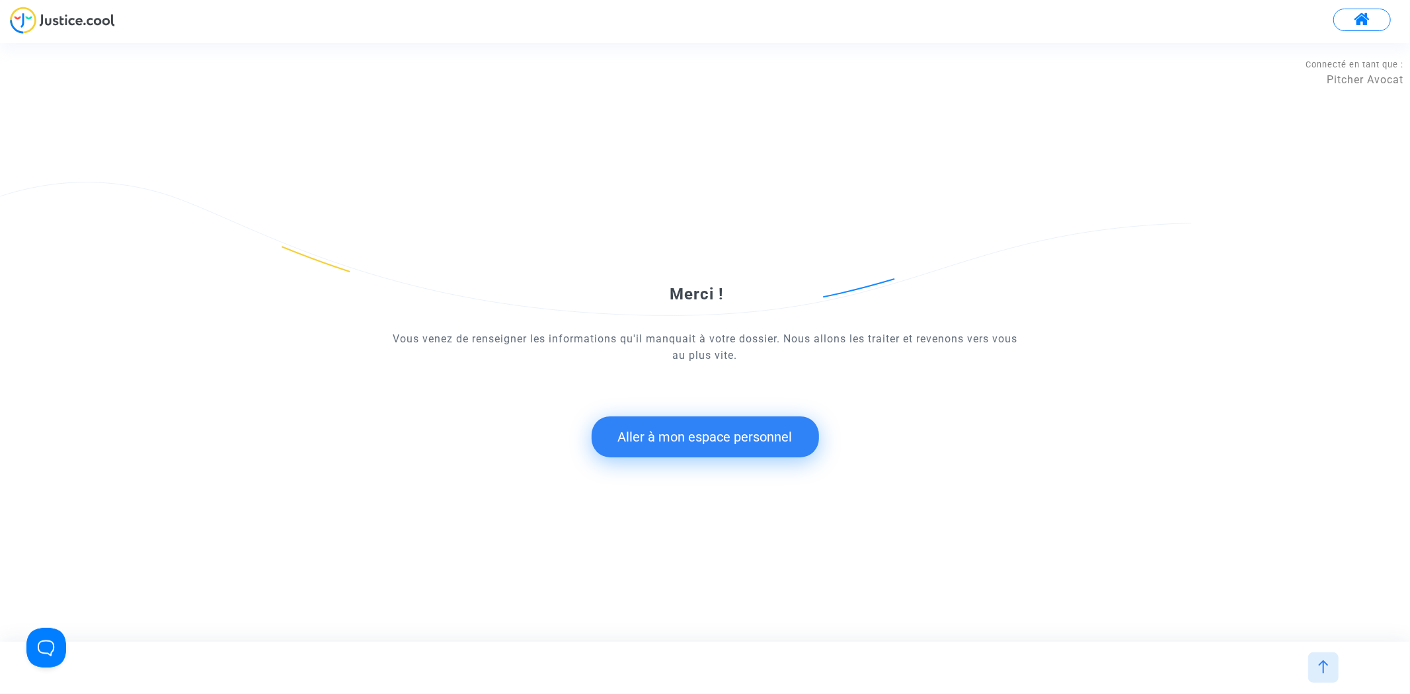
click at [669, 426] on button "Aller à mon espace personnel" at bounding box center [705, 436] width 227 height 41
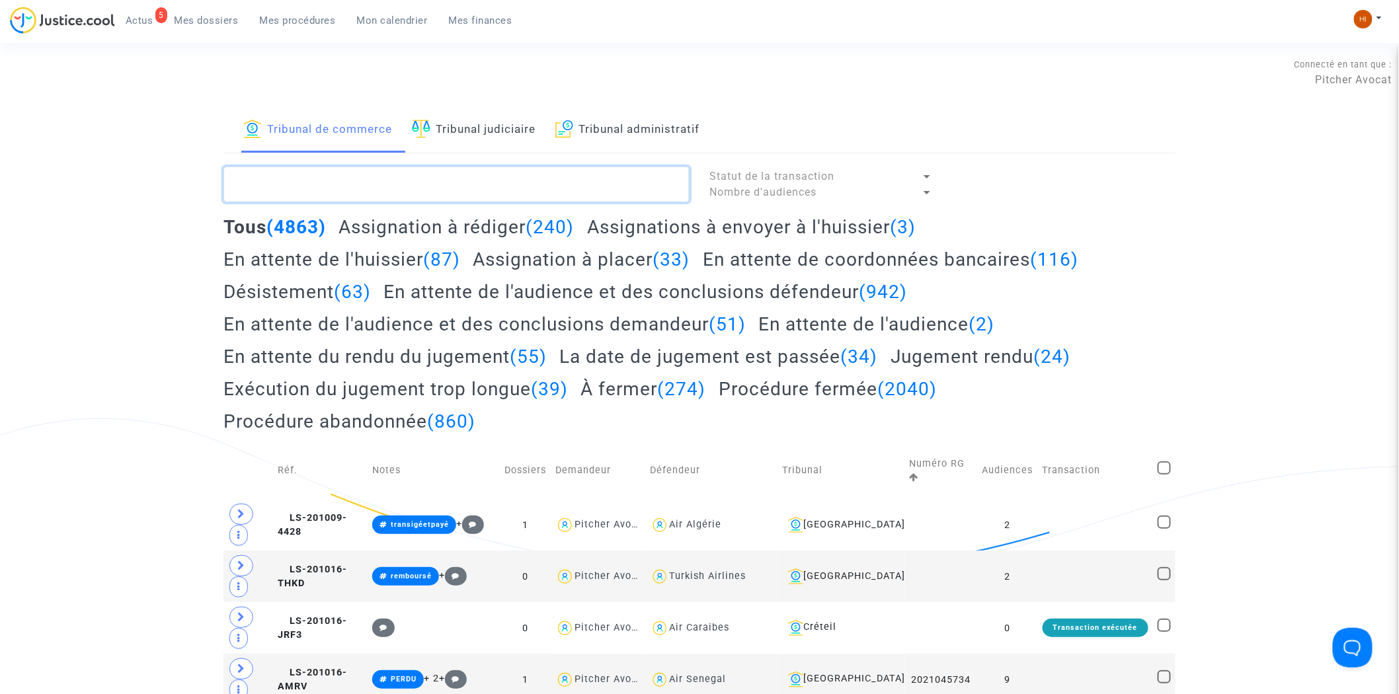
click at [473, 196] on textarea at bounding box center [456, 185] width 466 height 36
paste textarea "LS-241210-VEBJ"
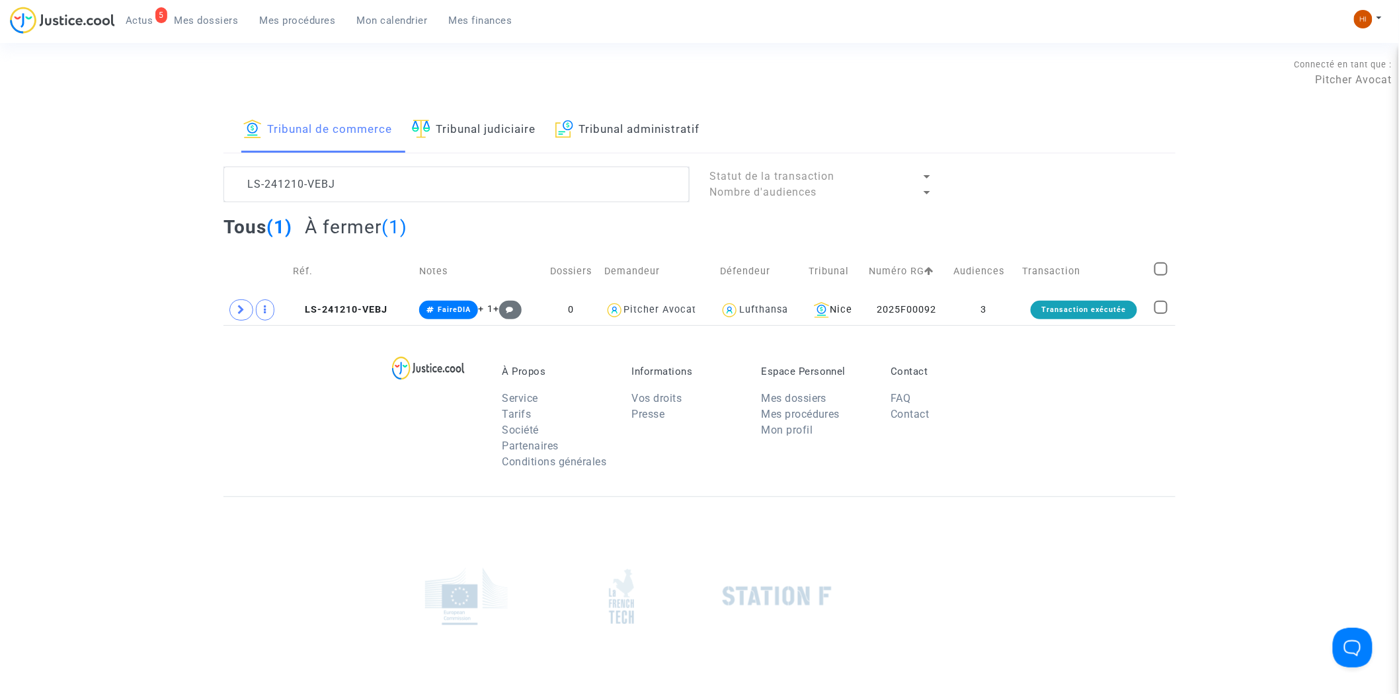
drag, startPoint x: 373, startPoint y: 313, endPoint x: 527, endPoint y: 329, distance: 155.5
click at [381, 313] on span "LS-241210-VEBJ" at bounding box center [340, 309] width 95 height 11
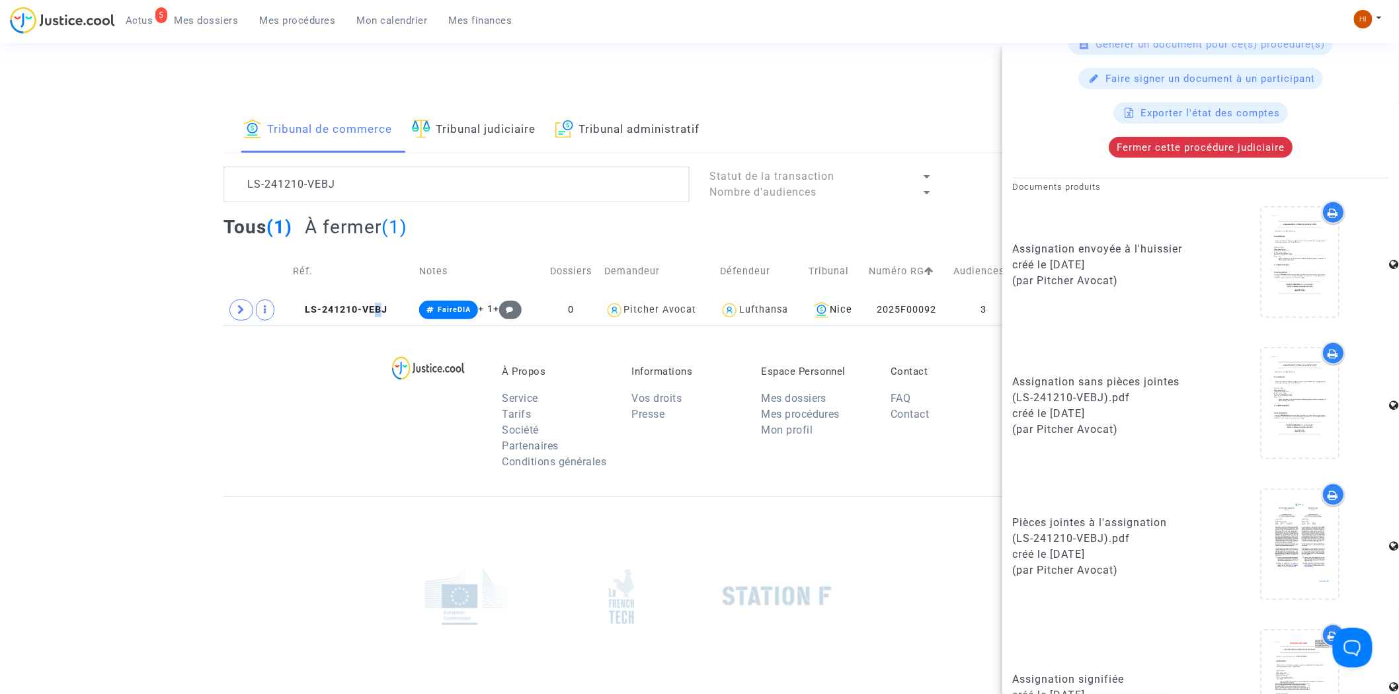
scroll to position [514, 0]
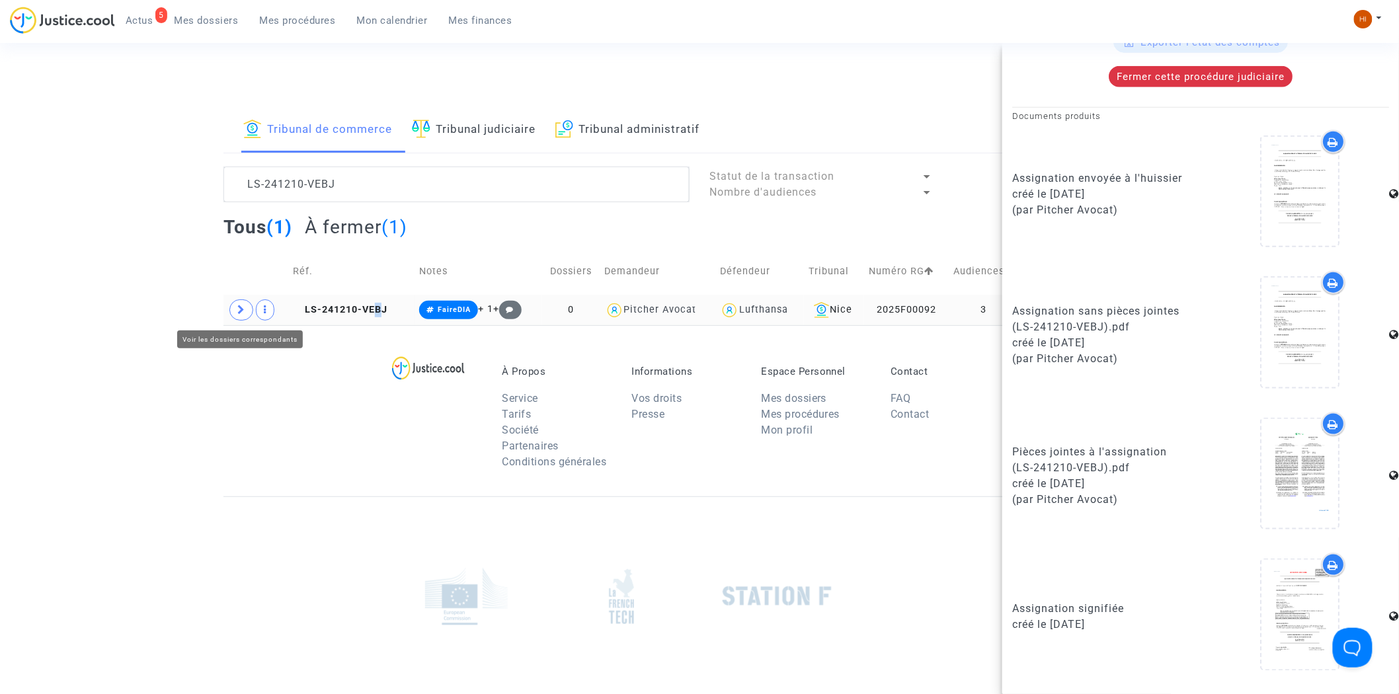
click at [245, 309] on icon at bounding box center [241, 310] width 8 height 10
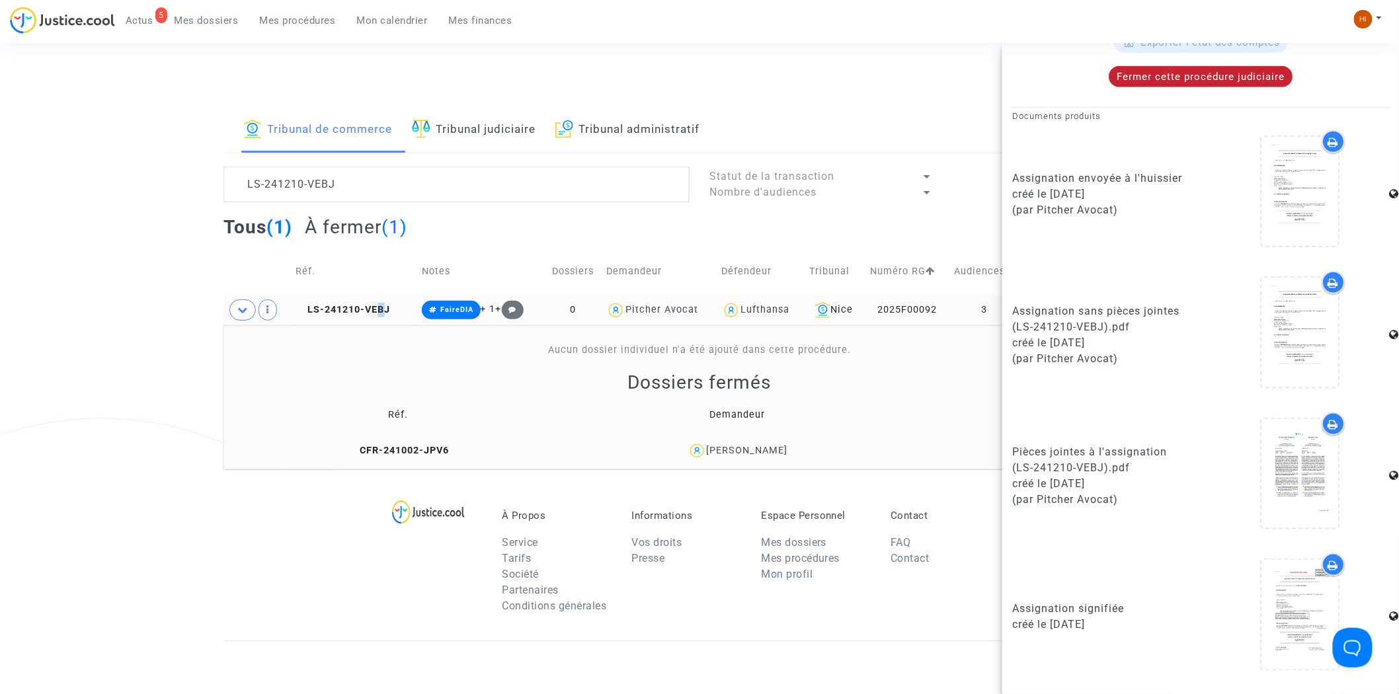
click at [1233, 87] on div "Fermer cette procédure judiciaire" at bounding box center [1200, 76] width 184 height 21
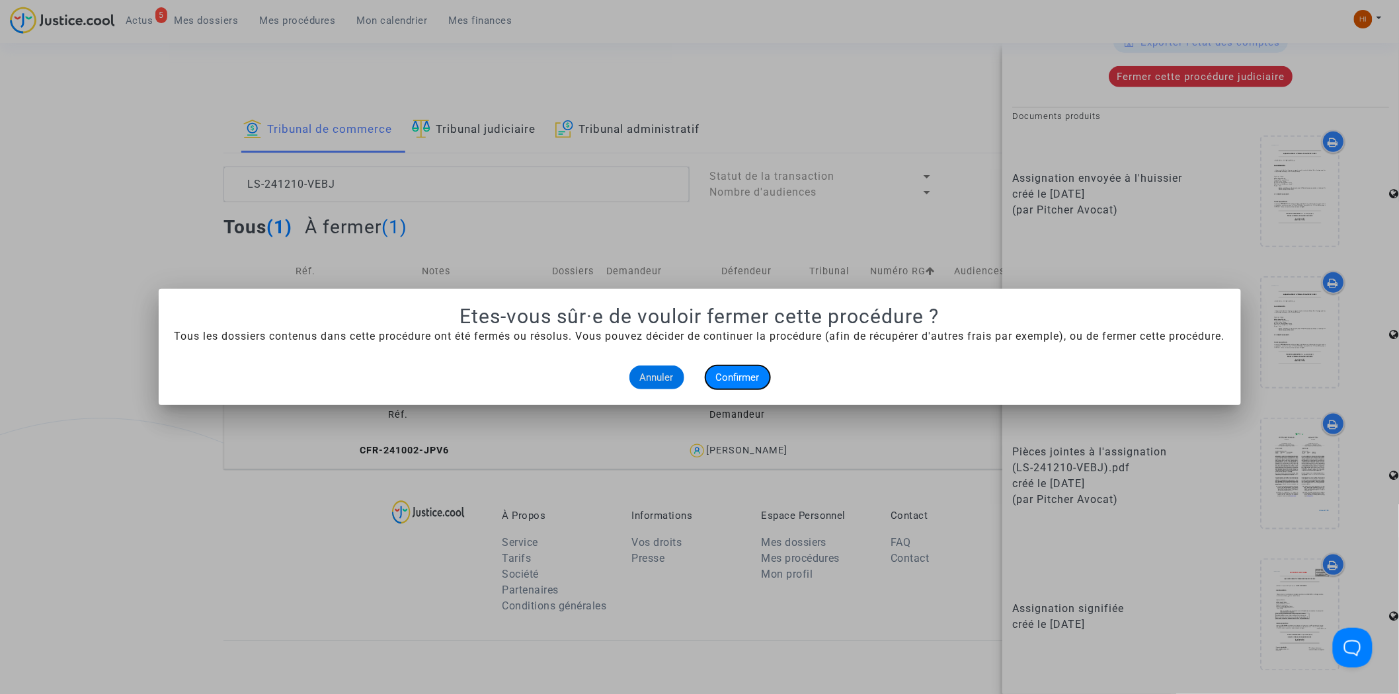
click at [750, 381] on span "Confirmer" at bounding box center [738, 377] width 44 height 12
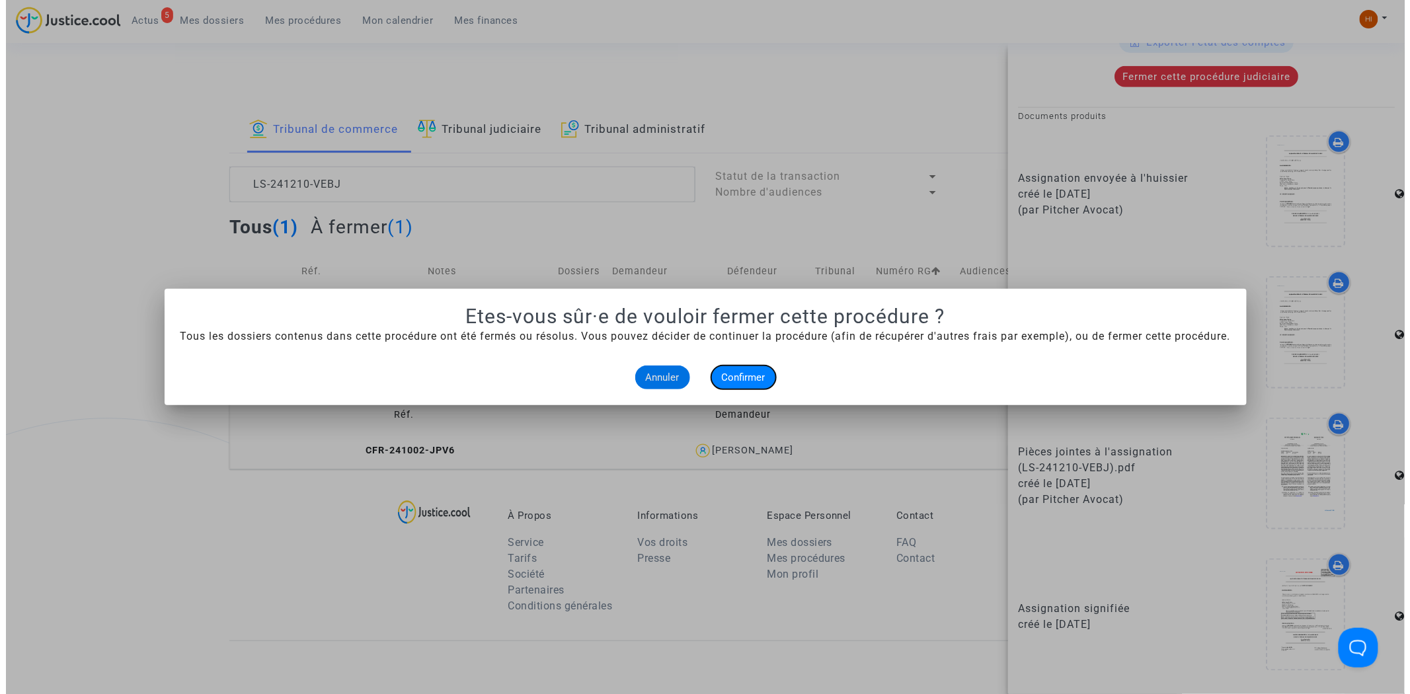
scroll to position [0, 0]
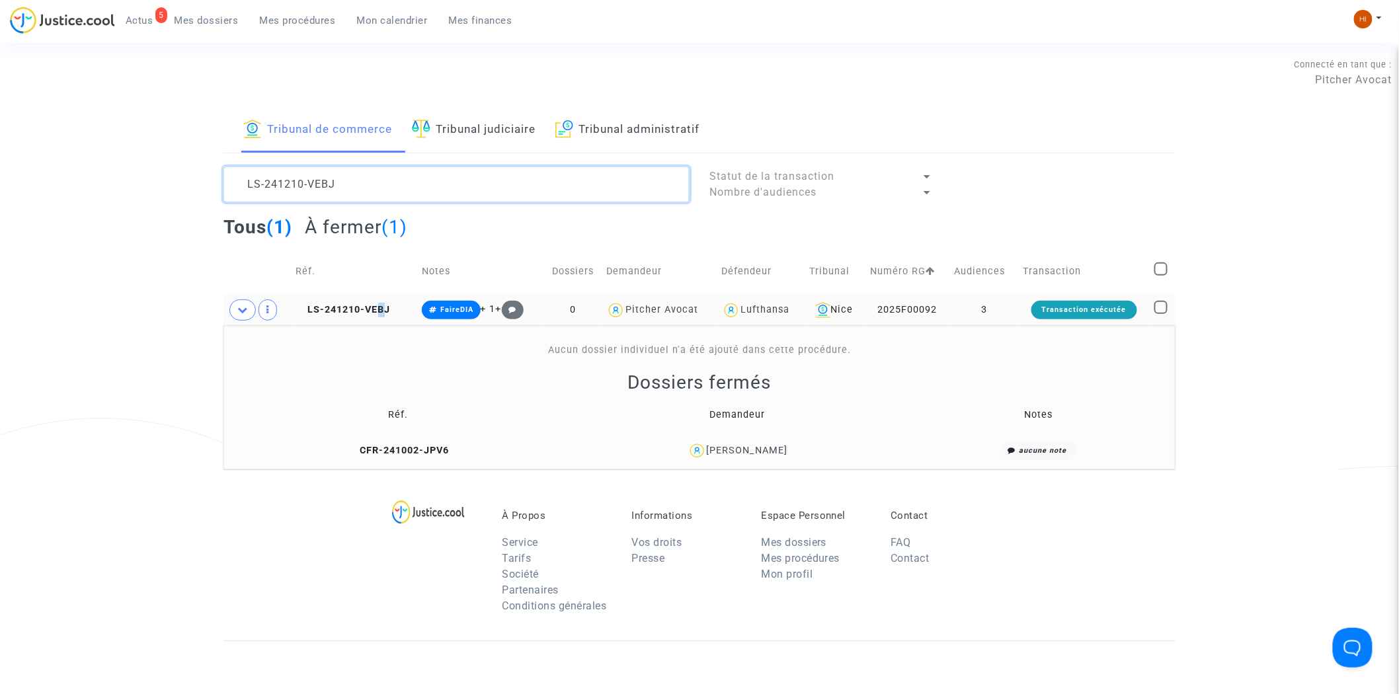
drag, startPoint x: 377, startPoint y: 186, endPoint x: 53, endPoint y: 164, distance: 325.3
click at [53, 164] on div "Tribunal de commerce Tribunal judiciaire Tribunal administratif LS-241210-VEBJ …" at bounding box center [699, 289] width 1399 height 362
click at [996, 301] on td "3" at bounding box center [984, 310] width 69 height 30
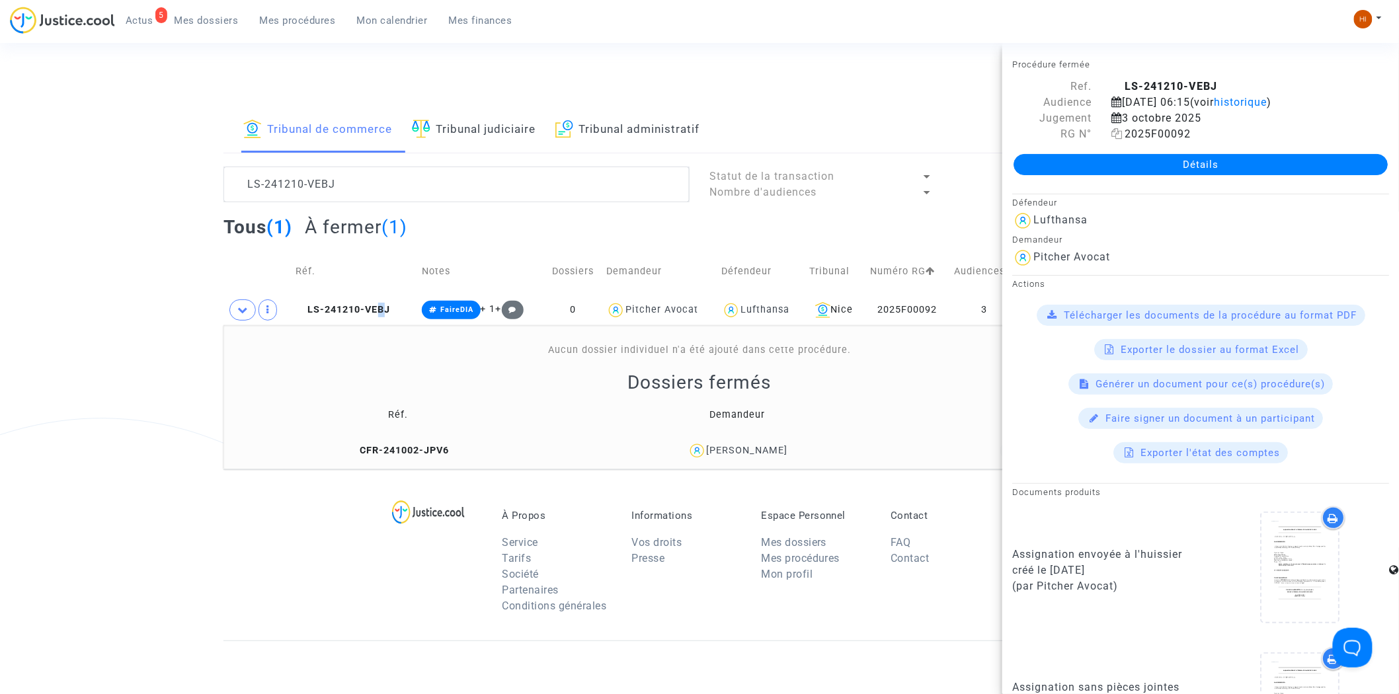
click at [1116, 139] on icon at bounding box center [1116, 133] width 11 height 11
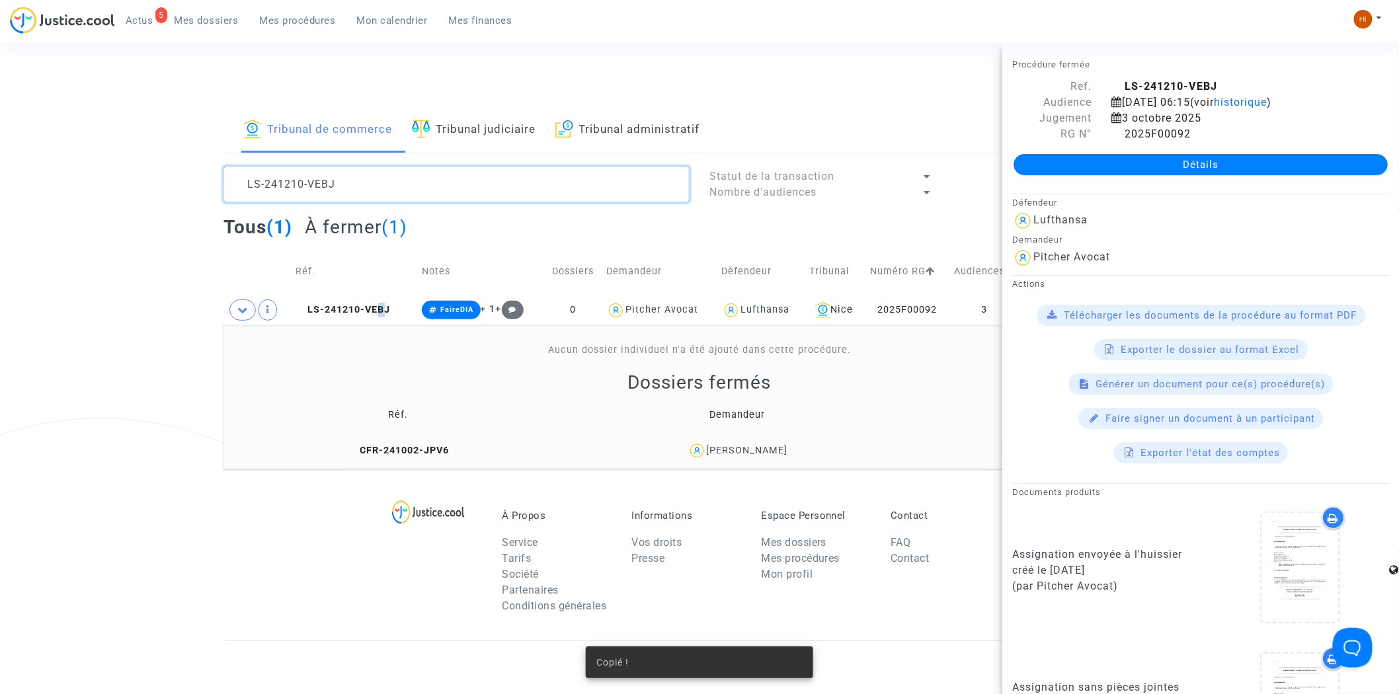
drag, startPoint x: 519, startPoint y: 183, endPoint x: -239, endPoint y: 200, distance: 757.7
click at [0, 200] on html "5 Actus Mes dossiers Mes procédures Mon calendrier Mes finances Mon profil Chan…" at bounding box center [699, 480] width 1399 height 960
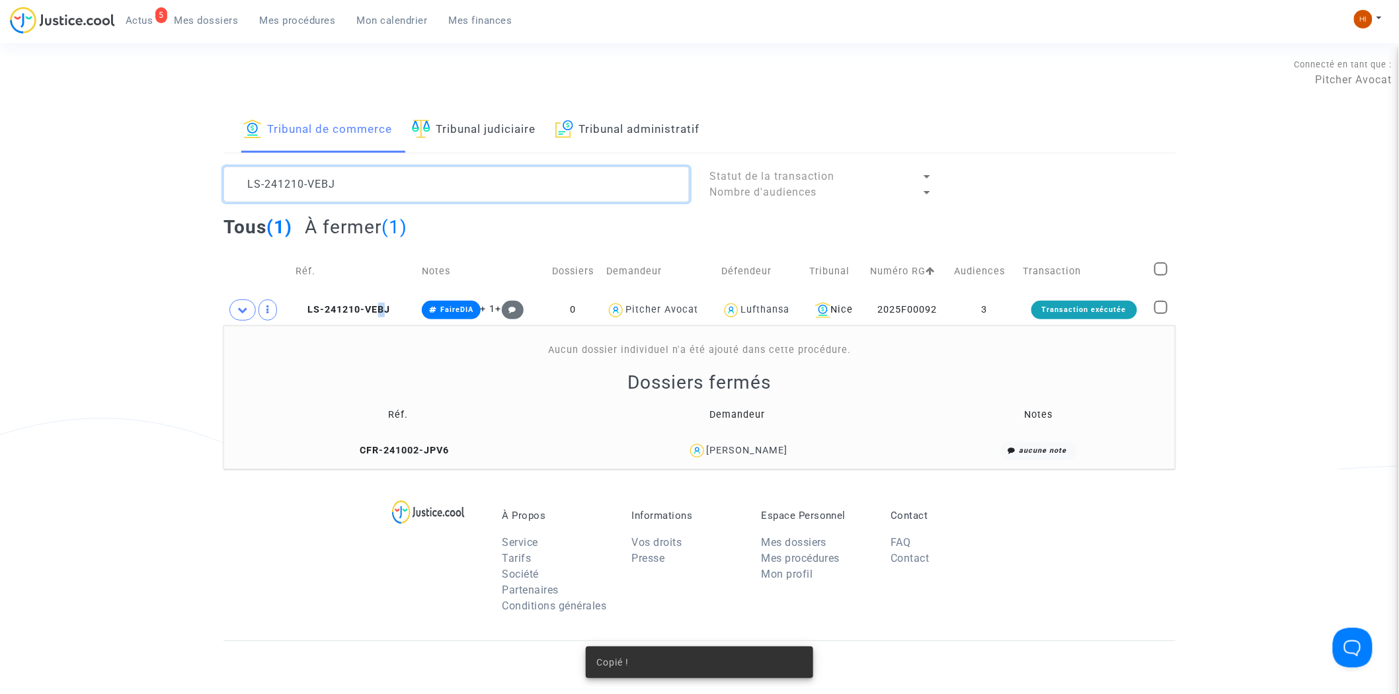
paste textarea "2025F00092"
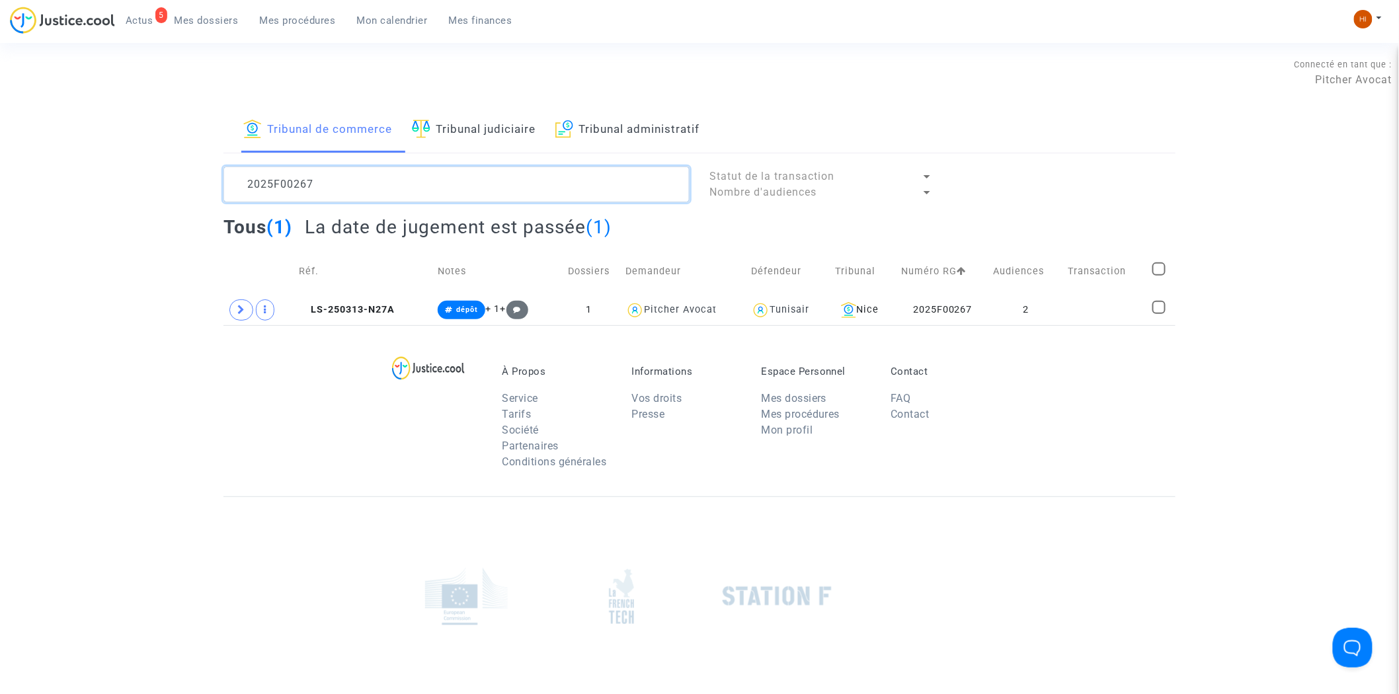
type textarea "2025F00267"
drag, startPoint x: 391, startPoint y: 306, endPoint x: 638, endPoint y: 298, distance: 247.3
click at [391, 306] on span "LS-250313-N27A" at bounding box center [347, 309] width 96 height 11
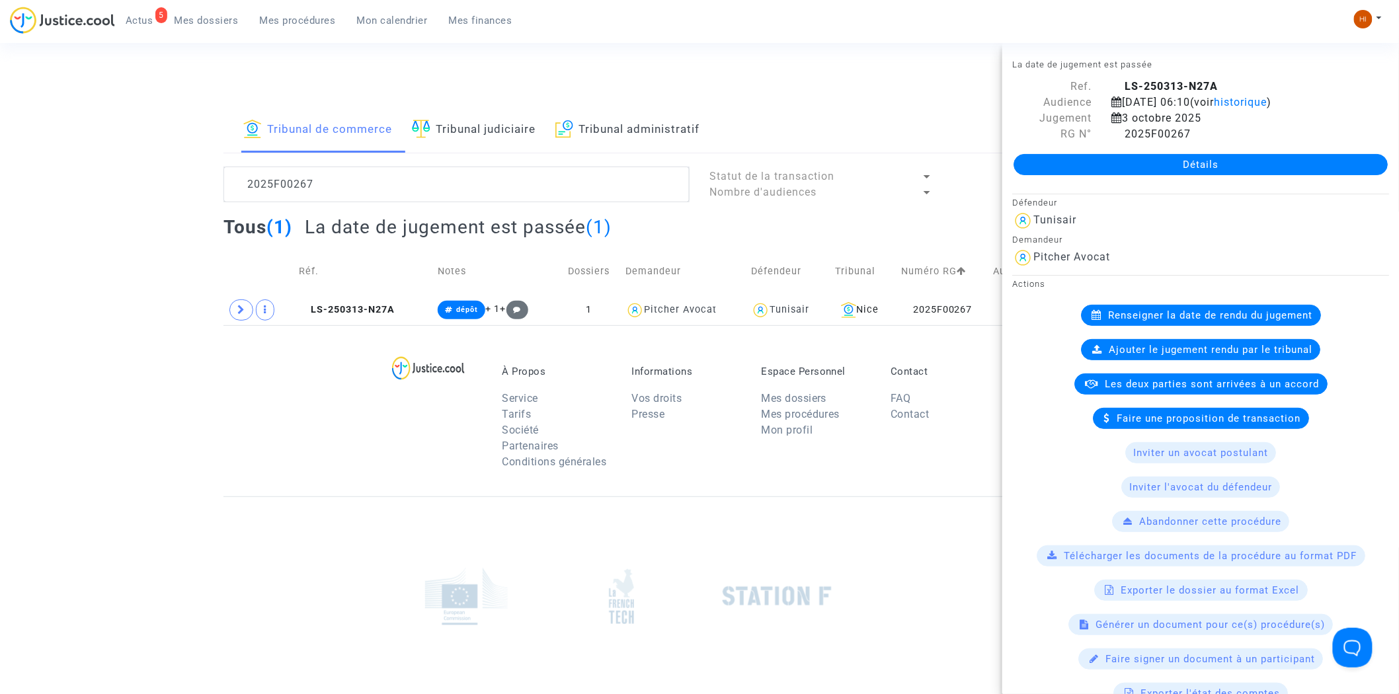
click at [1078, 175] on link "Détails" at bounding box center [1200, 164] width 374 height 21
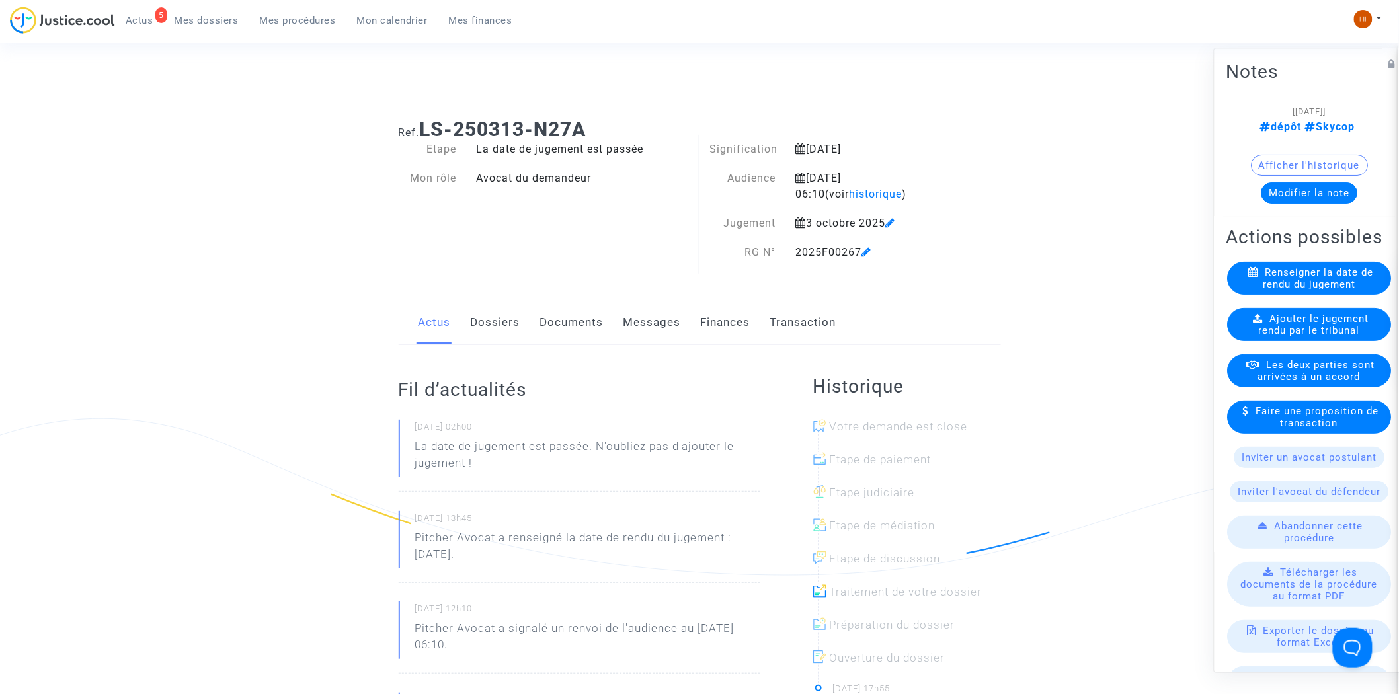
click at [1323, 337] on span "Ajouter le jugement rendu par le tribunal" at bounding box center [1314, 325] width 110 height 24
click at [1243, 342] on div "Ajouter le jugement rendu par le tribunal" at bounding box center [1309, 325] width 164 height 33
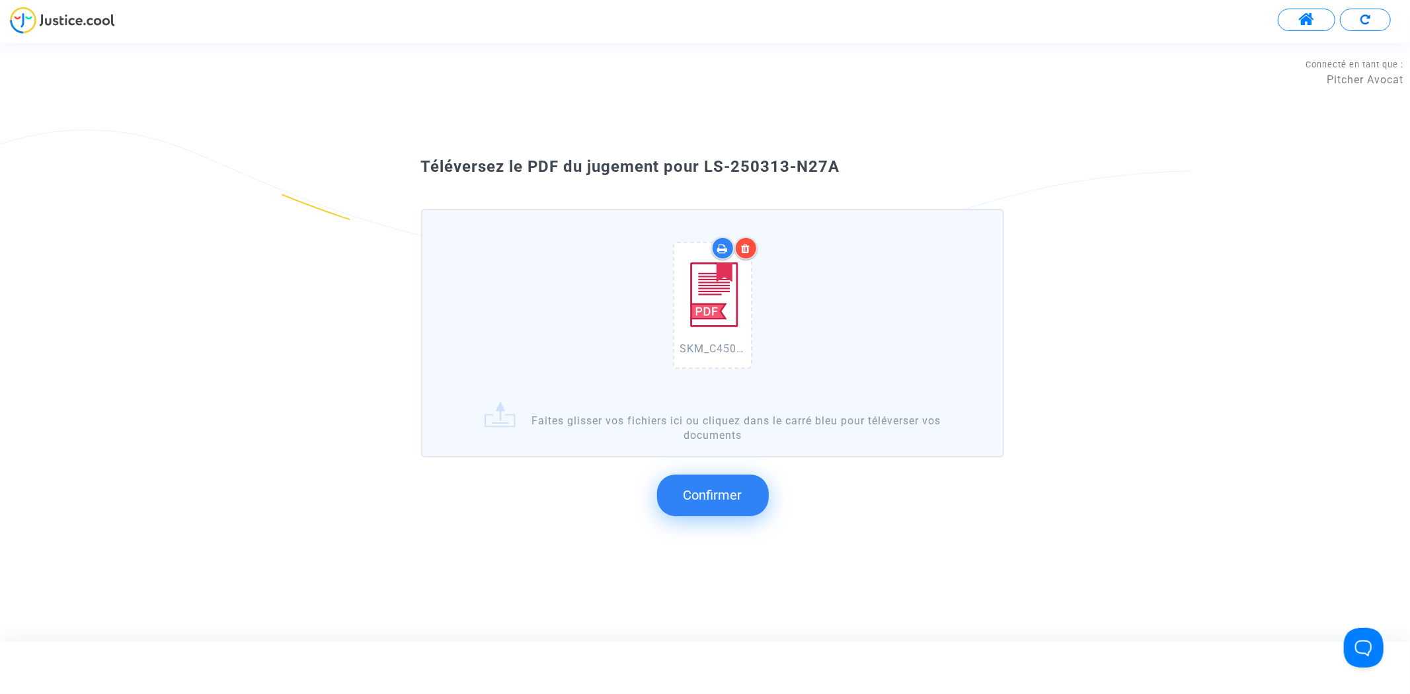
drag, startPoint x: 874, startPoint y: 217, endPoint x: 704, endPoint y: 163, distance: 178.7
click at [704, 163] on div "Téléversez le PDF du jugement pour LS-250313-N27A SKM_C450i25100914551.pdf Fait…" at bounding box center [705, 342] width 635 height 372
click at [706, 492] on span "Confirmer" at bounding box center [712, 495] width 59 height 16
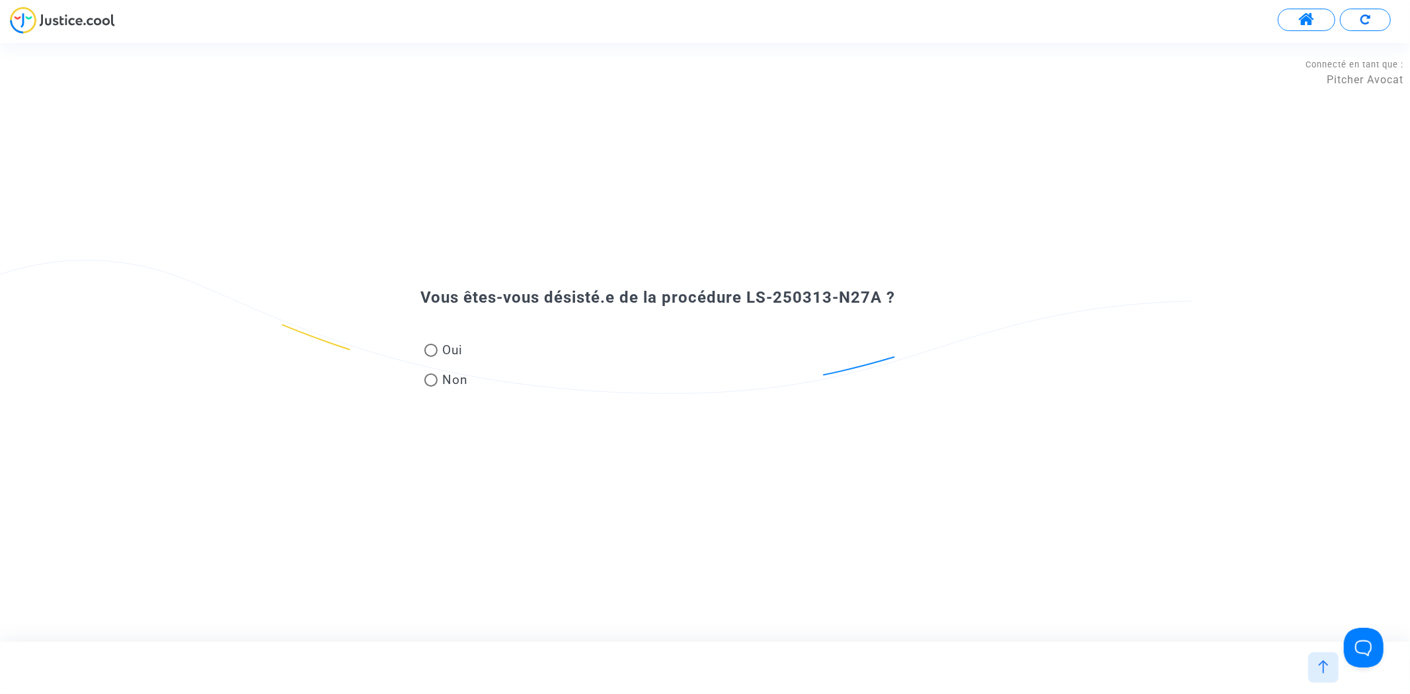
click at [453, 373] on span "Non" at bounding box center [453, 380] width 31 height 18
click at [431, 387] on input "Non" at bounding box center [430, 387] width 1 height 1
radio input "true"
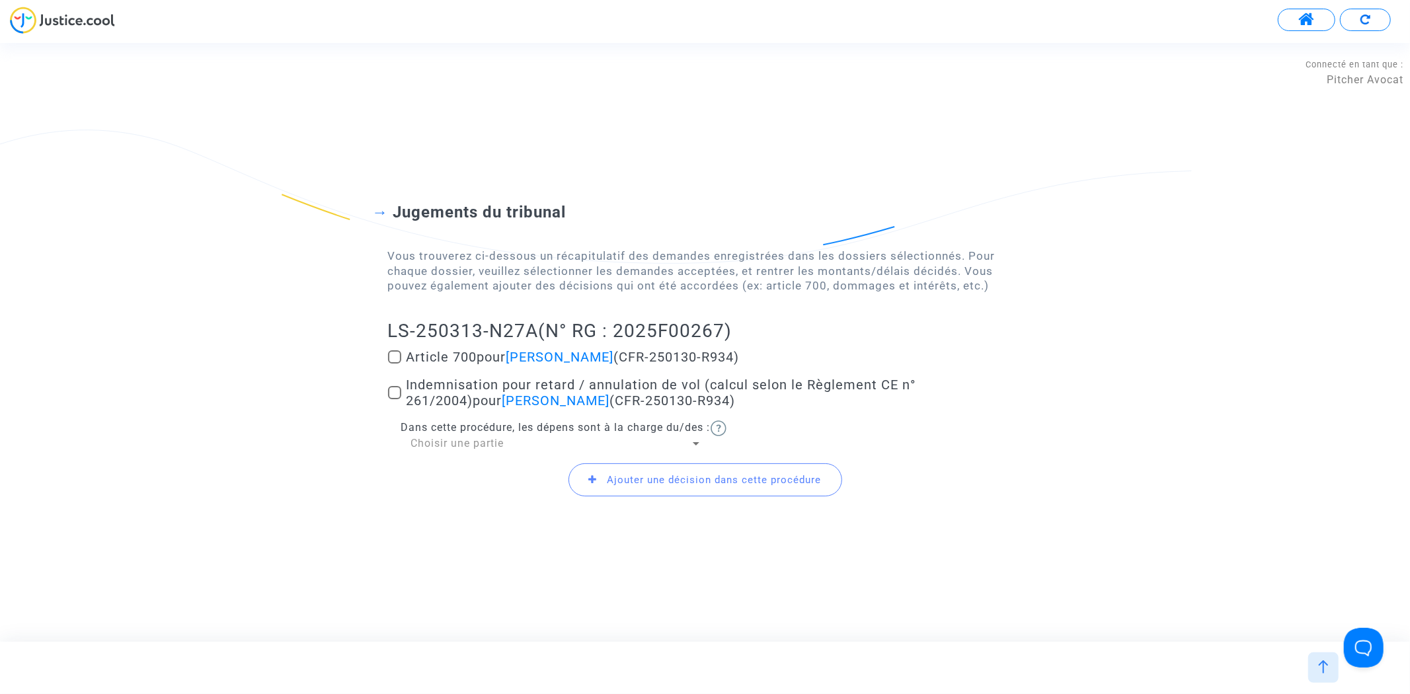
click at [395, 354] on span at bounding box center [394, 356] width 13 height 13
click at [395, 364] on input "Article 700 pour Chayma Ladhari (CFR-250130-R934)" at bounding box center [394, 364] width 1 height 1
checkbox input "true"
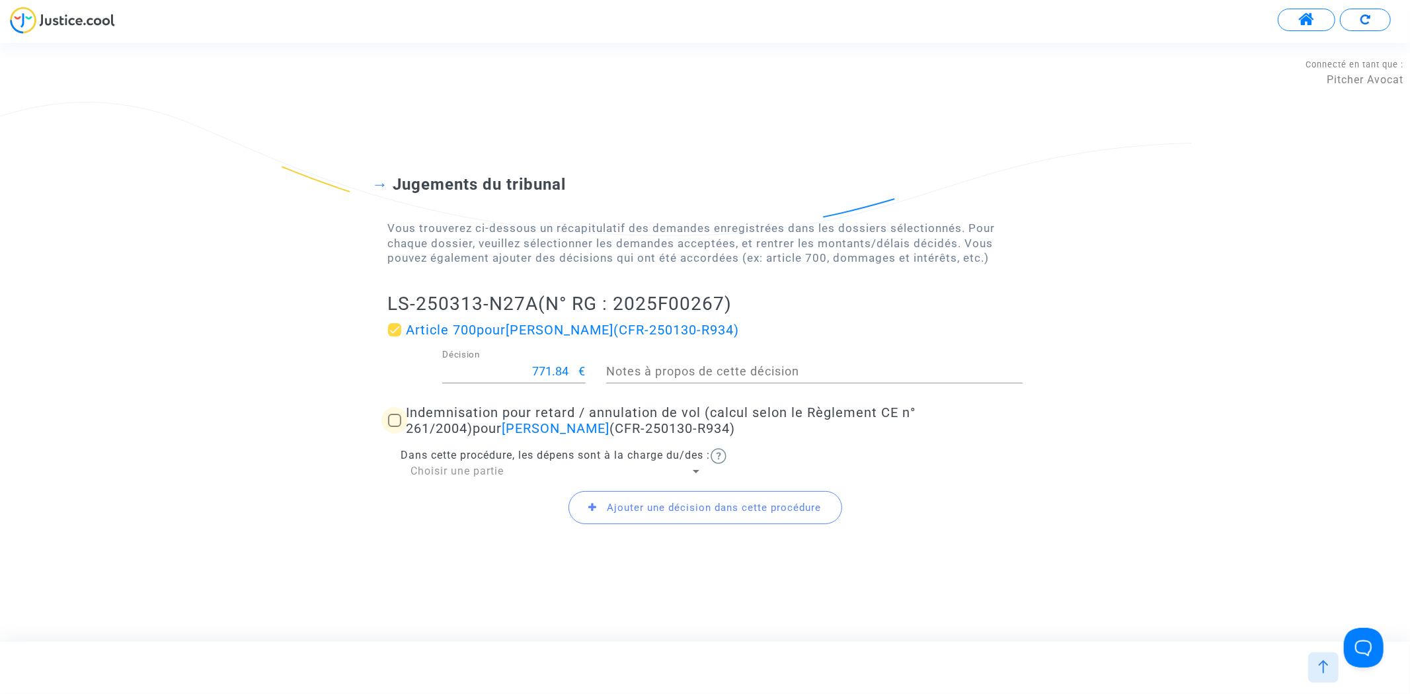
click at [401, 420] on label "Indemnisation pour retard / annulation de vol (calcul selon le Règlement CE n° …" at bounding box center [705, 421] width 635 height 32
click at [395, 427] on input "Indemnisation pour retard / annulation de vol (calcul selon le Règlement CE n° …" at bounding box center [394, 427] width 1 height 1
checkbox input "true"
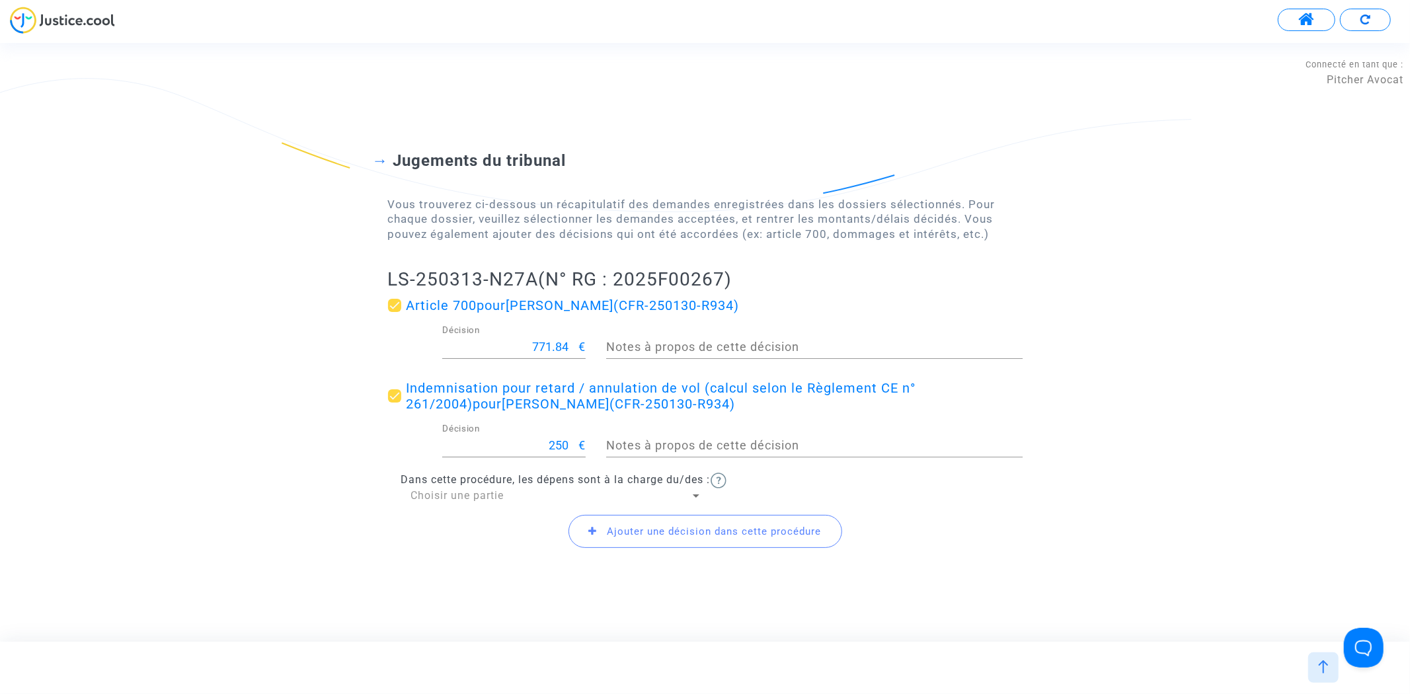
click at [635, 534] on span "Ajouter une décision dans cette procédure" at bounding box center [714, 531] width 214 height 12
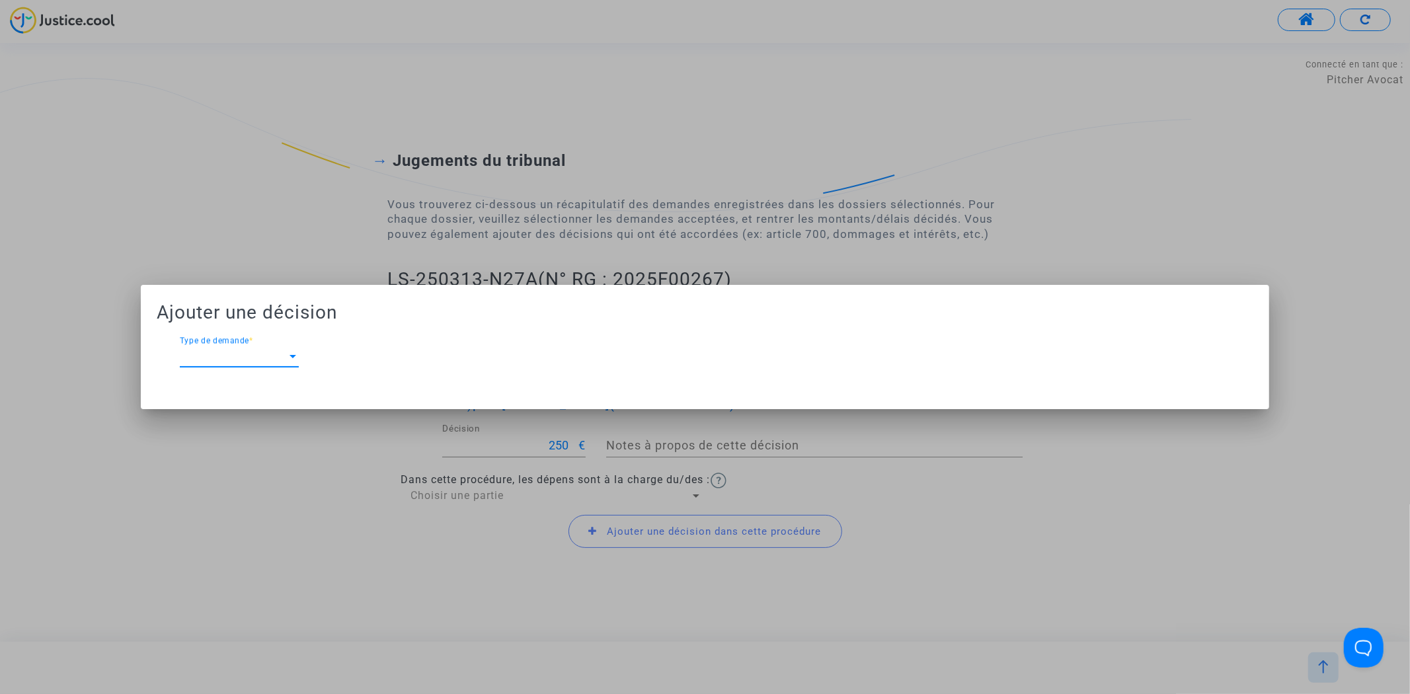
drag, startPoint x: 245, startPoint y: 358, endPoint x: 247, endPoint y: 366, distance: 7.4
click at [247, 366] on div "Type de demande Type de demande *" at bounding box center [239, 352] width 119 height 30
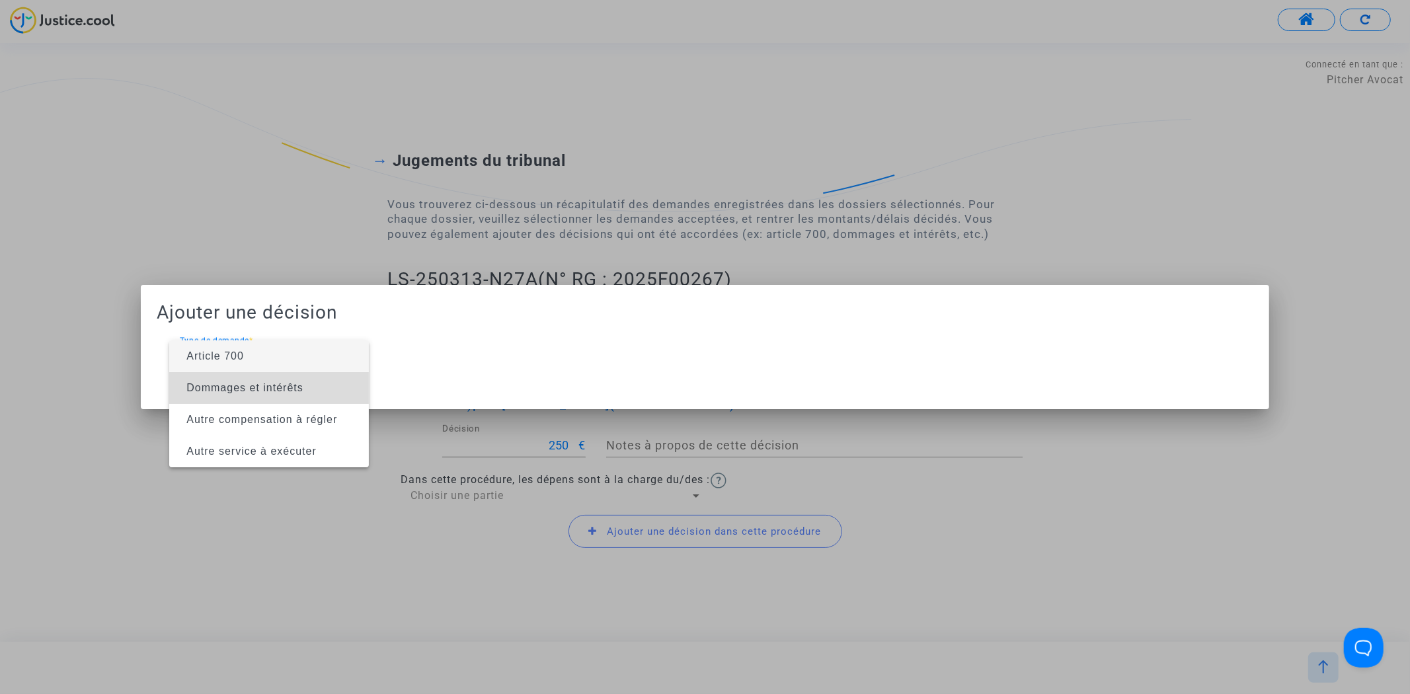
drag, startPoint x: 247, startPoint y: 366, endPoint x: 258, endPoint y: 375, distance: 15.5
click at [258, 375] on span "Dommages et intérêts" at bounding box center [269, 388] width 178 height 32
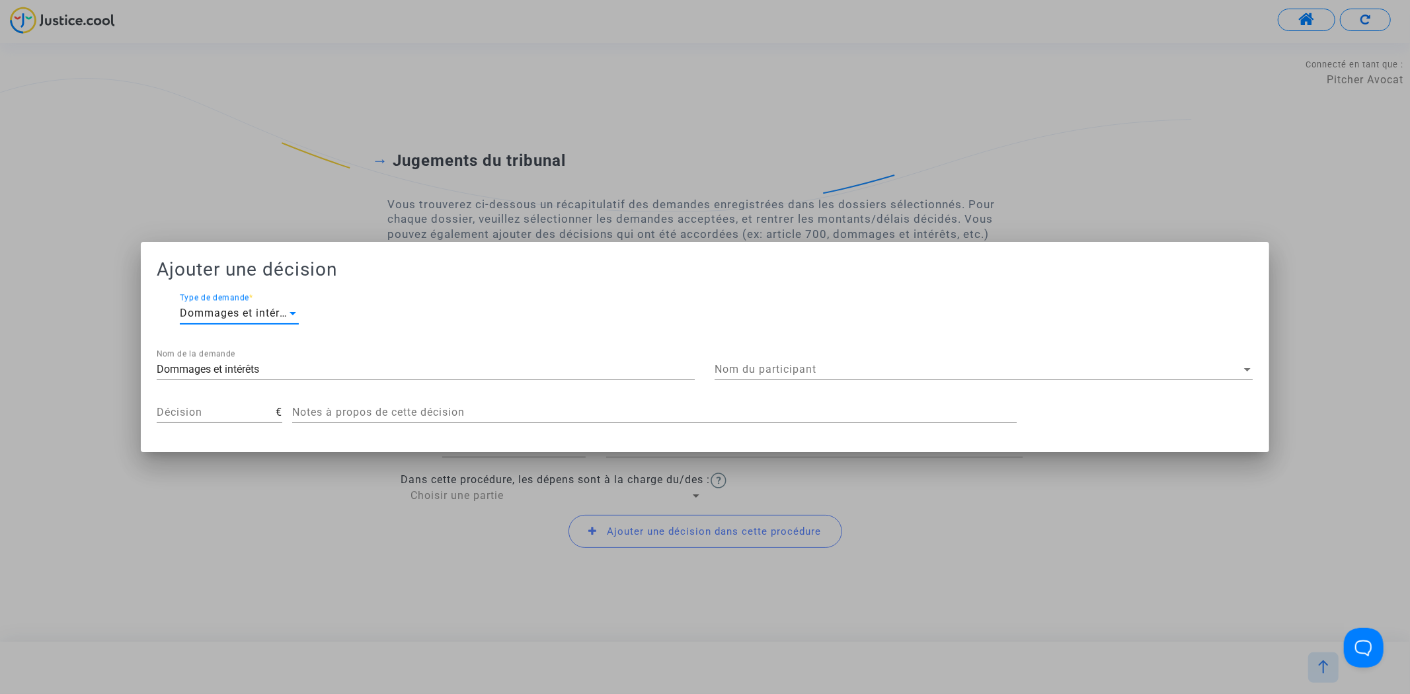
click at [754, 357] on div "Nom du participant Nom du participant" at bounding box center [984, 365] width 538 height 30
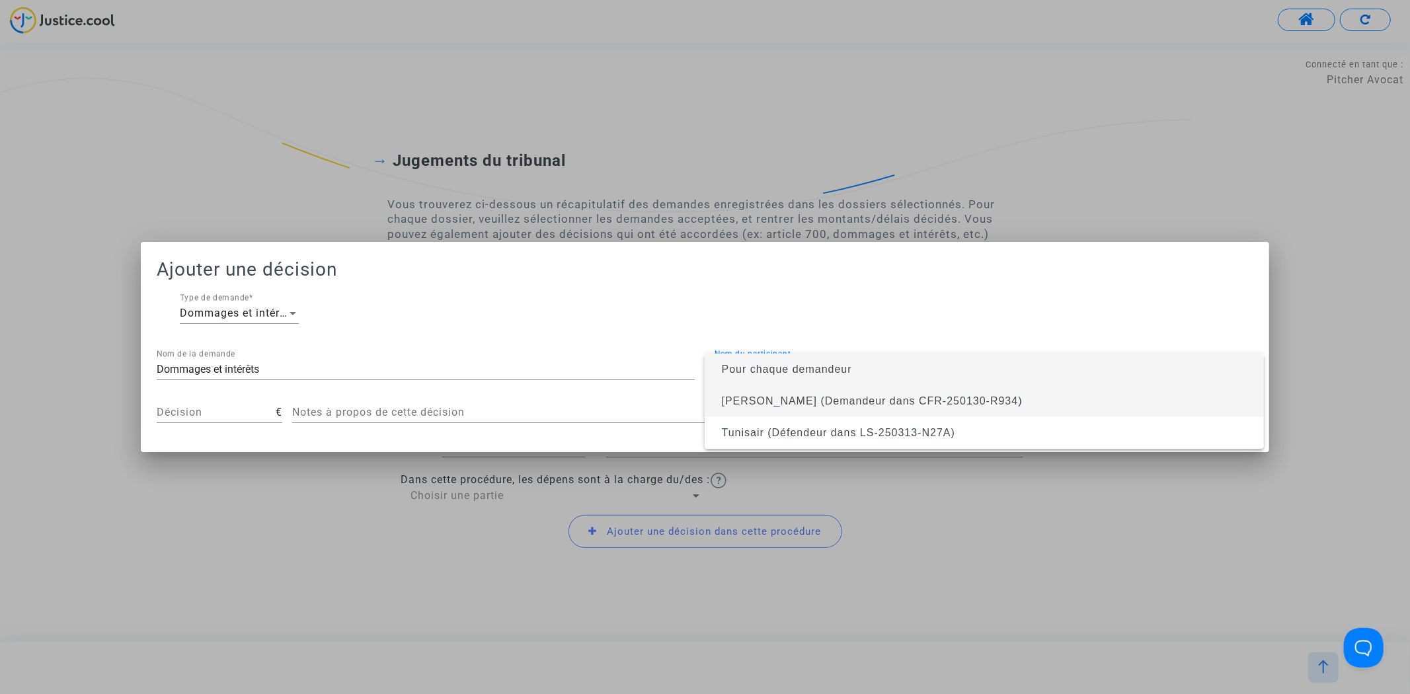
click at [754, 400] on span "Chayma Ladhari (Demandeur dans CFR-250130-R934)" at bounding box center [872, 400] width 301 height 11
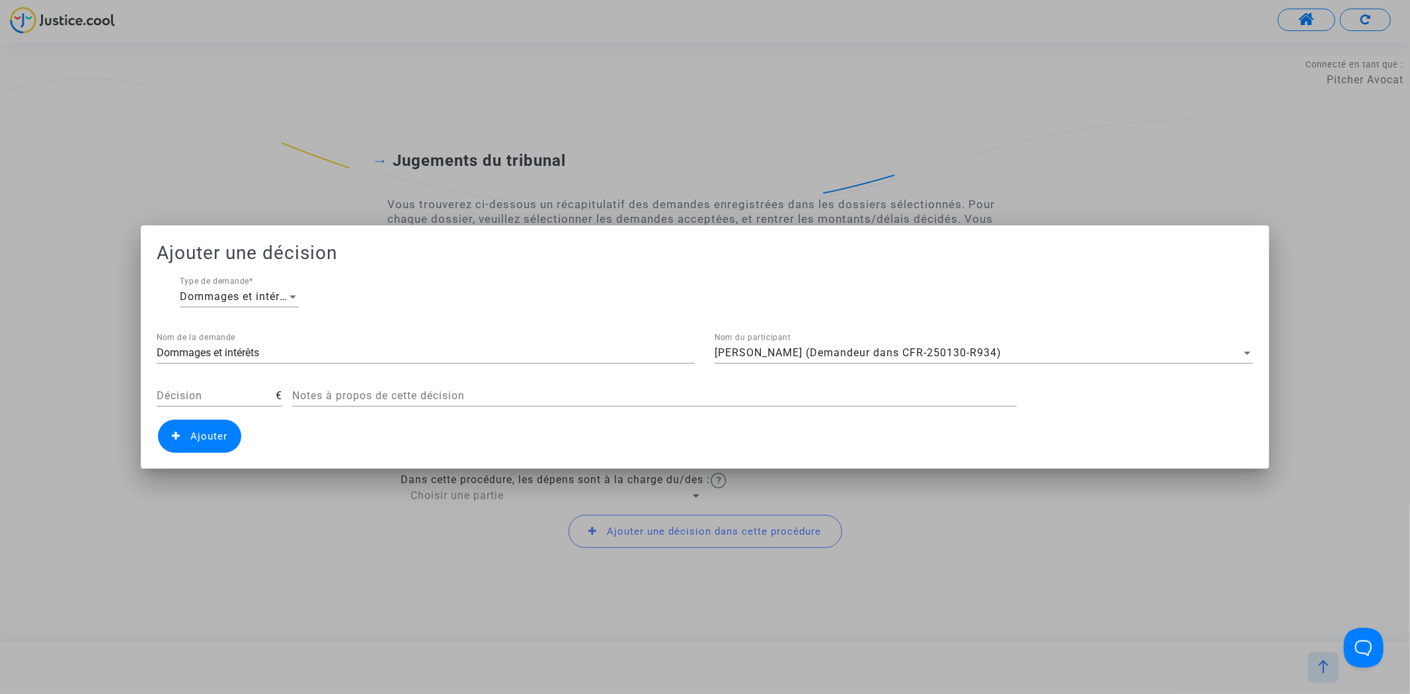
click at [271, 345] on div "Dommages et intérêts Nom de la demande" at bounding box center [426, 349] width 538 height 30
click at [272, 345] on div "Dommages et intérêts Nom de la demande" at bounding box center [426, 349] width 538 height 30
type input "Résistance abusive"
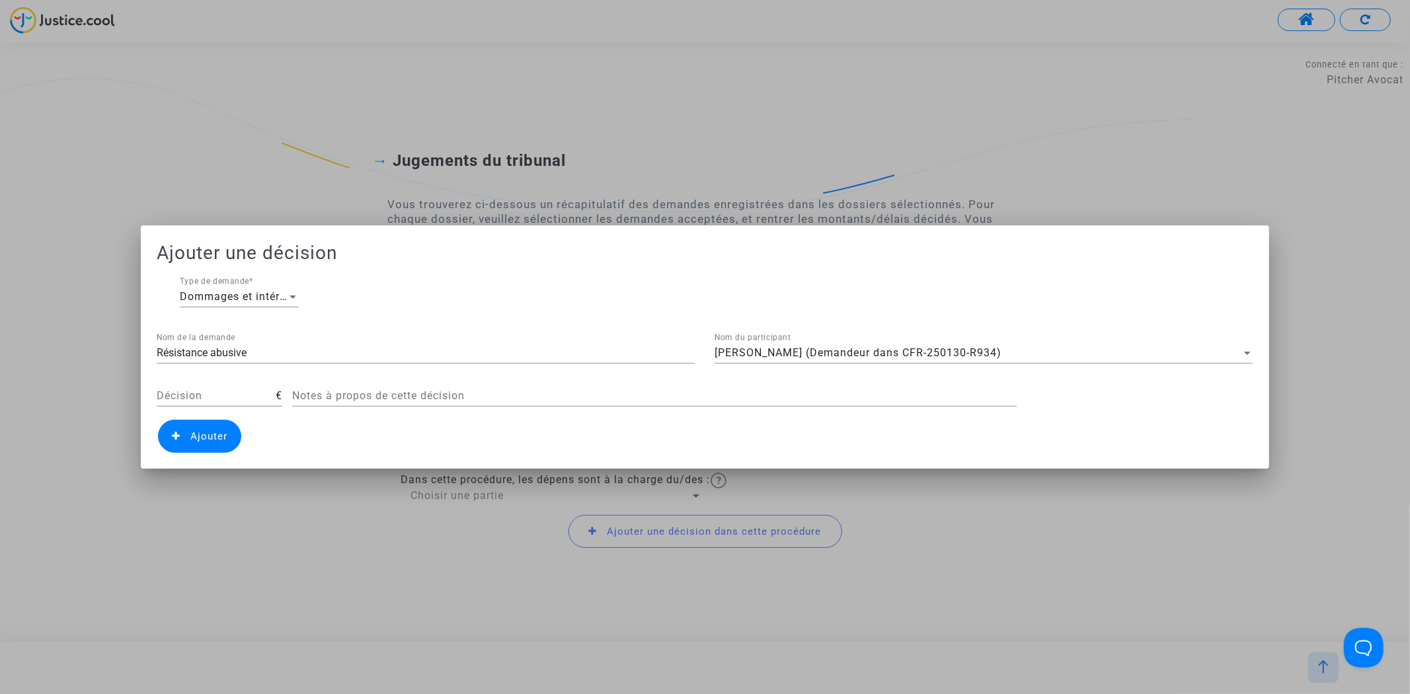
click at [225, 385] on div "Décision" at bounding box center [216, 392] width 119 height 30
type input "400"
click at [221, 442] on span "Ajouter" at bounding box center [208, 436] width 37 height 12
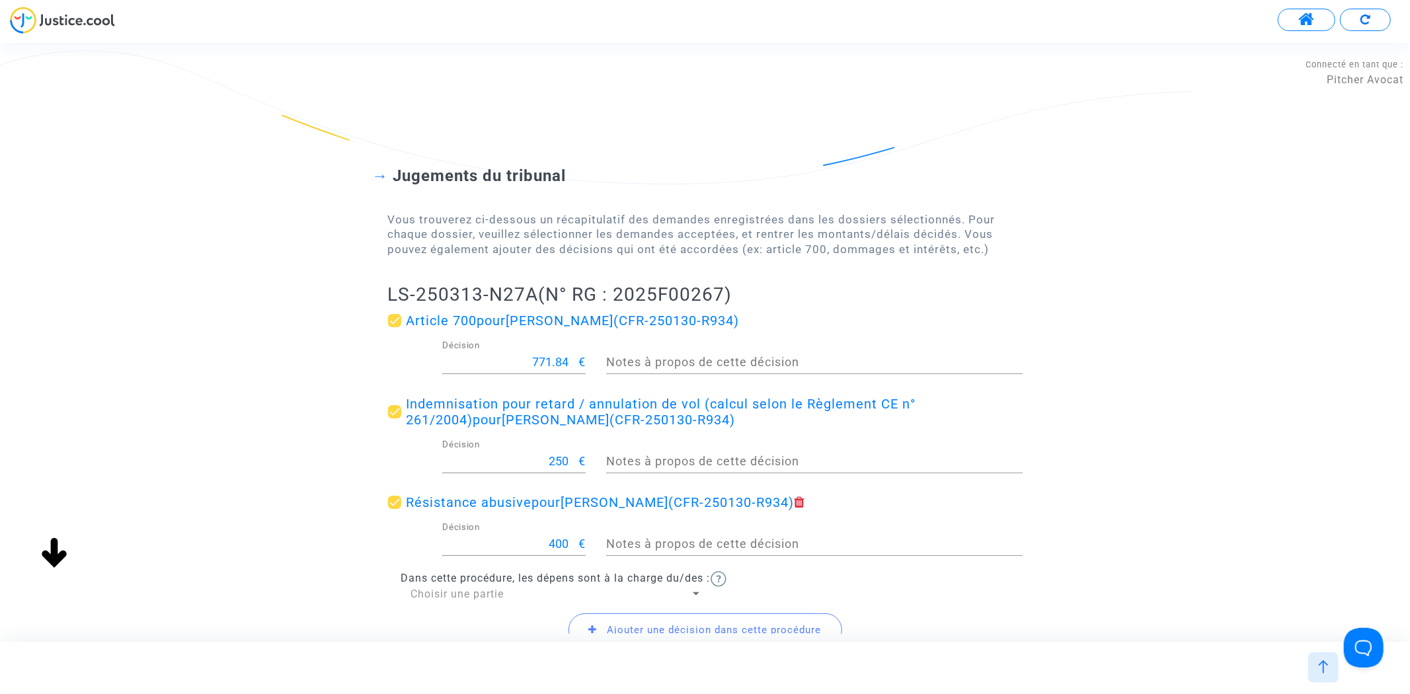
scroll to position [116, 0]
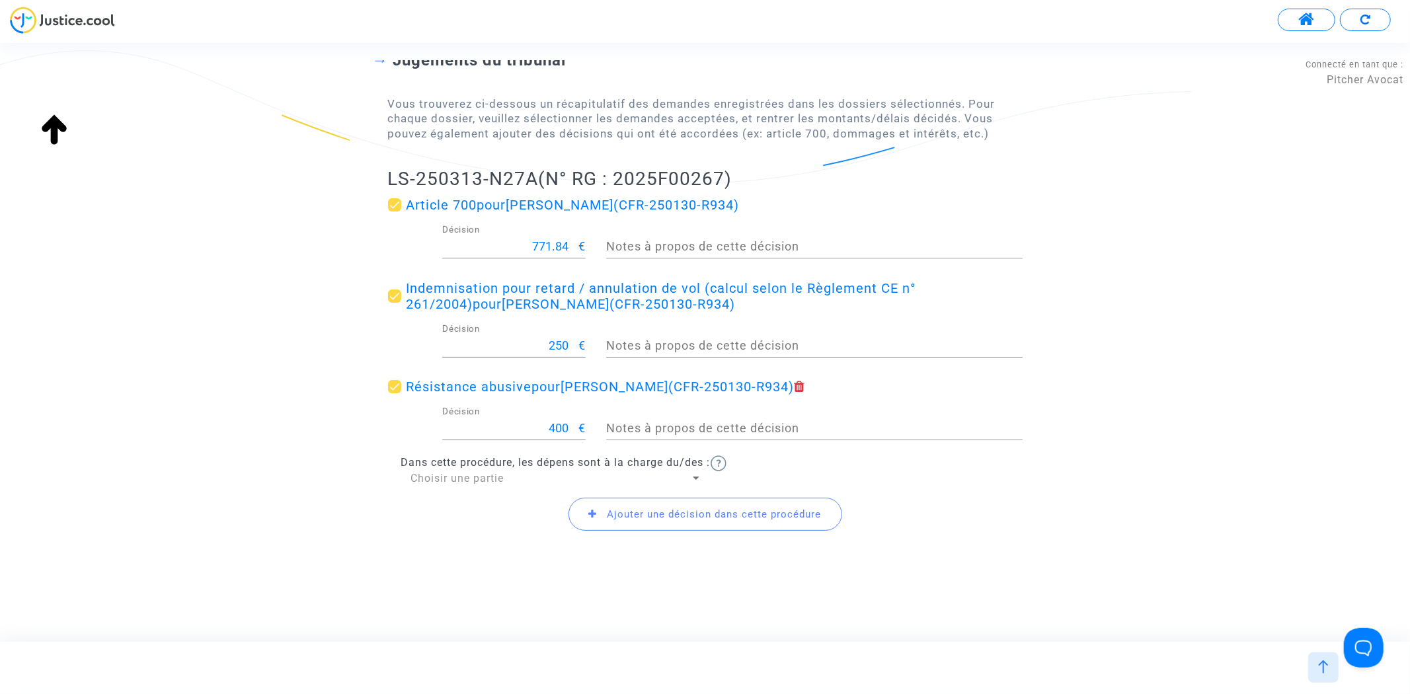
click at [676, 517] on span "Ajouter une décision dans cette procédure" at bounding box center [714, 514] width 214 height 12
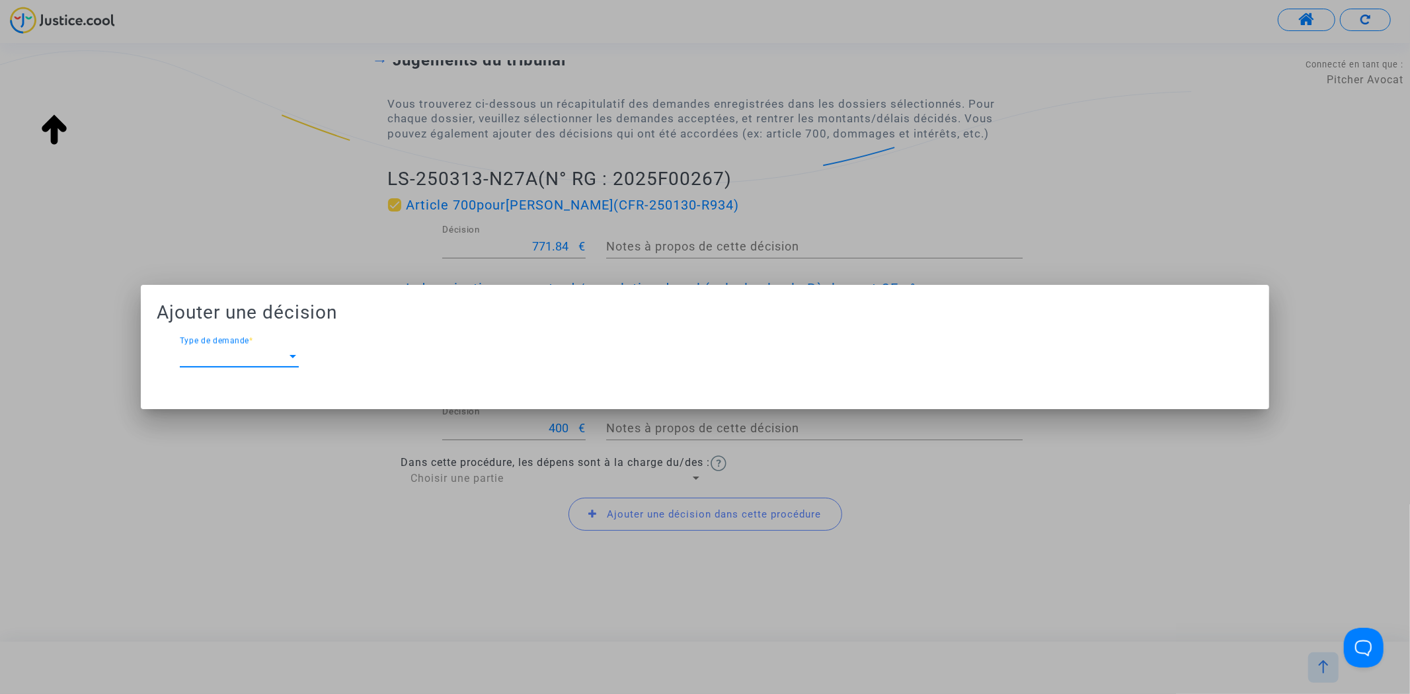
click at [233, 344] on div "Type de demande Type de demande *" at bounding box center [239, 352] width 119 height 30
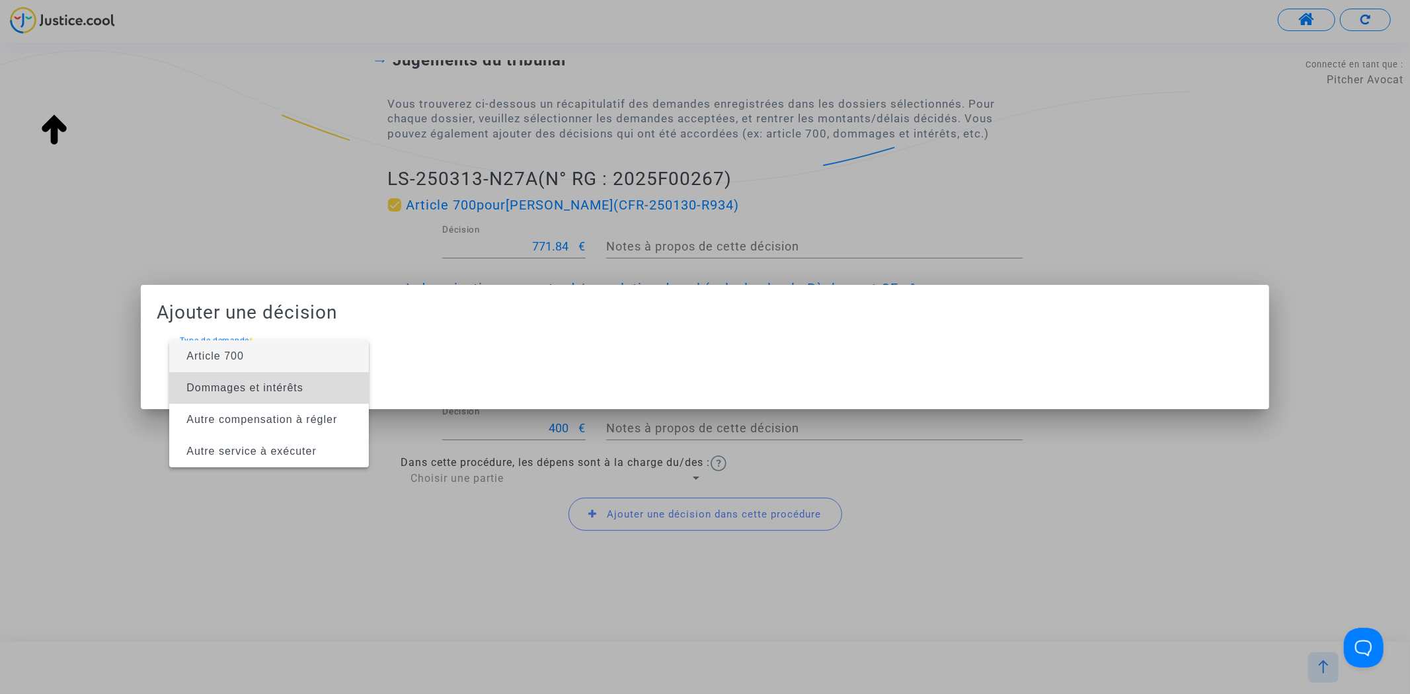
click at [302, 387] on span "Dommages et intérêts" at bounding box center [244, 387] width 117 height 11
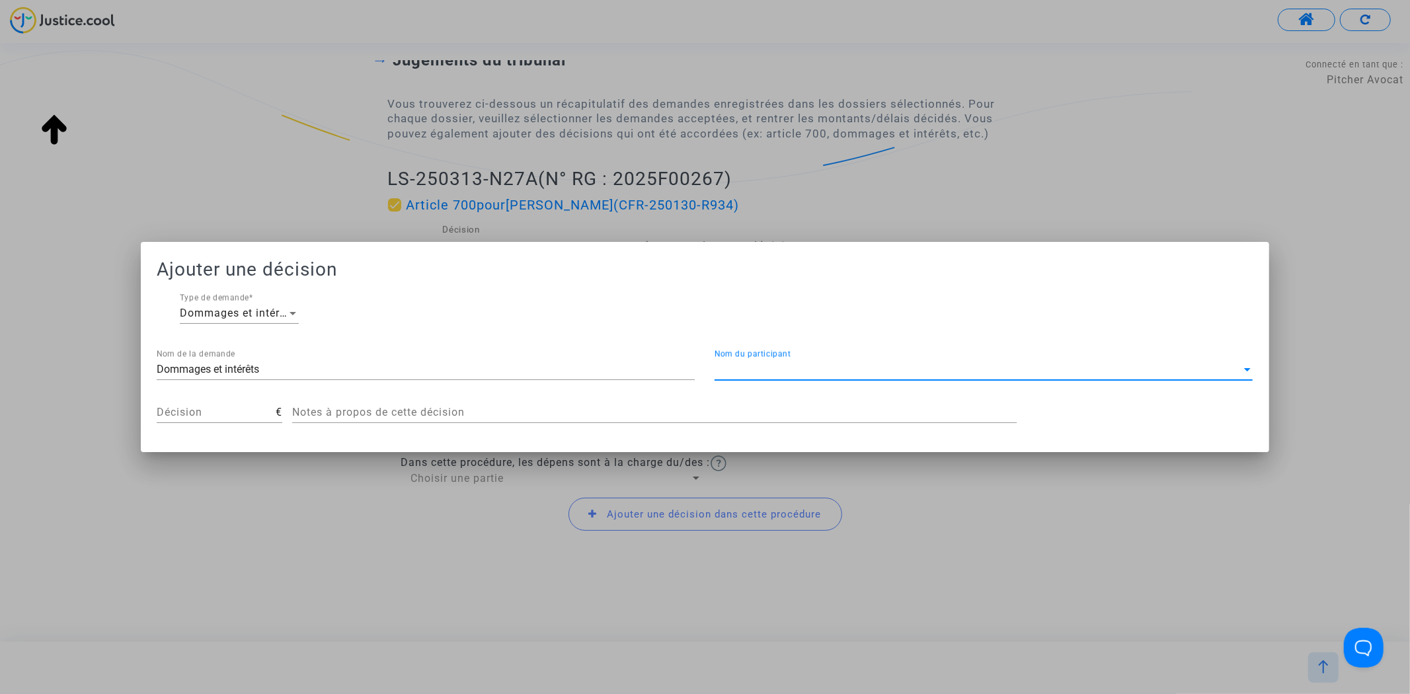
click at [828, 368] on span "Nom du participant" at bounding box center [978, 370] width 526 height 12
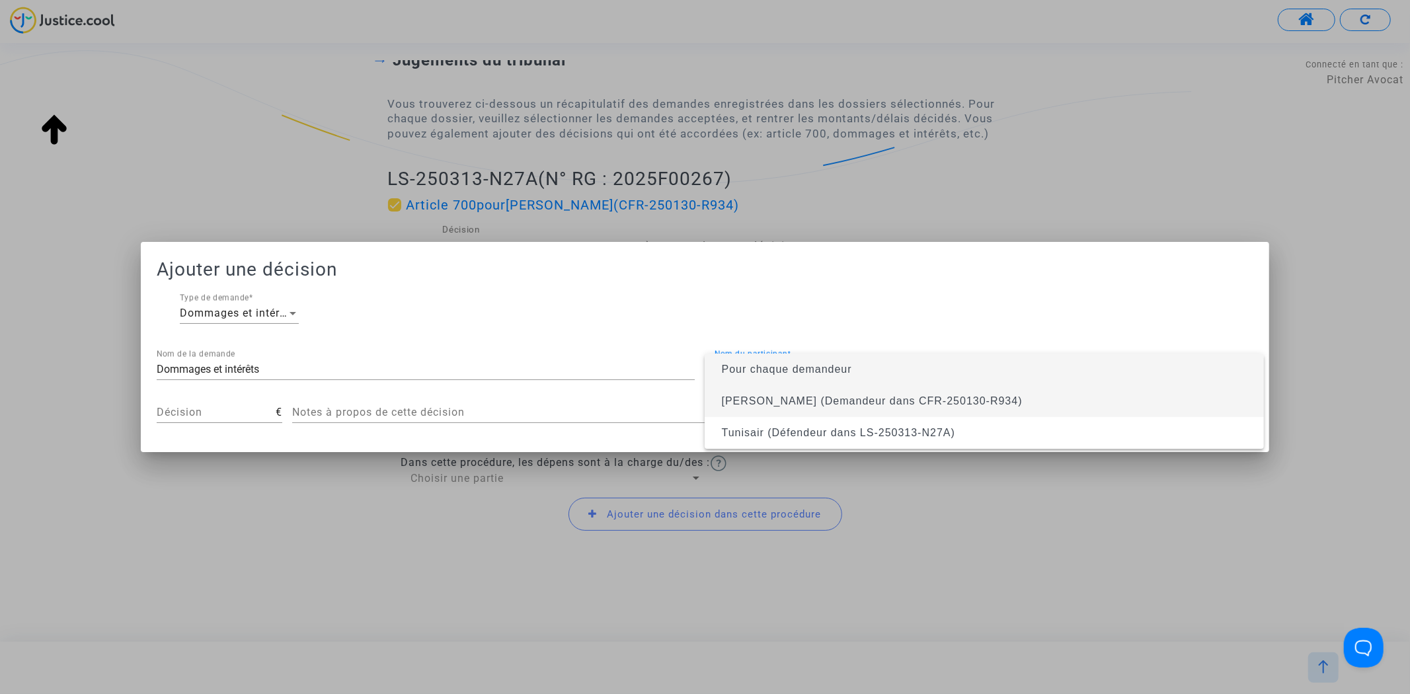
click at [828, 398] on span "Chayma Ladhari (Demandeur dans CFR-250130-R934)" at bounding box center [872, 400] width 301 height 11
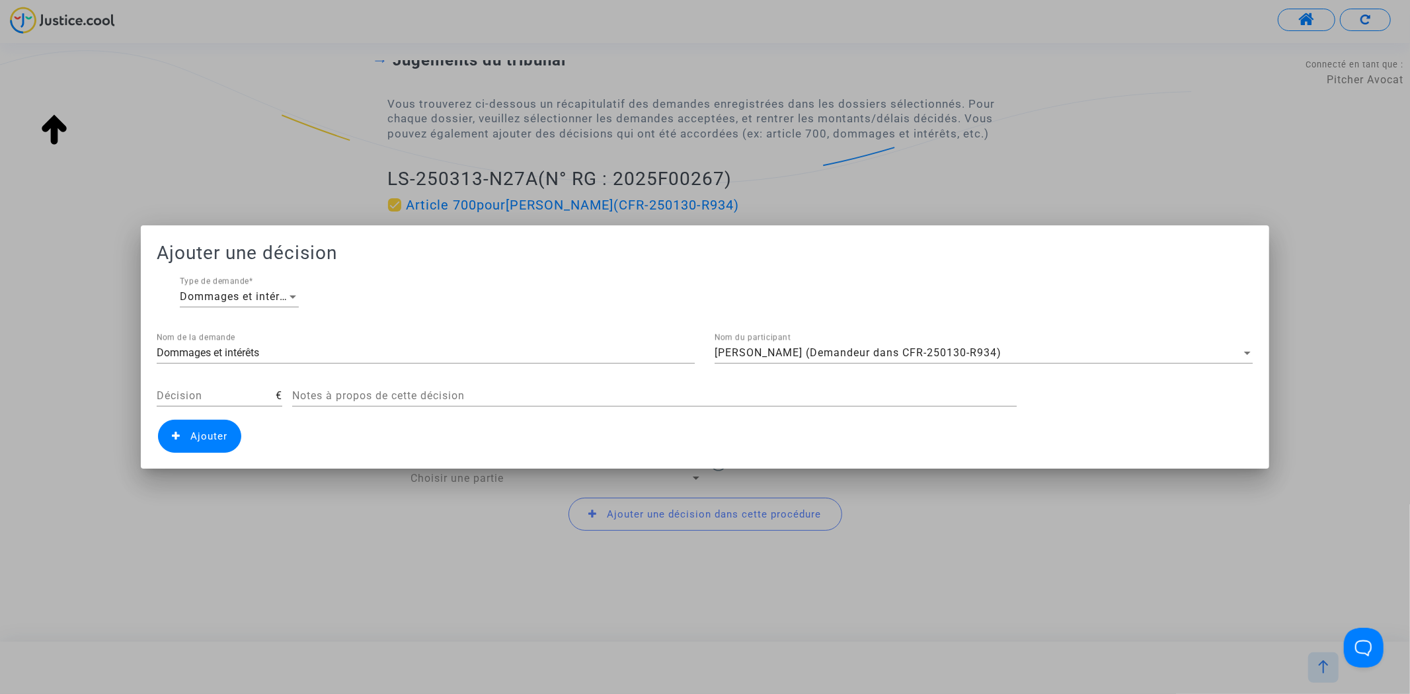
click at [208, 387] on div "Décision" at bounding box center [216, 392] width 119 height 30
type input "400"
click at [329, 358] on input "Dommages et intérêts" at bounding box center [426, 353] width 538 height 12
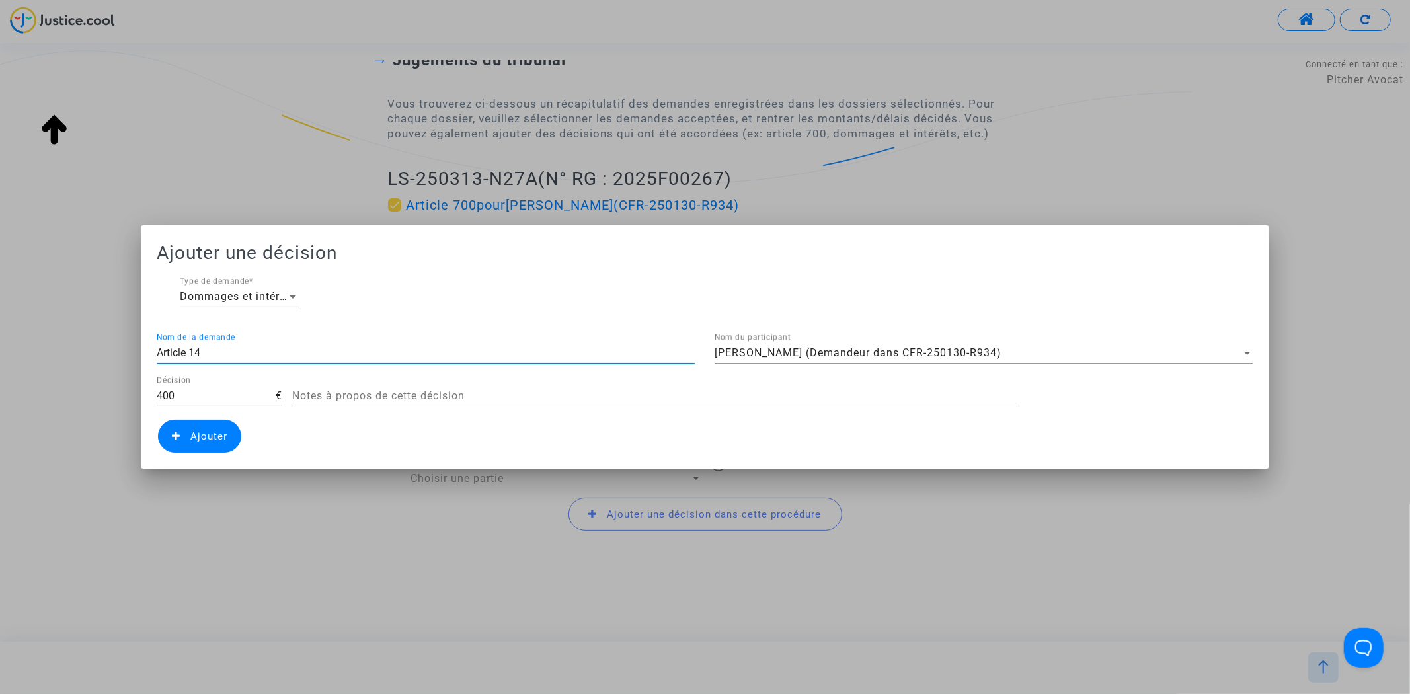
type input "Article 14"
click at [182, 442] on span "Ajouter" at bounding box center [199, 436] width 83 height 33
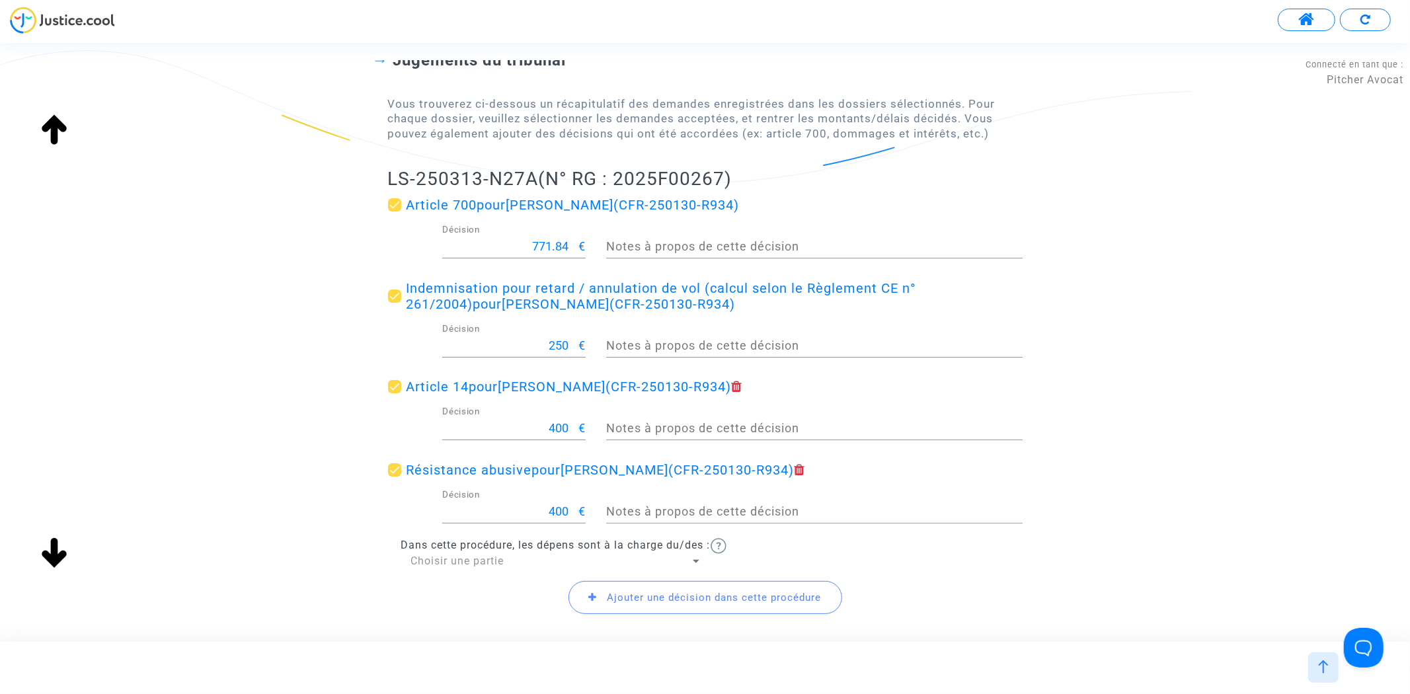
click at [541, 556] on div "Choisir une partie" at bounding box center [550, 561] width 279 height 15
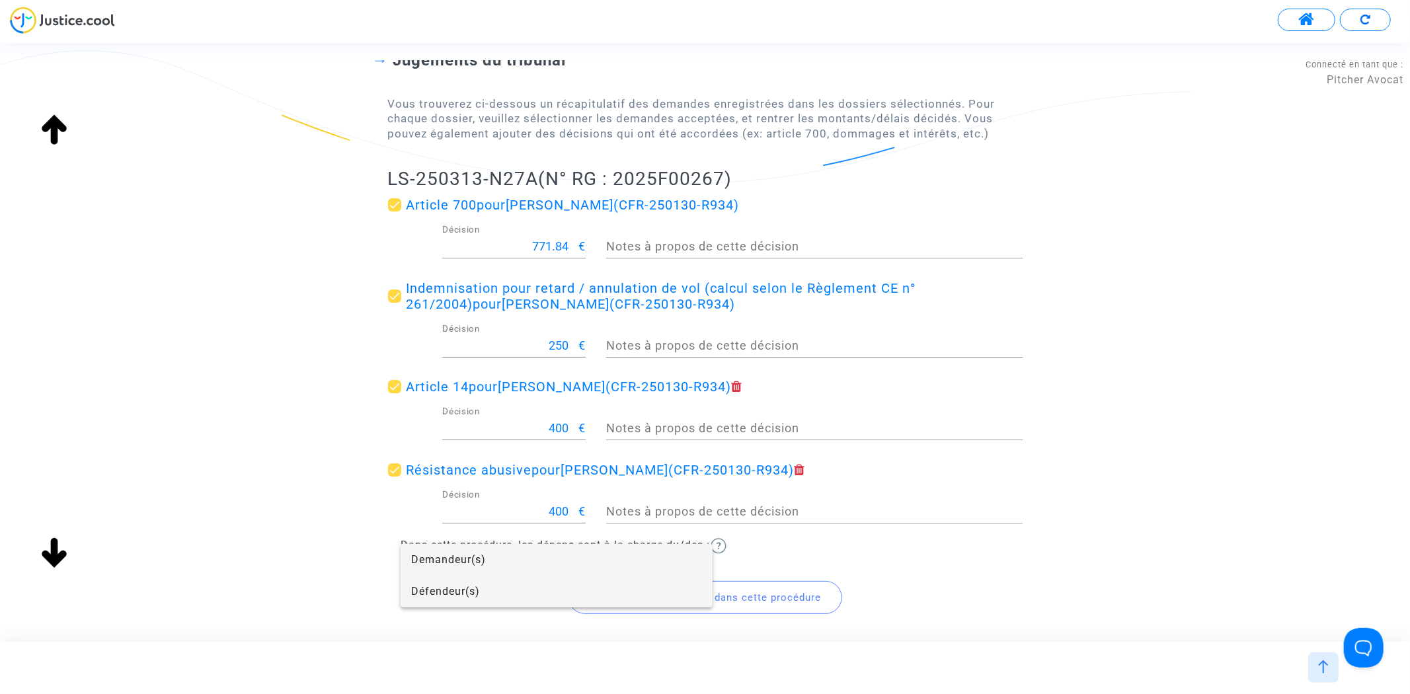
click at [516, 588] on span "Défendeur(s)" at bounding box center [556, 592] width 291 height 32
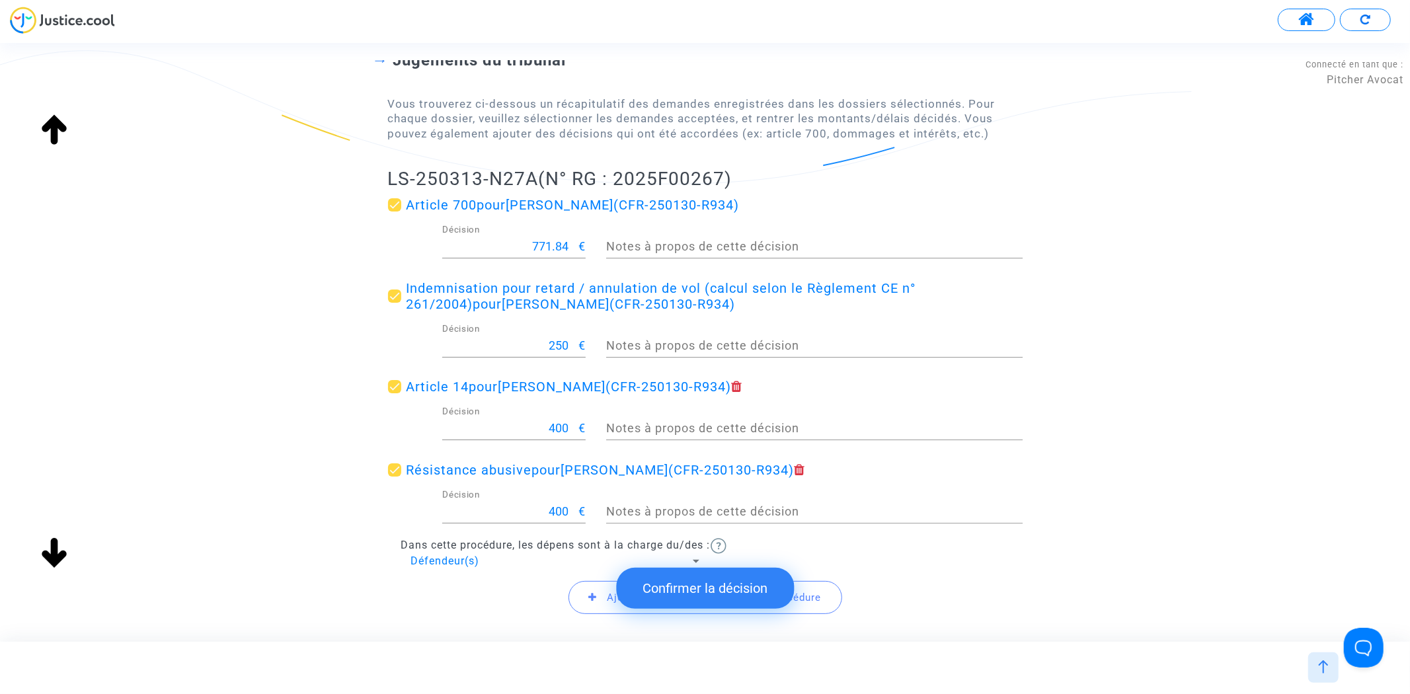
drag, startPoint x: 360, startPoint y: 160, endPoint x: 537, endPoint y: 174, distance: 177.7
click at [537, 174] on div "Jugements du tribunal Vous trouverez ci-dessous un récapitulatif des demandes e…" at bounding box center [705, 324] width 1410 height 655
copy h2 "LS-250313-N27A"
click at [761, 584] on button "Confirmer la décision" at bounding box center [705, 588] width 178 height 41
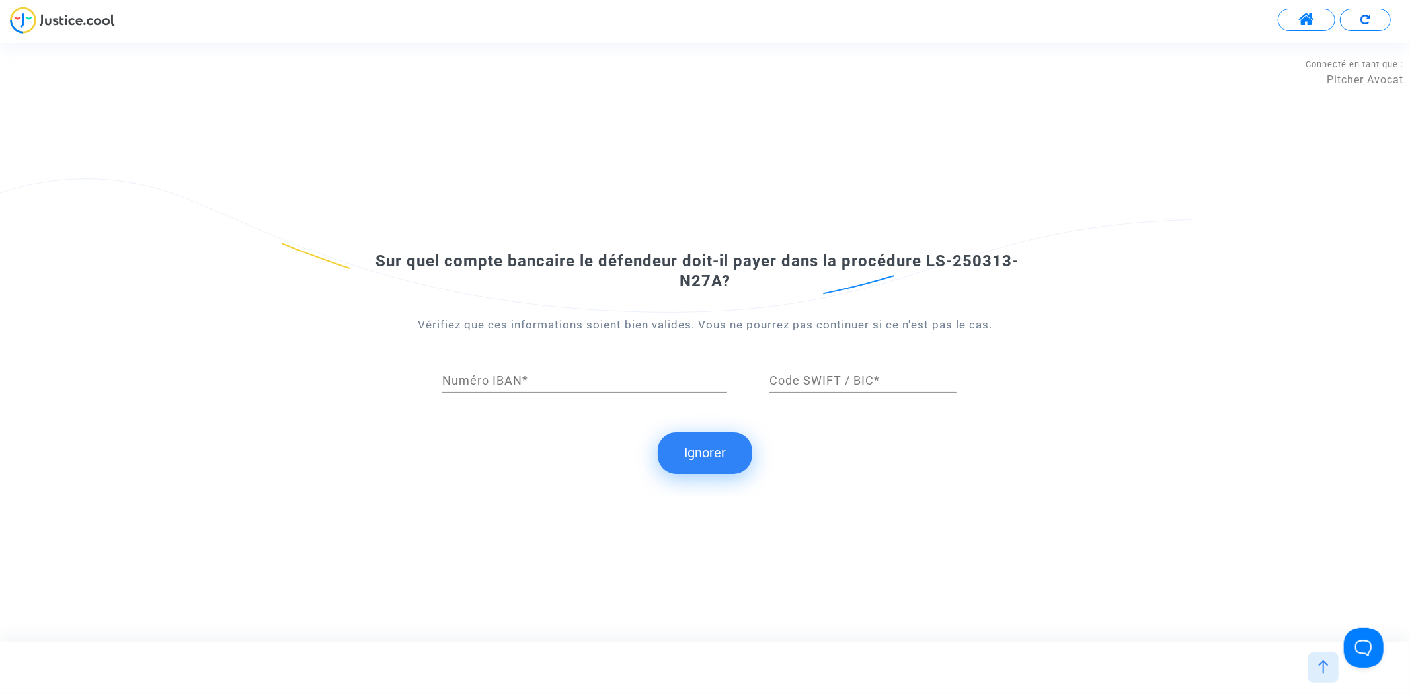
click at [723, 455] on button "Ignorer" at bounding box center [705, 452] width 95 height 41
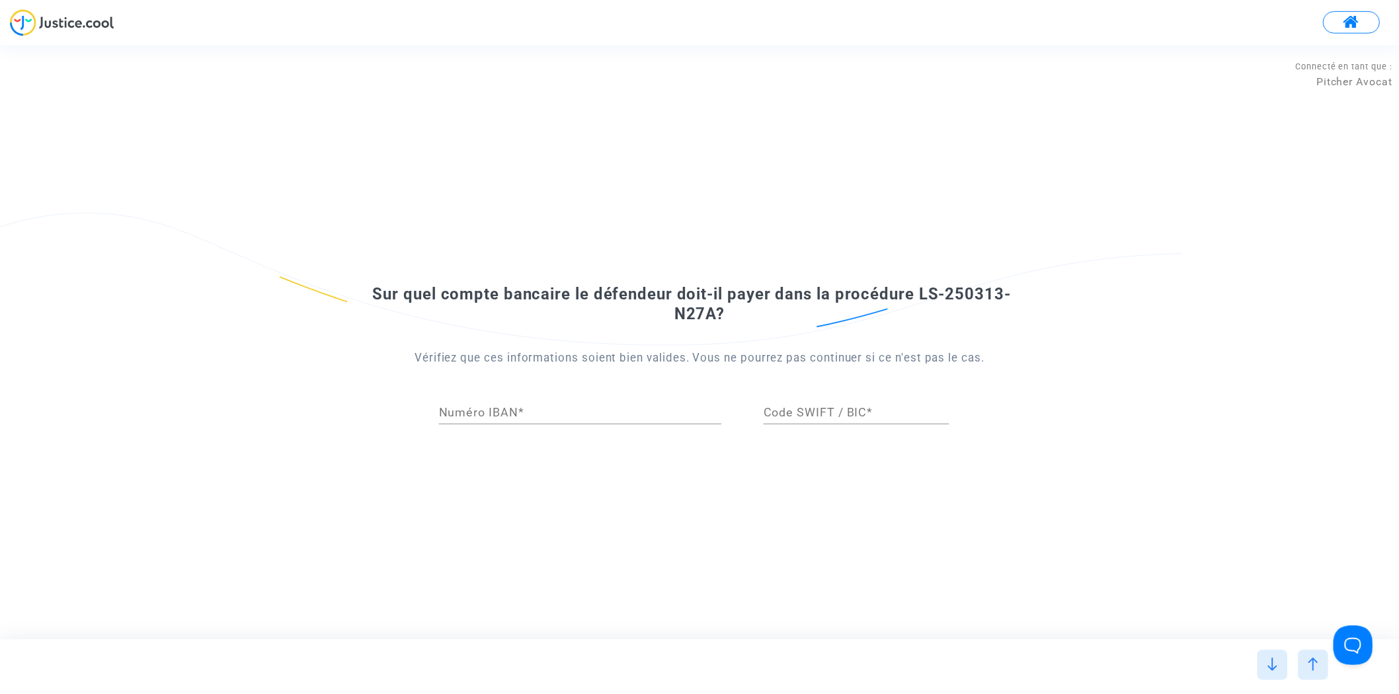
scroll to position [0, 0]
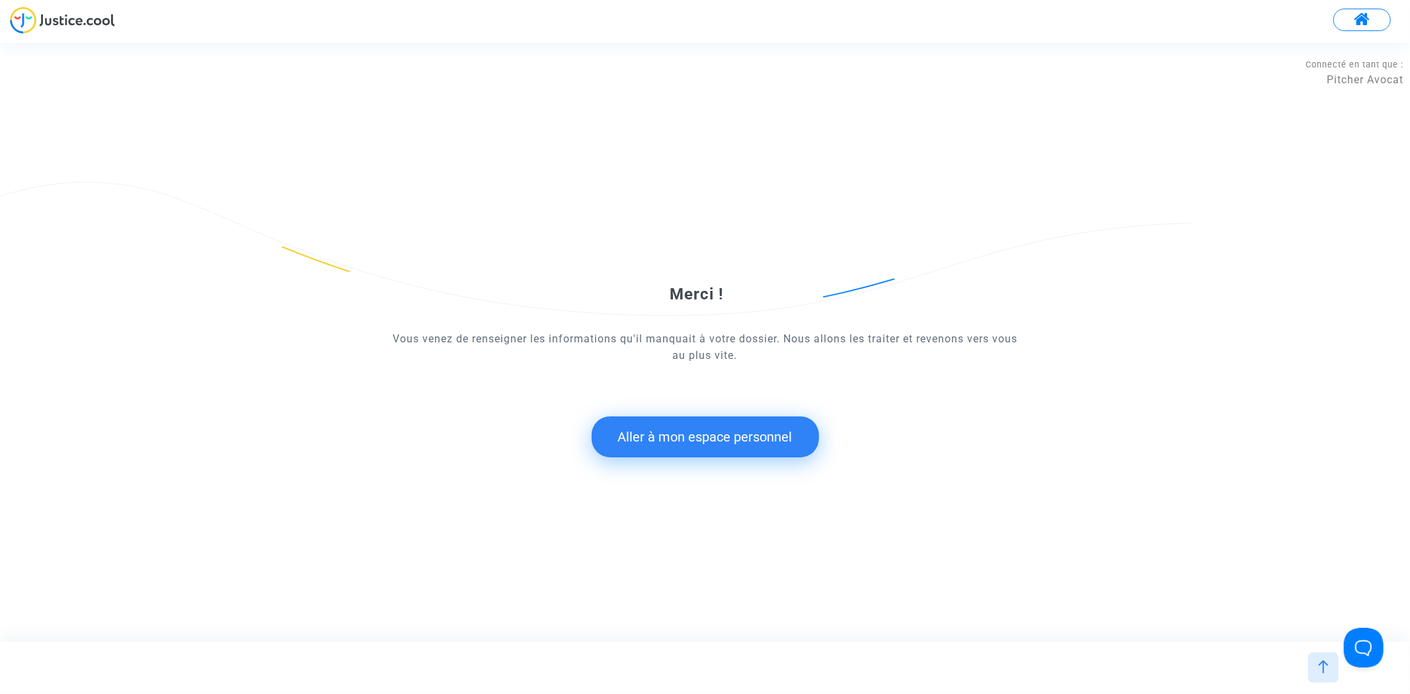
click at [691, 426] on button "Aller à mon espace personnel" at bounding box center [705, 436] width 227 height 41
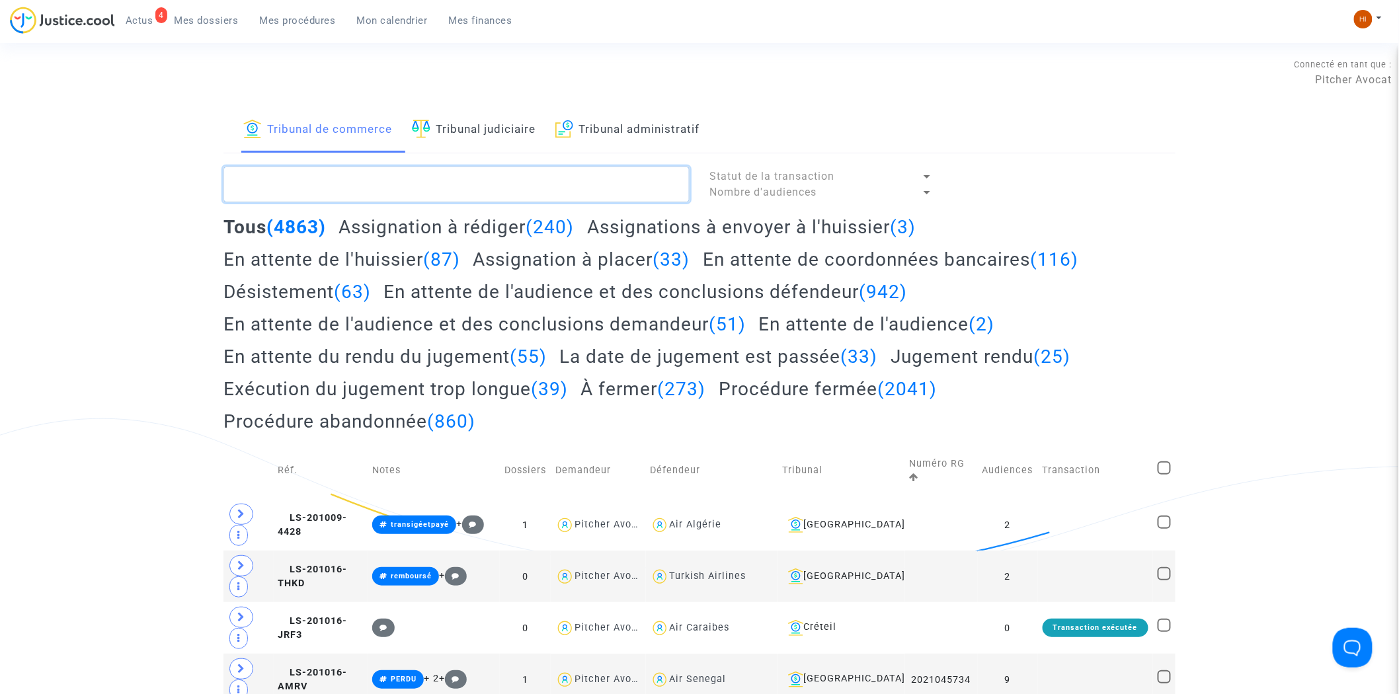
click at [364, 185] on textarea at bounding box center [456, 185] width 466 height 36
paste textarea "LS-250313-N27A"
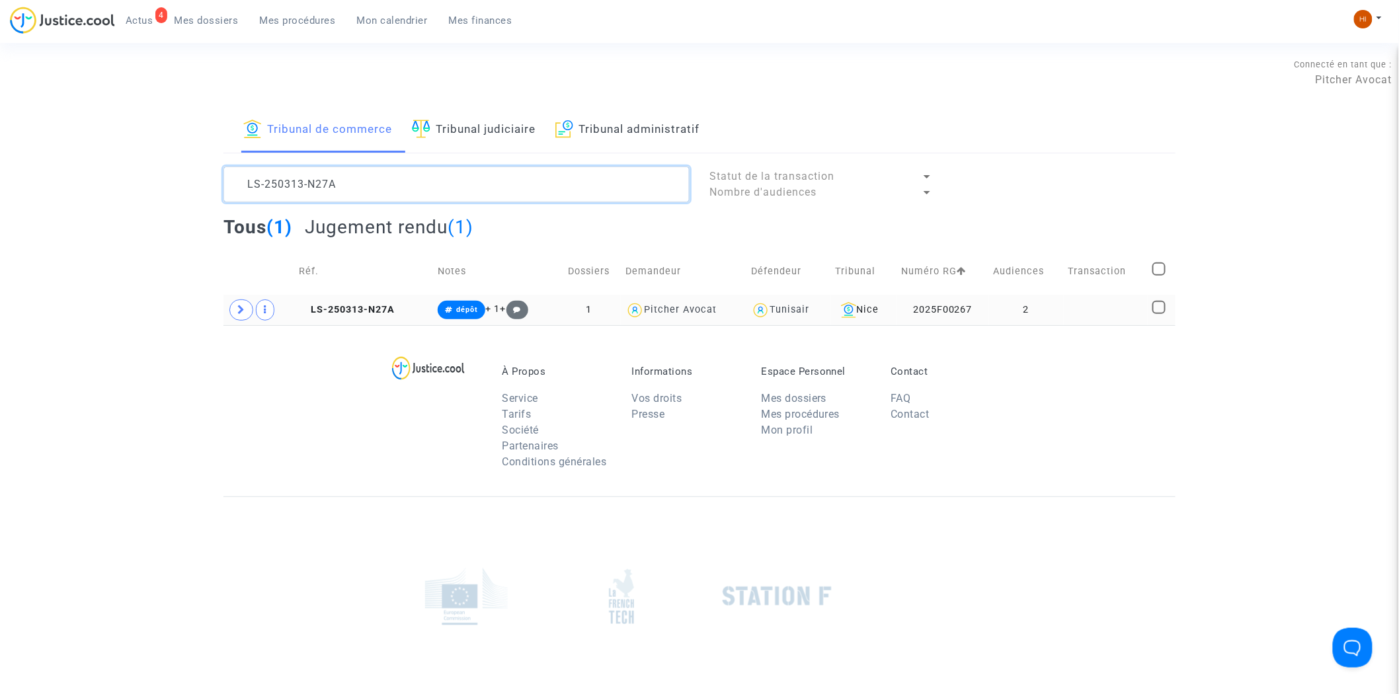
type textarea "LS-250313-N27A"
click at [1111, 319] on td at bounding box center [1106, 310] width 84 height 30
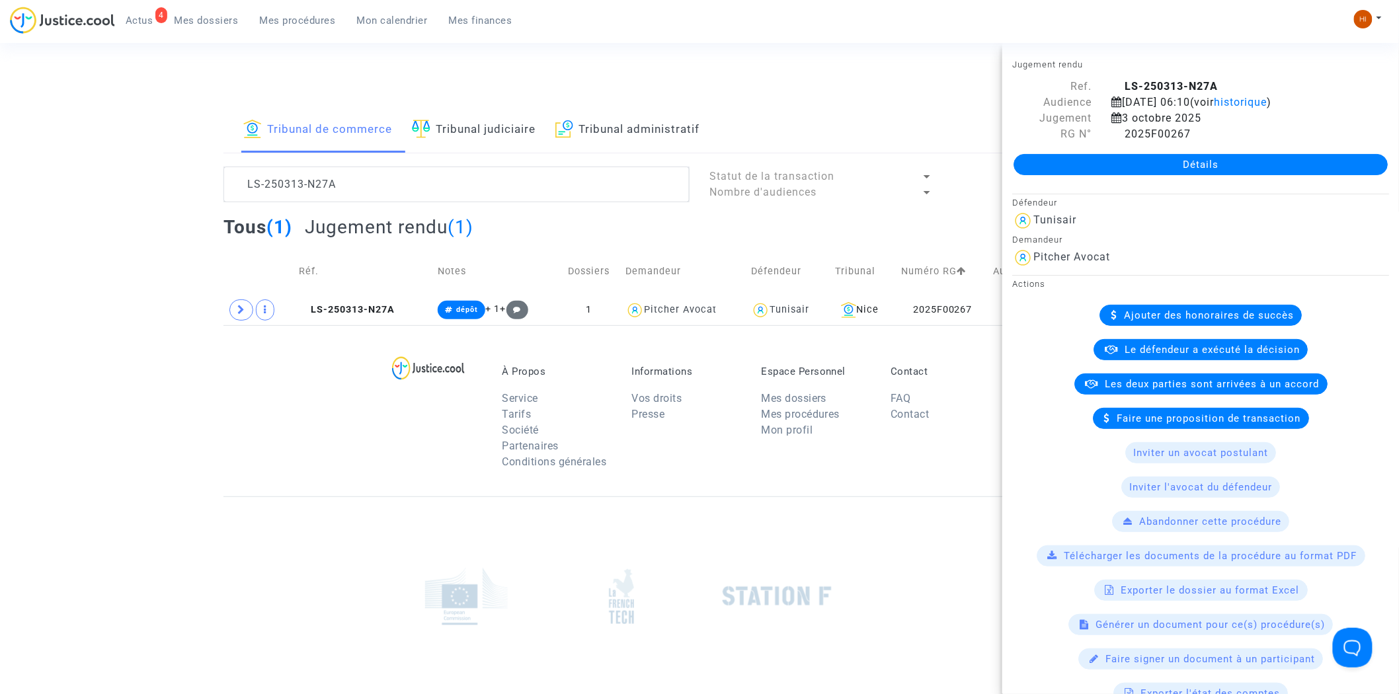
click at [1214, 175] on link "Détails" at bounding box center [1200, 164] width 374 height 21
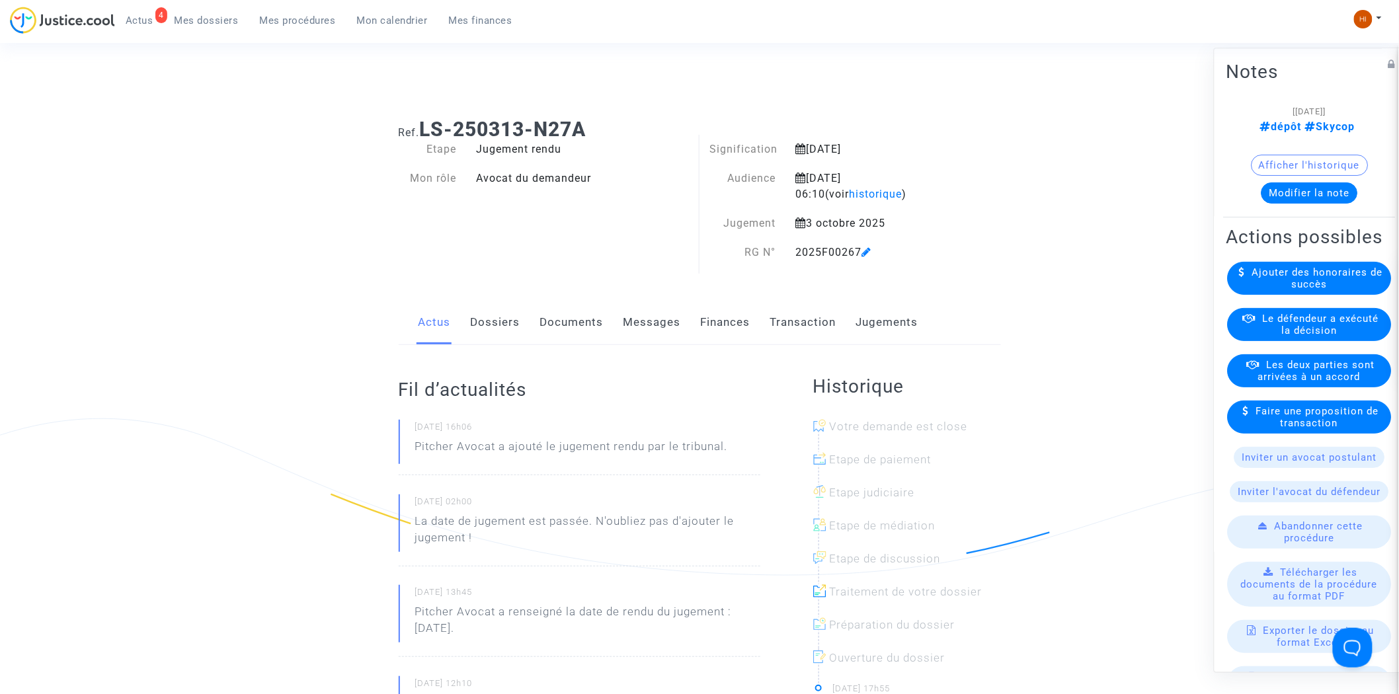
click at [744, 326] on link "Finances" at bounding box center [726, 323] width 50 height 44
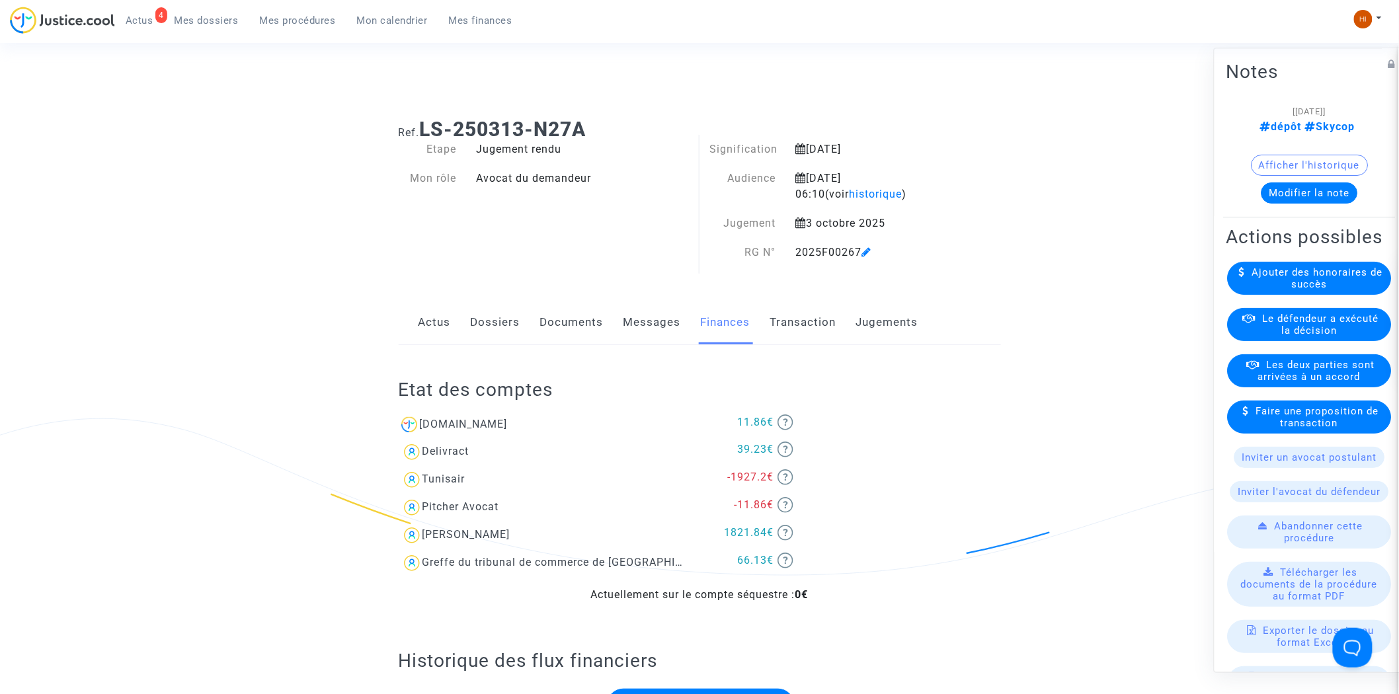
click at [493, 334] on link "Dossiers" at bounding box center [496, 323] width 50 height 44
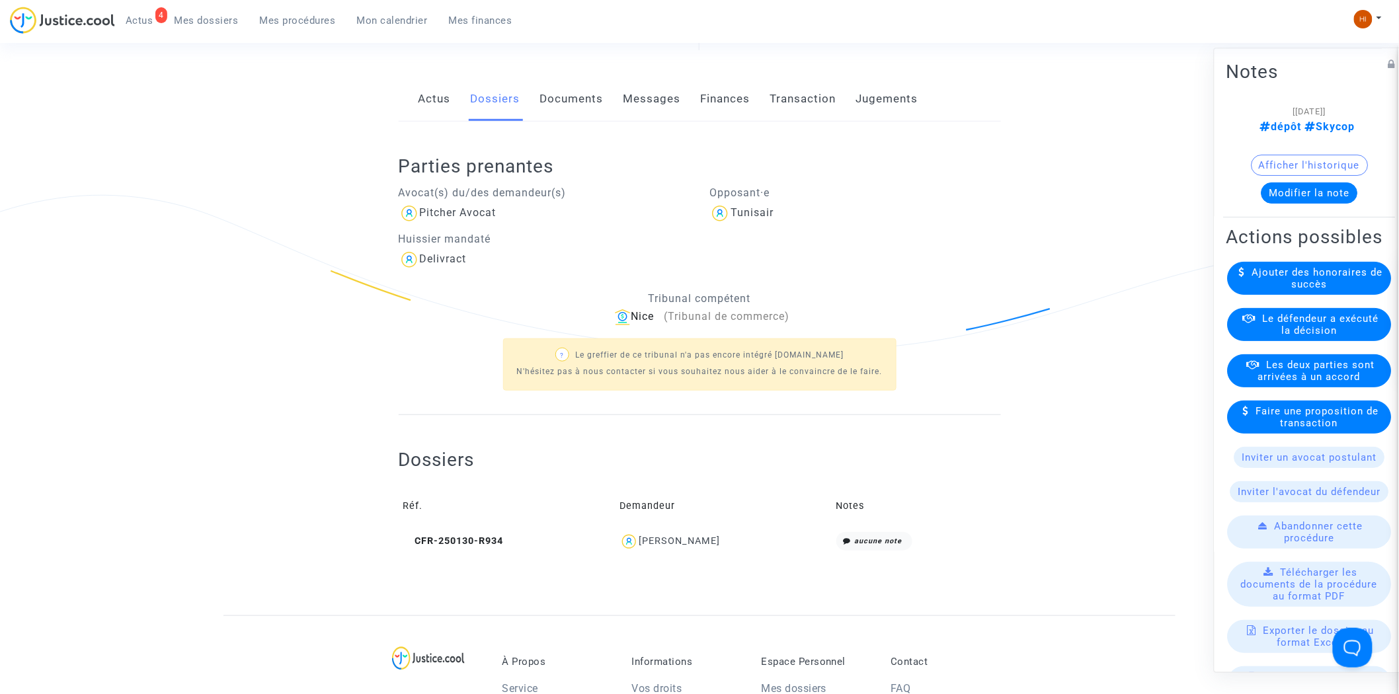
scroll to position [440, 0]
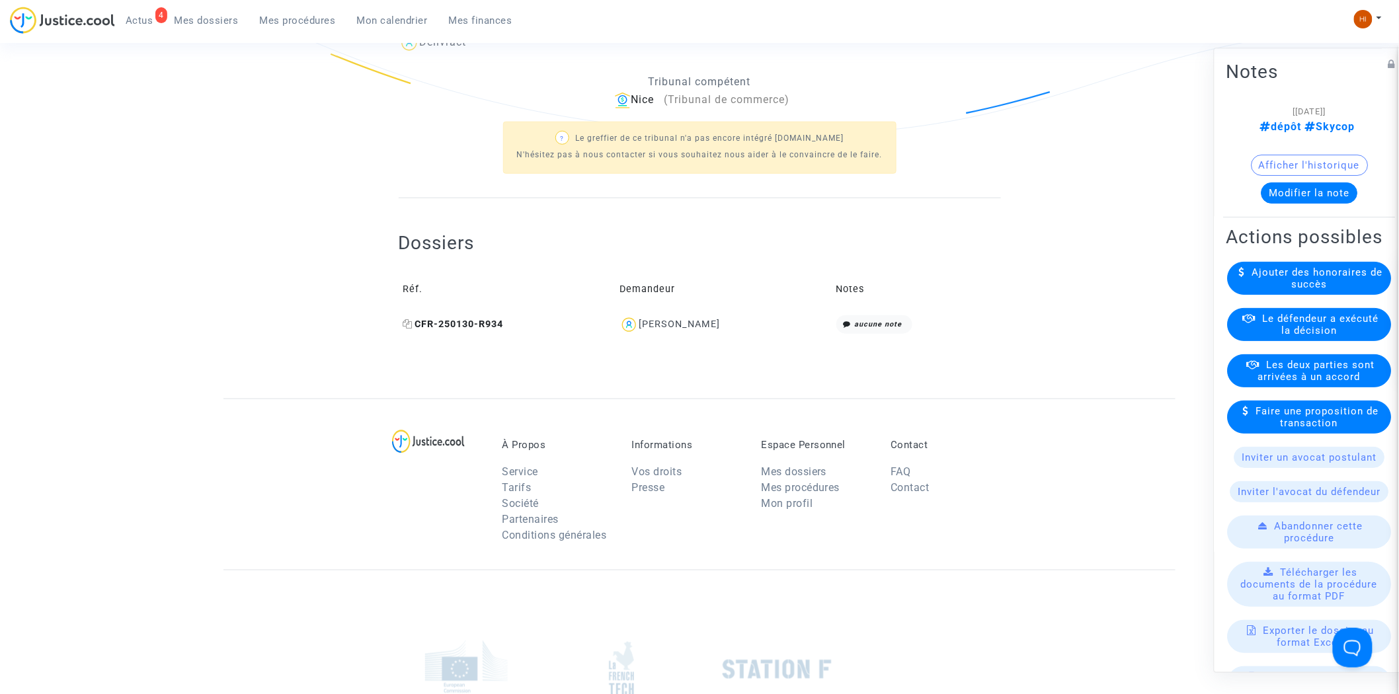
click at [408, 325] on icon at bounding box center [408, 323] width 10 height 9
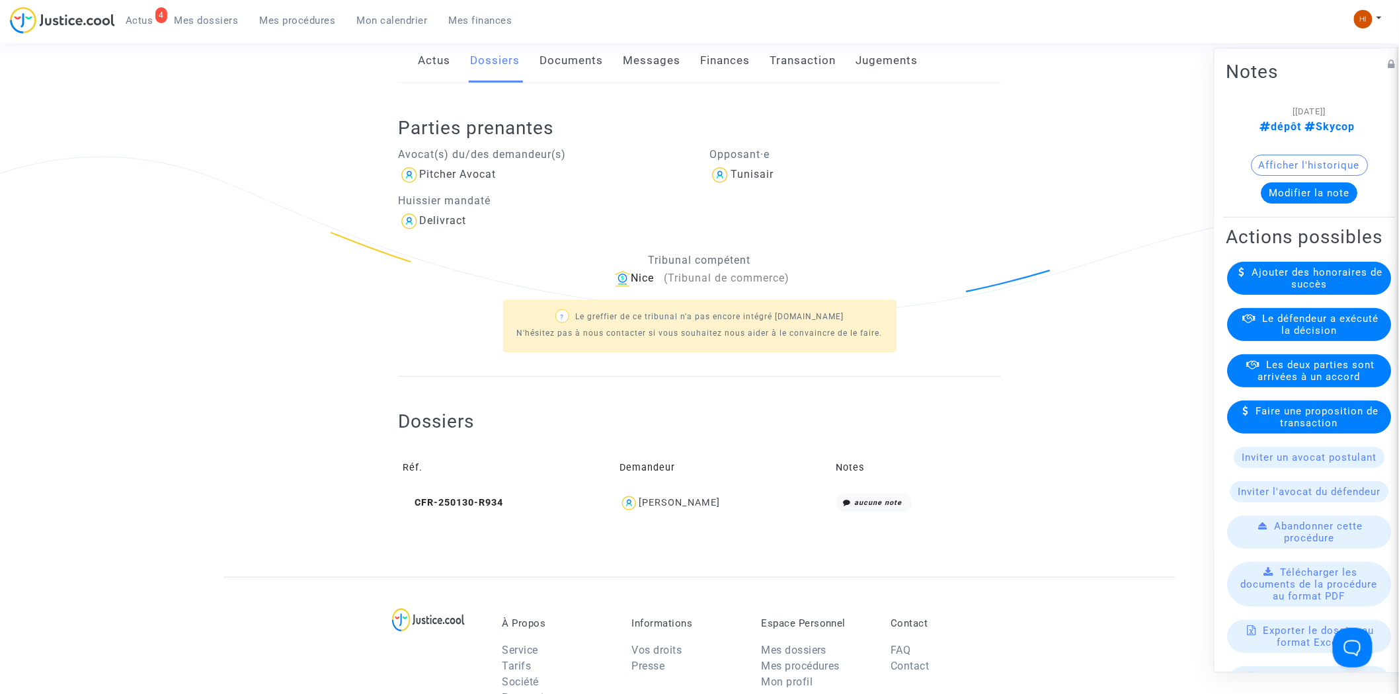
scroll to position [0, 0]
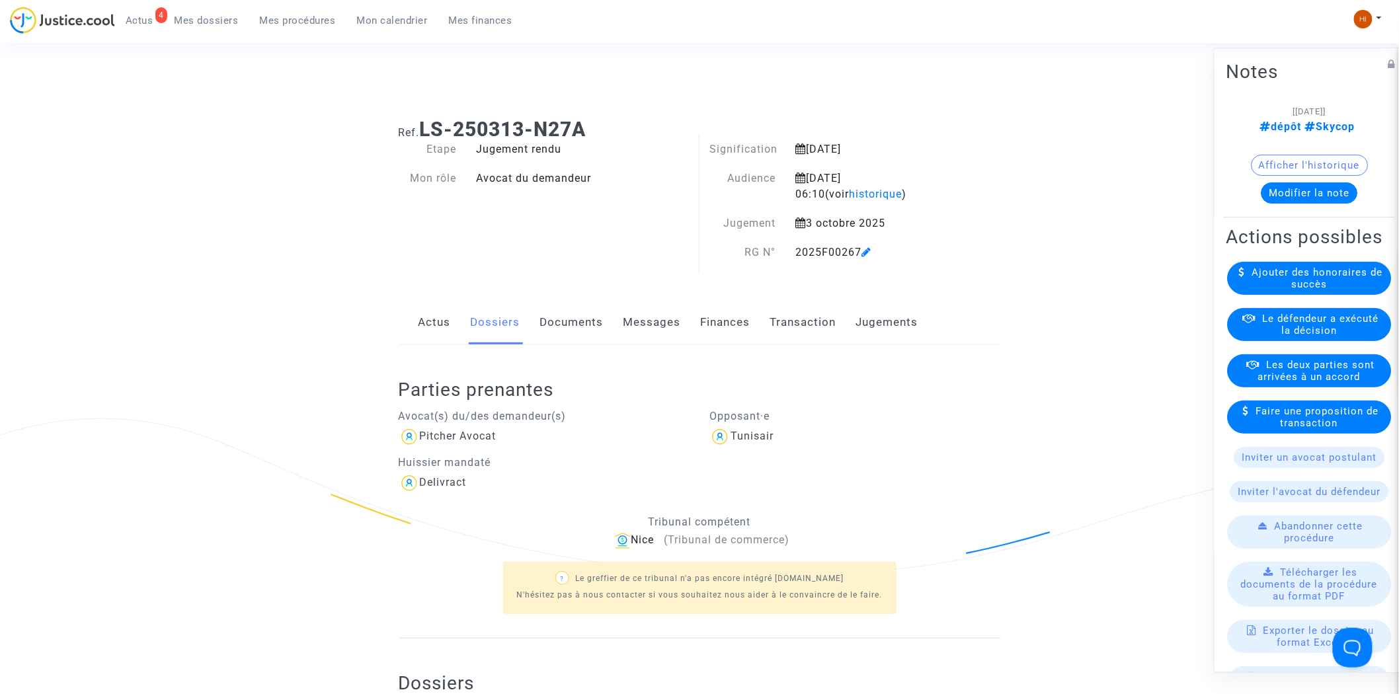
click at [902, 320] on link "Jugements" at bounding box center [887, 323] width 62 height 44
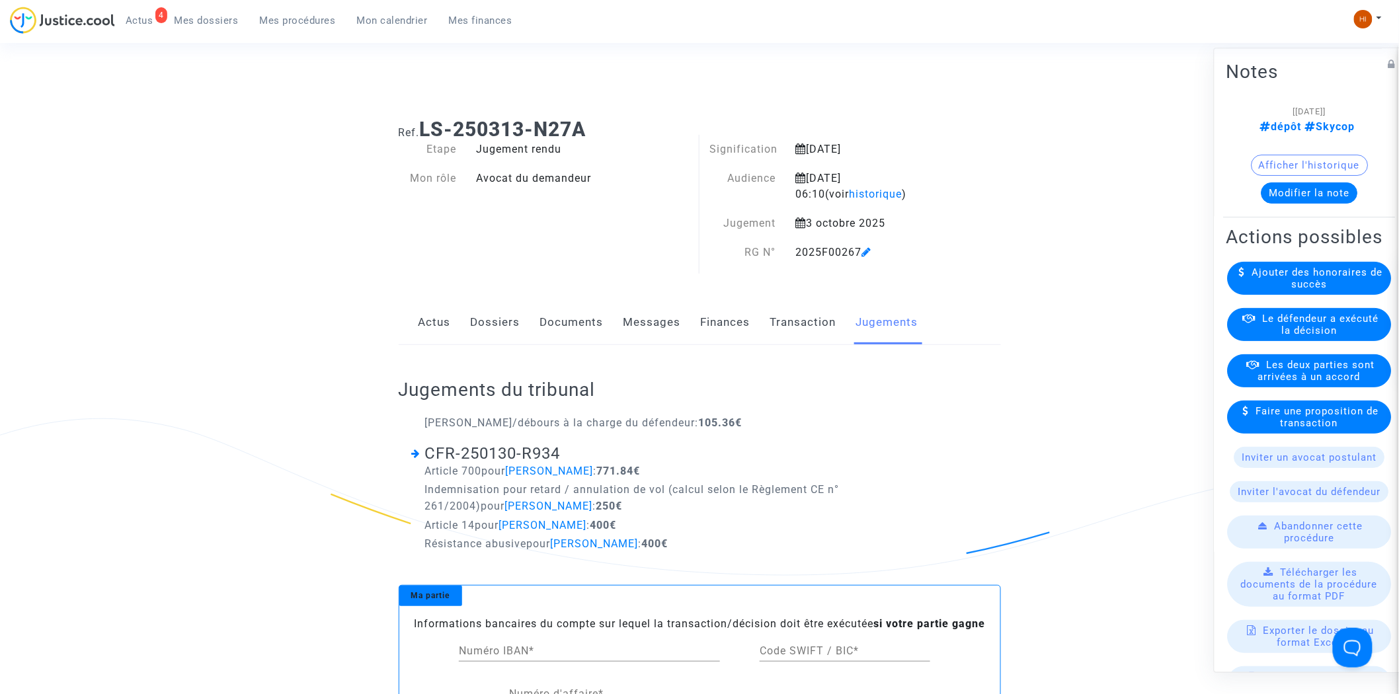
click at [504, 326] on link "Dossiers" at bounding box center [496, 323] width 50 height 44
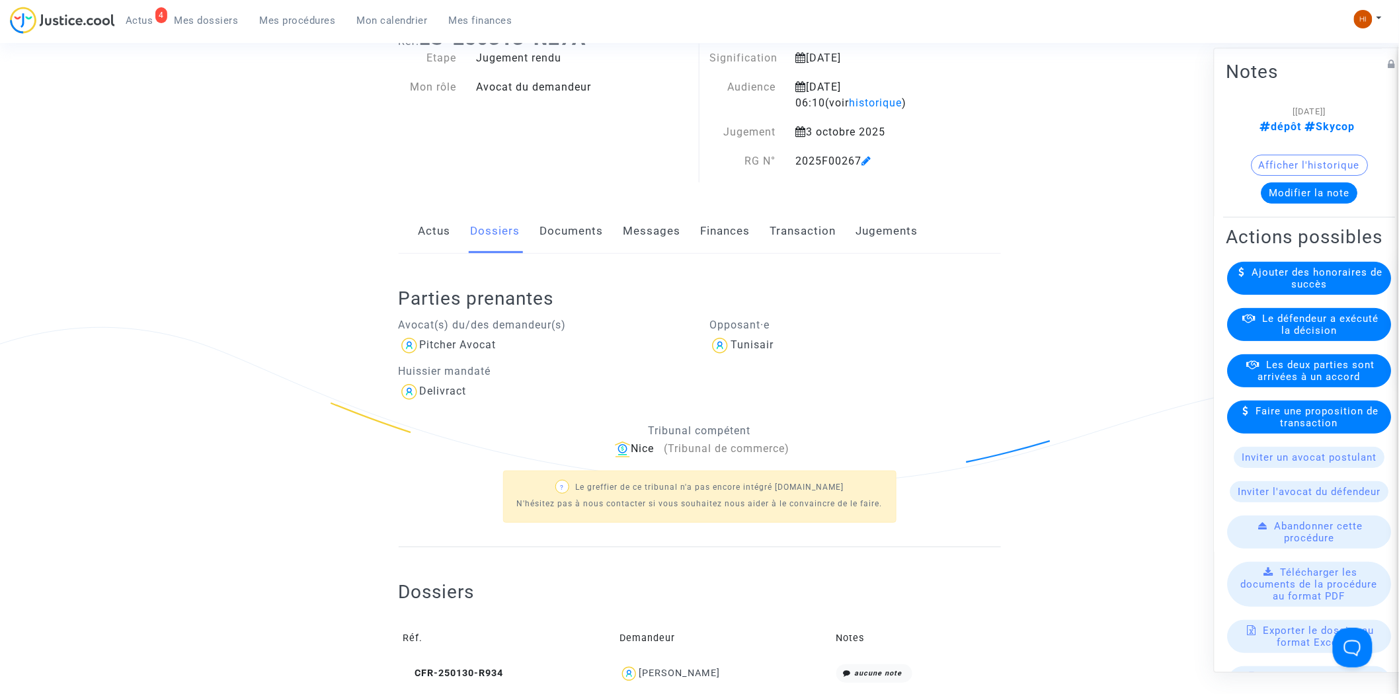
scroll to position [73, 0]
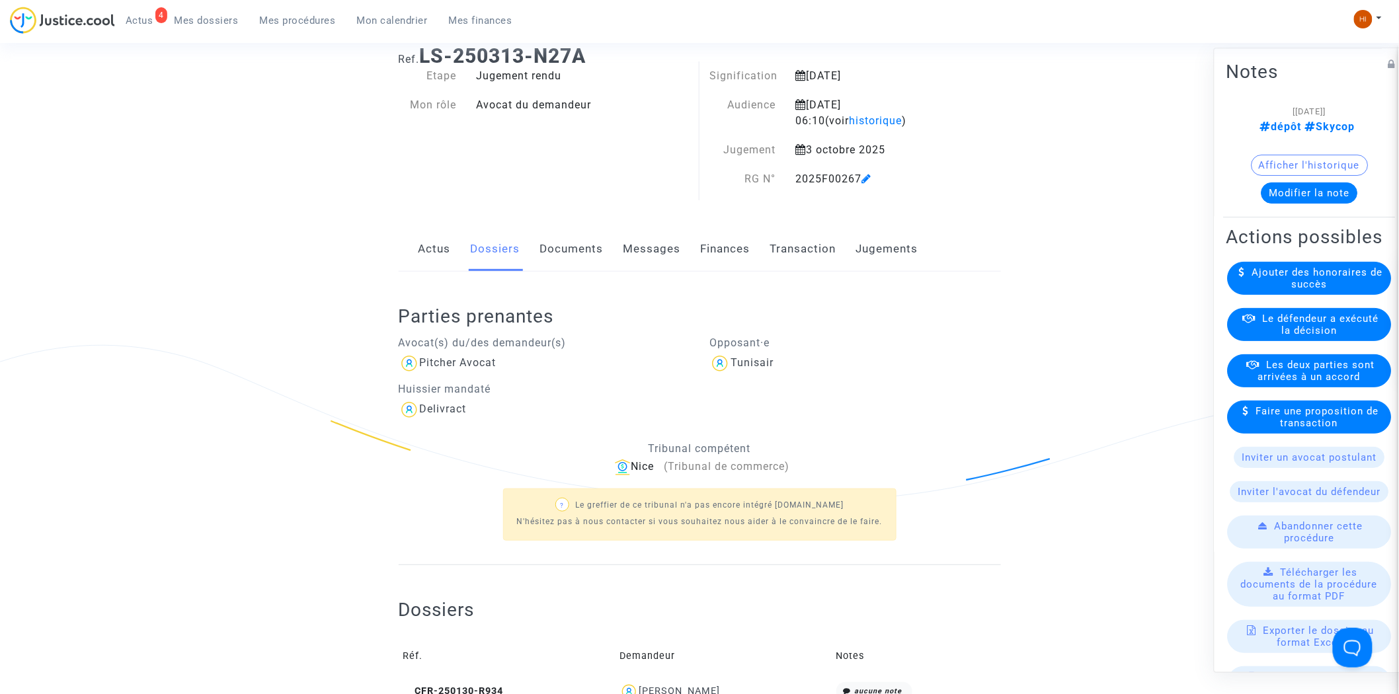
click at [562, 252] on link "Documents" at bounding box center [571, 249] width 63 height 44
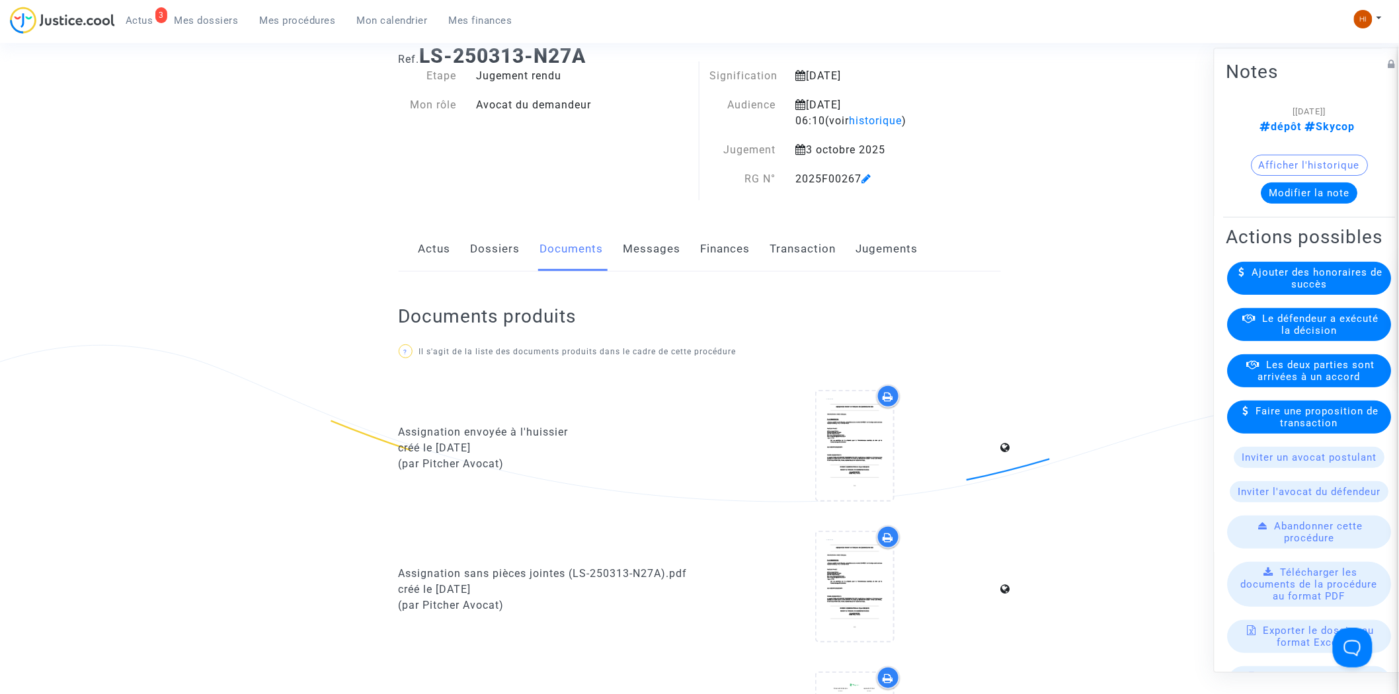
click at [523, 253] on div "Actus Dossiers Documents Messages Finances Transaction Jugements" at bounding box center [700, 249] width 602 height 44
click at [488, 247] on link "Dossiers" at bounding box center [496, 249] width 50 height 44
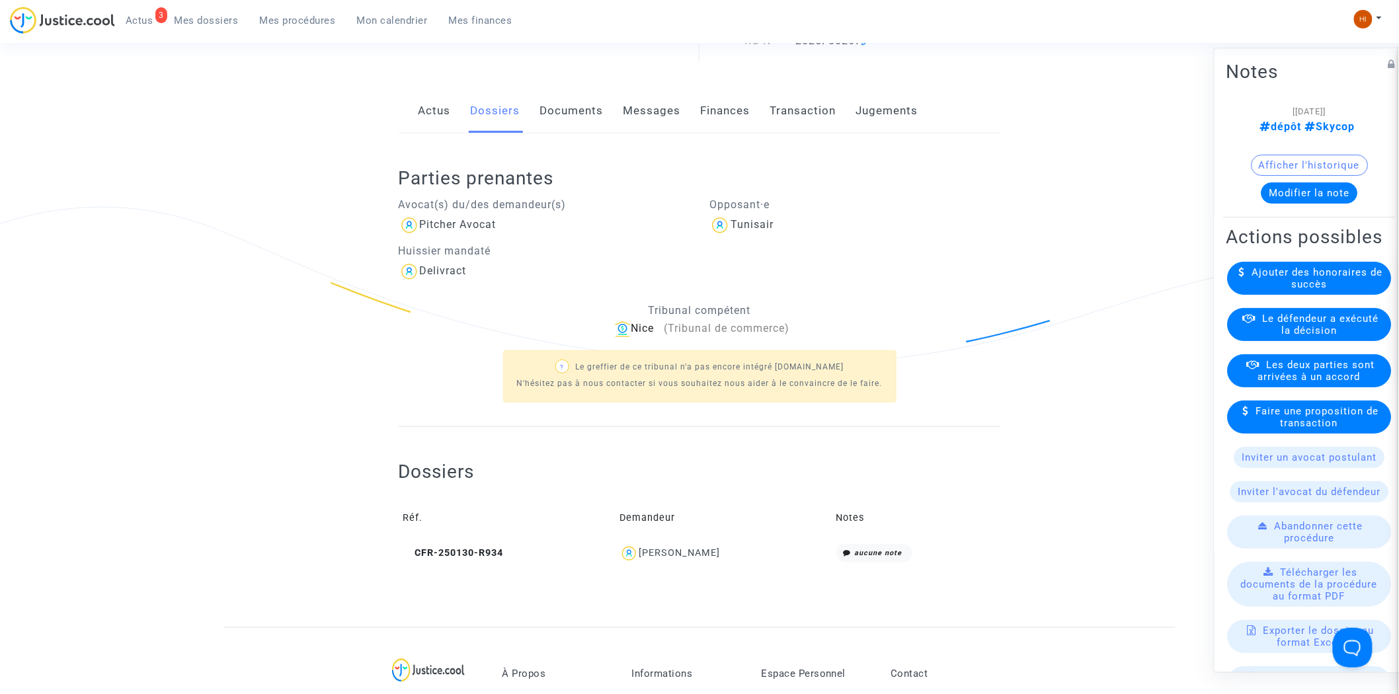
scroll to position [514, 0]
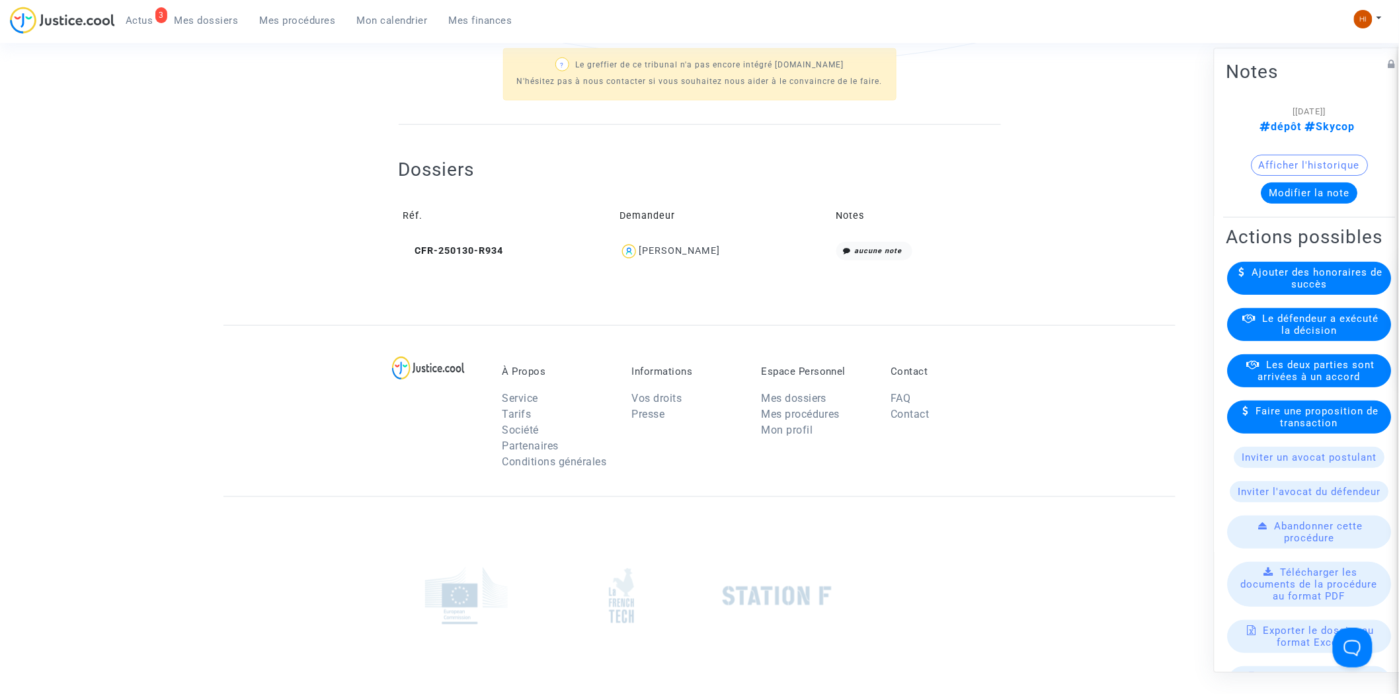
drag, startPoint x: 728, startPoint y: 248, endPoint x: 681, endPoint y: 249, distance: 47.6
click at [681, 249] on div "Chayma Ladhari" at bounding box center [722, 251] width 207 height 19
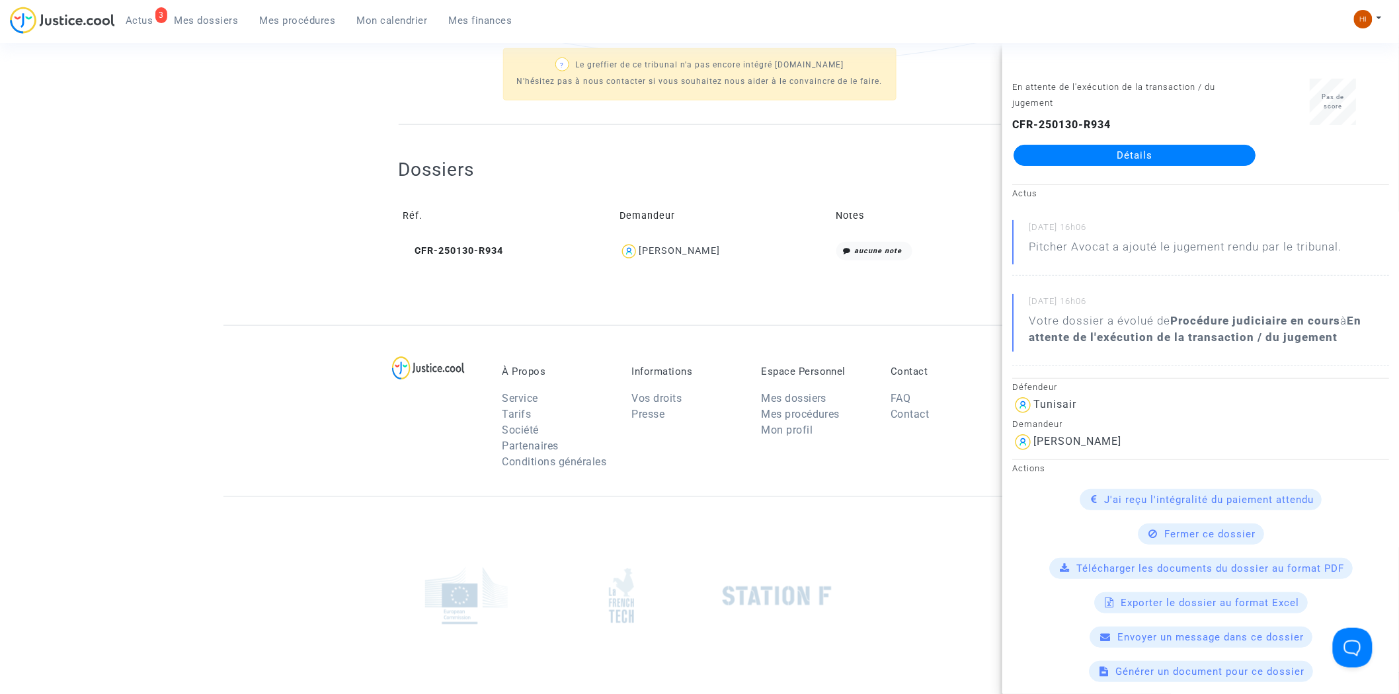
copy div "Ladhari"
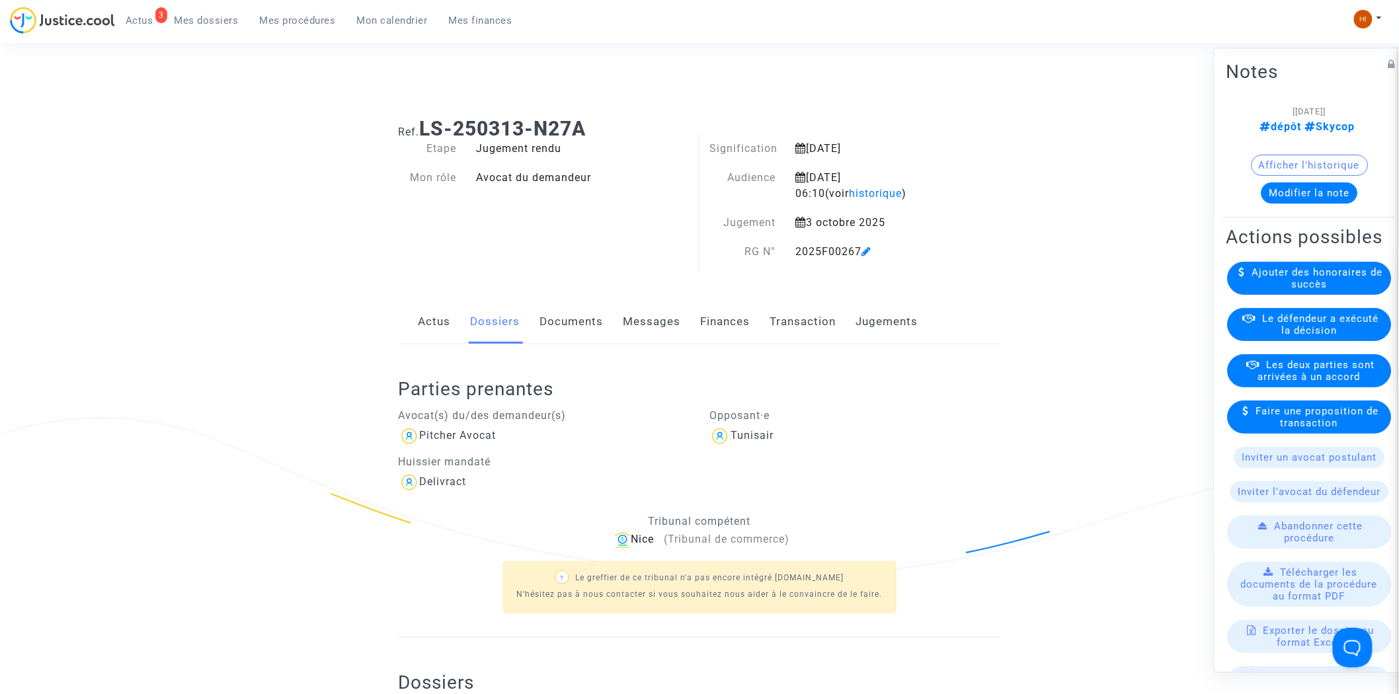
scroll to position [0, 0]
click at [1299, 197] on button "Modifier la note" at bounding box center [1309, 193] width 97 height 21
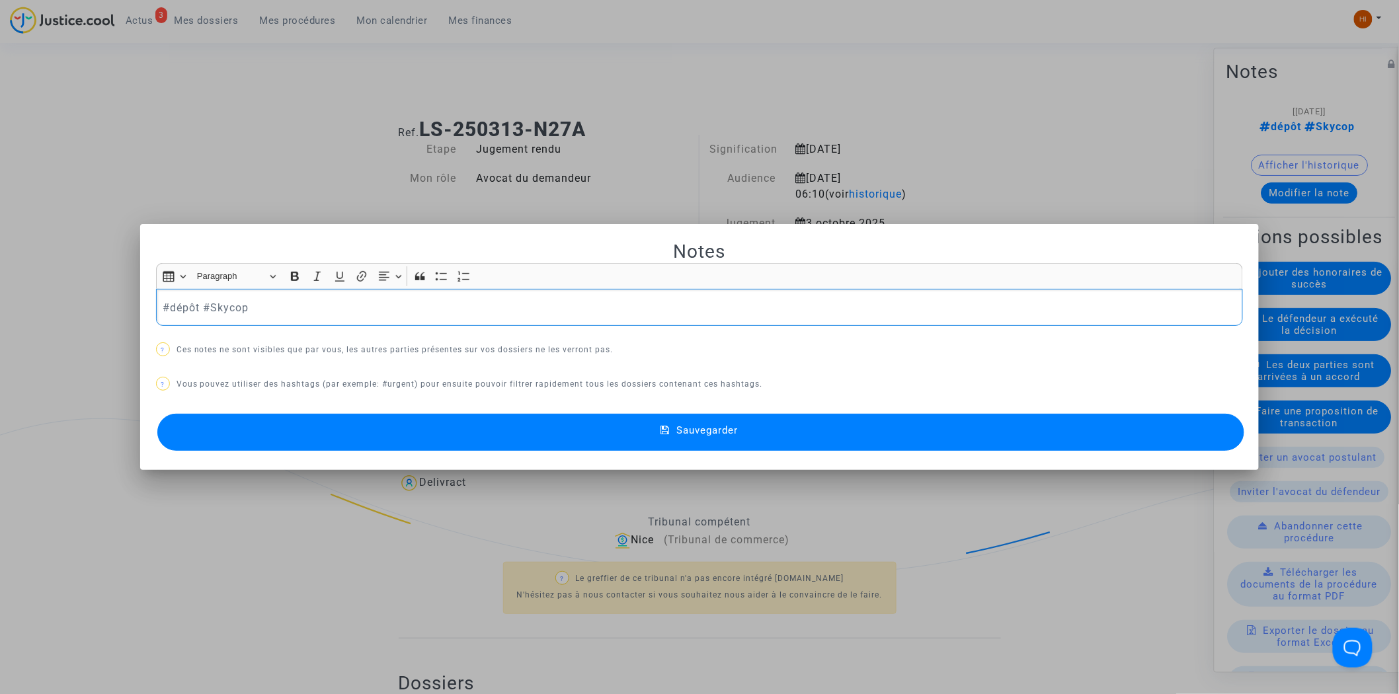
drag, startPoint x: 197, startPoint y: 308, endPoint x: -297, endPoint y: 258, distance: 496.2
click at [0, 258] on html "3 Actus Mes dossiers Mes procédures Mon calendrier Mes finances Mon profil Chan…" at bounding box center [699, 664] width 1399 height 1329
click at [601, 440] on button "Sauvegarder" at bounding box center [700, 432] width 1087 height 37
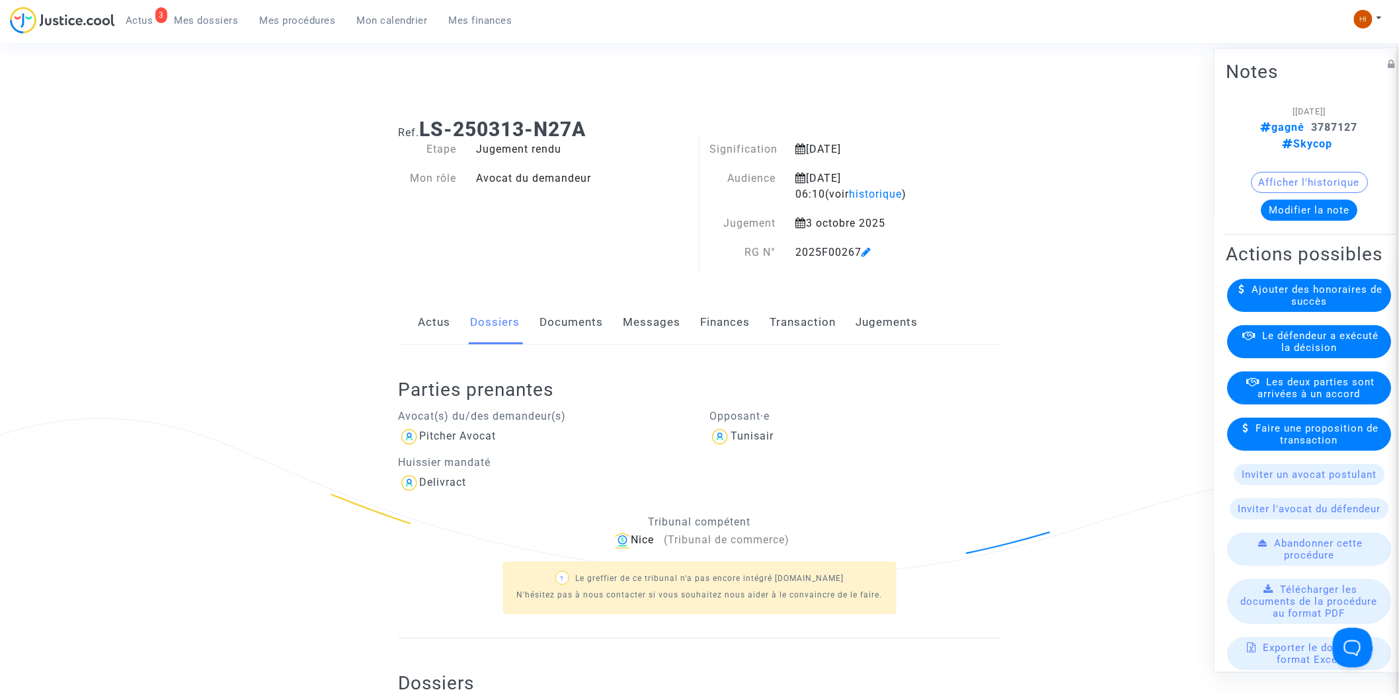
click at [291, 13] on link "Mes procédures" at bounding box center [297, 21] width 97 height 20
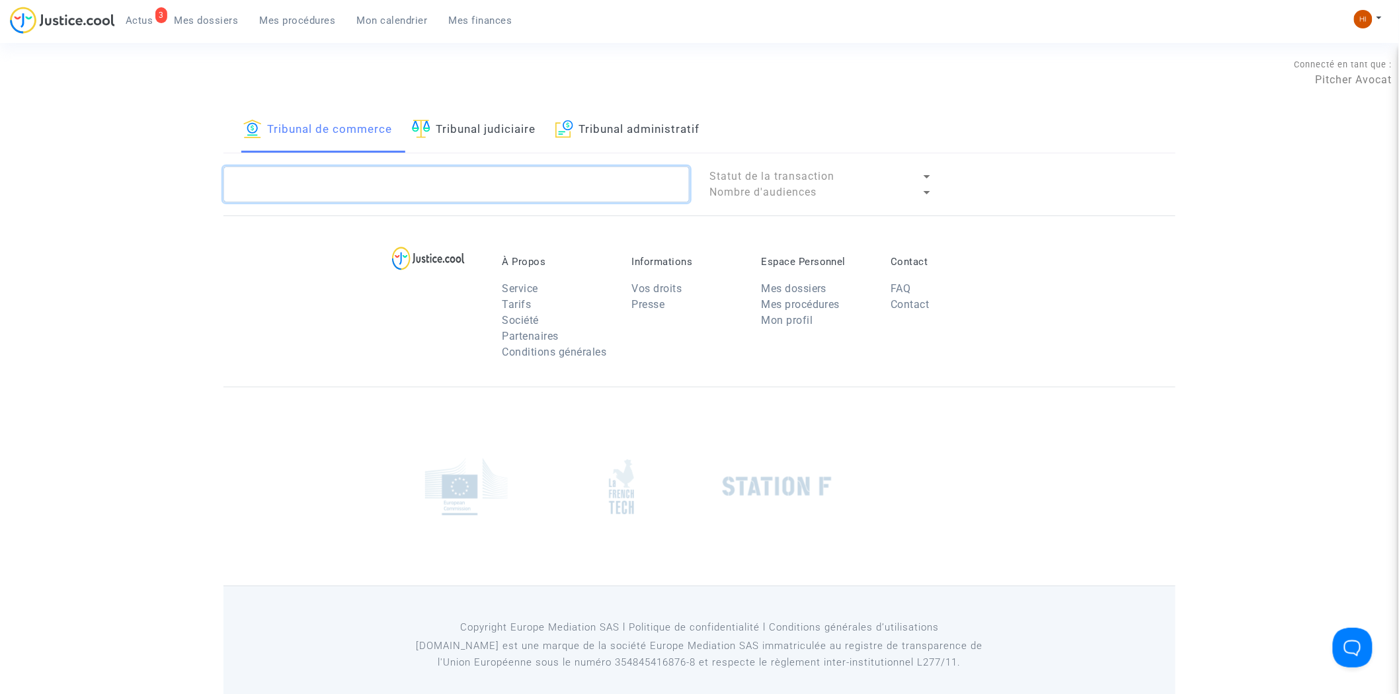
click at [387, 187] on textarea at bounding box center [456, 185] width 466 height 36
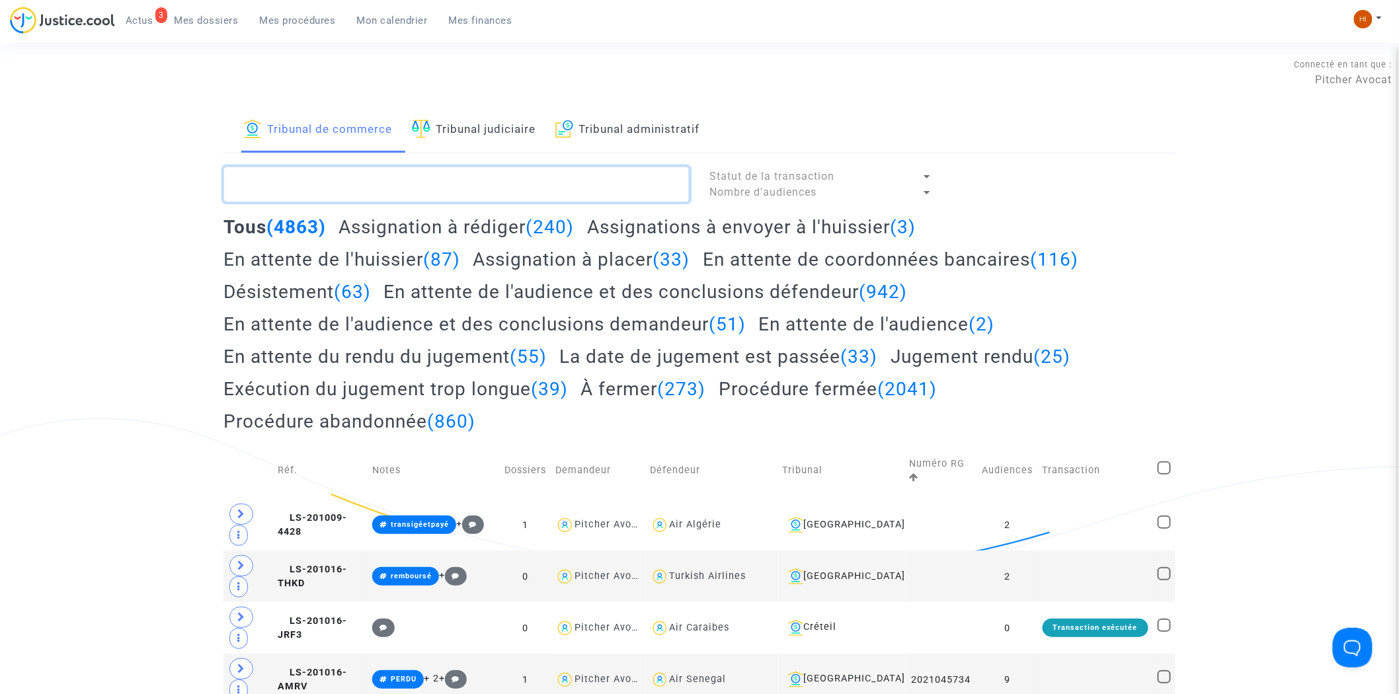
paste textarea "2025F00202"
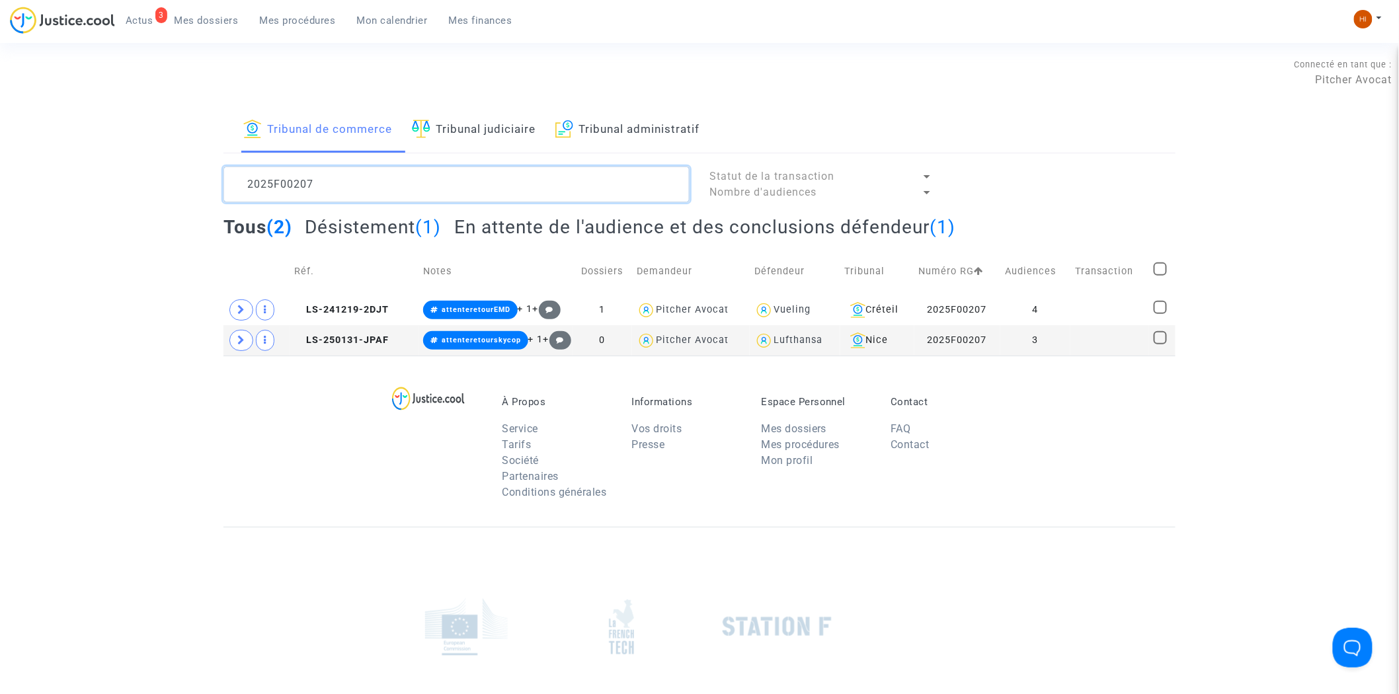
type textarea "2025F00207"
drag, startPoint x: 1047, startPoint y: 348, endPoint x: 1058, endPoint y: 334, distance: 16.9
click at [1047, 348] on td "3" at bounding box center [1035, 340] width 70 height 30
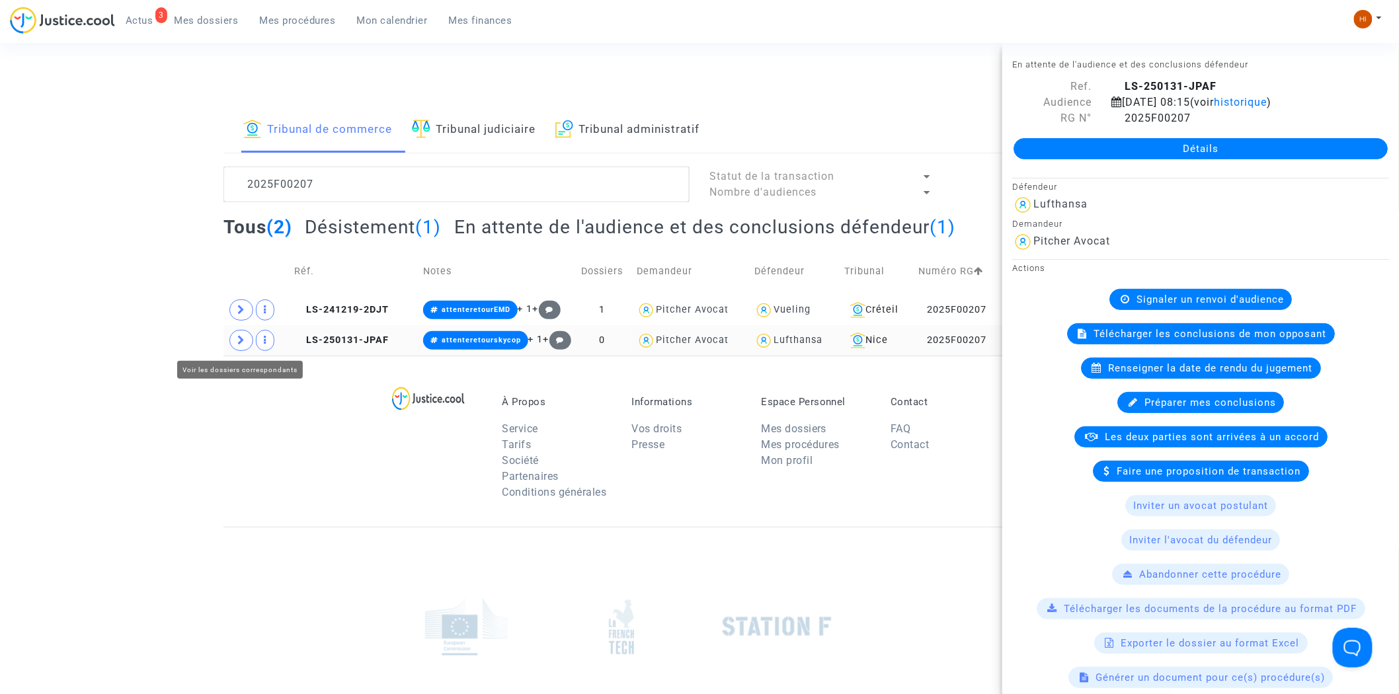
click at [229, 340] on span at bounding box center [241, 340] width 24 height 21
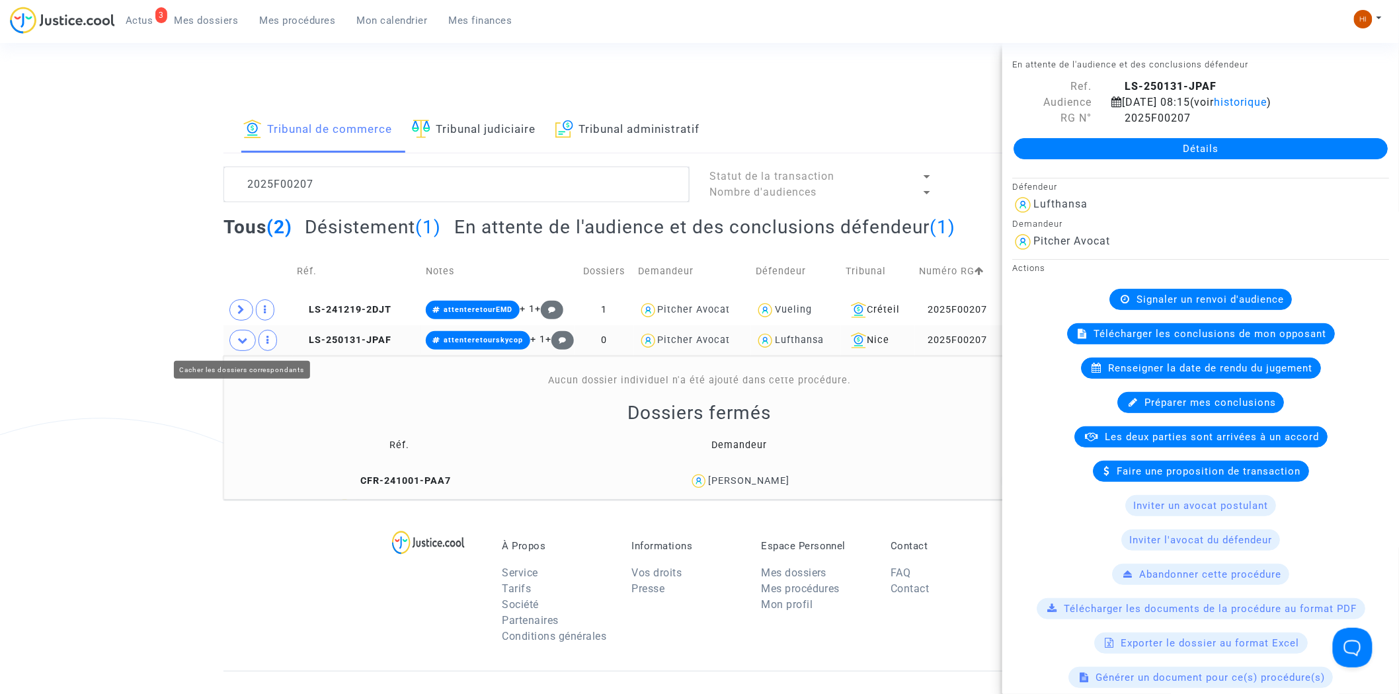
click at [237, 336] on icon at bounding box center [242, 340] width 11 height 10
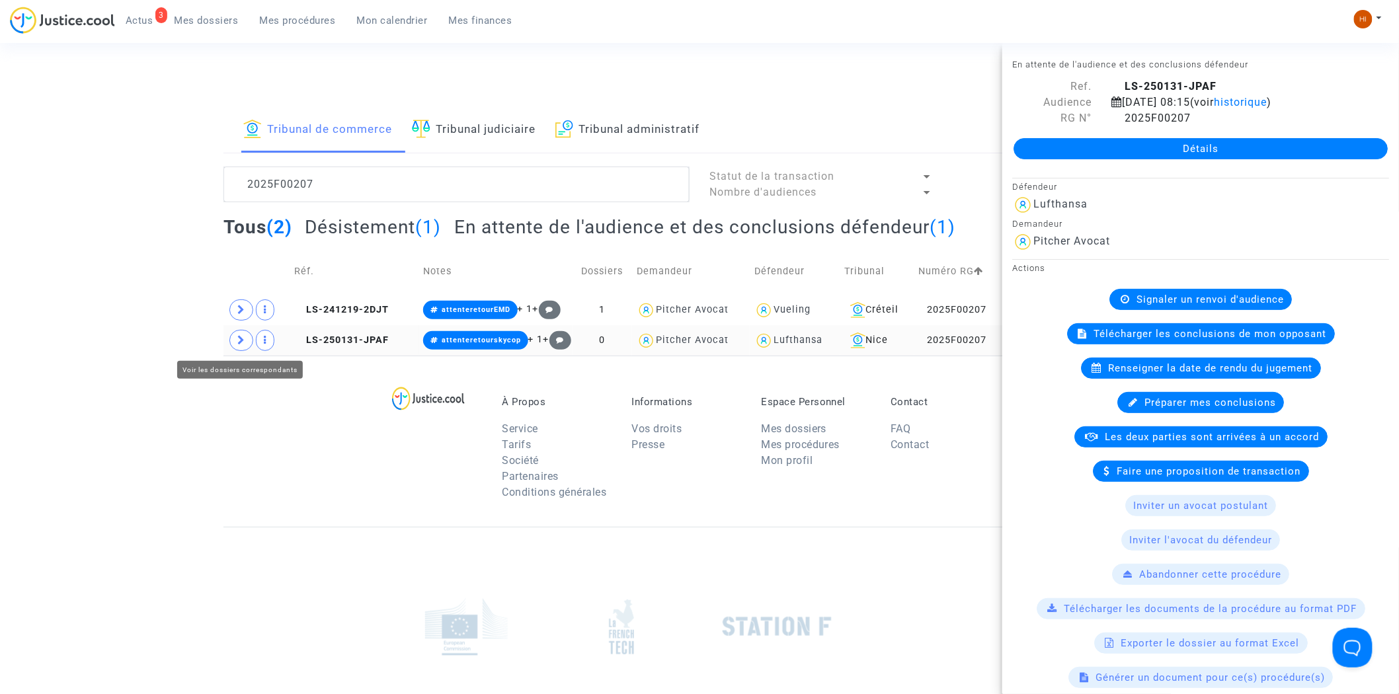
click at [237, 336] on icon at bounding box center [241, 340] width 8 height 10
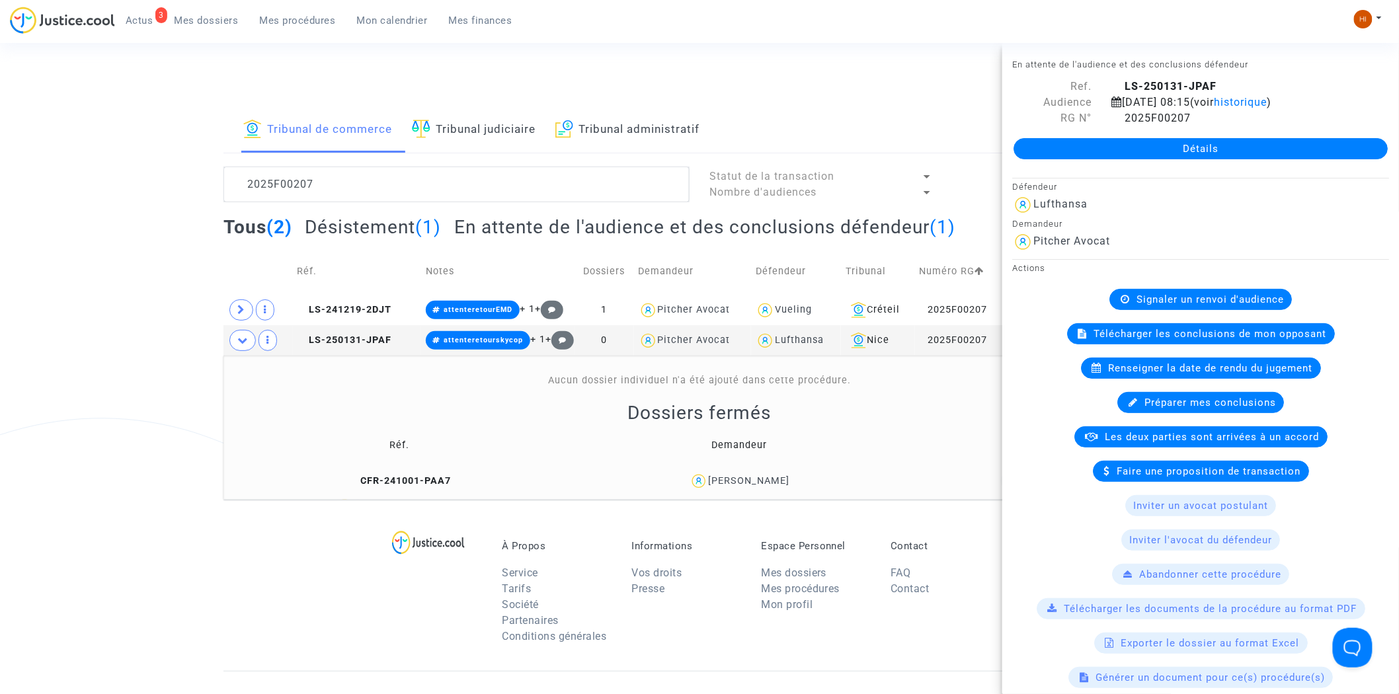
click at [1134, 159] on link "Détails" at bounding box center [1200, 148] width 374 height 21
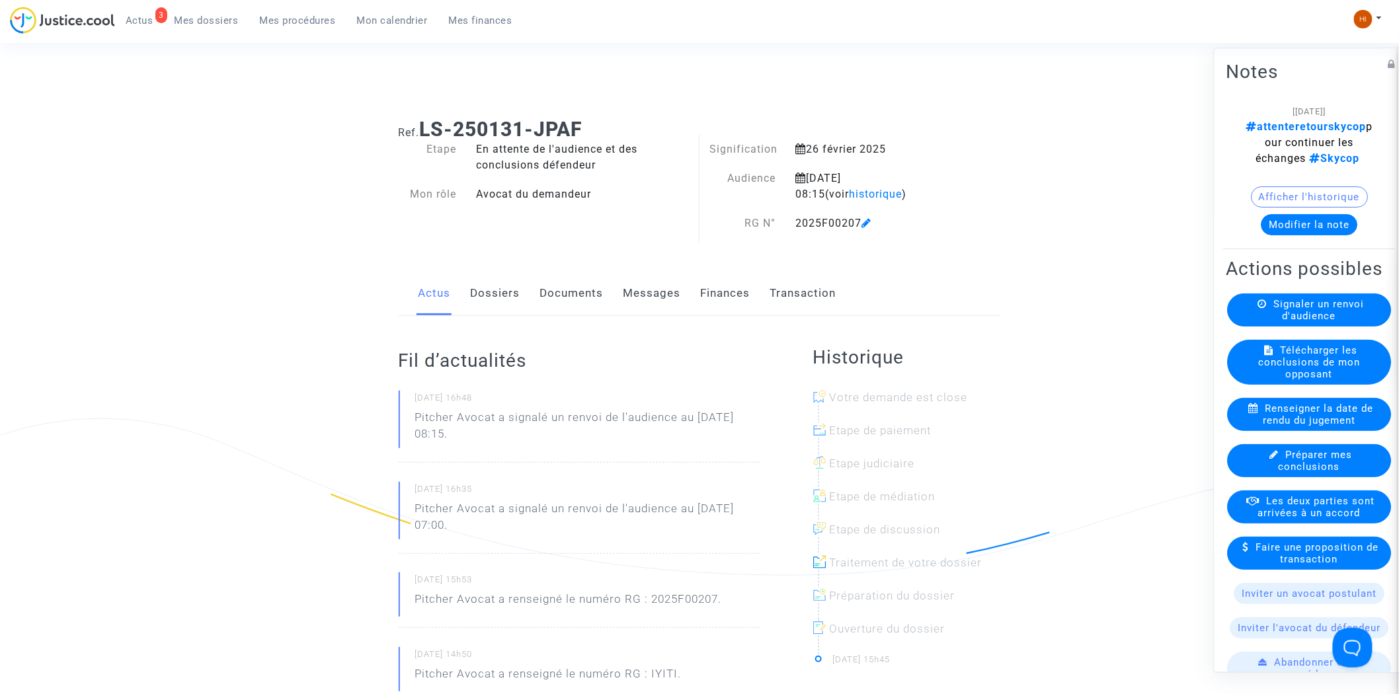
click at [500, 293] on link "Dossiers" at bounding box center [496, 294] width 50 height 44
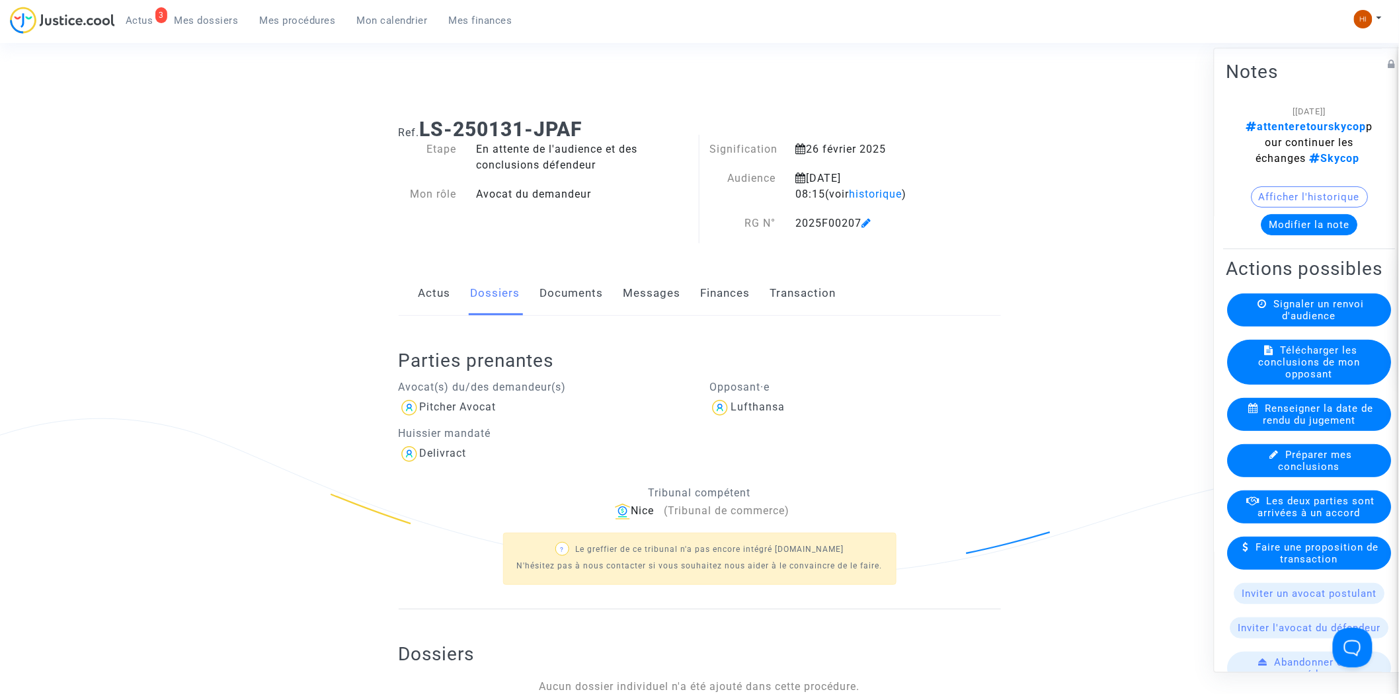
click at [1294, 427] on span "Renseigner la date de rendu du jugement" at bounding box center [1318, 415] width 110 height 24
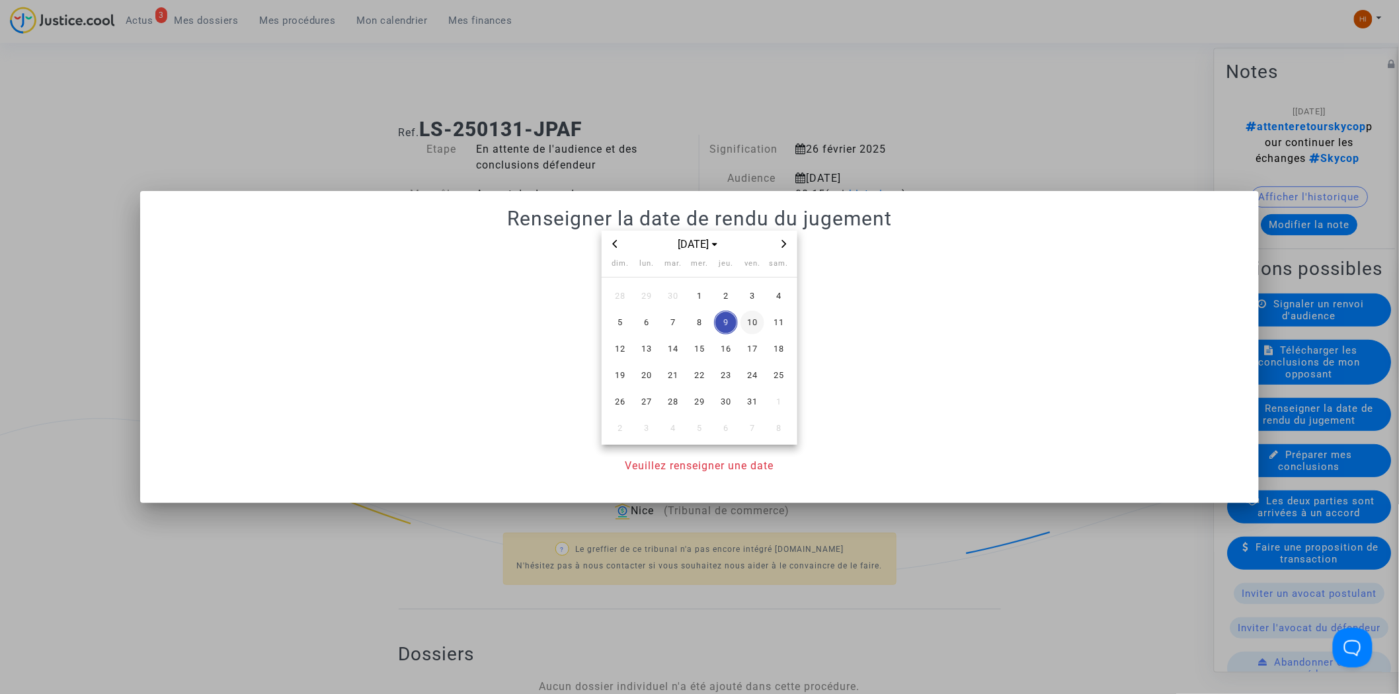
click at [747, 298] on span "3" at bounding box center [752, 296] width 24 height 24
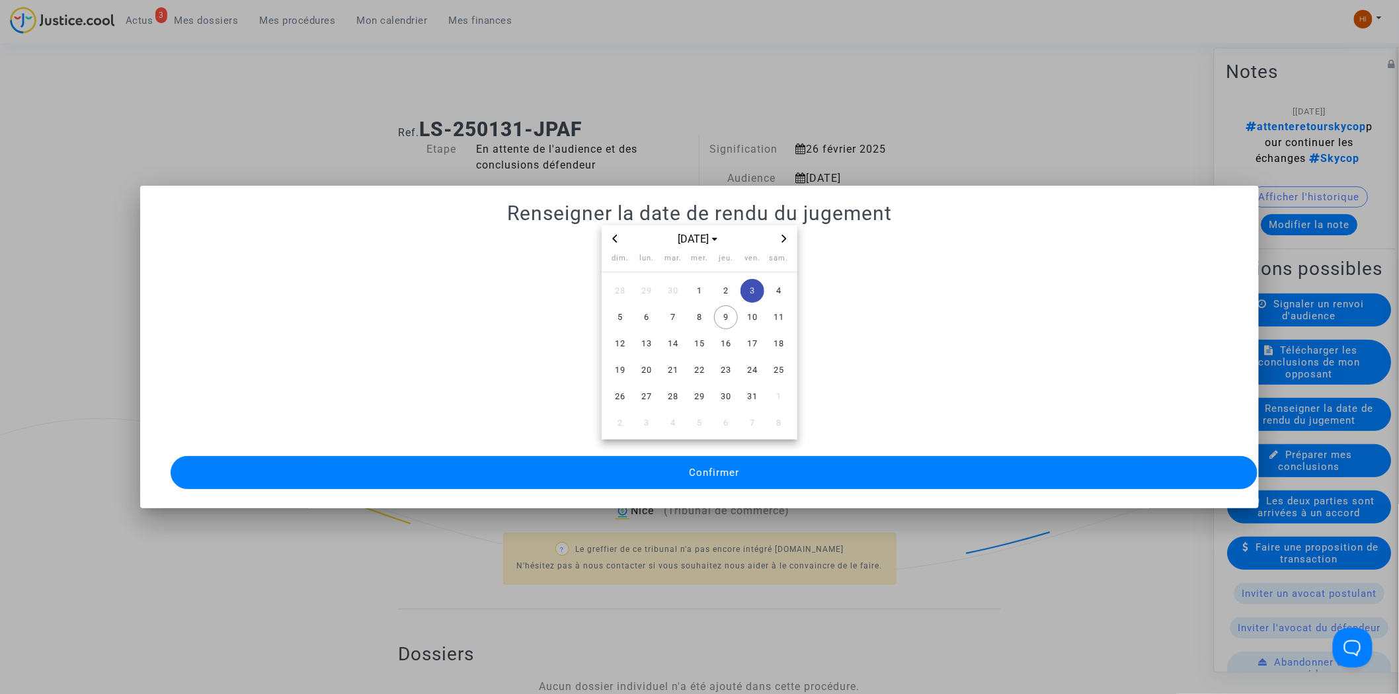
click at [669, 474] on button "Confirmer" at bounding box center [714, 472] width 1087 height 33
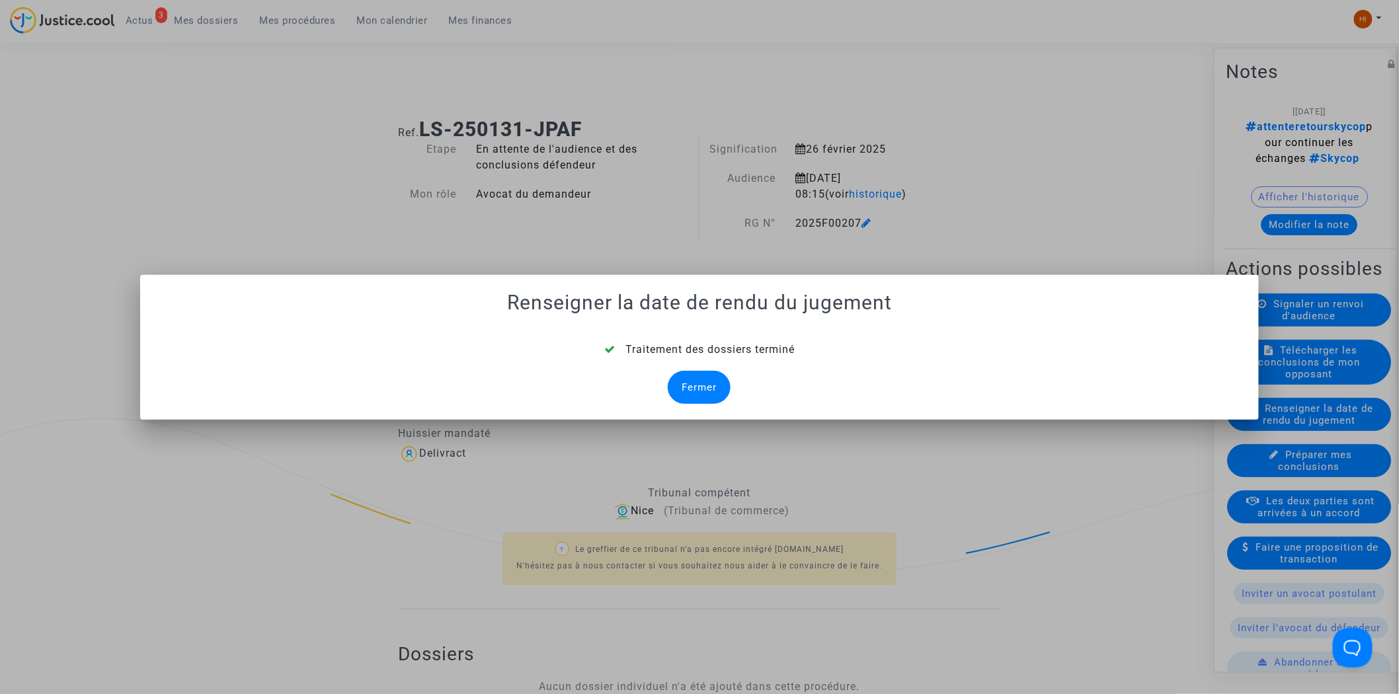
click at [709, 398] on div "Fermer" at bounding box center [699, 387] width 63 height 33
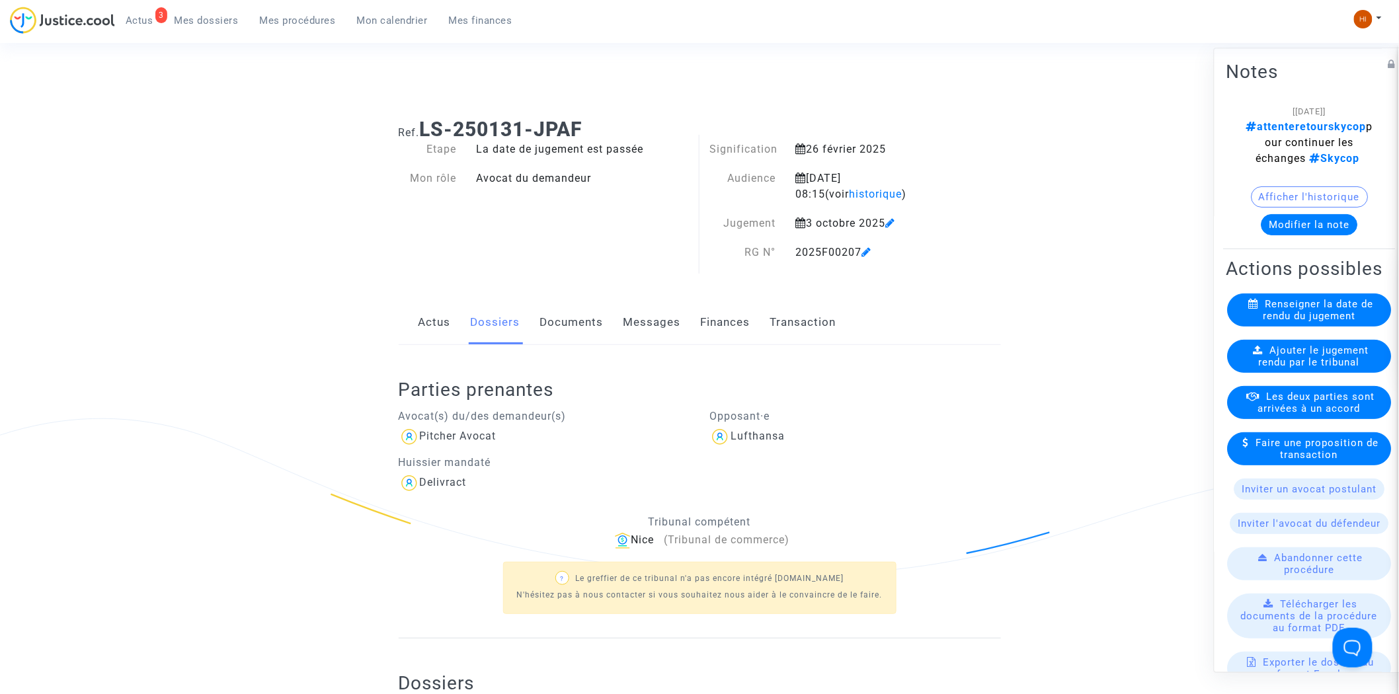
click at [1347, 369] on span "Ajouter le jugement rendu par le tribunal" at bounding box center [1314, 357] width 110 height 24
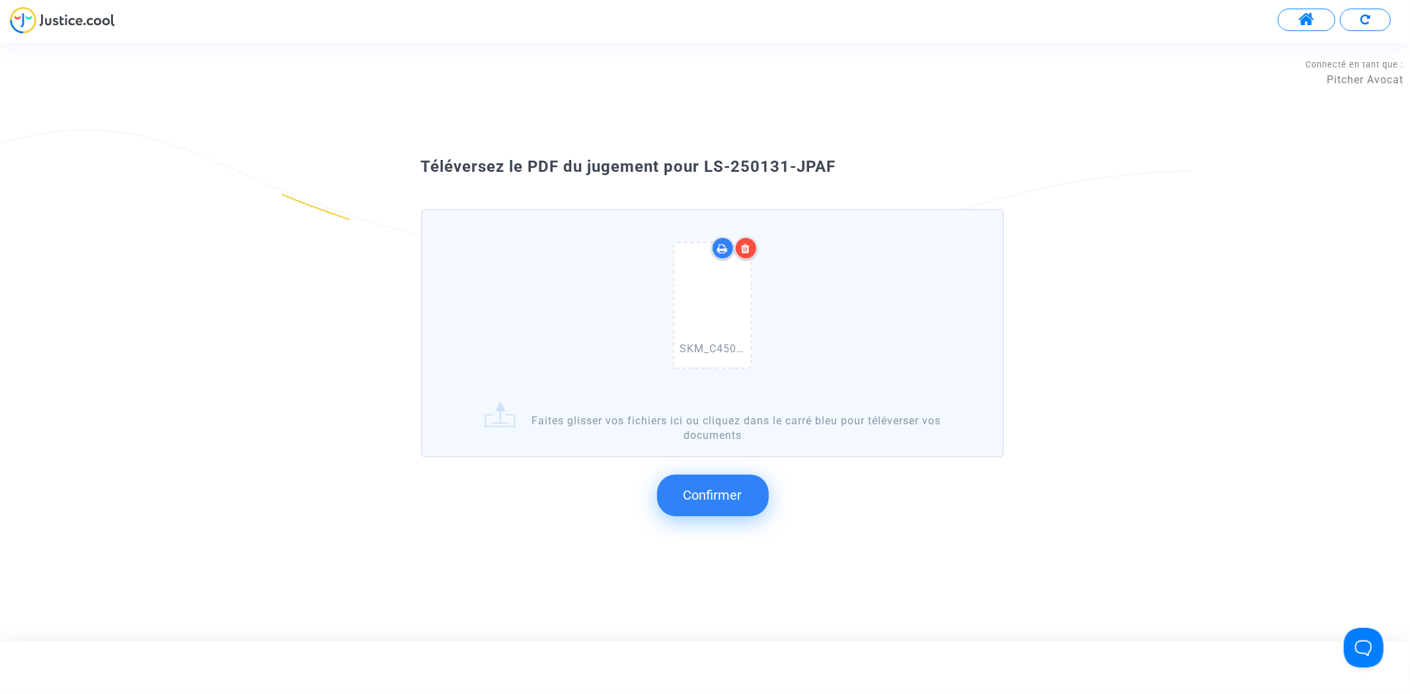
drag, startPoint x: 848, startPoint y: 167, endPoint x: 701, endPoint y: 166, distance: 146.7
click at [701, 166] on div "Téléversez le PDF du jugement pour LS-250131-JPAF" at bounding box center [705, 167] width 635 height 22
copy span "LS-250131-JPAF"
click at [705, 503] on button "Confirmer" at bounding box center [713, 495] width 112 height 41
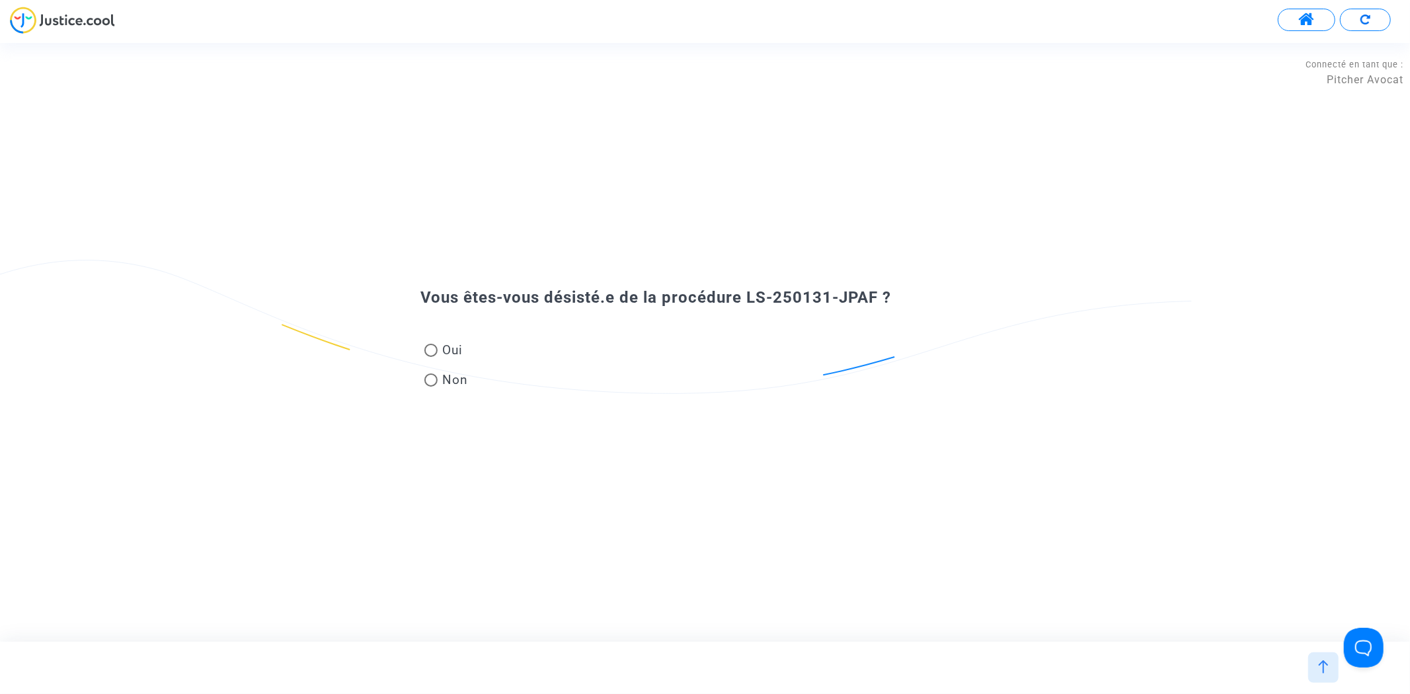
click at [457, 338] on mat-radio-group "Oui Non" at bounding box center [446, 367] width 51 height 59
click at [448, 358] on span "Oui" at bounding box center [451, 350] width 26 height 18
click at [431, 358] on input "Oui" at bounding box center [430, 357] width 1 height 1
radio input "true"
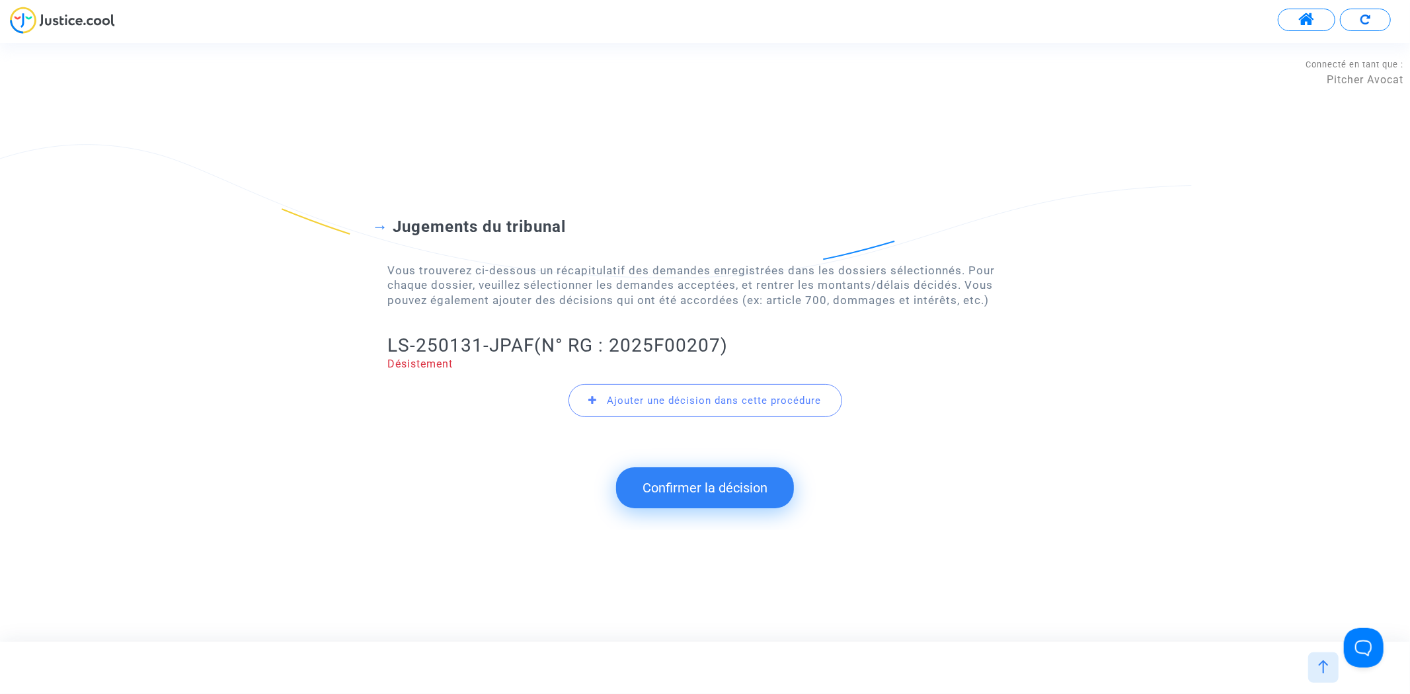
click at [662, 492] on button "Confirmer la décision" at bounding box center [705, 487] width 178 height 41
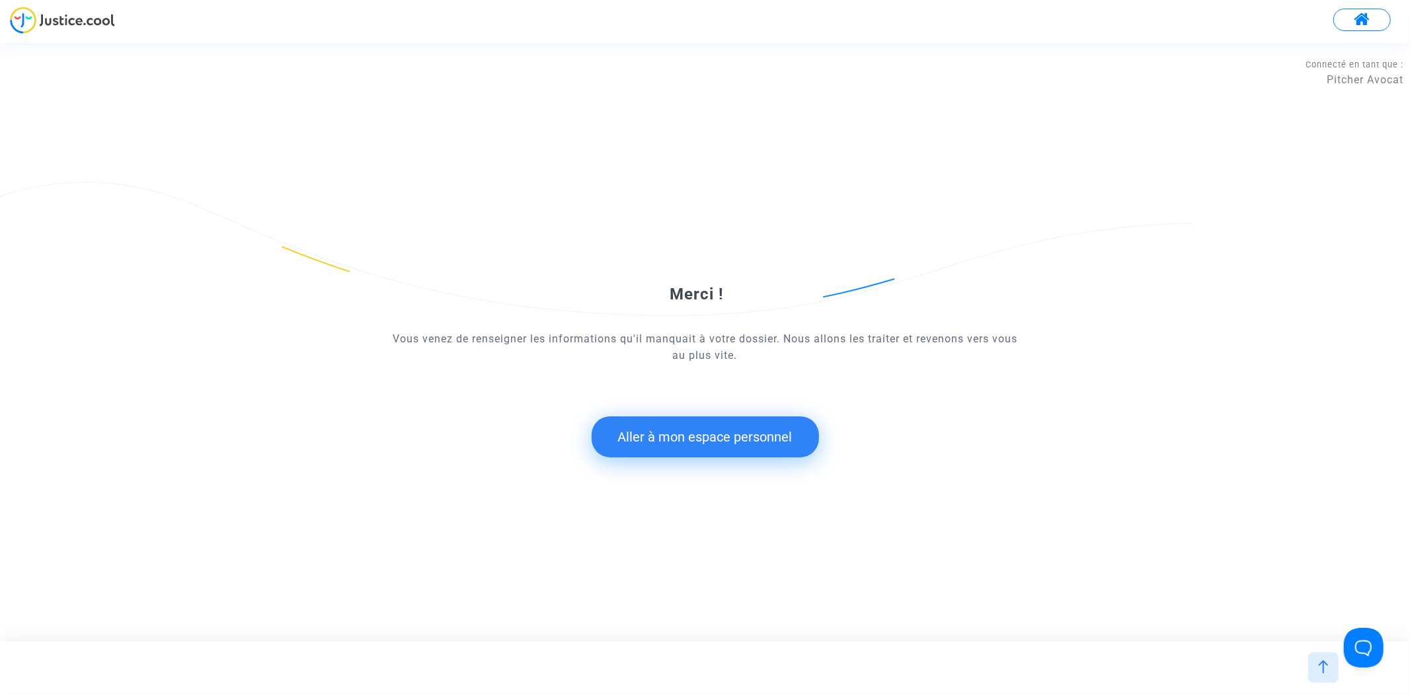
click at [623, 422] on button "Aller à mon espace personnel" at bounding box center [705, 436] width 227 height 41
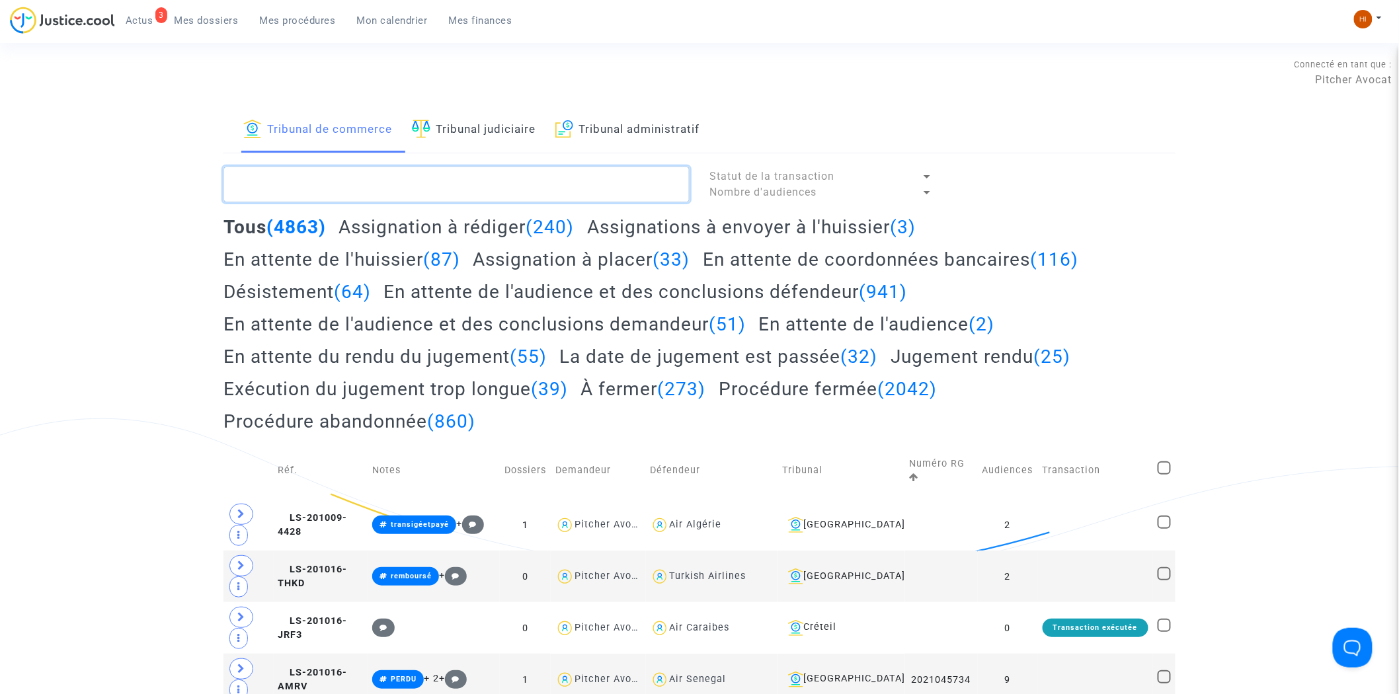
click at [358, 189] on textarea at bounding box center [456, 185] width 466 height 36
paste textarea "LS-250131-JPAF"
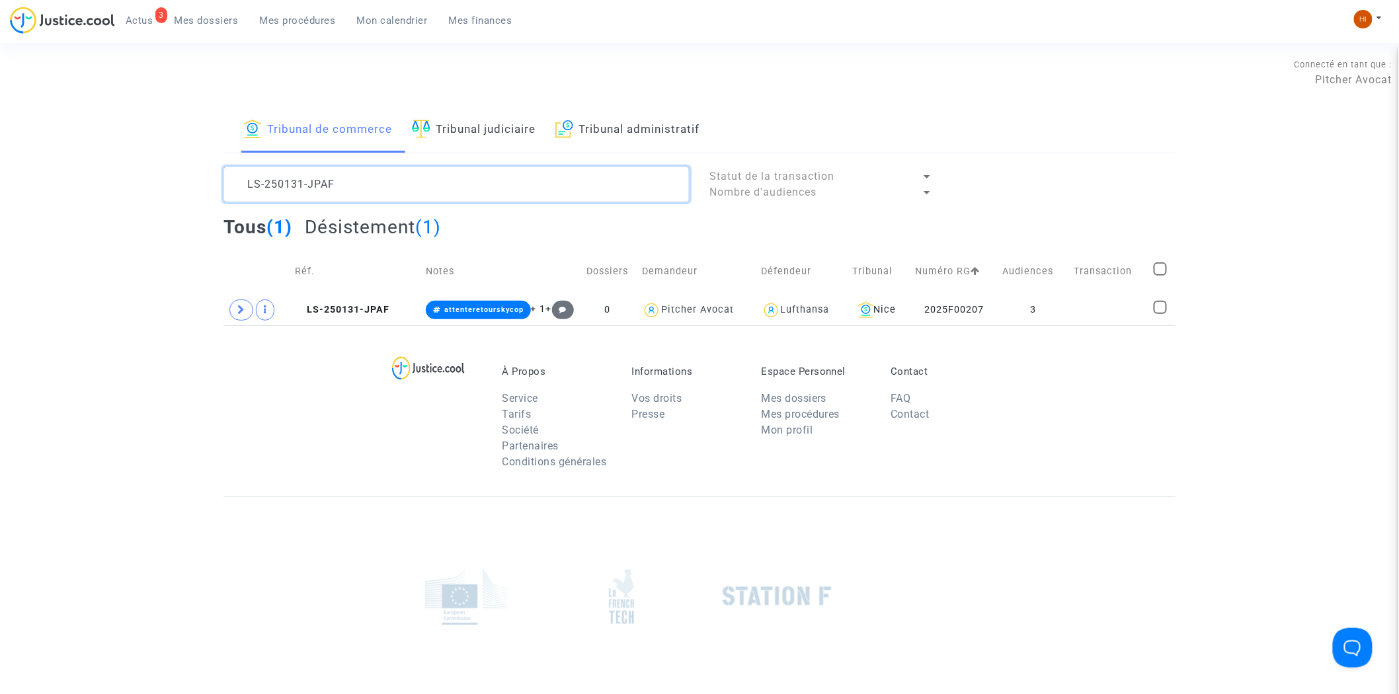
type textarea "LS-250131-JPAF"
click at [364, 303] on td "LS-250131-JPAF" at bounding box center [356, 310] width 130 height 30
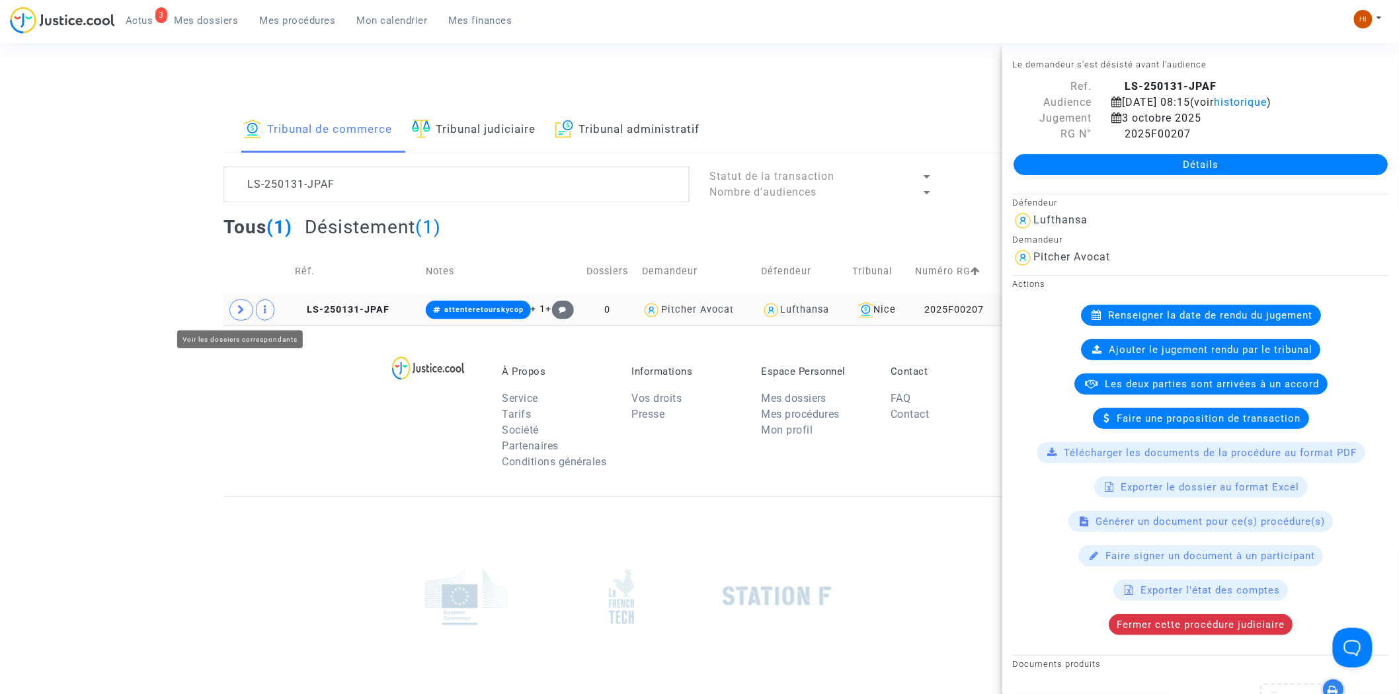
click at [247, 309] on span at bounding box center [241, 309] width 24 height 21
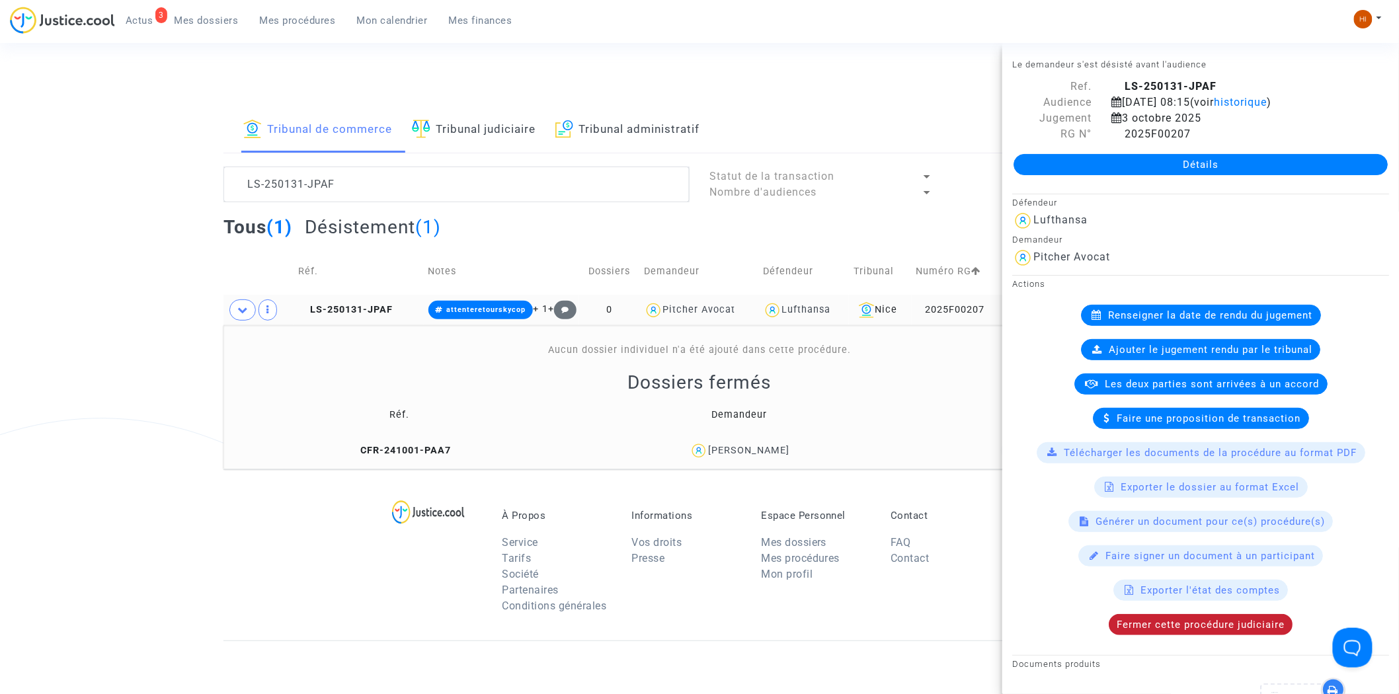
click at [1261, 635] on div "Fermer cette procédure judiciaire" at bounding box center [1200, 624] width 184 height 21
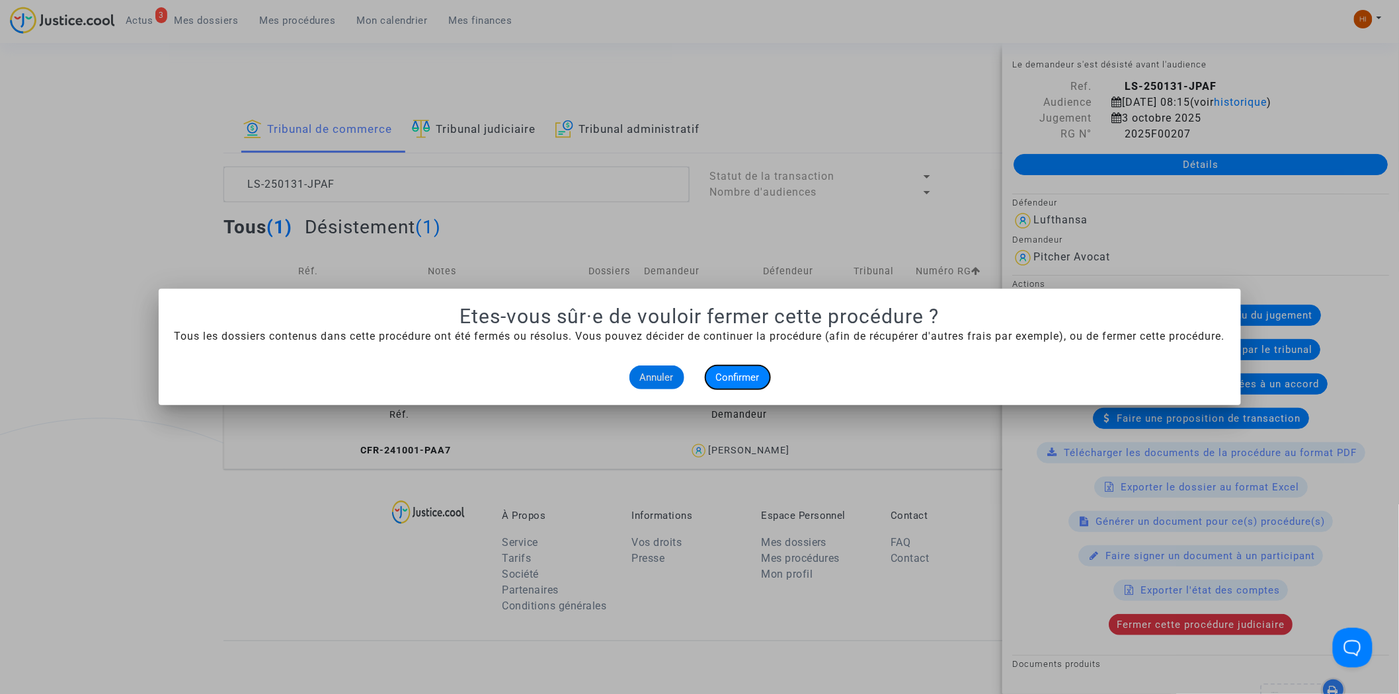
click at [750, 377] on span "Confirmer" at bounding box center [738, 377] width 44 height 12
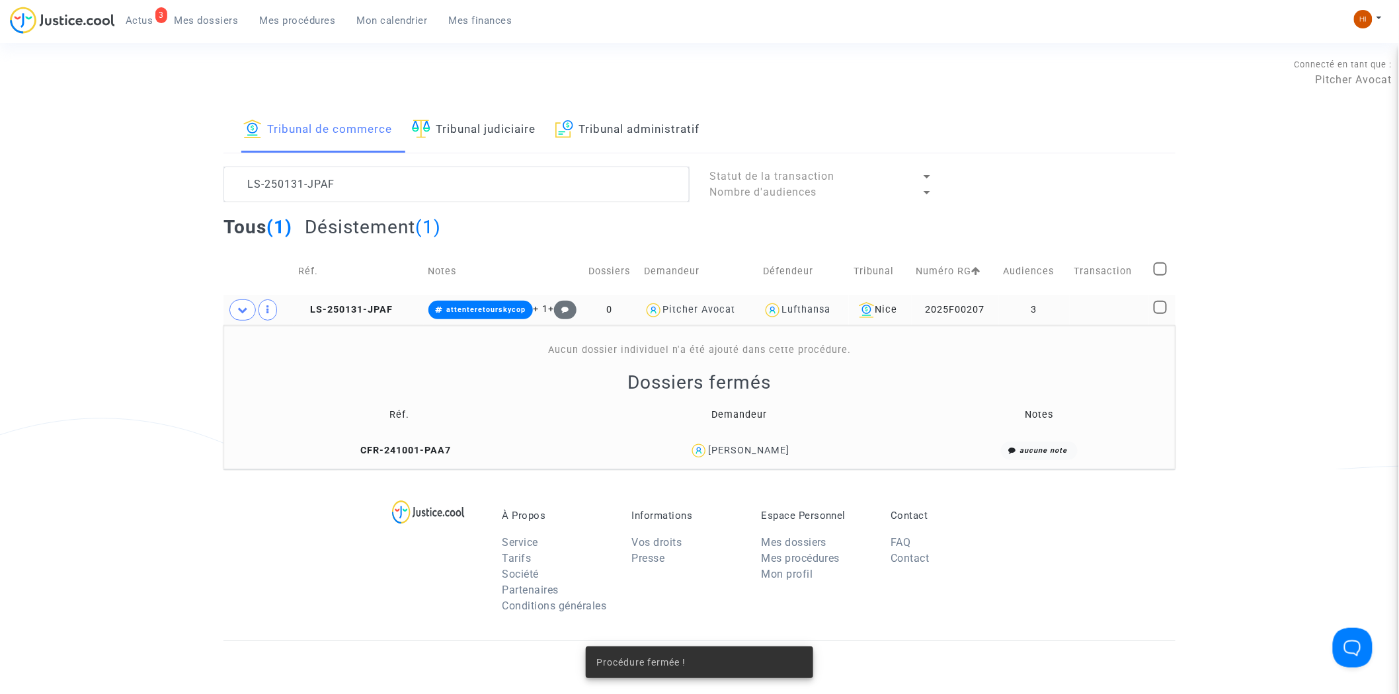
click at [870, 60] on div "Connecté en tant que : Pitcher Avocat" at bounding box center [696, 72] width 1392 height 32
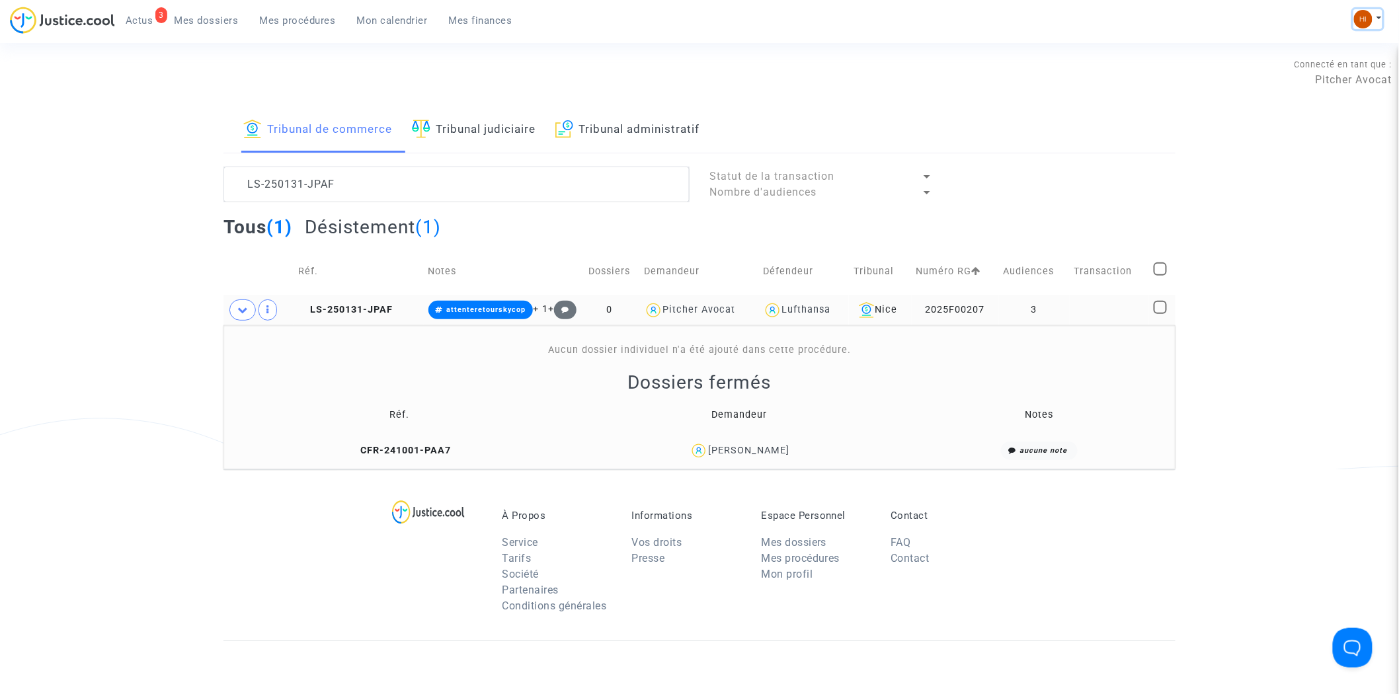
click at [1370, 27] on button at bounding box center [1367, 19] width 29 height 20
click at [1333, 67] on link "Changer de compte" at bounding box center [1315, 68] width 134 height 21
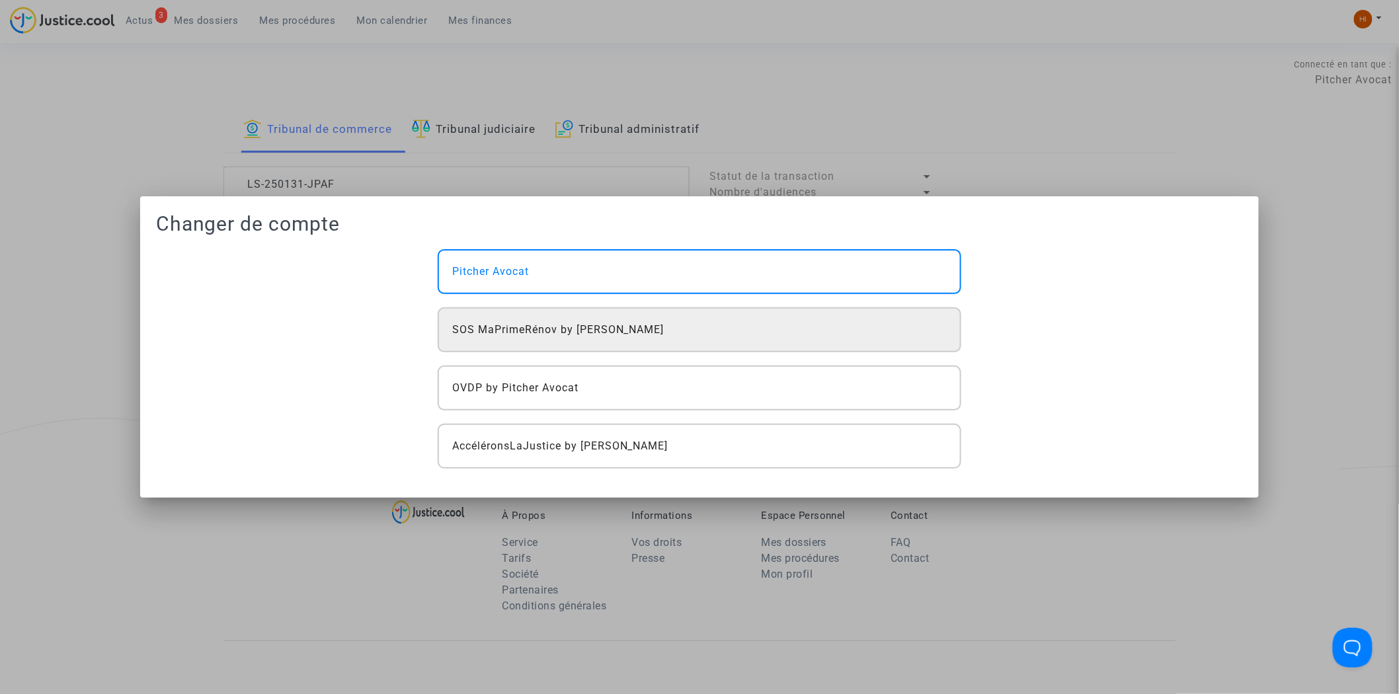
click at [460, 334] on span "SOS MaPrimeRénov by [PERSON_NAME]" at bounding box center [558, 330] width 212 height 16
